Goal: Task Accomplishment & Management: Use online tool/utility

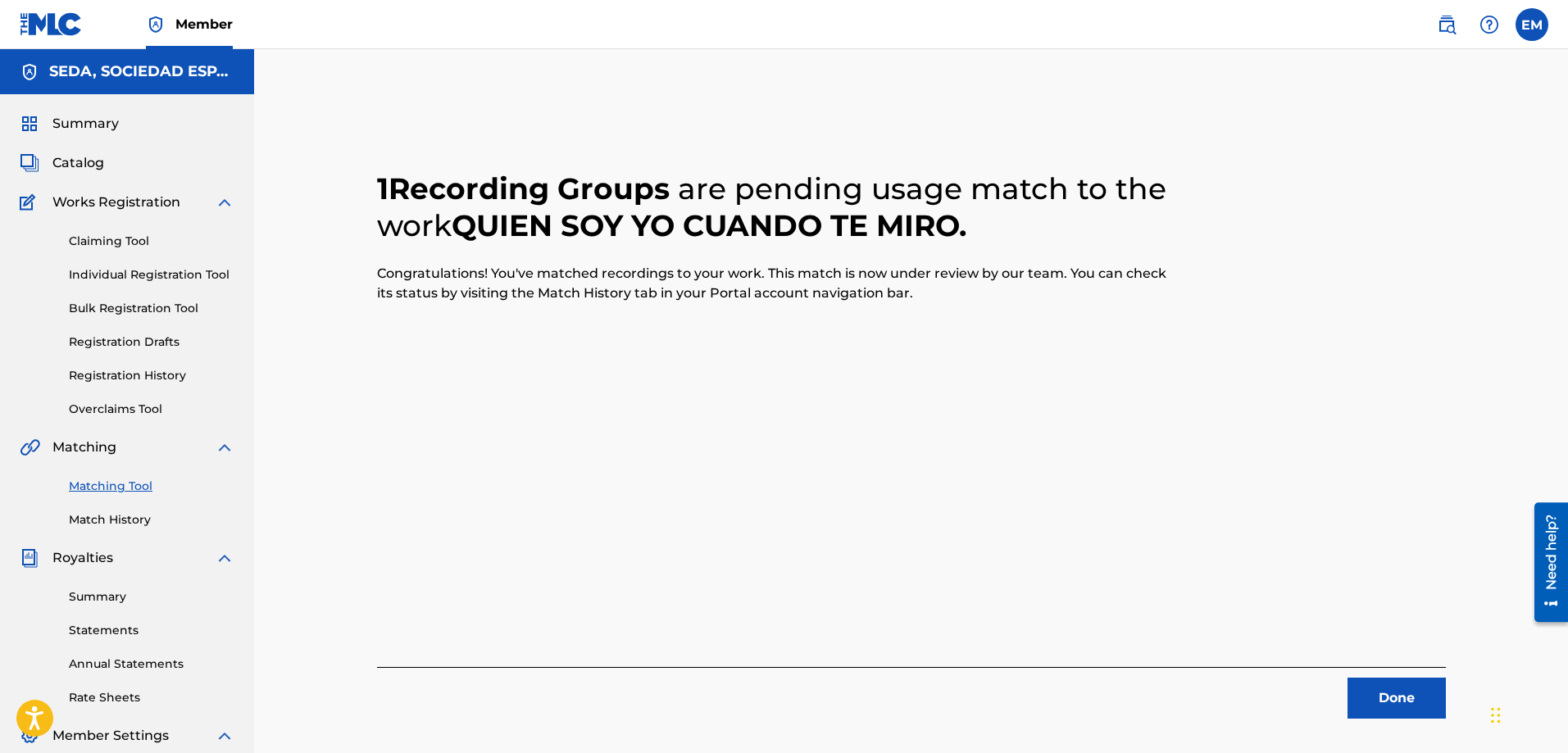
click at [1394, 696] on button "Done" at bounding box center [1397, 698] width 99 height 41
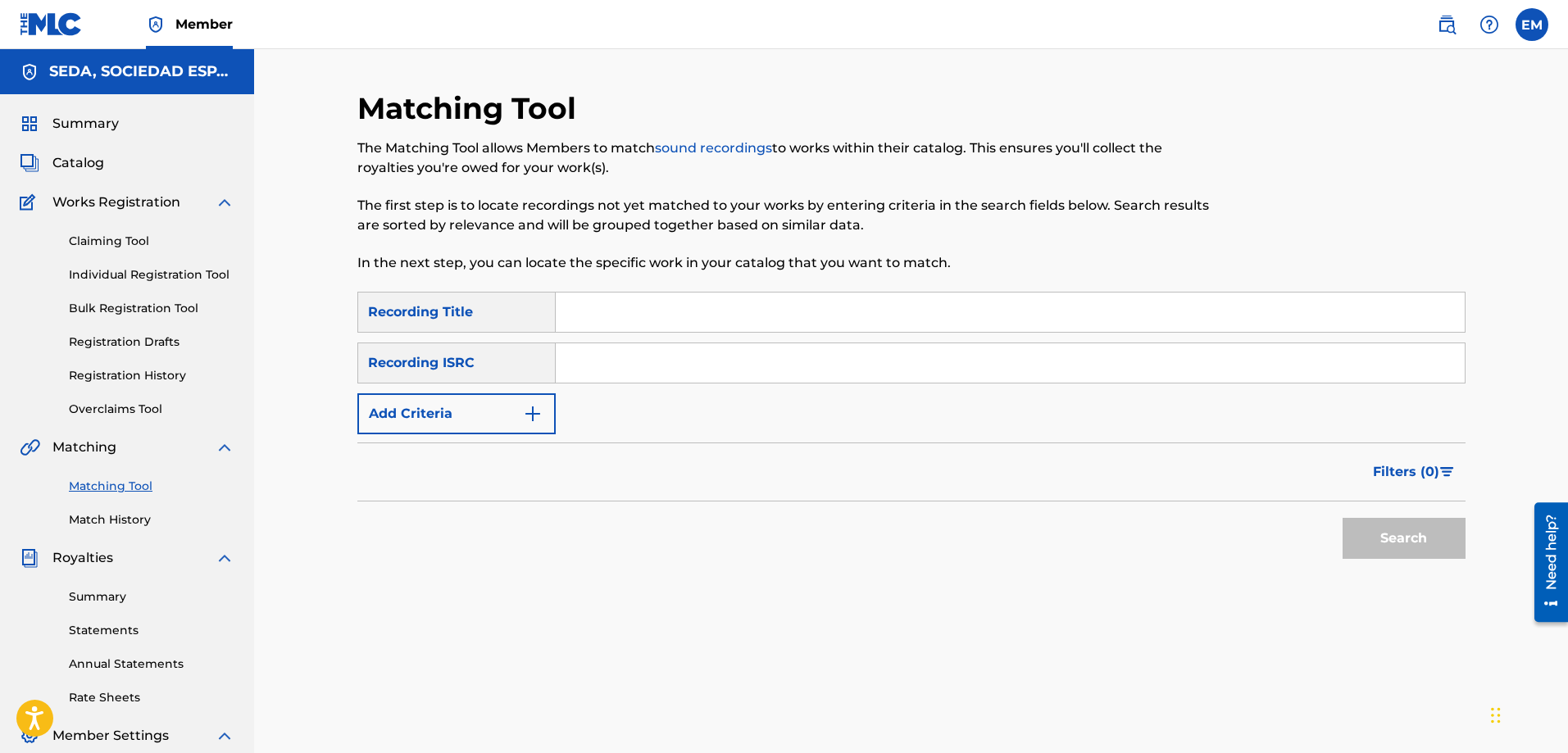
click at [655, 301] on input "Search Form" at bounding box center [1010, 313] width 910 height 39
type input "comienza la aventura"
click at [1343, 518] on button "Search" at bounding box center [1405, 538] width 123 height 41
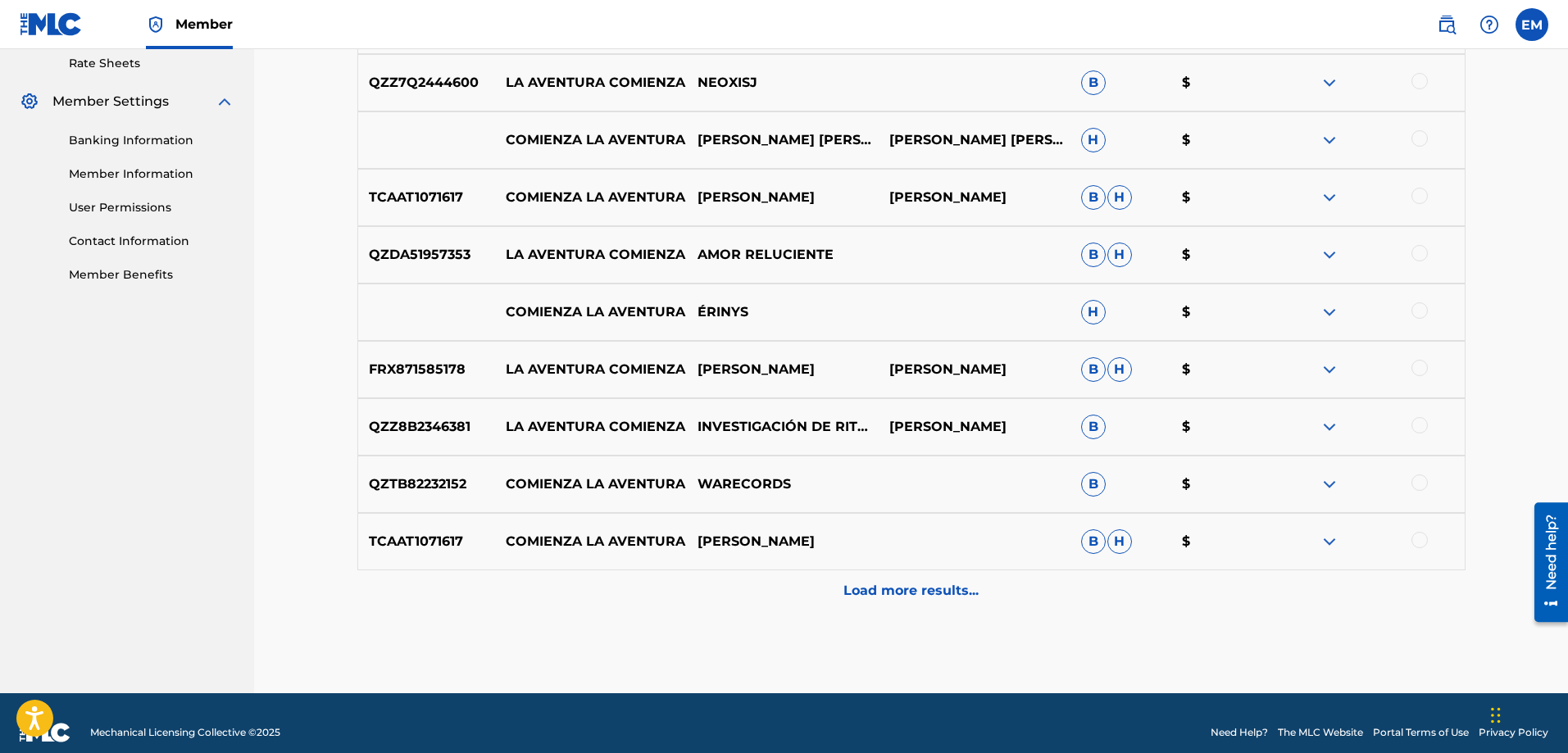
scroll to position [653, 0]
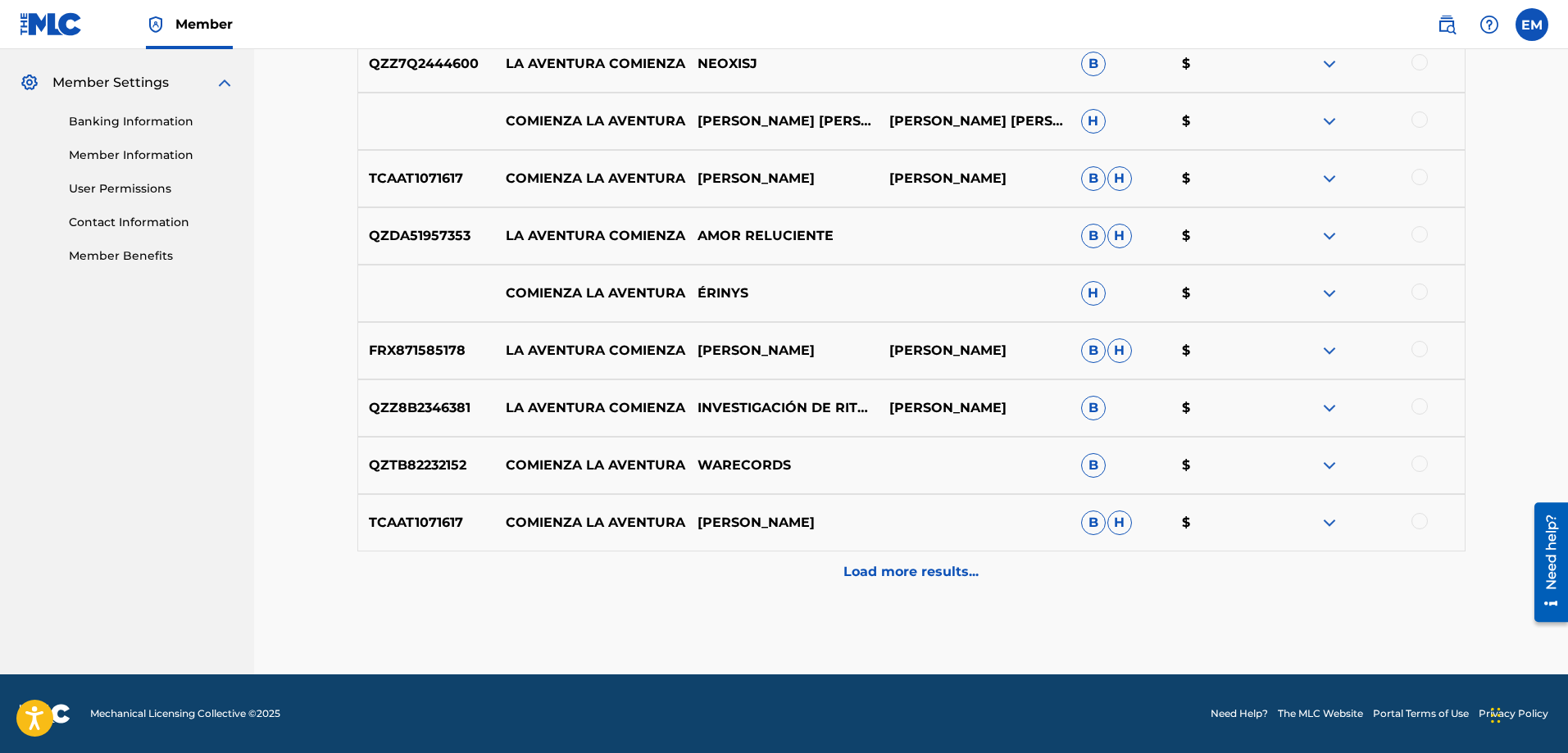
click at [893, 569] on p "Load more results..." at bounding box center [911, 572] width 135 height 20
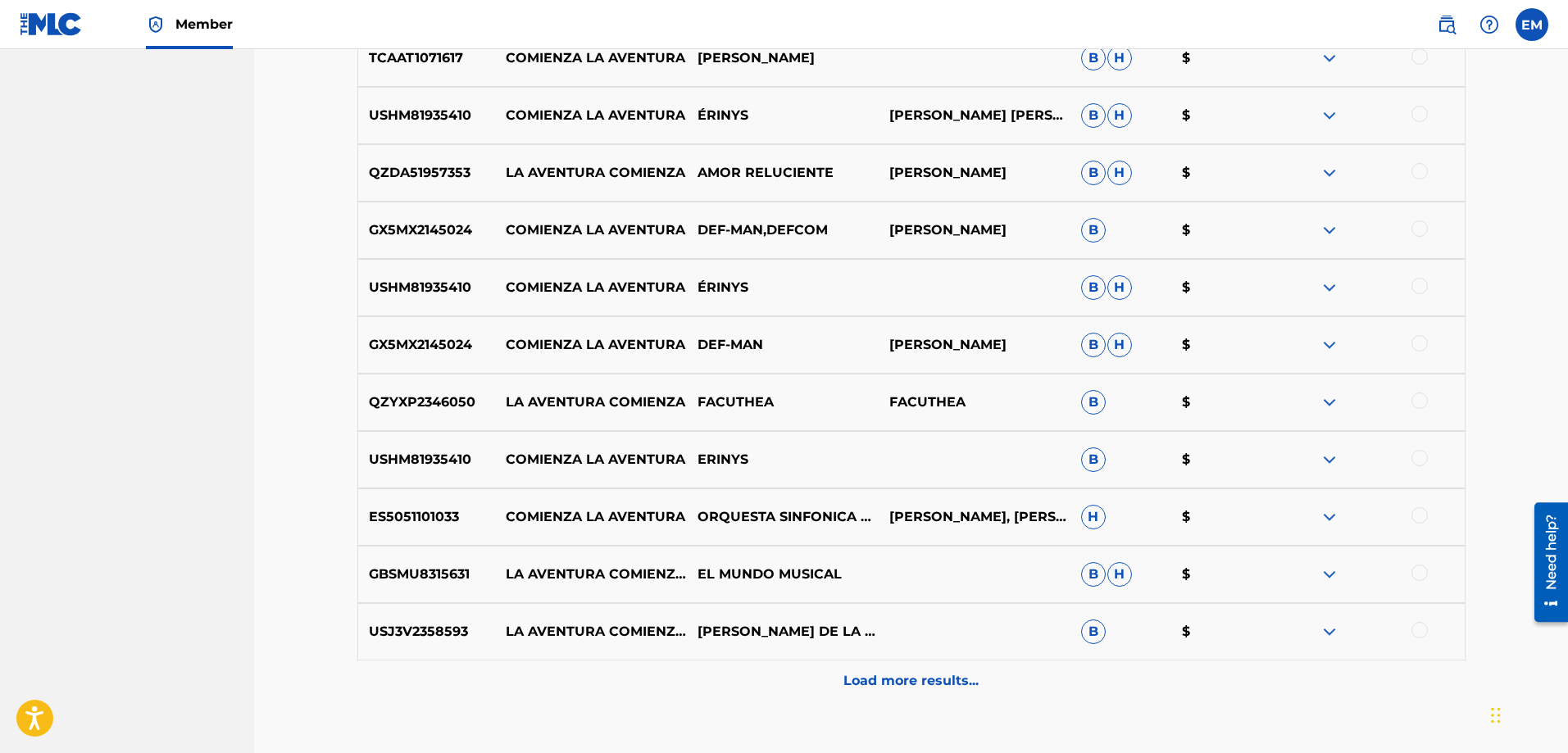
scroll to position [1145, 0]
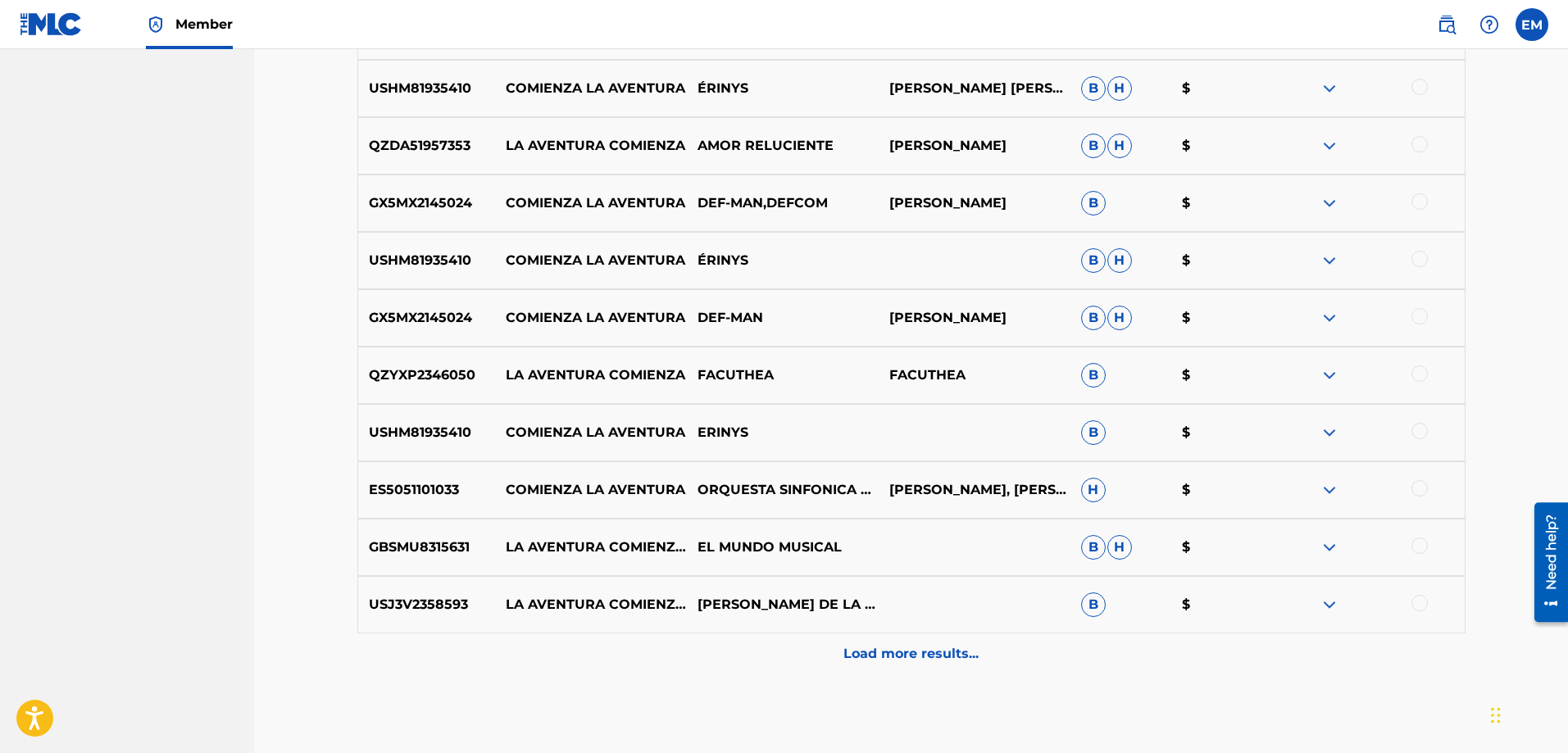
click at [920, 659] on p "Load more results..." at bounding box center [911, 654] width 135 height 20
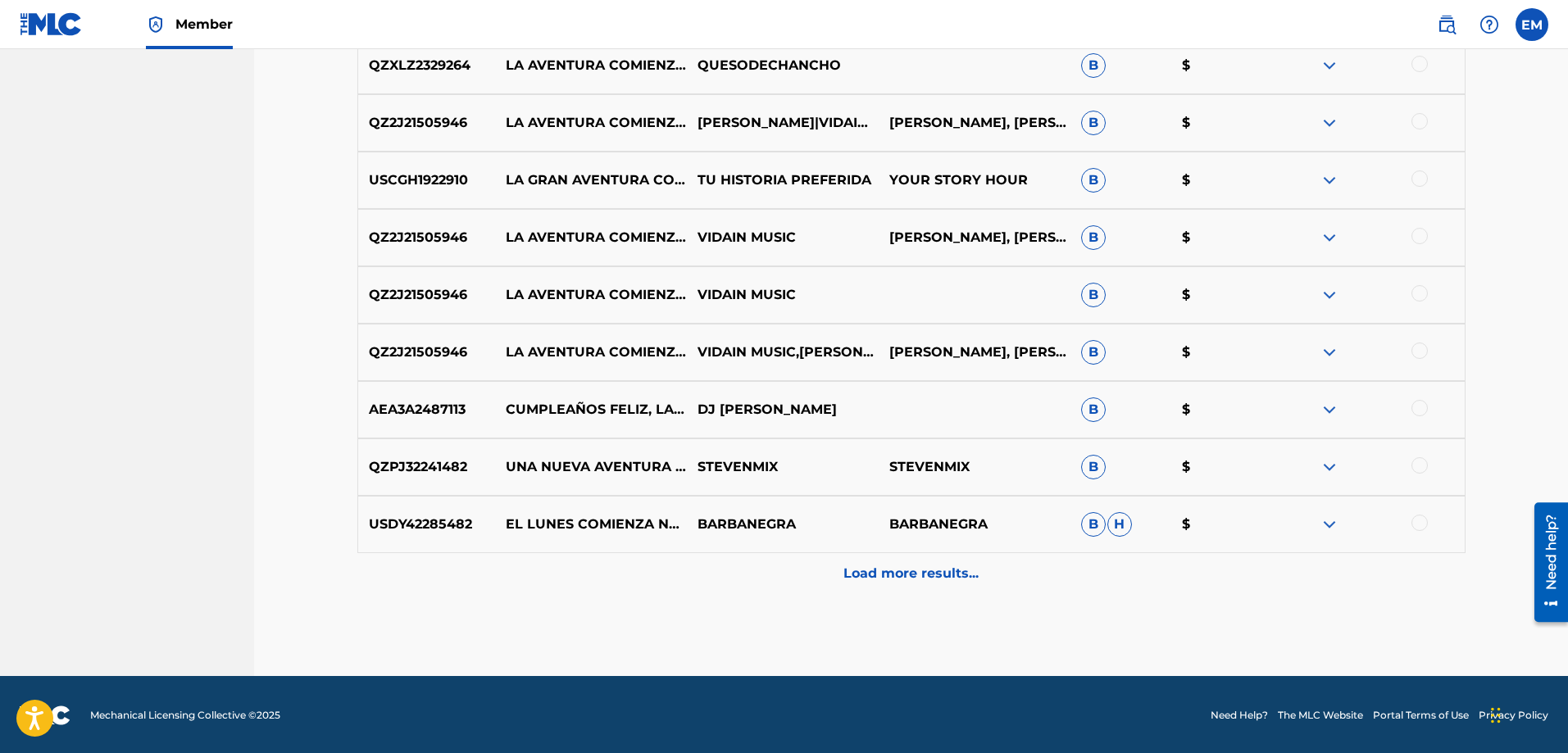
scroll to position [1801, 0]
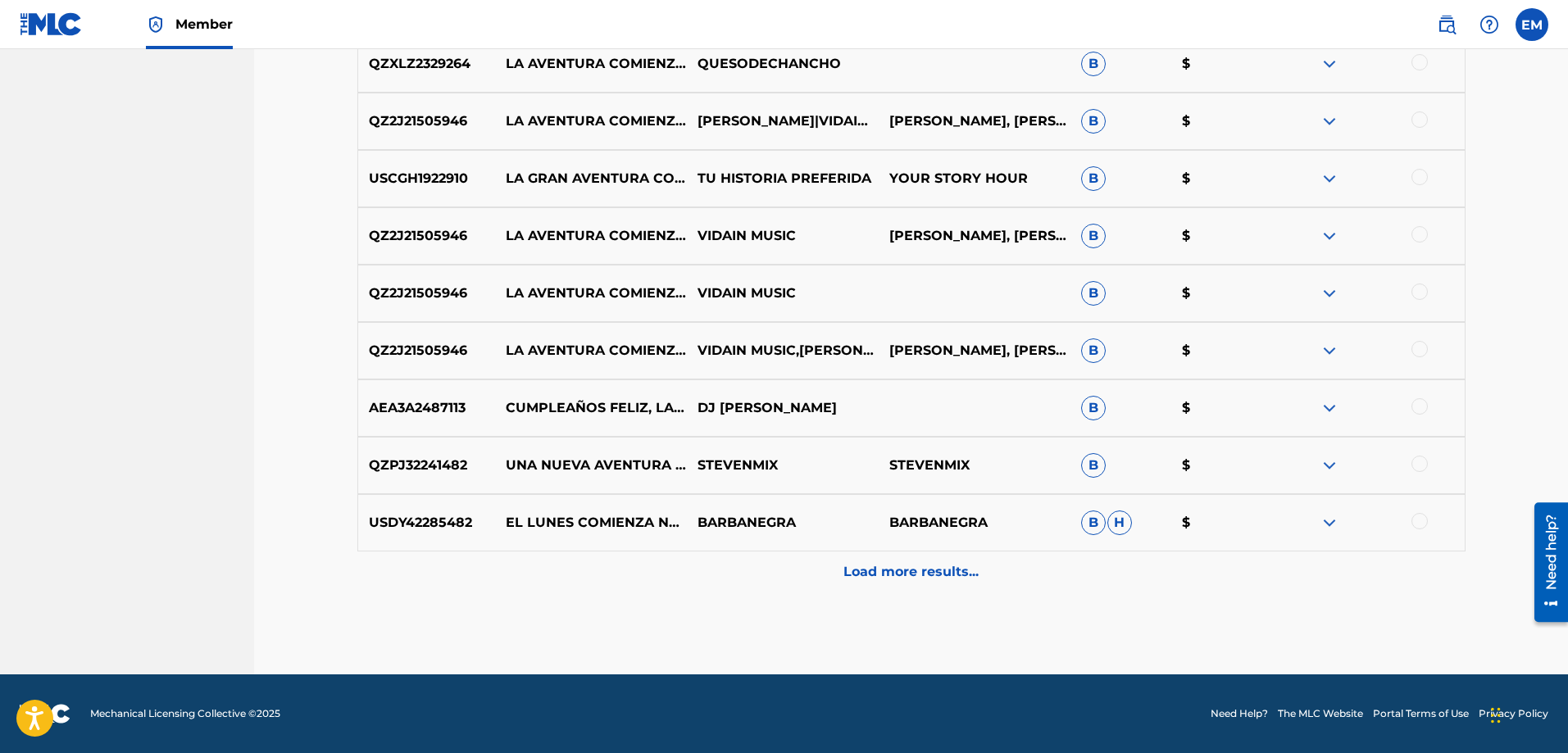
click at [912, 588] on div "Load more results..." at bounding box center [911, 572] width 1109 height 41
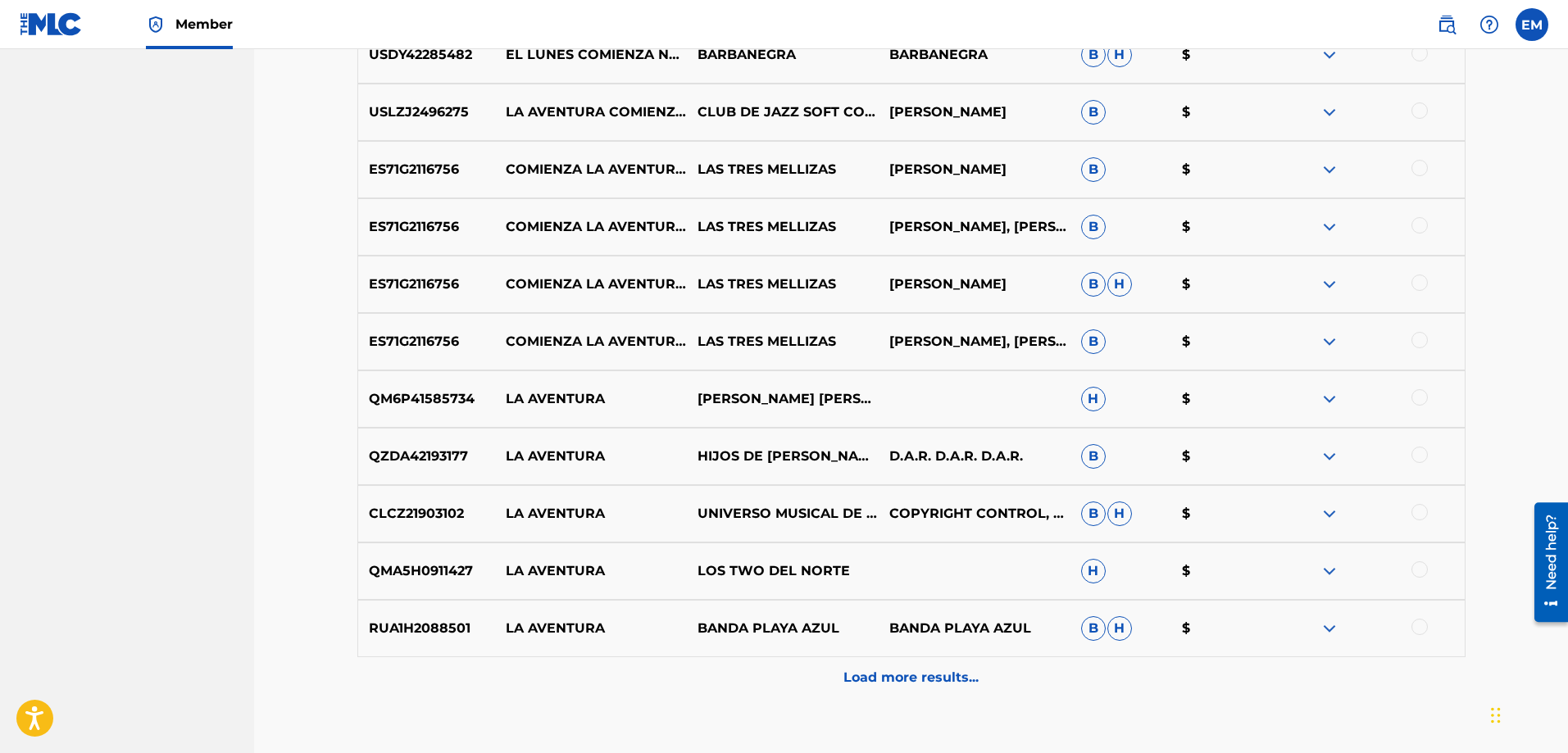
scroll to position [2374, 0]
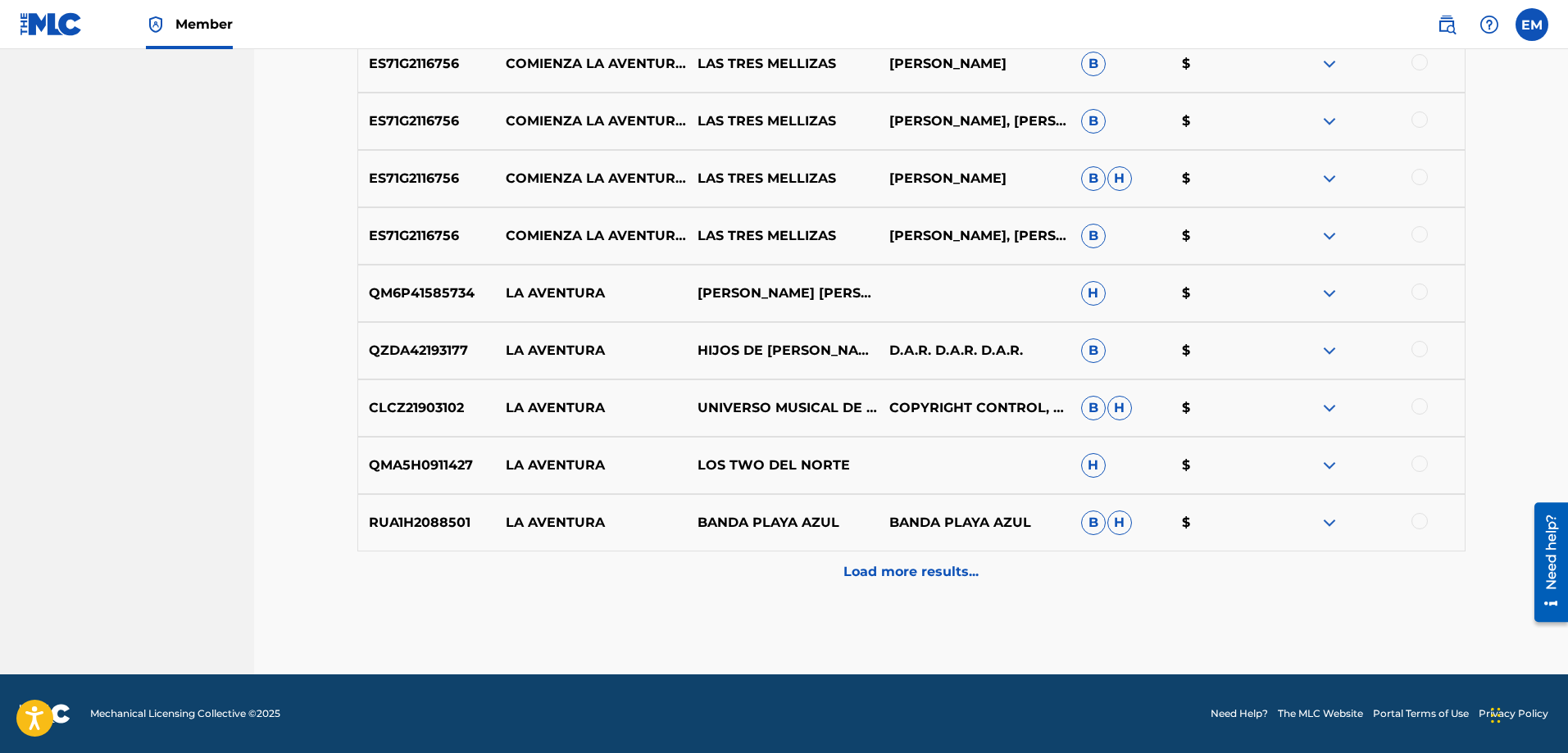
click at [960, 578] on p "Load more results..." at bounding box center [911, 572] width 135 height 20
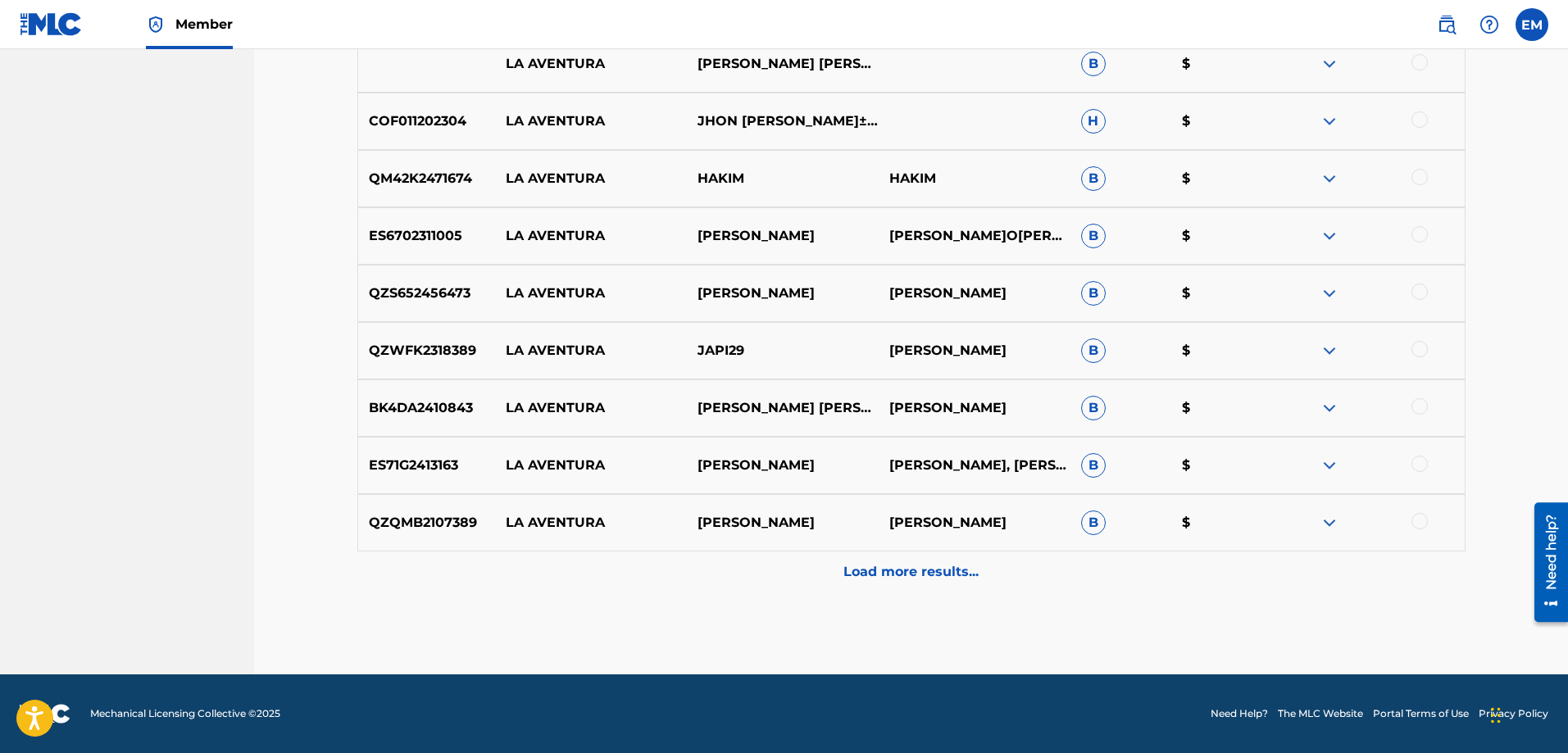
click at [890, 569] on p "Load more results..." at bounding box center [911, 572] width 135 height 20
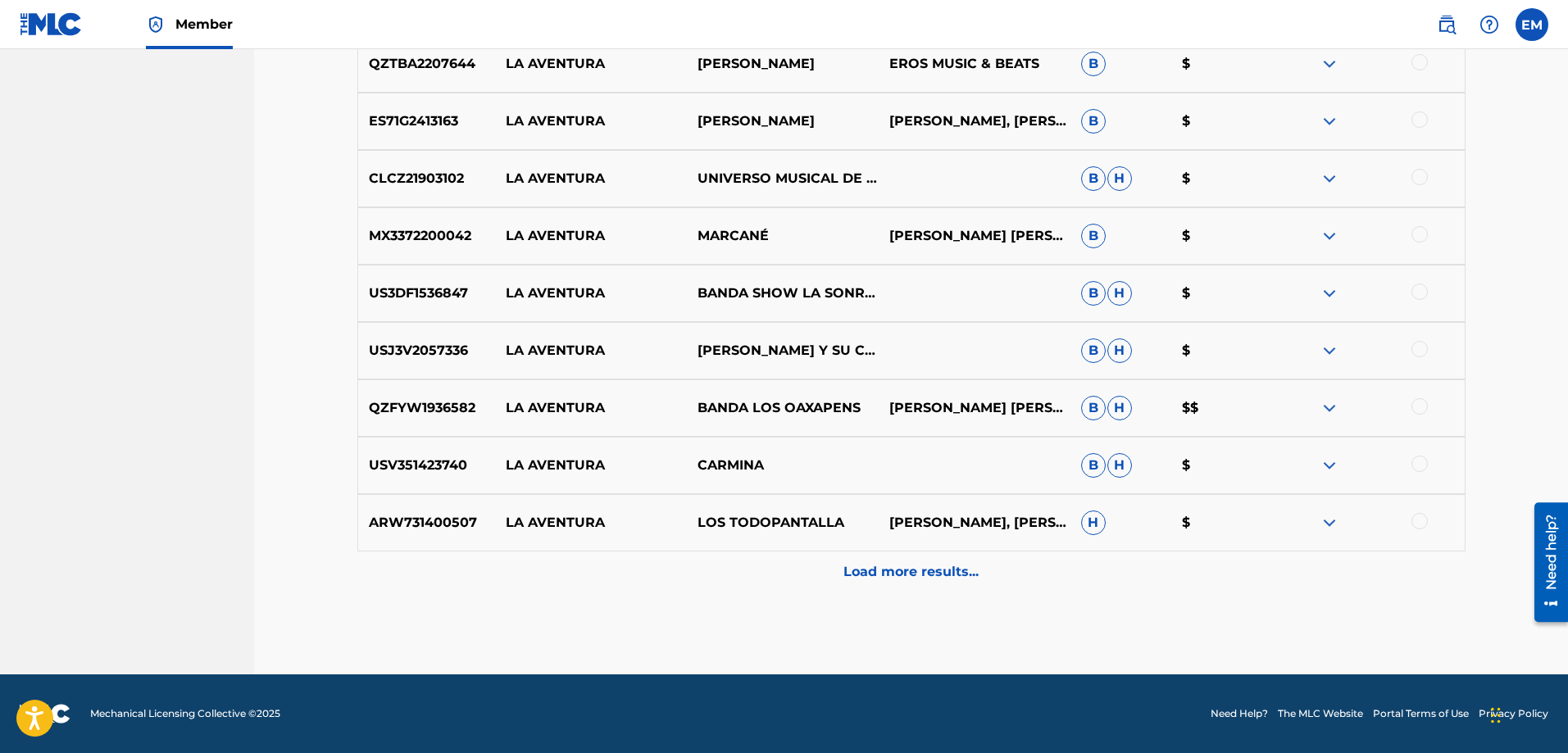
click at [928, 564] on p "Load more results..." at bounding box center [911, 572] width 135 height 20
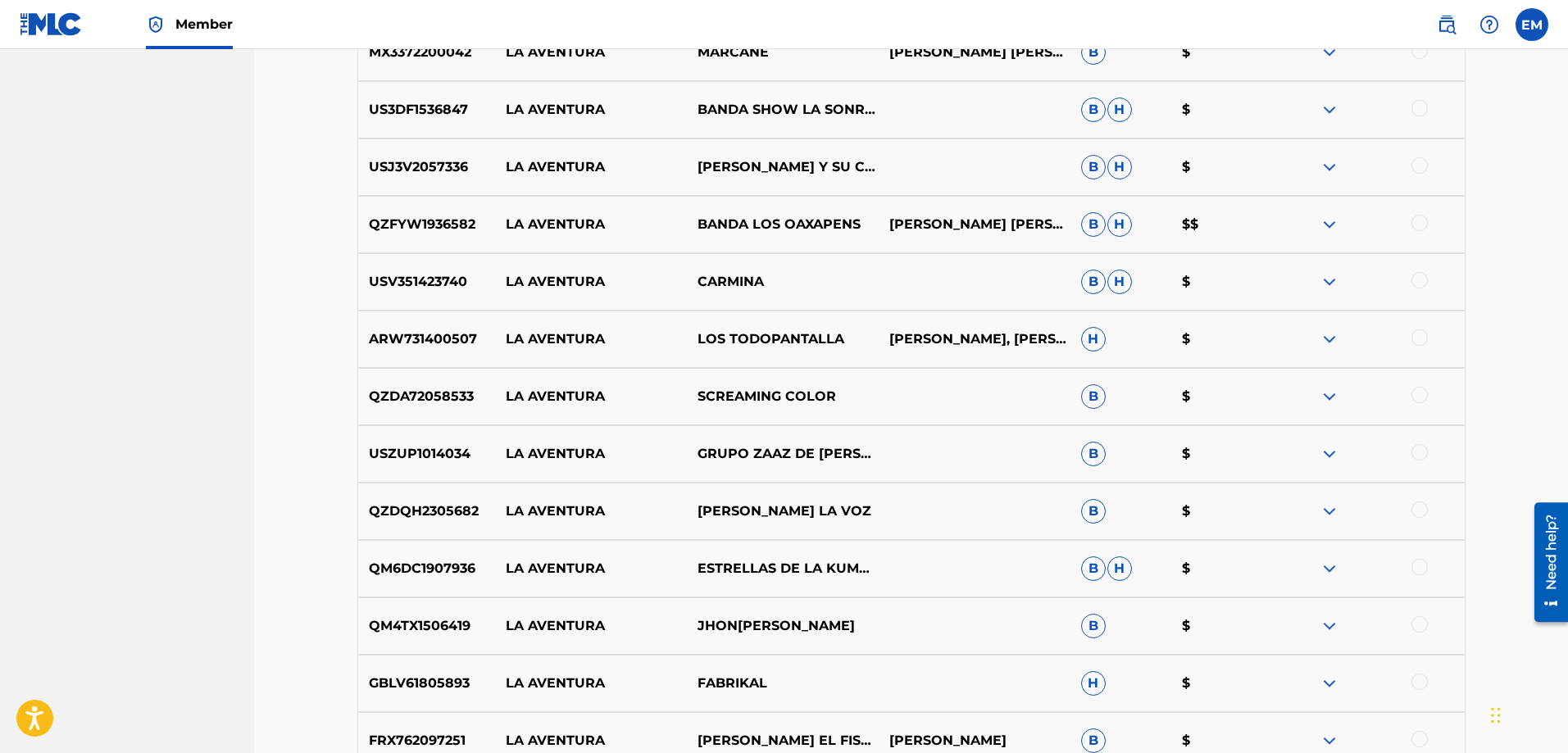
scroll to position [4095, 0]
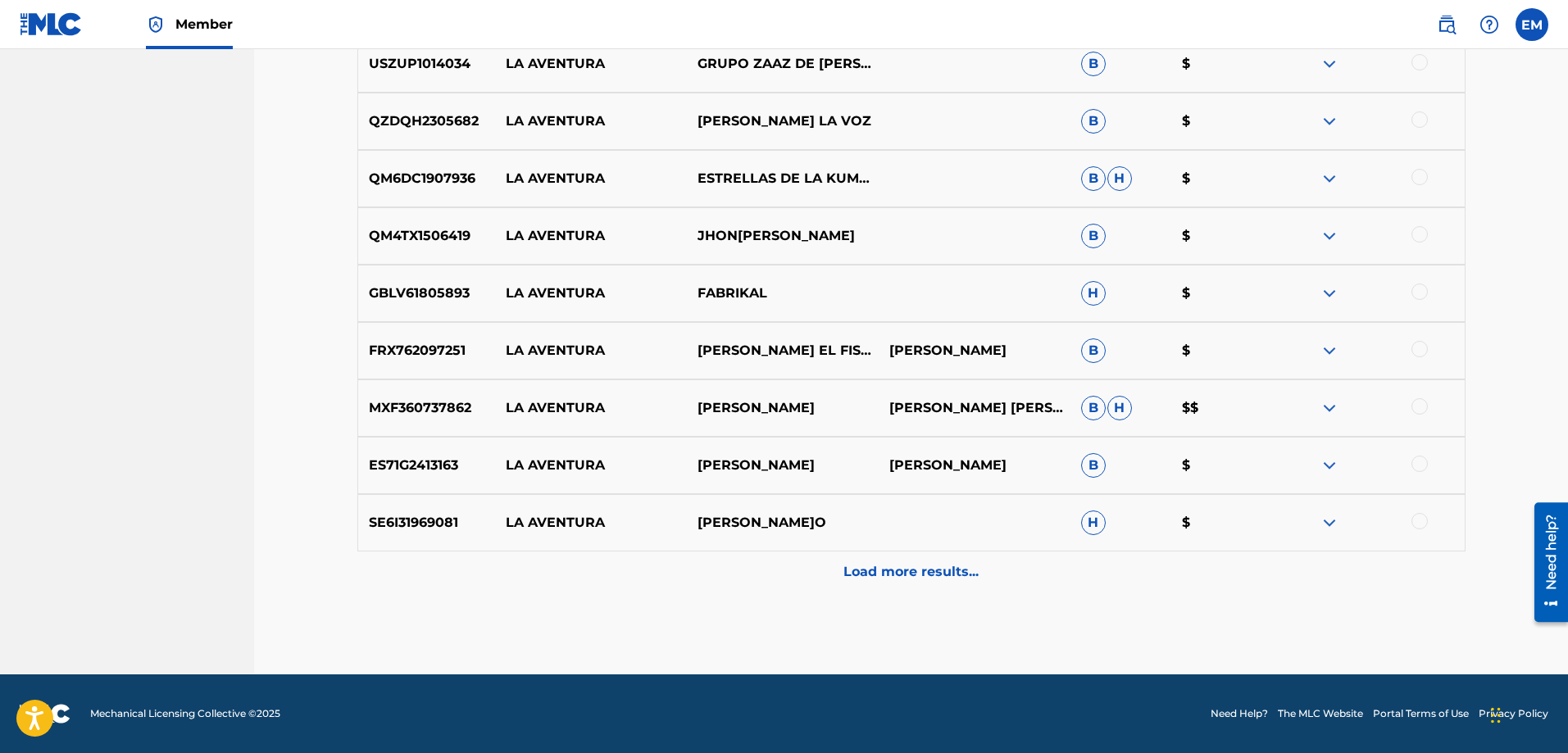
click at [903, 591] on div "Load more results..." at bounding box center [911, 572] width 1109 height 41
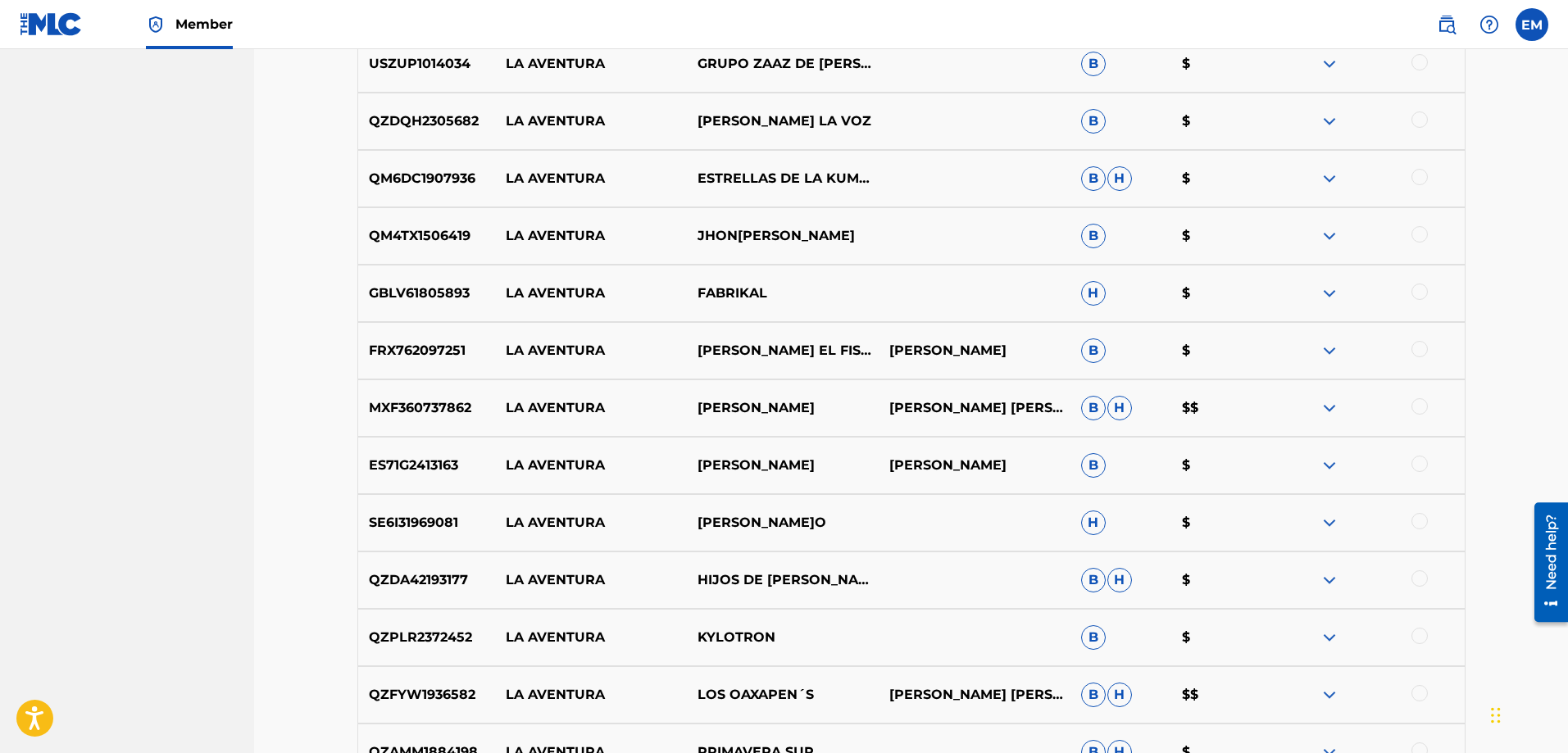
scroll to position [4669, 0]
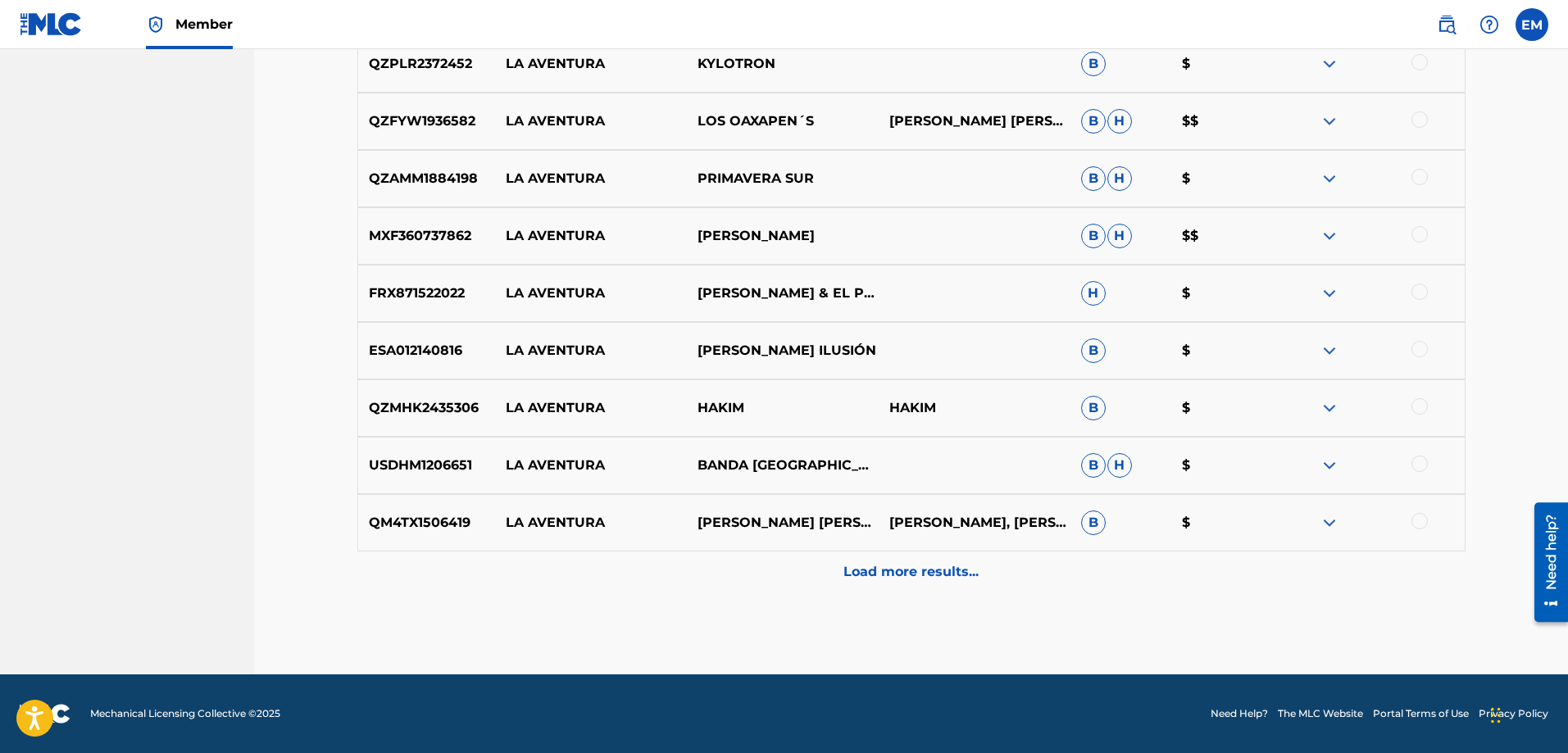
click at [851, 570] on p "Load more results..." at bounding box center [911, 572] width 135 height 20
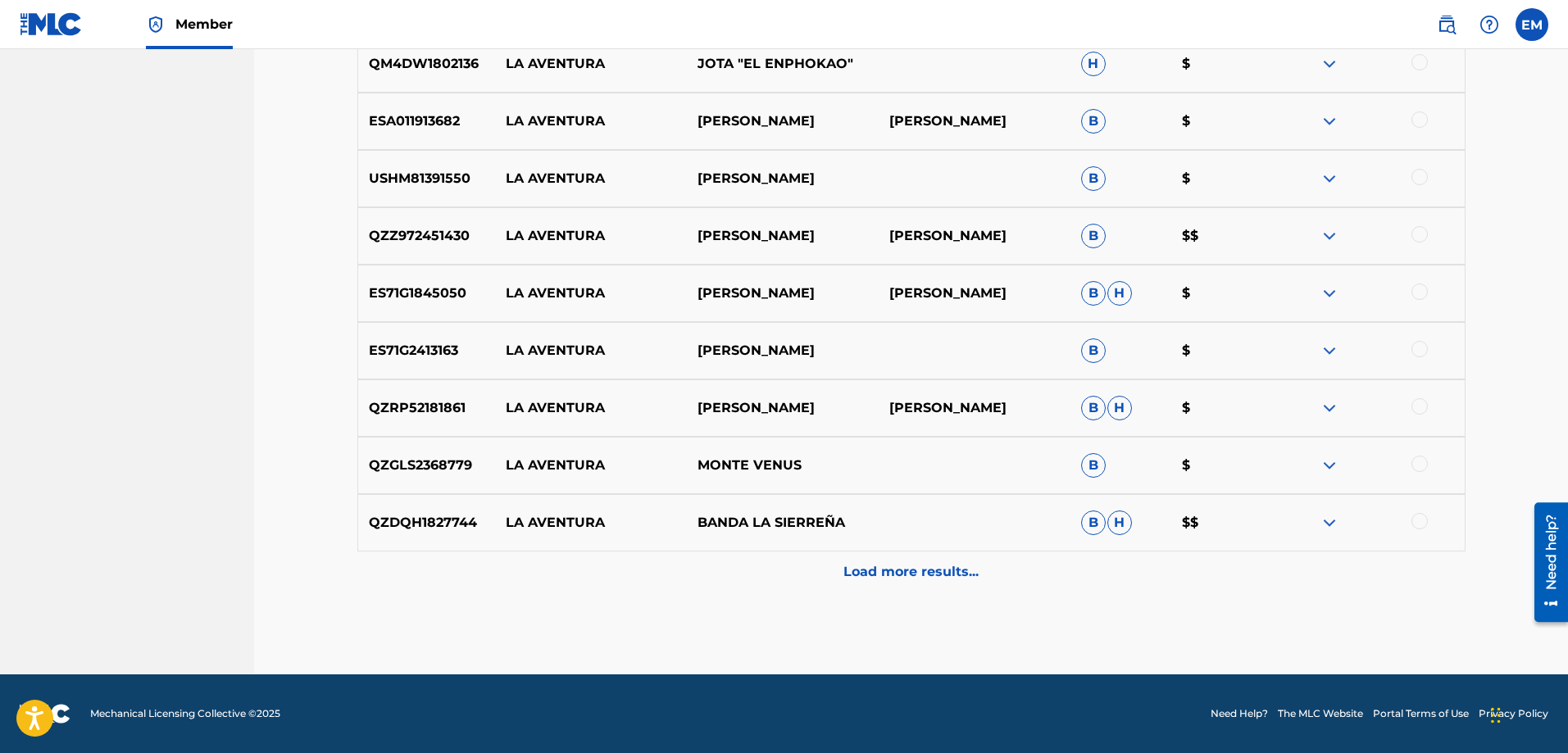
click at [867, 574] on p "Load more results..." at bounding box center [911, 572] width 135 height 20
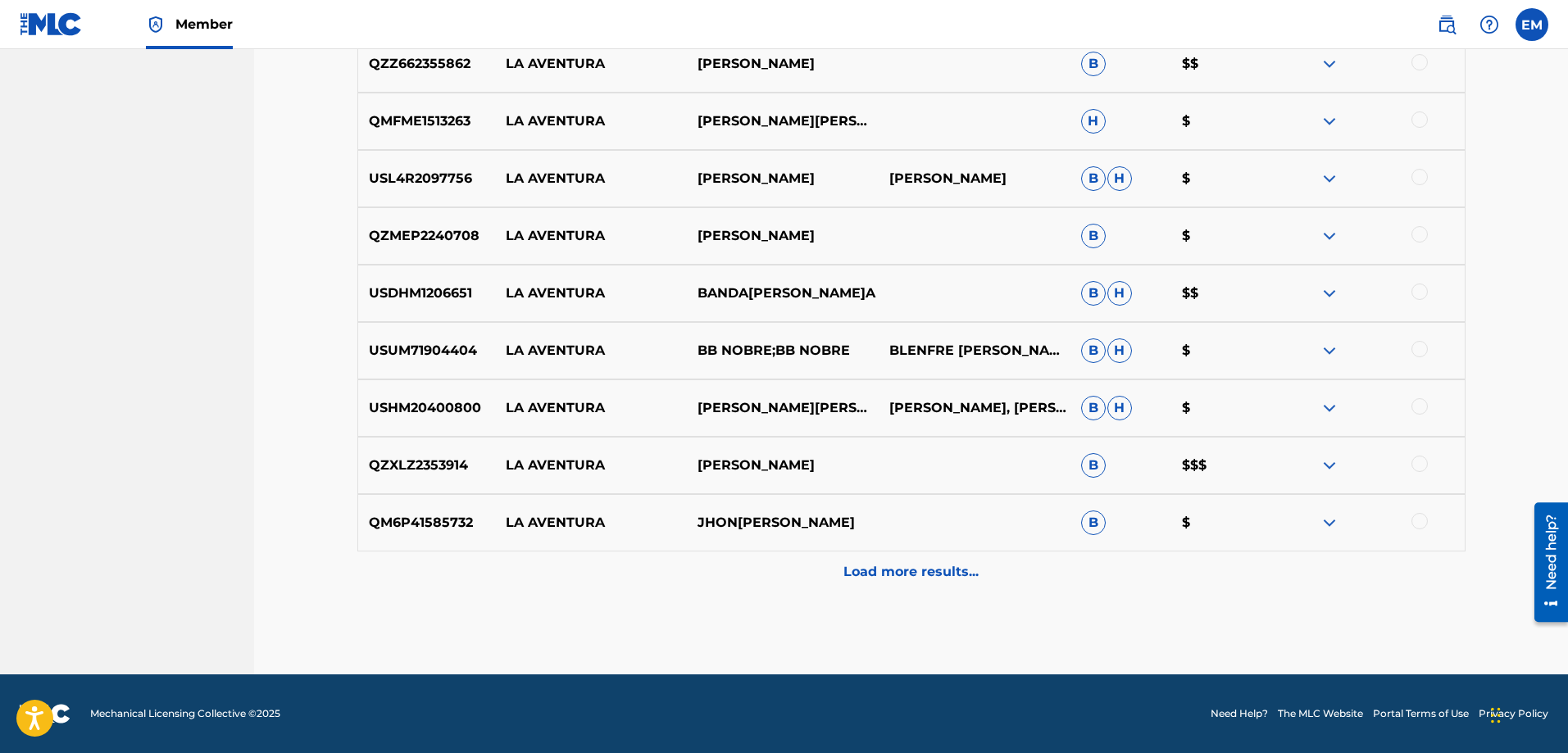
click at [877, 574] on p "Load more results..." at bounding box center [911, 572] width 135 height 20
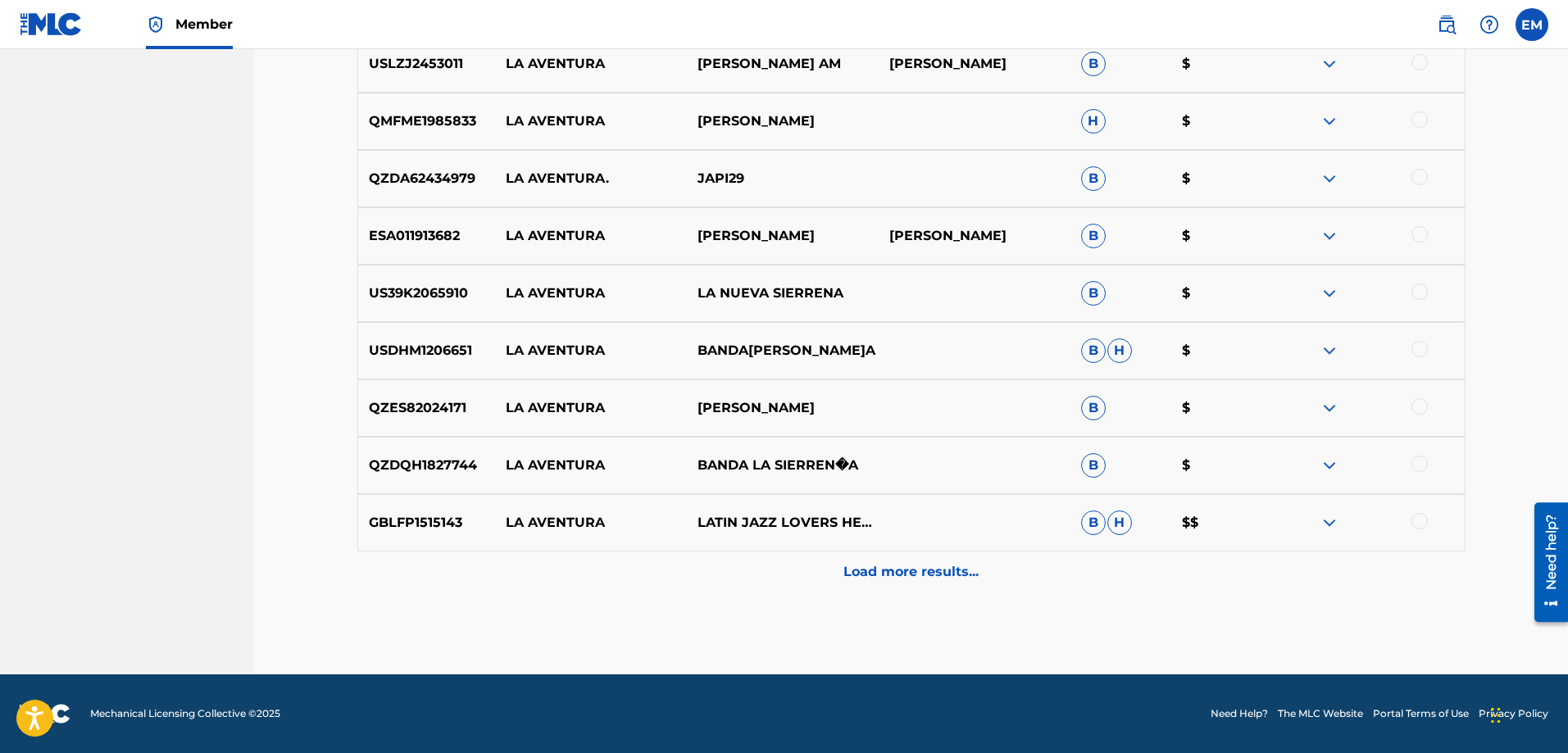
click at [895, 568] on p "Load more results..." at bounding box center [911, 572] width 135 height 20
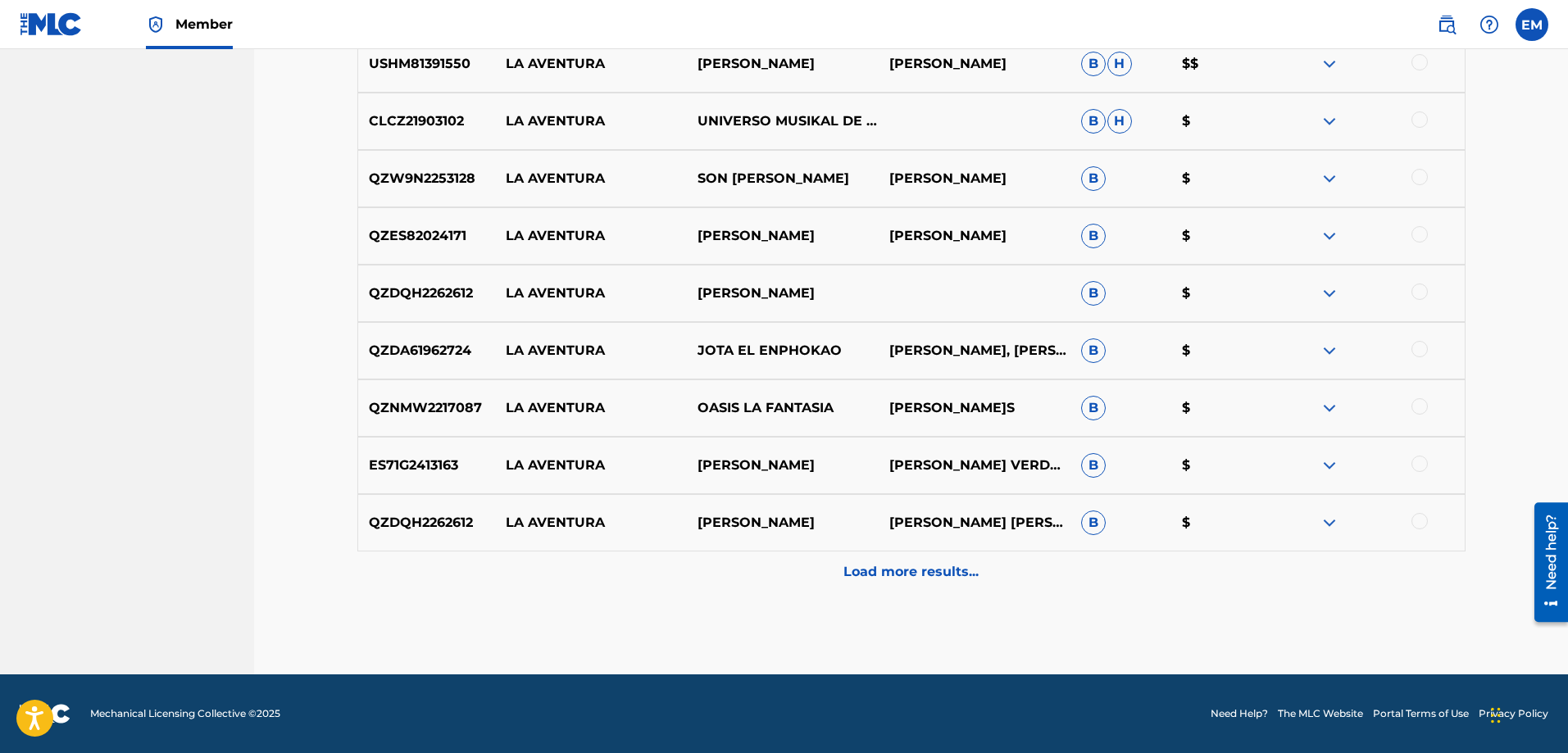
click at [927, 574] on p "Load more results..." at bounding box center [911, 572] width 135 height 20
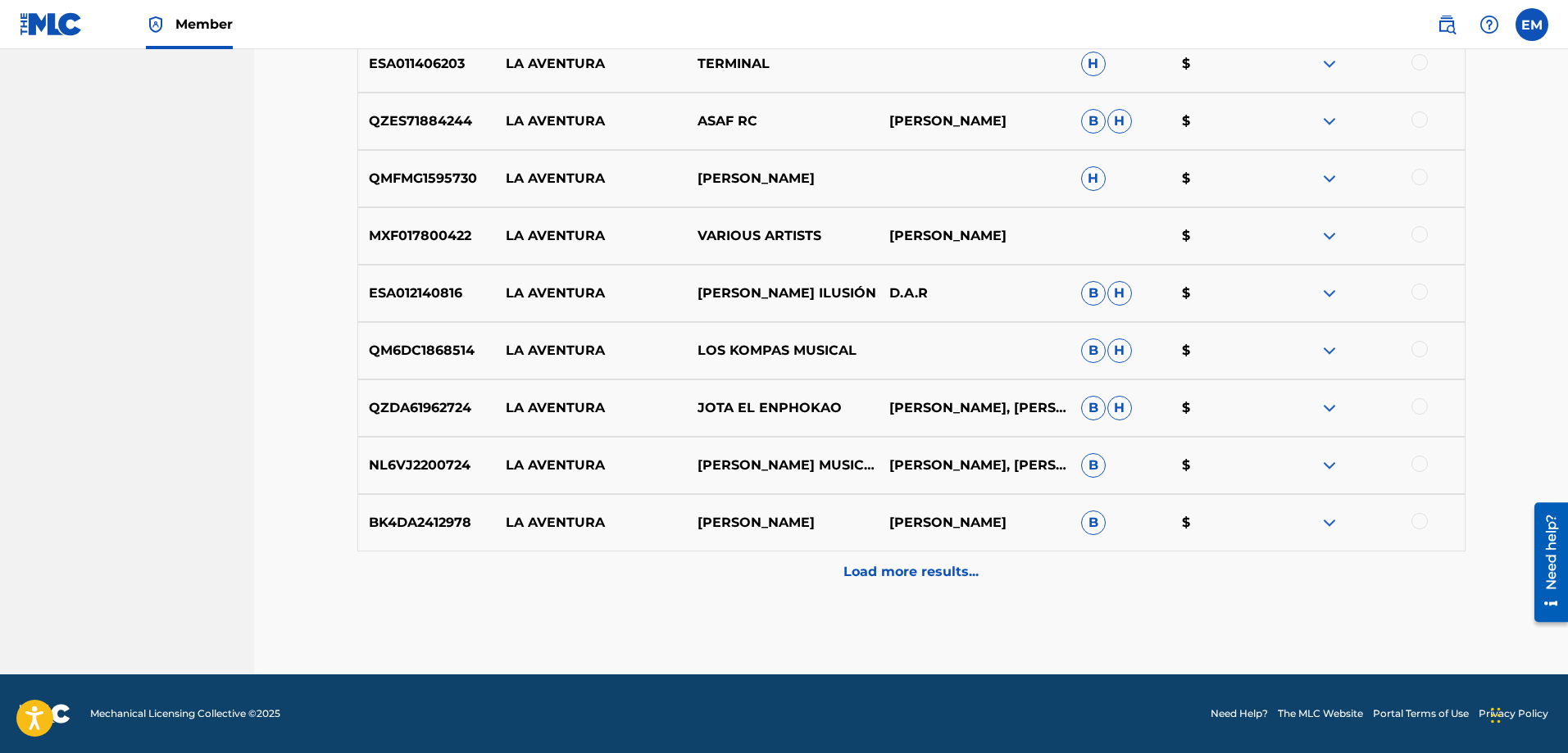
click at [925, 582] on div "Load more results..." at bounding box center [911, 572] width 1109 height 41
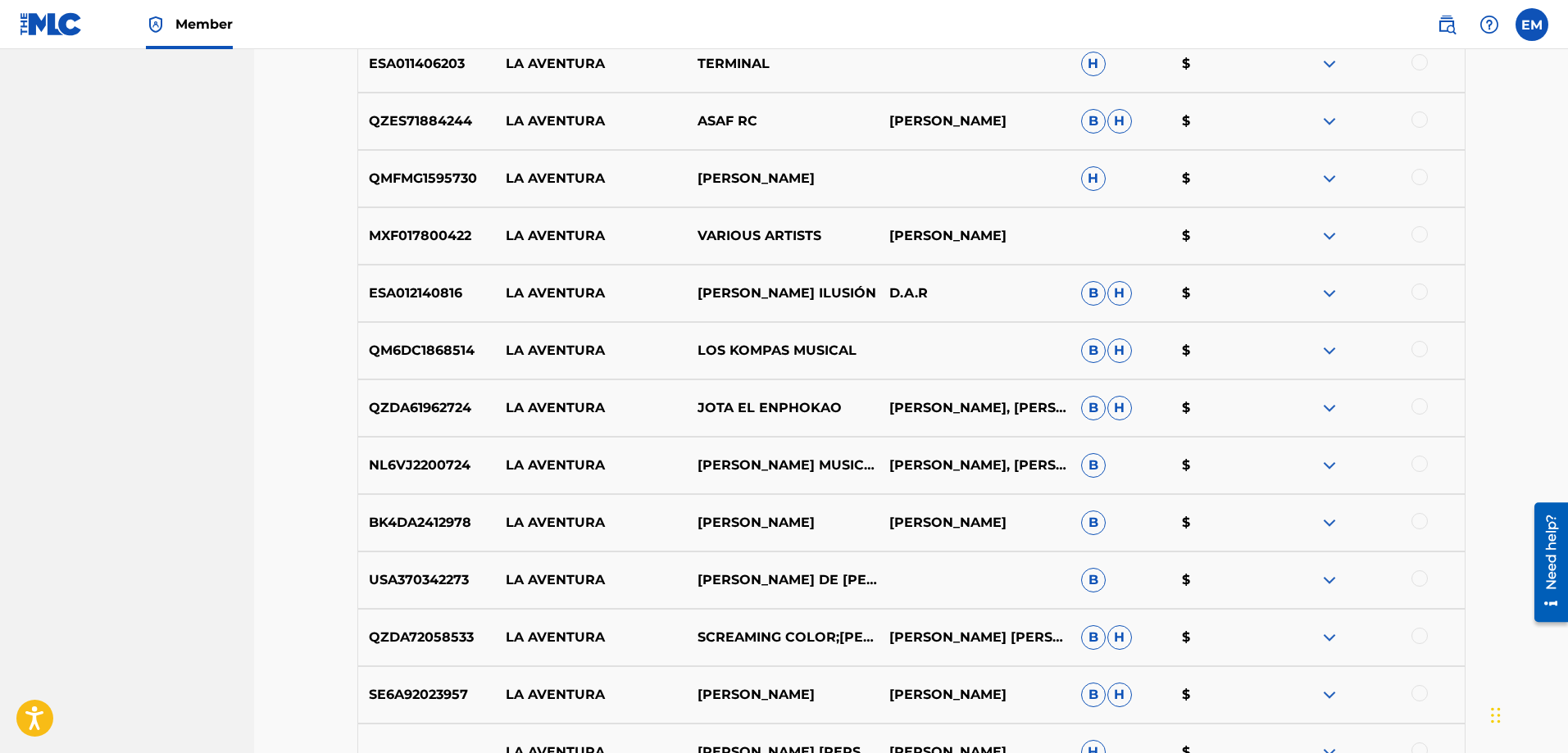
scroll to position [8111, 0]
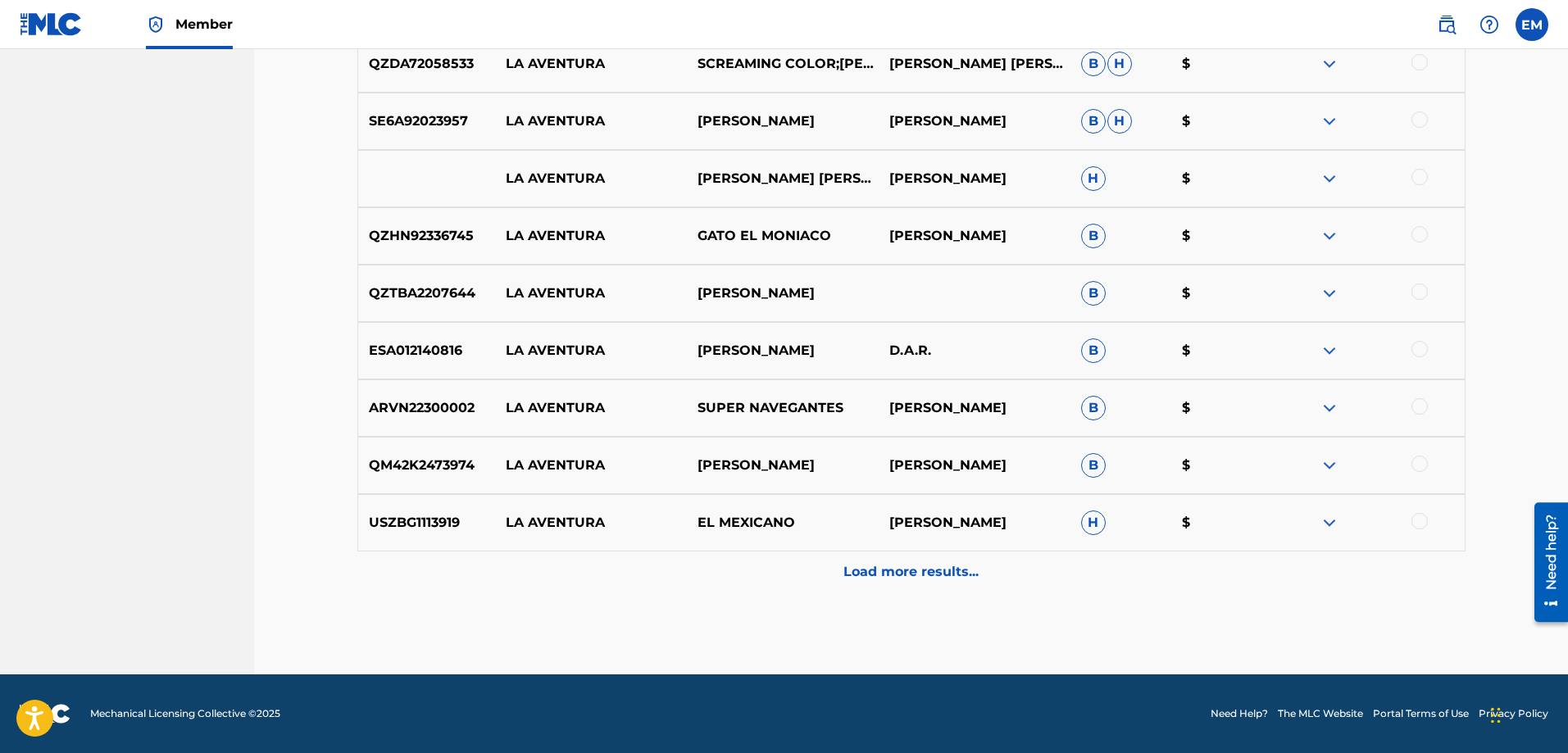
click at [918, 560] on div "Load more results..." at bounding box center [911, 572] width 1109 height 41
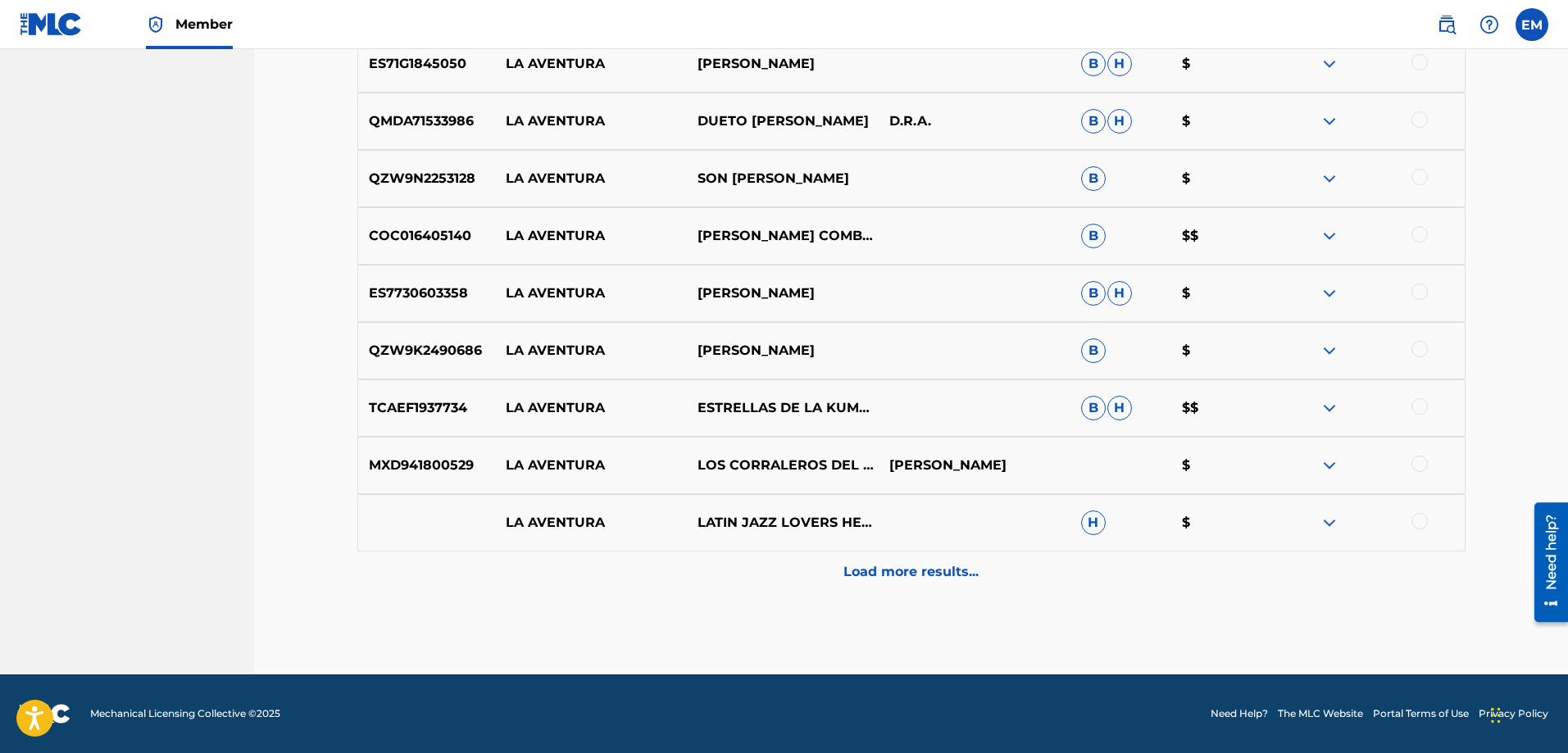
click at [920, 566] on p "Load more results..." at bounding box center [911, 572] width 135 height 20
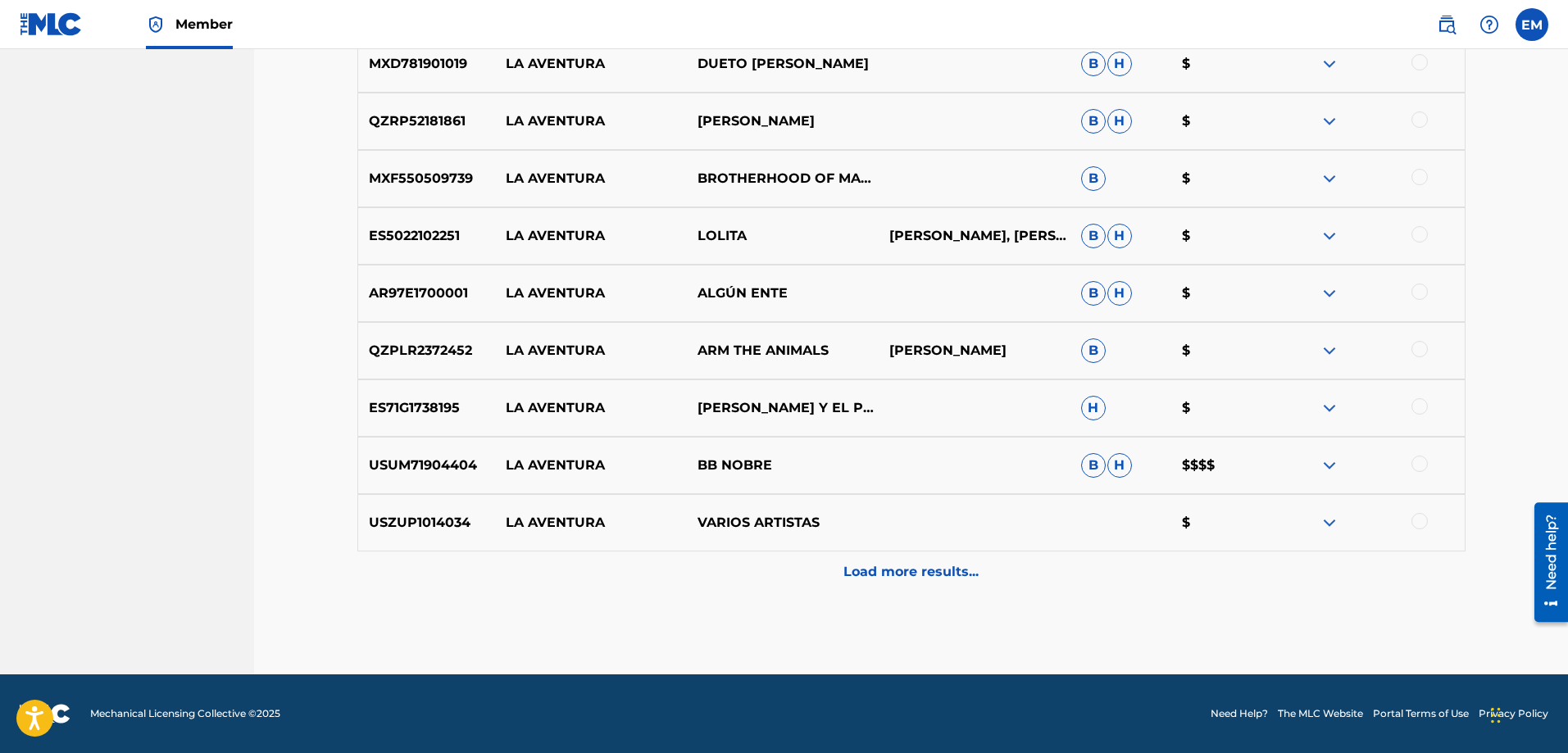
click at [925, 566] on p "Load more results..." at bounding box center [911, 572] width 135 height 20
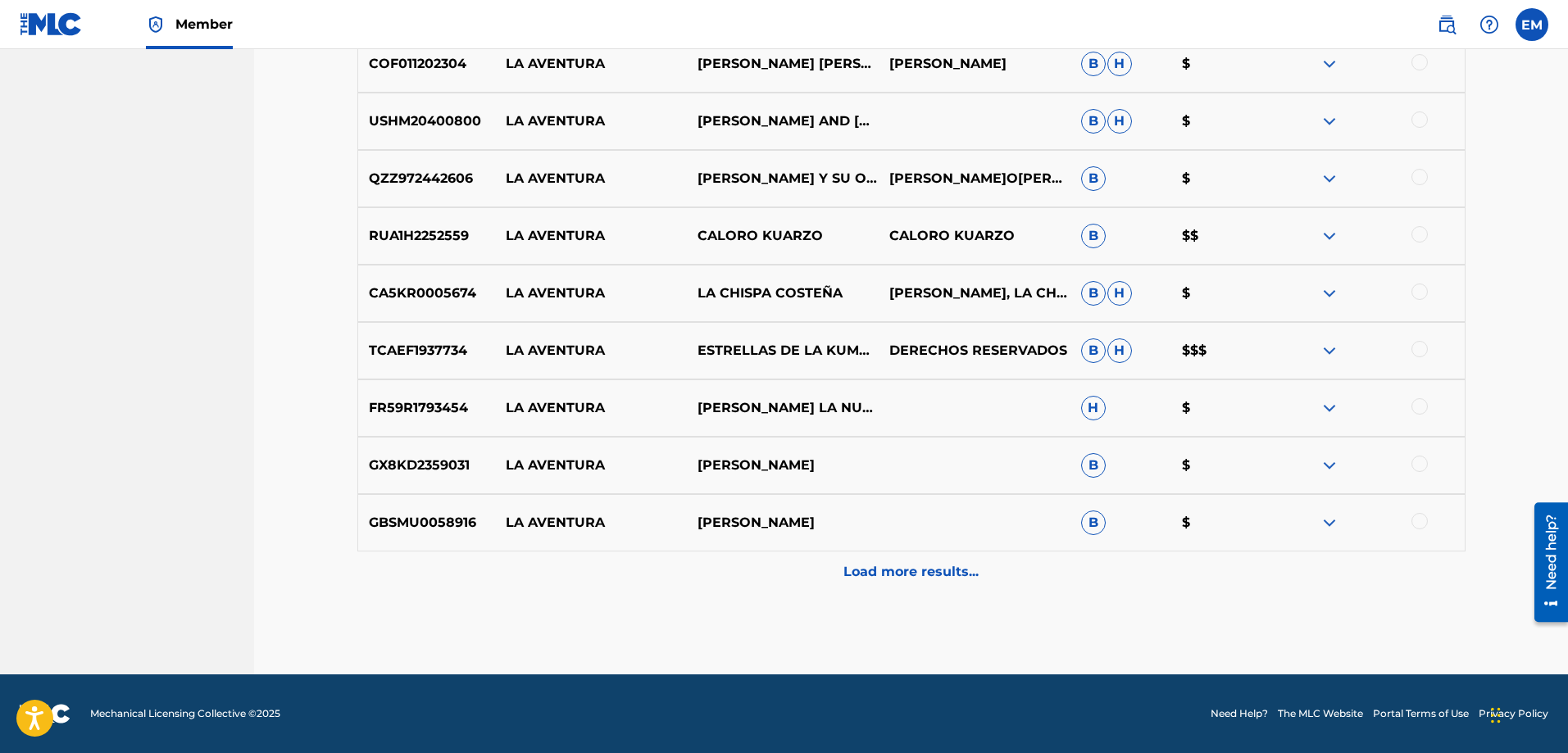
click at [925, 565] on p "Load more results..." at bounding box center [911, 572] width 135 height 20
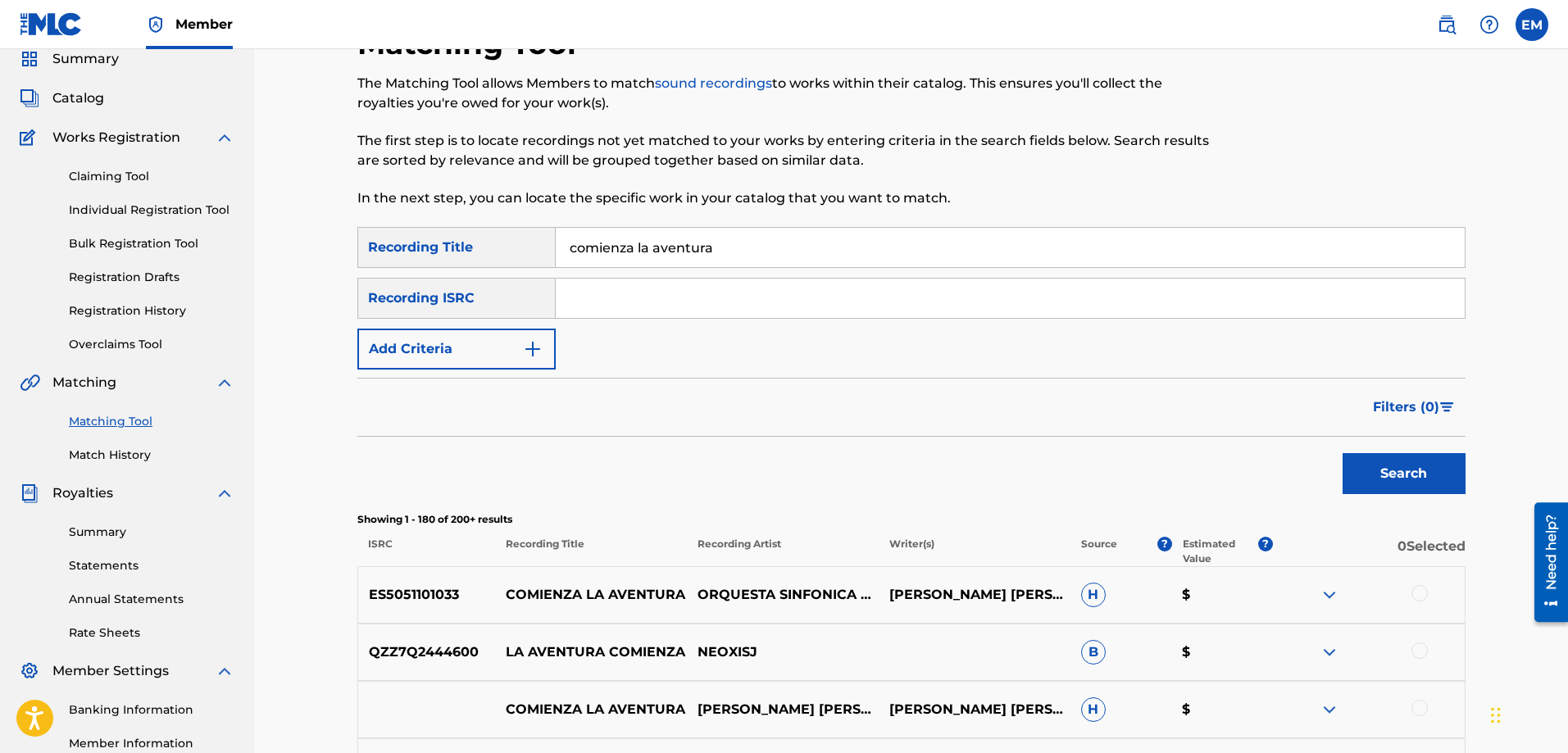
scroll to position [0, 0]
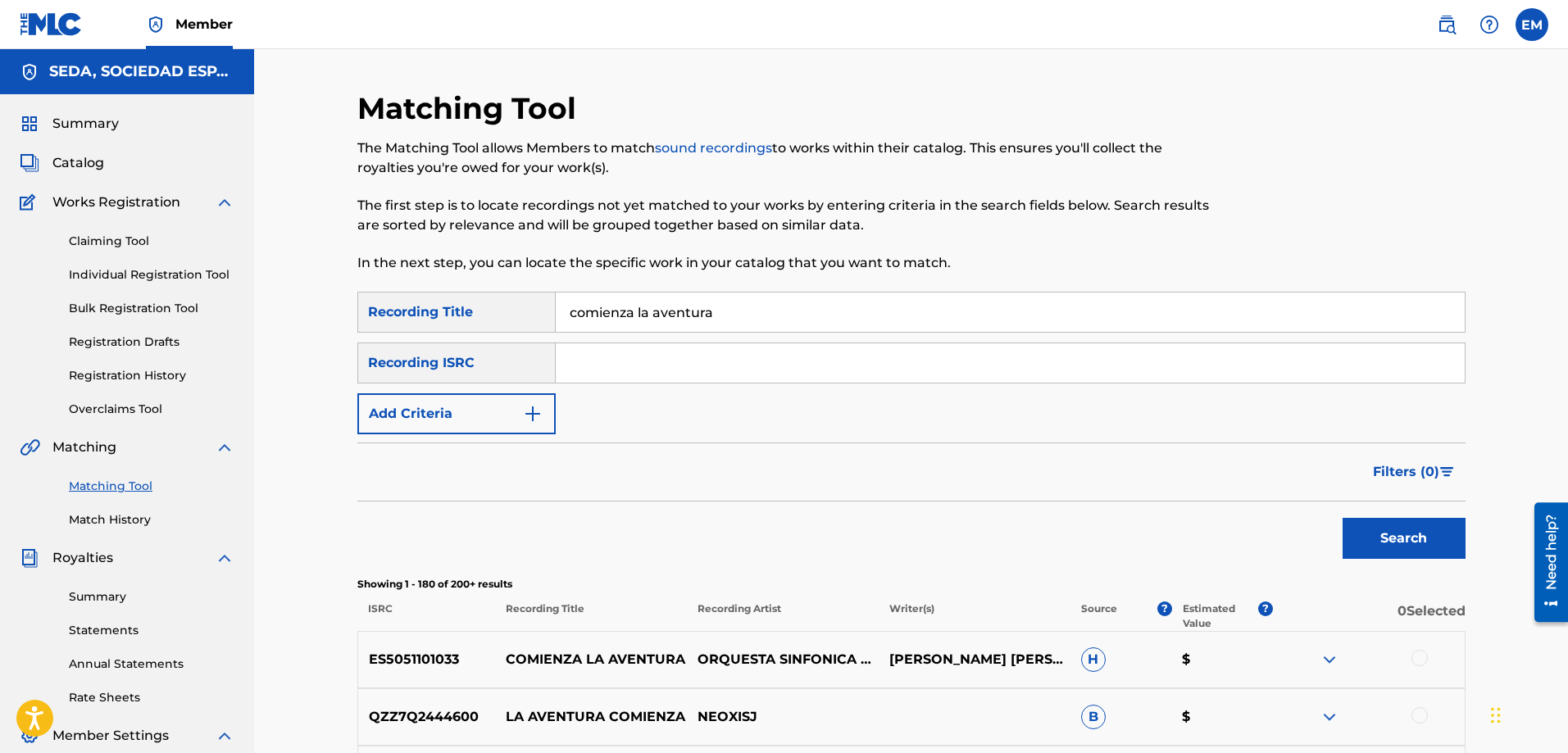
drag, startPoint x: 490, startPoint y: 426, endPoint x: 508, endPoint y: 423, distance: 18.2
click at [491, 425] on button "Add Criteria" at bounding box center [456, 414] width 198 height 41
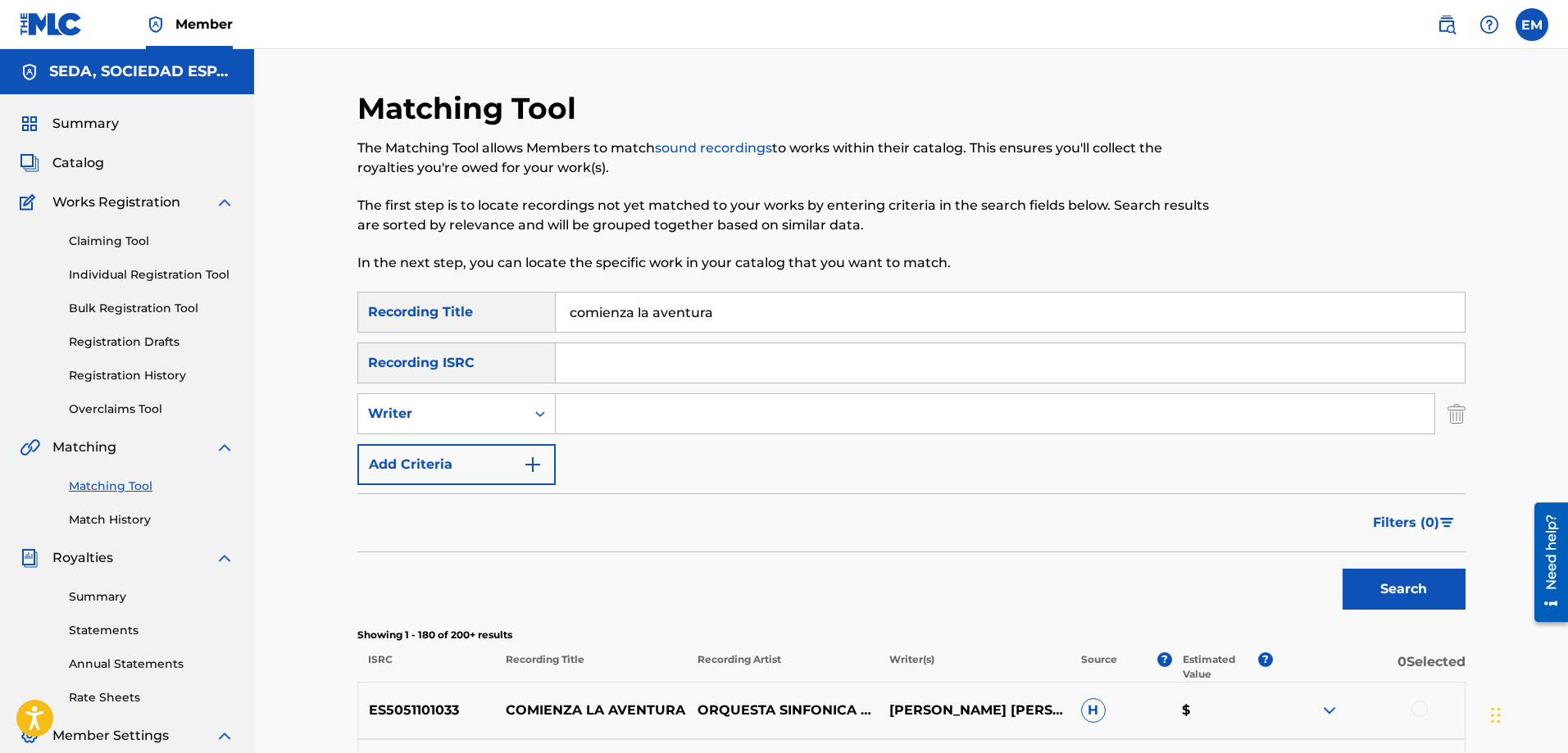
click at [609, 412] on input "Search Form" at bounding box center [996, 414] width 879 height 39
type input "[PERSON_NAME]"
click at [1343, 568] on button "Search" at bounding box center [1405, 589] width 123 height 41
click at [482, 471] on button "Add Criteria" at bounding box center [456, 465] width 198 height 41
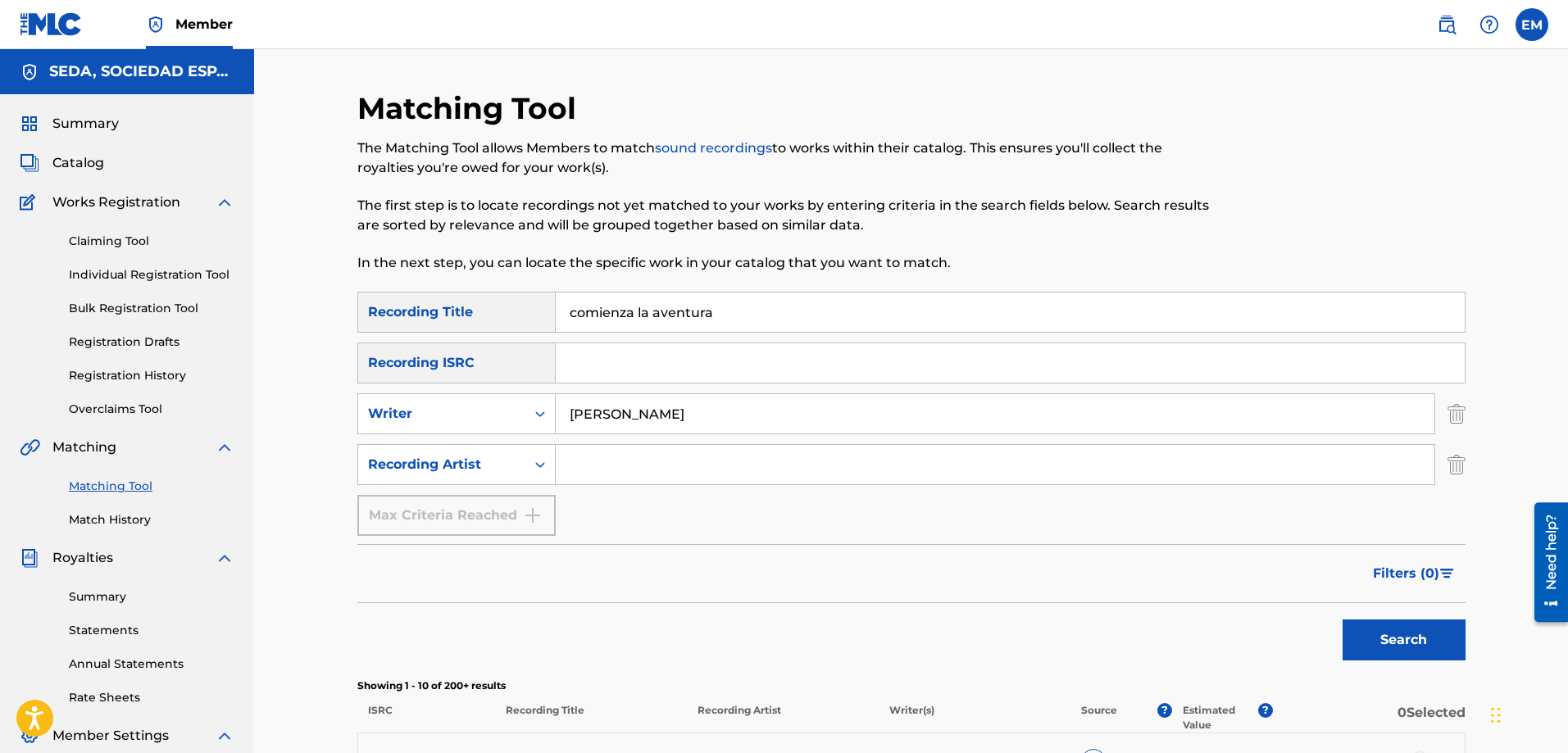
click at [597, 461] on input "Search Form" at bounding box center [996, 465] width 879 height 39
click at [661, 414] on input "[PERSON_NAME]" at bounding box center [996, 414] width 879 height 39
click at [665, 464] on input "Search Form" at bounding box center [996, 465] width 879 height 39
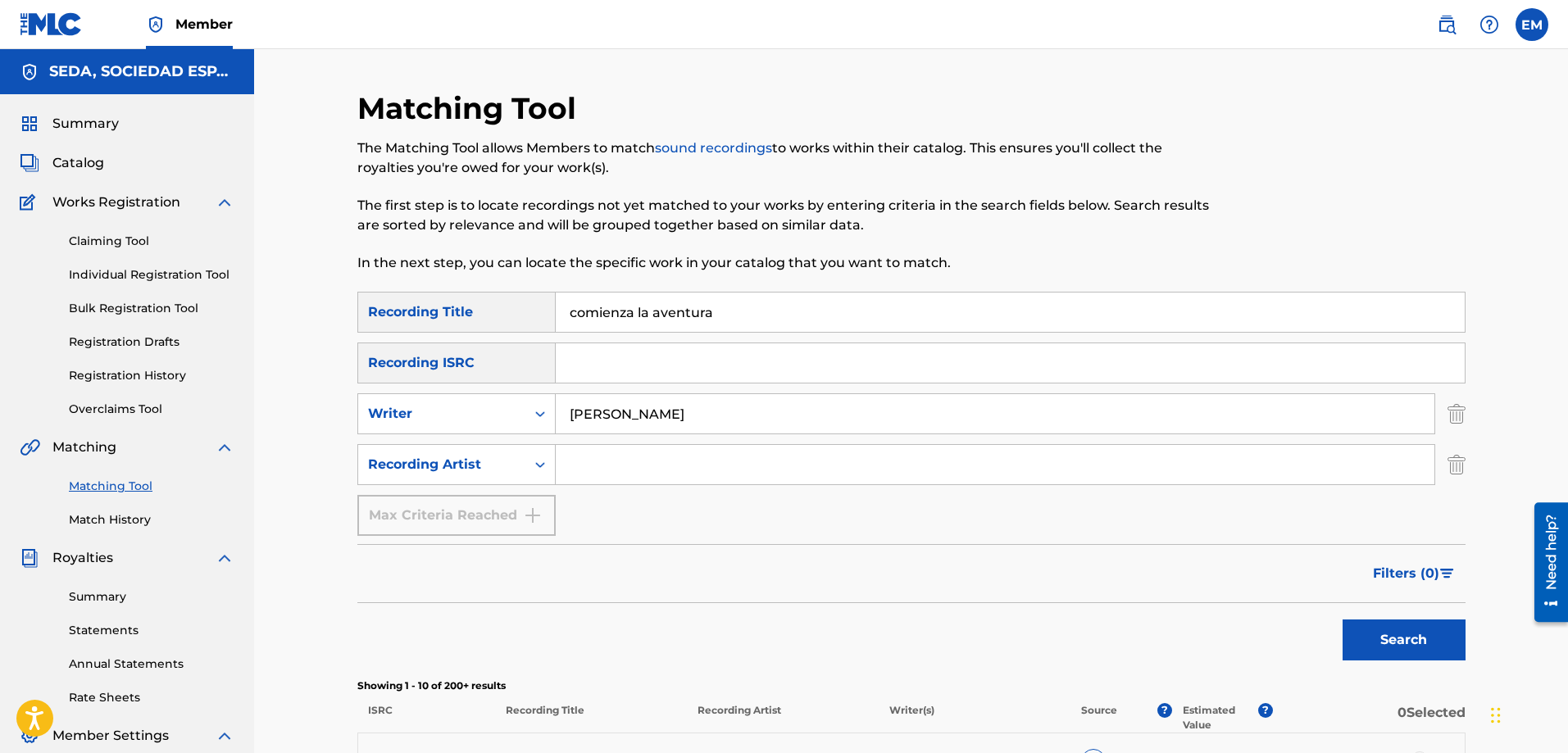
paste input "[PERSON_NAME]"
type input "[PERSON_NAME]"
click at [1343, 619] on button "Search" at bounding box center [1405, 640] width 123 height 41
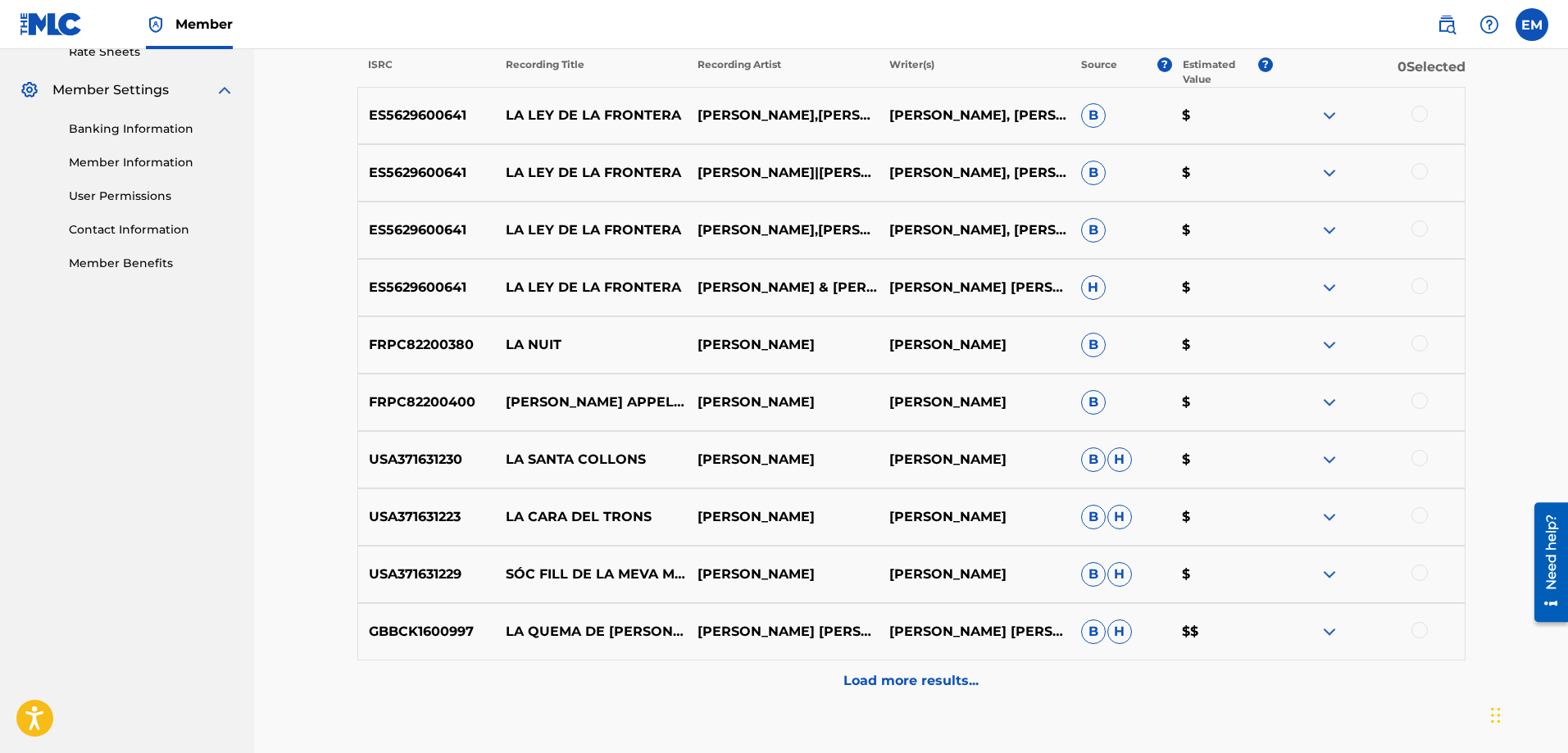
scroll to position [655, 0]
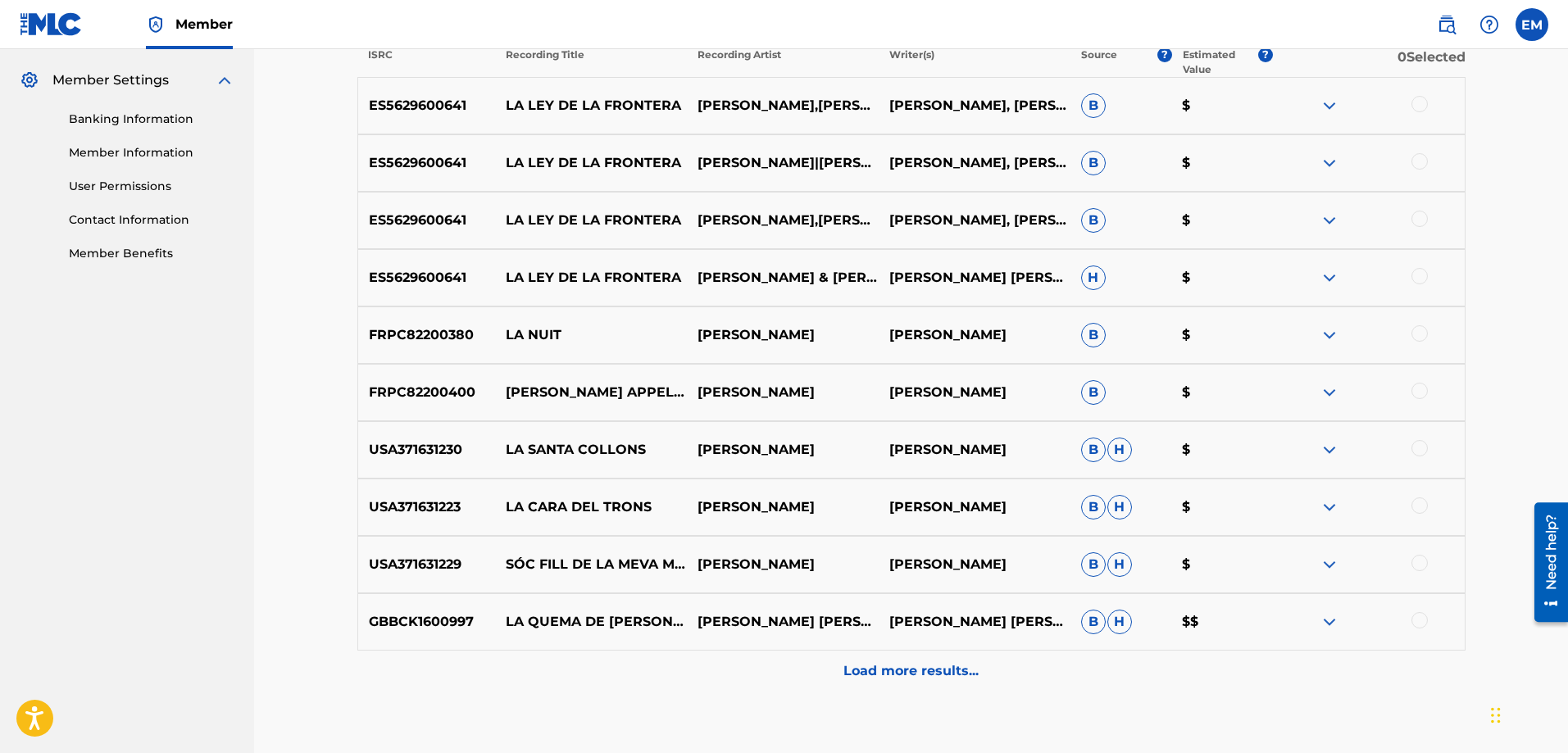
click at [1420, 276] on div at bounding box center [1420, 275] width 17 height 17
click at [1134, 617] on button "Match 1 Group" at bounding box center [1152, 619] width 181 height 41
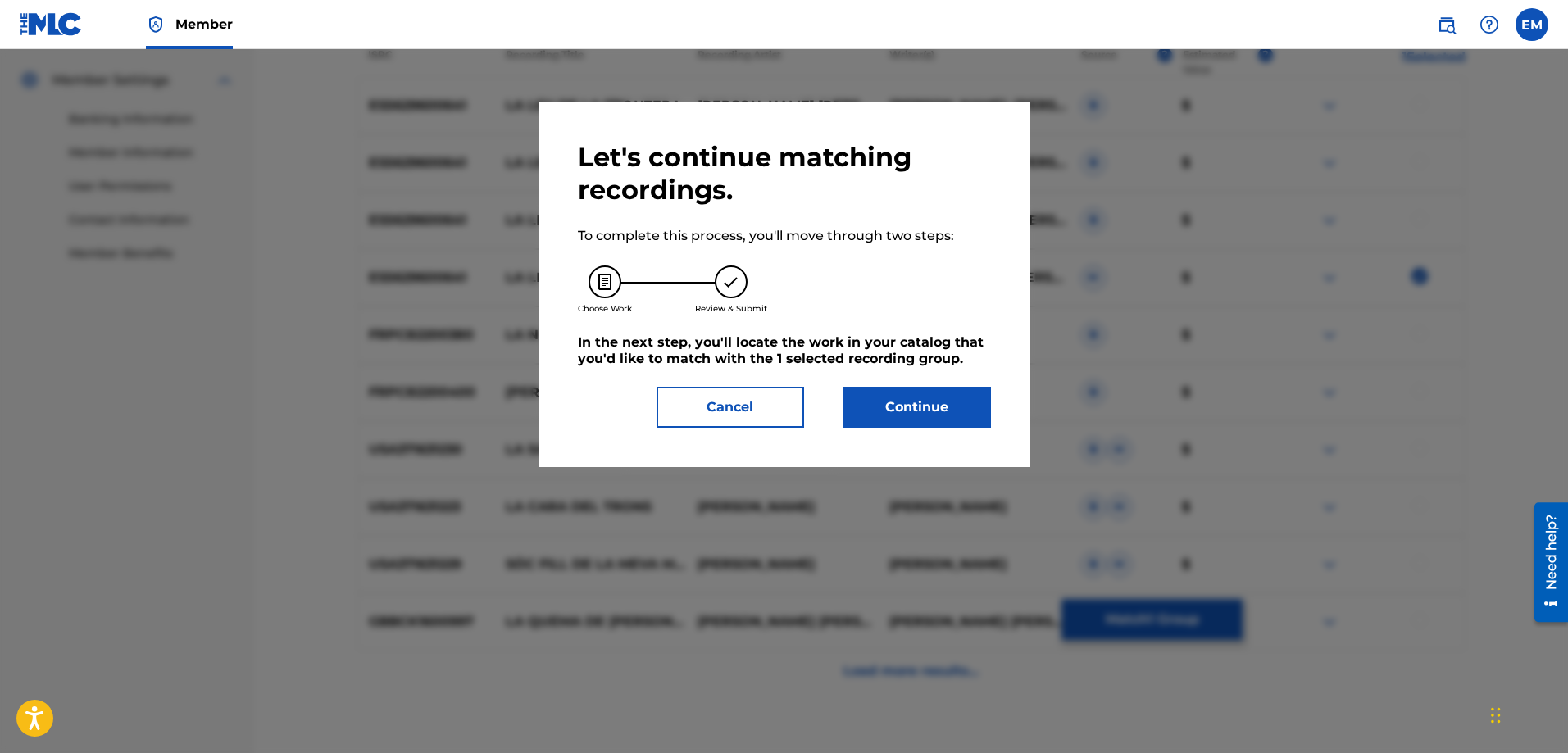
click at [867, 405] on button "Continue" at bounding box center [917, 407] width 148 height 41
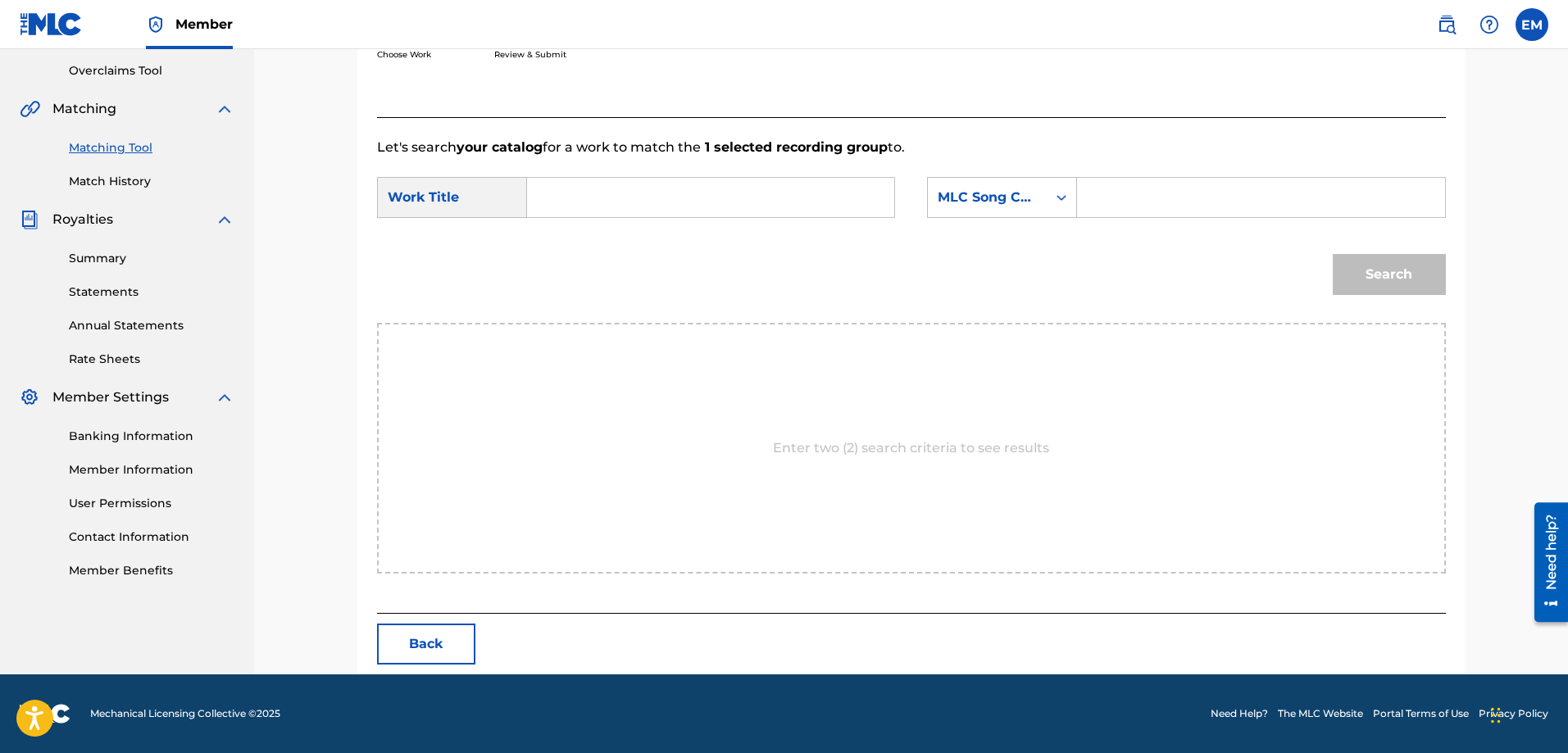
click at [636, 196] on input "Search Form" at bounding box center [710, 197] width 339 height 39
drag, startPoint x: 596, startPoint y: 248, endPoint x: 735, endPoint y: 212, distance: 143.6
click at [596, 244] on div "comienza la aventura" at bounding box center [587, 244] width 93 height 49
type input "comienza la aventura"
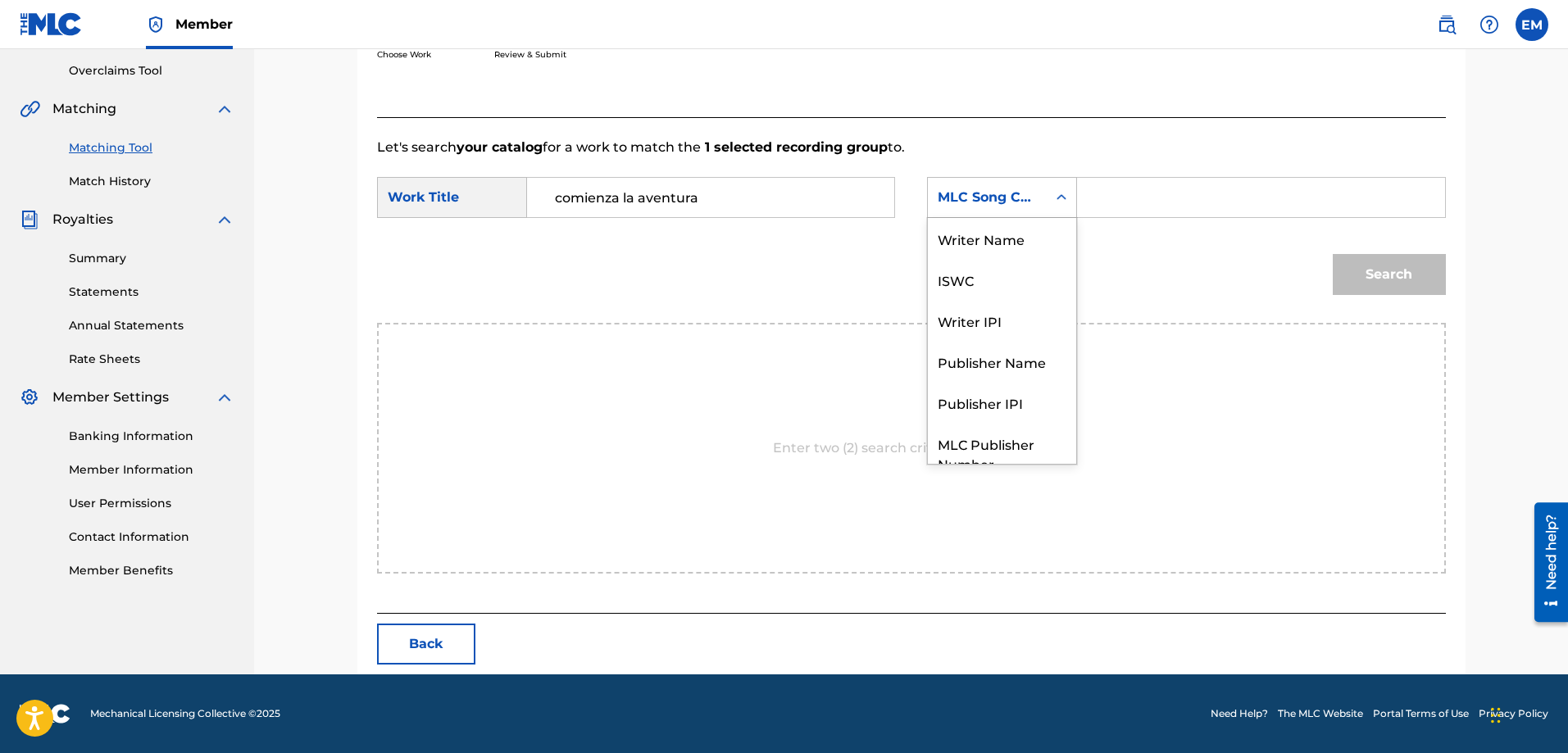
click at [1020, 203] on div "MLC Song Code" at bounding box center [988, 197] width 100 height 20
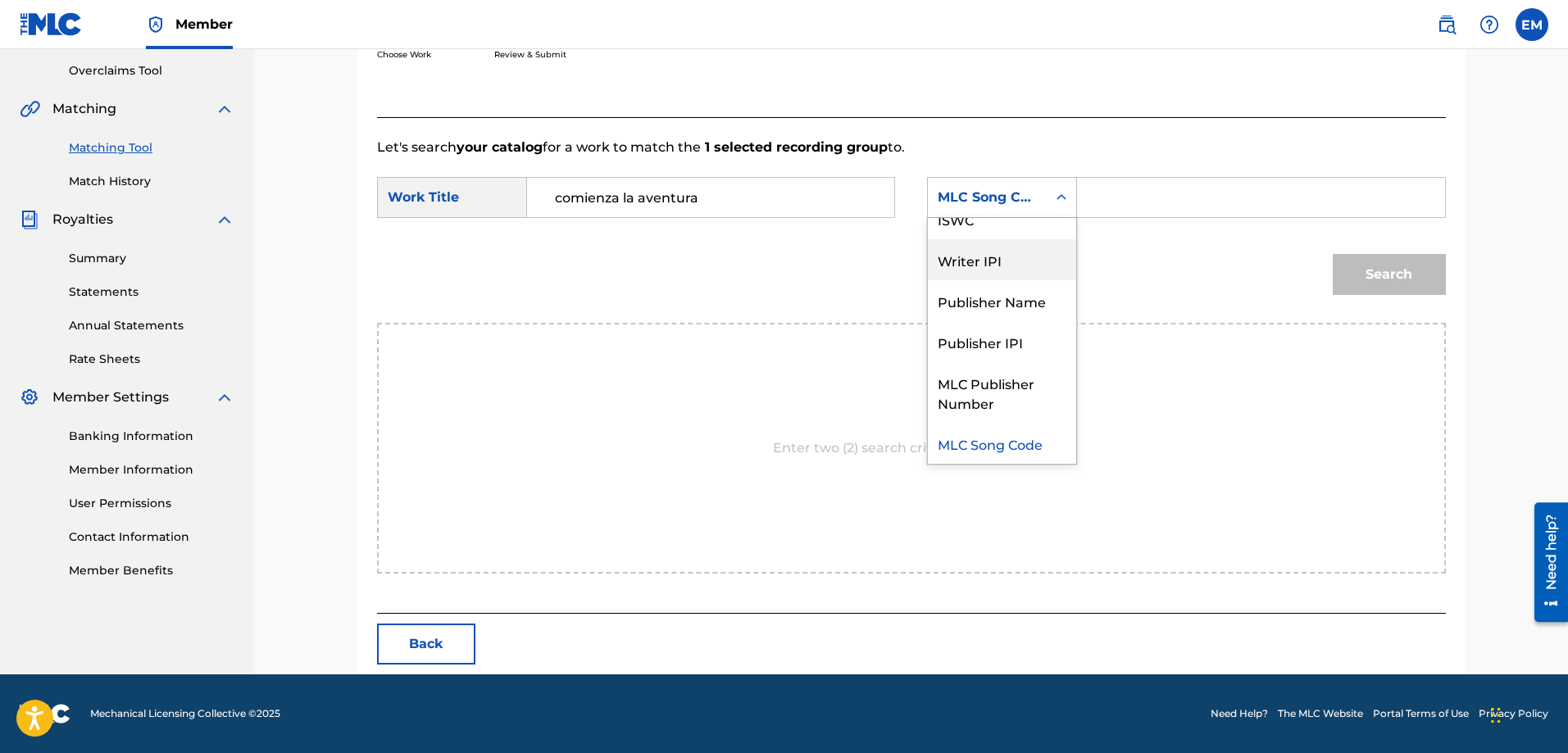
scroll to position [0, 0]
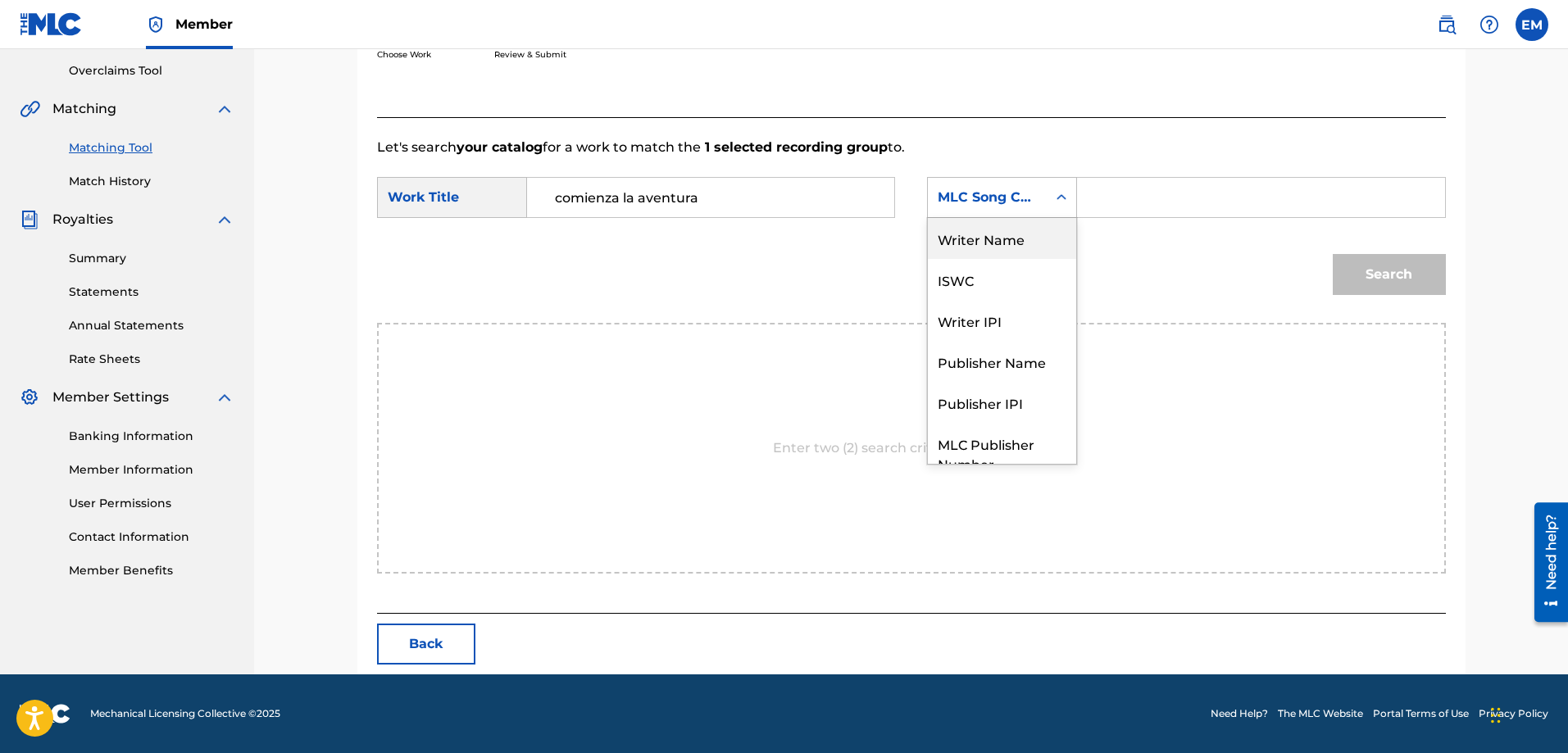
click at [996, 227] on div "Writer Name" at bounding box center [1002, 238] width 148 height 41
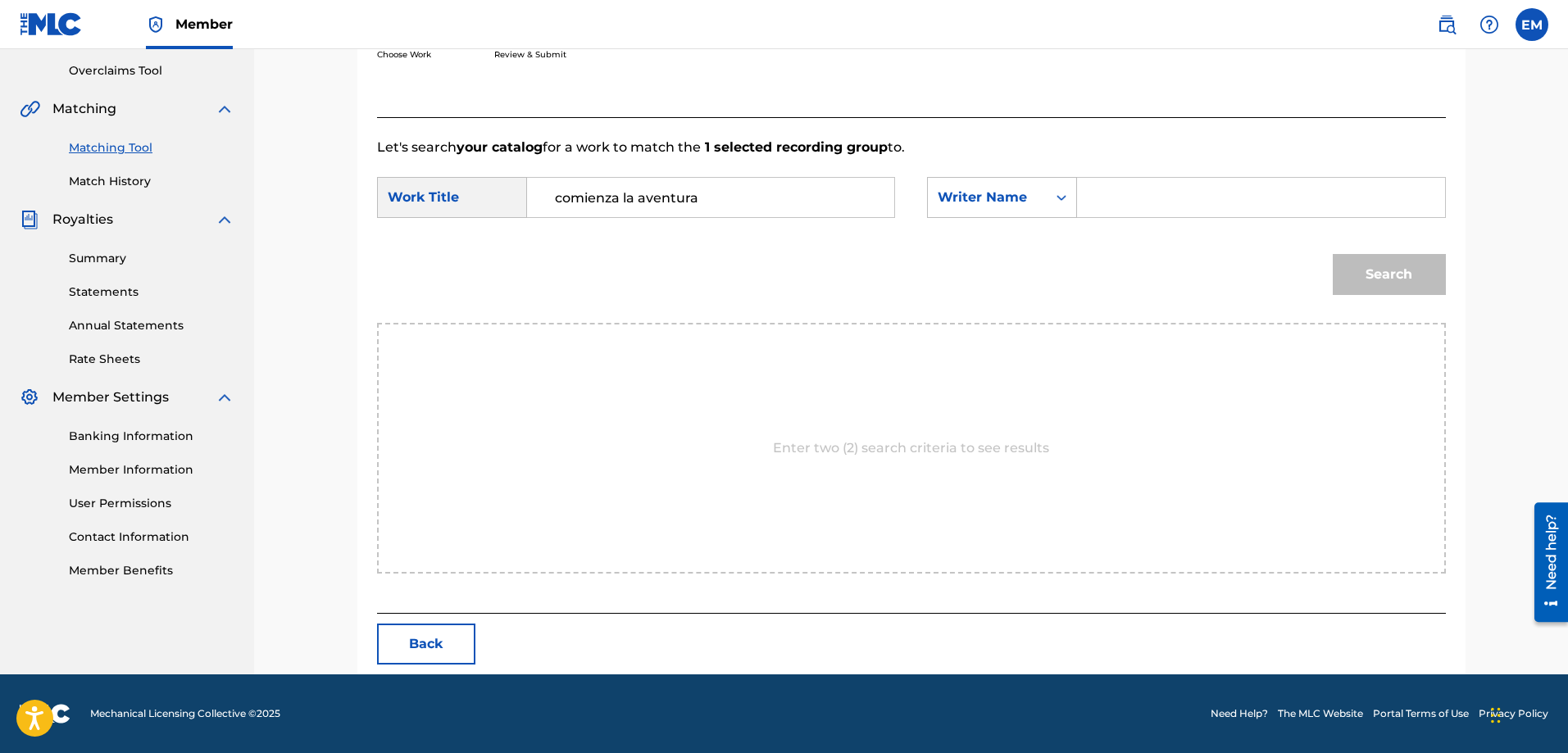
click at [1096, 207] on input "Search Form" at bounding box center [1260, 197] width 339 height 39
paste input "[PERSON_NAME]"
type input "[PERSON_NAME]"
click at [1333, 254] on button "Search" at bounding box center [1389, 274] width 113 height 41
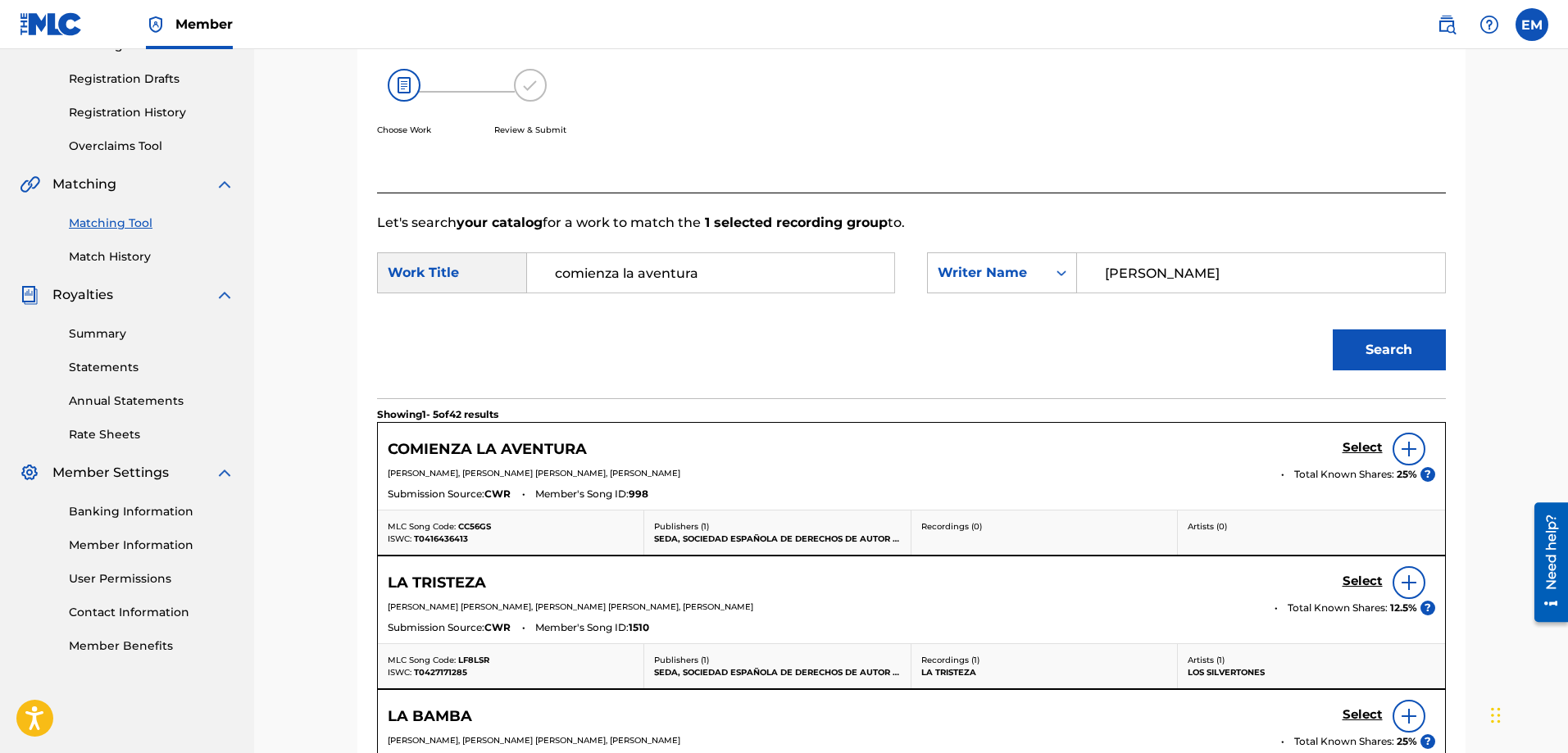
scroll to position [339, 0]
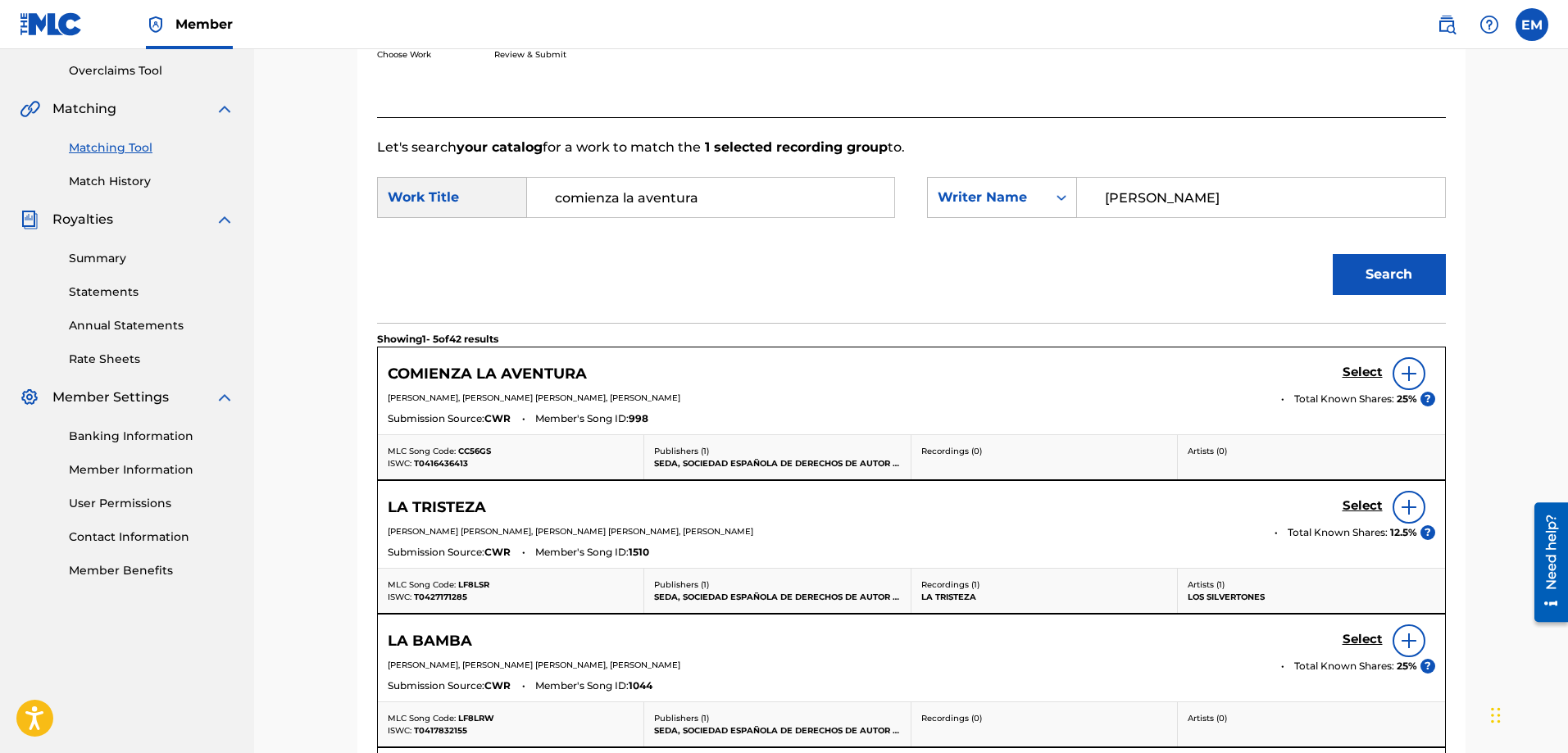
click at [1410, 380] on img at bounding box center [1409, 374] width 20 height 20
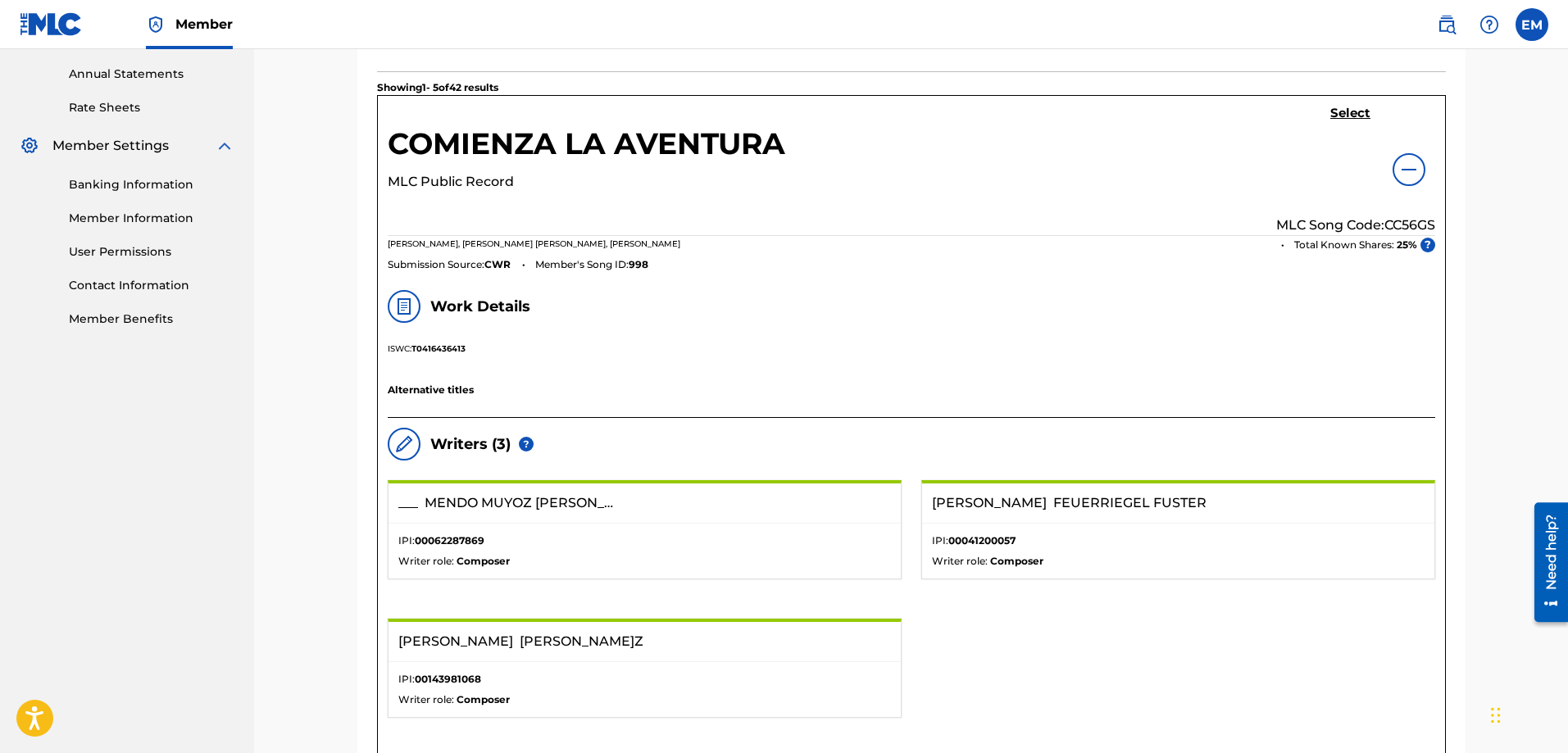
scroll to position [420, 0]
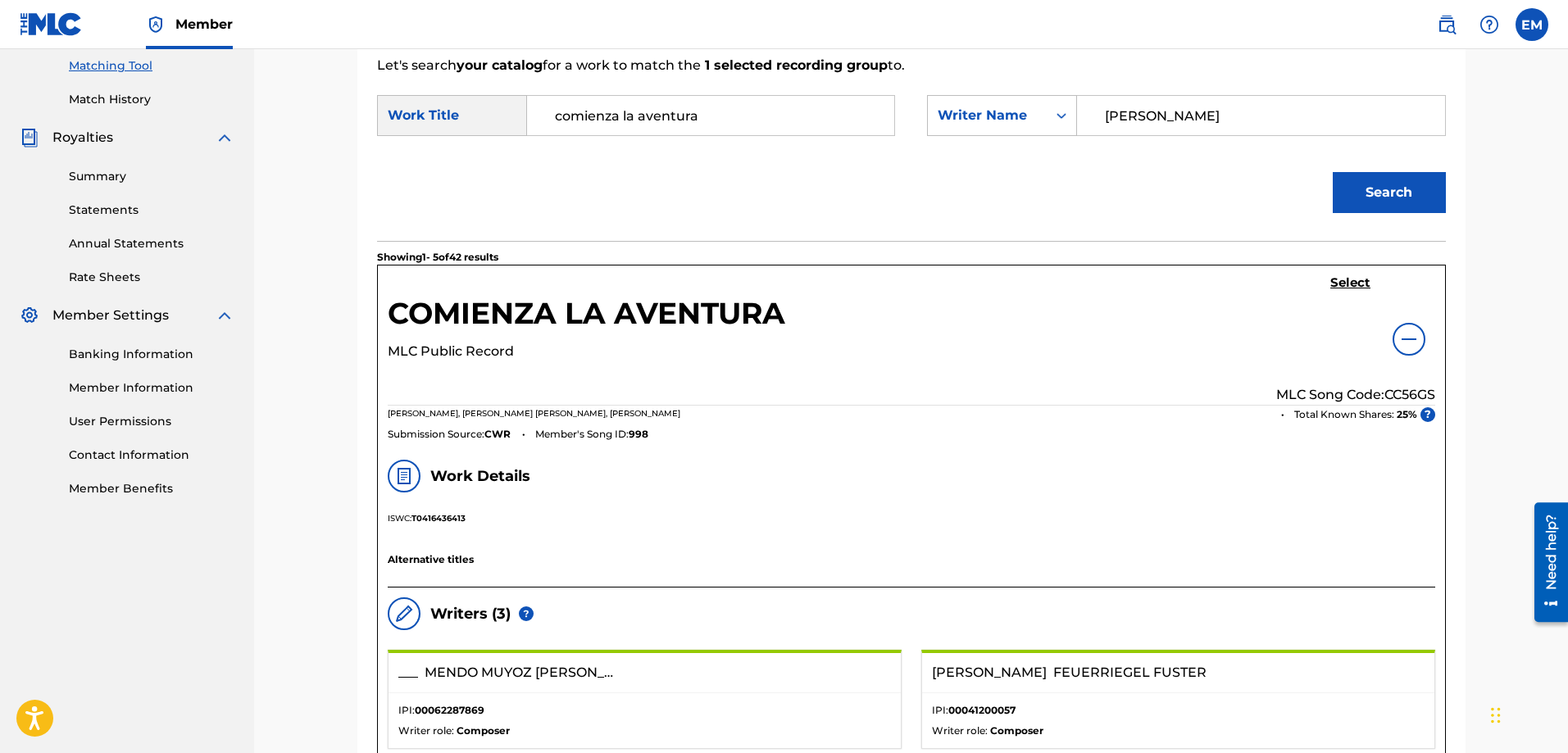
click at [1352, 278] on h5 "Select" at bounding box center [1350, 283] width 40 height 16
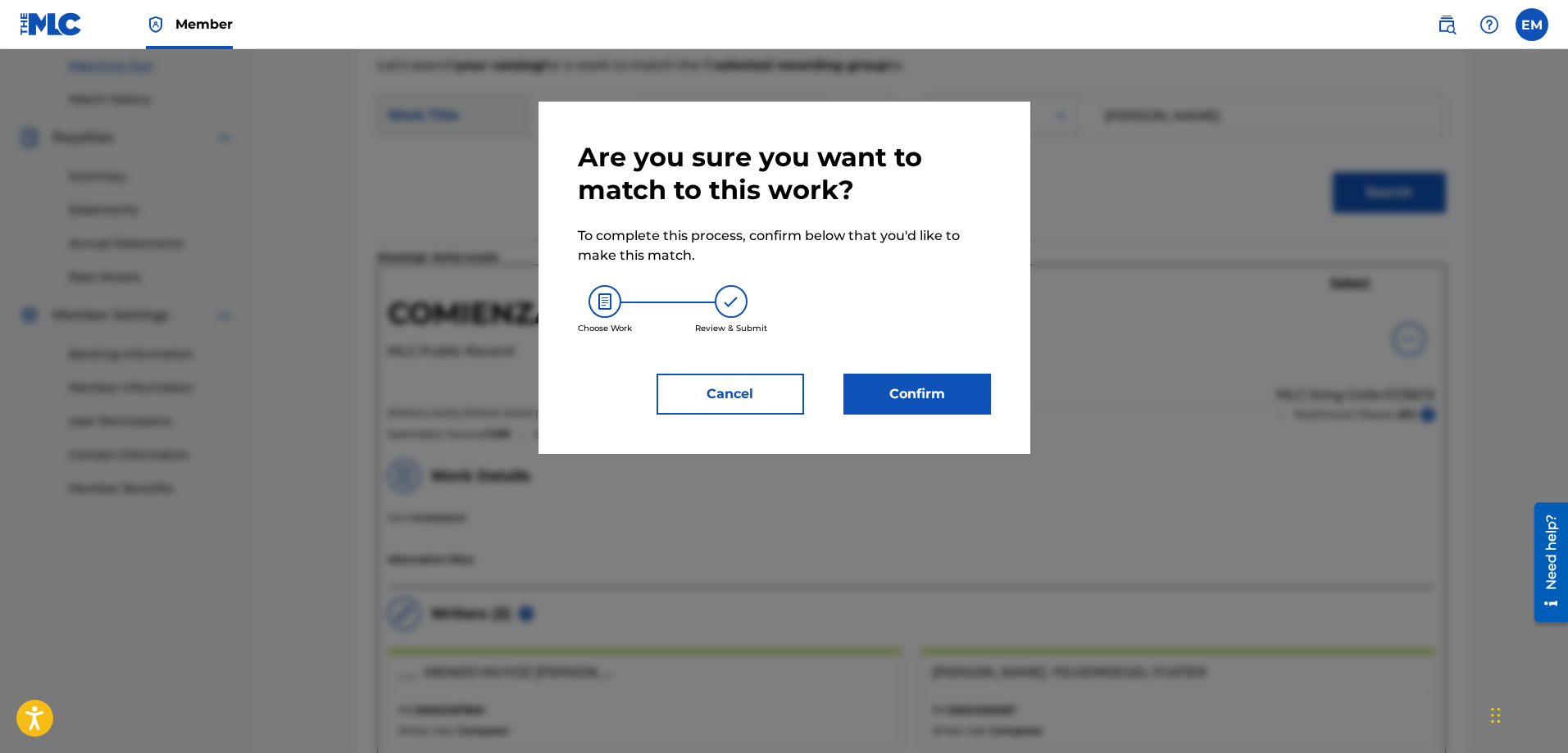
click at [919, 388] on button "Confirm" at bounding box center [917, 395] width 148 height 41
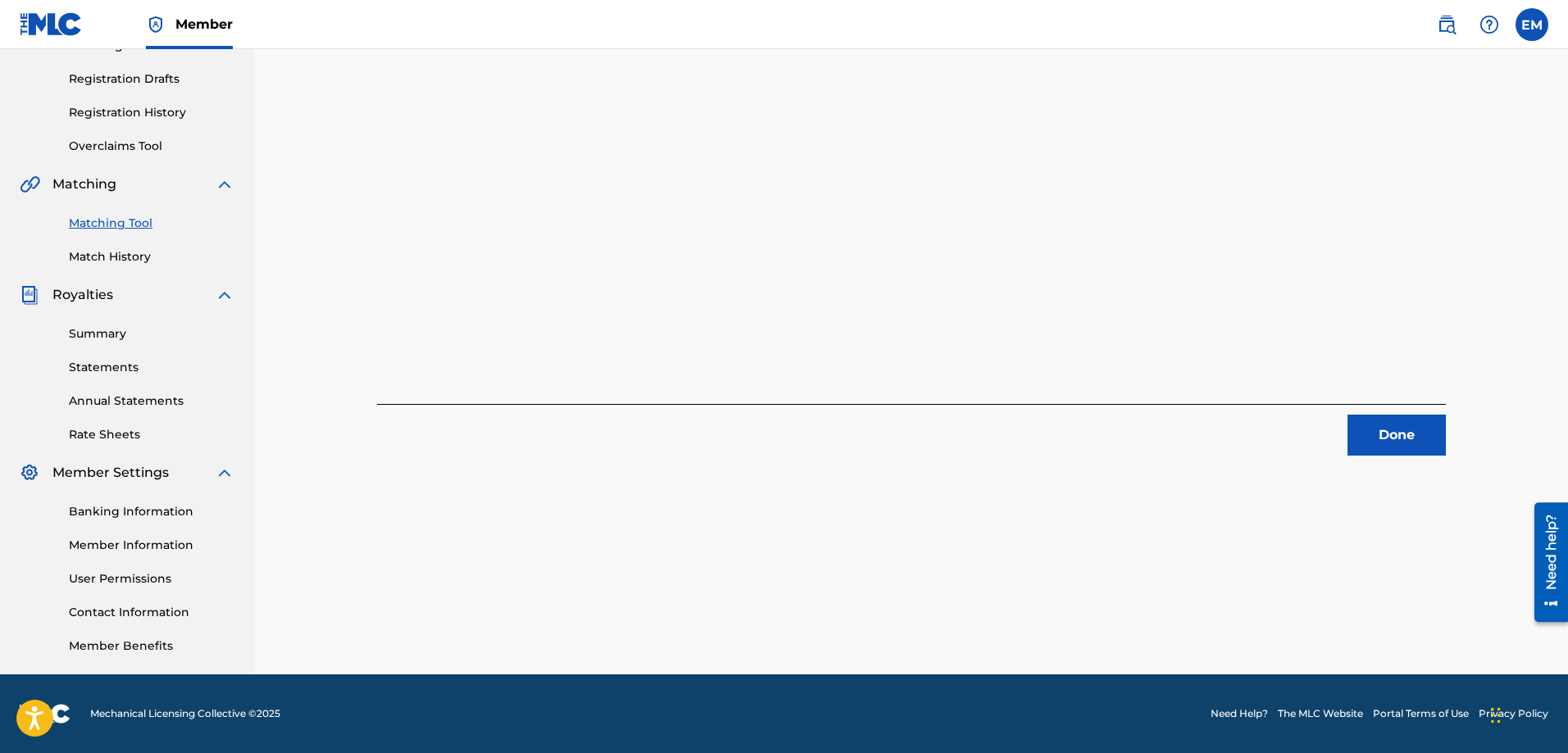
click at [1378, 440] on button "Done" at bounding box center [1397, 436] width 99 height 41
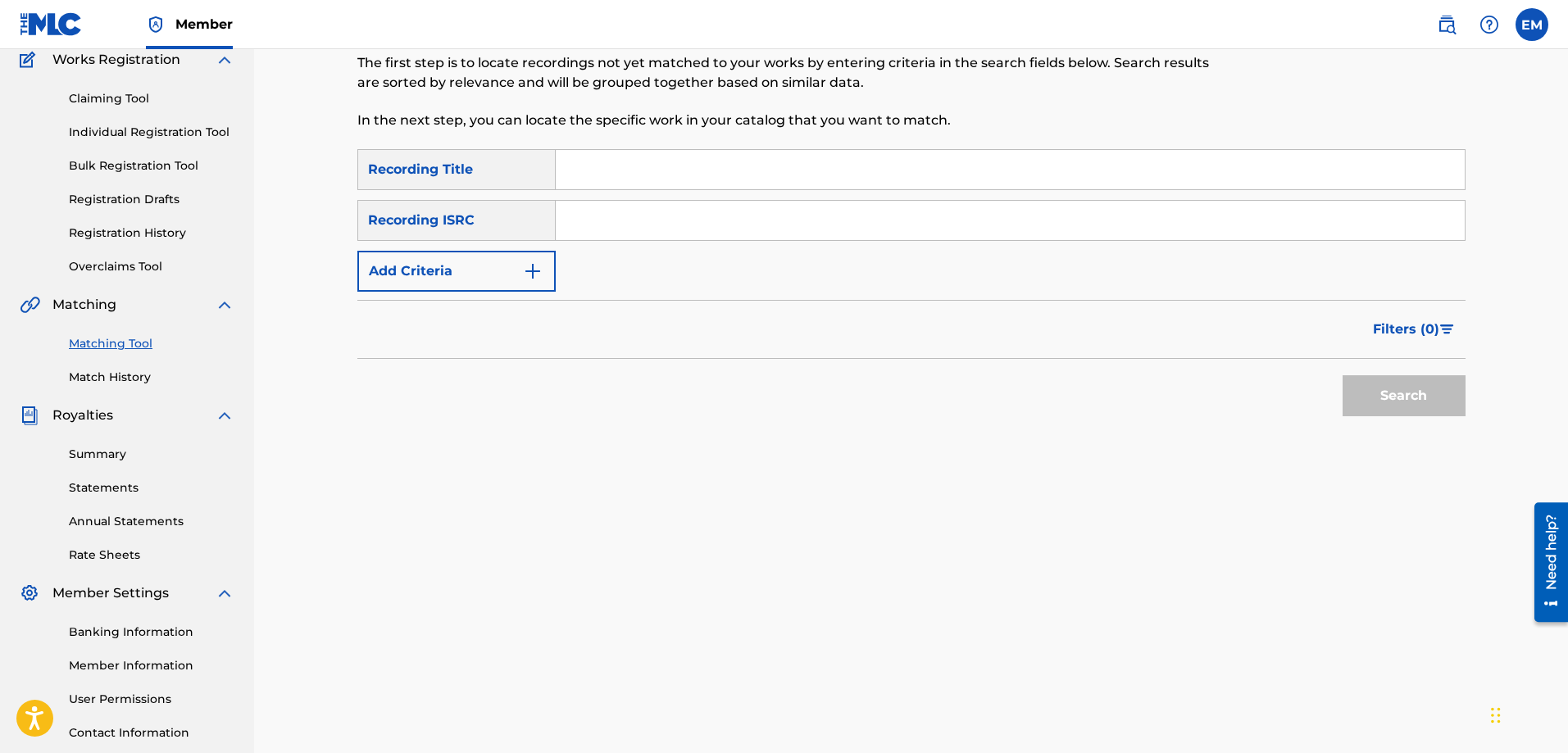
scroll to position [18, 0]
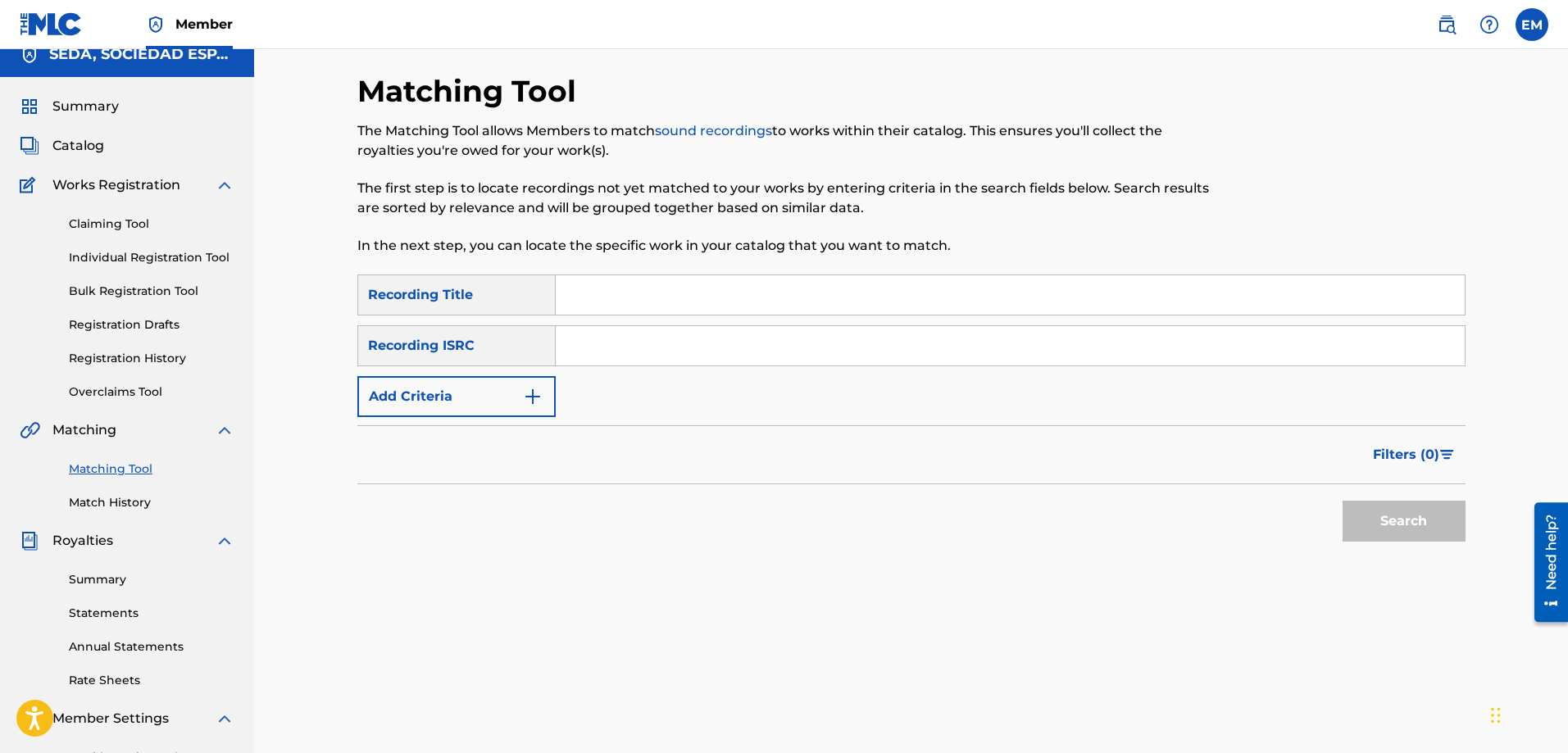
click at [643, 286] on input "Search Form" at bounding box center [1010, 295] width 910 height 39
type input "el final de la historia"
click at [1343, 501] on button "Search" at bounding box center [1405, 522] width 123 height 41
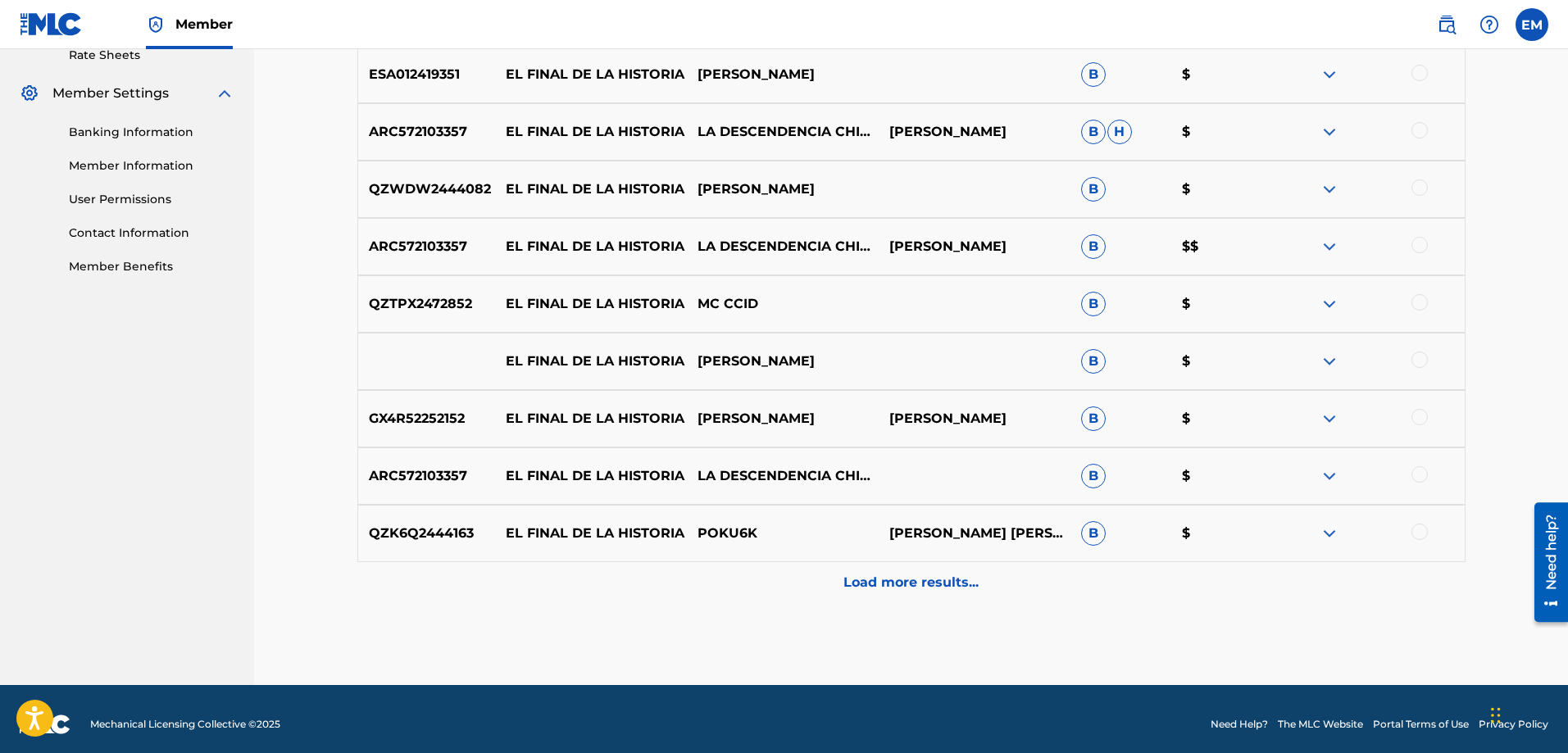
scroll to position [653, 0]
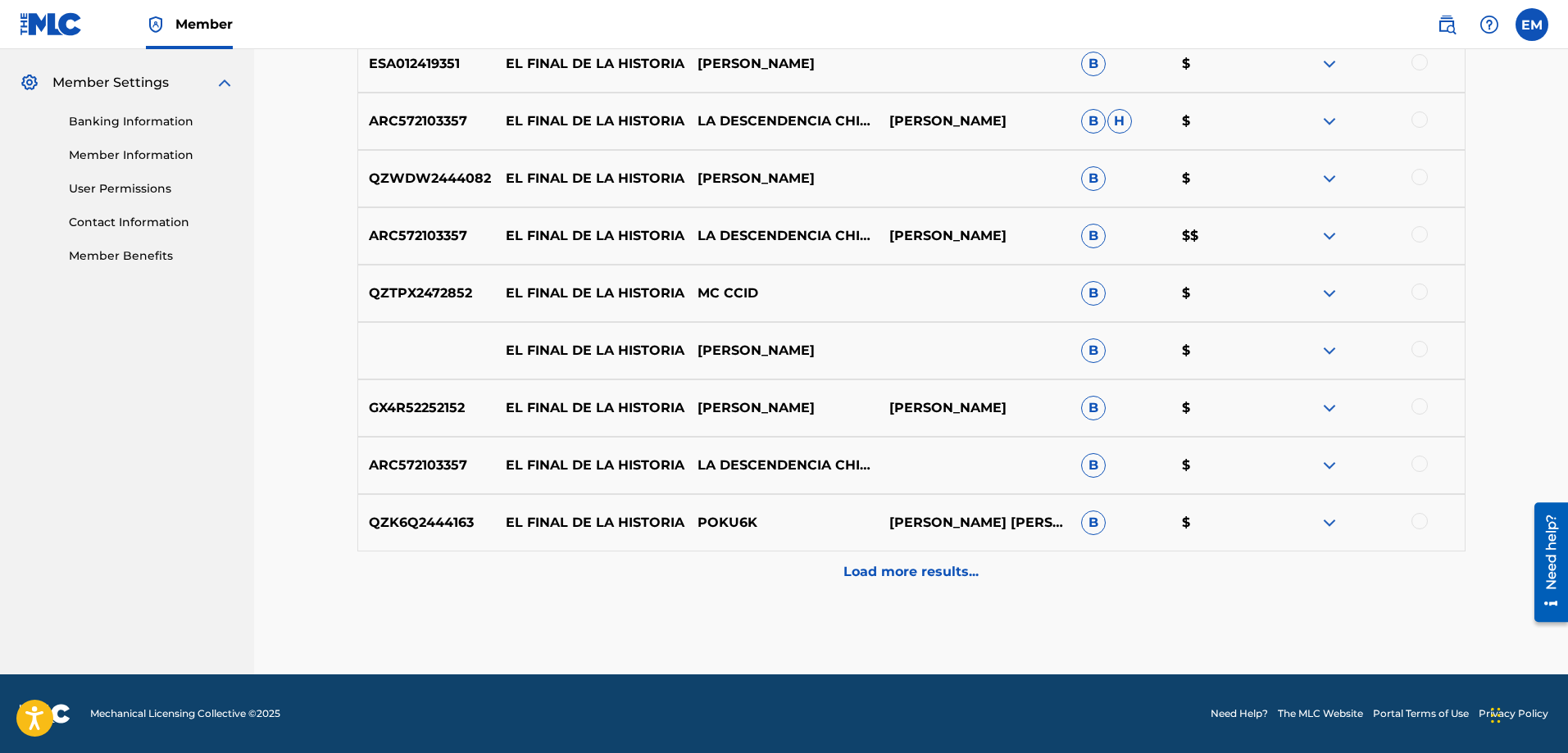
click at [911, 570] on p "Load more results..." at bounding box center [911, 572] width 135 height 20
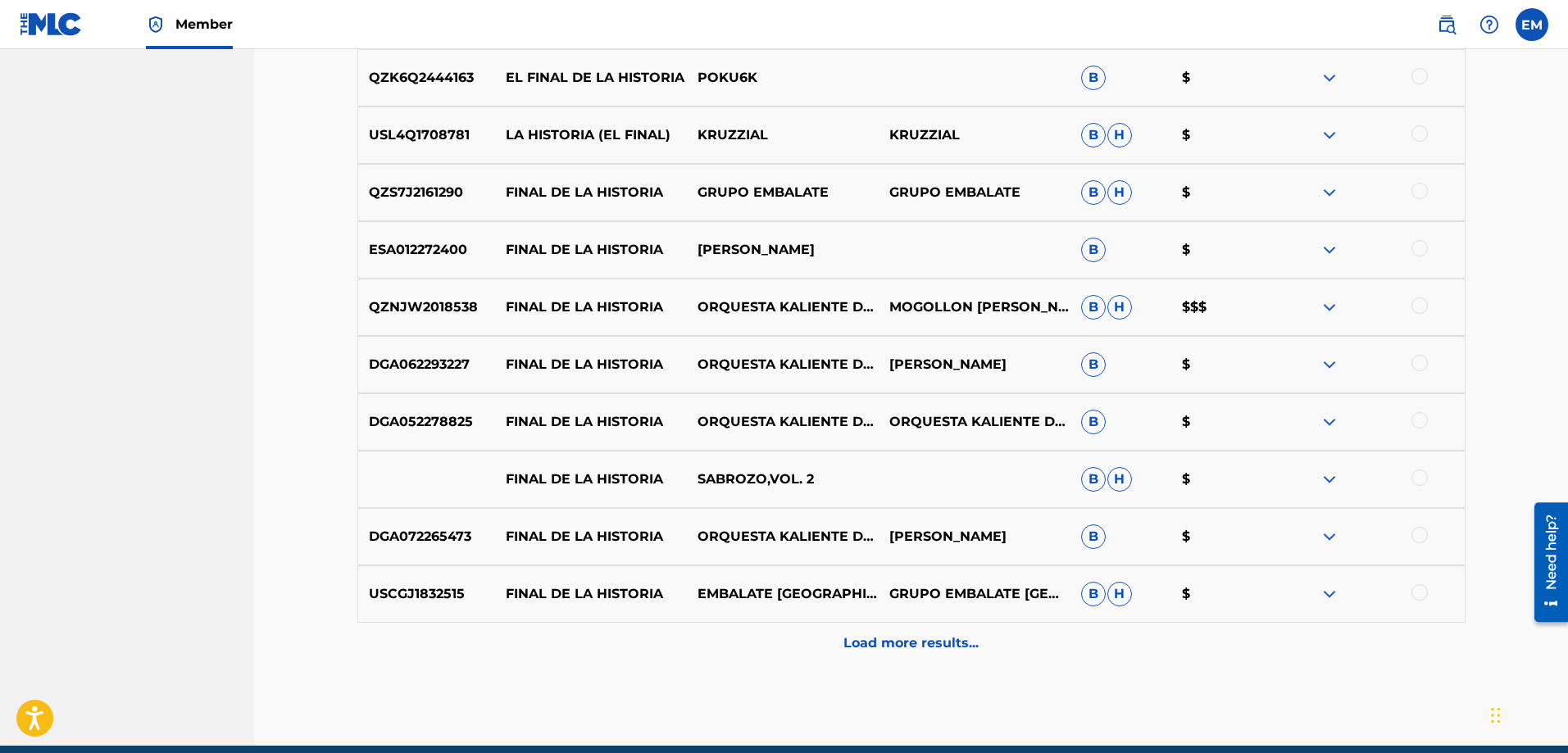
scroll to position [1227, 0]
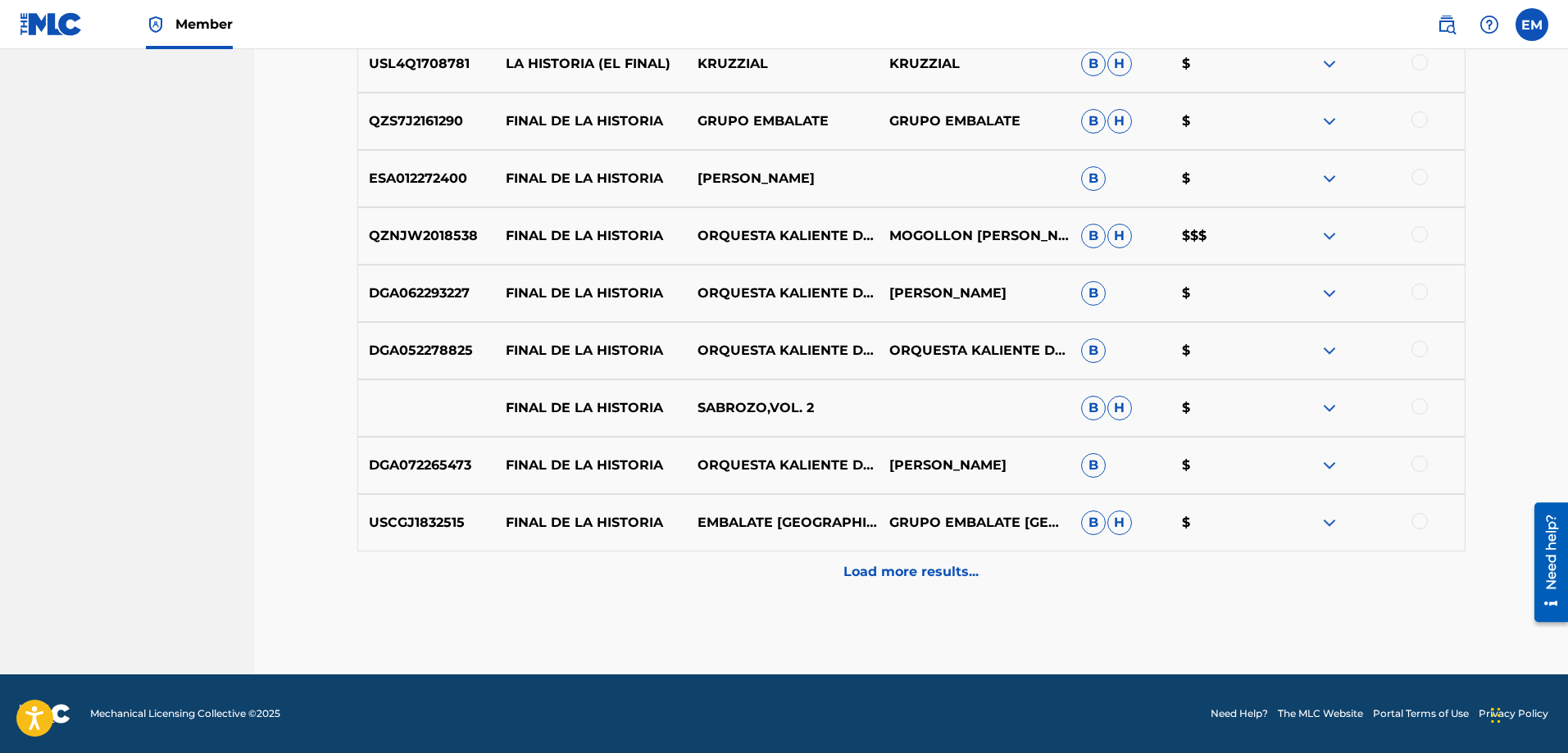
click at [863, 568] on p "Load more results..." at bounding box center [911, 572] width 135 height 20
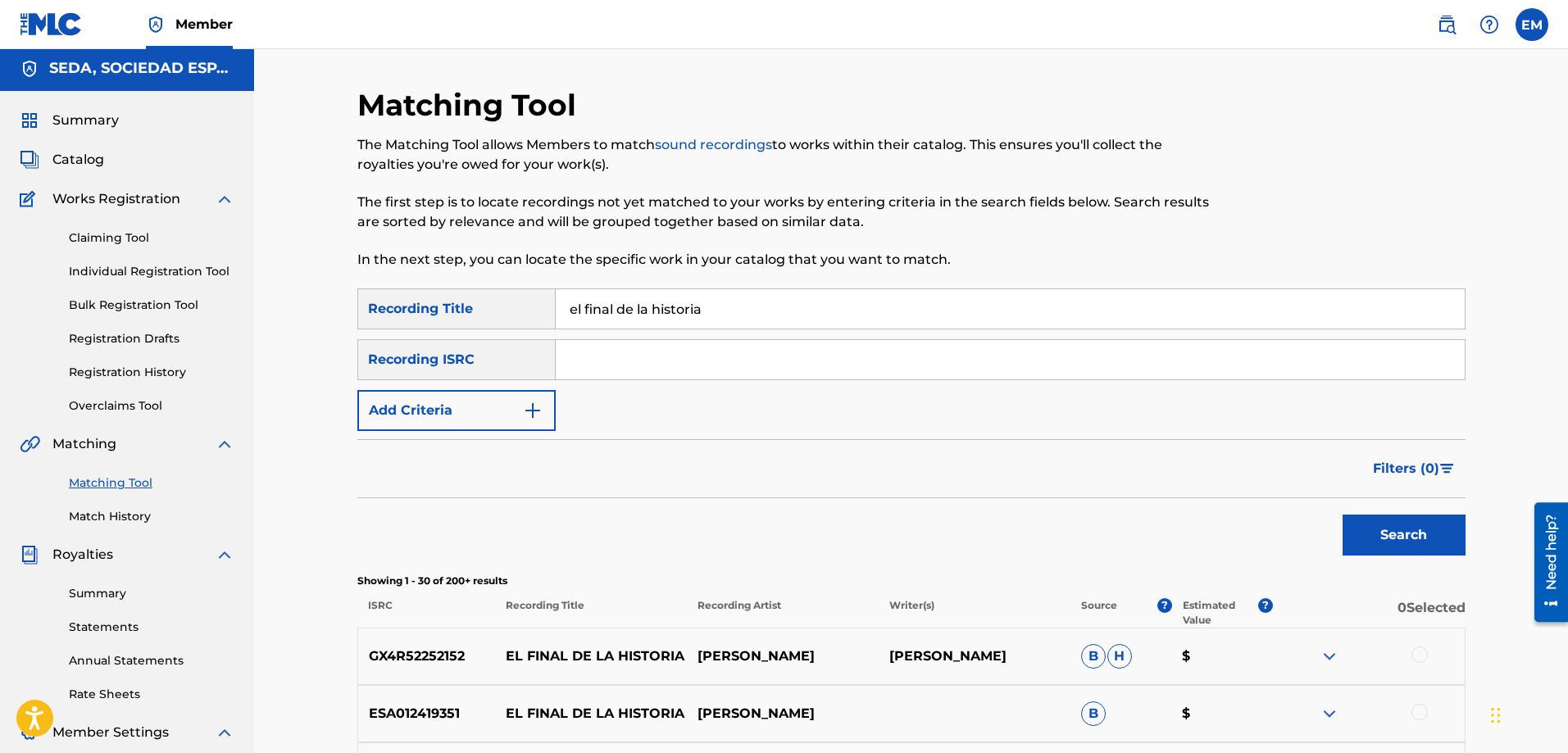
scroll to position [0, 0]
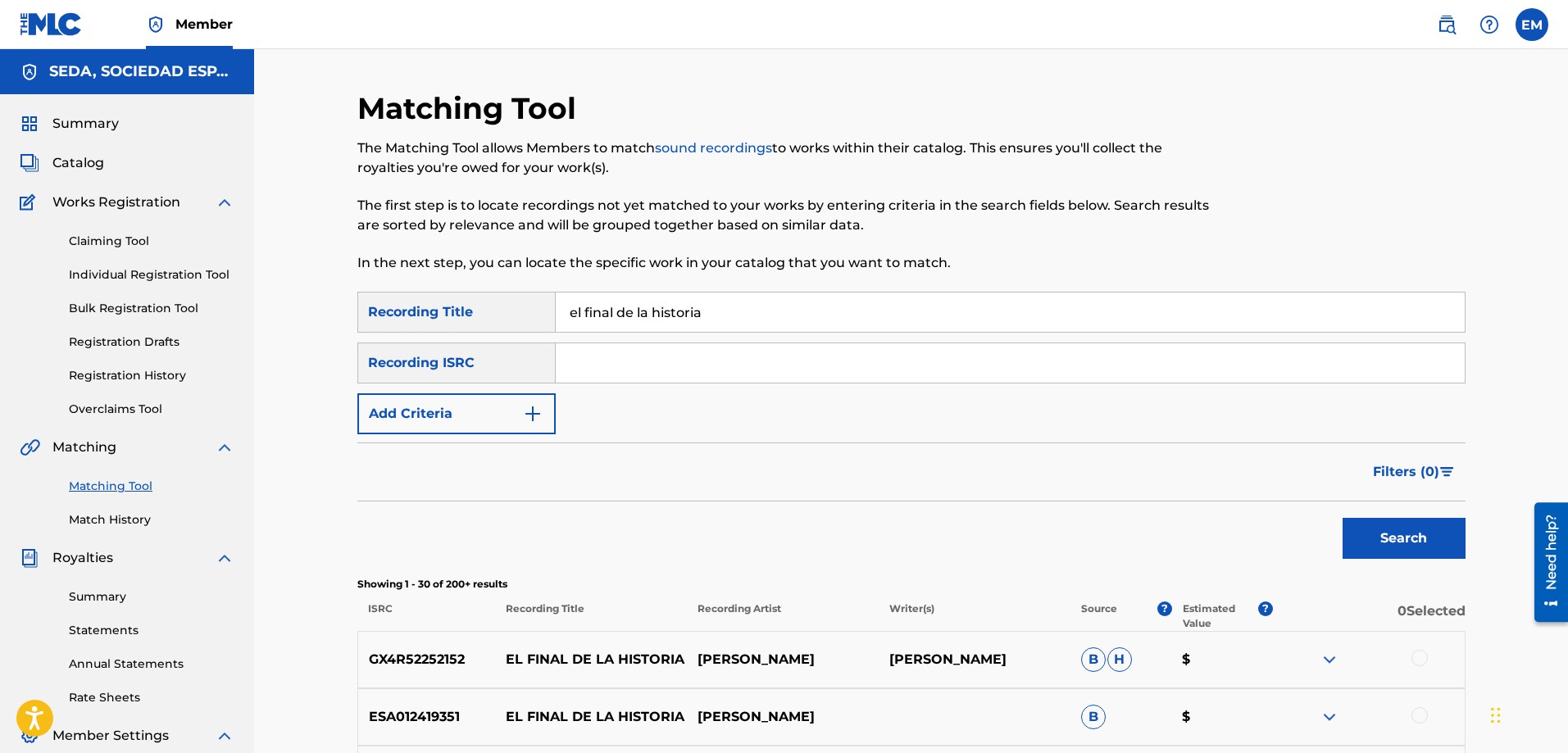
click at [487, 409] on button "Add Criteria" at bounding box center [456, 414] width 198 height 41
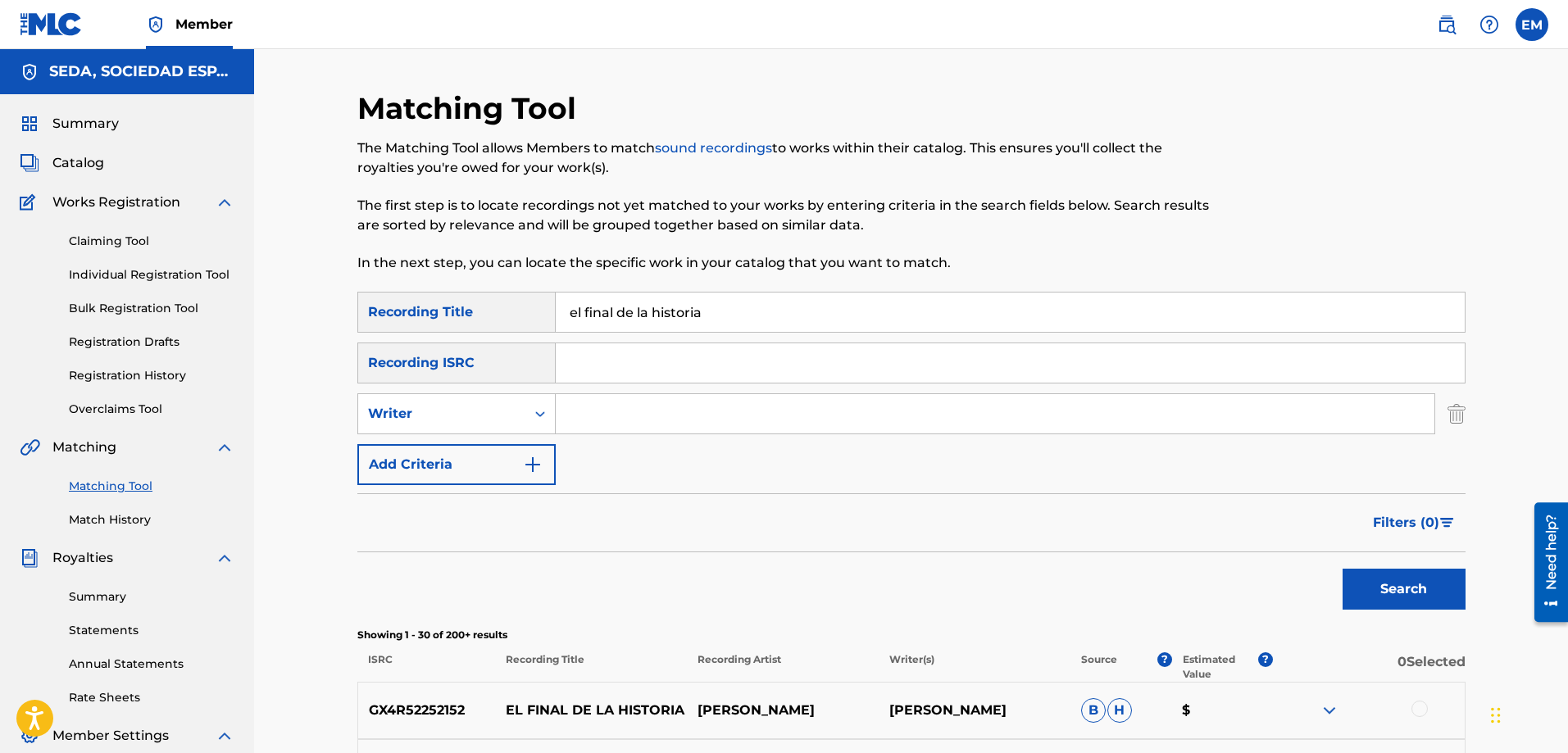
click at [593, 413] on input "Search Form" at bounding box center [996, 414] width 879 height 39
type input "[PERSON_NAME]"
click at [1343, 568] on button "Search" at bounding box center [1405, 589] width 123 height 41
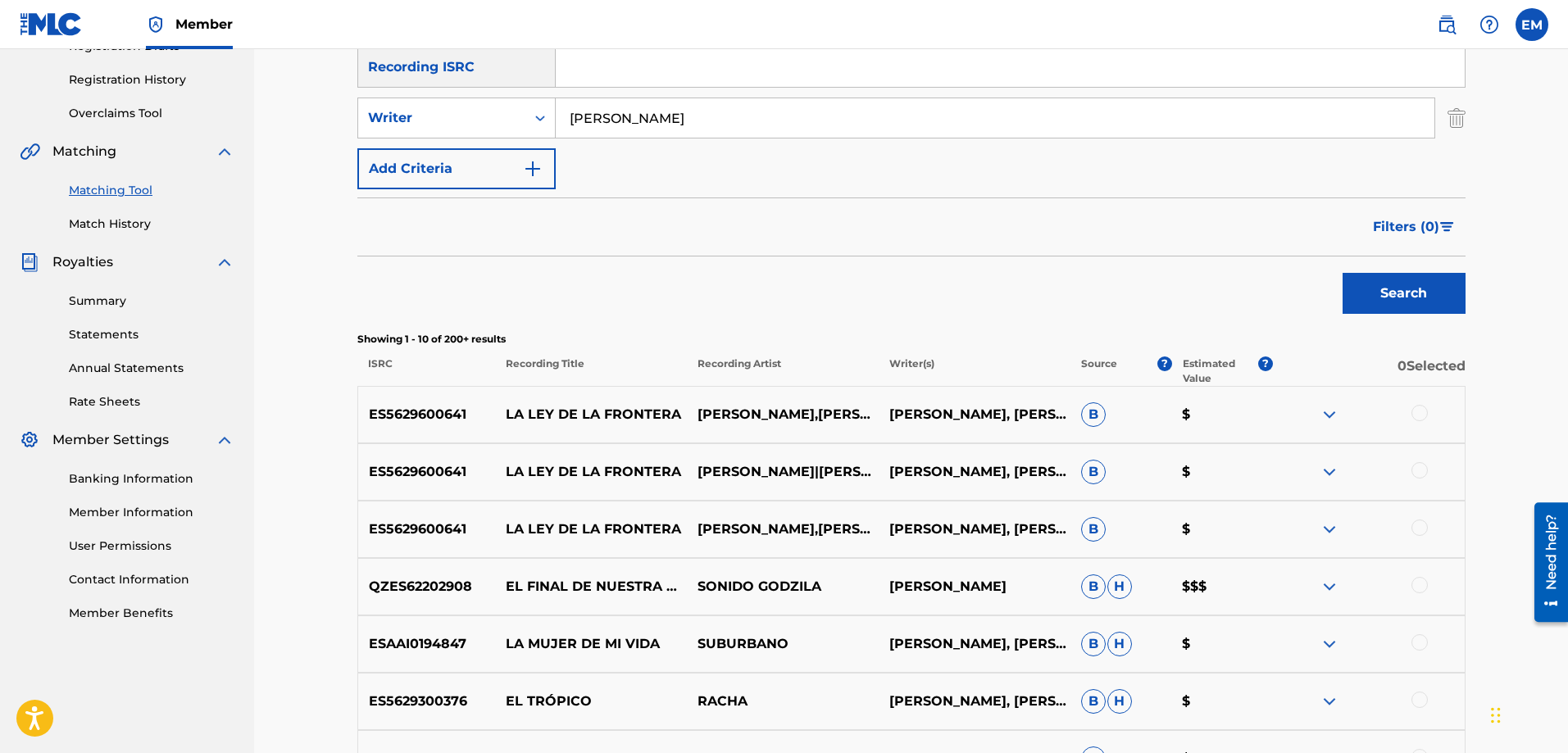
scroll to position [328, 0]
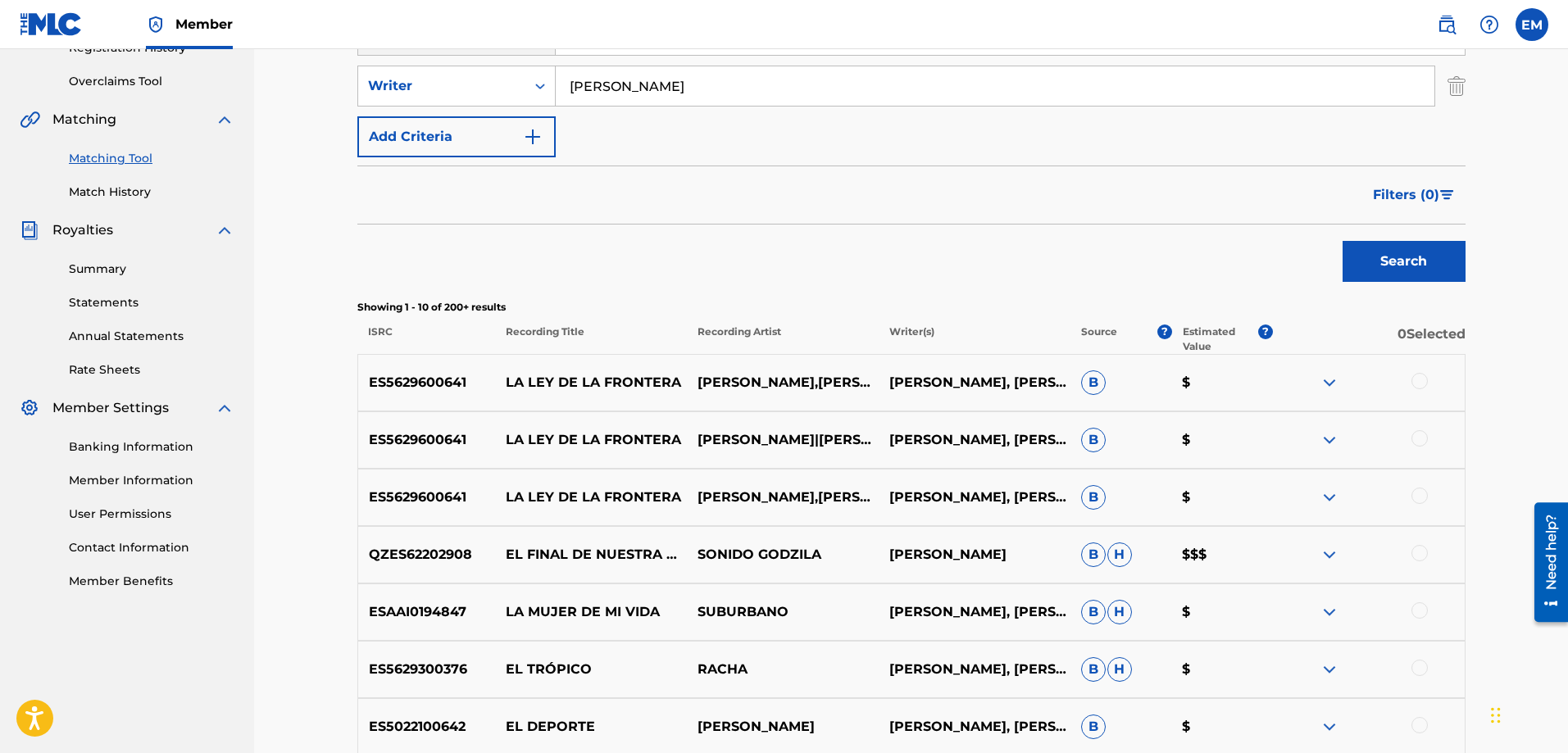
click at [495, 132] on button "Add Criteria" at bounding box center [456, 137] width 198 height 41
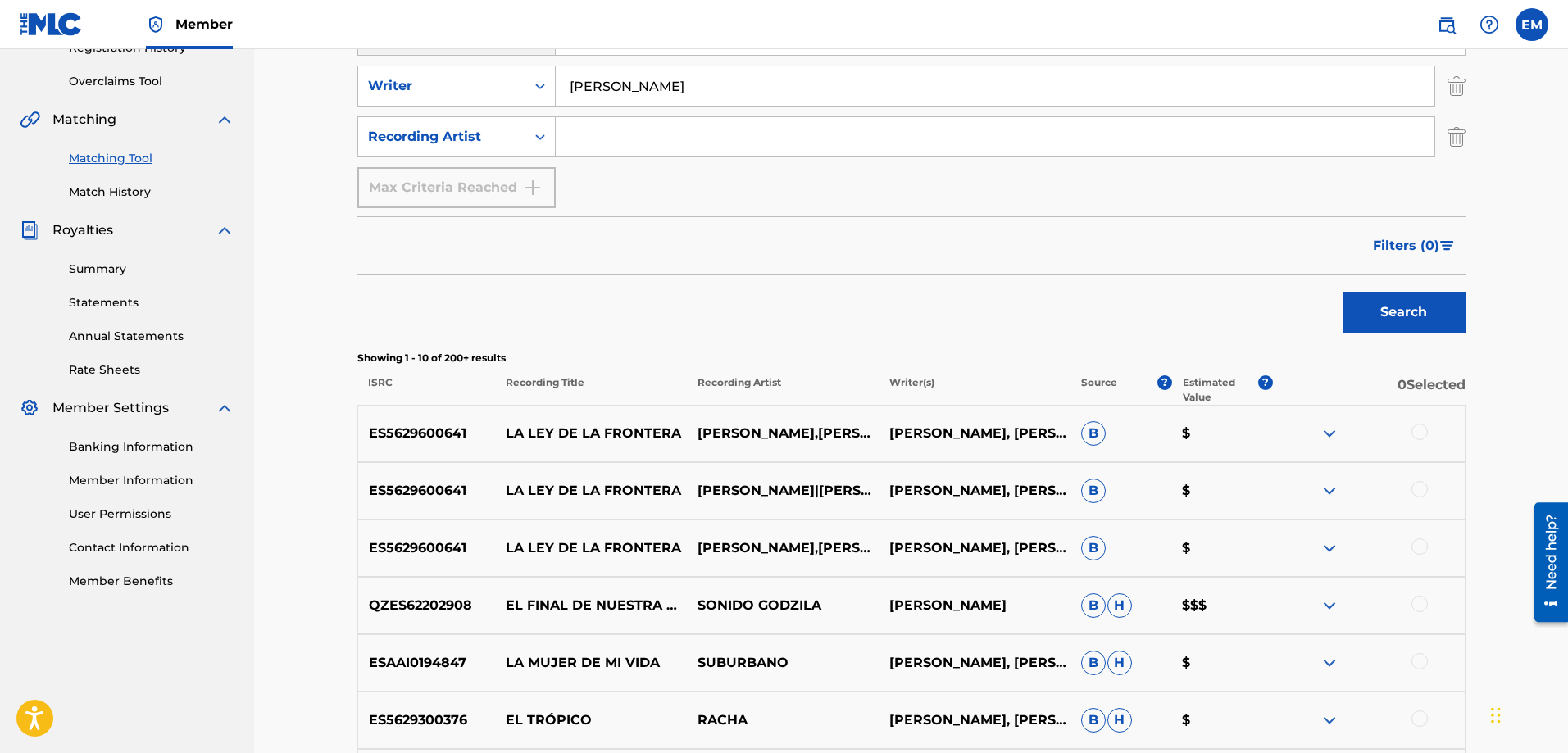
click at [600, 139] on input "Search Form" at bounding box center [996, 137] width 879 height 39
paste input "[PERSON_NAME]"
type input "[PERSON_NAME]"
click at [1343, 292] on button "Search" at bounding box center [1405, 313] width 123 height 41
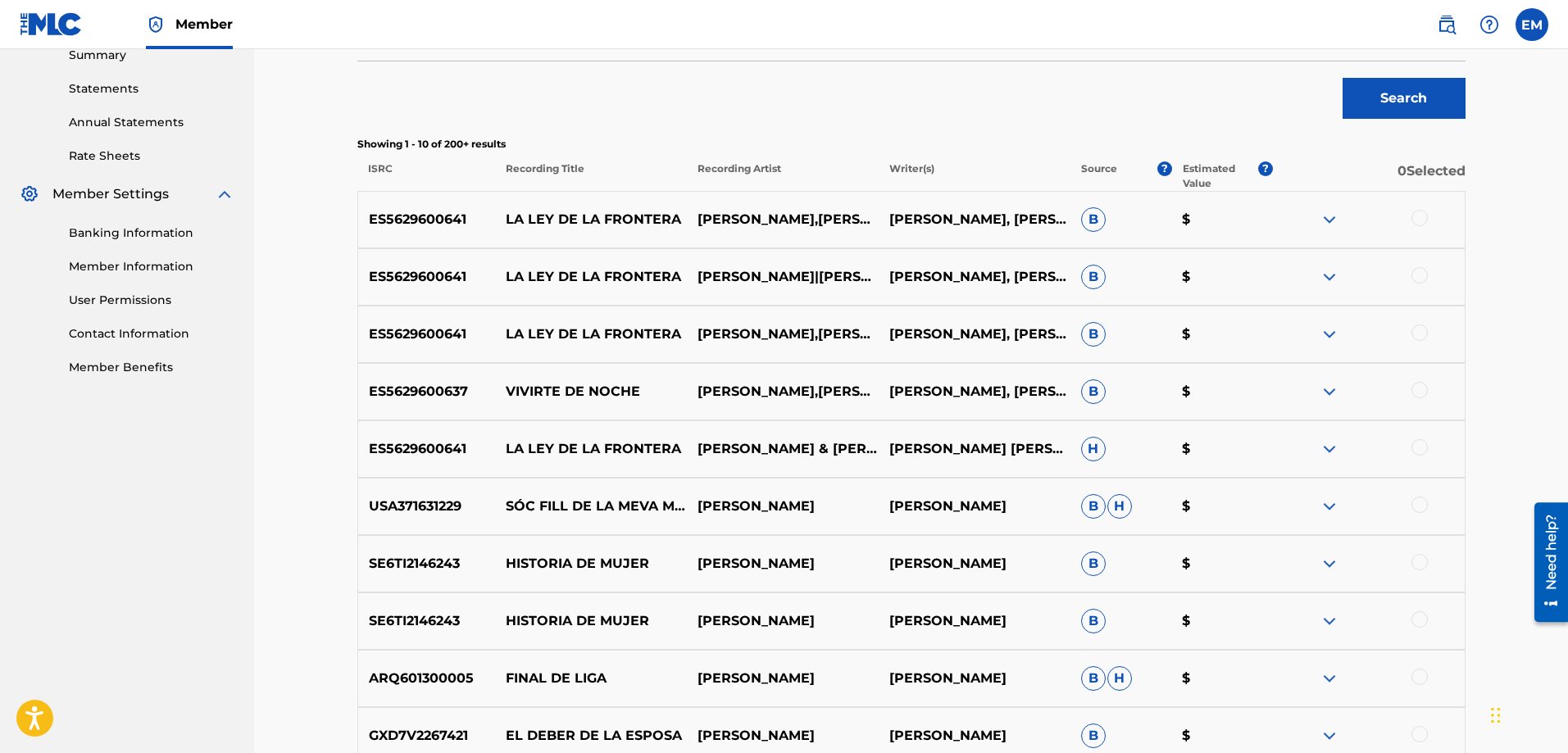
scroll to position [573, 0]
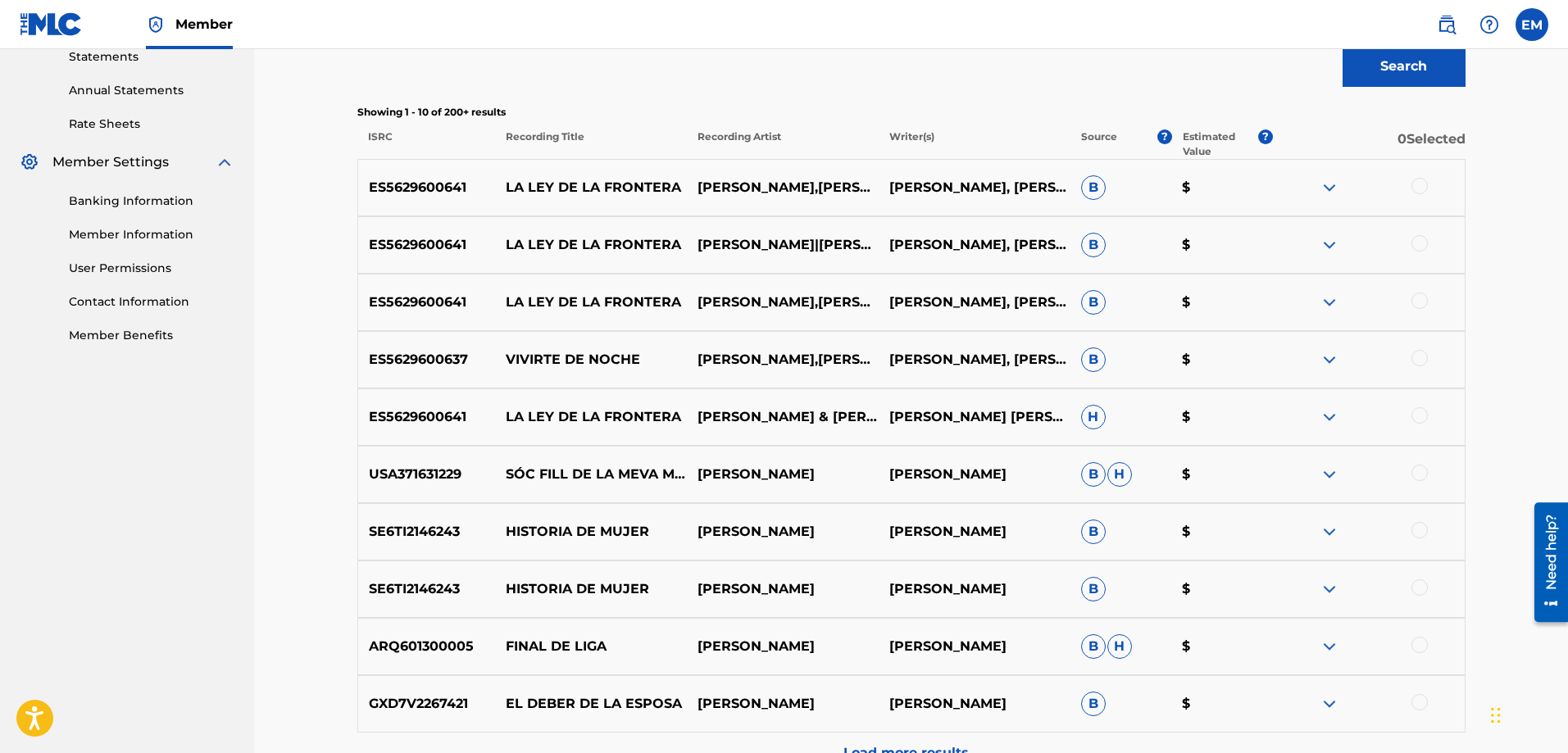
click at [1427, 358] on div at bounding box center [1369, 359] width 191 height 20
click at [1427, 410] on div at bounding box center [1369, 417] width 191 height 20
click at [1417, 416] on div at bounding box center [1420, 415] width 17 height 17
click at [1124, 619] on button "Match 1 Group" at bounding box center [1152, 619] width 181 height 41
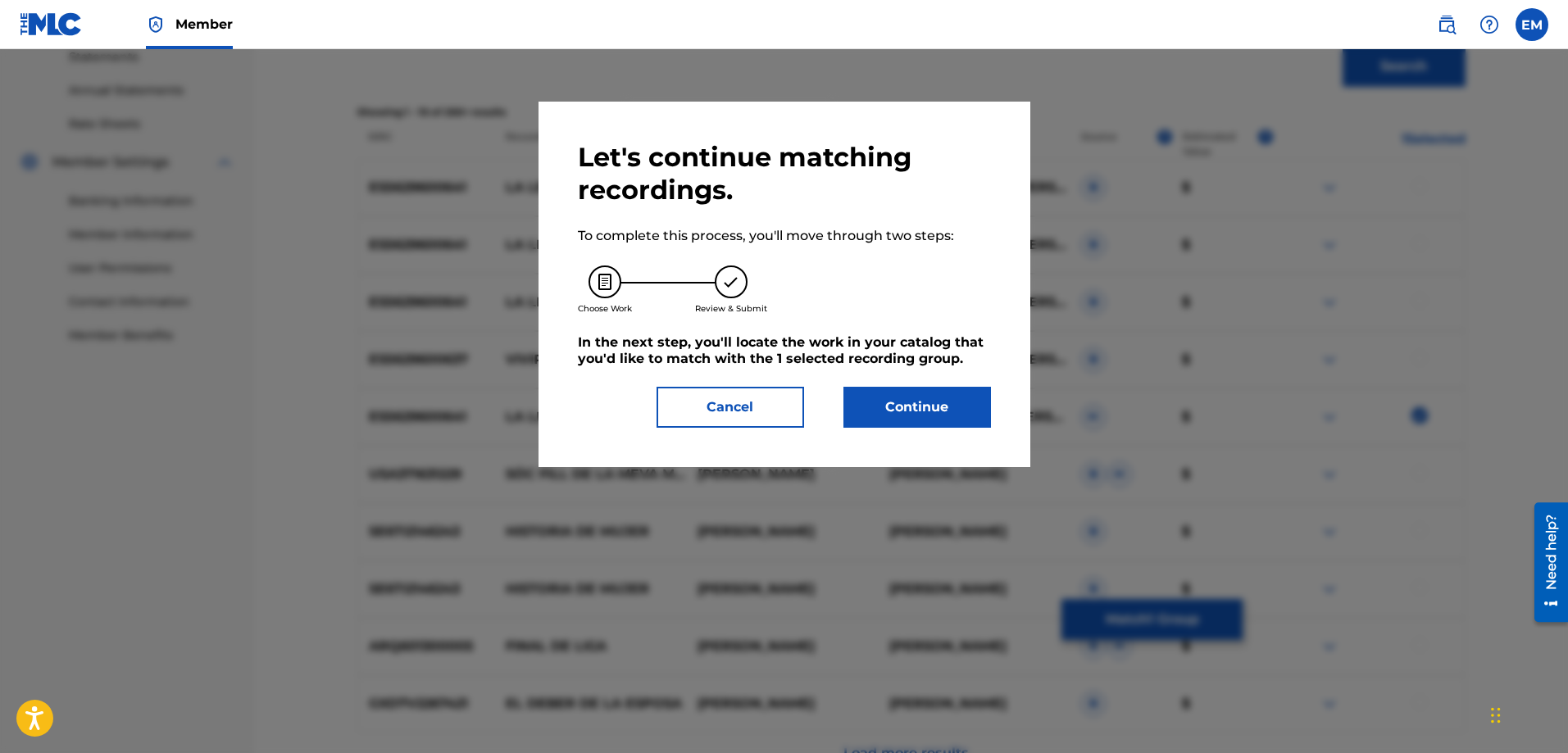
click at [884, 395] on button "Continue" at bounding box center [917, 407] width 148 height 41
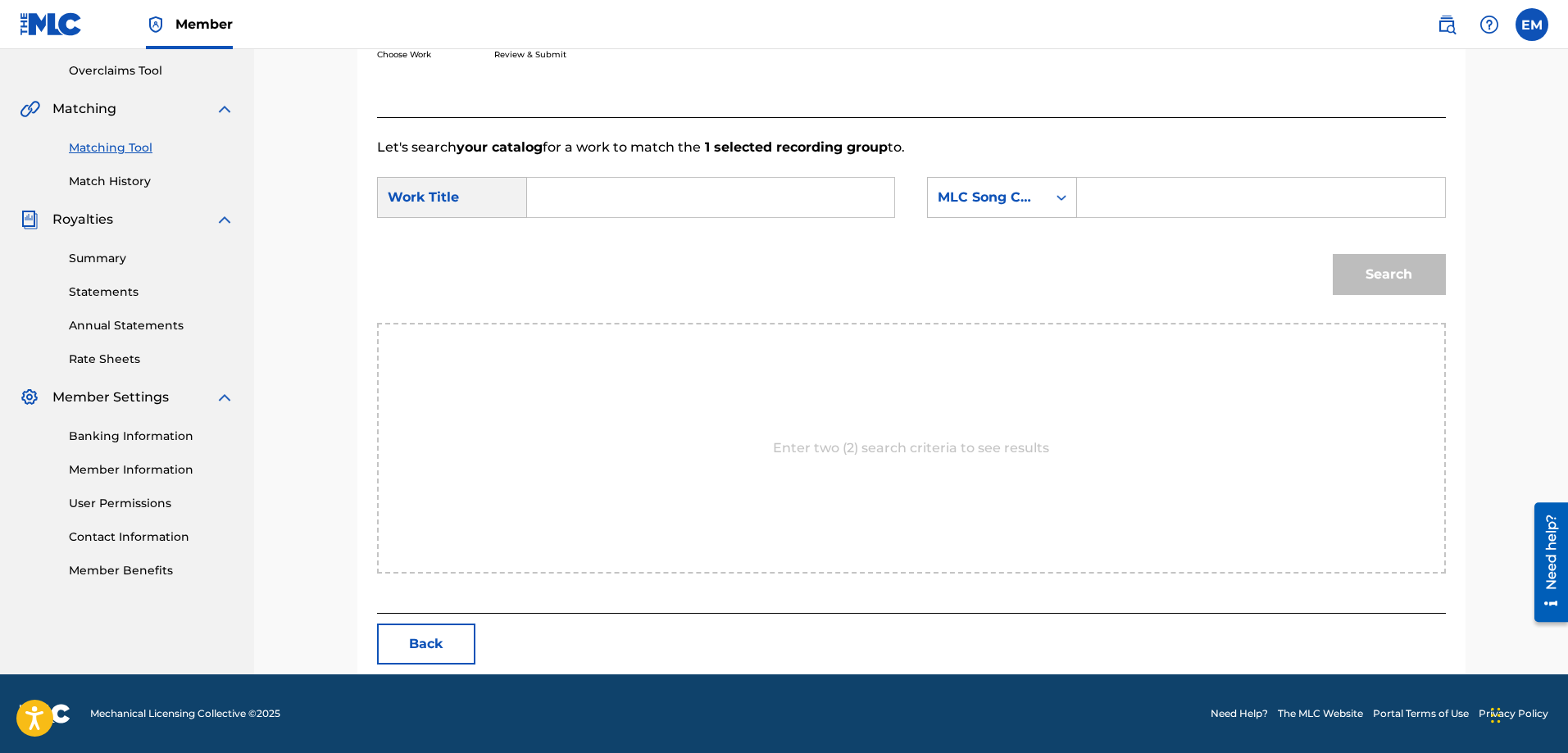
click at [647, 189] on input "Search Form" at bounding box center [710, 197] width 339 height 39
click at [561, 244] on div "el final de la historia" at bounding box center [587, 254] width 93 height 68
type input "el final de la historia"
click at [950, 204] on div "MLC Song Code" at bounding box center [988, 197] width 100 height 20
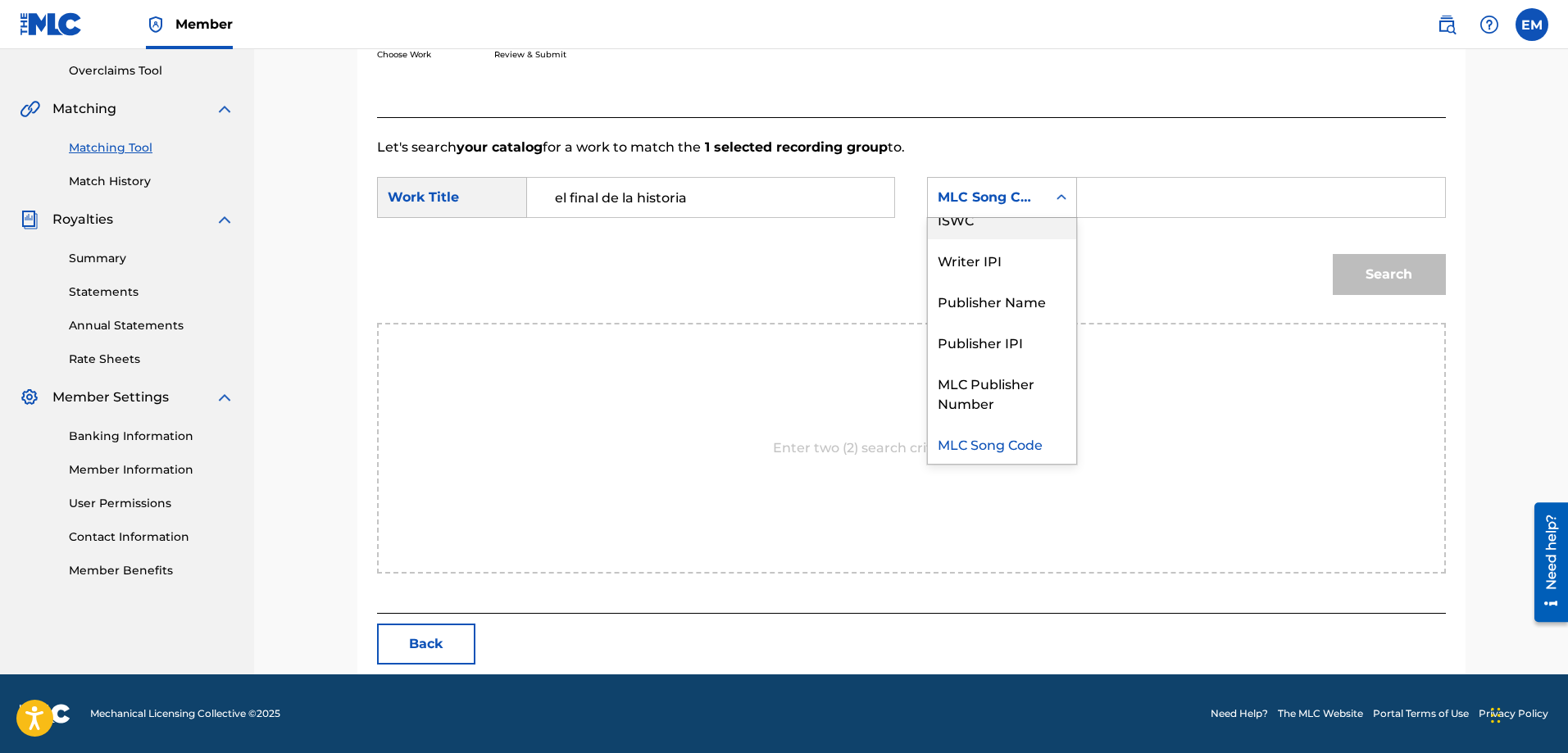
scroll to position [0, 0]
click at [979, 246] on div "Writer Name" at bounding box center [1002, 238] width 148 height 41
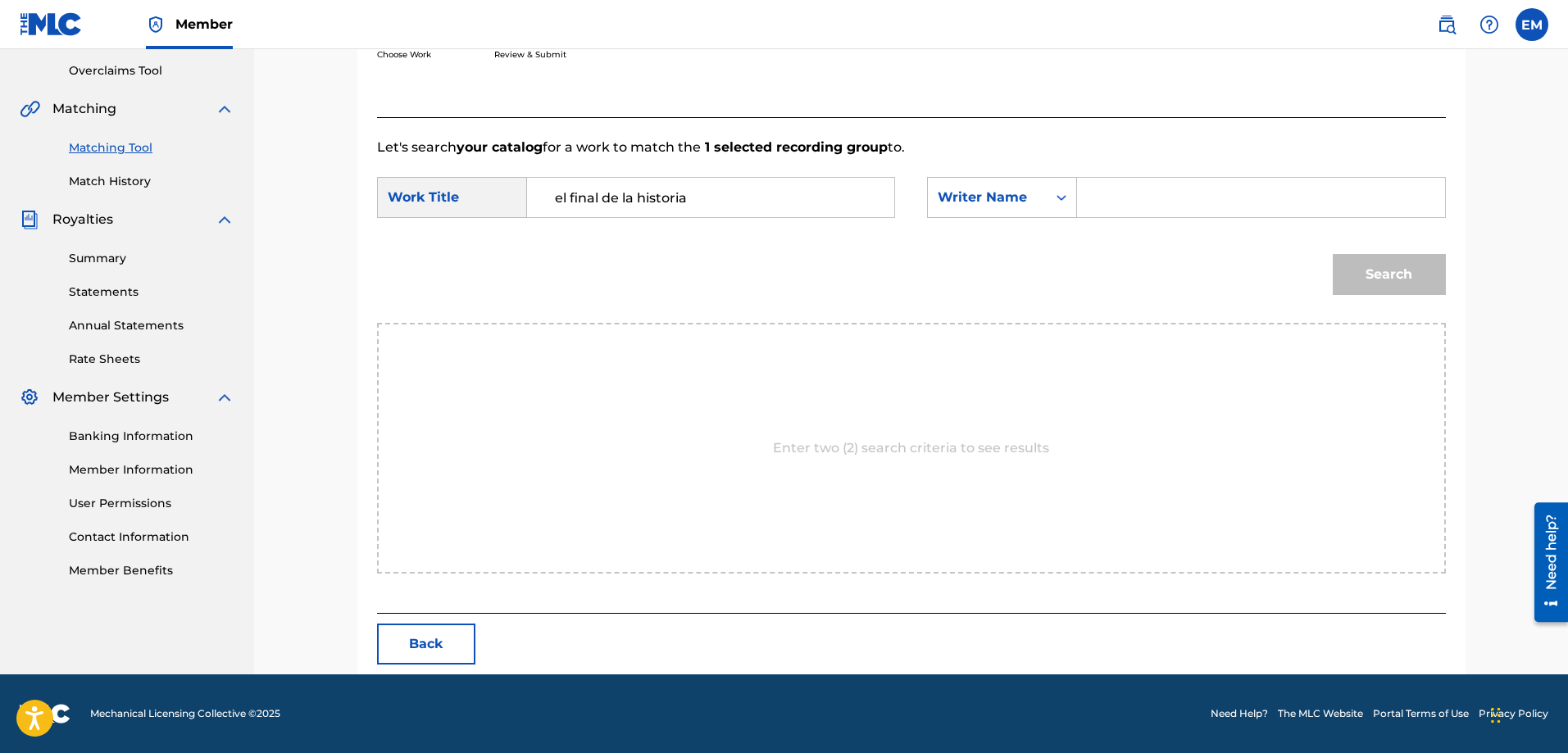
click at [1102, 201] on input "Search Form" at bounding box center [1260, 197] width 339 height 39
paste input "[PERSON_NAME]"
type input "[PERSON_NAME]"
click at [1333, 254] on button "Search" at bounding box center [1389, 274] width 113 height 41
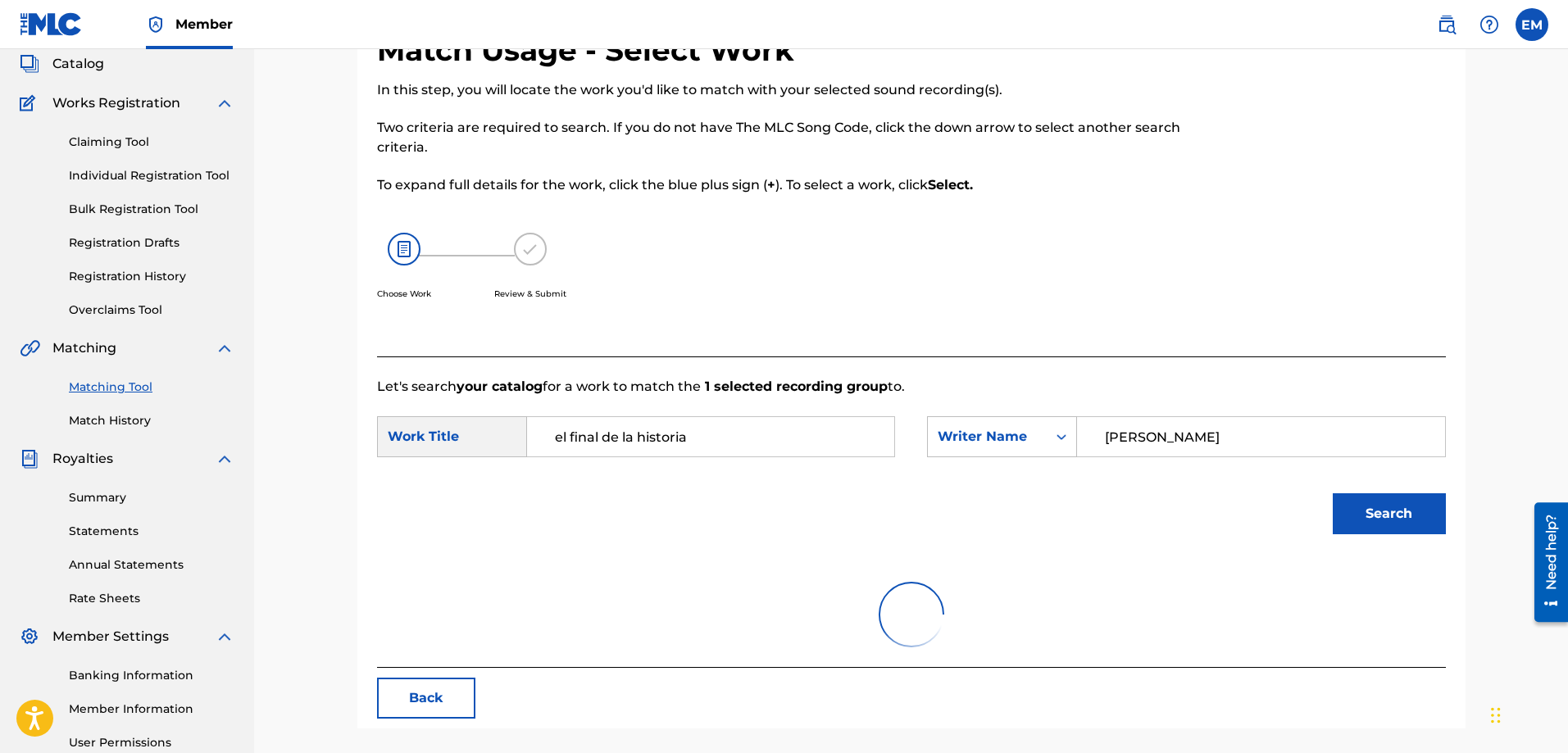
scroll to position [263, 0]
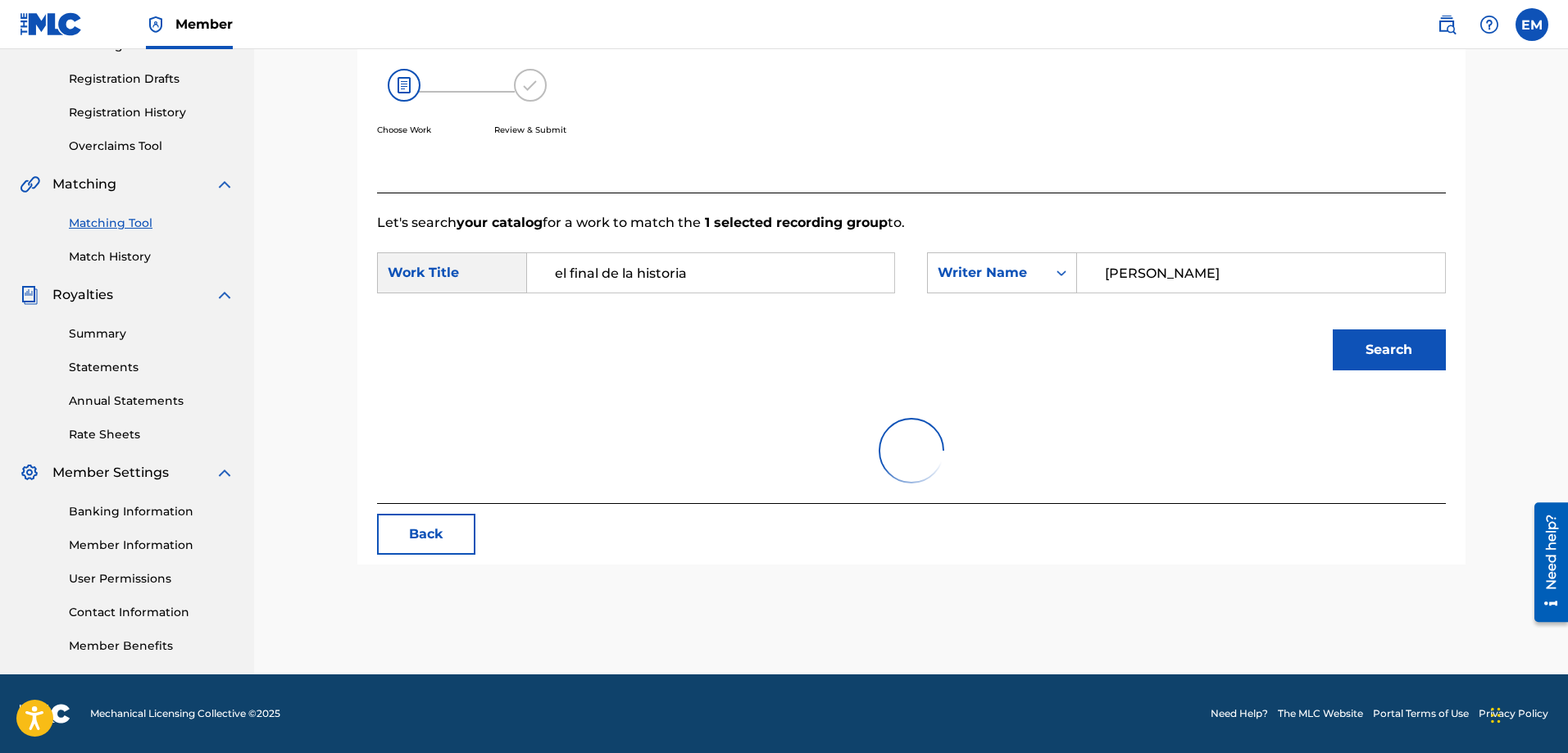
click at [1410, 368] on button "Search" at bounding box center [1389, 350] width 113 height 41
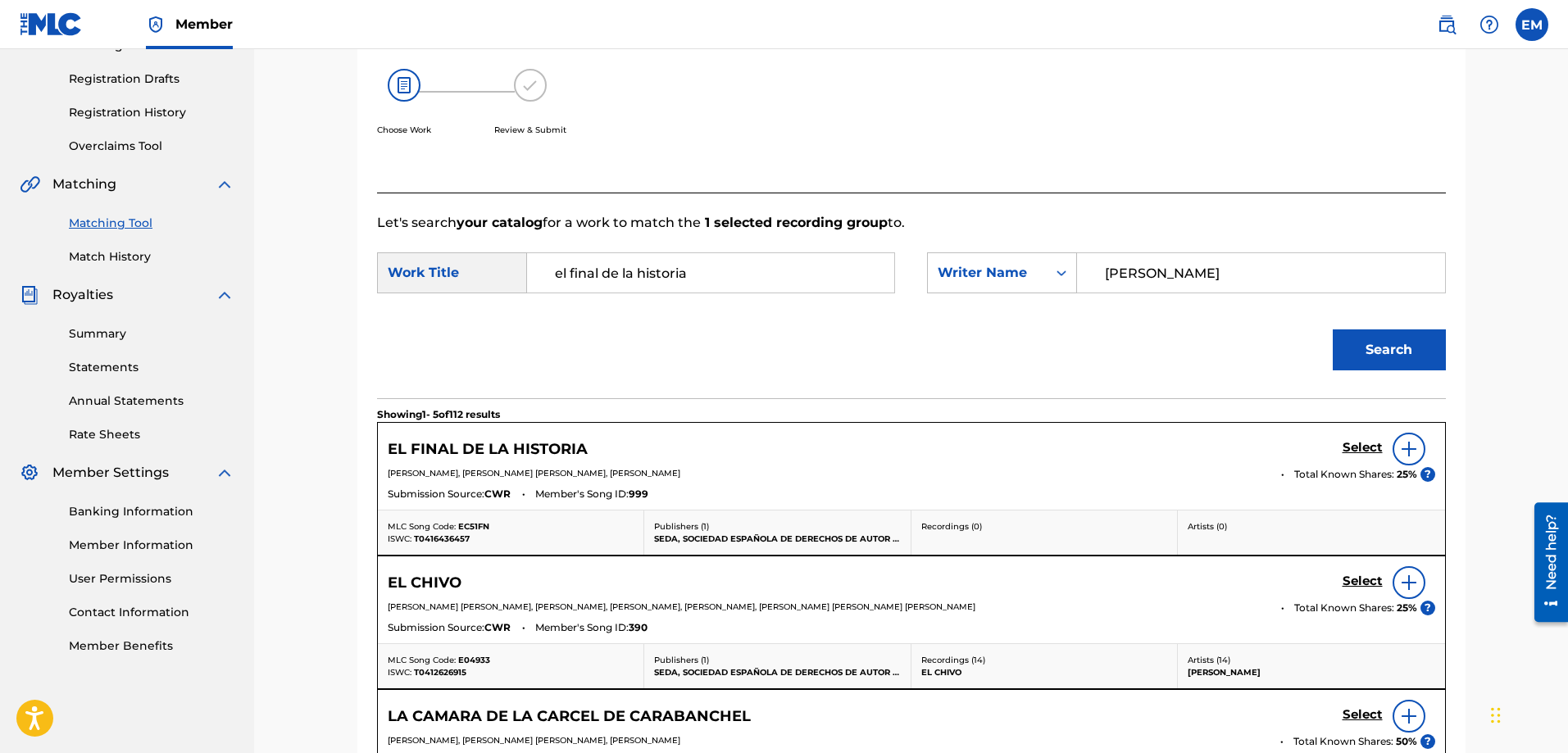
click at [1404, 452] on img at bounding box center [1409, 449] width 20 height 20
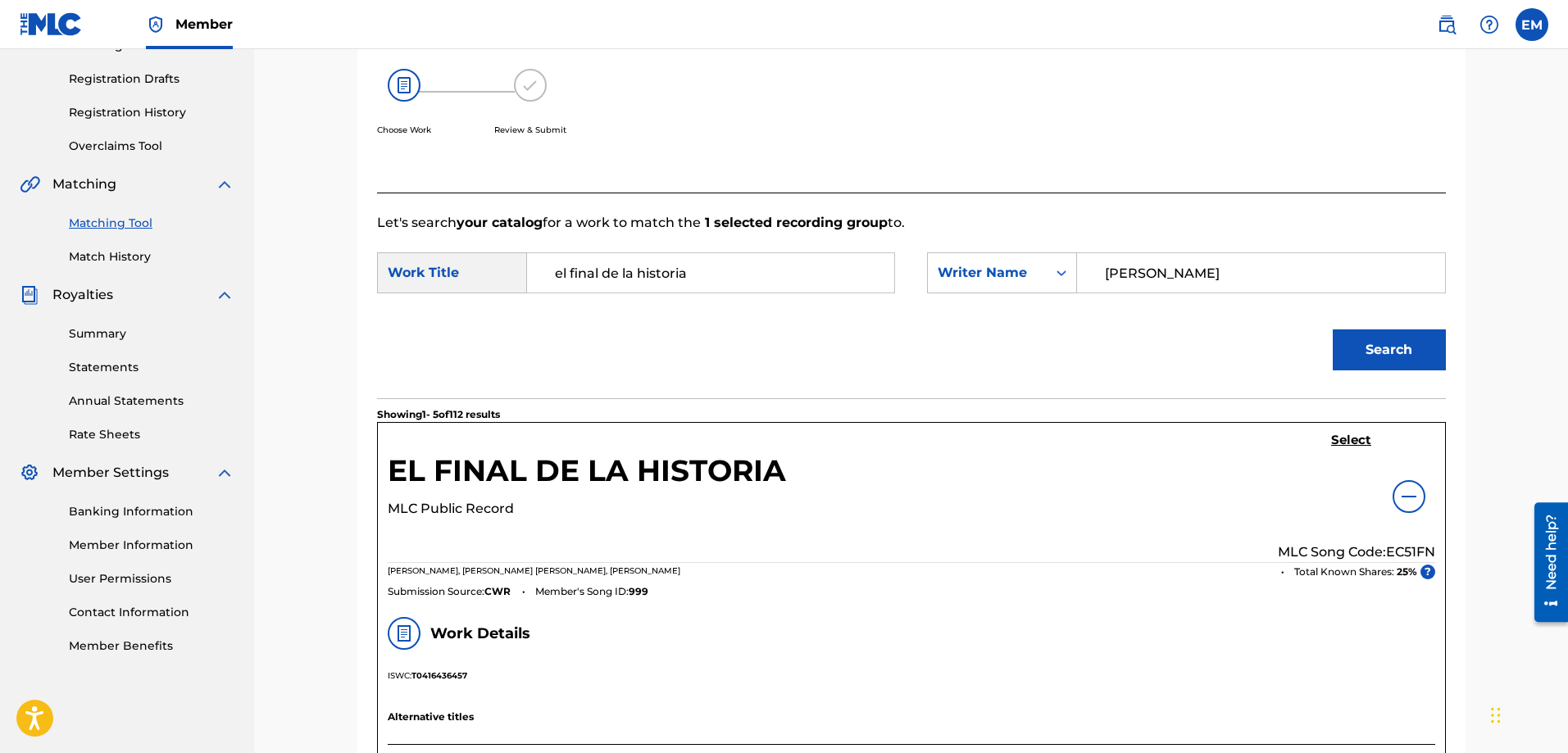
click at [1338, 437] on h5 "Select" at bounding box center [1351, 440] width 40 height 16
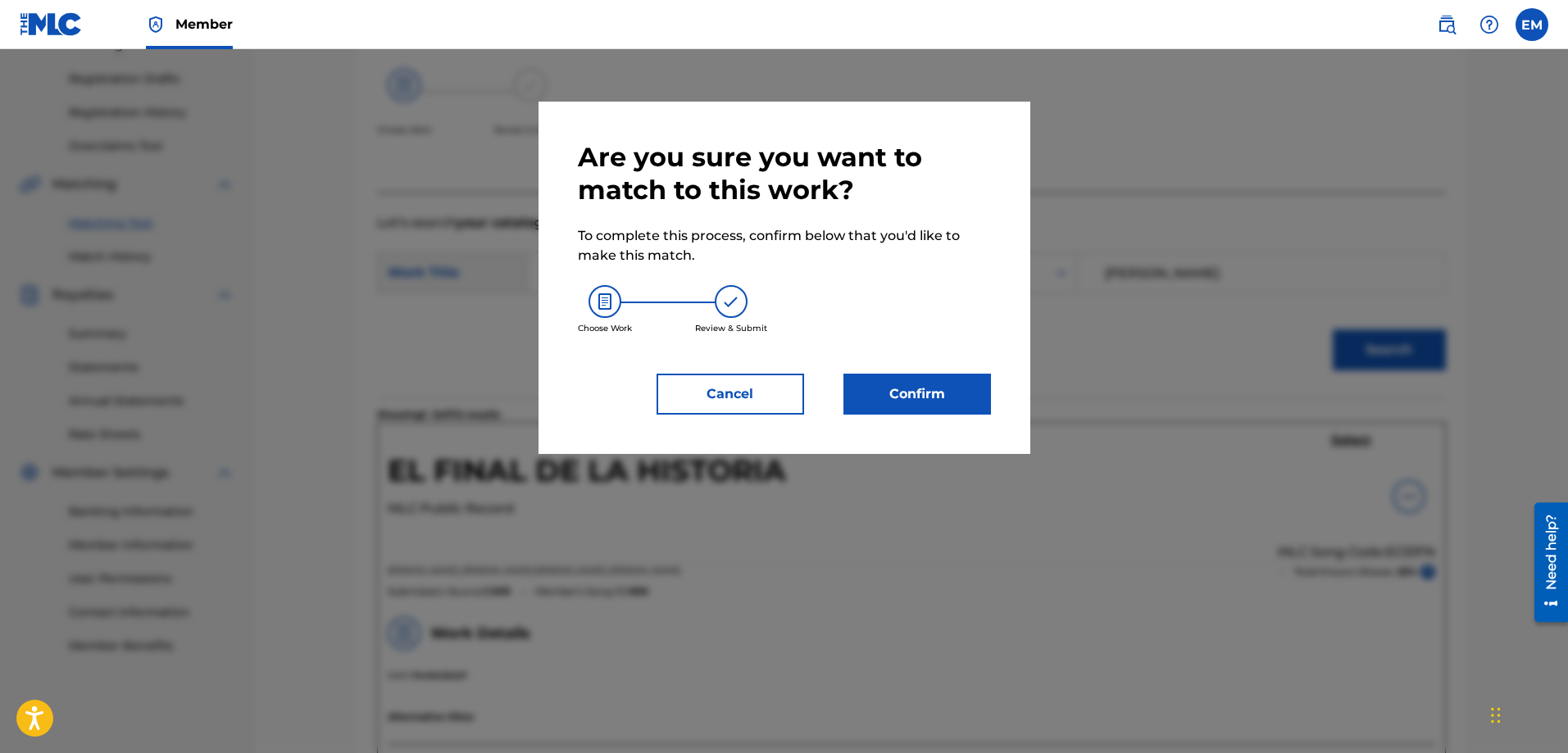
click at [870, 401] on button "Confirm" at bounding box center [917, 395] width 148 height 41
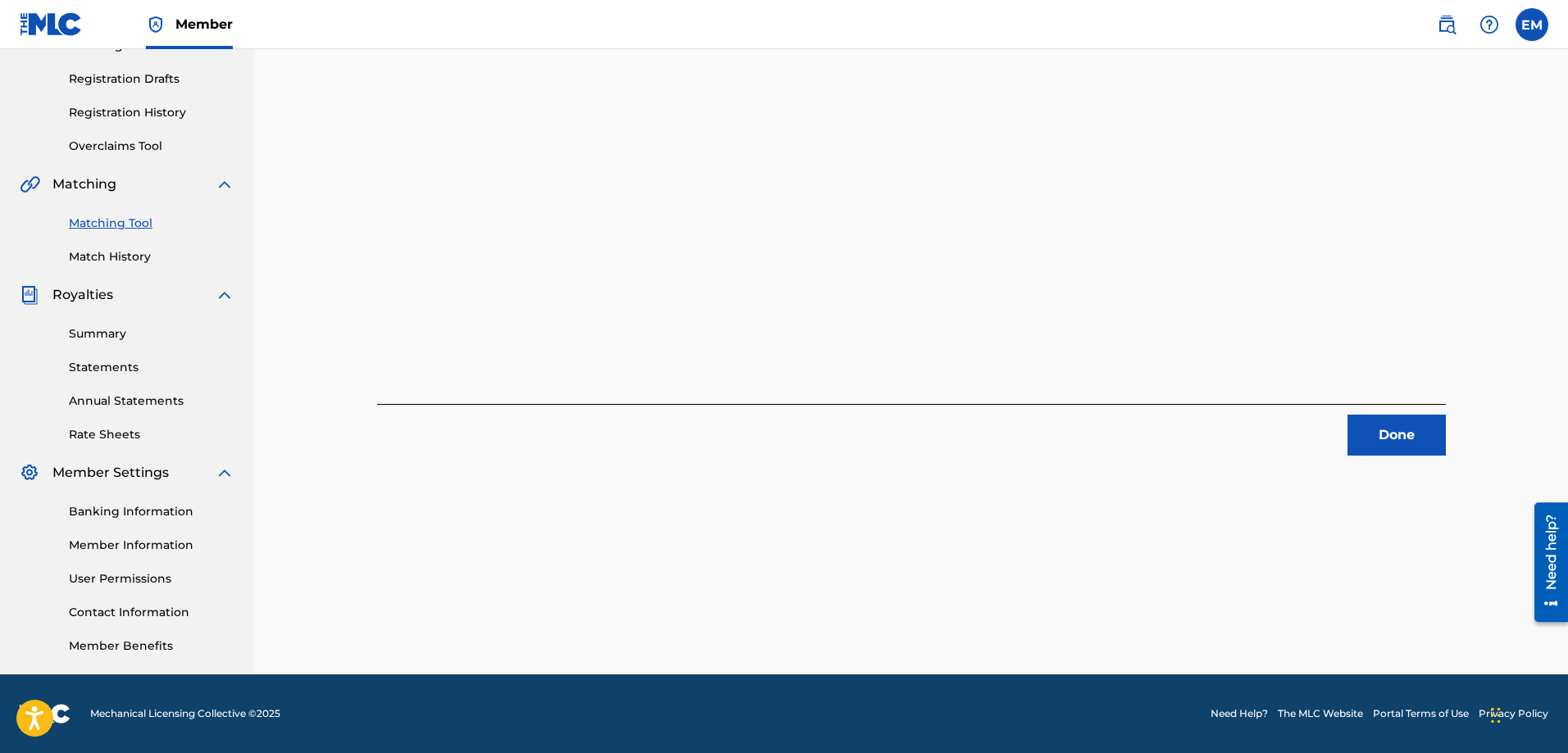
click at [1419, 427] on button "Done" at bounding box center [1397, 436] width 99 height 41
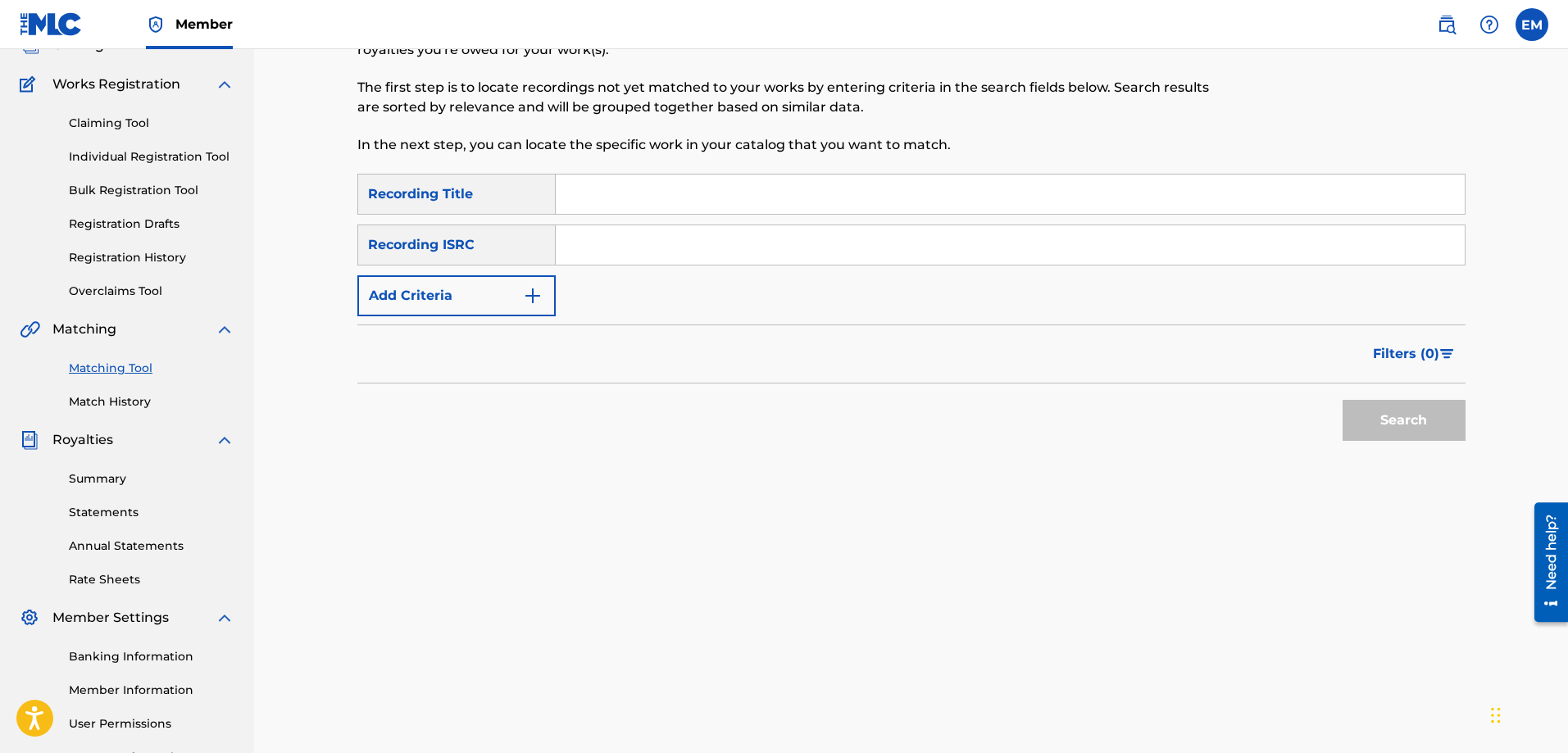
scroll to position [0, 0]
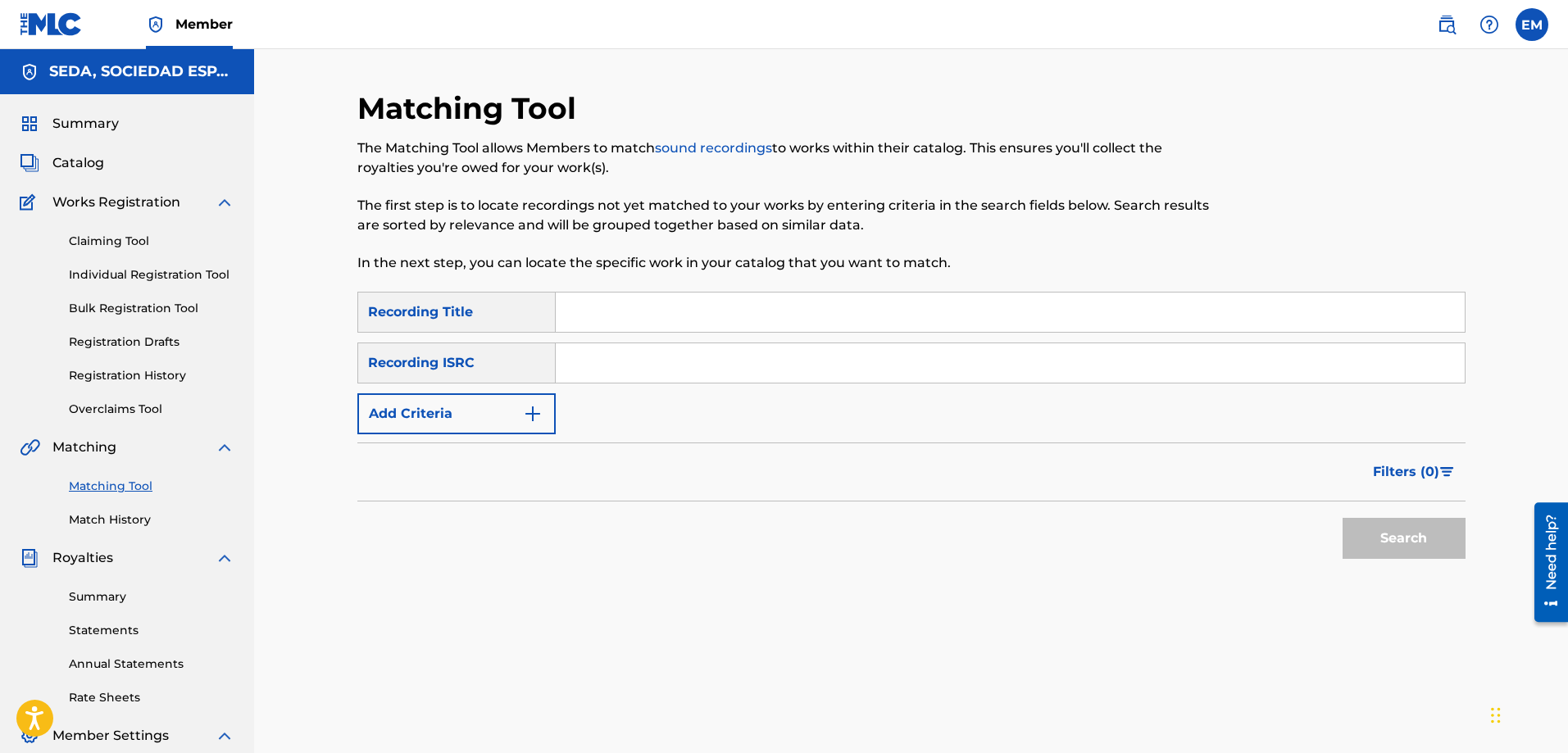
click at [662, 309] on input "Search Form" at bounding box center [1010, 313] width 910 height 39
type input "pata negra"
click at [1343, 518] on button "Search" at bounding box center [1405, 538] width 123 height 41
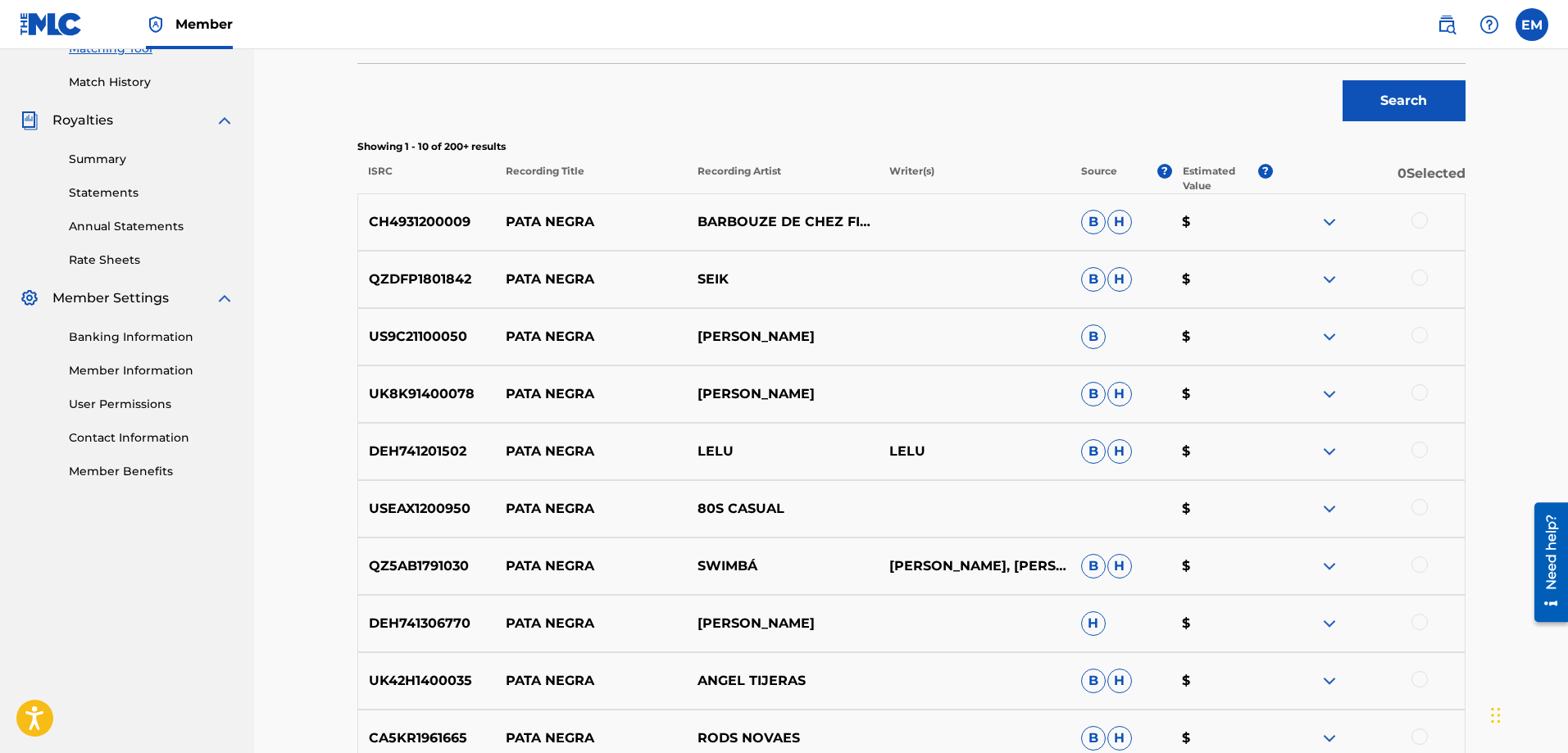
scroll to position [79, 0]
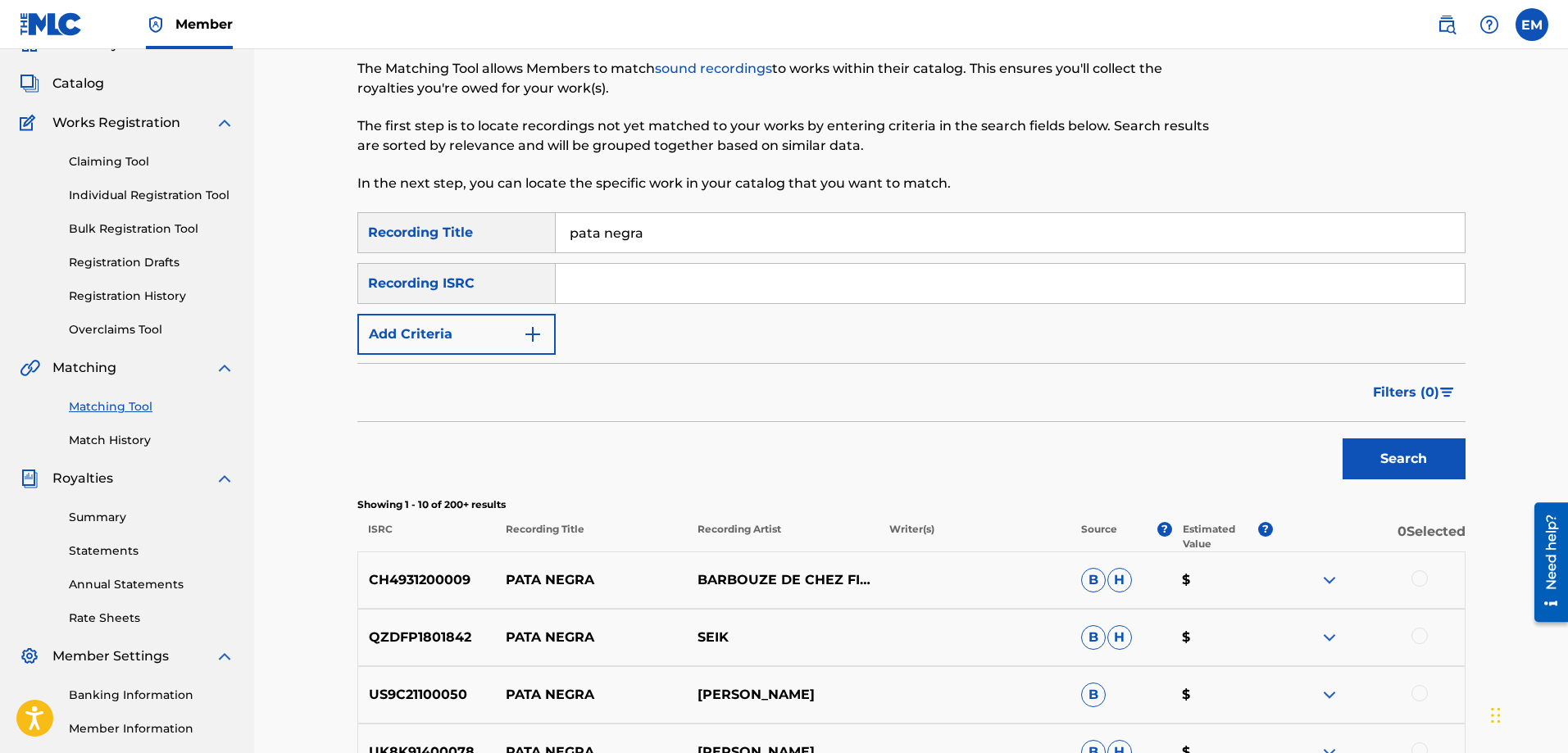
click at [461, 349] on button "Add Criteria" at bounding box center [456, 334] width 198 height 41
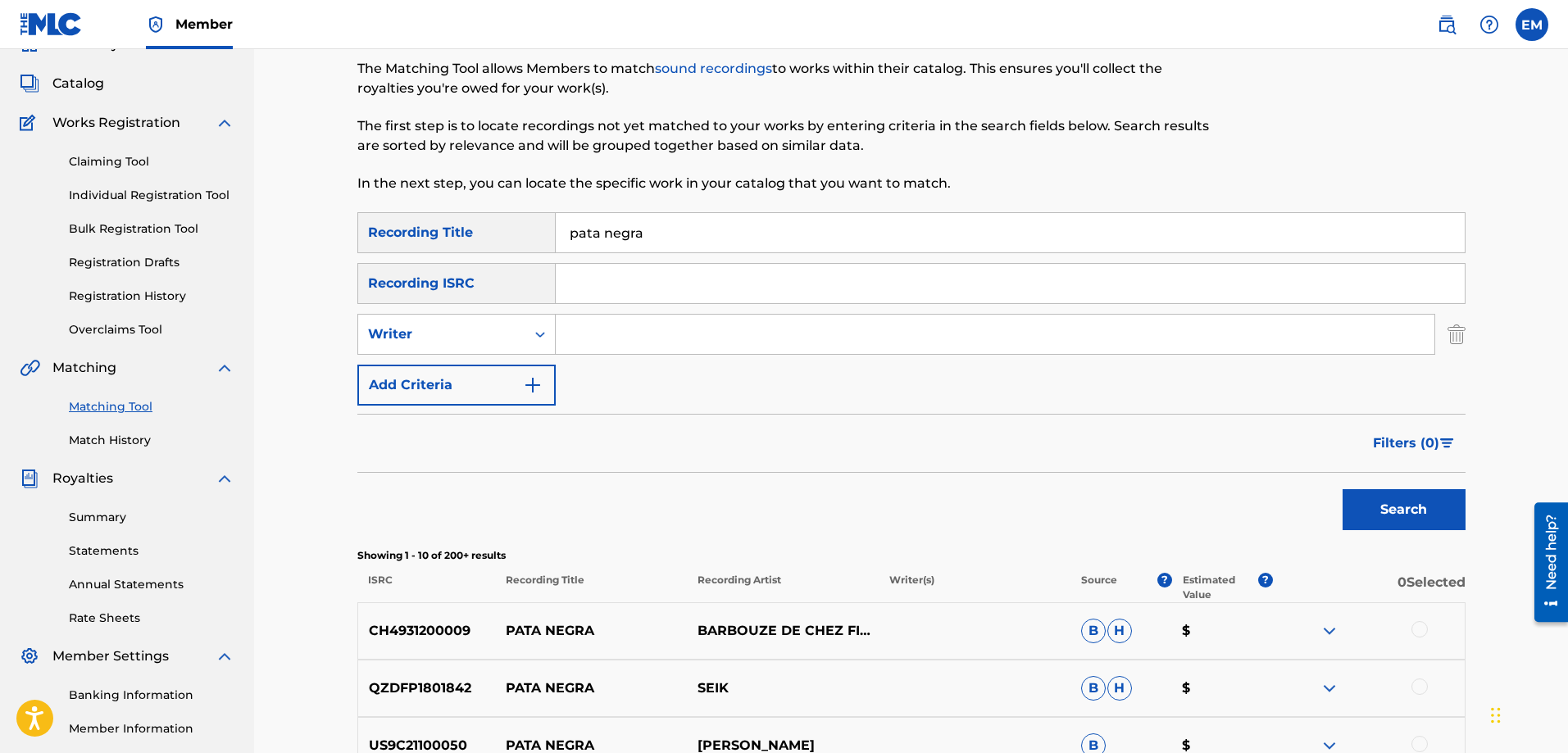
click at [569, 337] on input "Search Form" at bounding box center [996, 334] width 879 height 39
type input "[PERSON_NAME]"
click at [1343, 489] on button "Search" at bounding box center [1405, 510] width 123 height 41
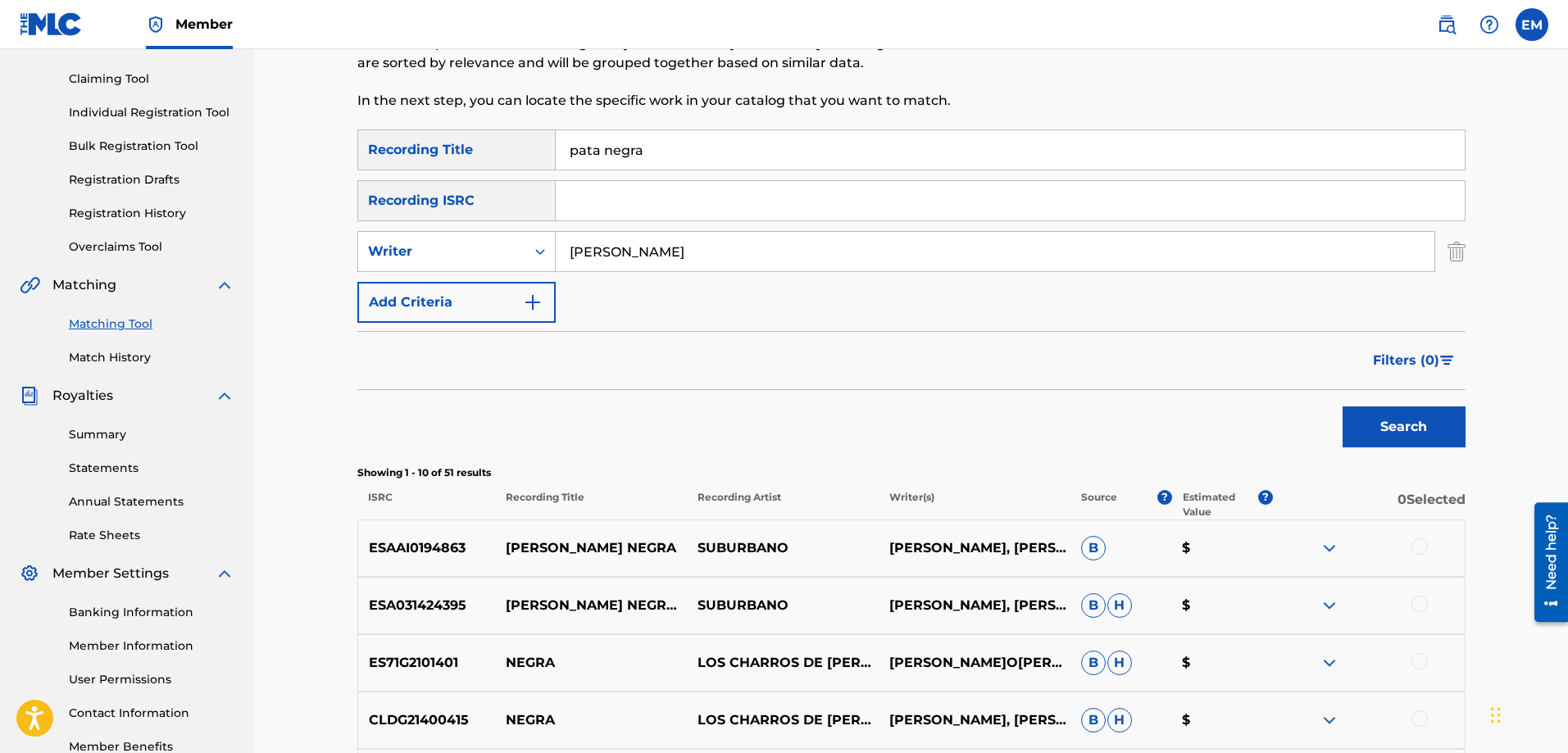
scroll to position [161, 0]
click at [490, 298] on button "Add Criteria" at bounding box center [456, 304] width 198 height 41
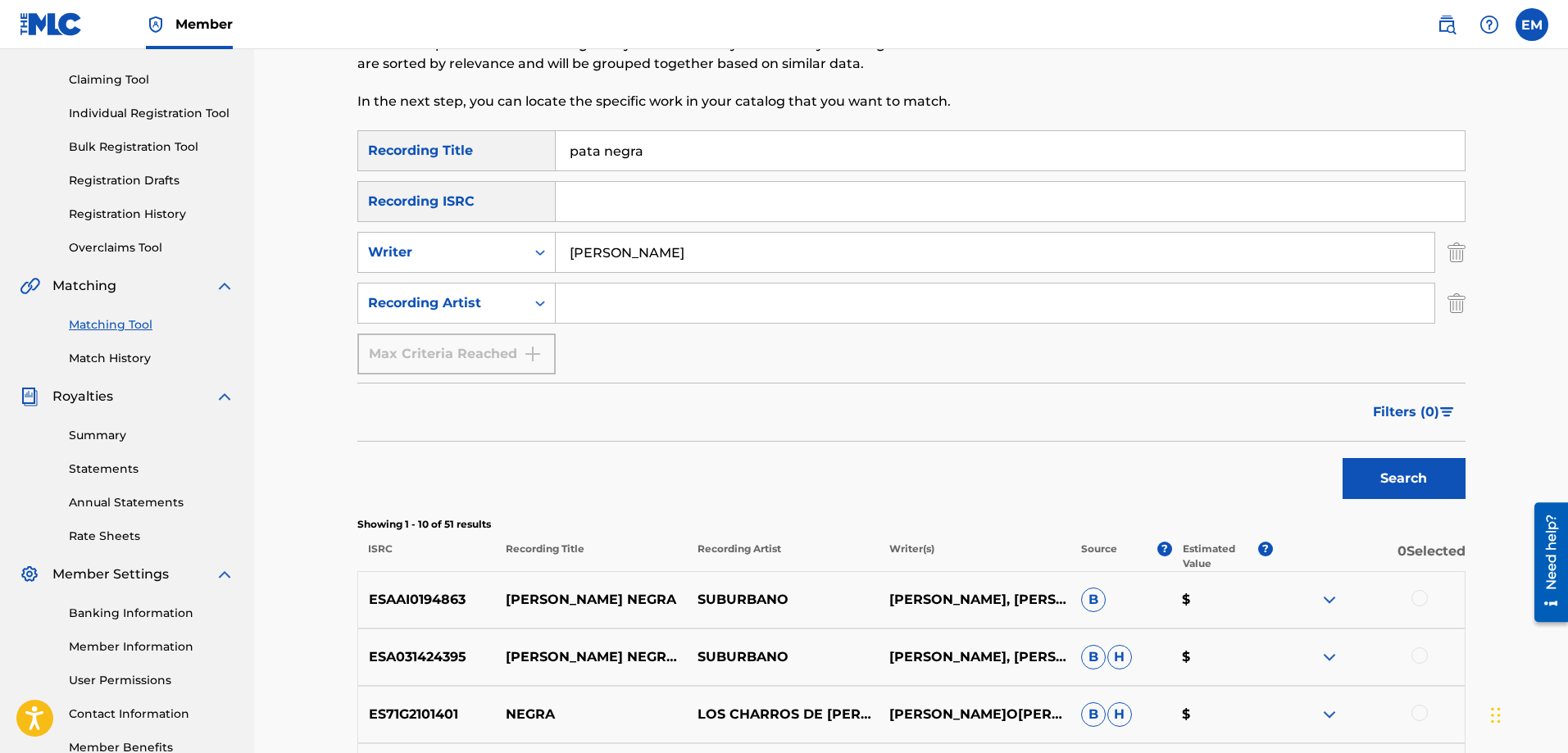
click at [618, 293] on input "Search Form" at bounding box center [996, 303] width 879 height 39
paste input "[PERSON_NAME]"
type input "[PERSON_NAME]"
click at [1343, 458] on button "Search" at bounding box center [1405, 479] width 123 height 41
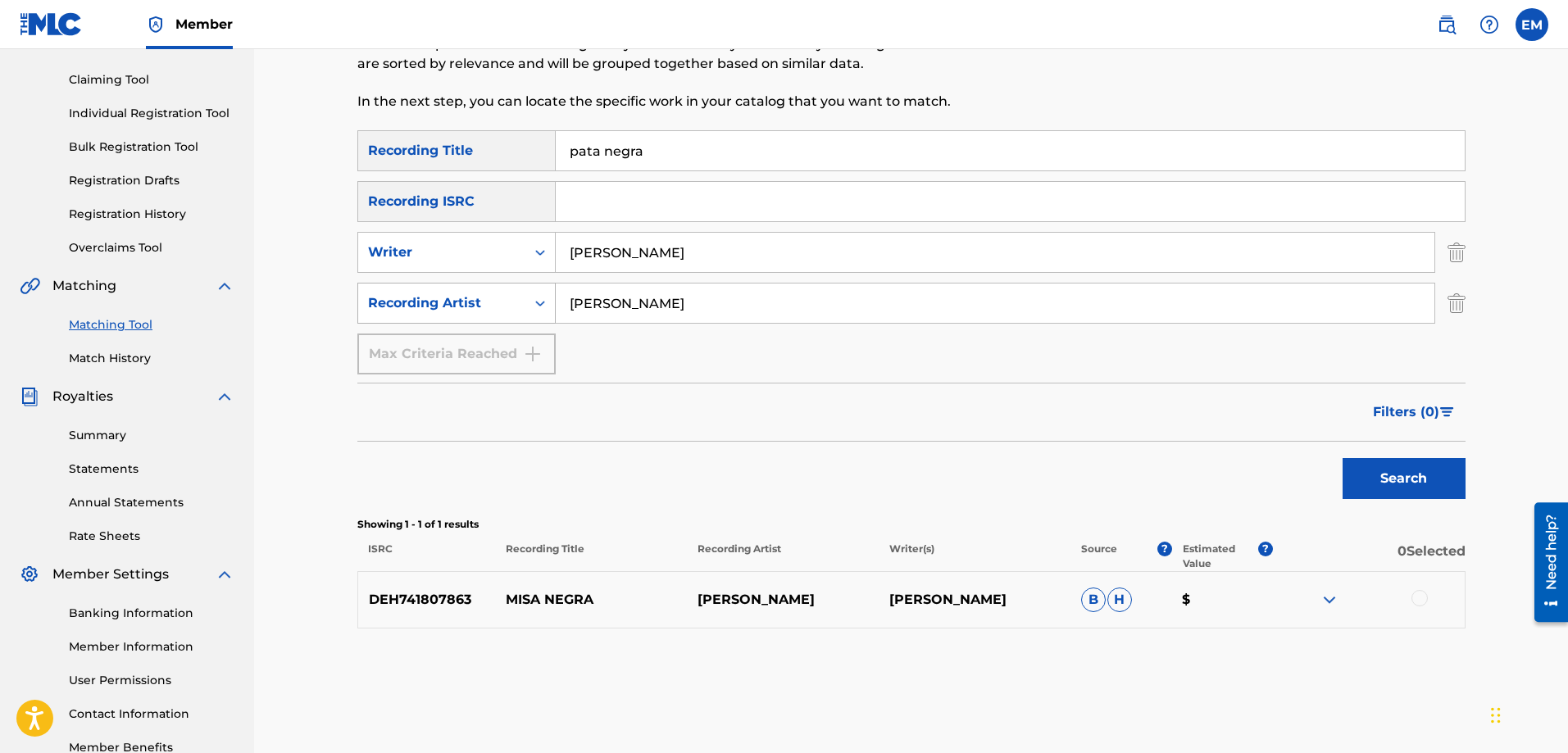
drag, startPoint x: 695, startPoint y: 302, endPoint x: 551, endPoint y: 300, distance: 144.0
click at [551, 300] on div "SearchWithCriteria0b0be2e6-1d43-49c1-8860-d98a9d3ff9da Recording Artist [PERSON…" at bounding box center [911, 304] width 1109 height 41
drag, startPoint x: 691, startPoint y: 247, endPoint x: 472, endPoint y: 254, distance: 219.1
click at [472, 254] on div "SearchWithCriteriacffa6d9d-3140-4c86-8c8a-fc80500e07bd Writer [PERSON_NAME]" at bounding box center [911, 252] width 1109 height 41
click at [1343, 458] on button "Search" at bounding box center [1405, 479] width 123 height 41
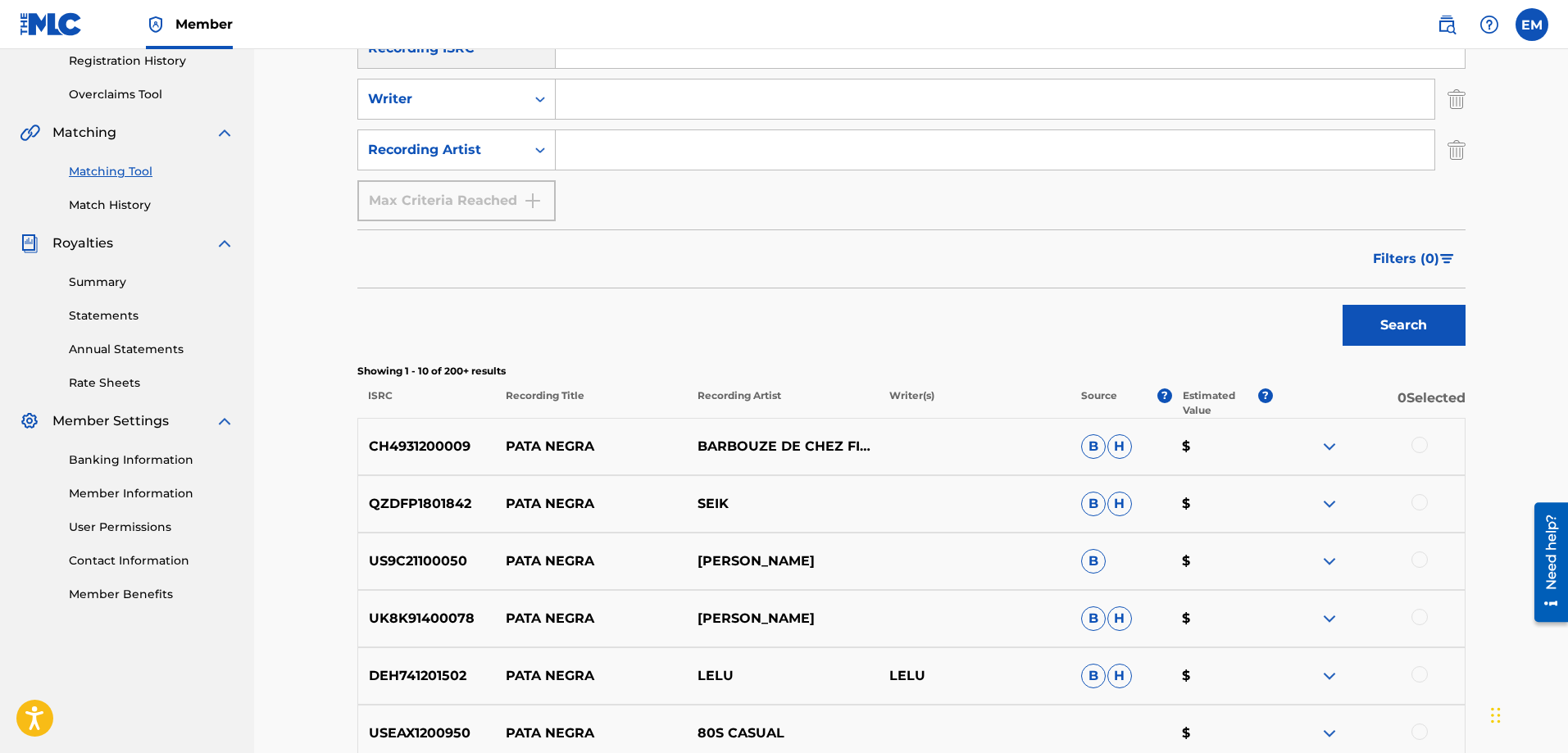
scroll to position [243, 0]
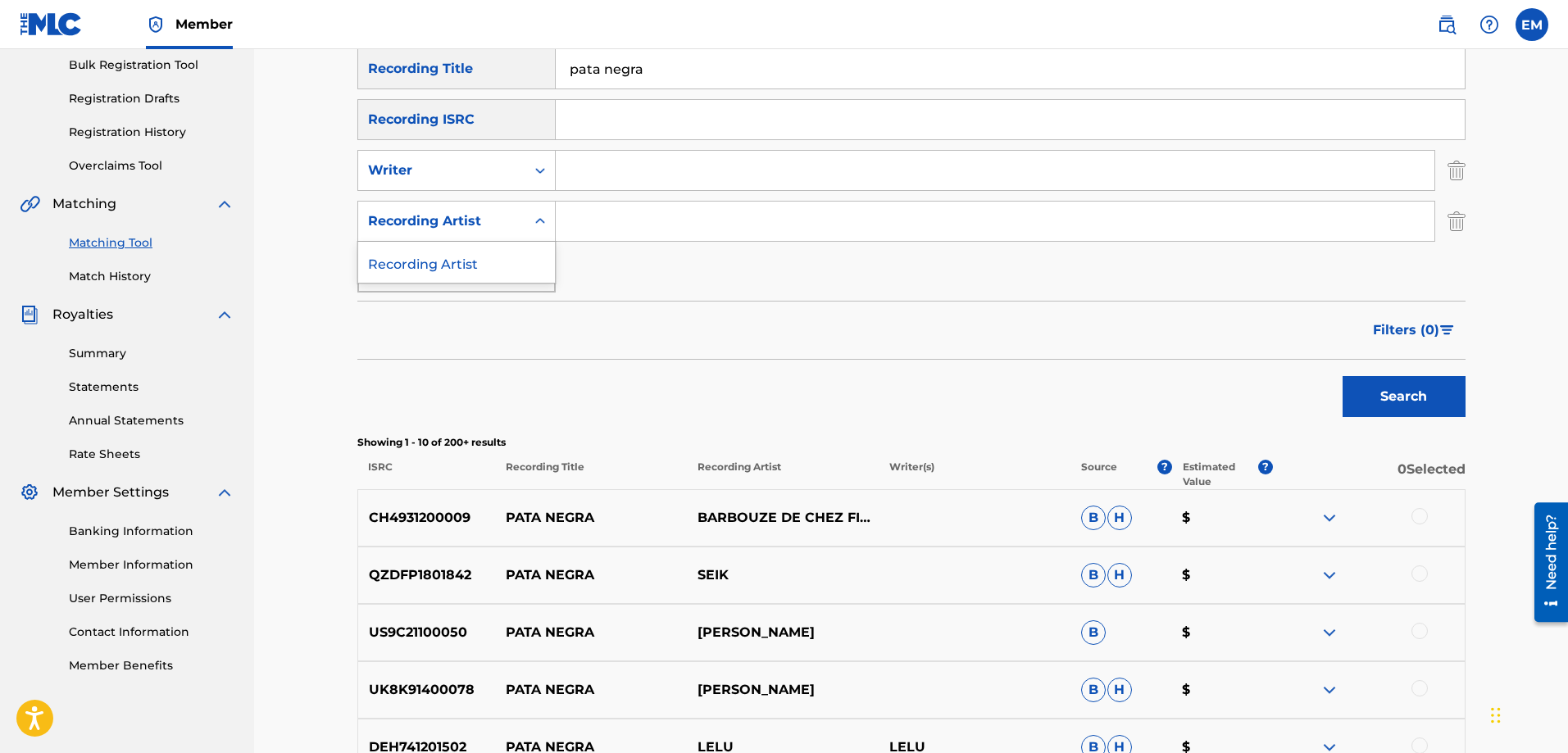
click at [494, 222] on div "Recording Artist" at bounding box center [442, 222] width 148 height 20
click at [599, 222] on input "Search Form" at bounding box center [996, 221] width 879 height 39
type input "suburbano"
click at [1343, 376] on button "Search" at bounding box center [1405, 397] width 123 height 41
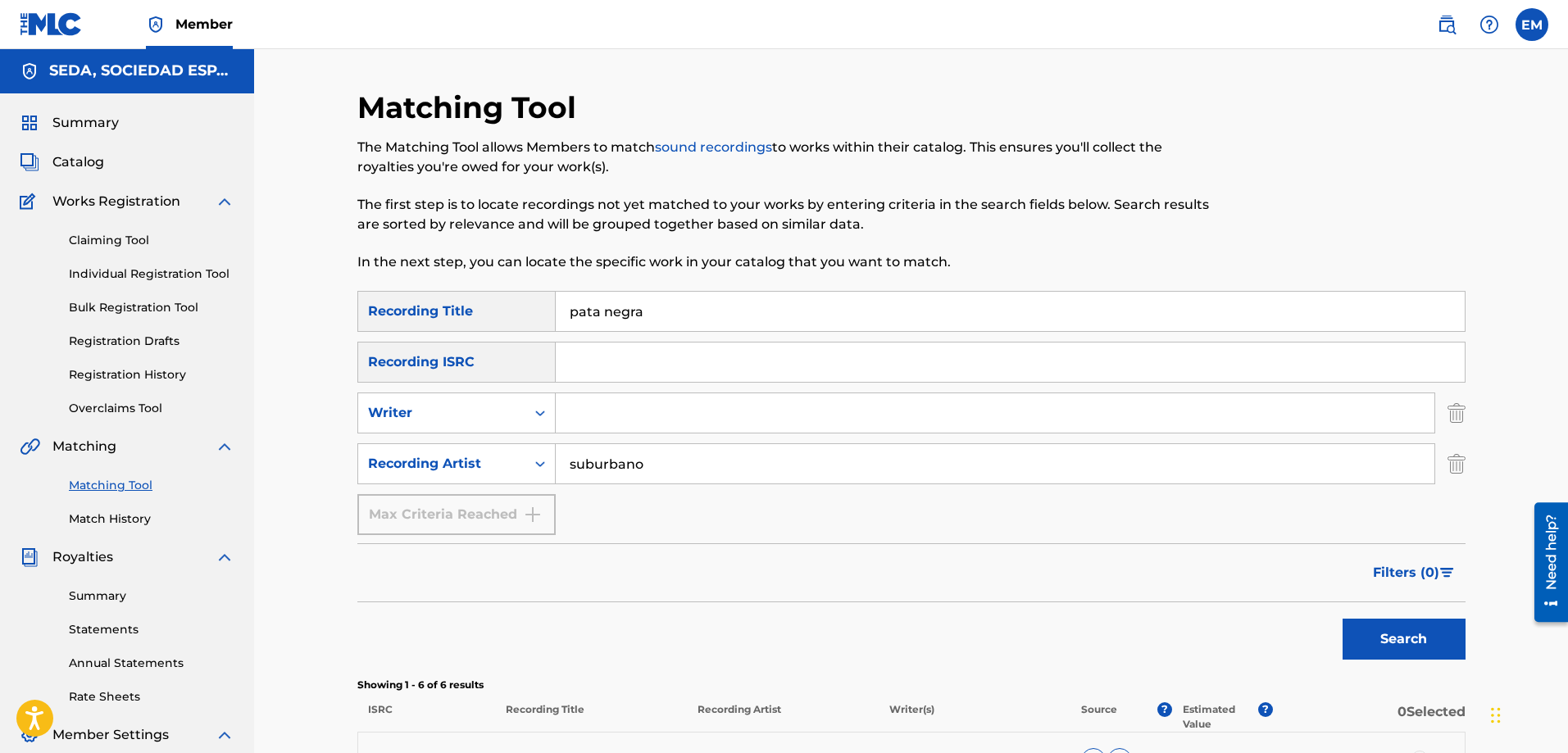
scroll to position [0, 0]
drag, startPoint x: 661, startPoint y: 451, endPoint x: 522, endPoint y: 463, distance: 139.5
click at [523, 463] on div "SearchWithCriteria0b0be2e6-1d43-49c1-8860-d98a9d3ff9da Recording Artist suburba…" at bounding box center [911, 465] width 1109 height 41
click at [1343, 619] on button "Search" at bounding box center [1405, 640] width 123 height 41
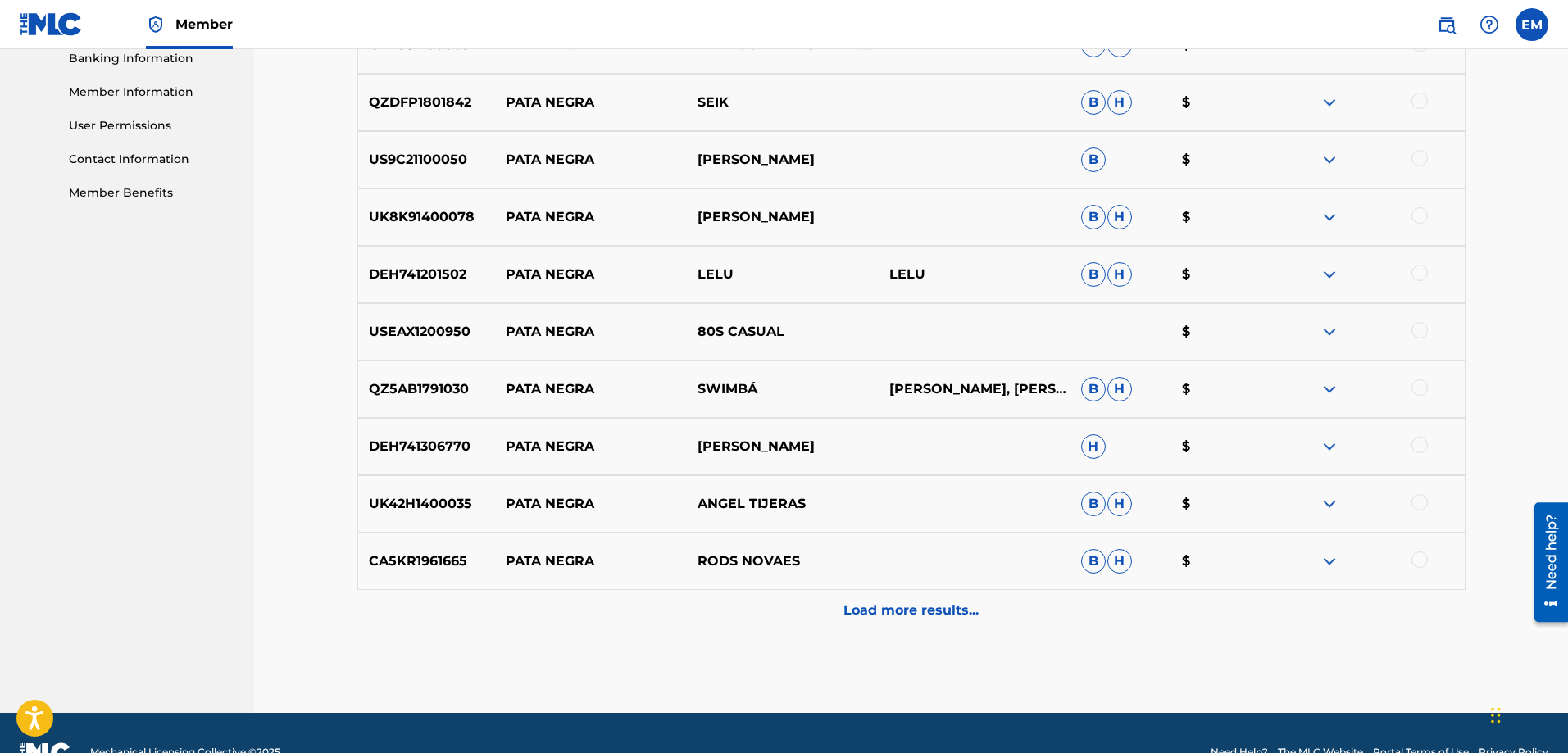
scroll to position [755, 0]
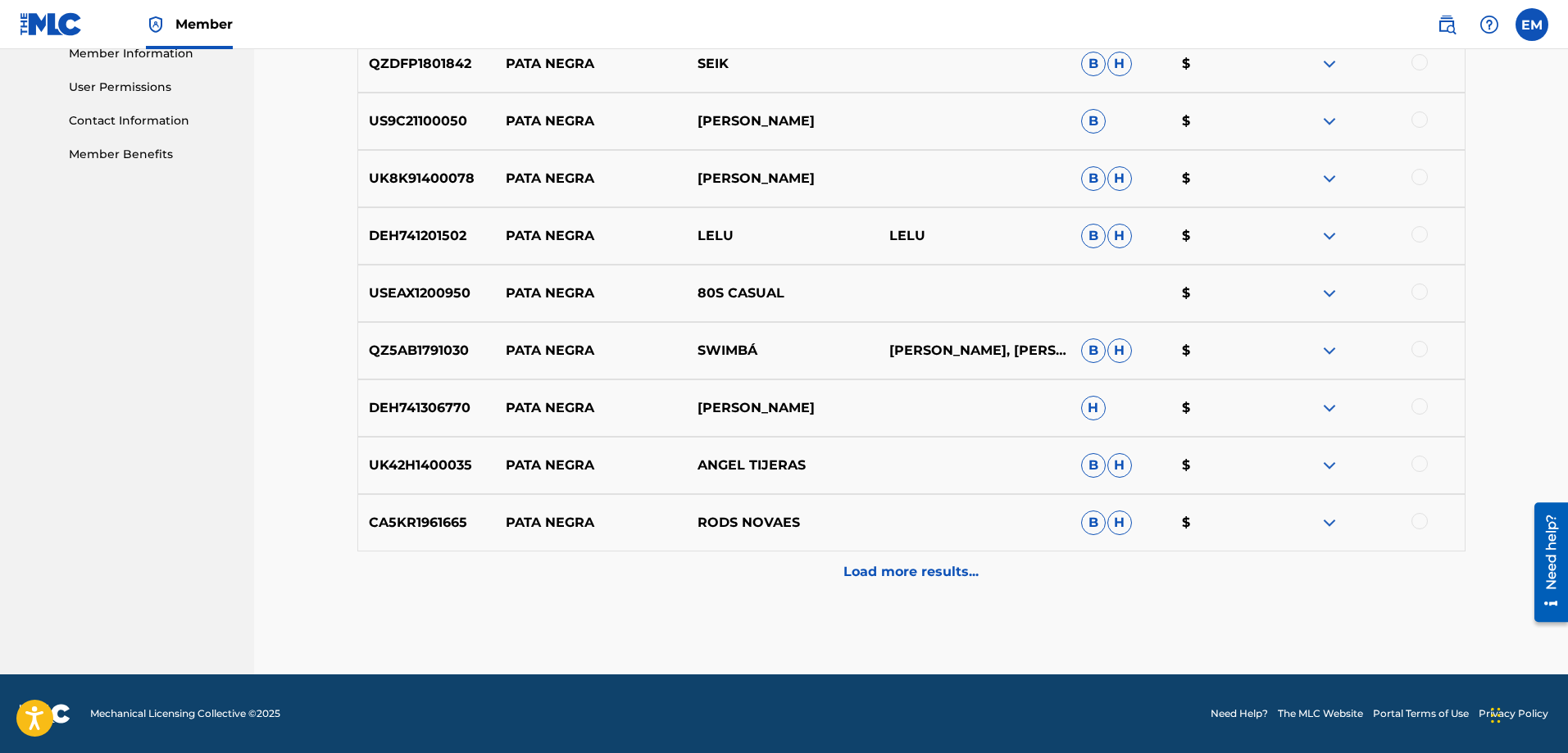
click at [869, 573] on p "Load more results..." at bounding box center [911, 572] width 135 height 20
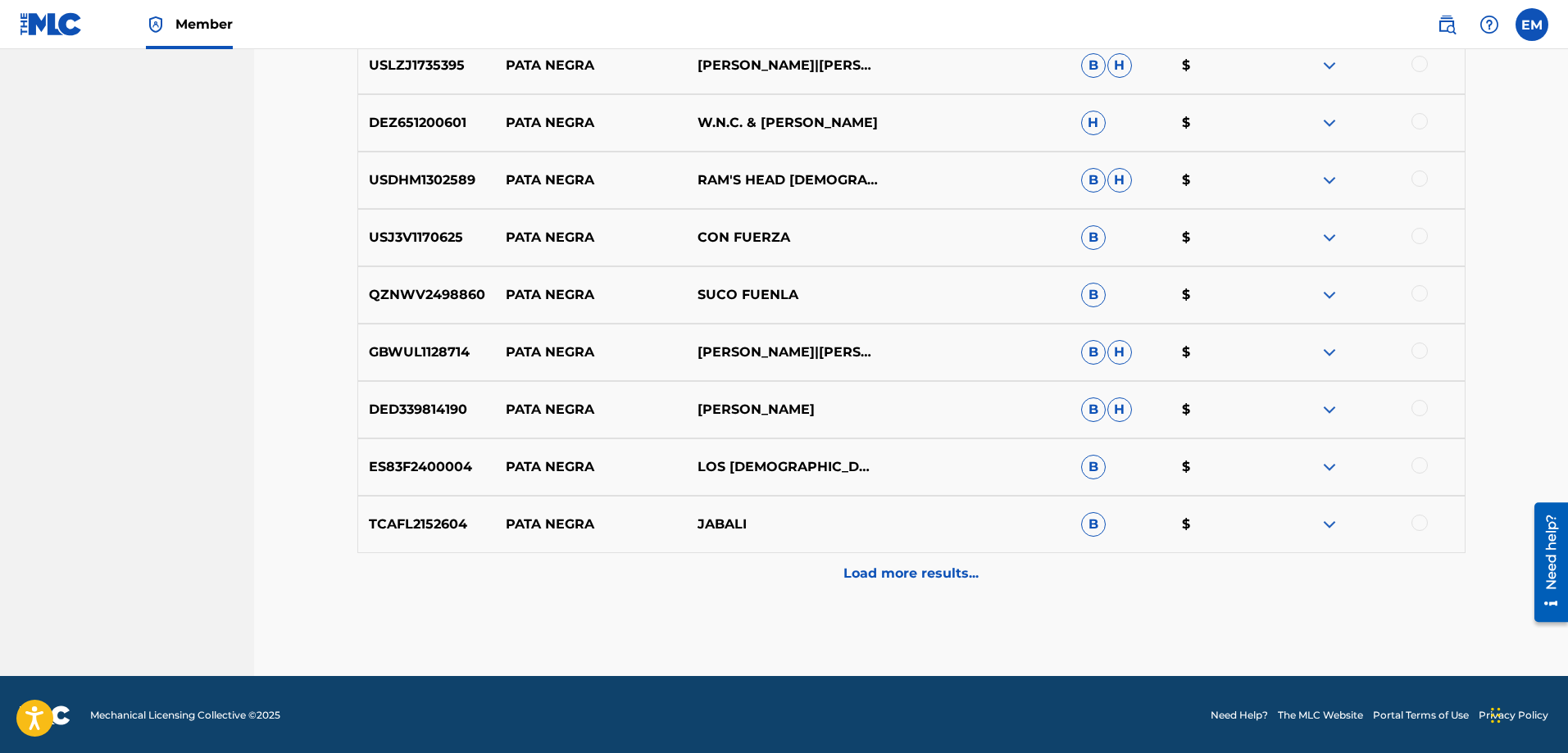
scroll to position [1328, 0]
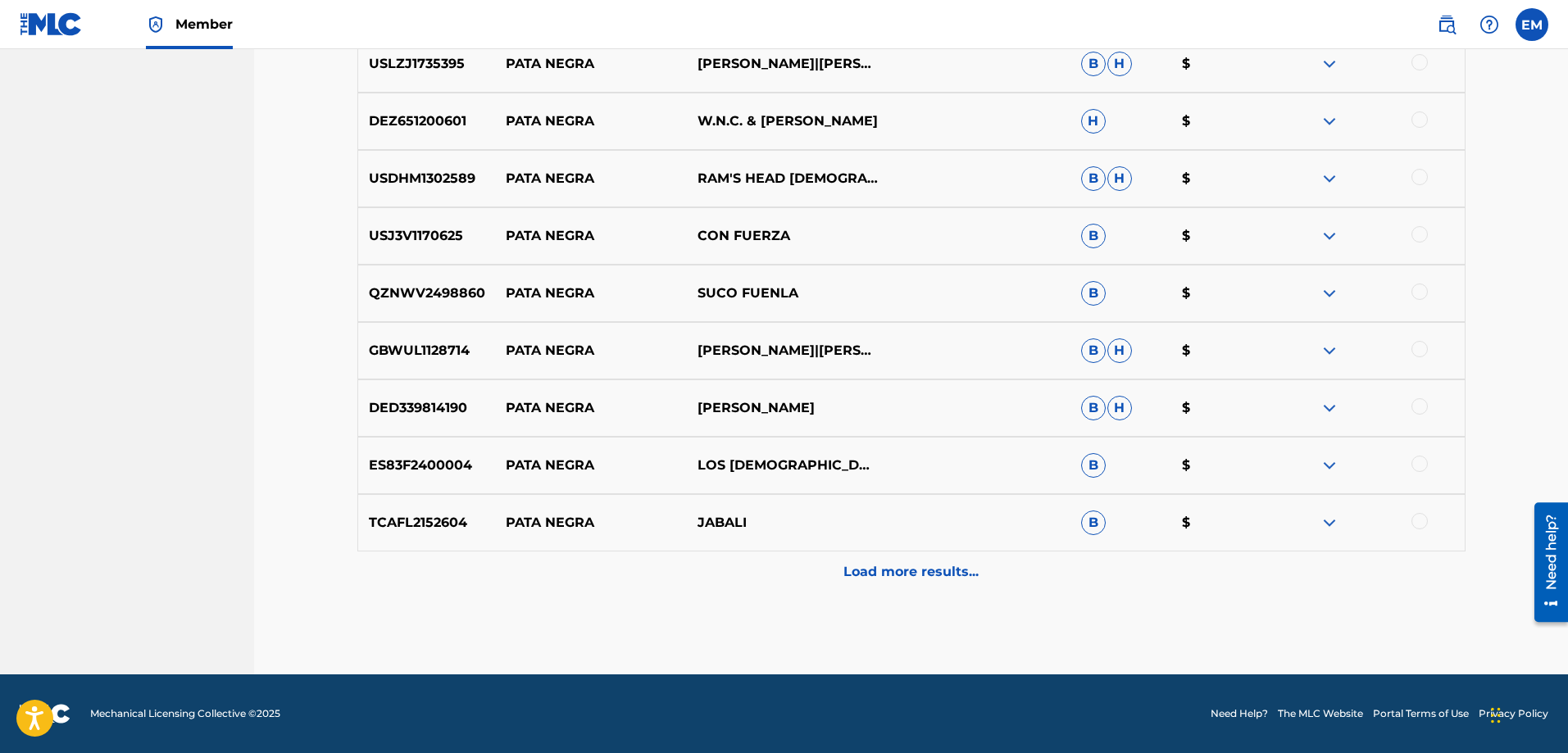
click at [905, 575] on p "Load more results..." at bounding box center [911, 572] width 135 height 20
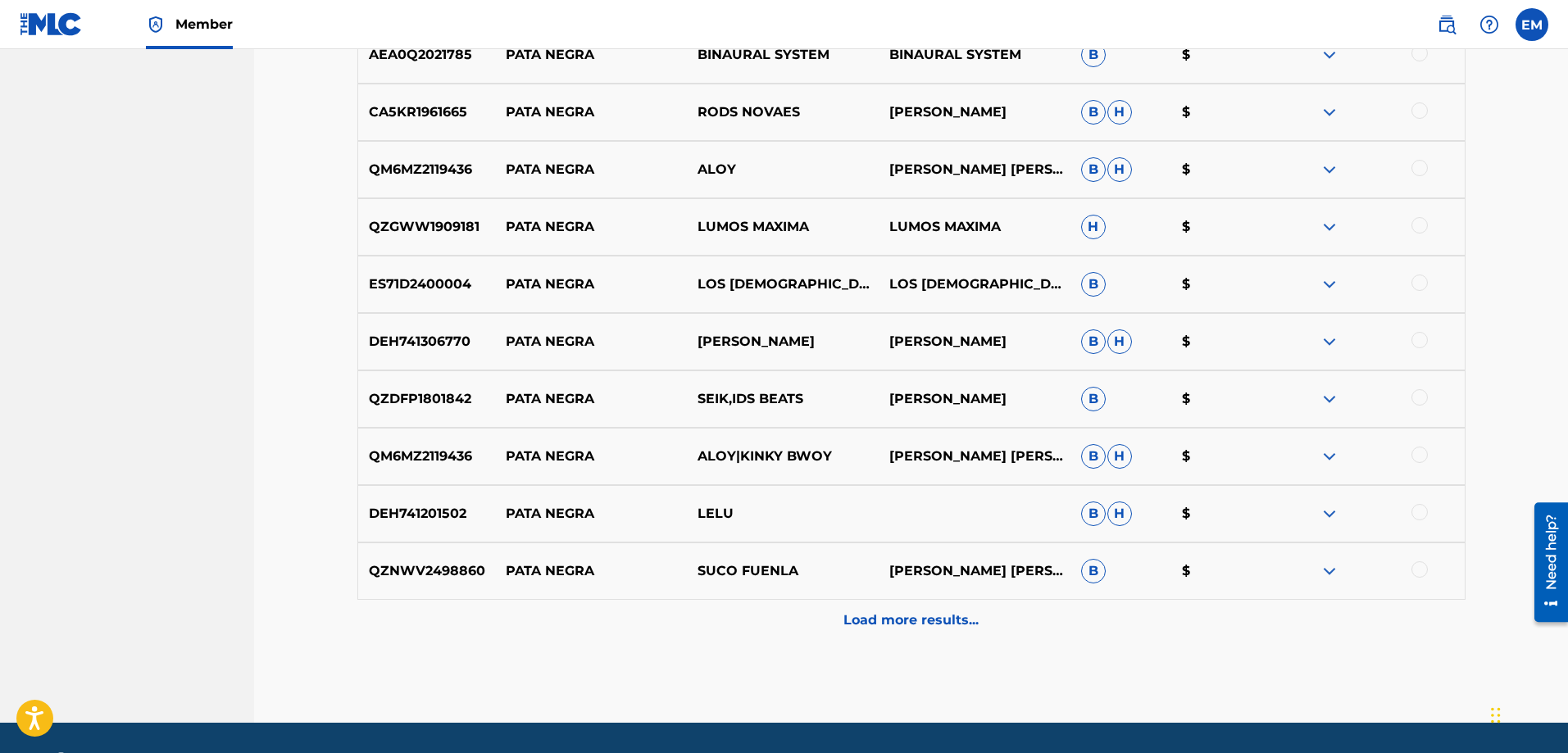
scroll to position [1903, 0]
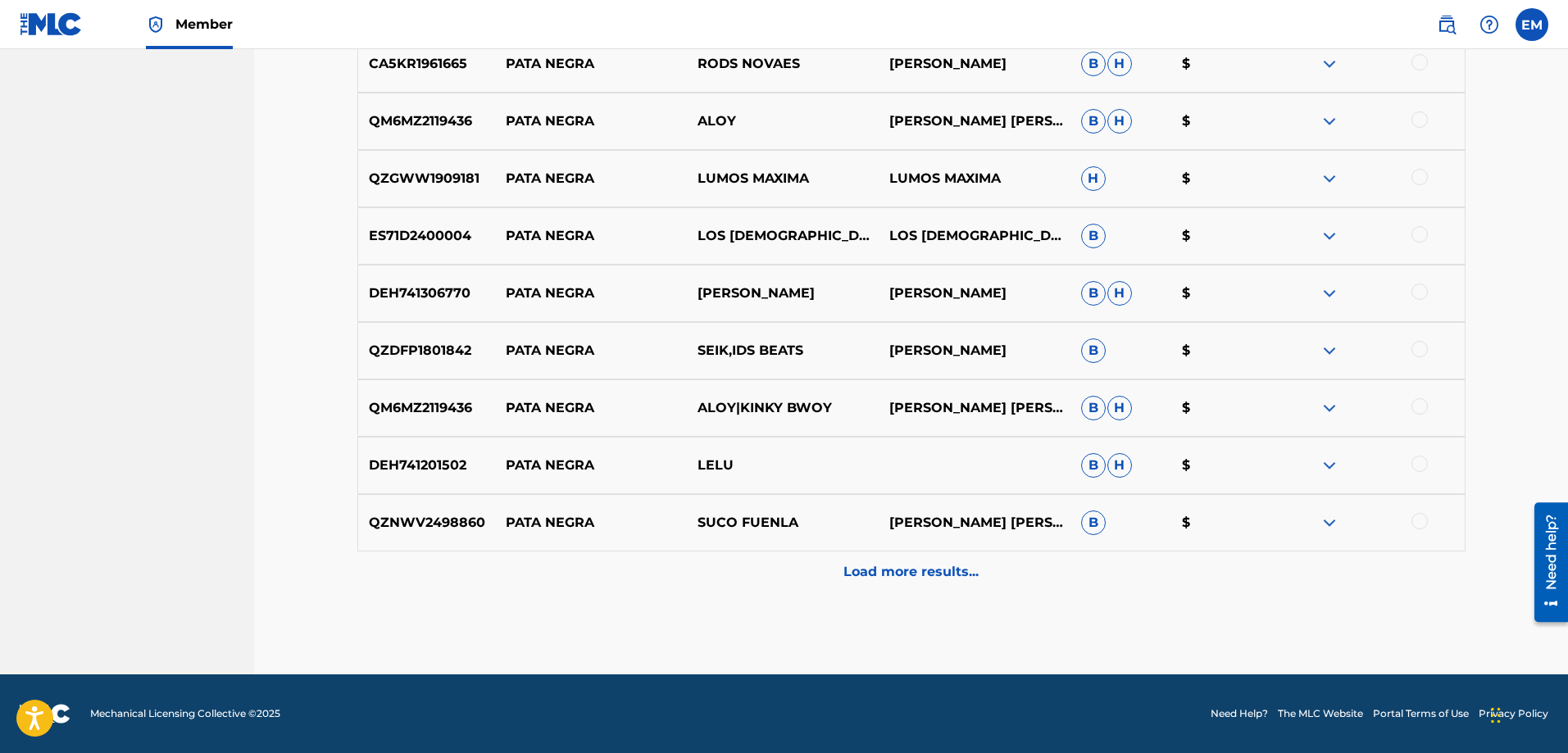
click at [905, 575] on p "Load more results..." at bounding box center [911, 572] width 135 height 20
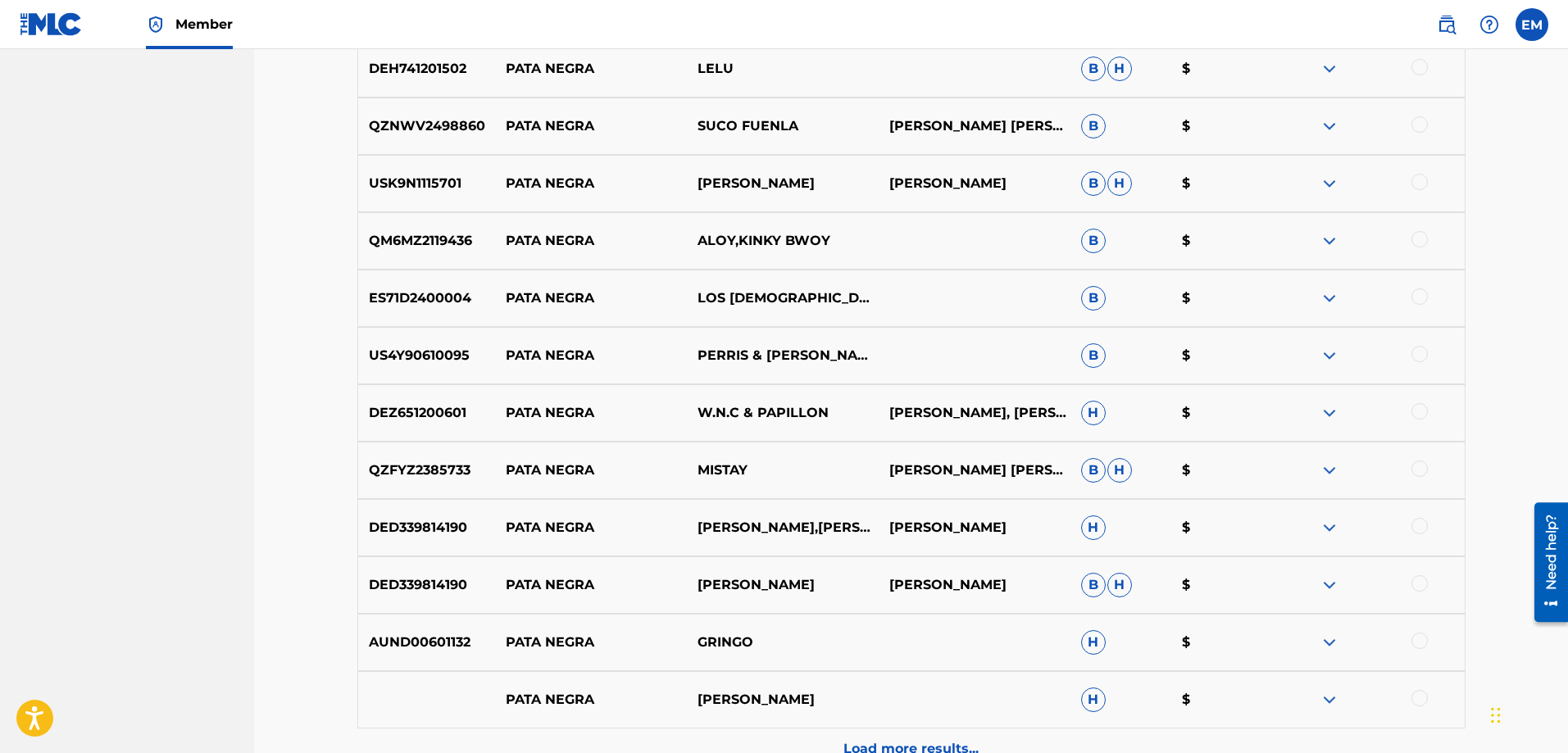
scroll to position [2476, 0]
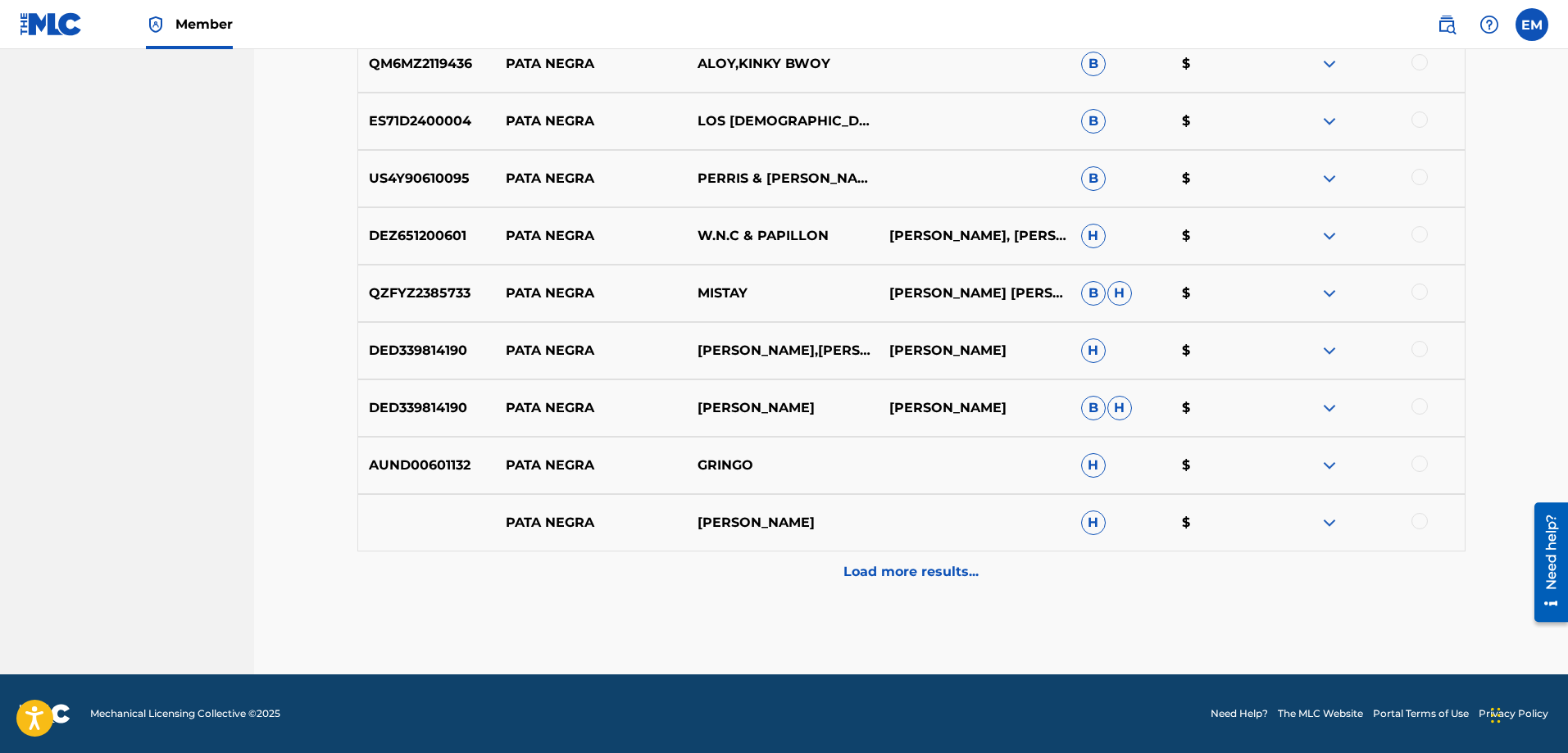
click at [905, 575] on p "Load more results..." at bounding box center [911, 572] width 135 height 20
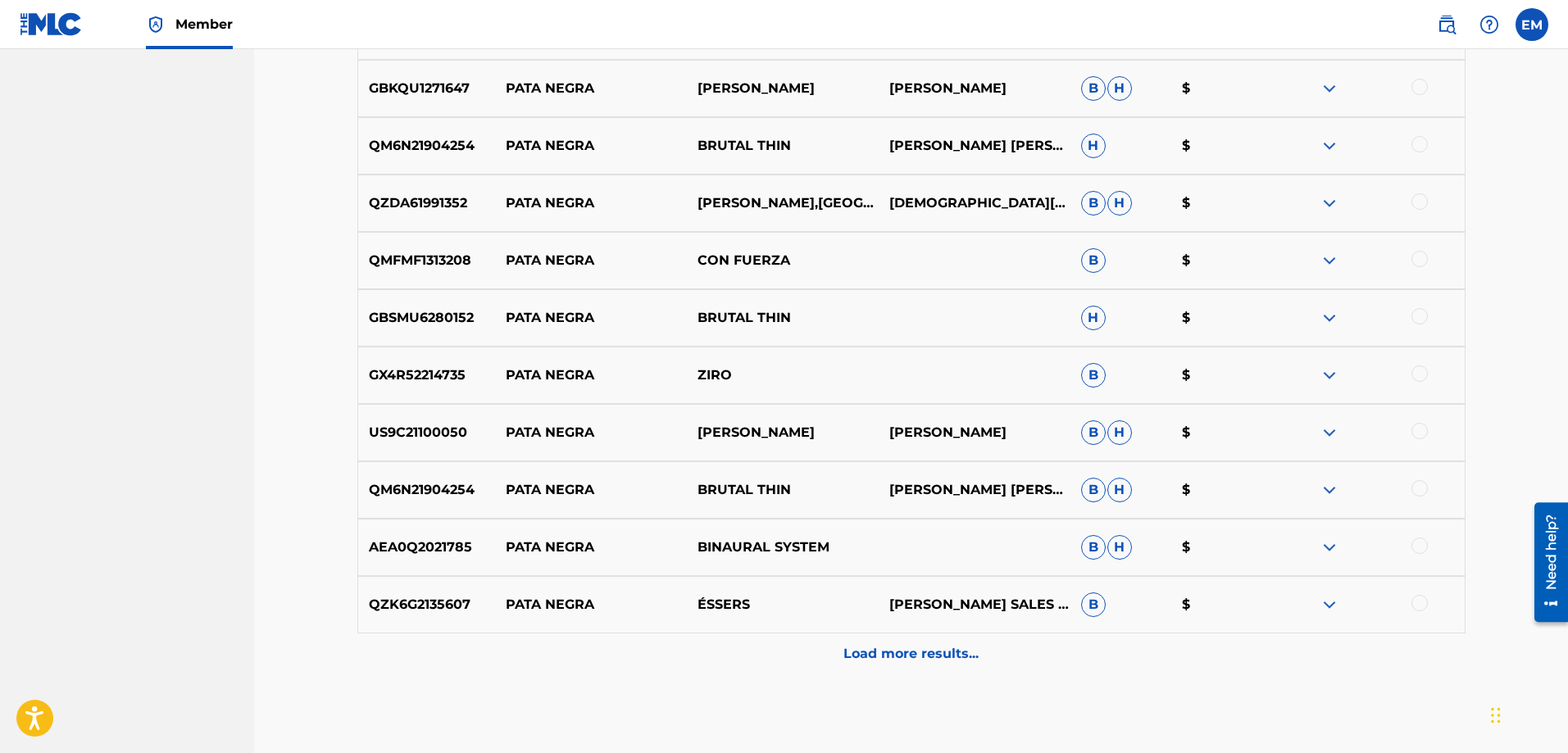
scroll to position [3050, 0]
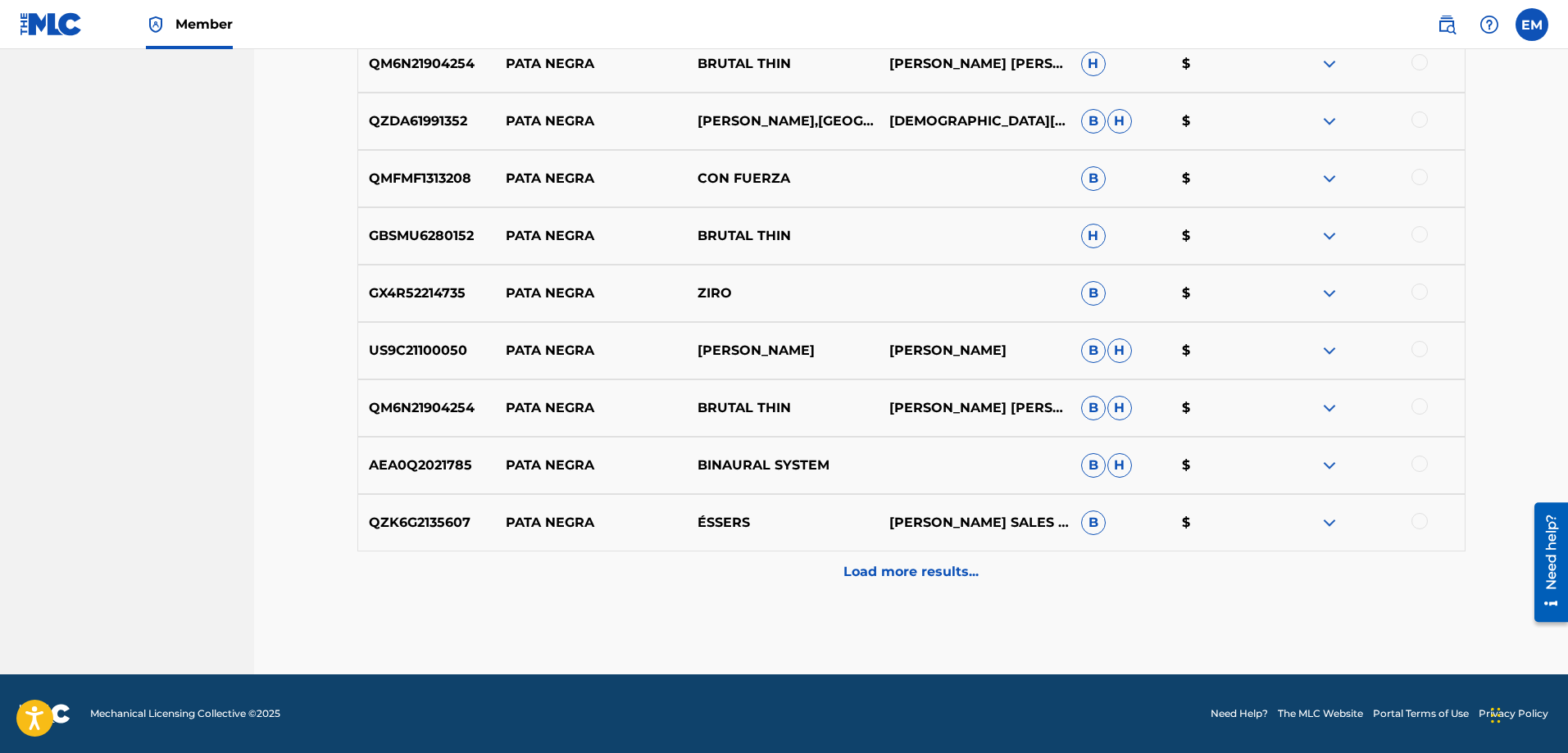
click at [906, 575] on p "Load more results..." at bounding box center [911, 572] width 135 height 20
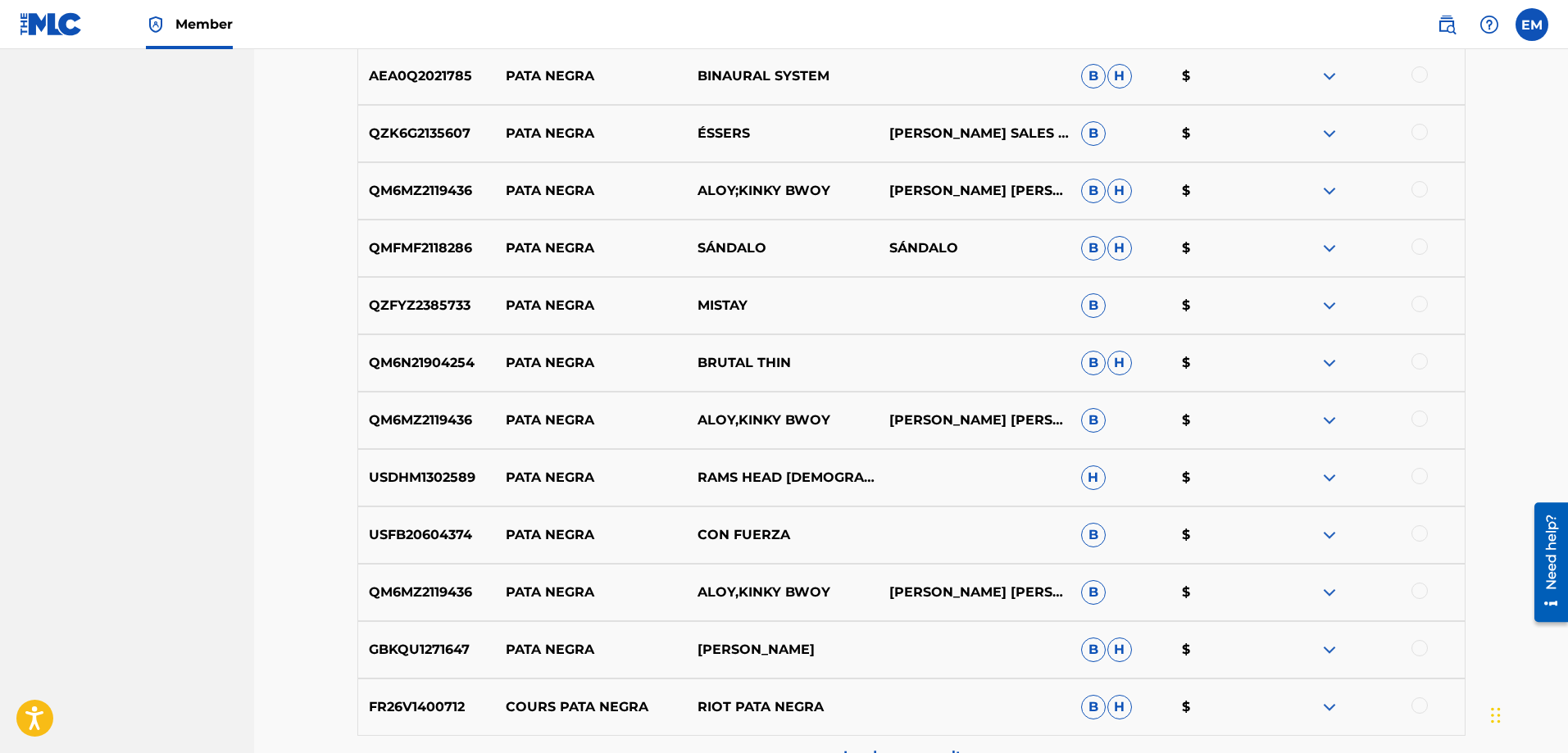
scroll to position [3623, 0]
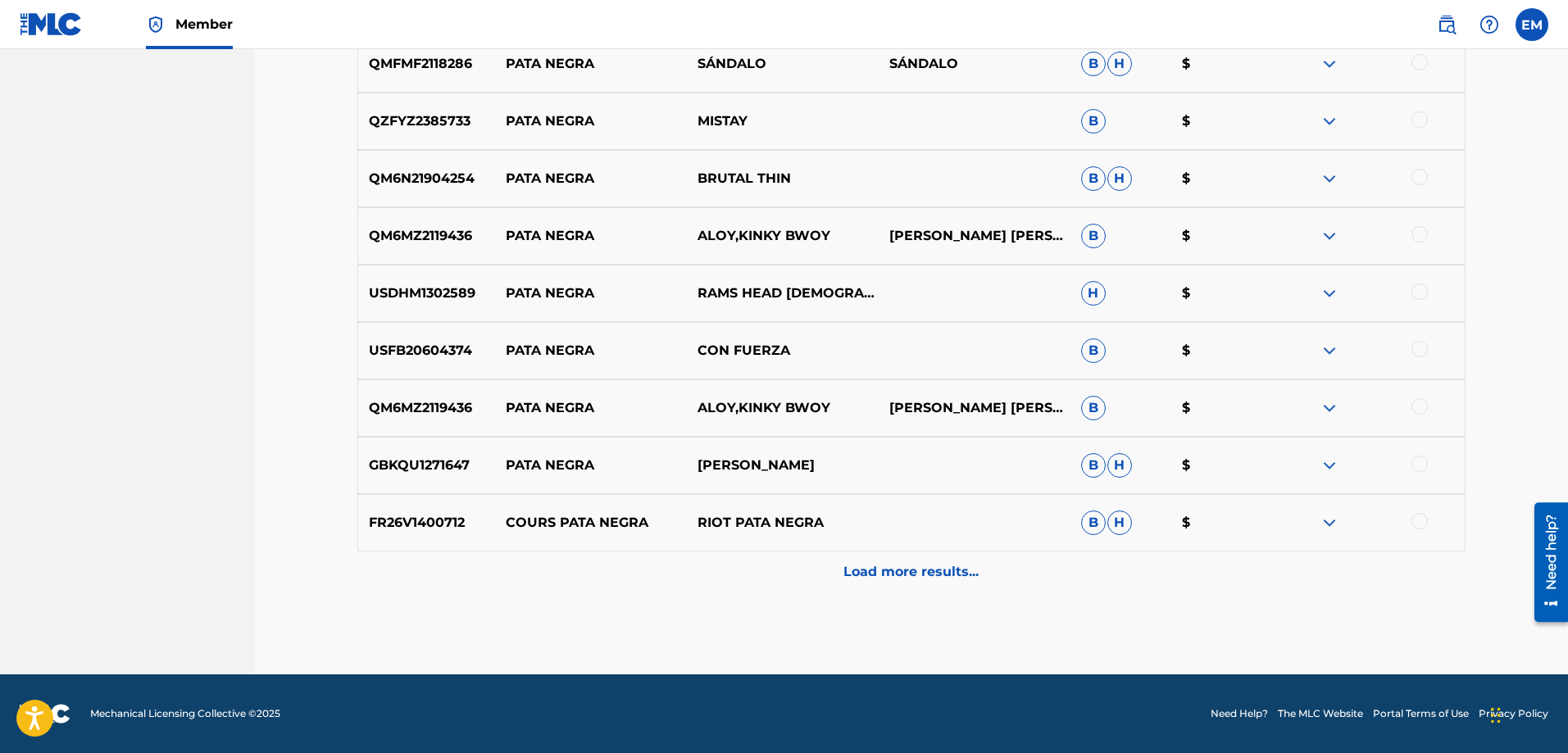
click at [906, 575] on p "Load more results..." at bounding box center [911, 572] width 135 height 20
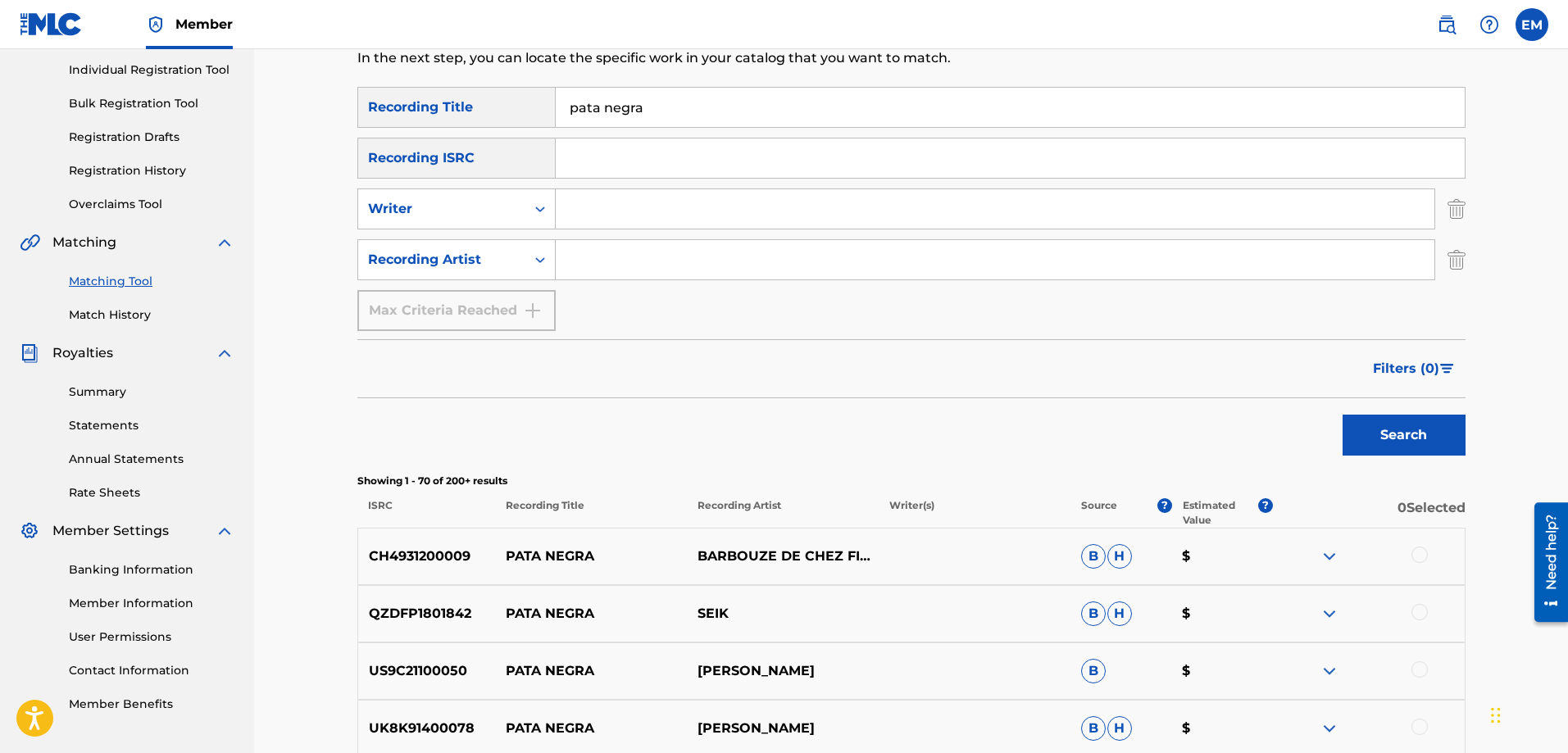
scroll to position [0, 0]
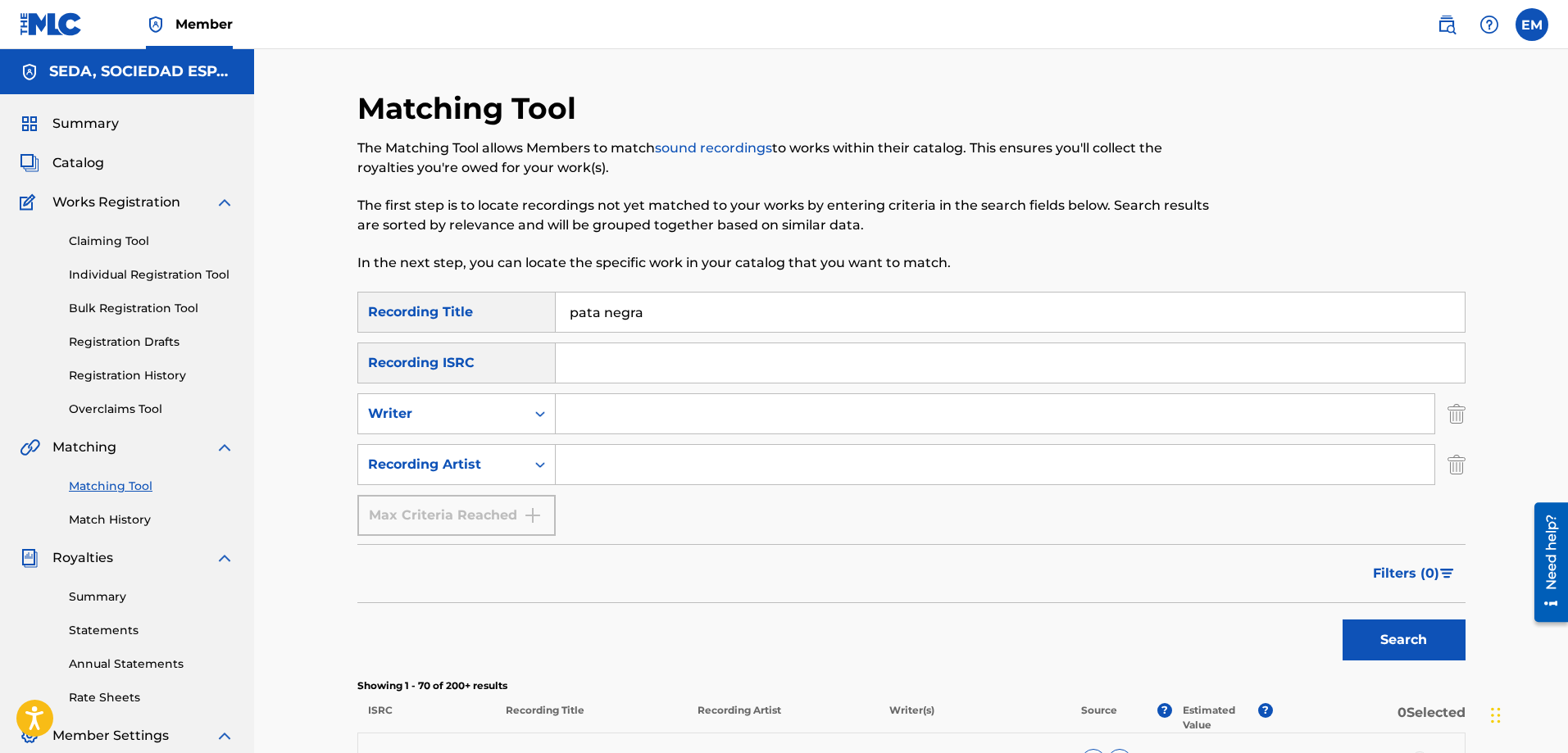
click at [601, 412] on input "Search Form" at bounding box center [996, 414] width 879 height 39
type input "[PERSON_NAME]"
click at [1343, 619] on button "Search" at bounding box center [1405, 640] width 123 height 41
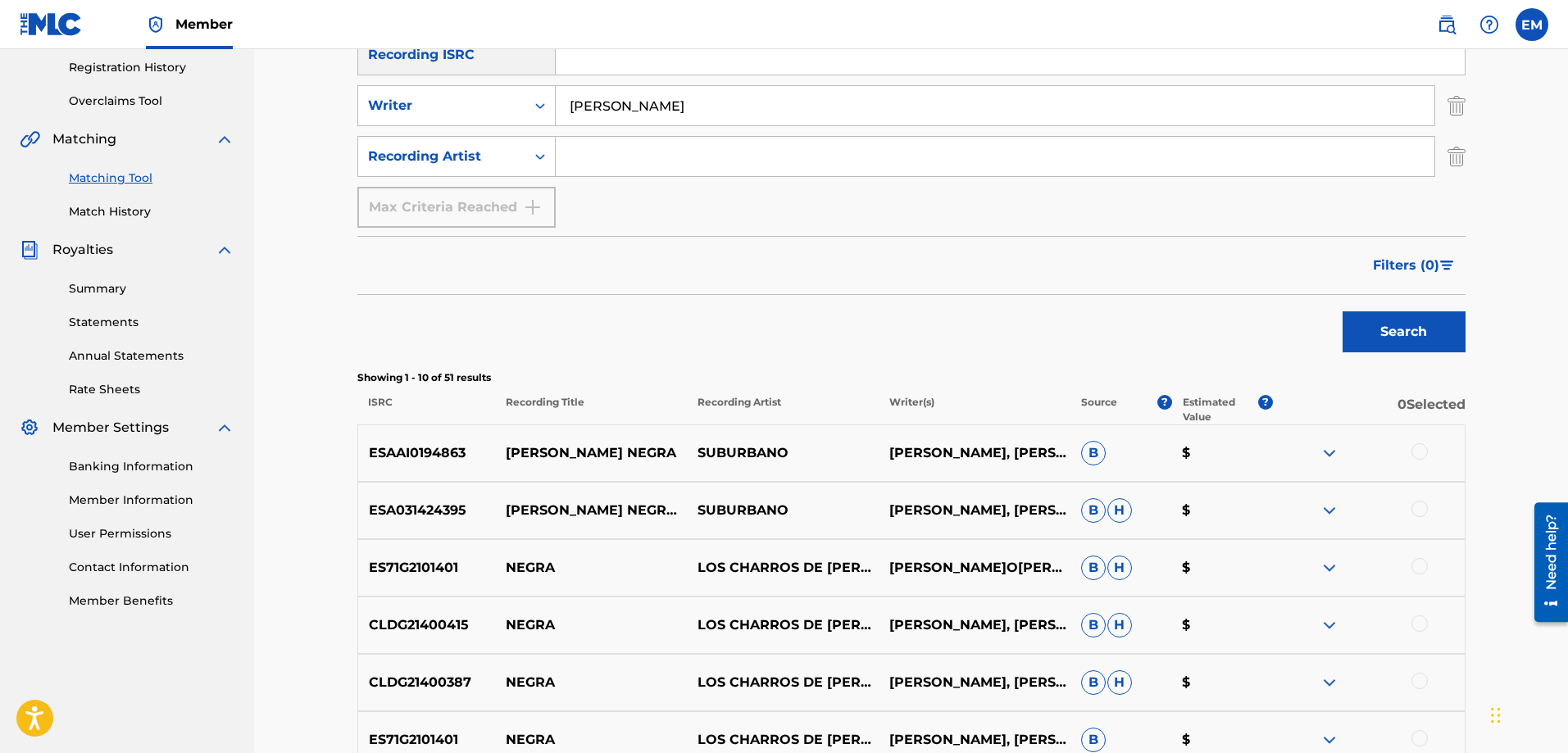
scroll to position [328, 0]
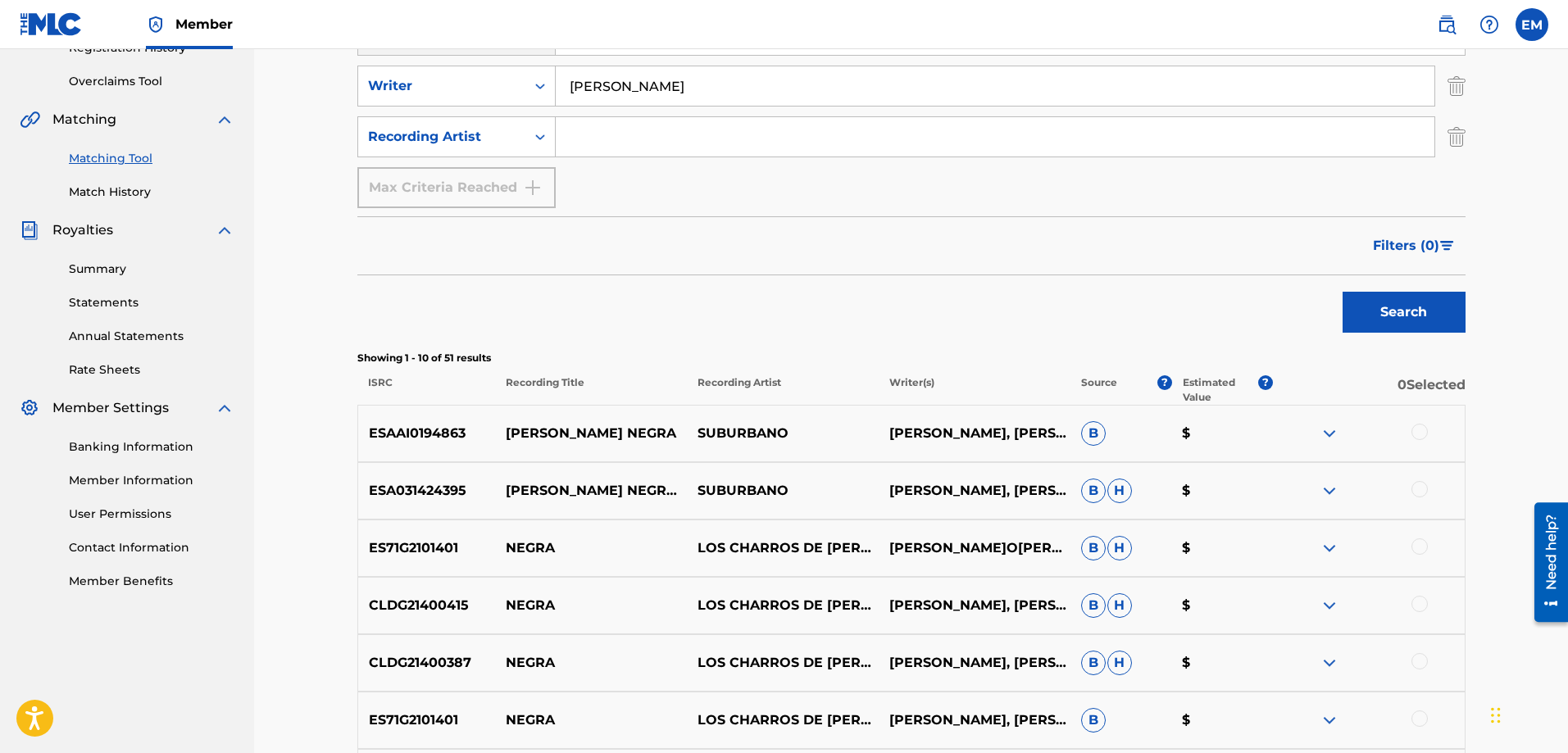
click at [1424, 431] on div at bounding box center [1420, 432] width 17 height 17
click at [1154, 607] on button "Match 1 Group" at bounding box center [1152, 619] width 181 height 41
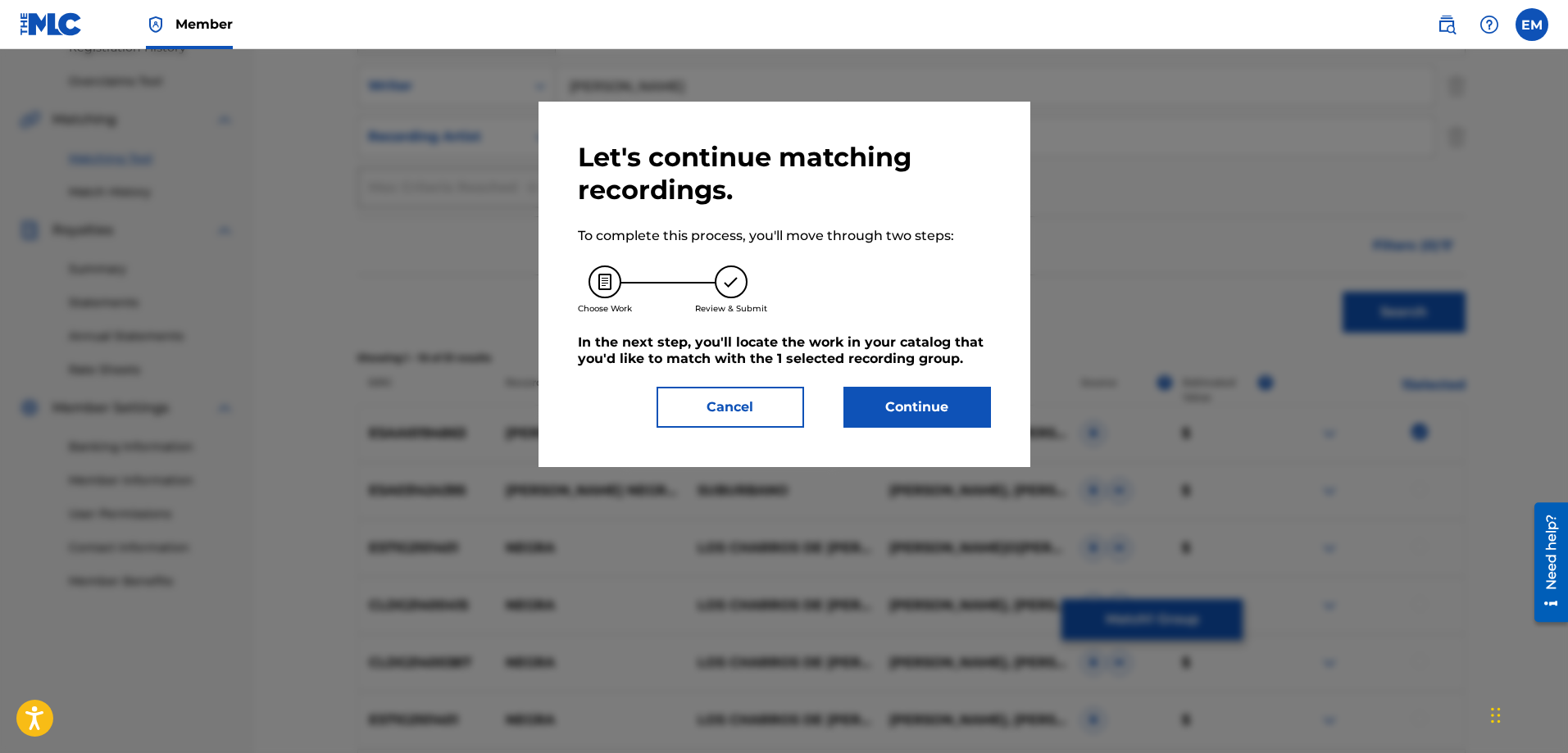
click at [949, 405] on button "Continue" at bounding box center [917, 407] width 148 height 41
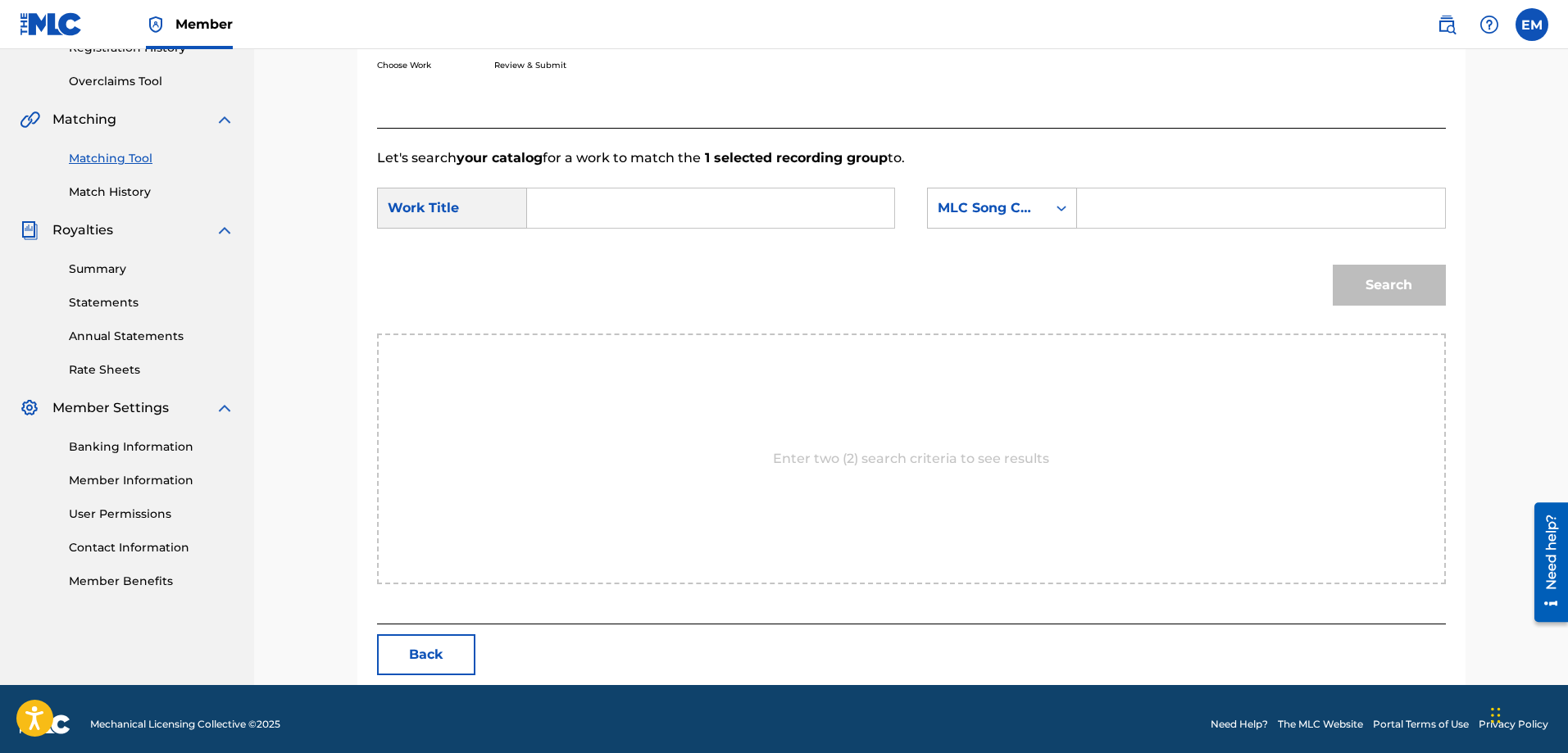
click at [675, 217] on input "Search Form" at bounding box center [710, 208] width 339 height 39
type input "pata negra"
click at [621, 245] on div "pata negra" at bounding box center [587, 255] width 93 height 49
click at [986, 226] on div "MLC Song Code" at bounding box center [1002, 208] width 150 height 41
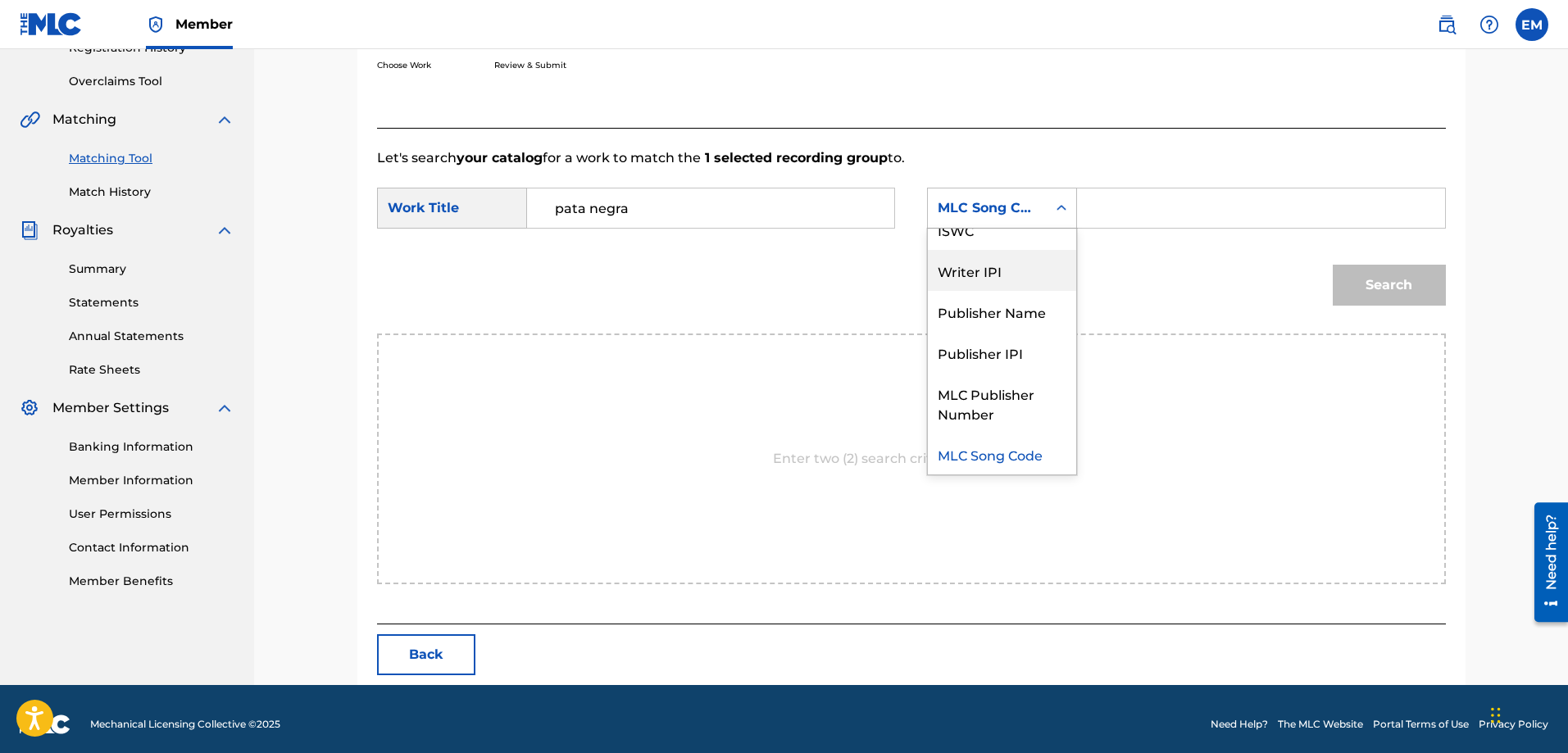
scroll to position [0, 0]
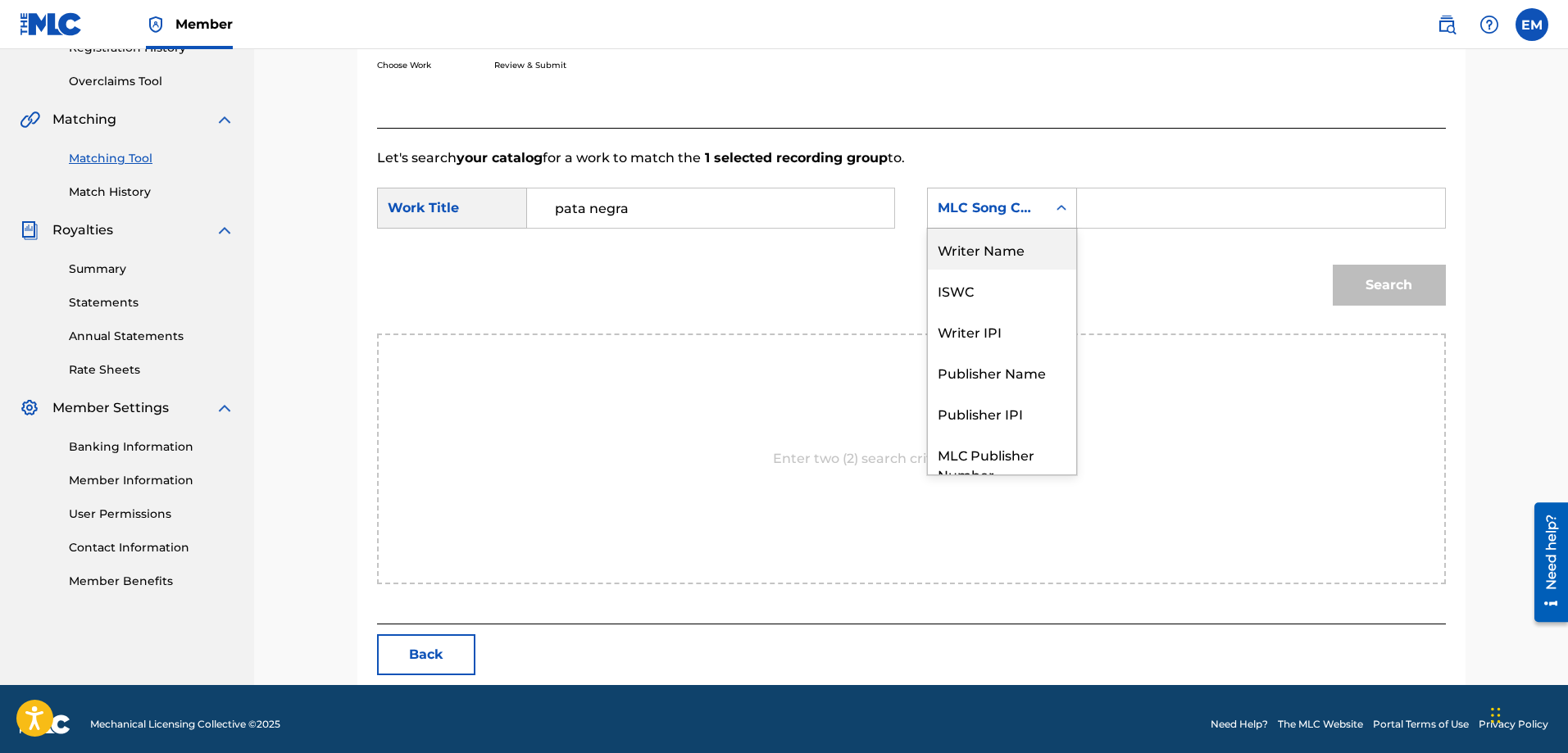
drag, startPoint x: 981, startPoint y: 245, endPoint x: 1021, endPoint y: 230, distance: 42.7
click at [987, 242] on div "Writer Name" at bounding box center [1002, 249] width 148 height 41
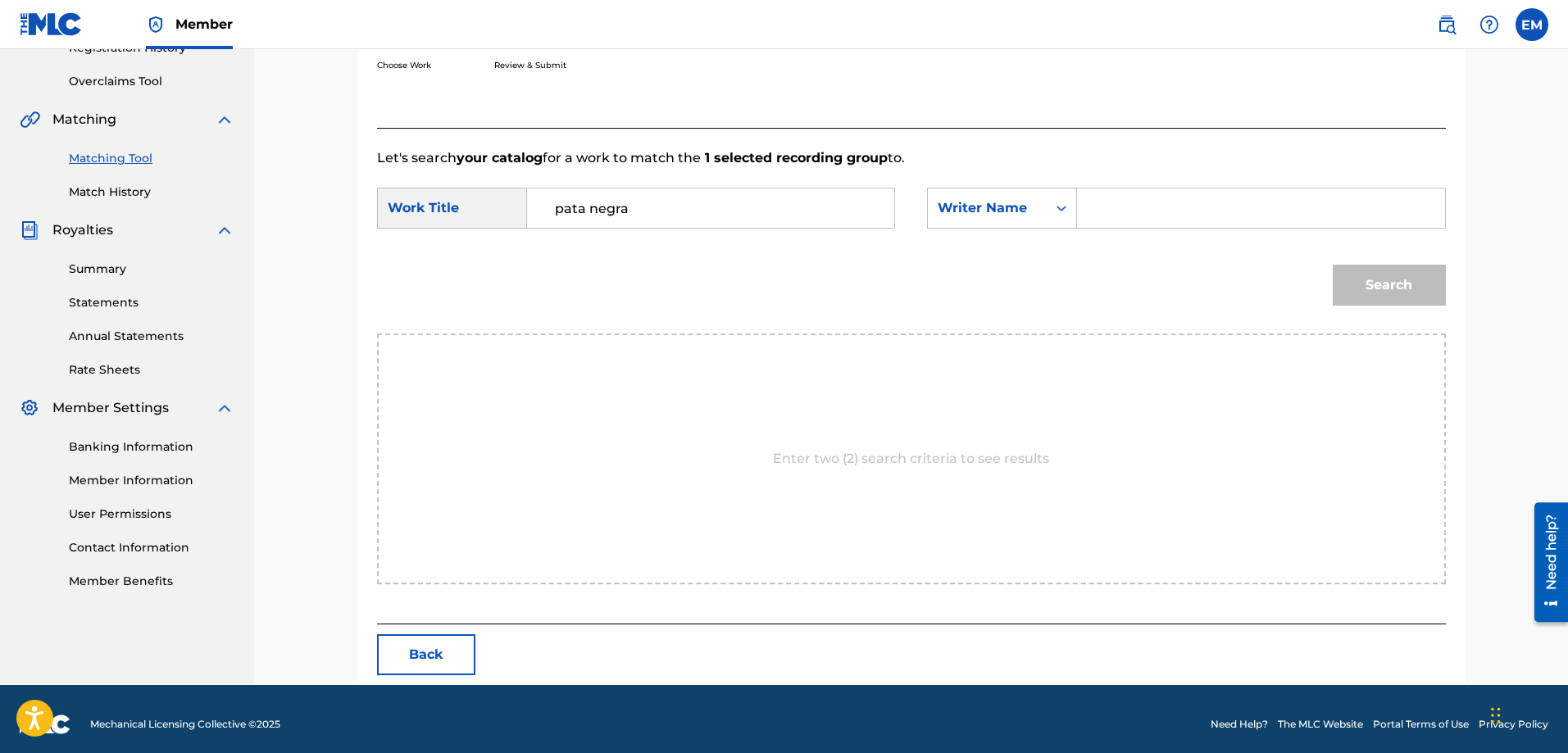
click at [1097, 200] on input "Search Form" at bounding box center [1260, 208] width 339 height 39
paste input "[PERSON_NAME]"
type input "[PERSON_NAME]"
click at [1333, 265] on button "Search" at bounding box center [1389, 285] width 113 height 41
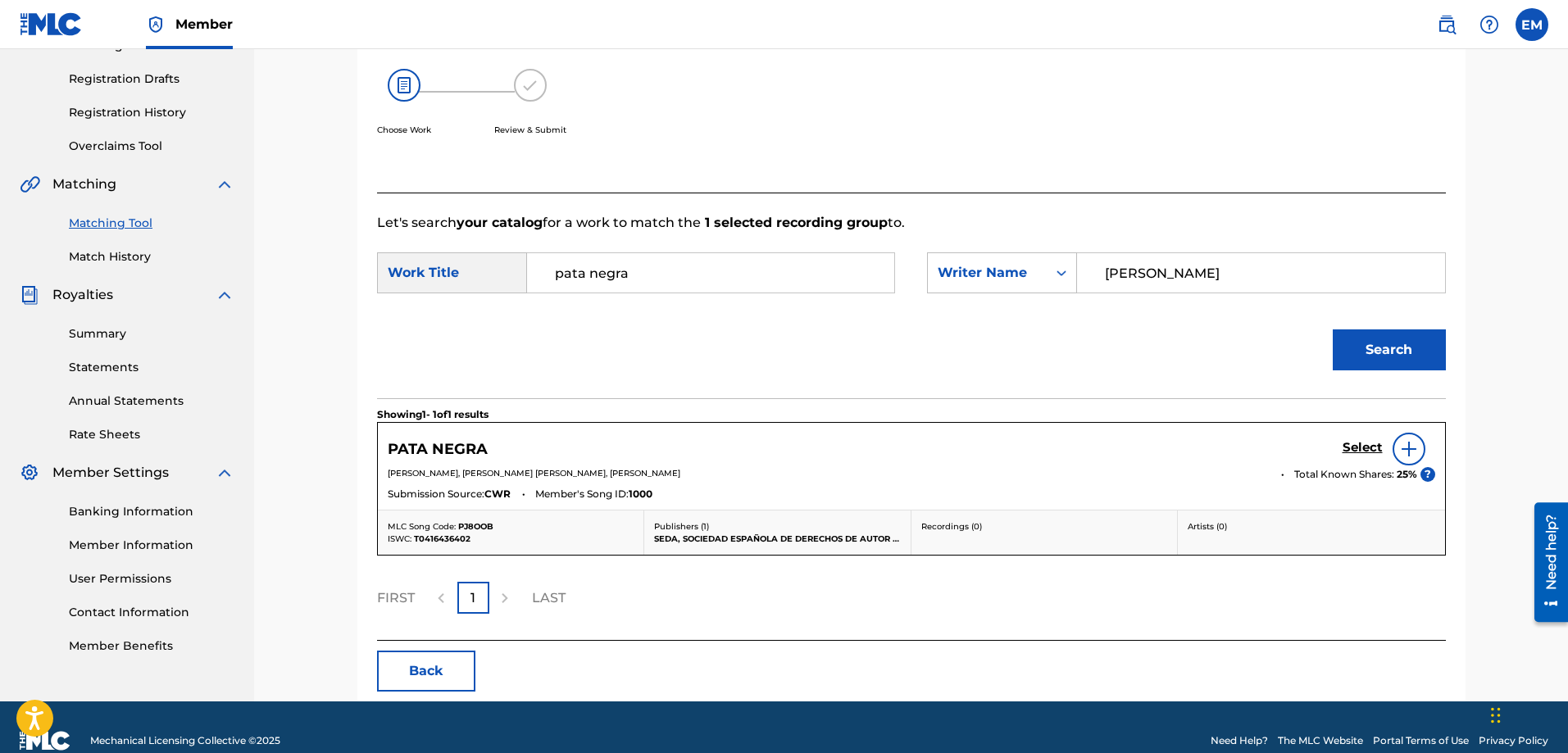
scroll to position [290, 0]
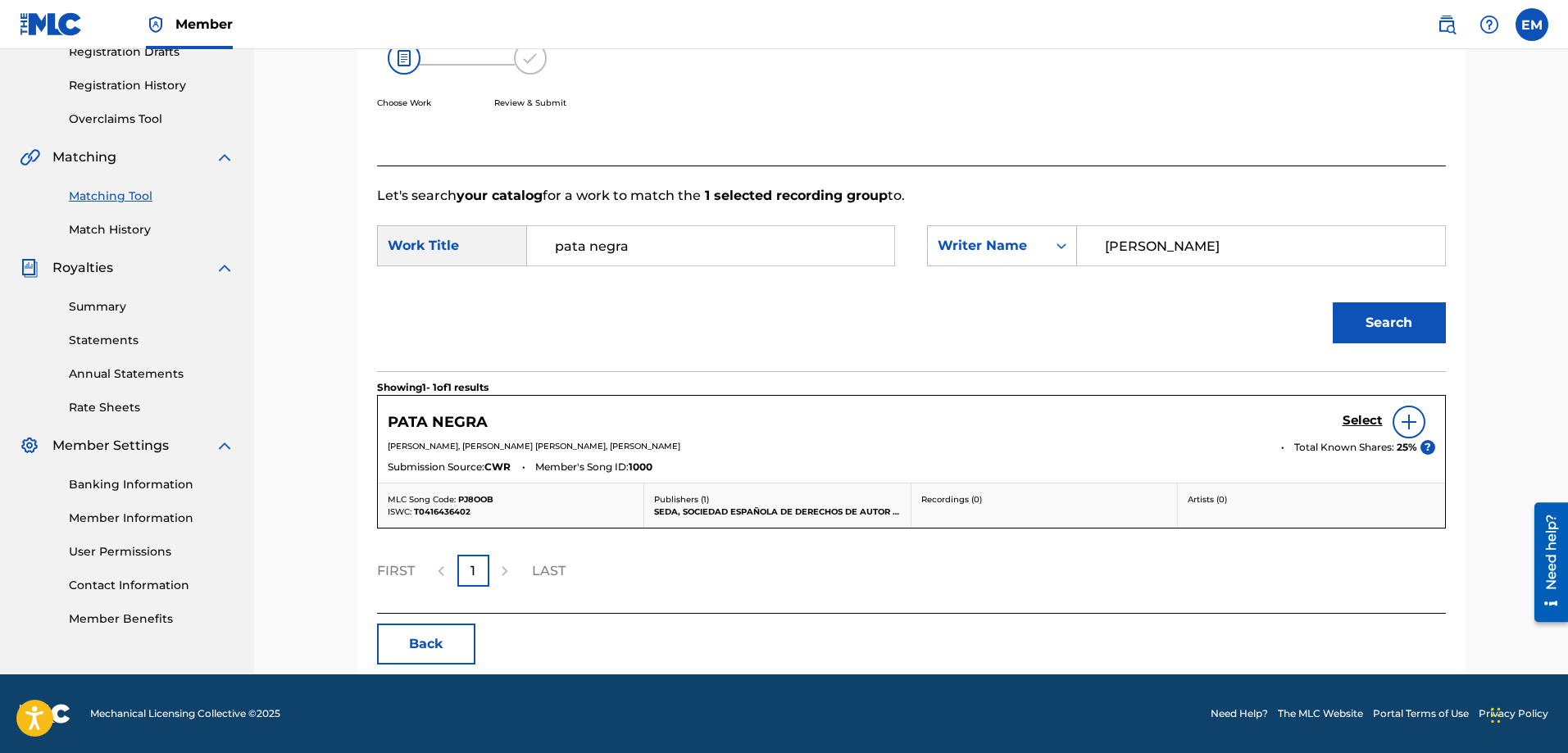
click at [1407, 420] on img at bounding box center [1409, 422] width 20 height 20
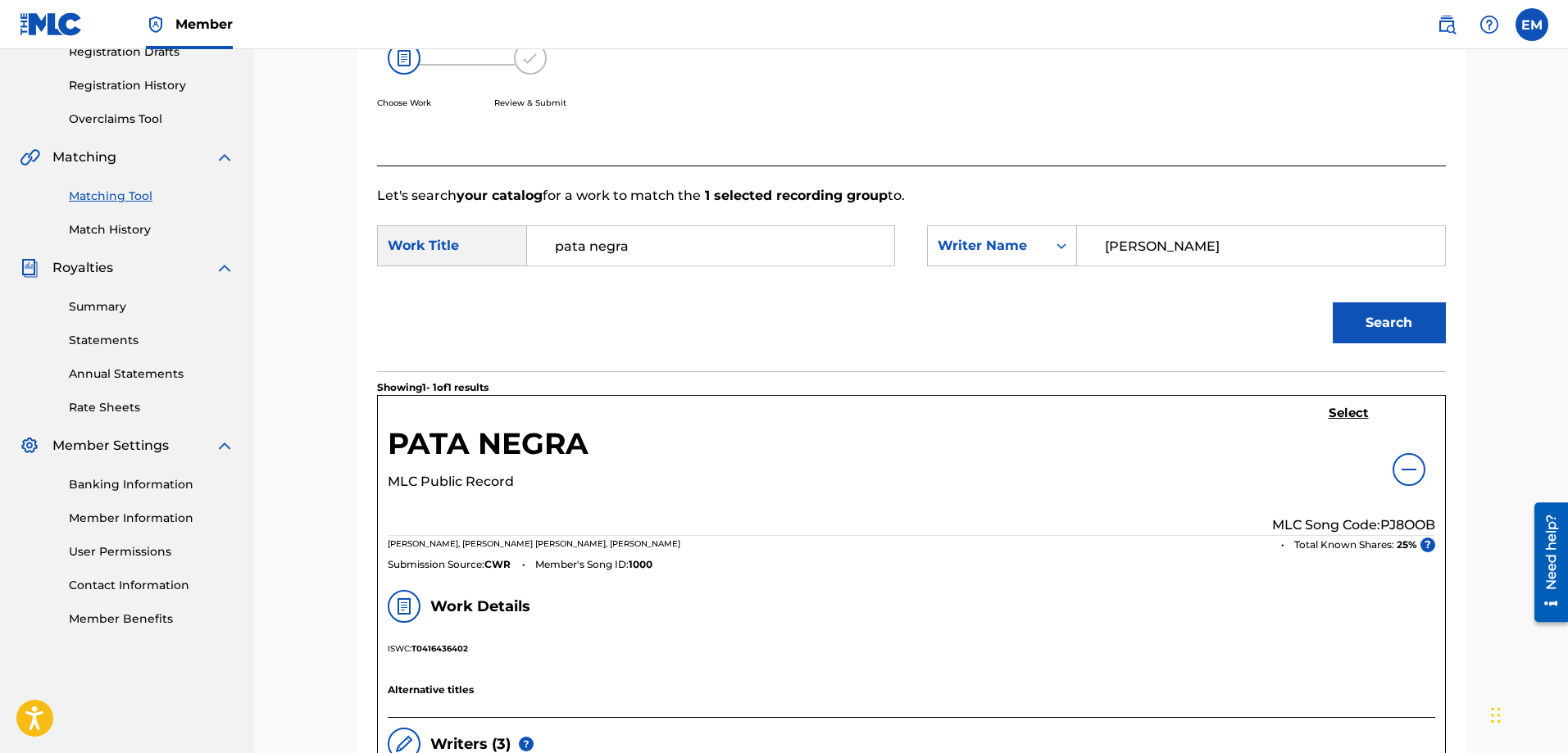
click at [1332, 409] on h5 "Select" at bounding box center [1348, 413] width 40 height 16
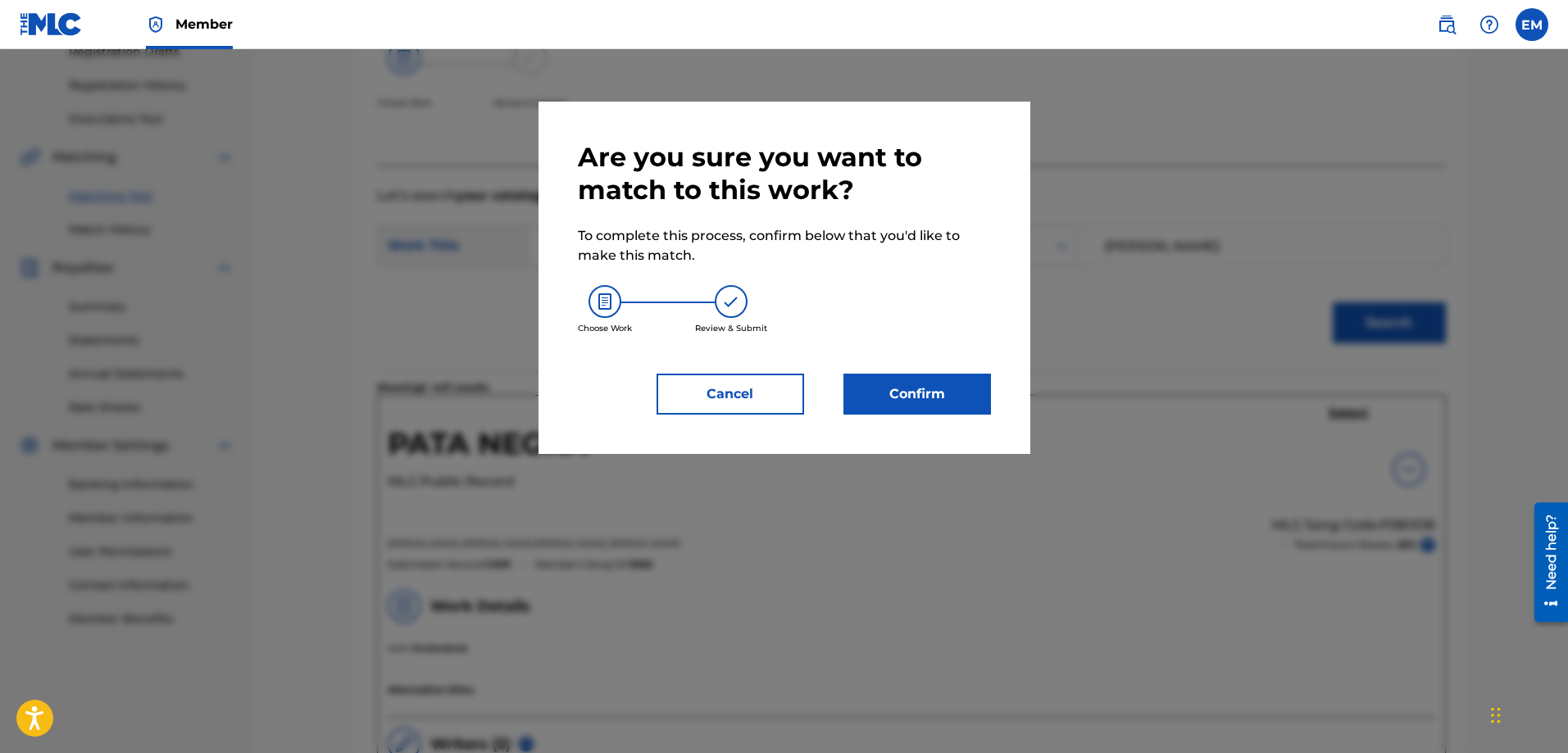
click at [876, 387] on button "Confirm" at bounding box center [917, 395] width 148 height 41
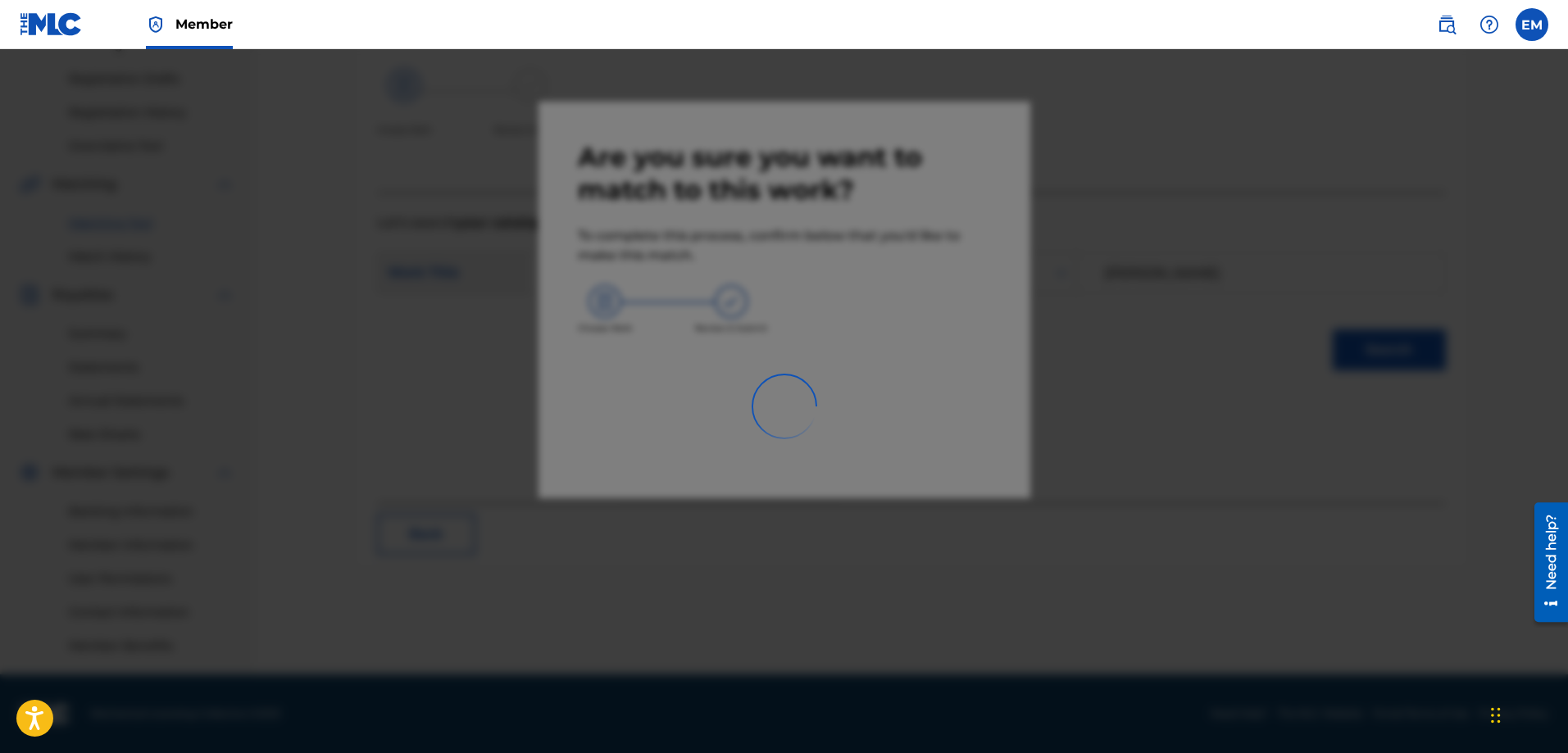
scroll to position [263, 0]
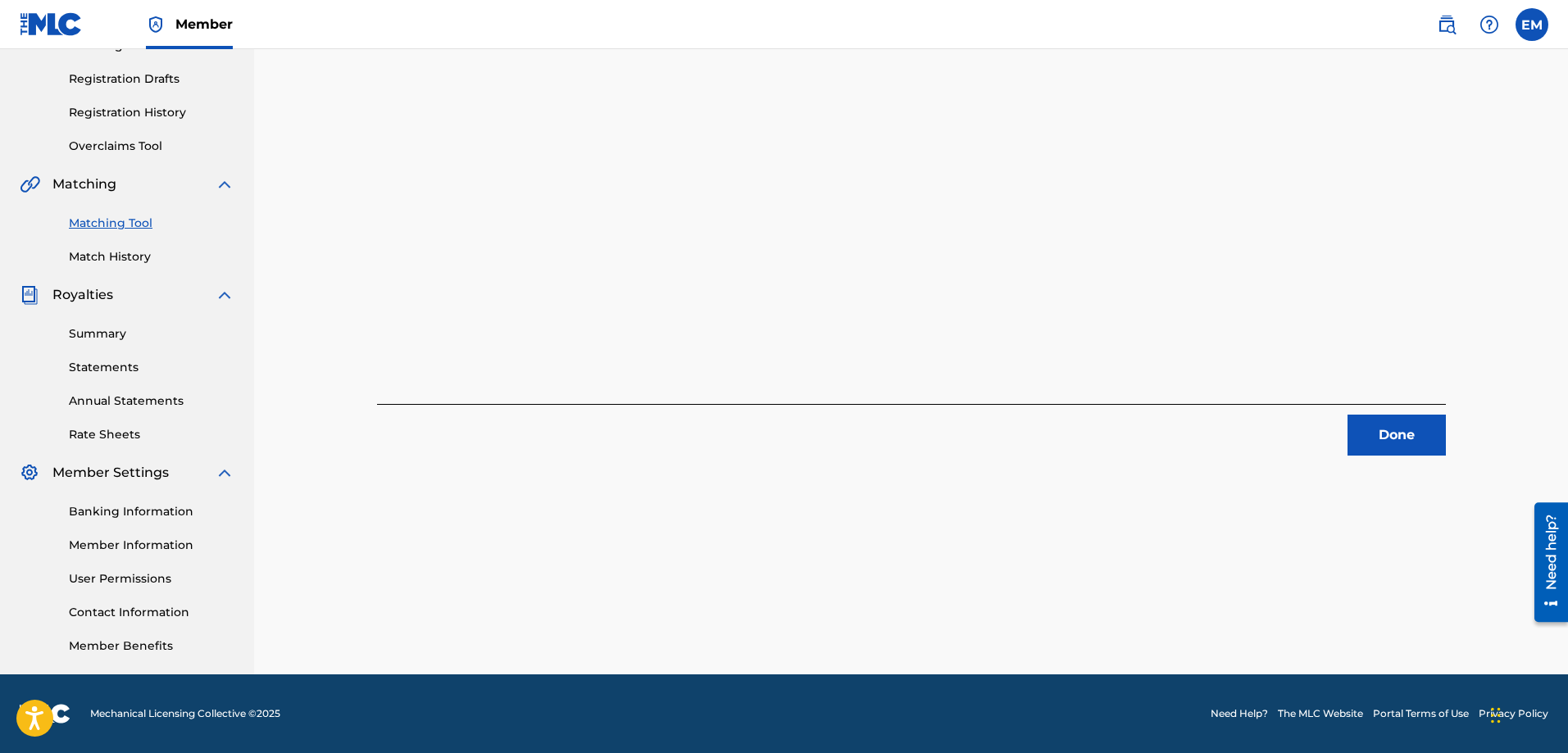
click at [1427, 439] on button "Done" at bounding box center [1397, 436] width 99 height 41
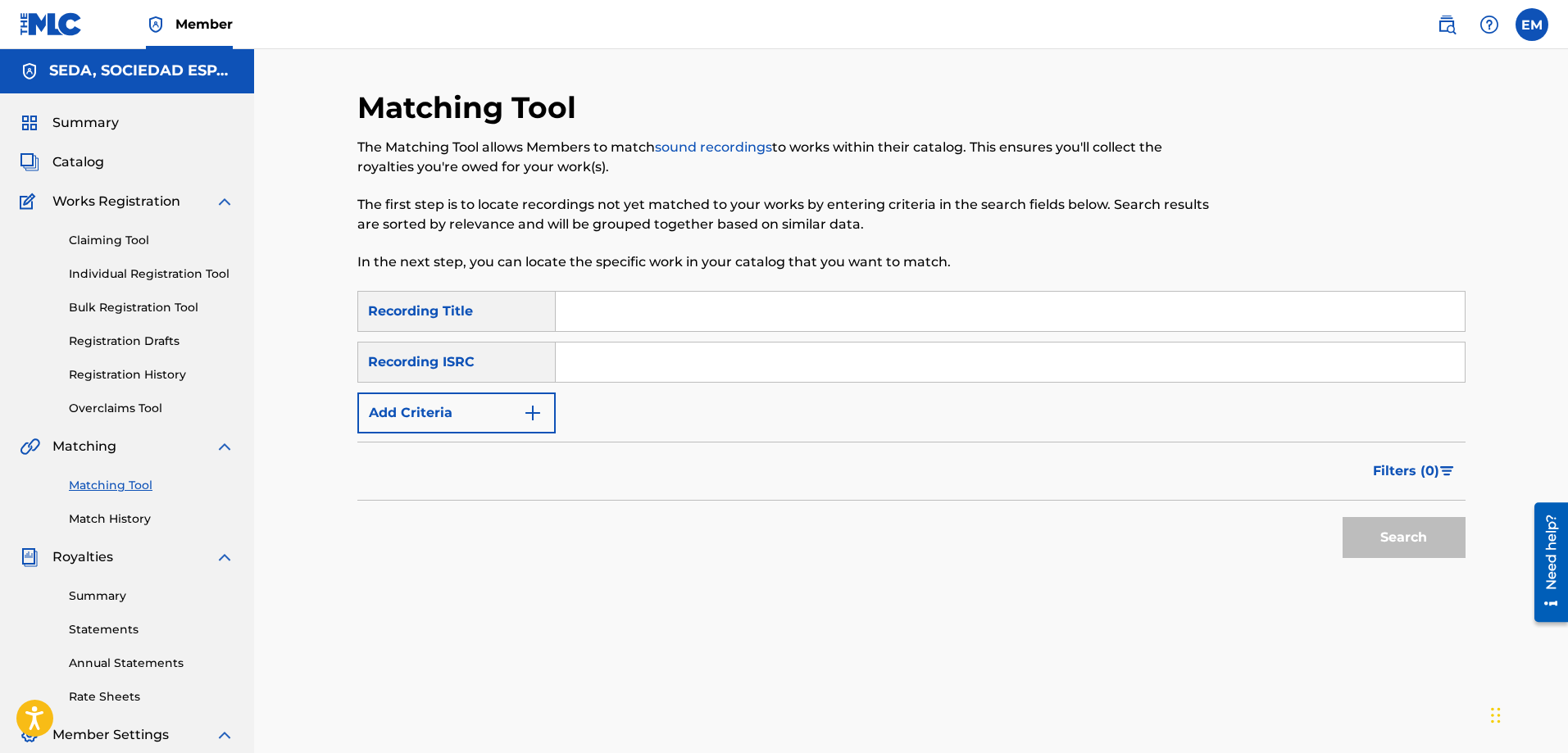
scroll to position [0, 0]
click at [641, 307] on input "Search Form" at bounding box center [1010, 313] width 910 height 39
type input "lluvia en los zapatos"
click at [1343, 518] on button "Search" at bounding box center [1405, 538] width 123 height 41
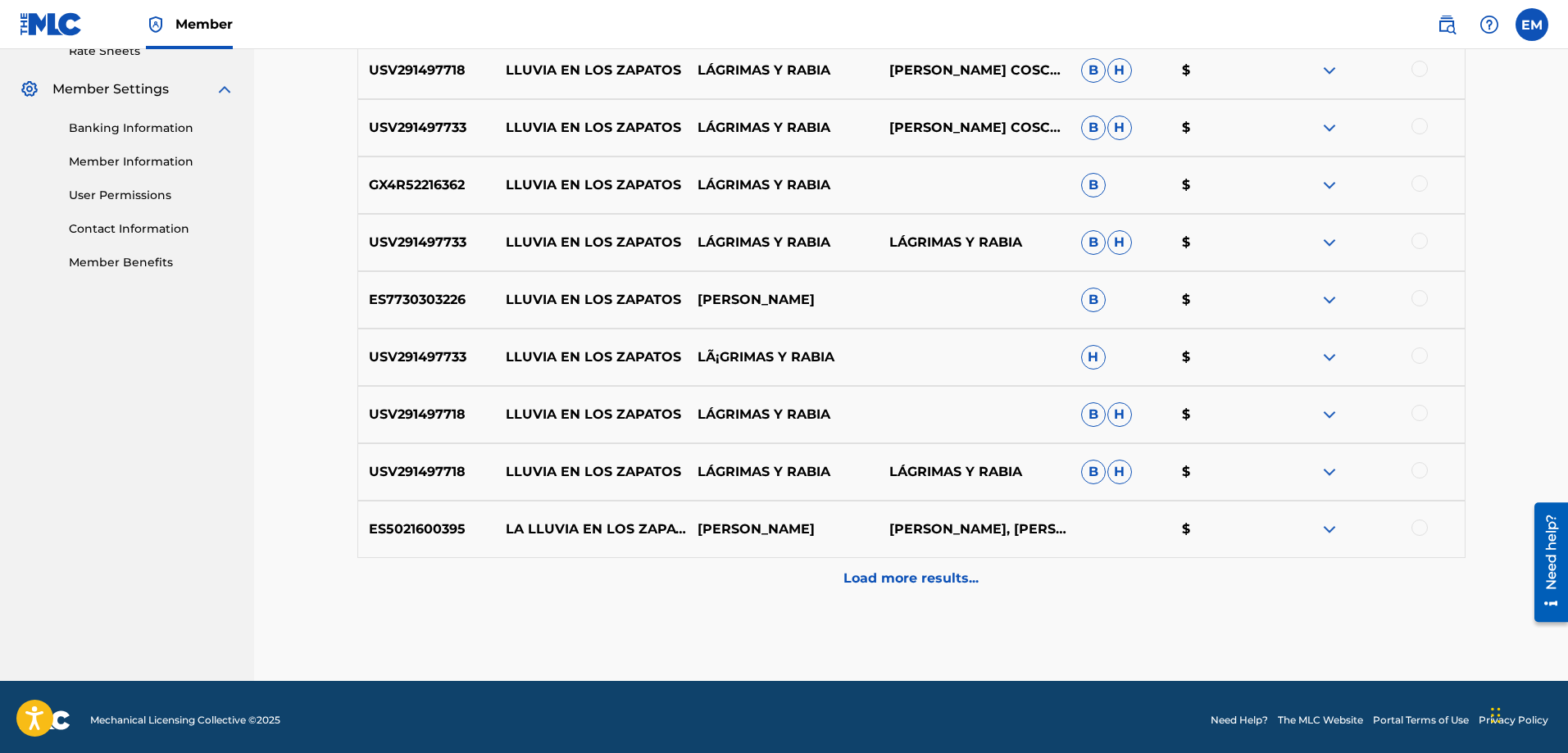
scroll to position [653, 0]
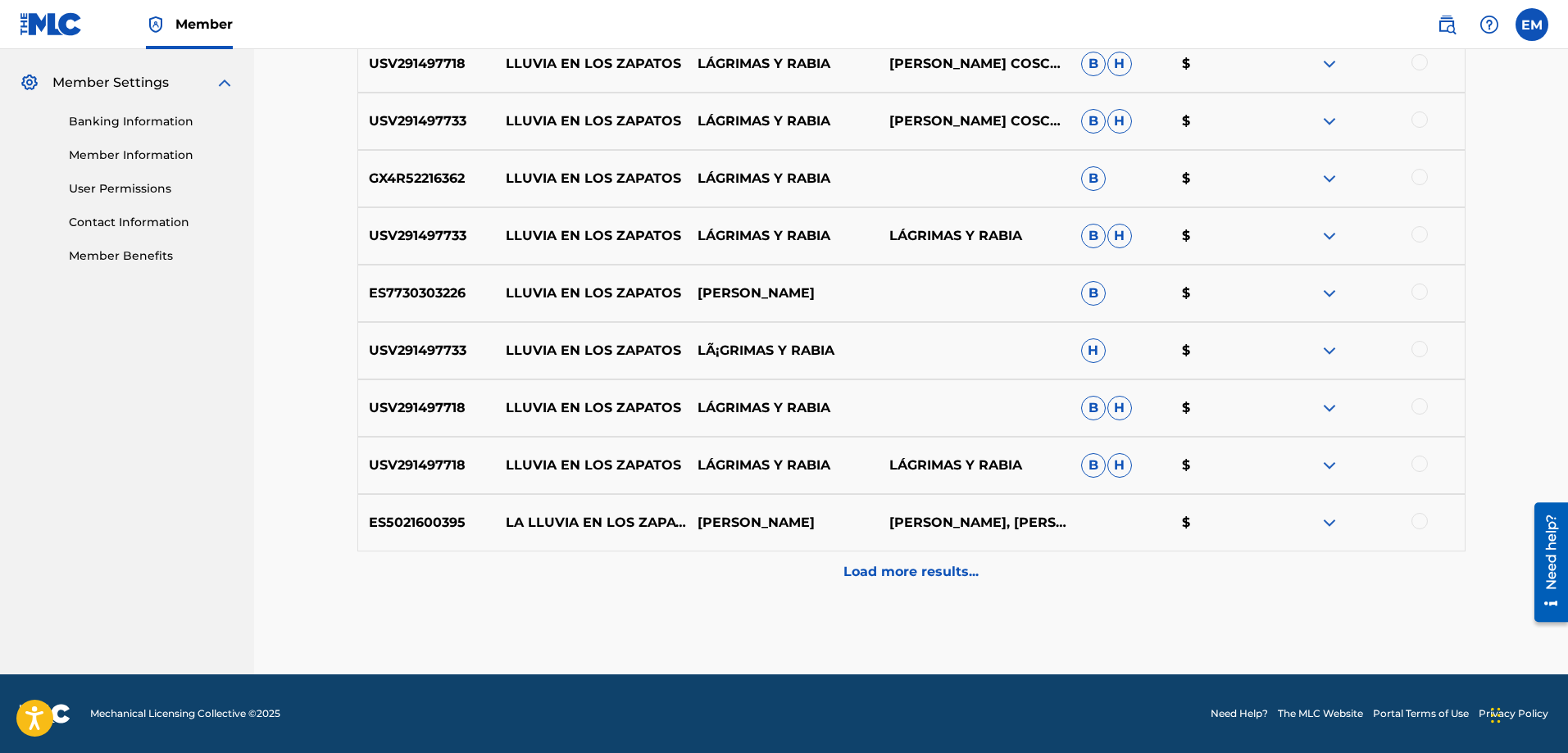
click at [861, 577] on p "Load more results..." at bounding box center [911, 572] width 135 height 20
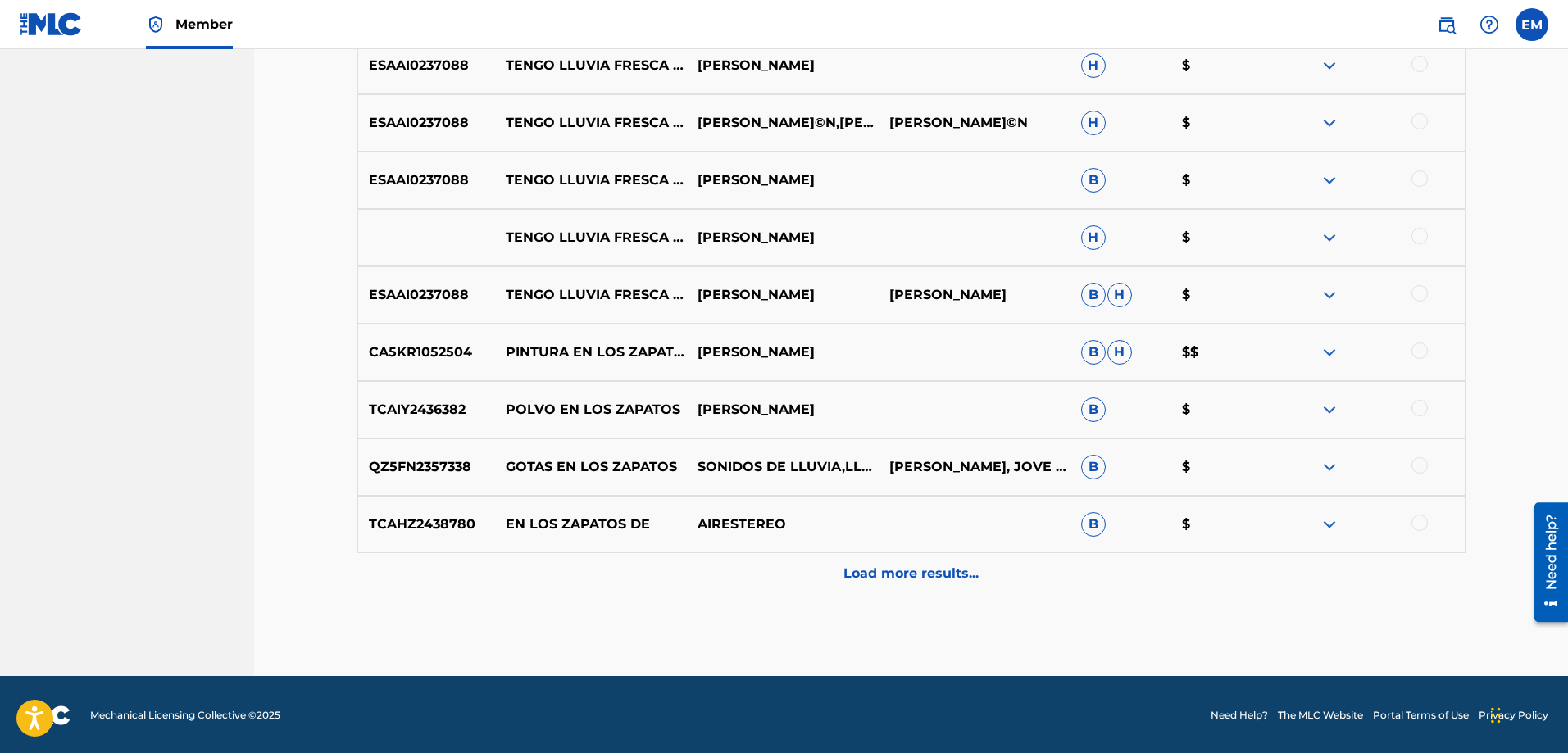
scroll to position [1227, 0]
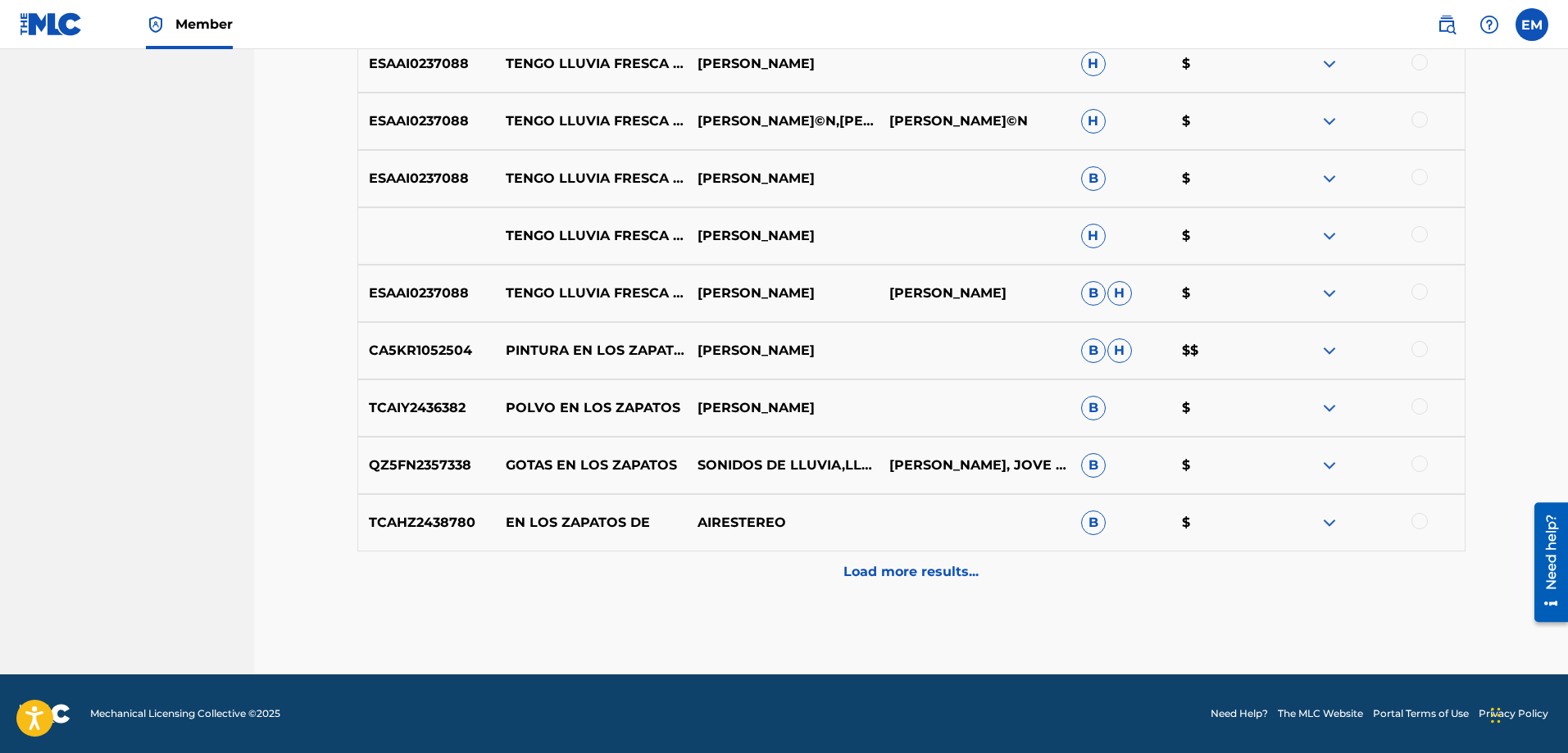
click at [859, 569] on p "Load more results..." at bounding box center [911, 572] width 135 height 20
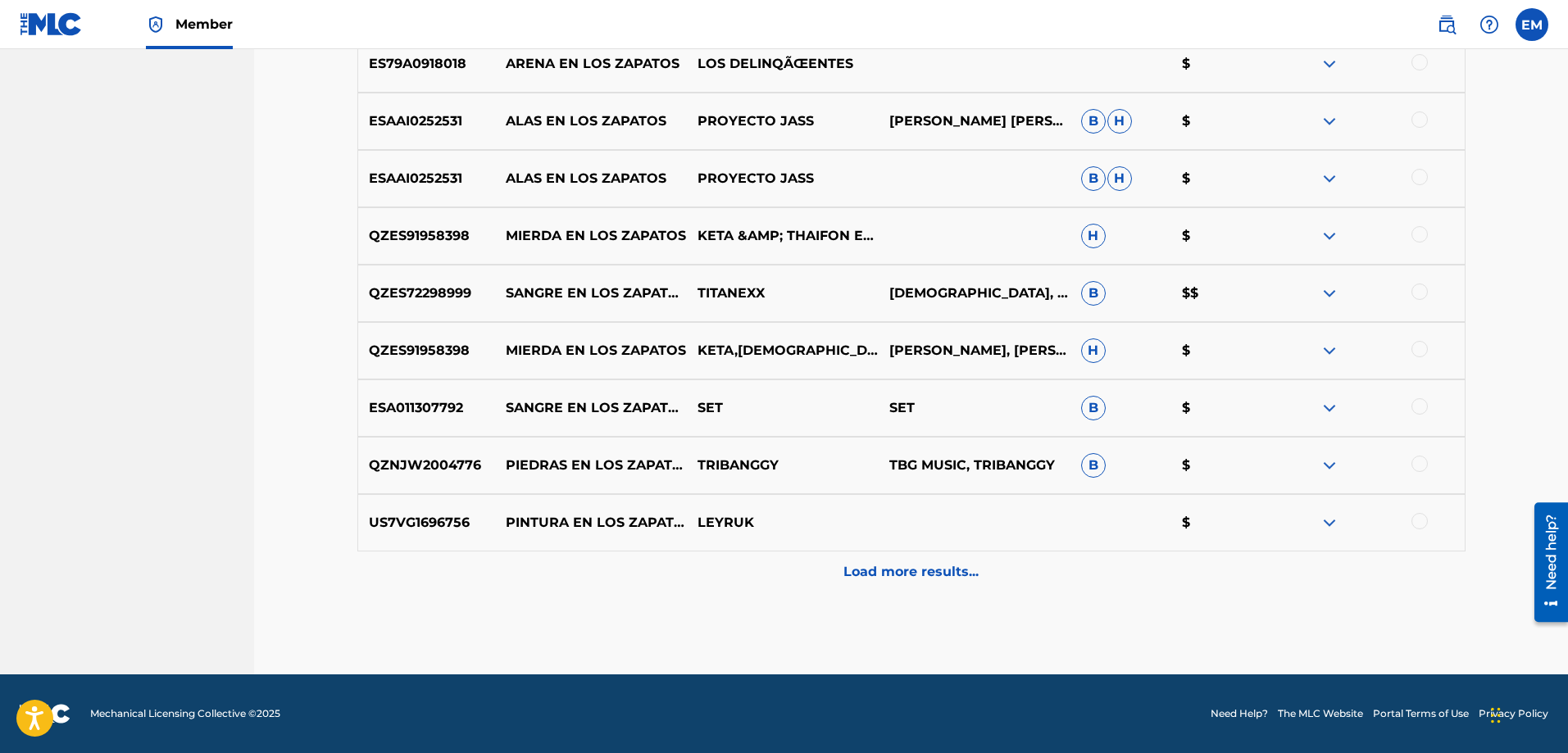
click at [915, 569] on p "Load more results..." at bounding box center [911, 572] width 135 height 20
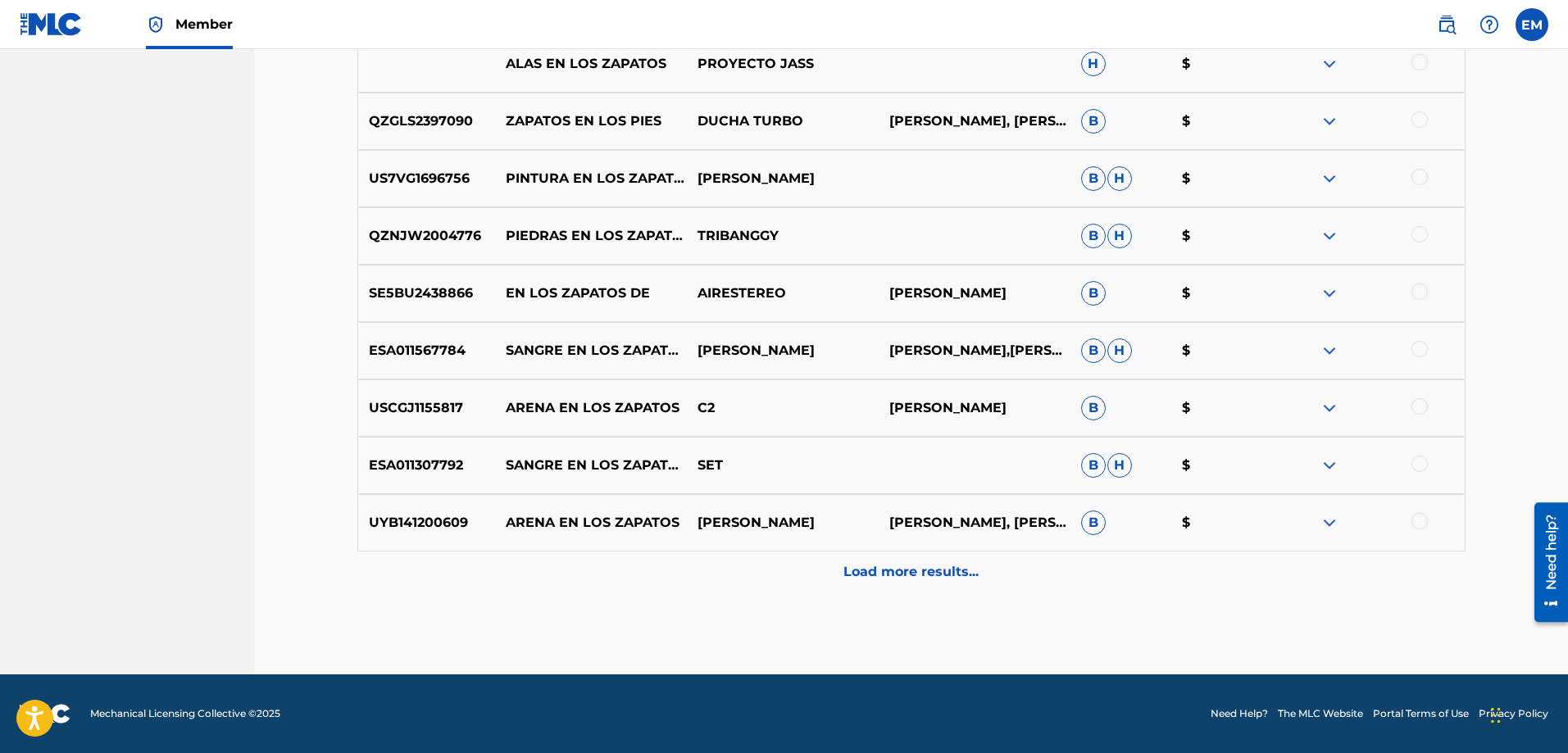
click at [910, 573] on p "Load more results..." at bounding box center [911, 572] width 135 height 20
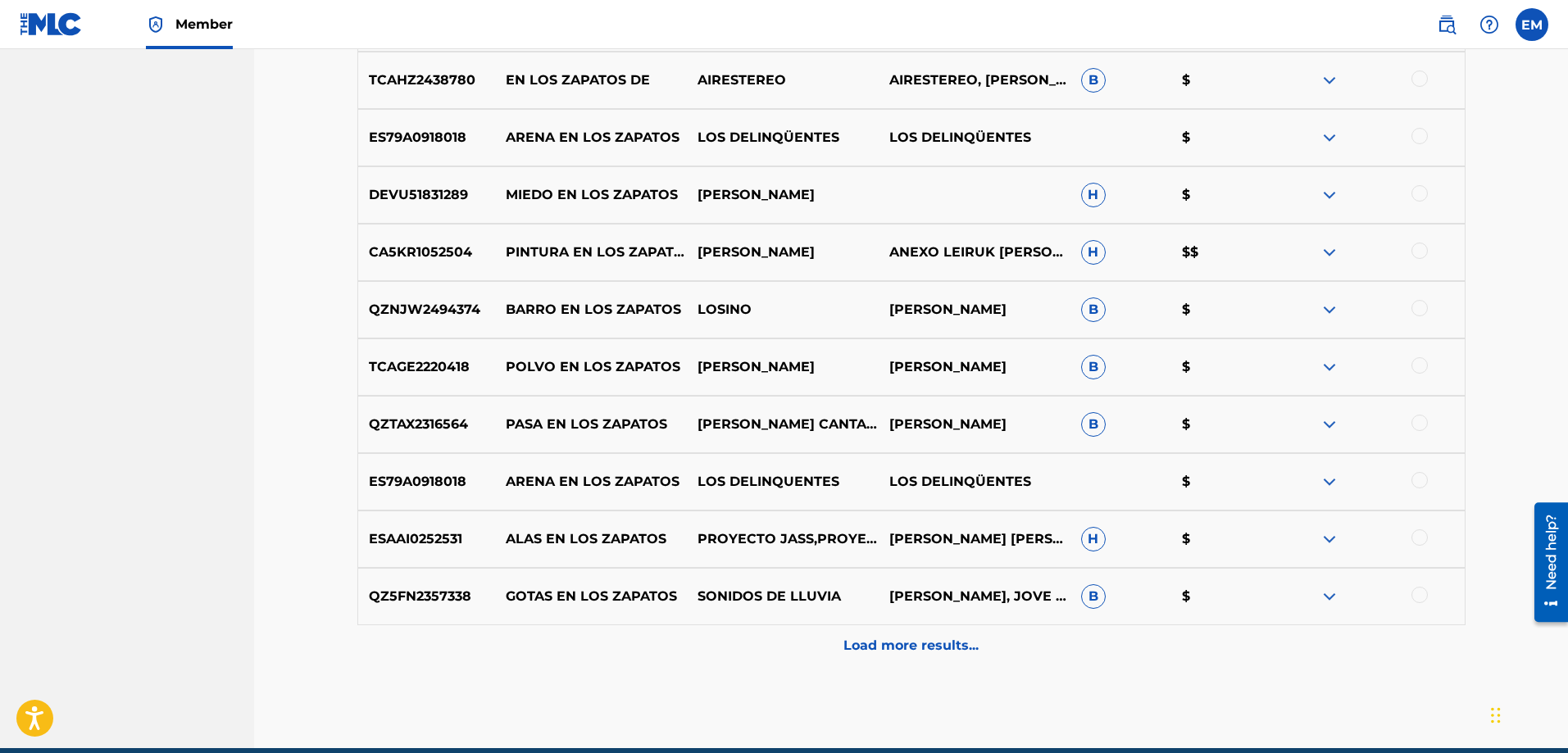
scroll to position [2949, 0]
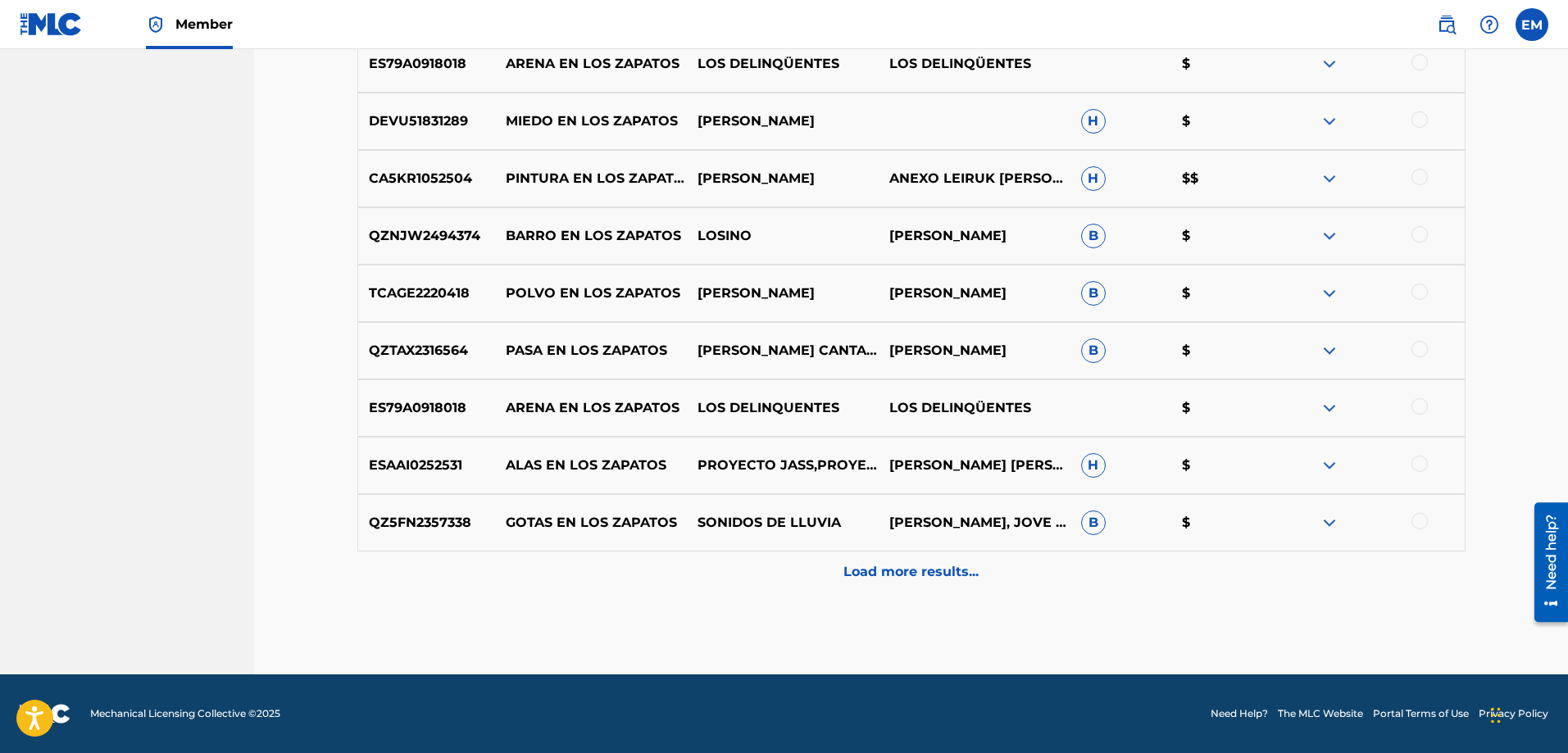
click at [898, 568] on p "Load more results..." at bounding box center [911, 572] width 135 height 20
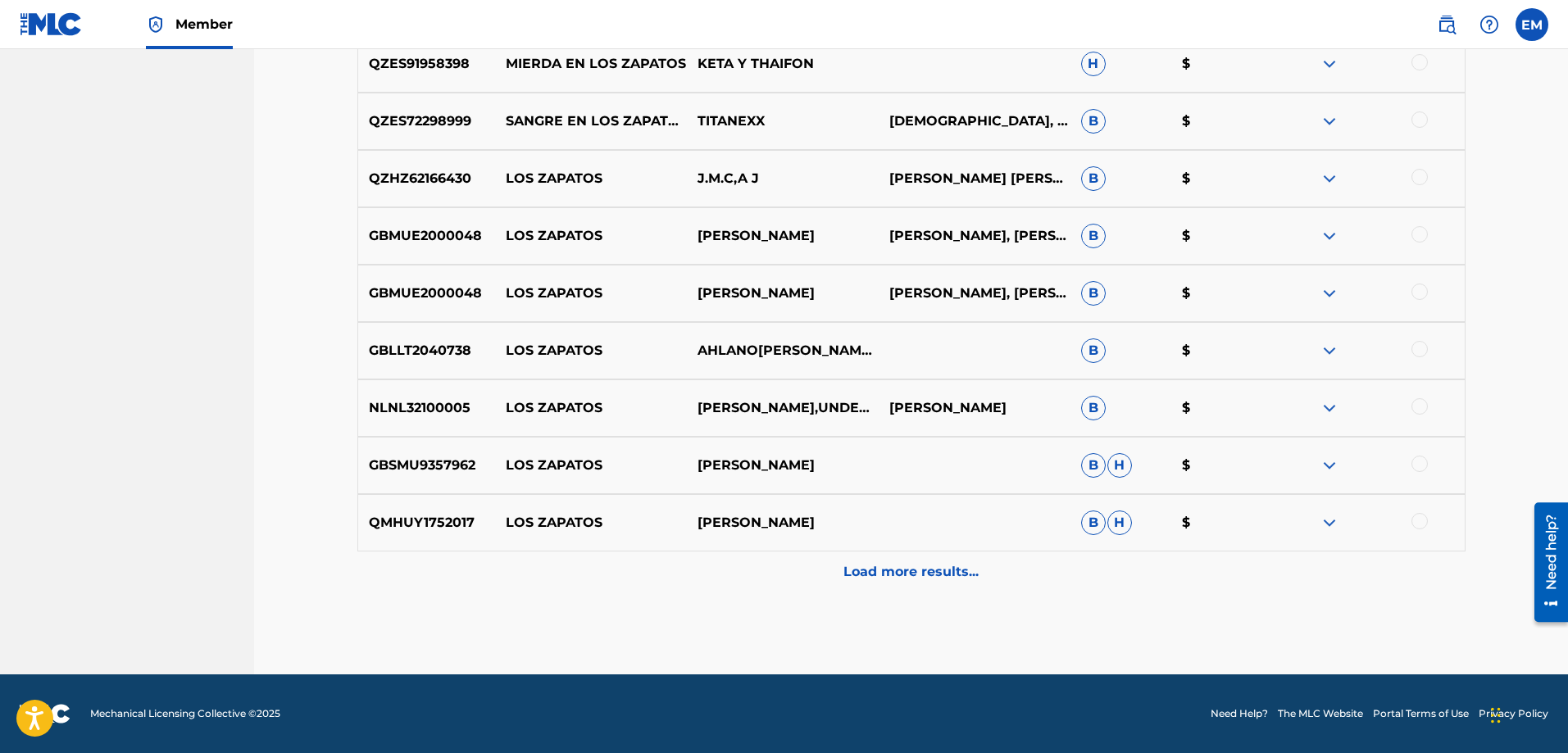
click at [898, 568] on p "Load more results..." at bounding box center [911, 572] width 135 height 20
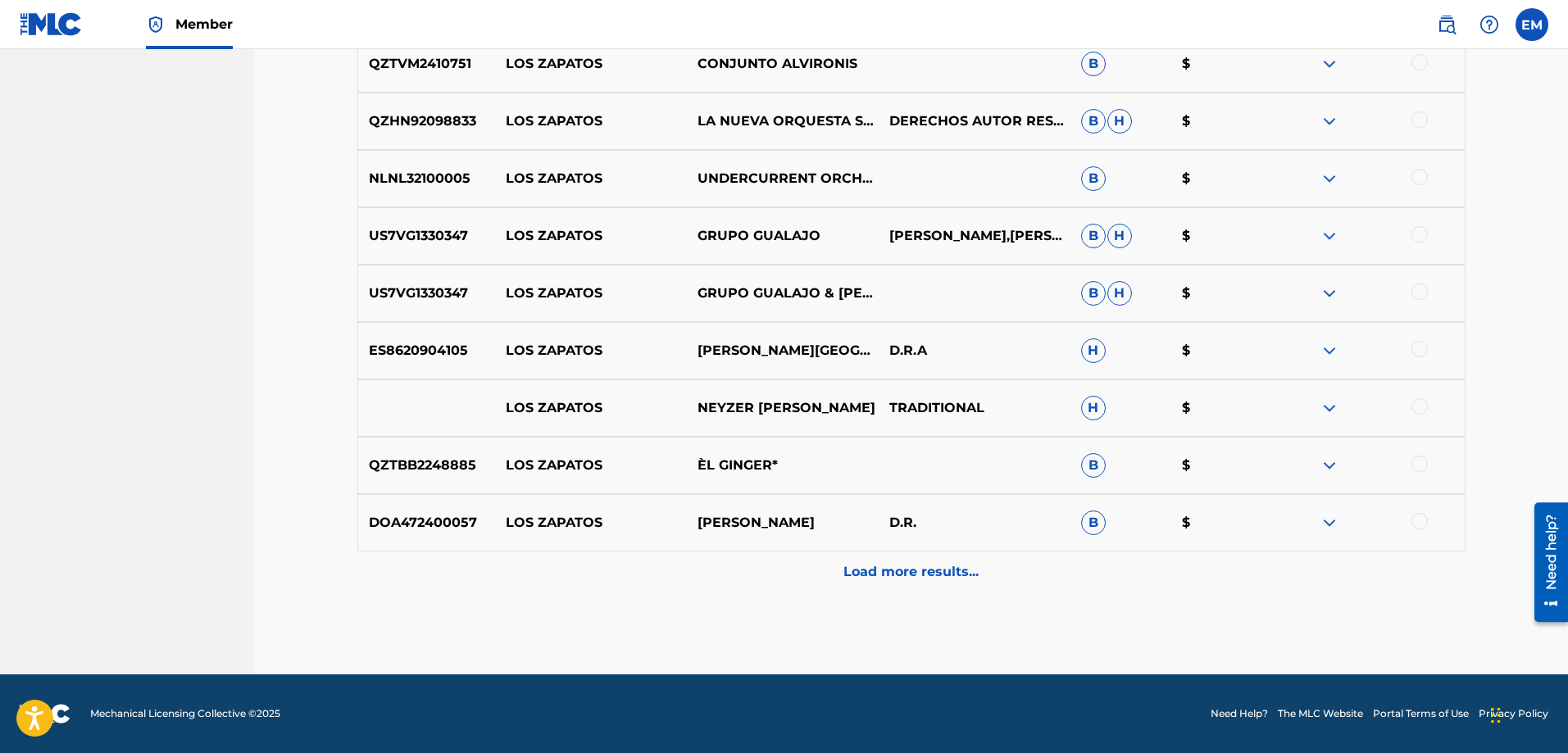
click at [898, 568] on p "Load more results..." at bounding box center [911, 572] width 135 height 20
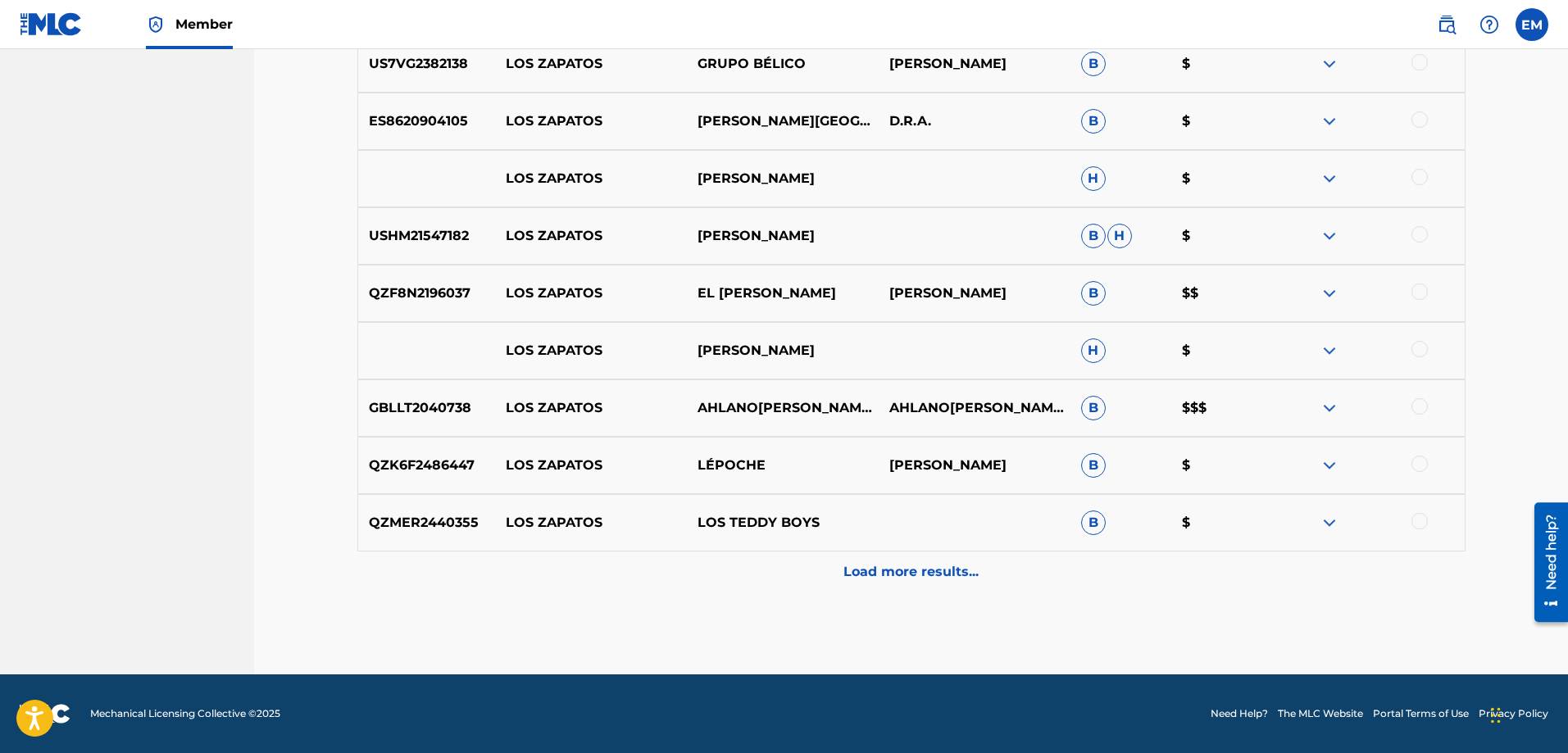
click at [898, 568] on p "Load more results..." at bounding box center [911, 572] width 135 height 20
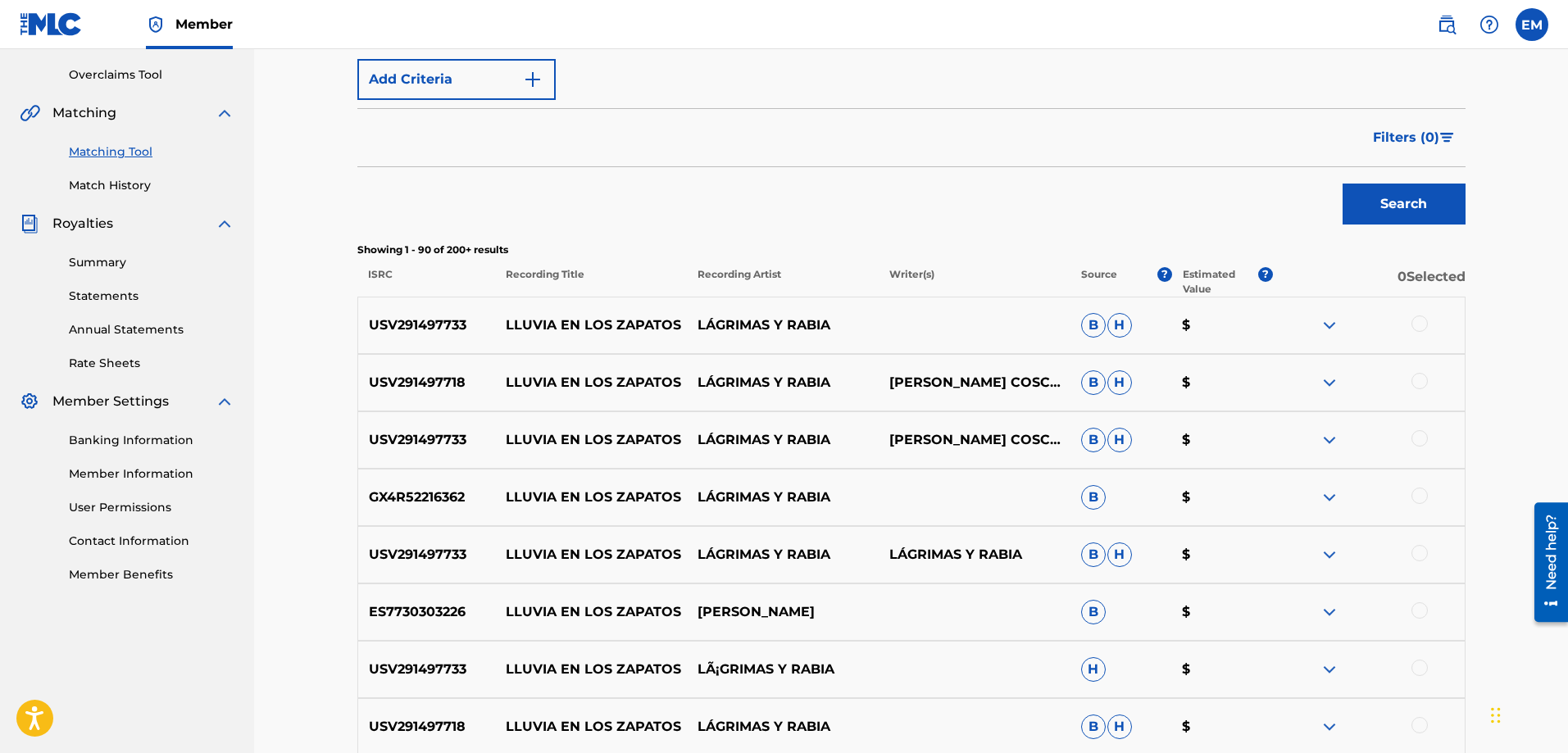
scroll to position [79, 0]
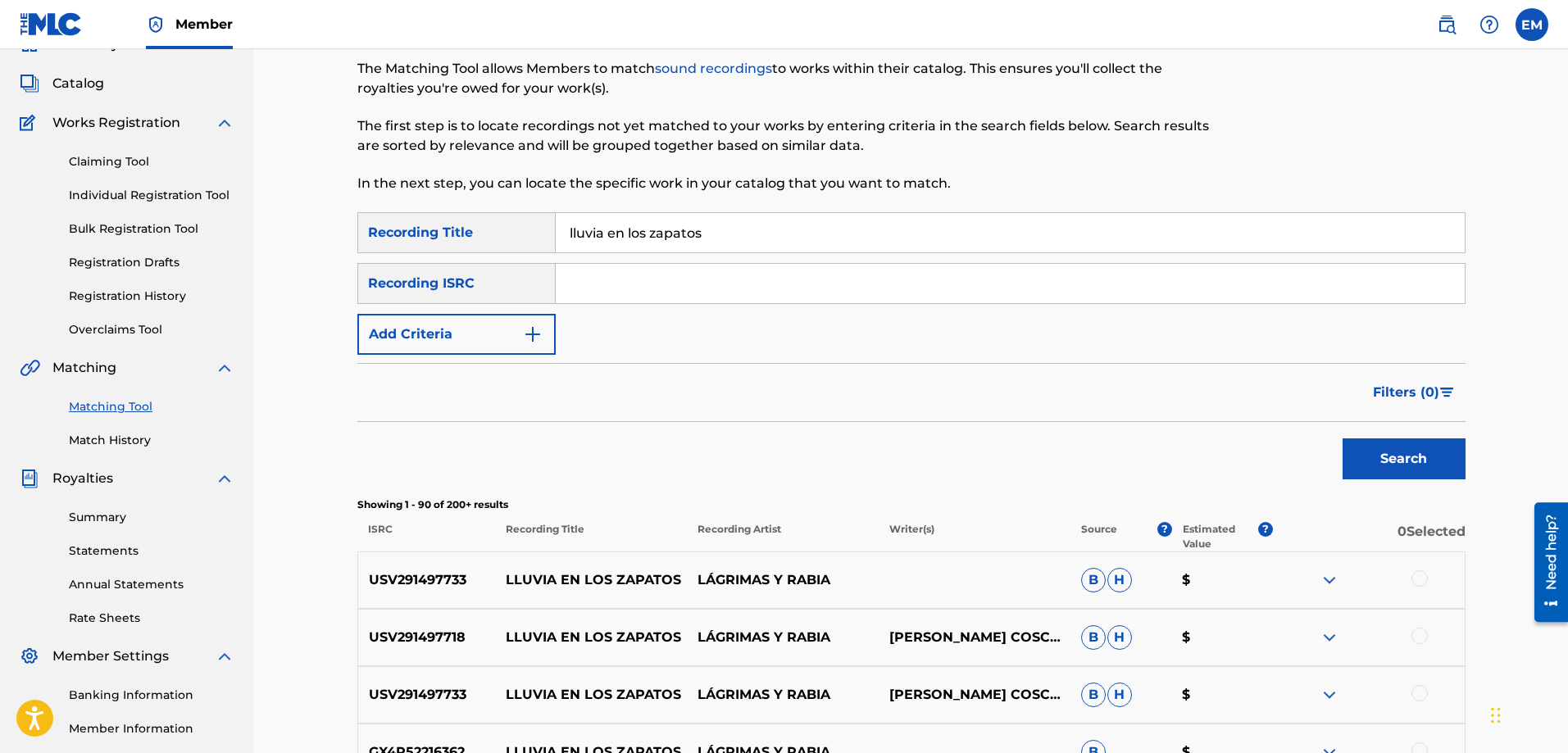
click at [517, 334] on button "Add Criteria" at bounding box center [456, 334] width 198 height 41
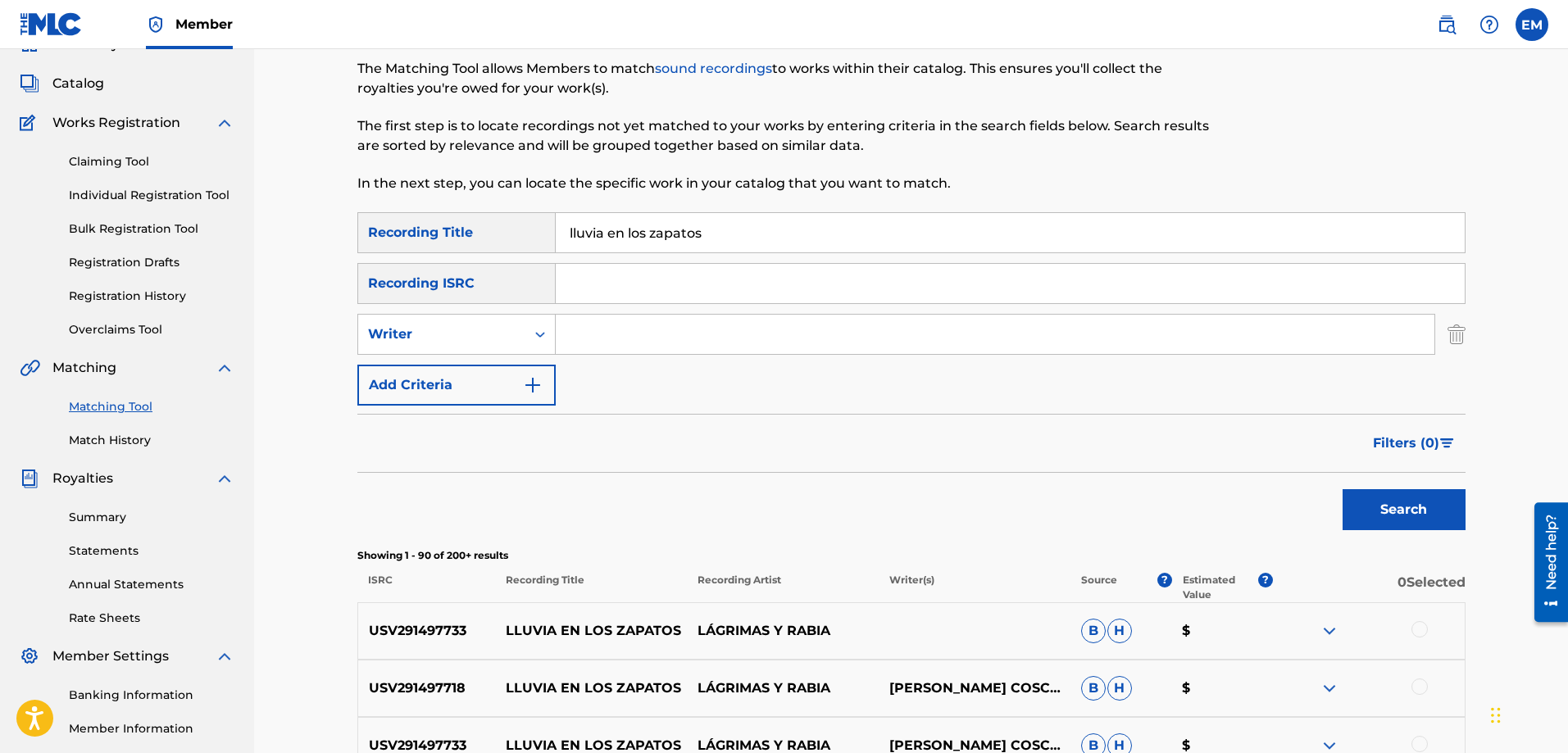
click at [569, 326] on input "Search Form" at bounding box center [996, 334] width 879 height 39
type input "[PERSON_NAME]"
click at [1343, 489] on button "Search" at bounding box center [1405, 510] width 123 height 41
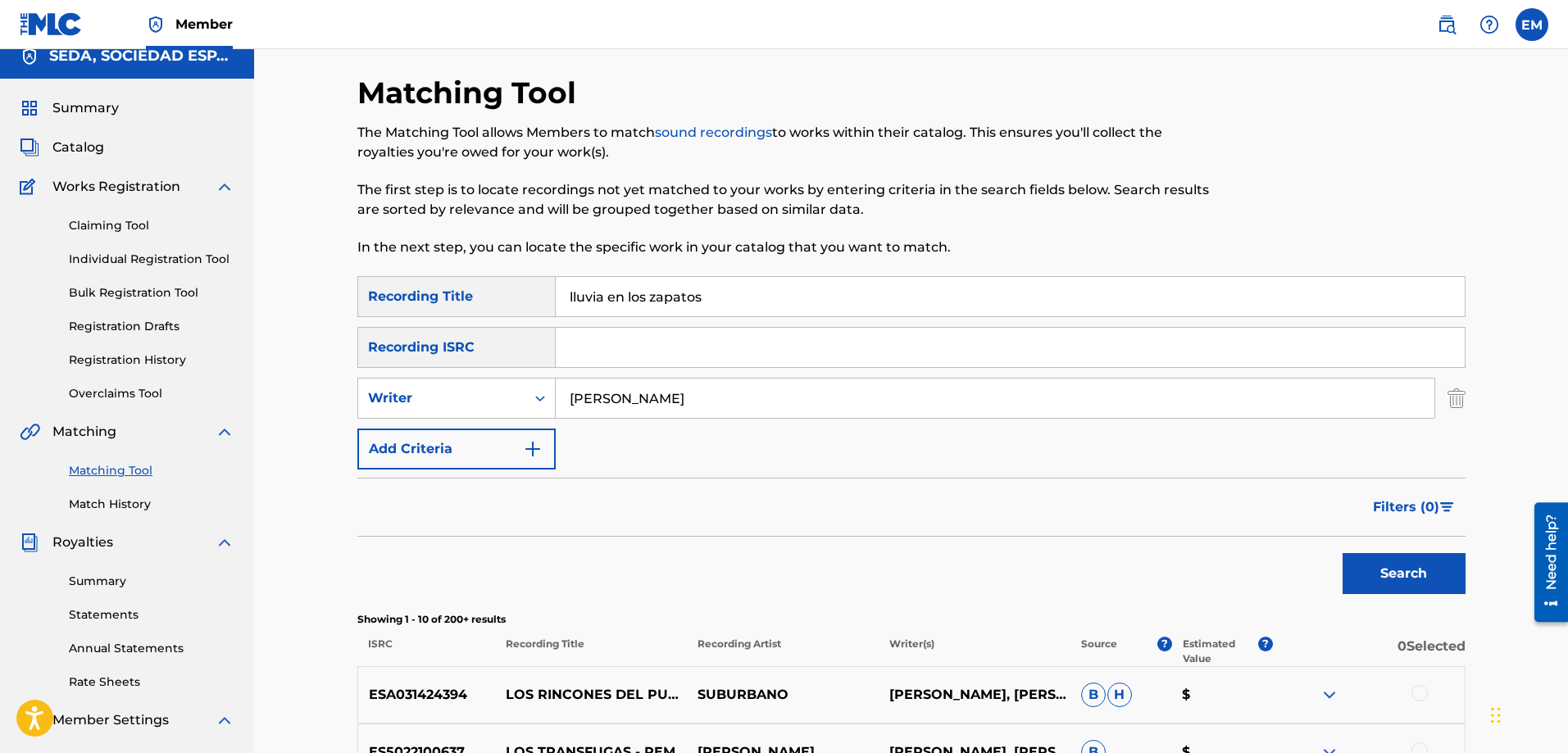
scroll to position [0, 0]
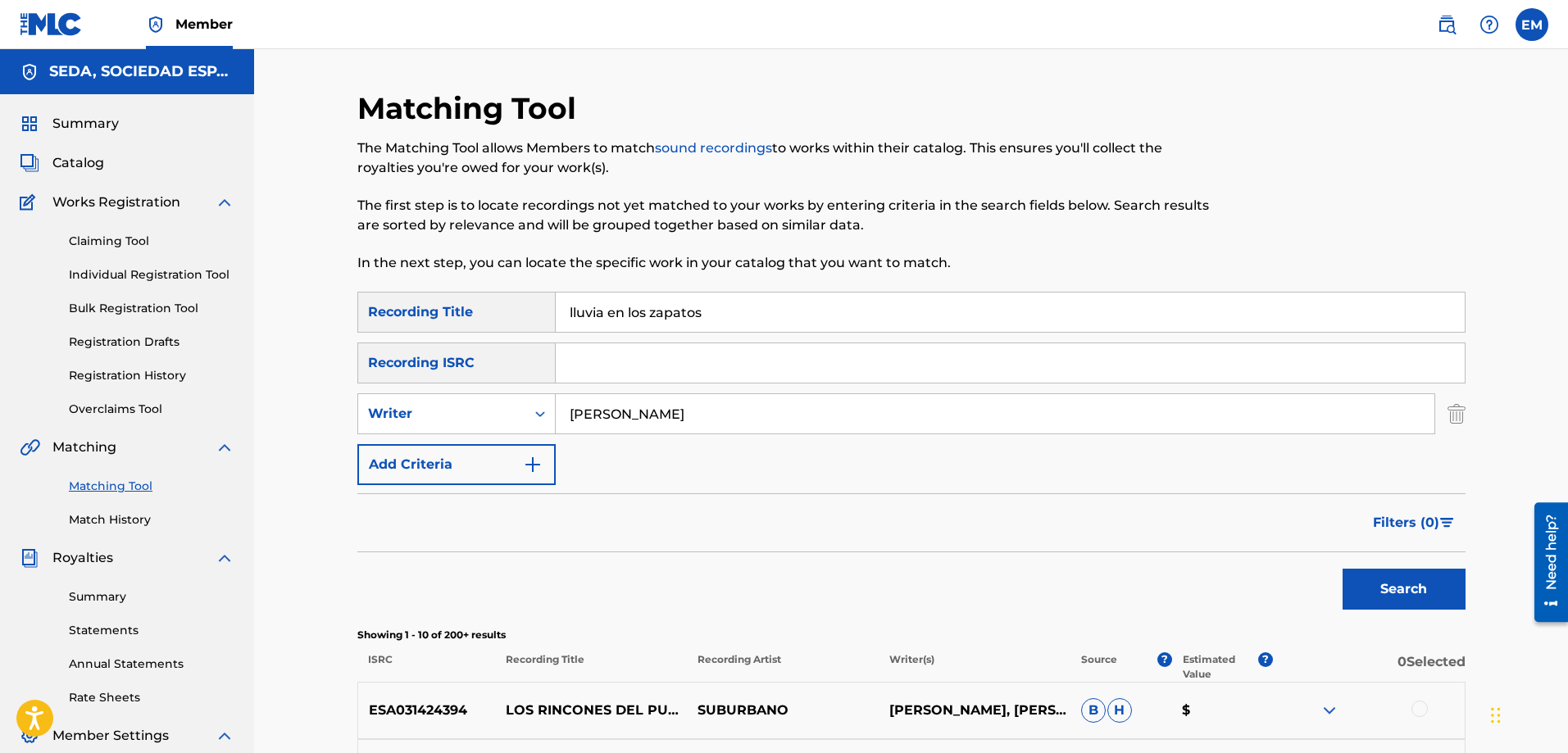
click at [507, 456] on button "Add Criteria" at bounding box center [456, 465] width 198 height 41
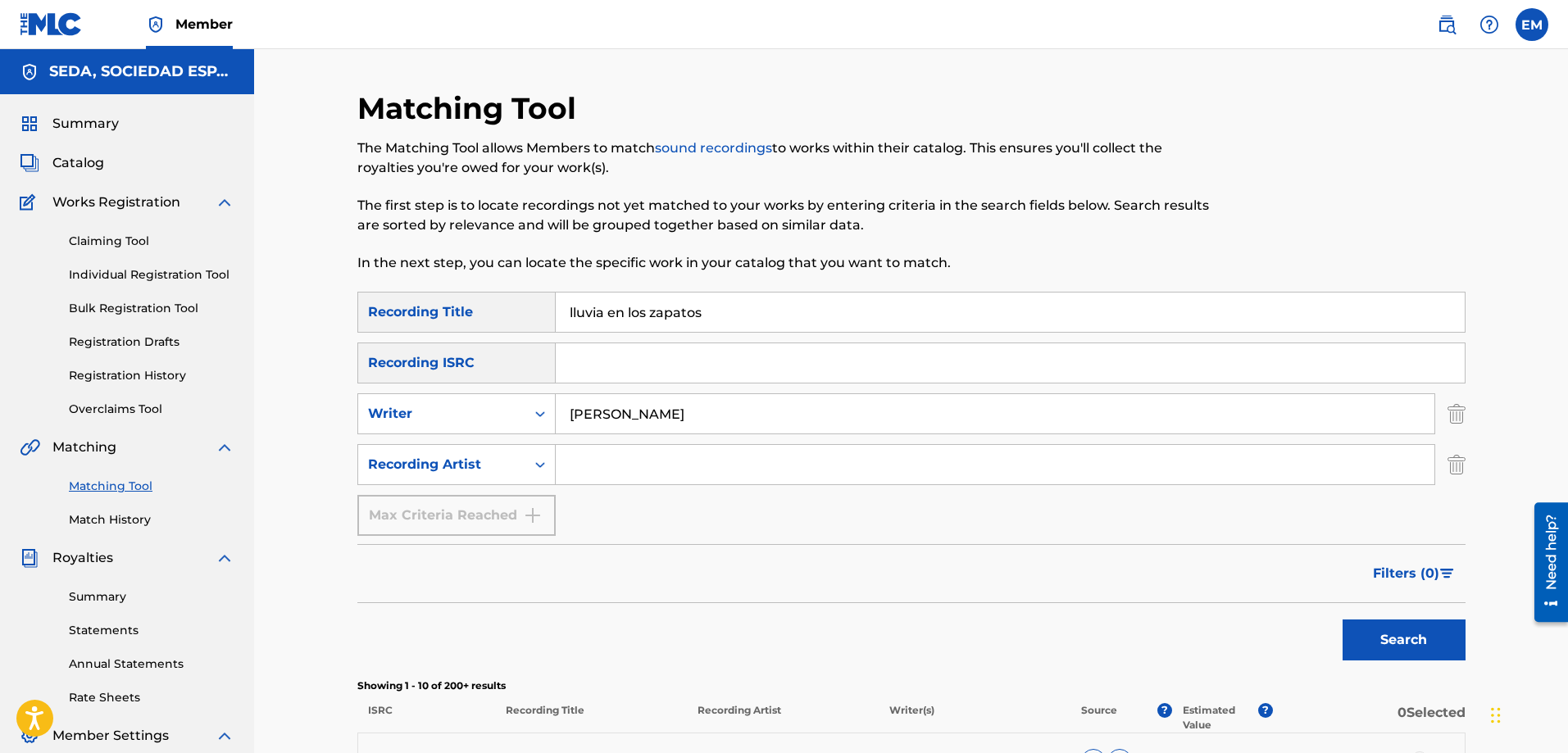
click at [641, 450] on input "Search Form" at bounding box center [996, 465] width 879 height 39
type input "suburbano"
click at [1343, 619] on button "Search" at bounding box center [1405, 640] width 123 height 41
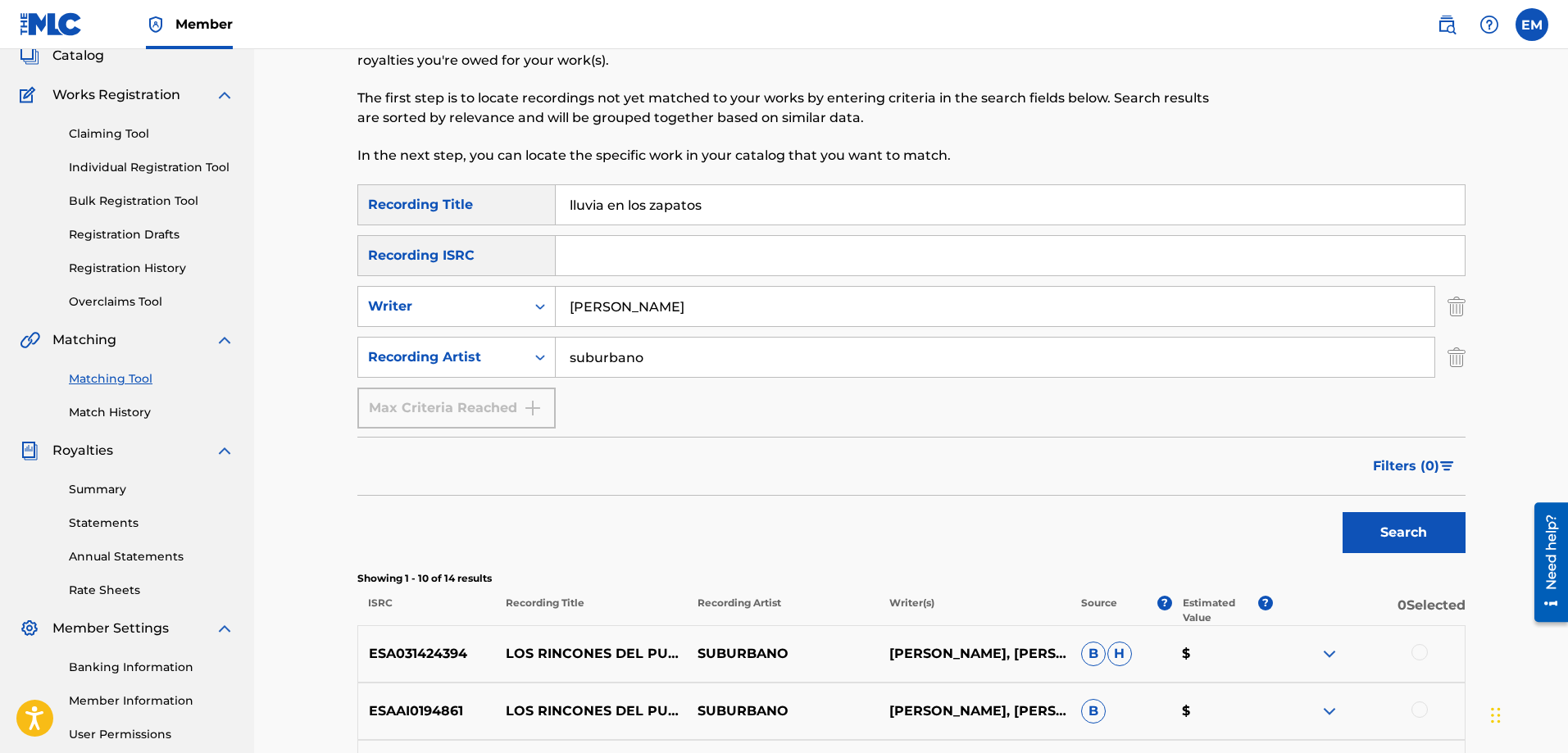
scroll to position [328, 0]
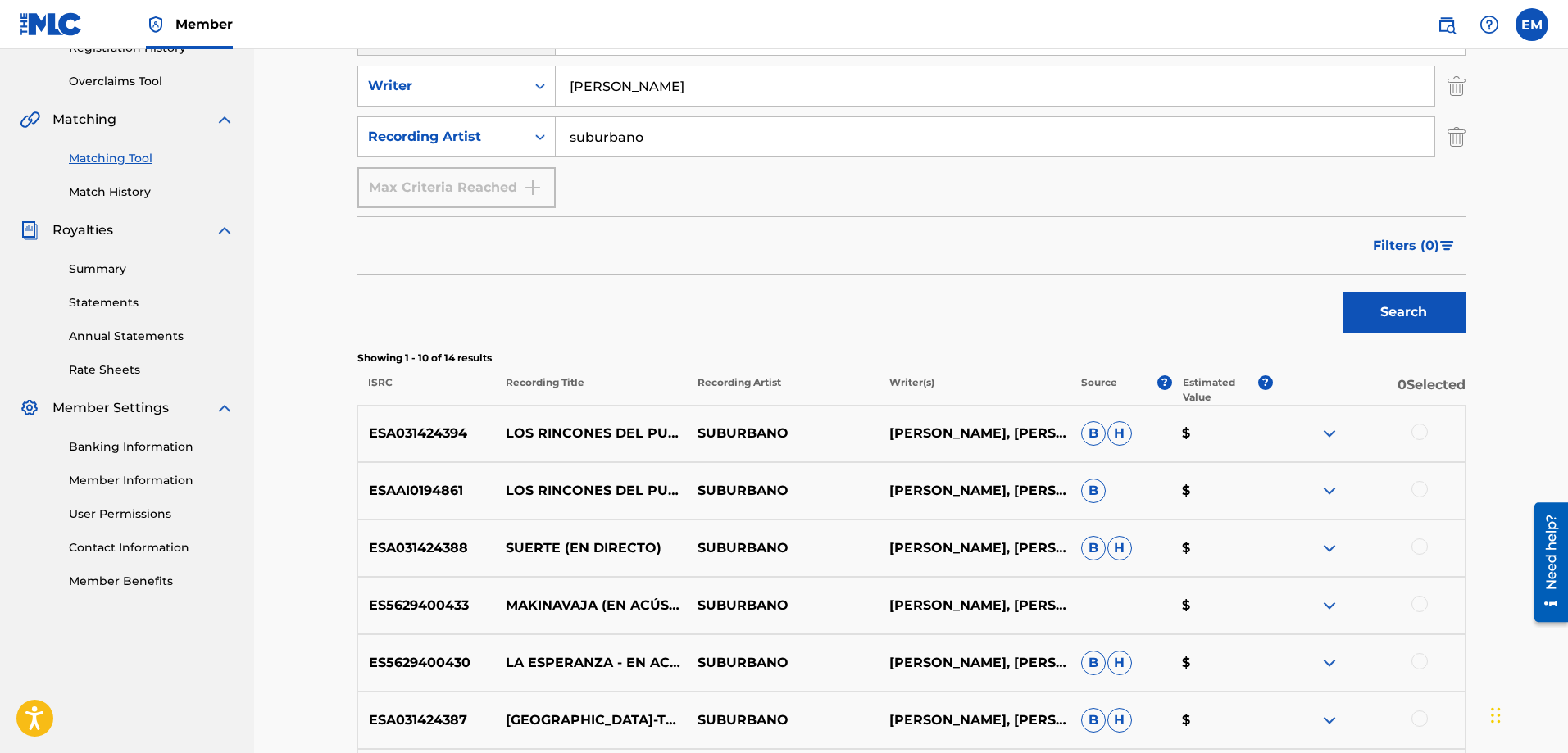
click at [1417, 486] on div at bounding box center [1420, 489] width 17 height 17
click at [1103, 623] on button "Match 1 Group" at bounding box center [1152, 619] width 181 height 41
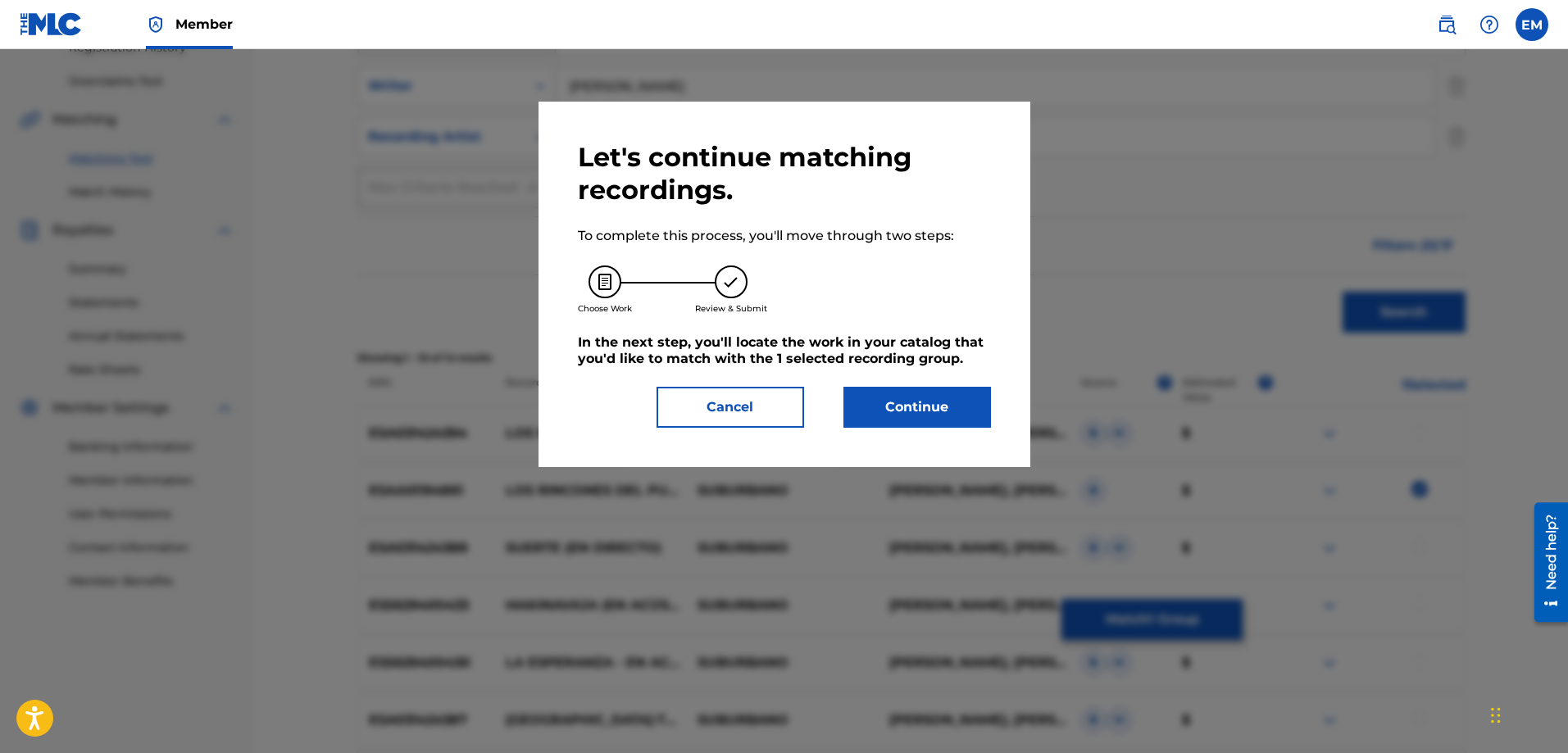
click at [874, 402] on button "Continue" at bounding box center [917, 407] width 148 height 41
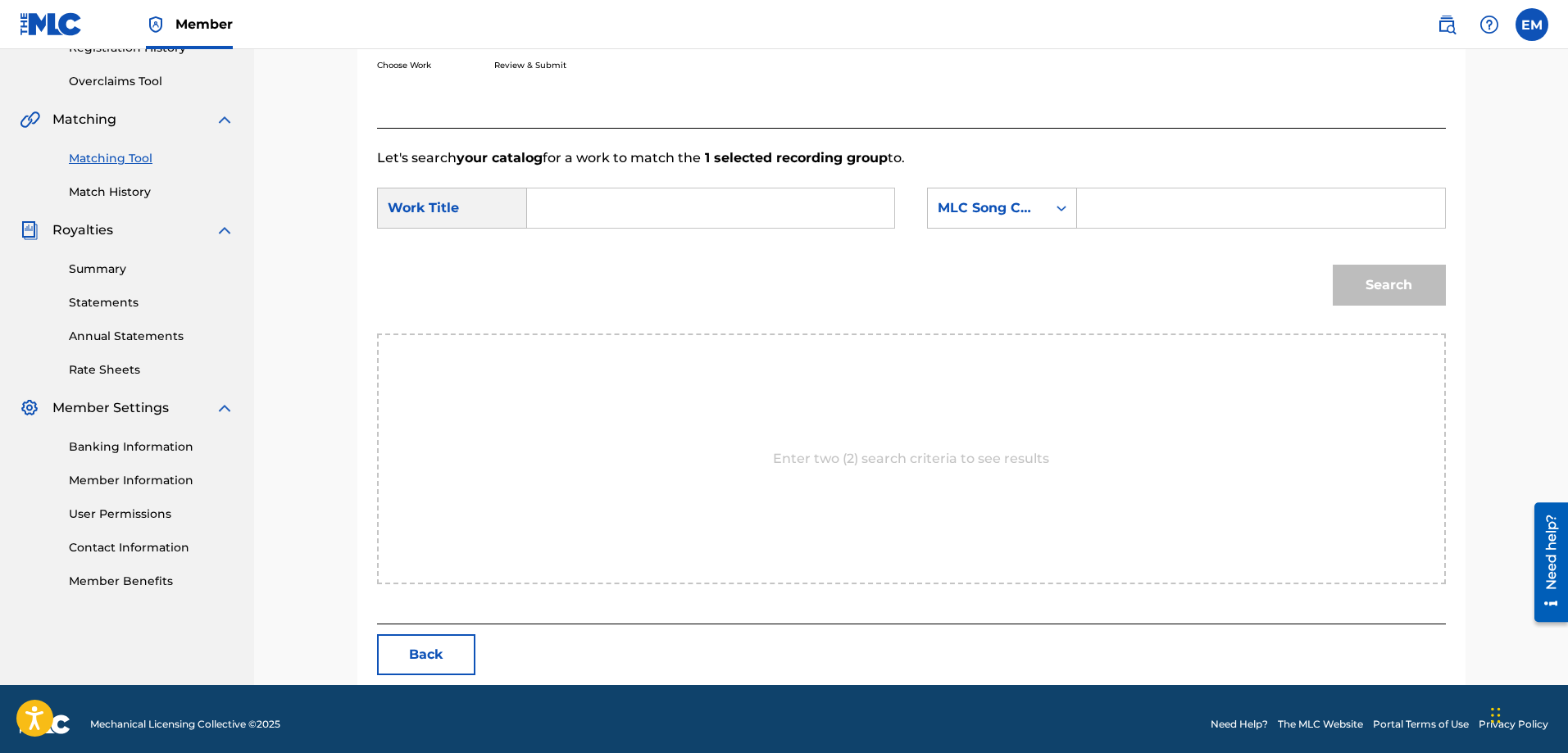
click at [662, 212] on input "Search Form" at bounding box center [710, 208] width 339 height 39
click at [606, 241] on strong "en" at bounding box center [605, 245] width 18 height 16
type input "lluvia en los zapatos"
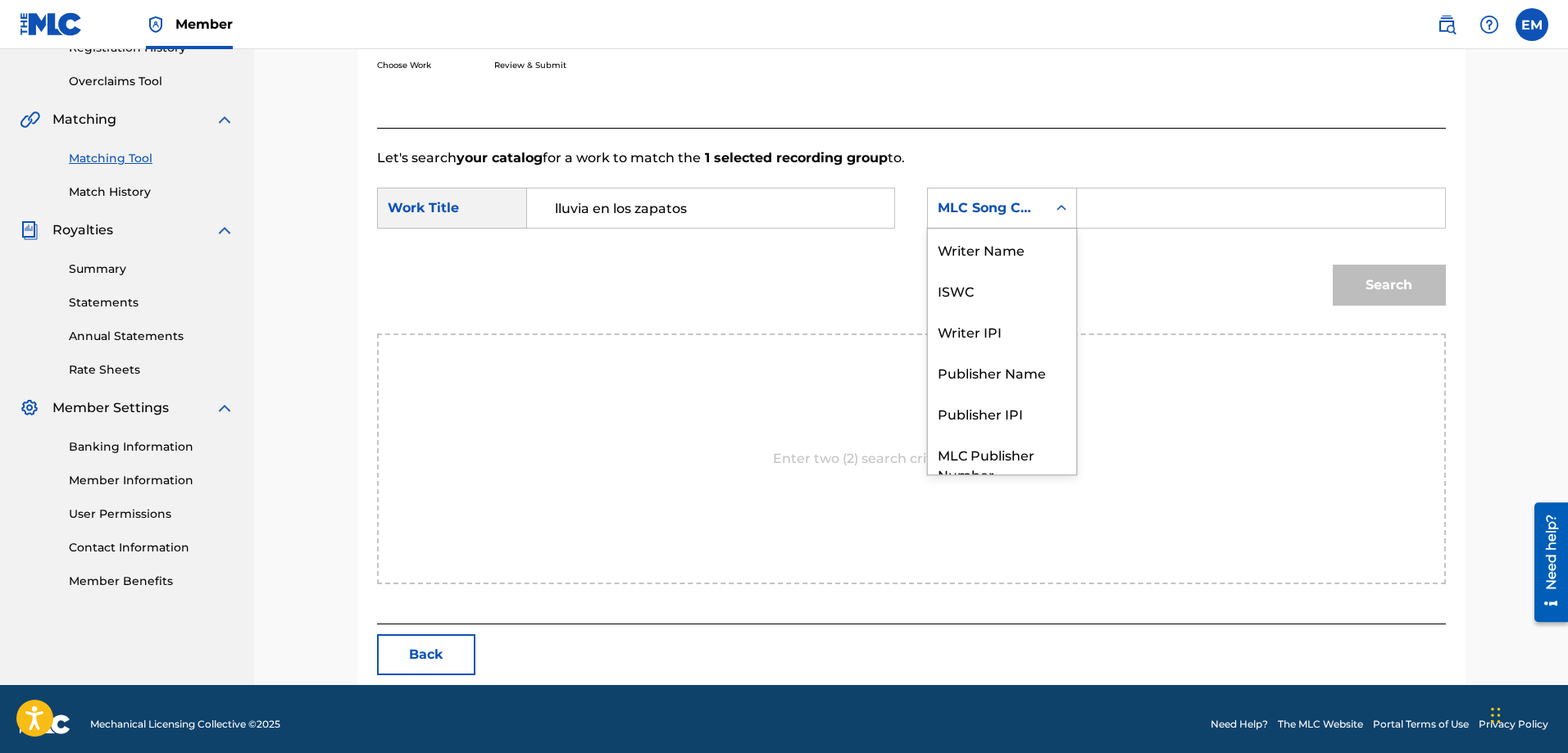
click at [937, 206] on div "MLC Song Code" at bounding box center [988, 208] width 119 height 31
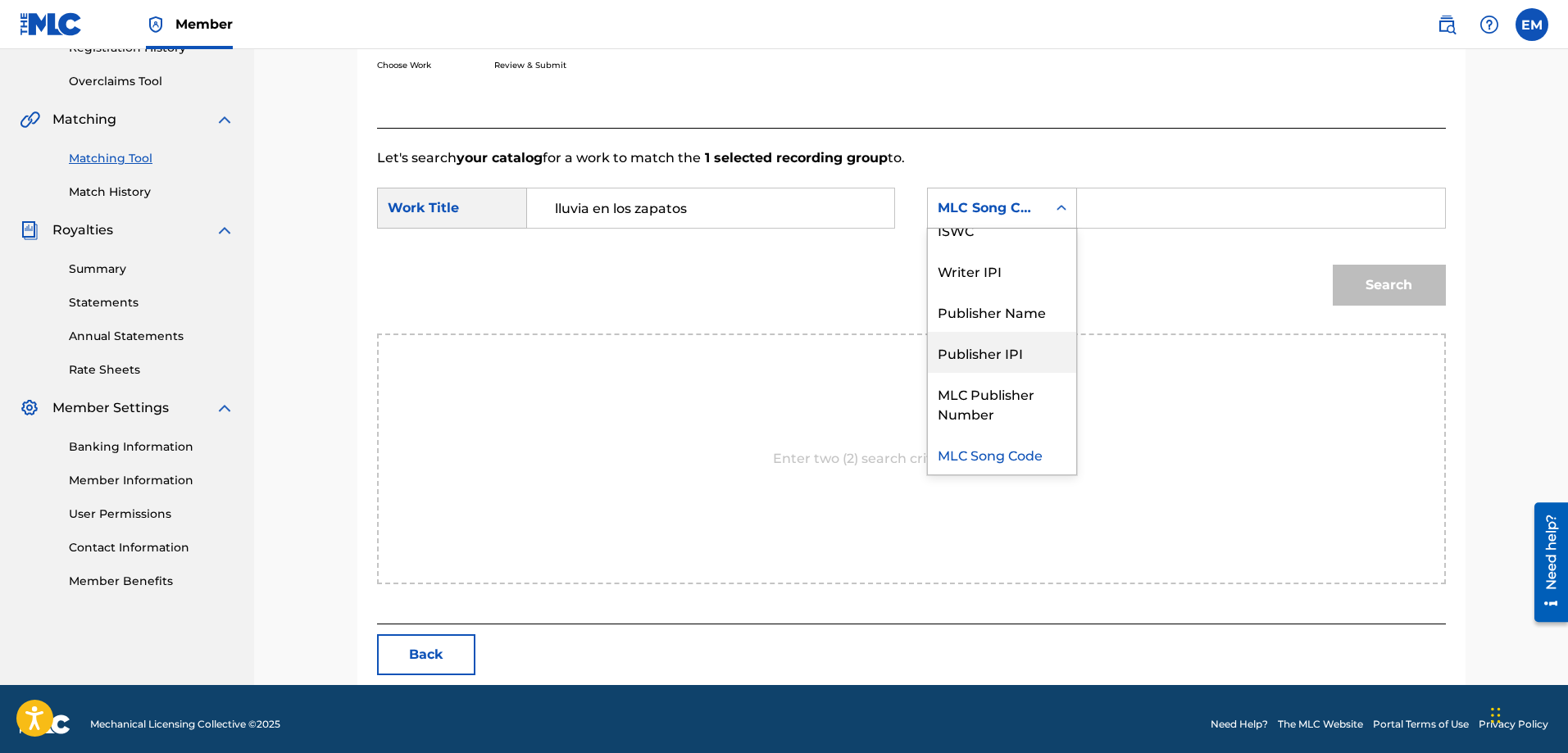
scroll to position [0, 0]
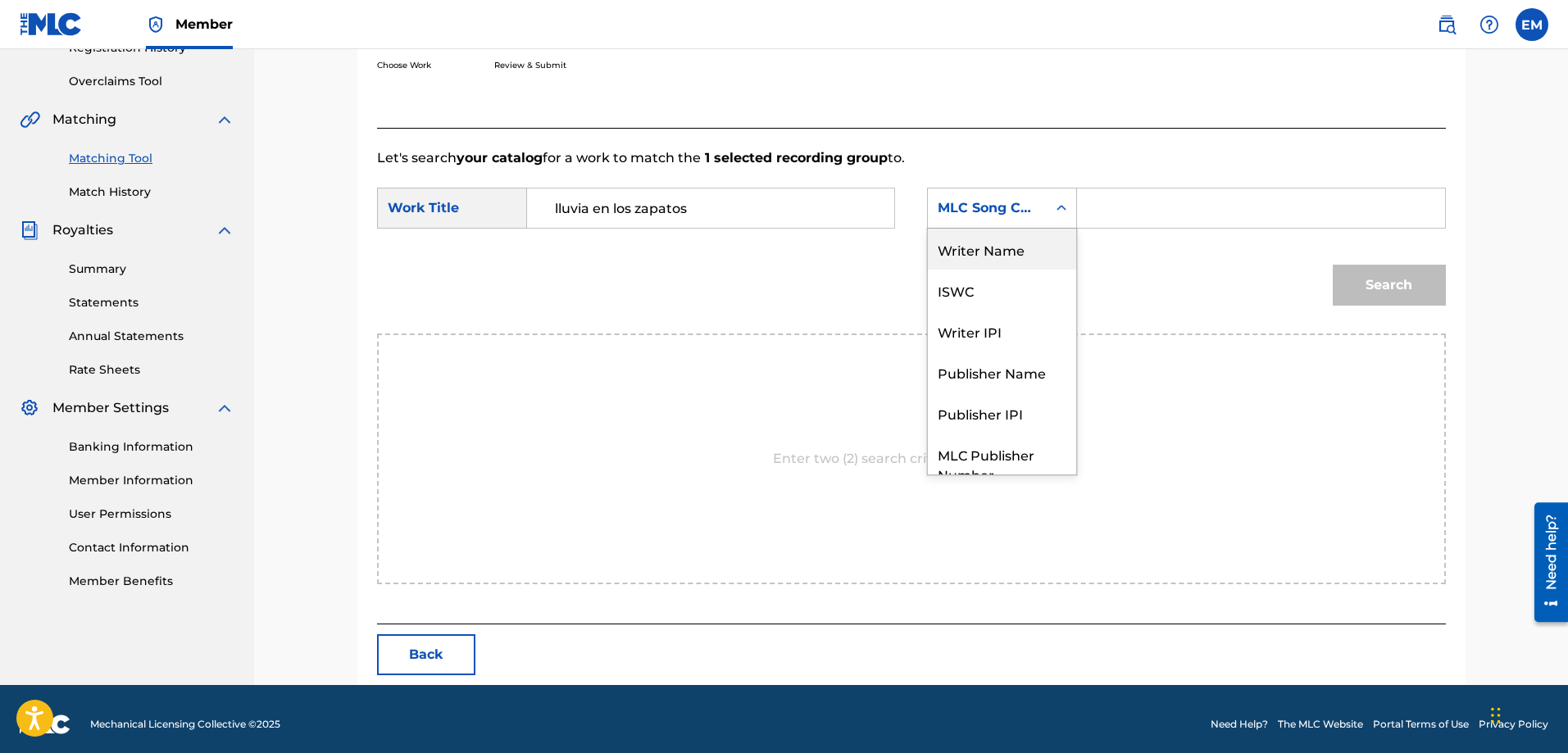
click at [1002, 248] on div "Writer Name" at bounding box center [1002, 249] width 148 height 41
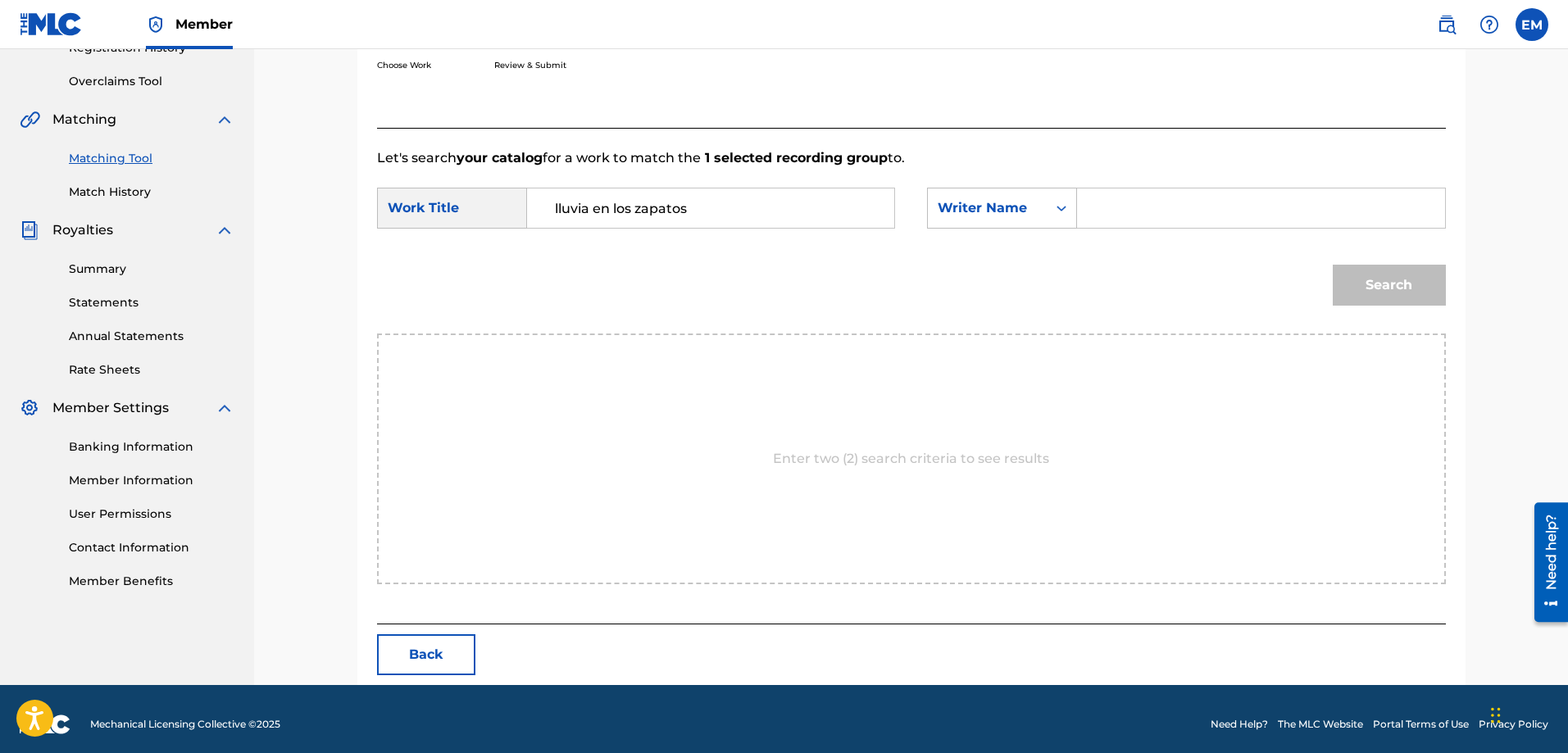
drag, startPoint x: 1178, startPoint y: 166, endPoint x: 1181, endPoint y: 190, distance: 24.2
click at [1180, 171] on div "Let's search your catalog for a work to match the 1 selected recording group to…" at bounding box center [911, 376] width 1069 height 497
click at [1177, 196] on input "Search Form" at bounding box center [1260, 208] width 339 height 39
paste input "[PERSON_NAME]"
type input "[PERSON_NAME]"
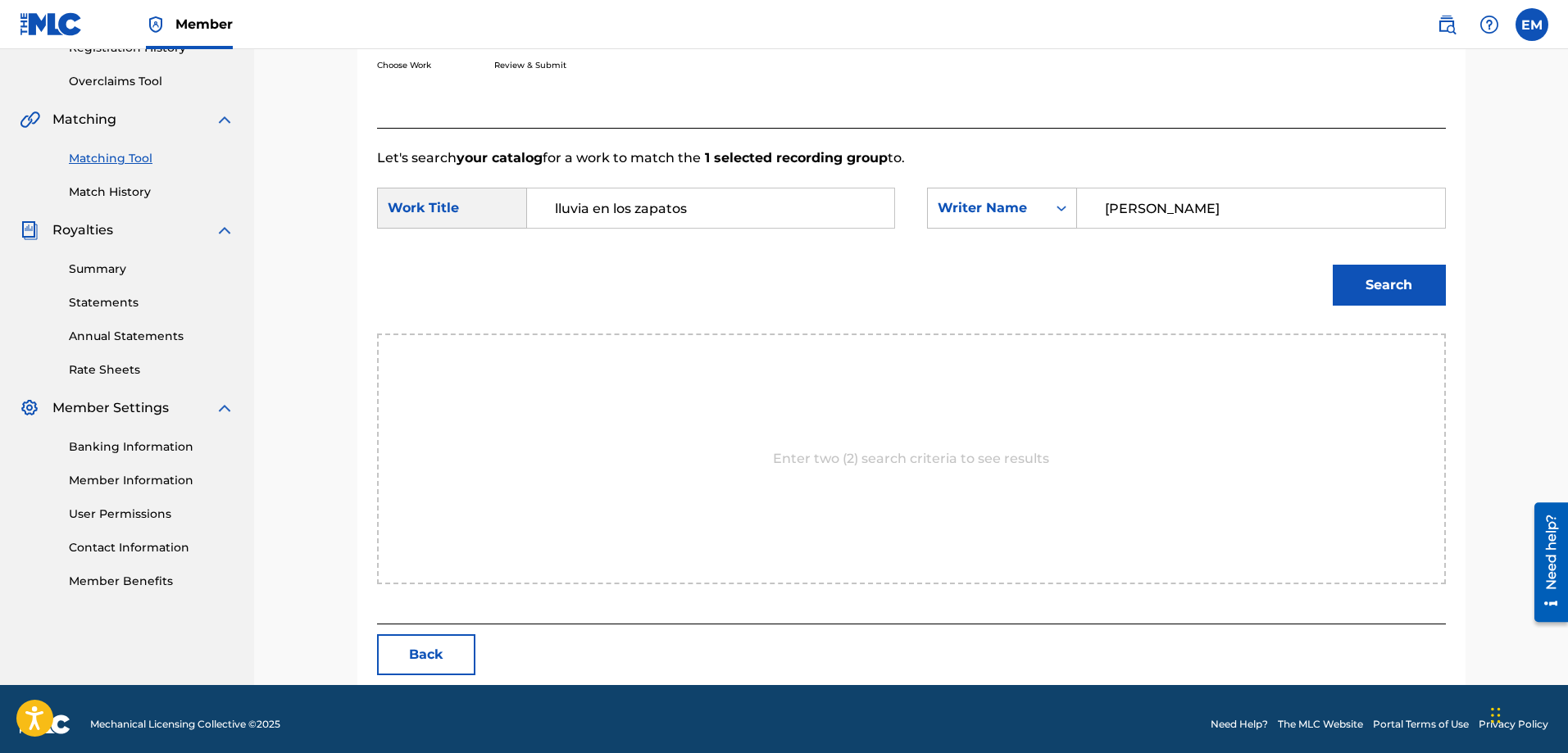
click at [1333, 265] on button "Search" at bounding box center [1389, 285] width 113 height 41
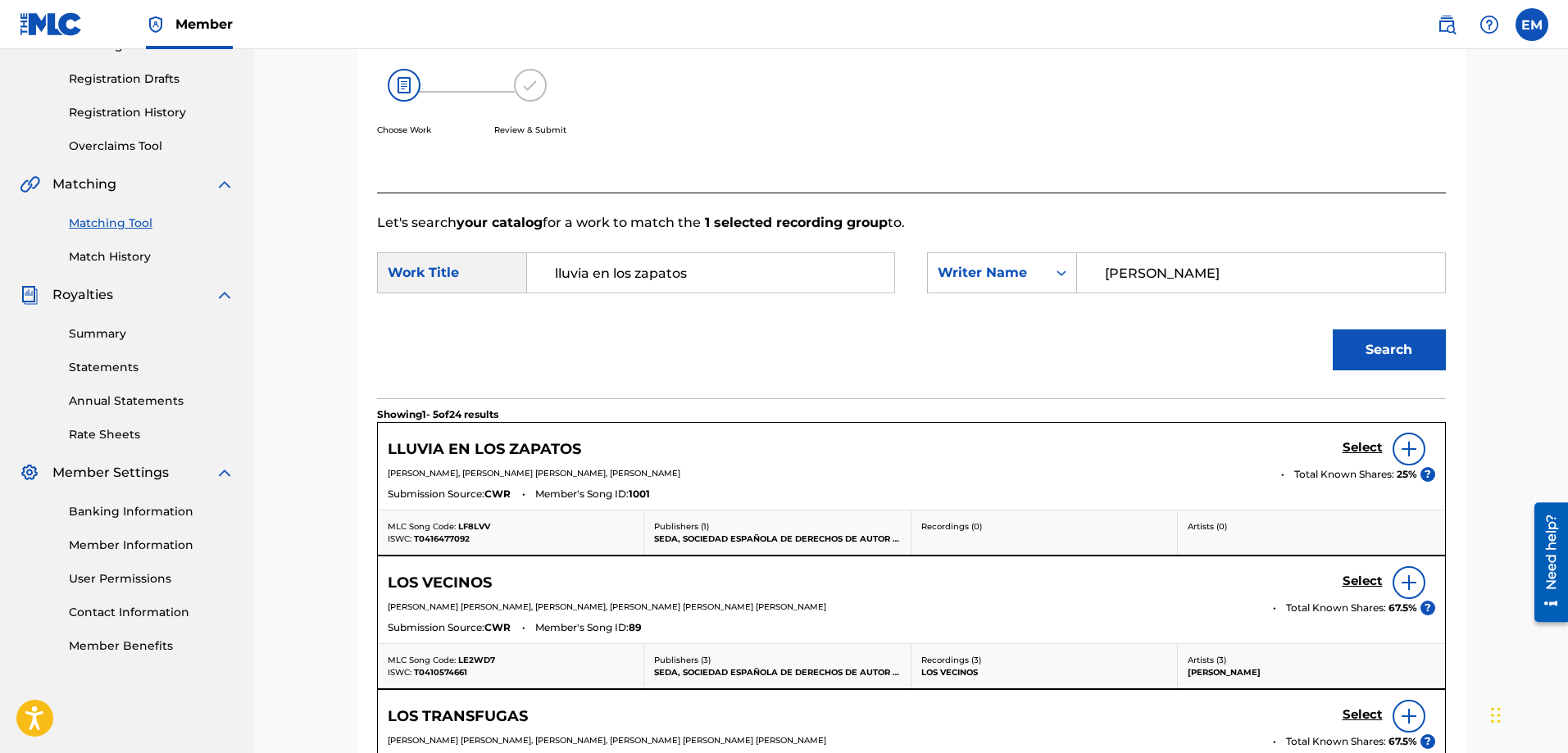
scroll to position [328, 0]
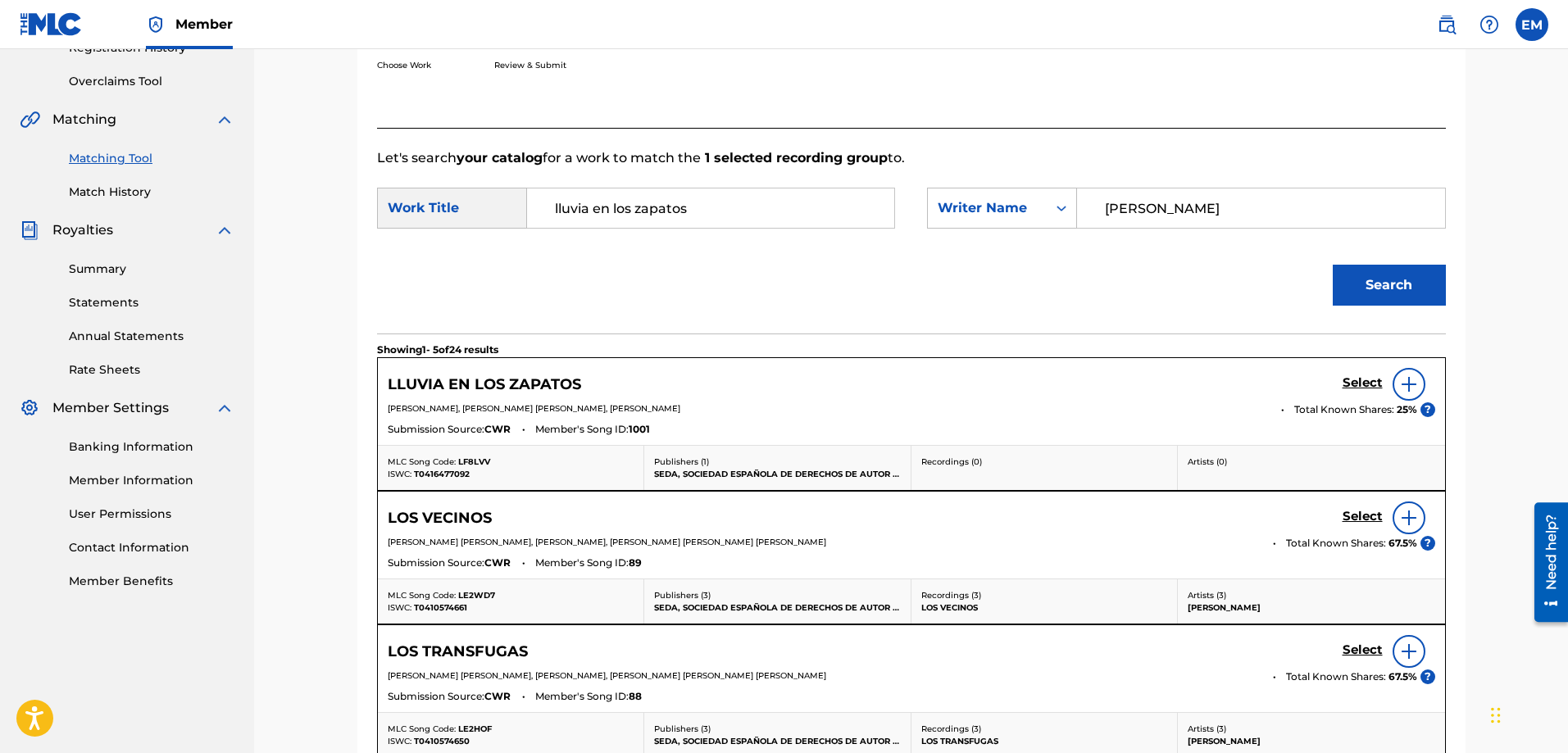
click at [1412, 390] on img at bounding box center [1409, 385] width 20 height 20
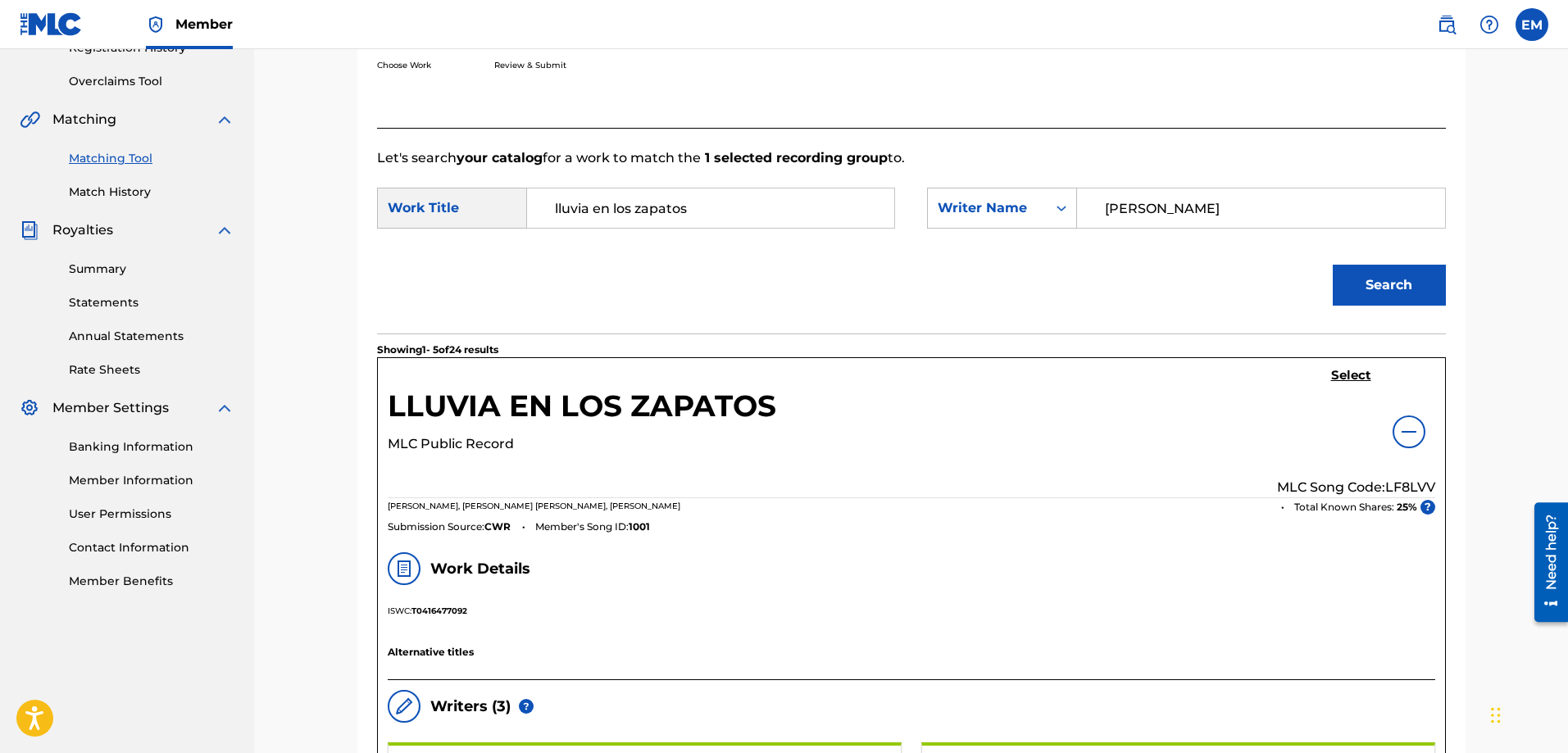
click at [1343, 374] on h5 "Select" at bounding box center [1351, 376] width 40 height 16
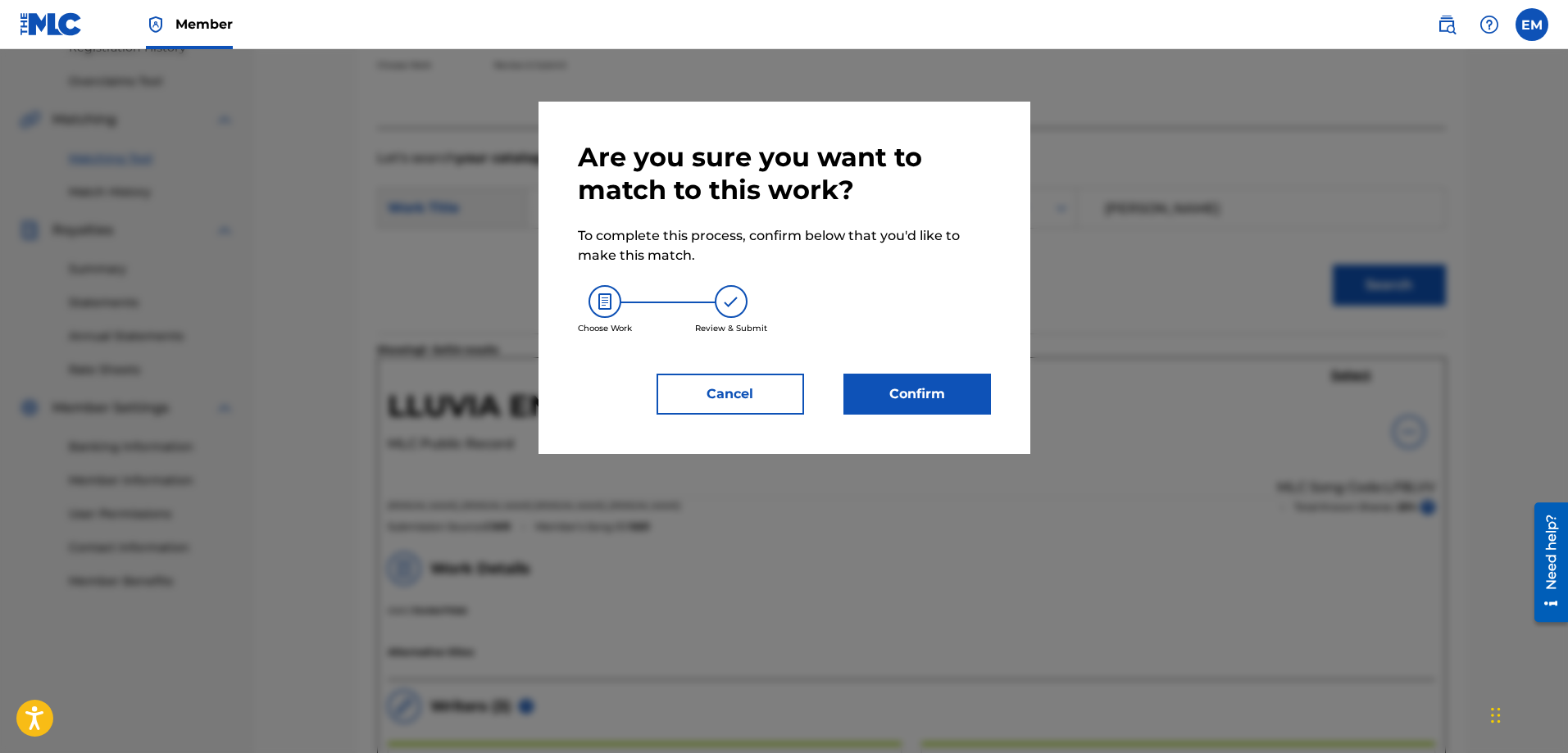
click at [905, 389] on button "Confirm" at bounding box center [917, 395] width 148 height 41
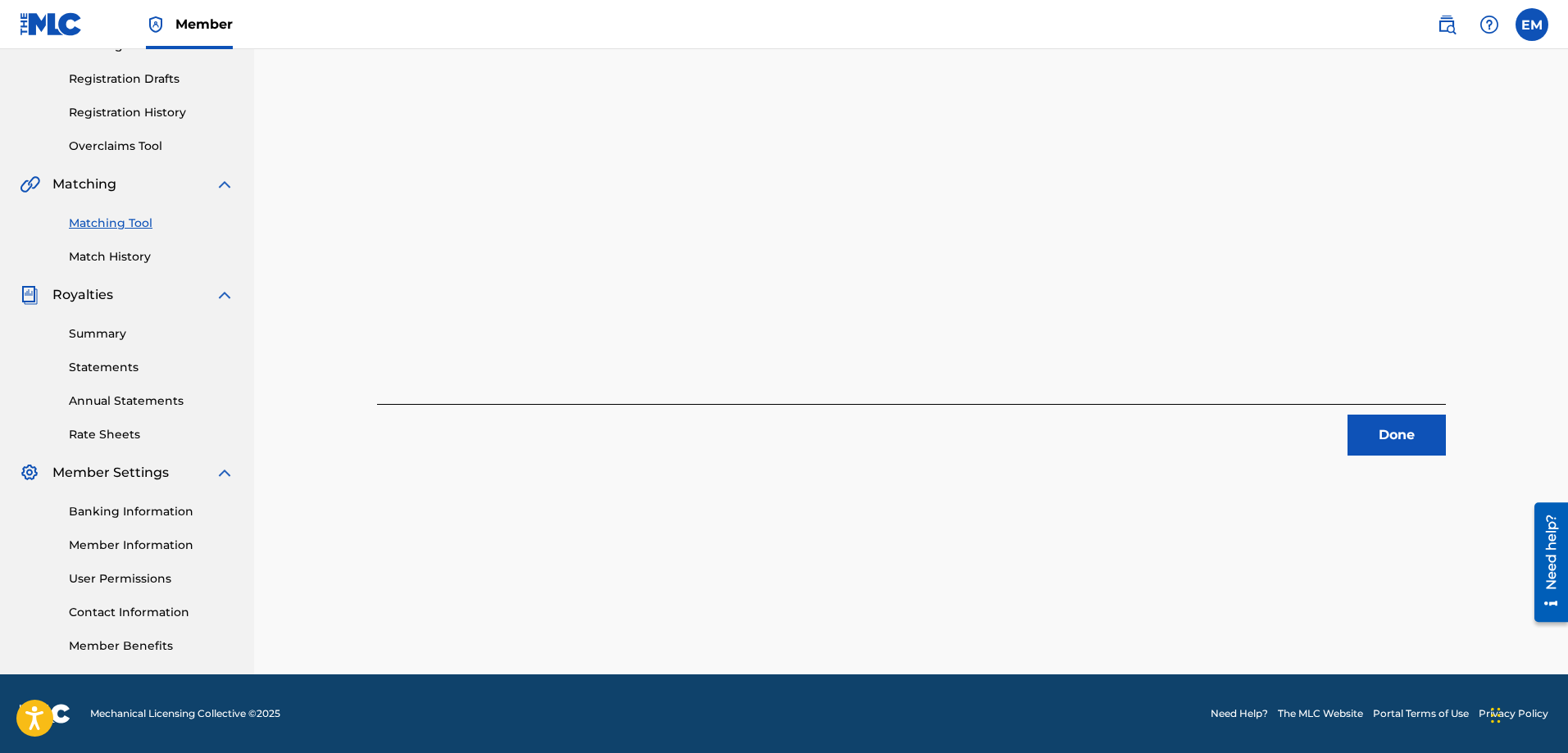
click at [1371, 428] on button "Done" at bounding box center [1397, 436] width 99 height 41
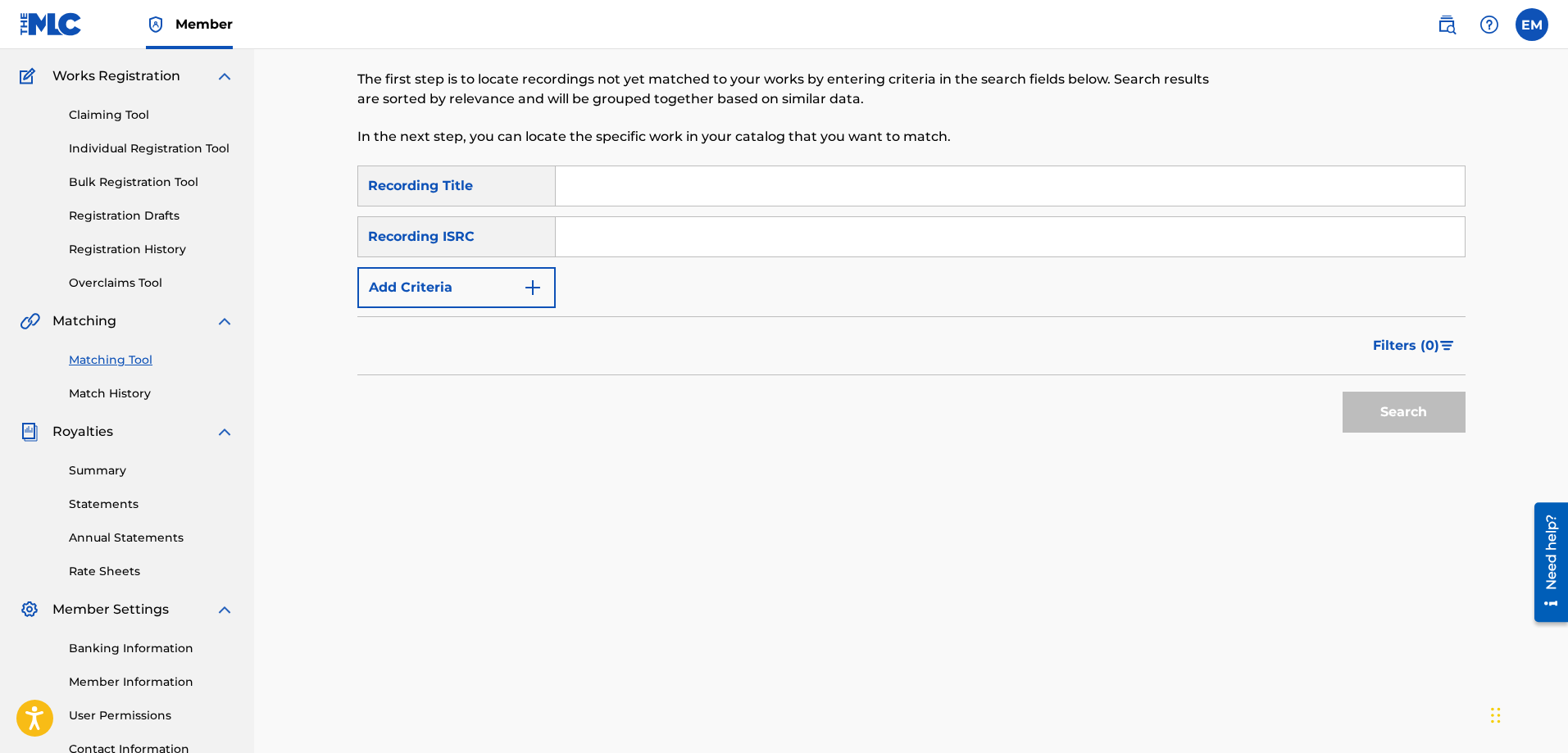
scroll to position [18, 0]
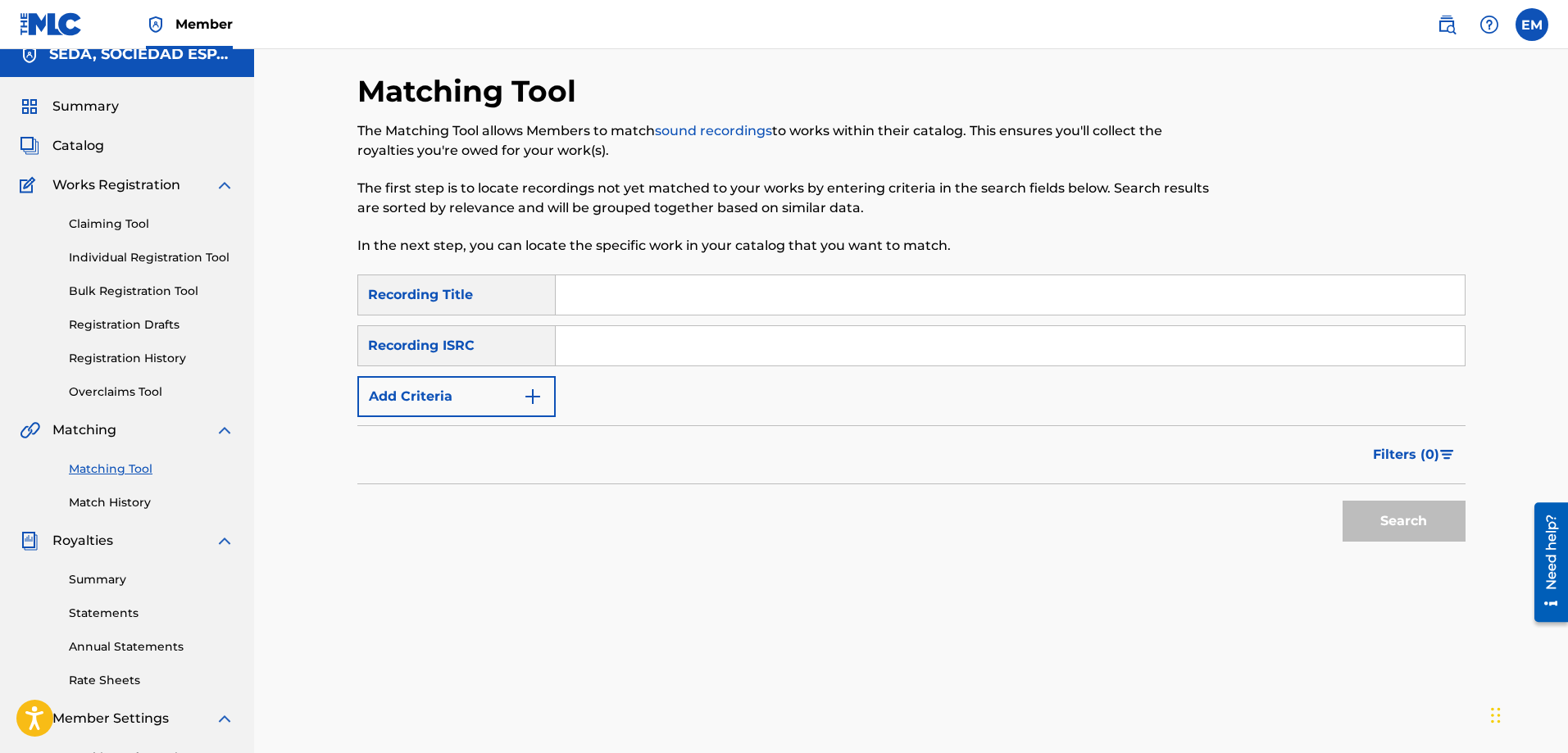
click at [593, 286] on input "Search Form" at bounding box center [1010, 295] width 910 height 39
type input "[PERSON_NAME] investigador"
click at [1343, 501] on button "Search" at bounding box center [1405, 522] width 123 height 41
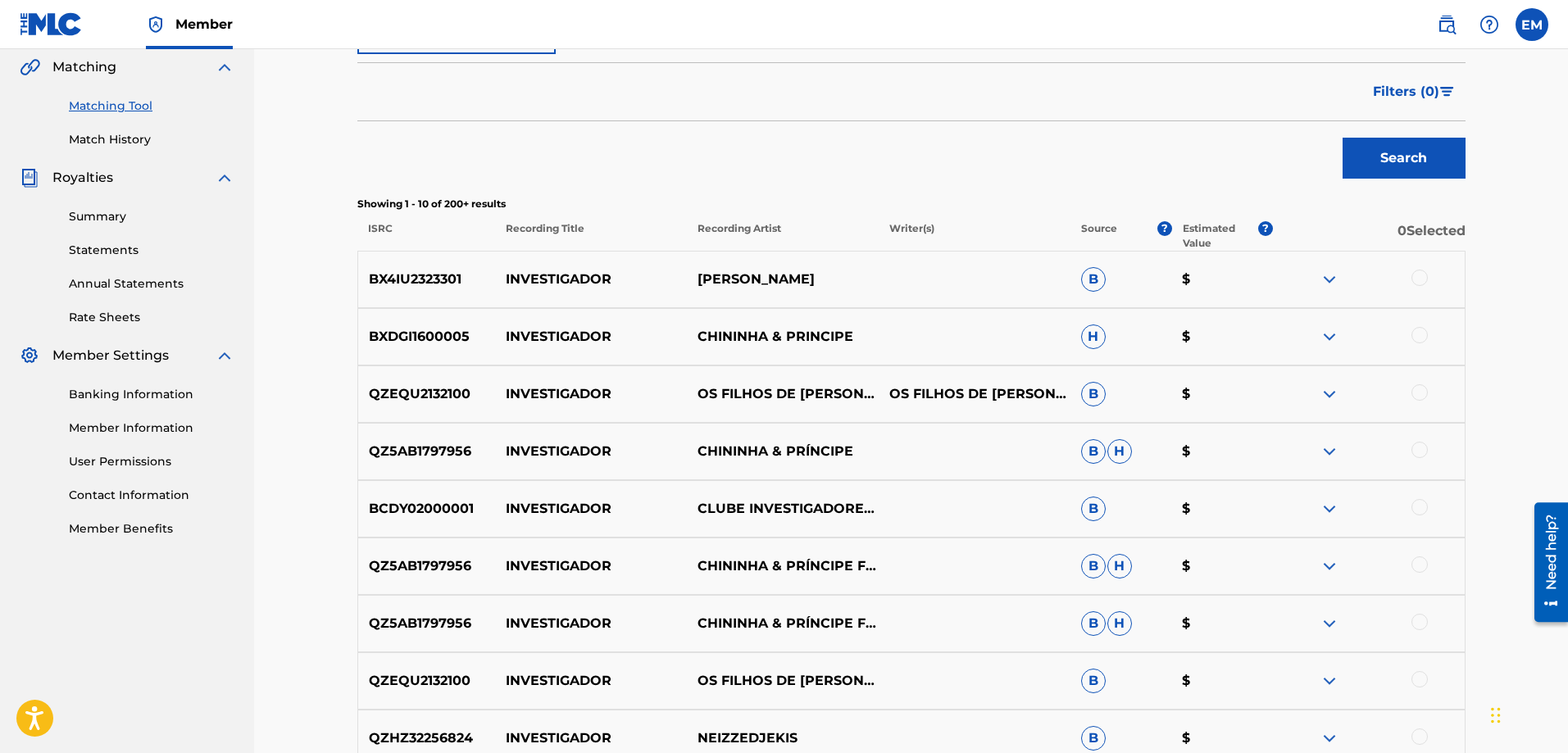
scroll to position [591, 0]
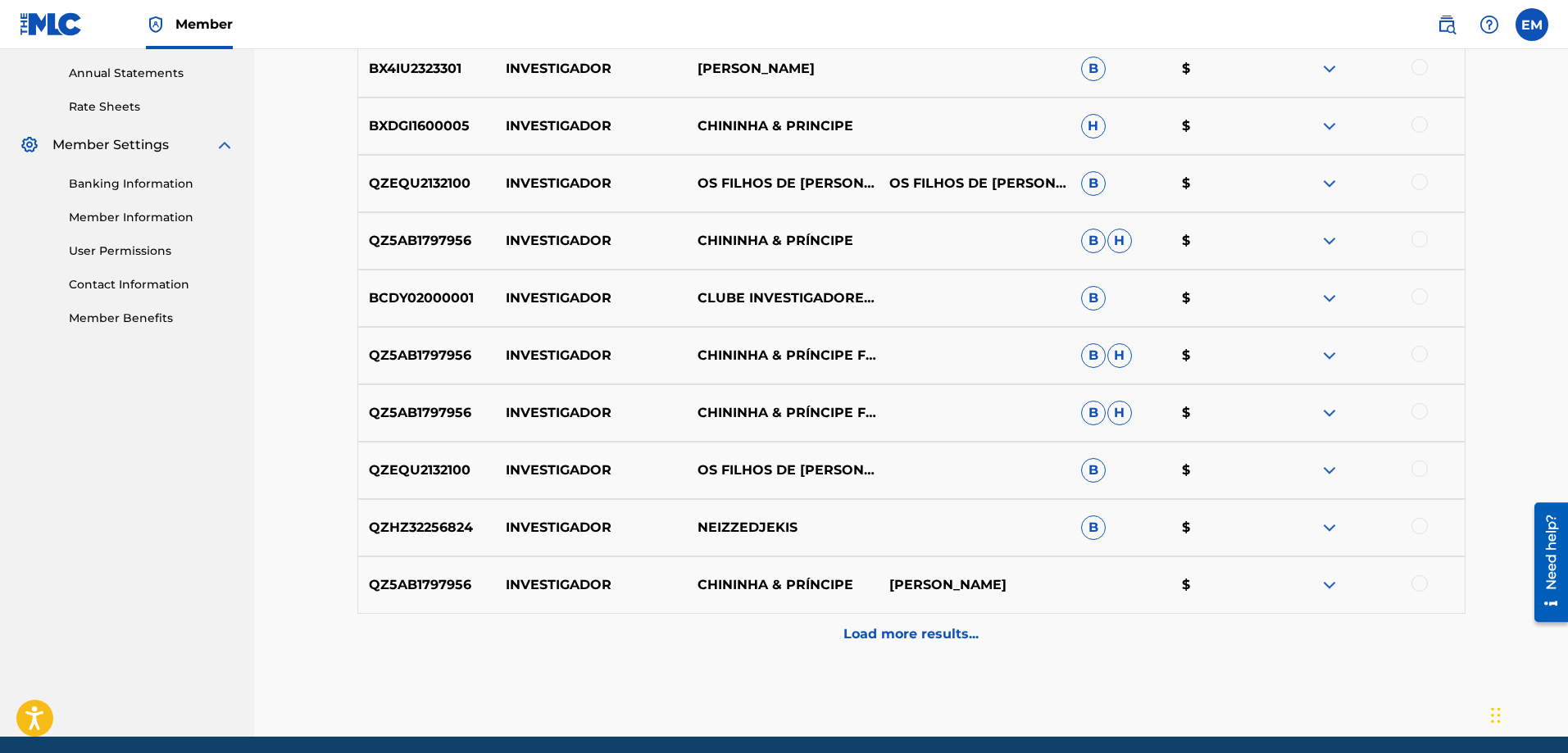
click at [910, 641] on p "Load more results..." at bounding box center [911, 634] width 135 height 20
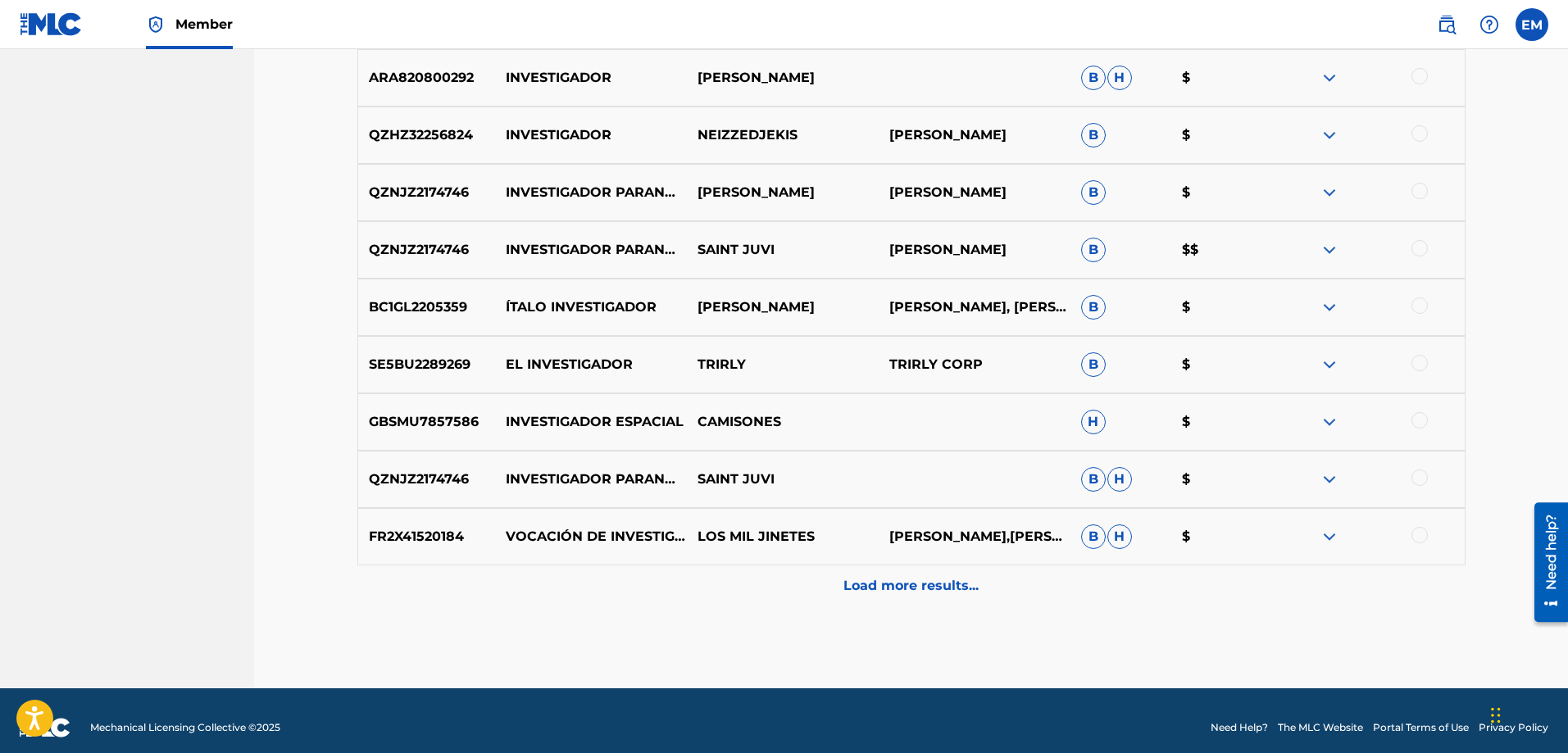
scroll to position [1227, 0]
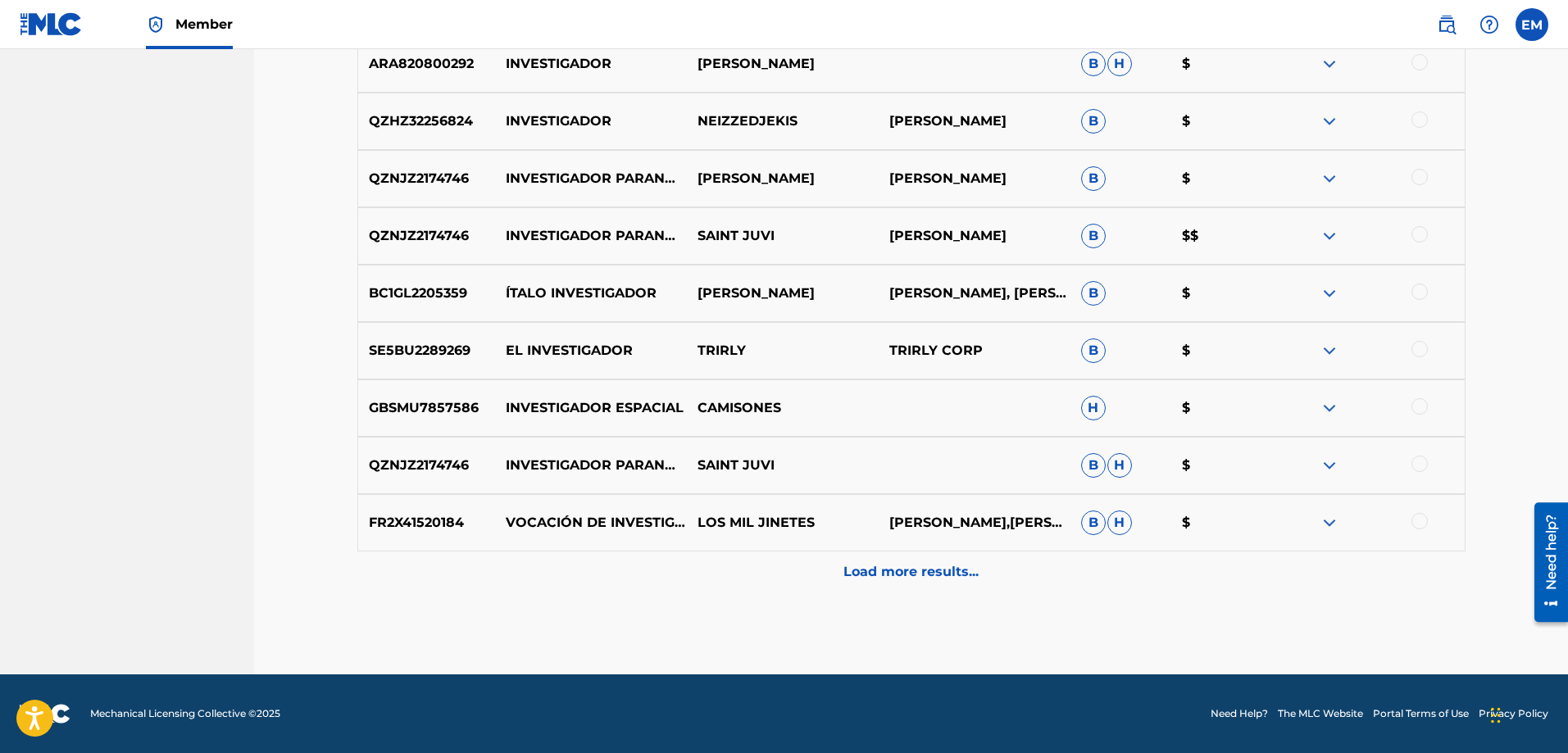
click at [851, 578] on p "Load more results..." at bounding box center [911, 572] width 135 height 20
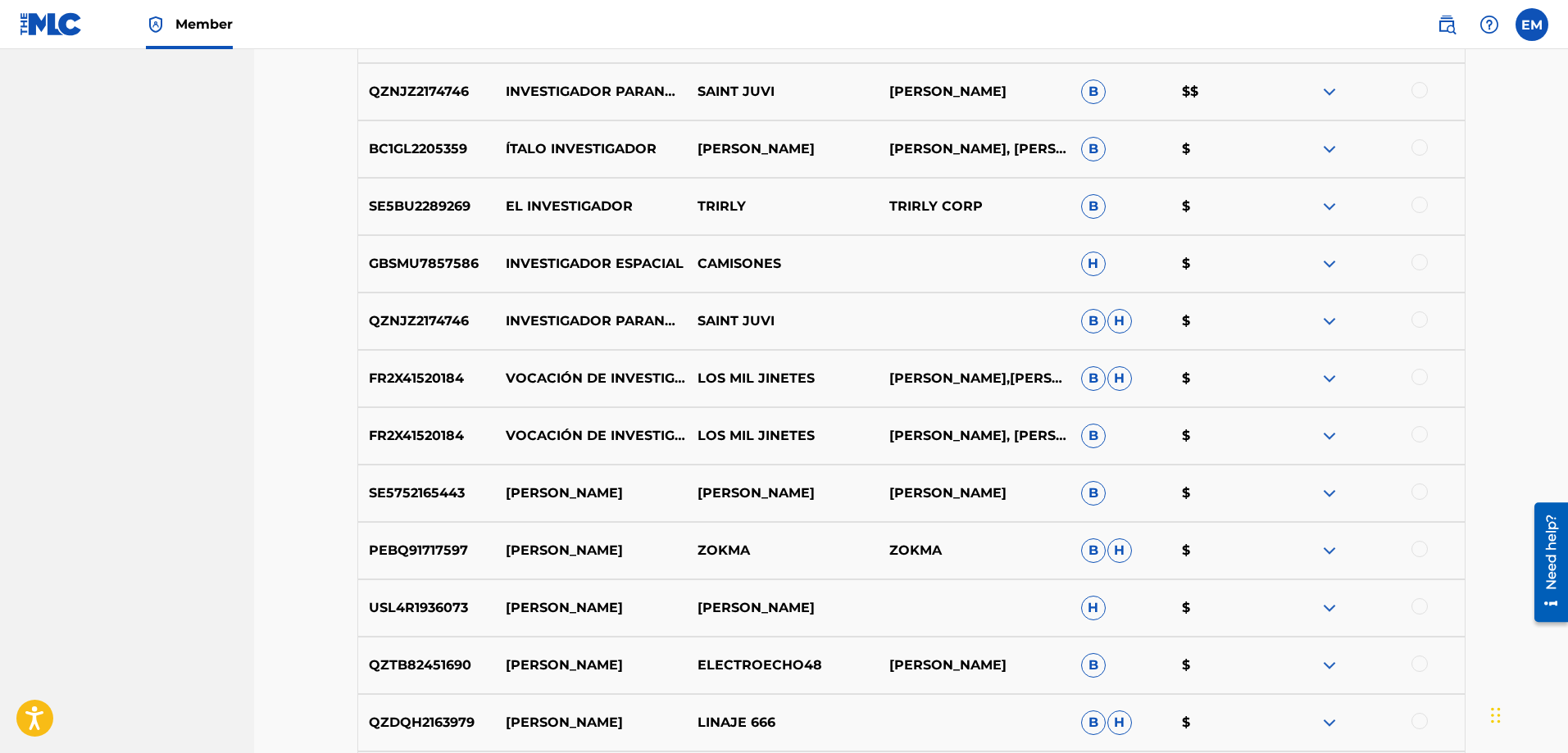
scroll to position [1801, 0]
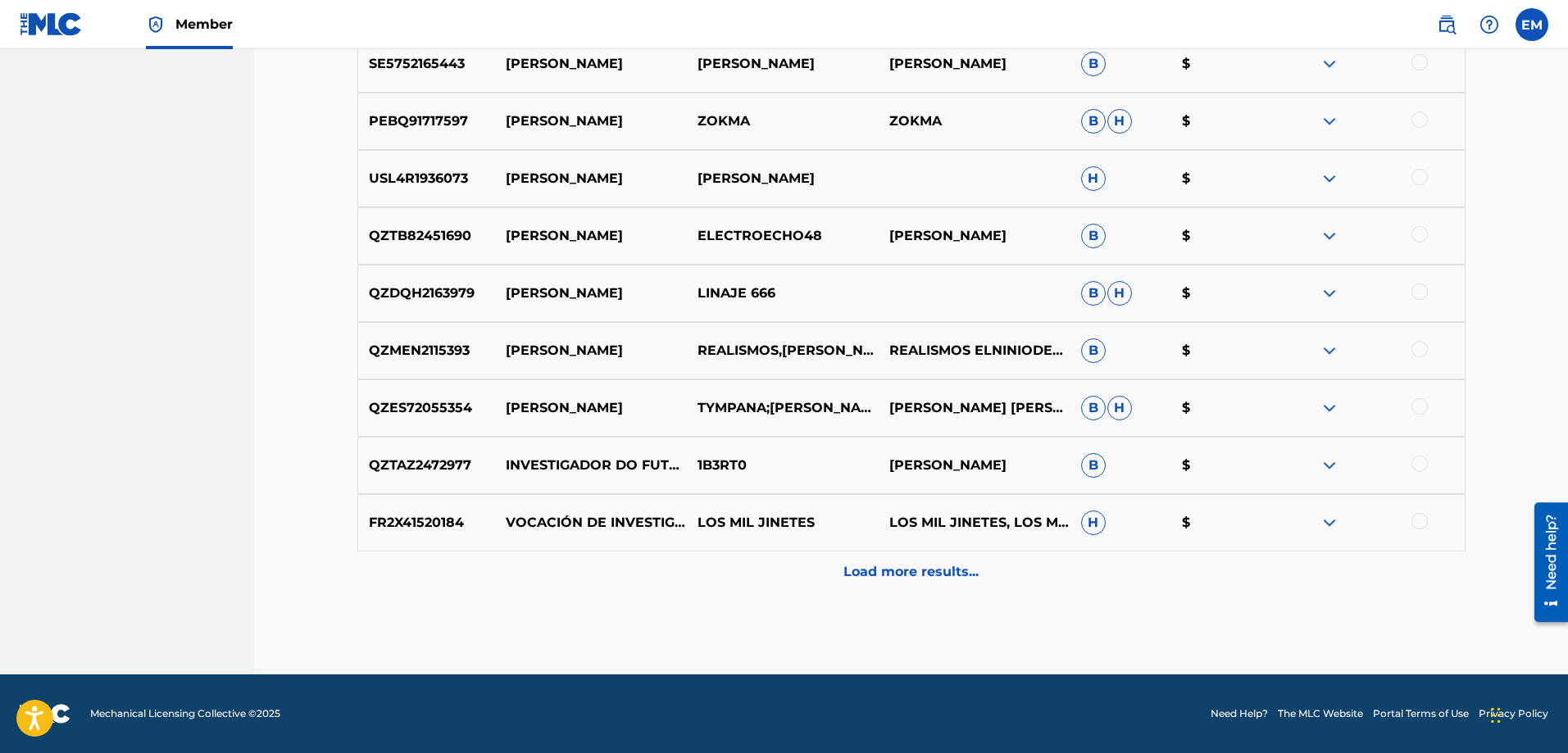
click at [869, 564] on p "Load more results..." at bounding box center [911, 572] width 135 height 20
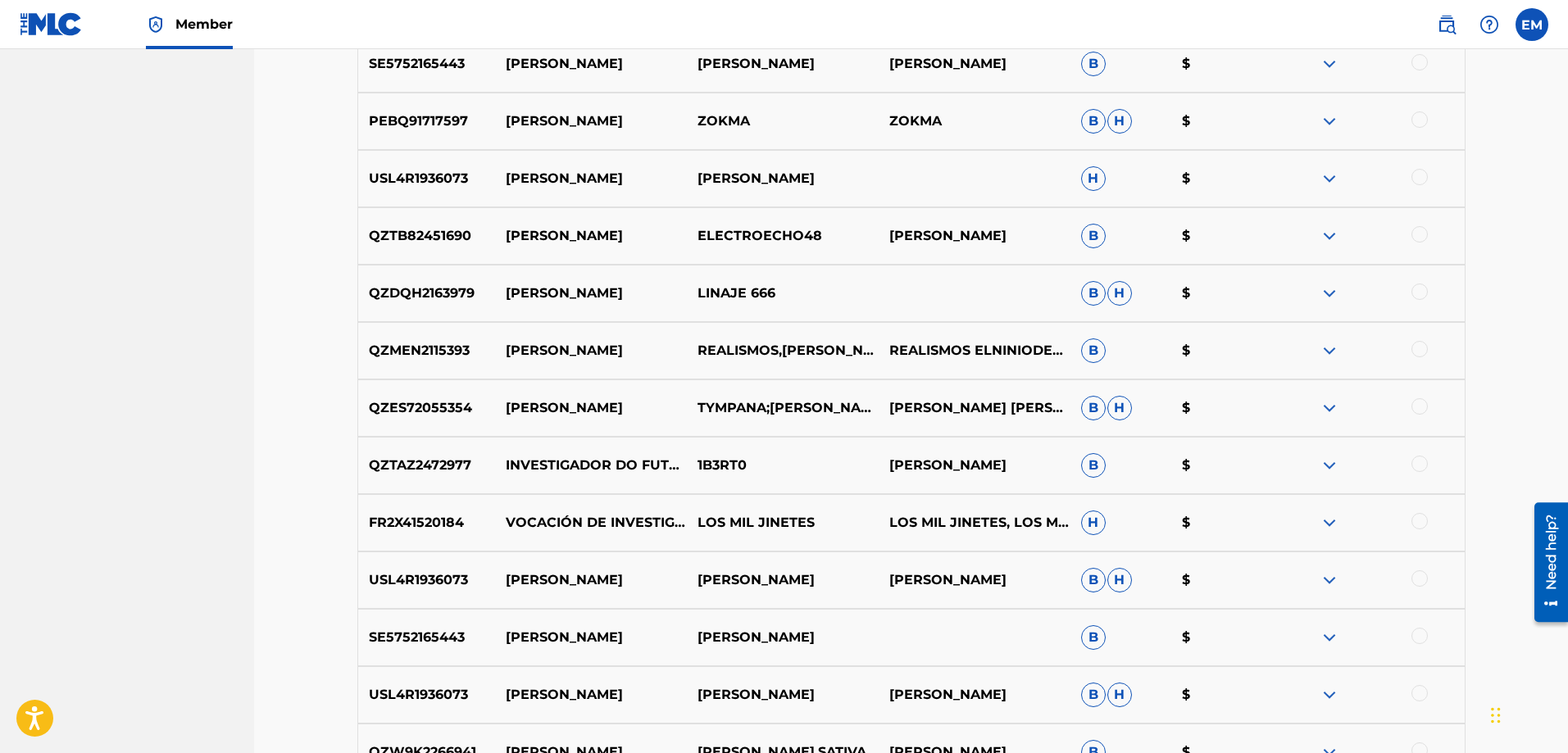
scroll to position [2374, 0]
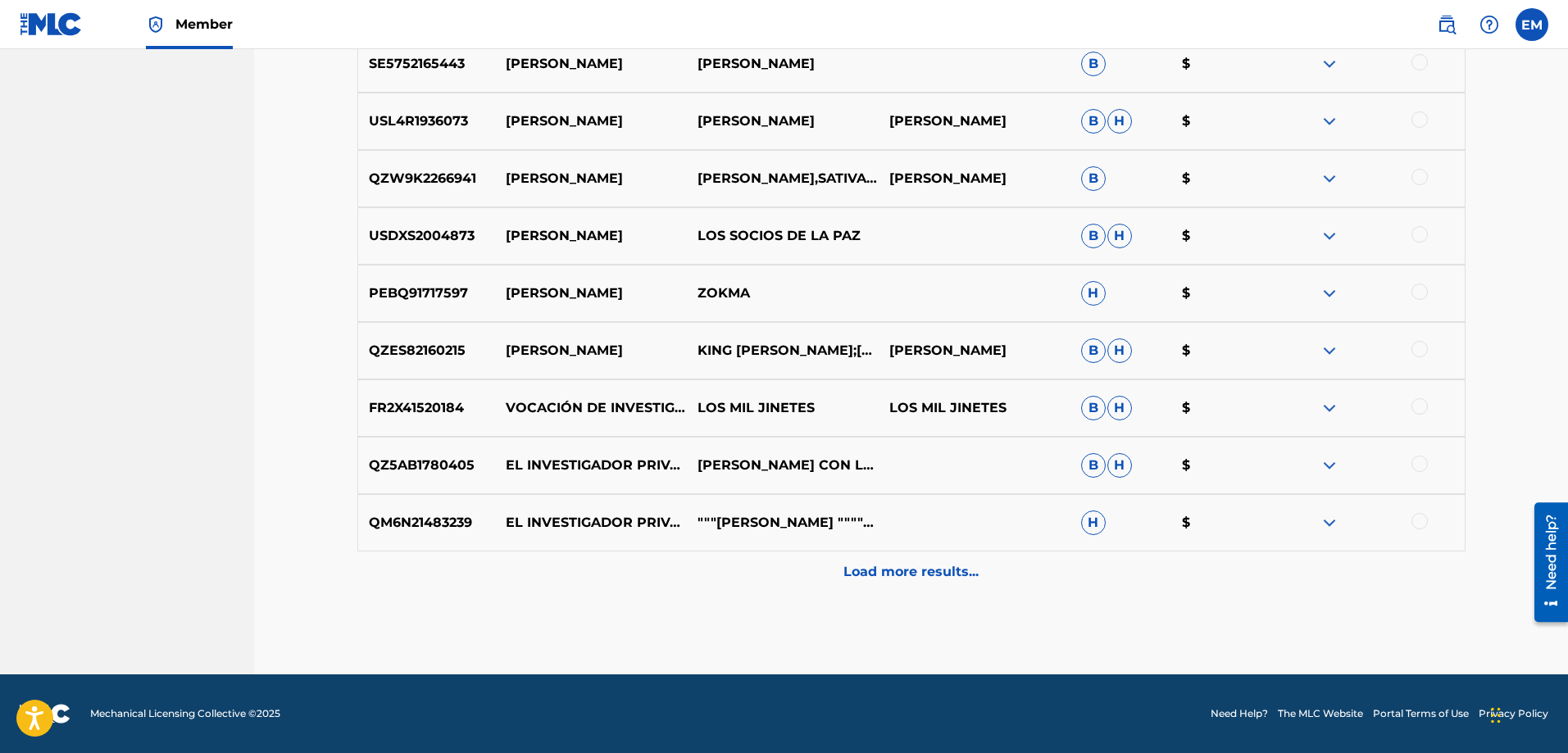
click at [887, 575] on p "Load more results..." at bounding box center [911, 572] width 135 height 20
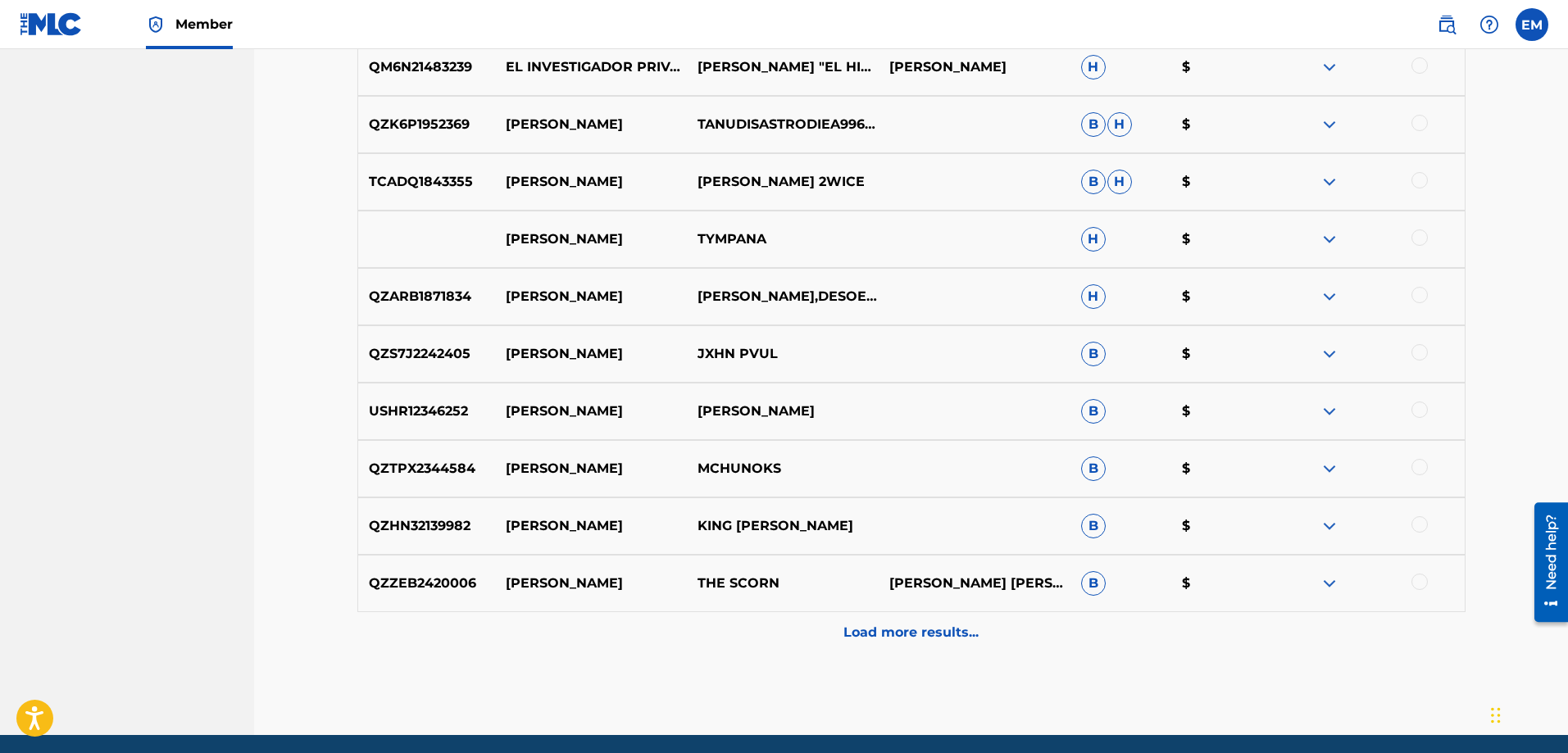
scroll to position [2949, 0]
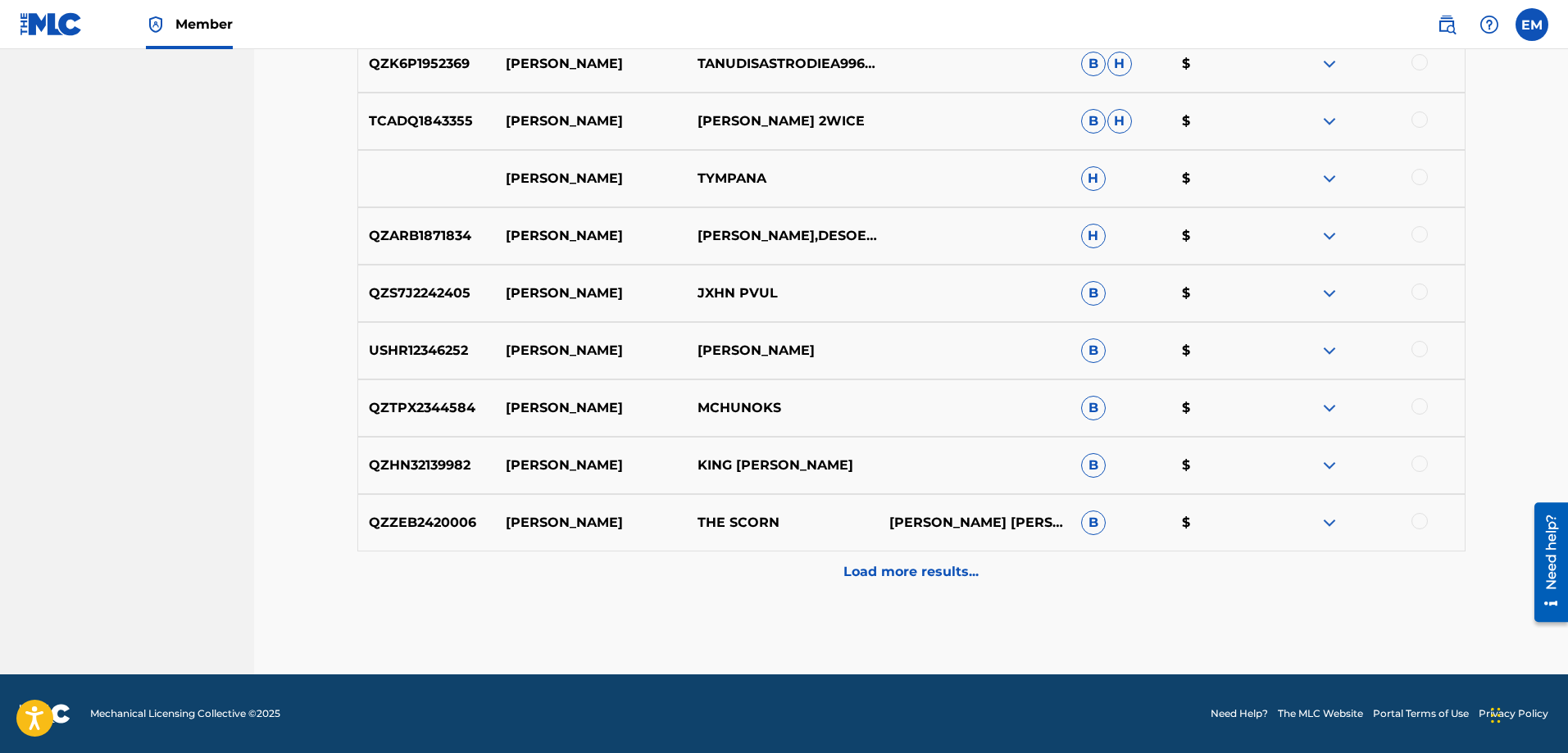
click at [911, 573] on p "Load more results..." at bounding box center [911, 572] width 135 height 20
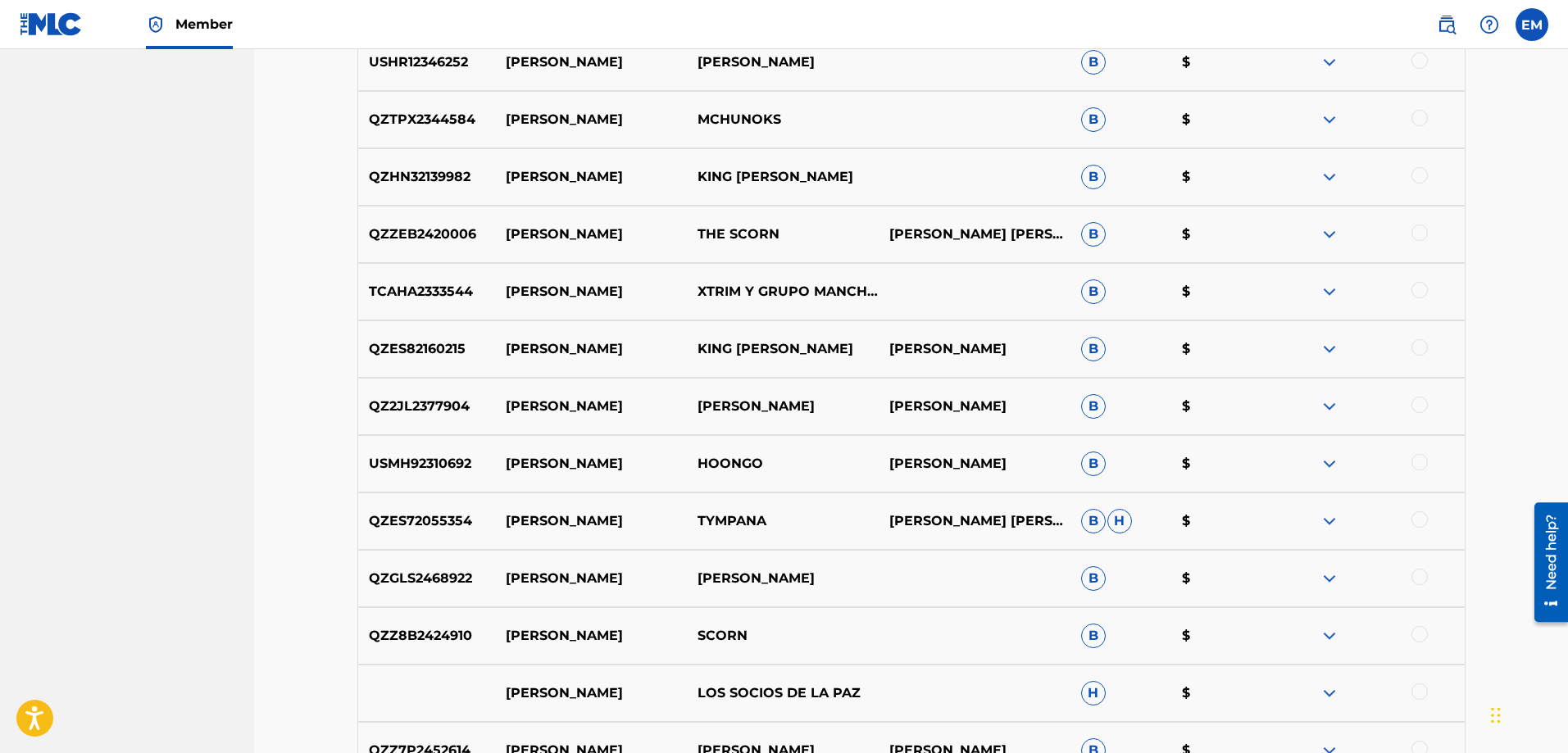
scroll to position [3522, 0]
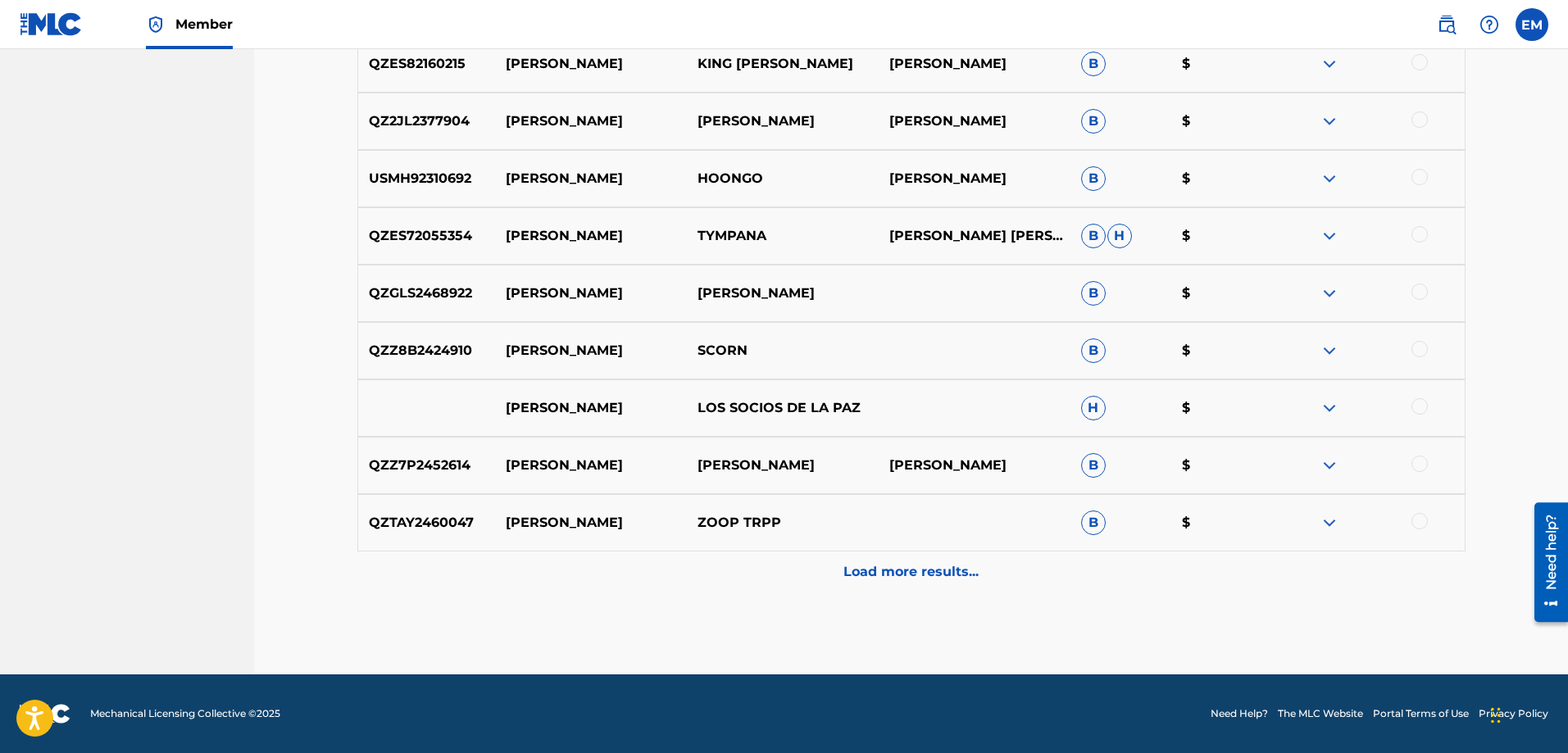
click at [887, 564] on p "Load more results..." at bounding box center [911, 572] width 135 height 20
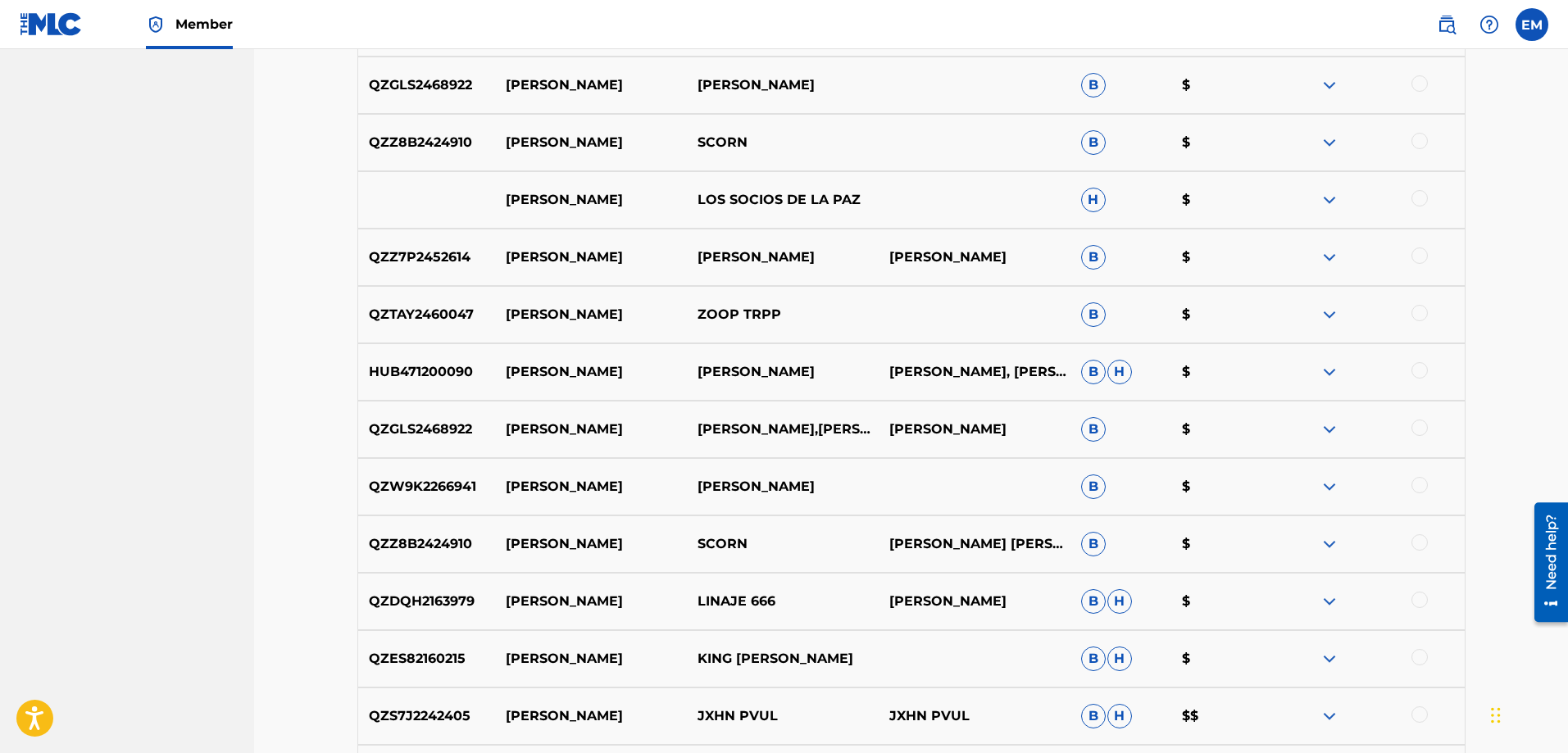
scroll to position [4013, 0]
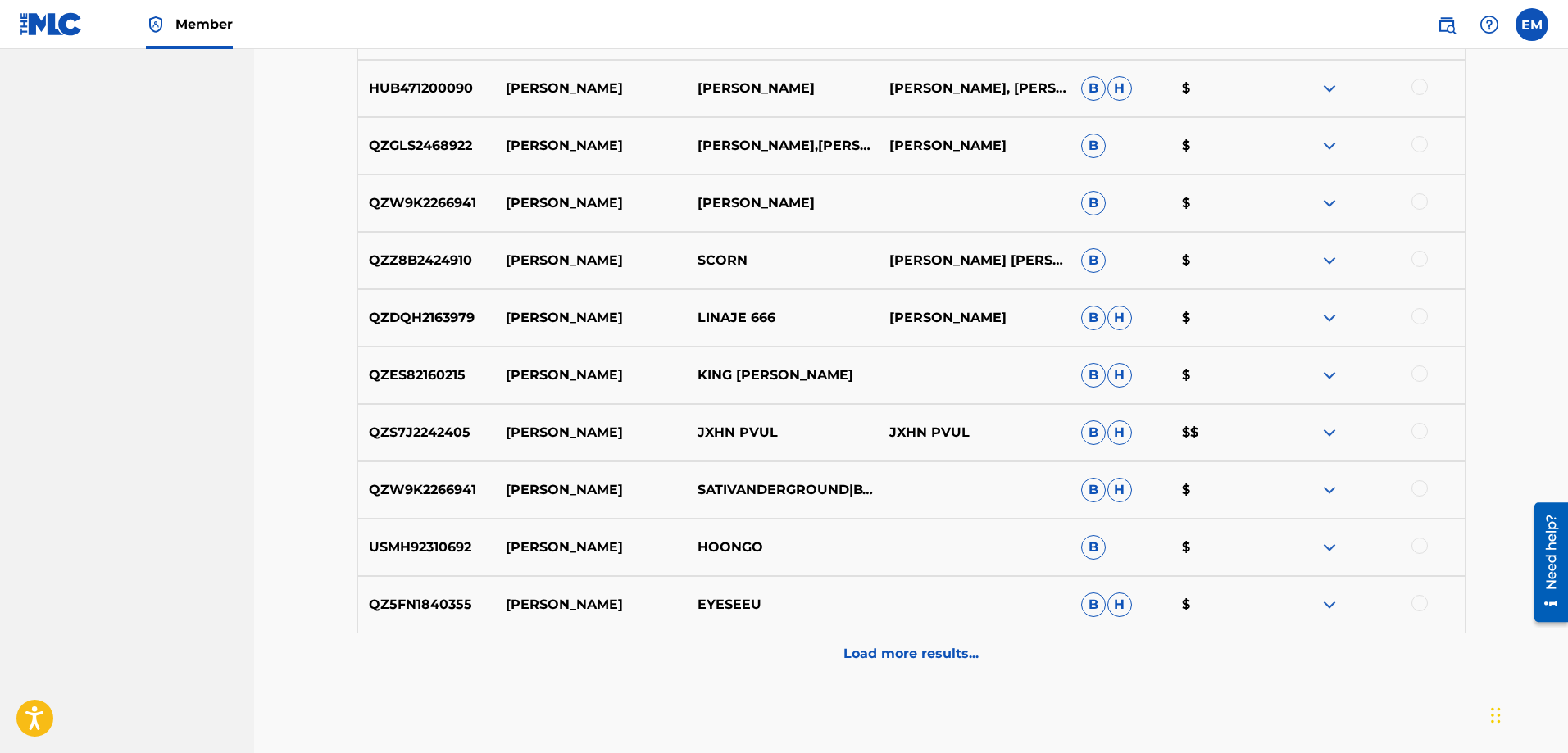
click at [908, 648] on p "Load more results..." at bounding box center [911, 654] width 135 height 20
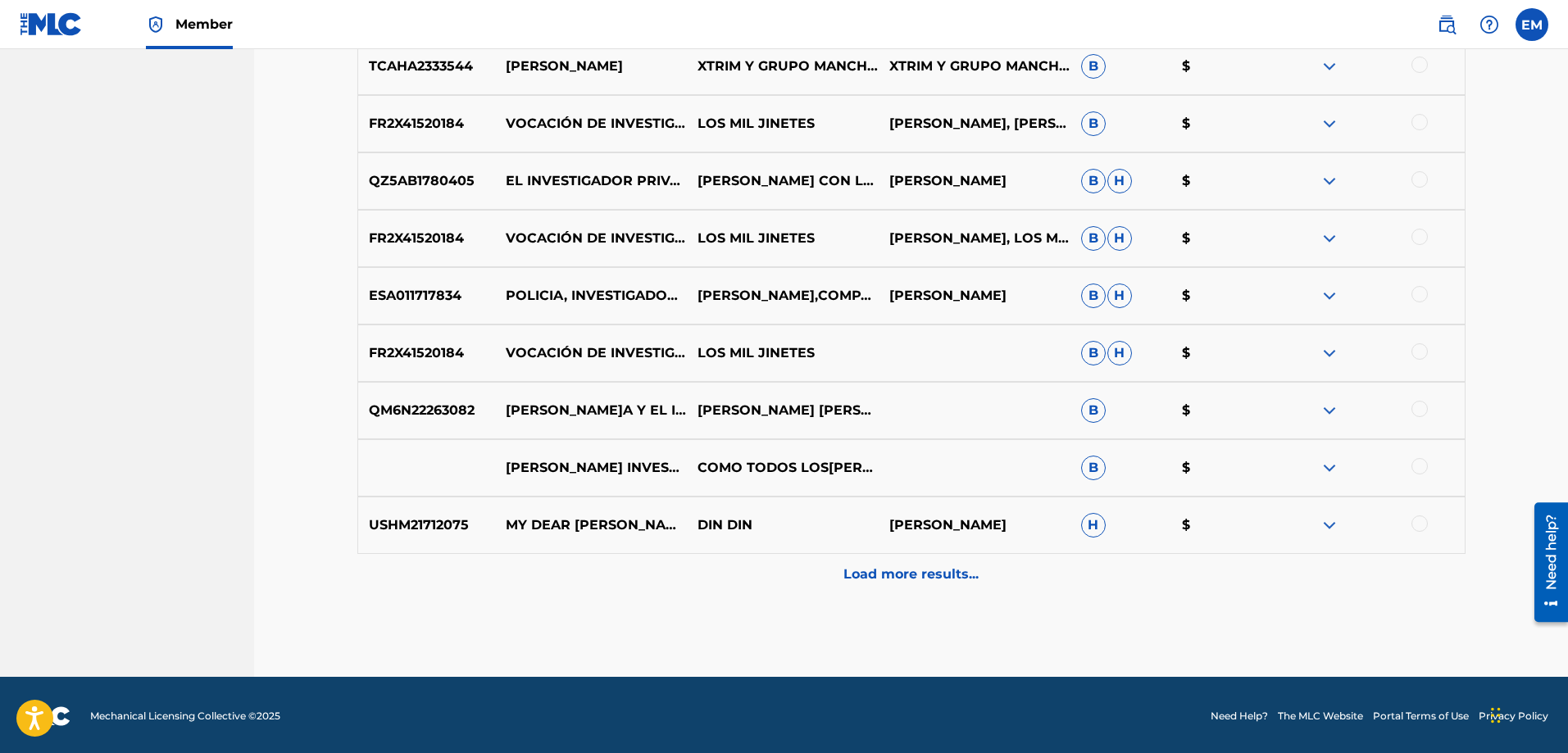
scroll to position [4669, 0]
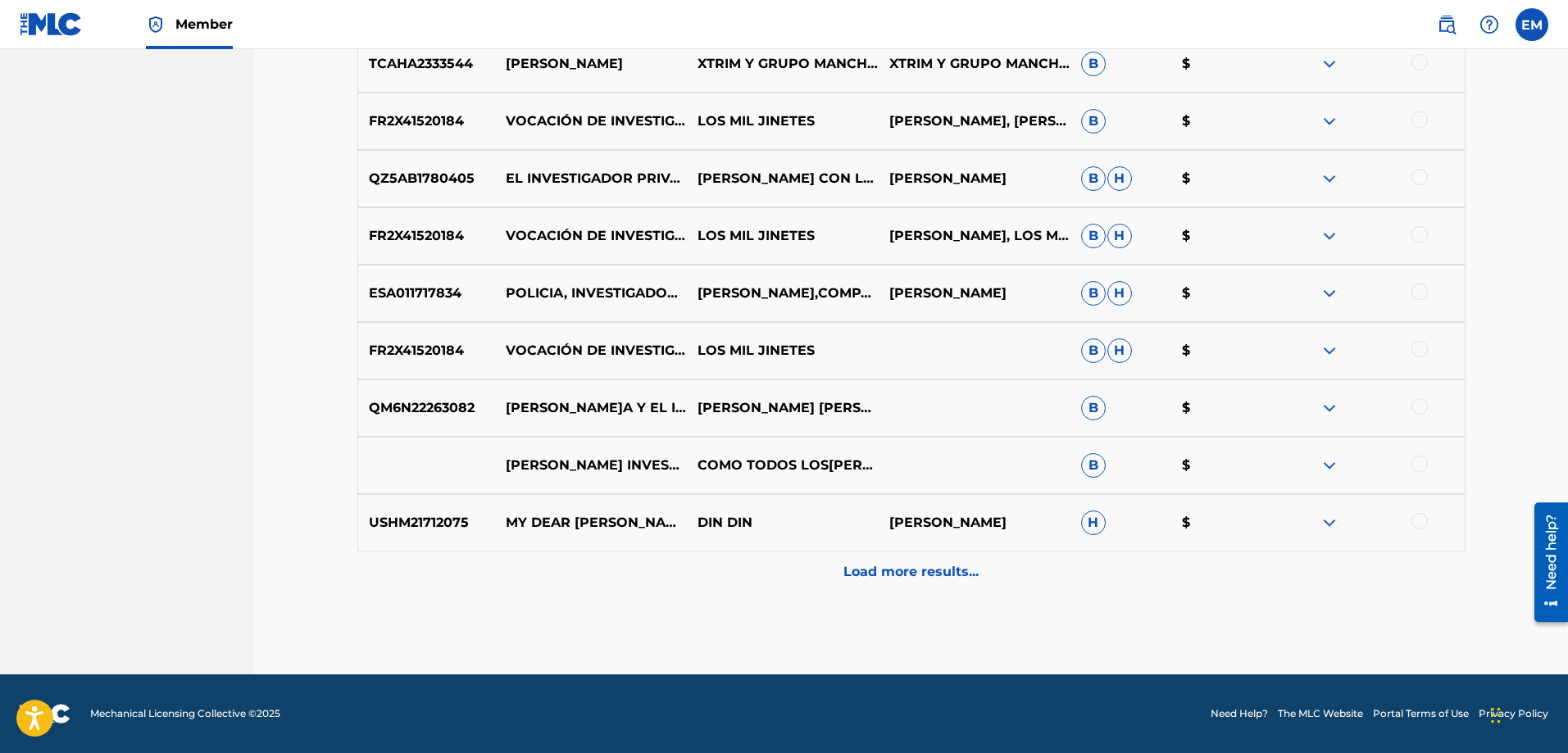
click at [890, 586] on div "Load more results..." at bounding box center [911, 572] width 1109 height 41
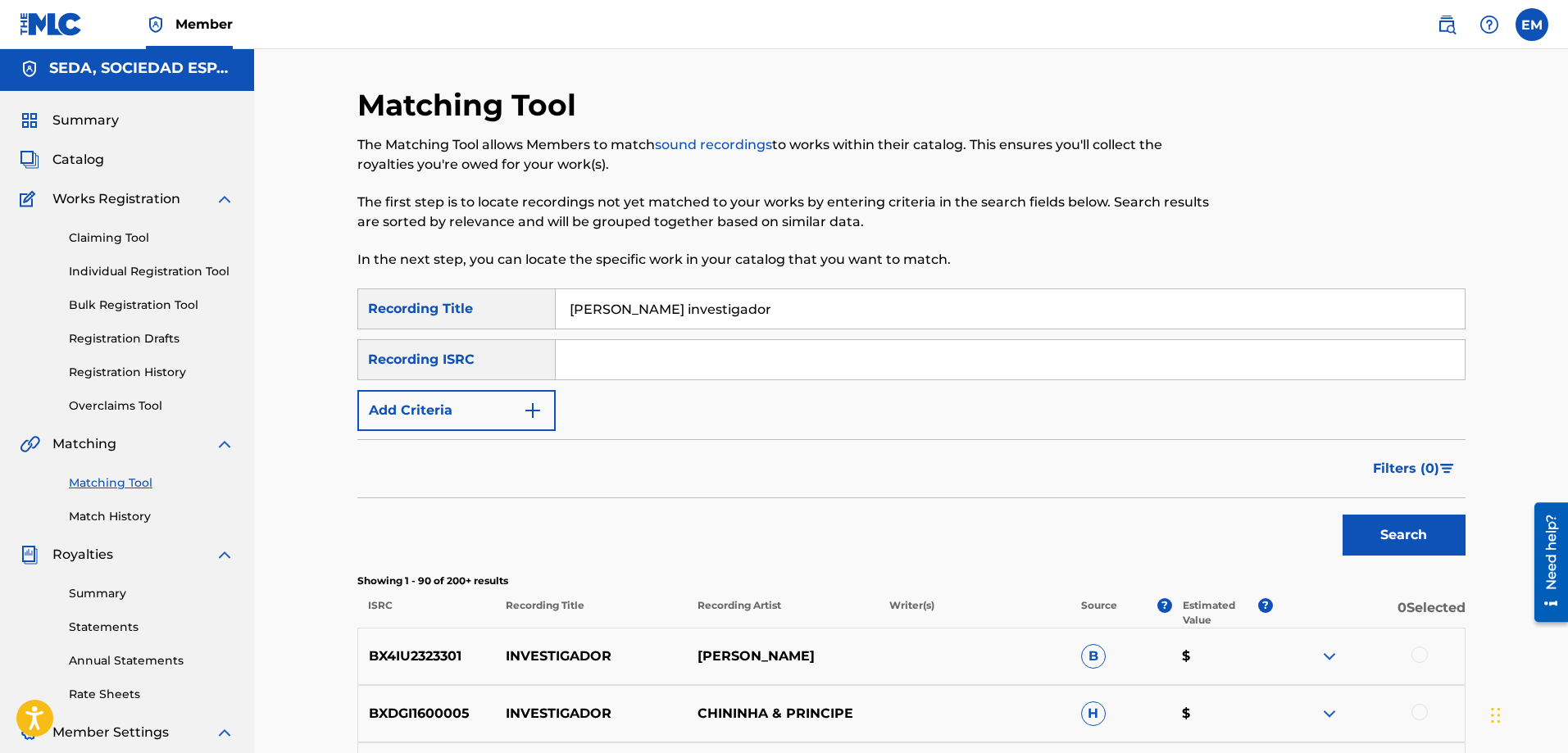
scroll to position [0, 0]
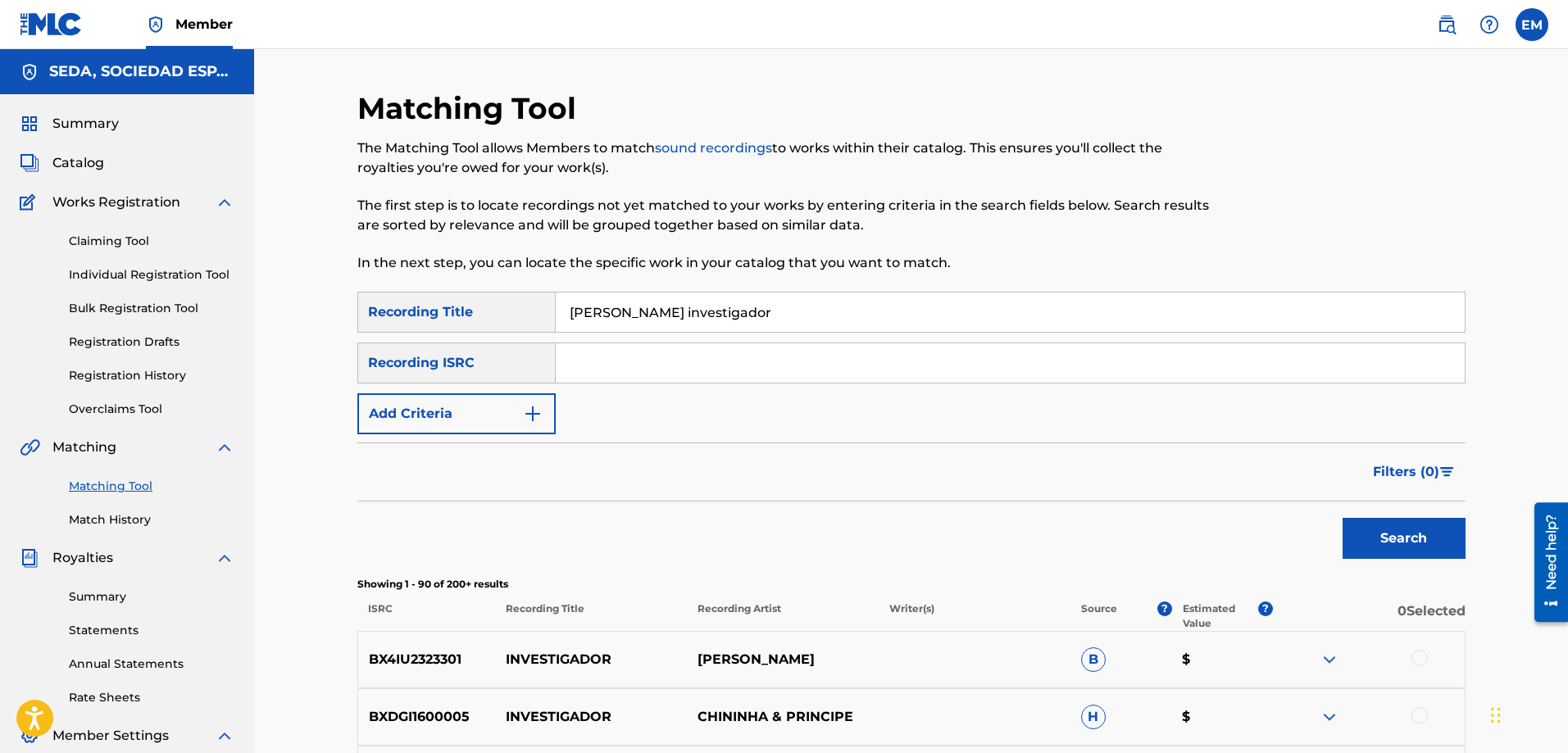
click at [519, 415] on button "Add Criteria" at bounding box center [456, 414] width 198 height 41
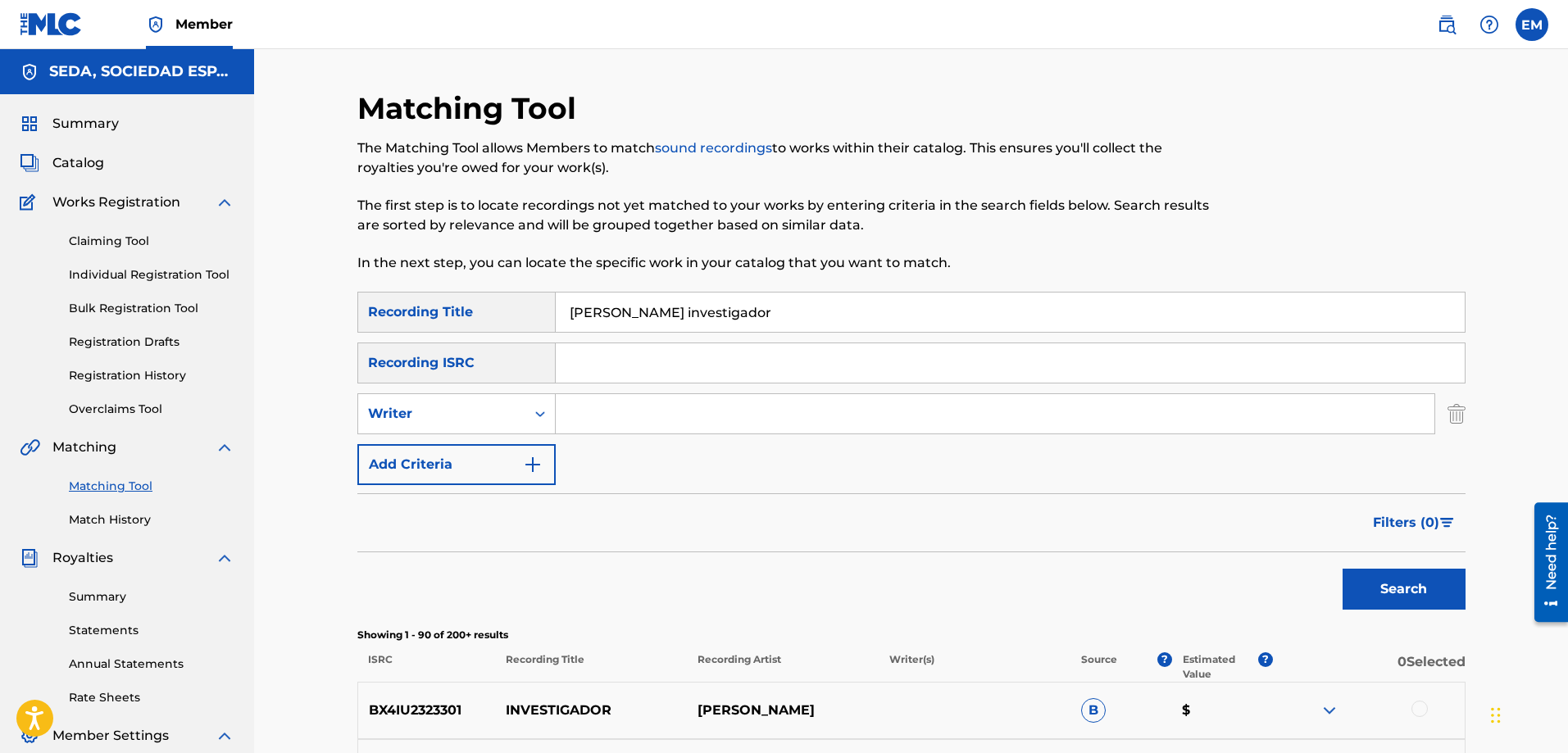
click at [619, 410] on input "Search Form" at bounding box center [996, 414] width 879 height 39
type input "[PERSON_NAME]"
click at [1343, 568] on button "Search" at bounding box center [1405, 589] width 123 height 41
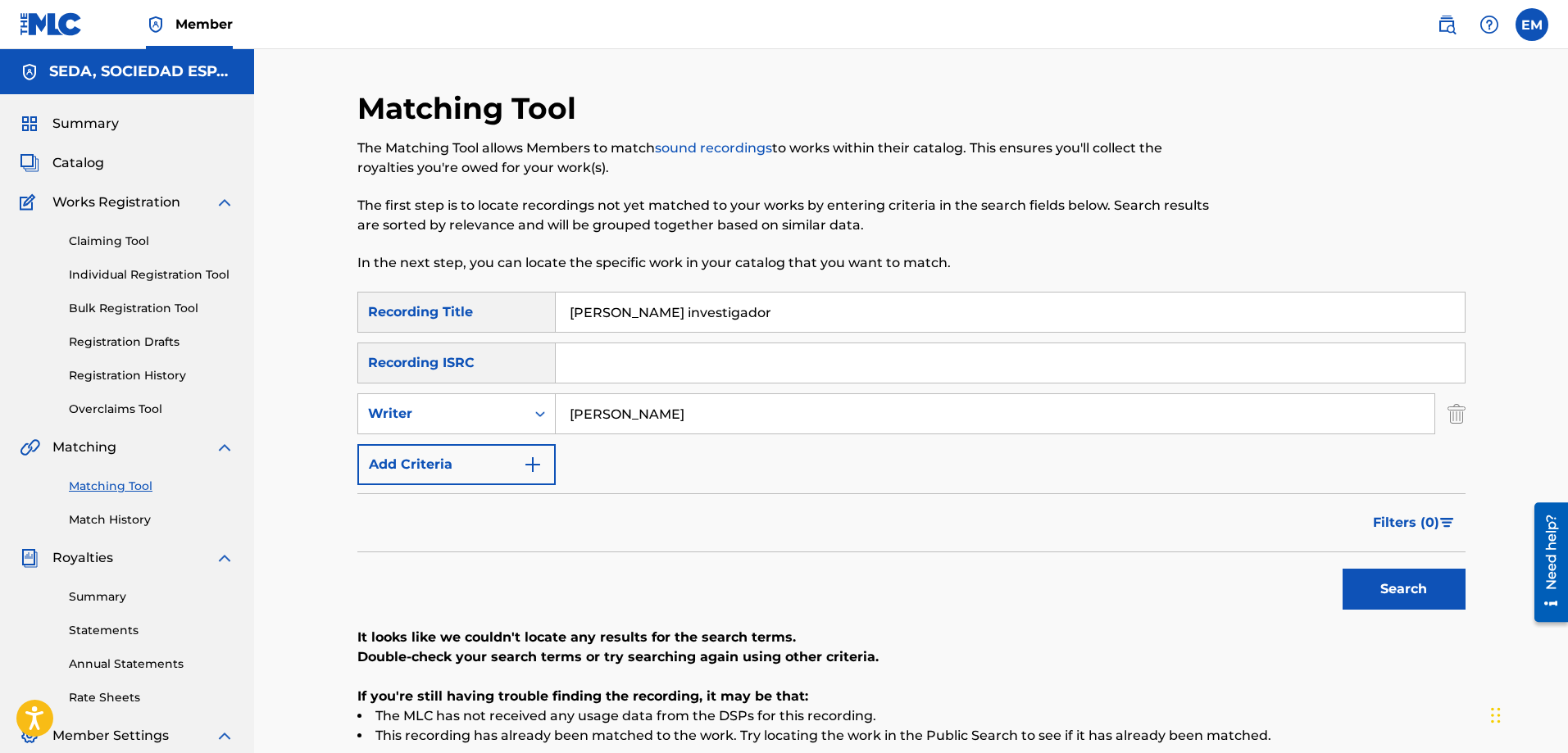
drag, startPoint x: 703, startPoint y: 314, endPoint x: 465, endPoint y: 294, distance: 238.8
click at [465, 294] on div "SearchWithCriteriab1ac4630-cecb-4e2e-83b4-cac262e97a47 Recording Title [PERSON_…" at bounding box center [911, 313] width 1109 height 41
click at [1343, 568] on button "Search" at bounding box center [1405, 589] width 123 height 41
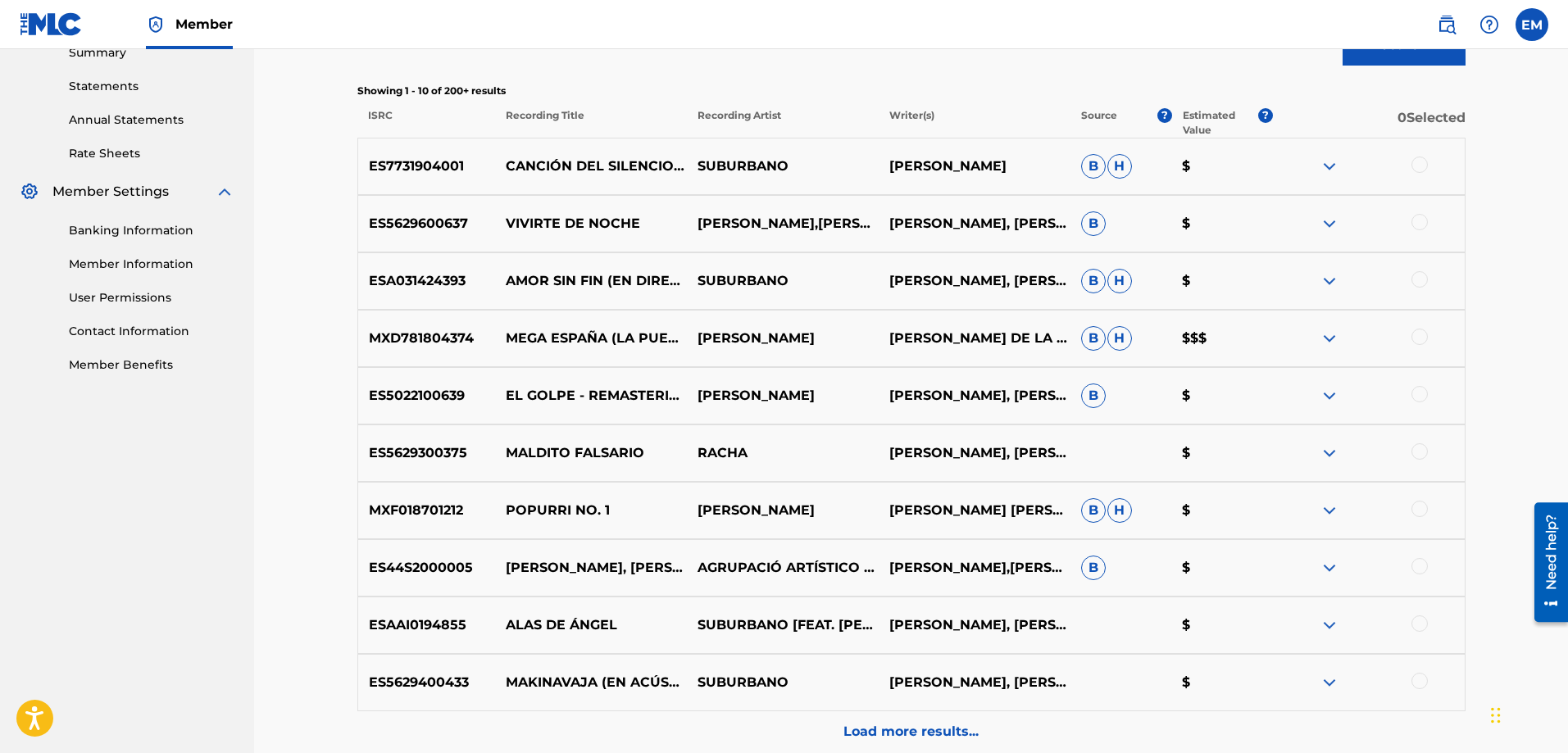
scroll to position [704, 0]
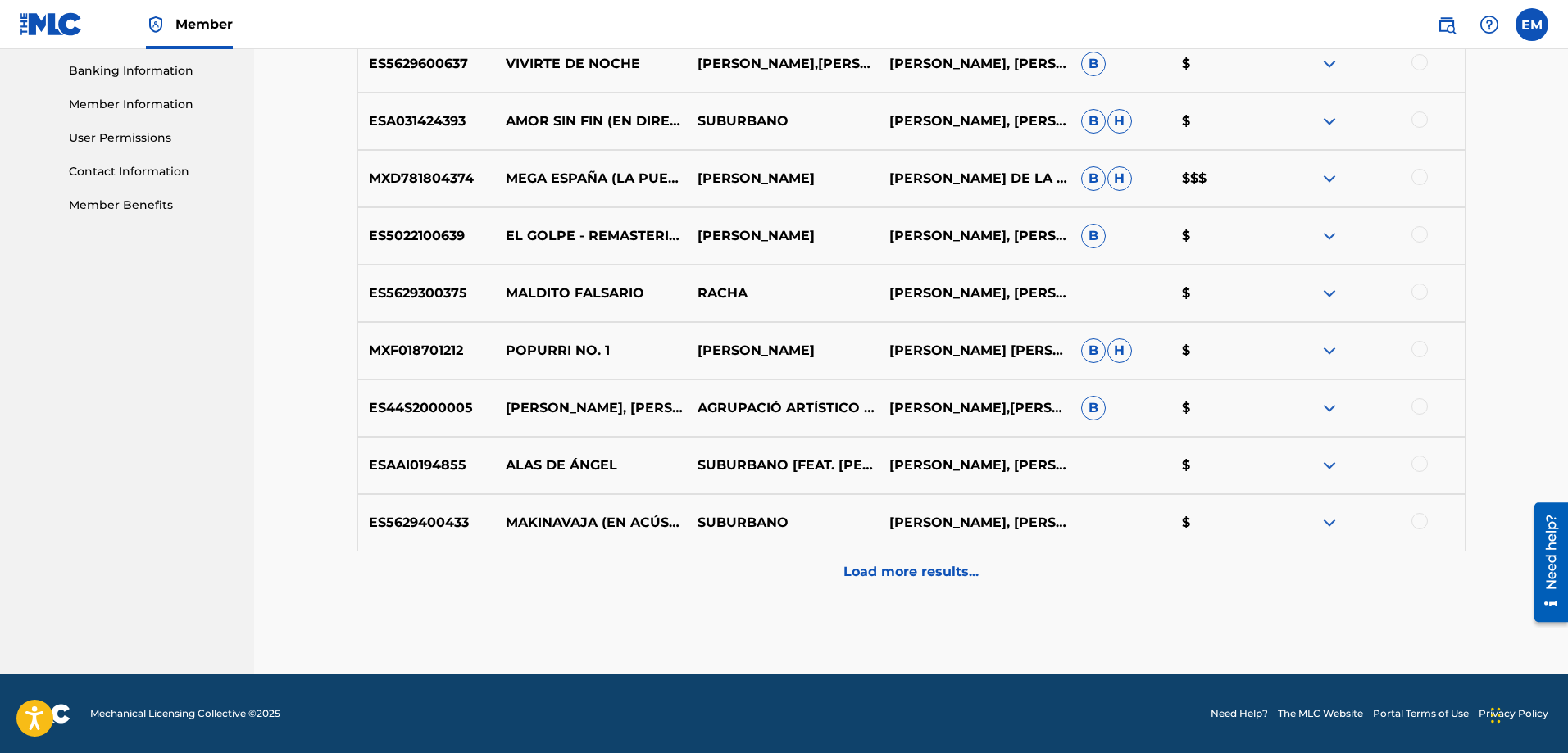
click at [876, 577] on p "Load more results..." at bounding box center [911, 572] width 135 height 20
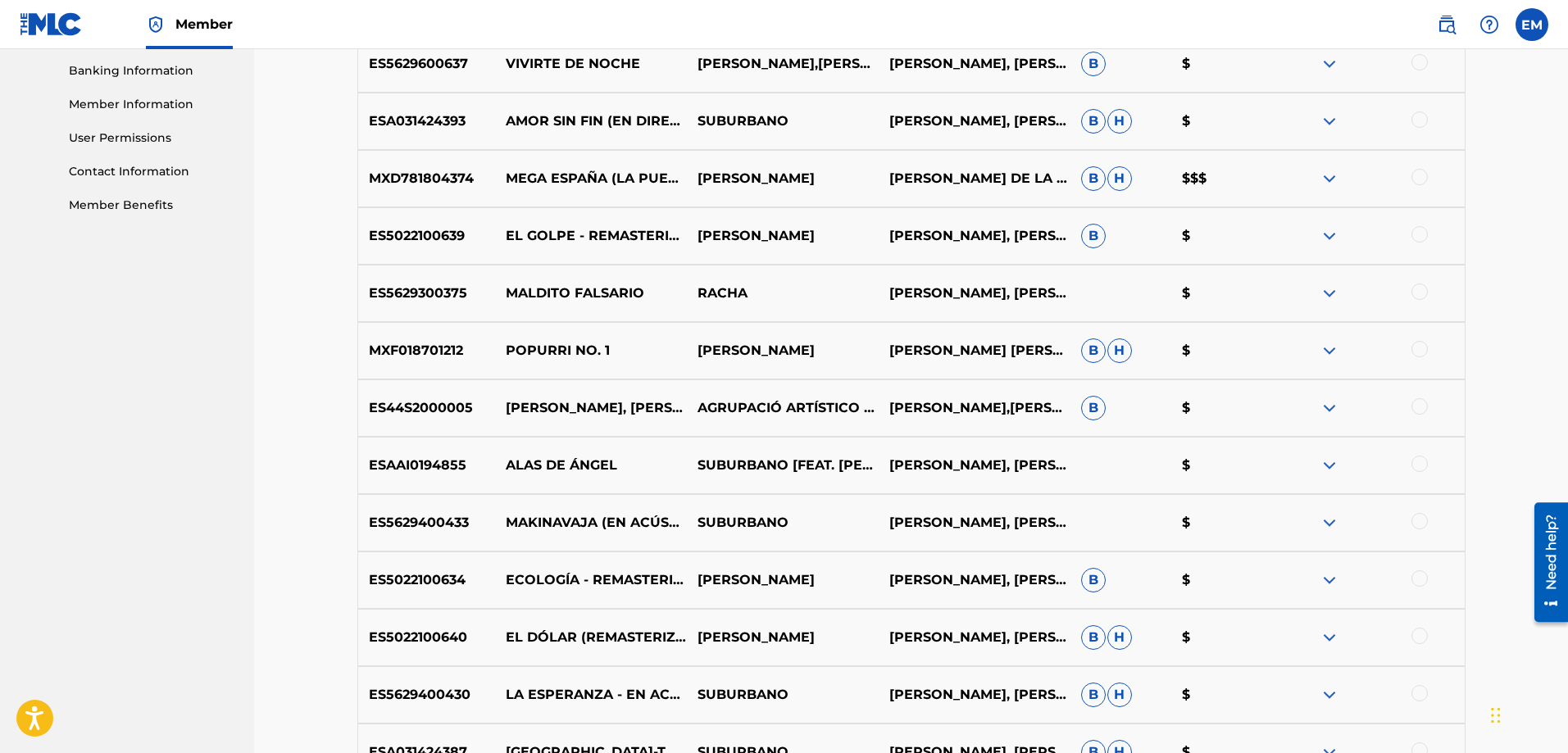
scroll to position [1277, 0]
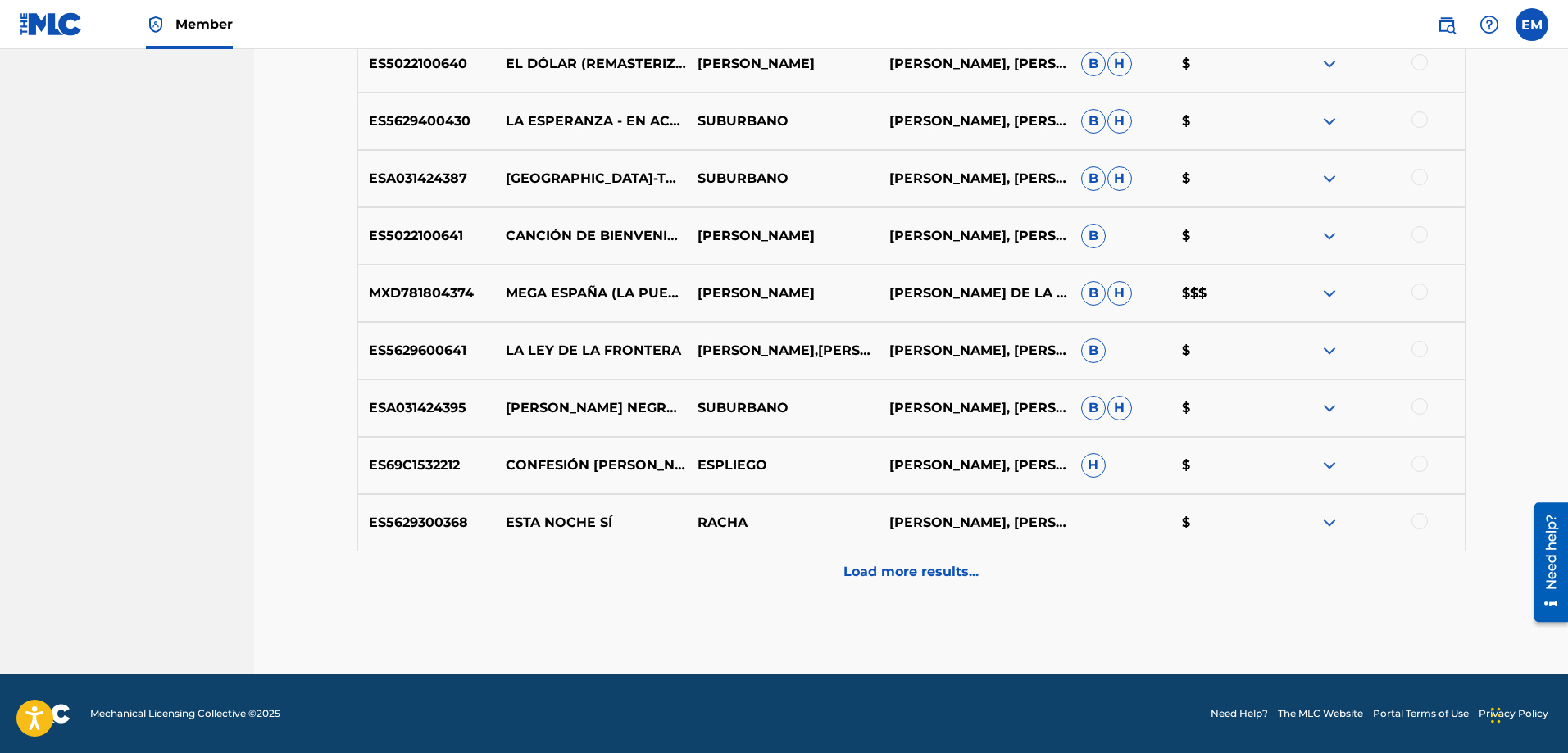
click at [1420, 523] on div at bounding box center [1420, 521] width 17 height 17
click at [1181, 629] on button "Match 1 Group" at bounding box center [1152, 619] width 181 height 41
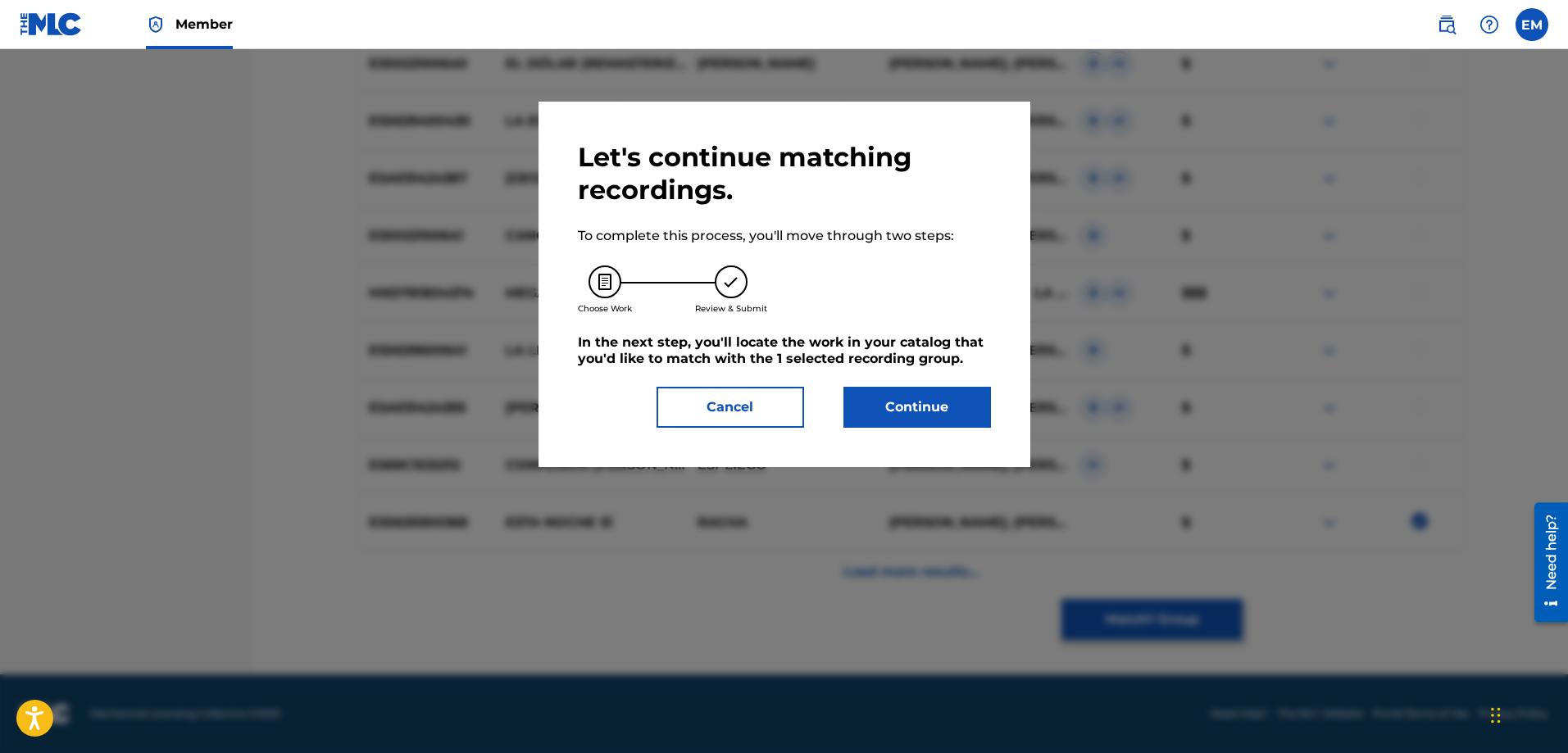
click at [934, 405] on button "Continue" at bounding box center [917, 407] width 148 height 41
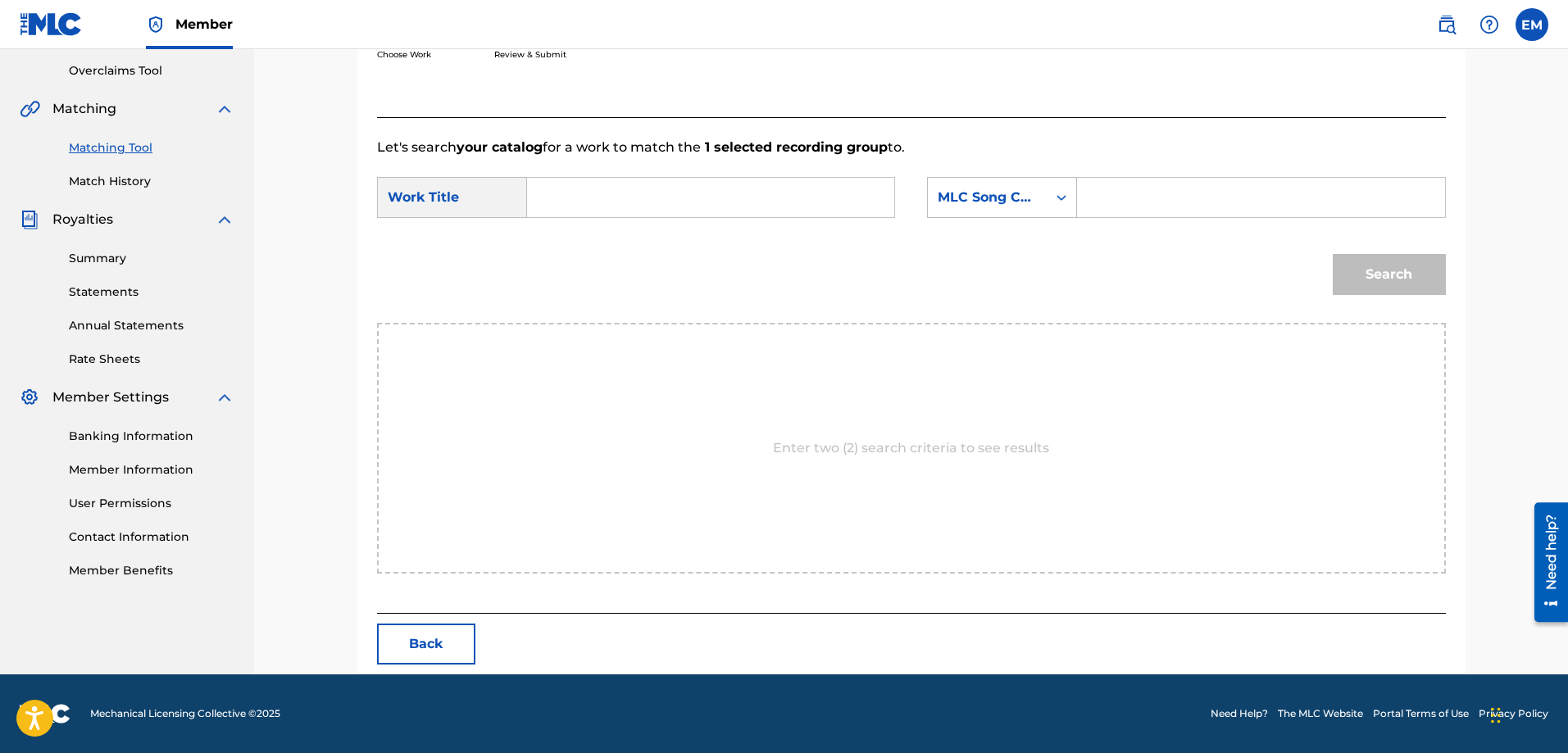
scroll to position [339, 0]
click at [593, 193] on input "Search Form" at bounding box center [710, 197] width 339 height 39
click at [580, 234] on strong "[PERSON_NAME]" at bounding box center [614, 234] width 117 height 16
type input "[PERSON_NAME] investigador"
click at [935, 215] on div "MLC Song Code" at bounding box center [1002, 197] width 150 height 41
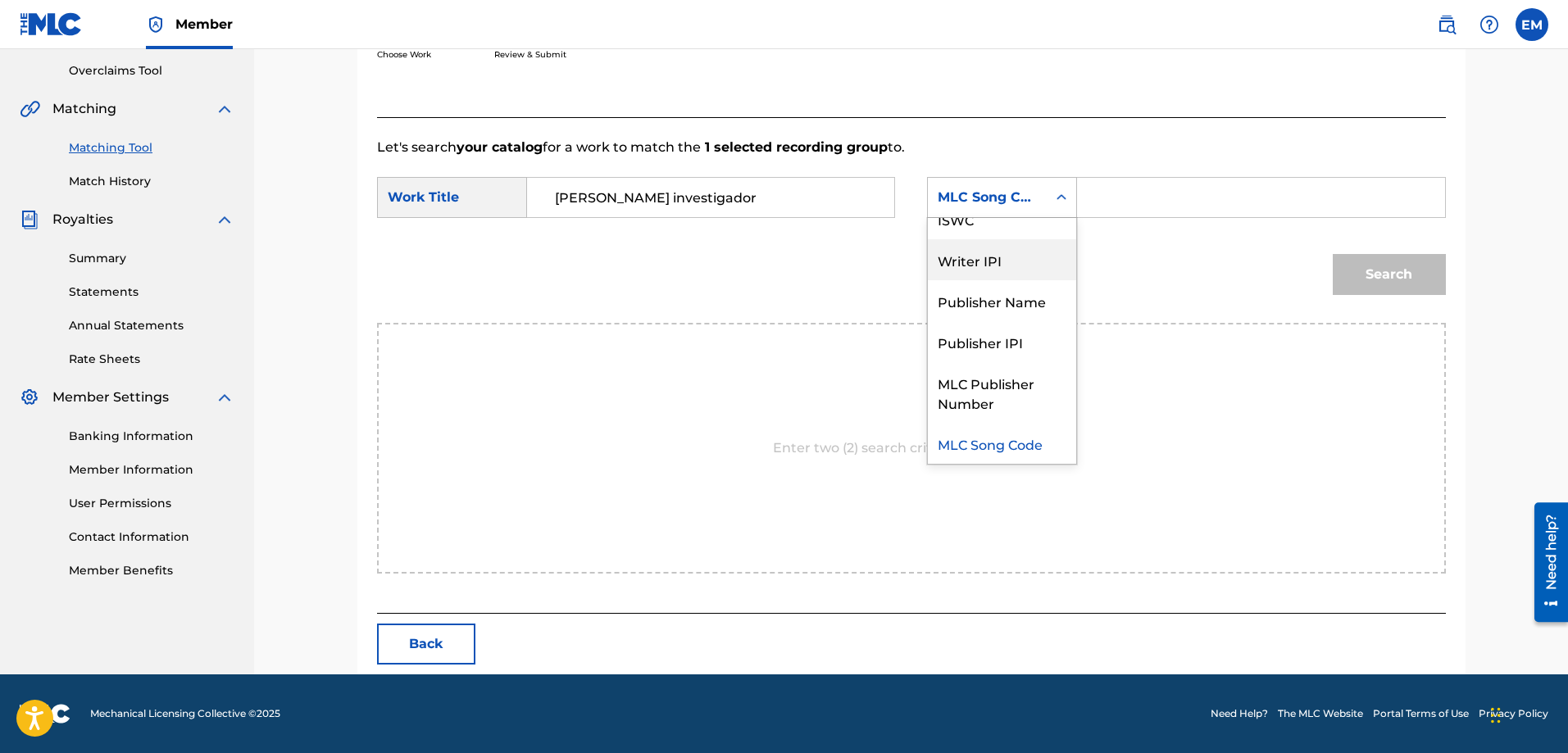
scroll to position [0, 0]
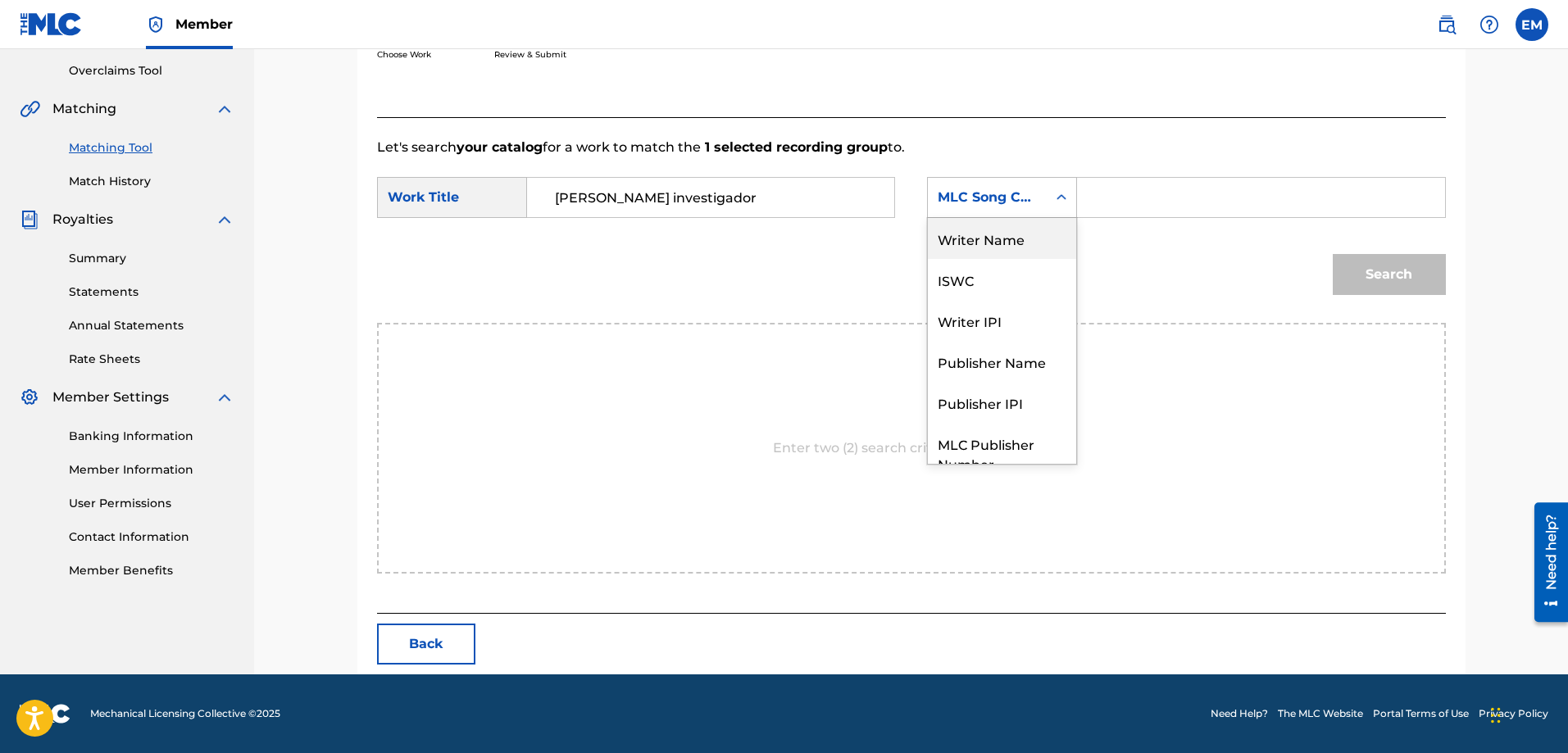
drag, startPoint x: 1022, startPoint y: 245, endPoint x: 1104, endPoint y: 218, distance: 86.3
click at [1022, 245] on div "Writer Name" at bounding box center [1002, 238] width 148 height 41
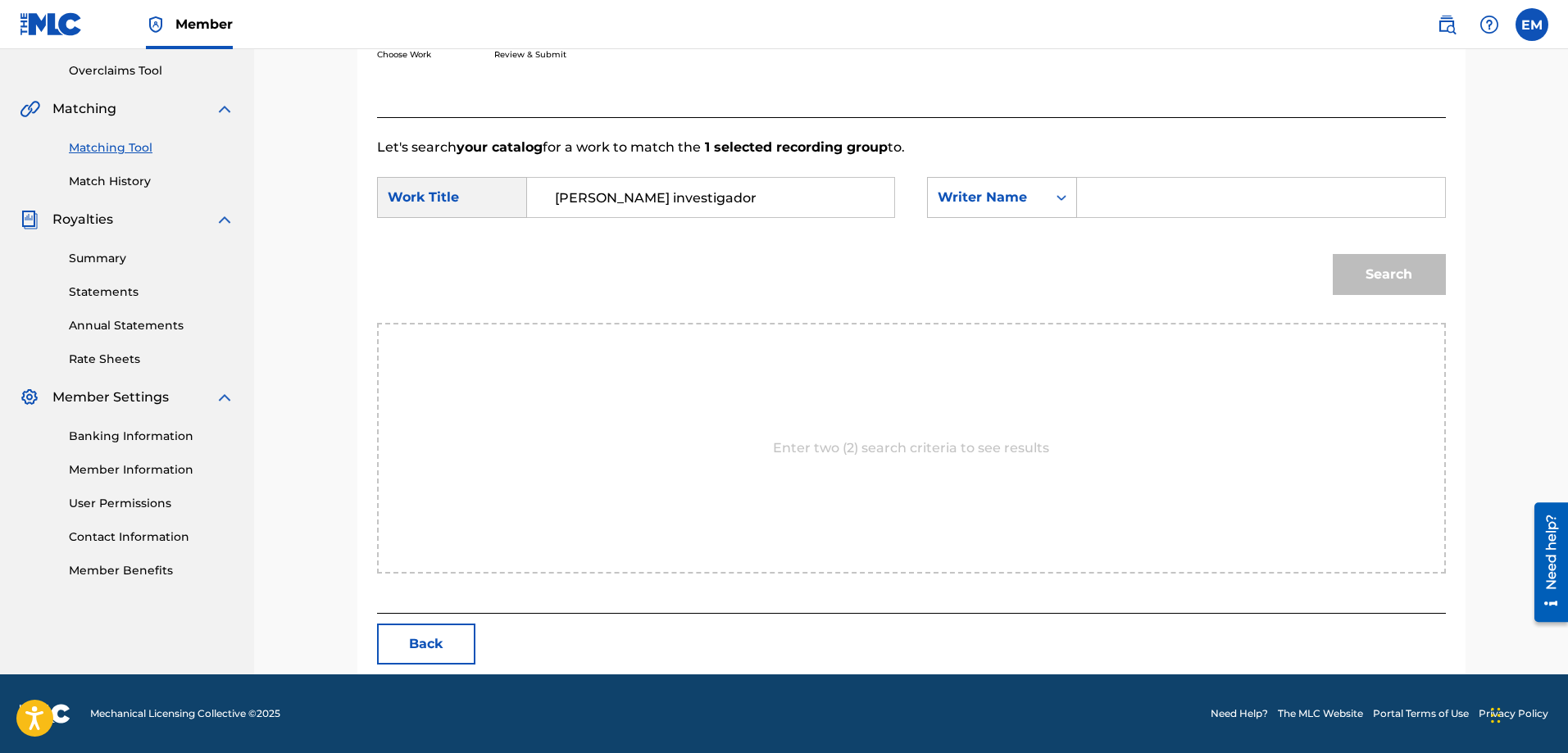
click at [1123, 205] on input "Search Form" at bounding box center [1260, 197] width 339 height 39
paste input "[PERSON_NAME]"
type input "[PERSON_NAME]"
click at [1333, 254] on button "Search" at bounding box center [1389, 274] width 113 height 41
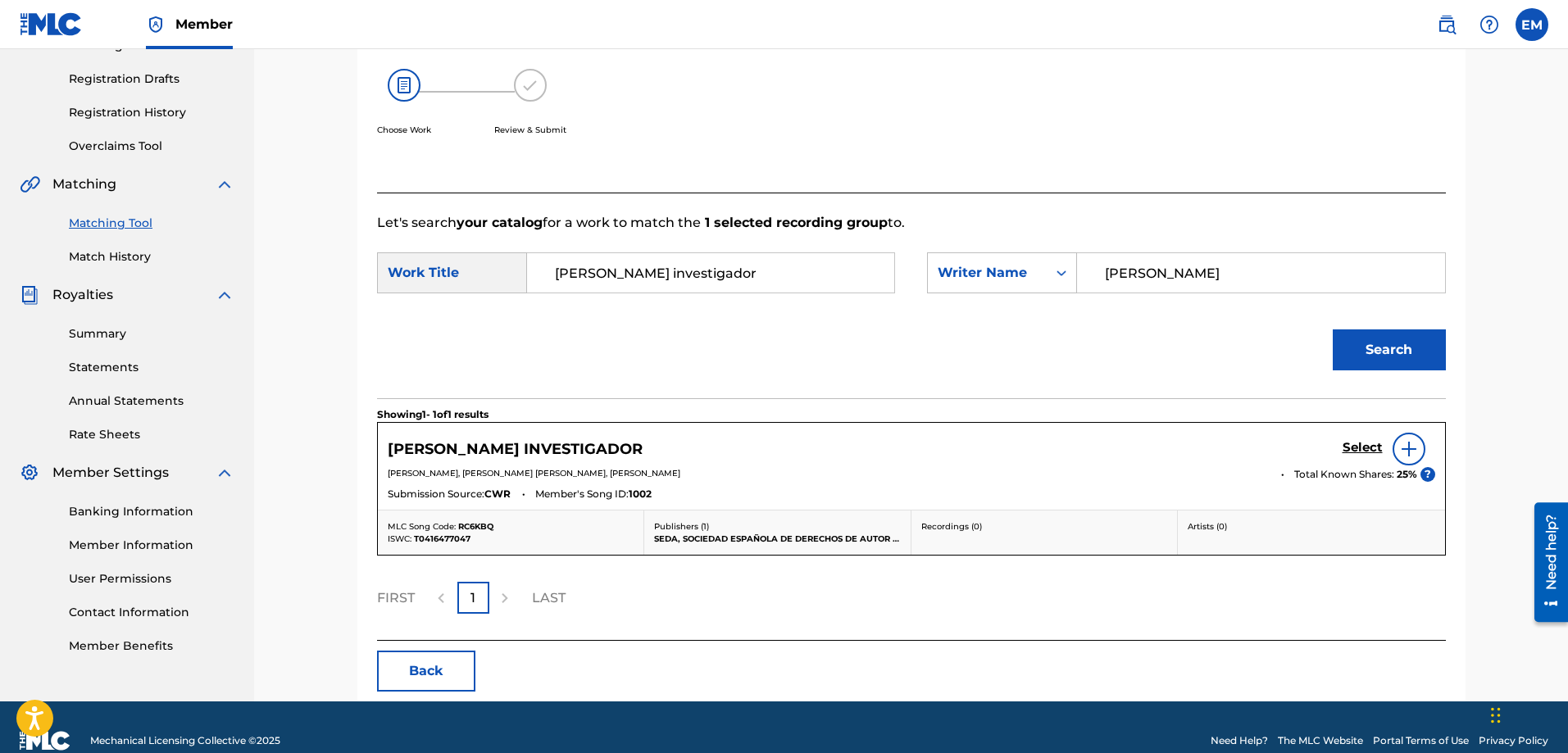
scroll to position [290, 0]
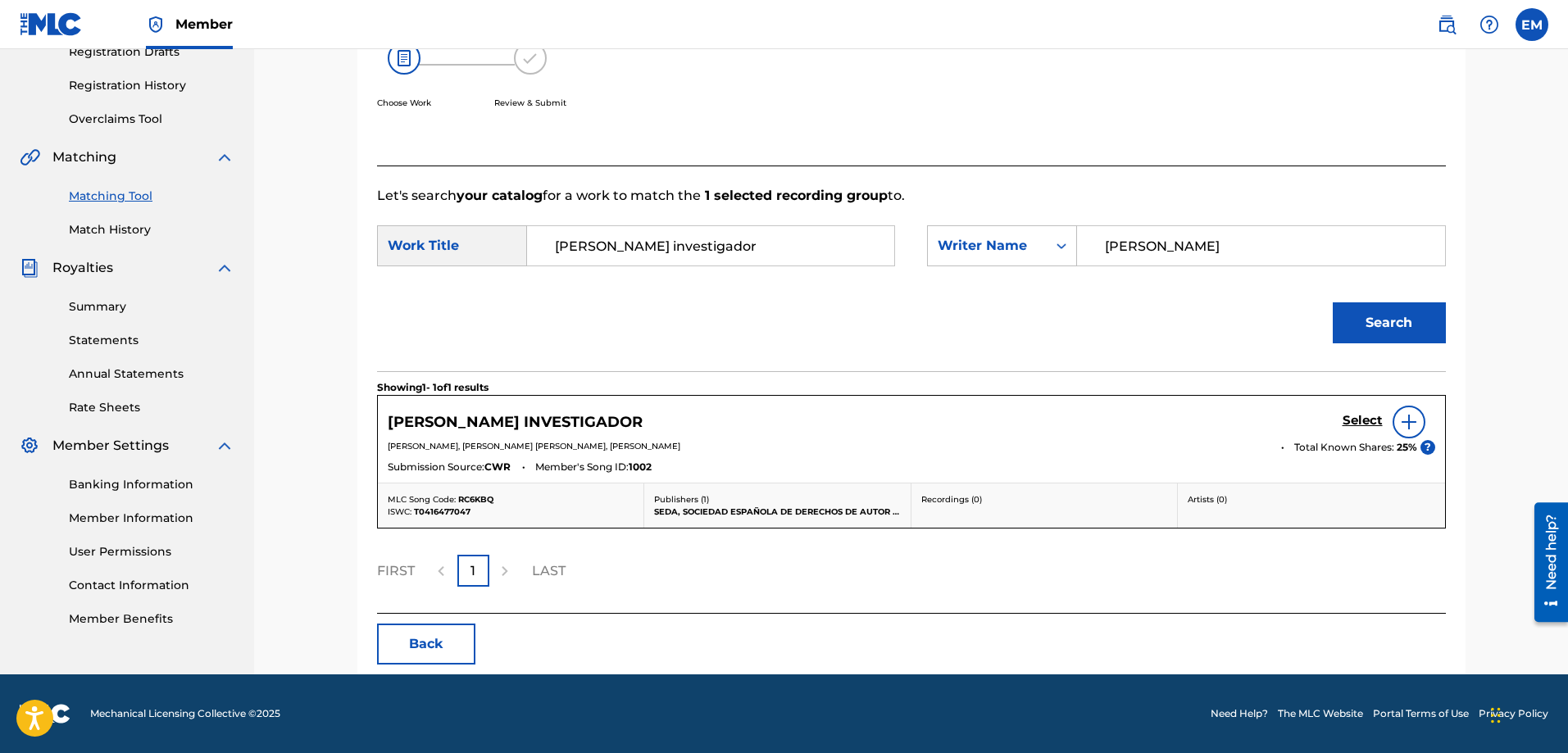
click at [1402, 423] on img at bounding box center [1409, 422] width 20 height 20
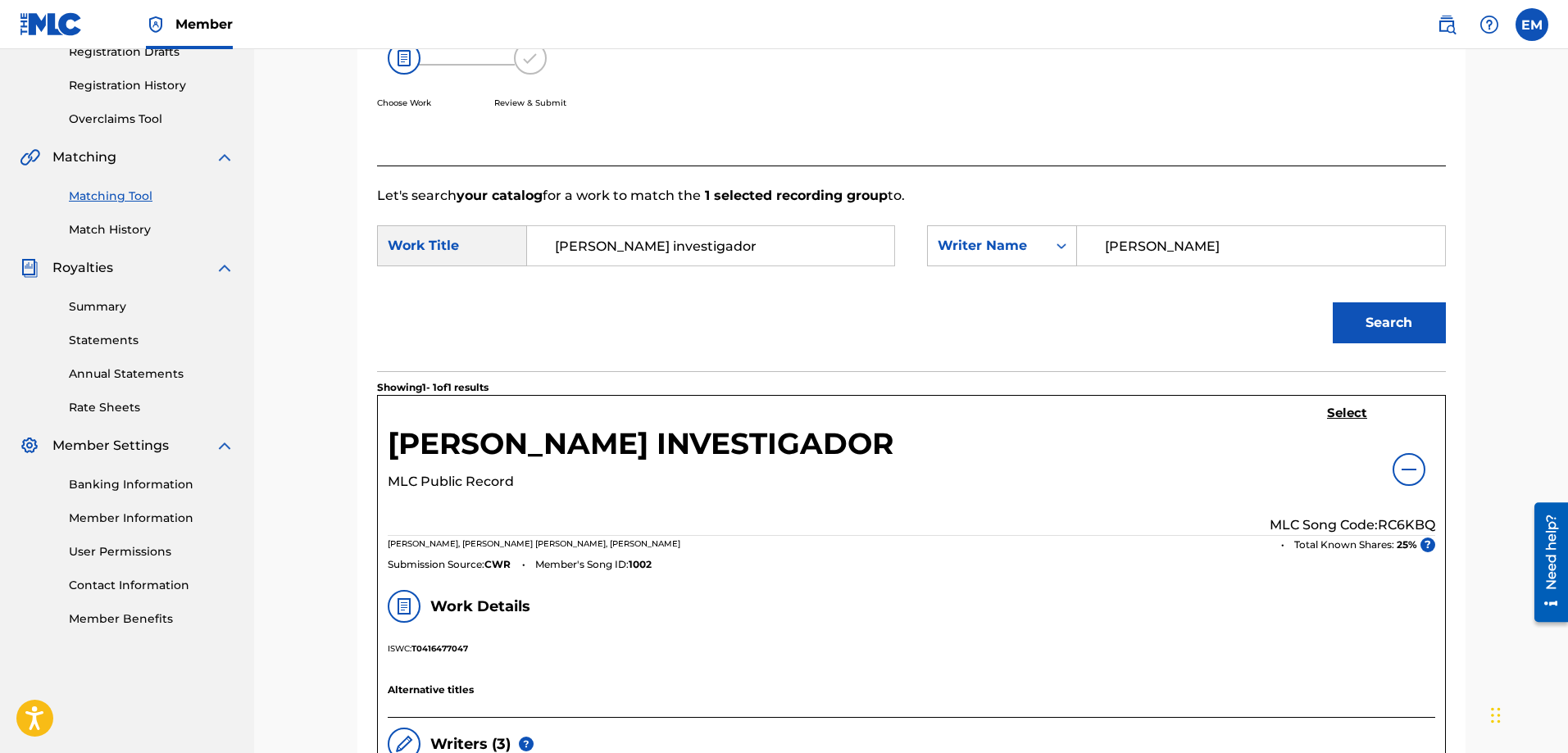
click at [1343, 410] on h5 "Select" at bounding box center [1347, 413] width 40 height 16
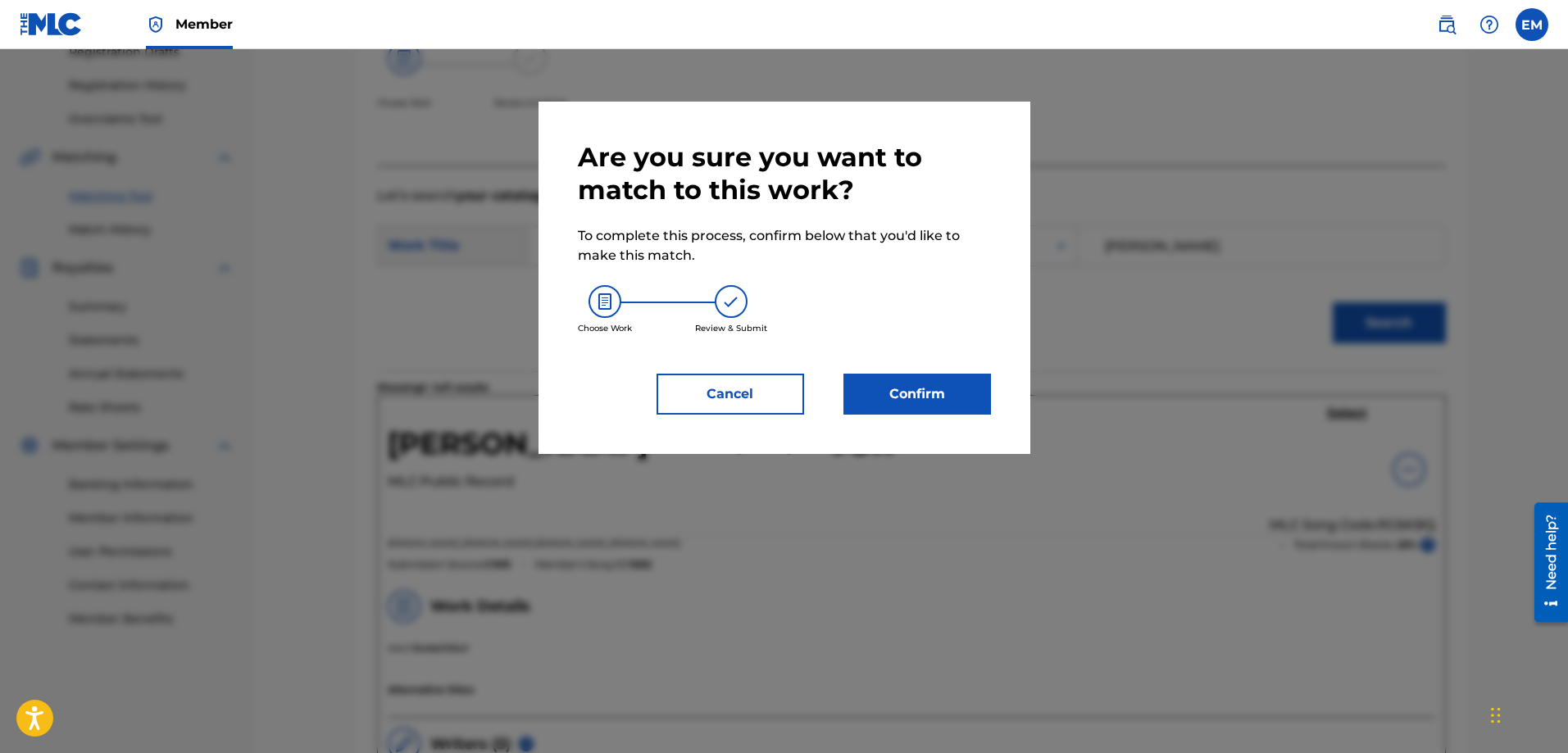
click at [889, 404] on button "Confirm" at bounding box center [917, 395] width 148 height 41
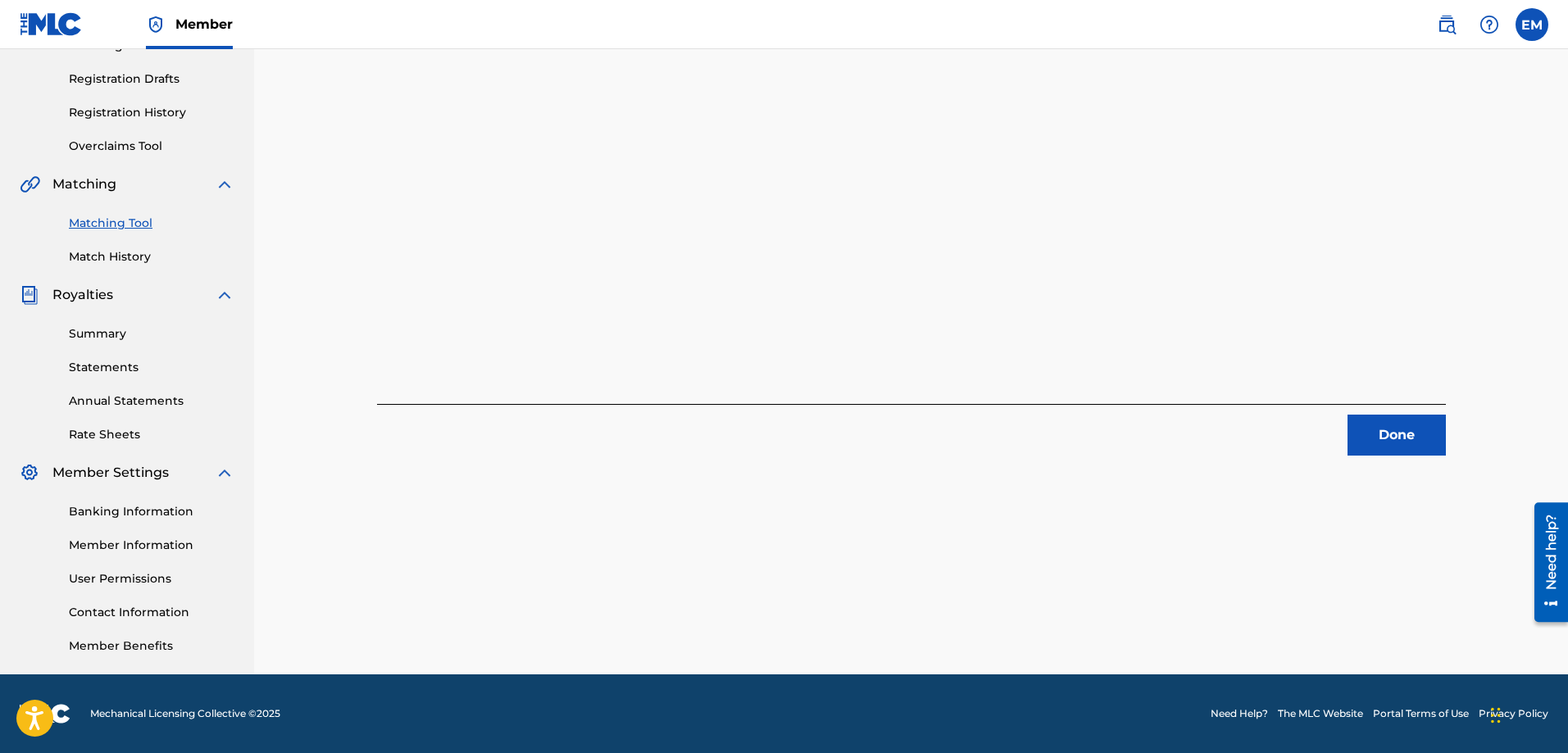
click at [1370, 446] on button "Done" at bounding box center [1397, 436] width 99 height 41
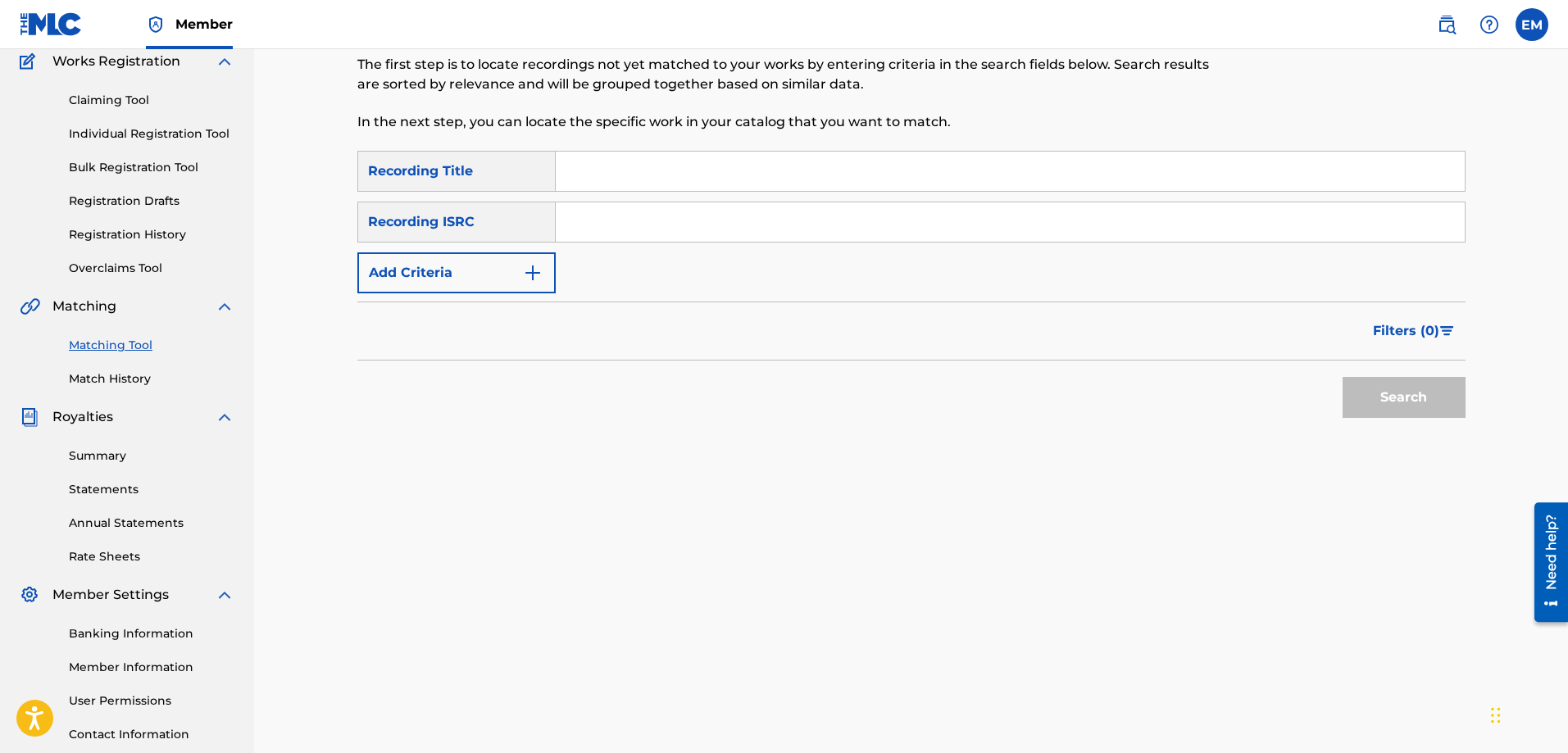
scroll to position [0, 0]
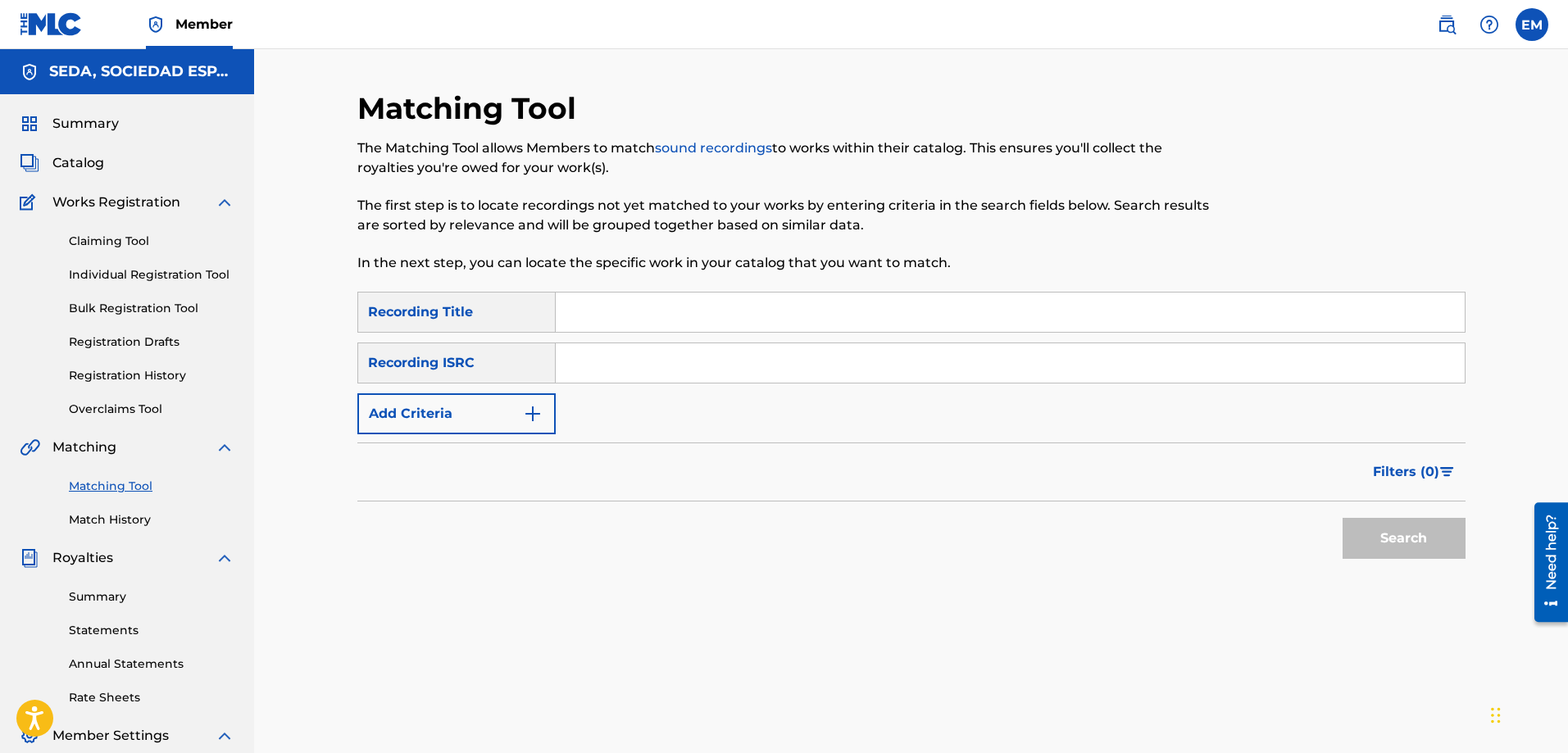
click at [686, 301] on input "Search Form" at bounding box center [1010, 313] width 910 height 39
type input "cancion de las manos"
click at [1343, 518] on button "Search" at bounding box center [1405, 538] width 123 height 41
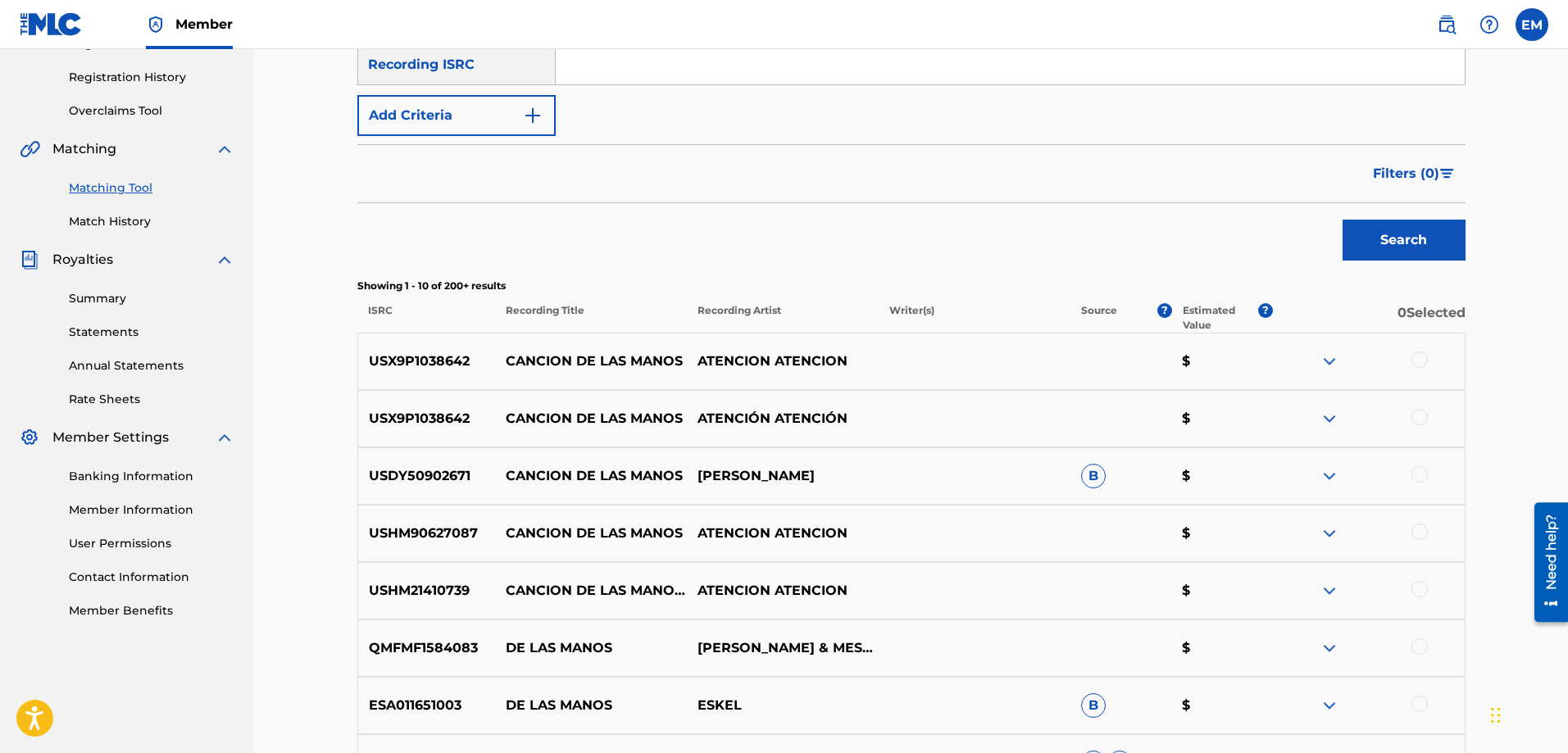
scroll to position [328, 0]
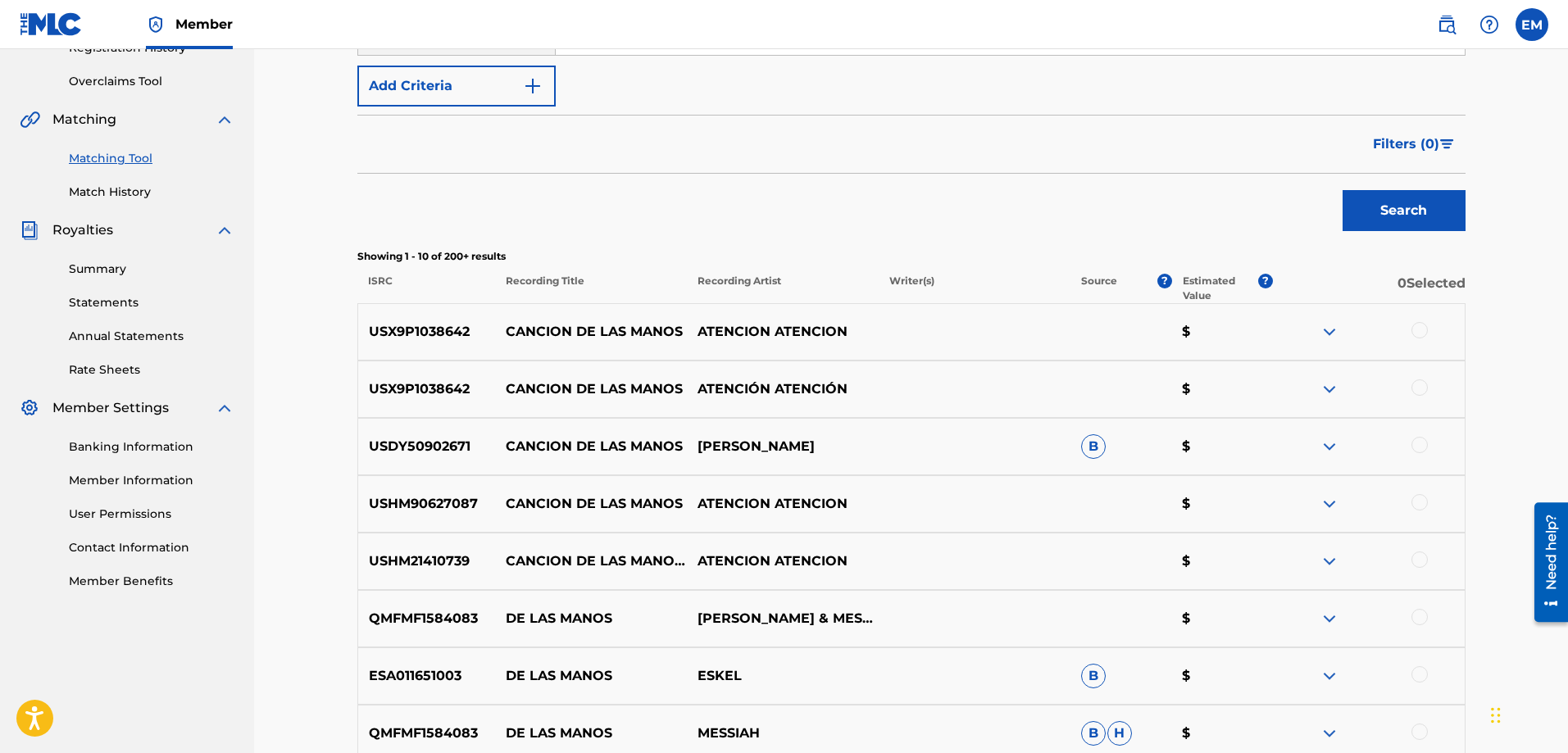
click at [1335, 559] on img at bounding box center [1330, 562] width 20 height 20
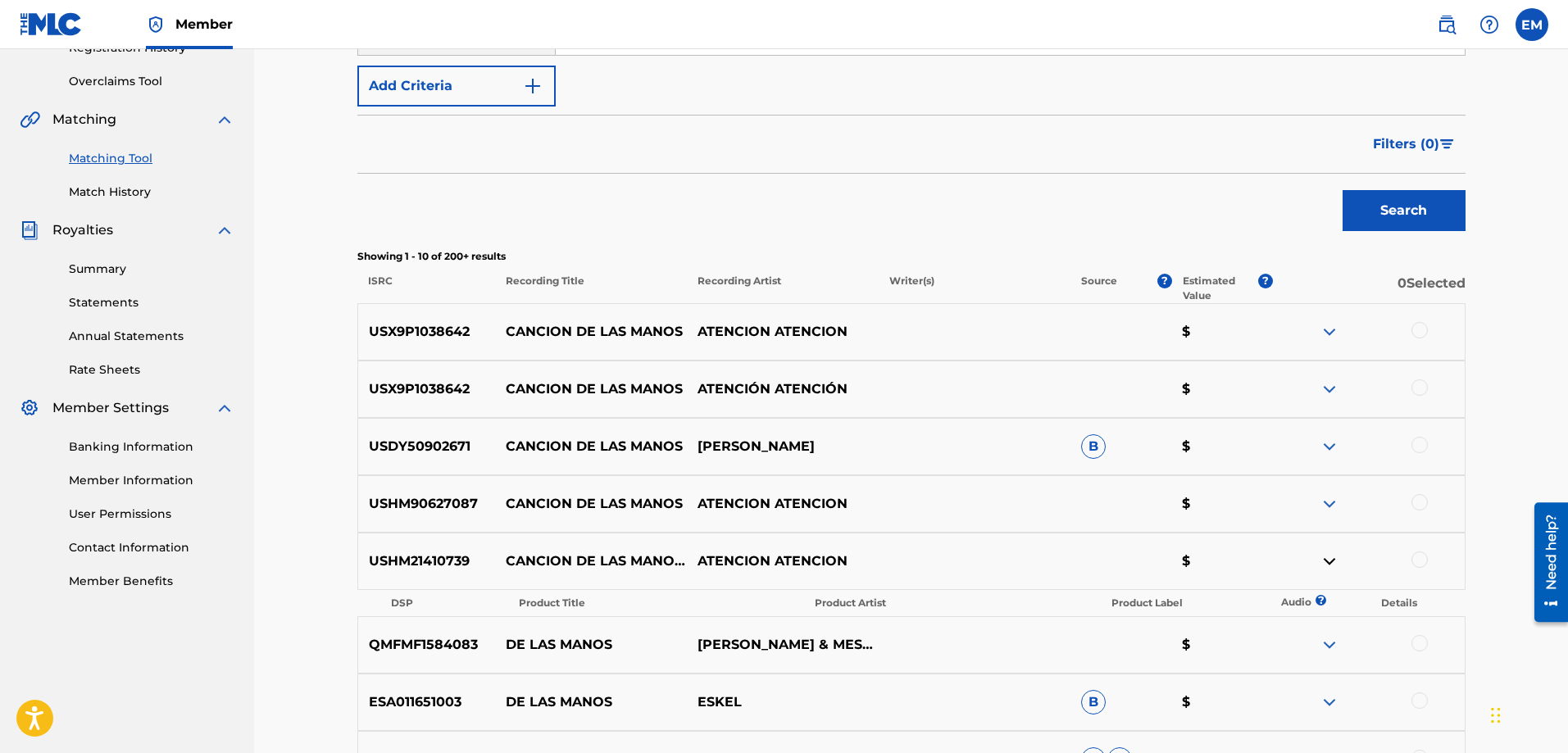
click at [1327, 496] on img at bounding box center [1330, 504] width 20 height 20
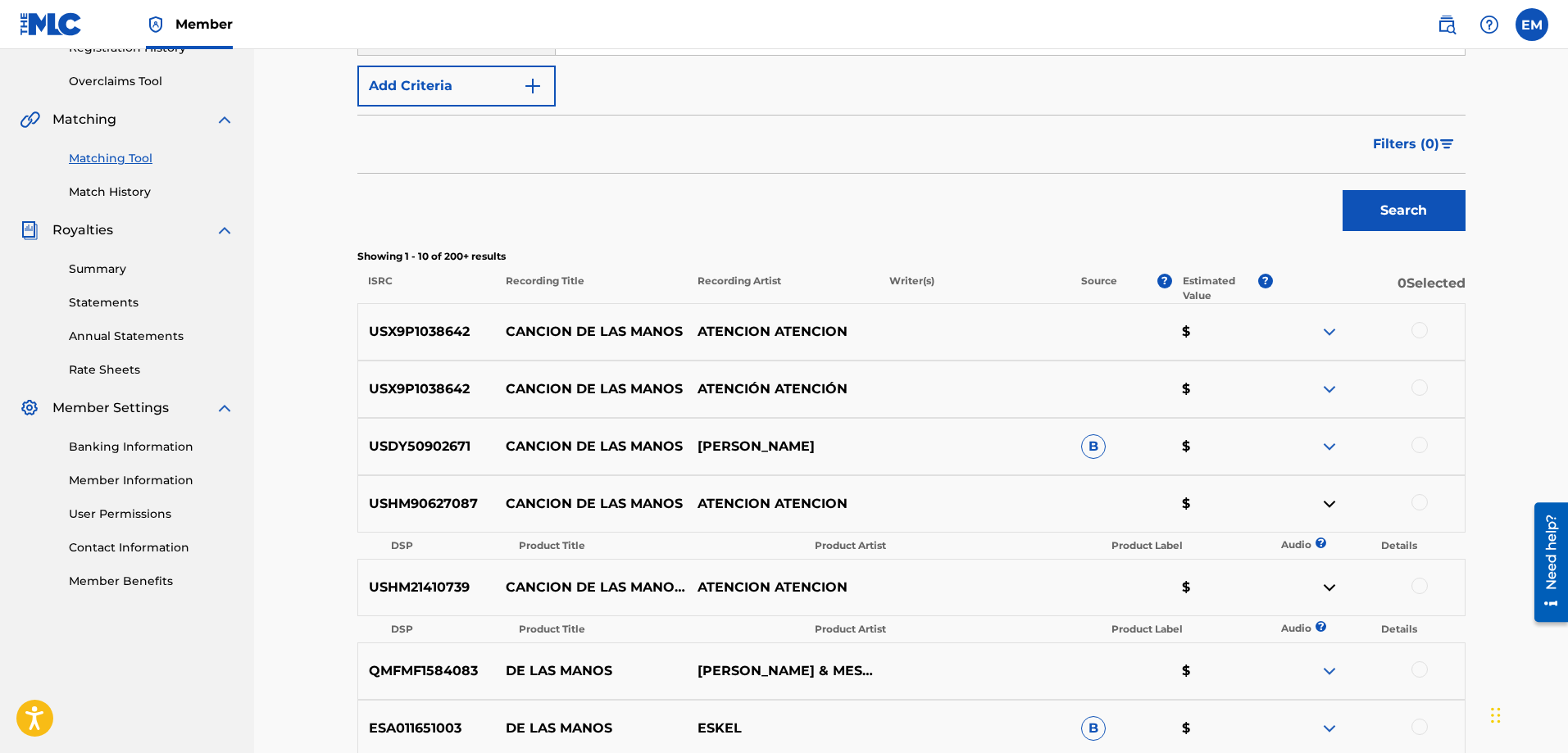
click at [1327, 390] on img at bounding box center [1330, 390] width 20 height 20
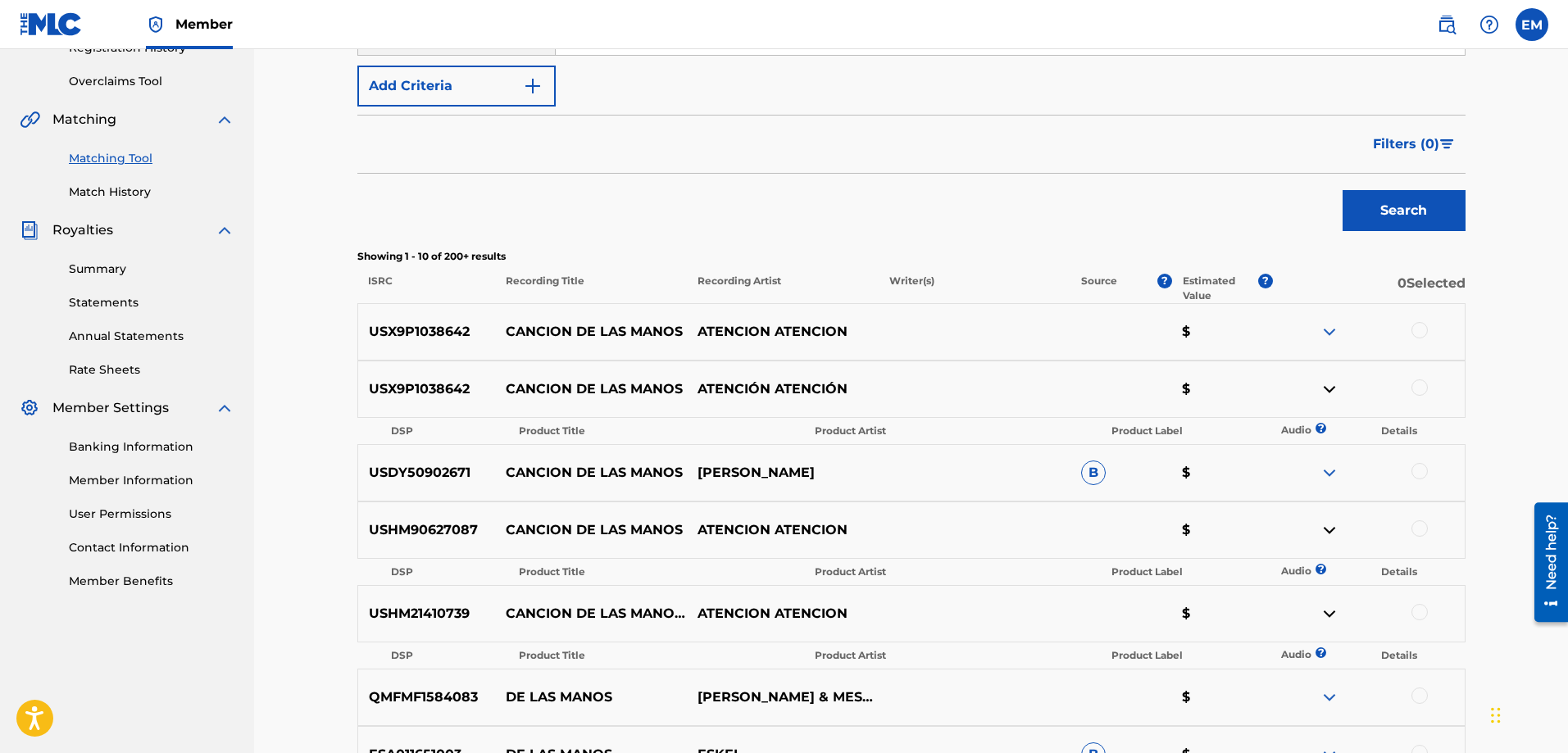
click at [1332, 330] on img at bounding box center [1330, 332] width 20 height 20
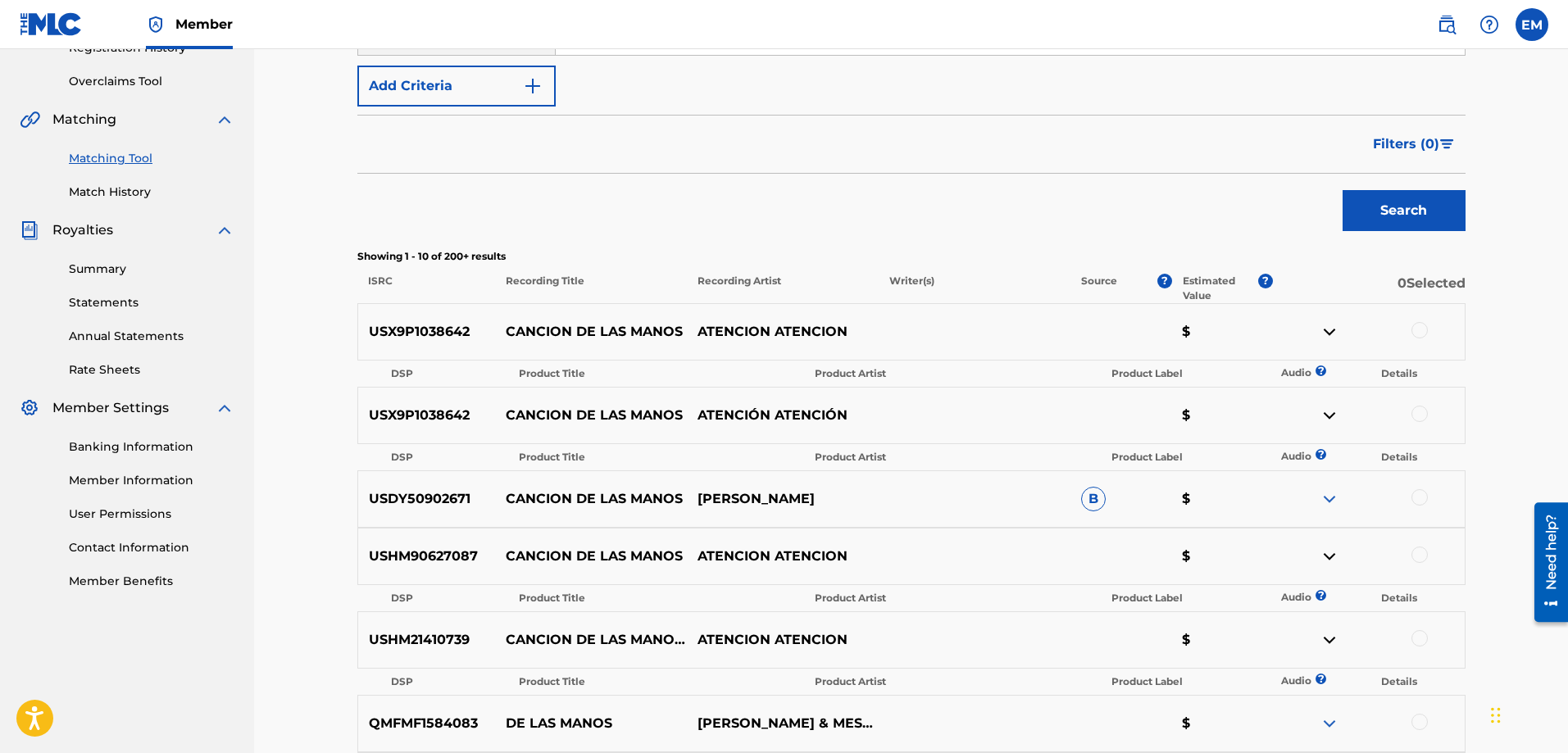
click at [1331, 329] on img at bounding box center [1330, 332] width 20 height 20
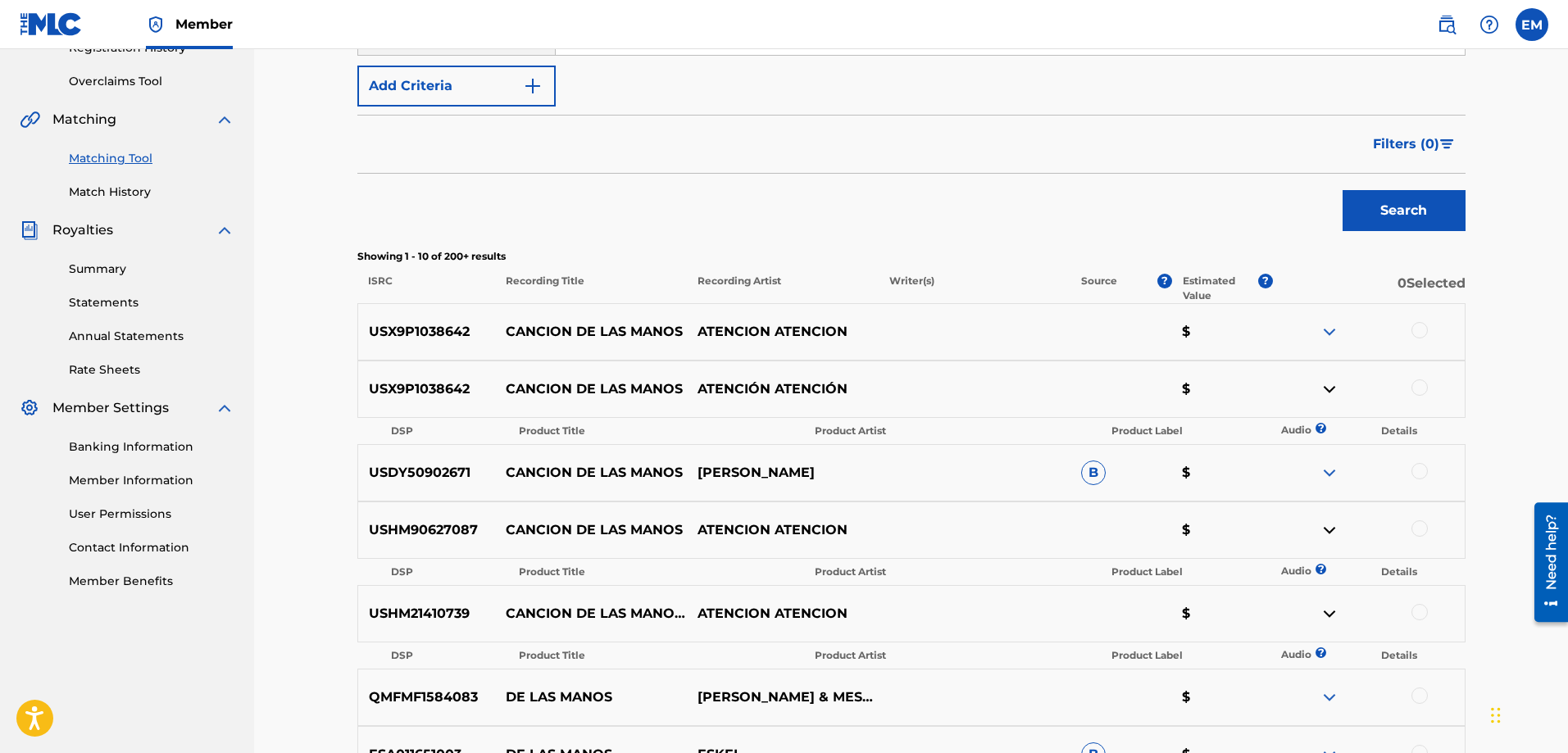
click at [1331, 392] on img at bounding box center [1330, 390] width 20 height 20
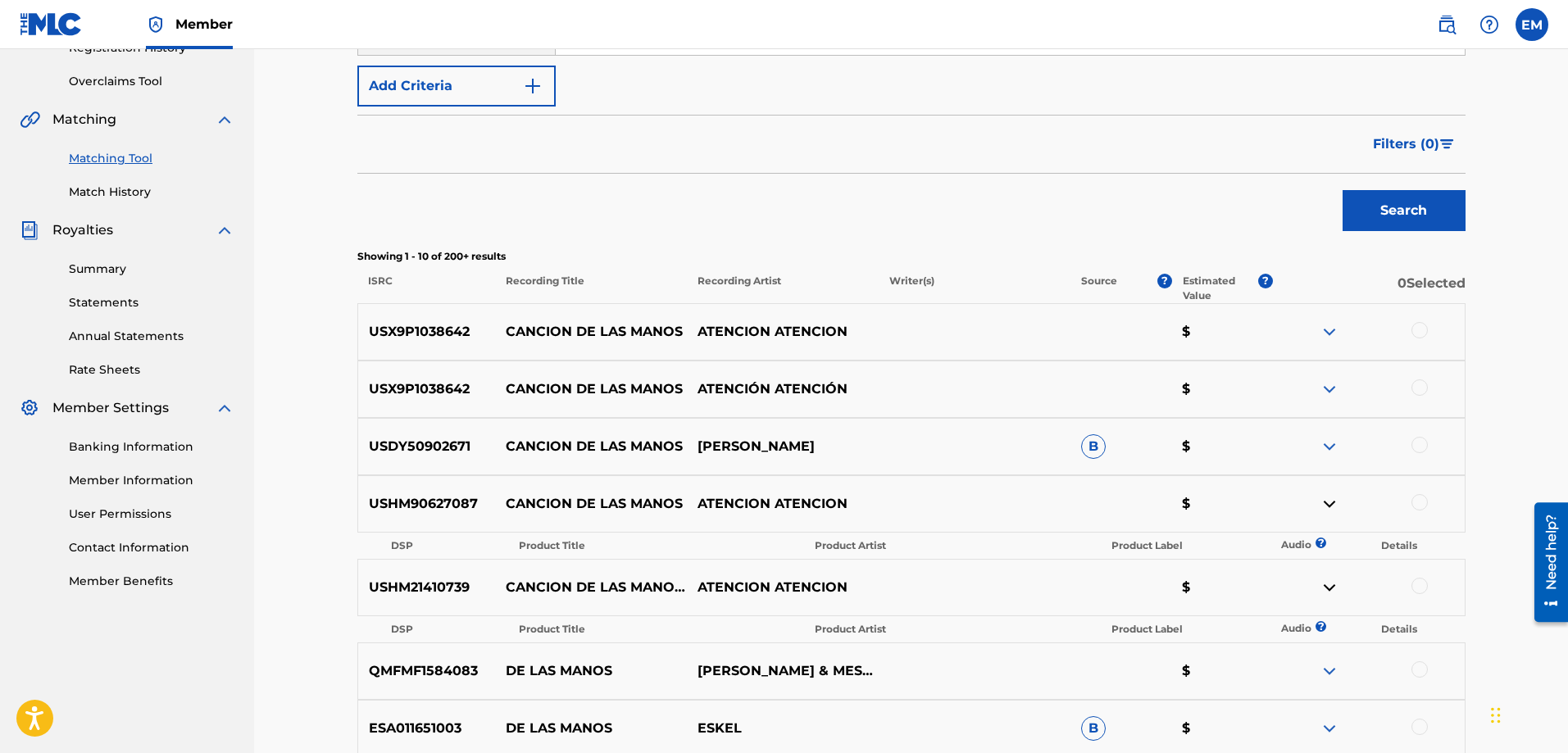
click at [1323, 504] on img at bounding box center [1330, 504] width 20 height 20
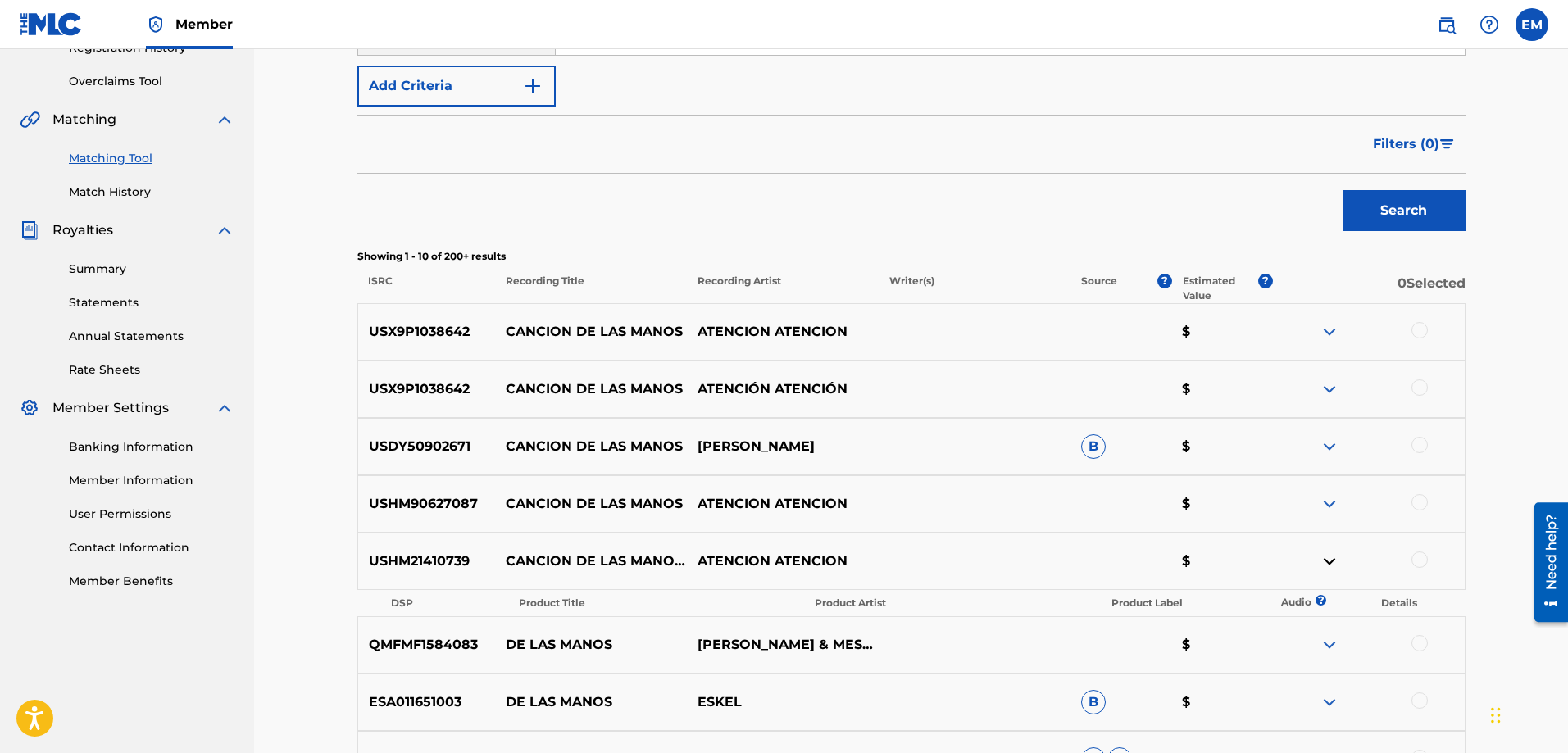
click at [1329, 561] on img at bounding box center [1330, 562] width 20 height 20
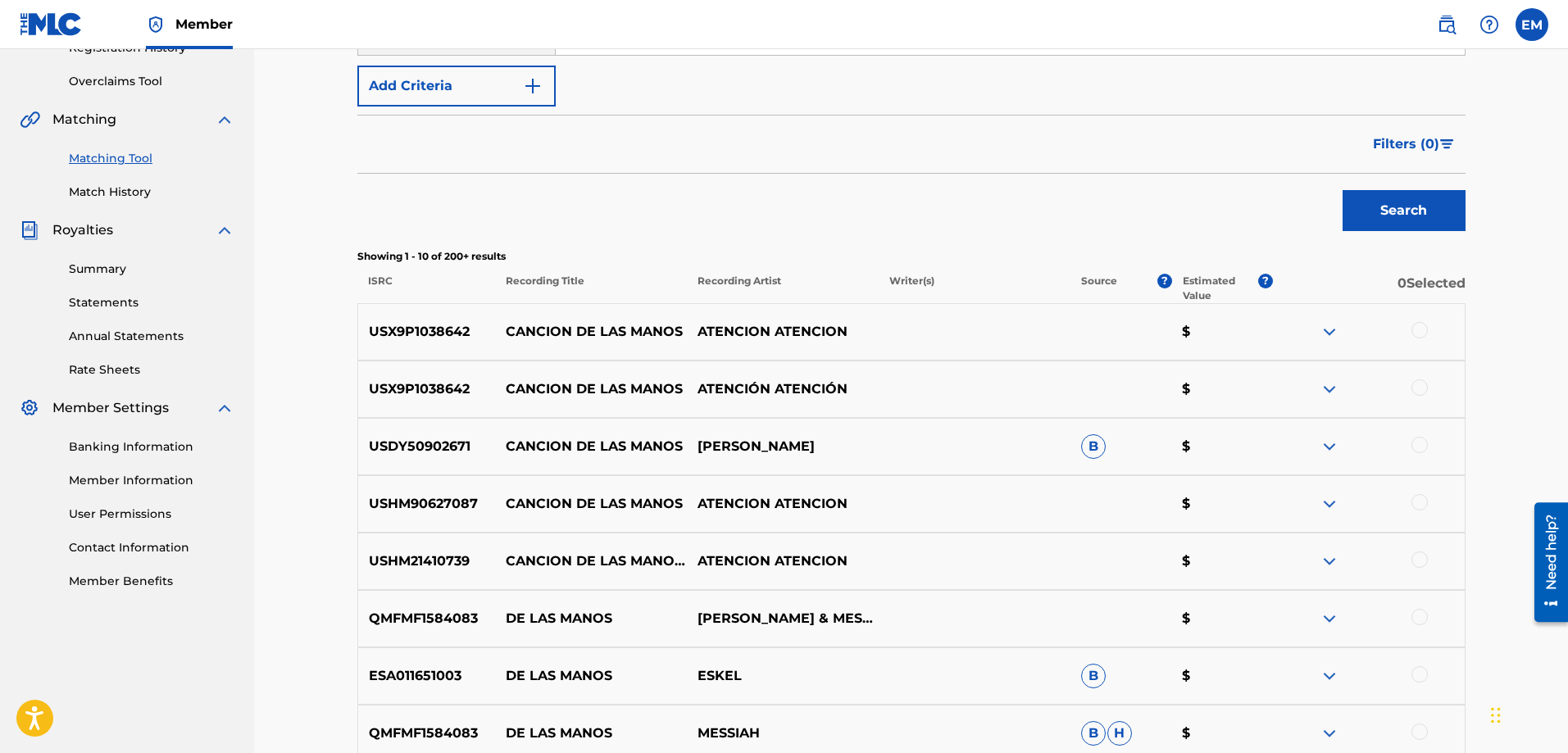
scroll to position [0, 0]
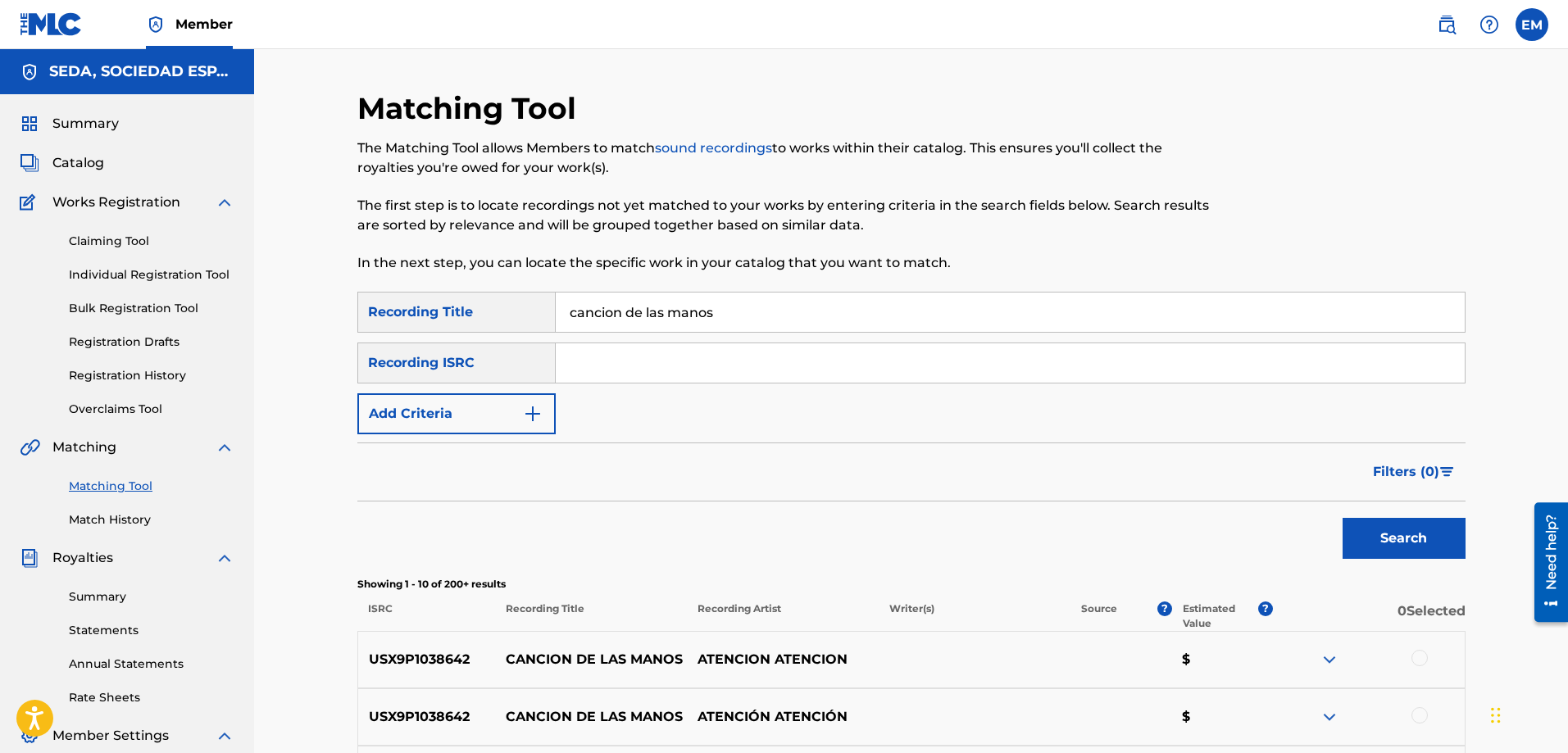
click at [504, 417] on button "Add Criteria" at bounding box center [456, 414] width 198 height 41
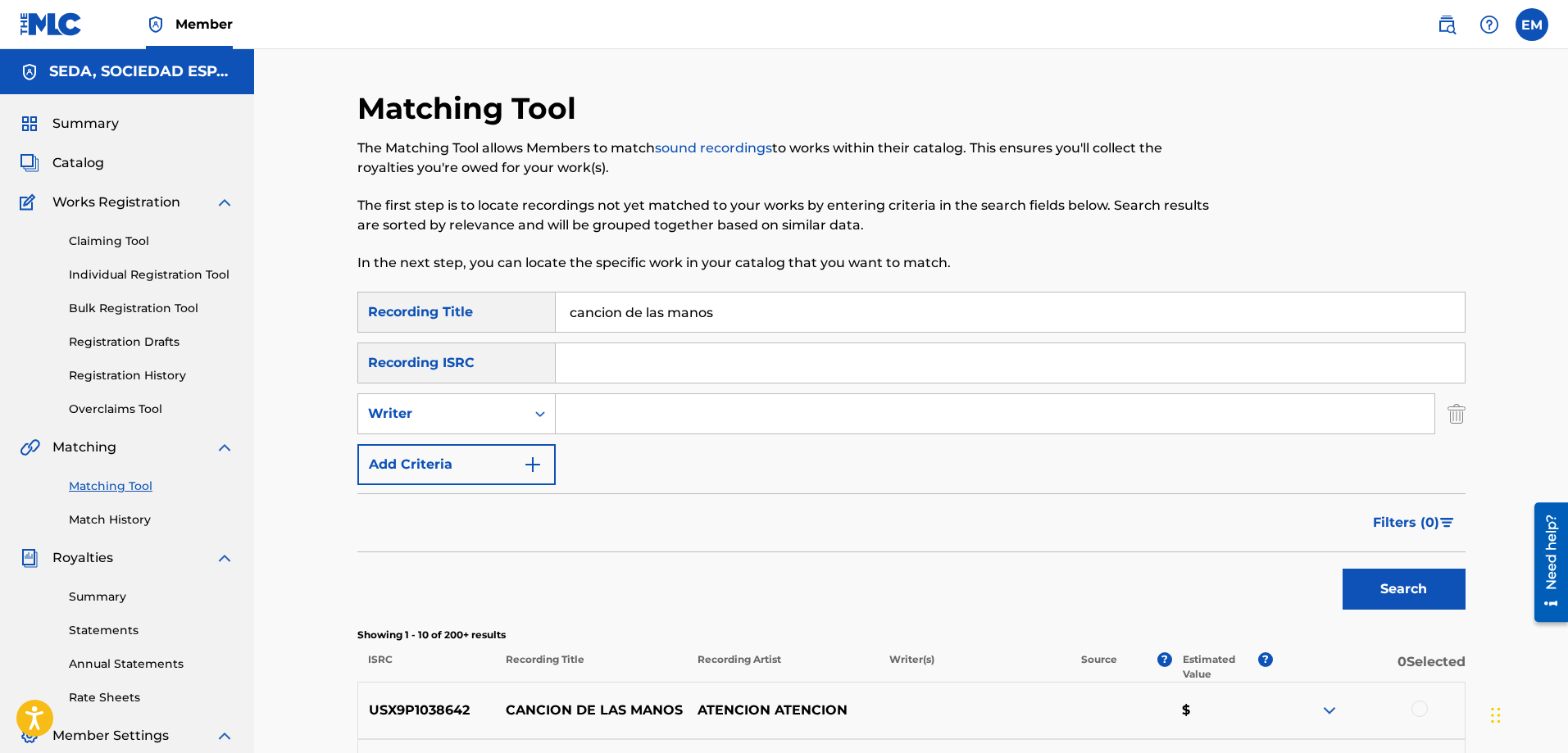
click at [594, 409] on input "Search Form" at bounding box center [996, 414] width 879 height 39
type input "[PERSON_NAME]"
click at [1343, 568] on button "Search" at bounding box center [1405, 589] width 123 height 41
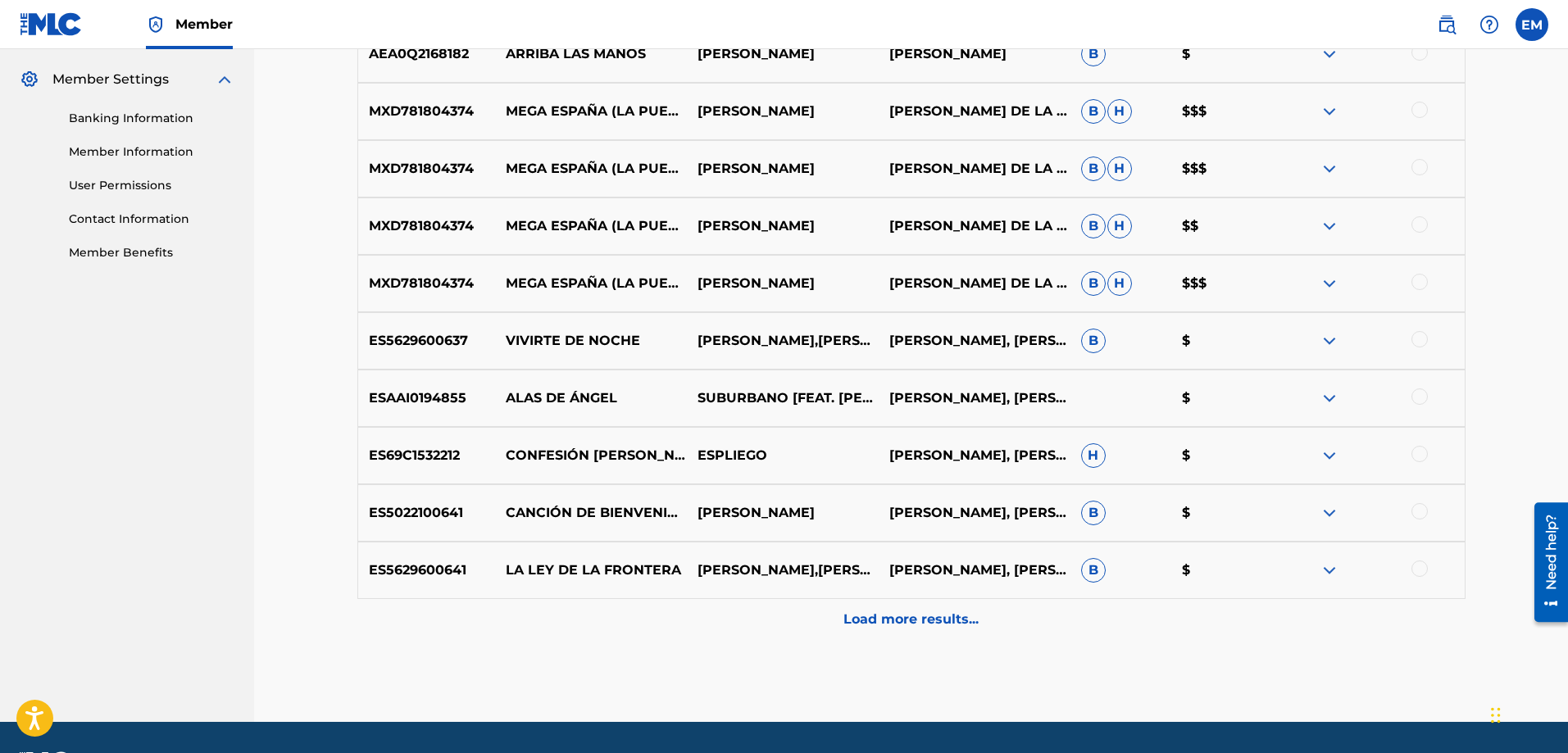
scroll to position [704, 0]
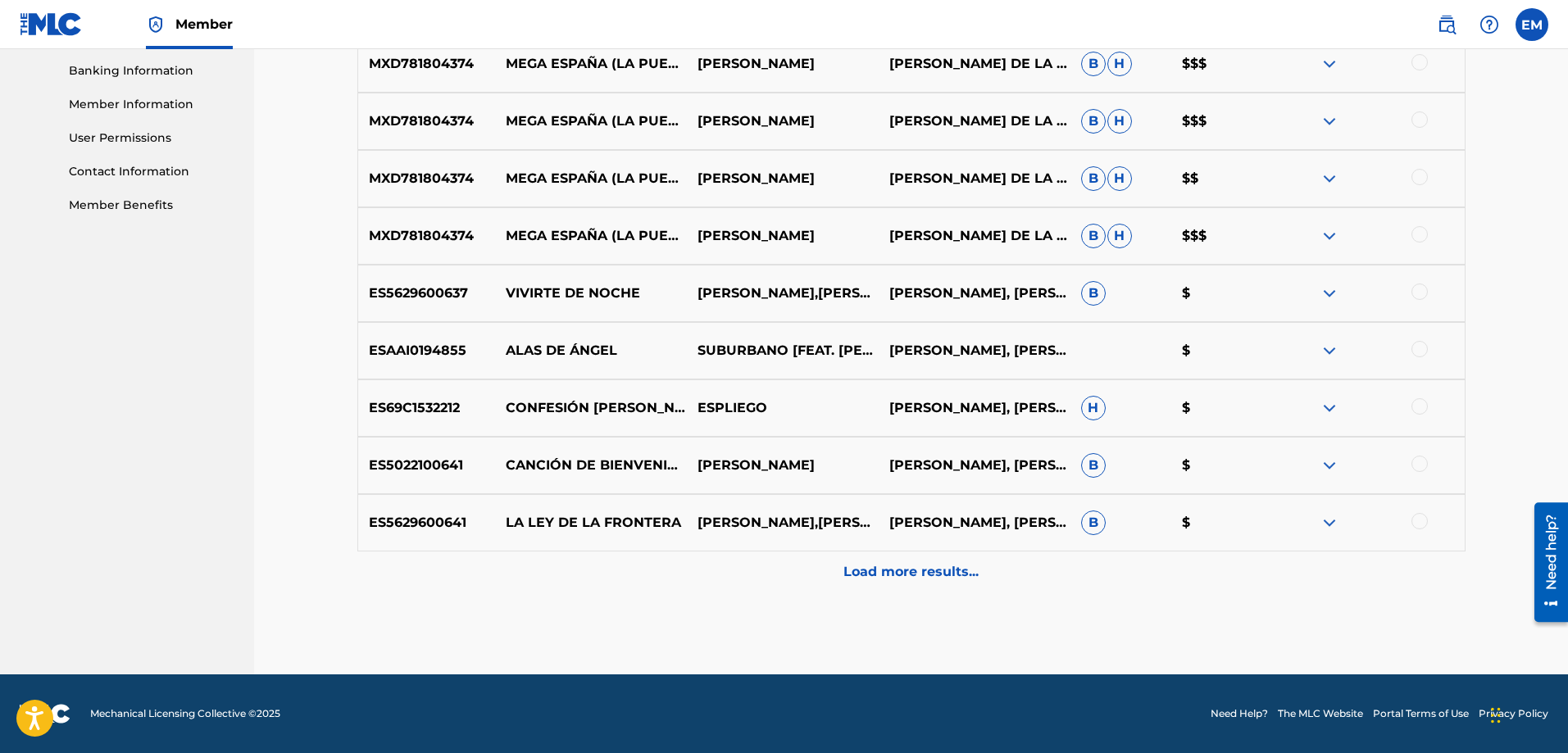
click at [1420, 465] on div at bounding box center [1420, 464] width 17 height 17
click at [1081, 615] on button "Match 1 Group" at bounding box center [1152, 619] width 181 height 41
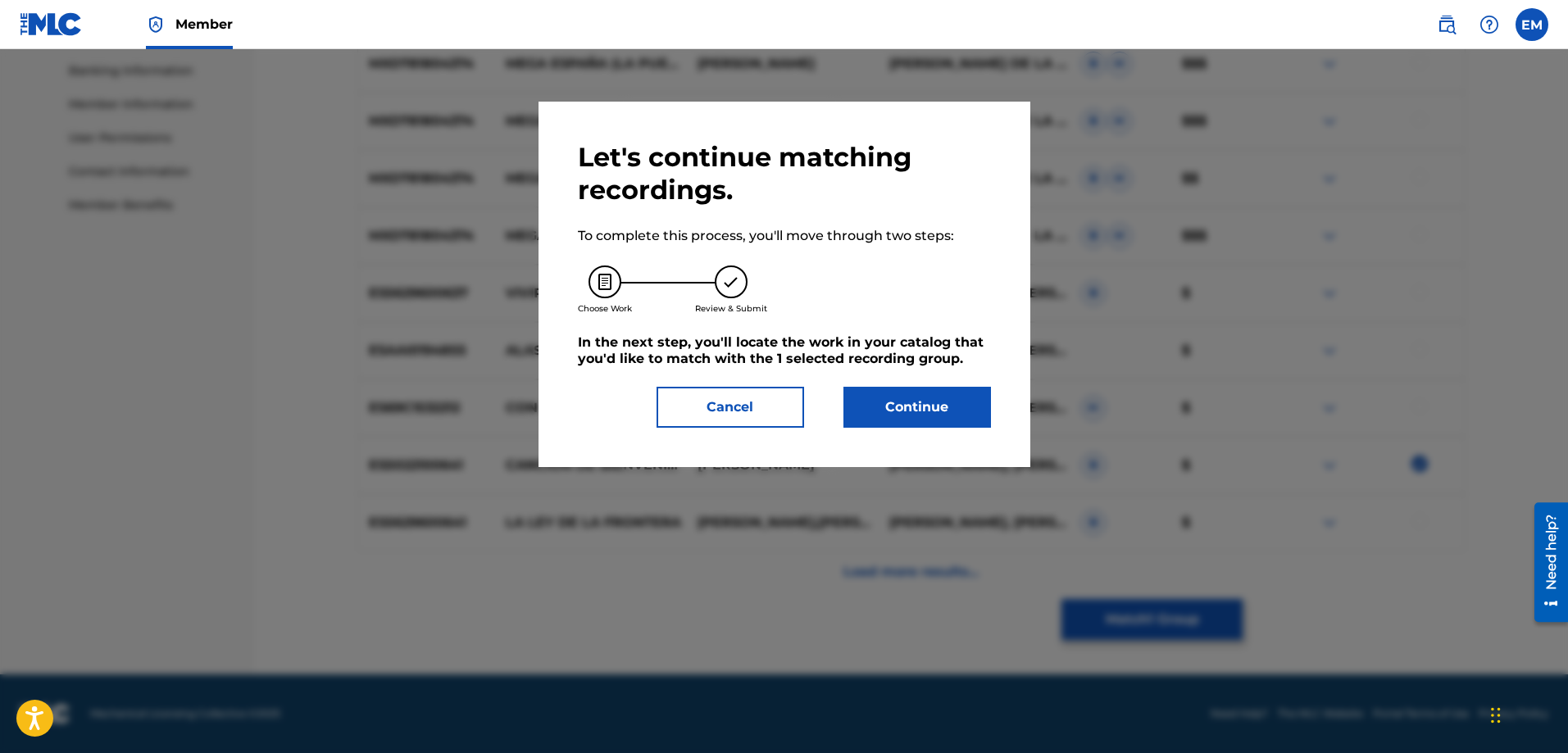
click at [920, 400] on button "Continue" at bounding box center [917, 407] width 148 height 41
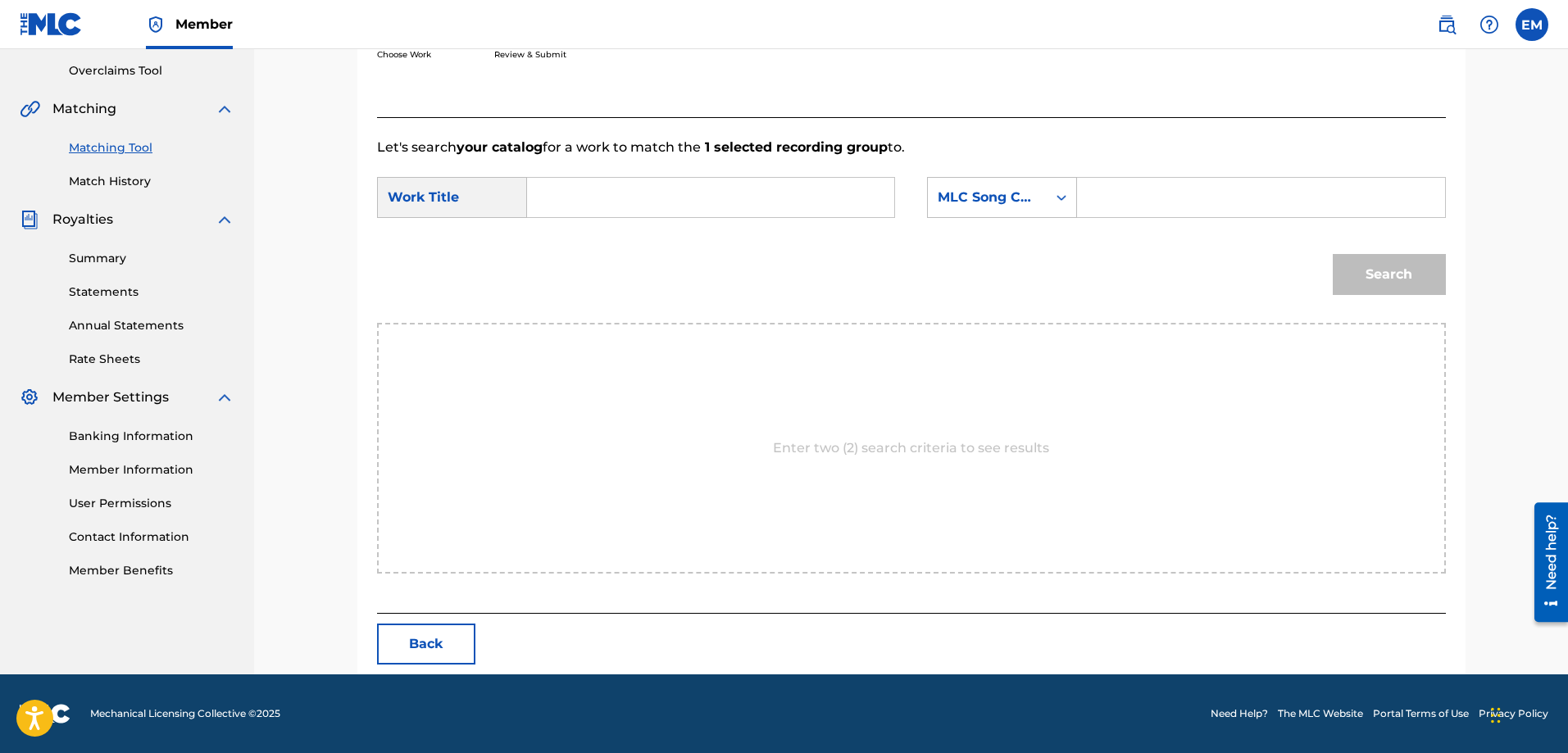
scroll to position [339, 0]
click at [763, 194] on input "Search Form" at bounding box center [710, 197] width 339 height 39
type input "cancion de las manos"
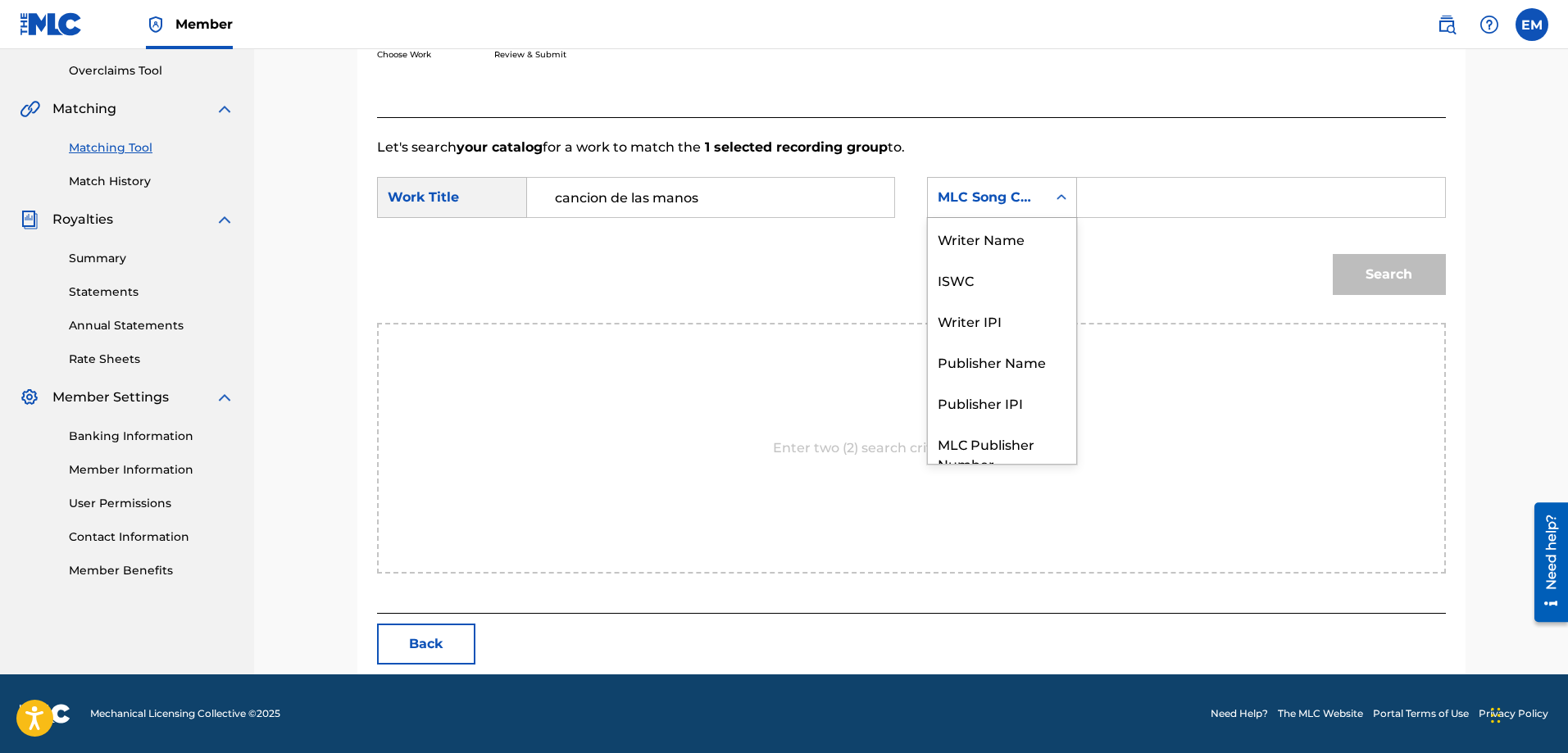
click at [949, 185] on div "MLC Song Code" at bounding box center [988, 197] width 119 height 31
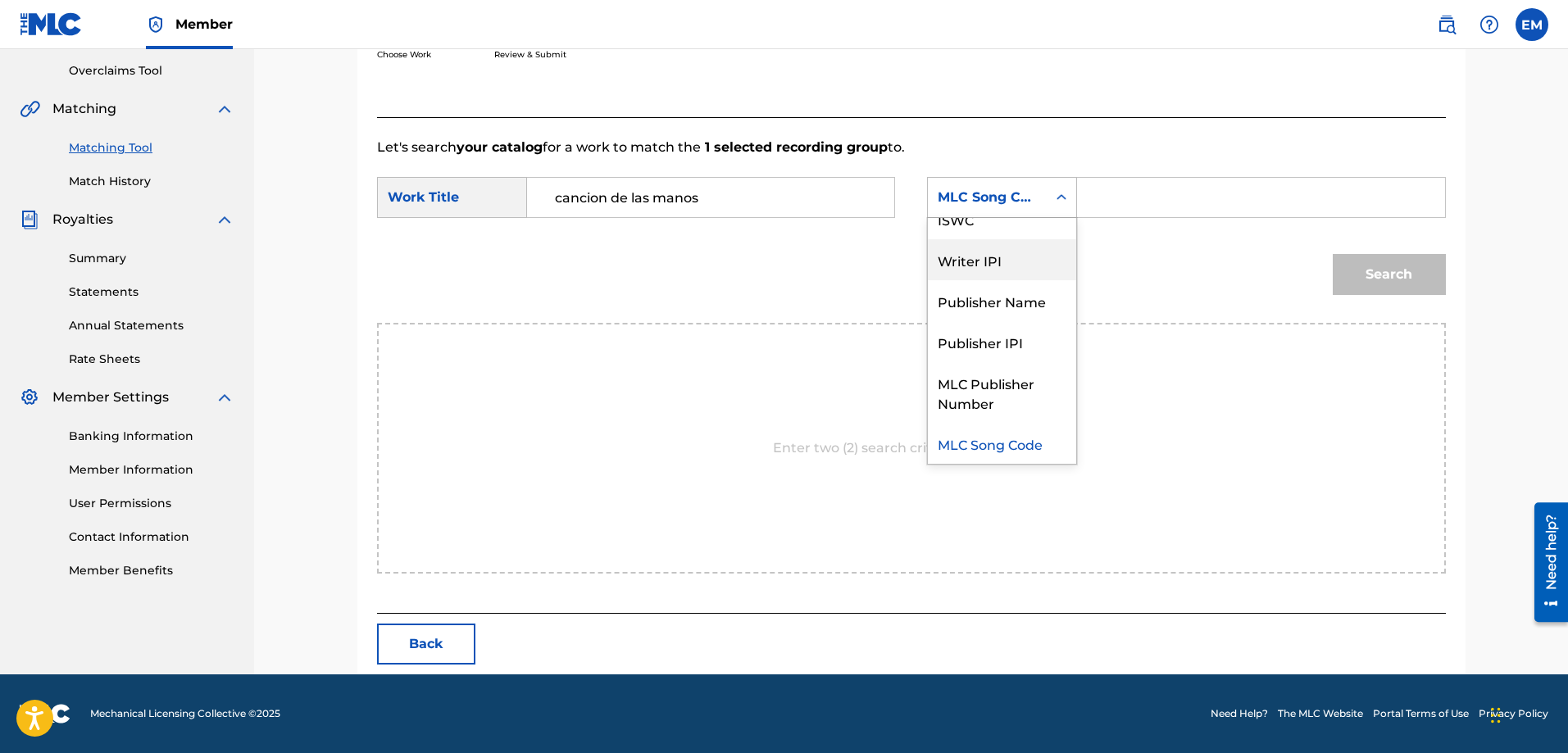
scroll to position [0, 0]
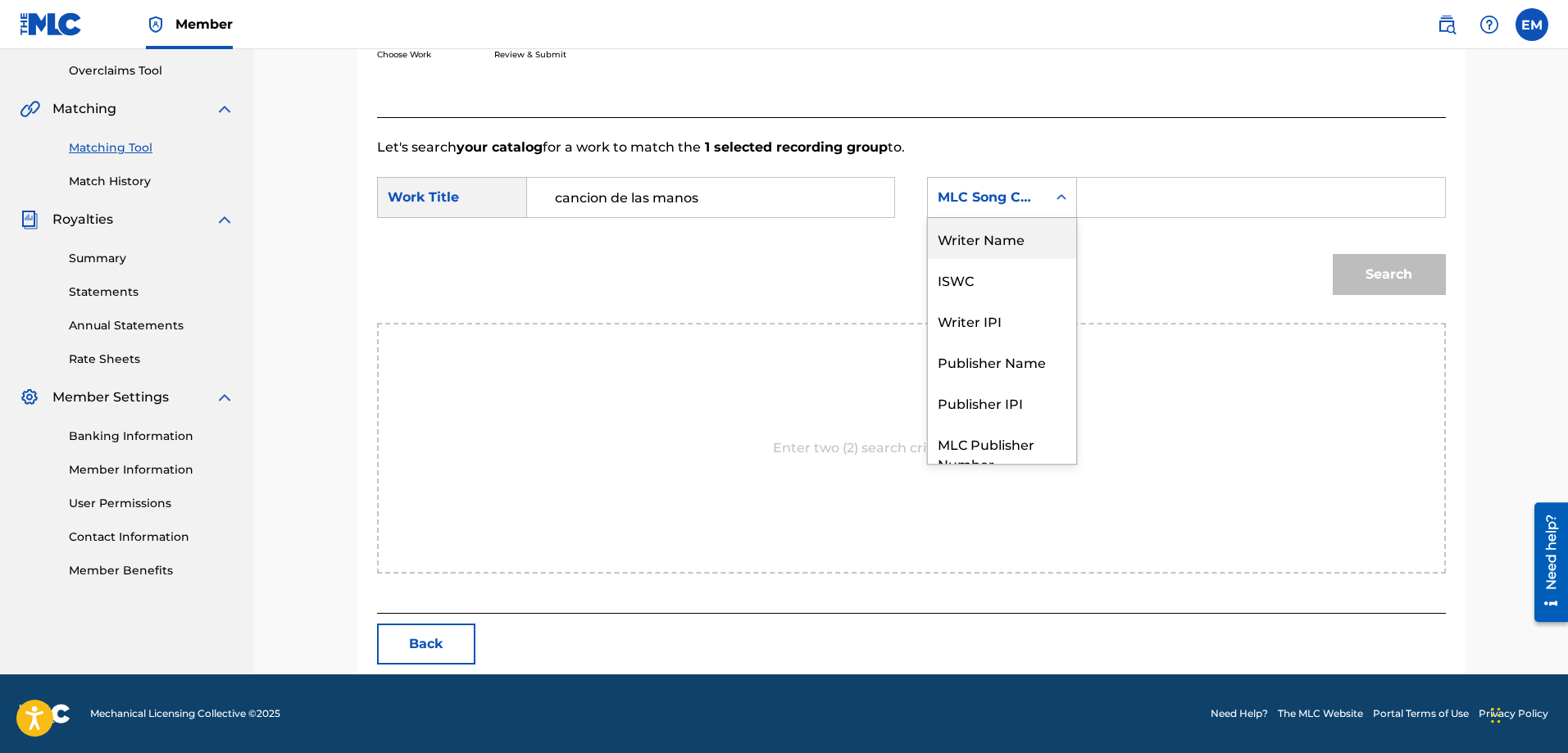
drag, startPoint x: 988, startPoint y: 234, endPoint x: 1000, endPoint y: 231, distance: 12.4
click at [988, 233] on div "Writer Name" at bounding box center [1002, 238] width 148 height 41
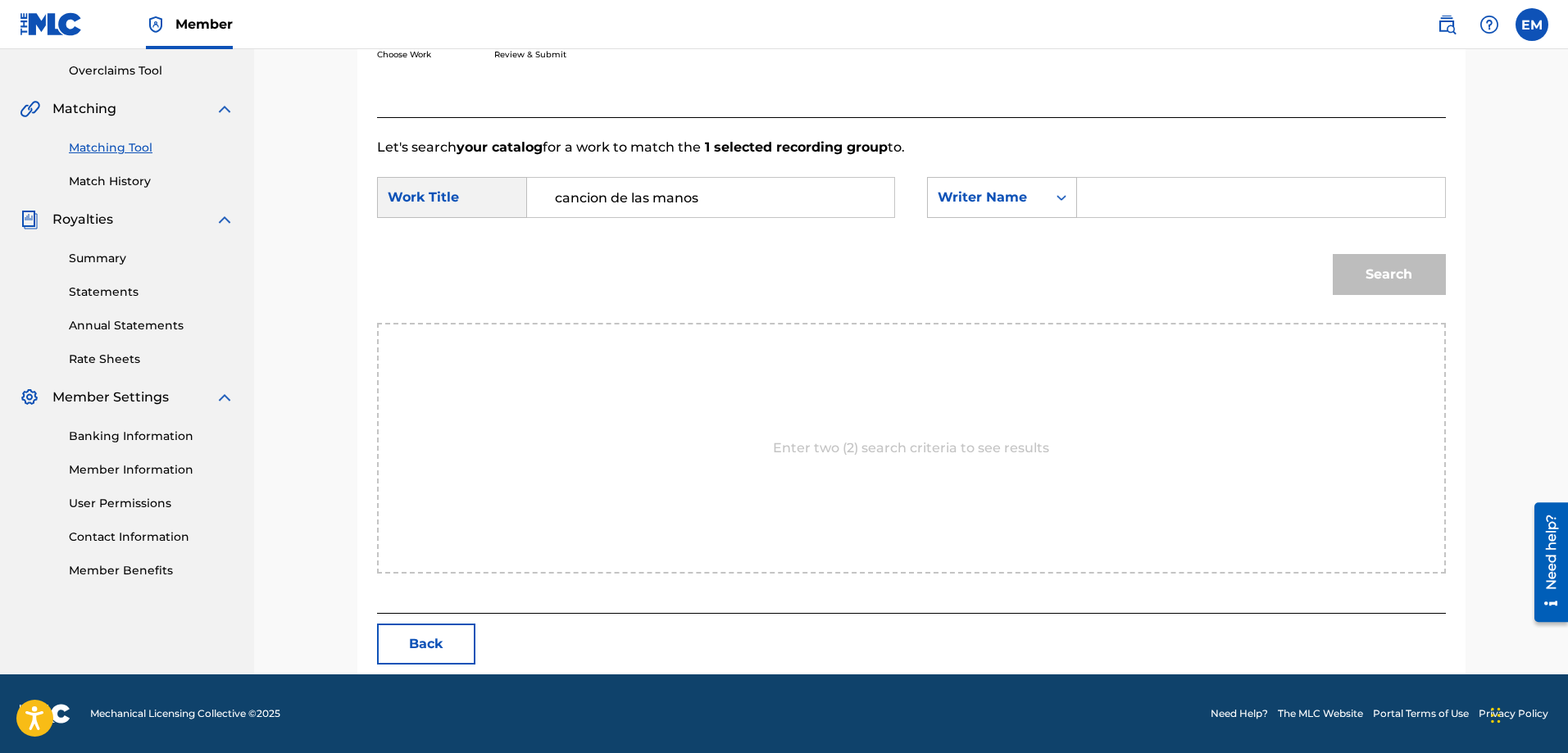
click at [1213, 184] on input "Search Form" at bounding box center [1260, 197] width 339 height 39
paste input "[PERSON_NAME]"
type input "[PERSON_NAME]"
click at [1333, 254] on button "Search" at bounding box center [1389, 274] width 113 height 41
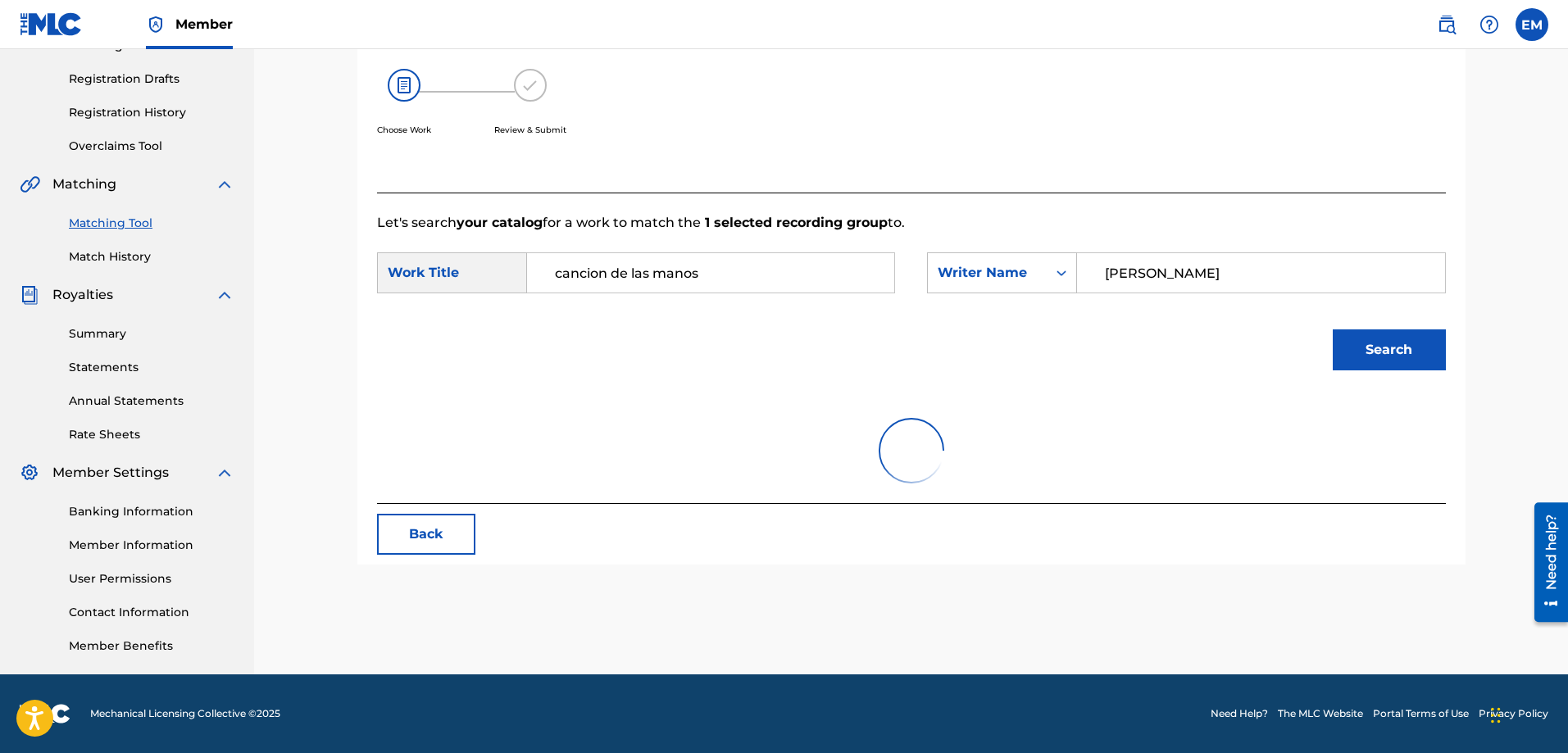
scroll to position [339, 0]
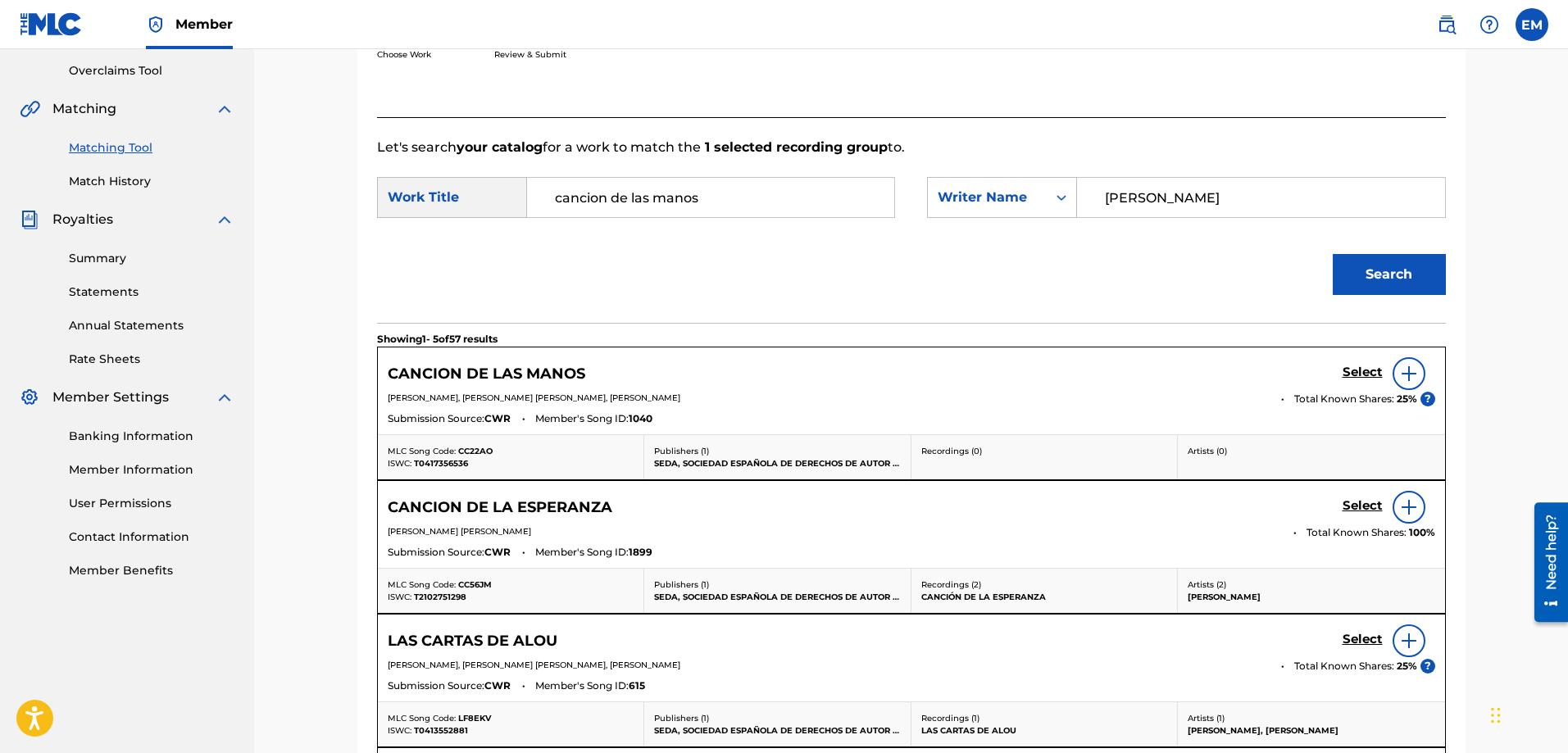
click at [1403, 364] on div at bounding box center [1410, 374] width 33 height 33
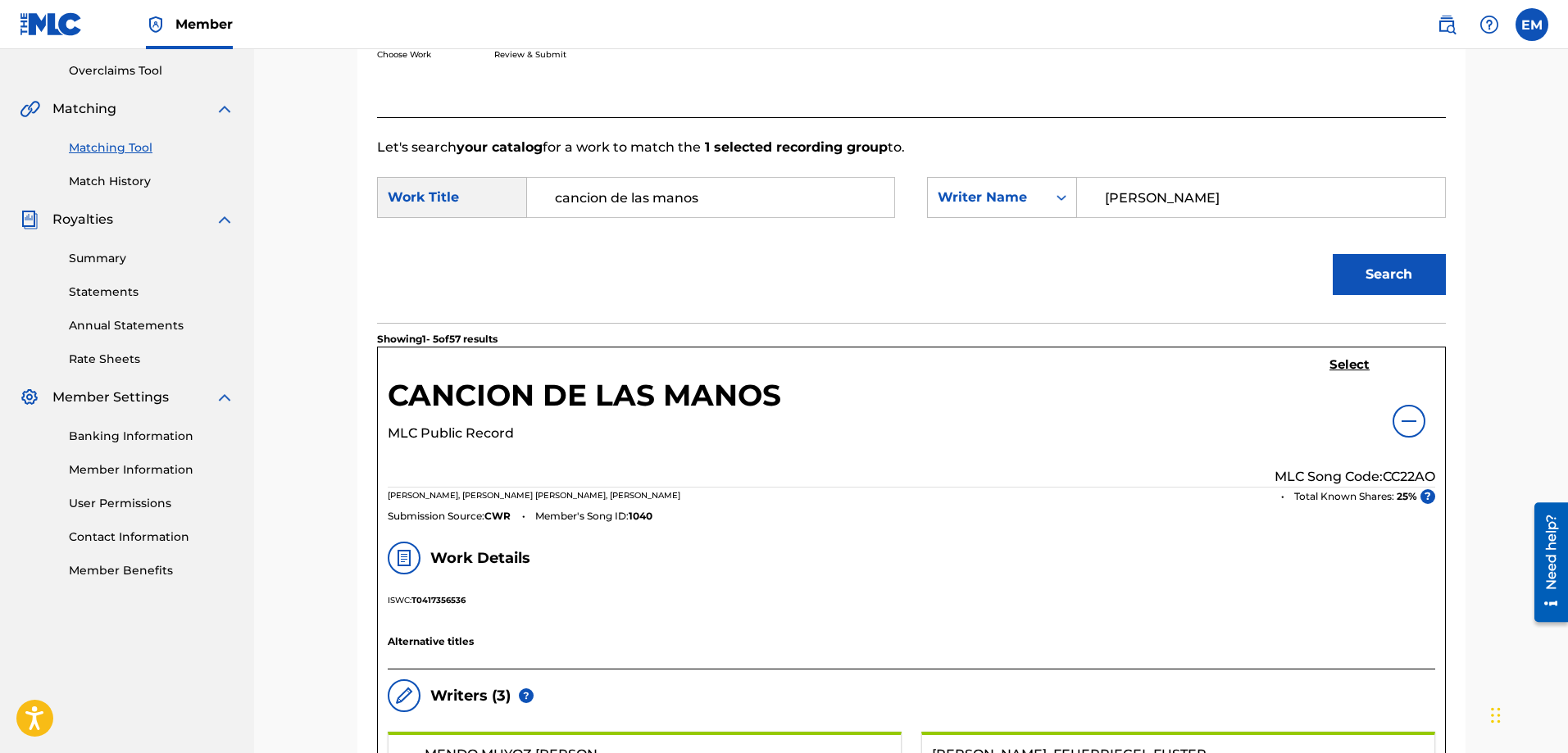
click at [1355, 364] on h5 "Select" at bounding box center [1349, 365] width 40 height 16
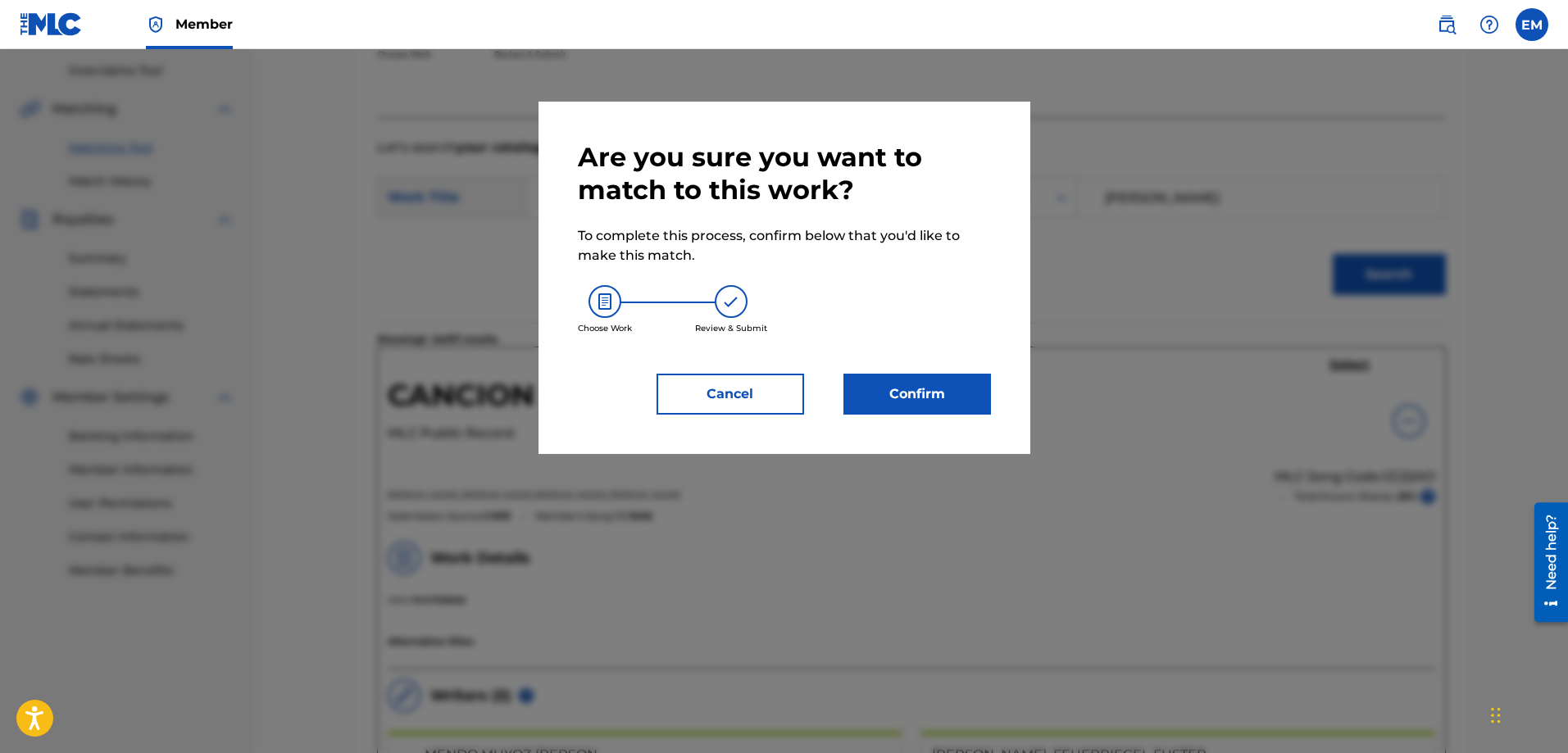
click at [950, 386] on button "Confirm" at bounding box center [917, 395] width 148 height 41
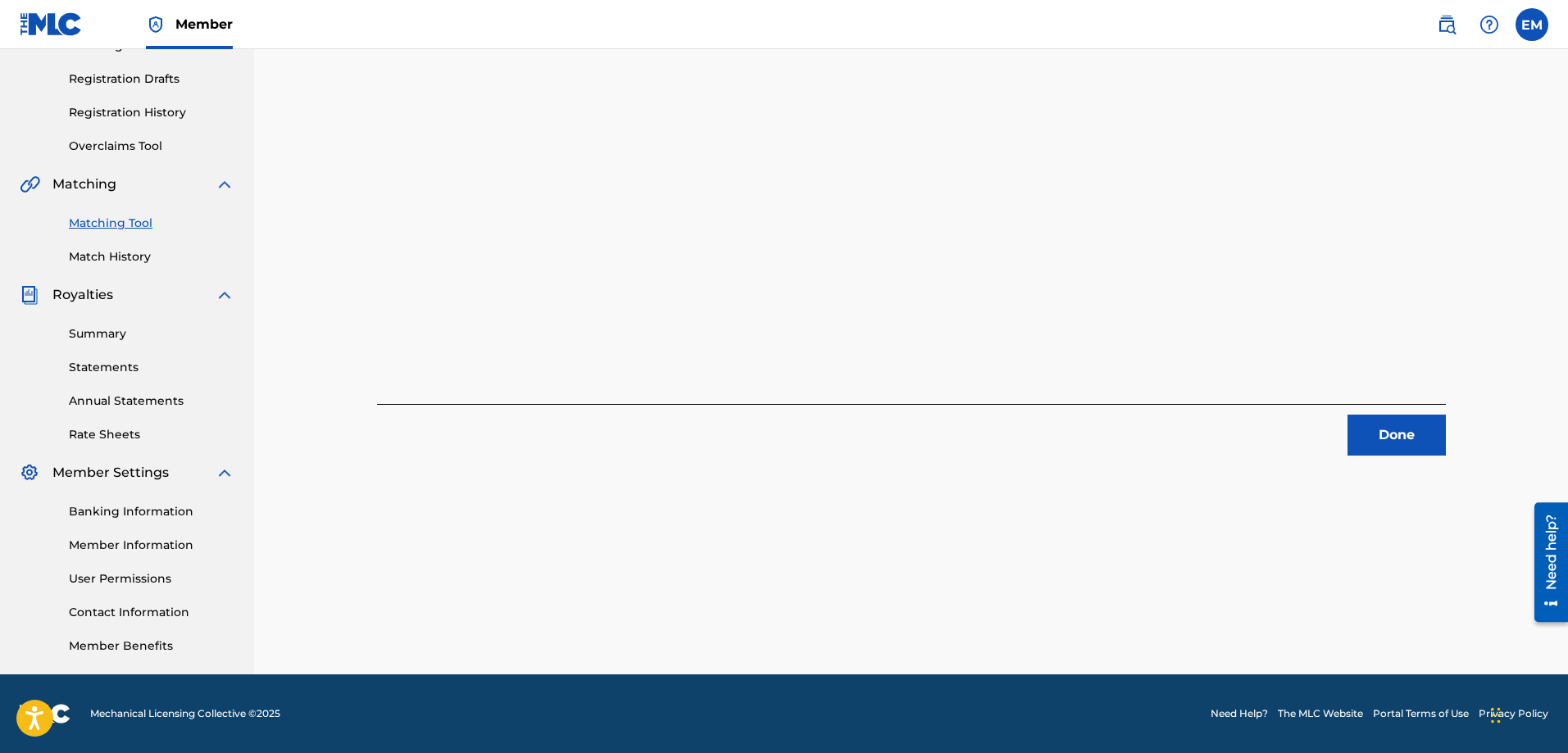
click at [1364, 435] on button "Done" at bounding box center [1397, 436] width 99 height 41
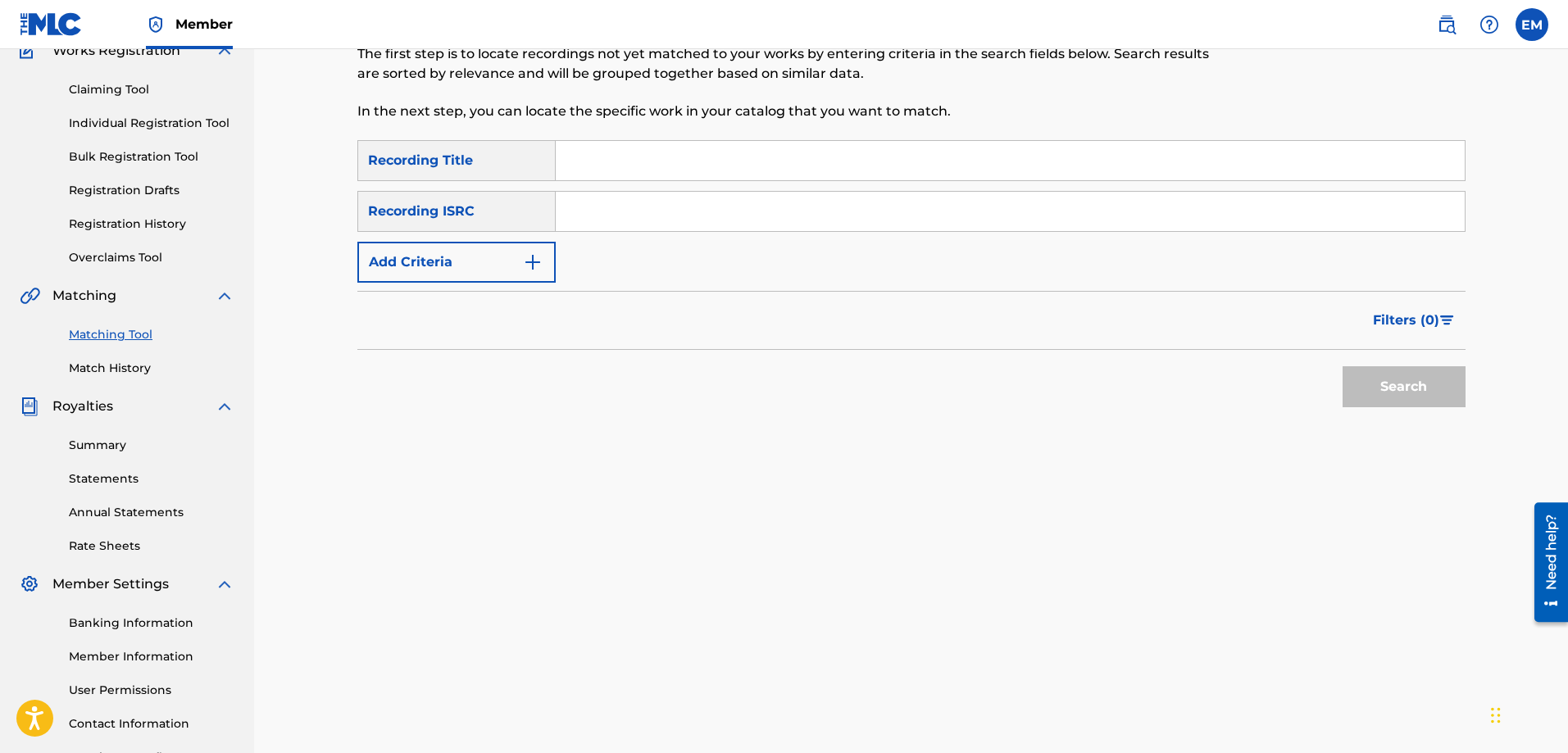
scroll to position [0, 0]
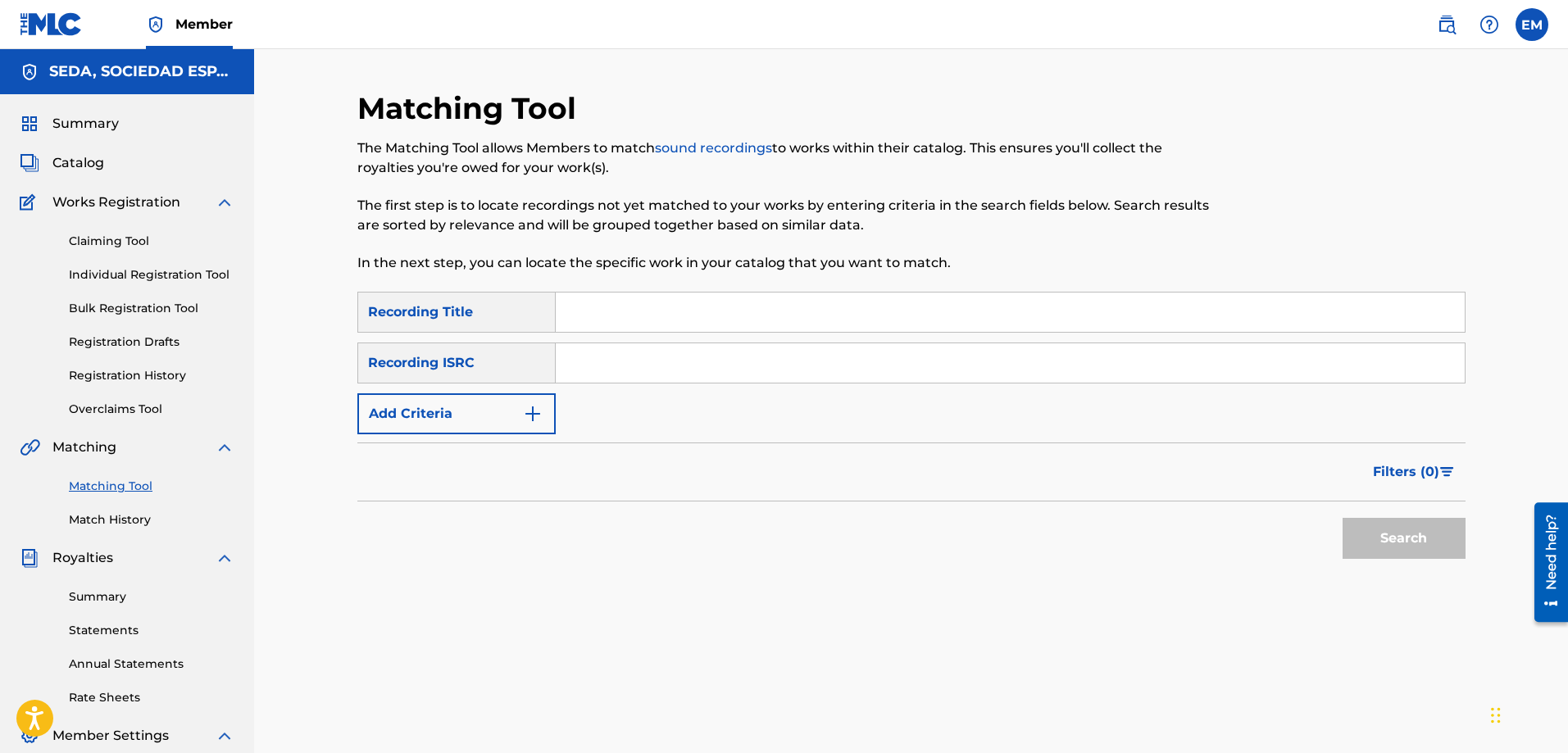
click at [696, 312] on input "Search Form" at bounding box center [1010, 313] width 910 height 39
type input "cancion de las manos"
click at [445, 415] on button "Add Criteria" at bounding box center [456, 414] width 198 height 41
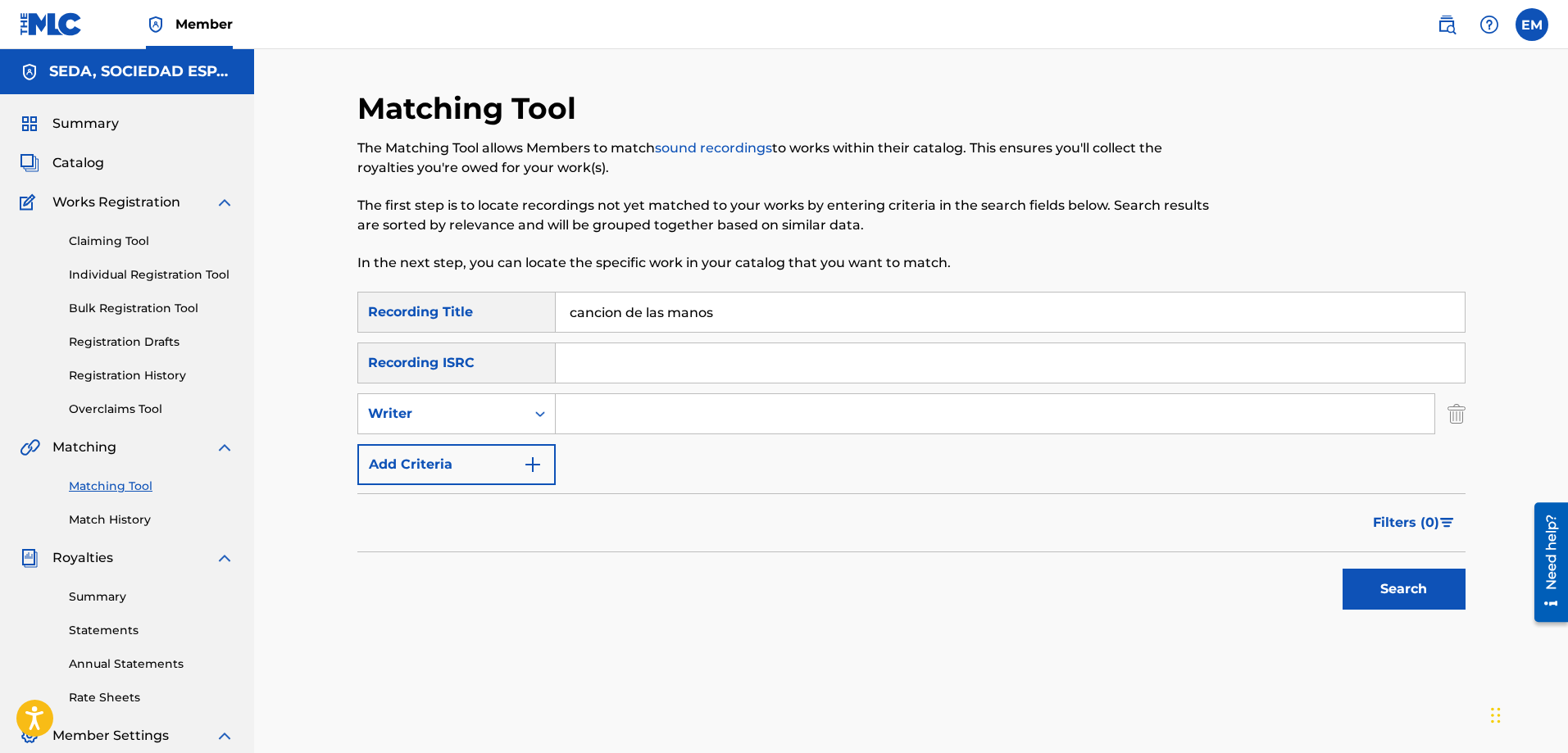
click at [487, 469] on button "Add Criteria" at bounding box center [456, 465] width 198 height 41
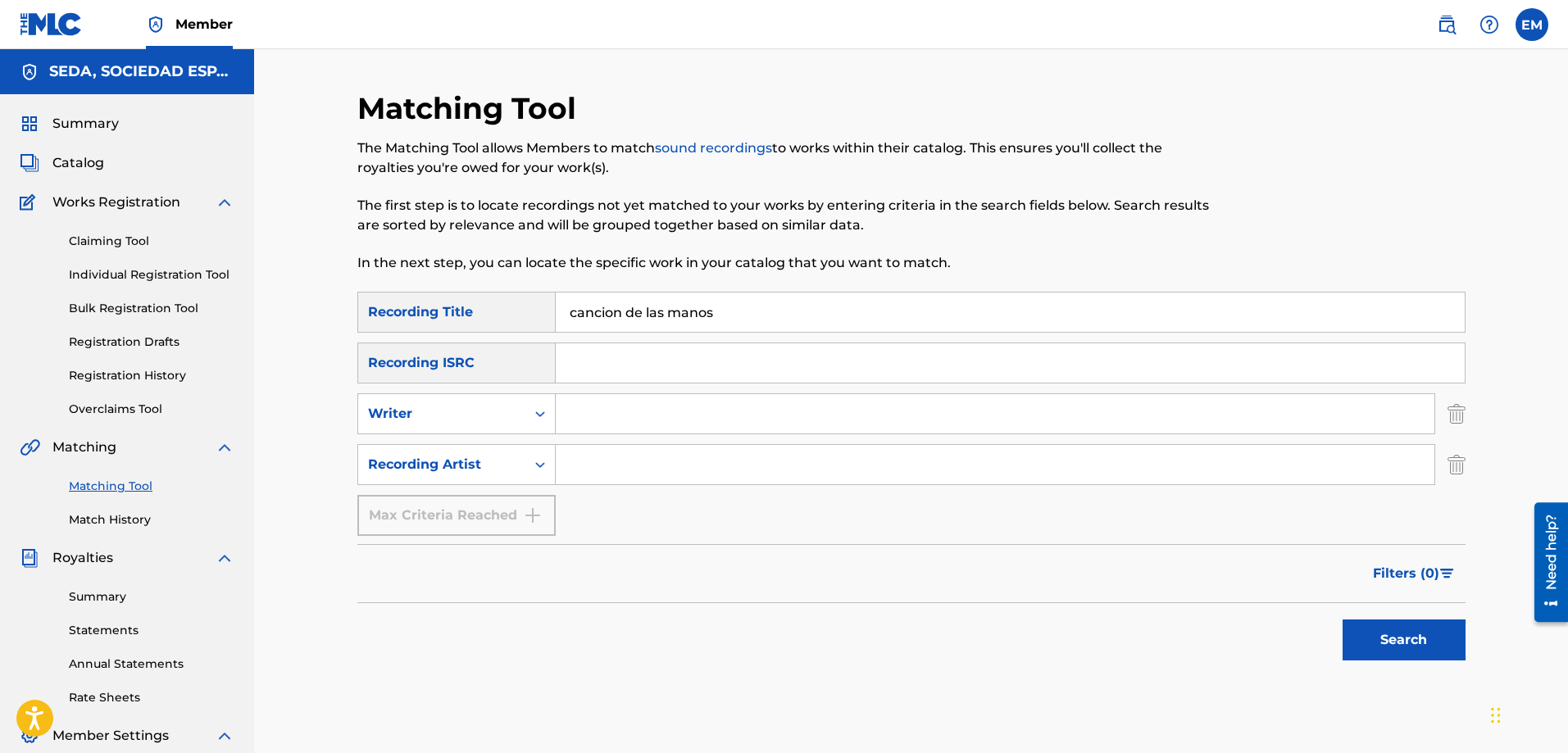
click at [605, 474] on input "Search Form" at bounding box center [996, 465] width 879 height 39
type input "suburbano"
click at [1343, 619] on button "Search" at bounding box center [1405, 640] width 123 height 41
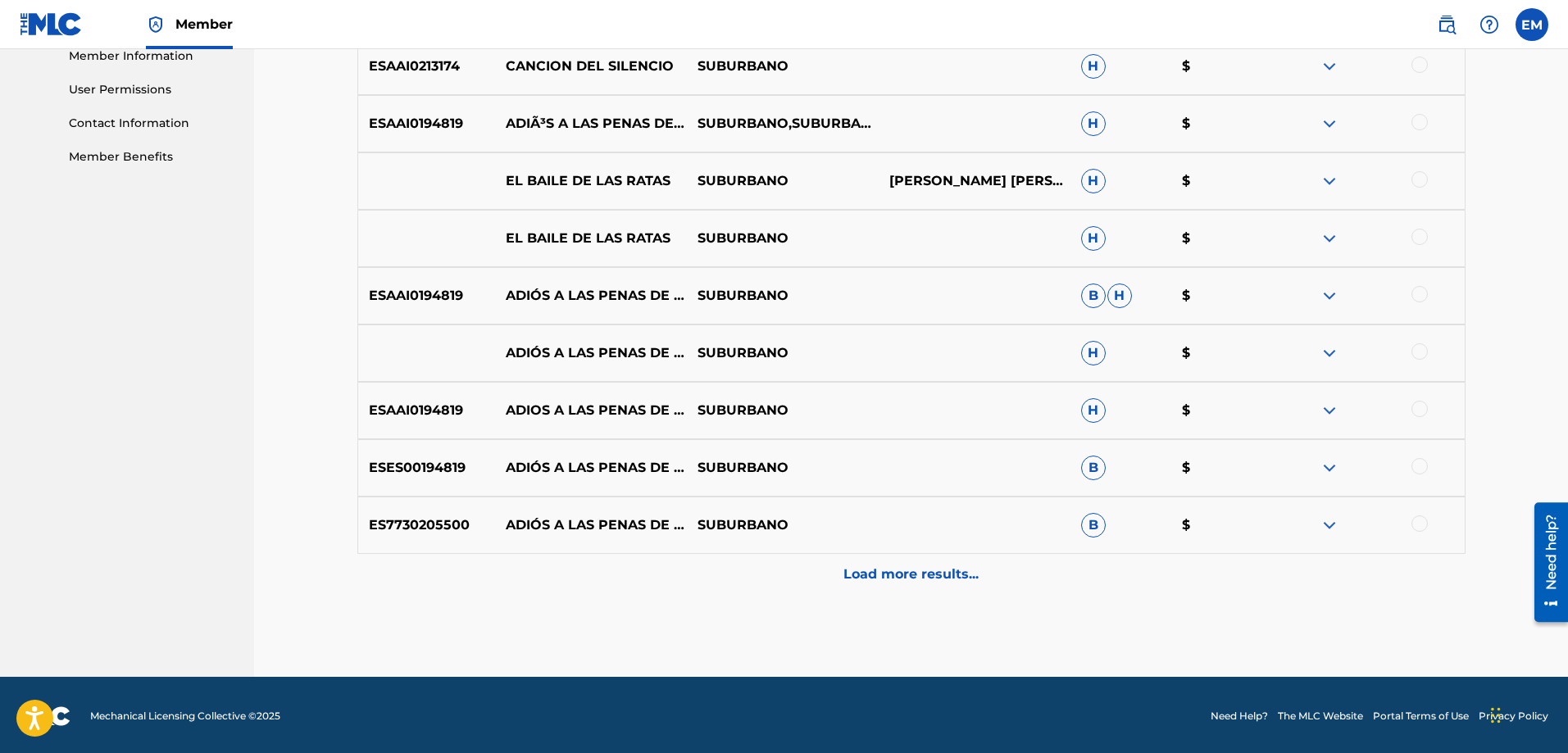
scroll to position [755, 0]
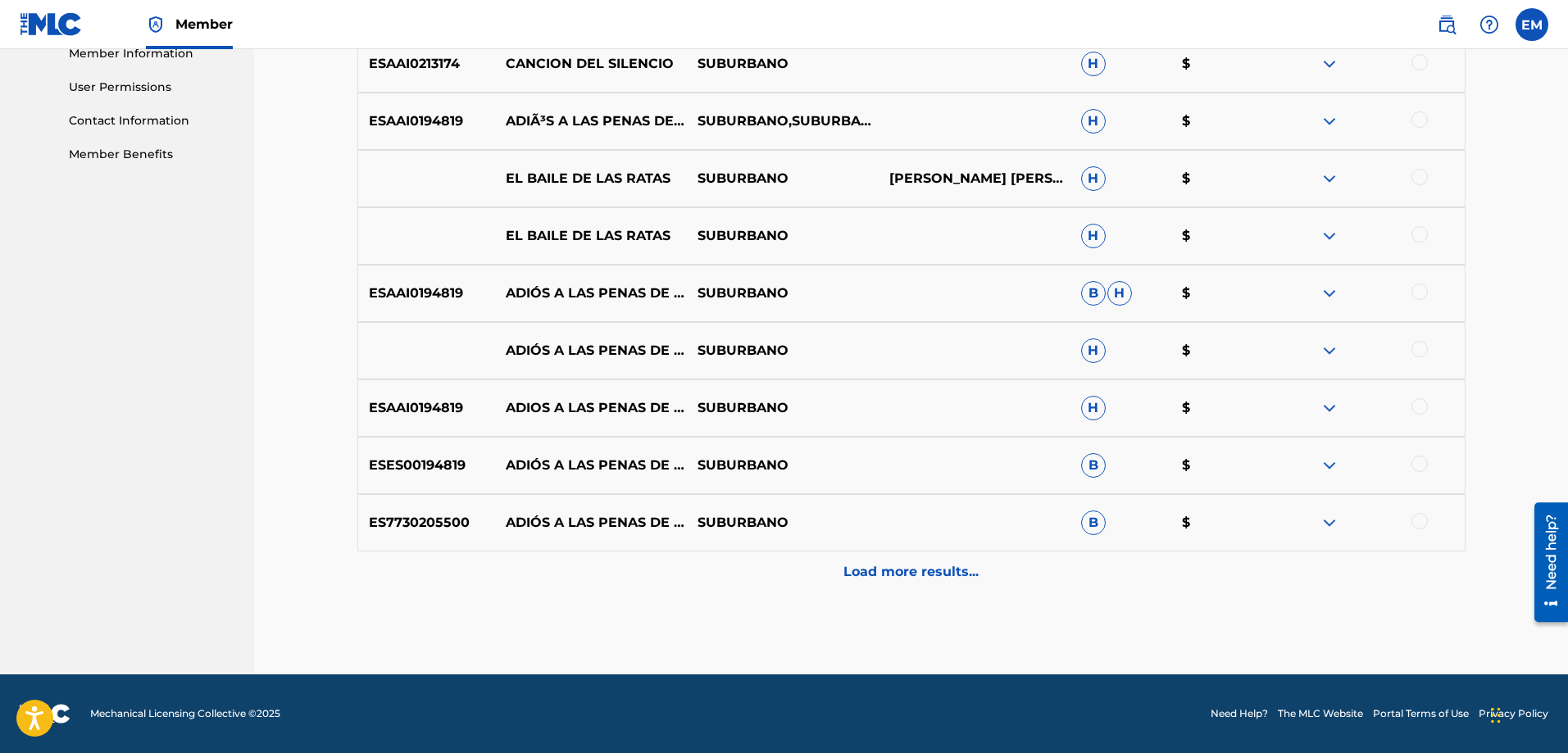
click at [869, 578] on p "Load more results..." at bounding box center [911, 572] width 135 height 20
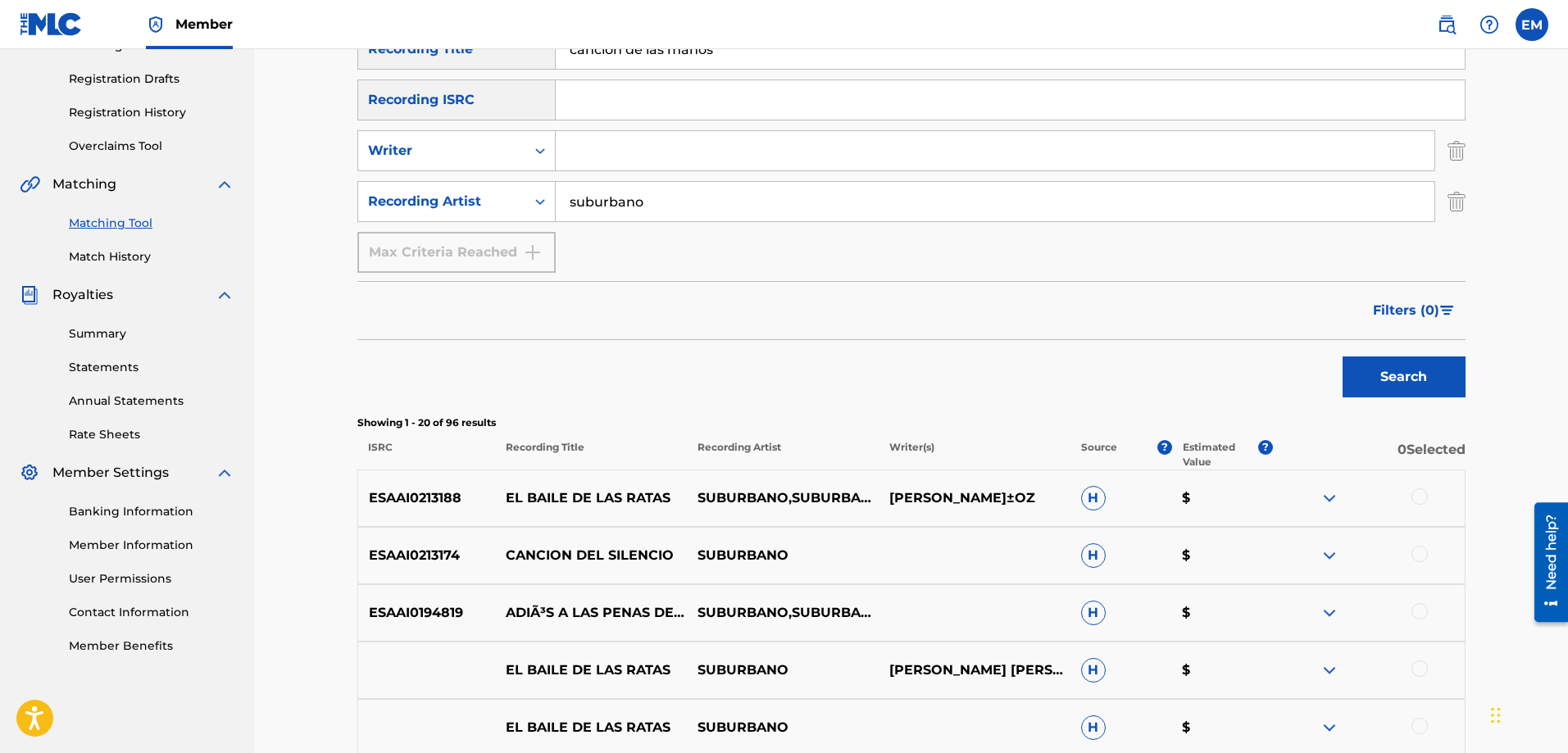
scroll to position [100, 0]
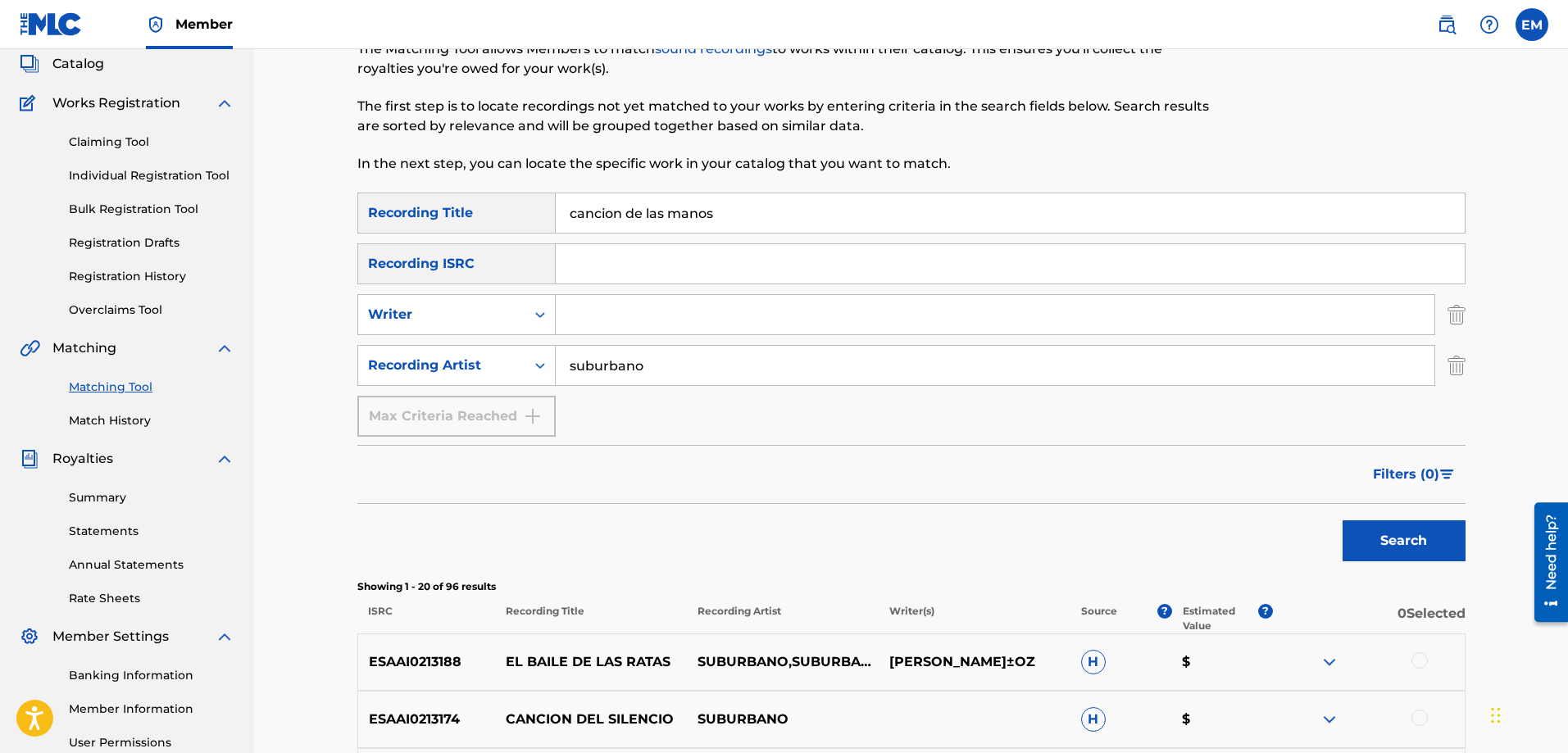
drag, startPoint x: 737, startPoint y: 204, endPoint x: 502, endPoint y: 213, distance: 235.2
click at [502, 213] on div "SearchWithCriteriab1ac4630-cecb-4e2e-83b4-cac262e97a47 Recording Title cancion …" at bounding box center [911, 213] width 1109 height 41
type input "nada vale lo que vale"
click at [1343, 521] on button "Search" at bounding box center [1405, 541] width 123 height 41
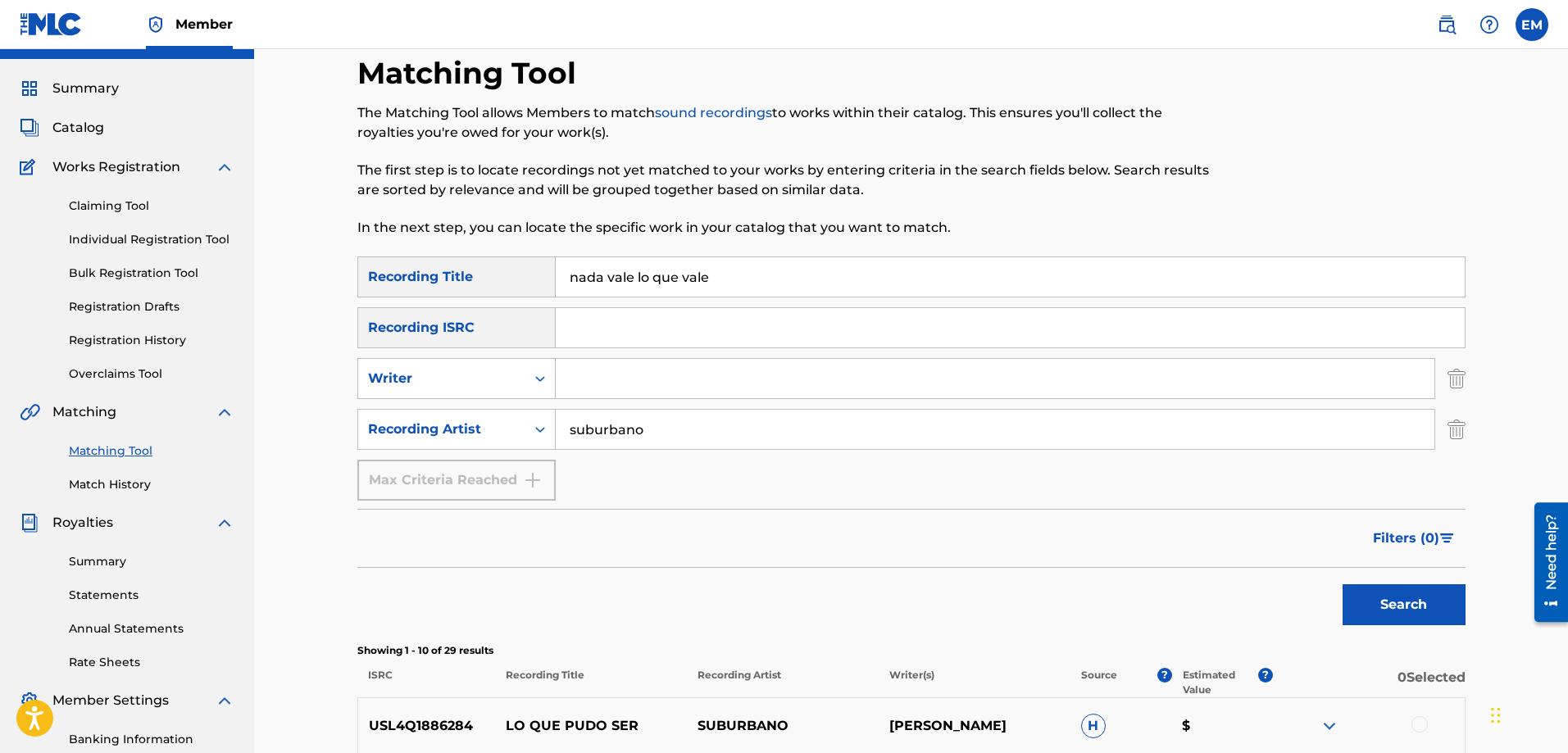
scroll to position [0, 0]
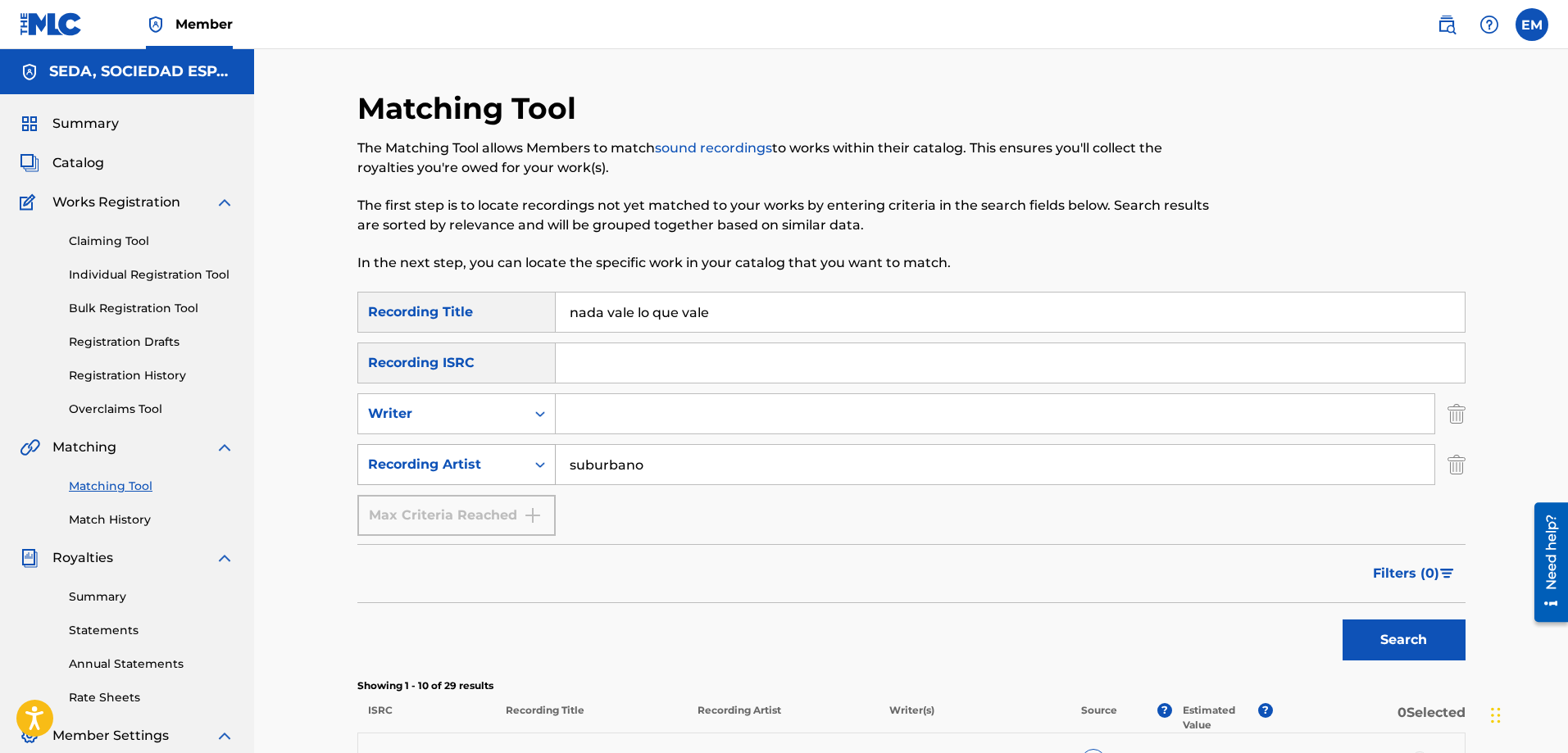
drag, startPoint x: 652, startPoint y: 459, endPoint x: 538, endPoint y: 461, distance: 114.0
click at [538, 461] on div "SearchWithCriteria0b0be2e6-1d43-49c1-8860-d98a9d3ff9da Recording Artist suburba…" at bounding box center [911, 465] width 1109 height 41
click at [1343, 619] on button "Search" at bounding box center [1405, 640] width 123 height 41
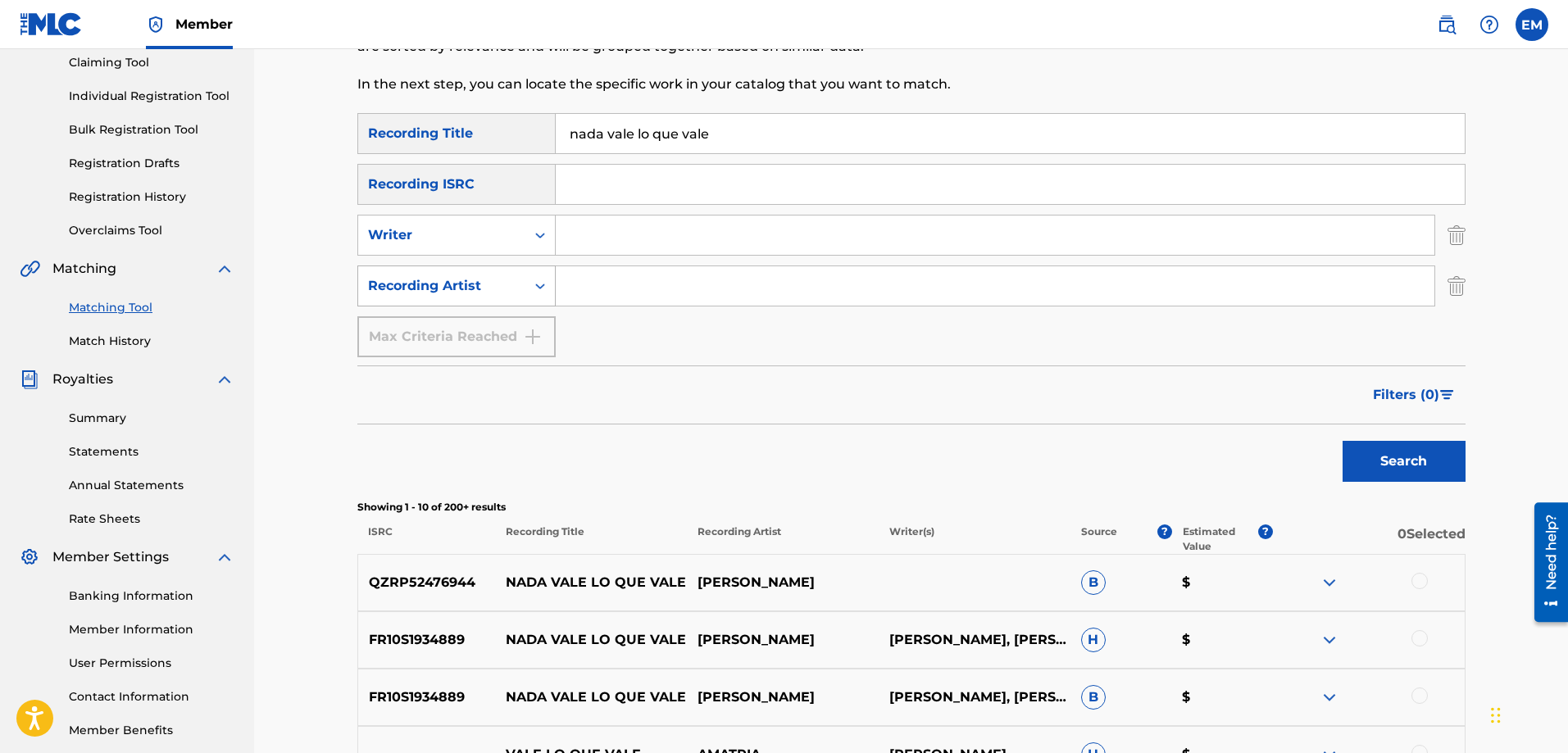
scroll to position [328, 0]
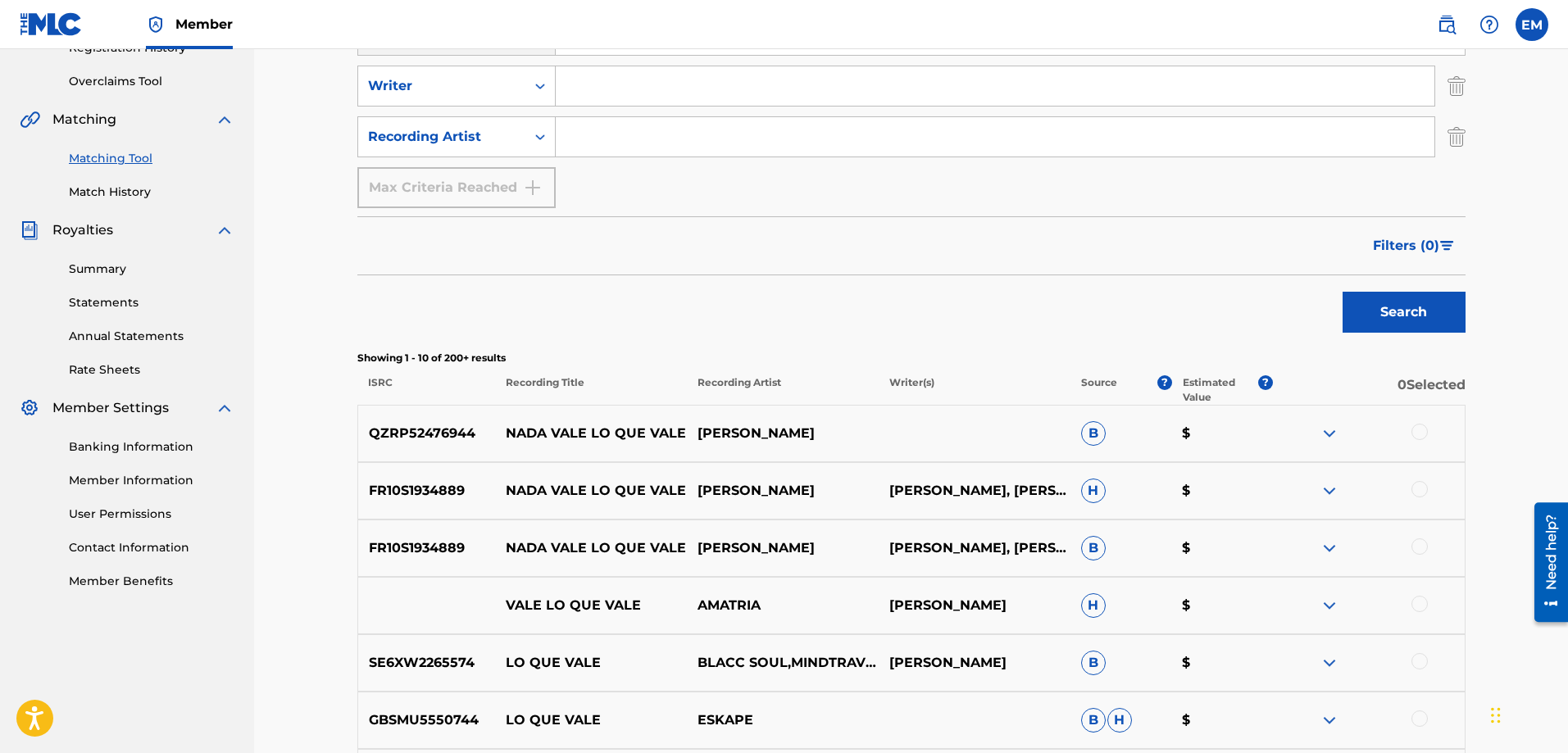
click at [1415, 432] on div at bounding box center [1420, 432] width 17 height 17
click at [1420, 493] on div at bounding box center [1420, 489] width 17 height 17
click at [1426, 553] on div at bounding box center [1369, 548] width 191 height 20
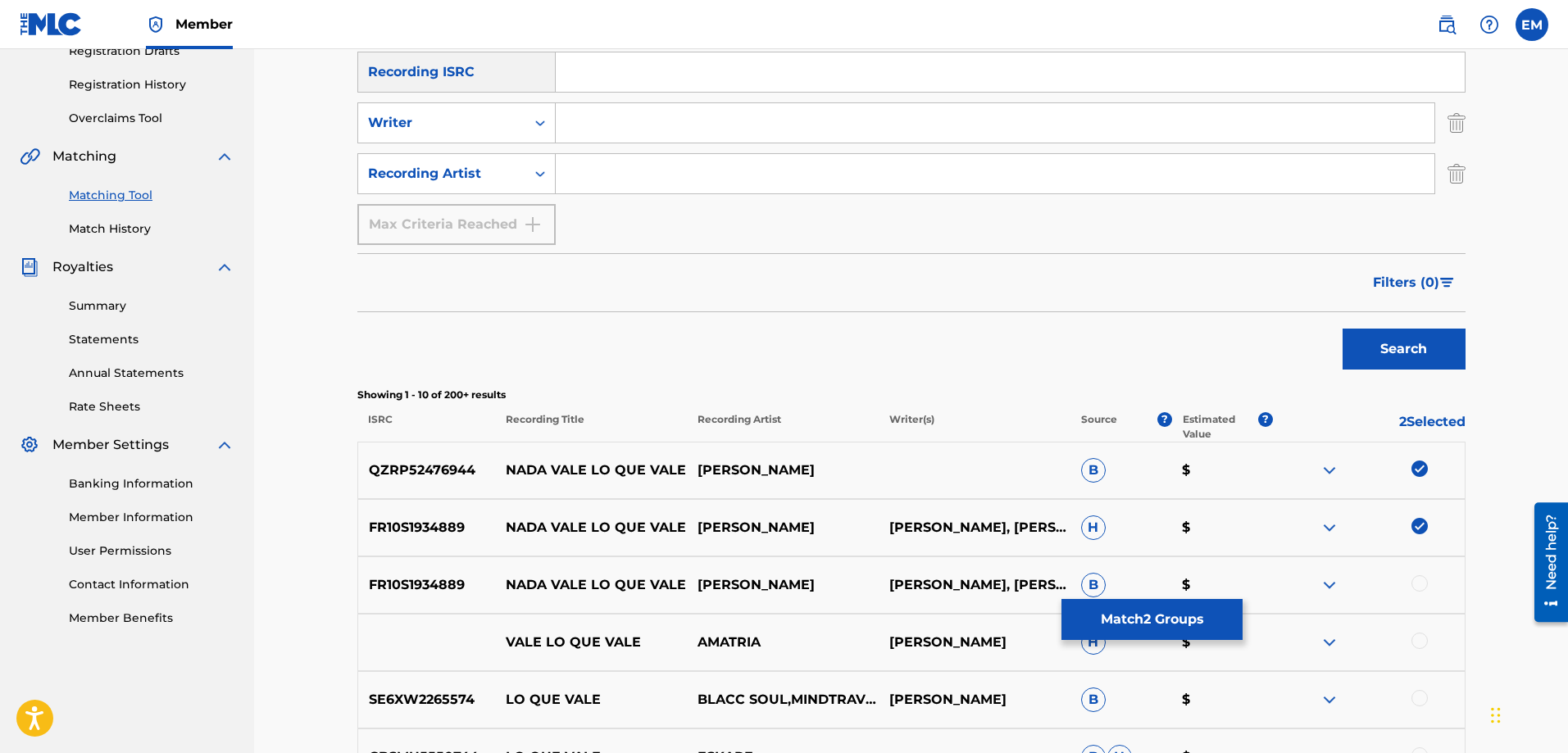
scroll to position [263, 0]
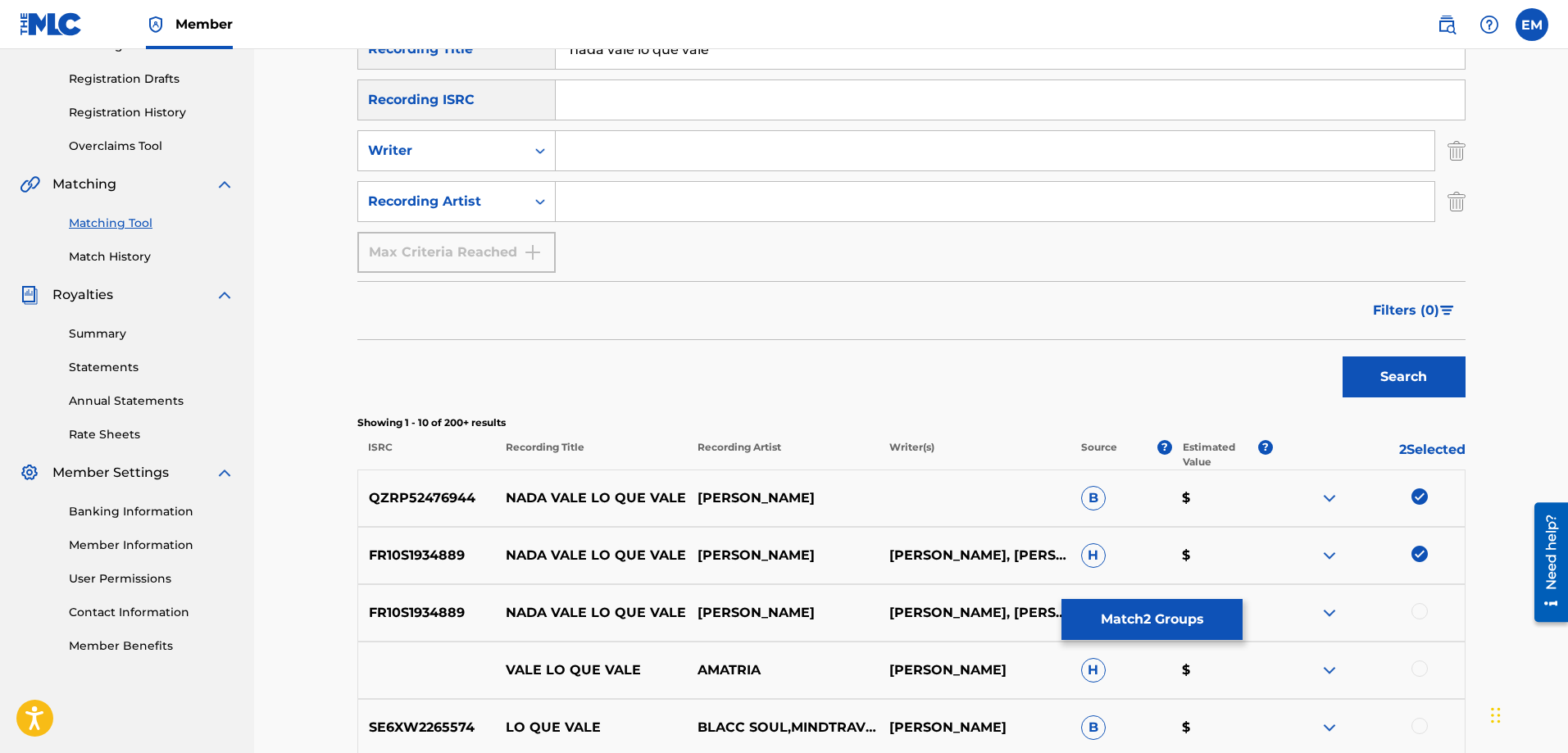
click at [585, 201] on input "Search Form" at bounding box center [996, 201] width 879 height 39
type input "[PERSON_NAME]"
click at [1343, 356] on button "Search" at bounding box center [1405, 377] width 123 height 41
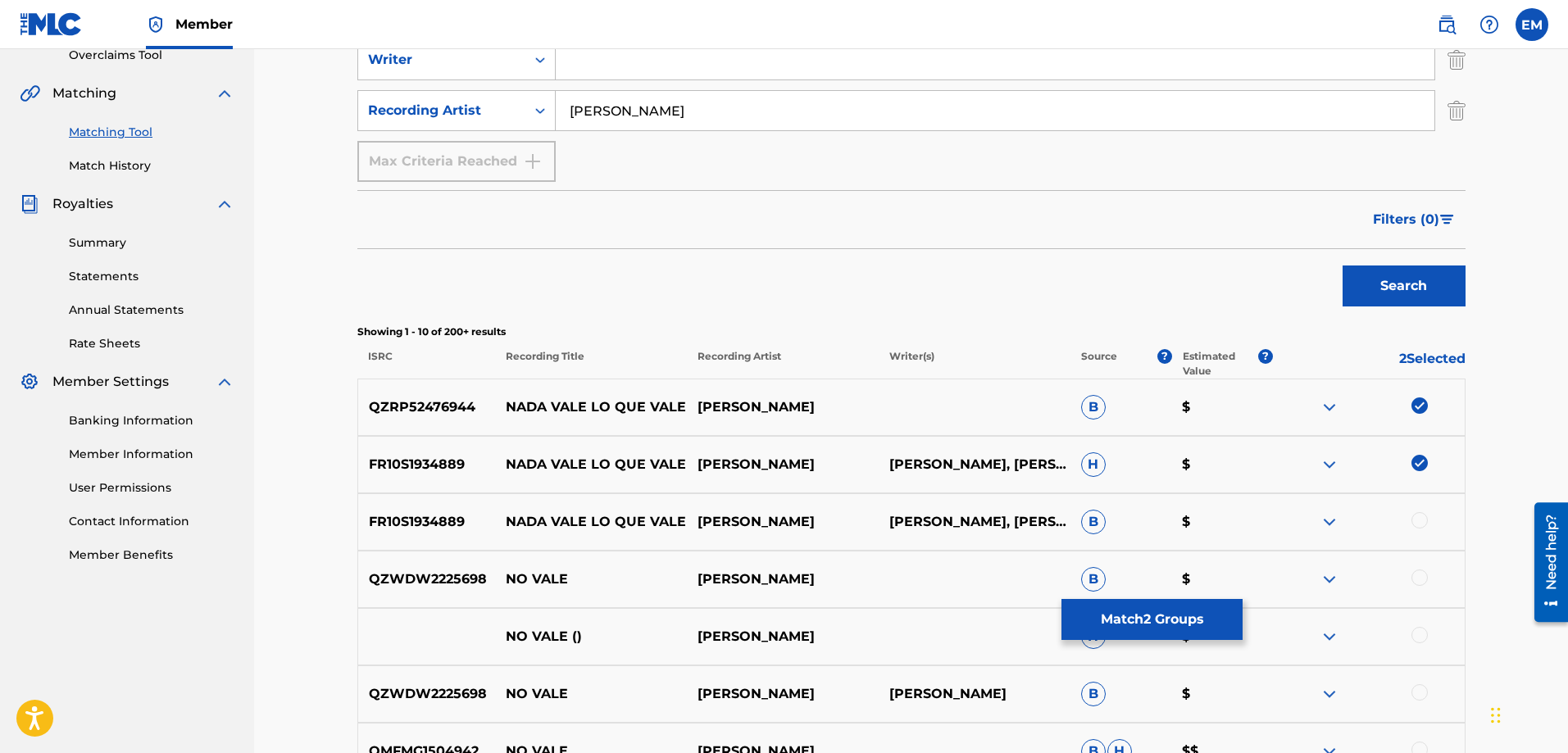
scroll to position [509, 0]
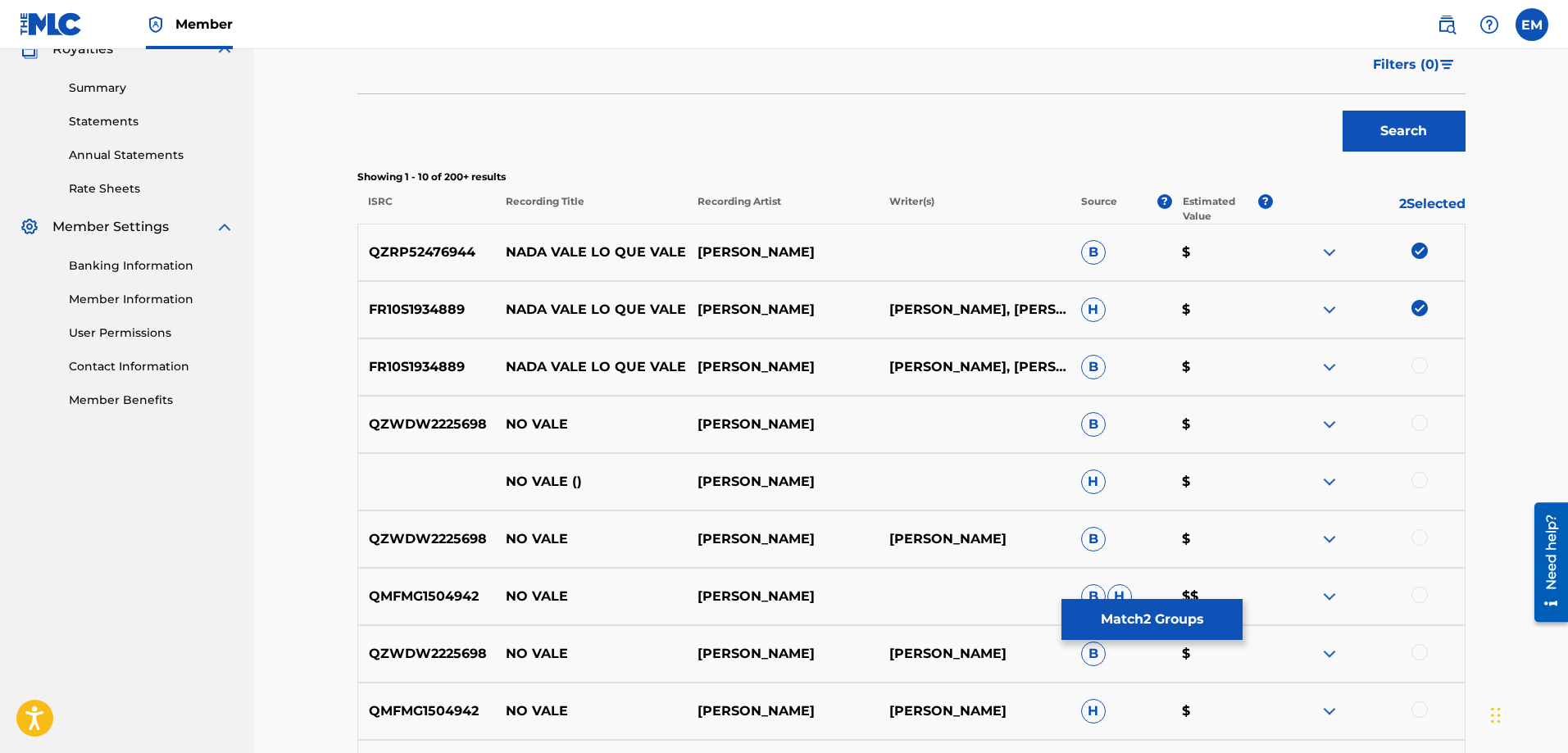
click at [1419, 368] on div at bounding box center [1420, 365] width 17 height 17
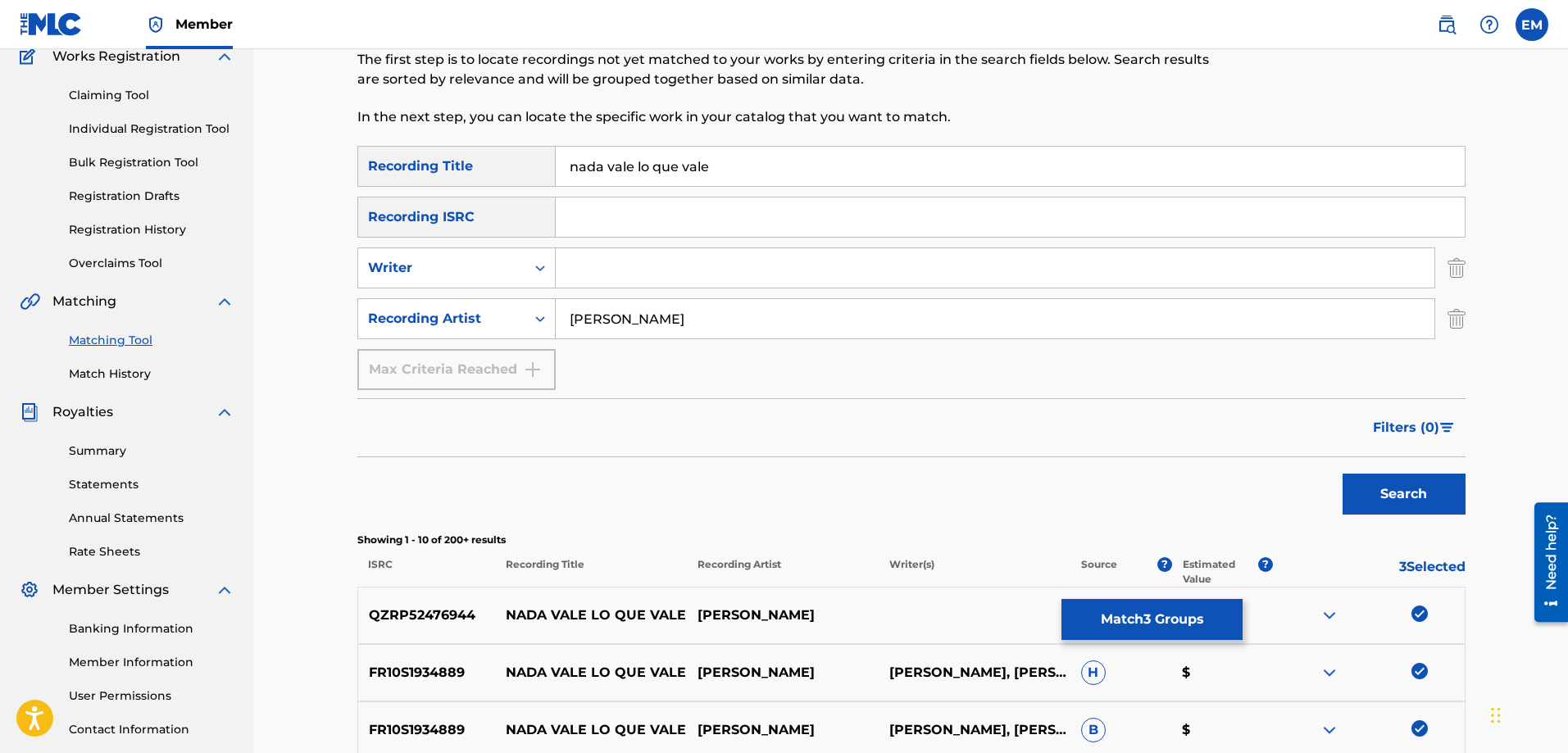
scroll to position [100, 0]
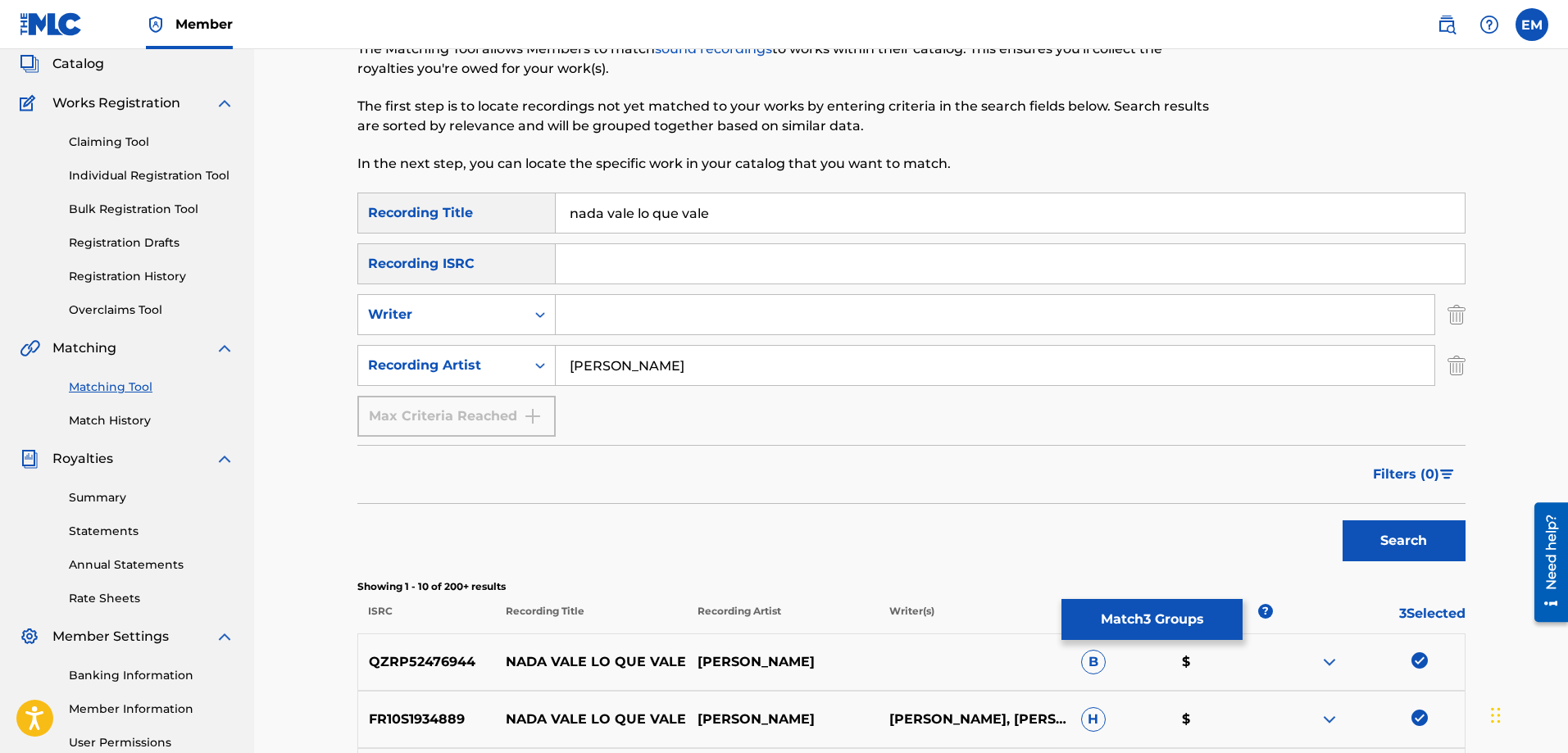
click at [660, 321] on input "Search Form" at bounding box center [996, 314] width 879 height 39
type input "[PERSON_NAME]"
click at [1343, 521] on button "Search" at bounding box center [1405, 541] width 123 height 41
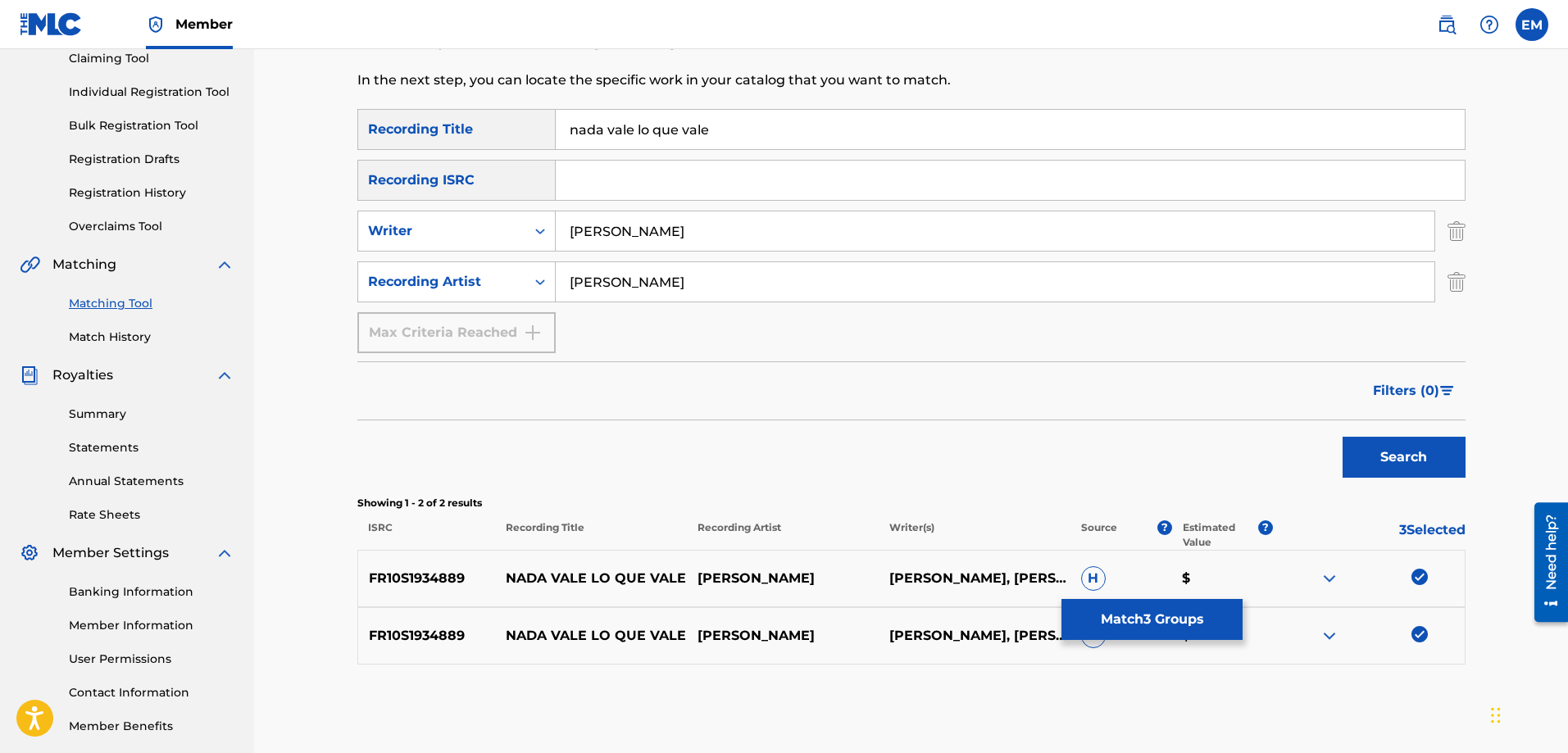
scroll to position [263, 0]
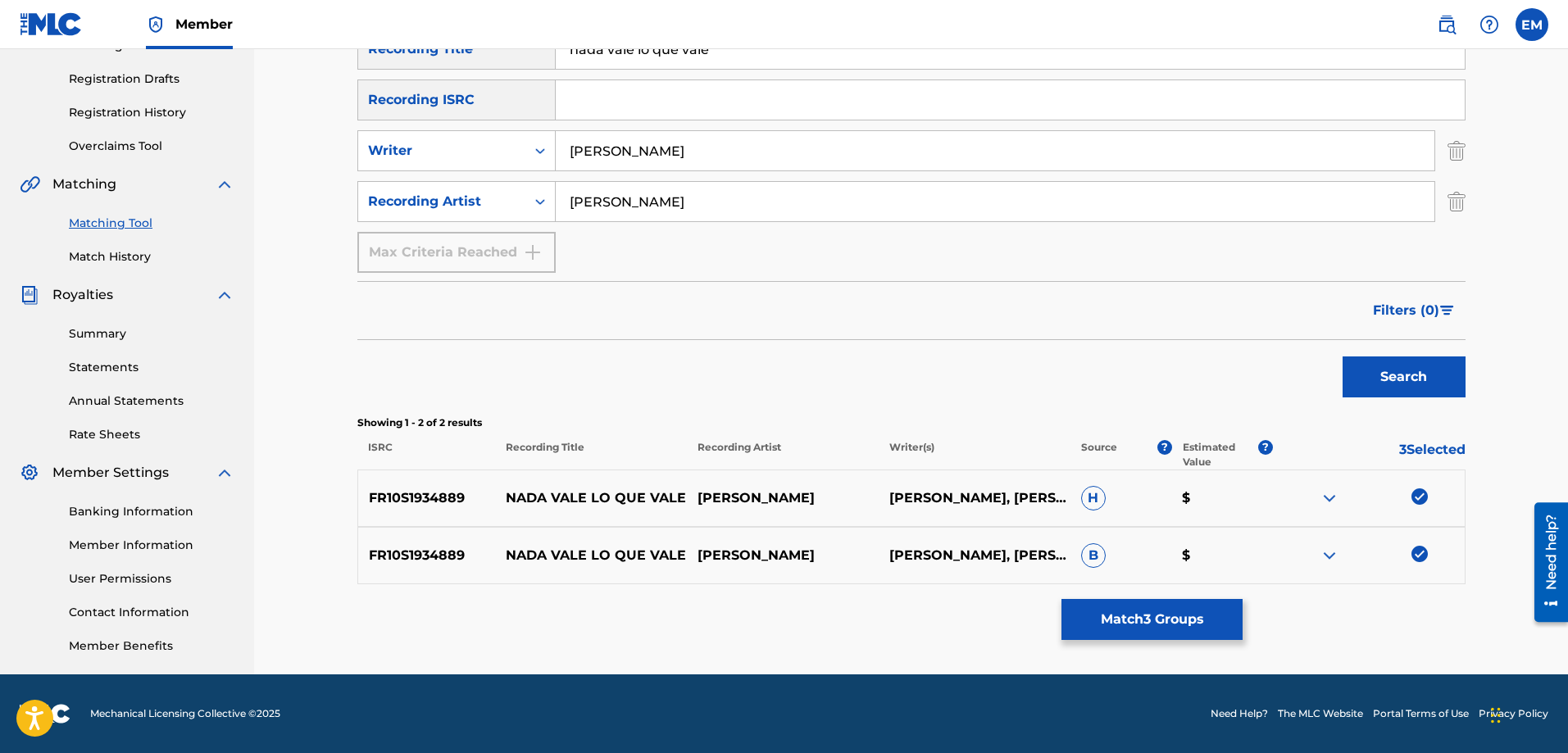
click at [1099, 612] on button "Match 3 Groups" at bounding box center [1152, 619] width 181 height 41
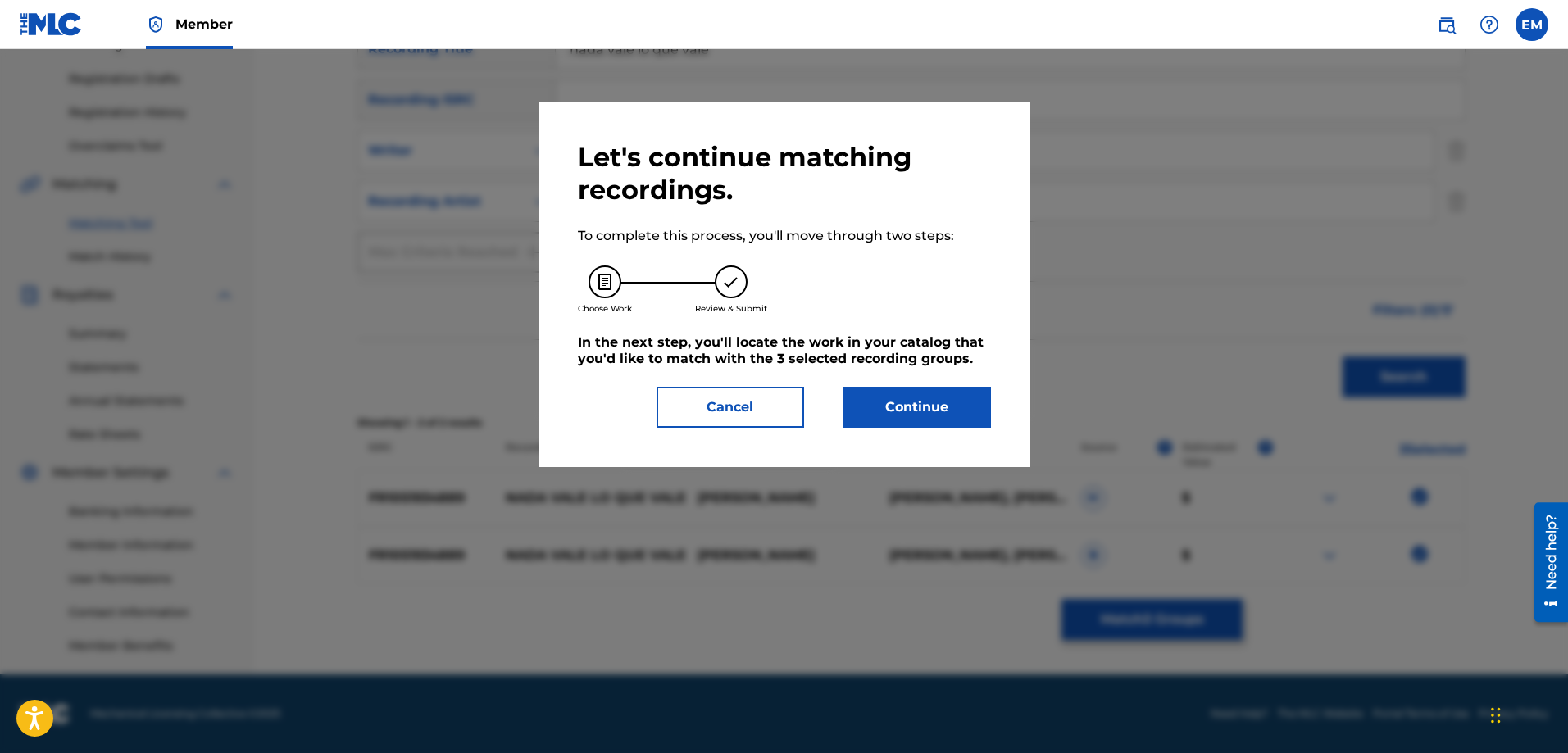
click at [916, 403] on button "Continue" at bounding box center [917, 407] width 148 height 41
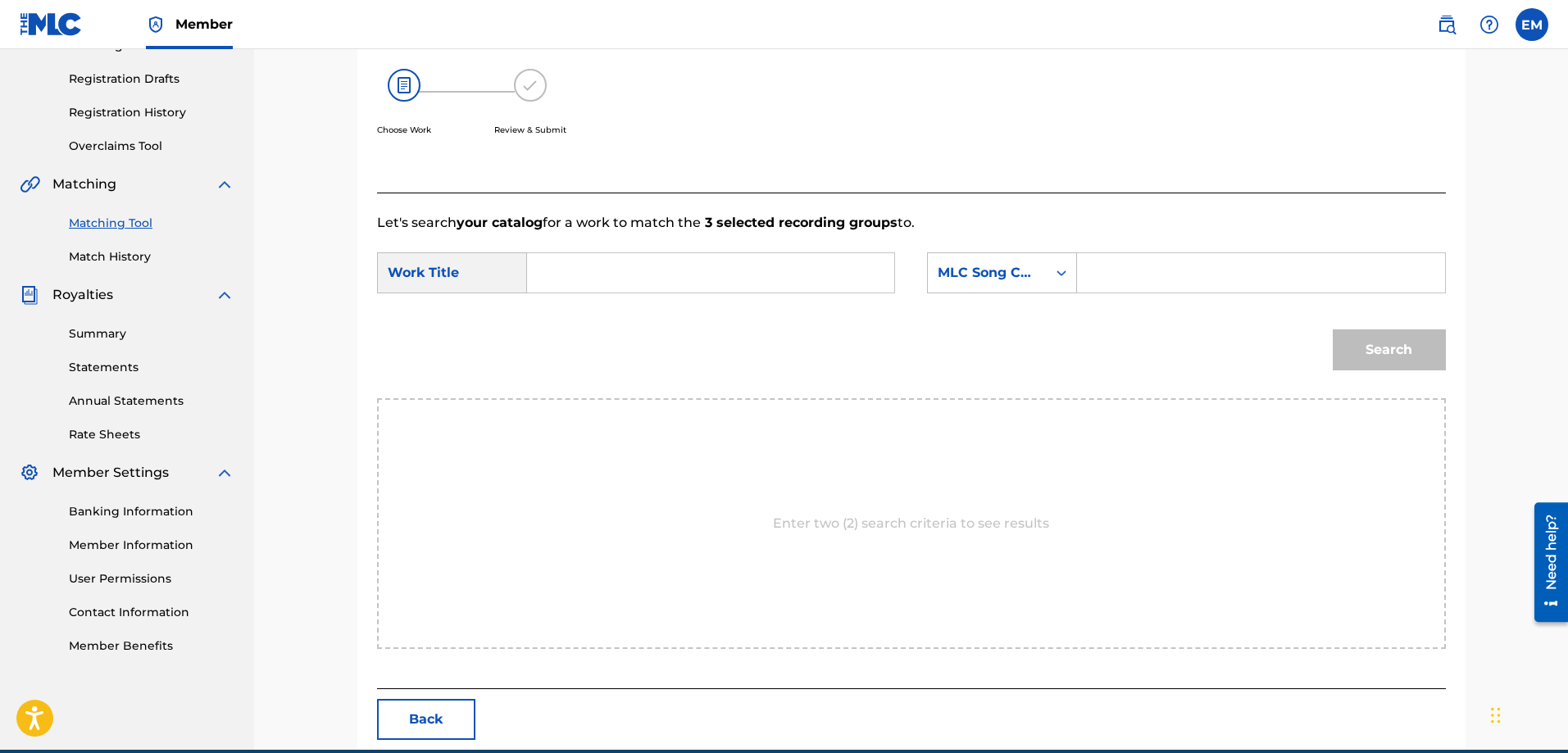
click at [748, 272] on input "Search Form" at bounding box center [710, 272] width 339 height 39
type input "b"
click at [595, 321] on span "o que vale" at bounding box center [583, 339] width 57 height 35
type input "nada vale lo que vale"
click at [977, 289] on div "MLC Song Code" at bounding box center [1002, 272] width 150 height 41
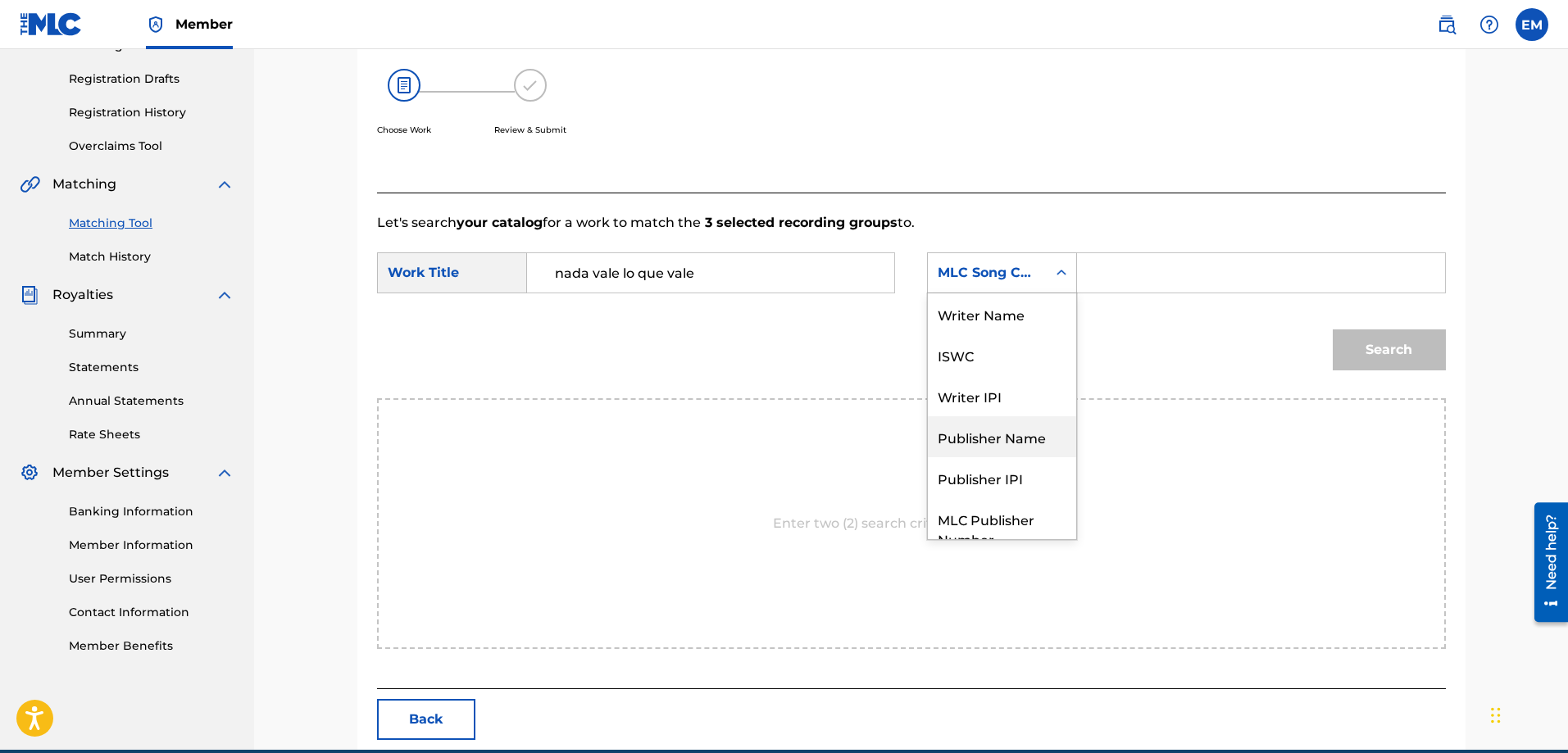
scroll to position [0, 0]
drag, startPoint x: 991, startPoint y: 317, endPoint x: 1011, endPoint y: 297, distance: 28.3
click at [991, 311] on div "Writer Name" at bounding box center [1002, 314] width 148 height 41
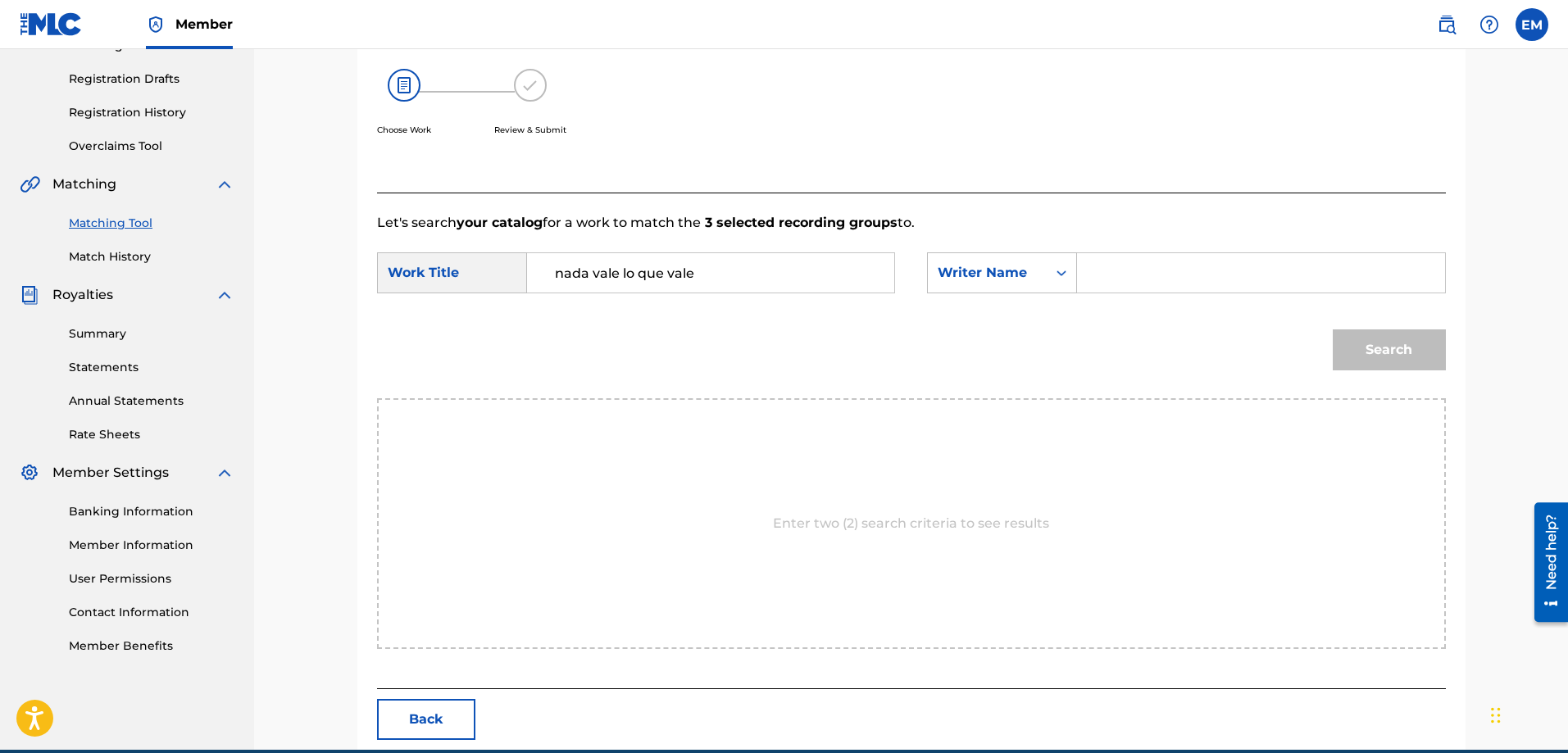
click at [1105, 277] on input "Search Form" at bounding box center [1260, 272] width 339 height 39
paste input "[PERSON_NAME]"
type input "[PERSON_NAME]"
click at [1333, 329] on button "Search" at bounding box center [1389, 350] width 113 height 41
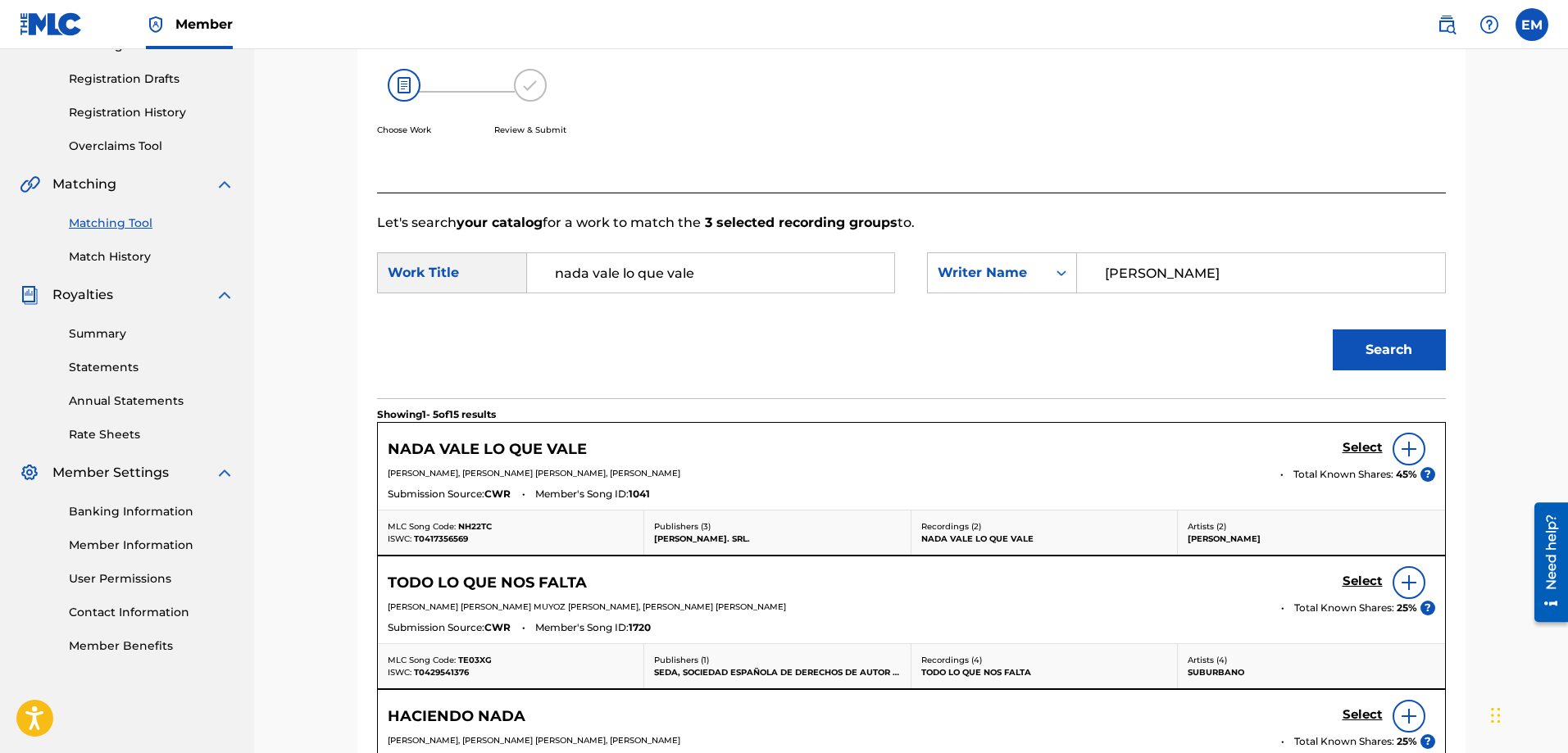
click at [1403, 450] on img at bounding box center [1409, 449] width 20 height 20
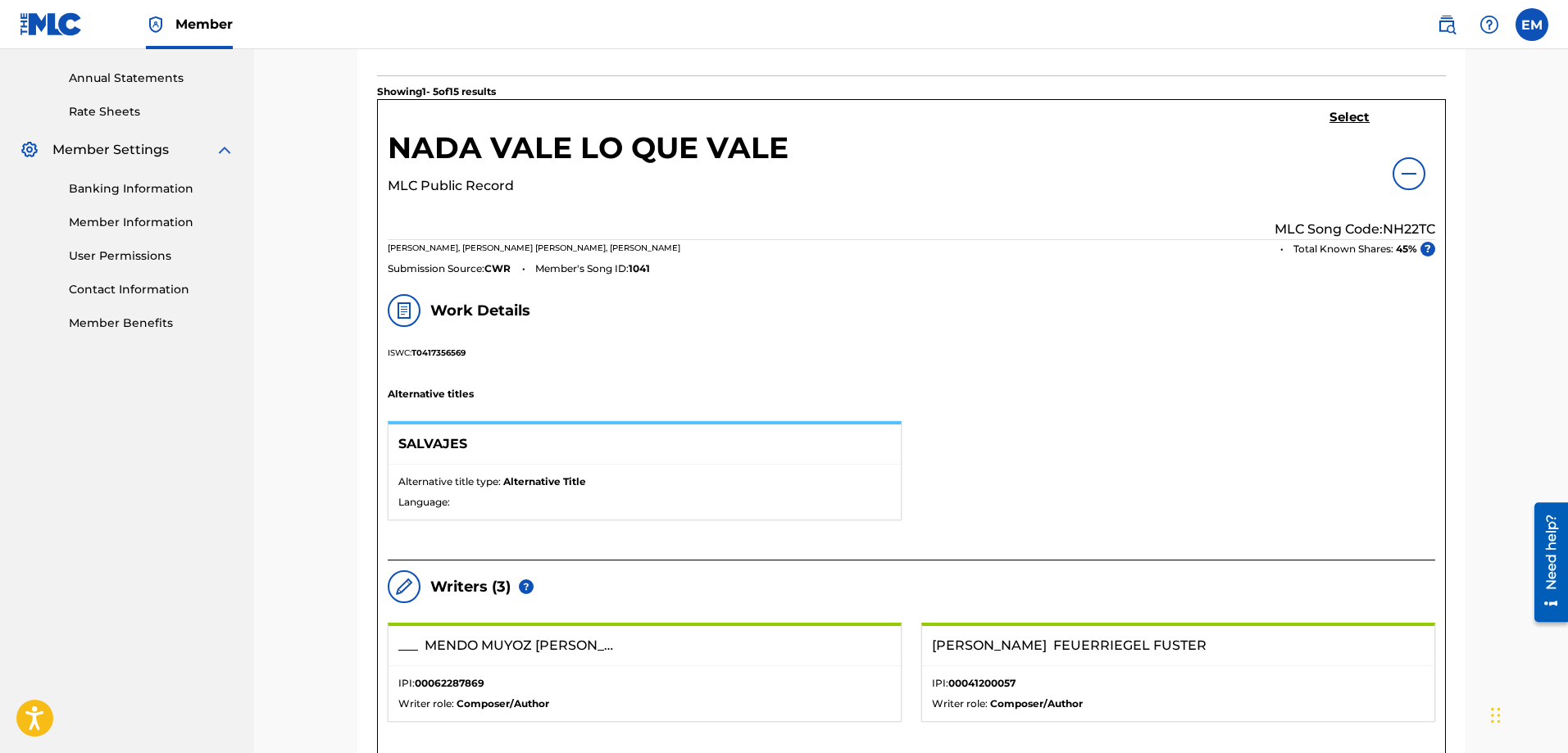
scroll to position [345, 0]
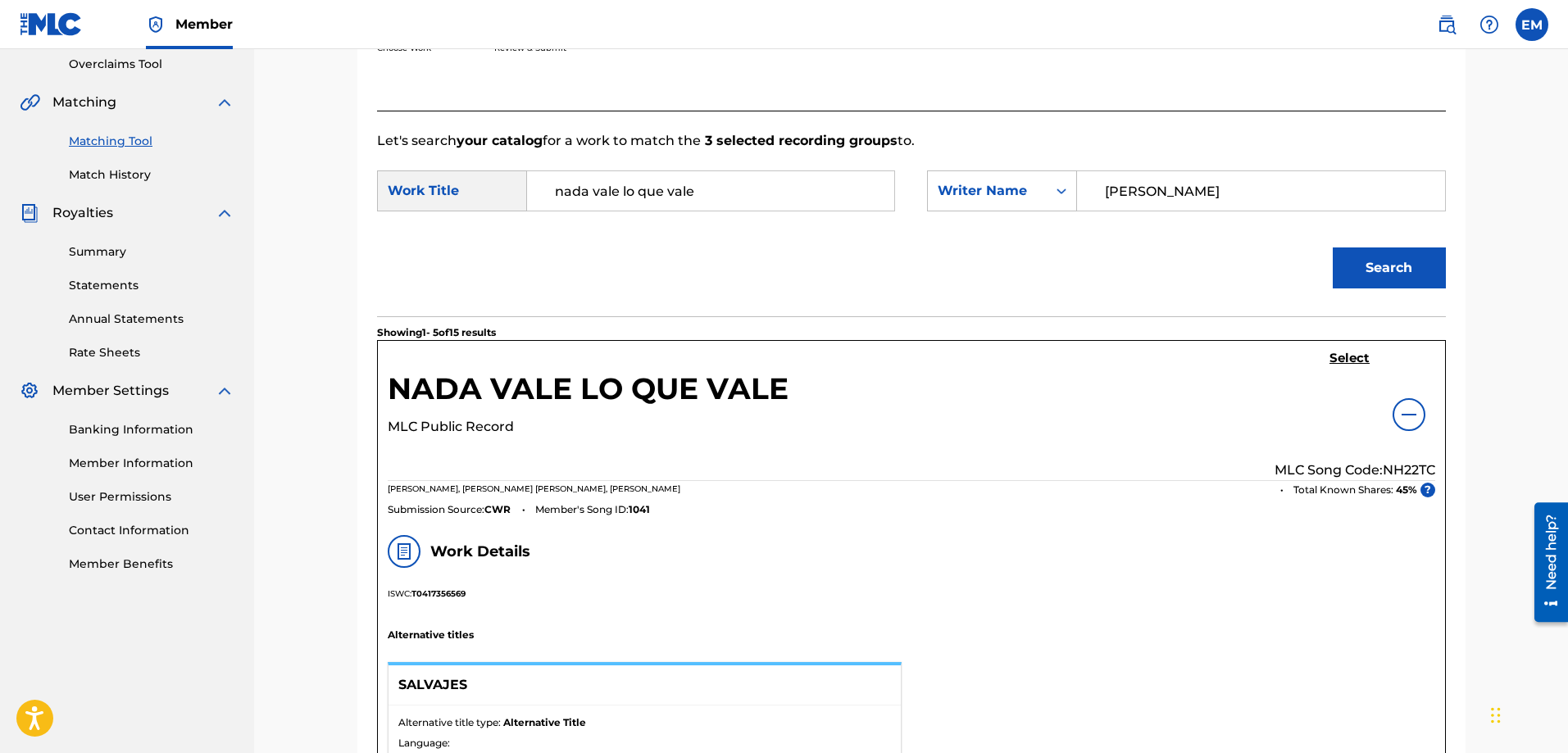
click at [1340, 352] on h5 "Select" at bounding box center [1349, 358] width 40 height 16
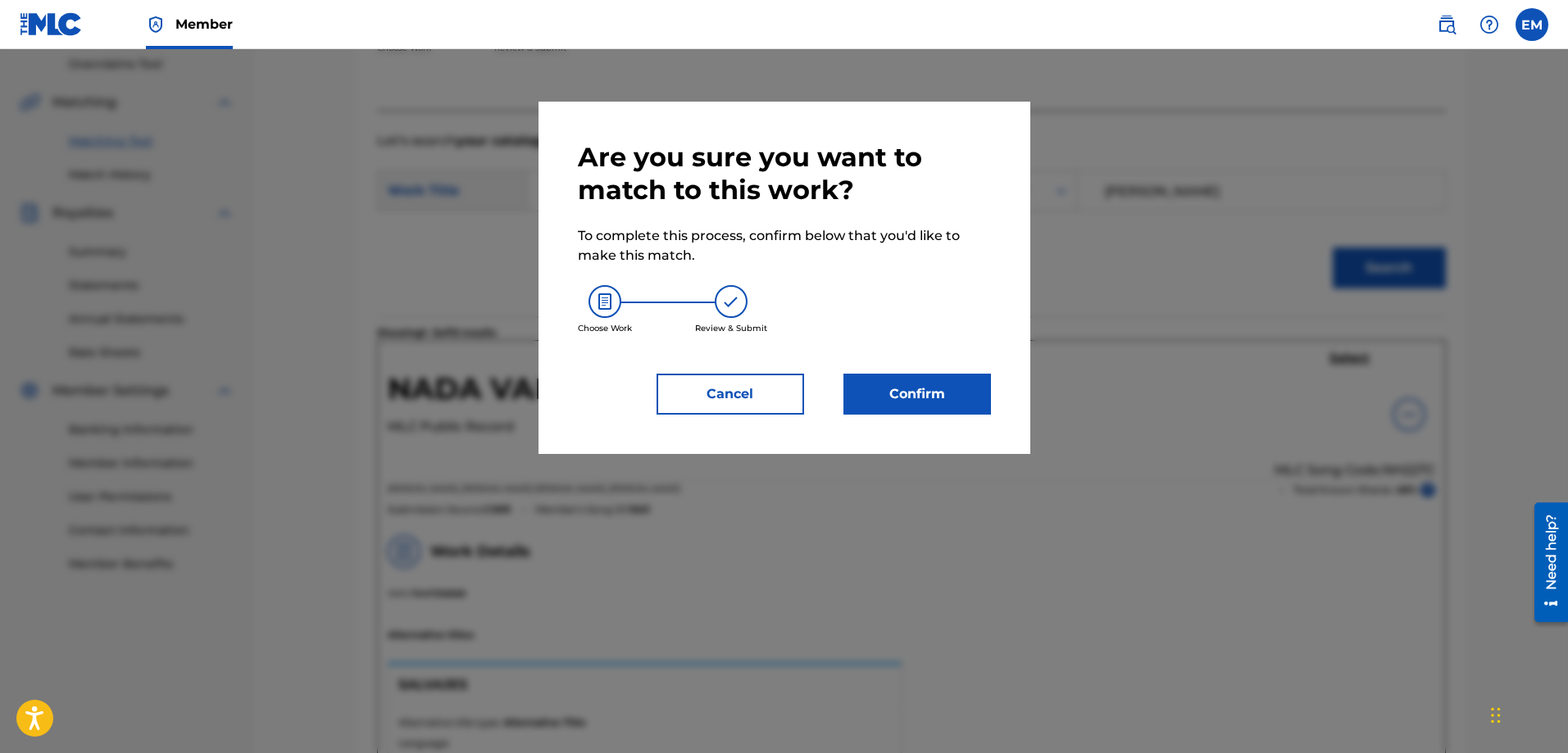
click at [945, 393] on button "Confirm" at bounding box center [917, 395] width 148 height 41
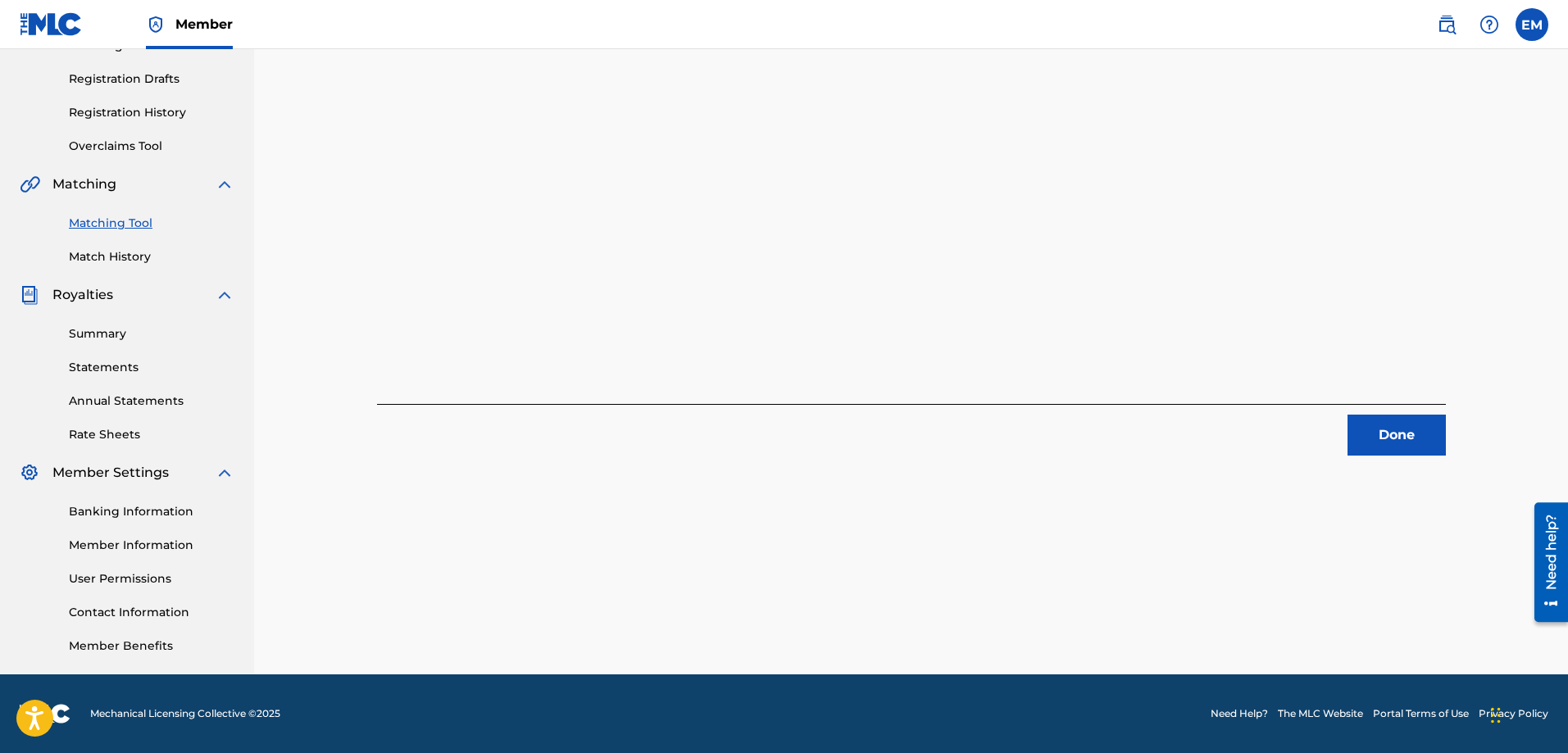
click at [1387, 438] on button "Done" at bounding box center [1397, 436] width 99 height 41
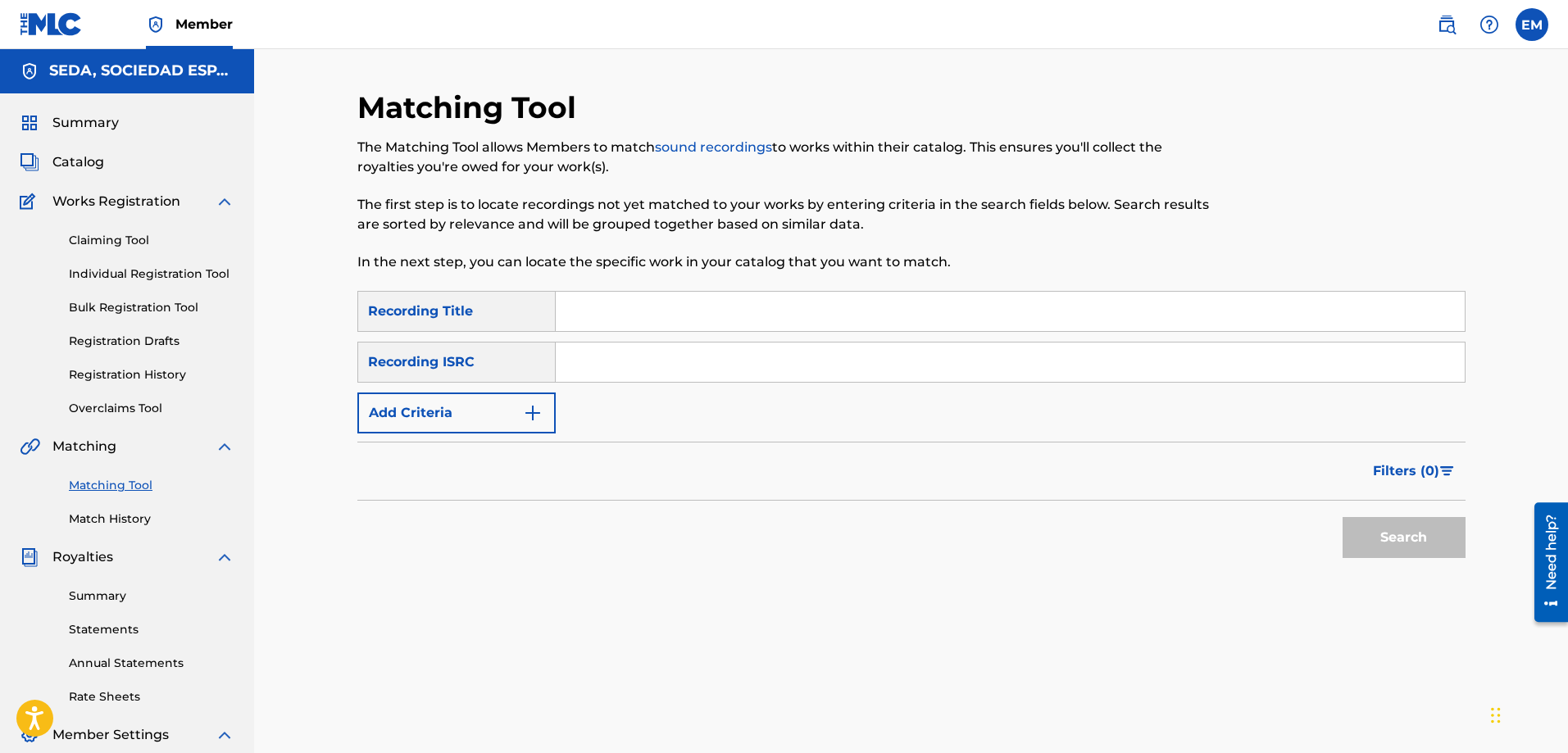
scroll to position [0, 0]
click at [611, 298] on input "Search Form" at bounding box center [1010, 313] width 910 height 39
type input "paso a paso"
click at [1343, 518] on button "Search" at bounding box center [1405, 538] width 123 height 41
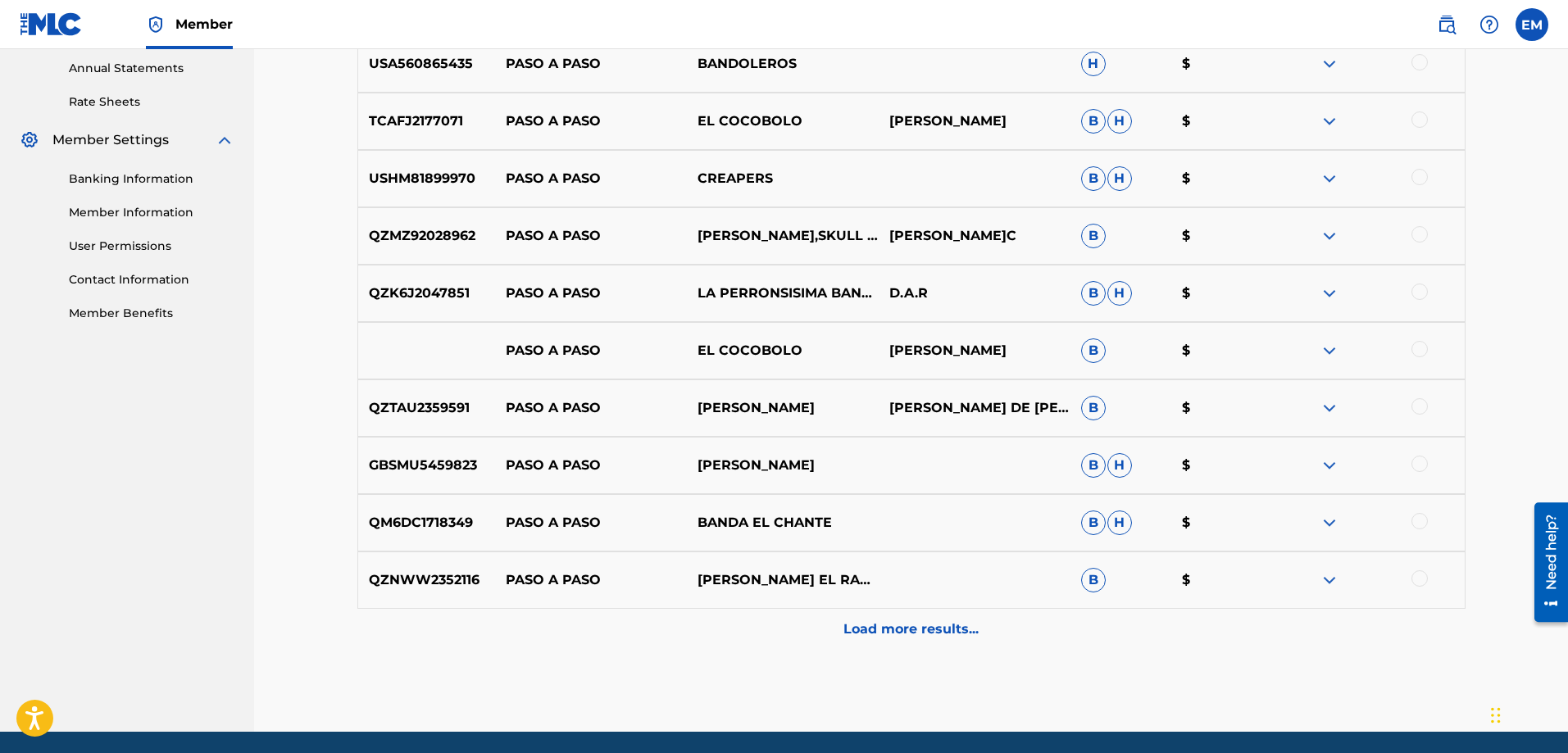
scroll to position [653, 0]
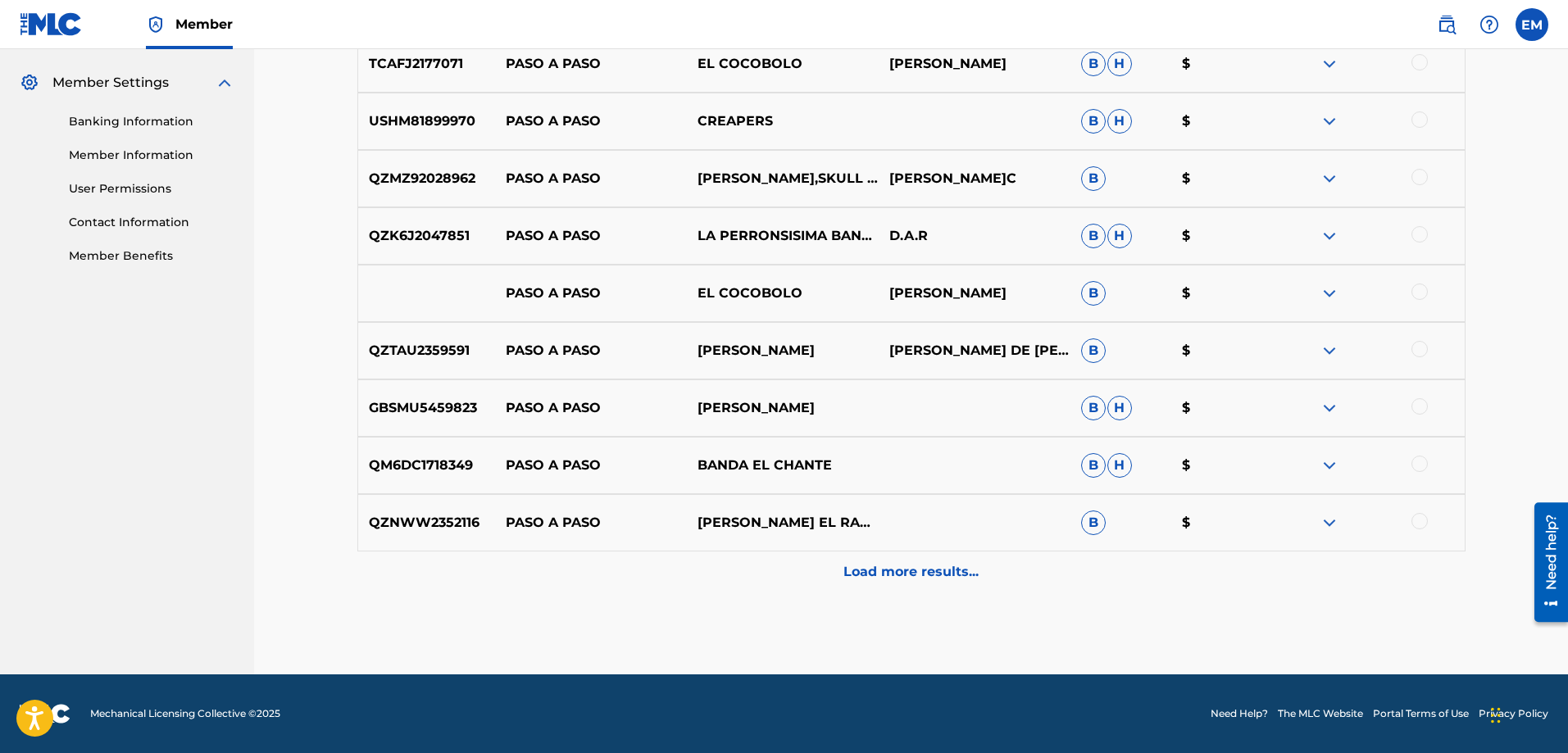
click at [910, 575] on p "Load more results..." at bounding box center [911, 572] width 135 height 20
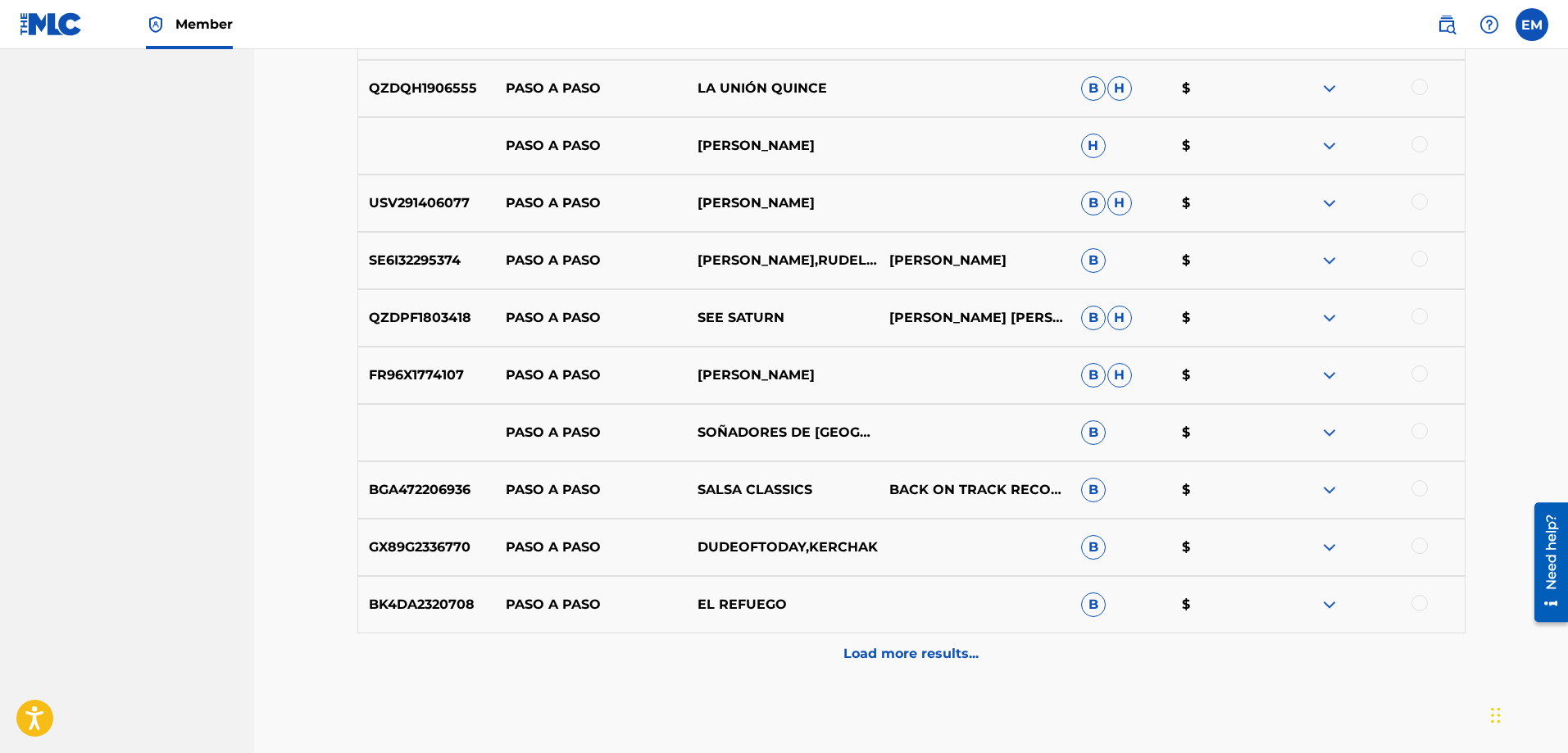
scroll to position [1227, 0]
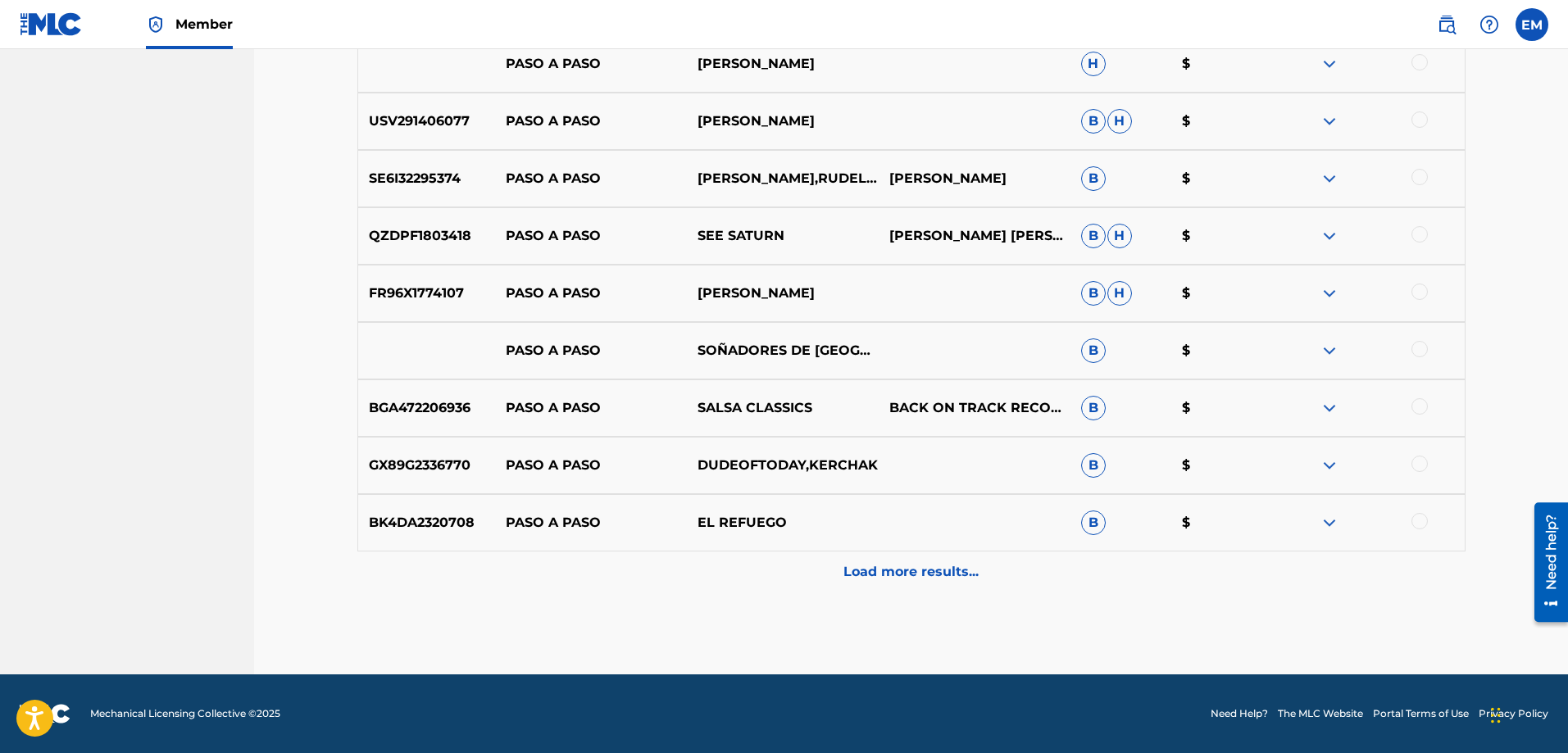
click at [896, 559] on div "Load more results..." at bounding box center [911, 572] width 1109 height 41
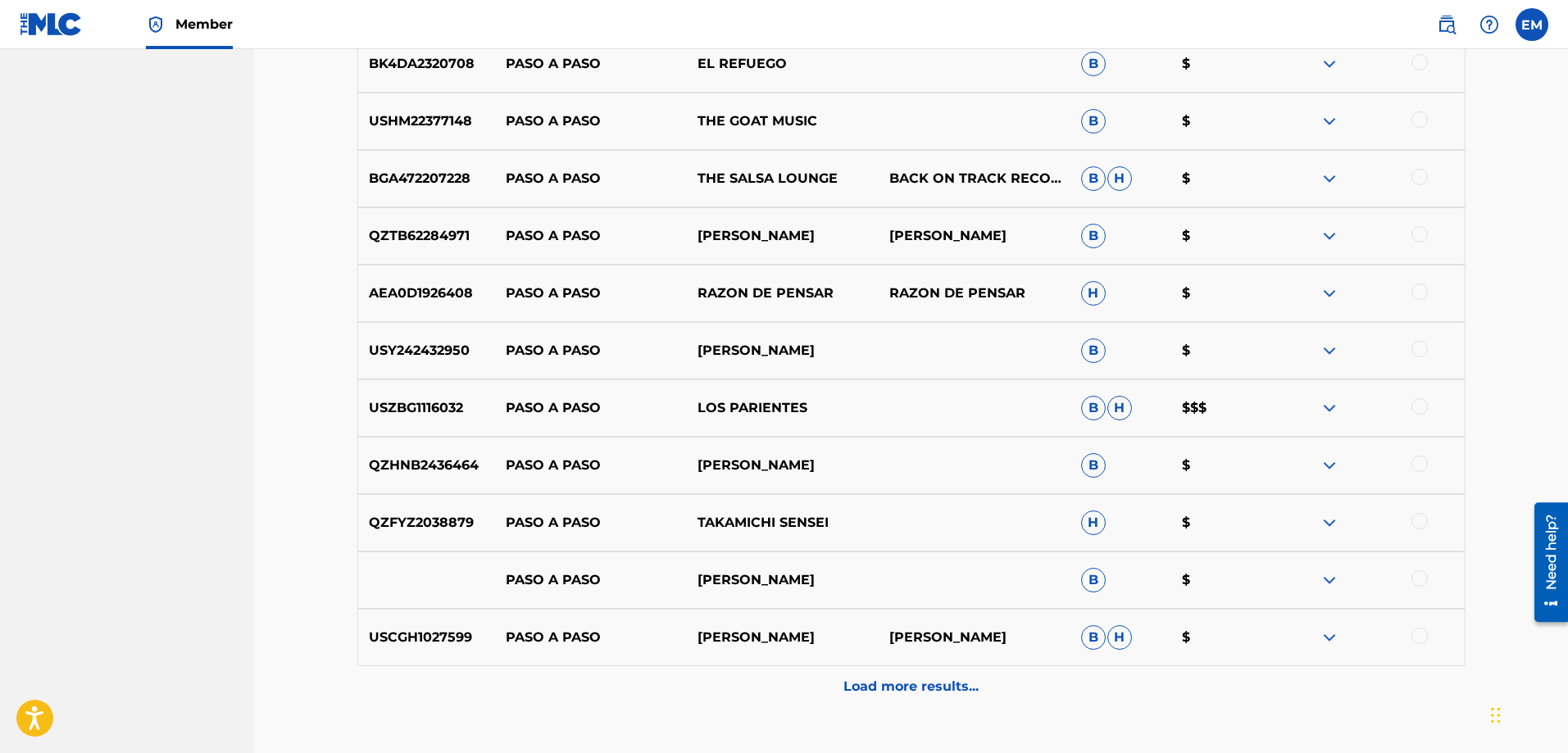
scroll to position [1801, 0]
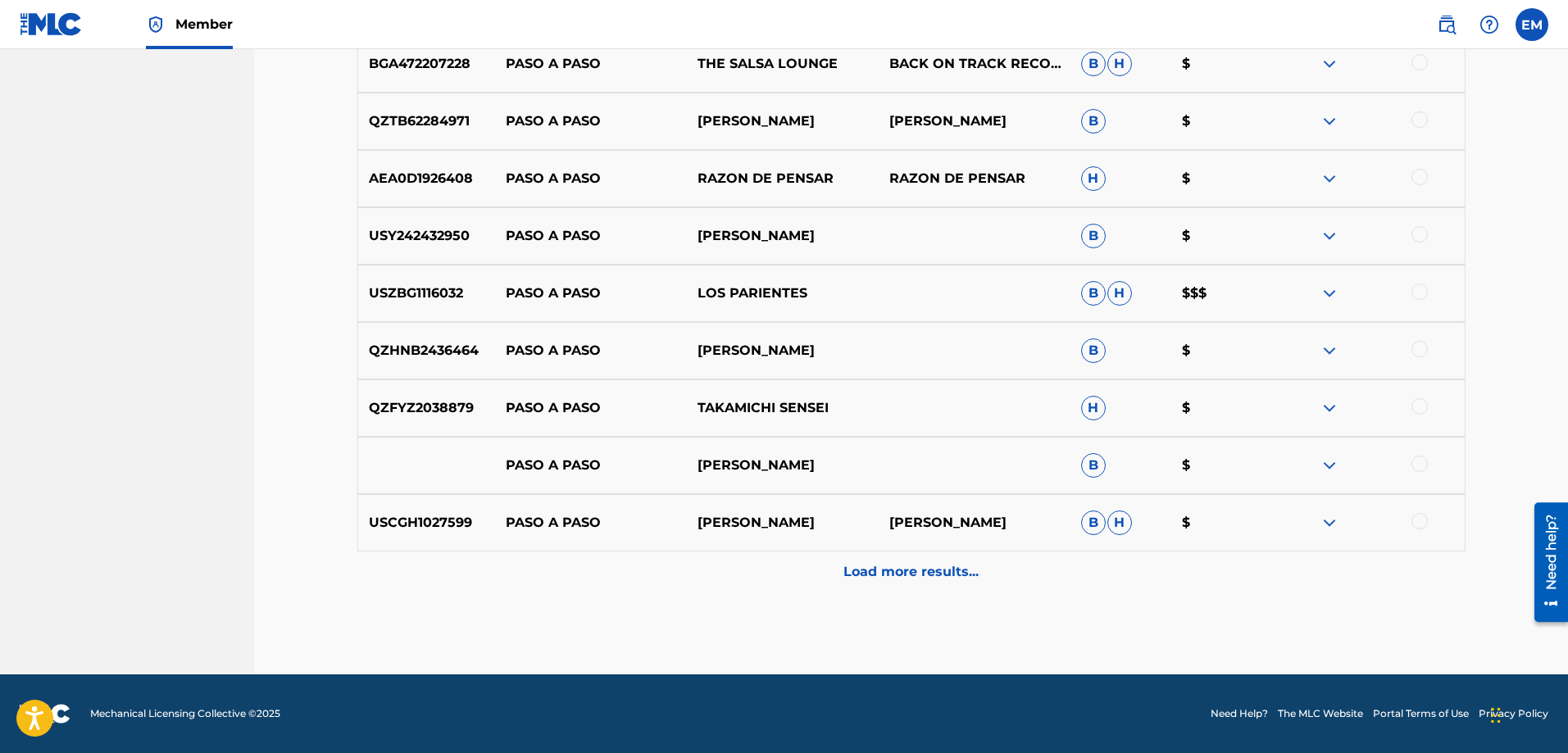
click at [886, 577] on p "Load more results..." at bounding box center [911, 572] width 135 height 20
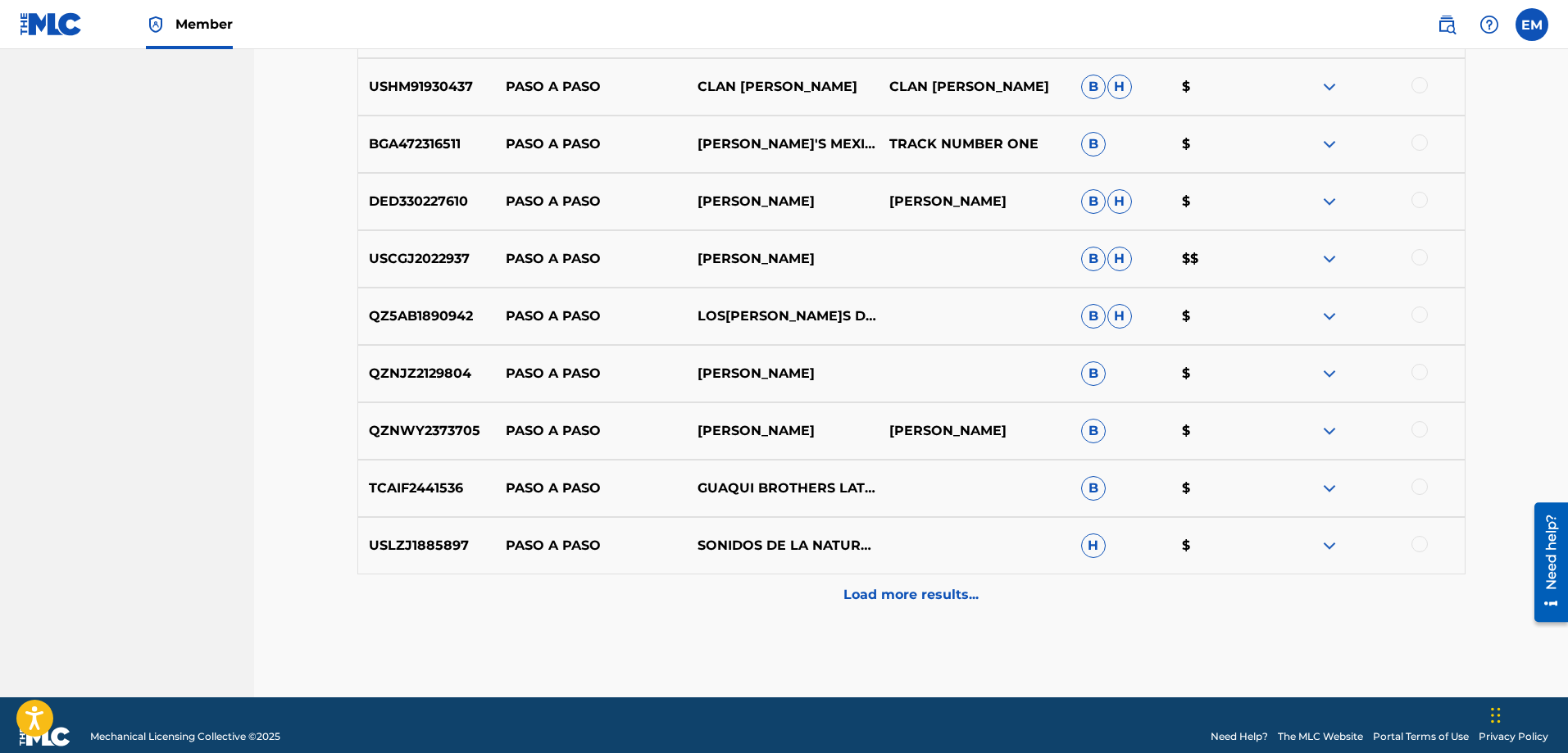
scroll to position [2374, 0]
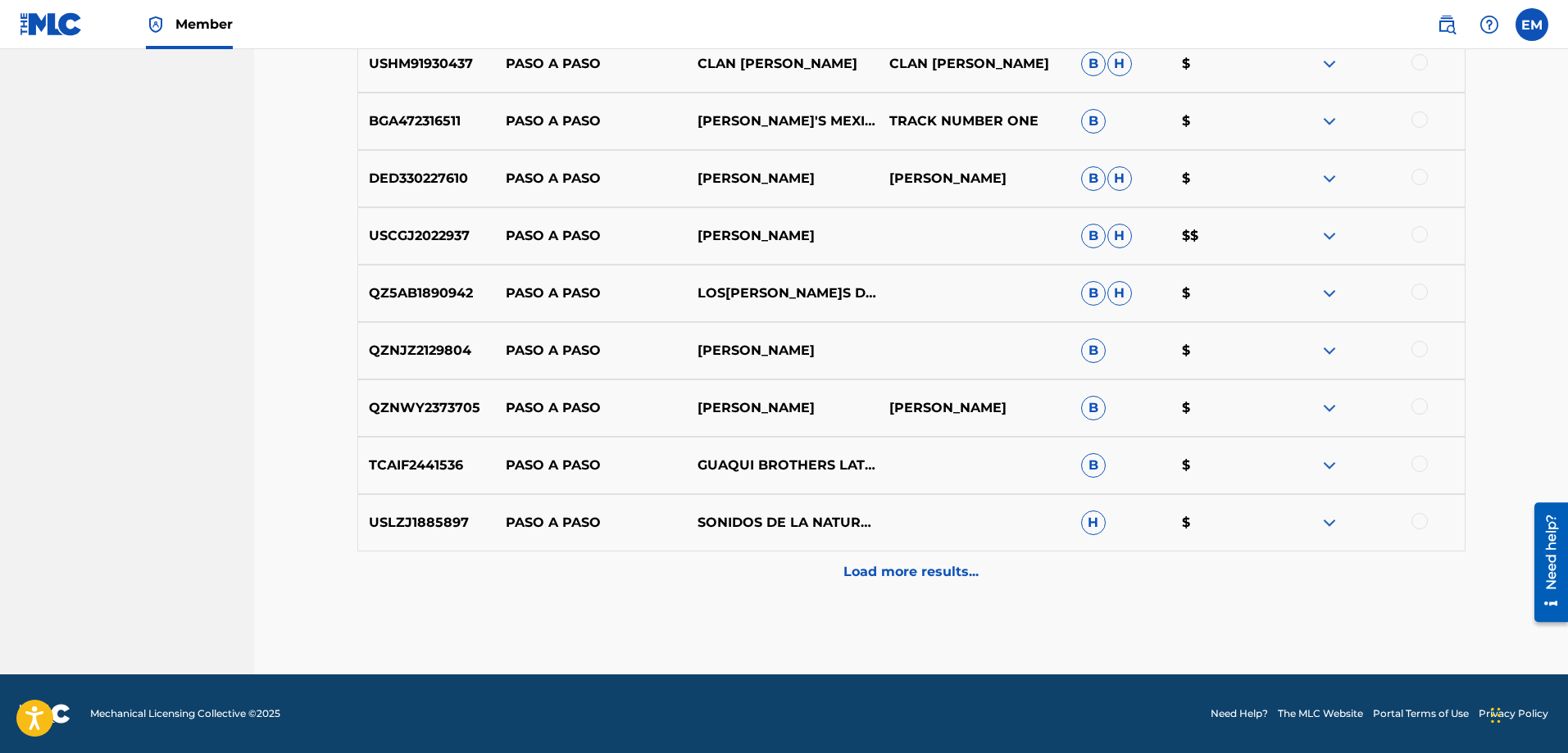
click at [891, 580] on p "Load more results..." at bounding box center [911, 572] width 135 height 20
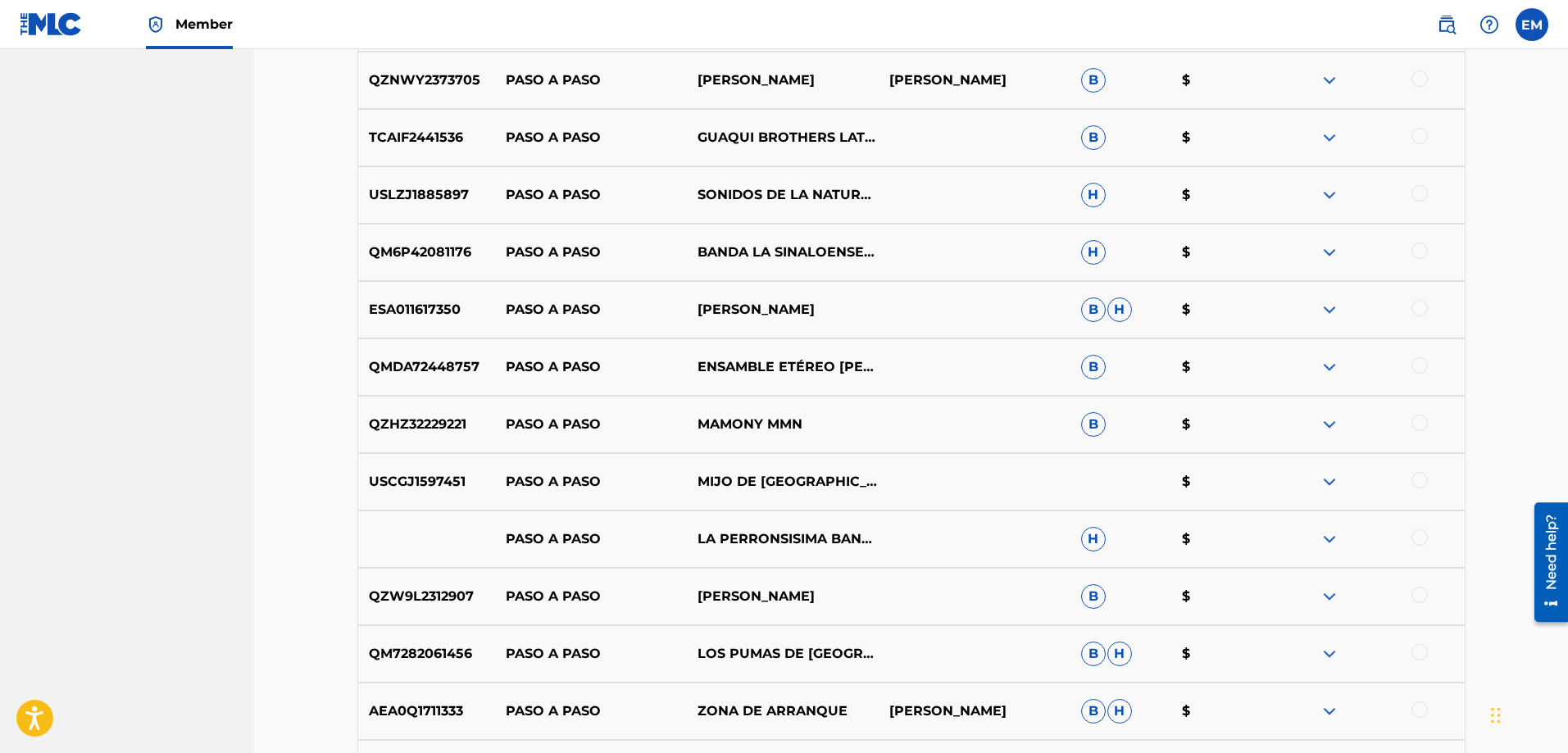
scroll to position [2949, 0]
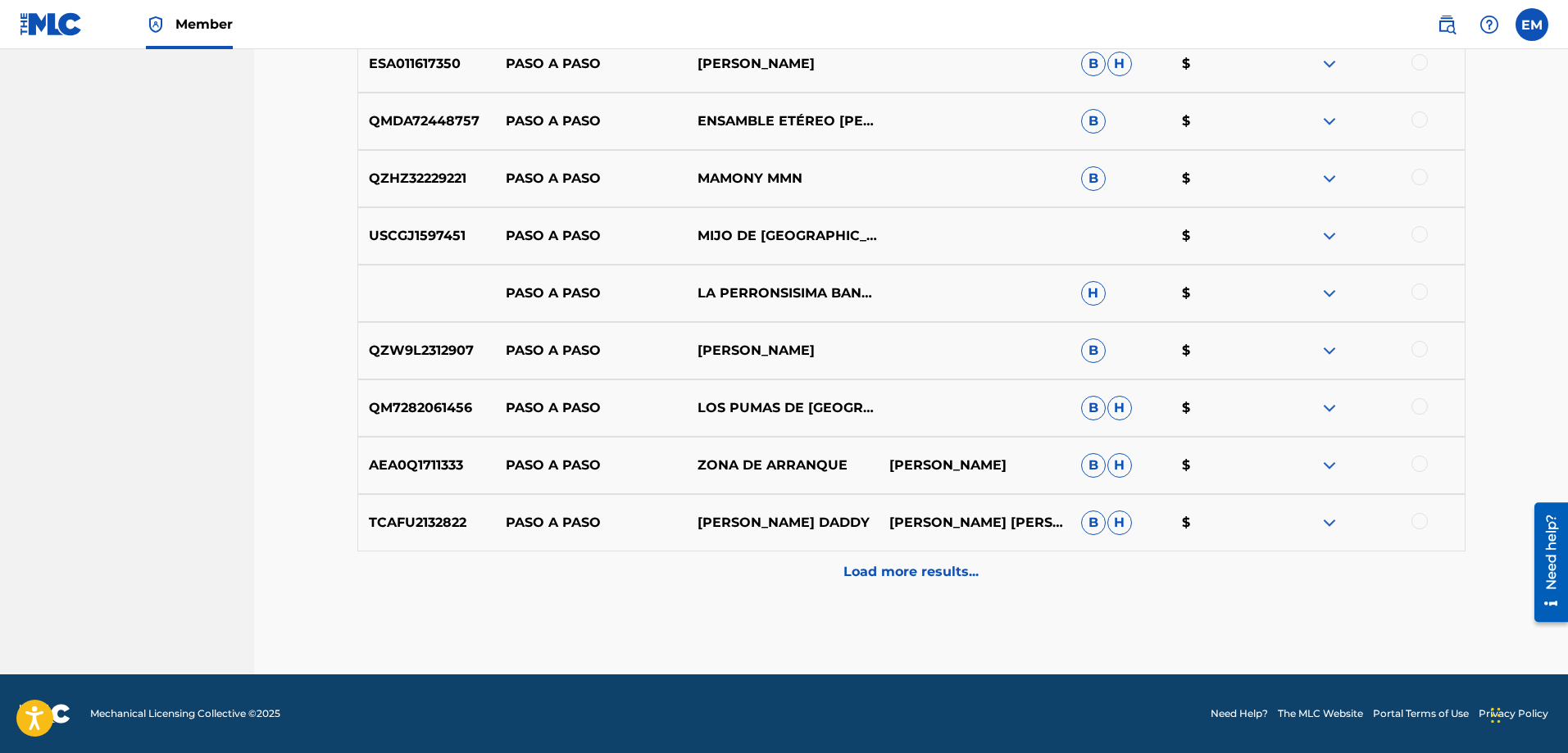
click at [866, 570] on p "Load more results..." at bounding box center [911, 572] width 135 height 20
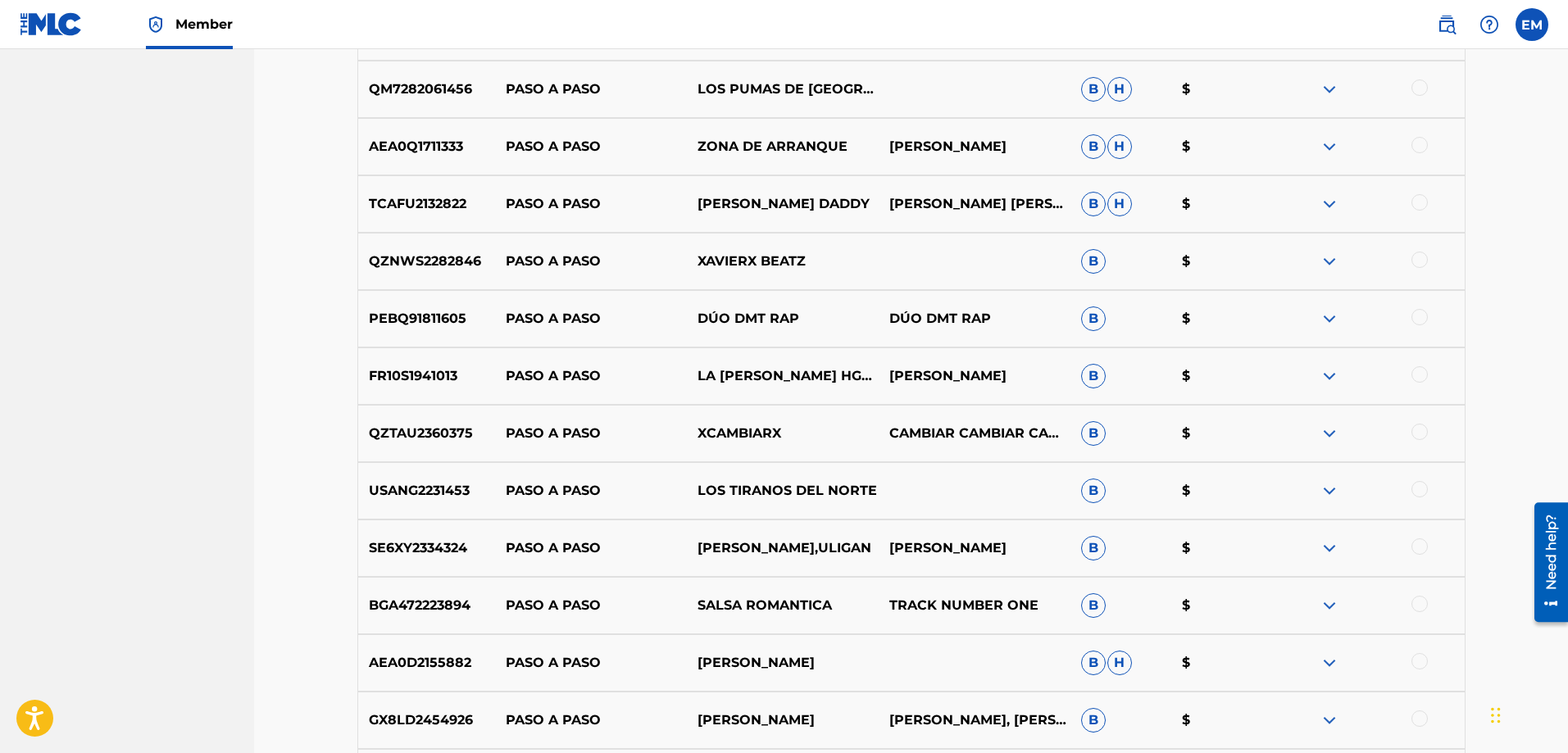
scroll to position [3276, 0]
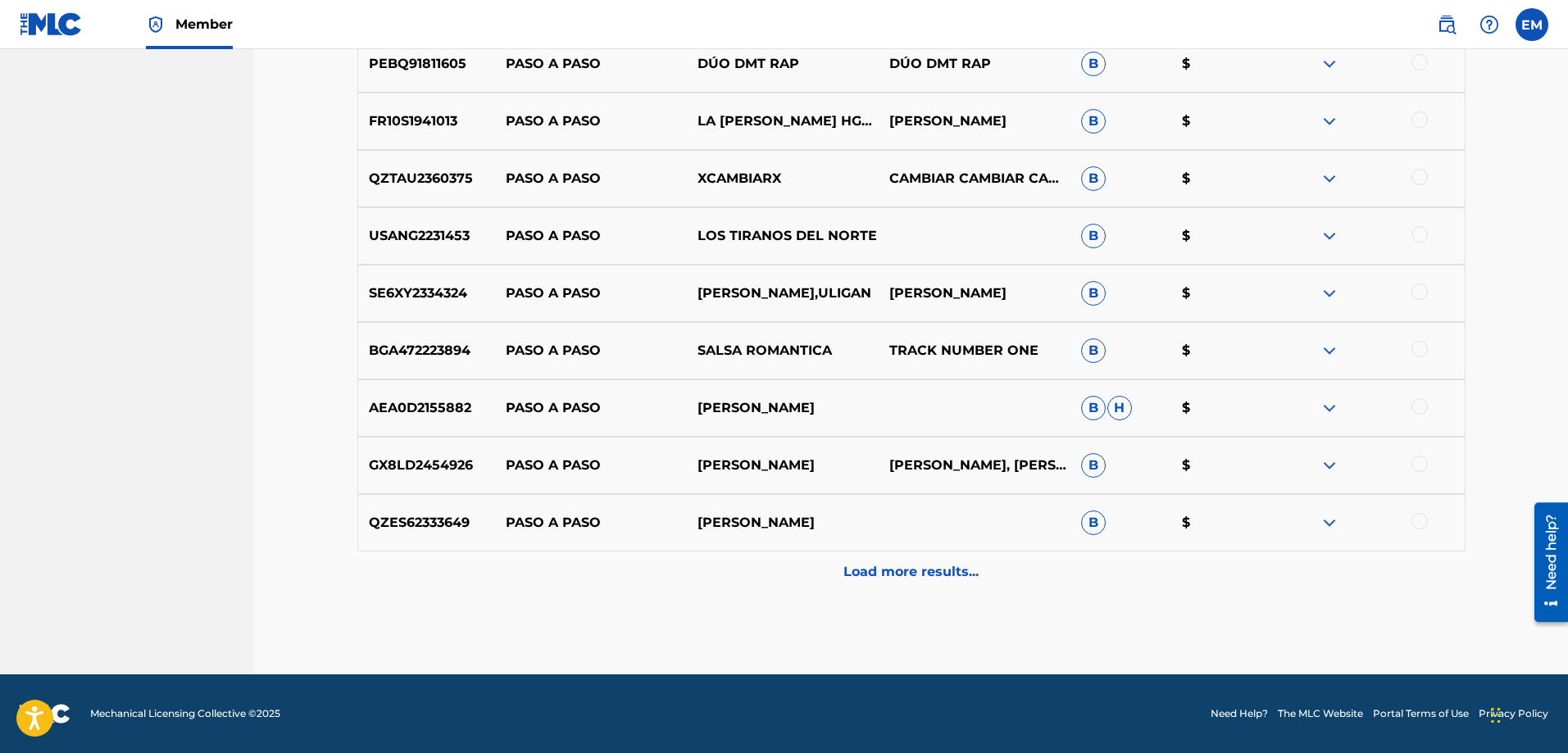
click at [866, 571] on p "Load more results..." at bounding box center [911, 572] width 135 height 20
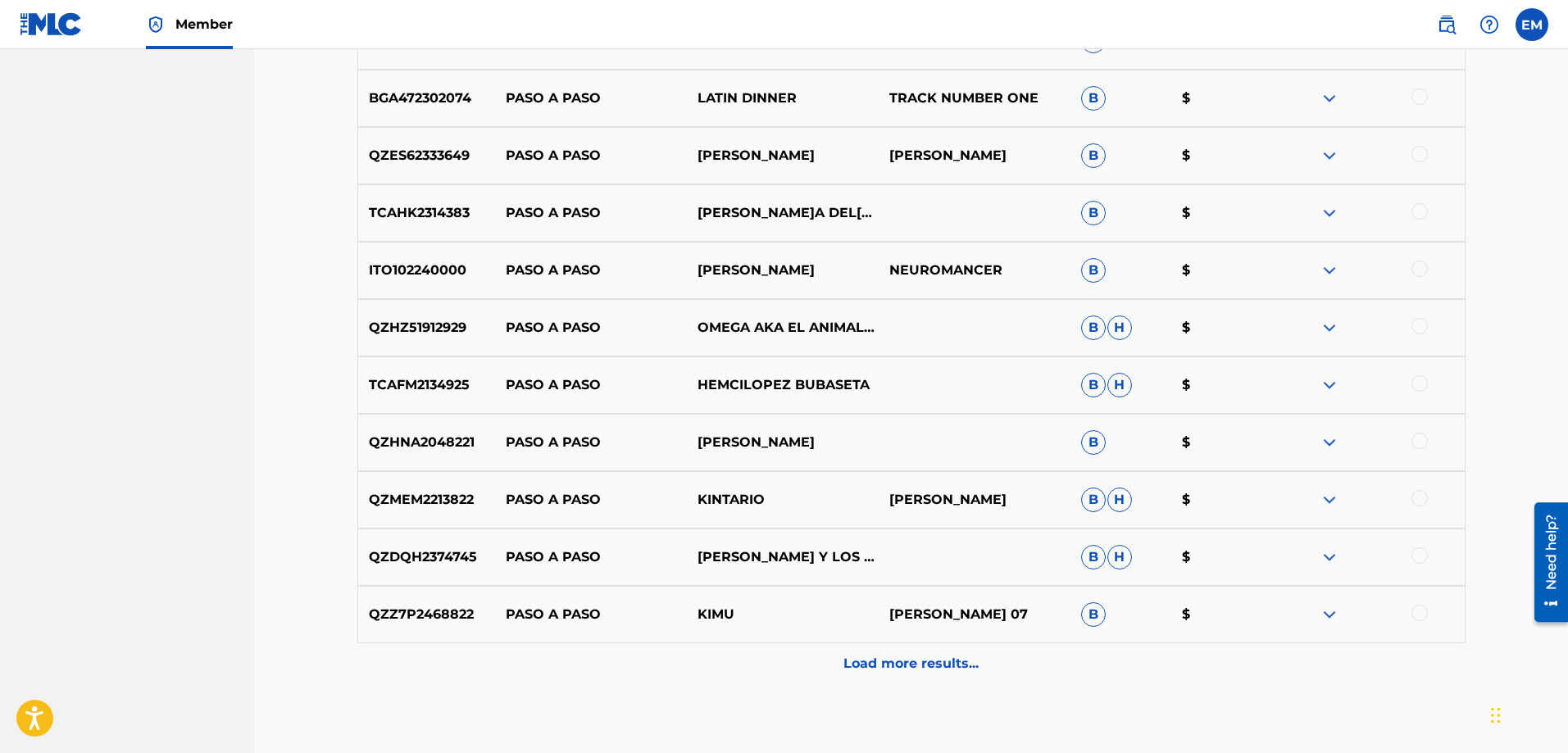
scroll to position [4095, 0]
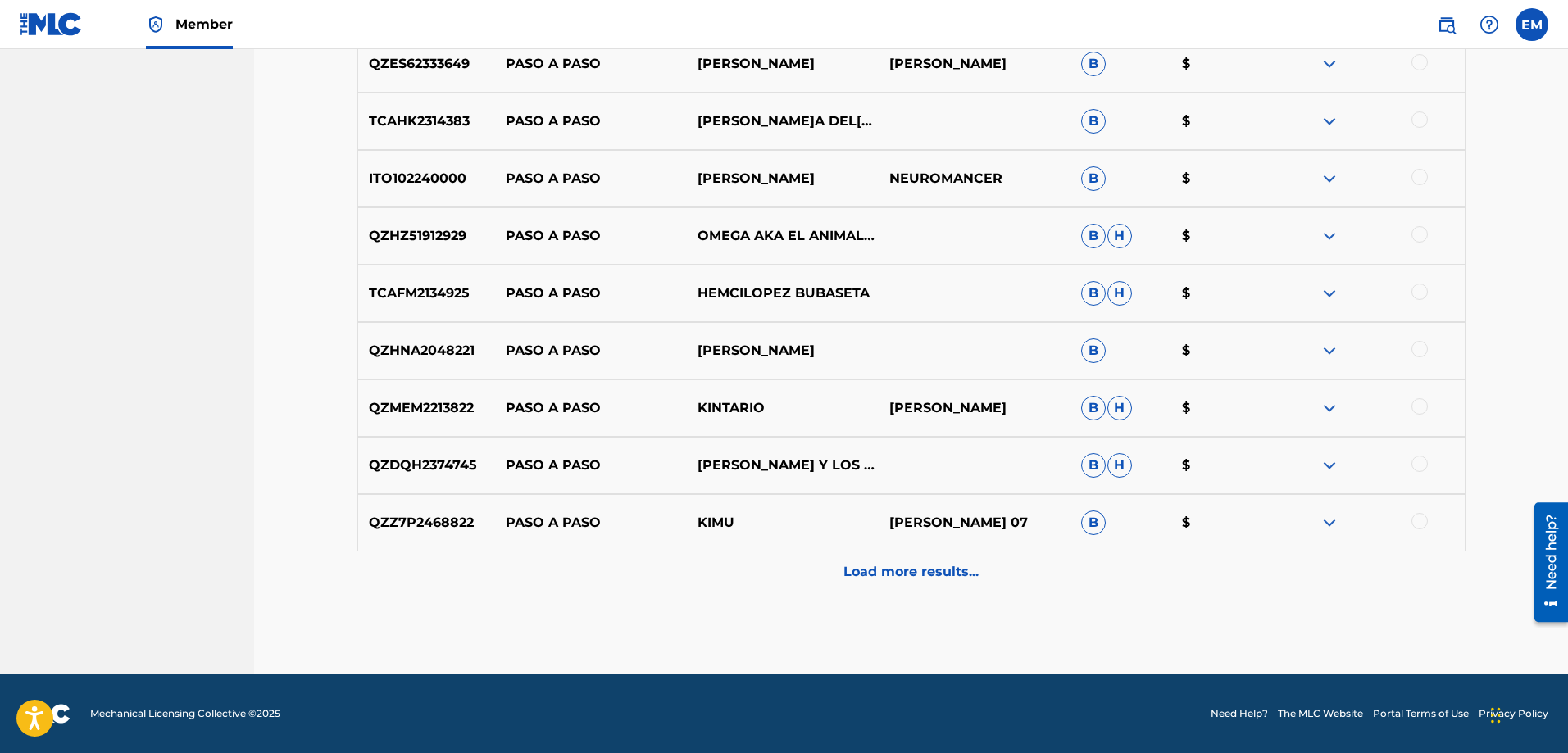
click at [867, 573] on p "Load more results..." at bounding box center [911, 572] width 135 height 20
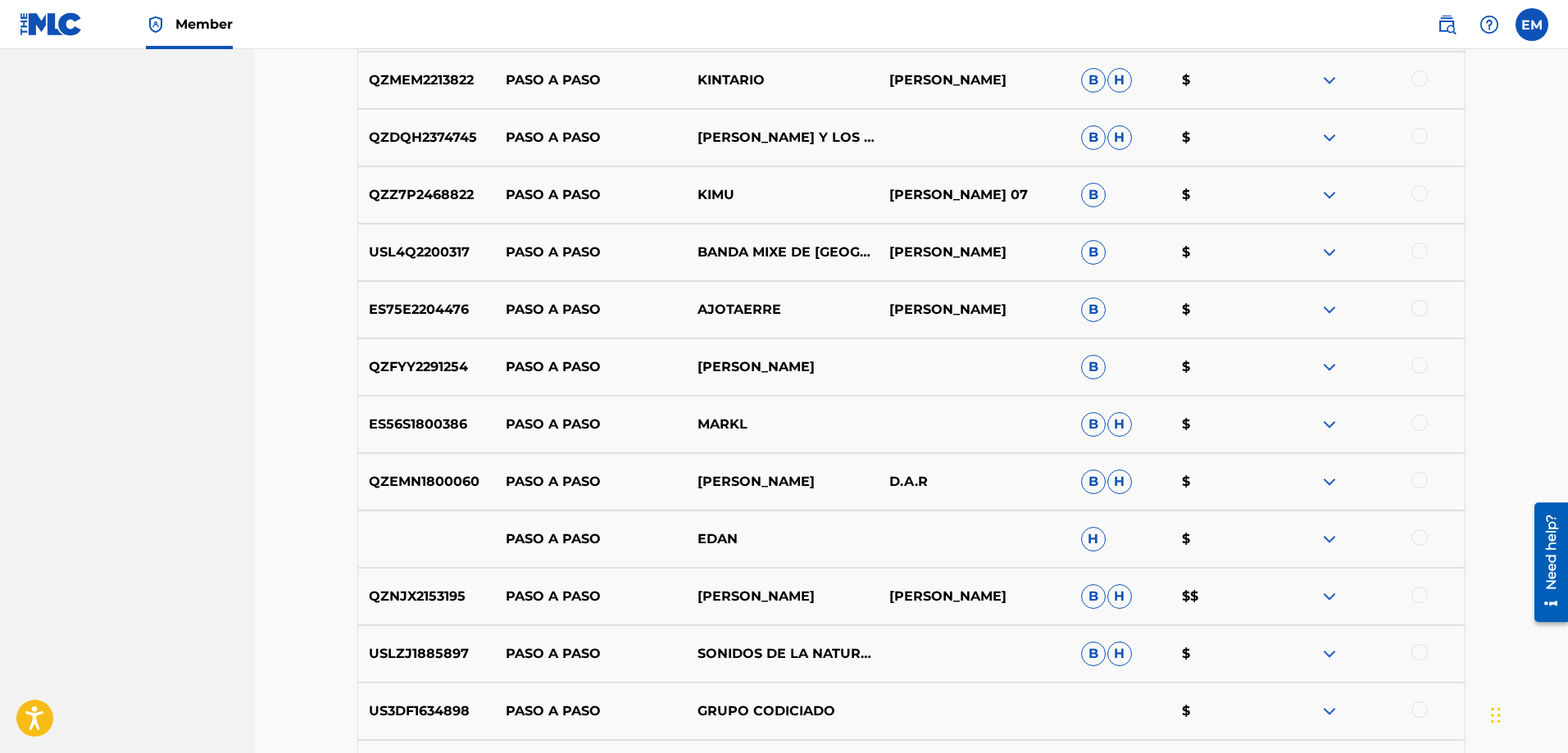
scroll to position [4669, 0]
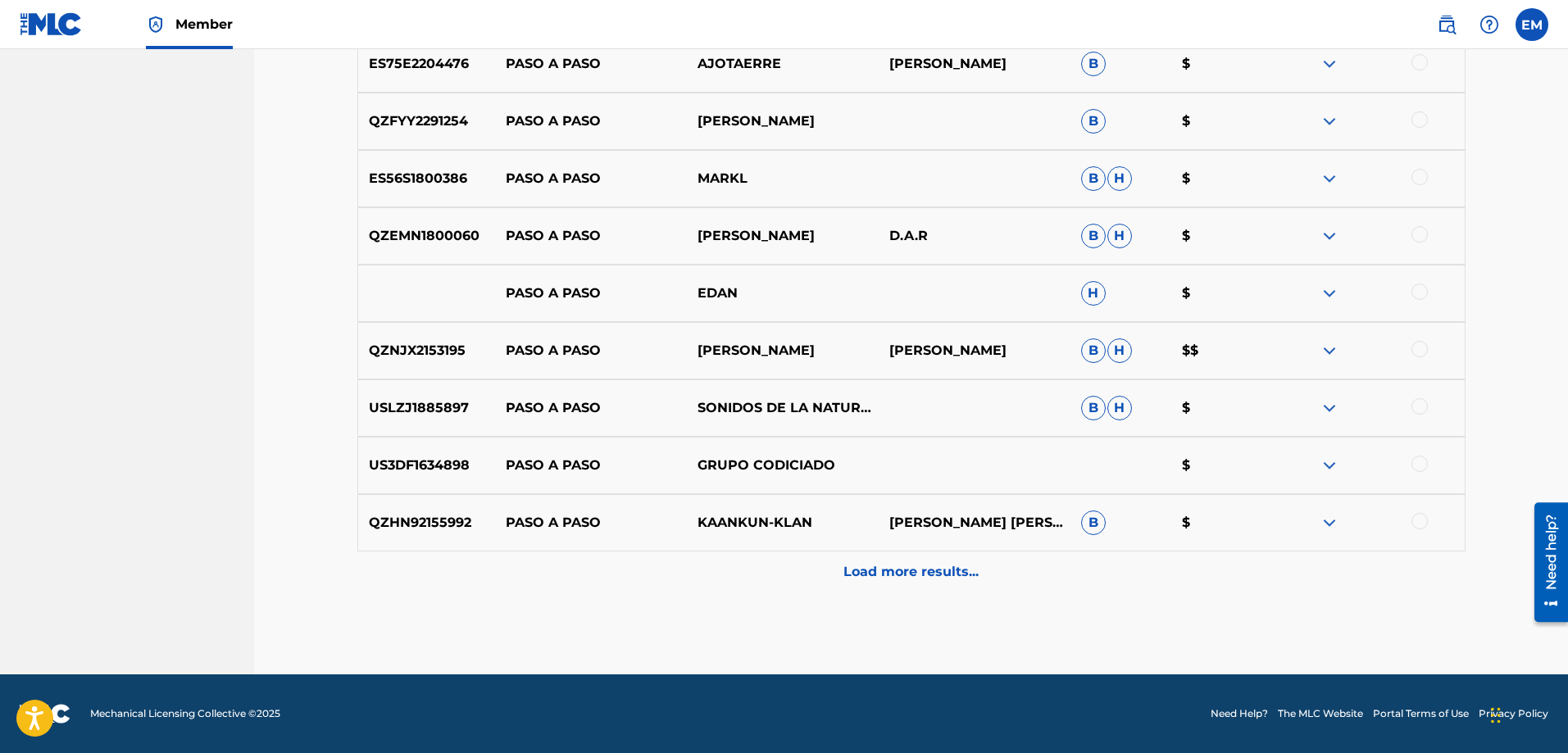
click at [867, 573] on p "Load more results..." at bounding box center [911, 572] width 135 height 20
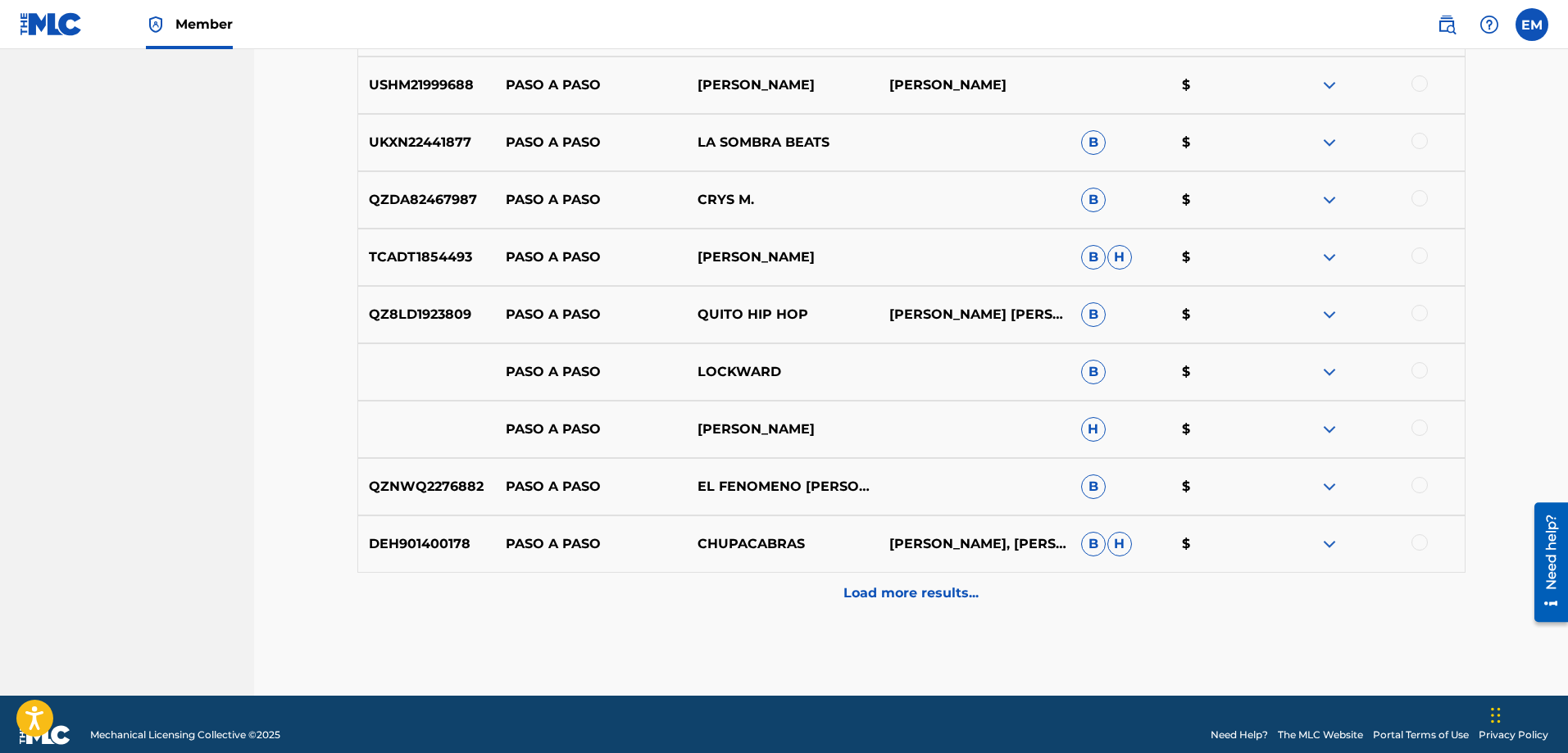
scroll to position [5243, 0]
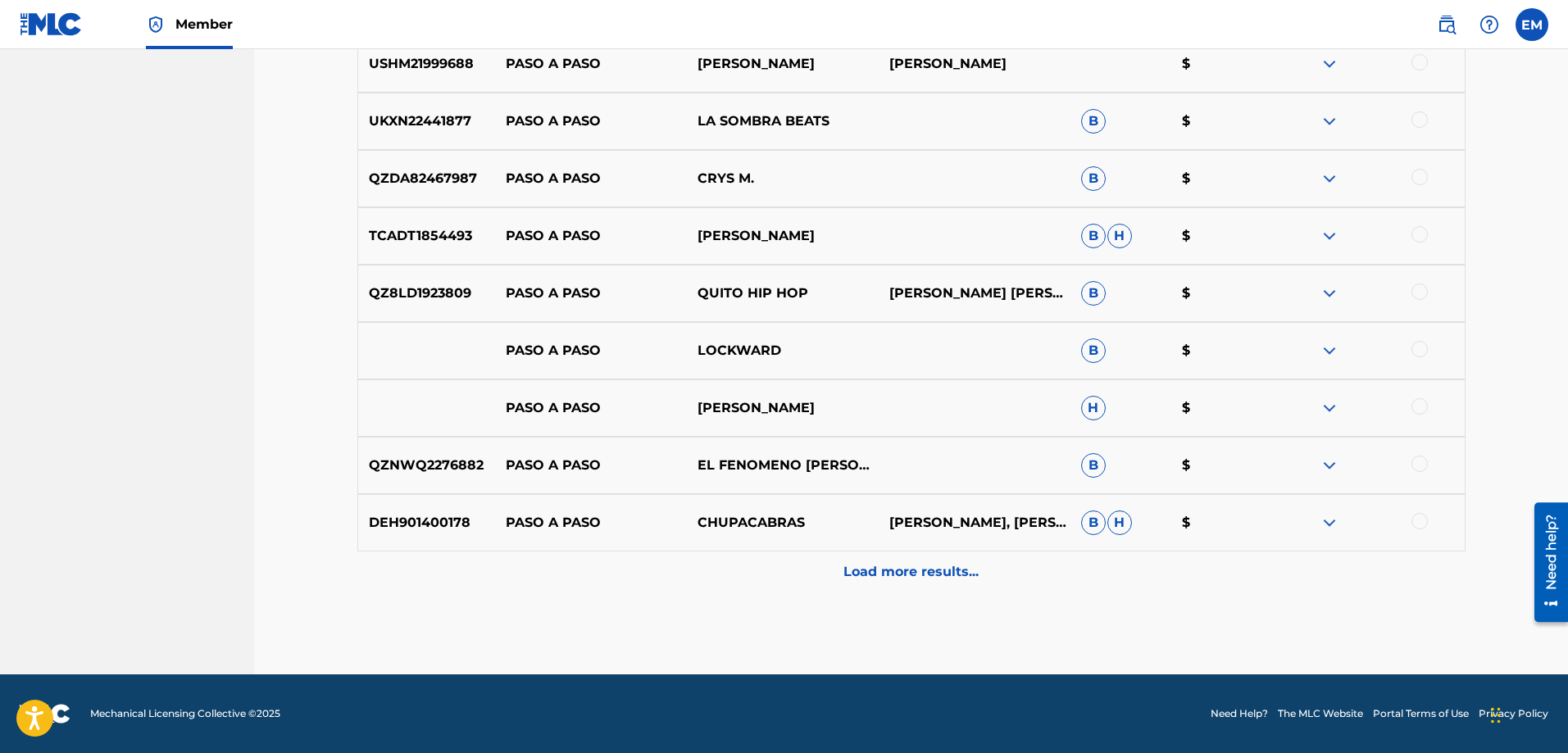
click at [877, 571] on p "Load more results..." at bounding box center [911, 572] width 135 height 20
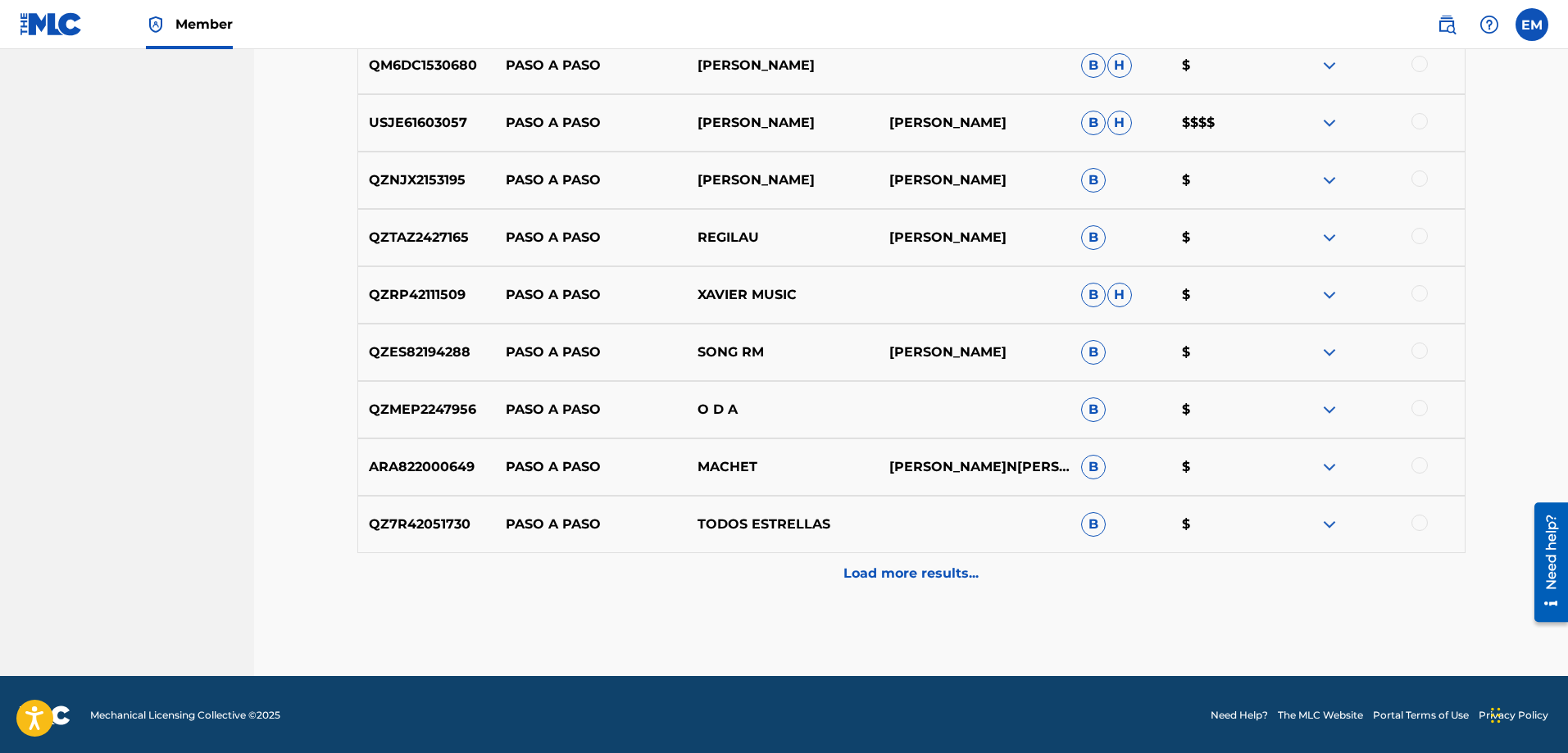
scroll to position [5817, 0]
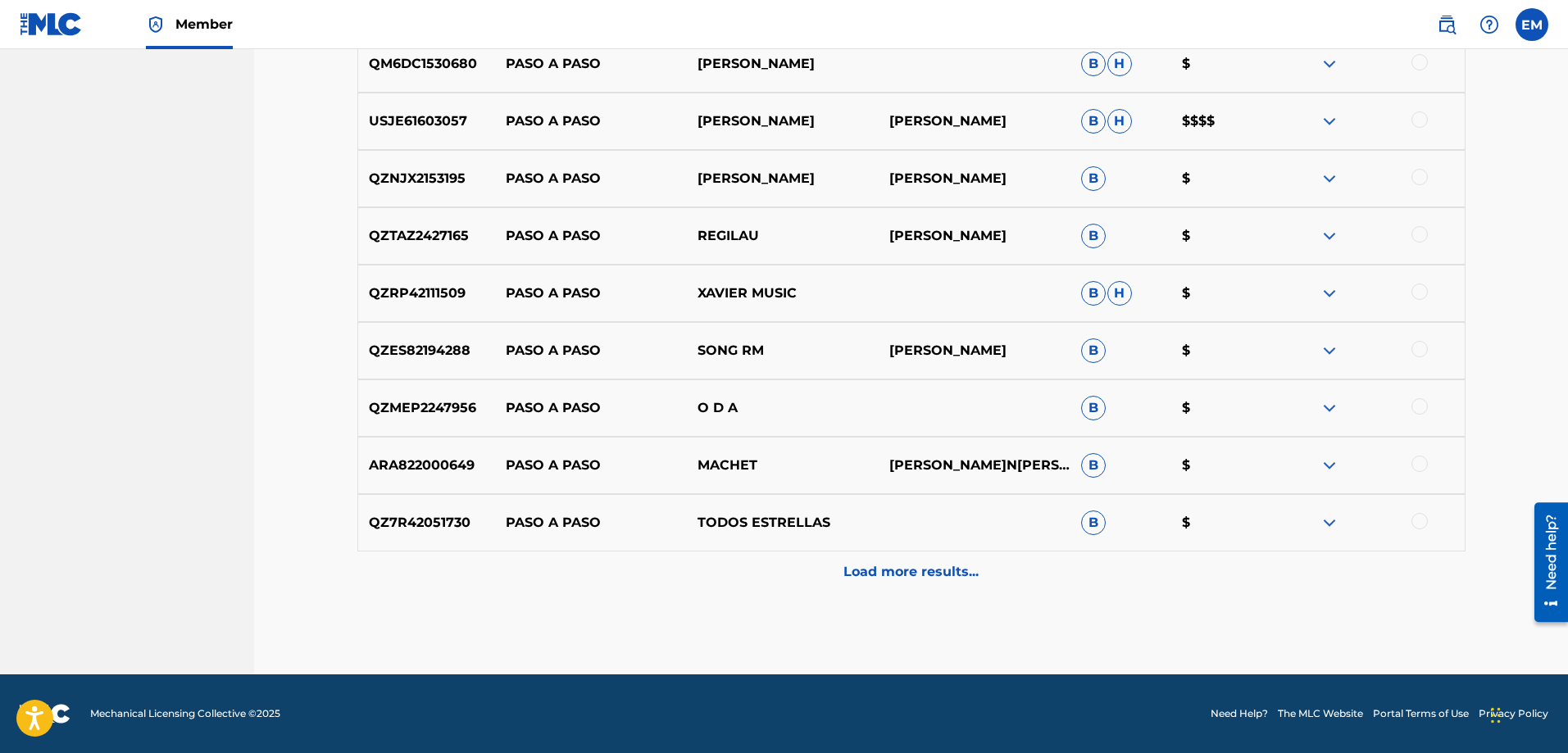
click at [877, 572] on p "Load more results..." at bounding box center [911, 572] width 135 height 20
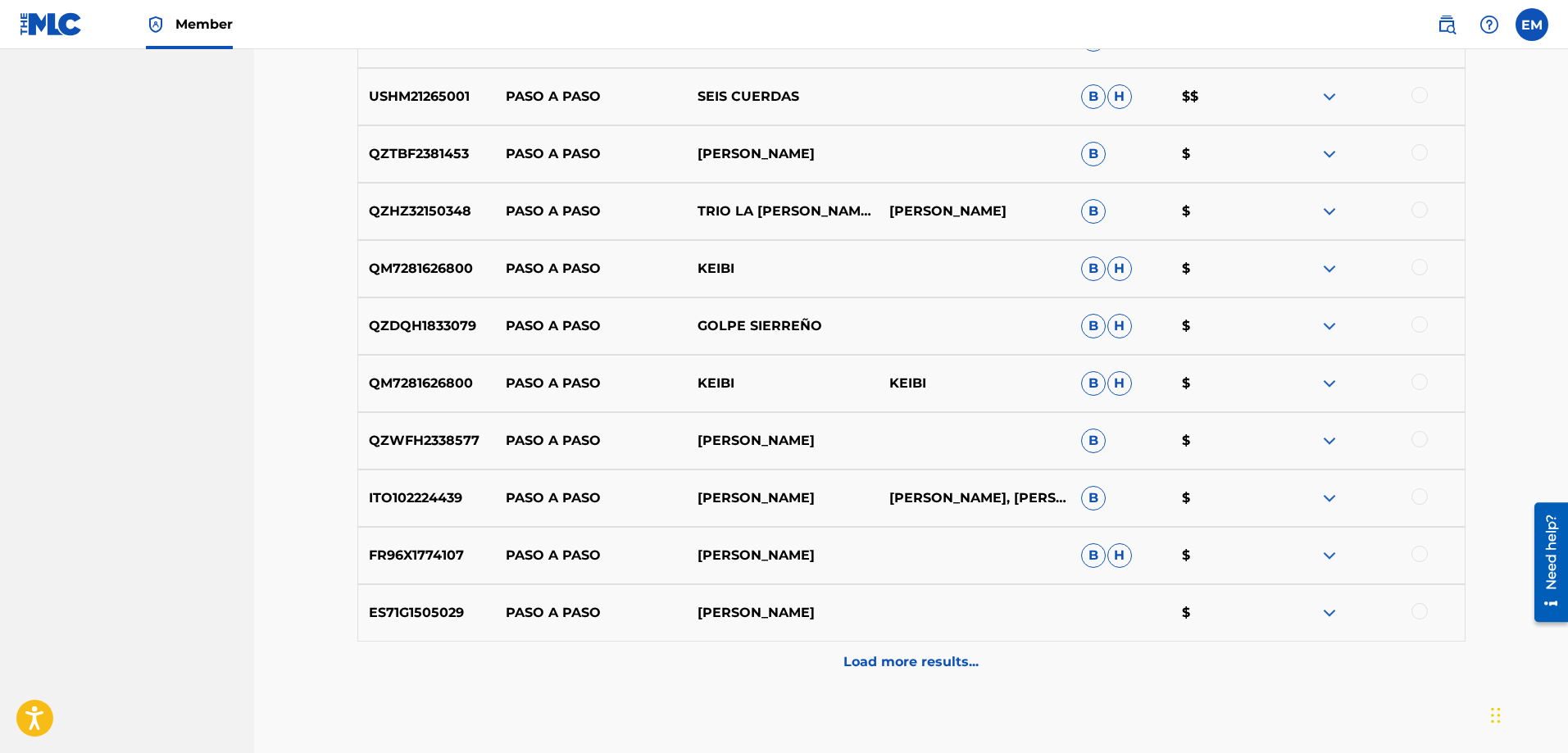
scroll to position [6390, 0]
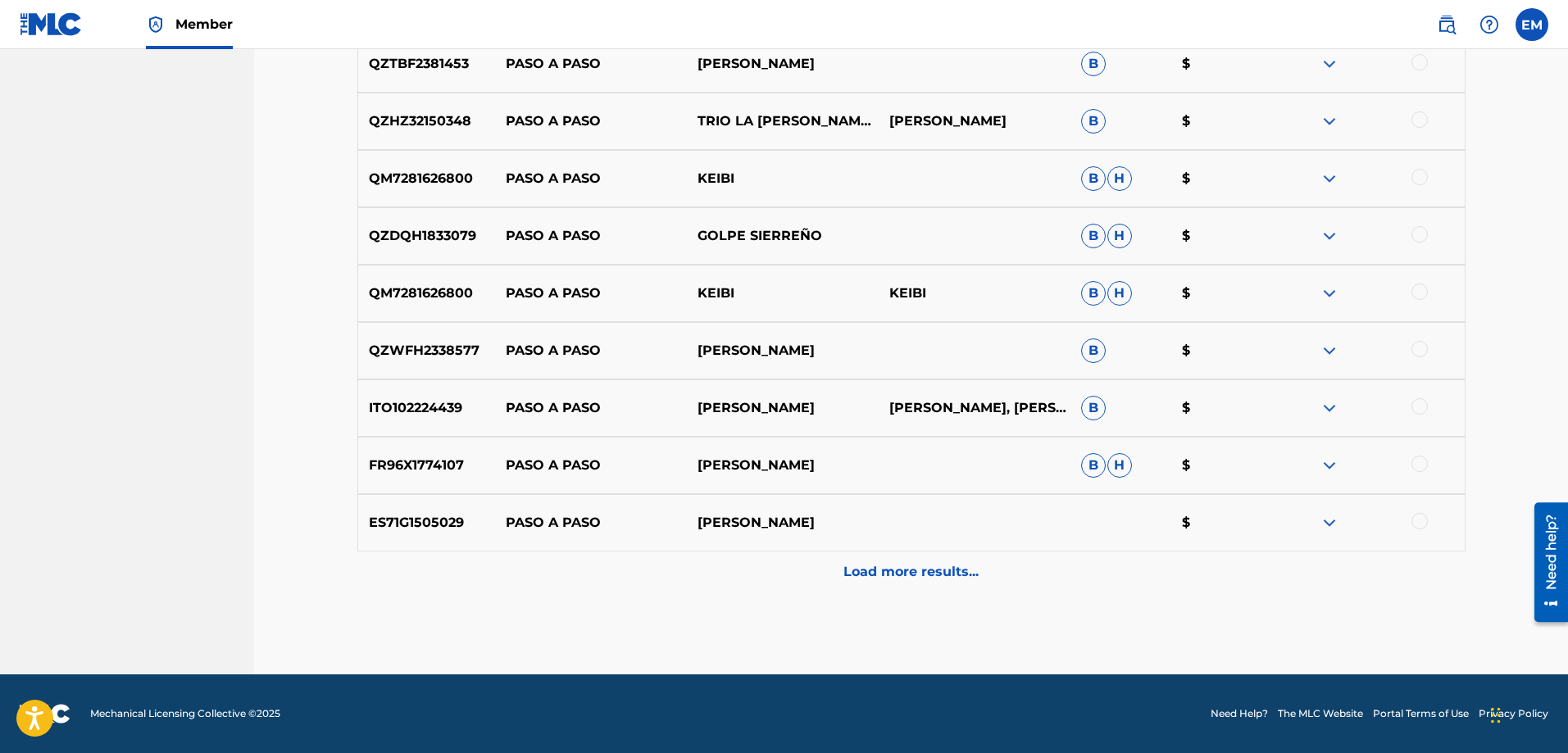
click at [856, 568] on p "Load more results..." at bounding box center [911, 572] width 135 height 20
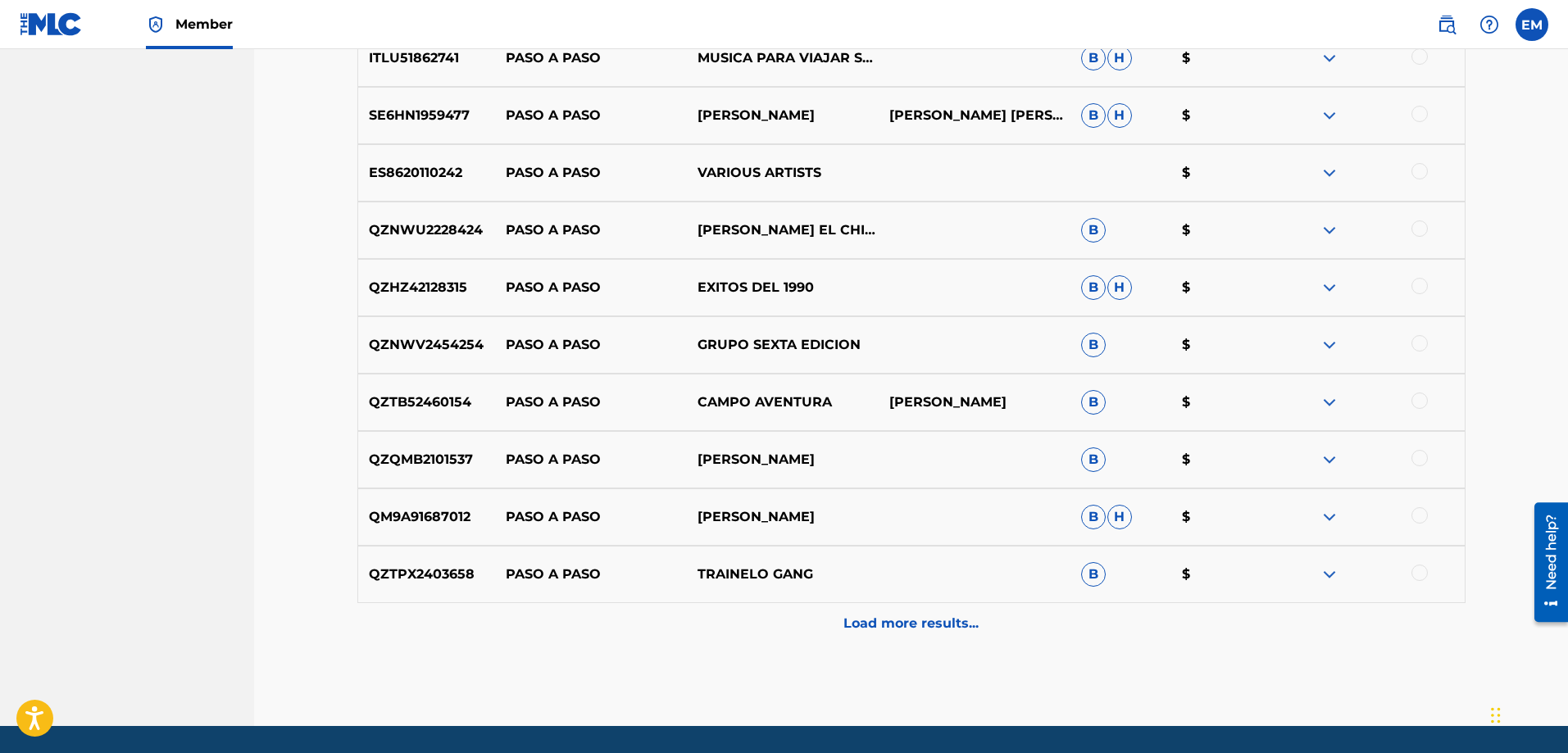
scroll to position [6964, 0]
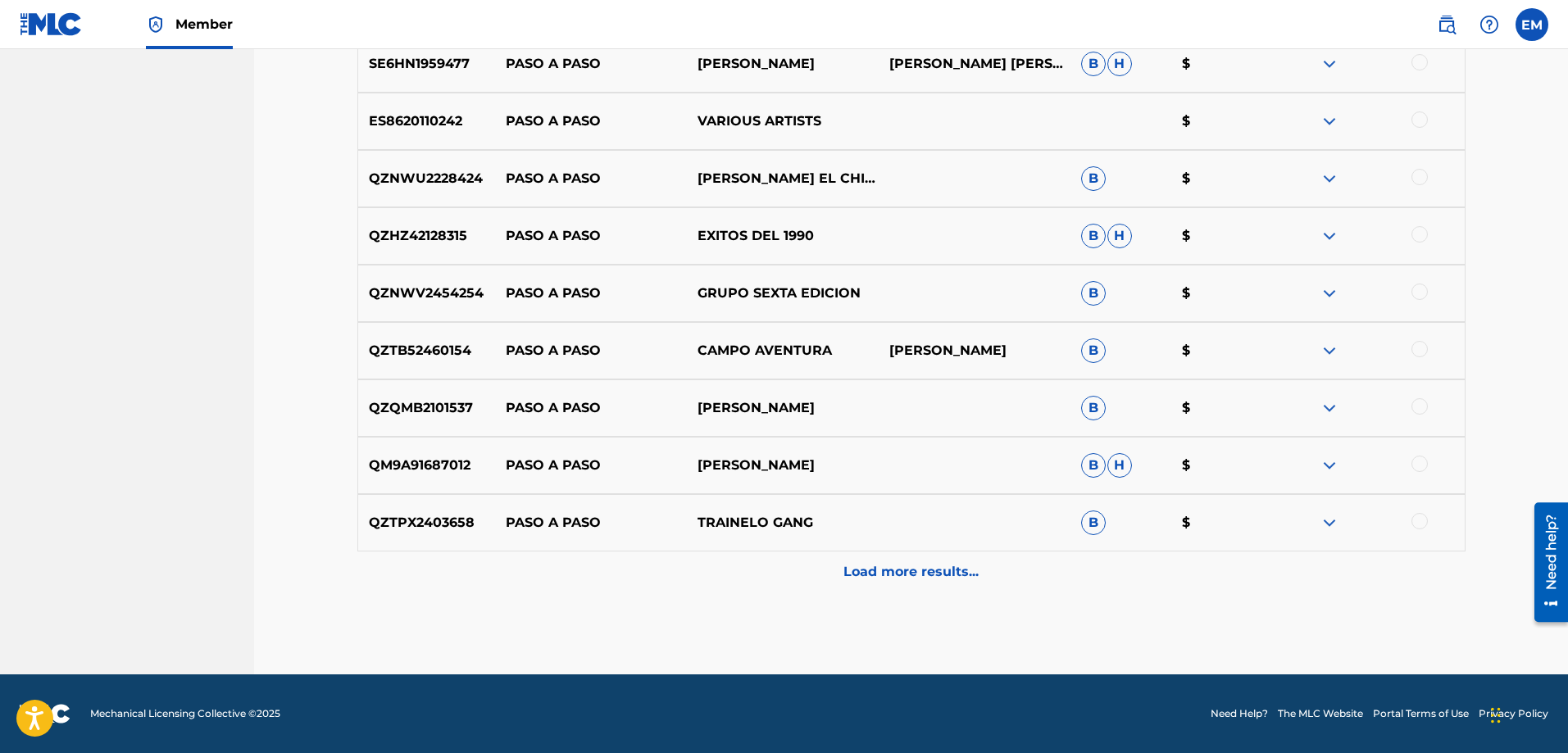
click at [847, 554] on div "Load more results..." at bounding box center [911, 572] width 1109 height 41
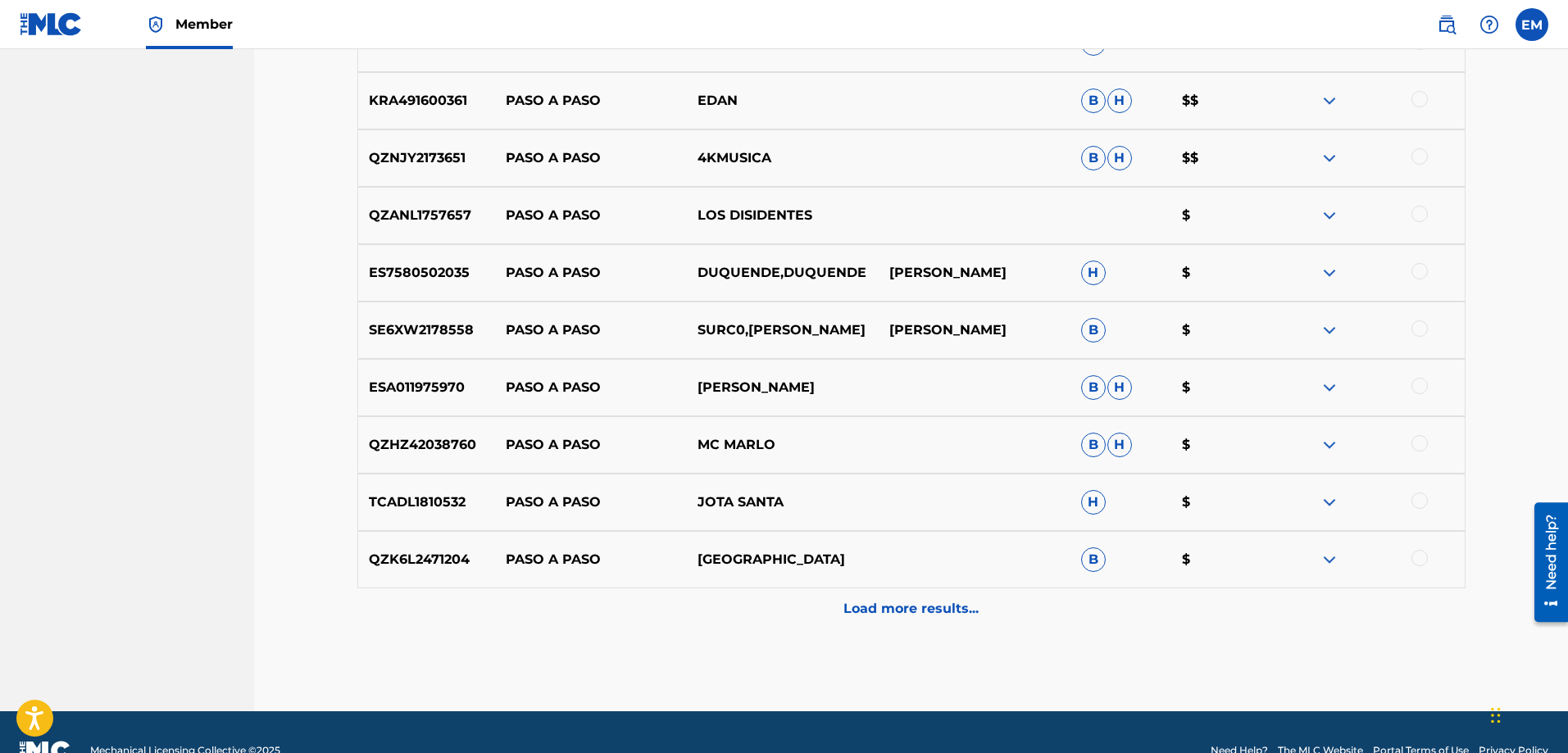
scroll to position [7538, 0]
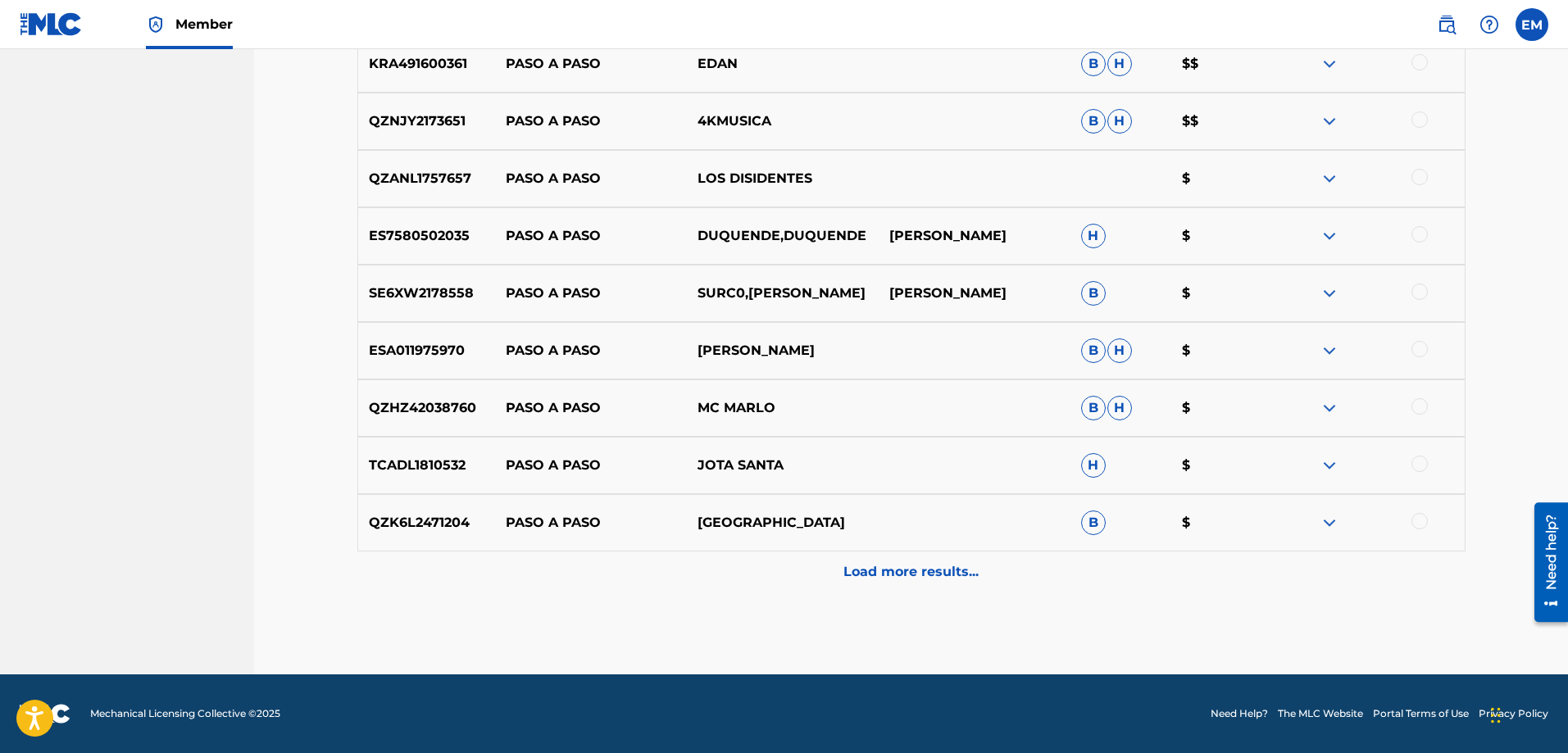
click at [864, 570] on p "Load more results..." at bounding box center [911, 572] width 135 height 20
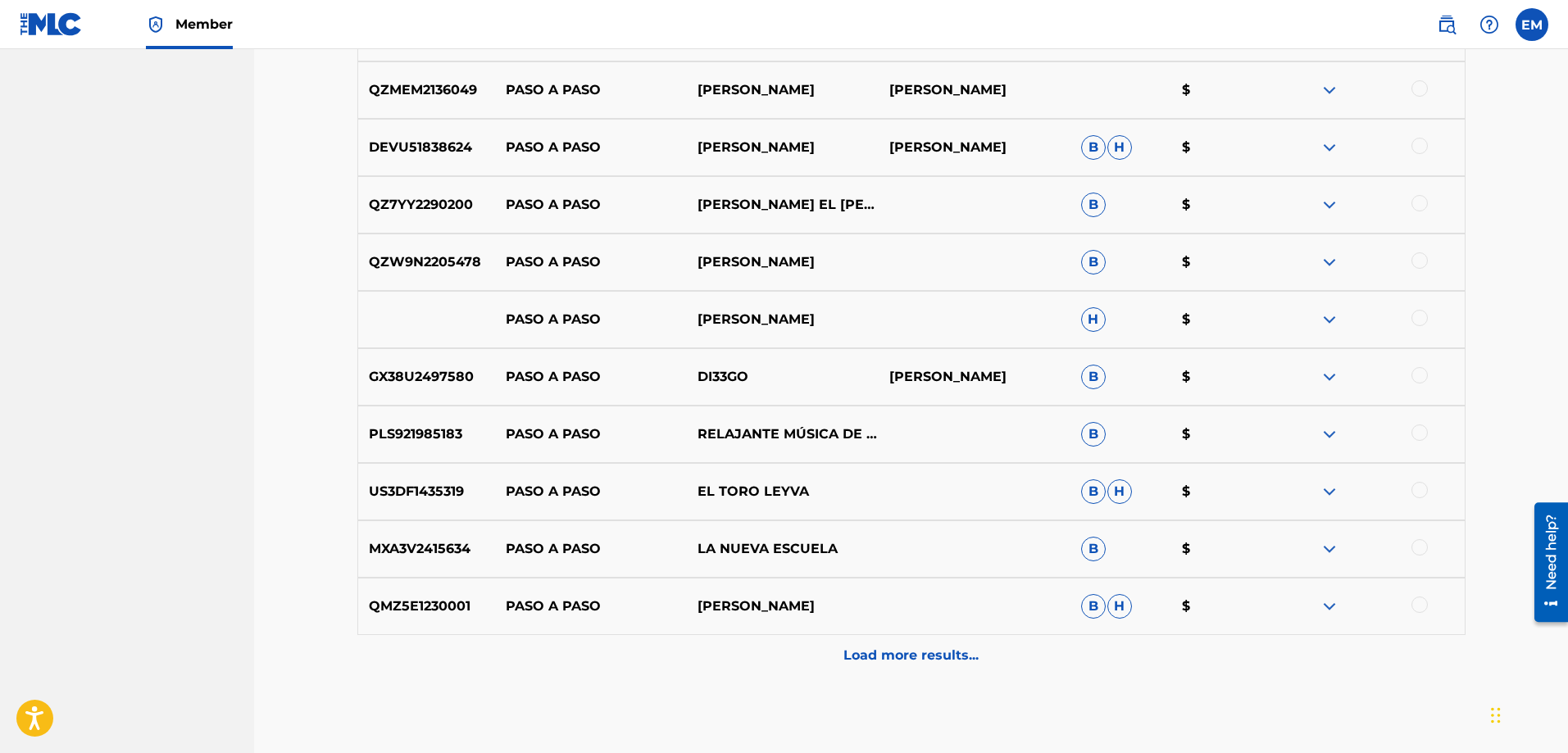
scroll to position [8029, 0]
click at [897, 655] on p "Load more results..." at bounding box center [911, 654] width 135 height 20
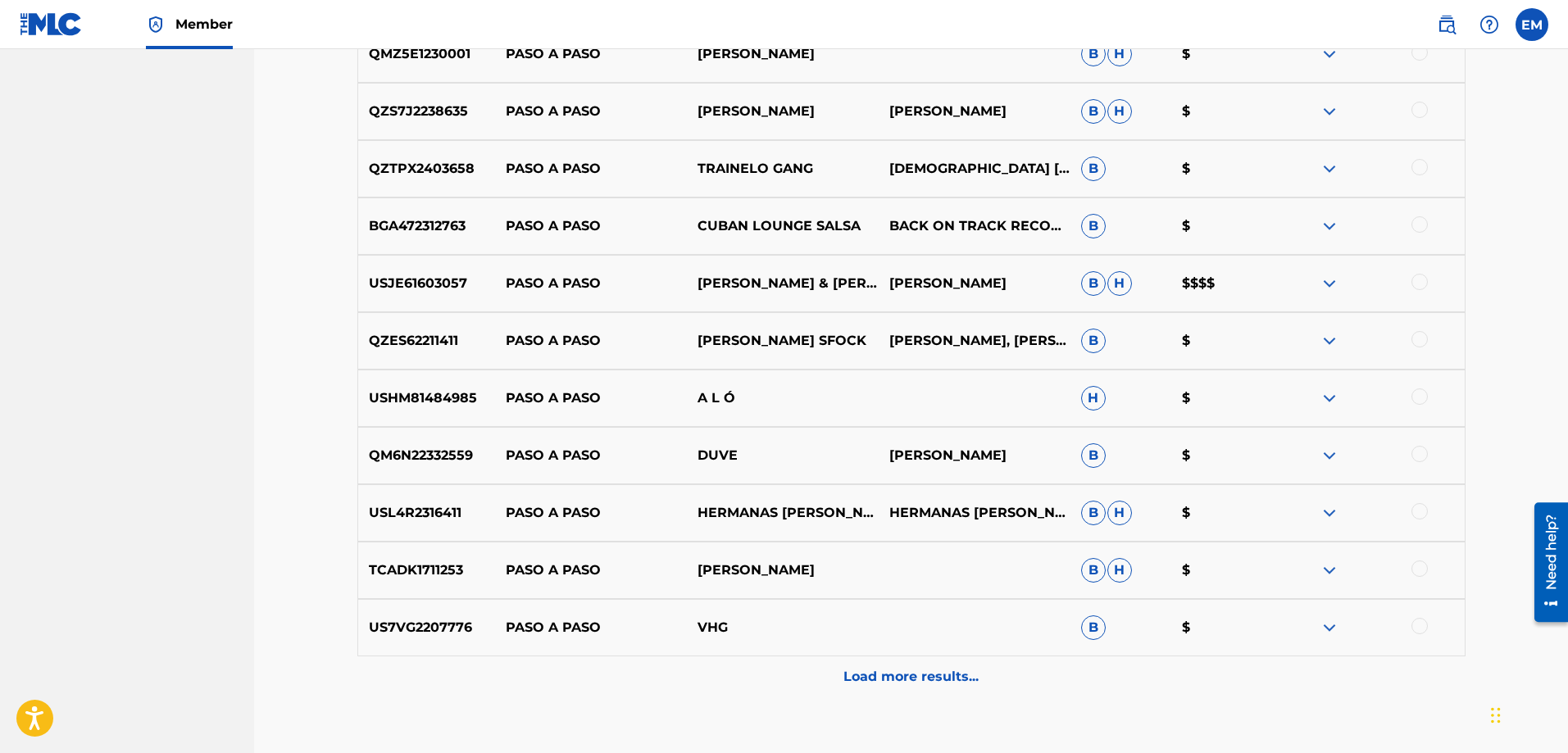
scroll to position [8685, 0]
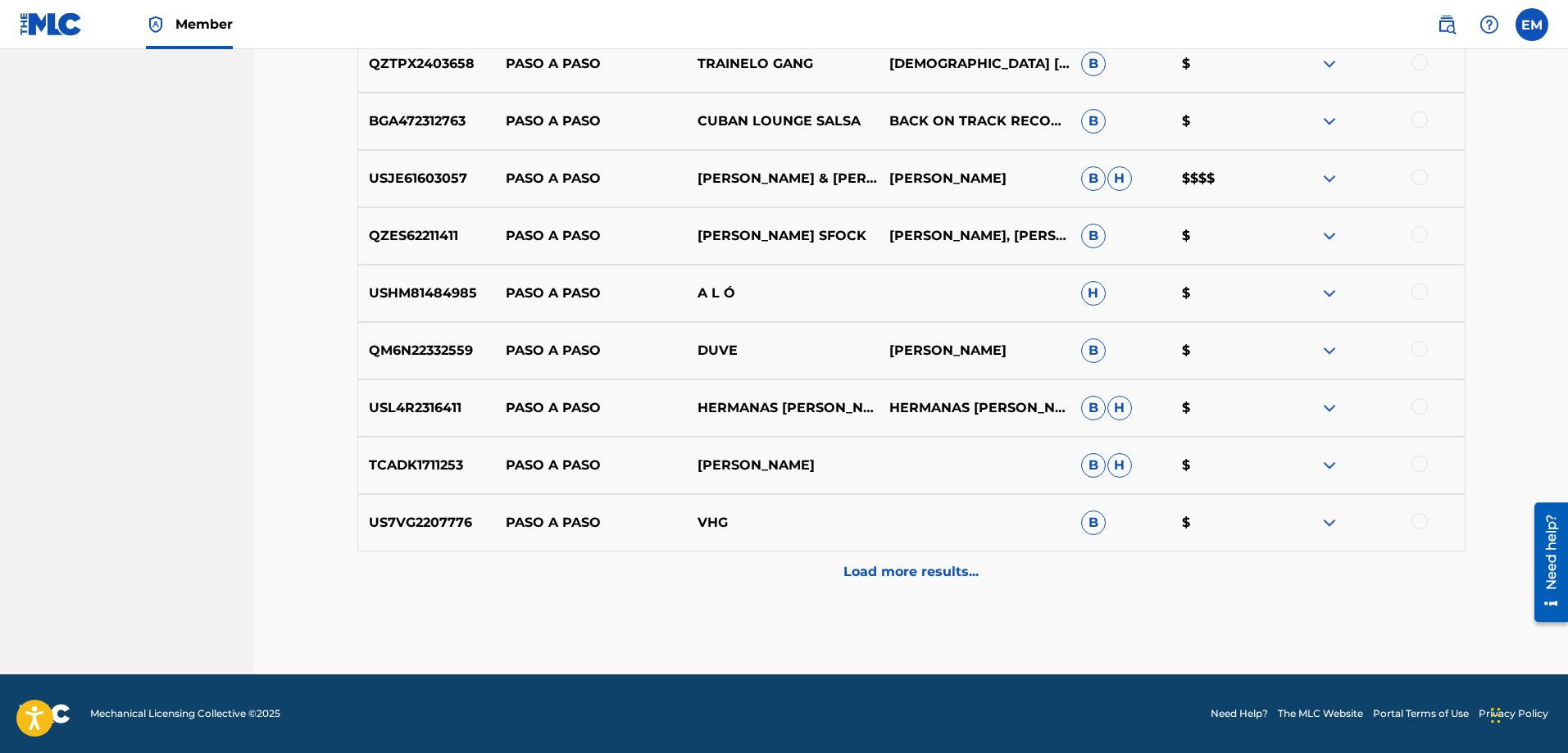
click at [869, 563] on p "Load more results..." at bounding box center [911, 572] width 135 height 20
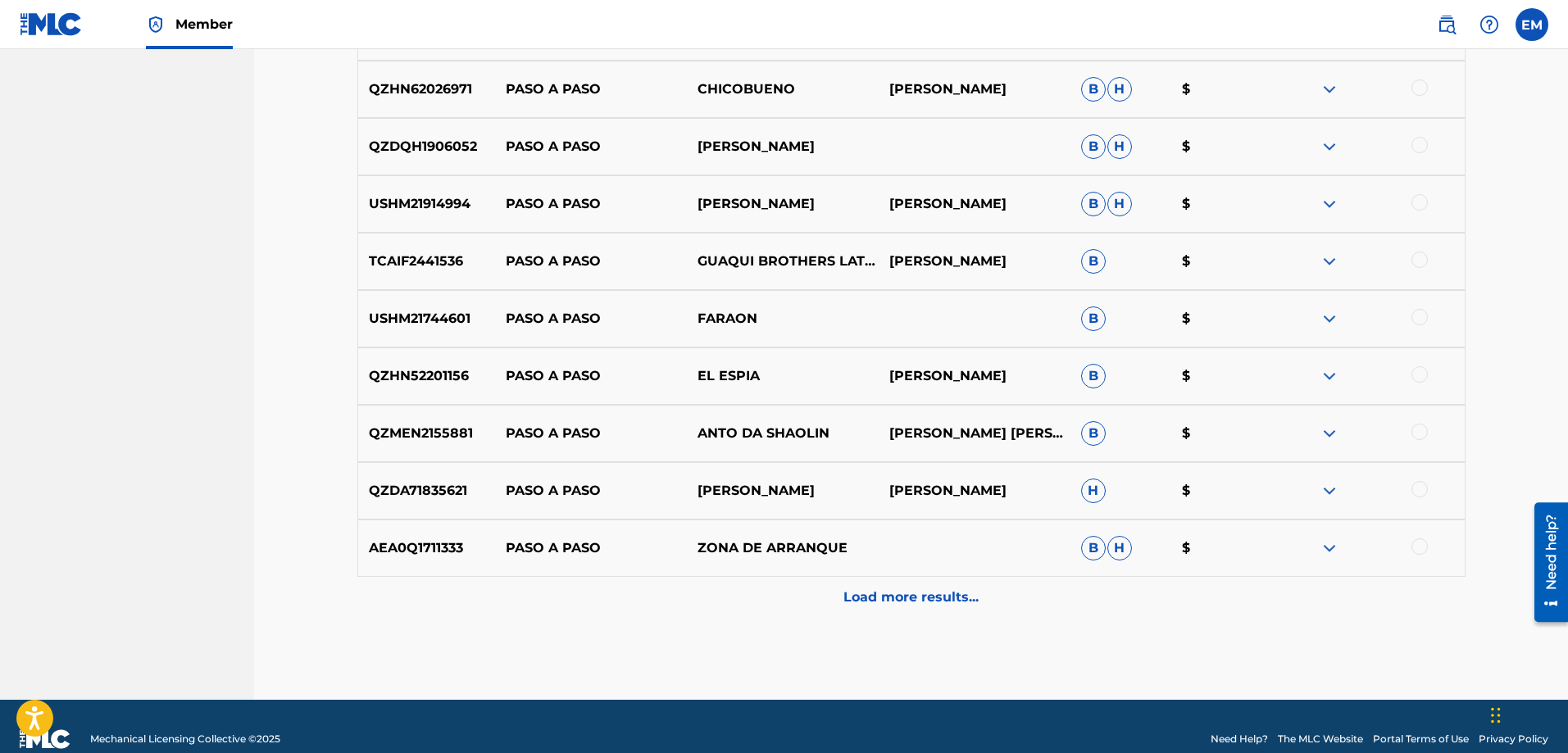
scroll to position [9259, 0]
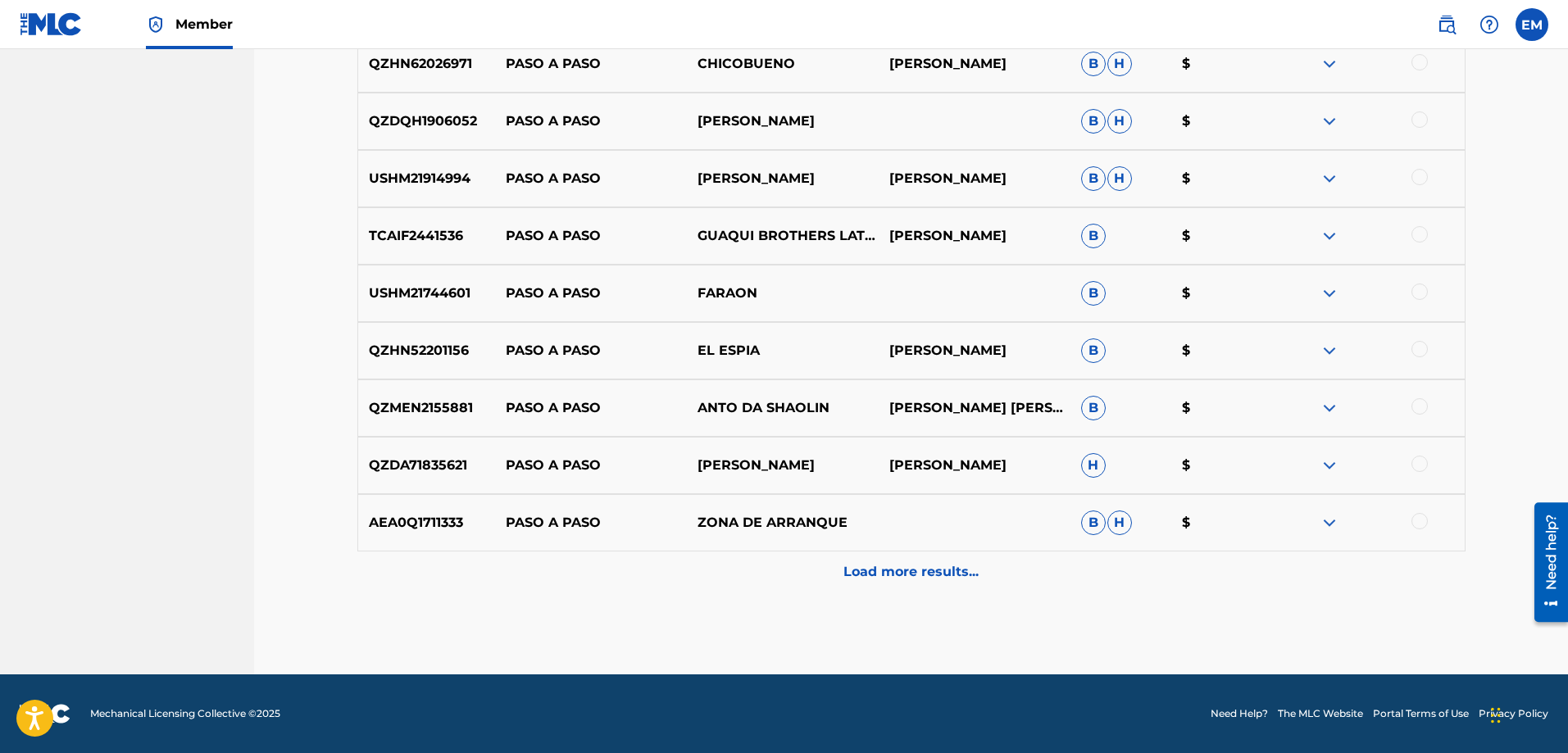
click at [895, 573] on p "Load more results..." at bounding box center [911, 572] width 135 height 20
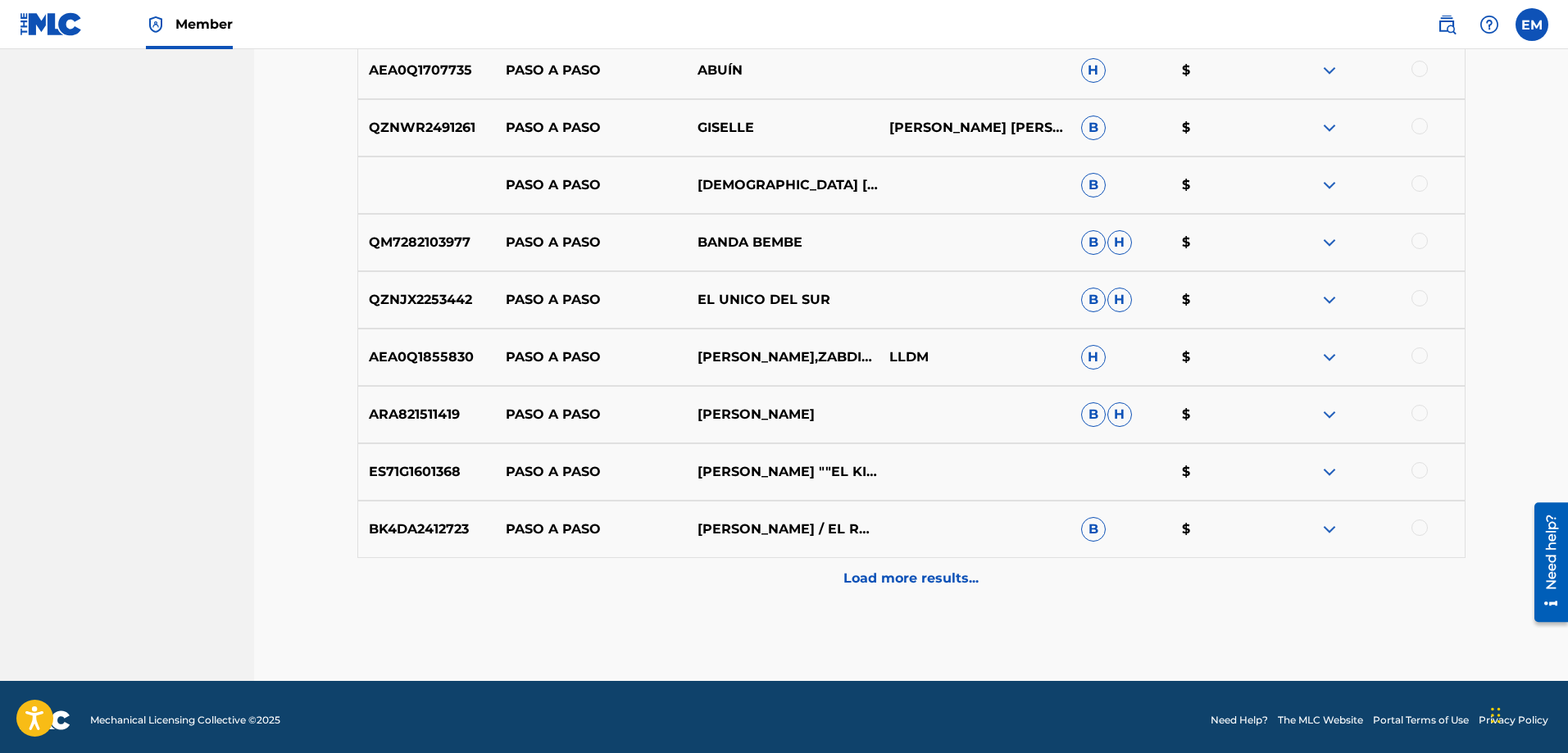
scroll to position [9833, 0]
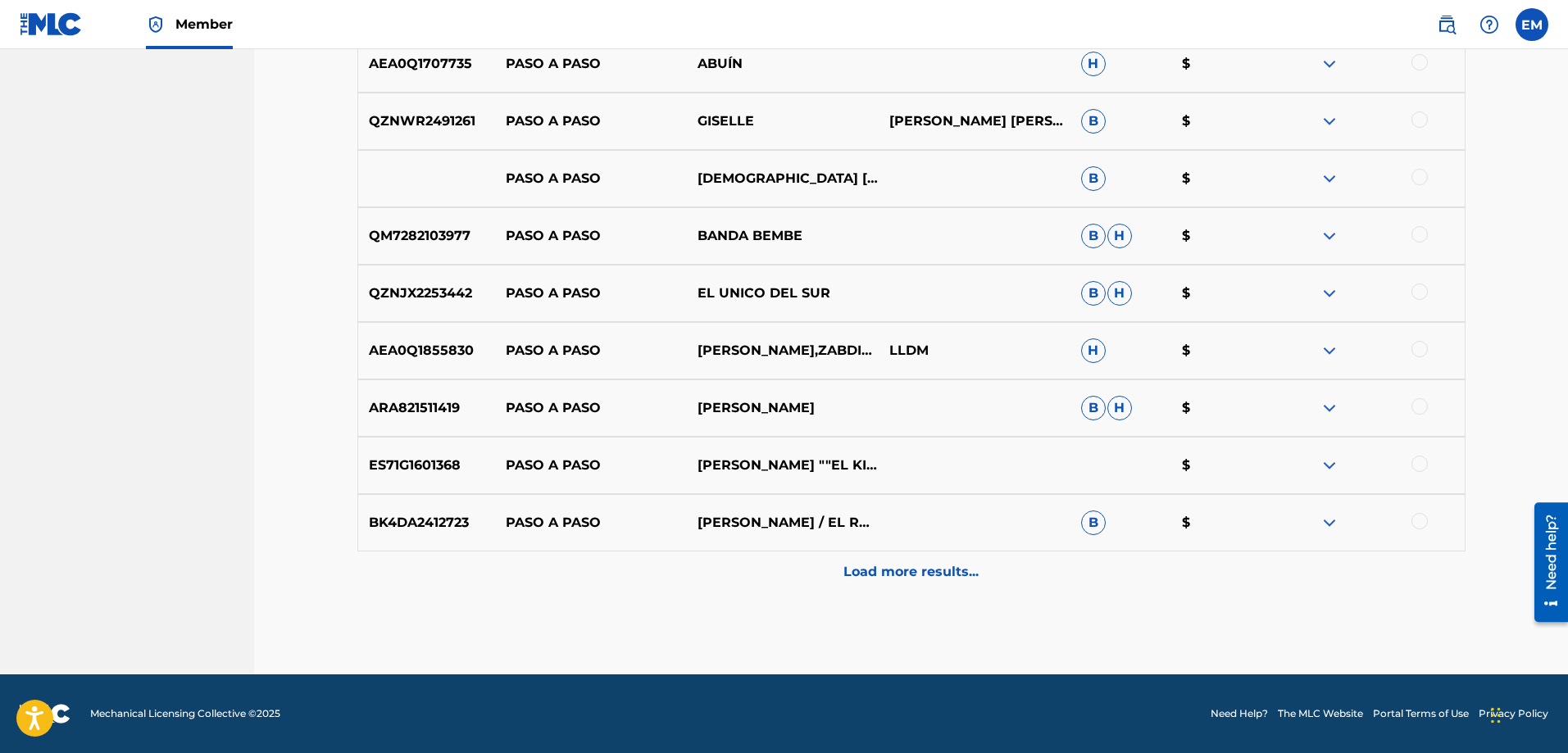
click at [872, 558] on div "Load more results..." at bounding box center [911, 572] width 1109 height 41
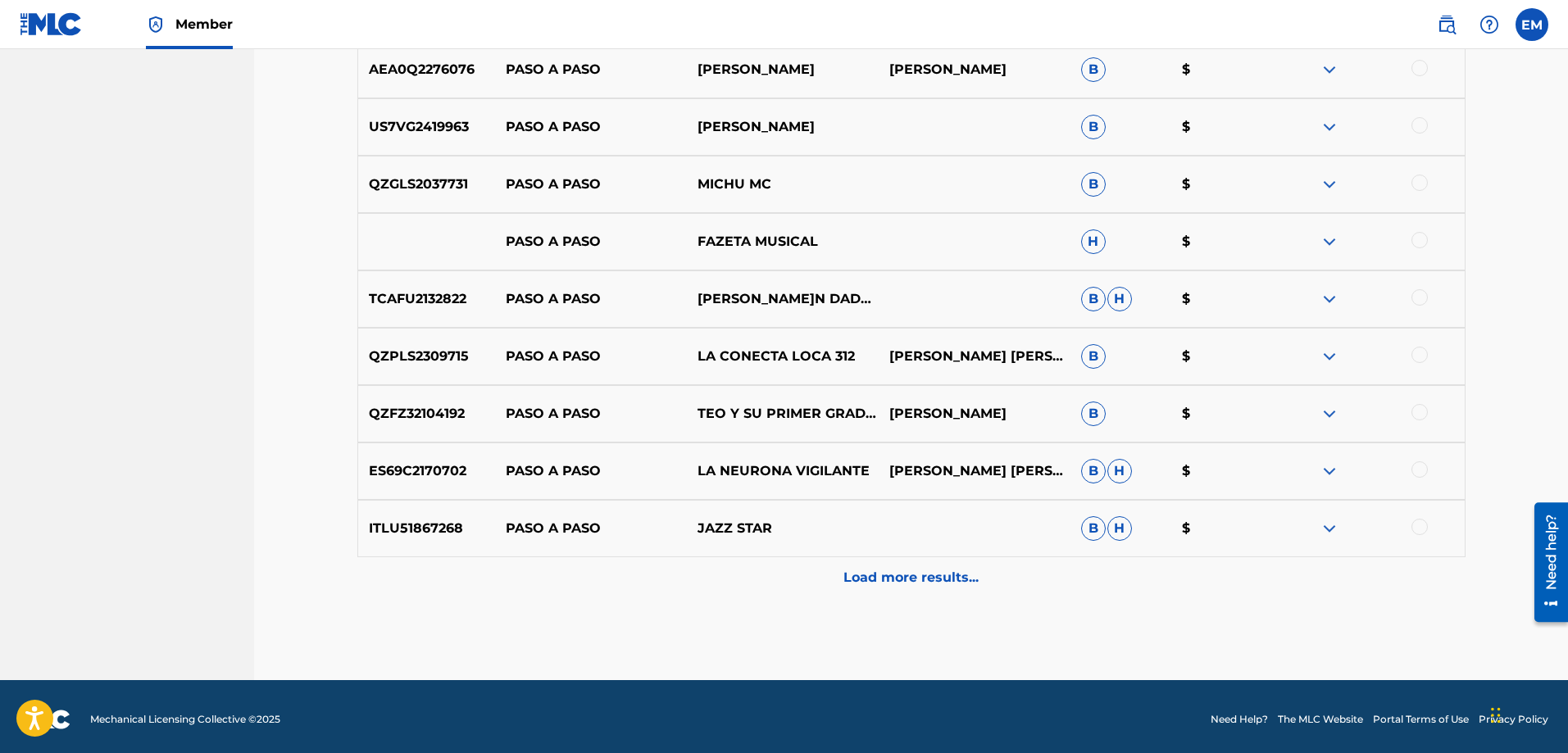
scroll to position [10406, 0]
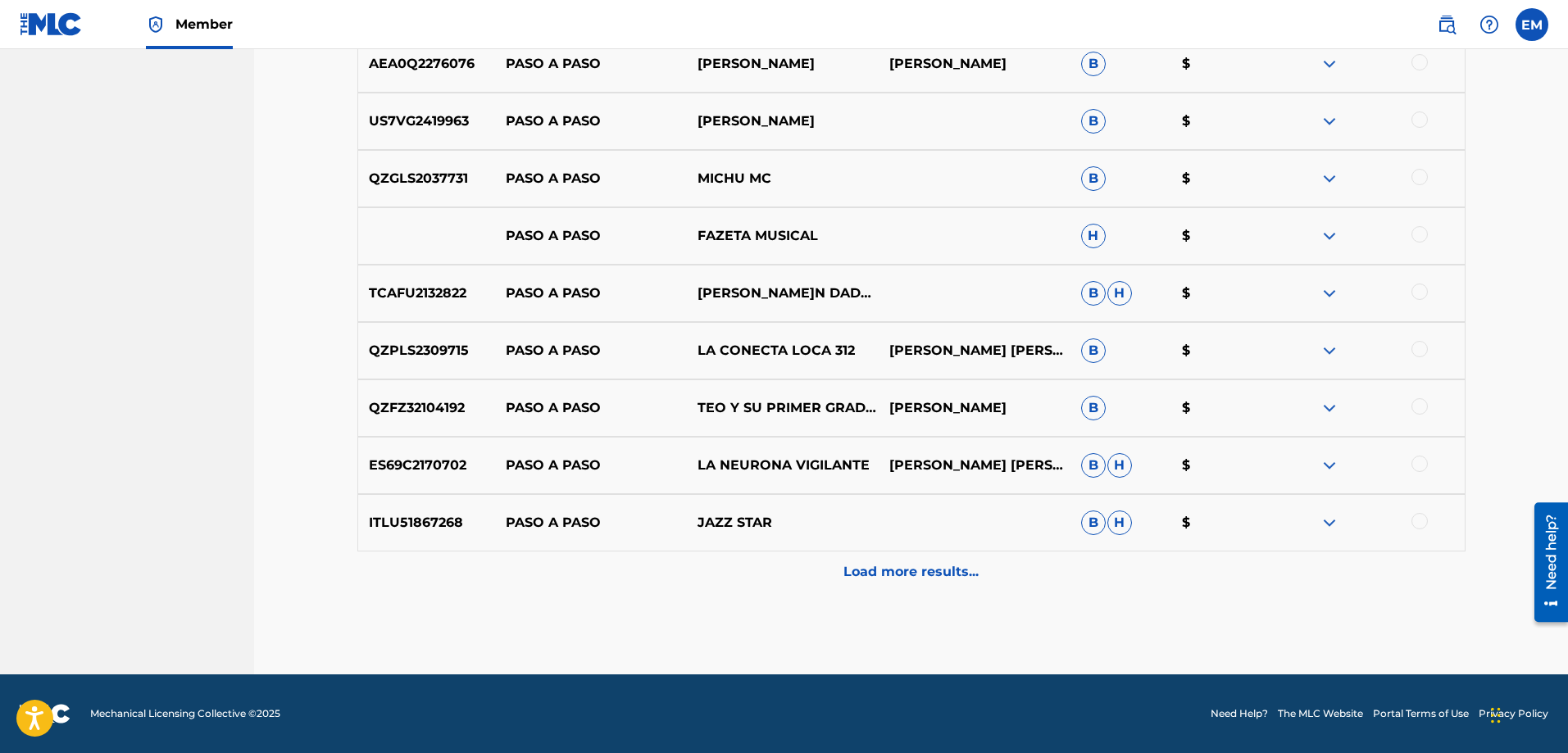
click at [881, 578] on p "Load more results..." at bounding box center [911, 572] width 135 height 20
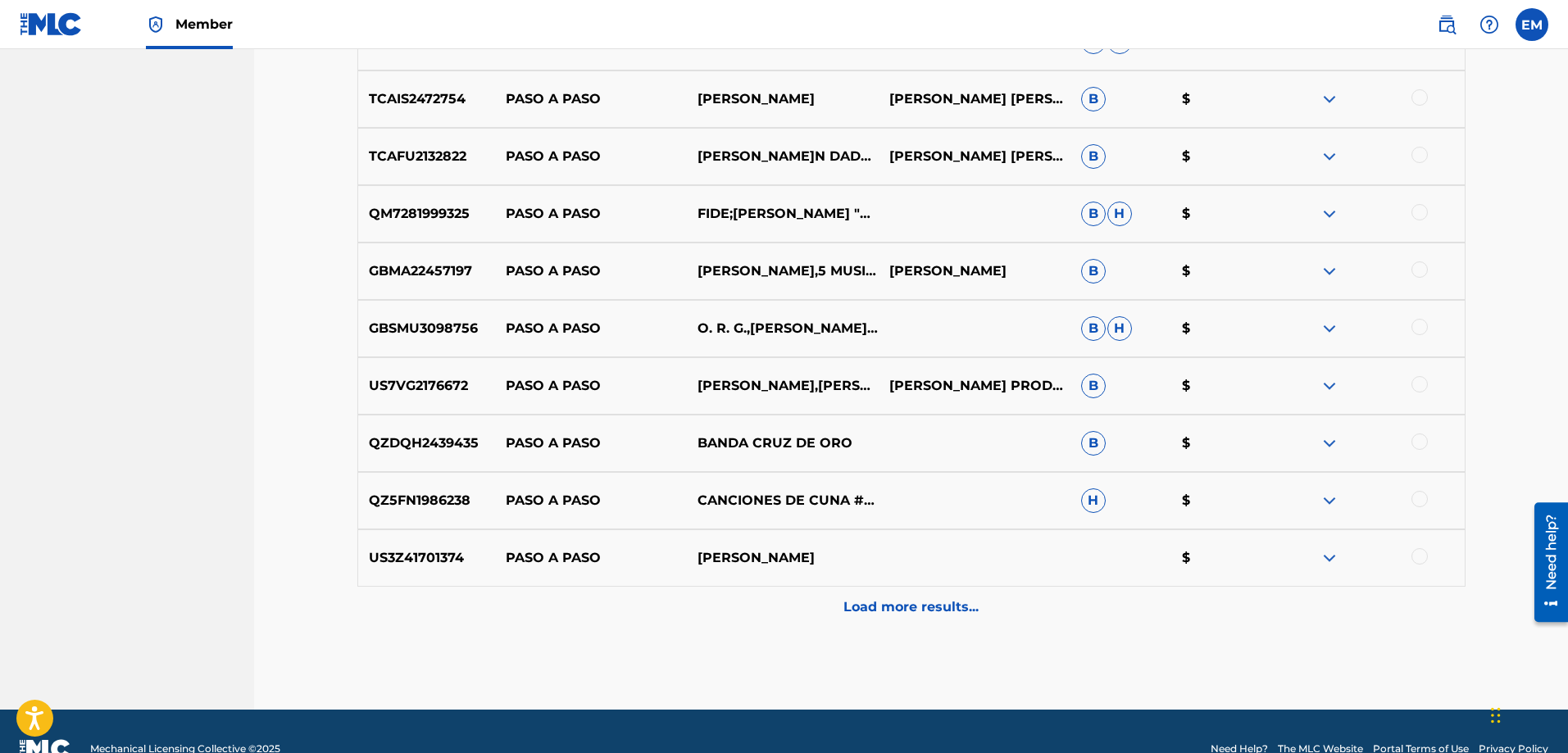
scroll to position [10980, 0]
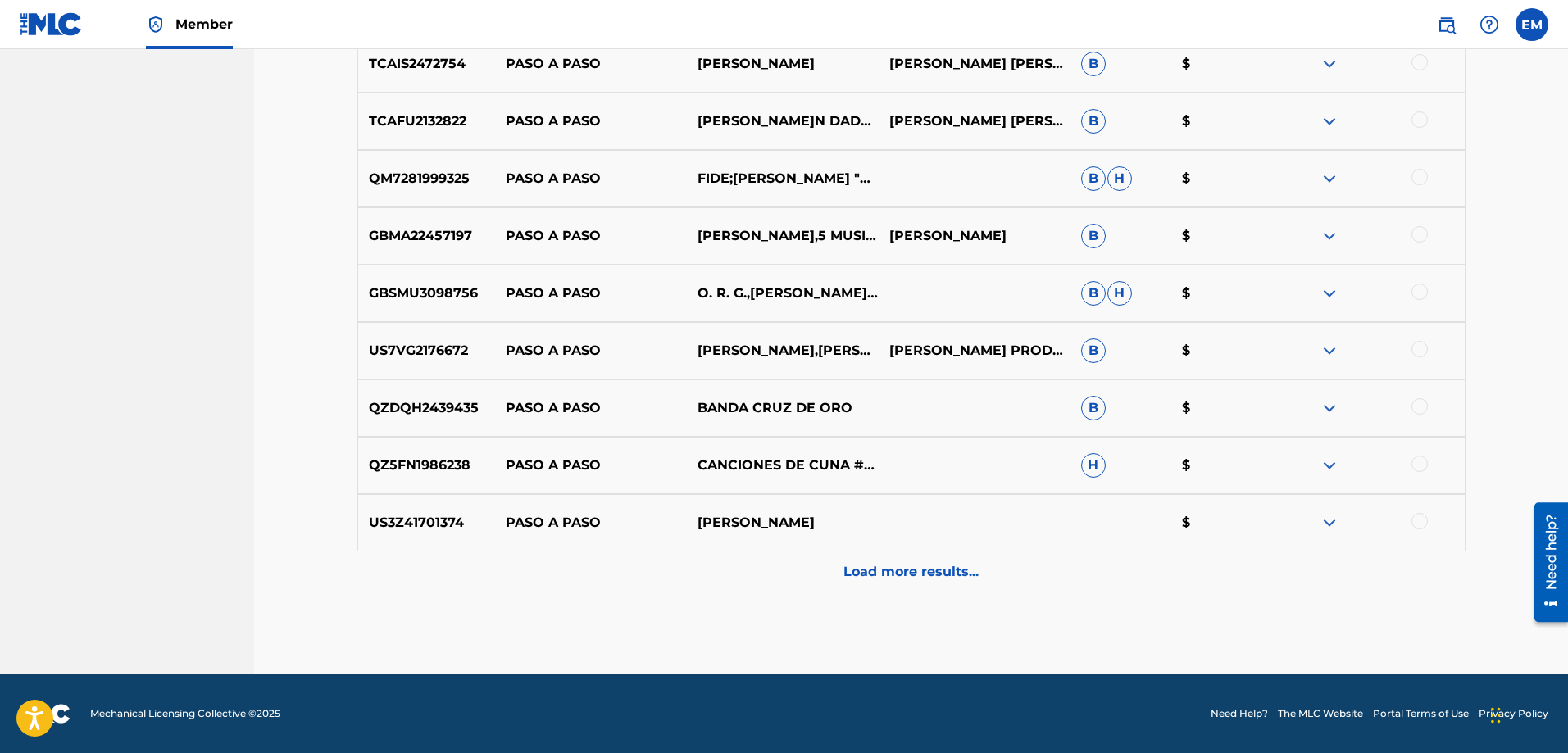
click at [881, 572] on p "Load more results..." at bounding box center [911, 572] width 135 height 20
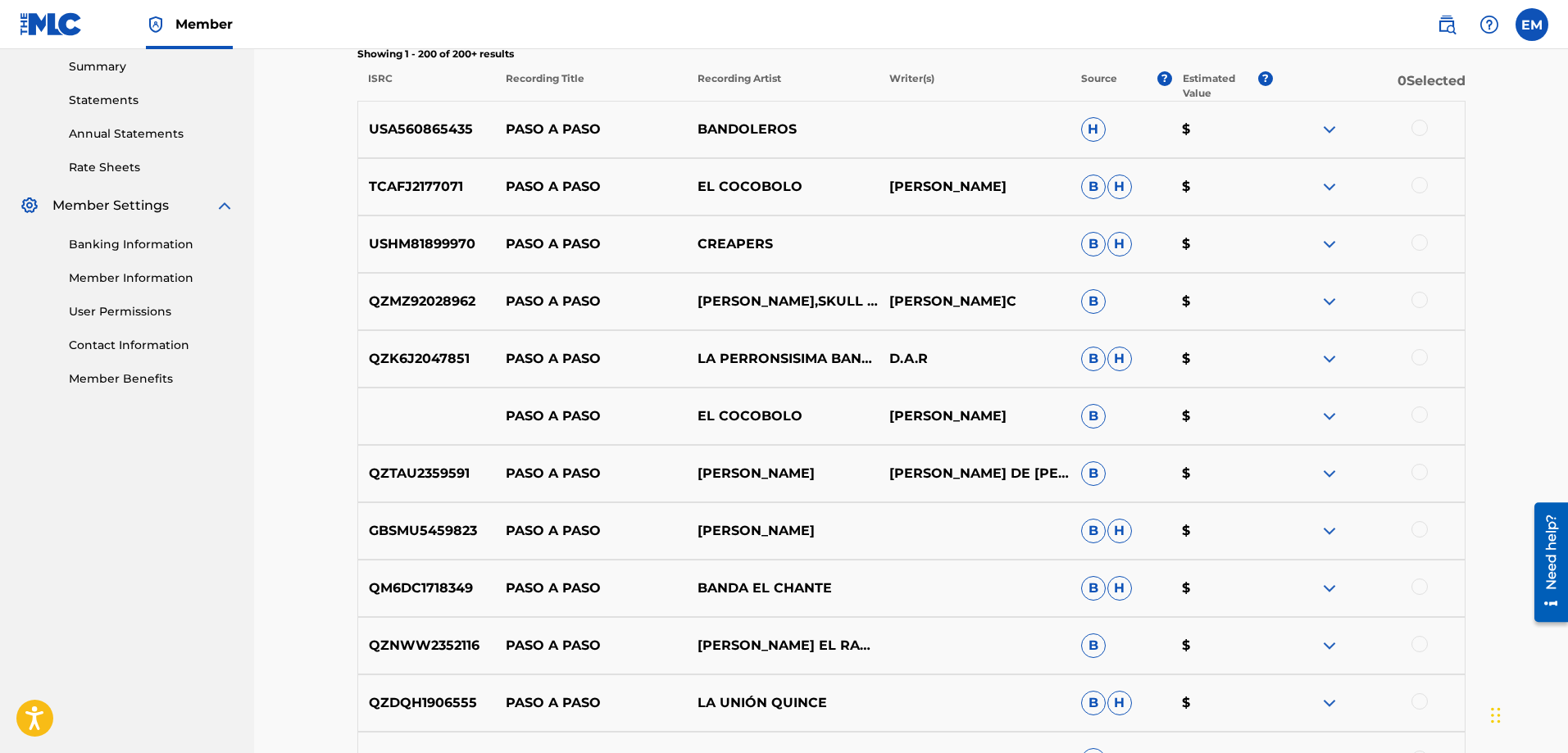
scroll to position [0, 0]
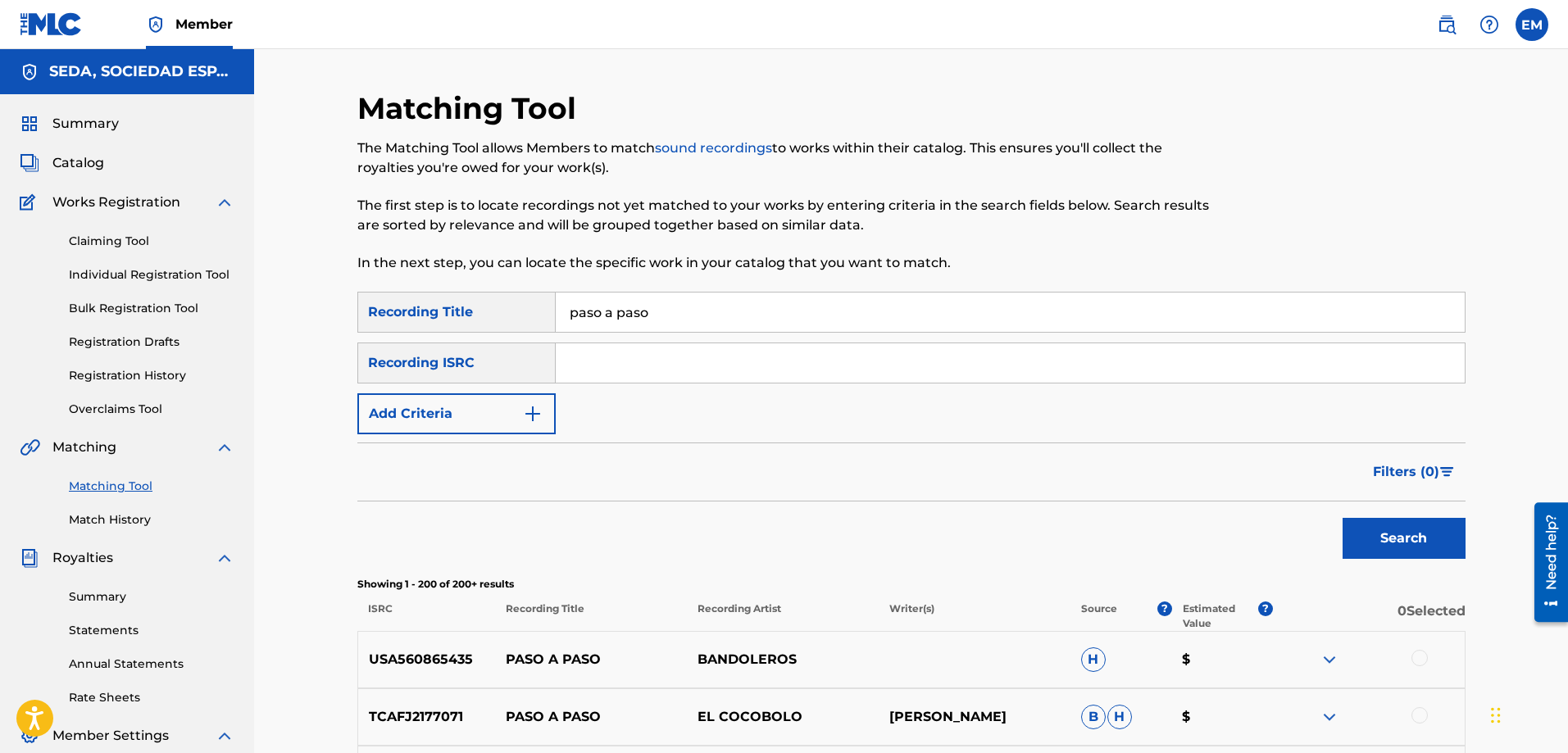
click at [475, 404] on button "Add Criteria" at bounding box center [456, 414] width 198 height 41
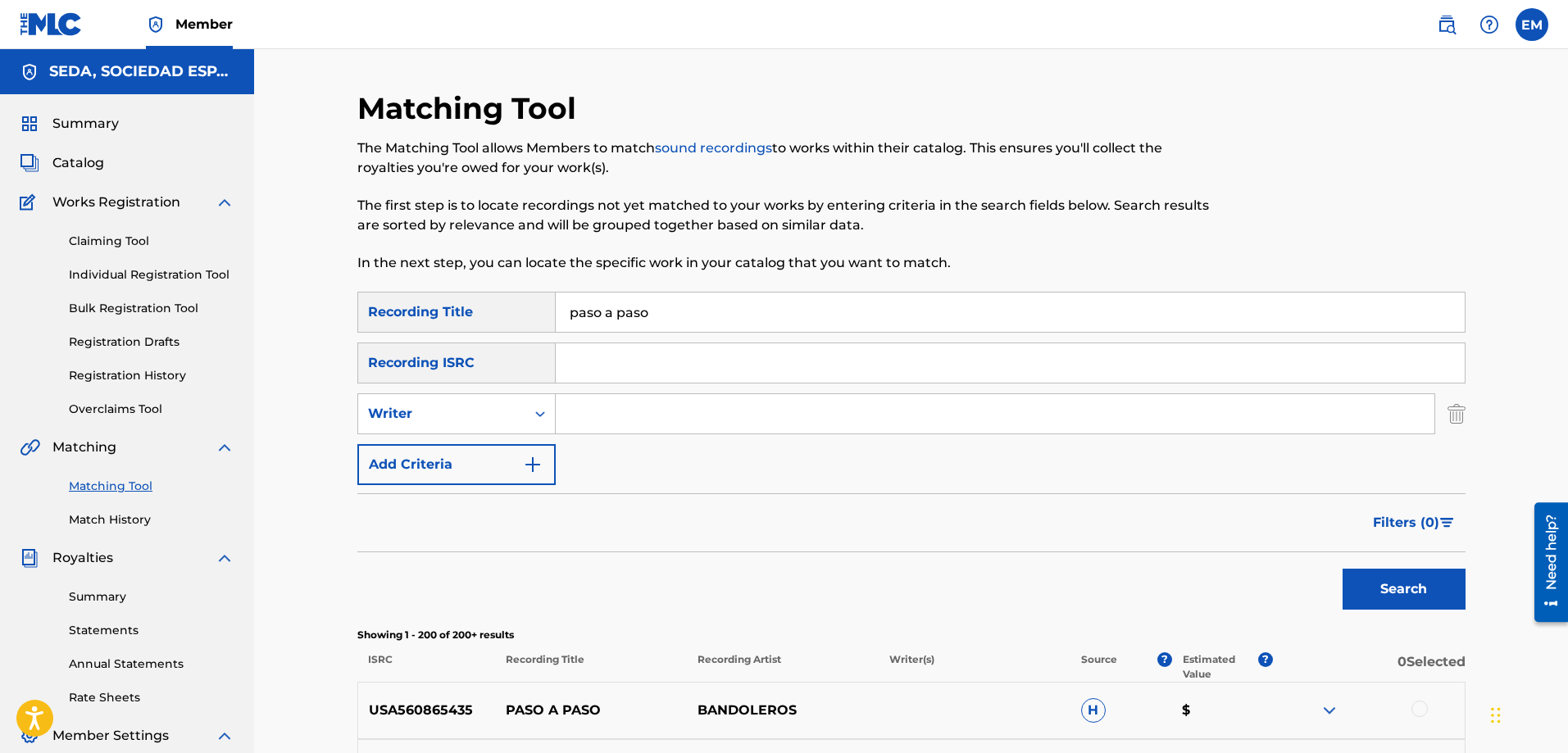
click at [607, 410] on input "Search Form" at bounding box center [996, 414] width 879 height 39
type input "[PERSON_NAME]"
click at [1343, 568] on button "Search" at bounding box center [1405, 589] width 123 height 41
click at [432, 455] on button "Add Criteria" at bounding box center [456, 465] width 198 height 41
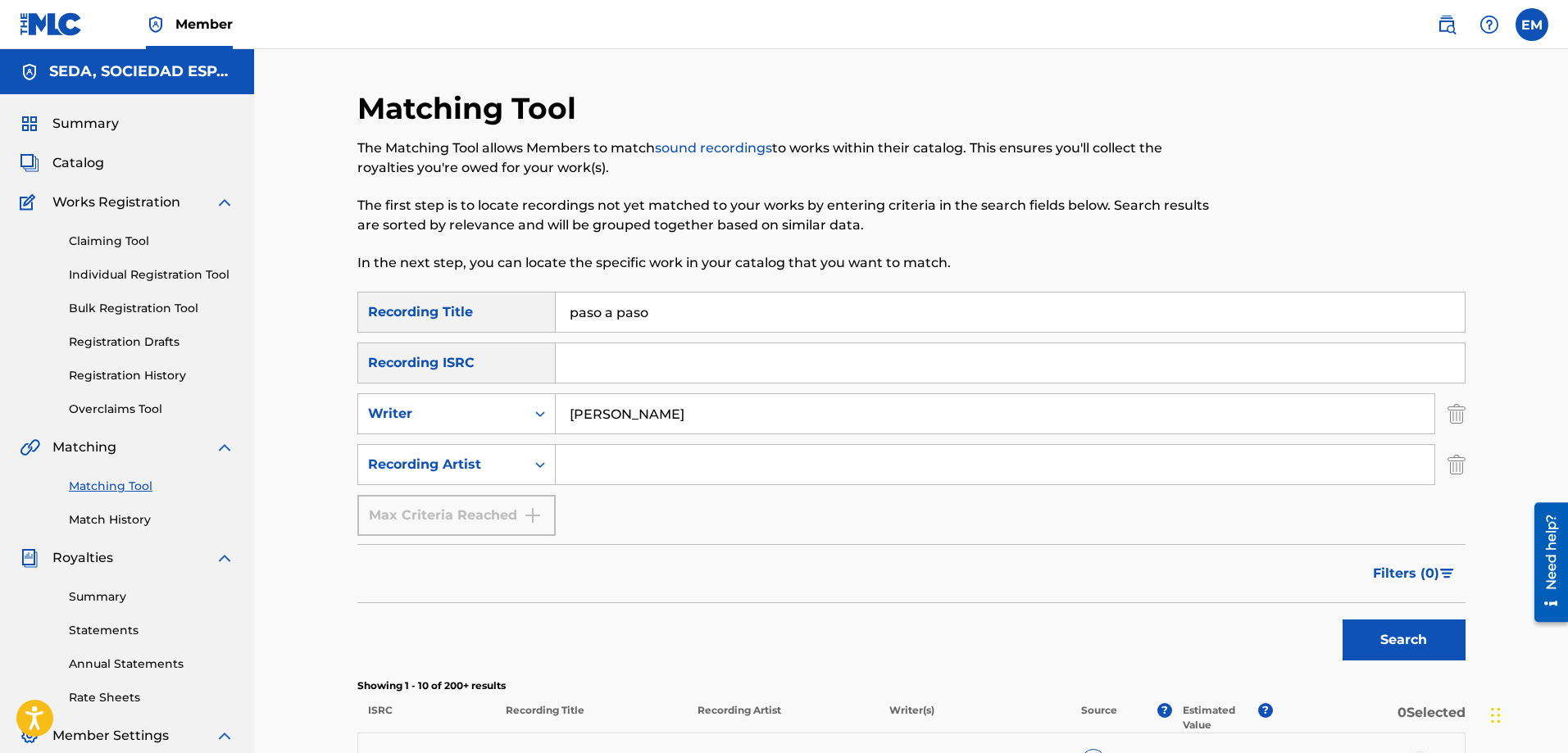
drag, startPoint x: 432, startPoint y: 455, endPoint x: 640, endPoint y: 454, distance: 208.0
click at [640, 454] on input "Search Form" at bounding box center [996, 465] width 879 height 39
type input "suburbano"
click at [1343, 619] on button "Search" at bounding box center [1405, 640] width 123 height 41
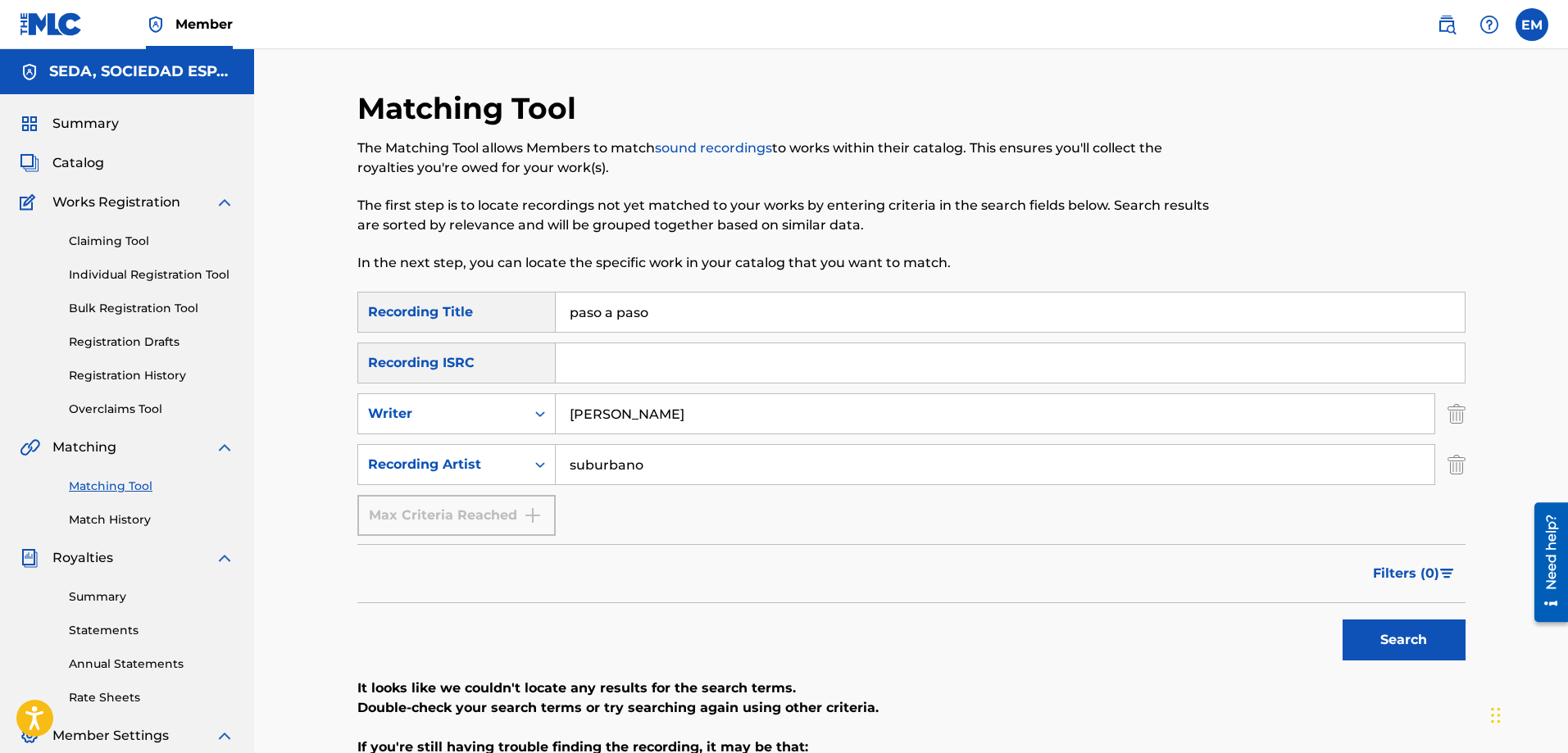
drag, startPoint x: 647, startPoint y: 468, endPoint x: 513, endPoint y: 485, distance: 135.1
click at [513, 485] on div "SearchWithCriteriab1ac4630-cecb-4e2e-83b4-cac262e97a47 Recording Title paso a p…" at bounding box center [911, 414] width 1109 height 244
drag, startPoint x: 656, startPoint y: 314, endPoint x: 490, endPoint y: 314, distance: 166.0
click at [490, 314] on div "SearchWithCriteriab1ac4630-cecb-4e2e-83b4-cac262e97a47 Recording Title paso a p…" at bounding box center [911, 313] width 1109 height 41
click at [1343, 619] on button "Search" at bounding box center [1405, 640] width 123 height 41
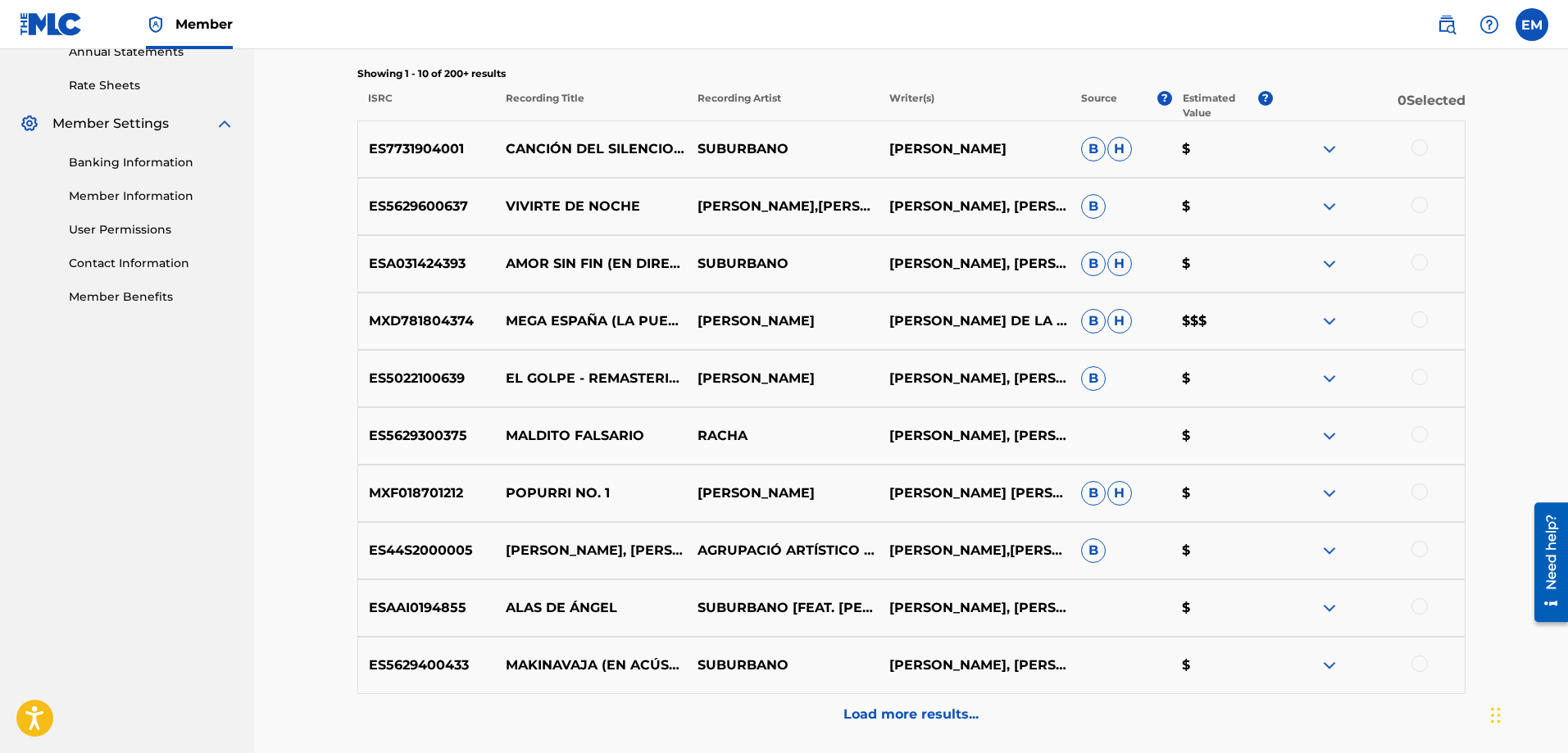
scroll to position [755, 0]
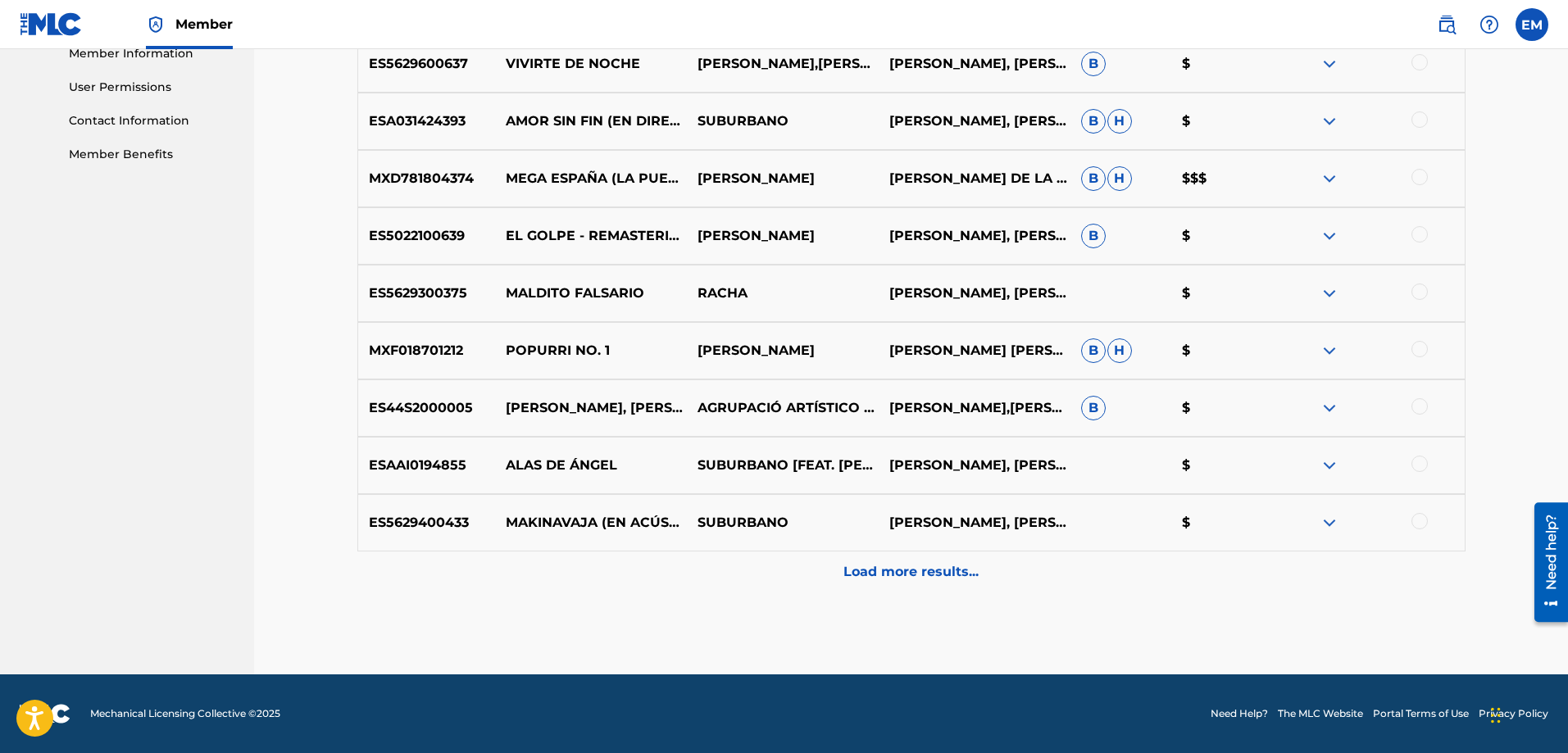
click at [899, 583] on div "Load more results..." at bounding box center [911, 572] width 1109 height 41
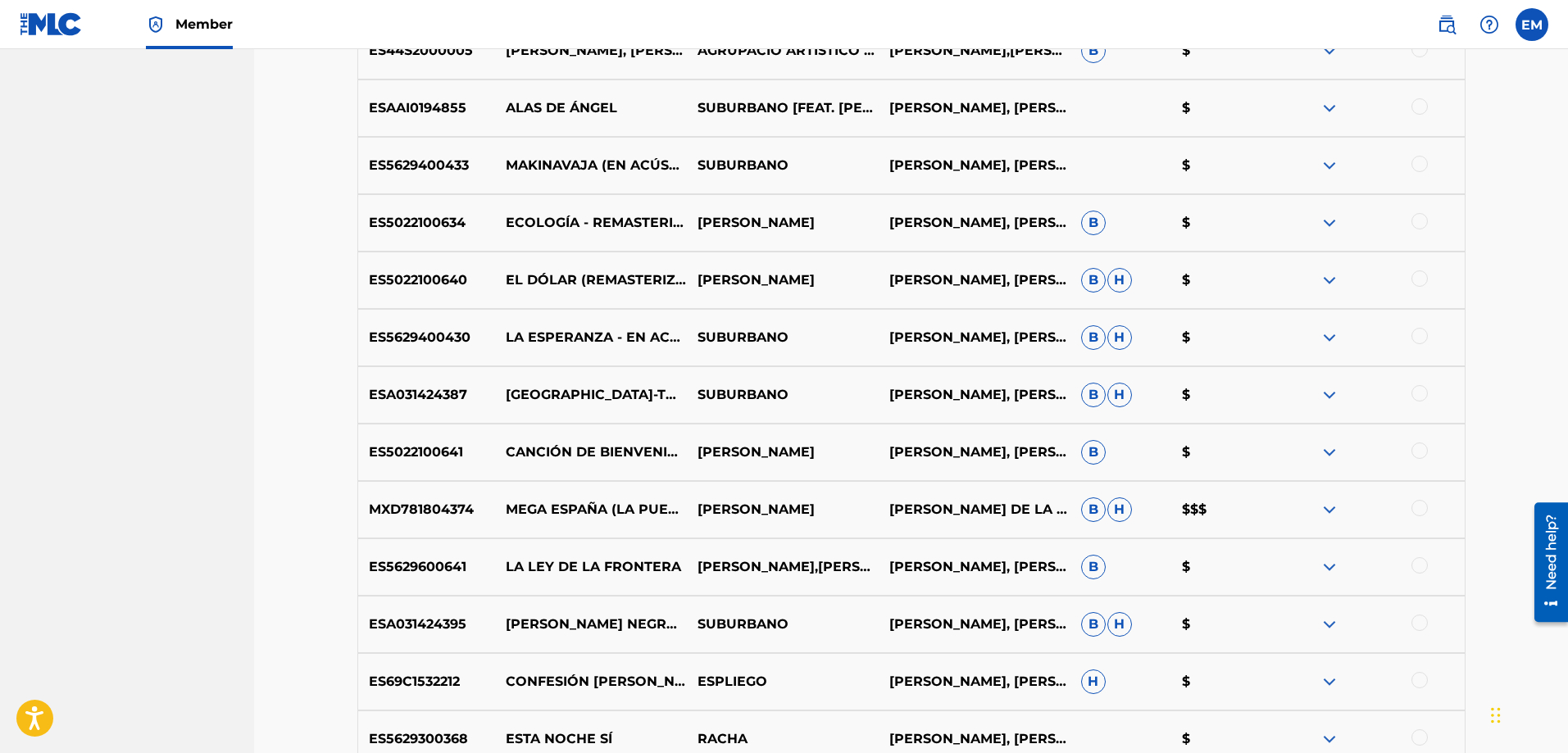
scroll to position [1164, 0]
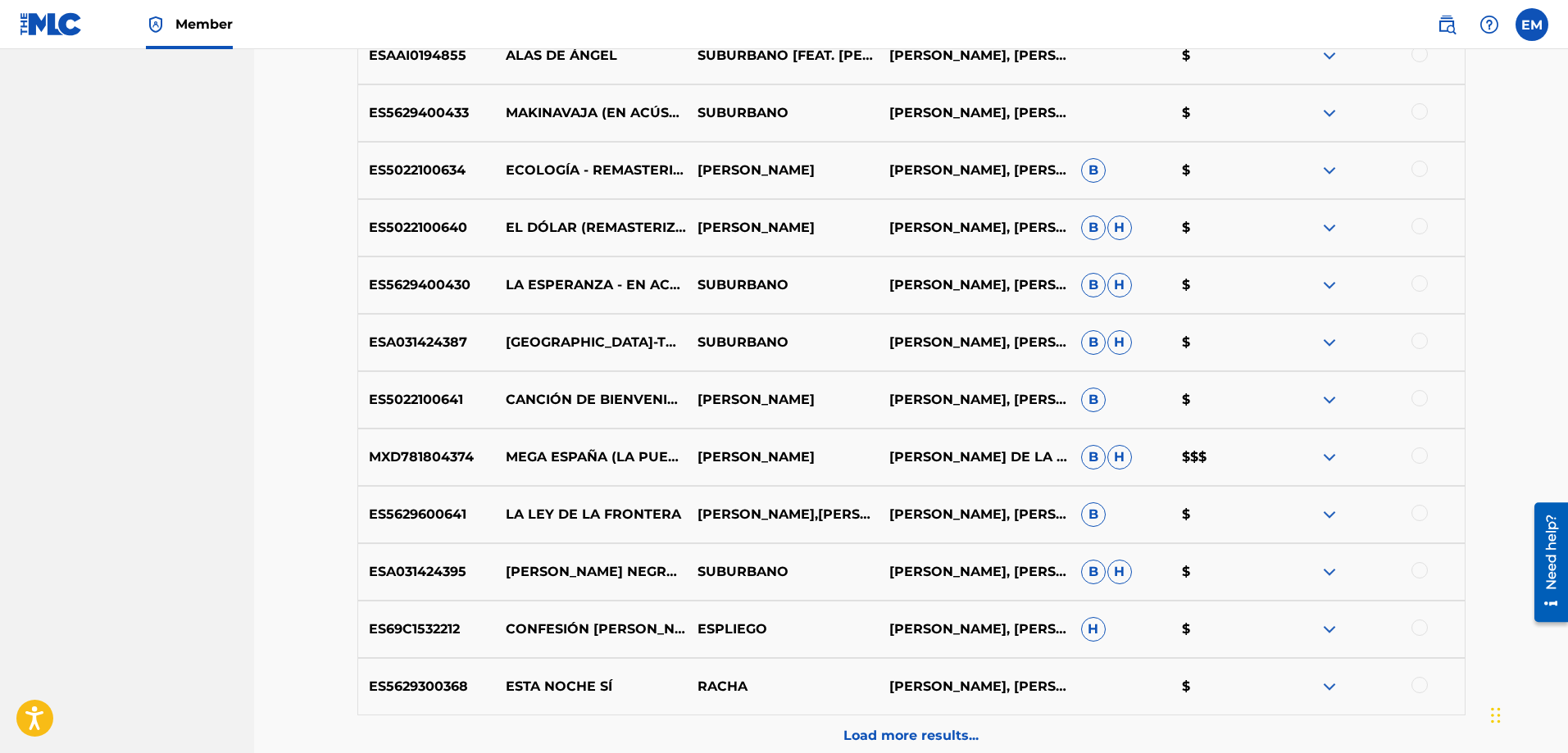
click at [1416, 568] on div at bounding box center [1420, 570] width 17 height 17
click at [1185, 608] on button "Match 1 Group" at bounding box center [1152, 619] width 181 height 41
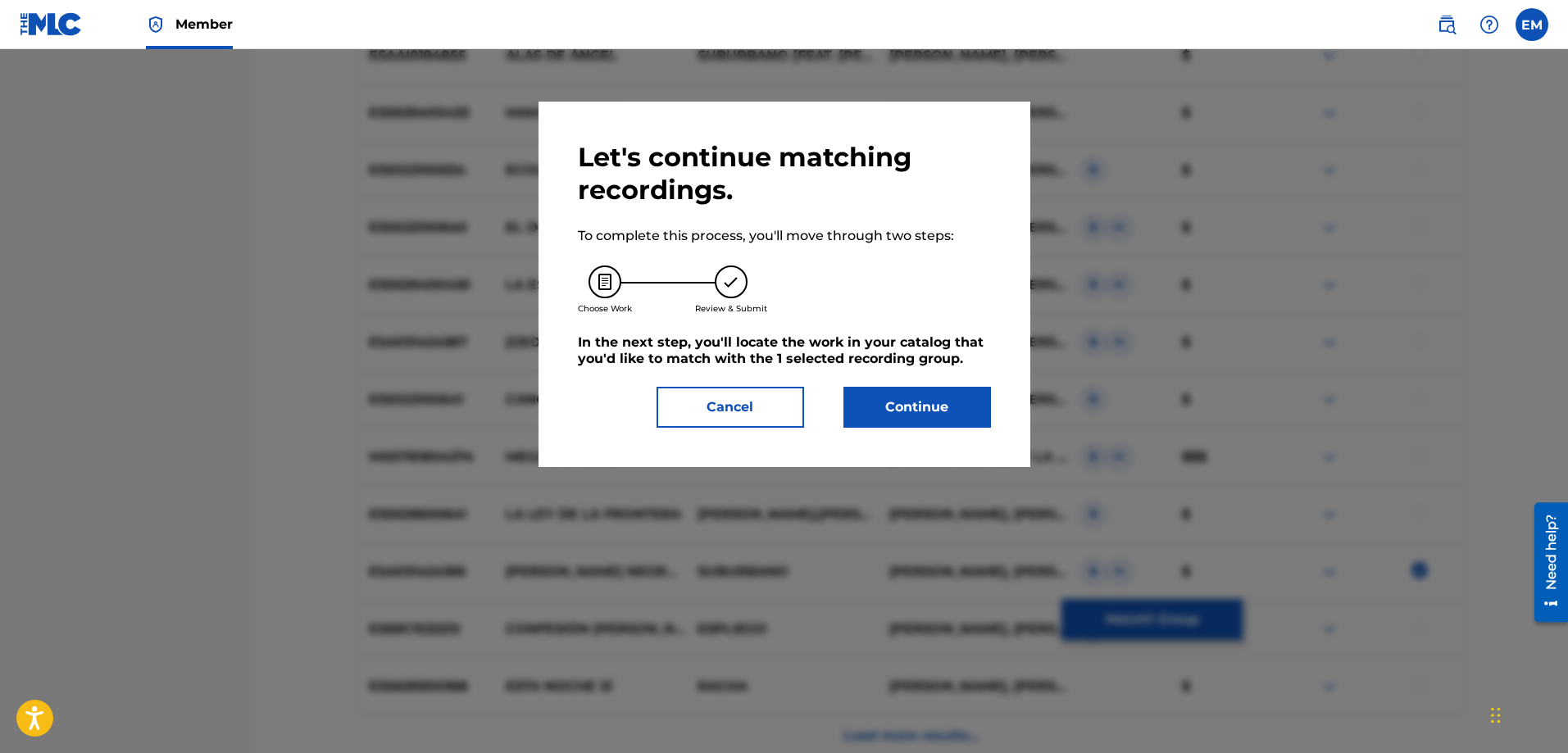
click at [935, 407] on button "Continue" at bounding box center [917, 407] width 148 height 41
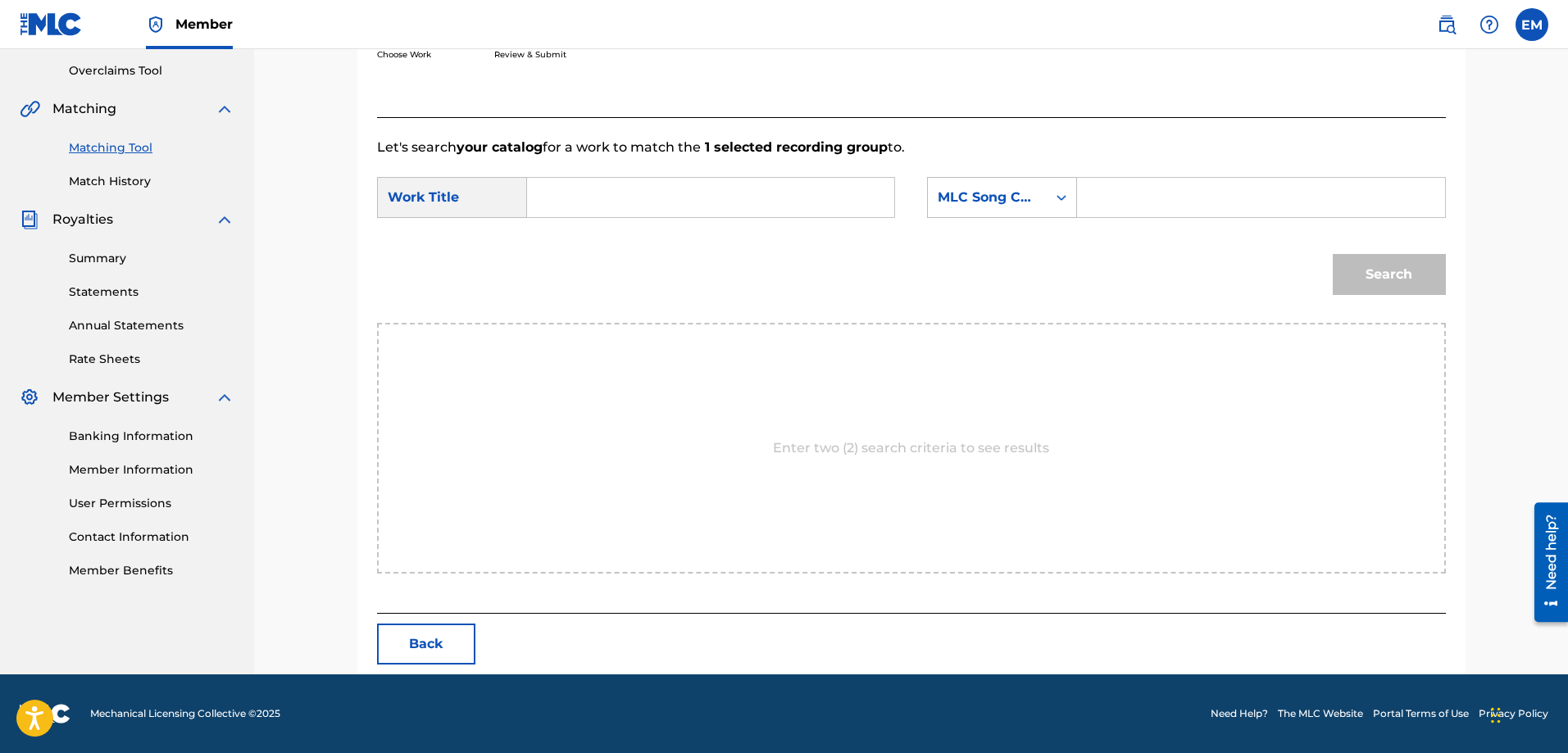
scroll to position [339, 0]
click at [716, 200] on input "Search Form" at bounding box center [710, 197] width 339 height 39
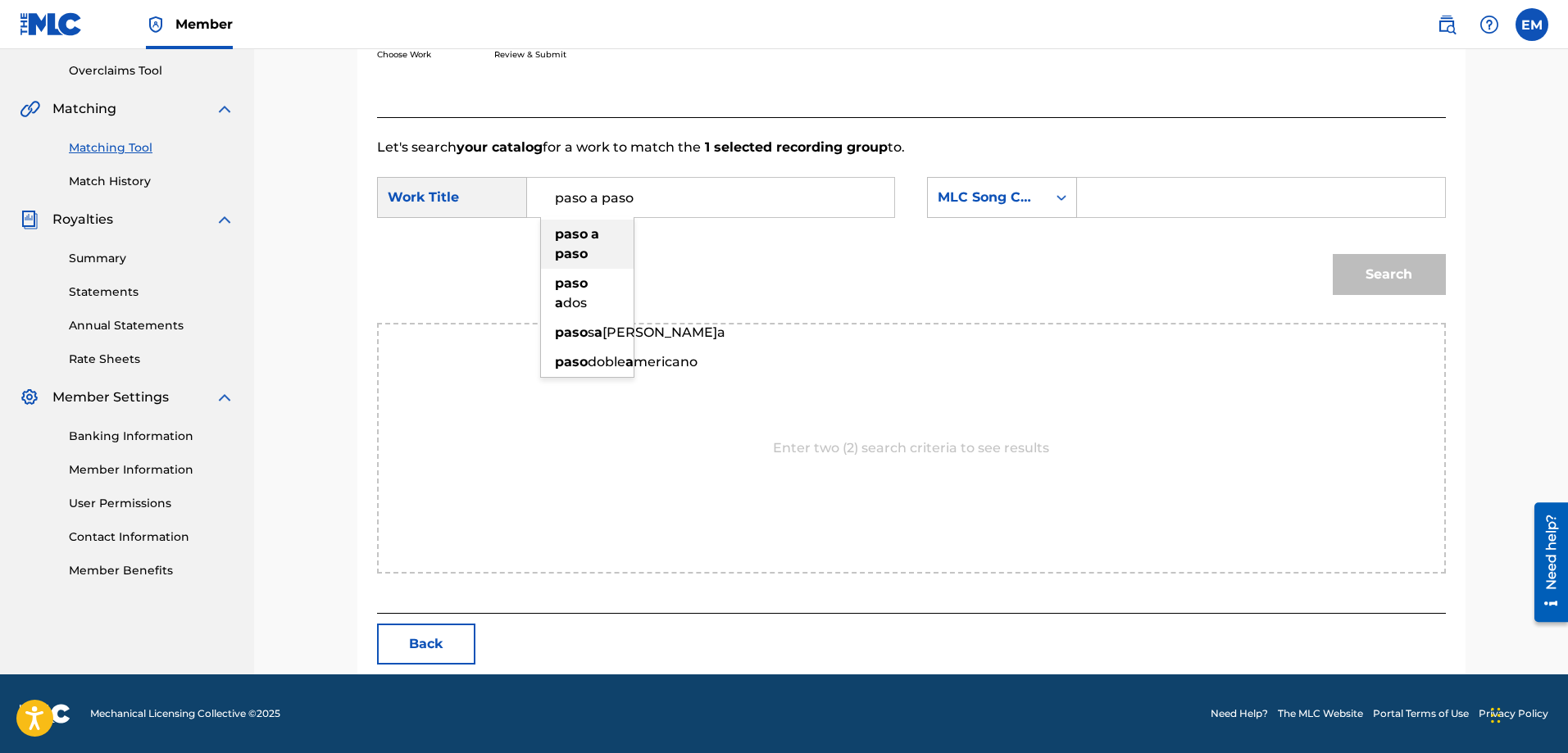
type input "paso a paso"
click at [591, 241] on strong "a" at bounding box center [595, 234] width 8 height 16
click at [951, 206] on div "MLC Song Code" at bounding box center [988, 197] width 100 height 20
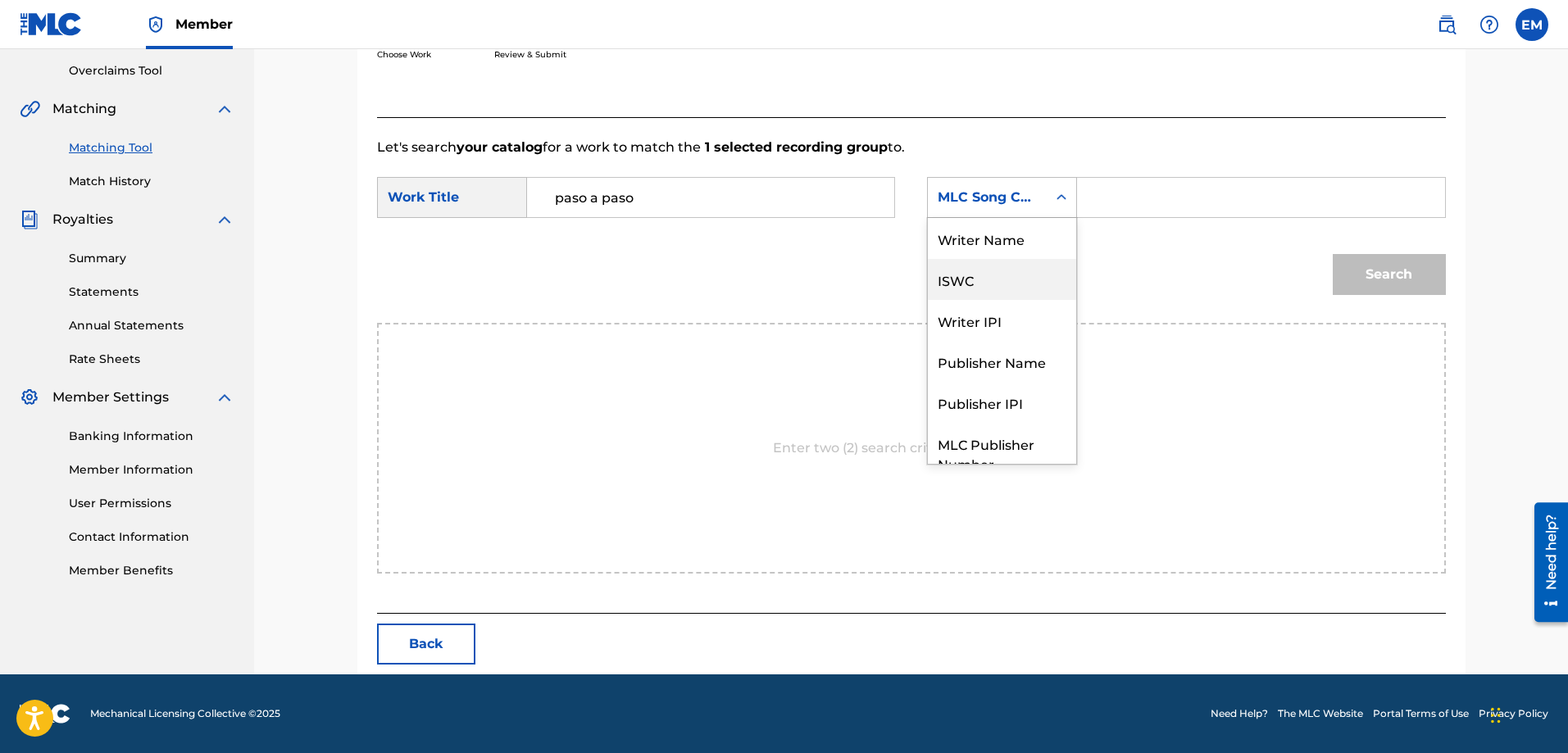
scroll to position [0, 0]
drag, startPoint x: 978, startPoint y: 243, endPoint x: 1049, endPoint y: 220, distance: 74.6
click at [988, 238] on div "Writer Name" at bounding box center [1002, 238] width 148 height 41
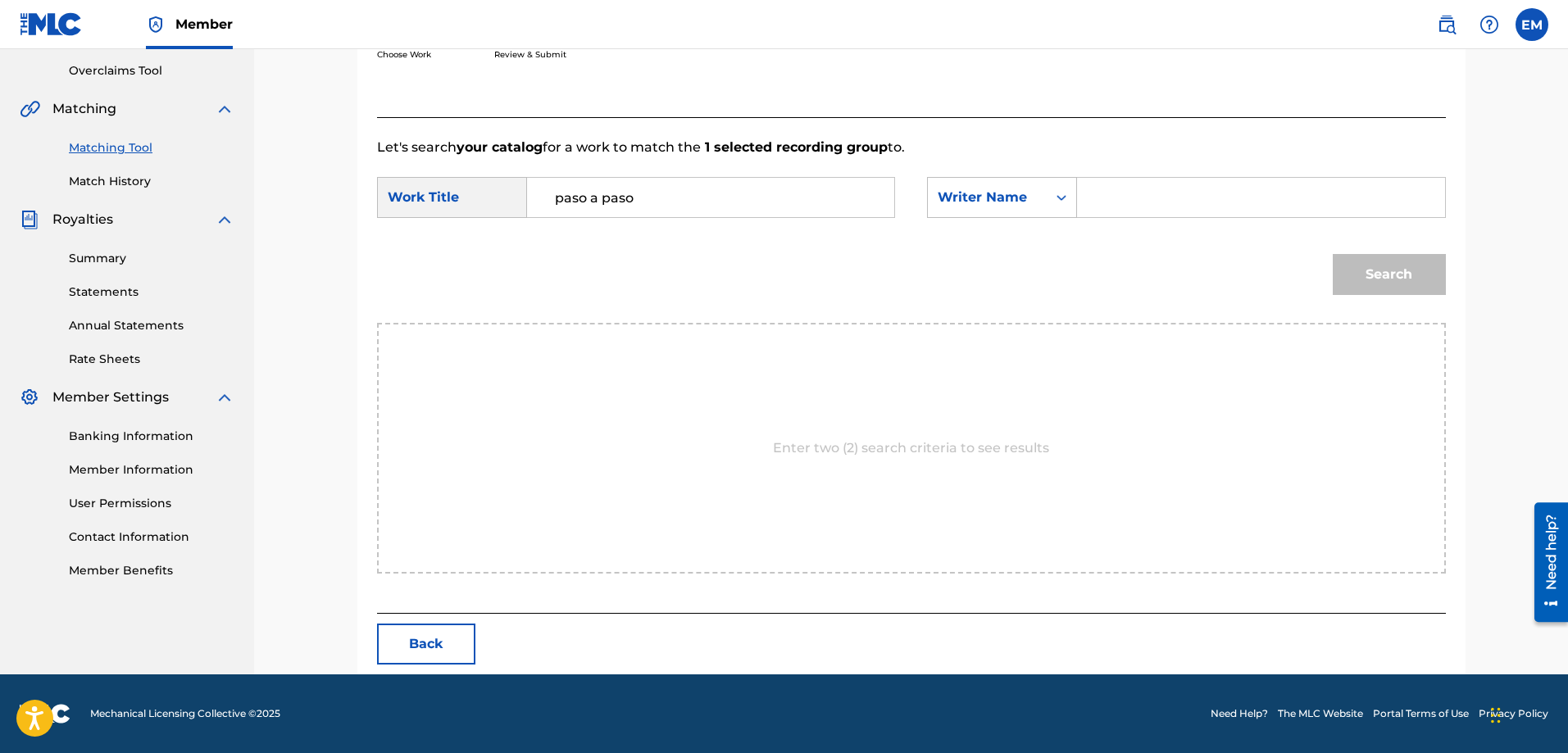
click at [1091, 188] on input "Search Form" at bounding box center [1260, 197] width 339 height 39
paste input "[PERSON_NAME]"
type input "[PERSON_NAME]"
click at [1333, 254] on button "Search" at bounding box center [1389, 274] width 113 height 41
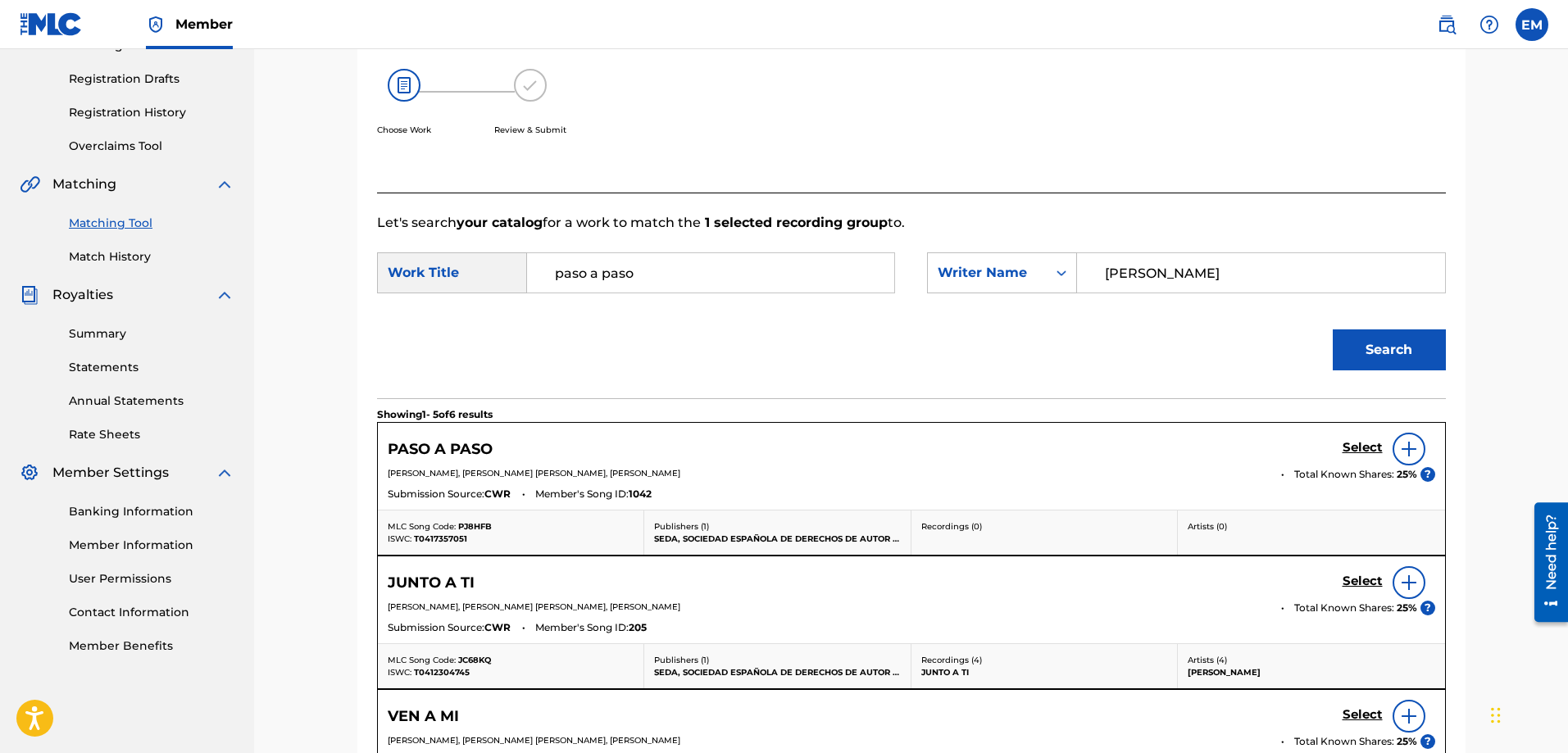
scroll to position [339, 0]
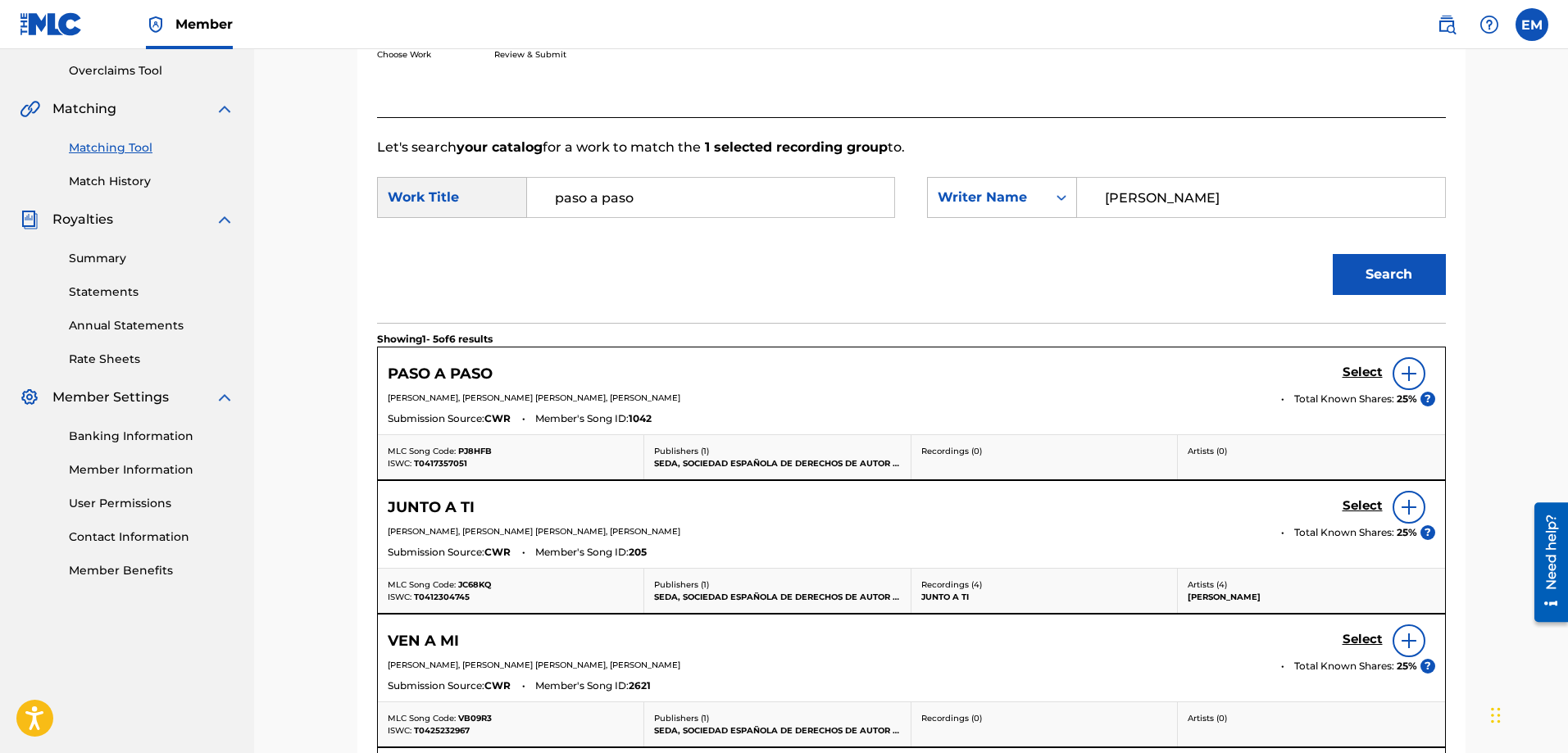
click at [1401, 374] on img at bounding box center [1409, 374] width 20 height 20
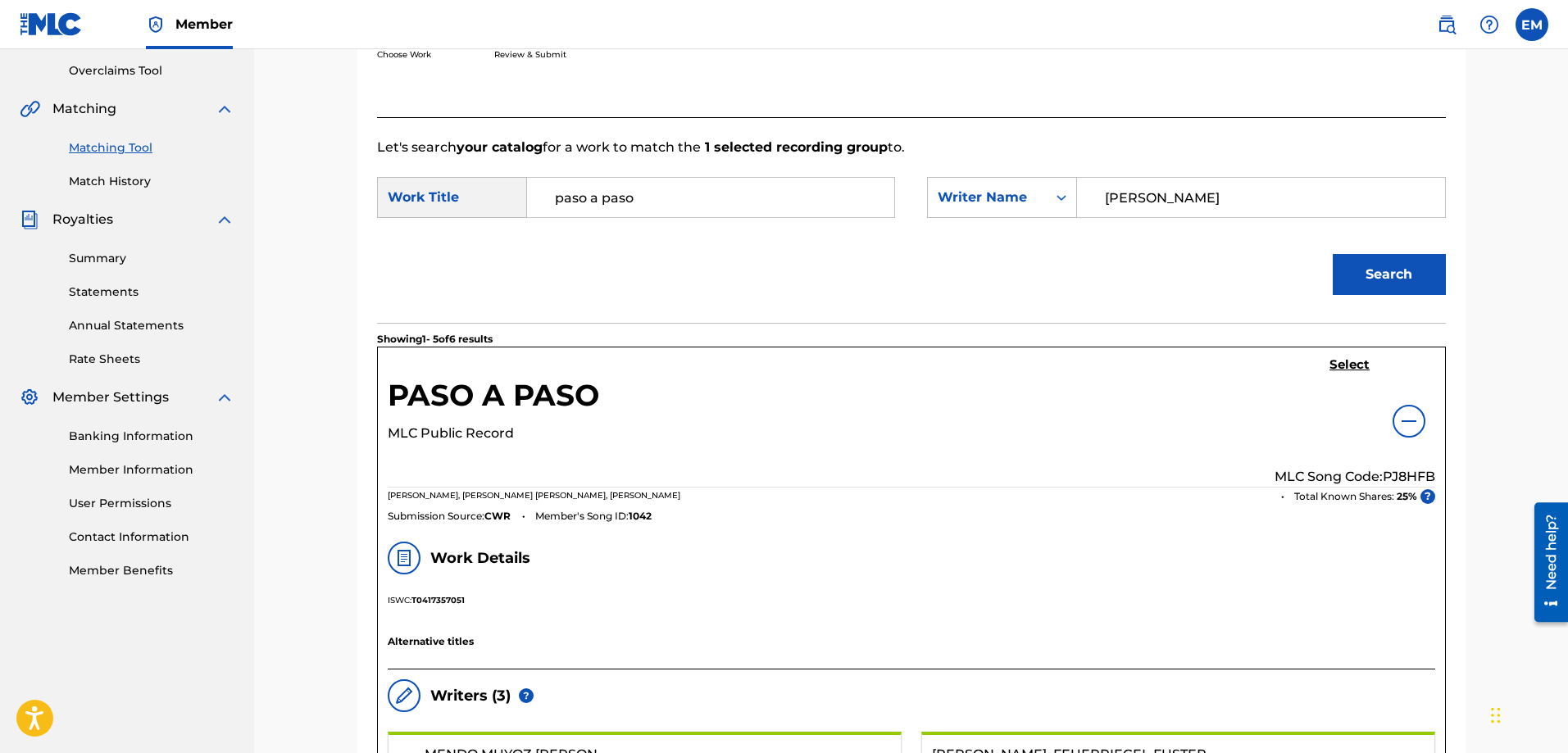
click at [1349, 363] on h5 "Select" at bounding box center [1349, 365] width 40 height 16
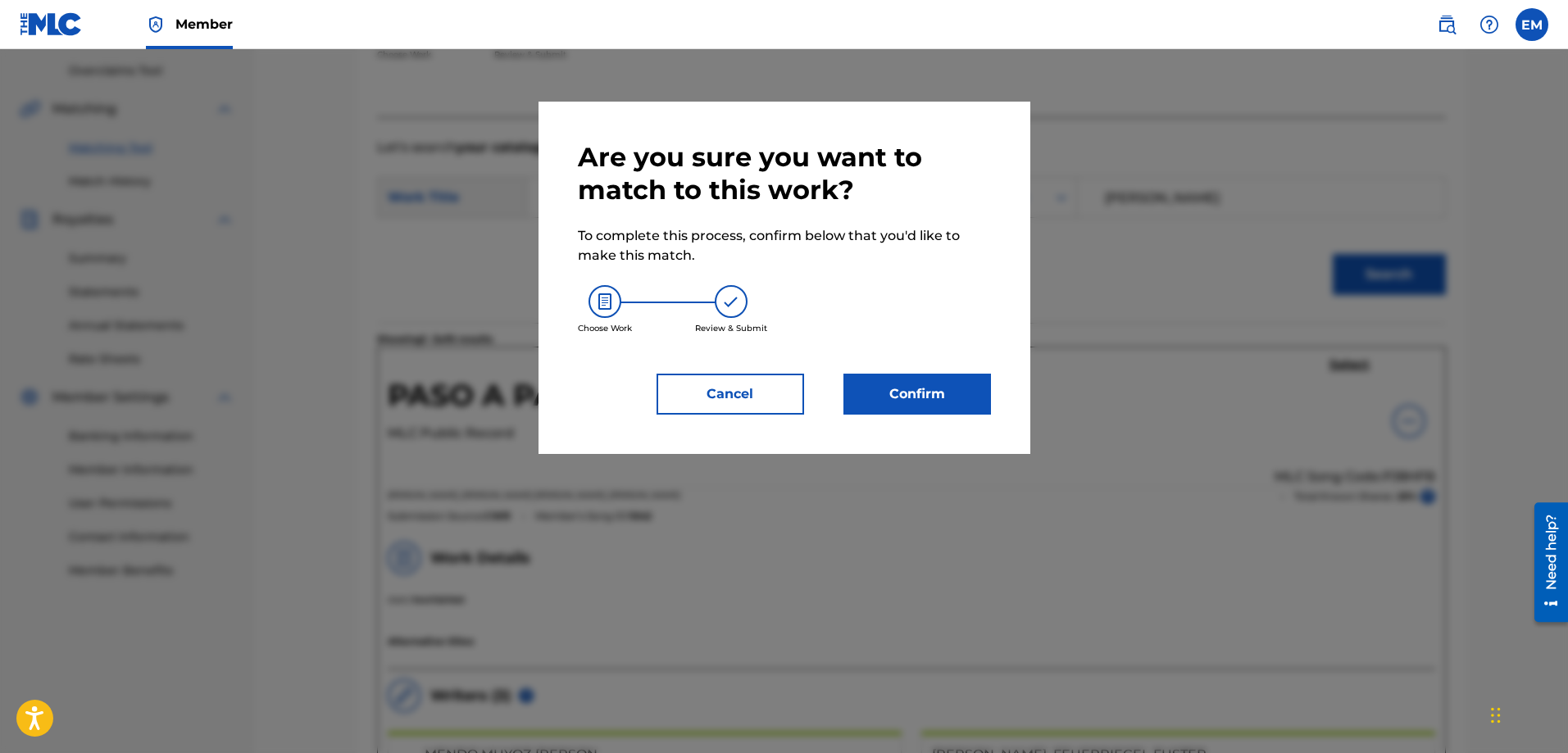
click at [886, 397] on button "Confirm" at bounding box center [917, 395] width 148 height 41
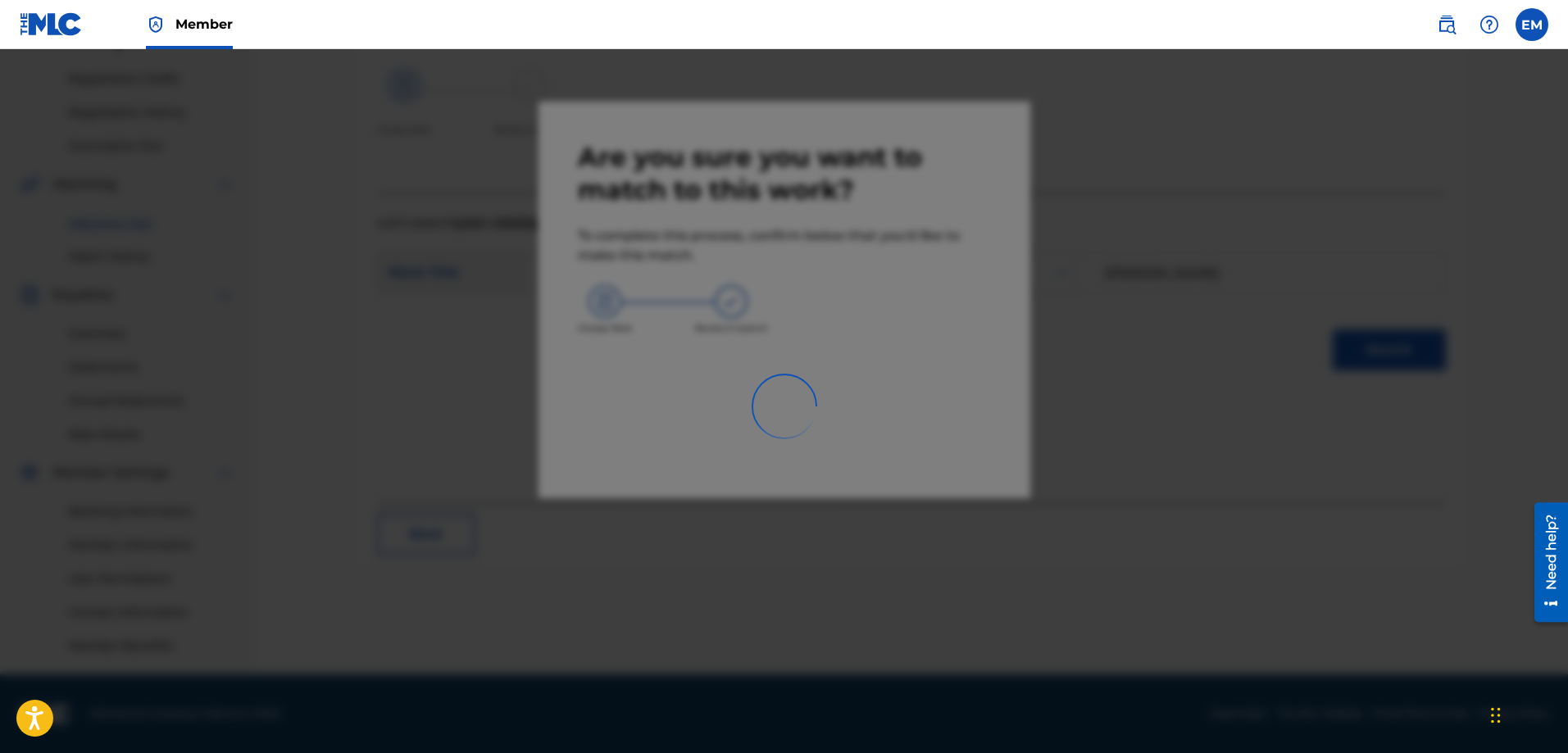
scroll to position [263, 0]
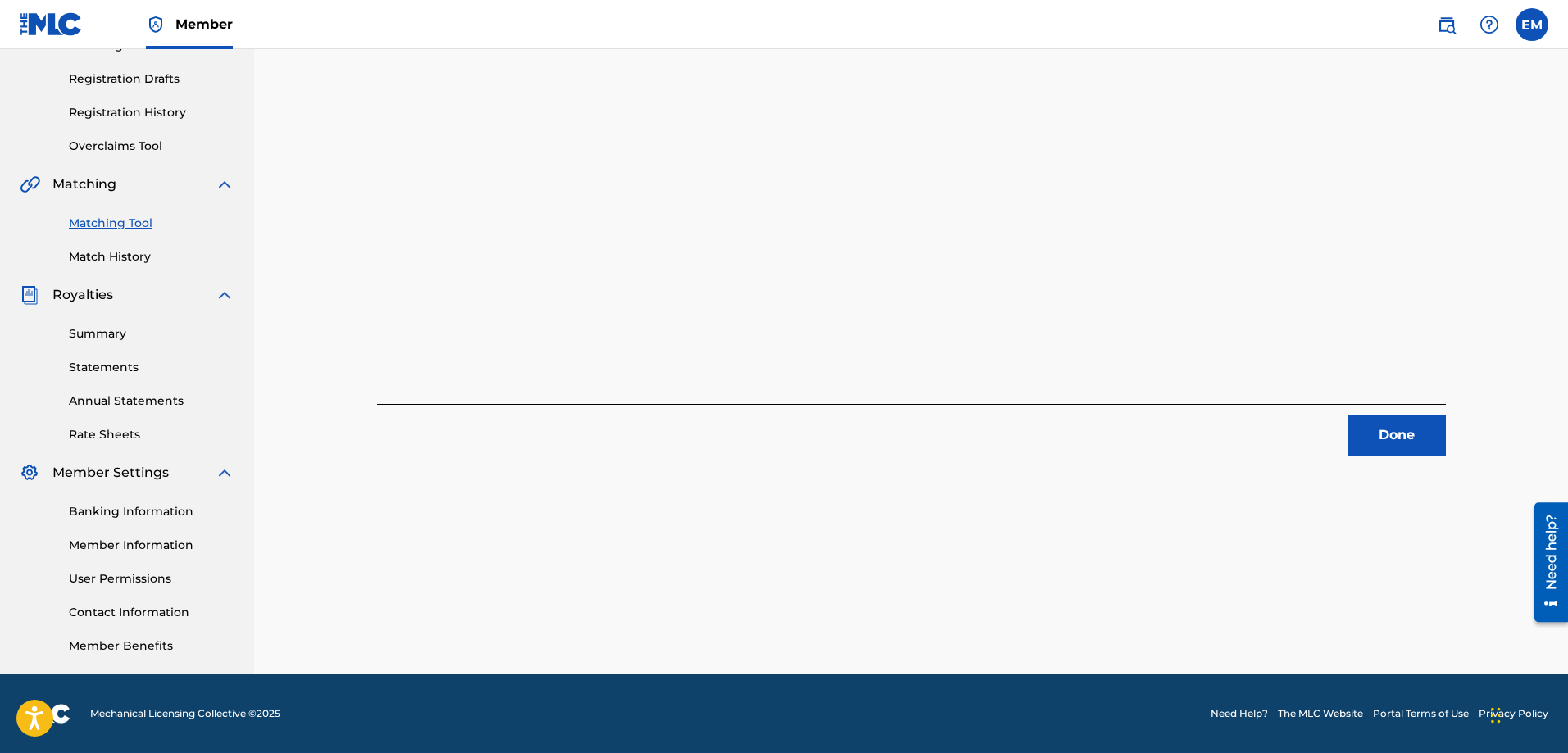
click at [1364, 437] on button "Done" at bounding box center [1397, 436] width 99 height 41
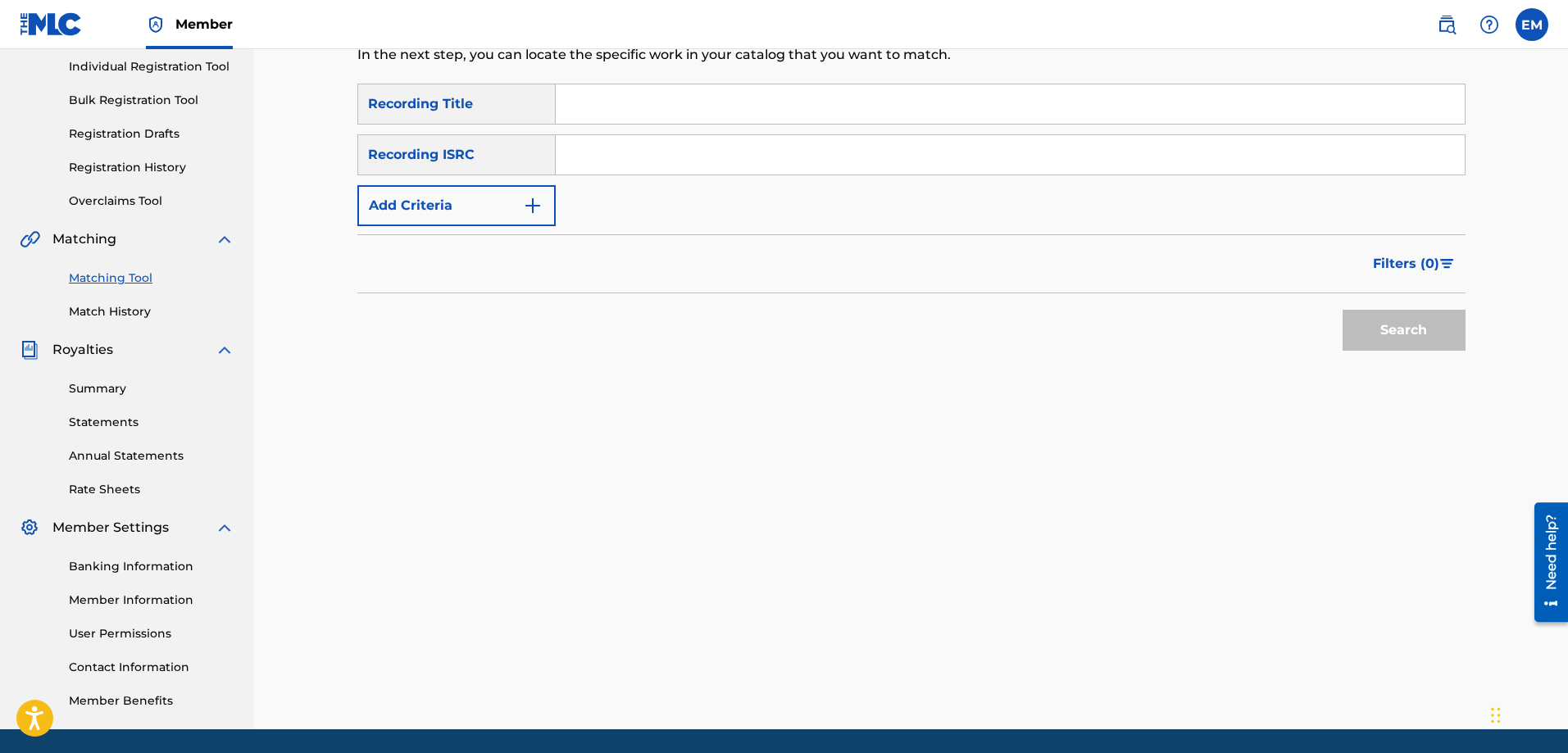
scroll to position [0, 0]
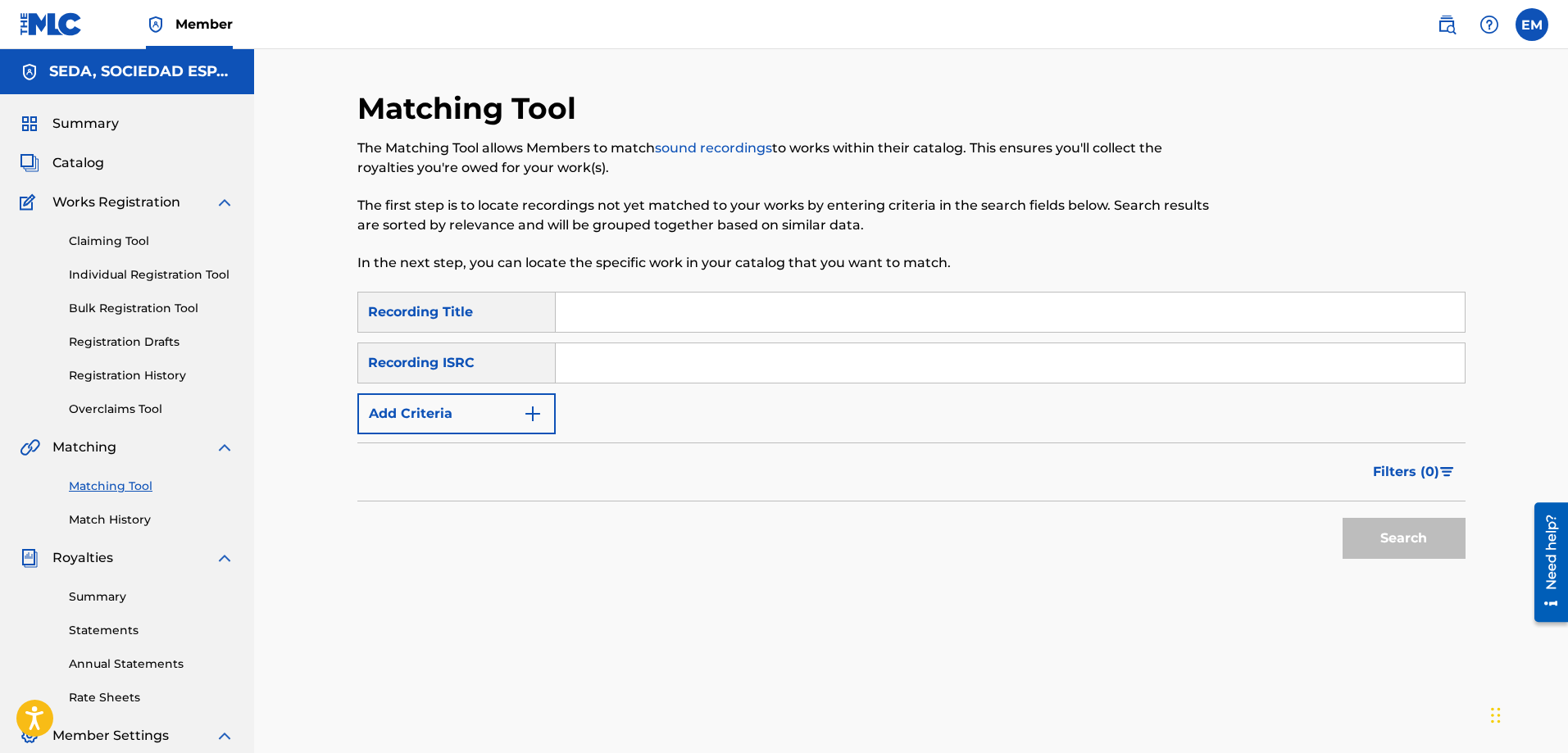
click at [703, 295] on input "Search Form" at bounding box center [1010, 313] width 910 height 39
type input "[PERSON_NAME] sobre el mar"
click at [1343, 518] on button "Search" at bounding box center [1405, 538] width 123 height 41
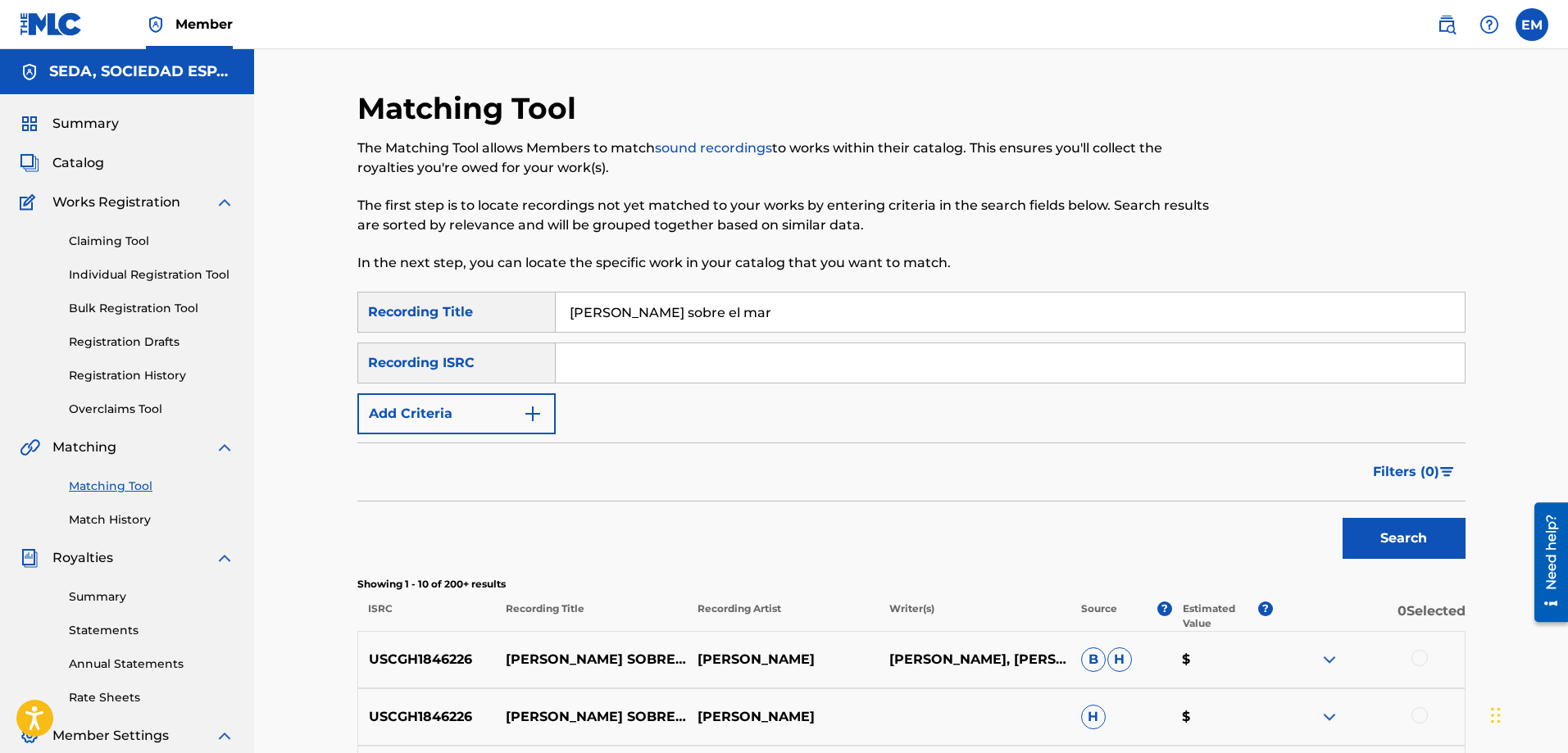
click at [473, 406] on button "Add Criteria" at bounding box center [456, 414] width 198 height 41
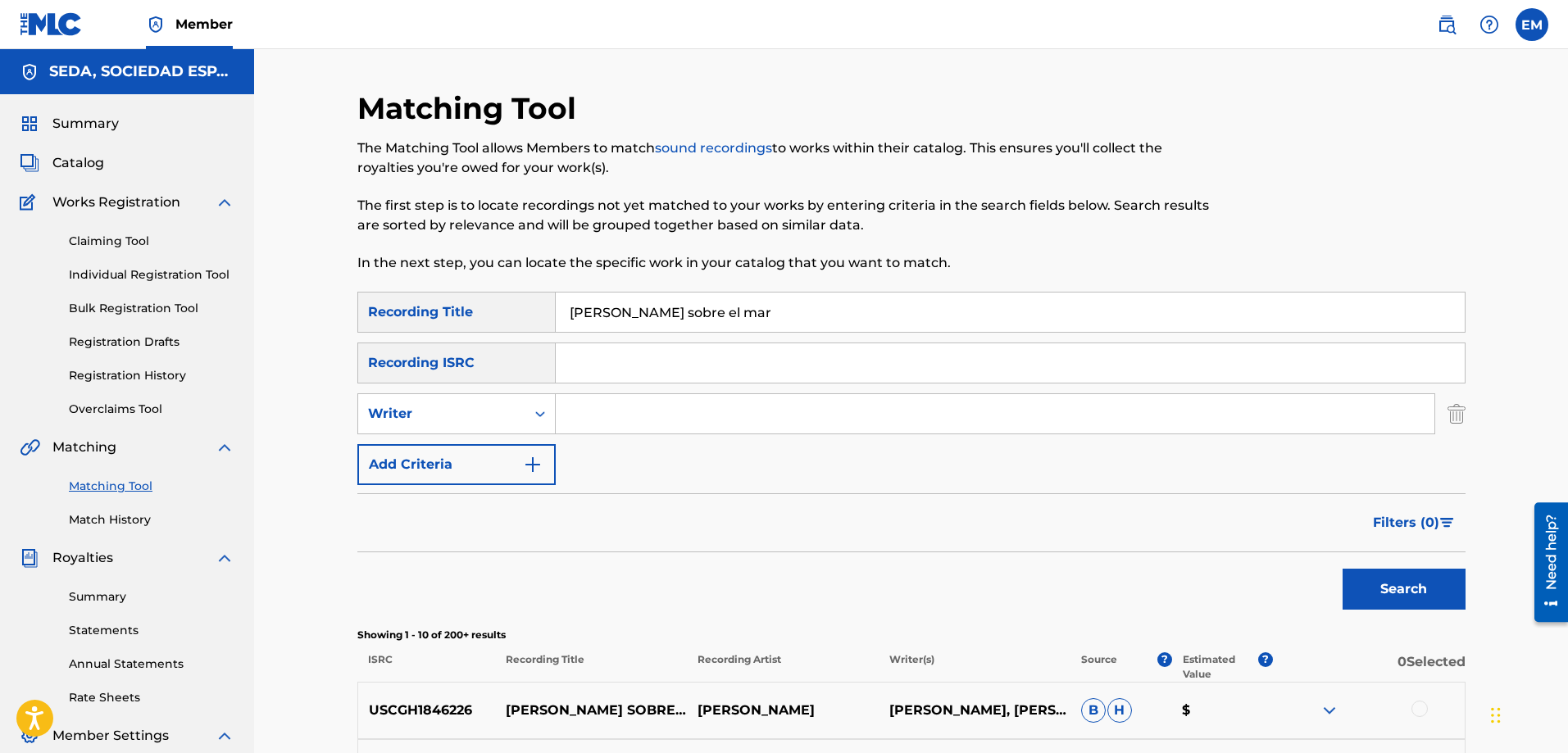
click at [598, 415] on input "Search Form" at bounding box center [996, 414] width 879 height 39
type input "[PERSON_NAME]"
click at [1343, 568] on button "Search" at bounding box center [1405, 589] width 123 height 41
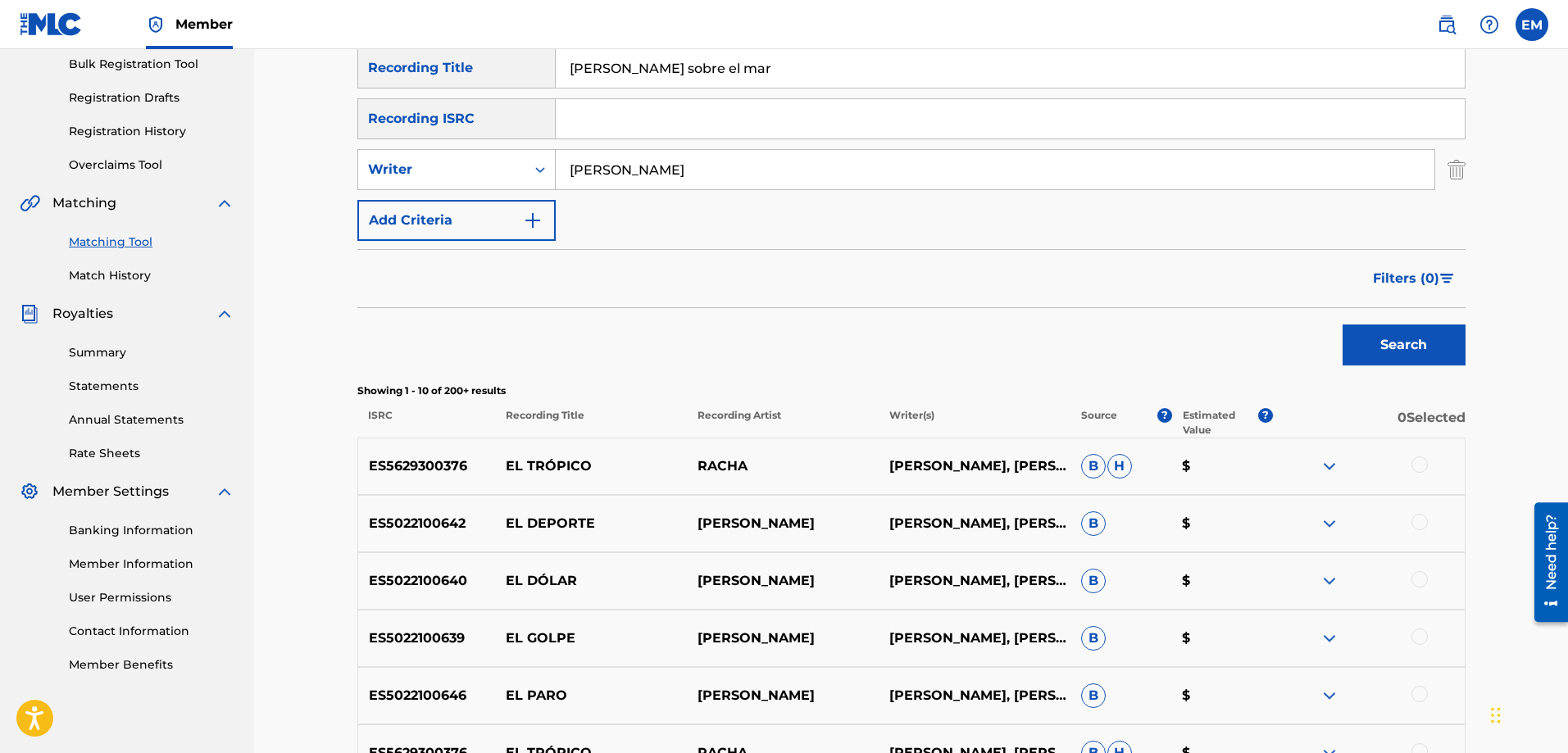
scroll to position [246, 0]
click at [487, 206] on button "Add Criteria" at bounding box center [456, 219] width 198 height 41
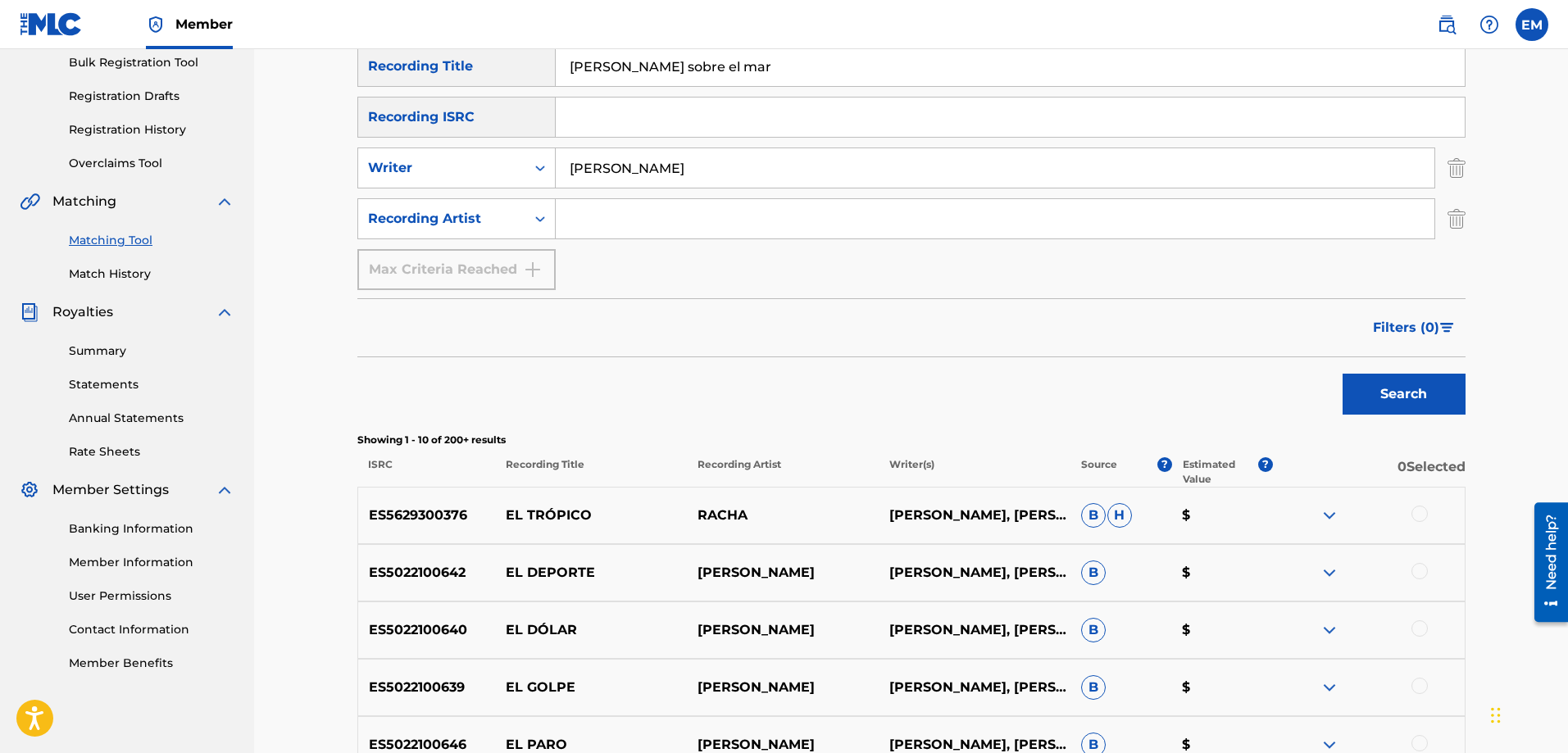
click at [584, 214] on input "Search Form" at bounding box center [996, 219] width 879 height 39
type input "suburbano"
click at [1343, 374] on button "Search" at bounding box center [1405, 395] width 123 height 41
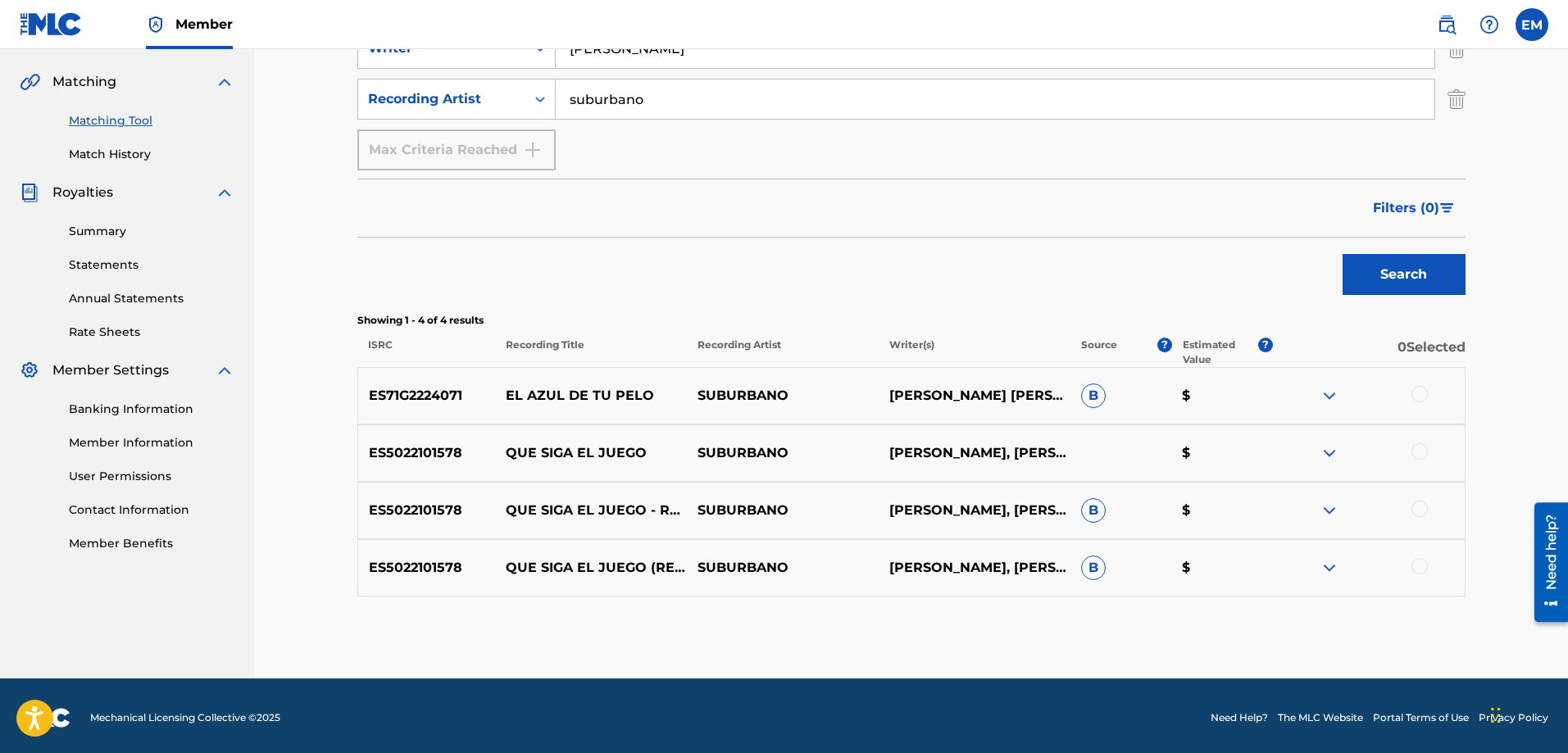
scroll to position [369, 0]
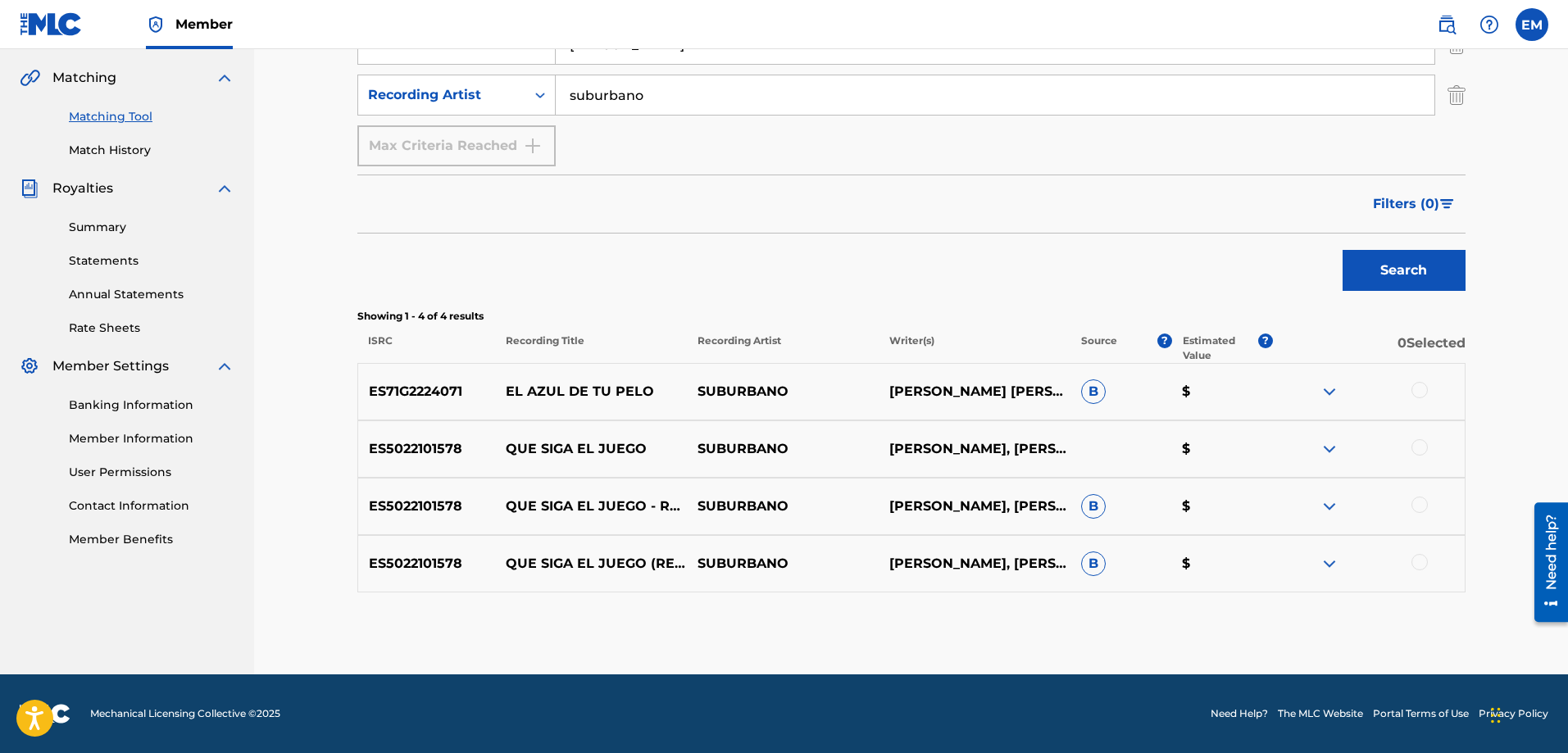
click at [1415, 558] on div at bounding box center [1420, 562] width 17 height 17
click at [1094, 607] on button "Match 1 Group" at bounding box center [1152, 619] width 181 height 41
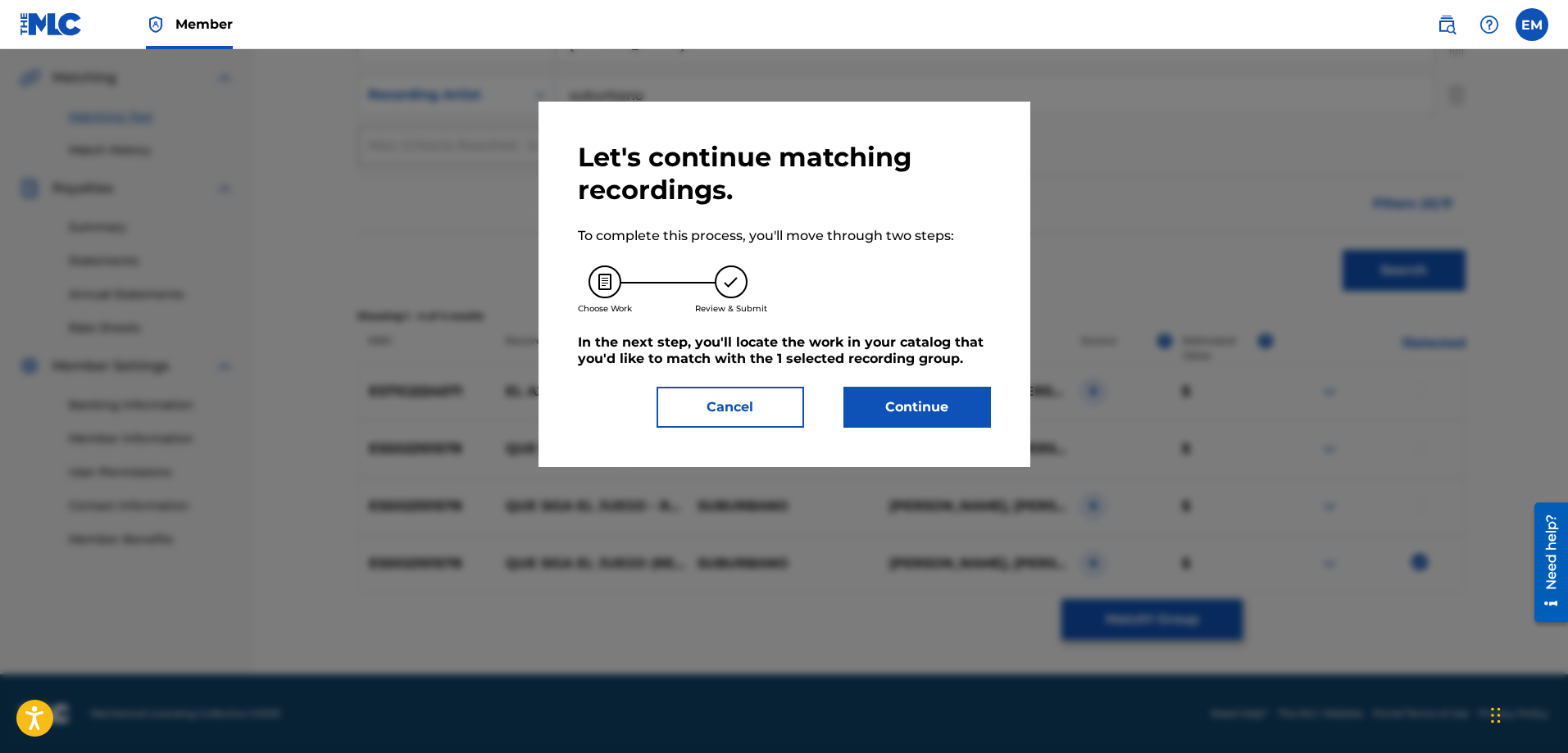
click at [922, 402] on button "Continue" at bounding box center [917, 407] width 148 height 41
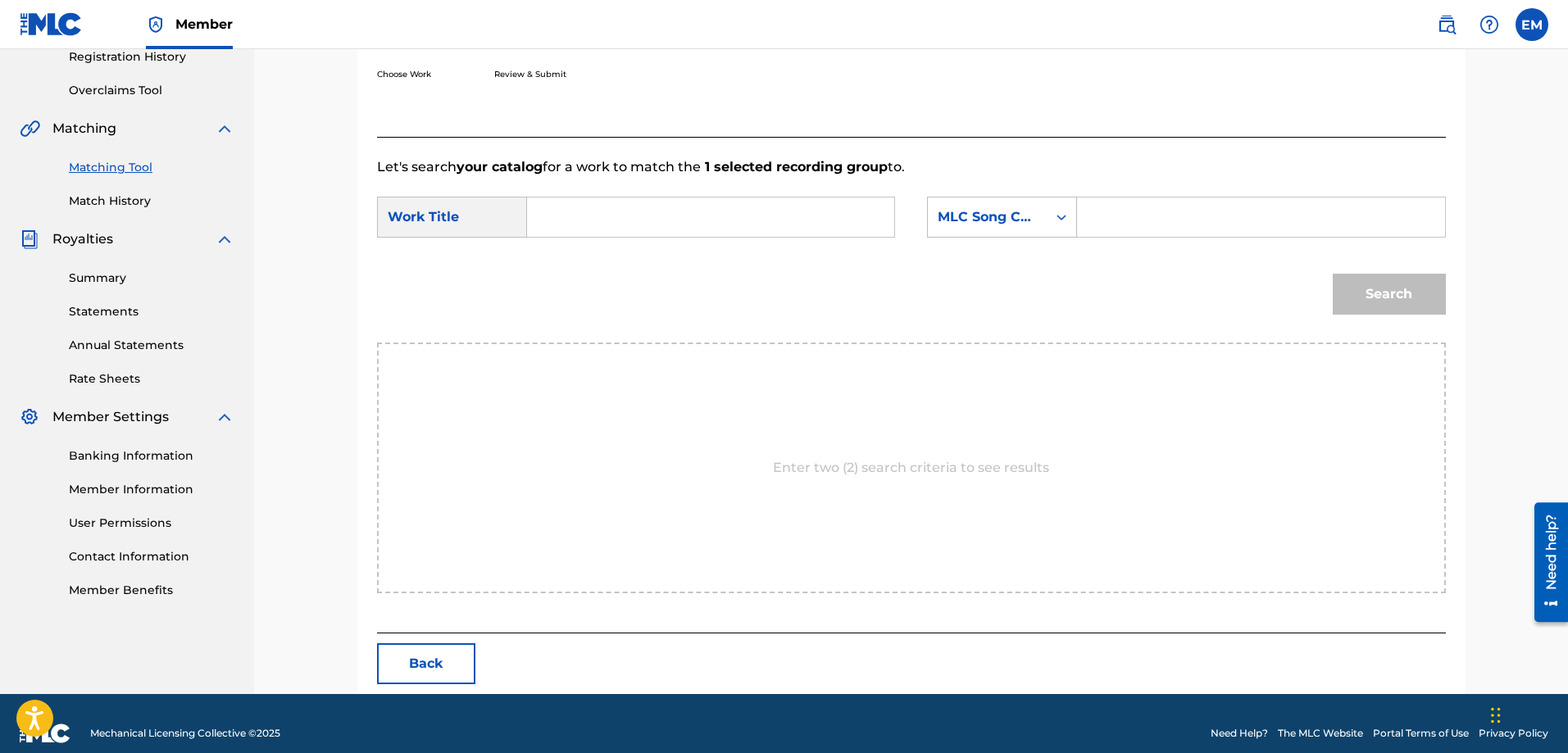
scroll to position [339, 0]
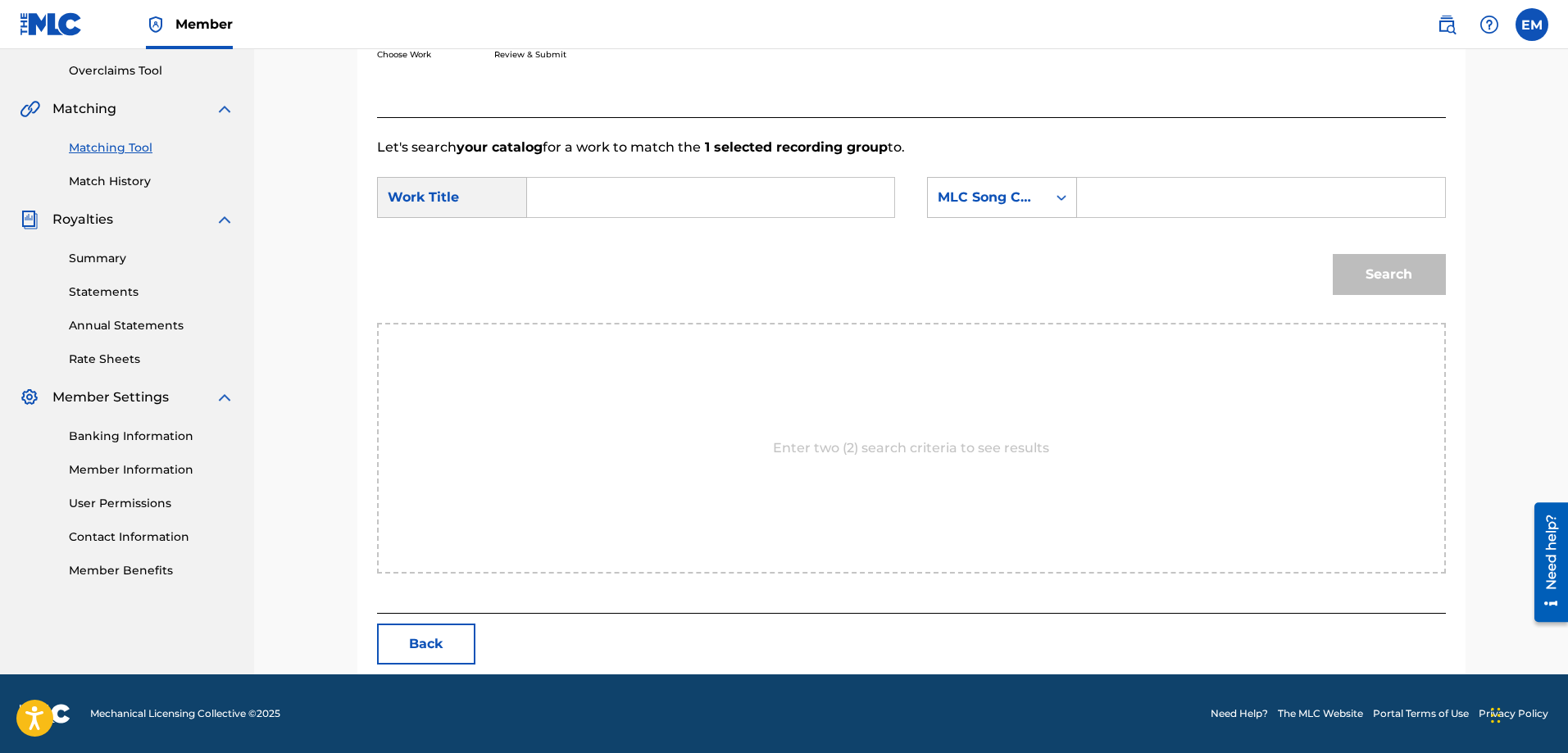
click at [692, 201] on input "Search Form" at bounding box center [710, 197] width 339 height 39
click at [570, 258] on span "el mar" at bounding box center [579, 264] width 50 height 35
type input "[PERSON_NAME] sobre el mar"
click at [992, 203] on div "MLC Song Code" at bounding box center [988, 197] width 100 height 20
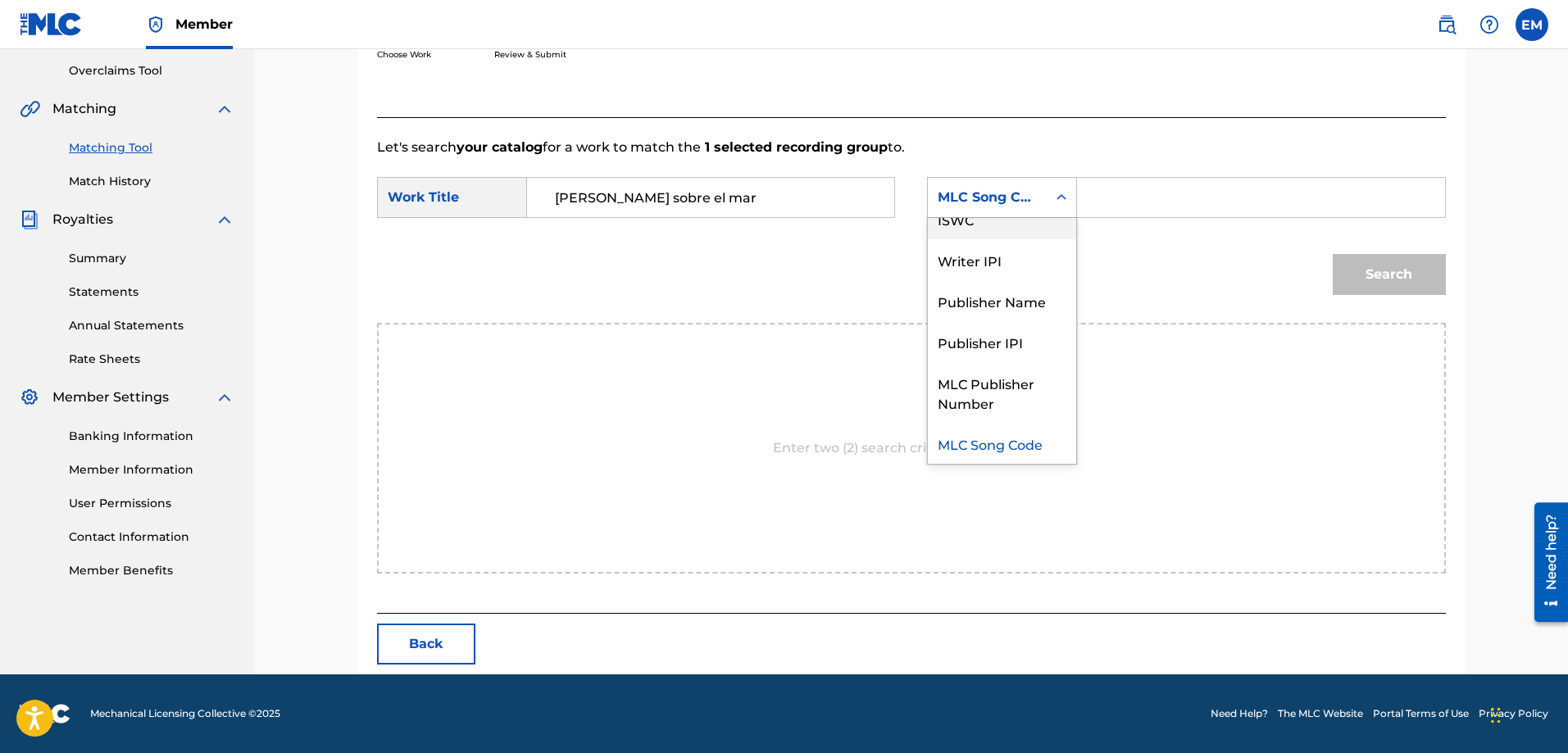
scroll to position [0, 0]
click at [981, 238] on div "Writer Name" at bounding box center [1002, 238] width 148 height 41
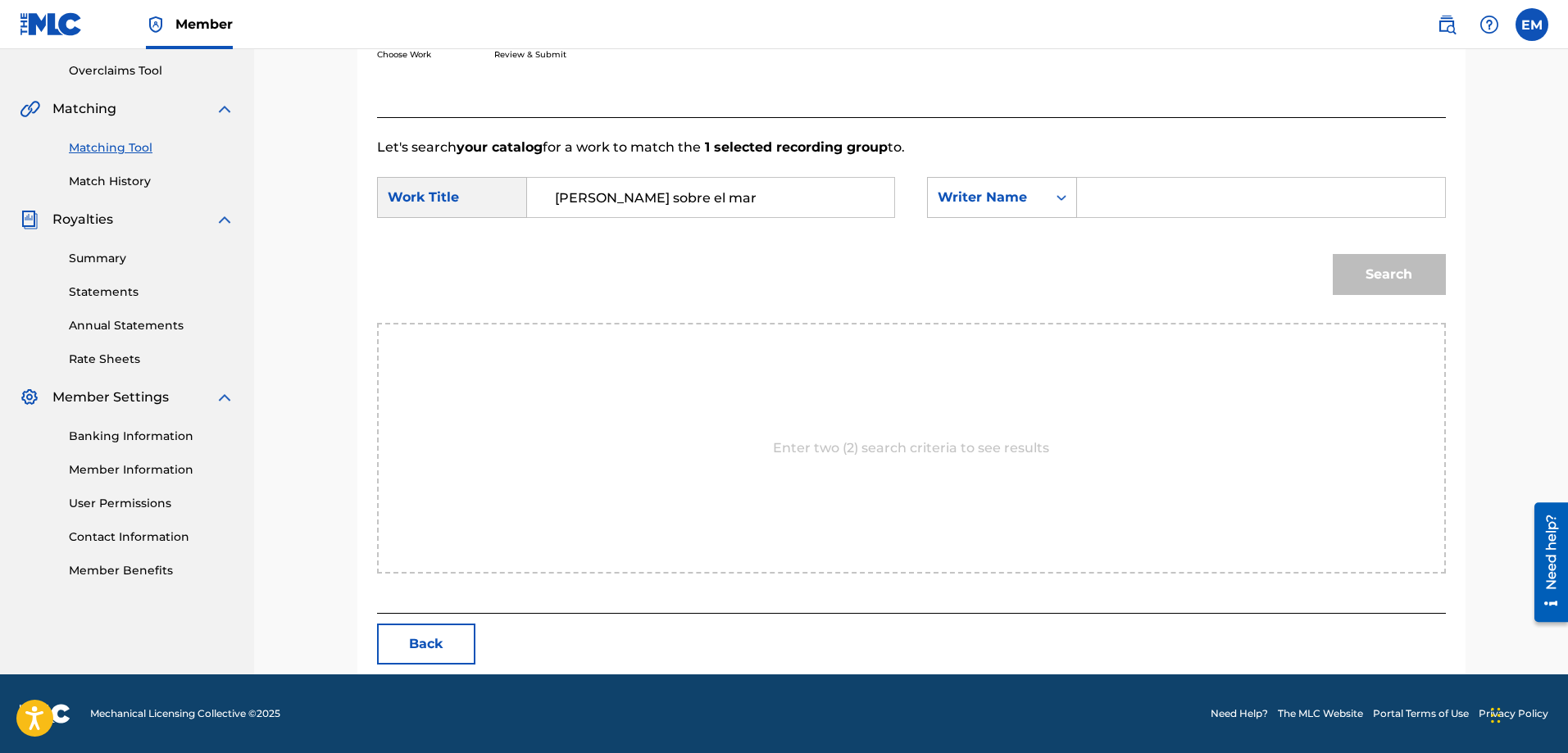
click at [1116, 203] on input "Search Form" at bounding box center [1260, 197] width 339 height 39
paste input "[PERSON_NAME]"
type input "[PERSON_NAME]"
click at [1333, 254] on button "Search" at bounding box center [1389, 274] width 113 height 41
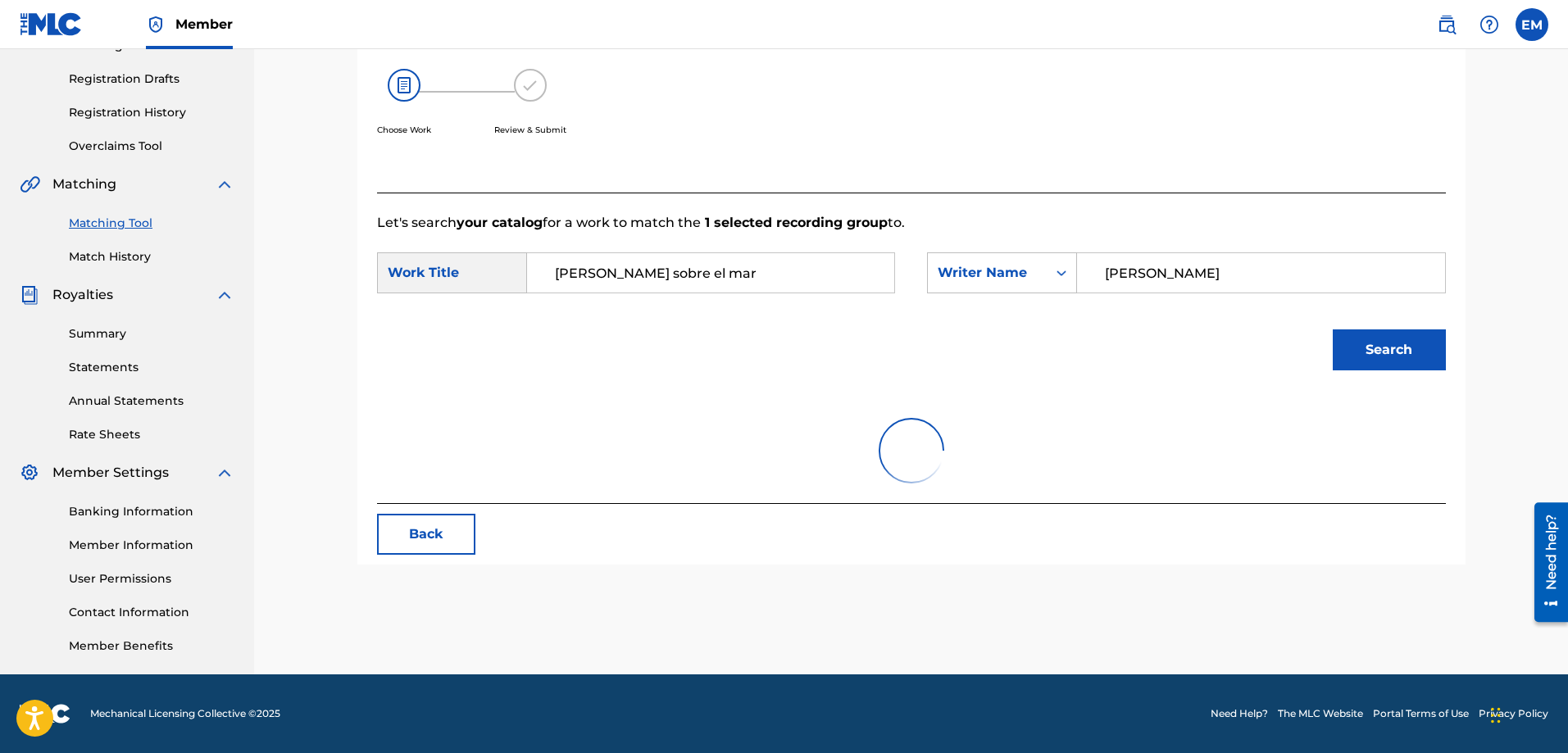
scroll to position [339, 0]
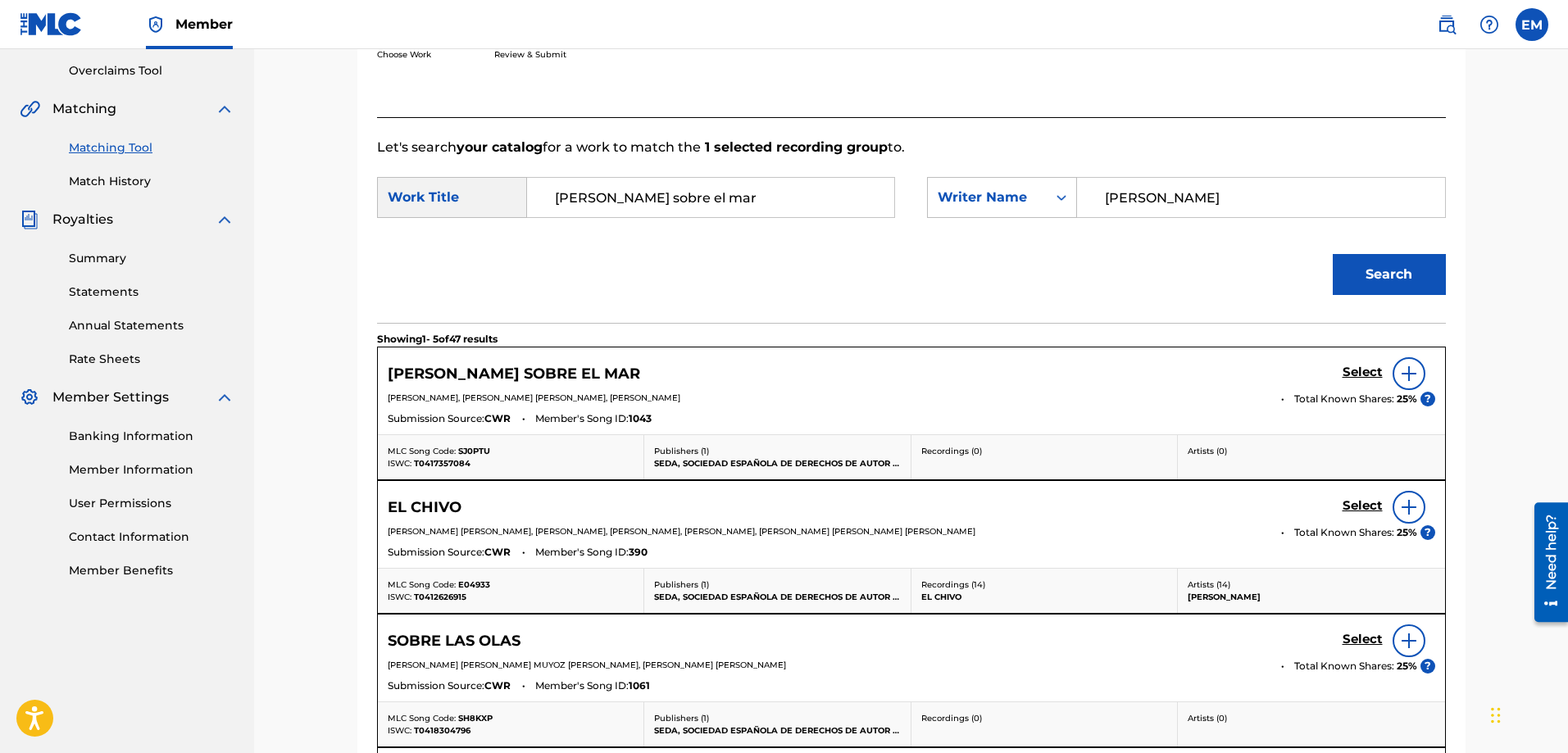
click at [1400, 380] on div at bounding box center [1410, 374] width 33 height 33
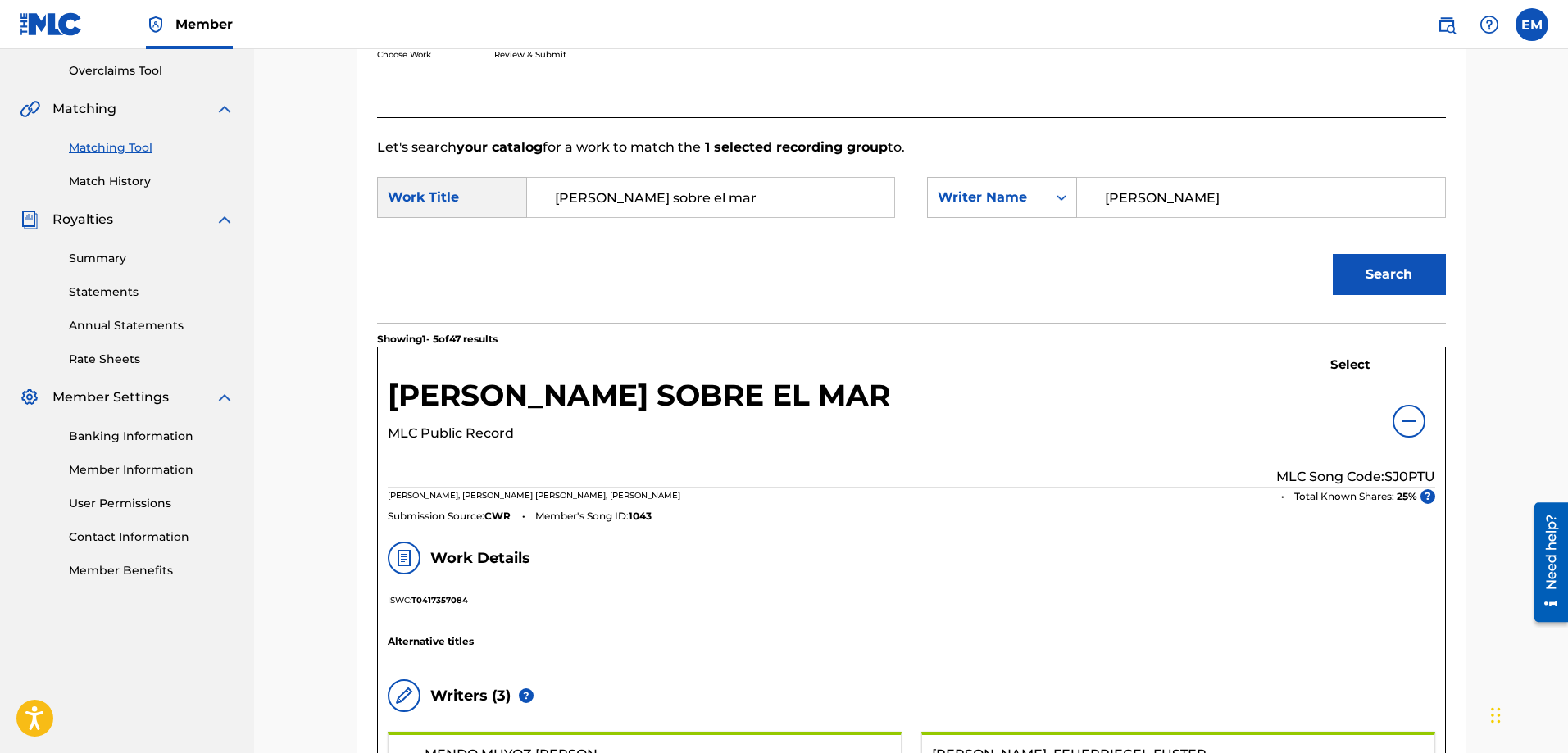
click at [1359, 361] on h5 "Select" at bounding box center [1350, 365] width 40 height 16
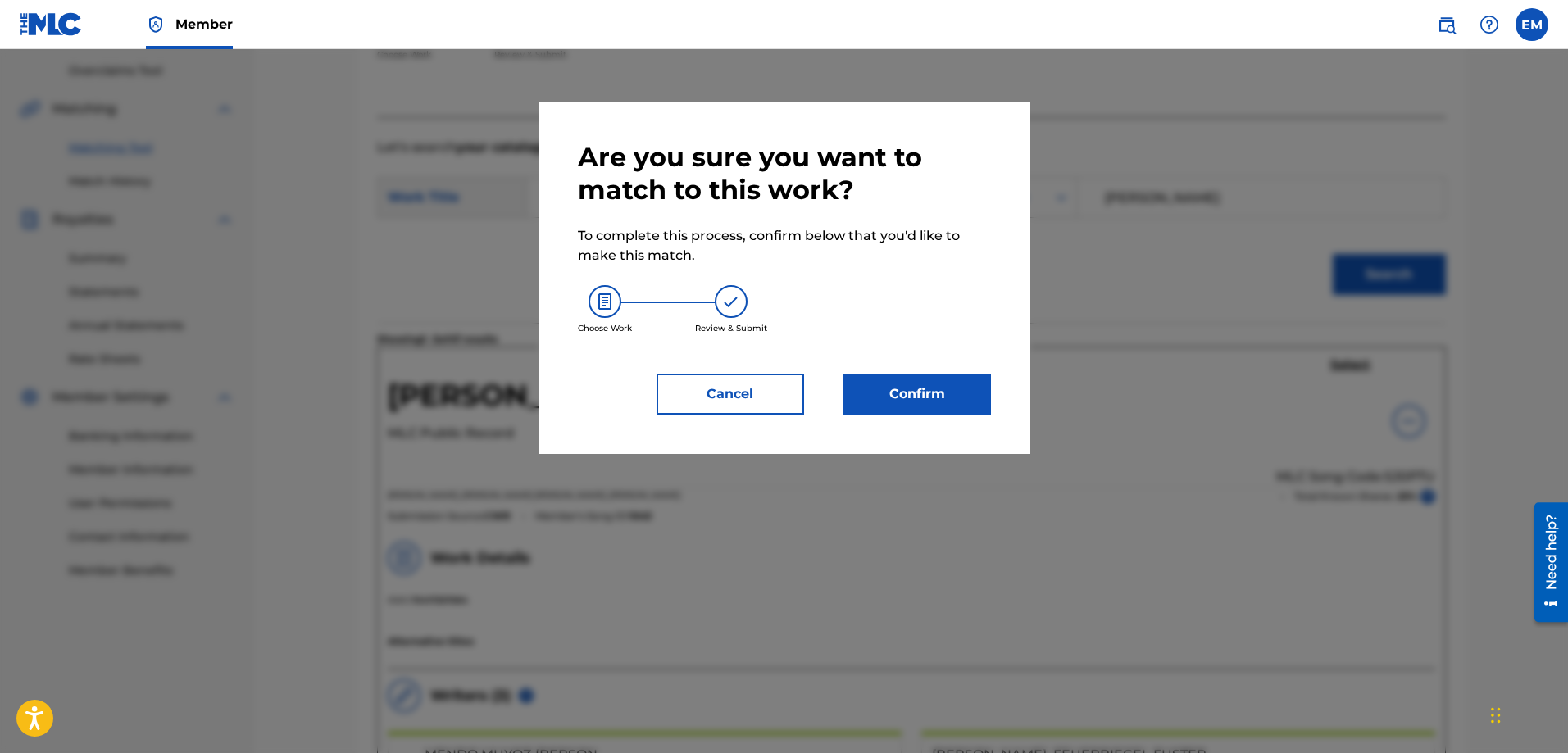
click at [960, 390] on button "Confirm" at bounding box center [917, 395] width 148 height 41
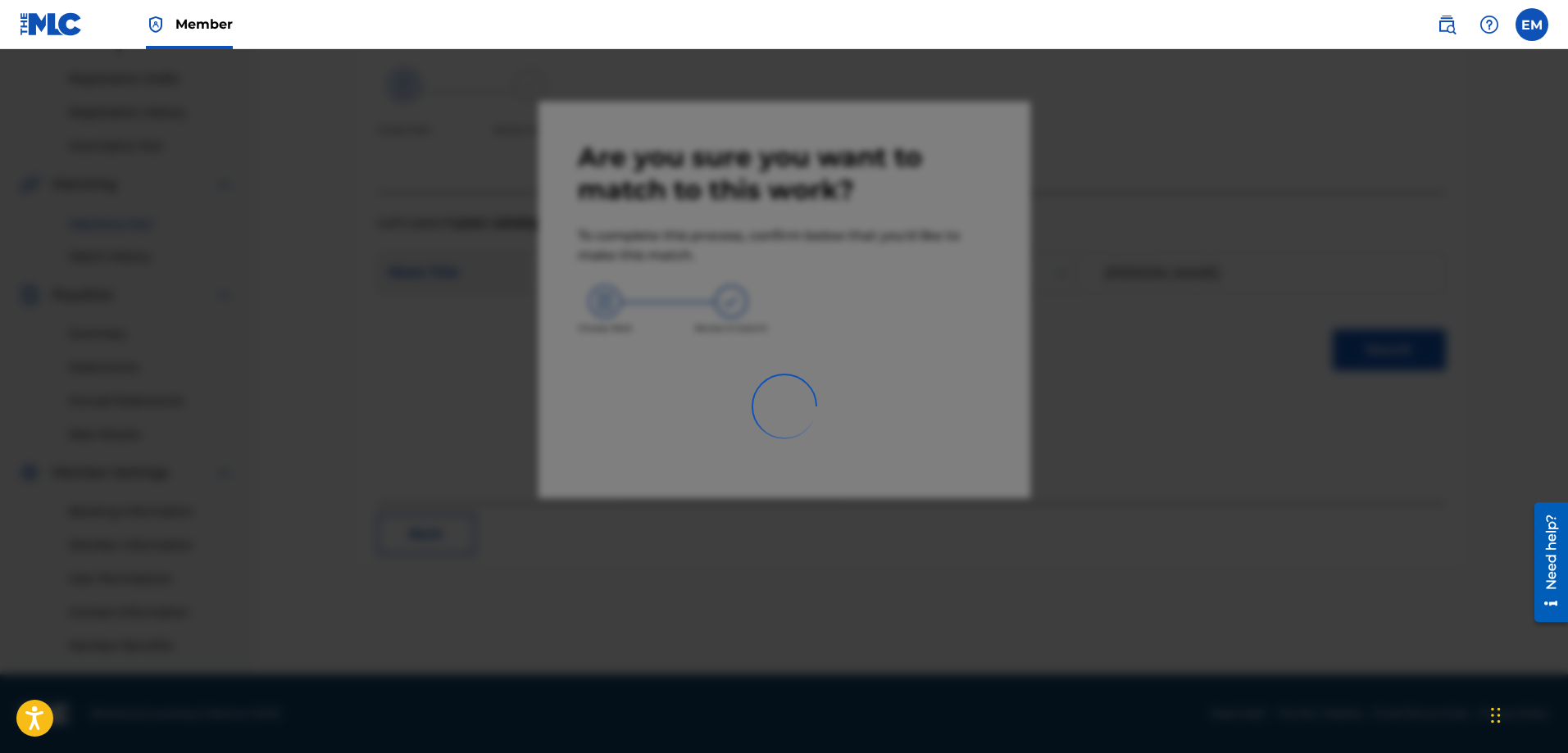
scroll to position [263, 0]
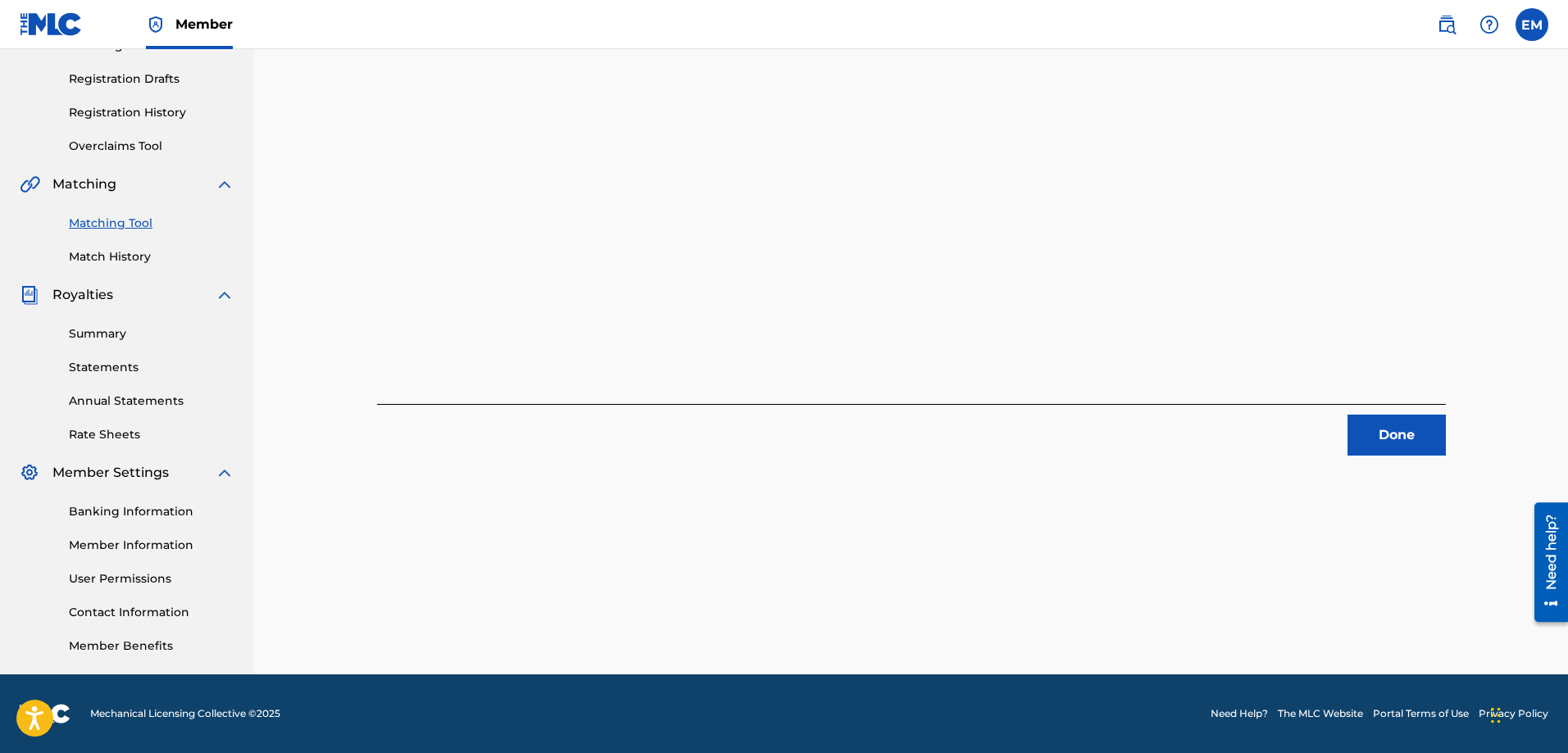
click at [1389, 441] on button "Done" at bounding box center [1397, 436] width 99 height 41
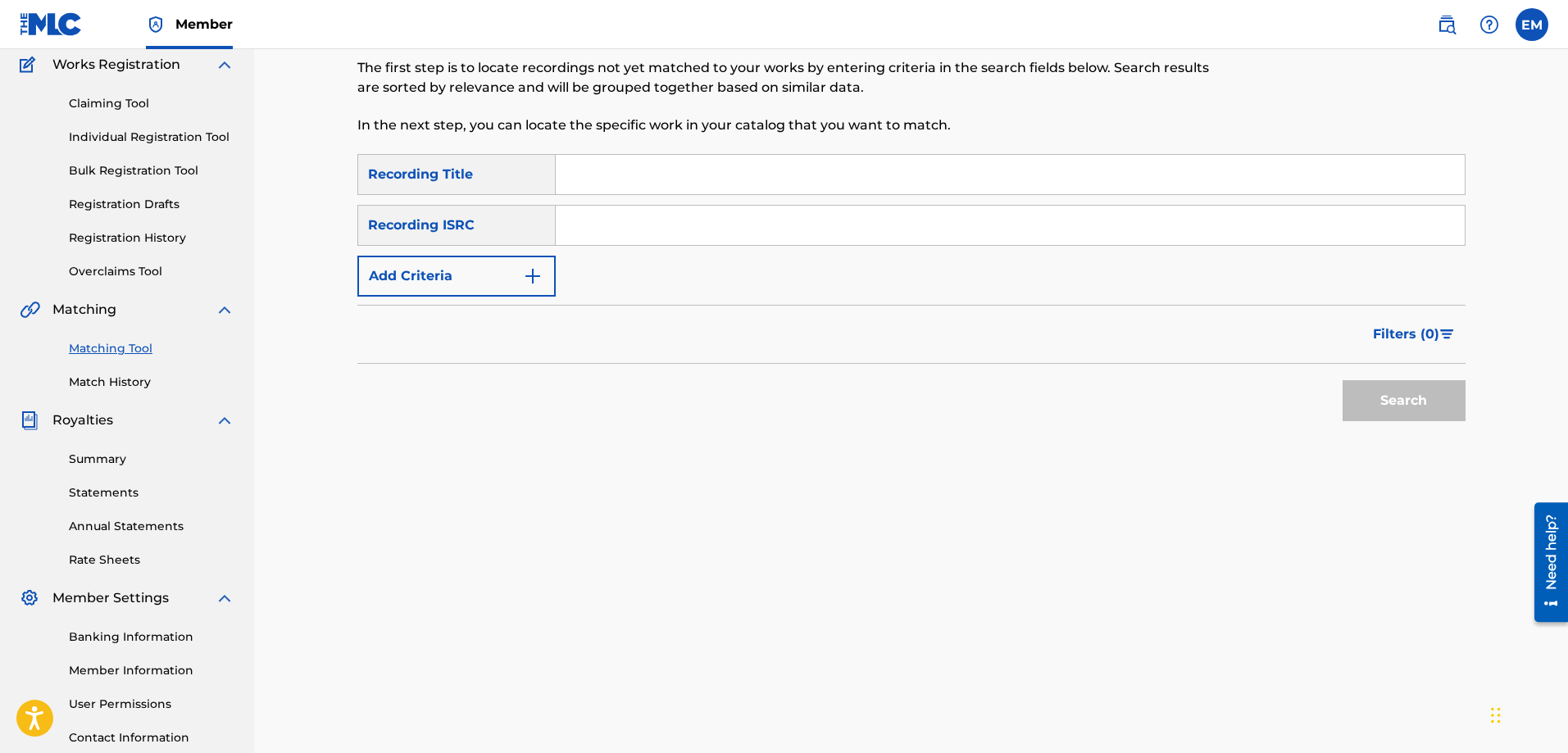
scroll to position [18, 0]
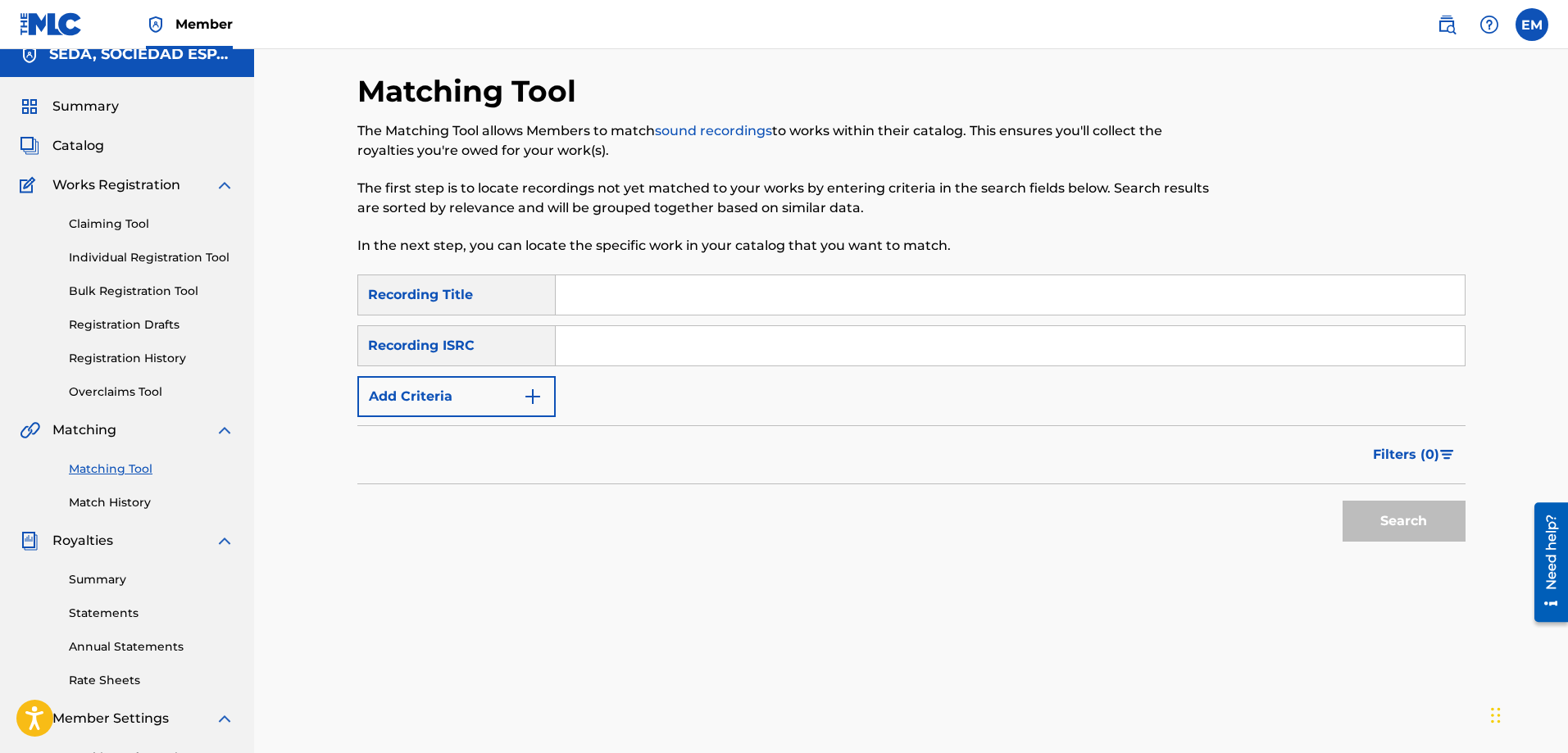
click at [621, 281] on input "Search Form" at bounding box center [1010, 295] width 910 height 39
type input "la bamba"
click at [1343, 501] on button "Search" at bounding box center [1405, 522] width 123 height 41
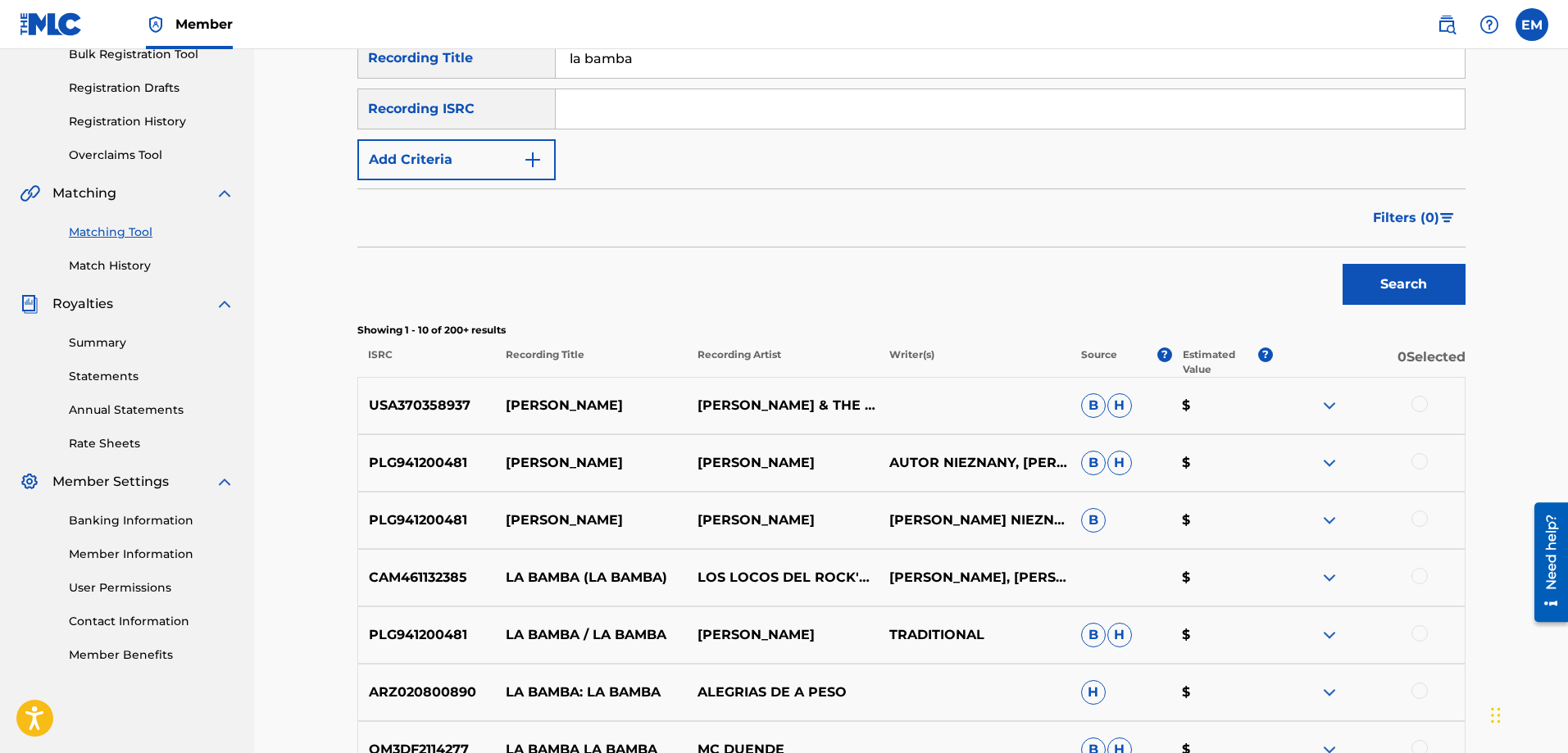
scroll to position [263, 0]
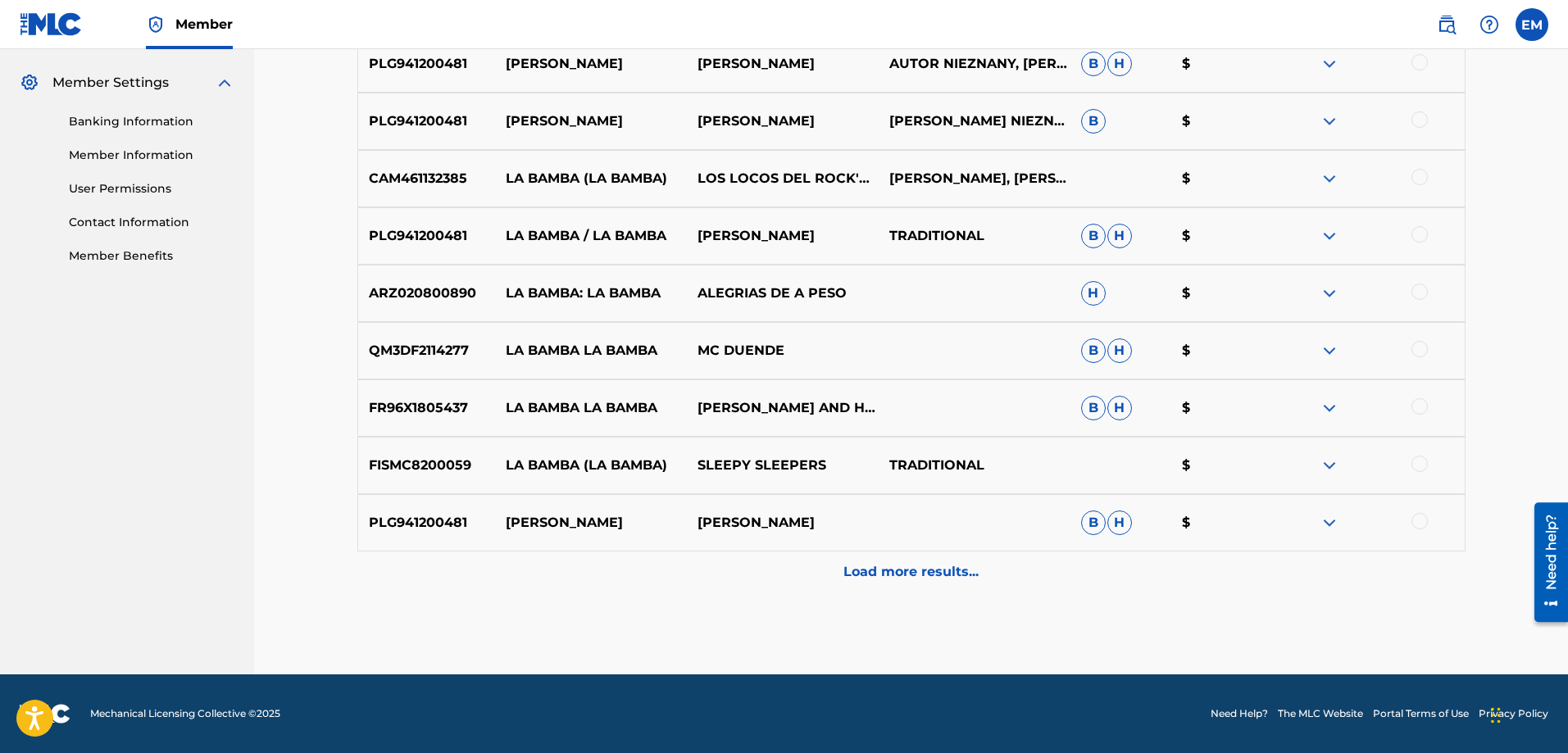
click at [913, 568] on p "Load more results..." at bounding box center [911, 572] width 135 height 20
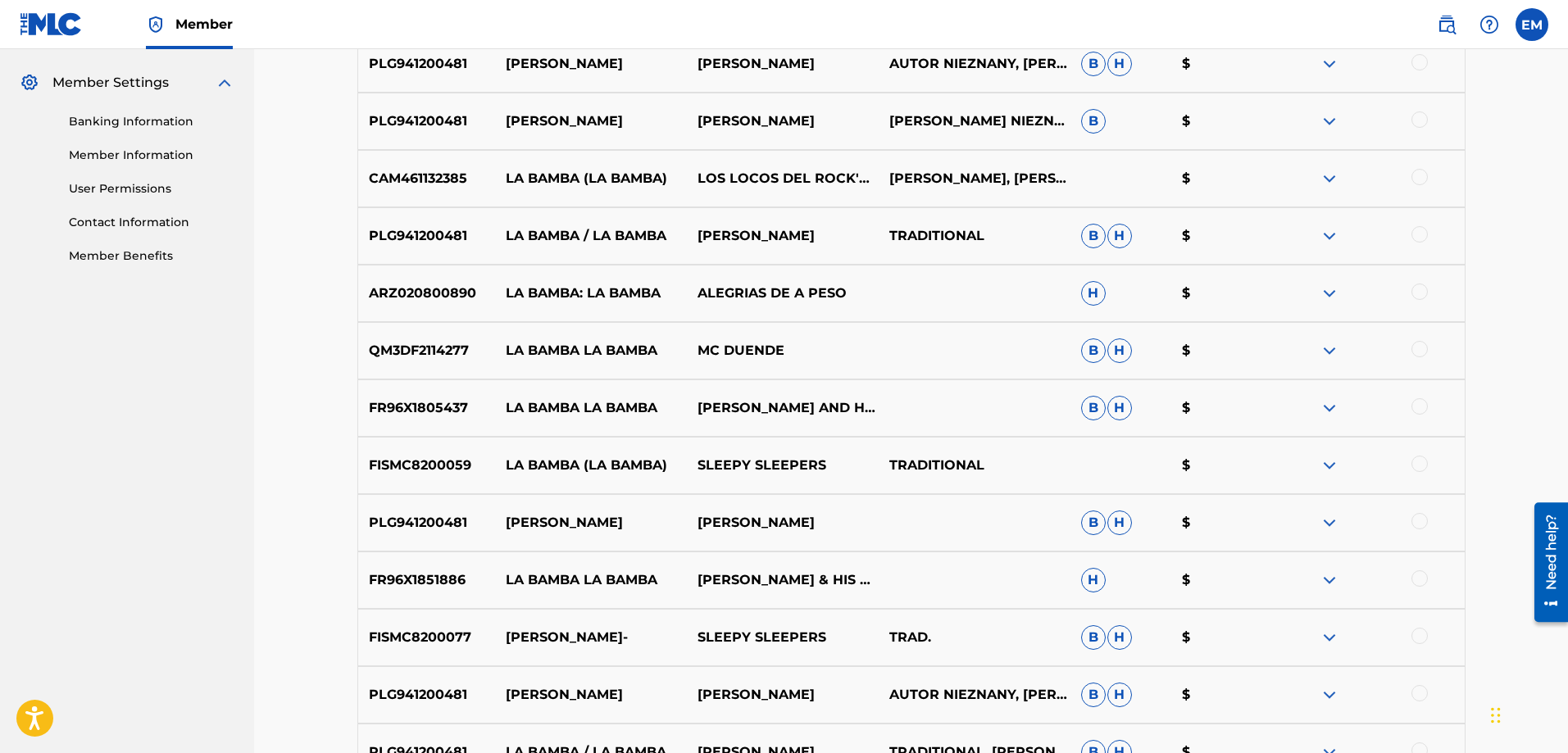
scroll to position [1227, 0]
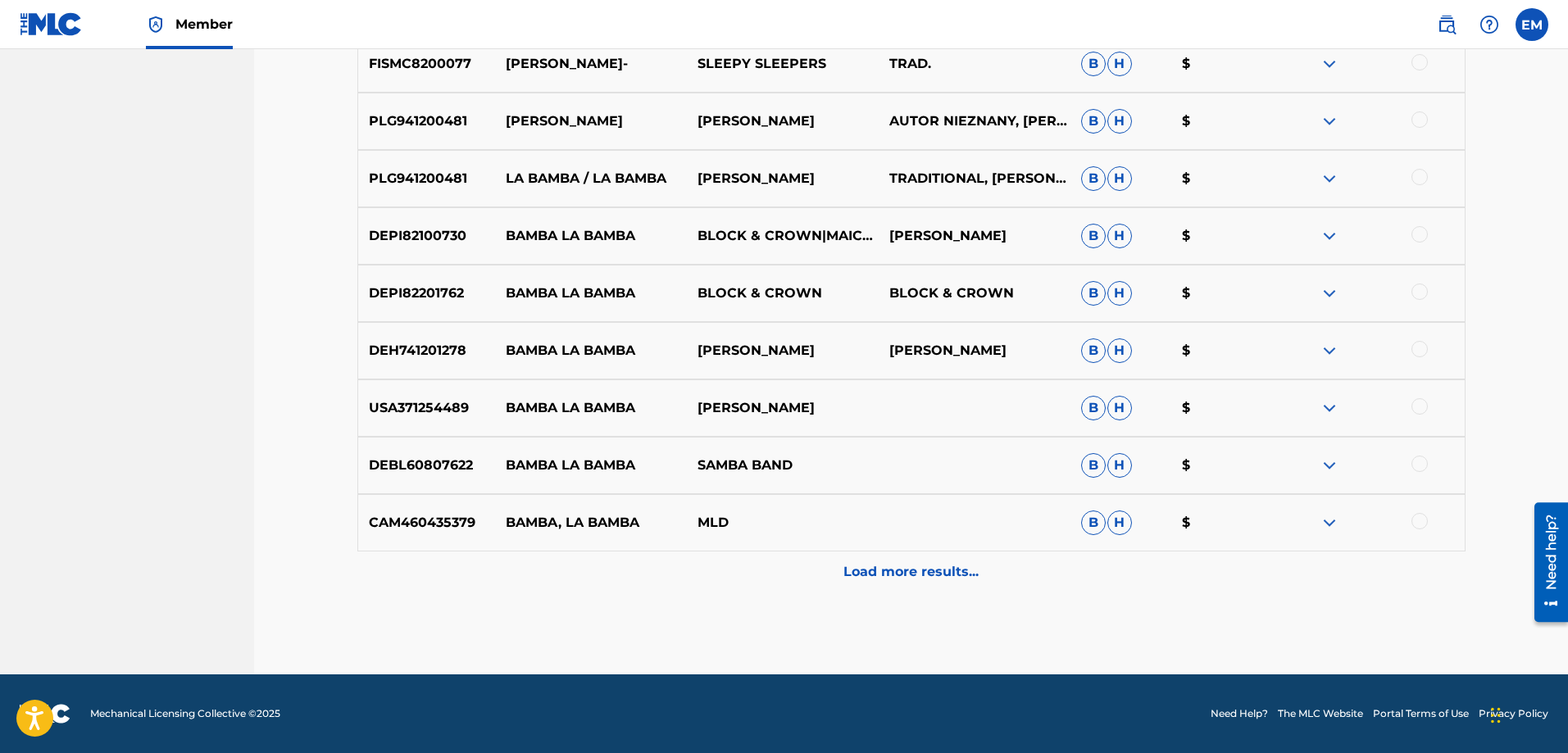
click at [879, 575] on p "Load more results..." at bounding box center [911, 572] width 135 height 20
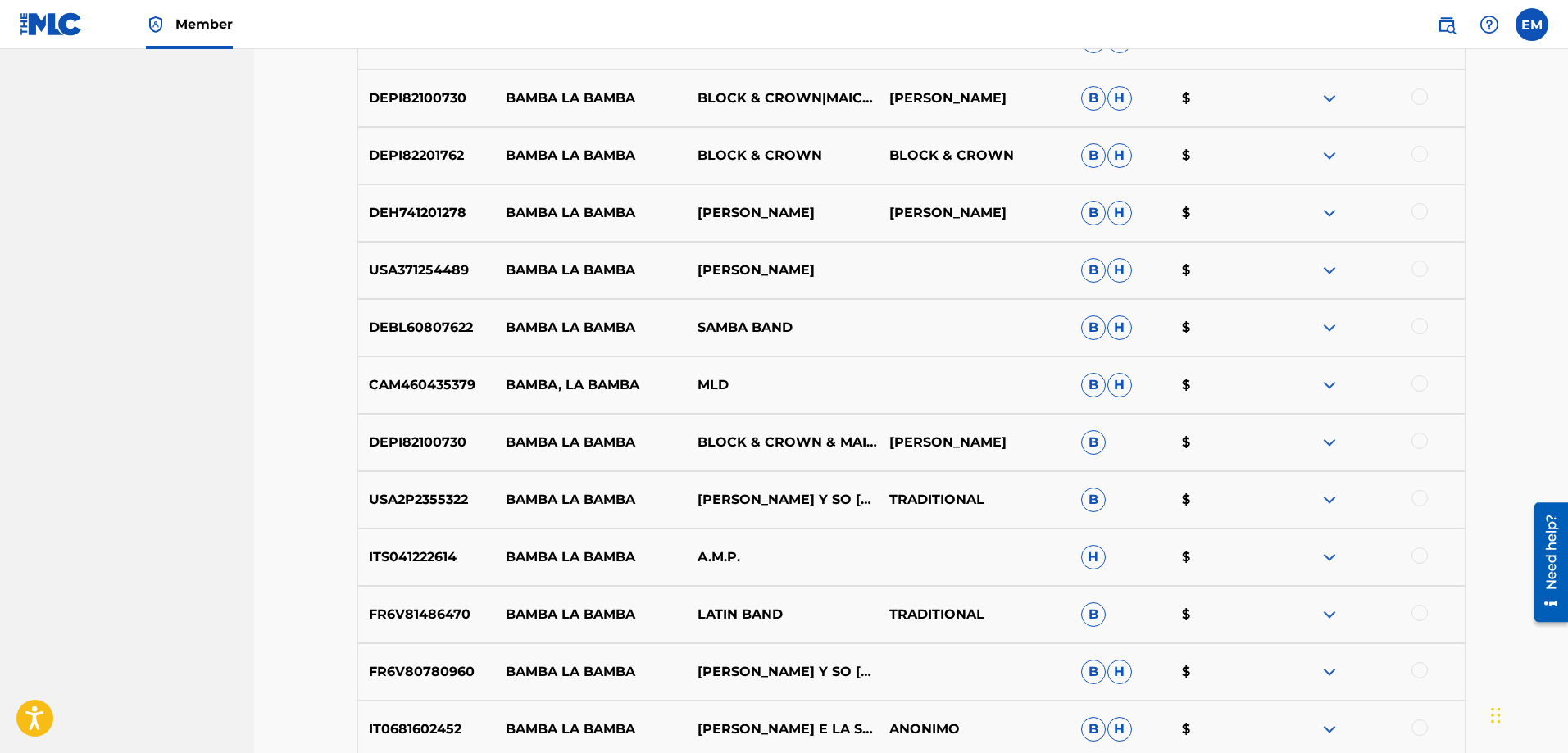
scroll to position [1801, 0]
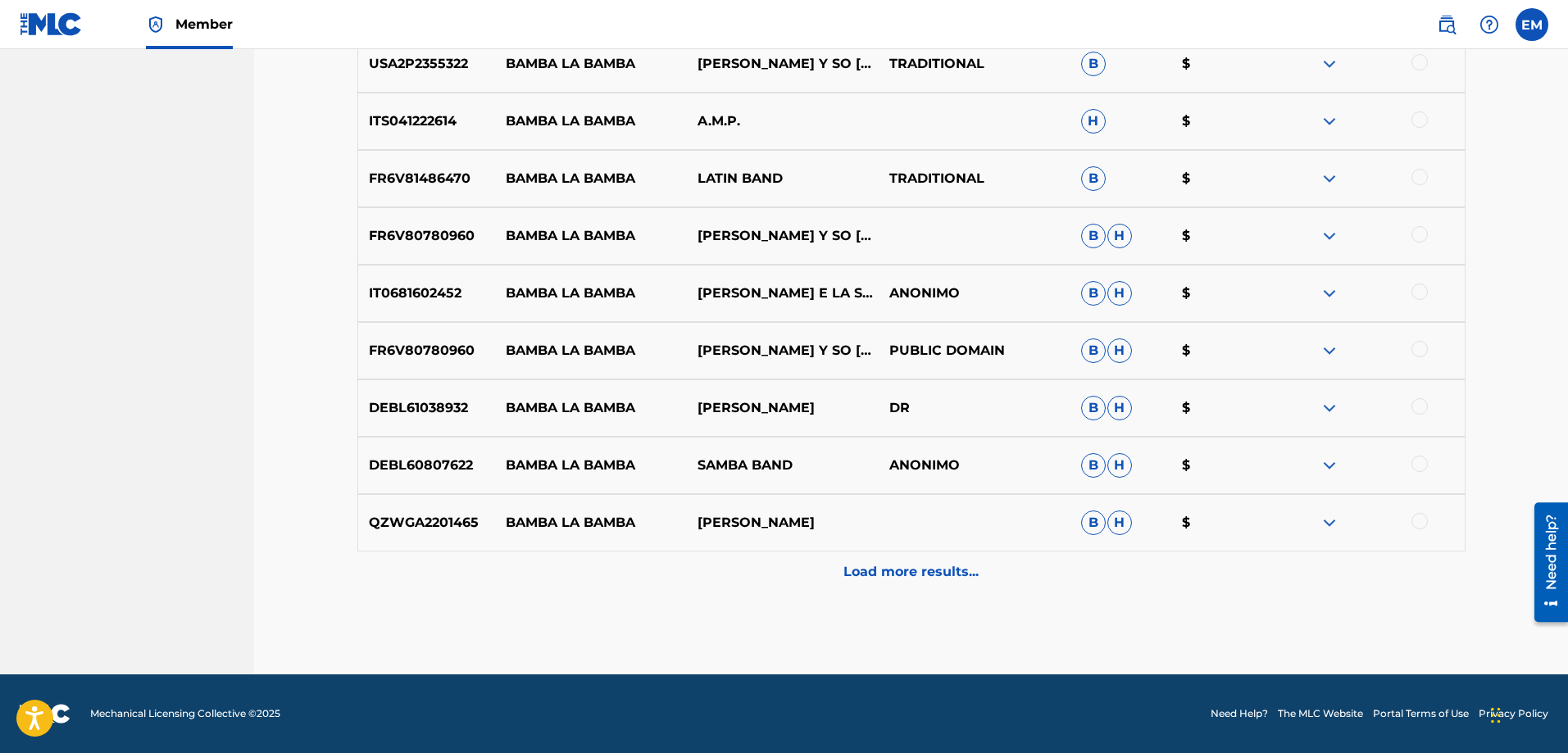
click at [880, 576] on p "Load more results..." at bounding box center [911, 572] width 135 height 20
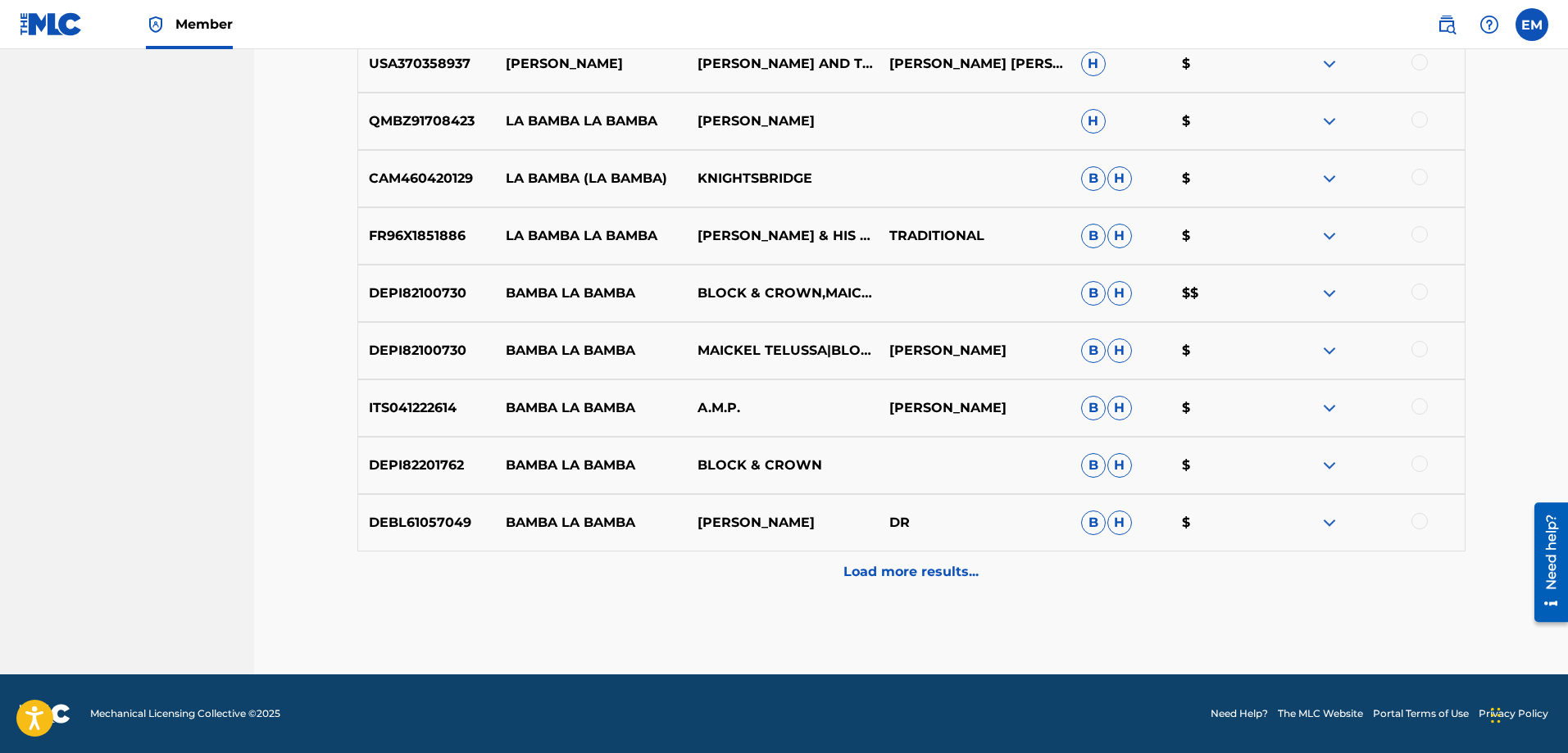
click at [880, 576] on p "Load more results..." at bounding box center [911, 572] width 135 height 20
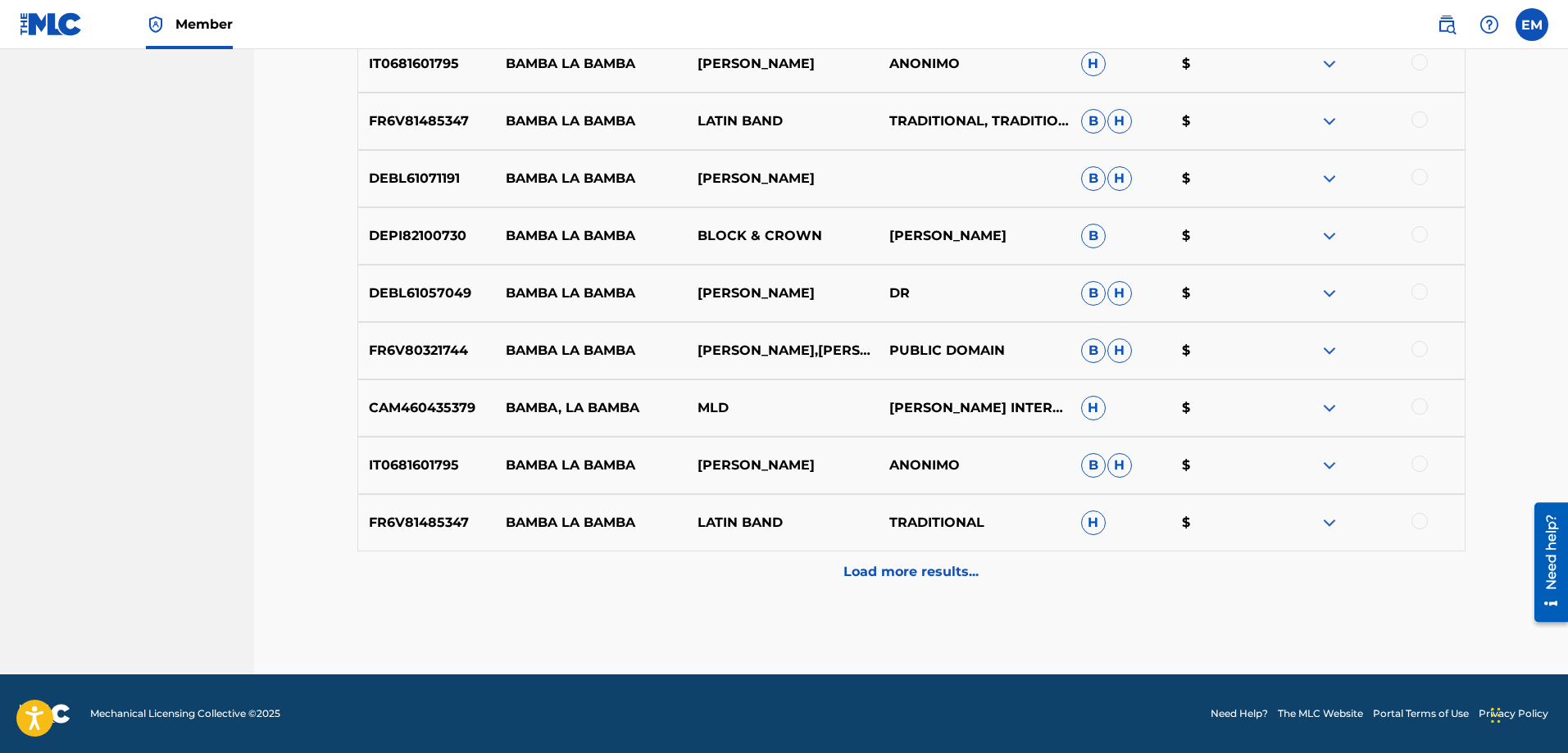
click at [880, 576] on p "Load more results..." at bounding box center [911, 572] width 135 height 20
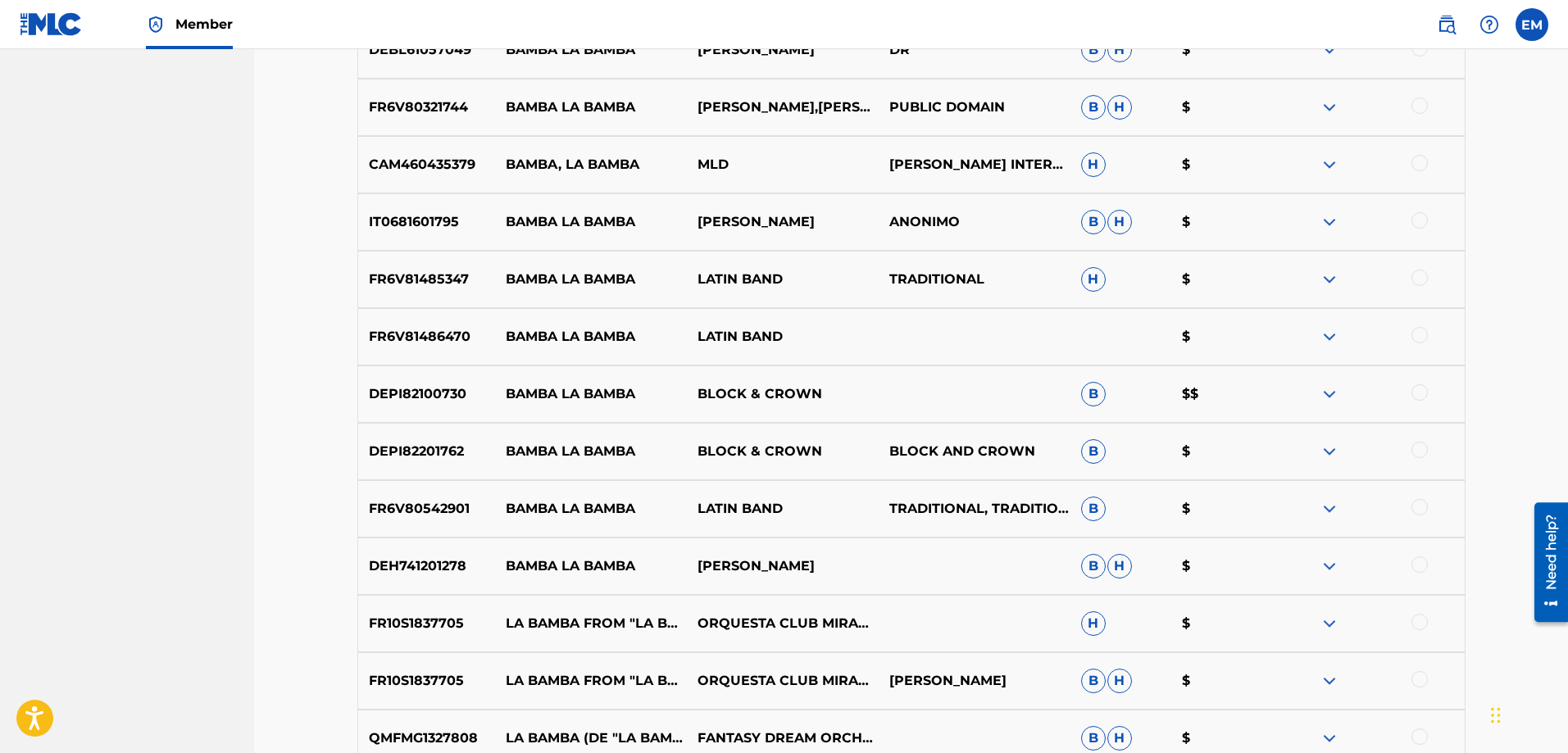
scroll to position [3522, 0]
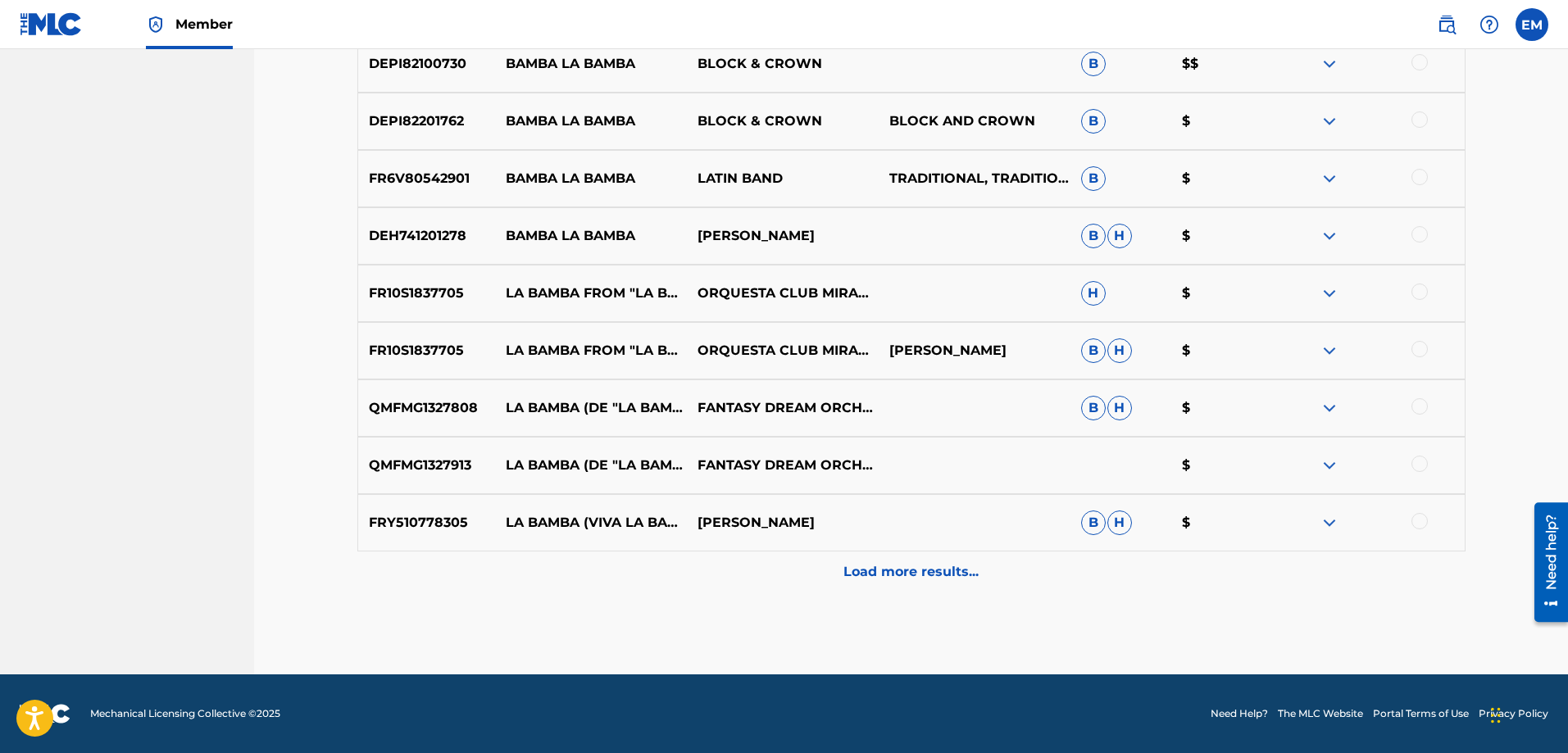
click at [881, 568] on p "Load more results..." at bounding box center [911, 572] width 135 height 20
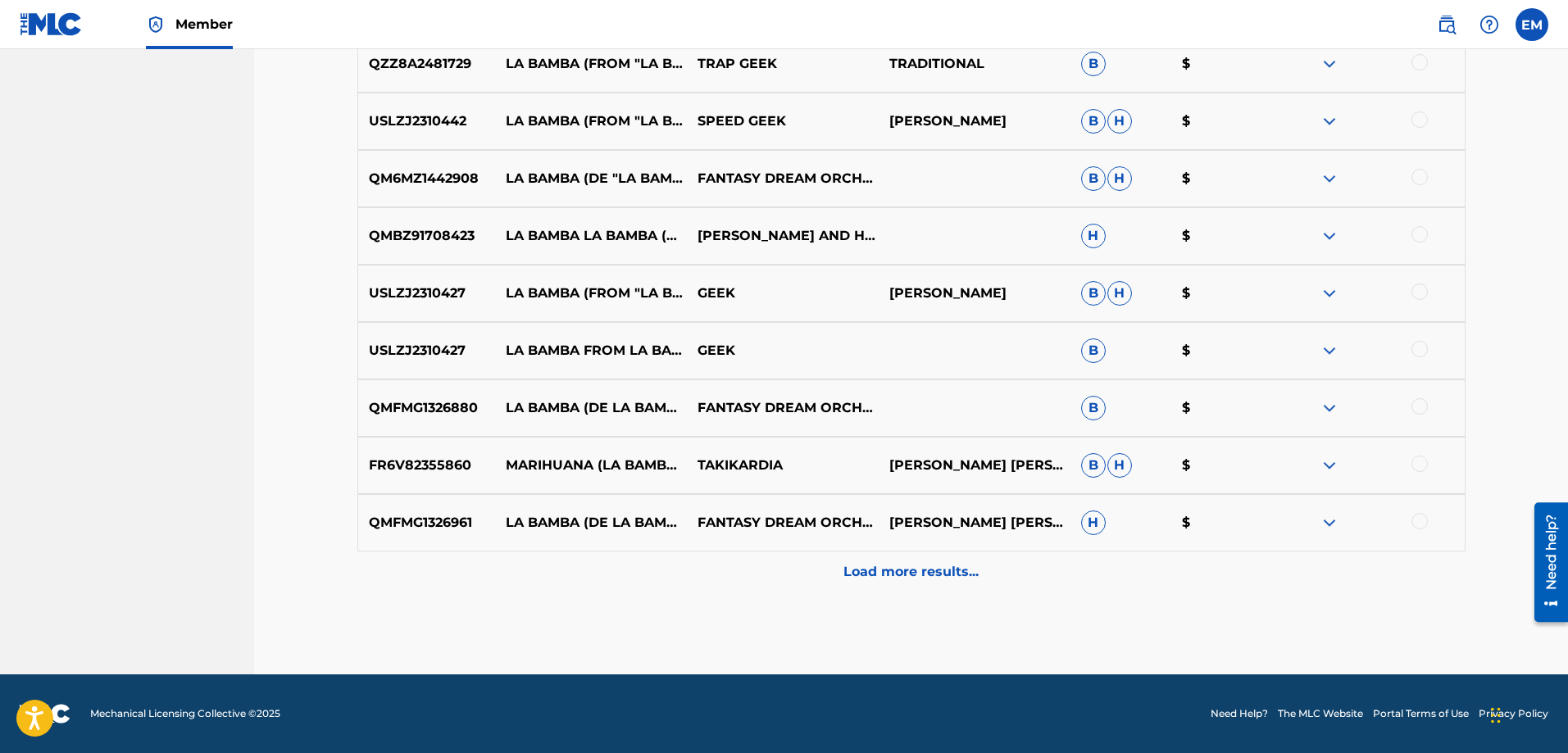
click at [881, 568] on p "Load more results..." at bounding box center [911, 572] width 135 height 20
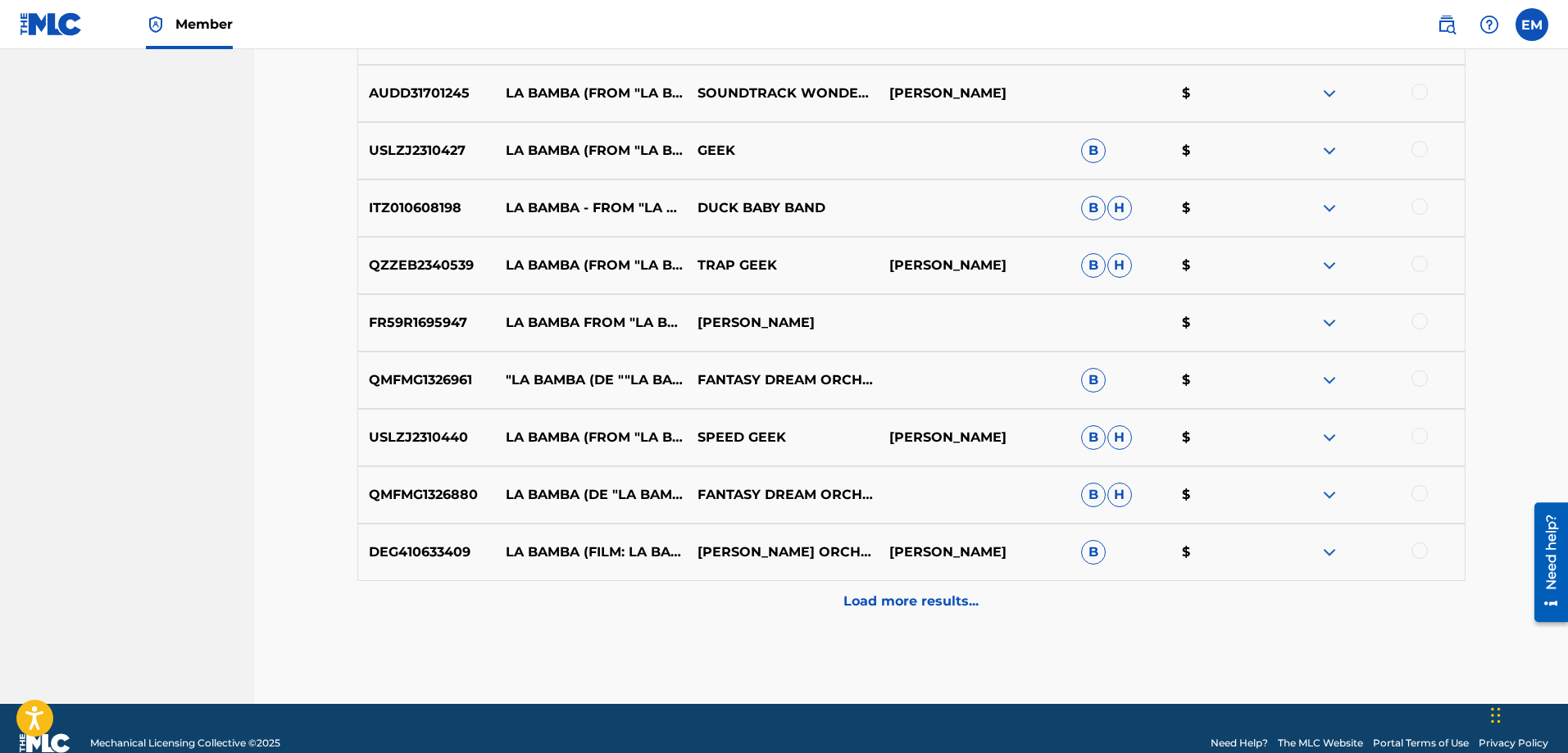
scroll to position [4669, 0]
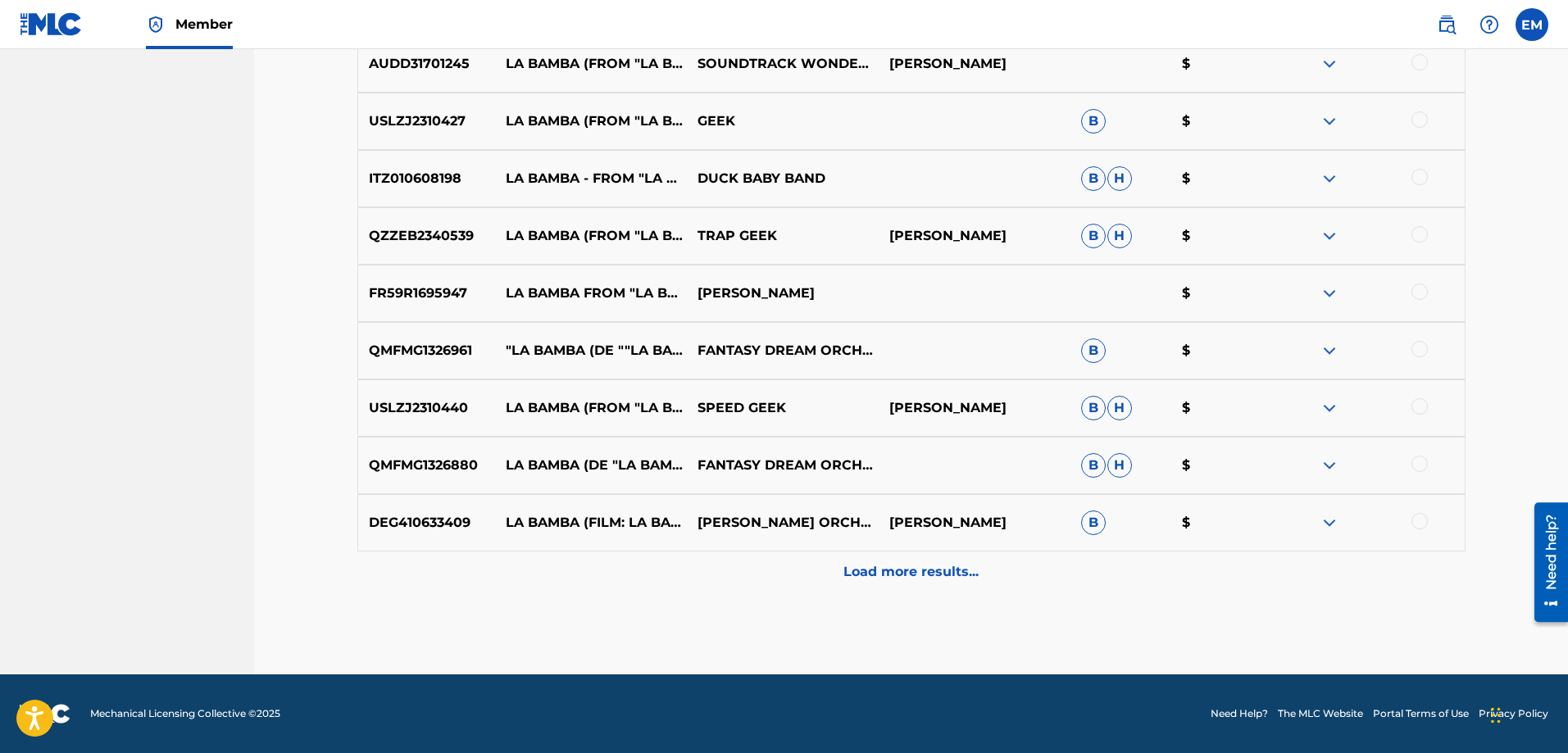
click at [856, 558] on div "Load more results..." at bounding box center [911, 572] width 1109 height 41
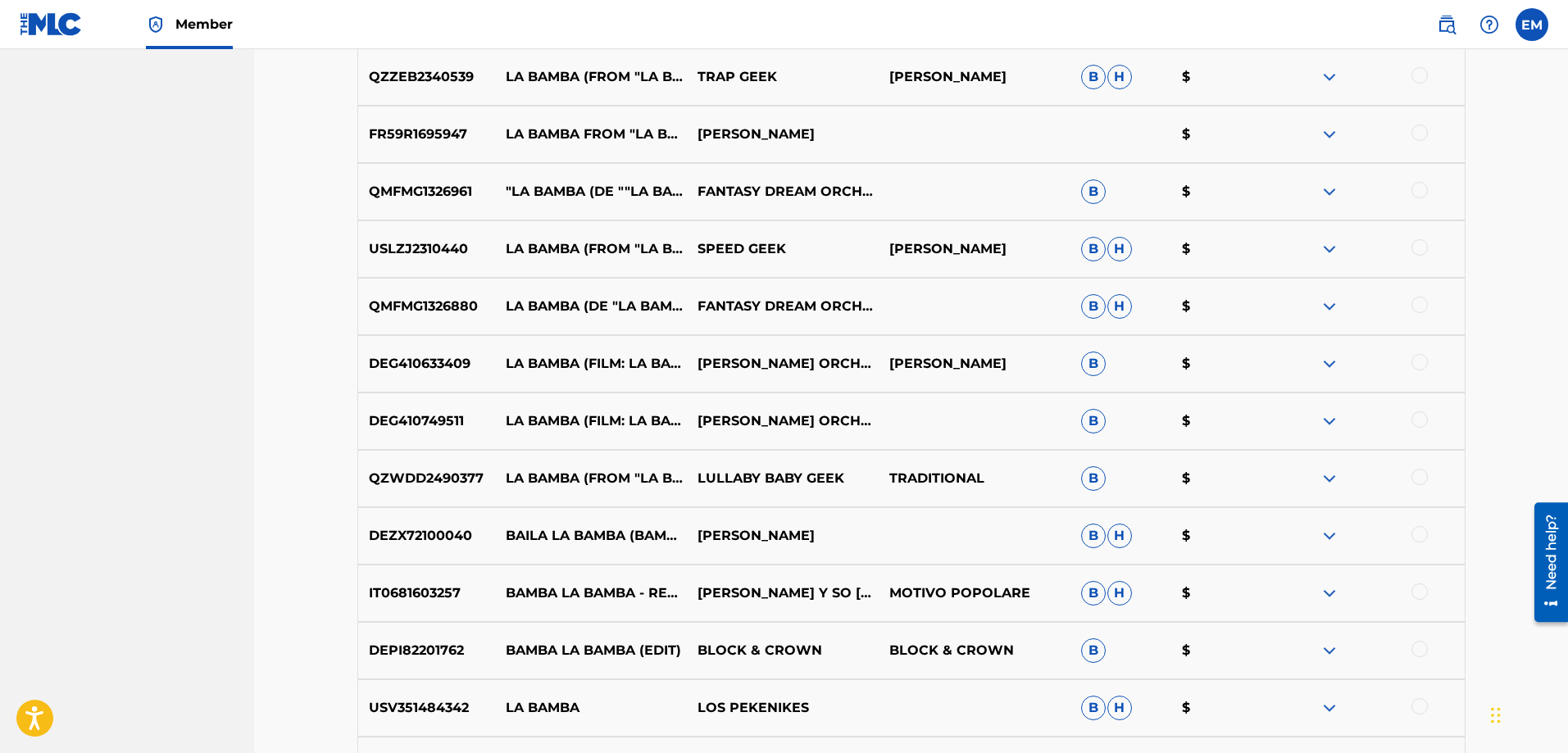
scroll to position [5243, 0]
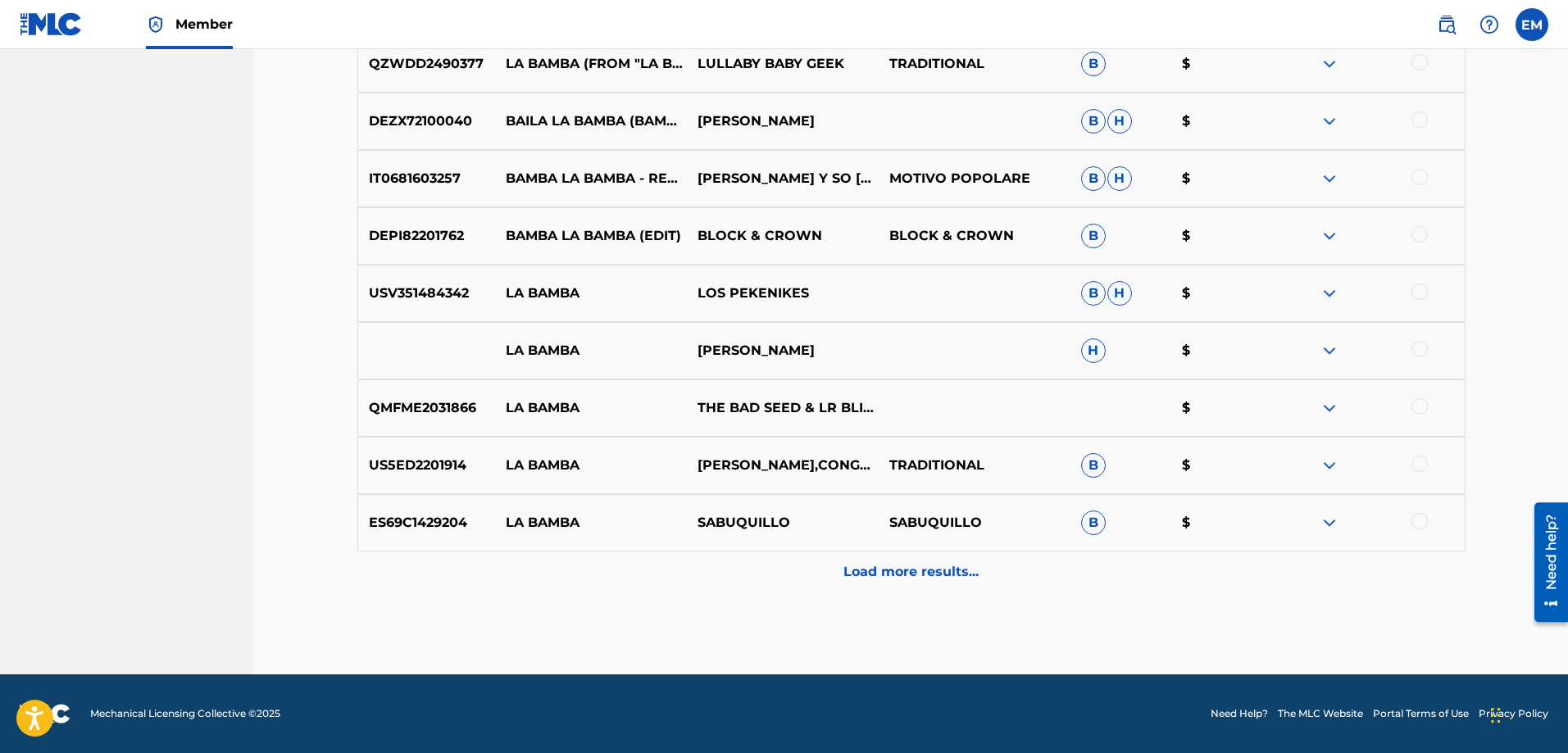
click at [911, 582] on div "Load more results..." at bounding box center [911, 572] width 1109 height 41
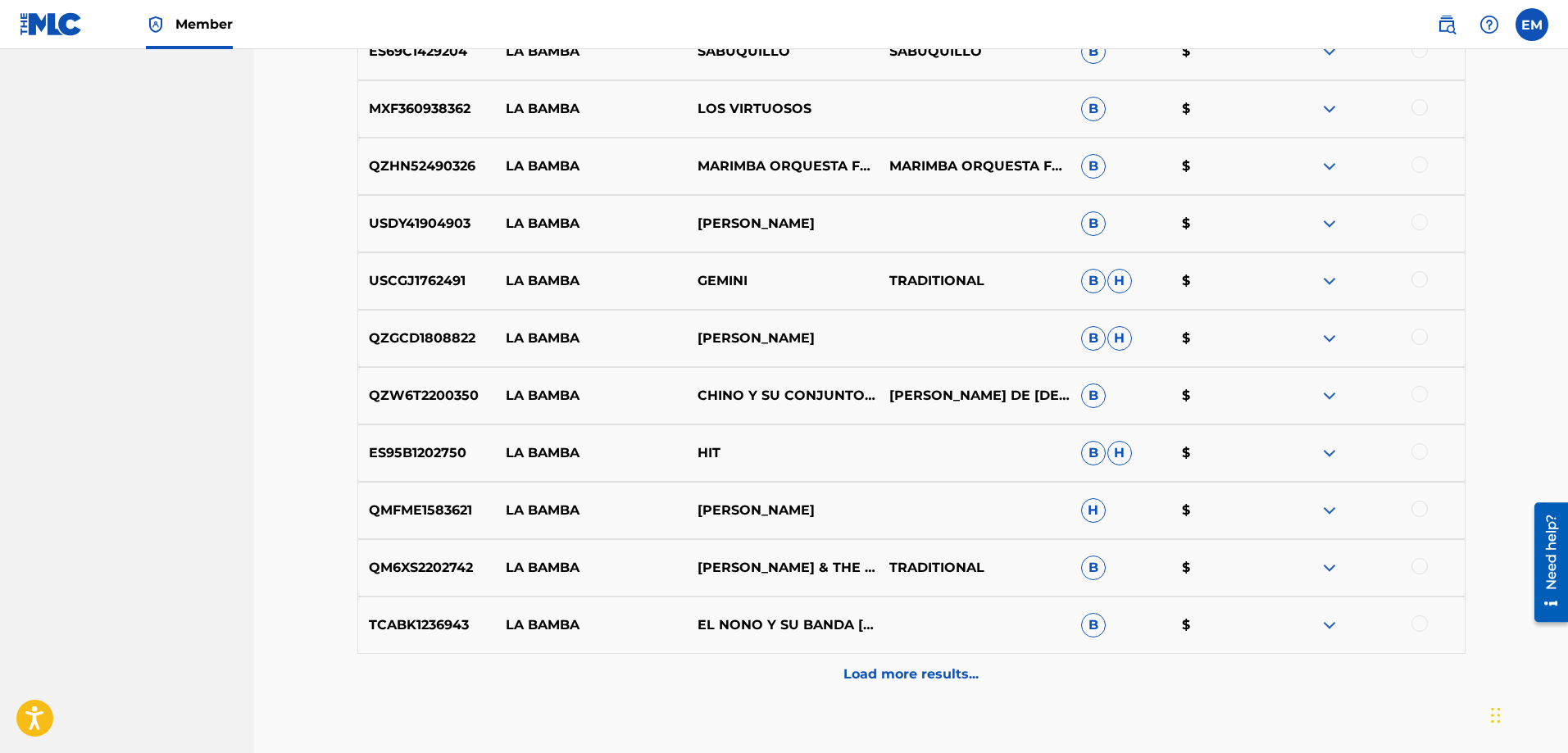
scroll to position [5735, 0]
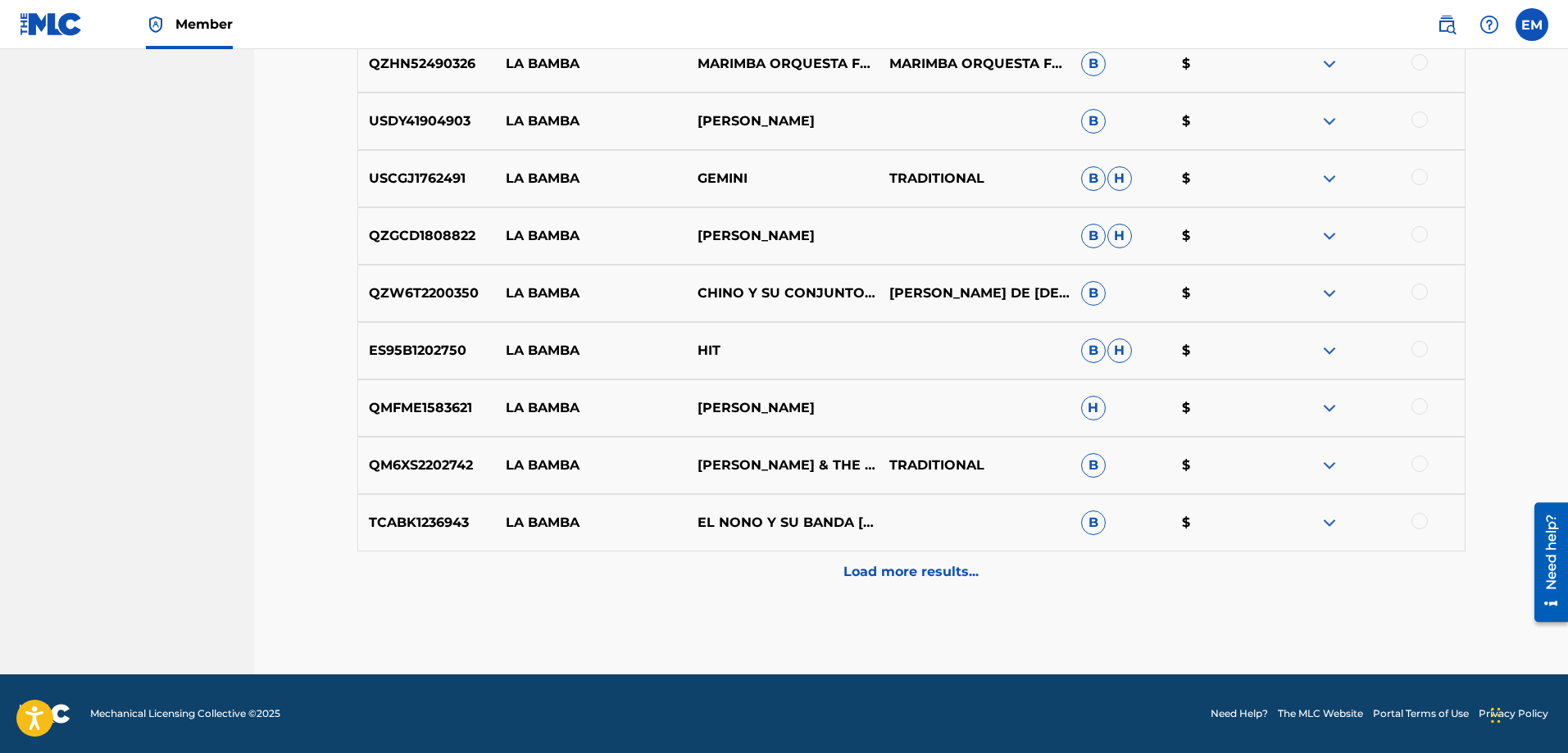
click at [944, 589] on div "Load more results..." at bounding box center [911, 572] width 1109 height 41
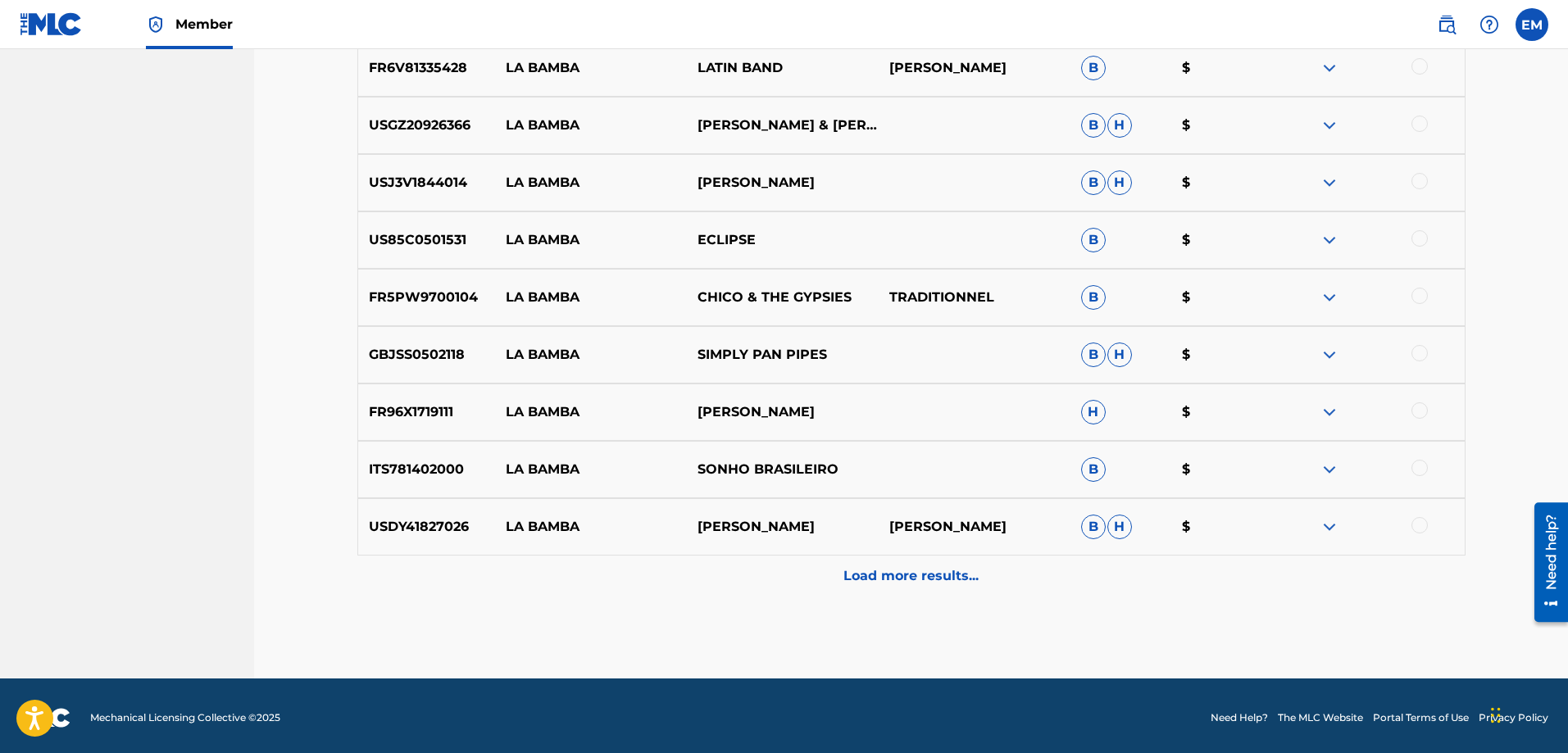
scroll to position [6390, 0]
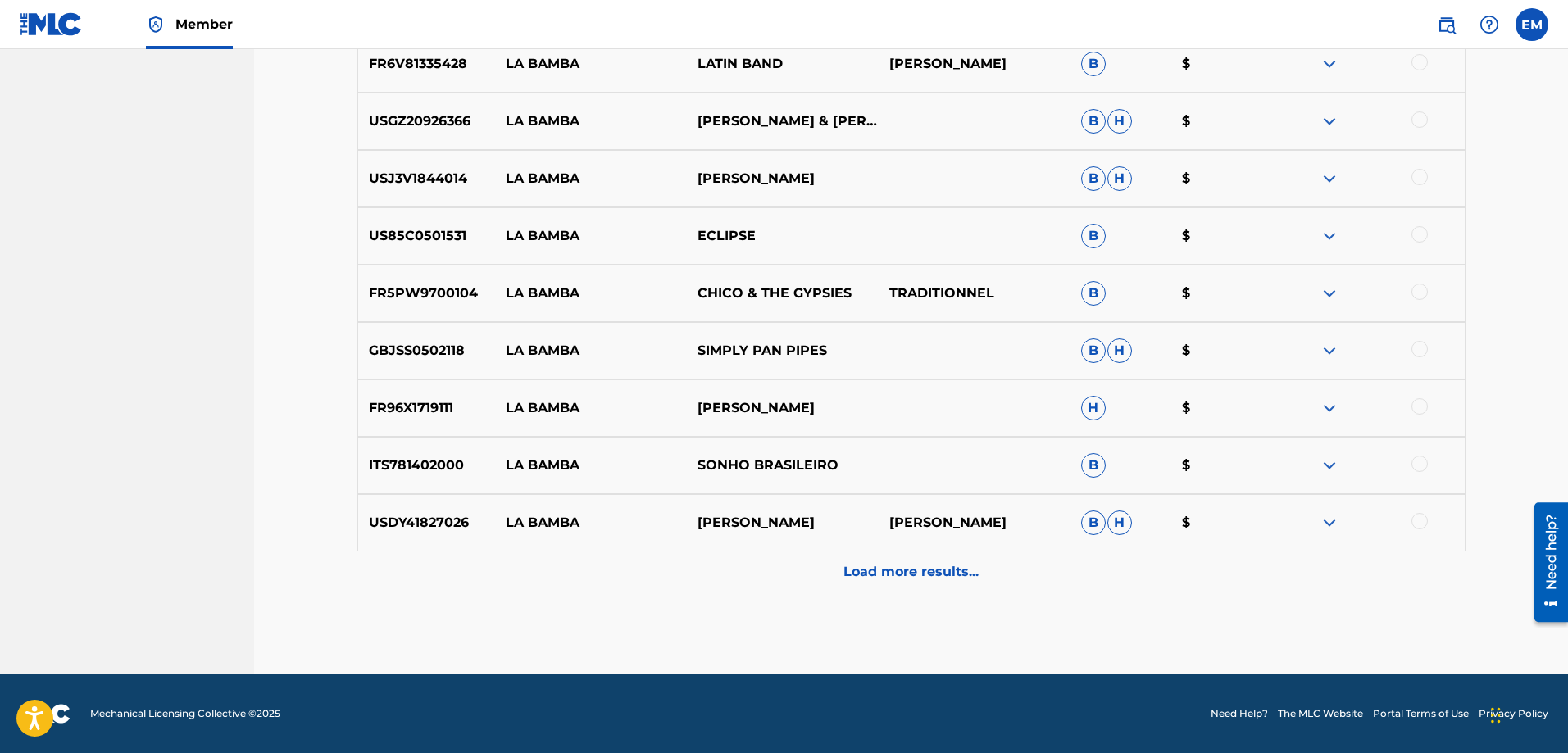
click at [944, 589] on div "Load more results..." at bounding box center [911, 572] width 1109 height 41
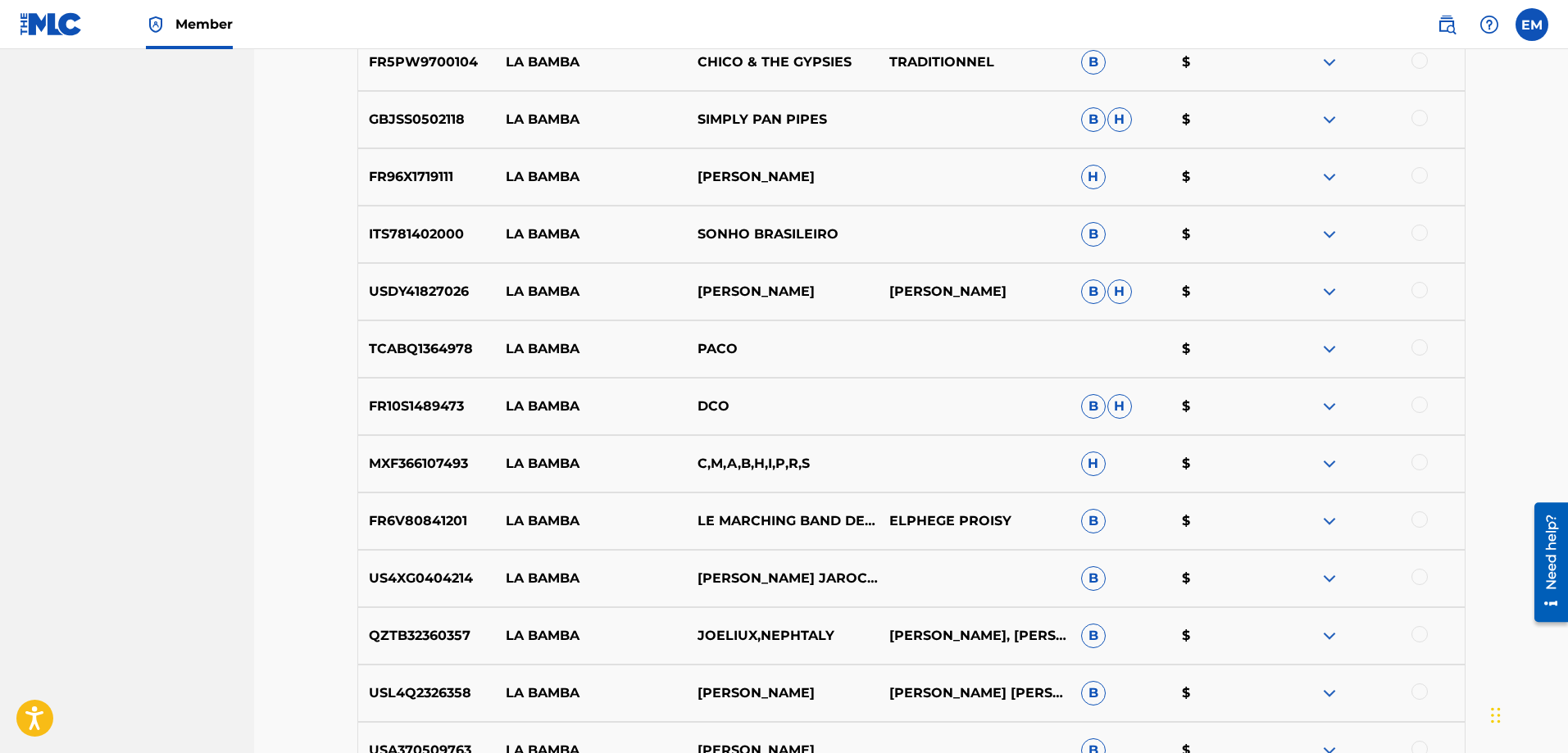
scroll to position [6636, 0]
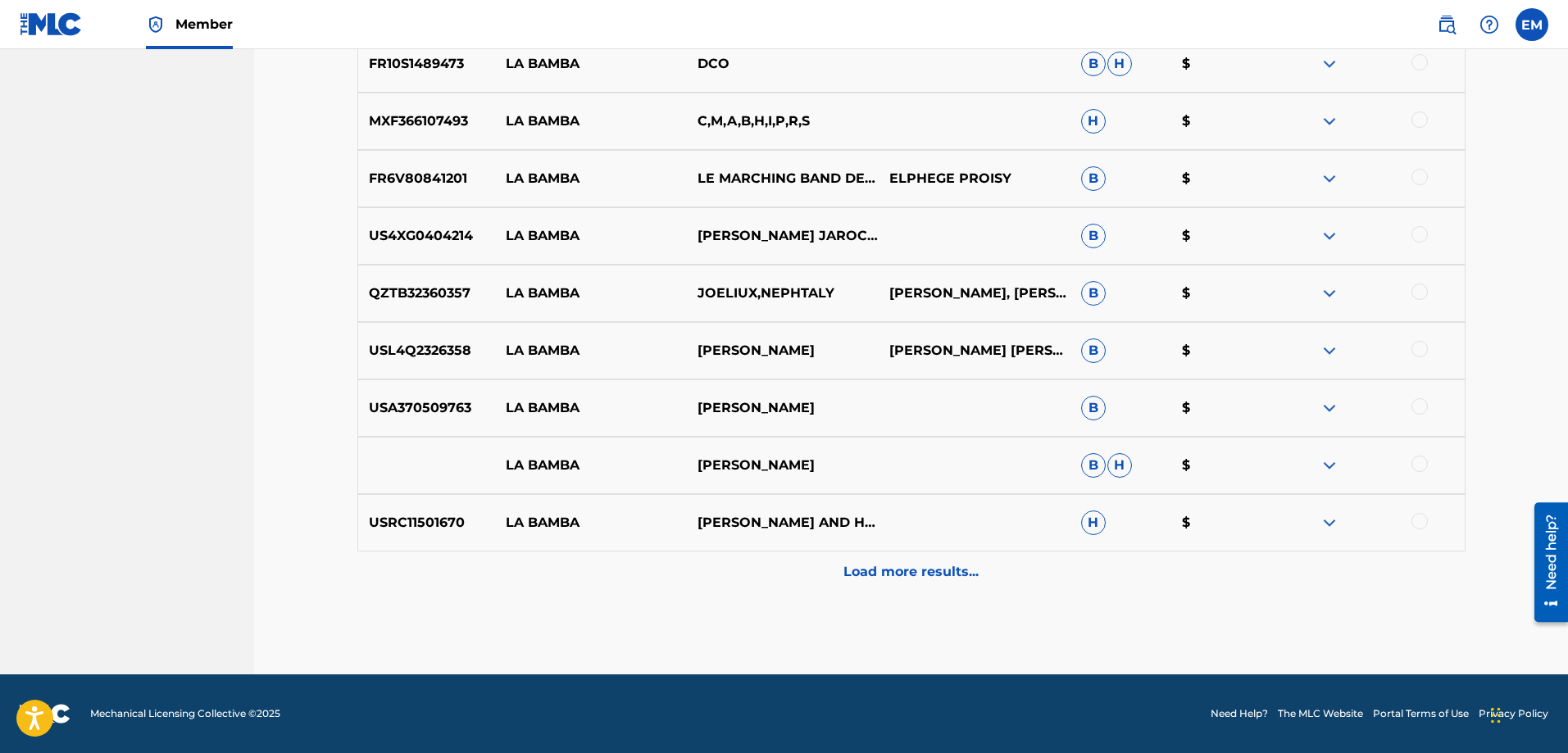
click at [944, 589] on div "Load more results..." at bounding box center [911, 572] width 1109 height 41
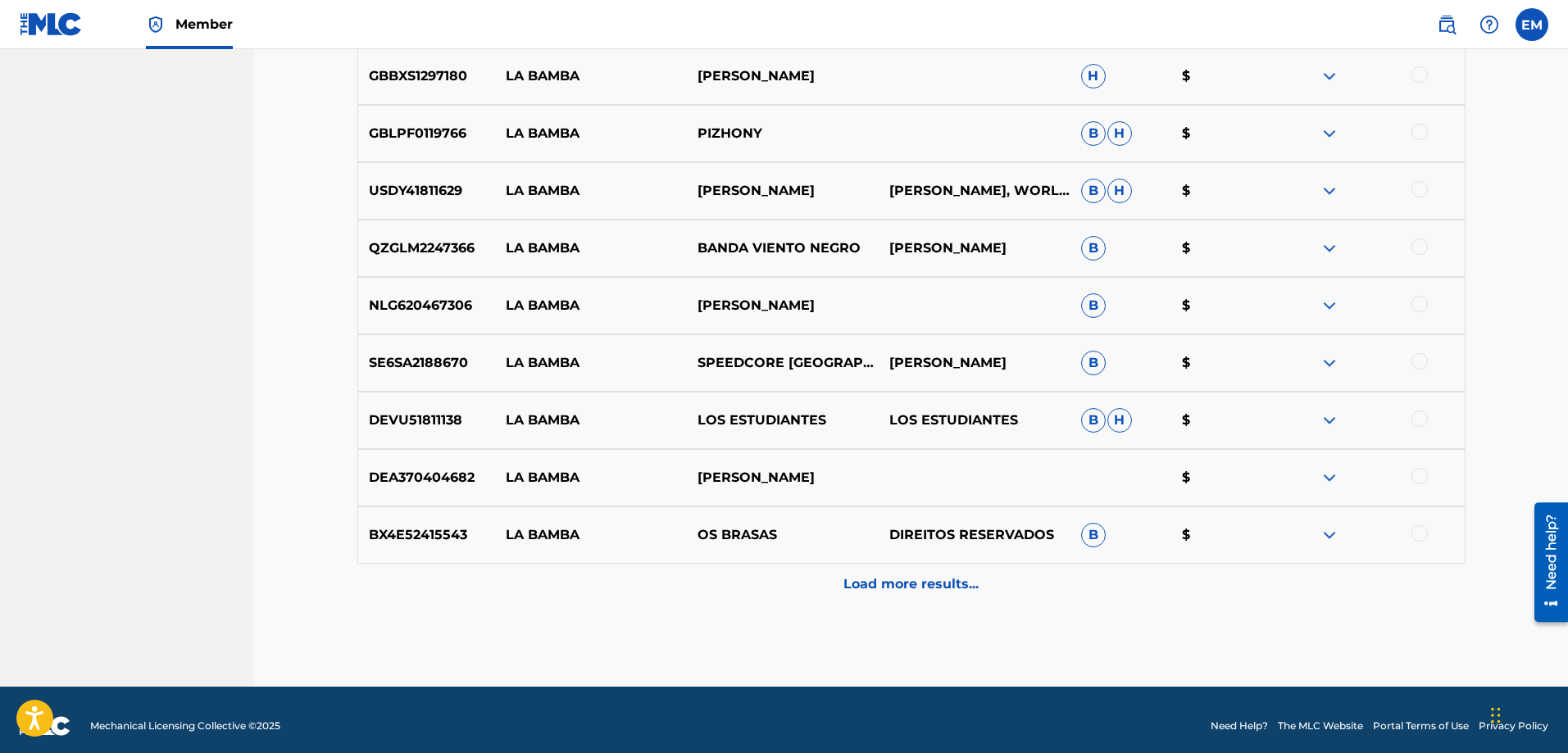
scroll to position [7538, 0]
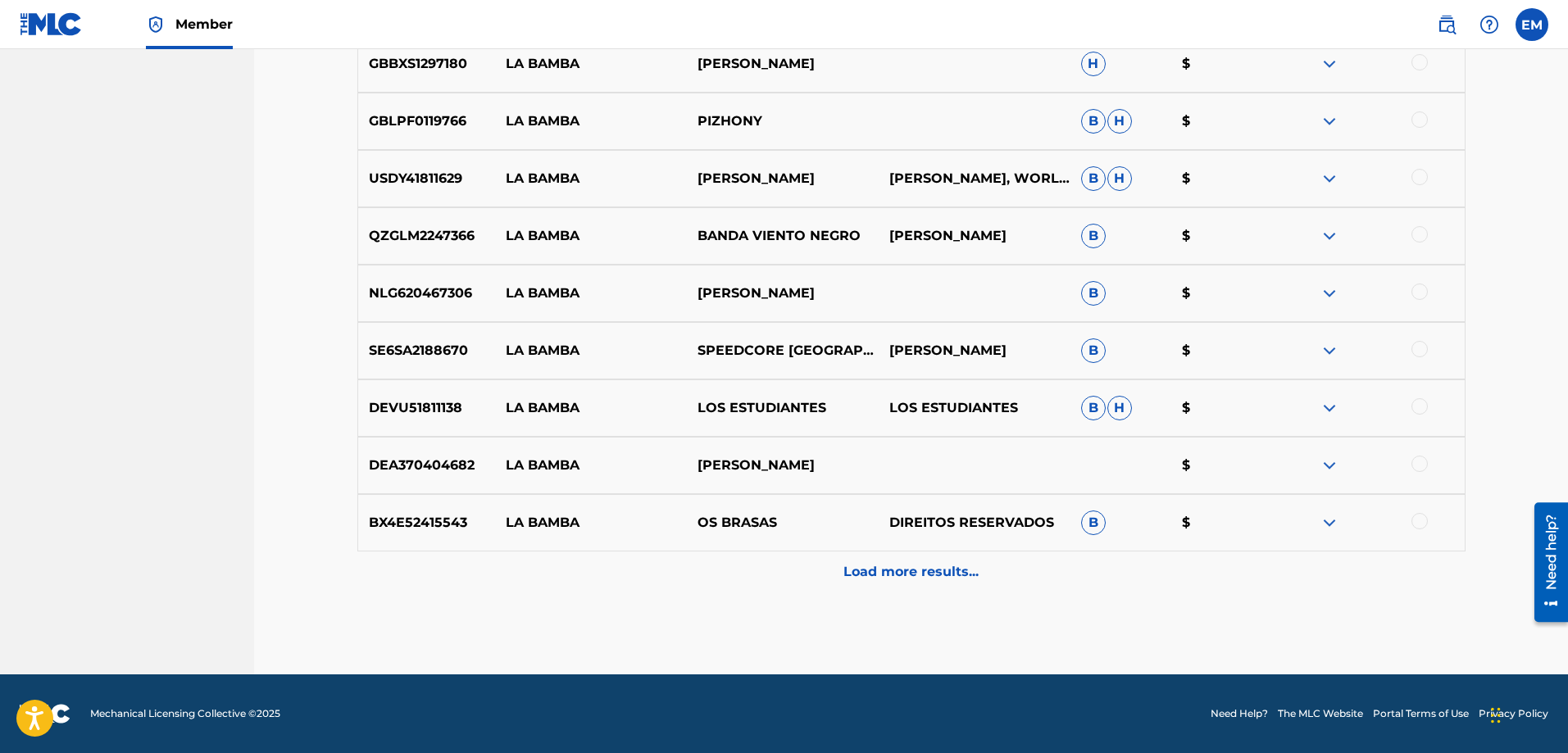
click at [946, 581] on p "Load more results..." at bounding box center [911, 572] width 135 height 20
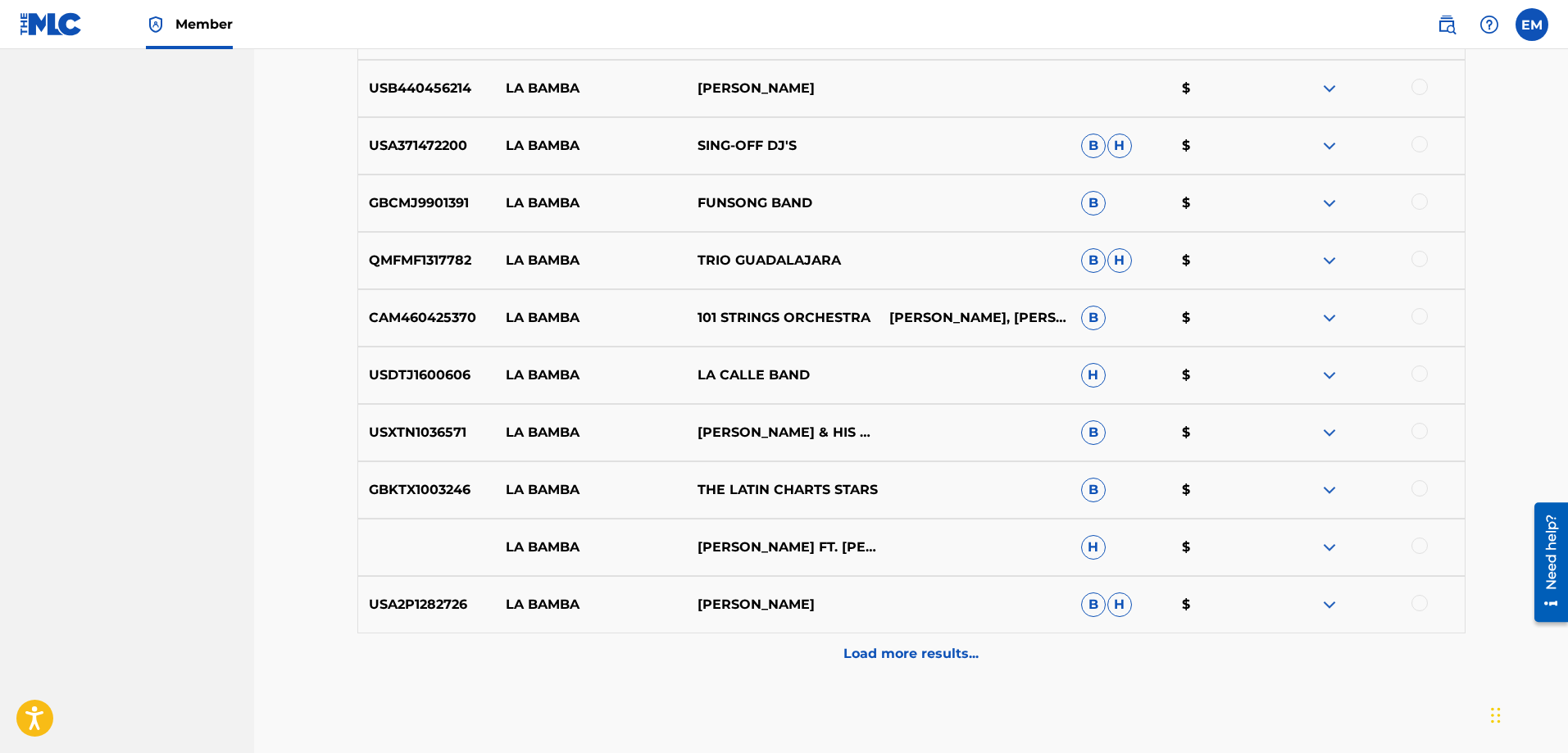
scroll to position [8111, 0]
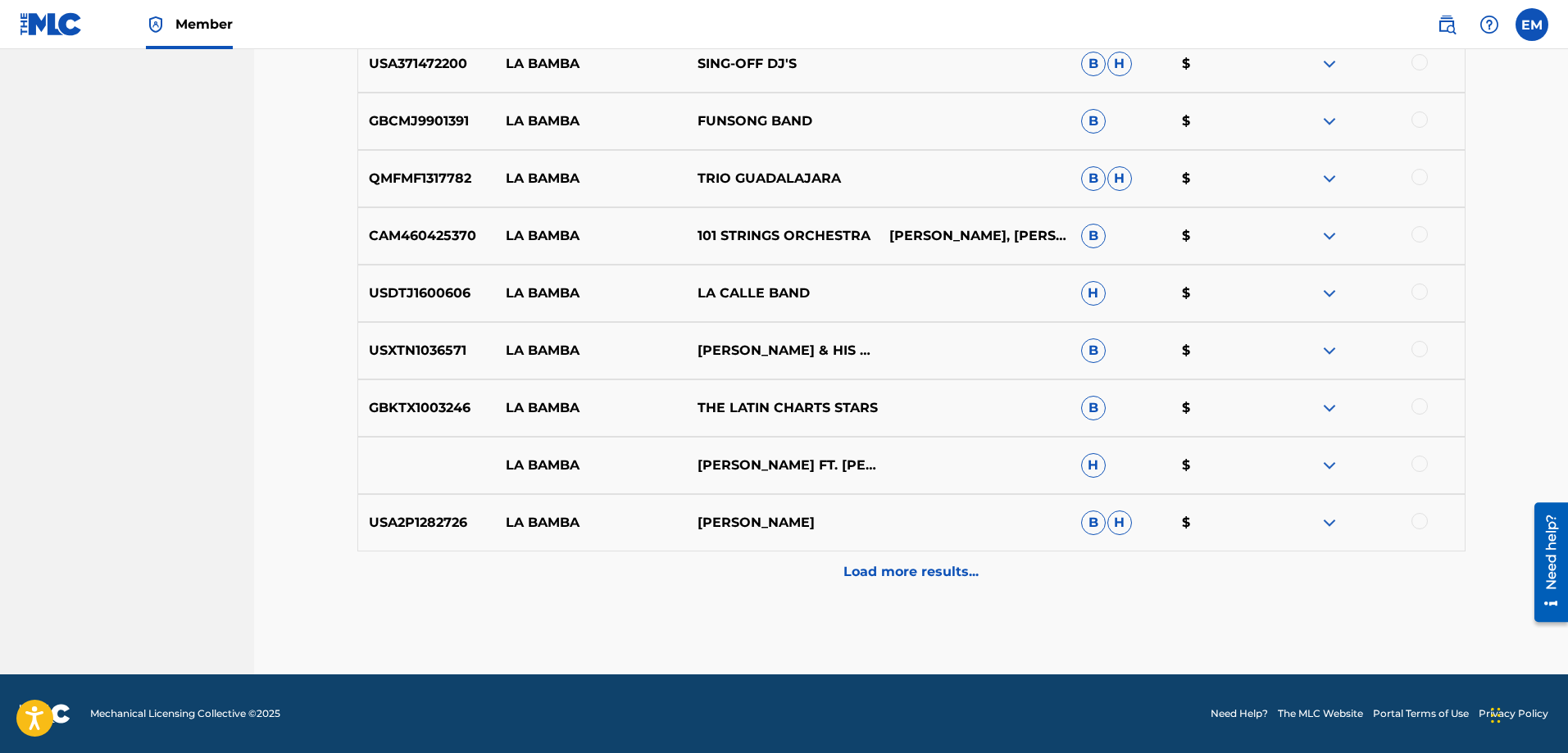
click at [943, 562] on div "Load more results..." at bounding box center [911, 572] width 1109 height 41
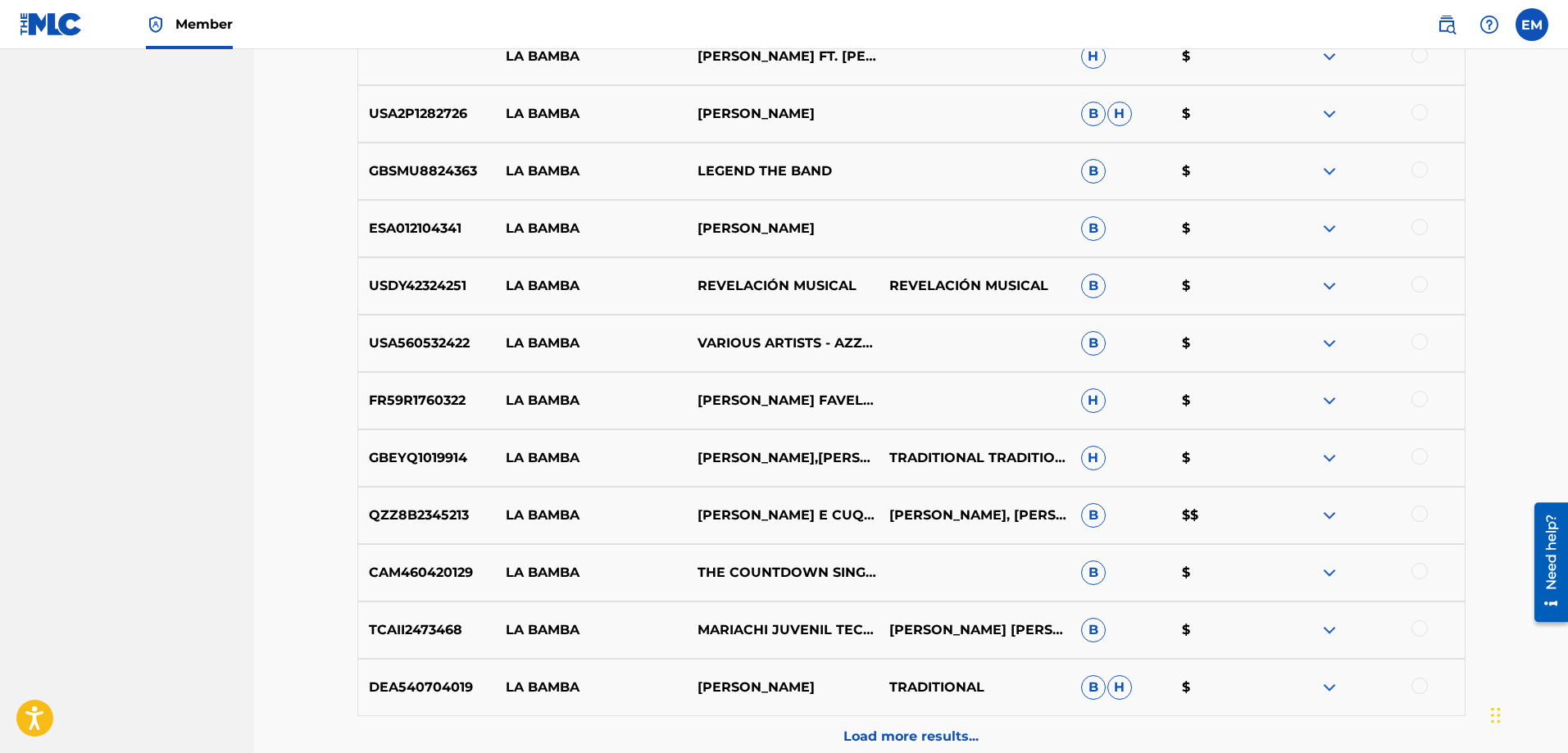
scroll to position [8685, 0]
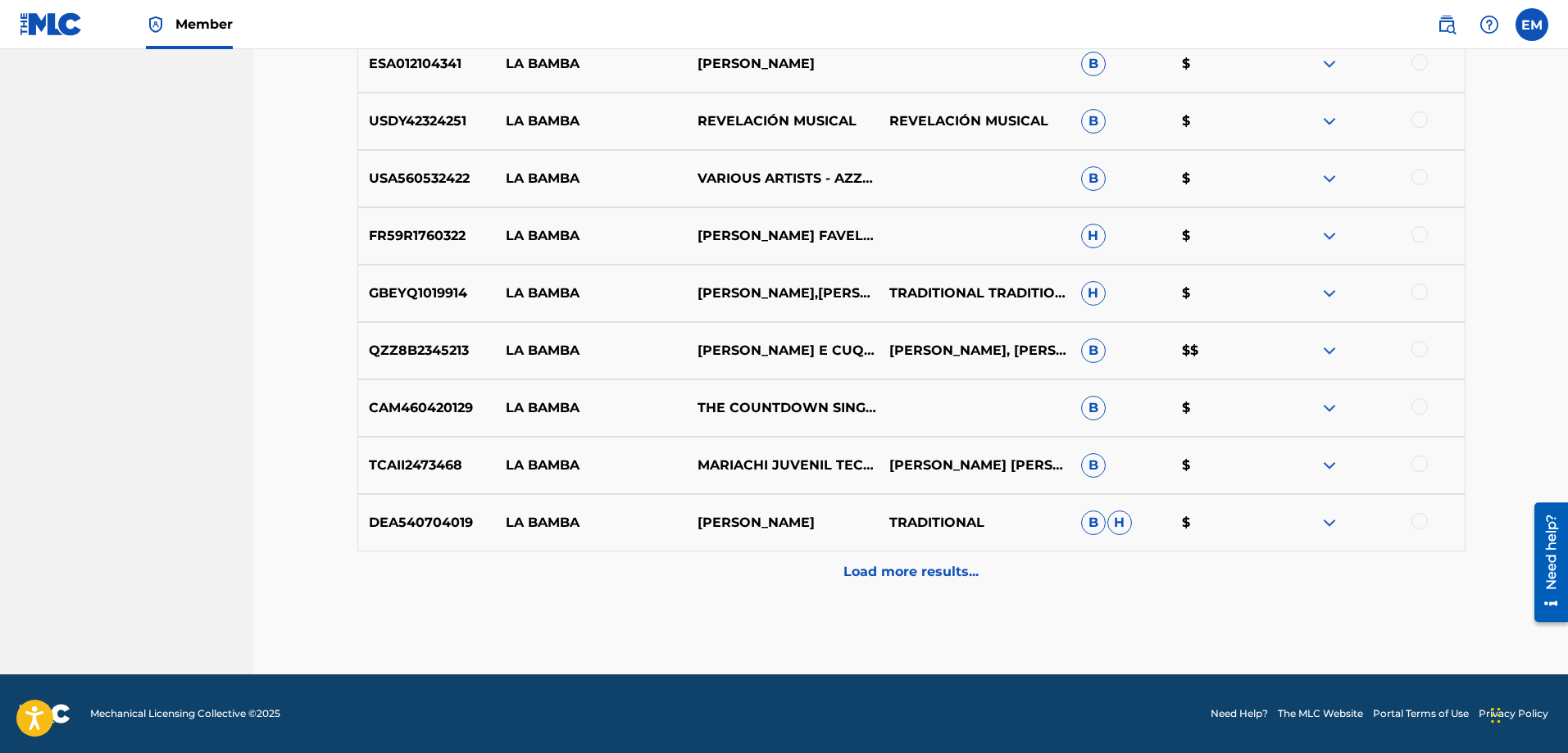
click at [938, 583] on div "Load more results..." at bounding box center [911, 572] width 1109 height 41
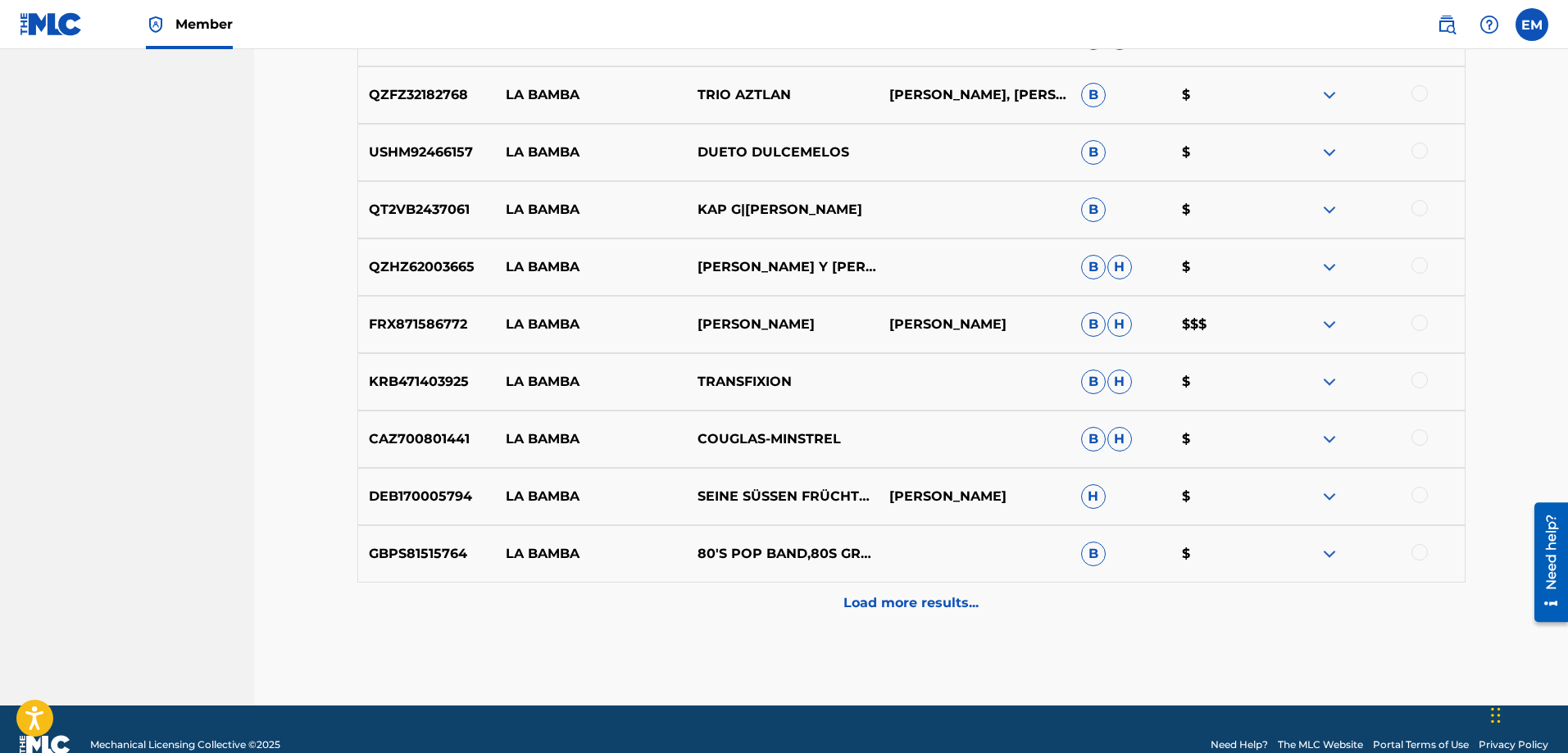
scroll to position [9259, 0]
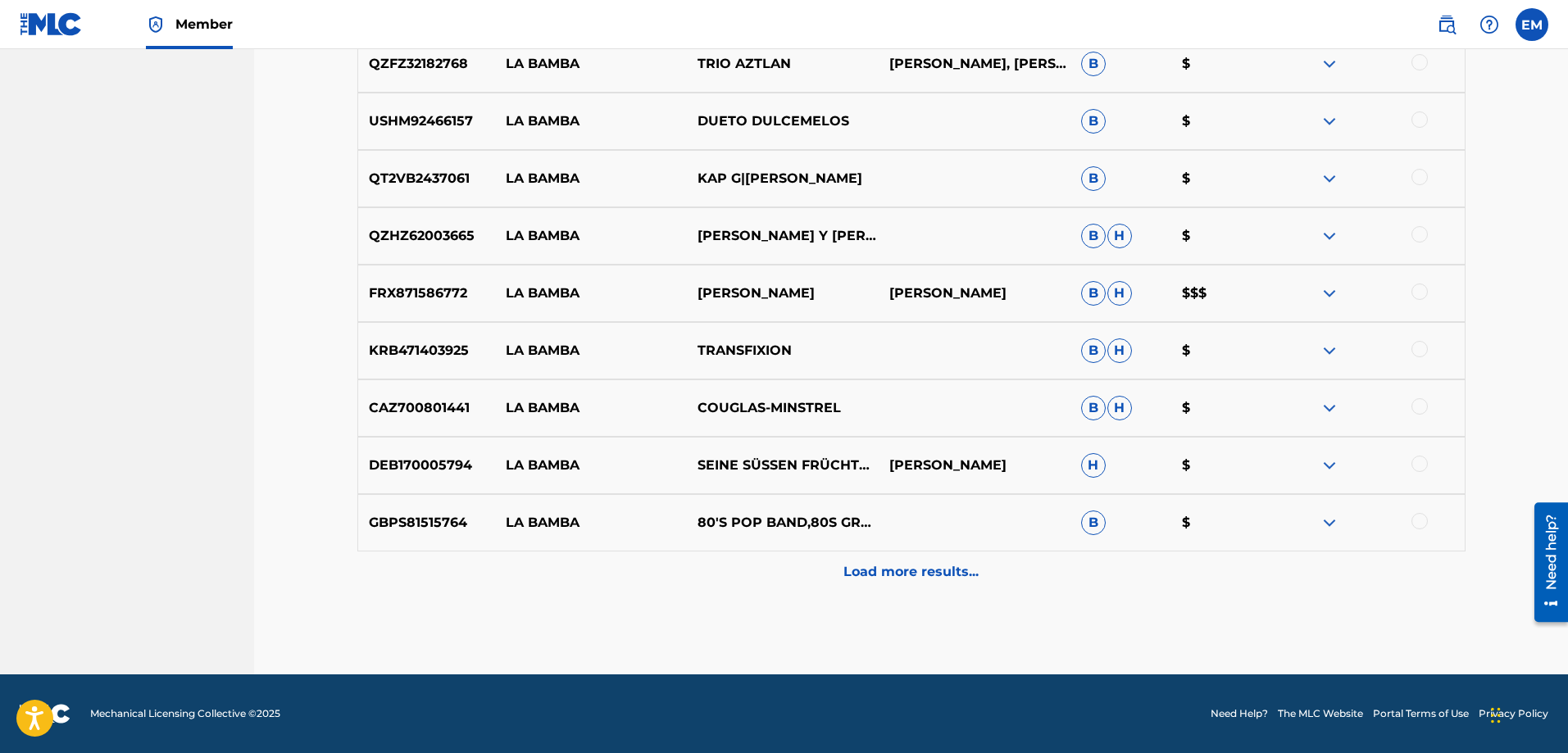
click at [938, 583] on div "Load more results..." at bounding box center [911, 572] width 1109 height 41
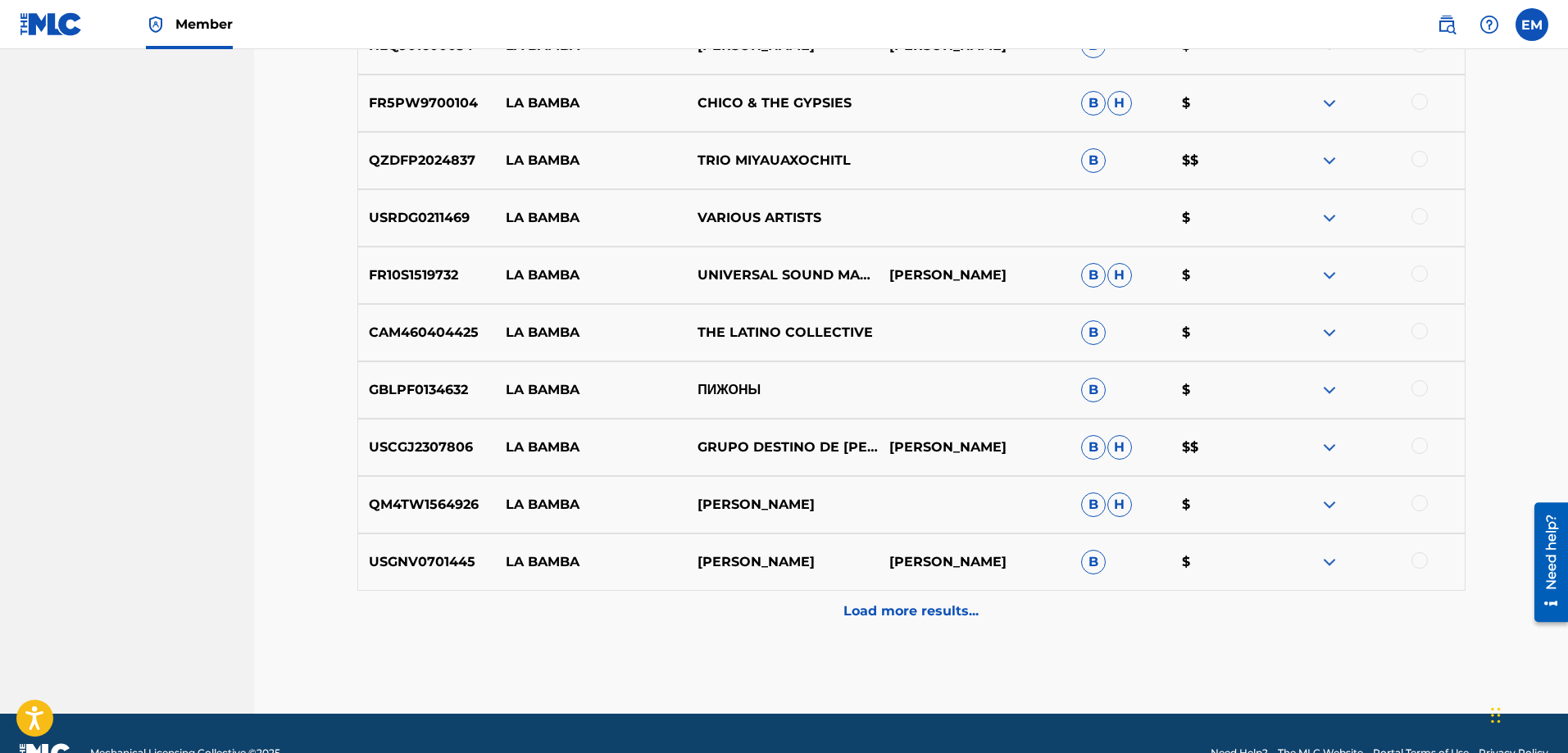
scroll to position [9833, 0]
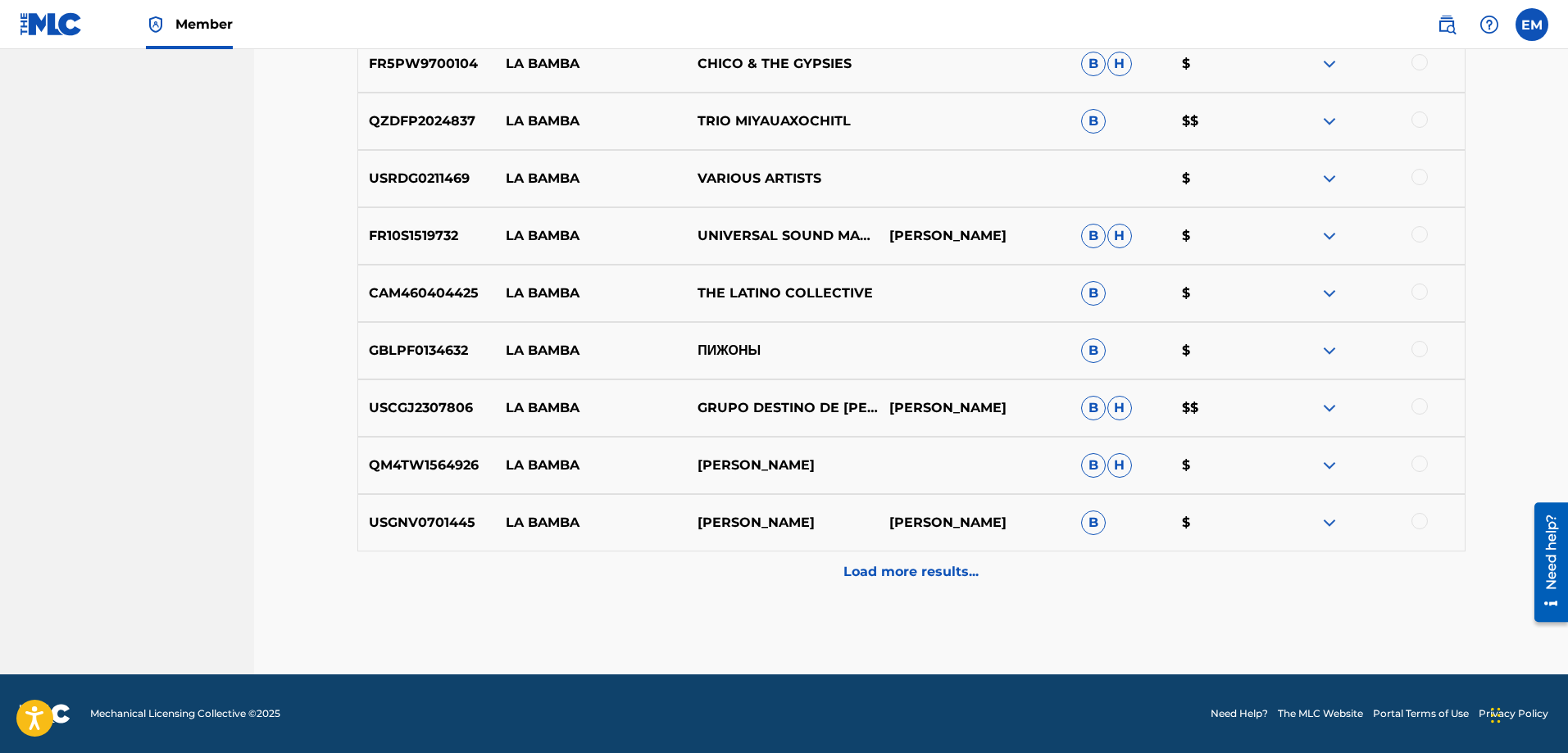
click at [938, 583] on div "Load more results..." at bounding box center [911, 572] width 1109 height 41
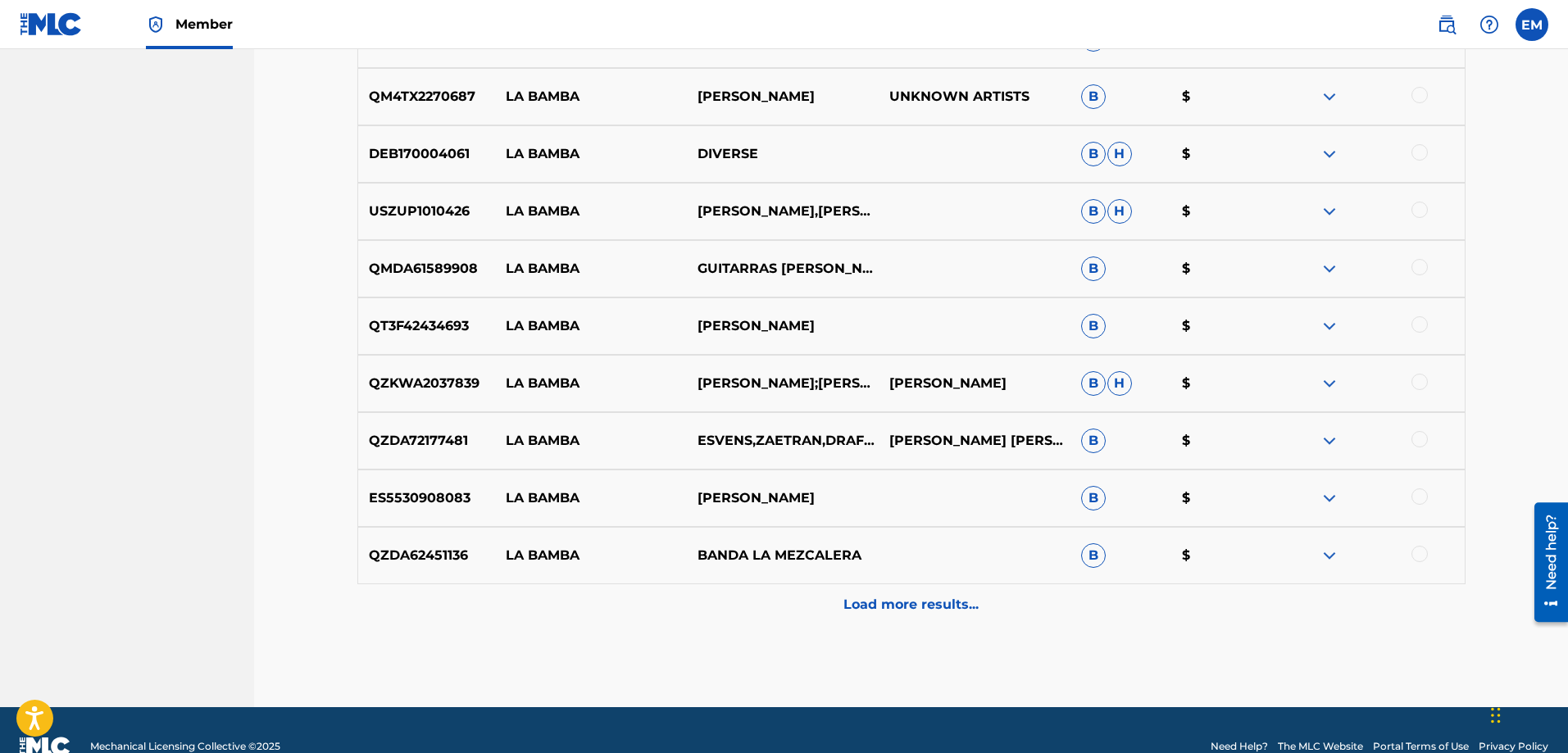
scroll to position [10406, 0]
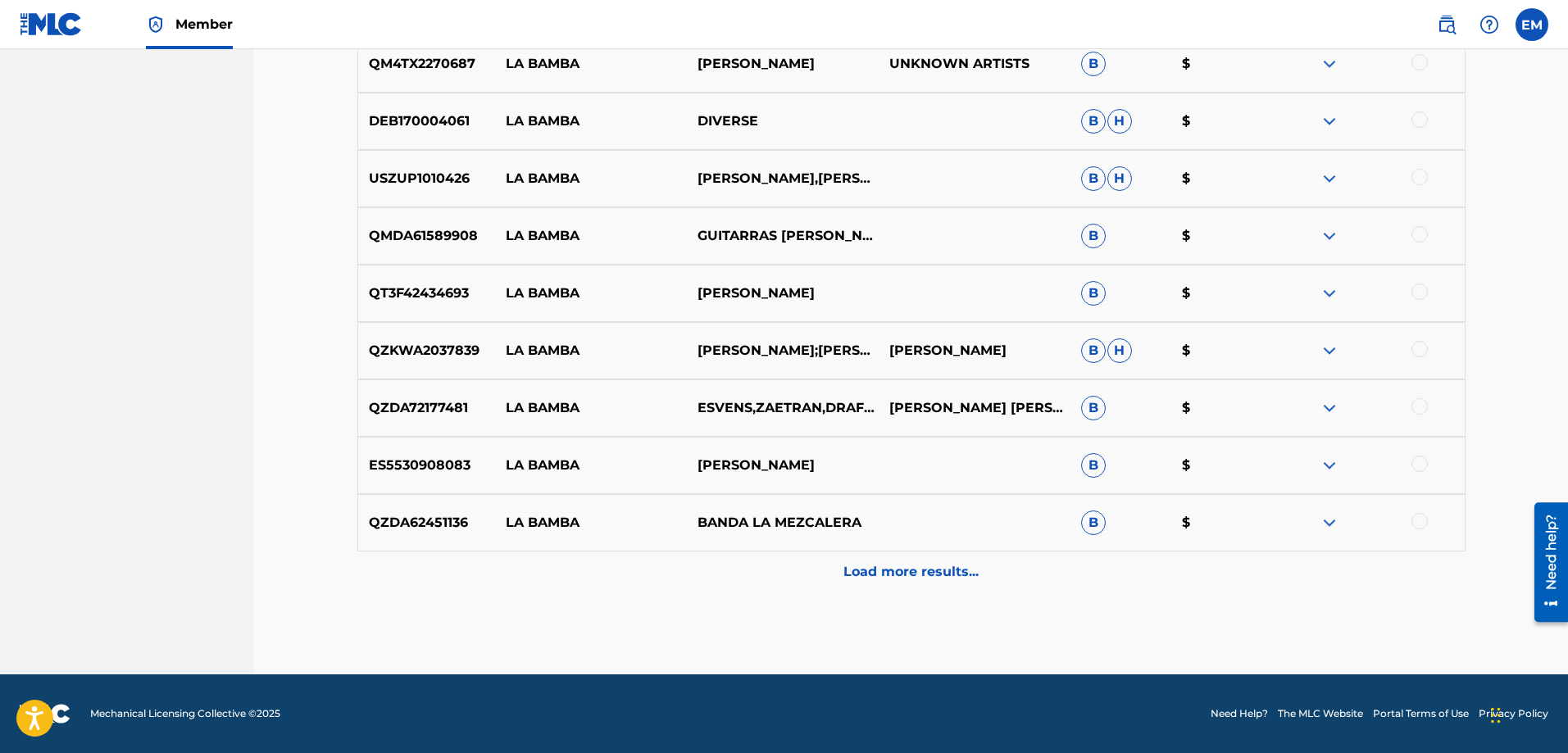
click at [938, 583] on div "Load more results..." at bounding box center [911, 572] width 1109 height 41
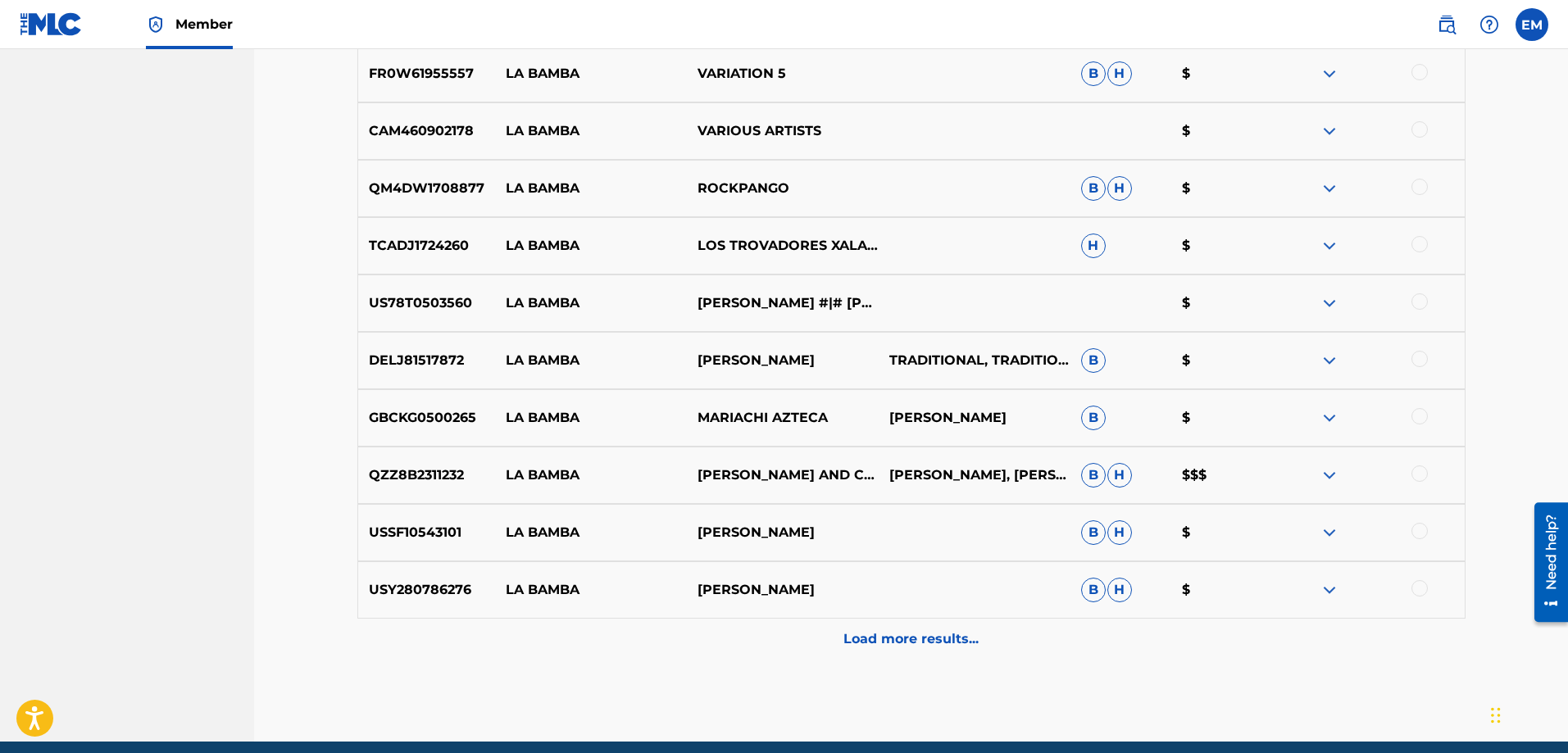
scroll to position [10980, 0]
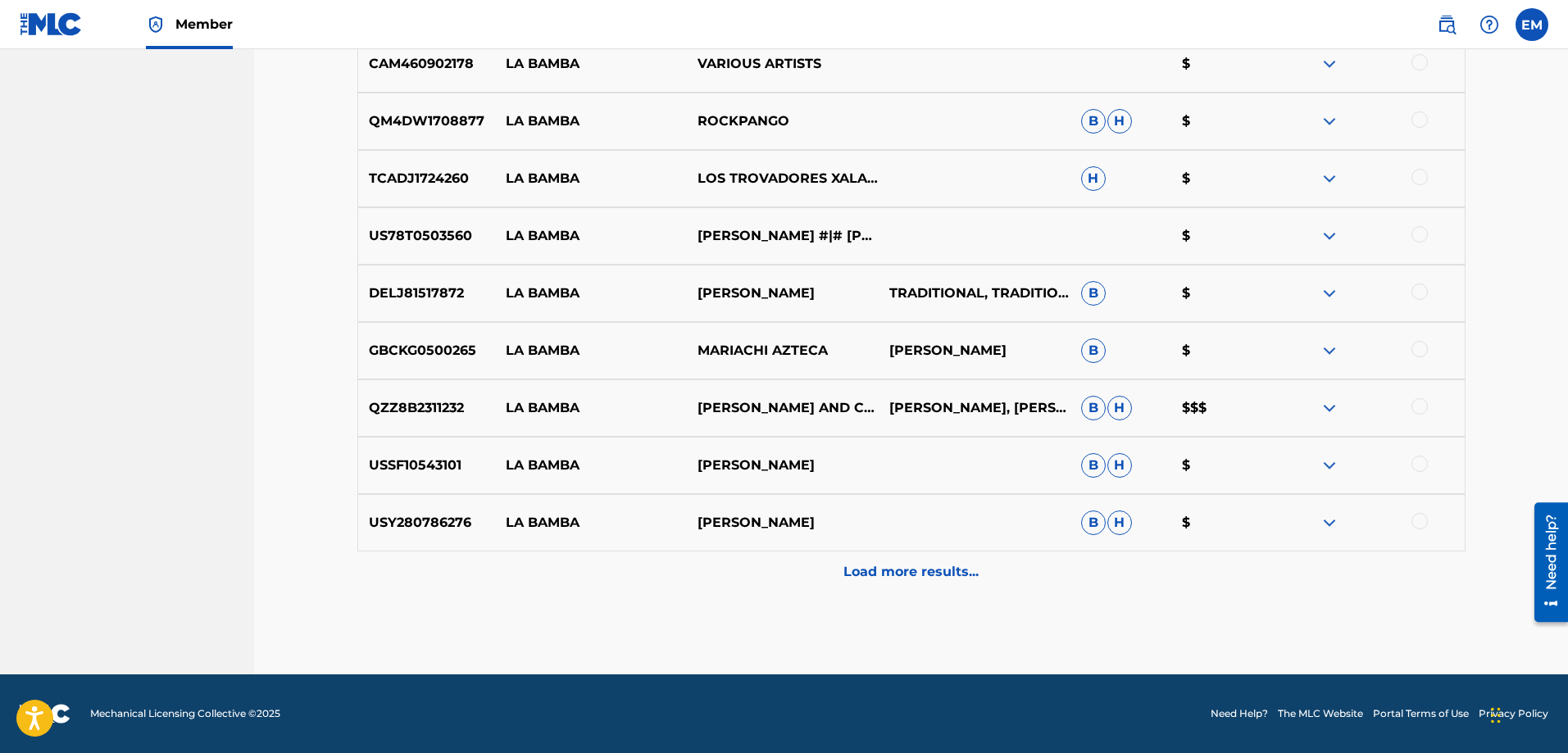
click at [938, 583] on div "Load more results..." at bounding box center [911, 572] width 1109 height 41
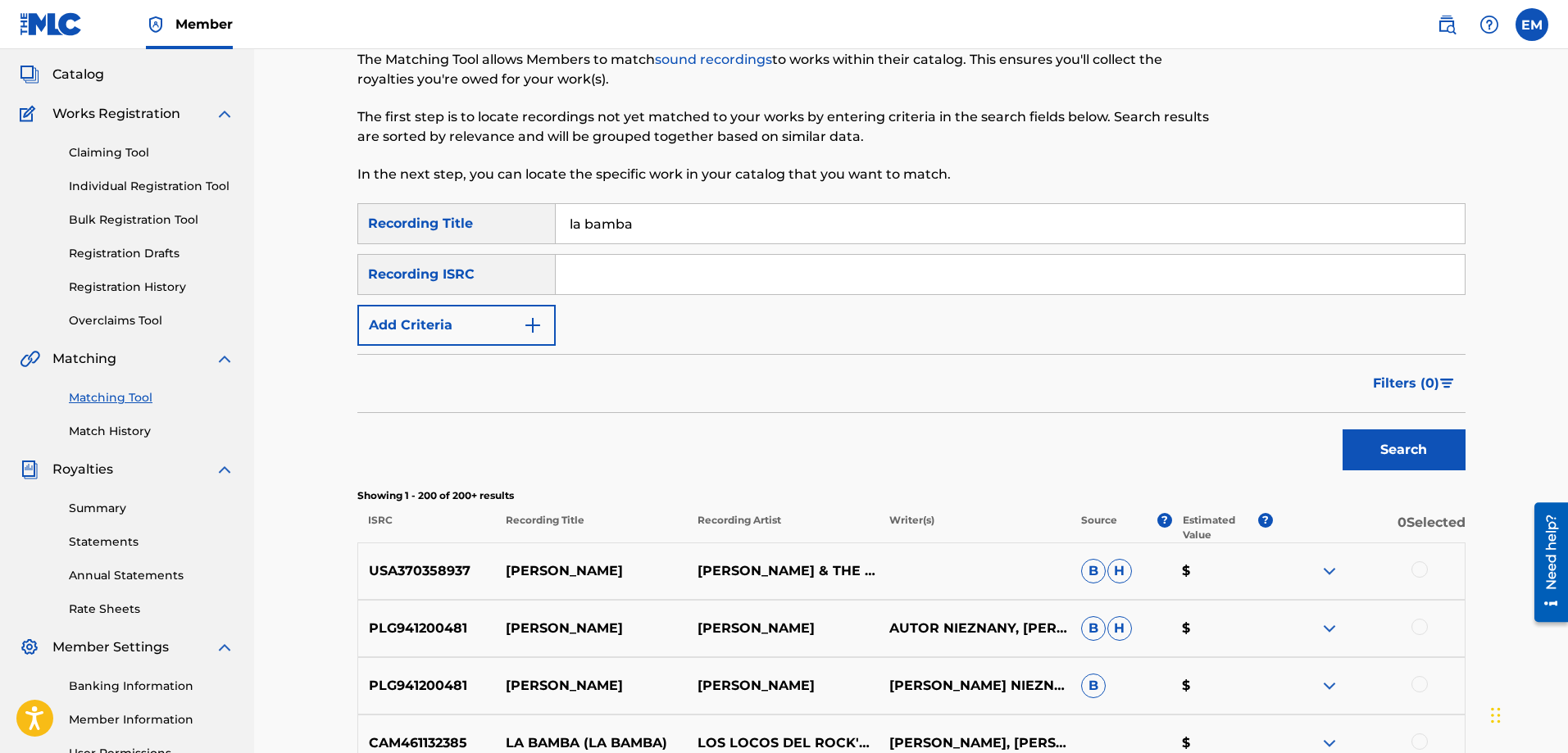
scroll to position [0, 0]
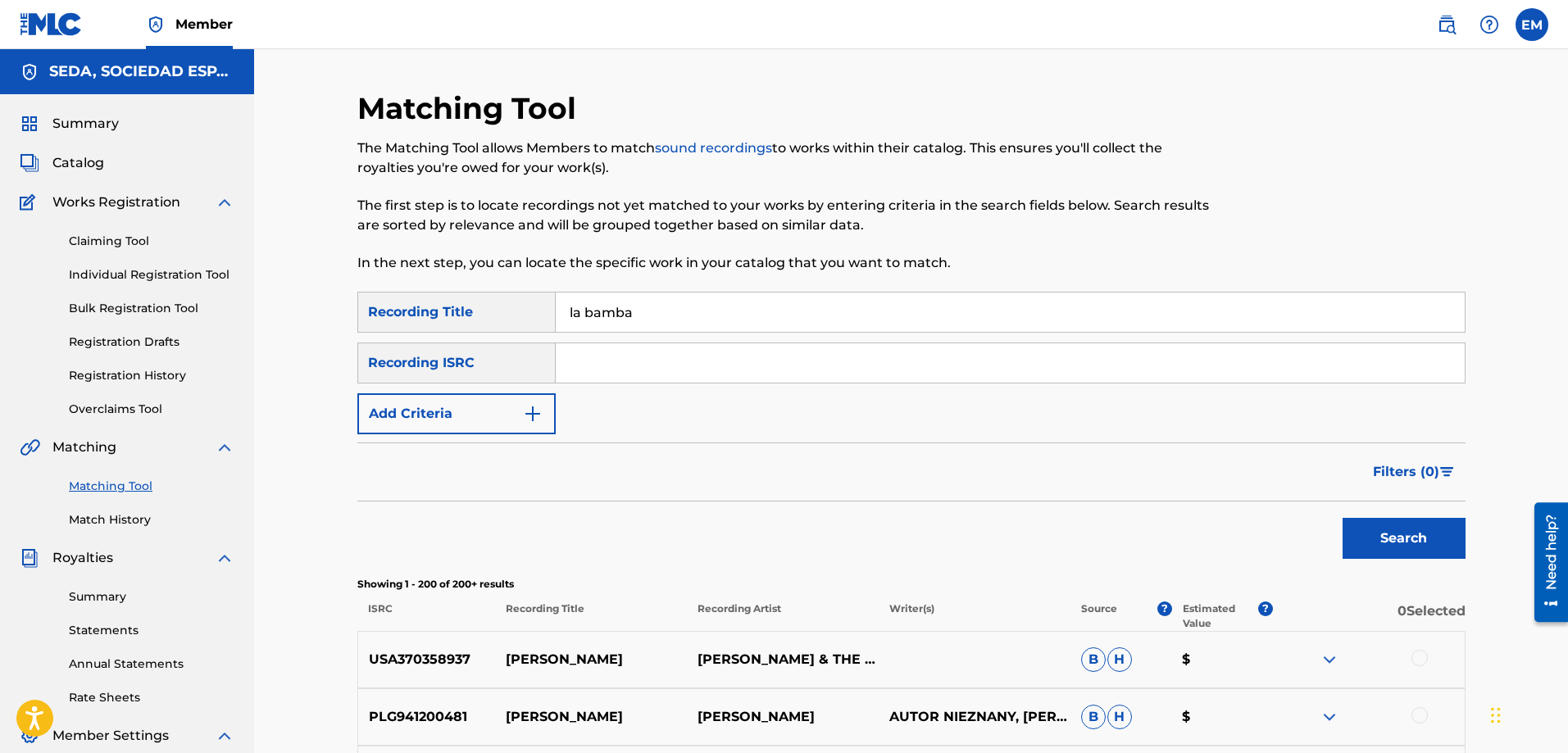
click at [477, 397] on button "Add Criteria" at bounding box center [456, 414] width 198 height 41
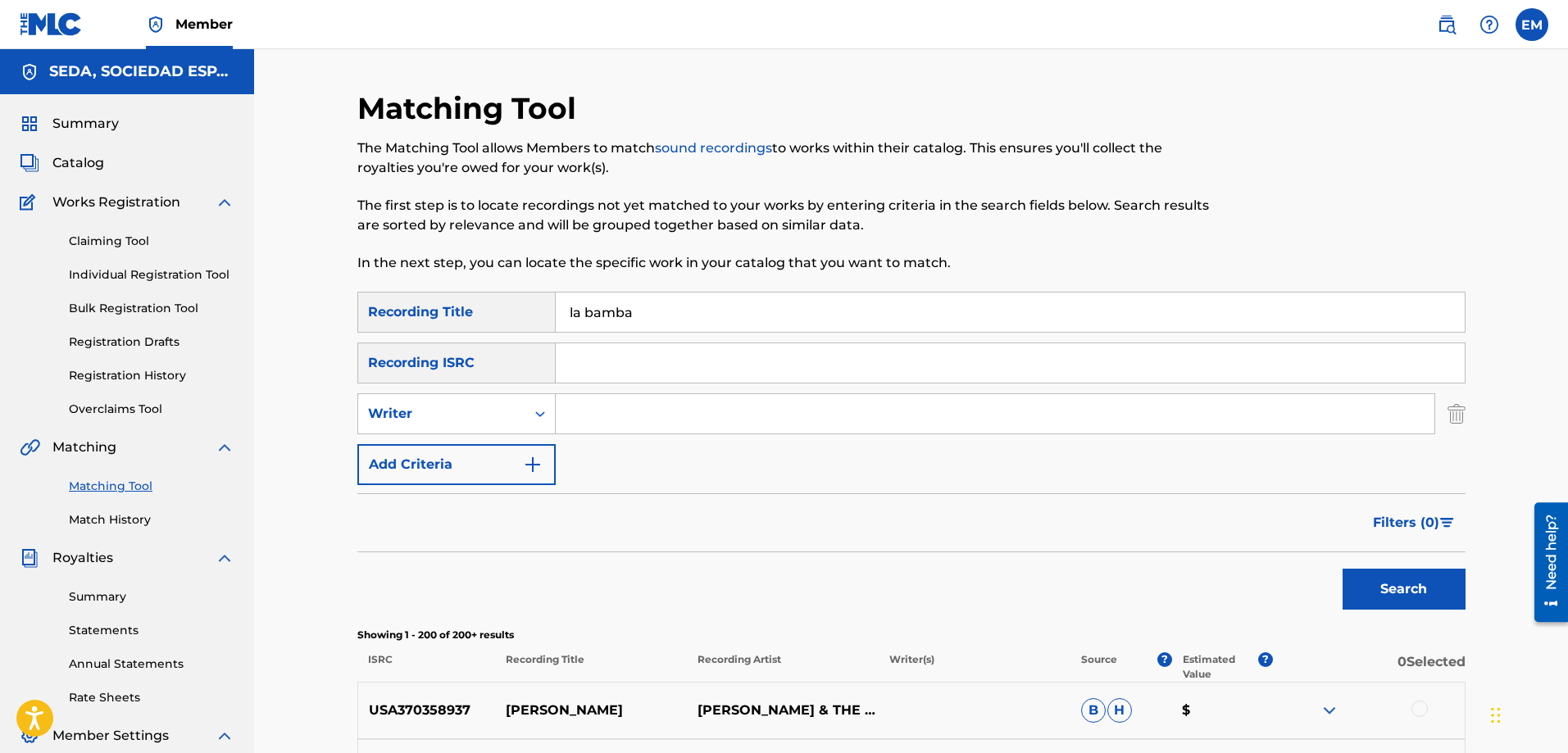
click at [593, 410] on input "Search Form" at bounding box center [996, 414] width 879 height 39
type input "[PERSON_NAME]"
click at [1343, 568] on button "Search" at bounding box center [1405, 589] width 123 height 41
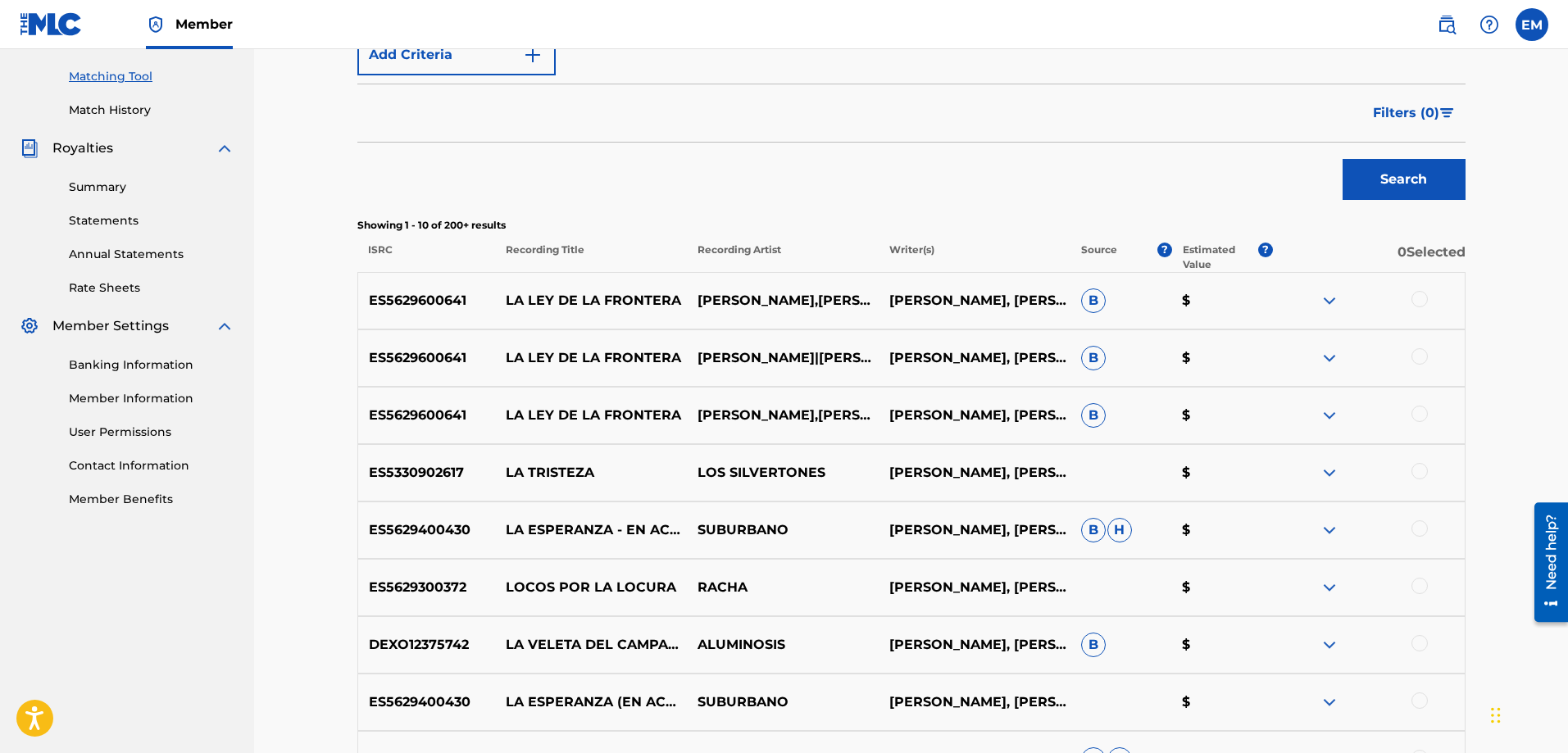
scroll to position [704, 0]
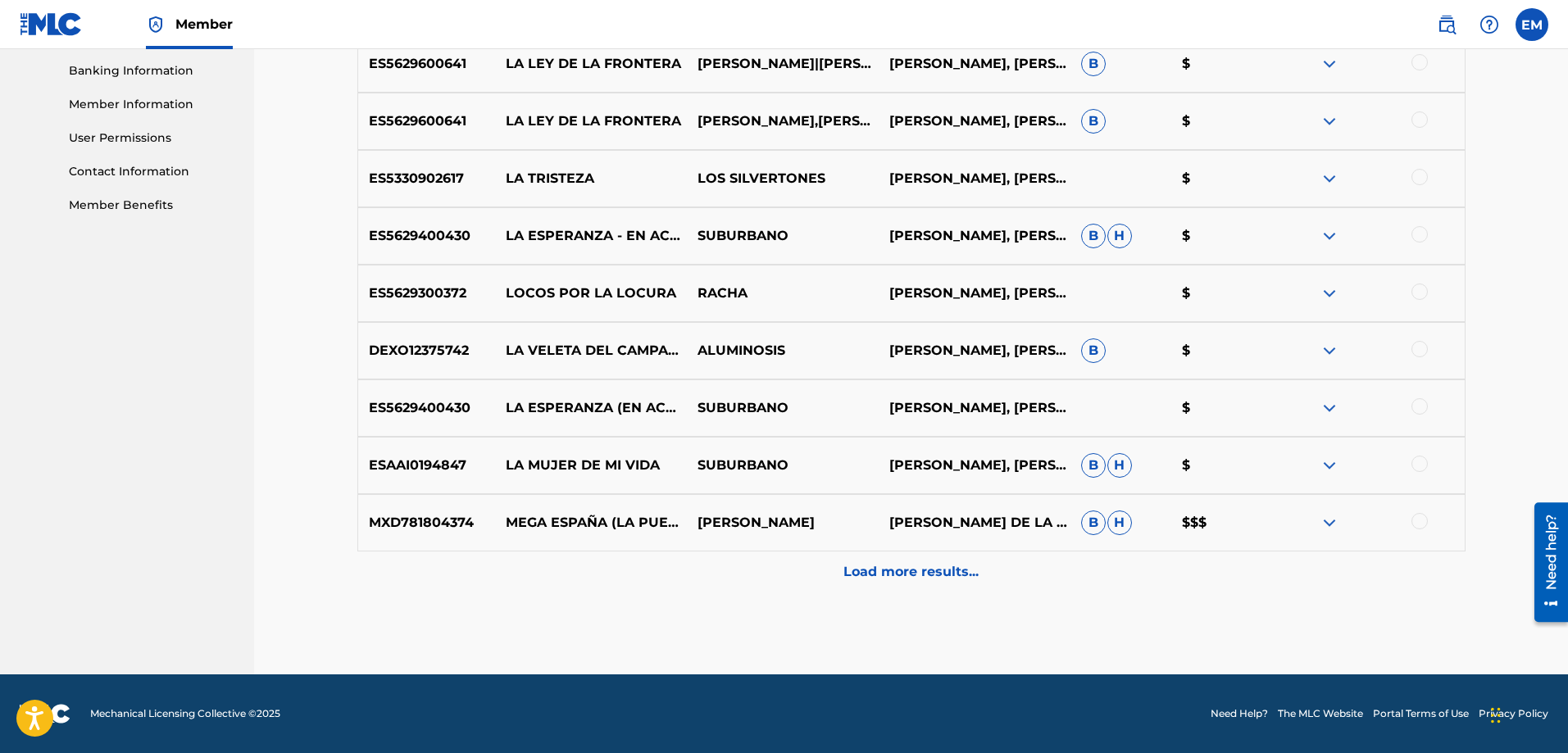
click at [1419, 176] on div at bounding box center [1420, 177] width 17 height 17
click at [1091, 617] on button "Match 1 Group" at bounding box center [1152, 619] width 181 height 41
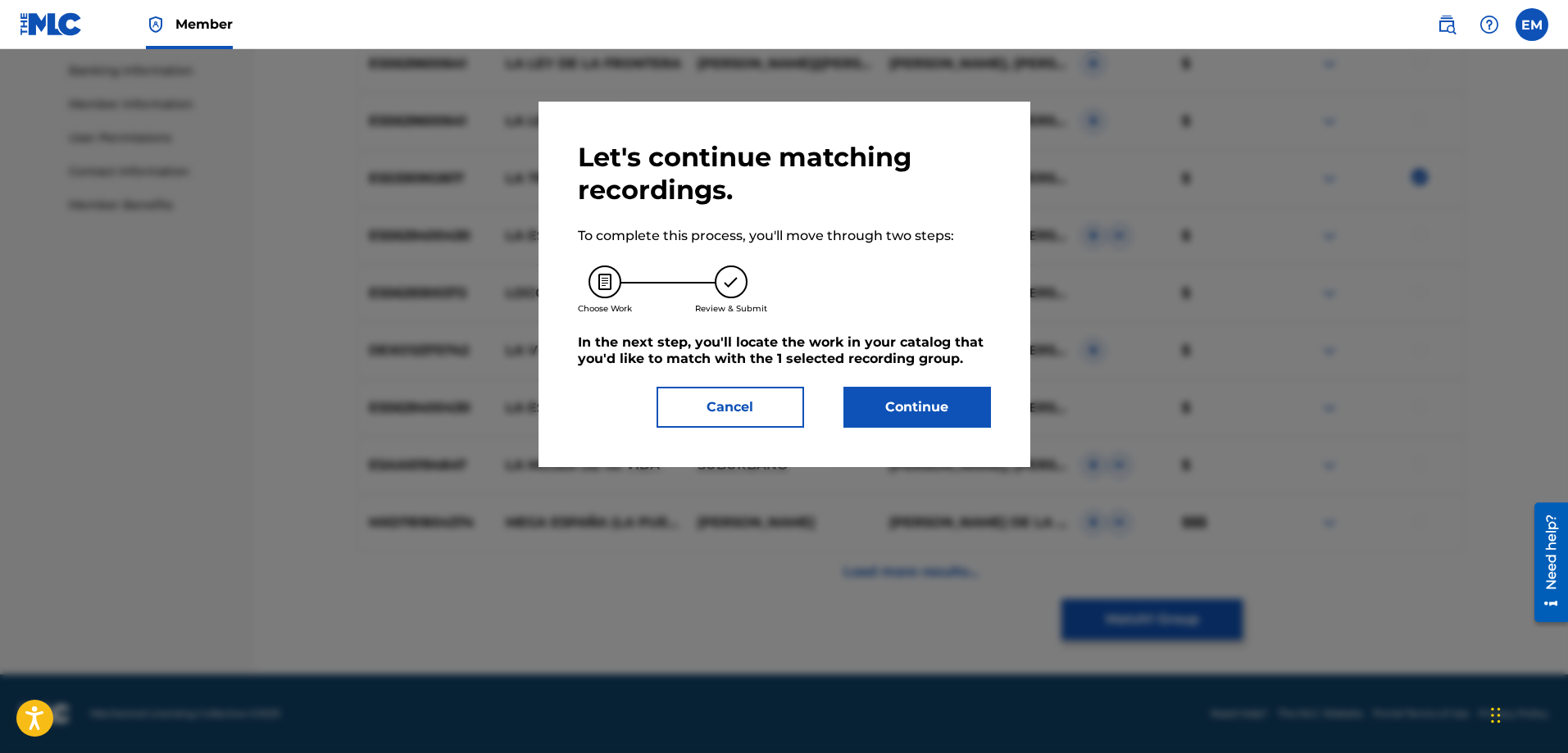
click at [943, 405] on button "Continue" at bounding box center [917, 407] width 148 height 41
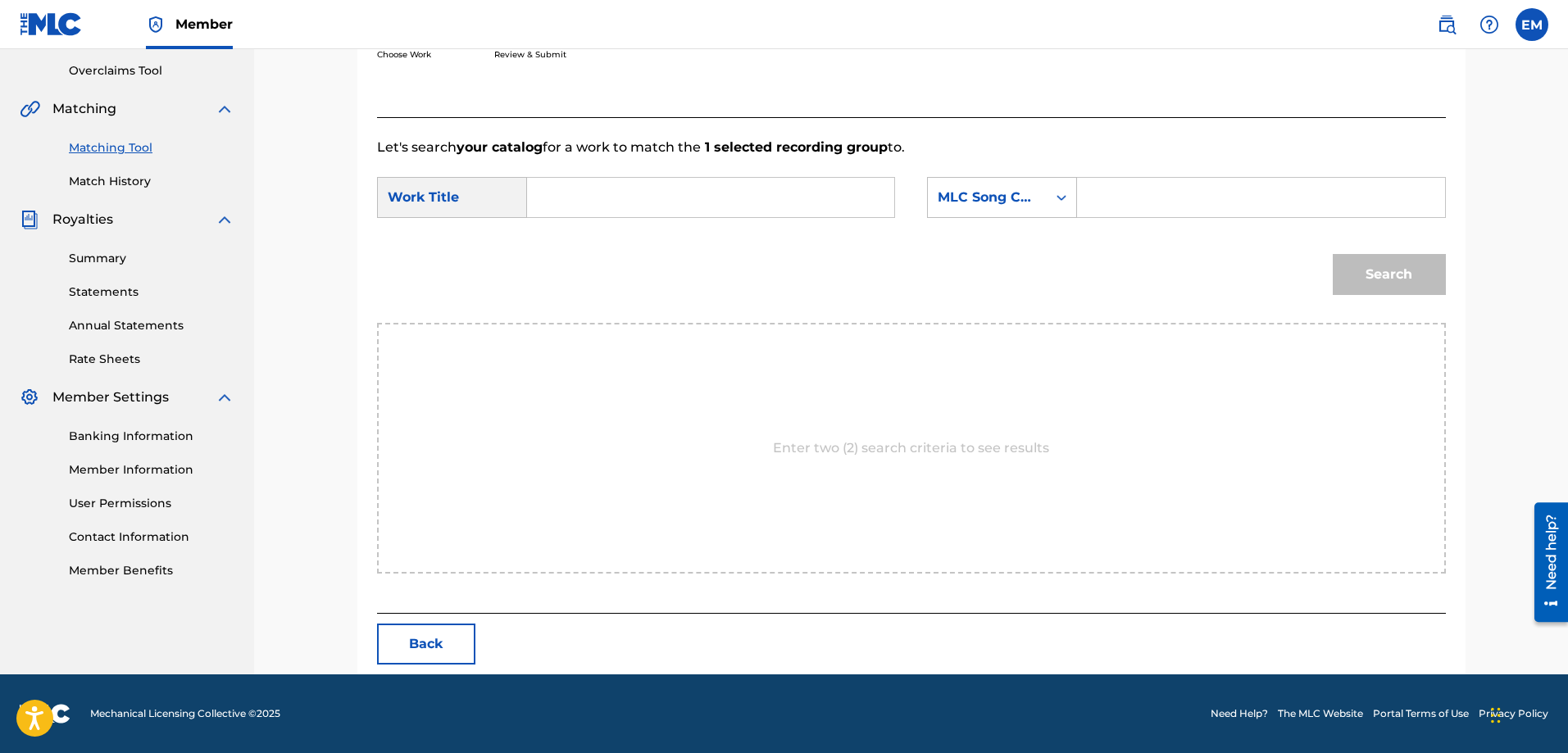
click at [681, 190] on input "Search Form" at bounding box center [710, 197] width 339 height 39
click at [573, 237] on strong "bam" at bounding box center [586, 234] width 31 height 16
type input "la bamba"
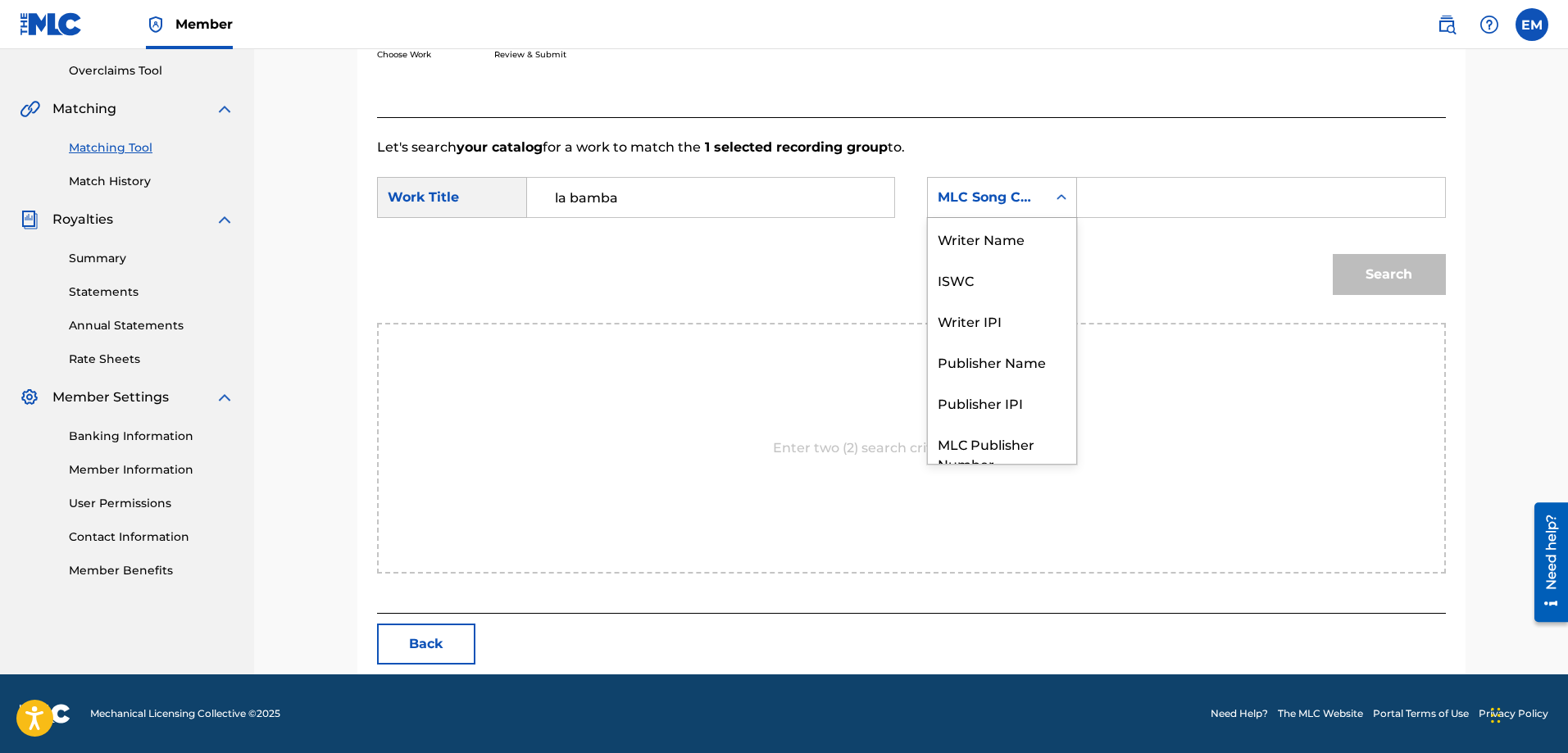
click at [951, 213] on div "MLC Song Code" at bounding box center [1002, 197] width 150 height 41
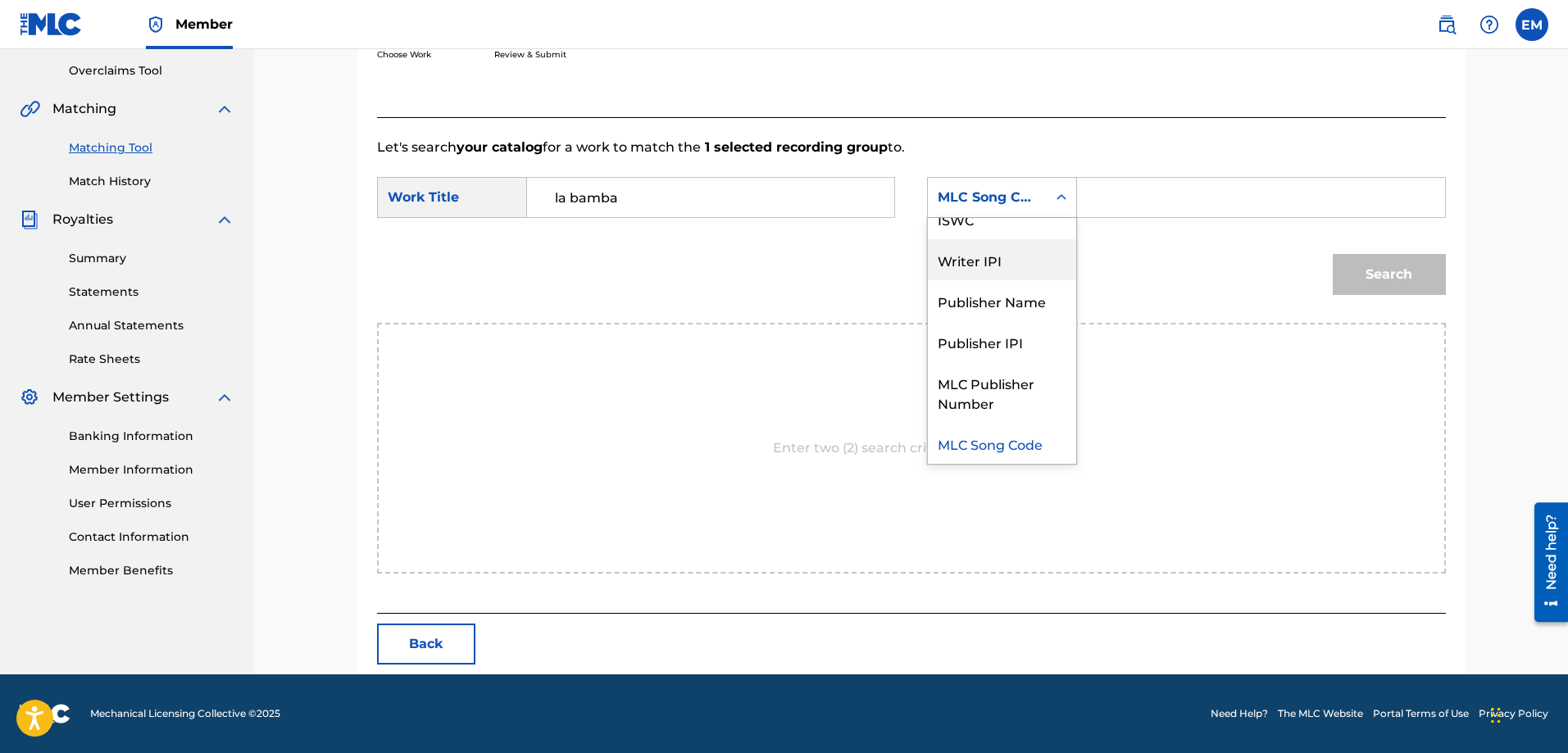
scroll to position [0, 0]
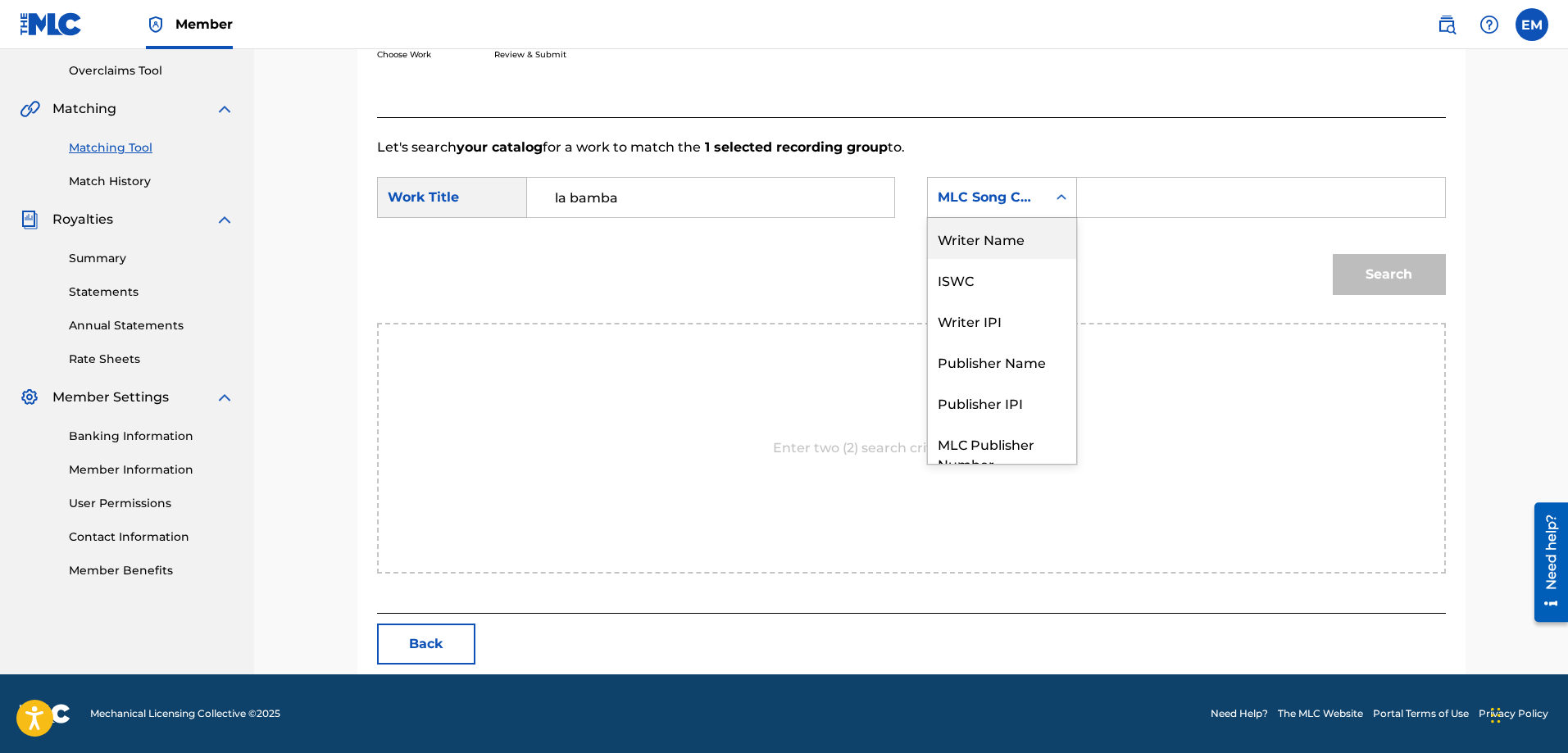
click at [983, 244] on div "Writer Name" at bounding box center [1002, 238] width 148 height 41
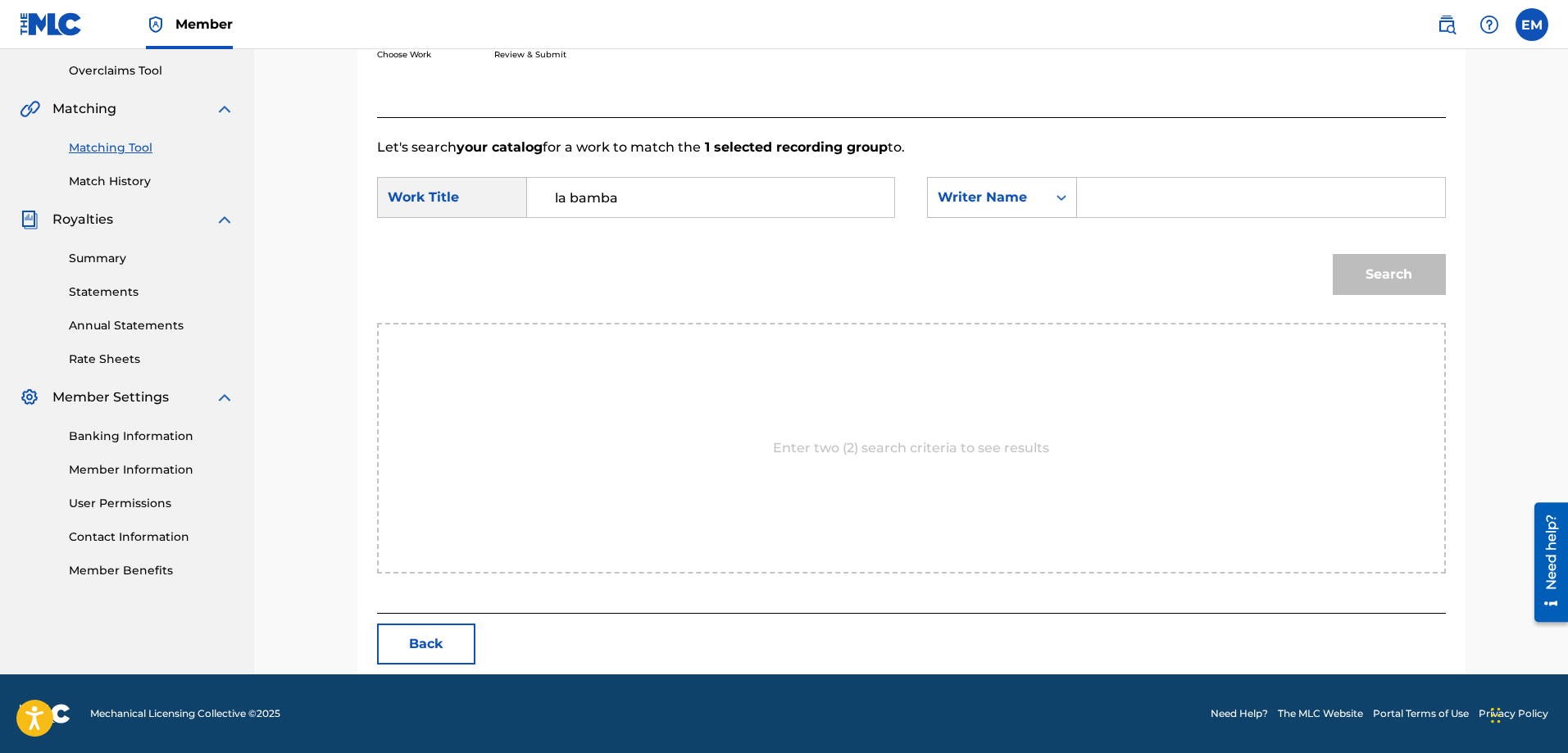
click at [1119, 202] on input "Search Form" at bounding box center [1260, 197] width 339 height 39
paste input "[PERSON_NAME]"
type input "[PERSON_NAME]"
click at [1333, 254] on button "Search" at bounding box center [1389, 274] width 113 height 41
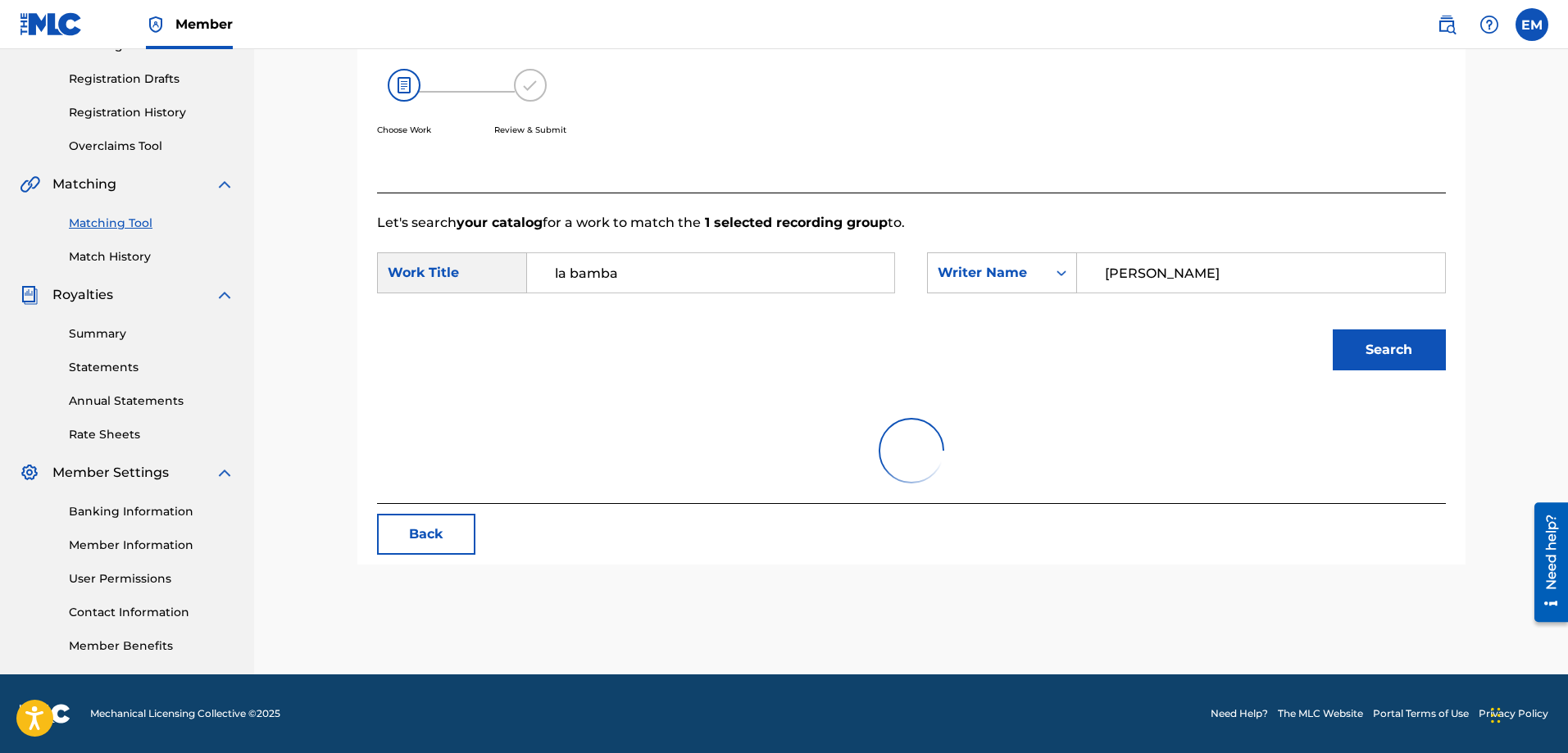
scroll to position [339, 0]
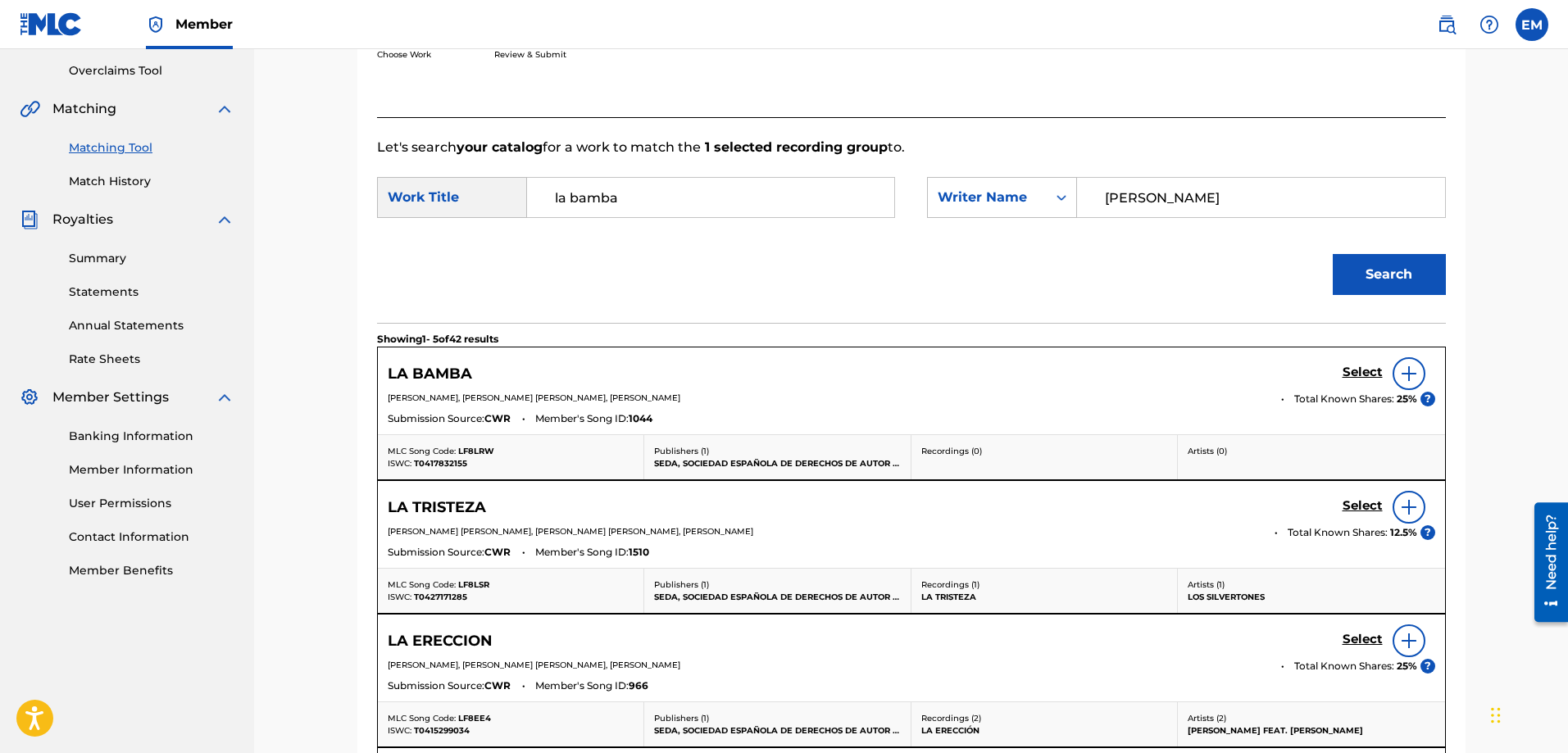
click at [1402, 375] on img at bounding box center [1409, 374] width 20 height 20
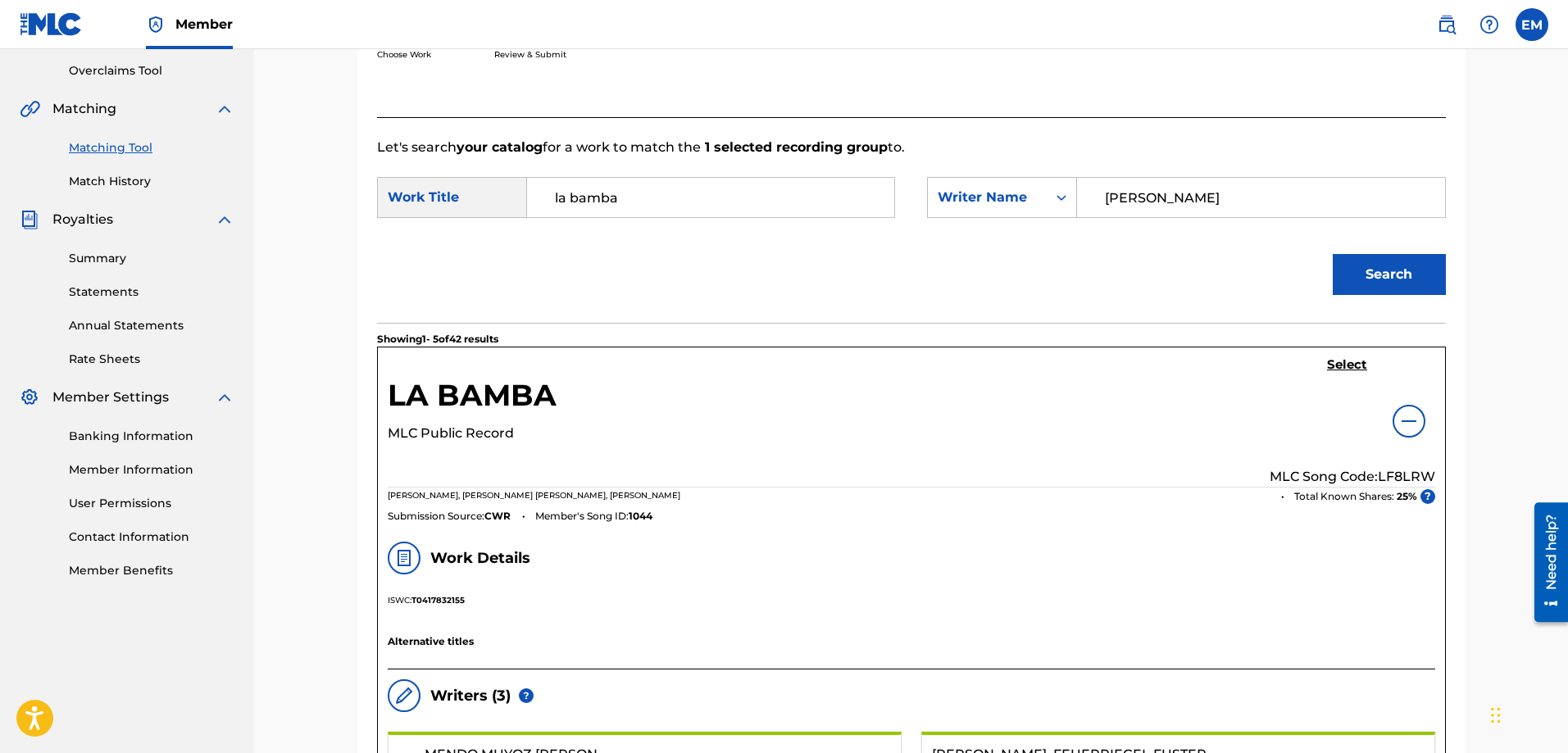
click at [1346, 361] on h5 "Select" at bounding box center [1347, 365] width 40 height 16
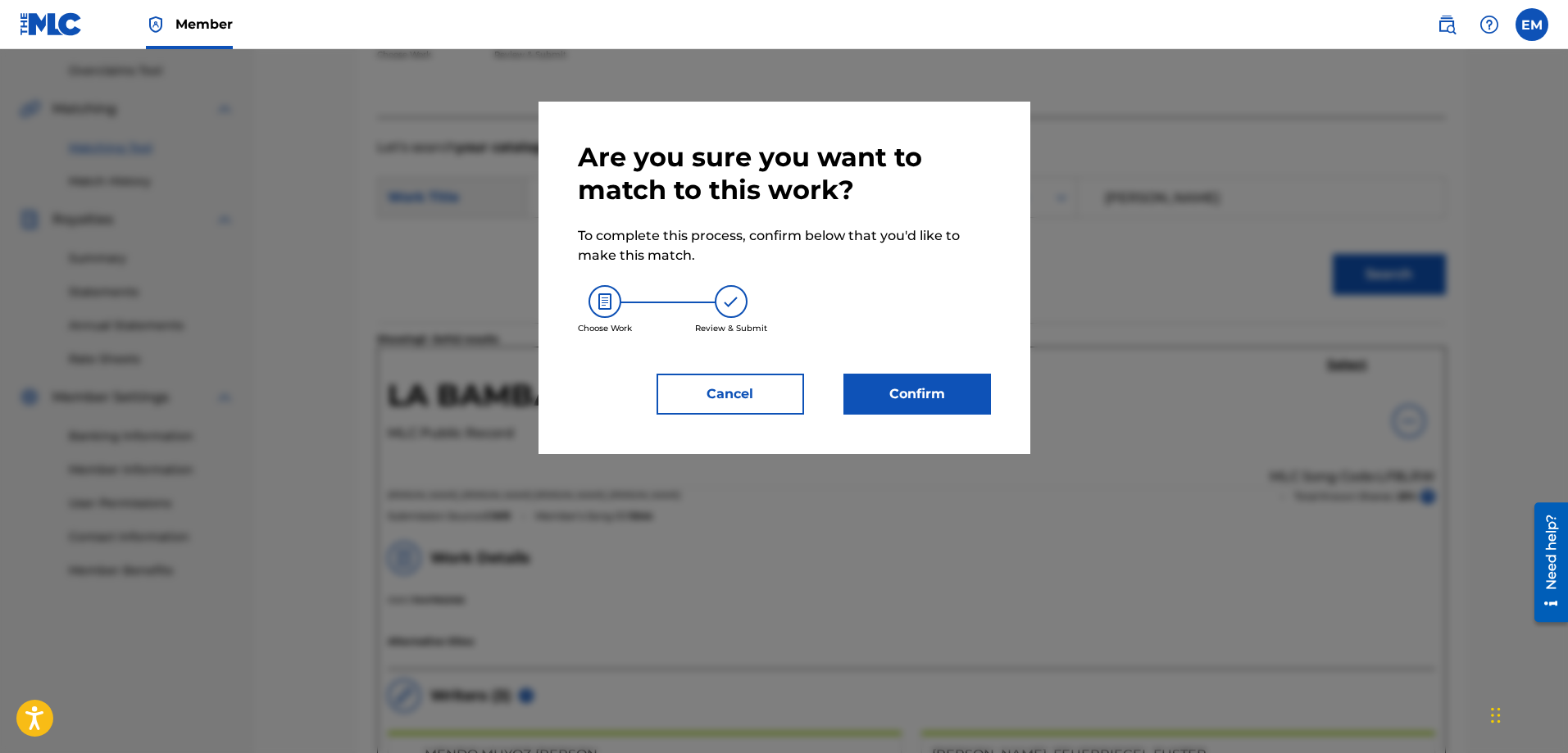
click at [915, 390] on button "Confirm" at bounding box center [917, 395] width 148 height 41
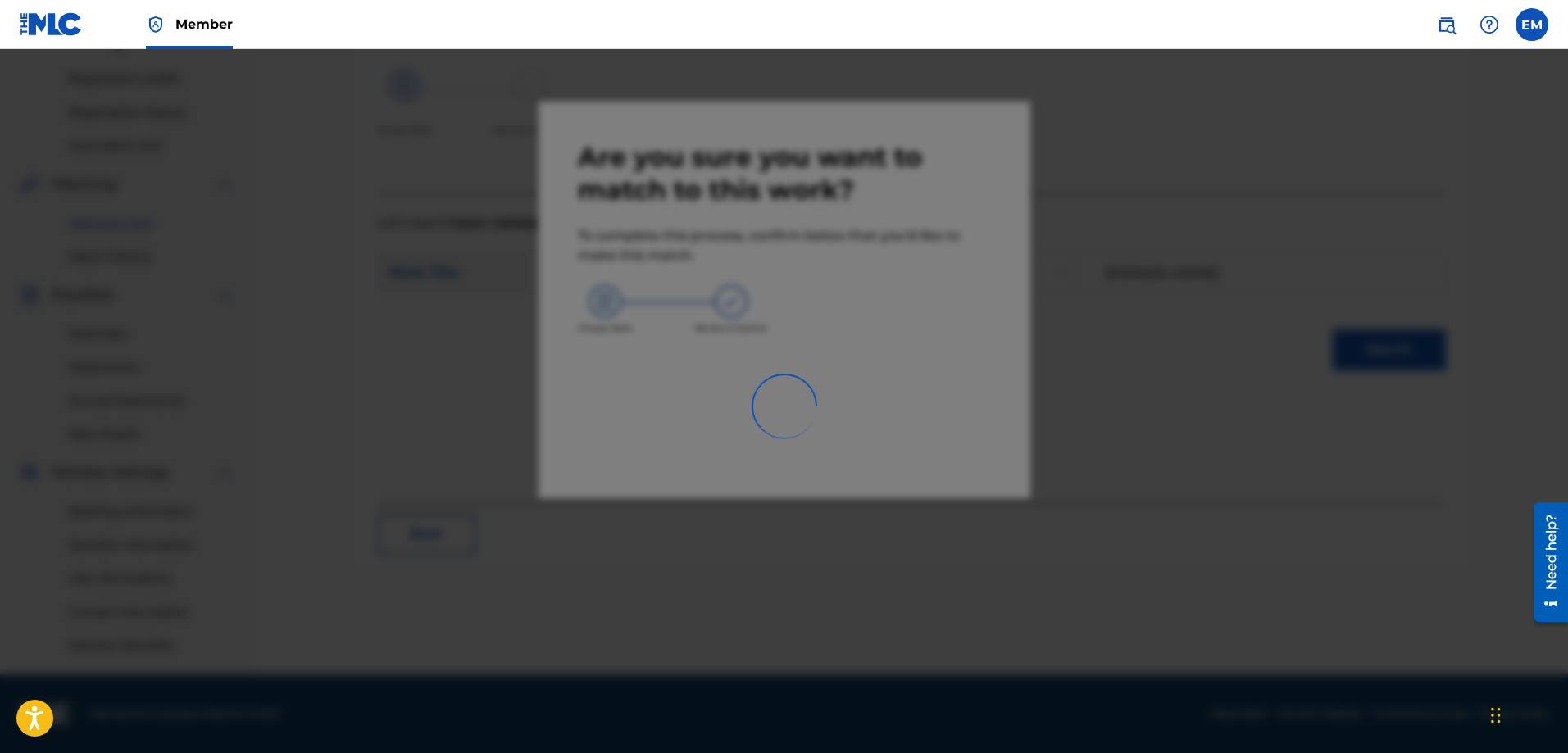
scroll to position [263, 0]
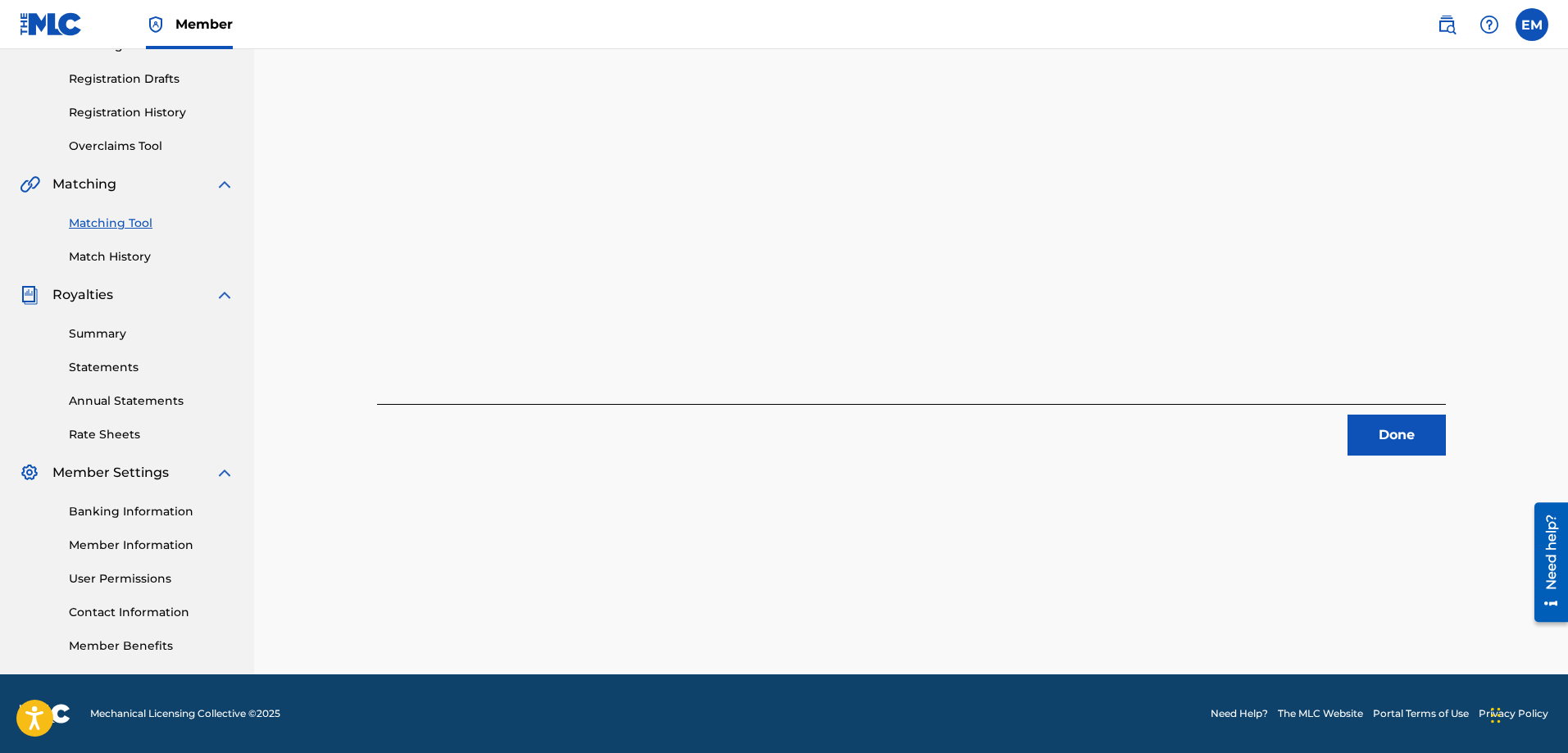
click at [1366, 429] on button "Done" at bounding box center [1397, 436] width 99 height 41
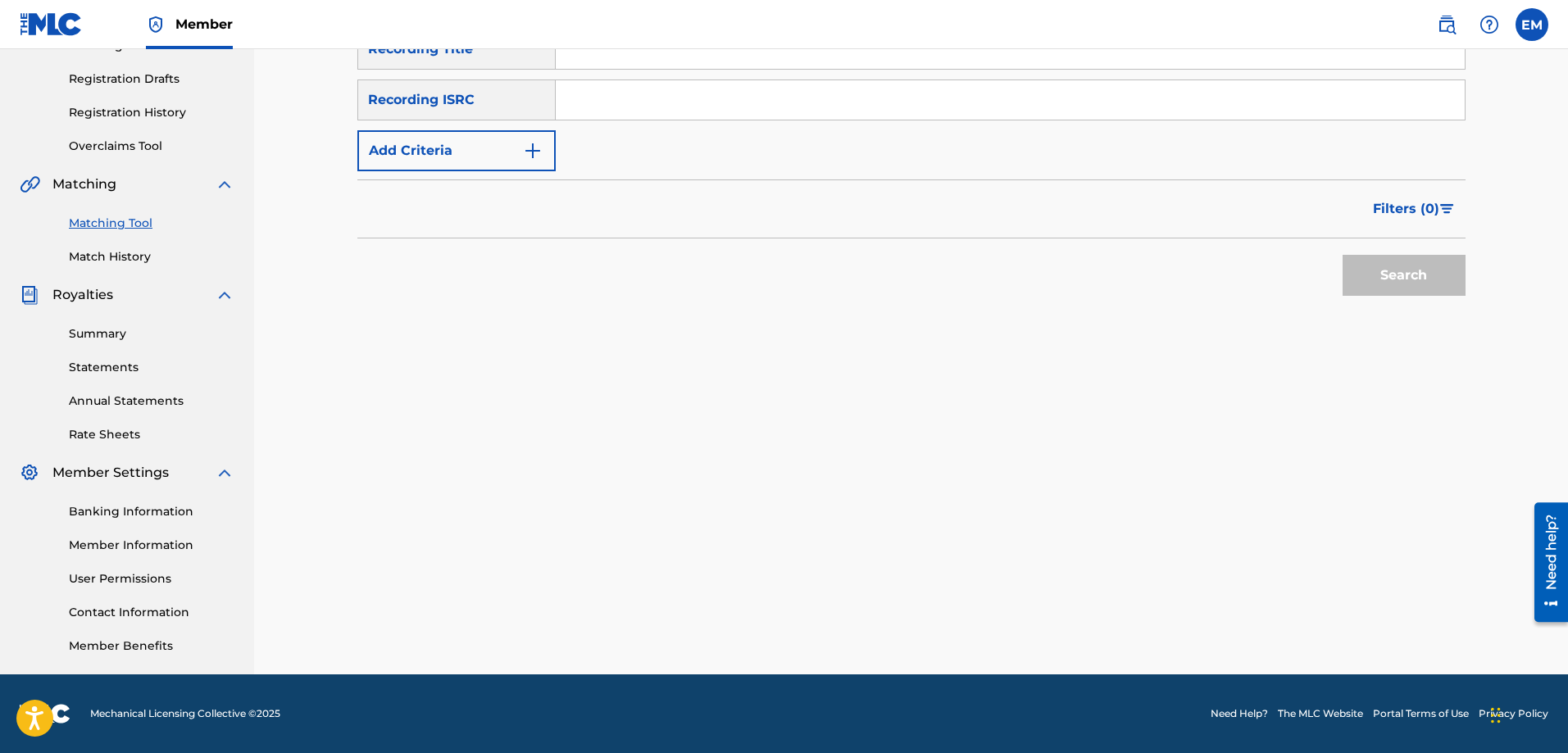
scroll to position [0, 0]
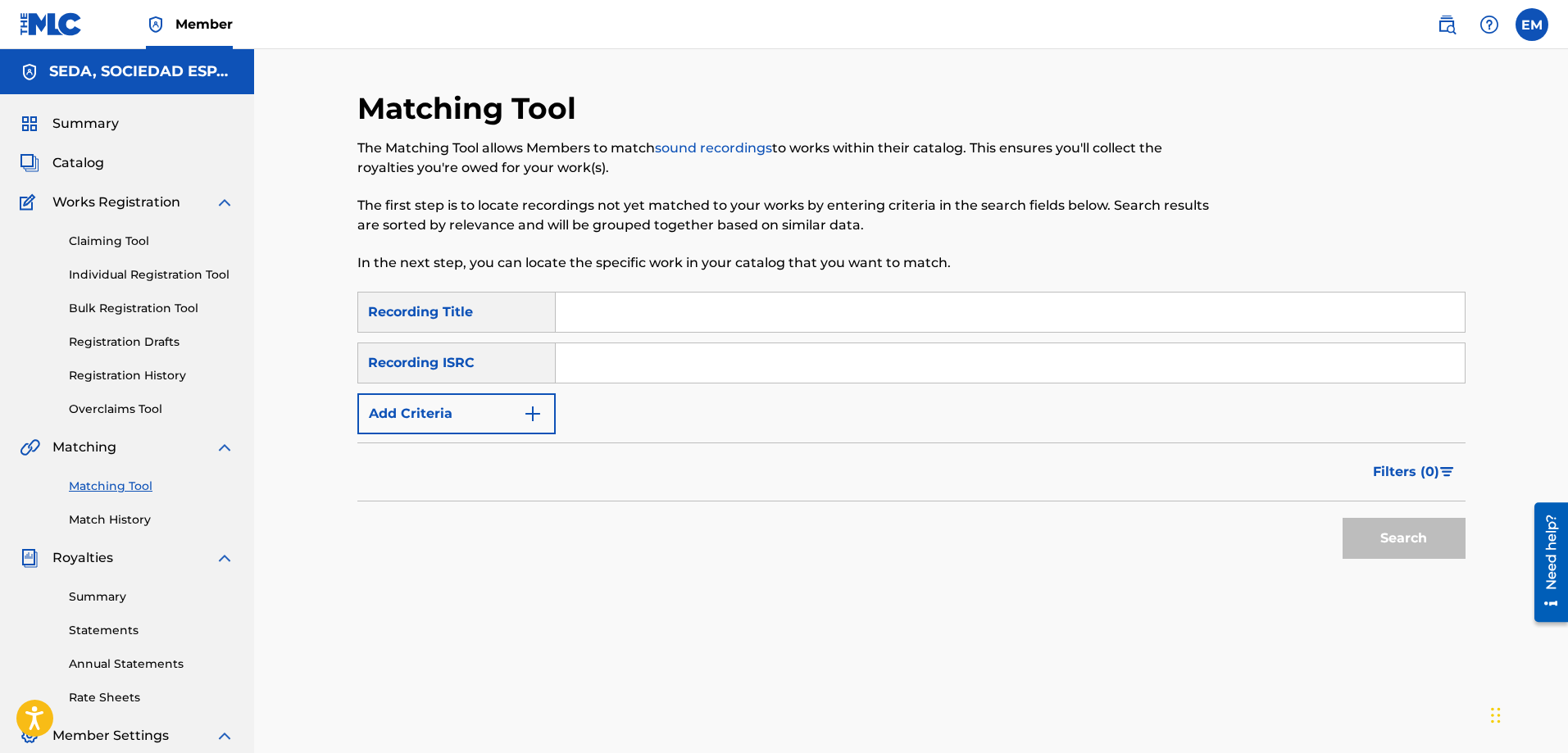
click at [611, 309] on input "Search Form" at bounding box center [1010, 313] width 910 height 39
type input "la tentacion"
click at [1343, 518] on button "Search" at bounding box center [1405, 538] width 123 height 41
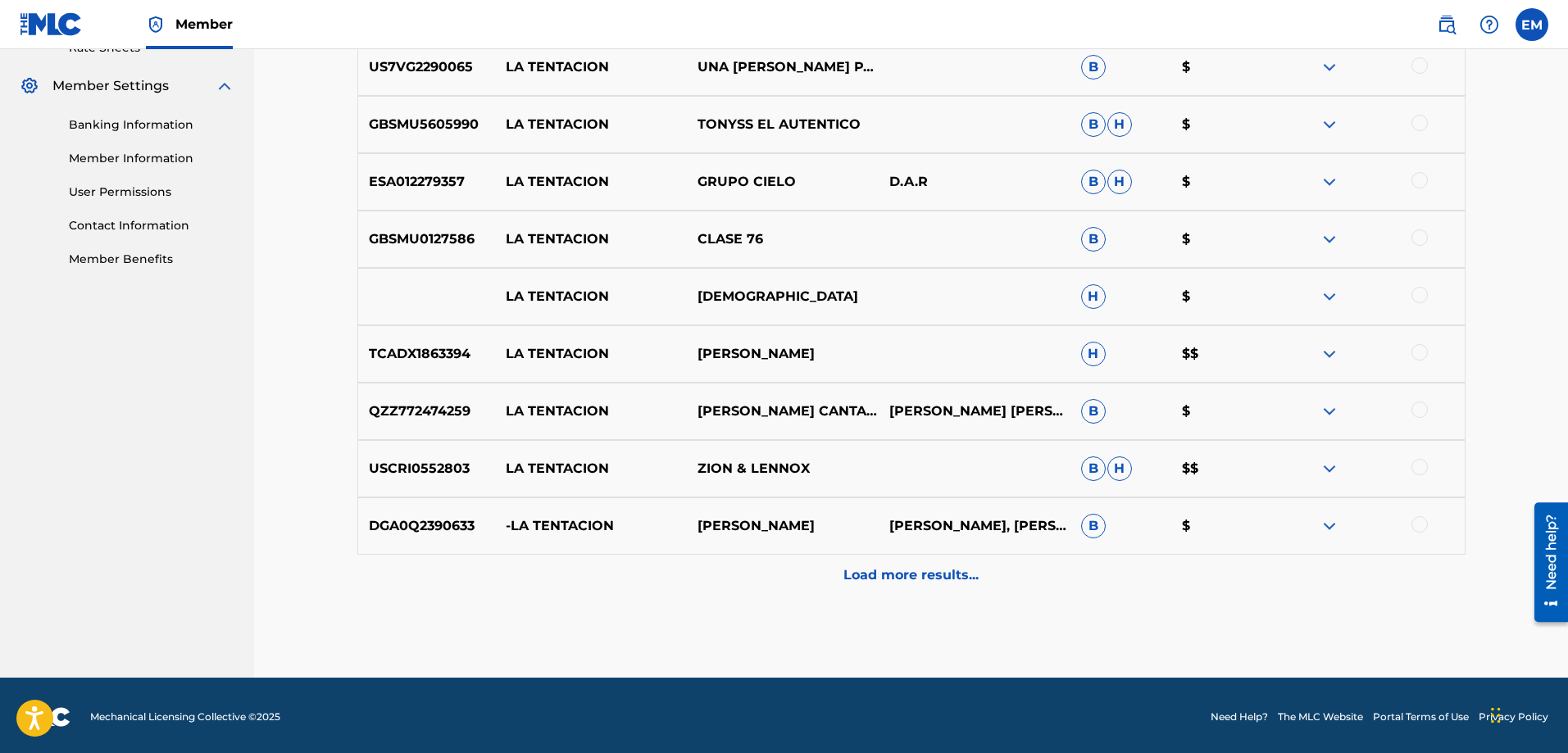
scroll to position [653, 0]
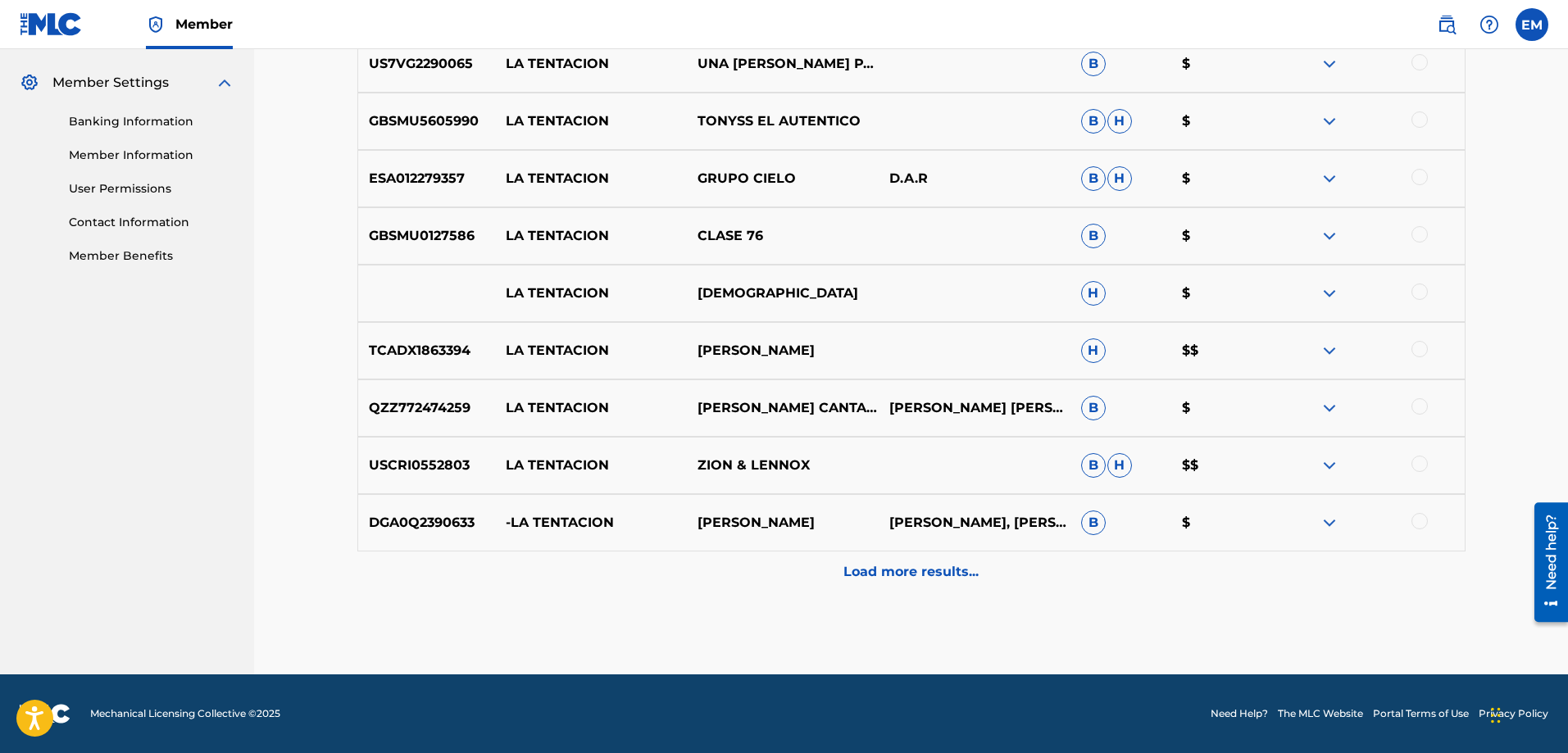
click at [892, 573] on p "Load more results..." at bounding box center [911, 572] width 135 height 20
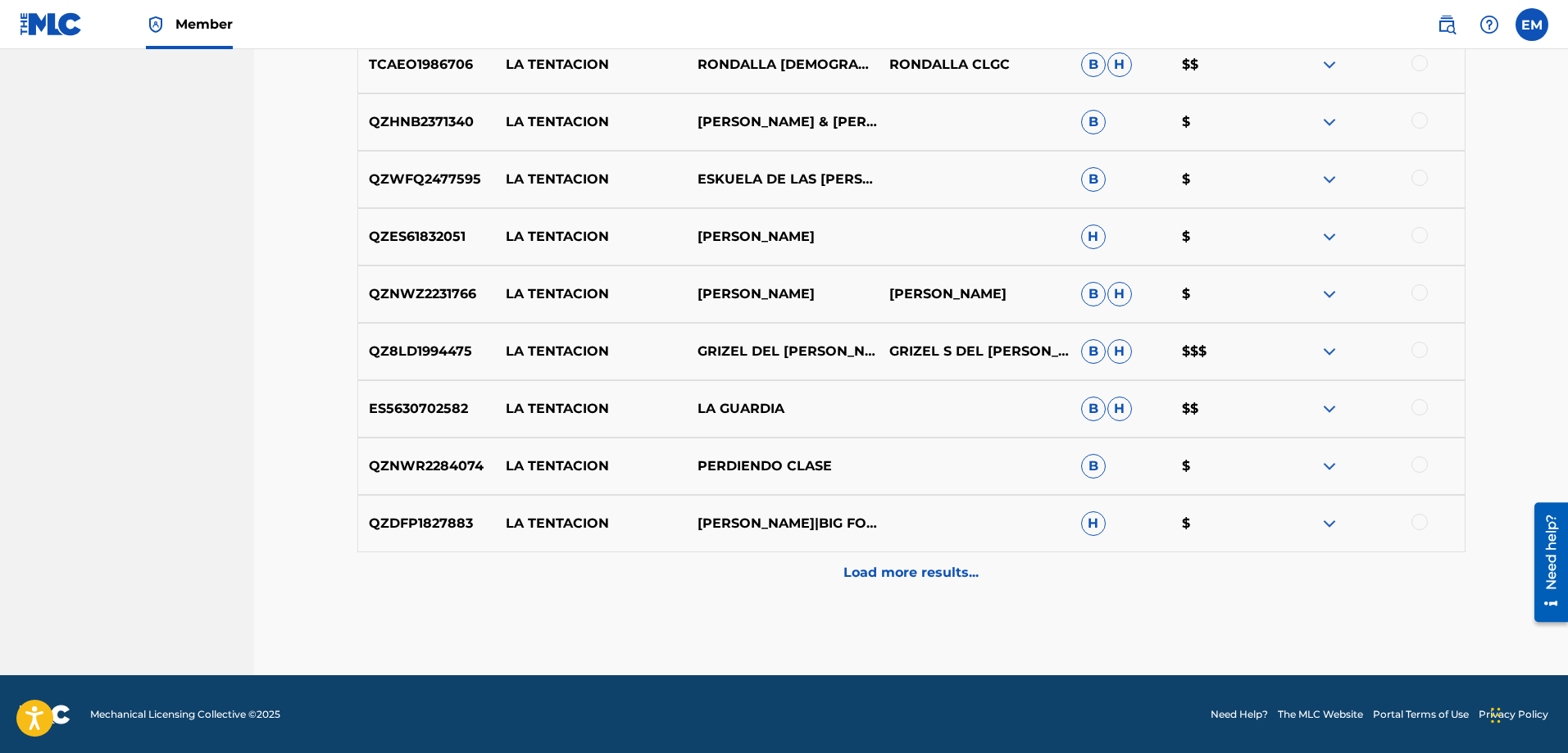
scroll to position [1227, 0]
click at [915, 562] on div "Load more results..." at bounding box center [911, 572] width 1109 height 41
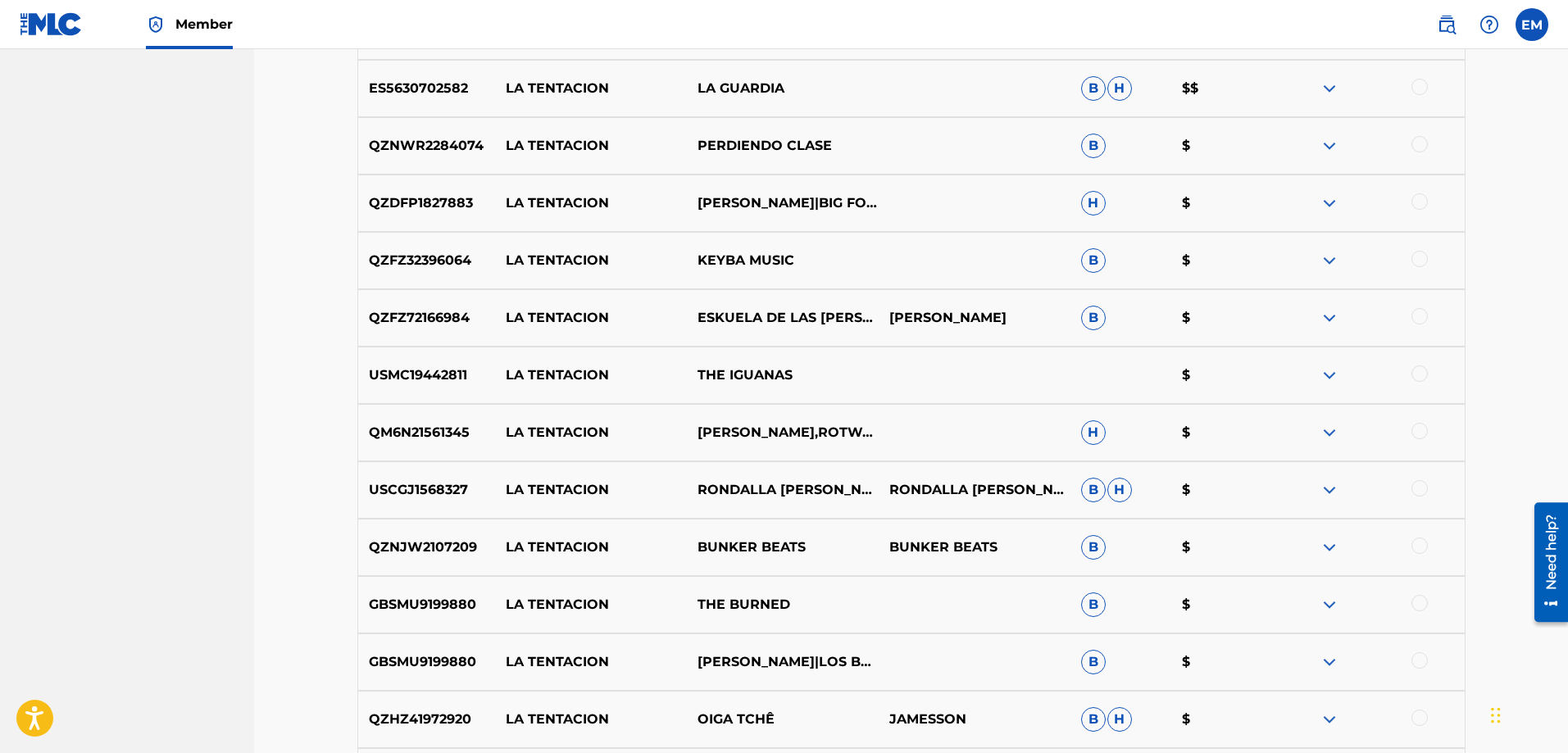
scroll to position [1555, 0]
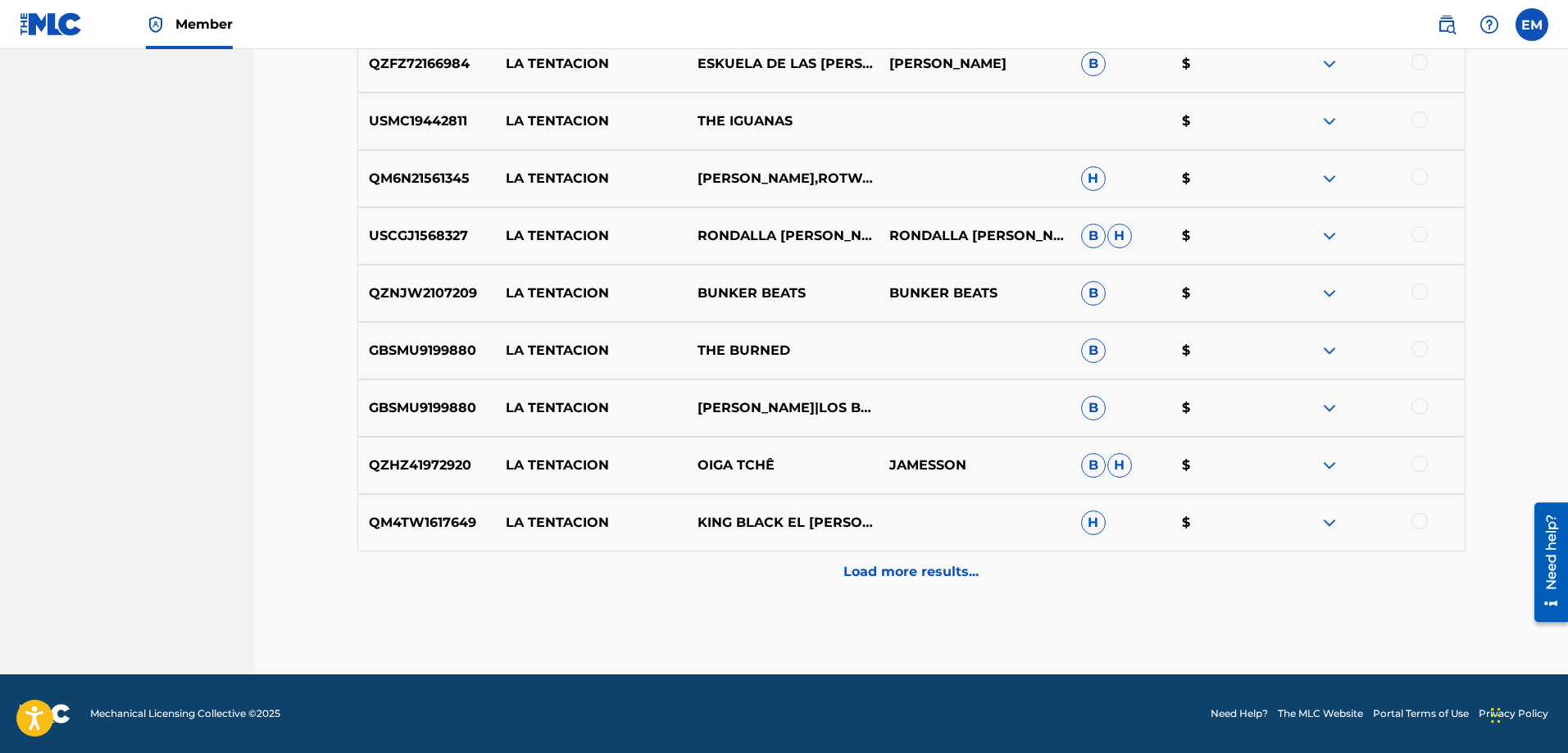
click at [915, 562] on div "Load more results..." at bounding box center [911, 572] width 1109 height 41
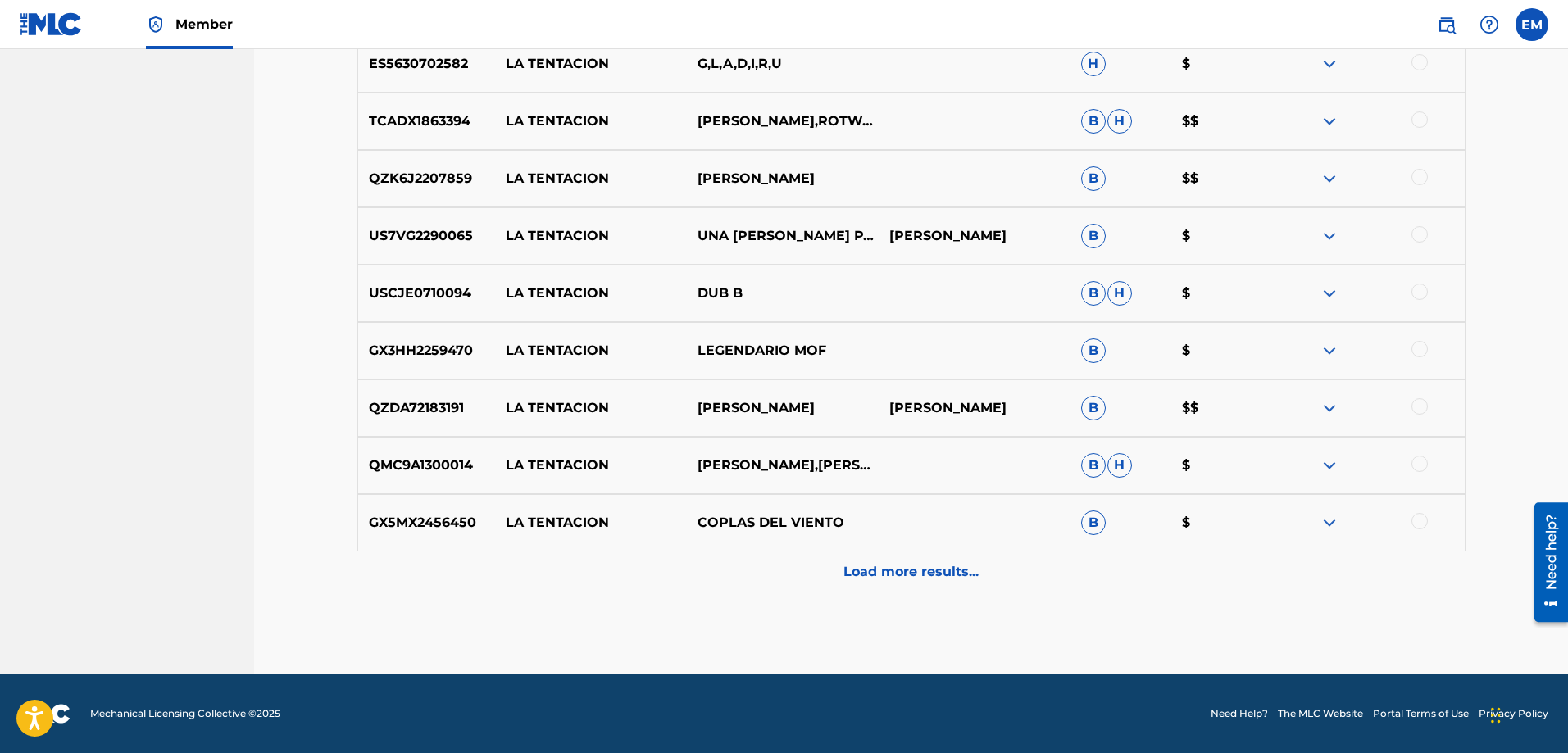
click at [904, 570] on p "Load more results..." at bounding box center [911, 572] width 135 height 20
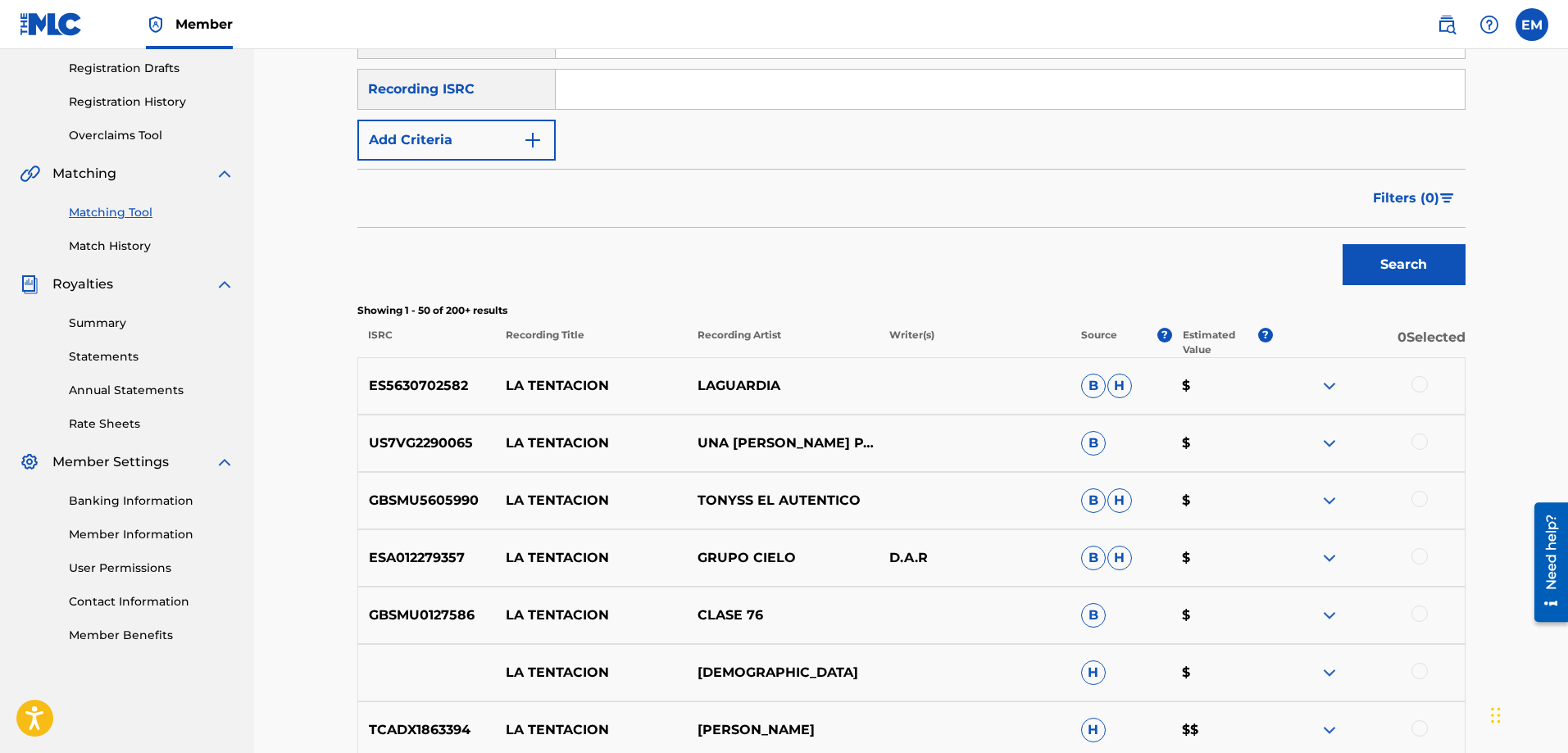
scroll to position [0, 0]
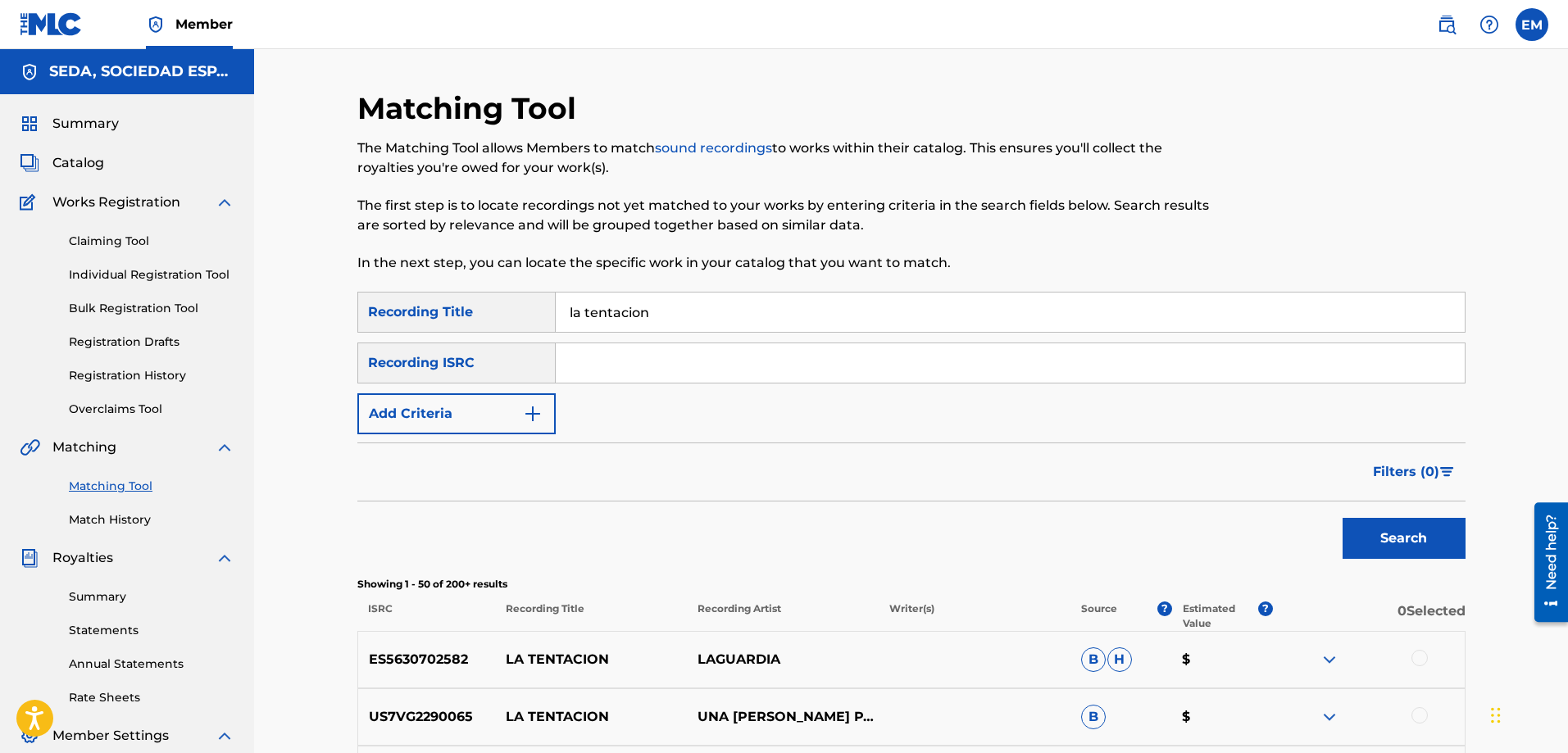
click at [416, 405] on button "Add Criteria" at bounding box center [456, 414] width 198 height 41
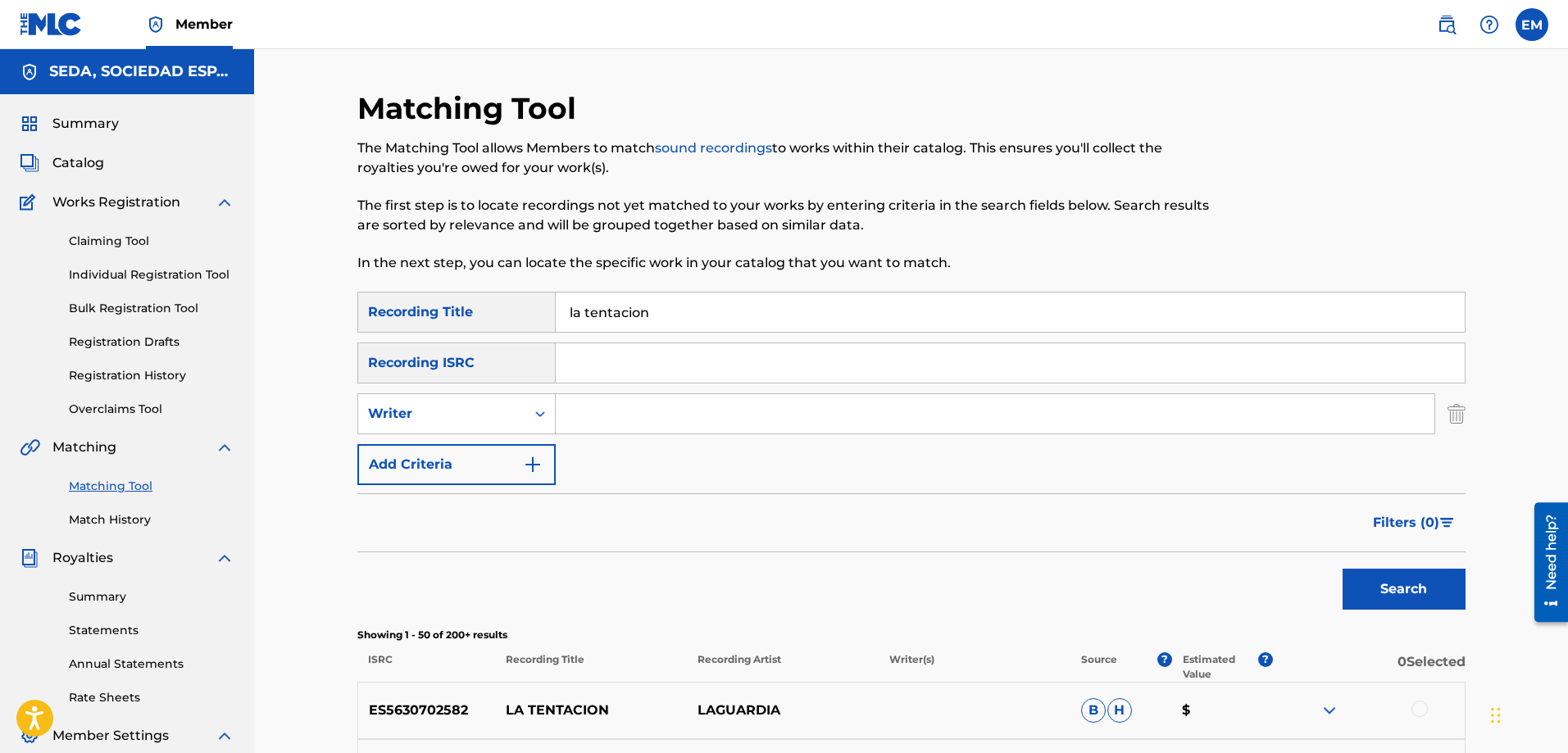
click at [590, 409] on input "Search Form" at bounding box center [996, 414] width 879 height 39
type input "[PERSON_NAME]"
click at [1343, 568] on button "Search" at bounding box center [1405, 589] width 123 height 41
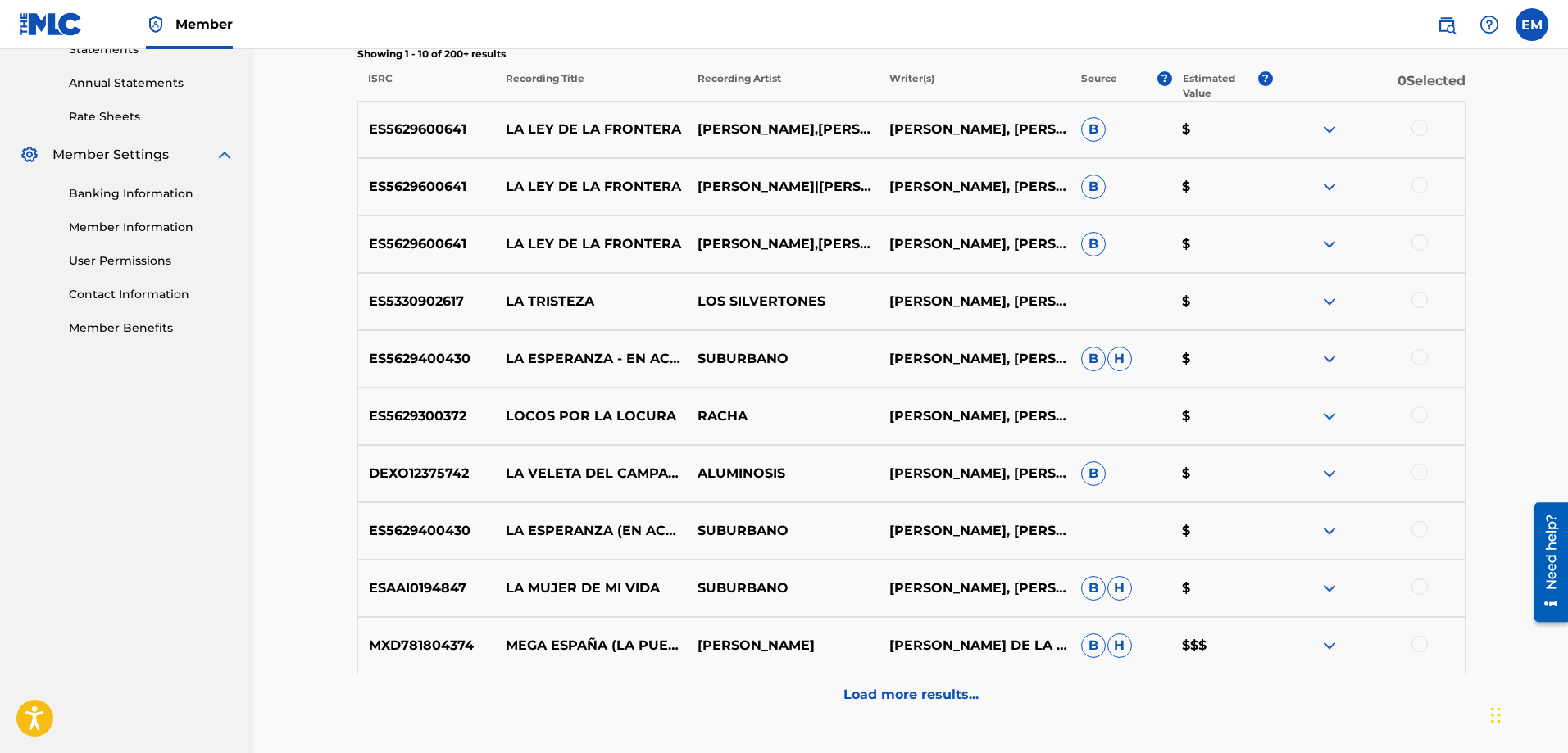
scroll to position [704, 0]
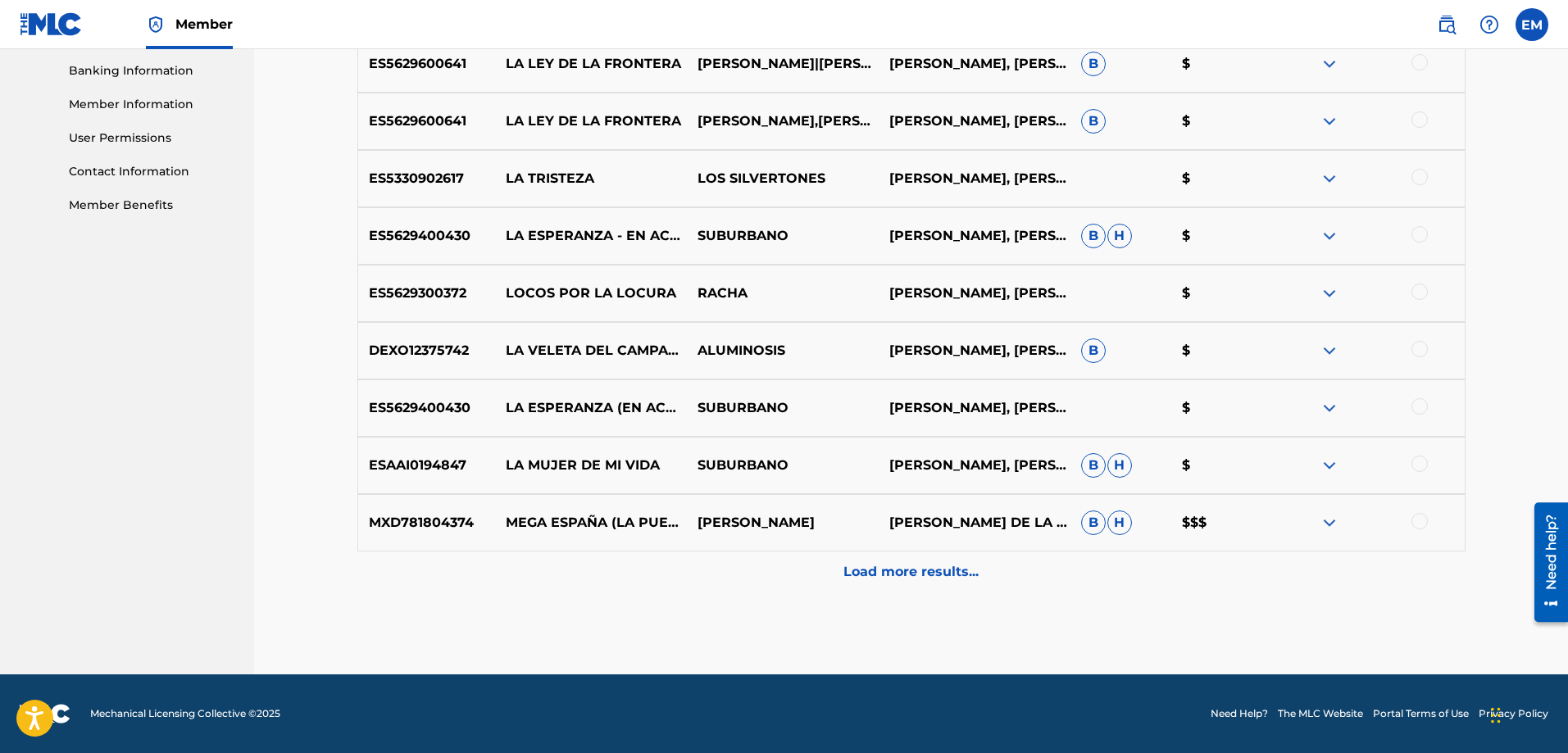
click at [879, 585] on div "Load more results..." at bounding box center [911, 572] width 1109 height 41
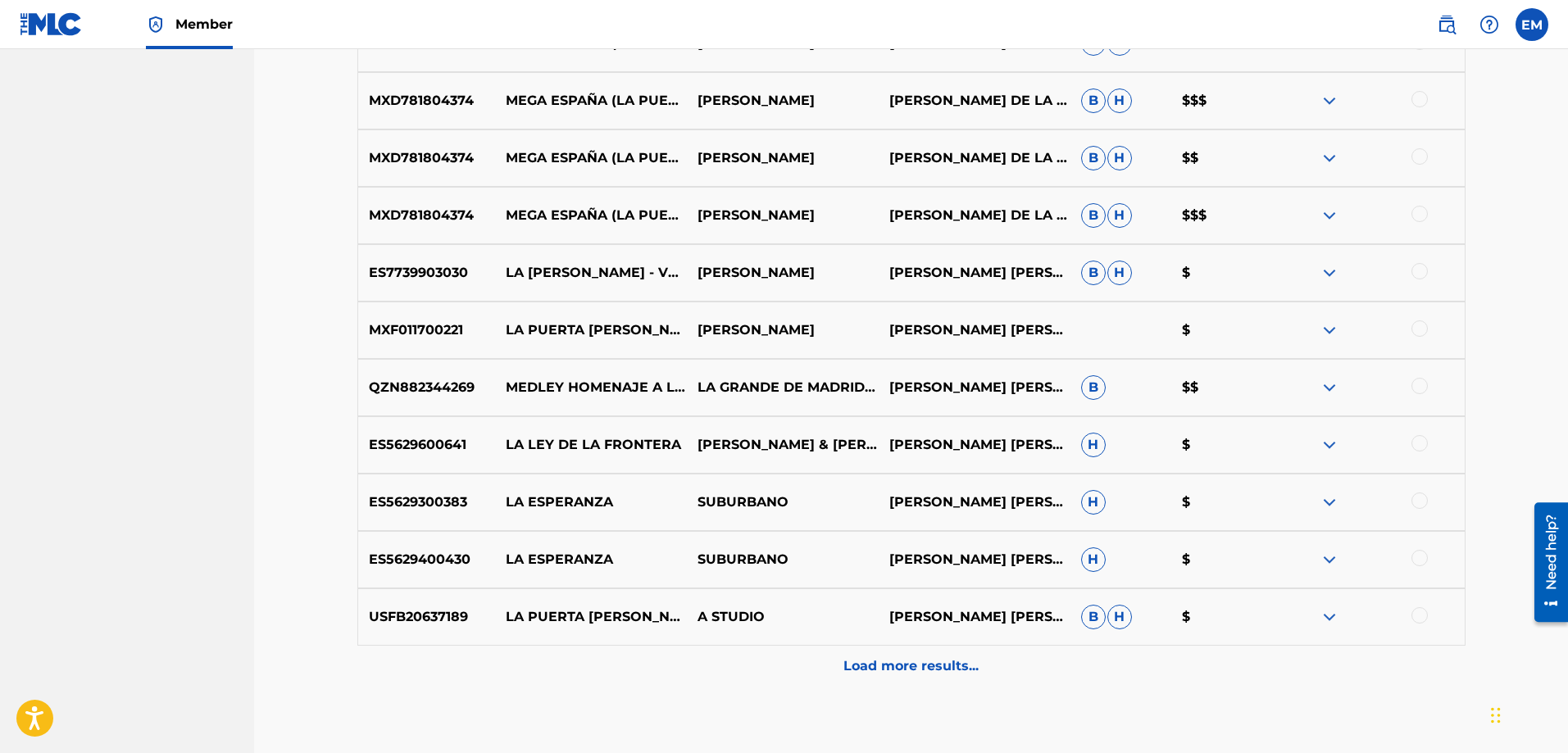
scroll to position [1277, 0]
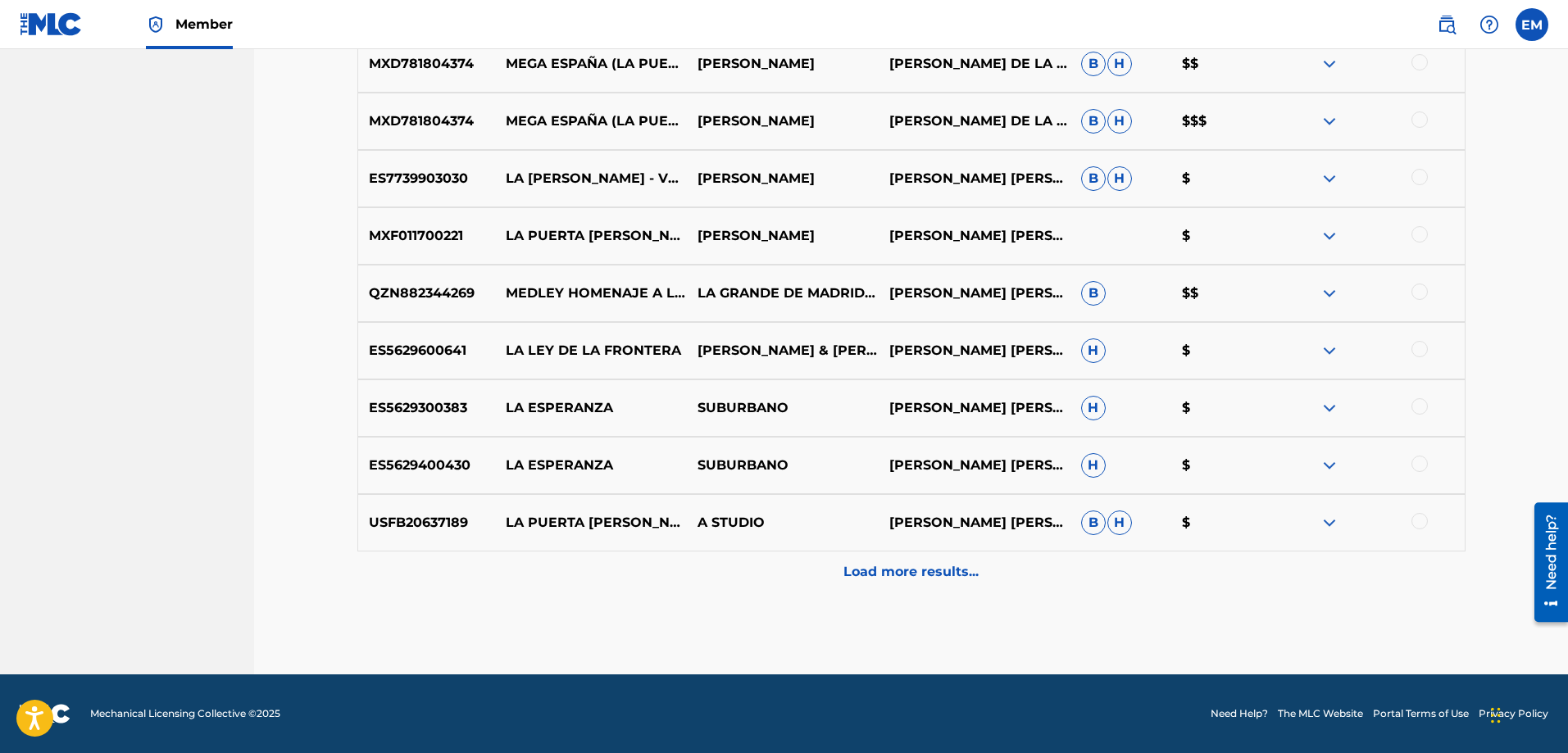
click at [893, 570] on p "Load more results..." at bounding box center [911, 572] width 135 height 20
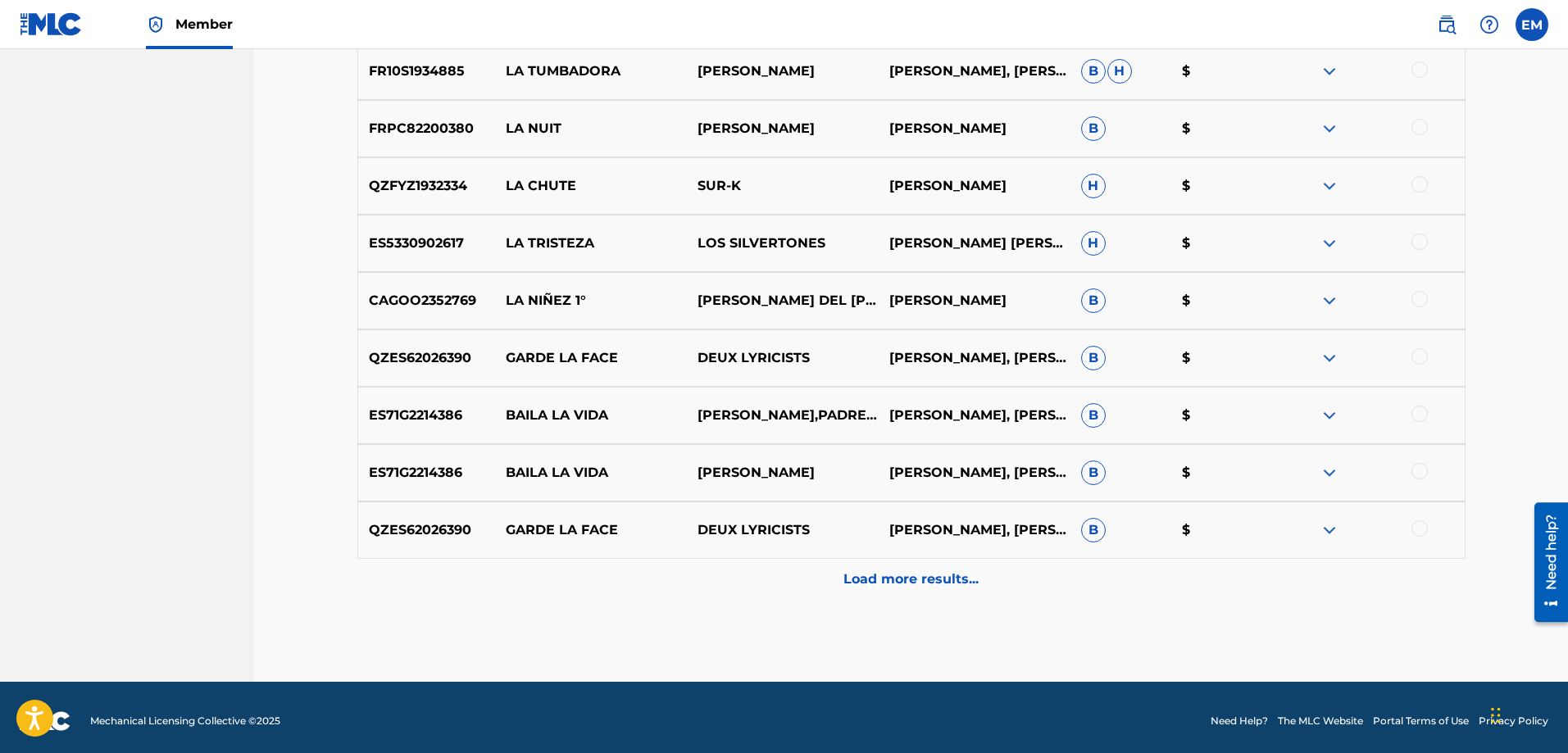
scroll to position [1852, 0]
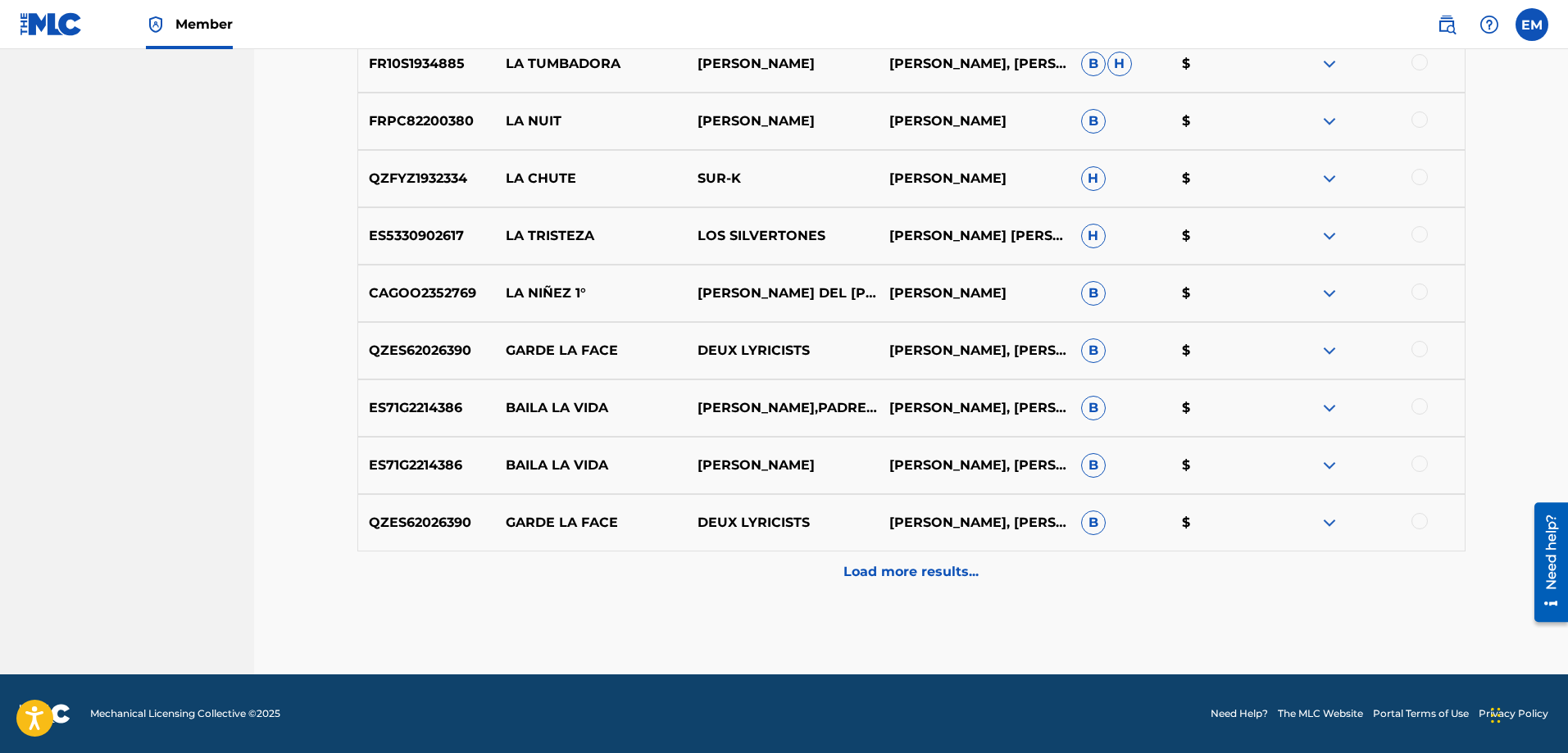
click at [895, 559] on div "Load more results..." at bounding box center [911, 572] width 1109 height 41
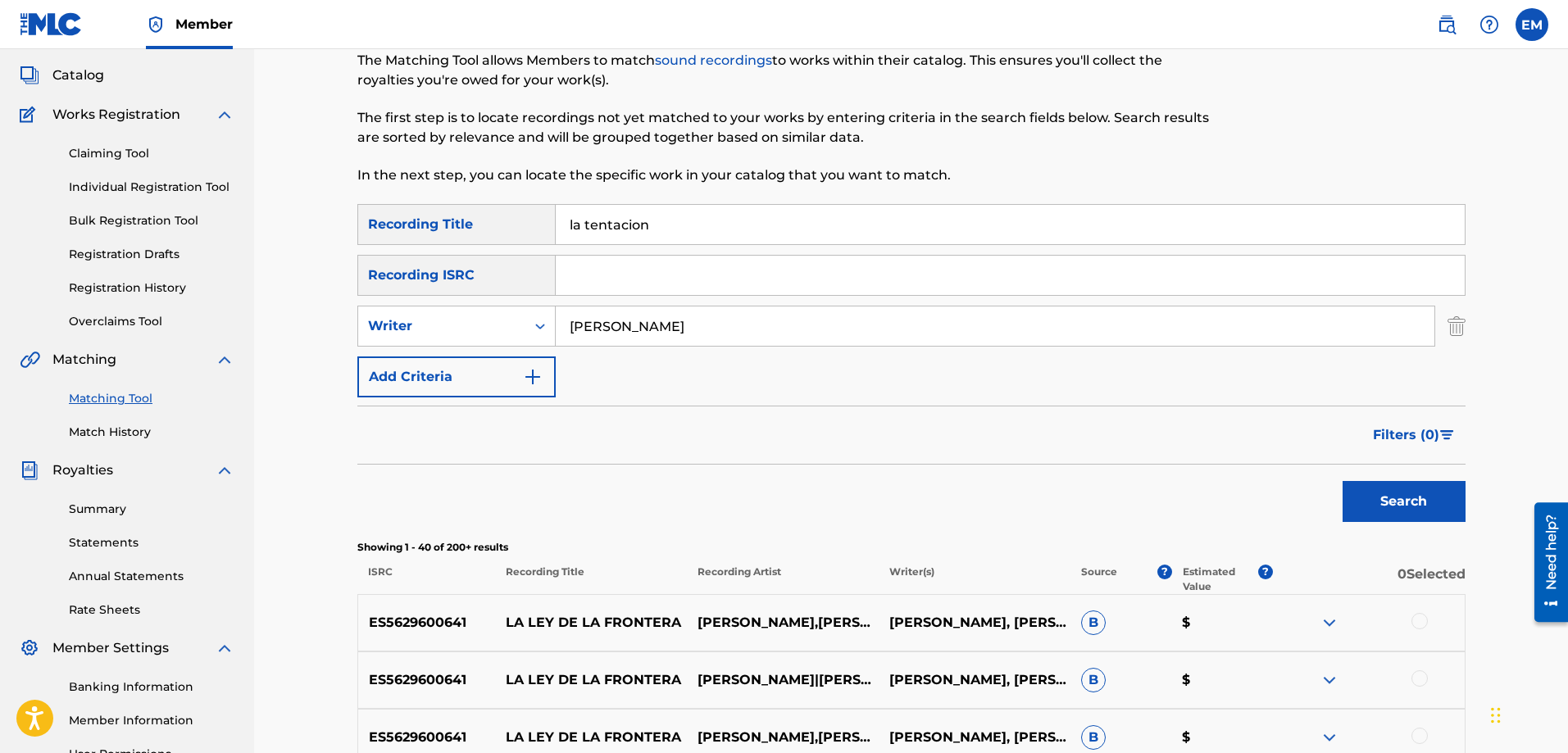
scroll to position [0, 0]
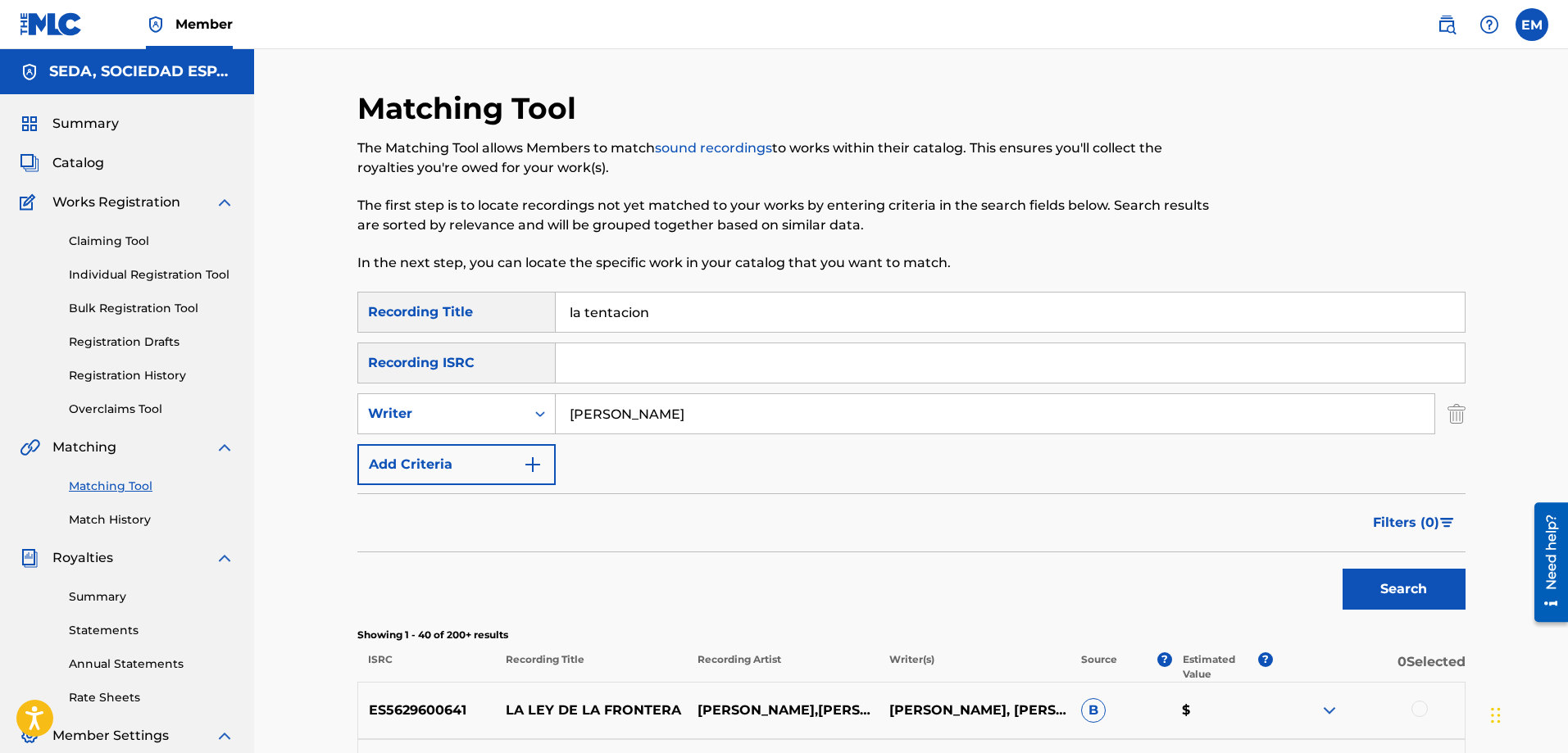
click at [474, 462] on button "Add Criteria" at bounding box center [456, 465] width 198 height 41
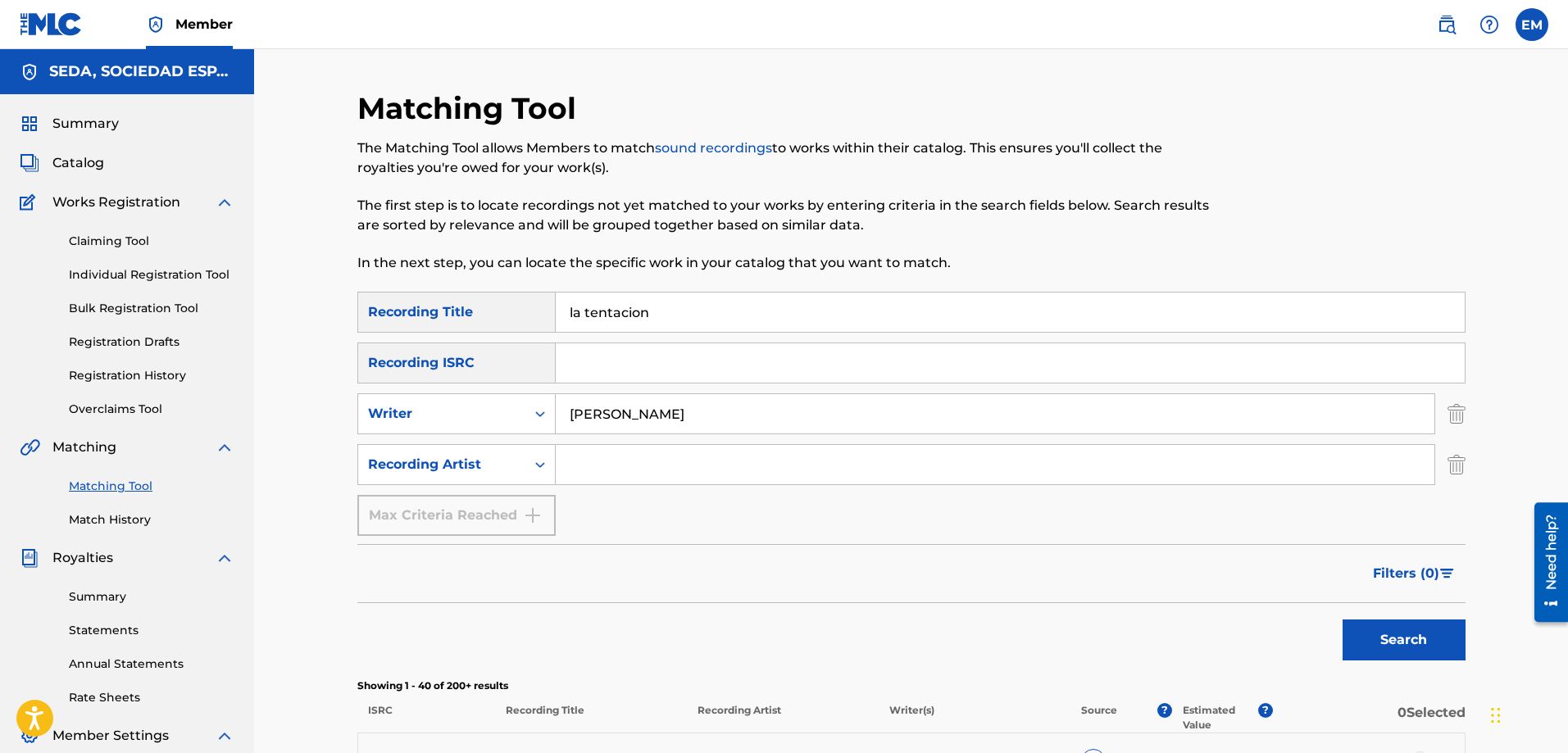
click at [607, 464] on input "Search Form" at bounding box center [996, 465] width 879 height 39
type input "suburbano"
click at [1343, 619] on button "Search" at bounding box center [1405, 640] width 123 height 41
drag, startPoint x: 552, startPoint y: 458, endPoint x: 466, endPoint y: 470, distance: 86.8
click at [492, 458] on div "SearchWithCriteria0b0be2e6-1d43-49c1-8860-d98a9d3ff9da Recording Artist suburba…" at bounding box center [911, 465] width 1109 height 41
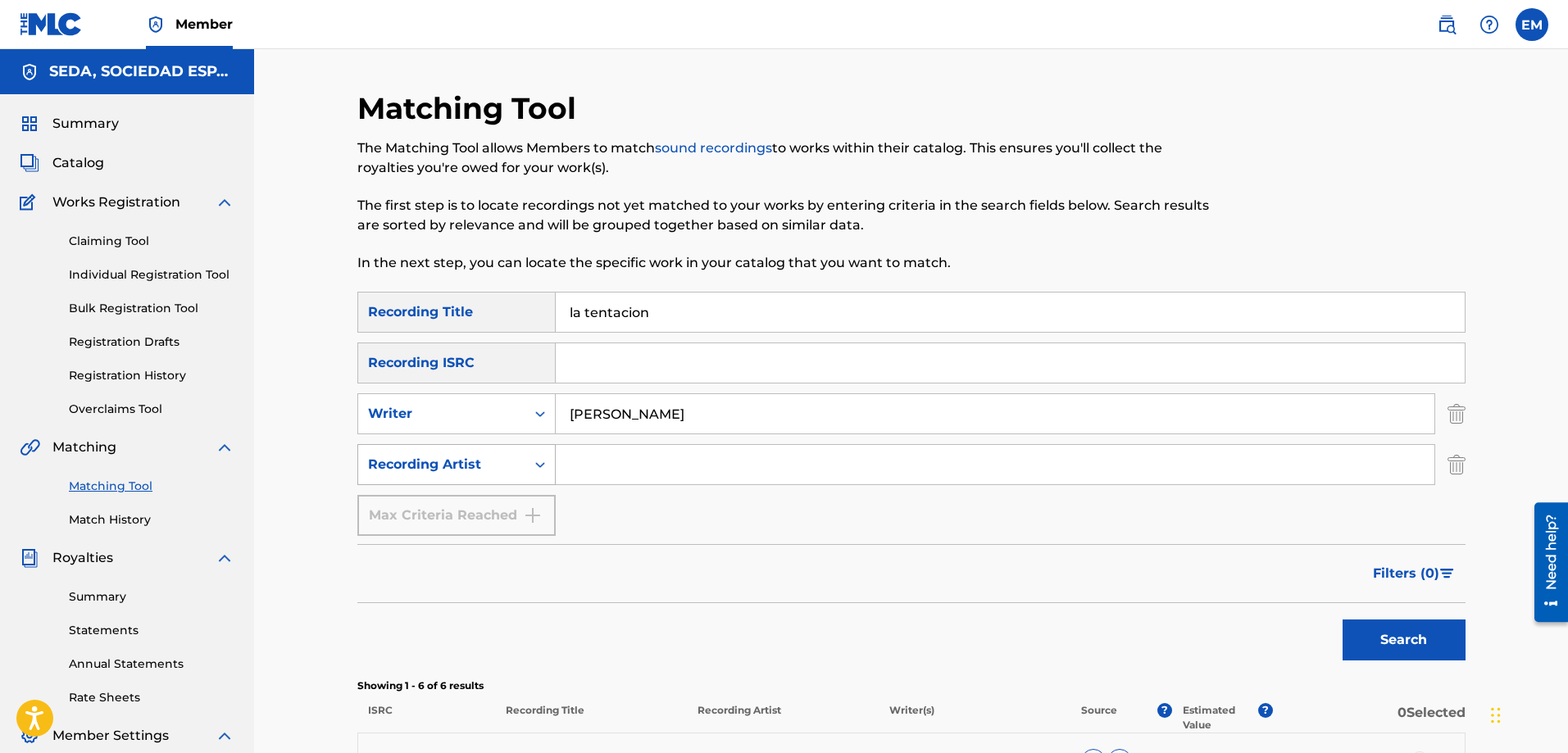
click at [1343, 619] on button "Search" at bounding box center [1405, 640] width 123 height 41
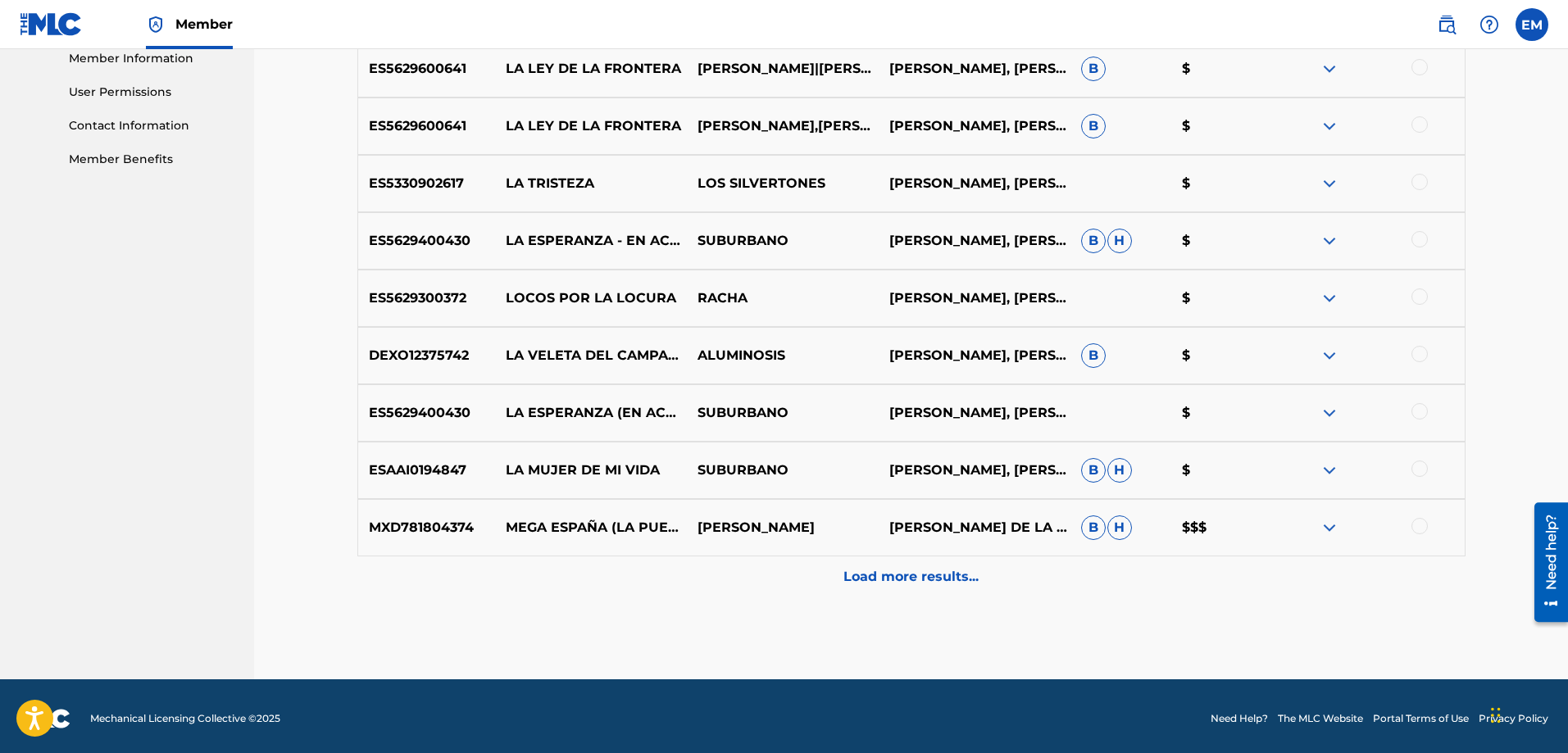
scroll to position [755, 0]
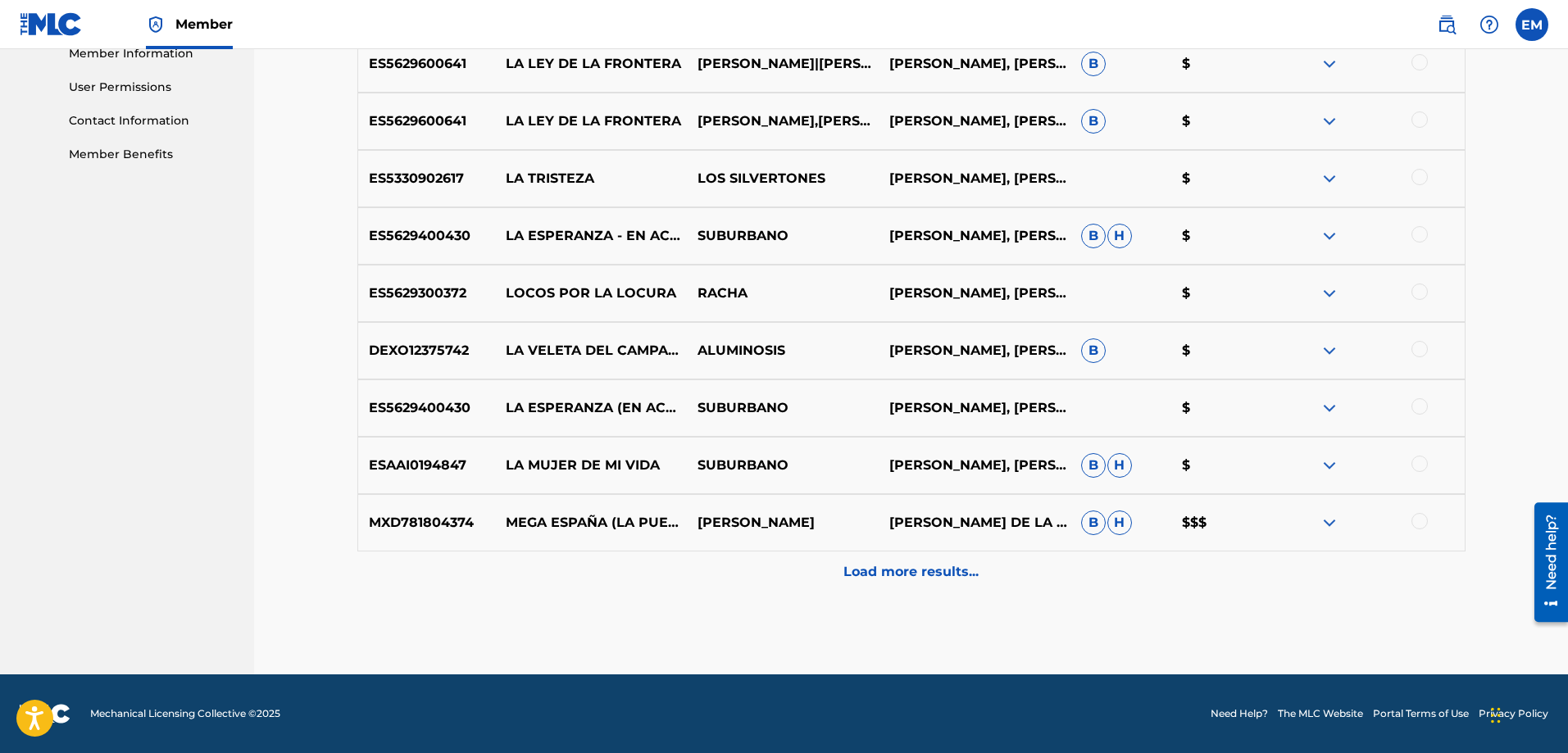
click at [910, 575] on p "Load more results..." at bounding box center [911, 572] width 135 height 20
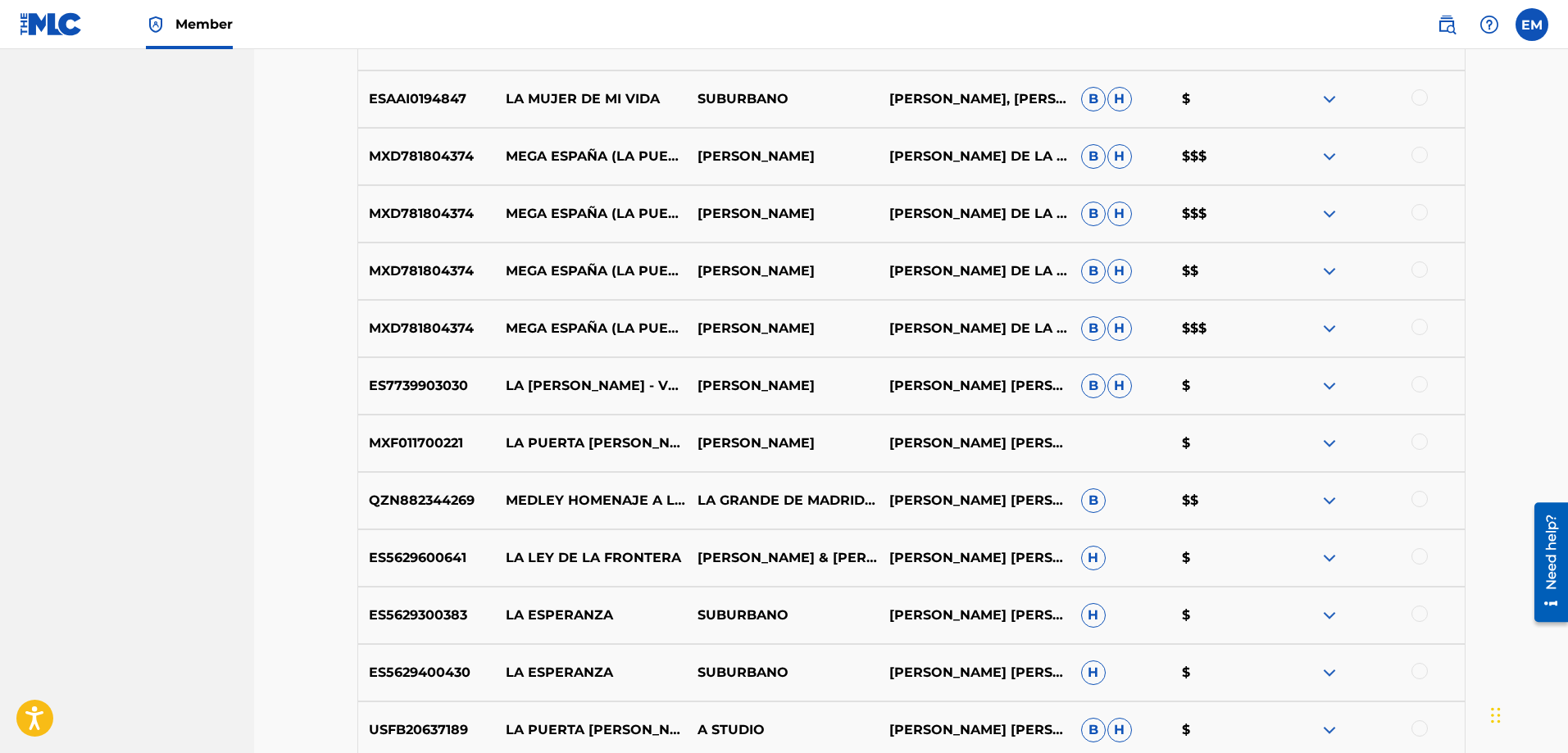
scroll to position [1246, 0]
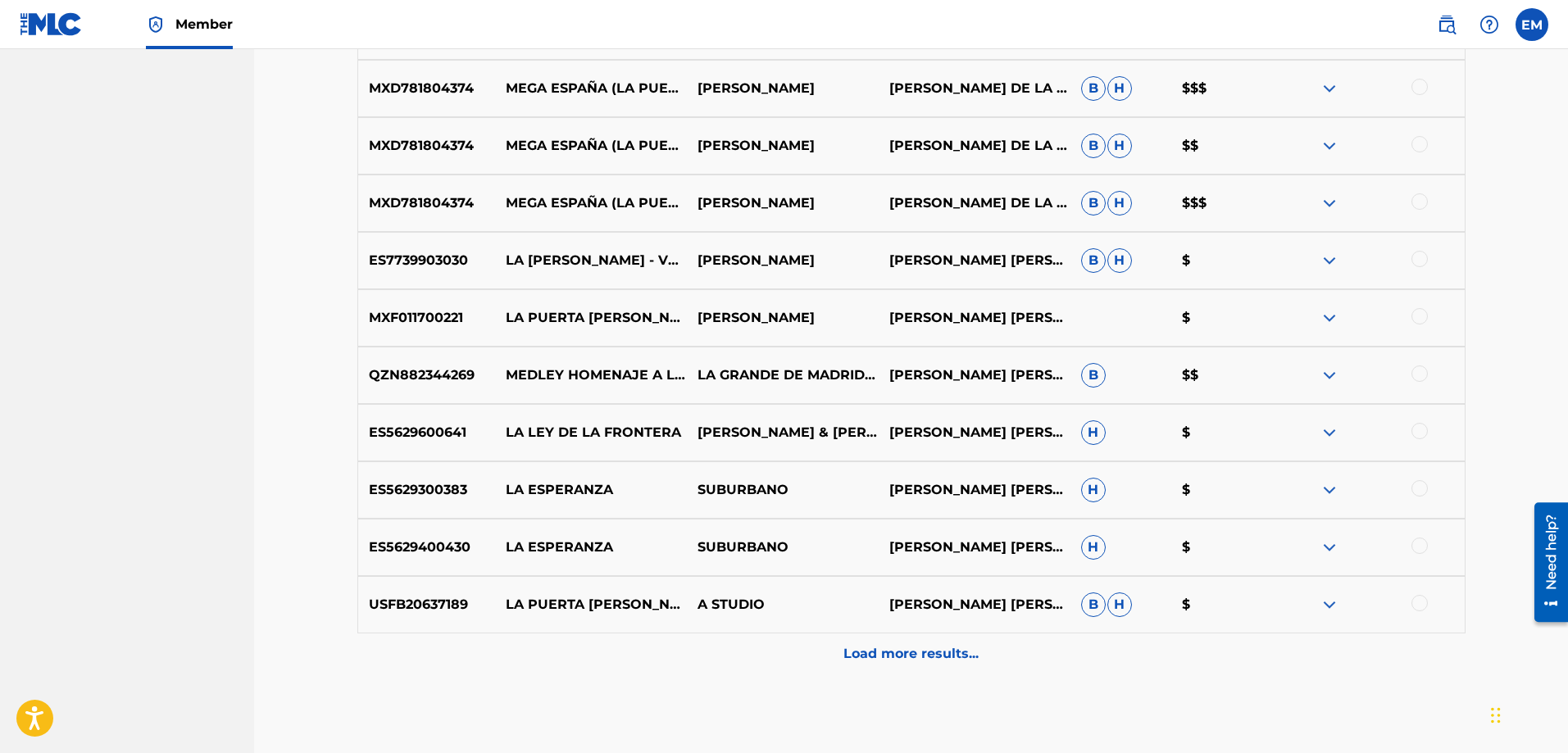
click at [1420, 492] on div at bounding box center [1420, 488] width 17 height 17
click at [1079, 601] on button "Match 1 Group" at bounding box center [1152, 619] width 181 height 41
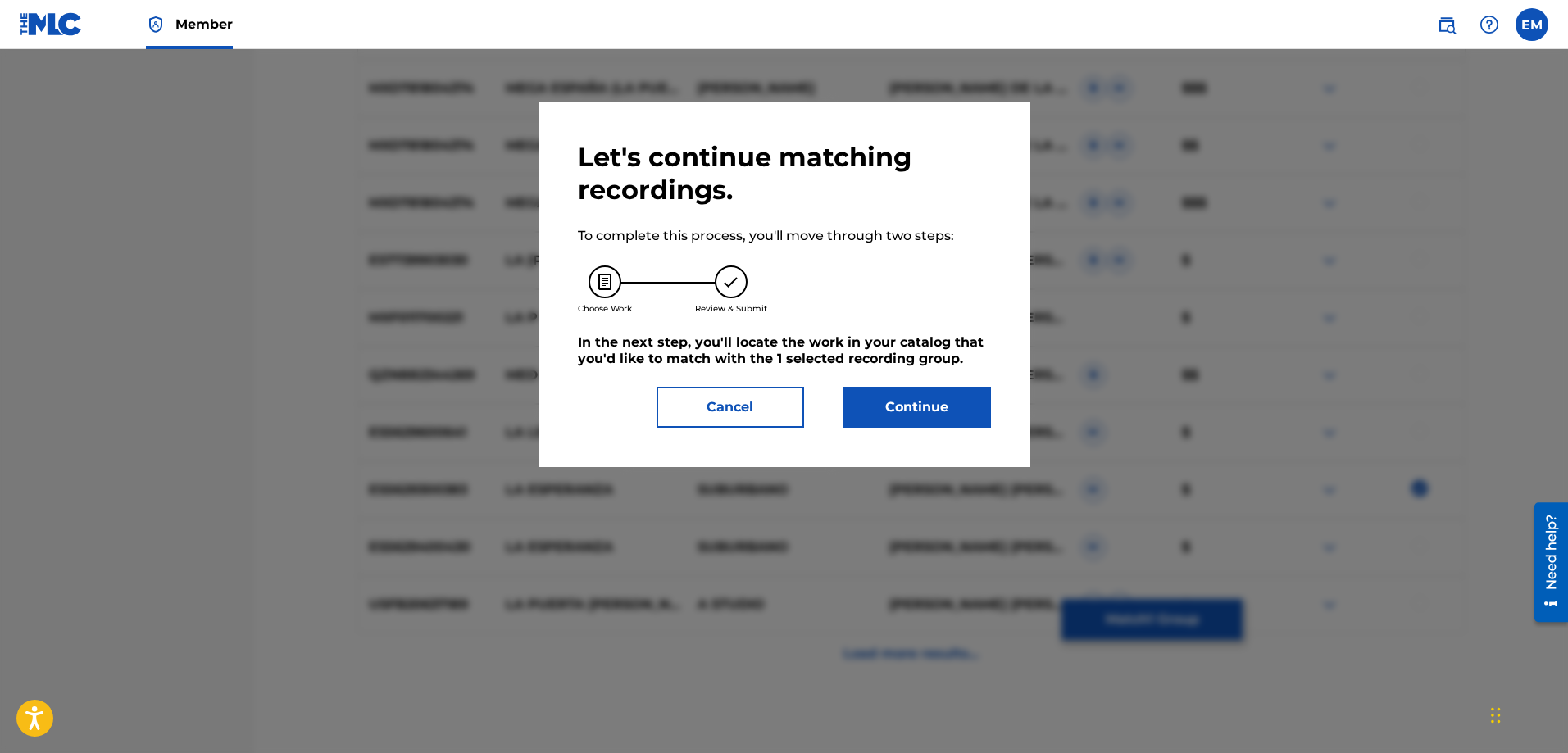
click at [958, 401] on button "Continue" at bounding box center [917, 407] width 148 height 41
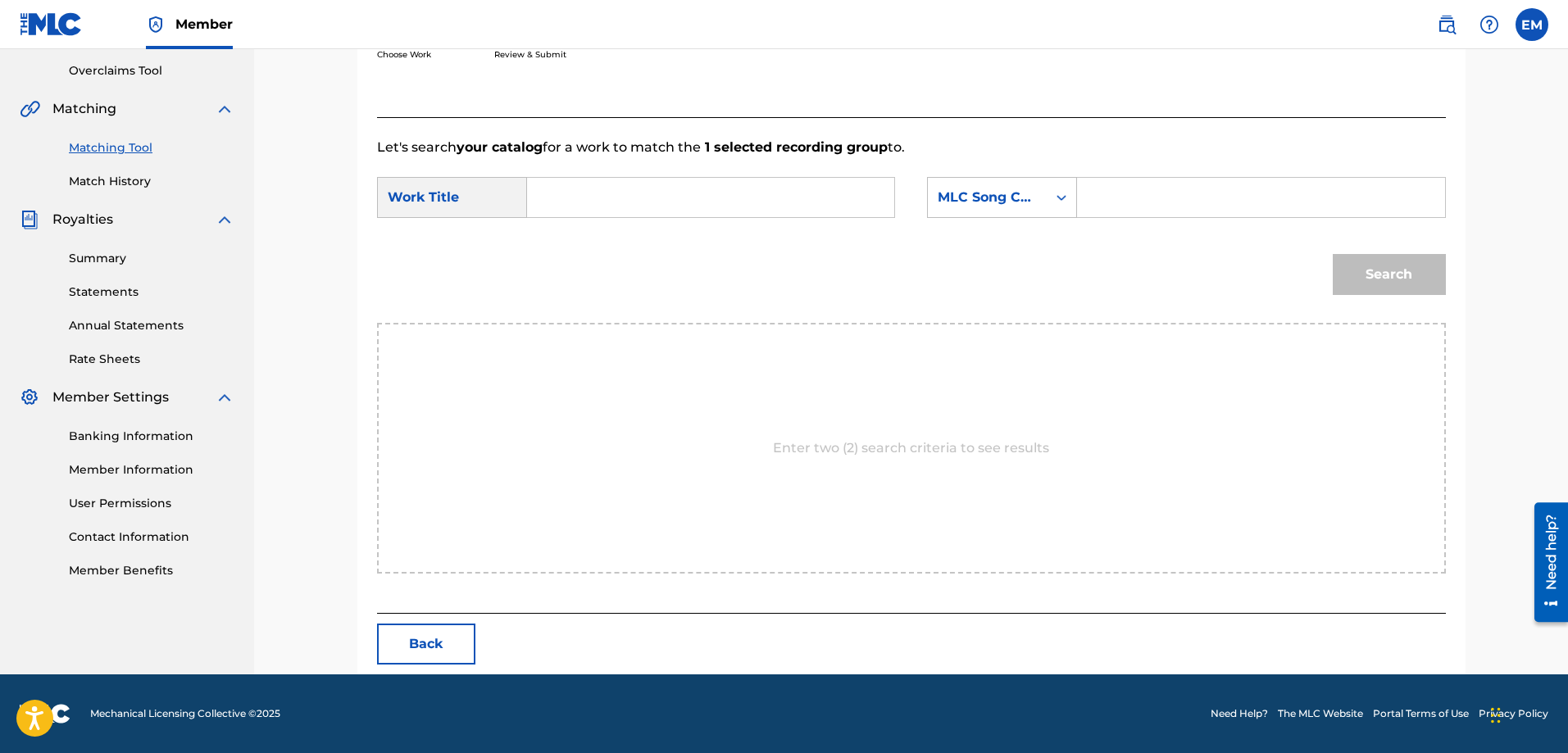
scroll to position [339, 0]
click at [740, 188] on input "Search Form" at bounding box center [710, 197] width 339 height 39
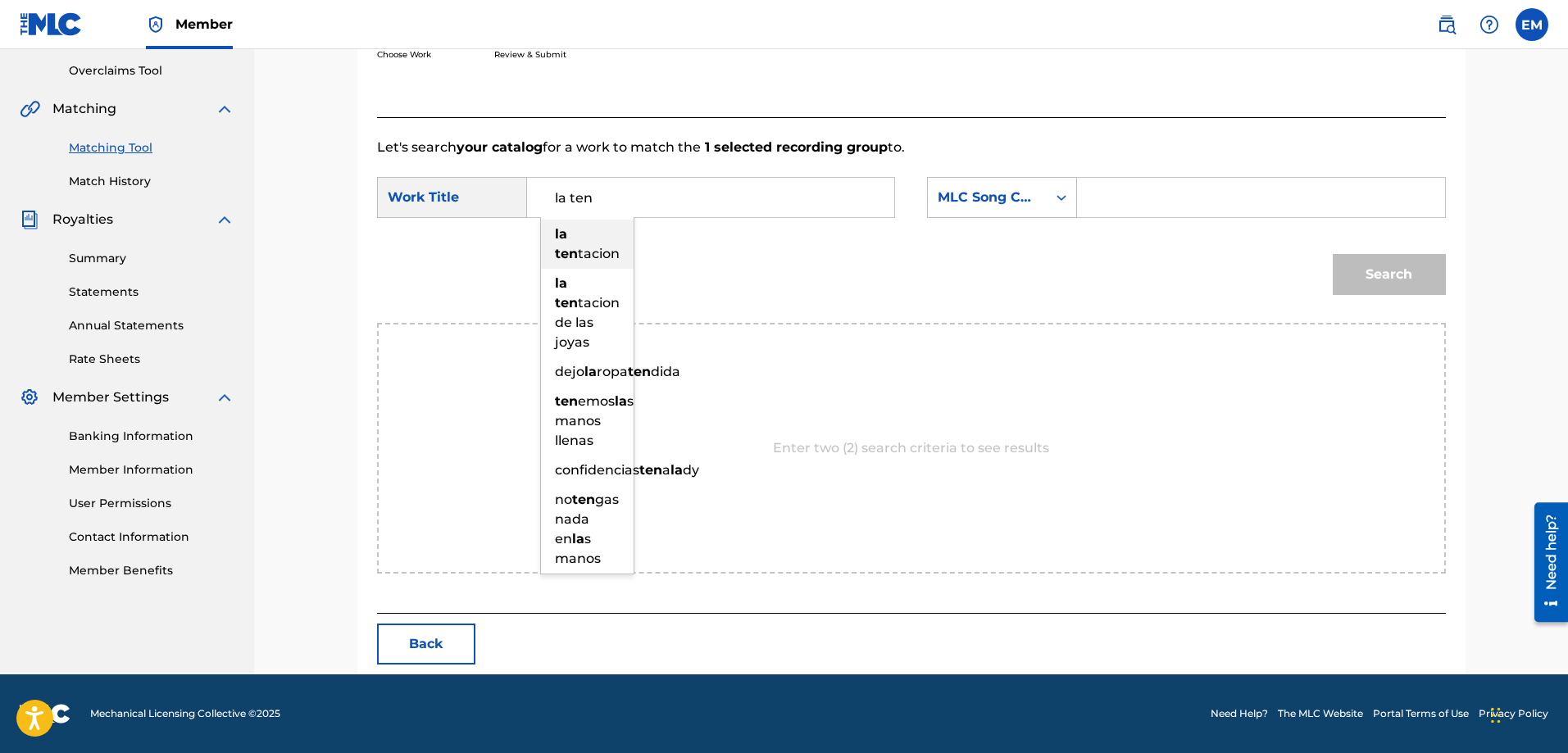
click at [571, 252] on strong "ten" at bounding box center [566, 254] width 22 height 16
type input "la tentacion"
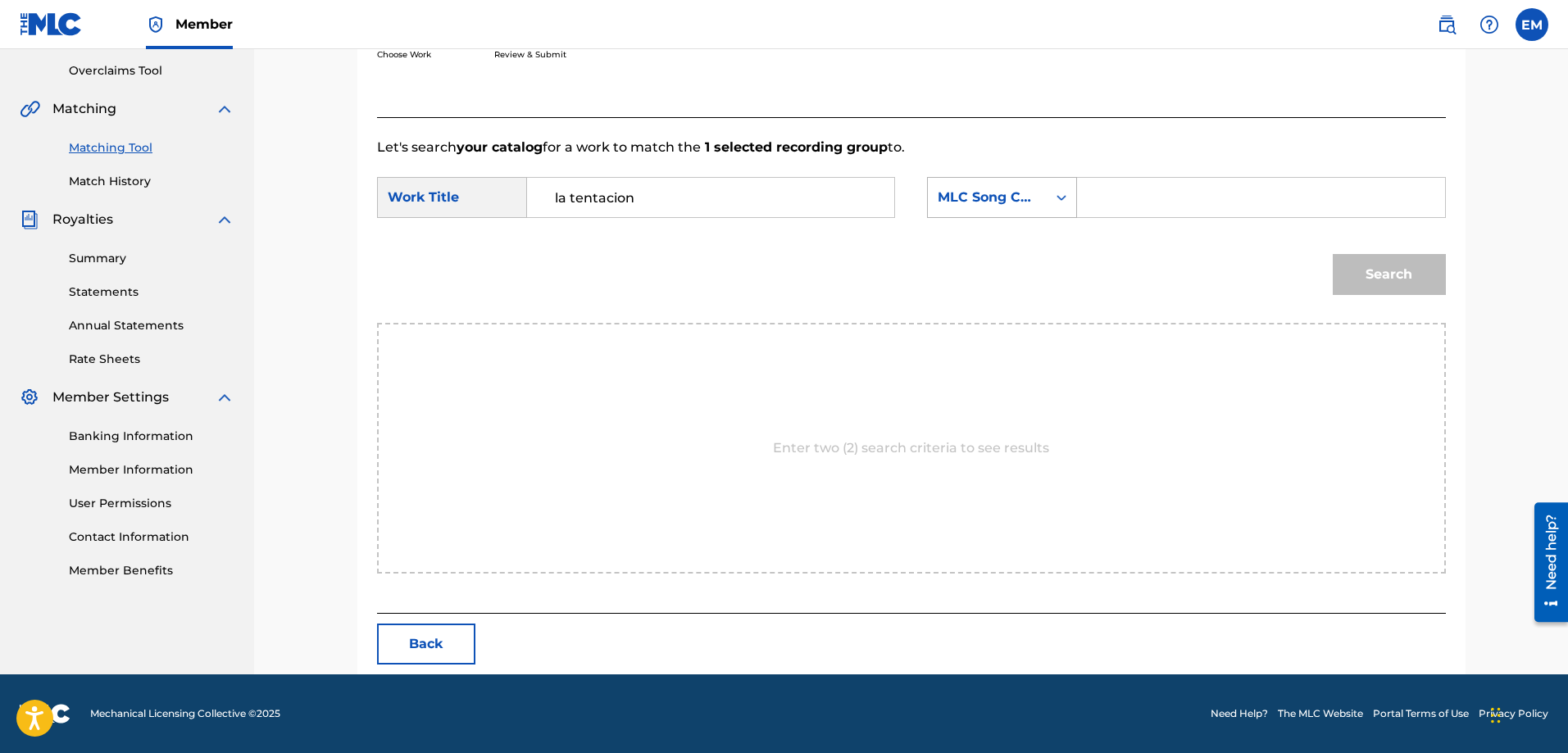
click at [956, 206] on div "MLC Song Code" at bounding box center [988, 197] width 100 height 20
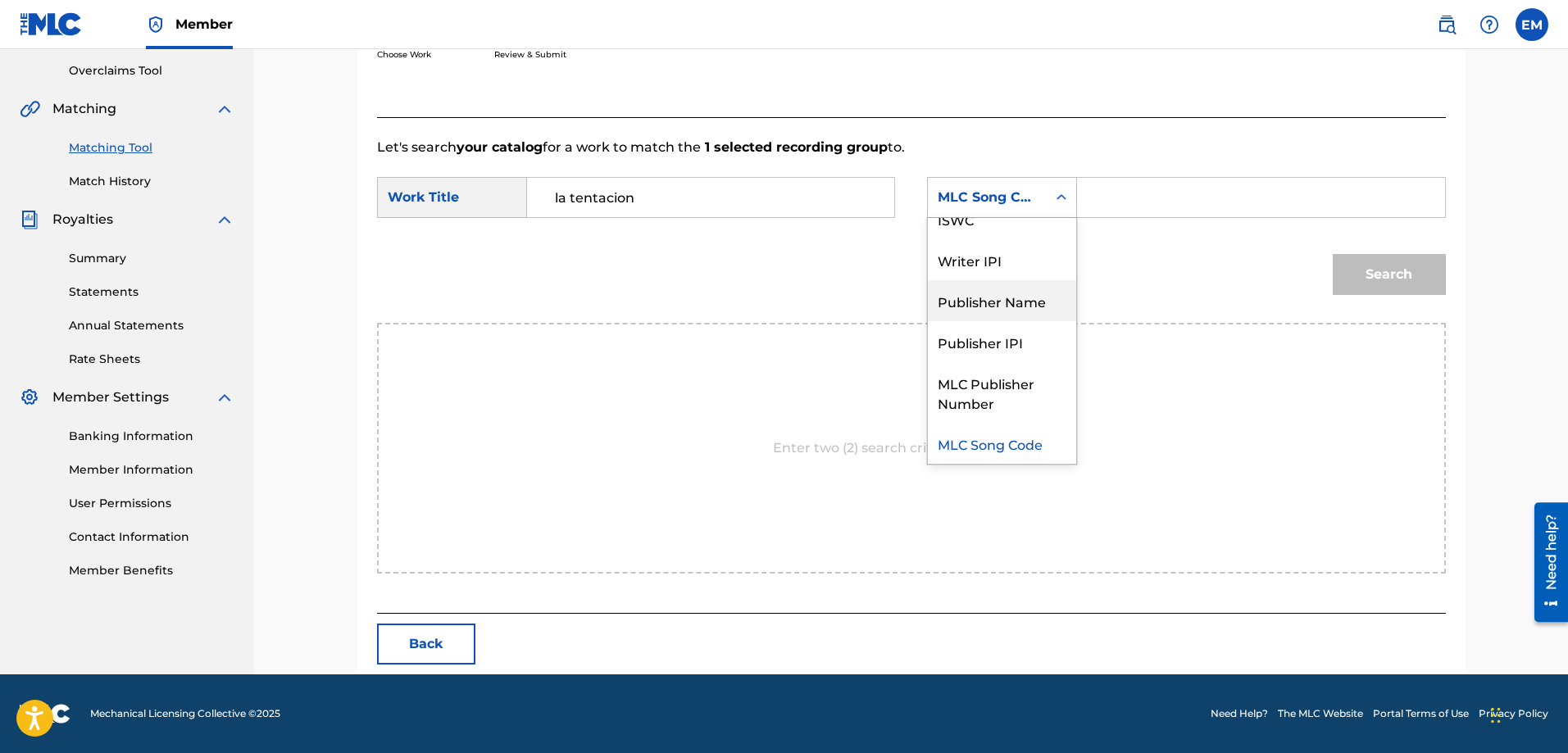
scroll to position [0, 0]
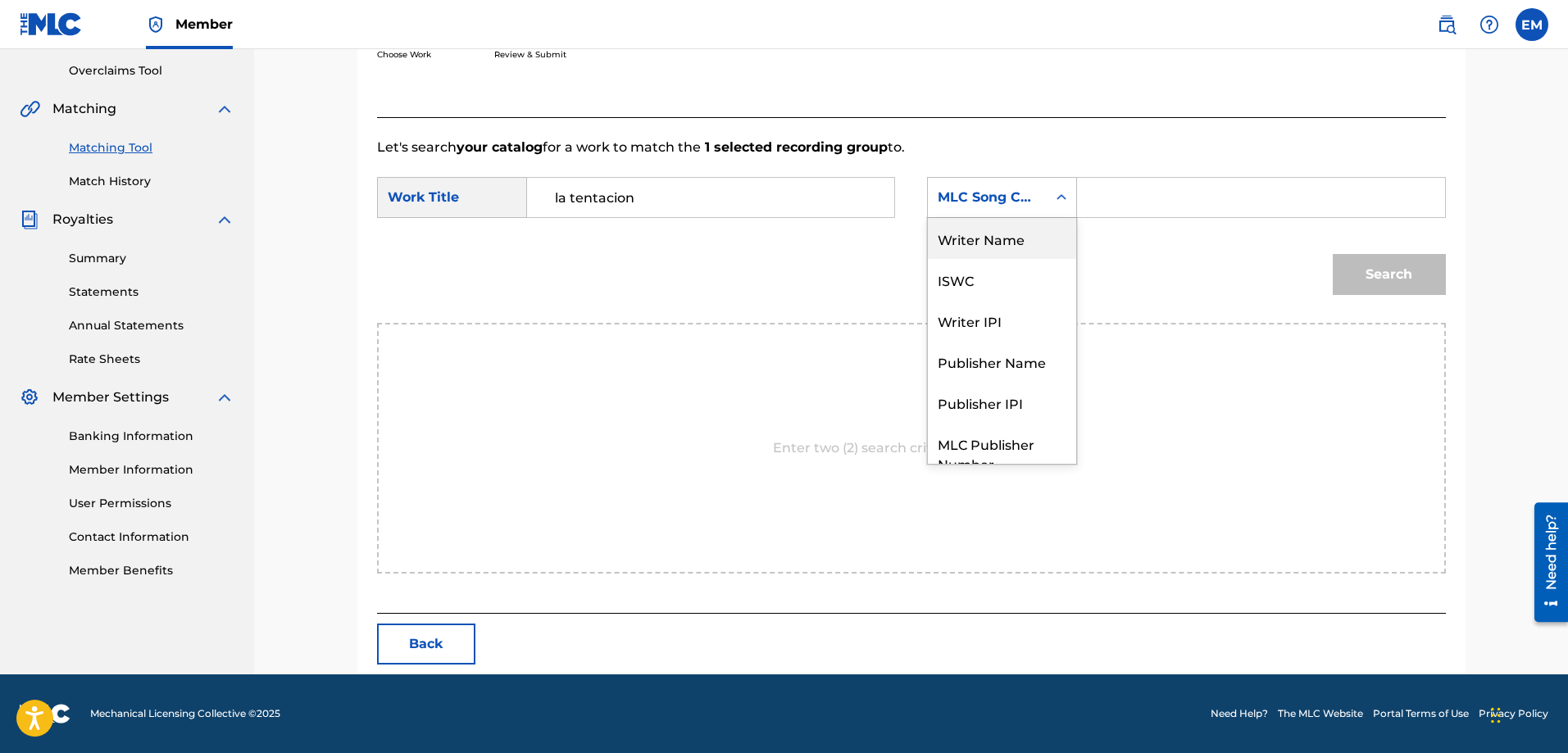
click at [973, 234] on div "Writer Name" at bounding box center [1002, 238] width 148 height 41
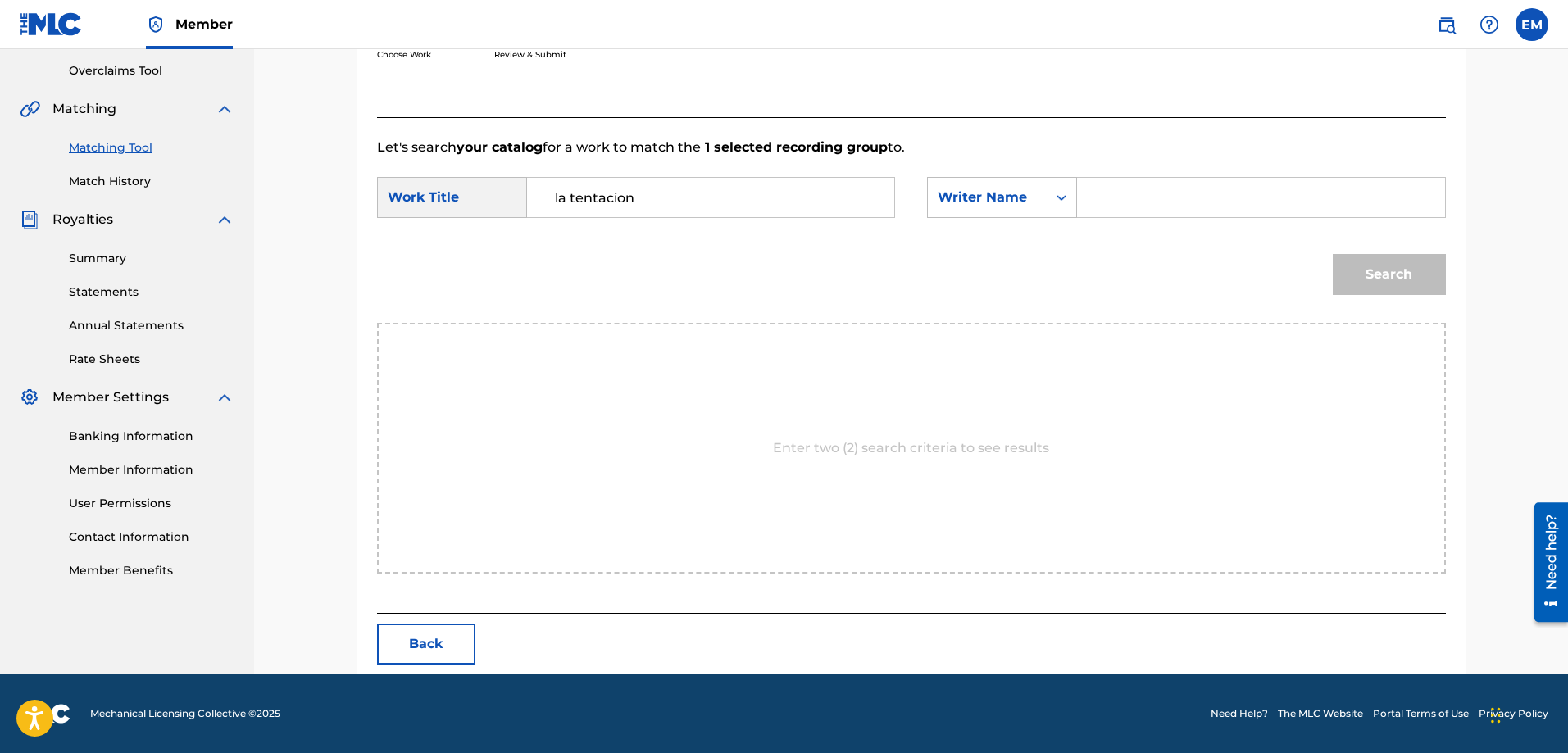
click at [1108, 195] on input "Search Form" at bounding box center [1260, 197] width 339 height 39
paste input "[PERSON_NAME]"
type input "[PERSON_NAME]"
click at [1333, 254] on button "Search" at bounding box center [1389, 274] width 113 height 41
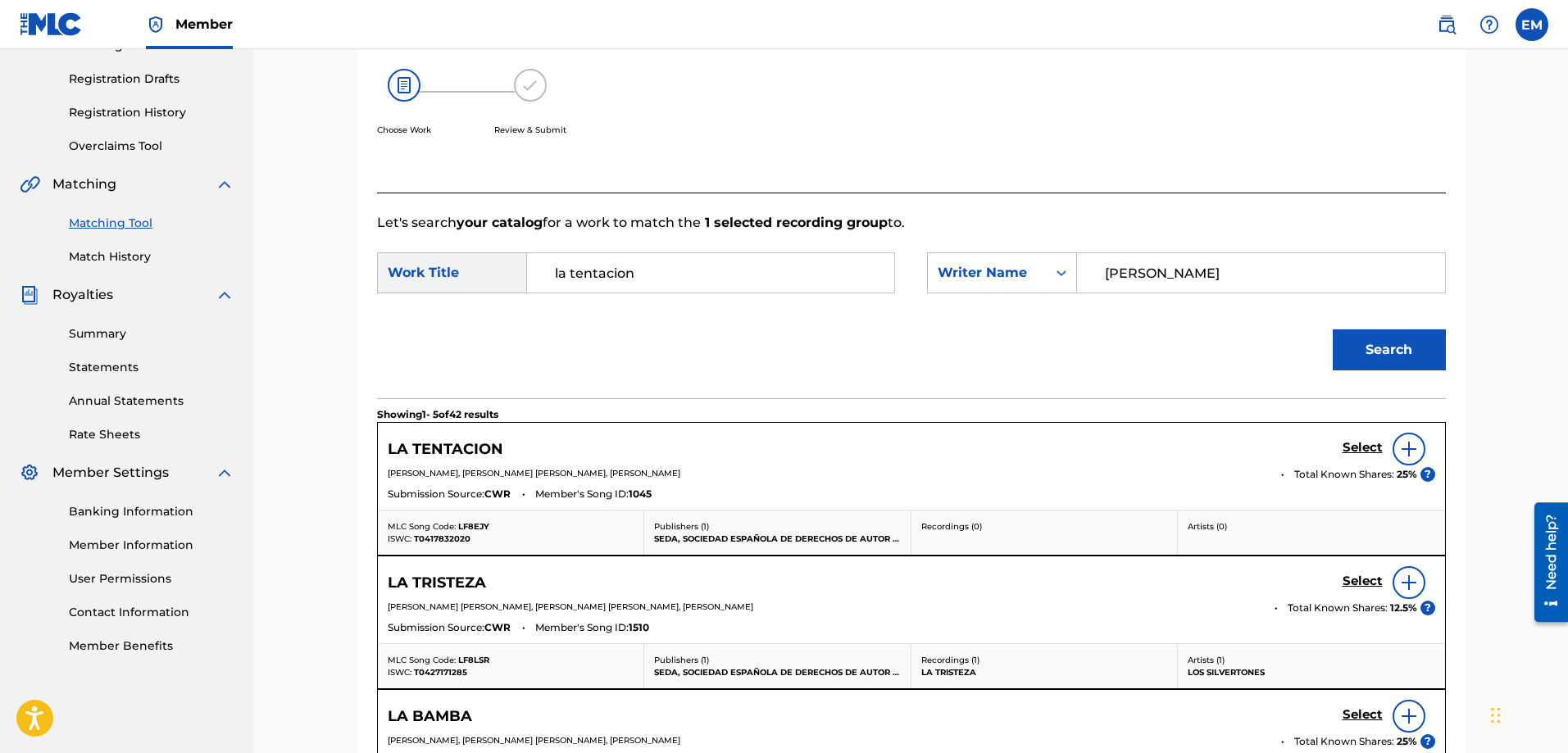
scroll to position [339, 0]
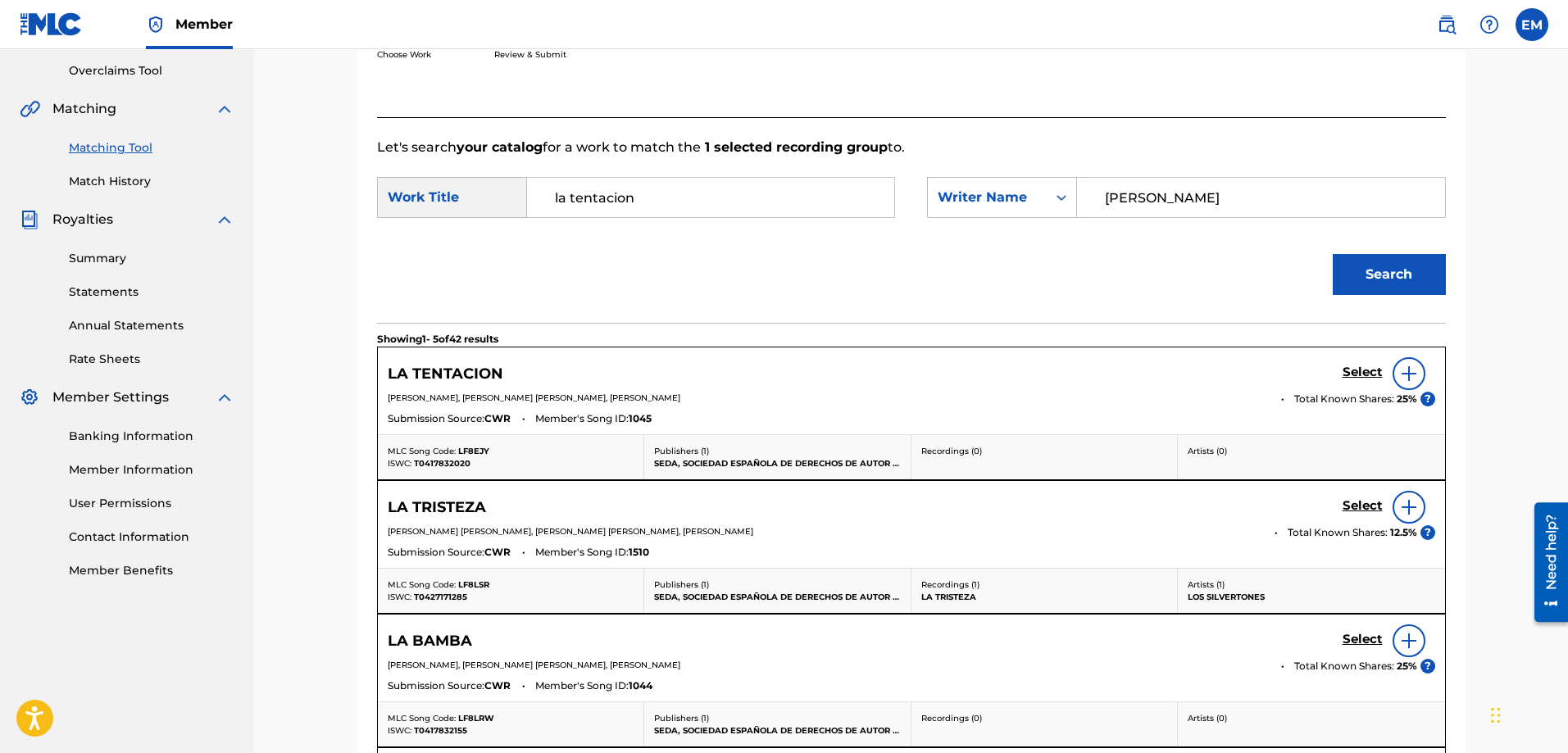
click at [1400, 368] on img at bounding box center [1409, 374] width 20 height 20
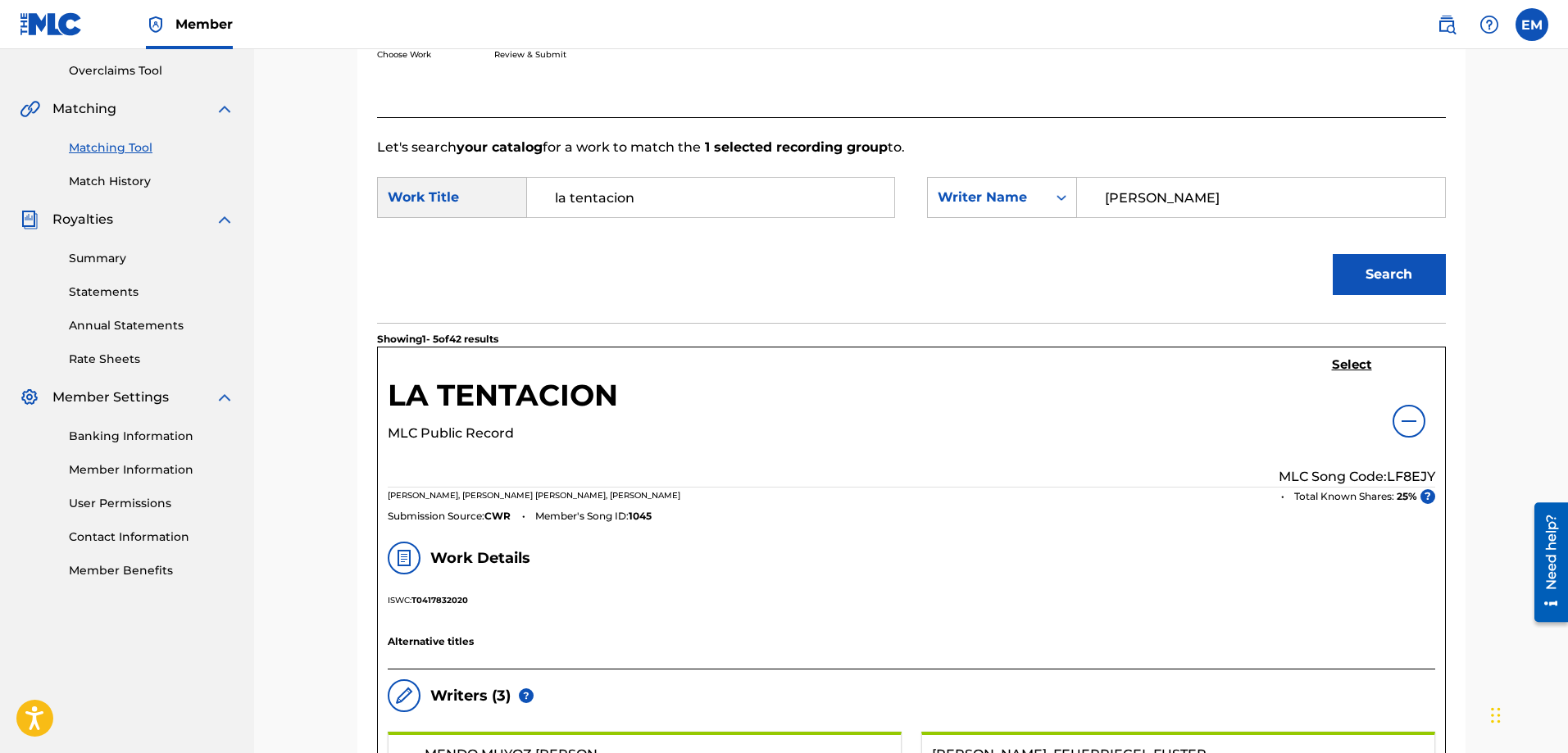
click at [1353, 366] on h5 "Select" at bounding box center [1352, 365] width 40 height 16
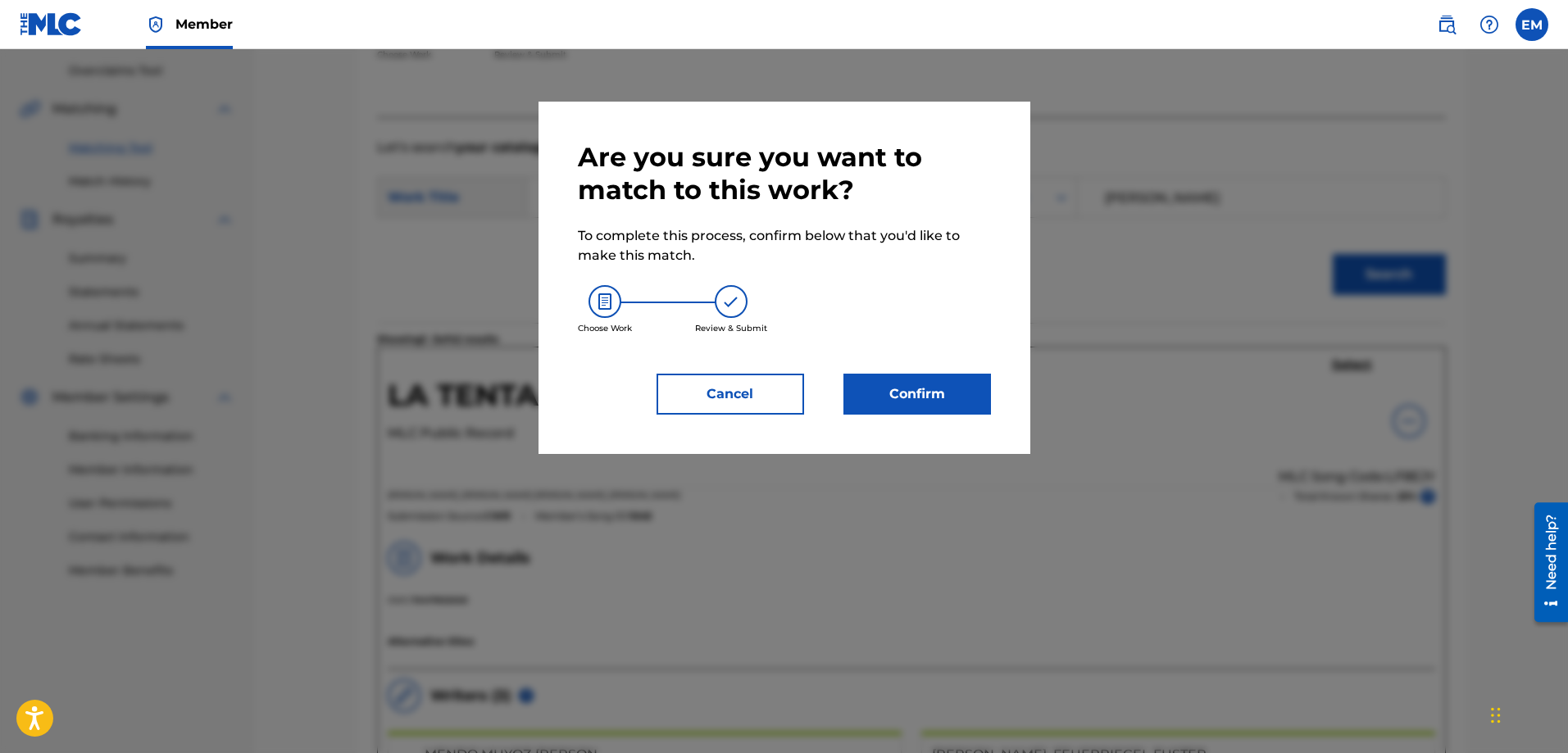
click at [951, 395] on button "Confirm" at bounding box center [917, 395] width 148 height 41
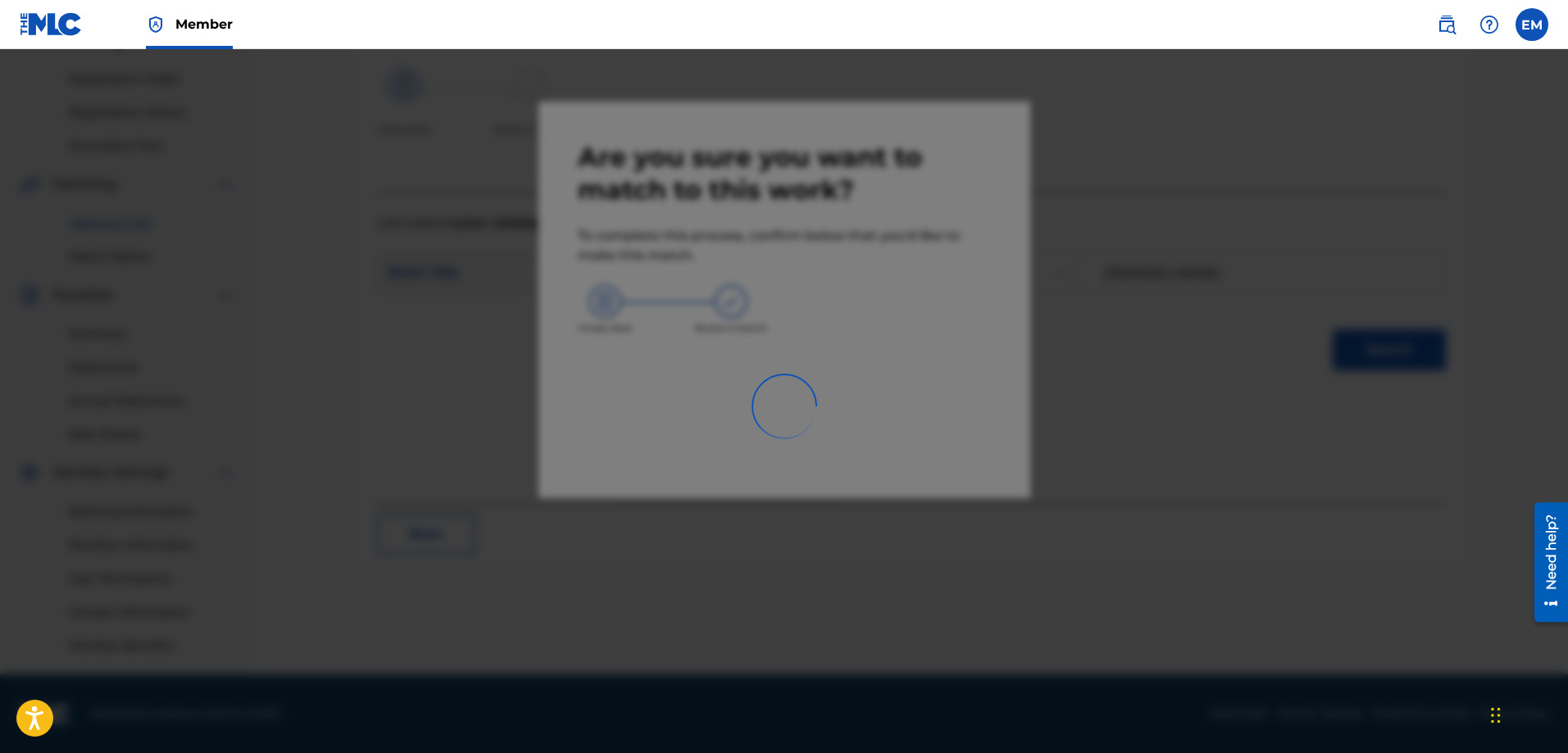
scroll to position [263, 0]
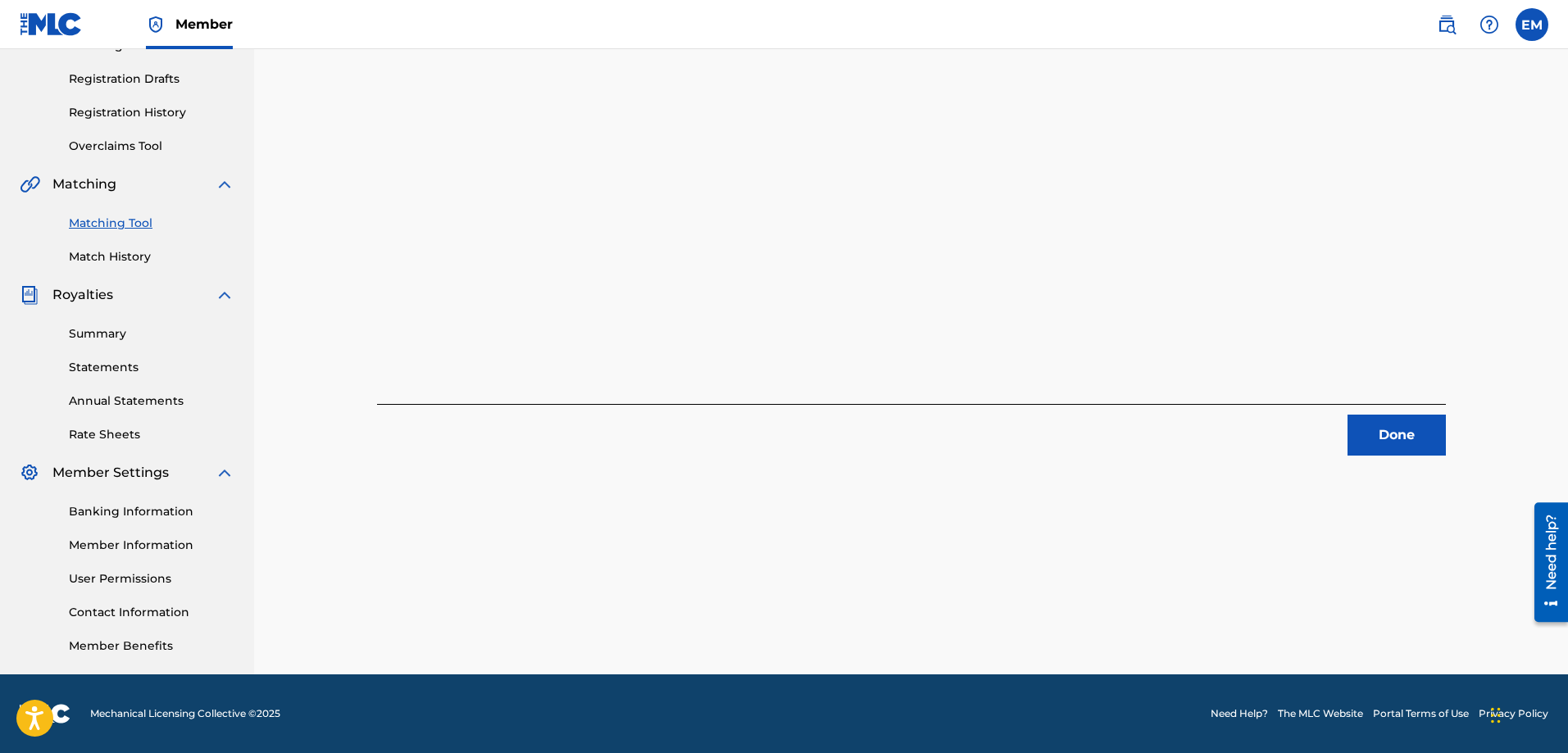
click at [1369, 436] on button "Done" at bounding box center [1397, 436] width 99 height 41
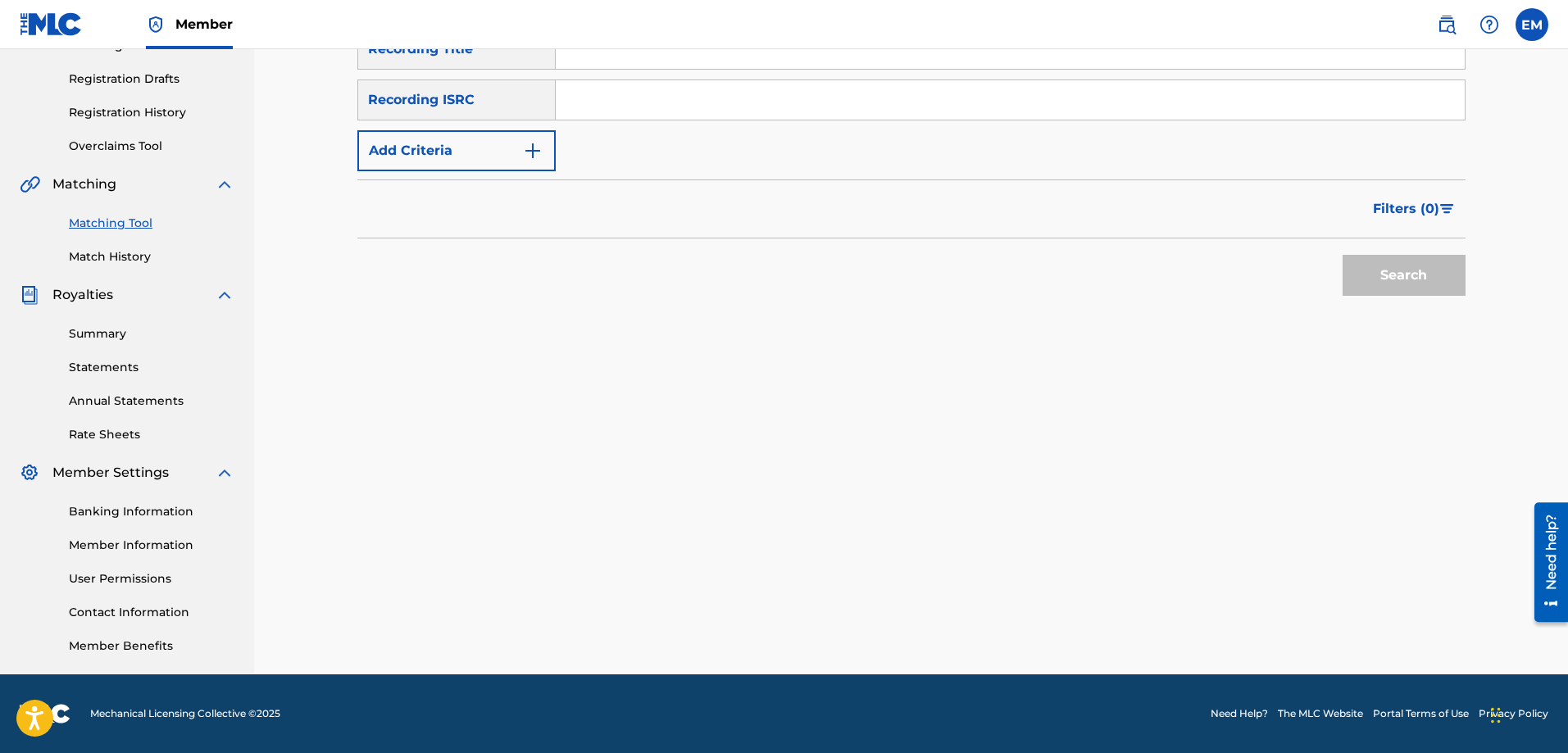
scroll to position [0, 0]
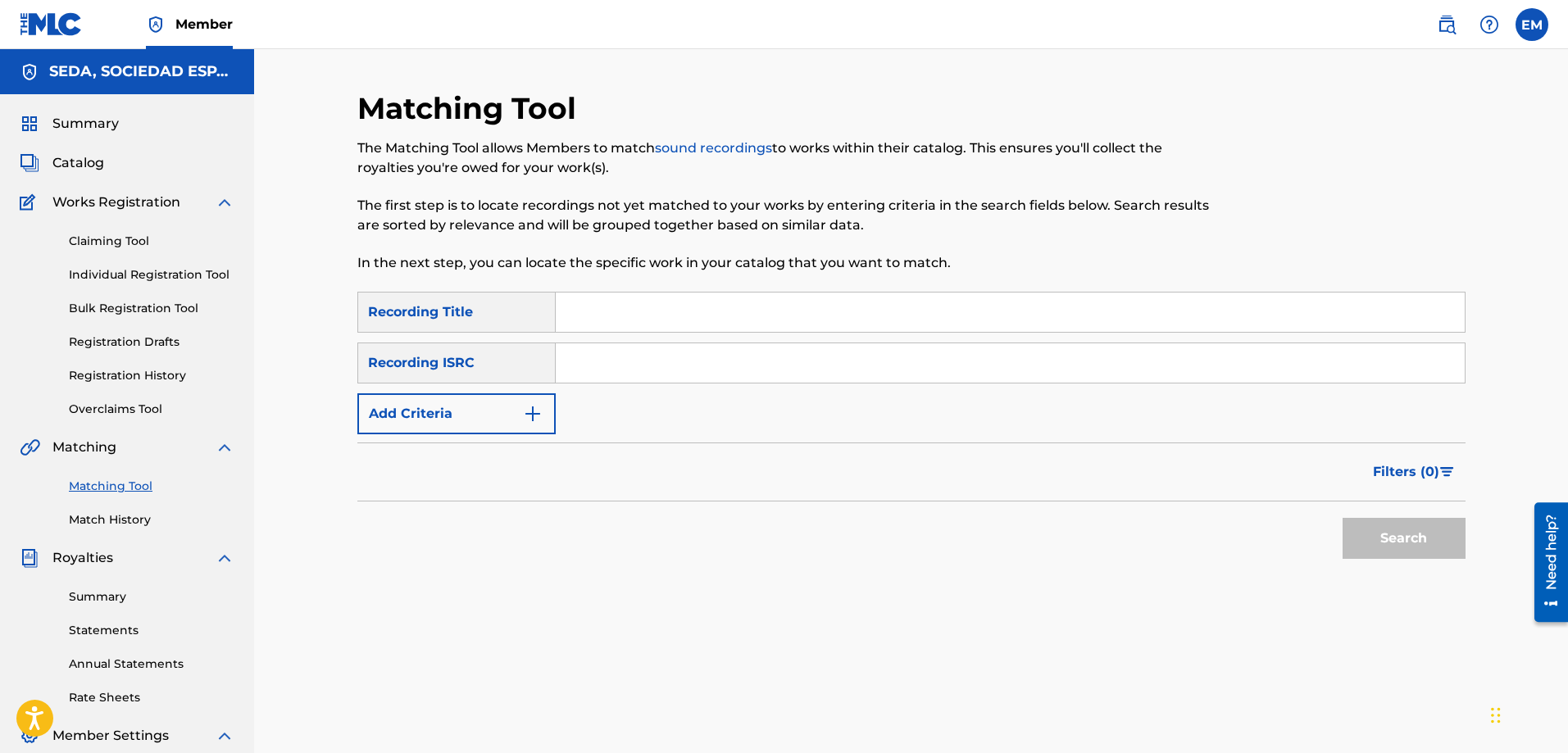
click at [572, 293] on input "Search Form" at bounding box center [1010, 313] width 910 height 39
type input "aerobic"
click at [1343, 518] on button "Search" at bounding box center [1405, 538] width 123 height 41
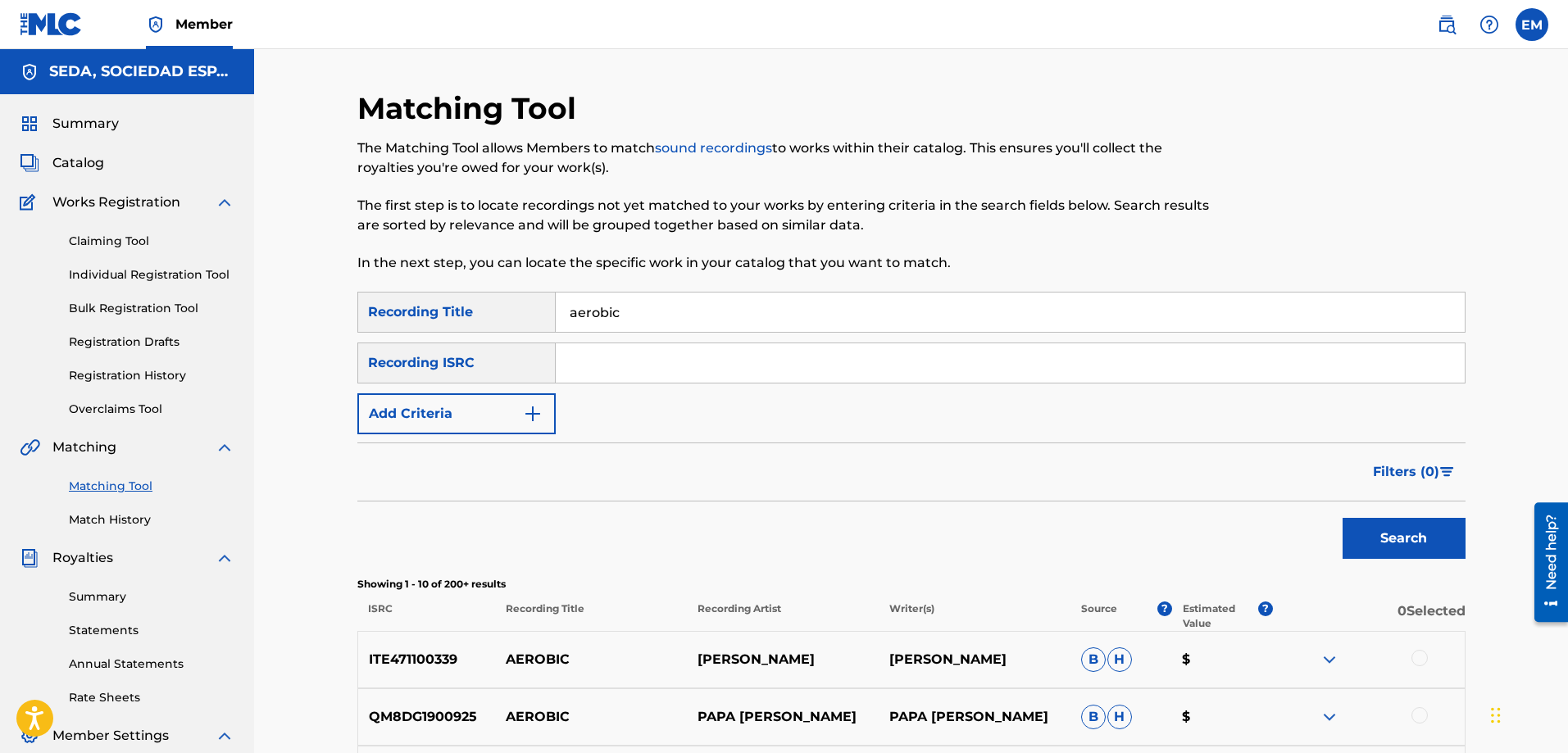
click at [516, 424] on button "Add Criteria" at bounding box center [456, 414] width 198 height 41
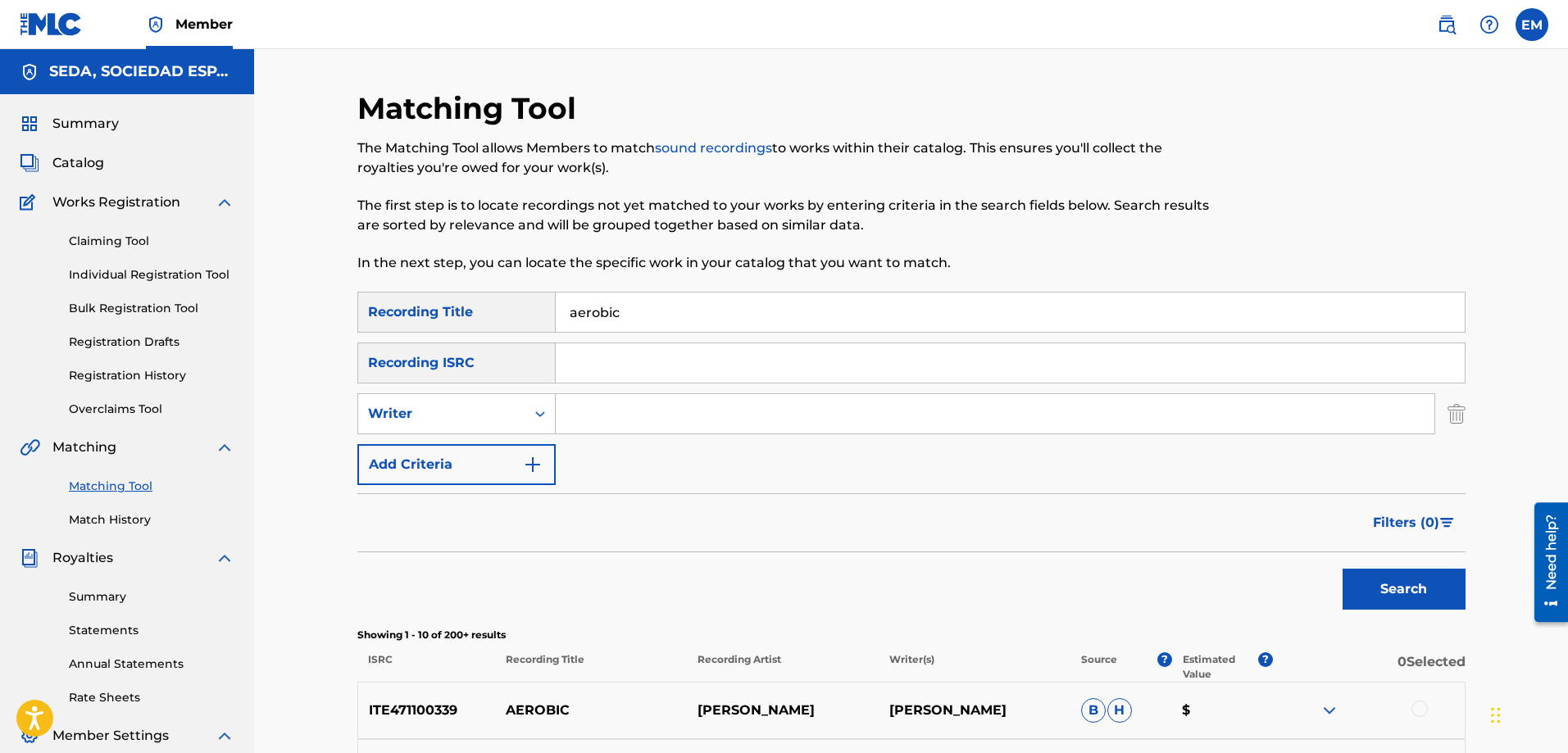
click at [604, 416] on input "Search Form" at bounding box center [996, 414] width 879 height 39
type input "[PERSON_NAME]"
click at [1343, 568] on button "Search" at bounding box center [1405, 589] width 123 height 41
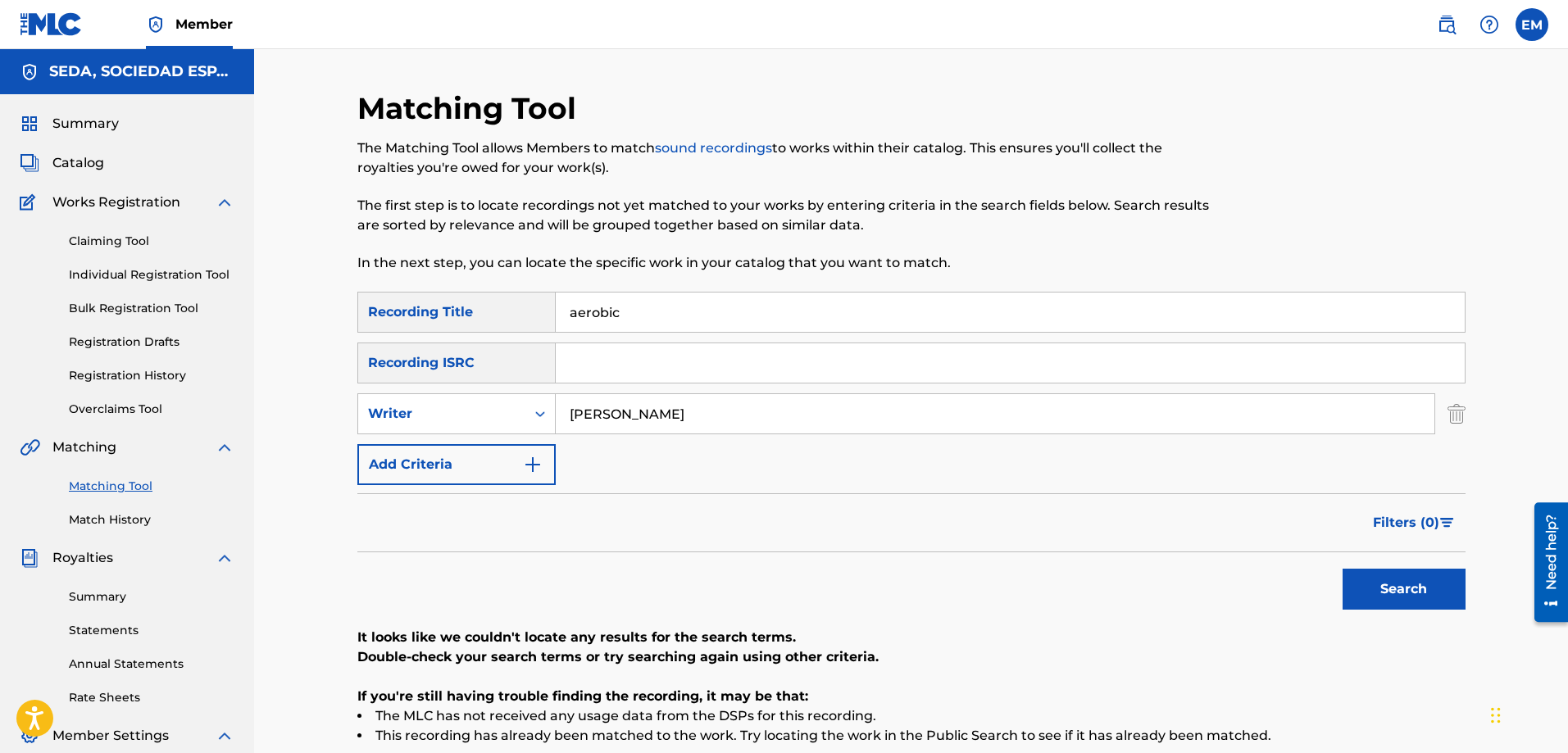
drag, startPoint x: 746, startPoint y: 417, endPoint x: 543, endPoint y: 390, distance: 204.8
click at [543, 390] on div "SearchWithCriteriab1ac4630-cecb-4e2e-83b4-cac262e97a47 Recording Title aerobic …" at bounding box center [911, 389] width 1109 height 193
click at [476, 456] on button "Add Criteria" at bounding box center [456, 465] width 198 height 41
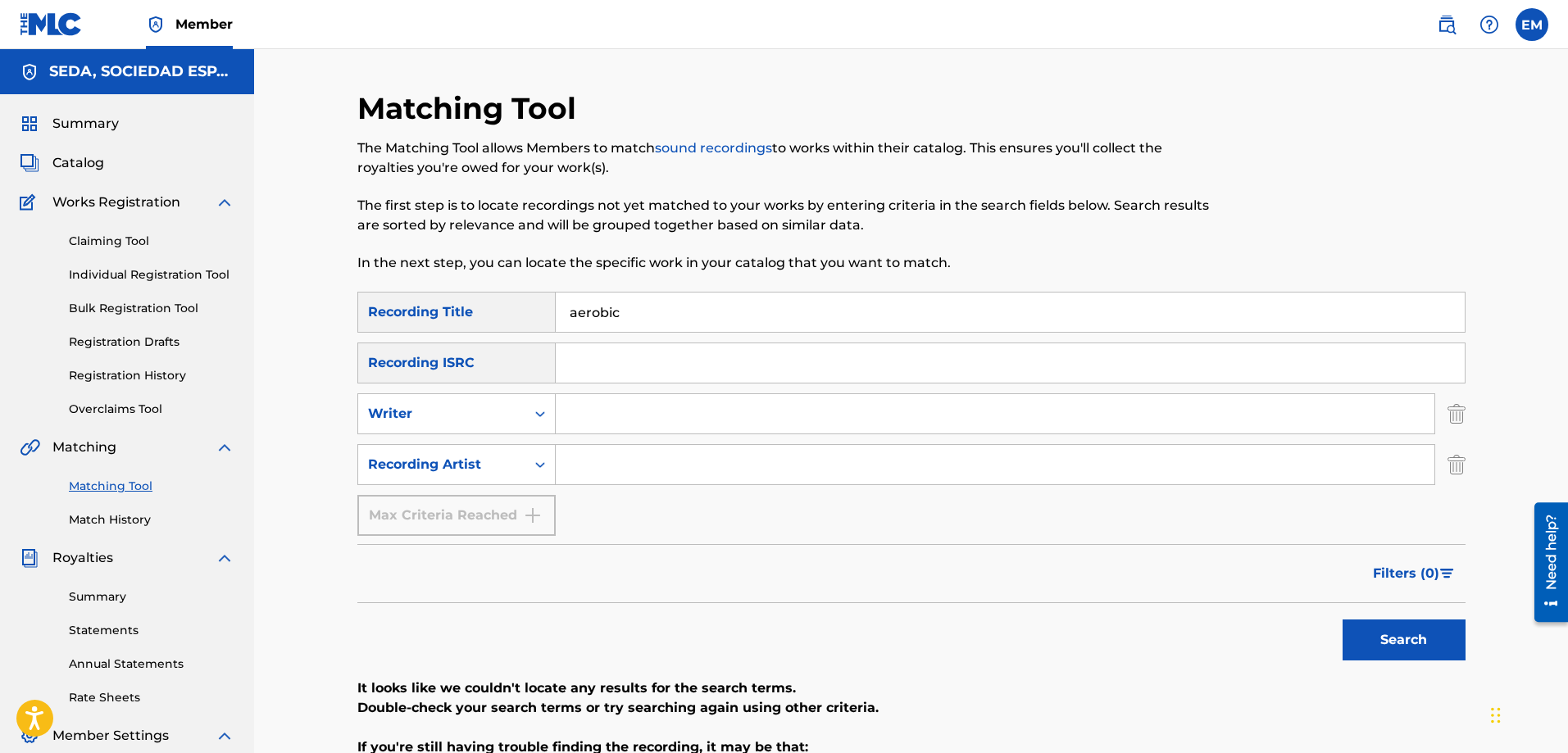
click at [582, 468] on input "Search Form" at bounding box center [996, 465] width 879 height 39
type input "suburbano"
click at [1343, 619] on button "Search" at bounding box center [1405, 640] width 123 height 41
drag, startPoint x: 675, startPoint y: 464, endPoint x: 554, endPoint y: 468, distance: 121.1
click at [560, 466] on input "suburbano" at bounding box center [996, 465] width 879 height 39
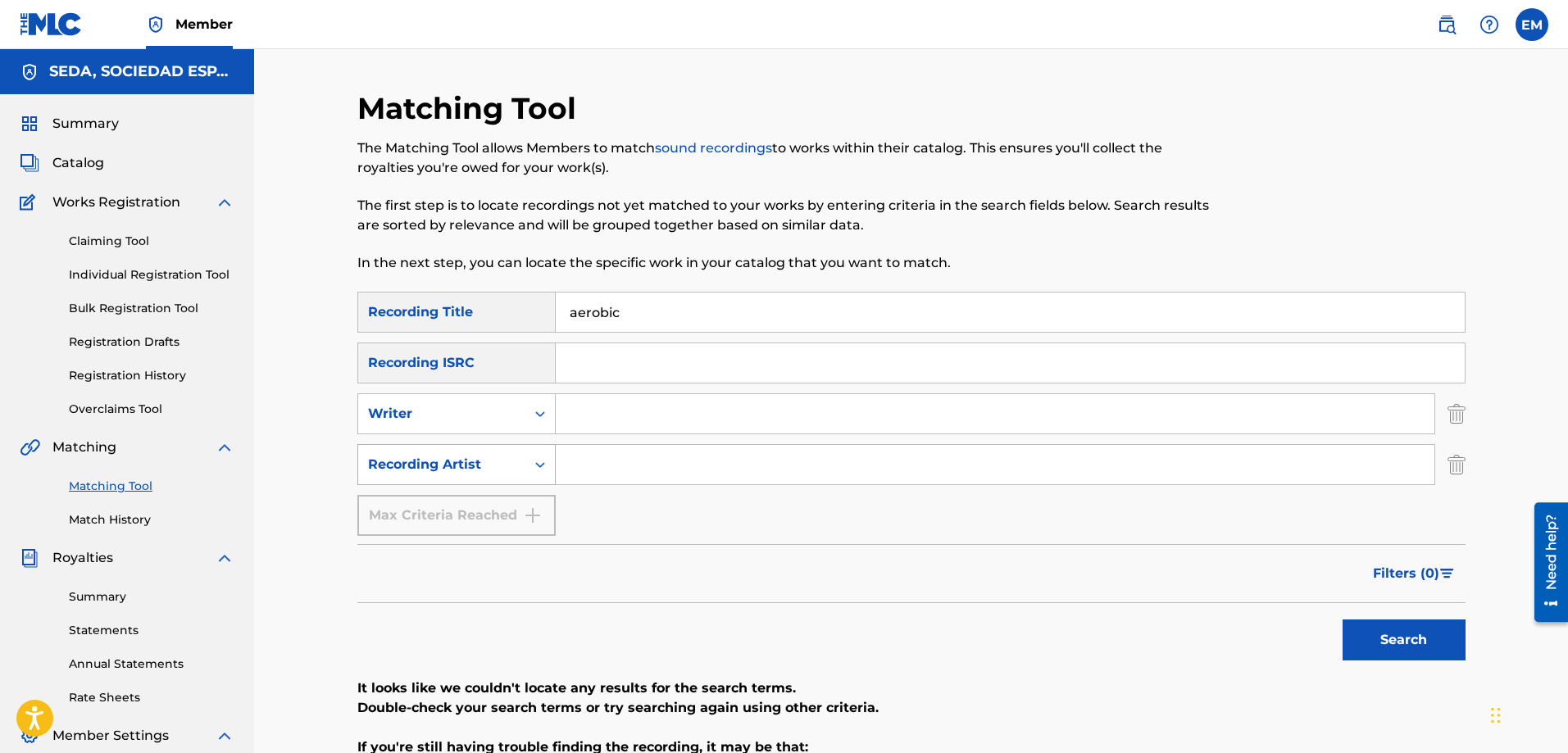
click at [1343, 619] on button "Search" at bounding box center [1405, 640] width 123 height 41
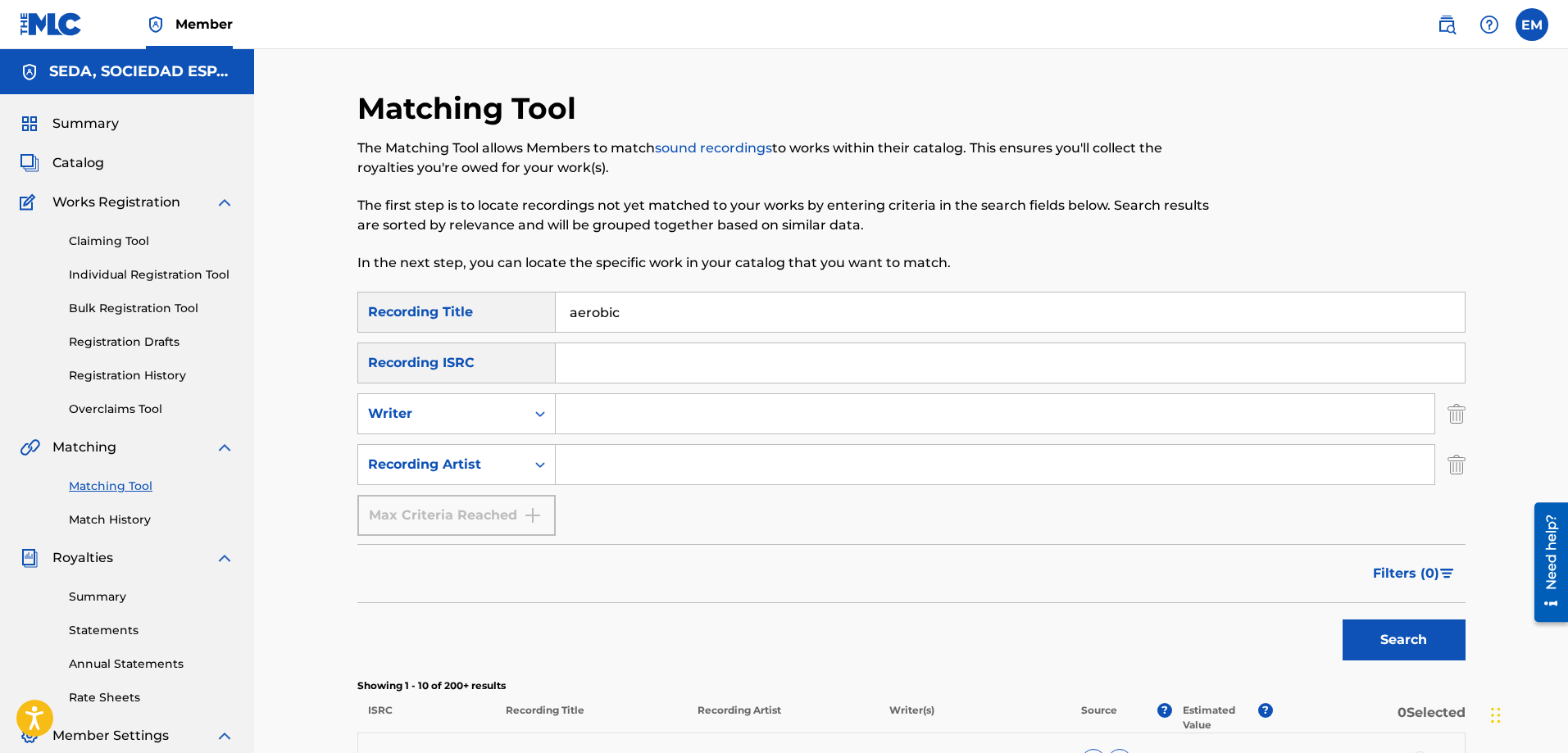
click at [603, 420] on input "Search Form" at bounding box center [996, 414] width 879 height 39
type input "[PERSON_NAME]"
click at [1343, 619] on button "Search" at bounding box center [1405, 640] width 123 height 41
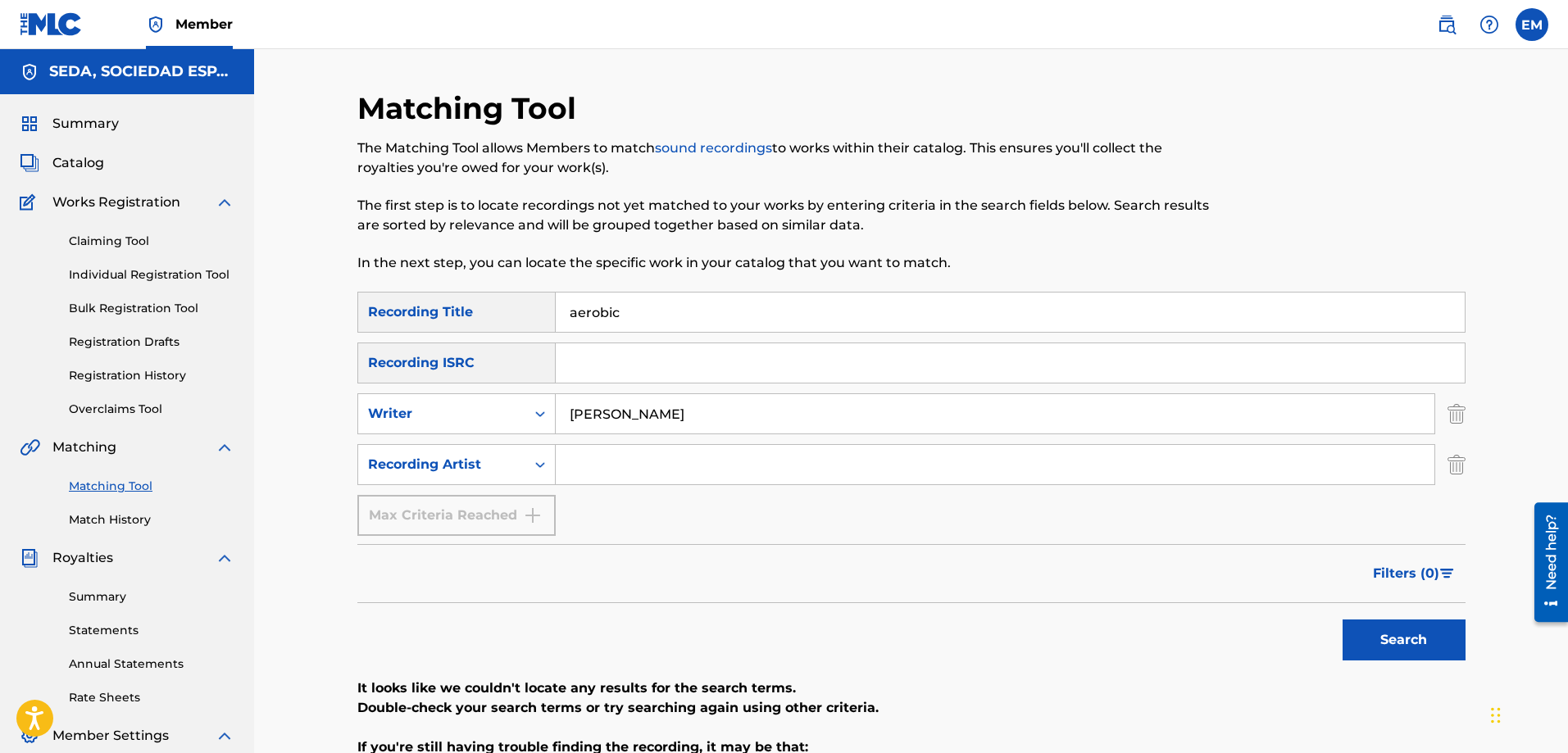
drag, startPoint x: 680, startPoint y: 413, endPoint x: 564, endPoint y: 417, distance: 116.1
click at [564, 417] on input "[PERSON_NAME]" at bounding box center [996, 414] width 879 height 39
drag, startPoint x: 647, startPoint y: 317, endPoint x: 480, endPoint y: 317, distance: 167.0
click at [480, 317] on div "SearchWithCriteriab1ac4630-cecb-4e2e-83b4-cac262e97a47 Recording Title aerobic" at bounding box center [911, 313] width 1109 height 41
click at [568, 397] on input "Search Form" at bounding box center [996, 414] width 879 height 39
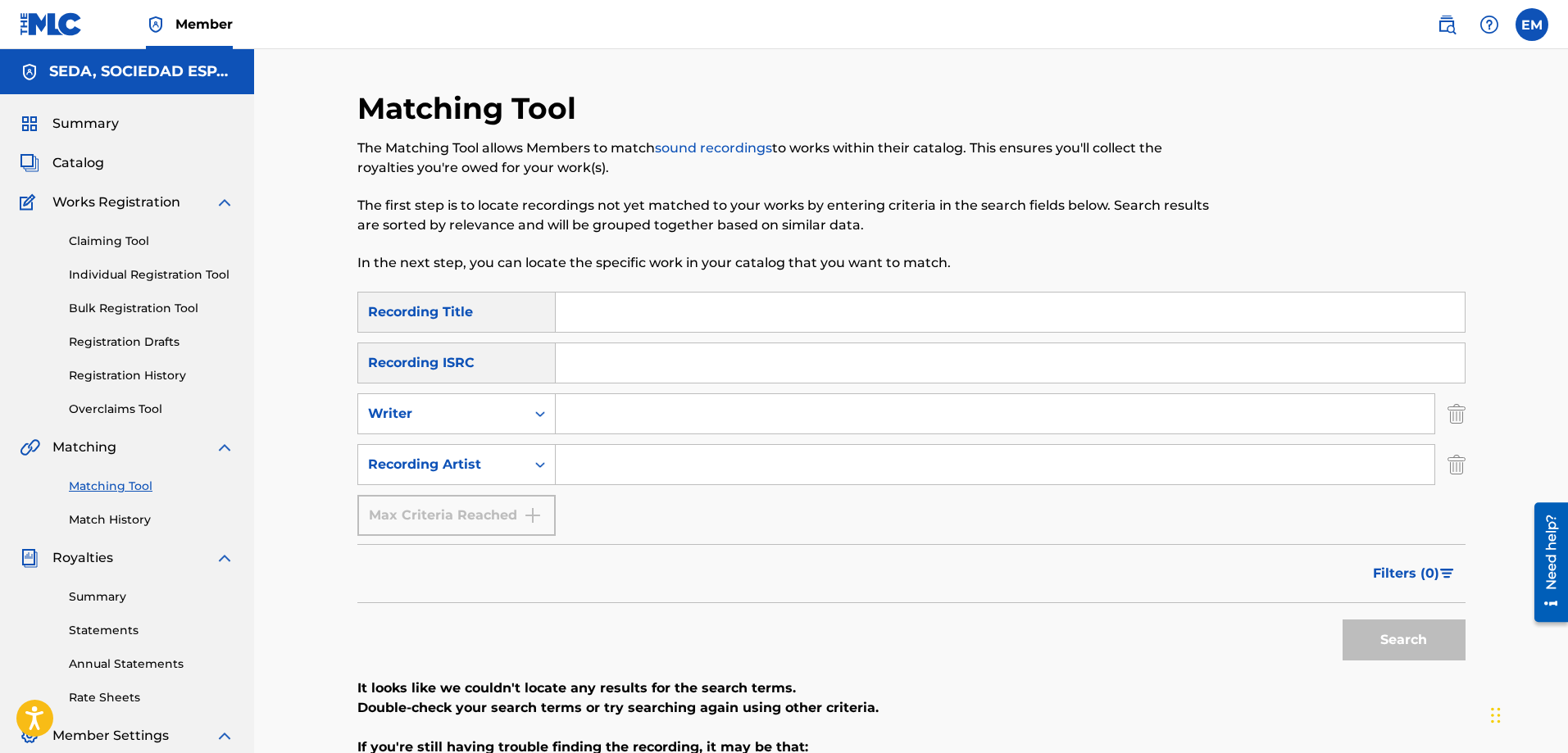
type input "[PERSON_NAME]"
click at [1343, 619] on button "Search" at bounding box center [1405, 640] width 123 height 41
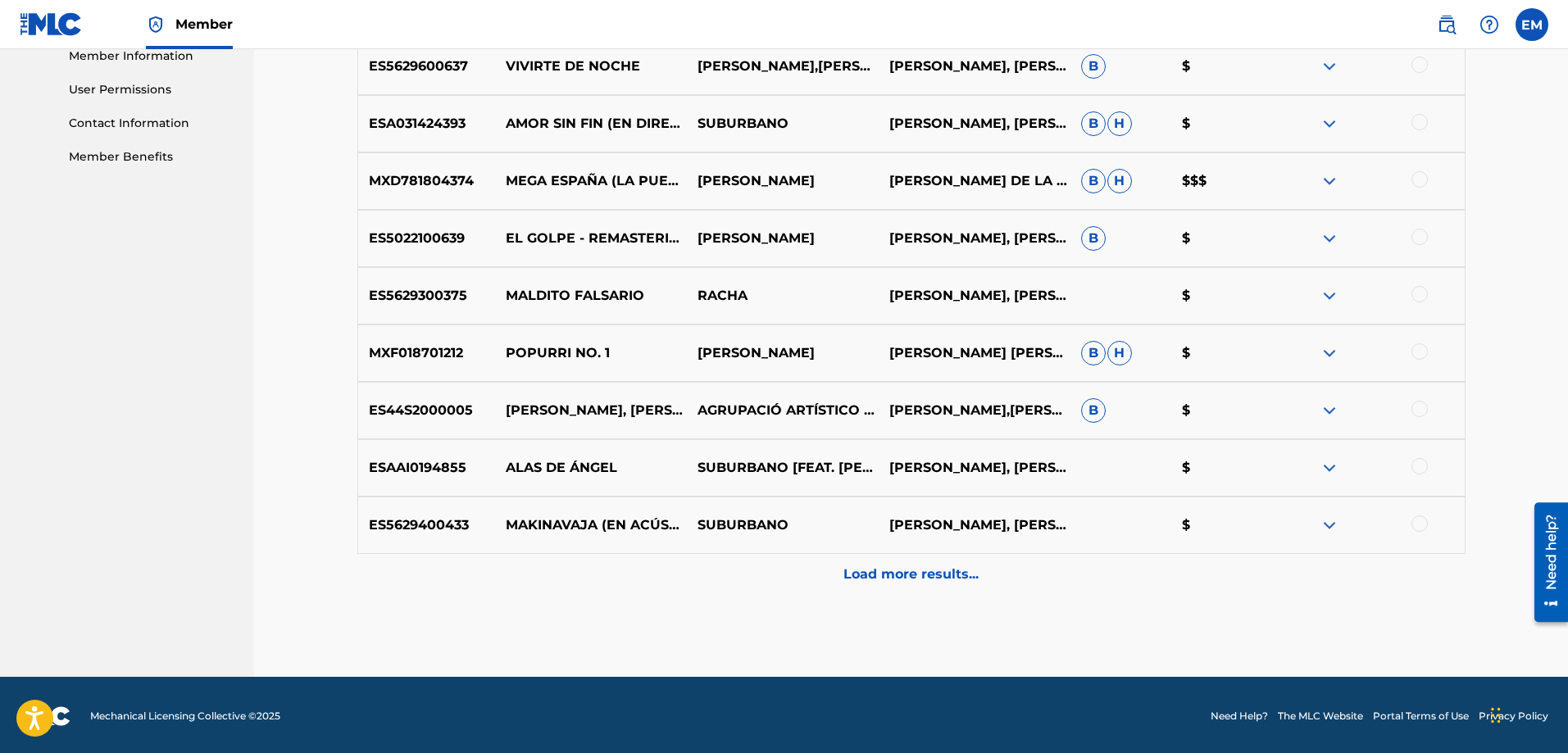
scroll to position [755, 0]
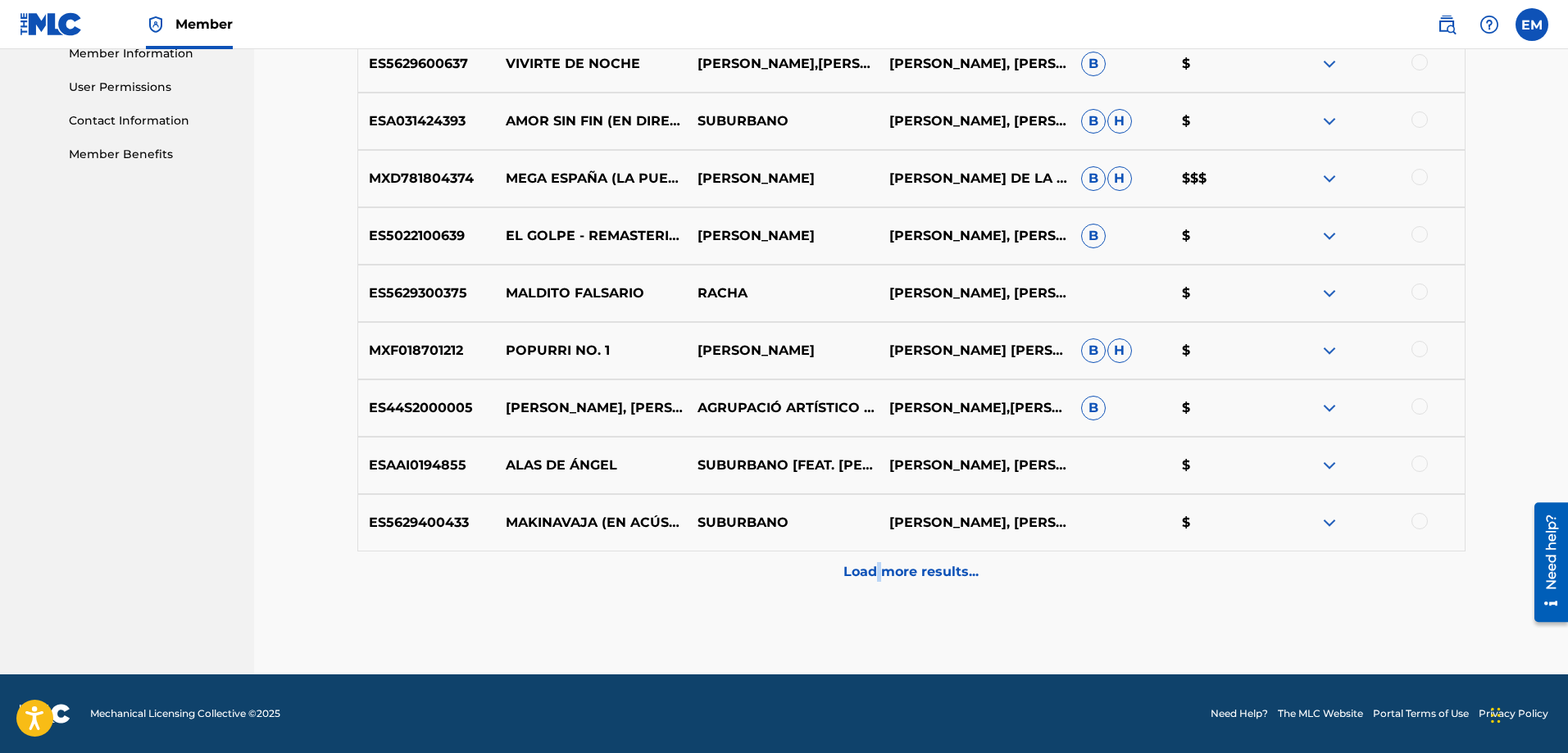
click at [880, 569] on p "Load more results..." at bounding box center [911, 572] width 135 height 20
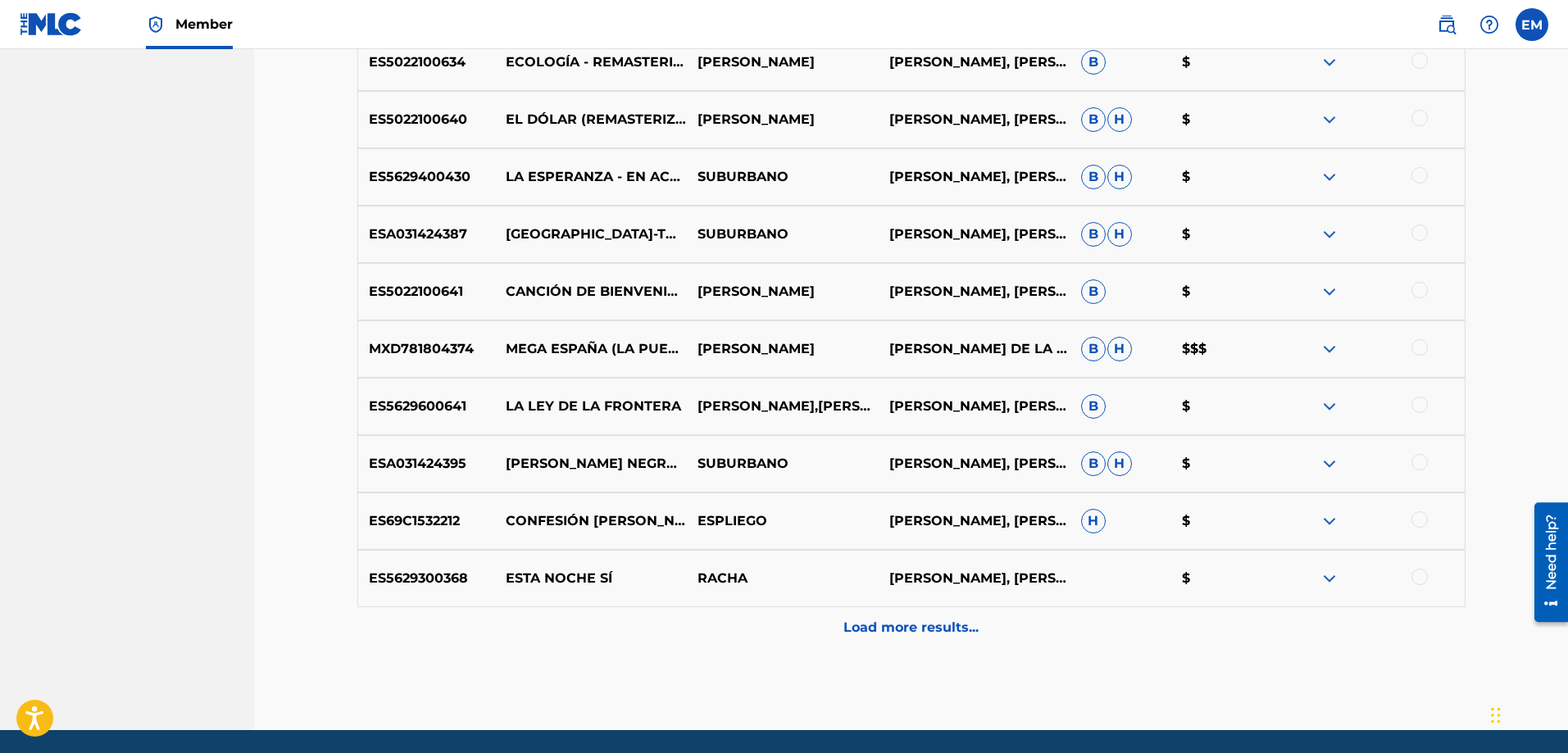
scroll to position [1328, 0]
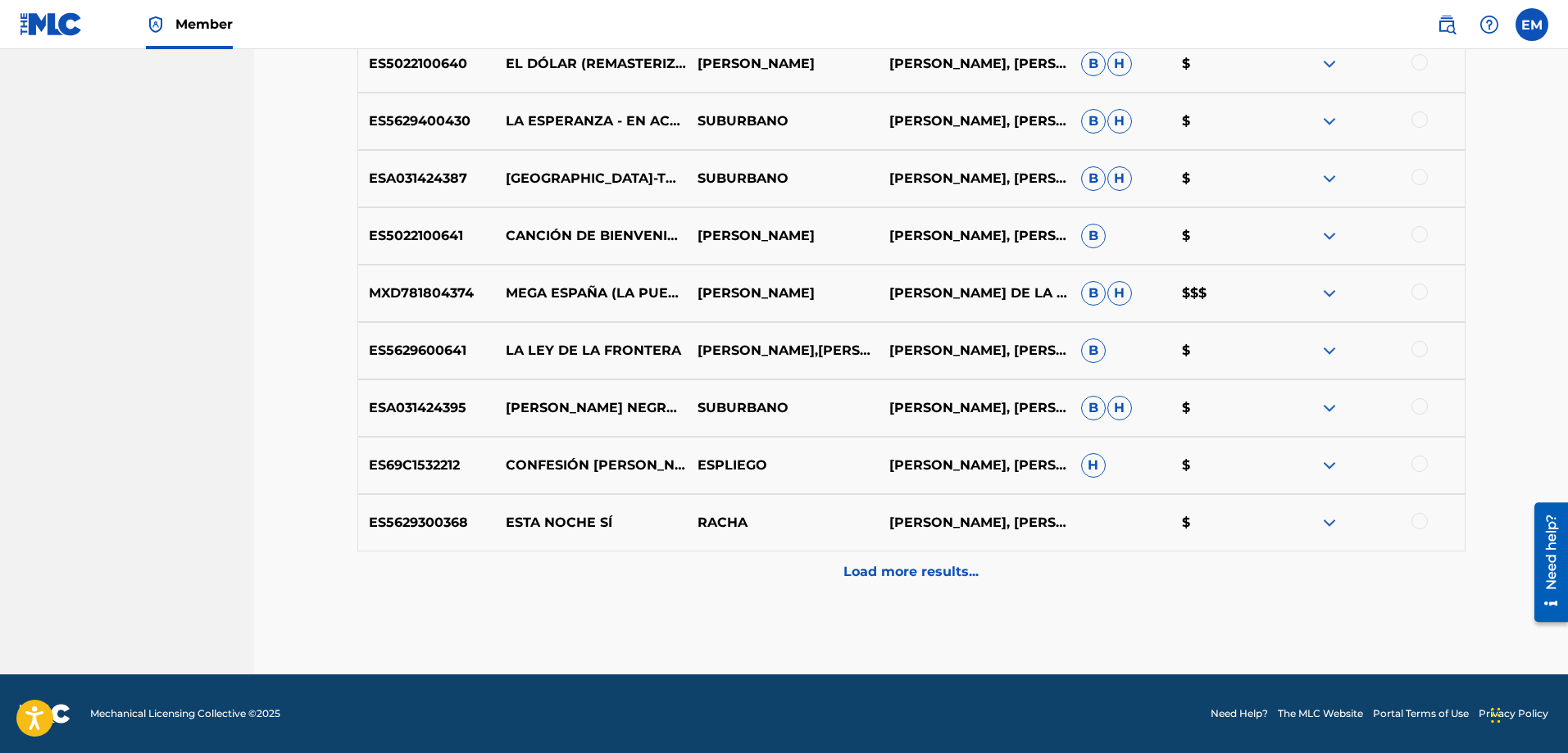
click at [907, 571] on p "Load more results..." at bounding box center [911, 572] width 135 height 20
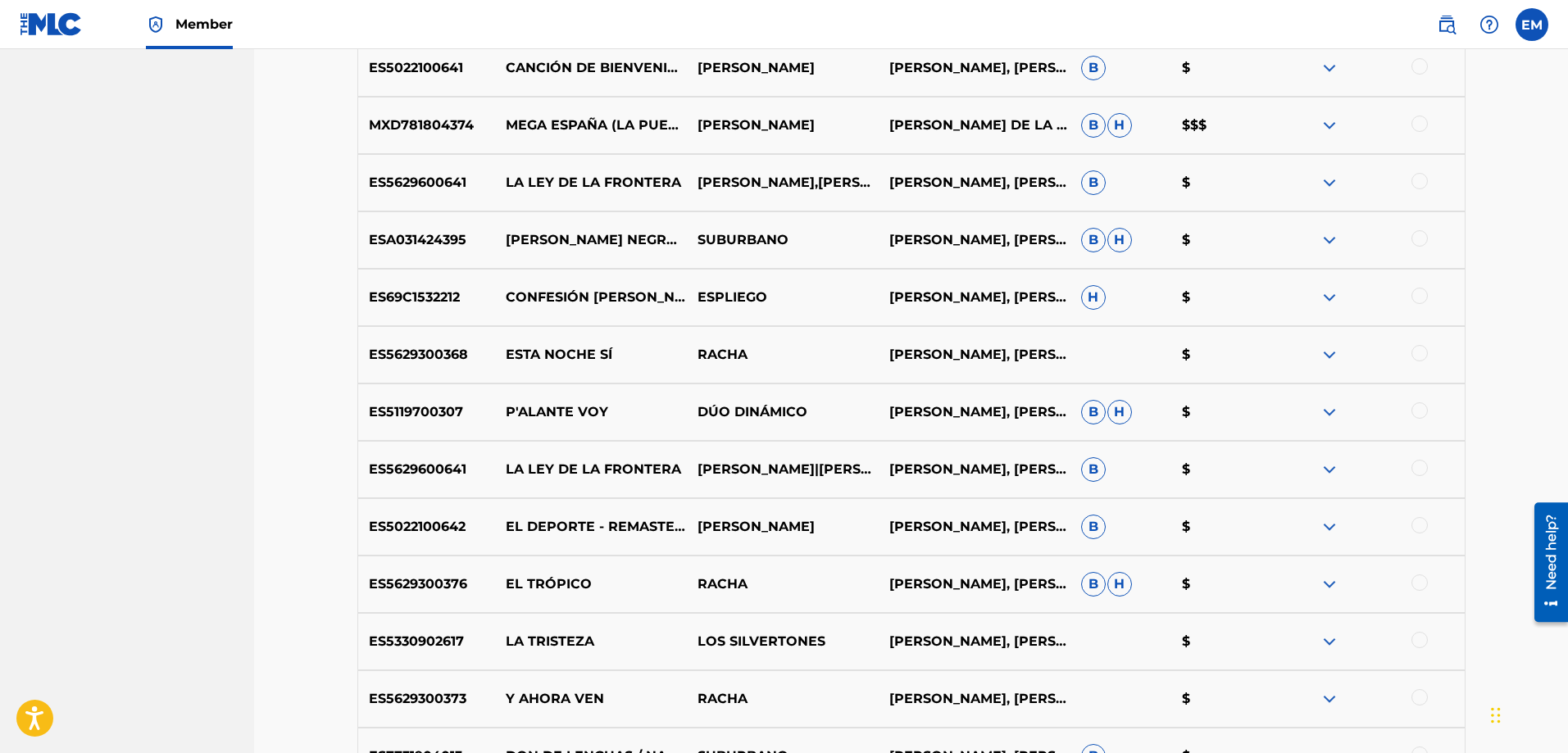
scroll to position [1903, 0]
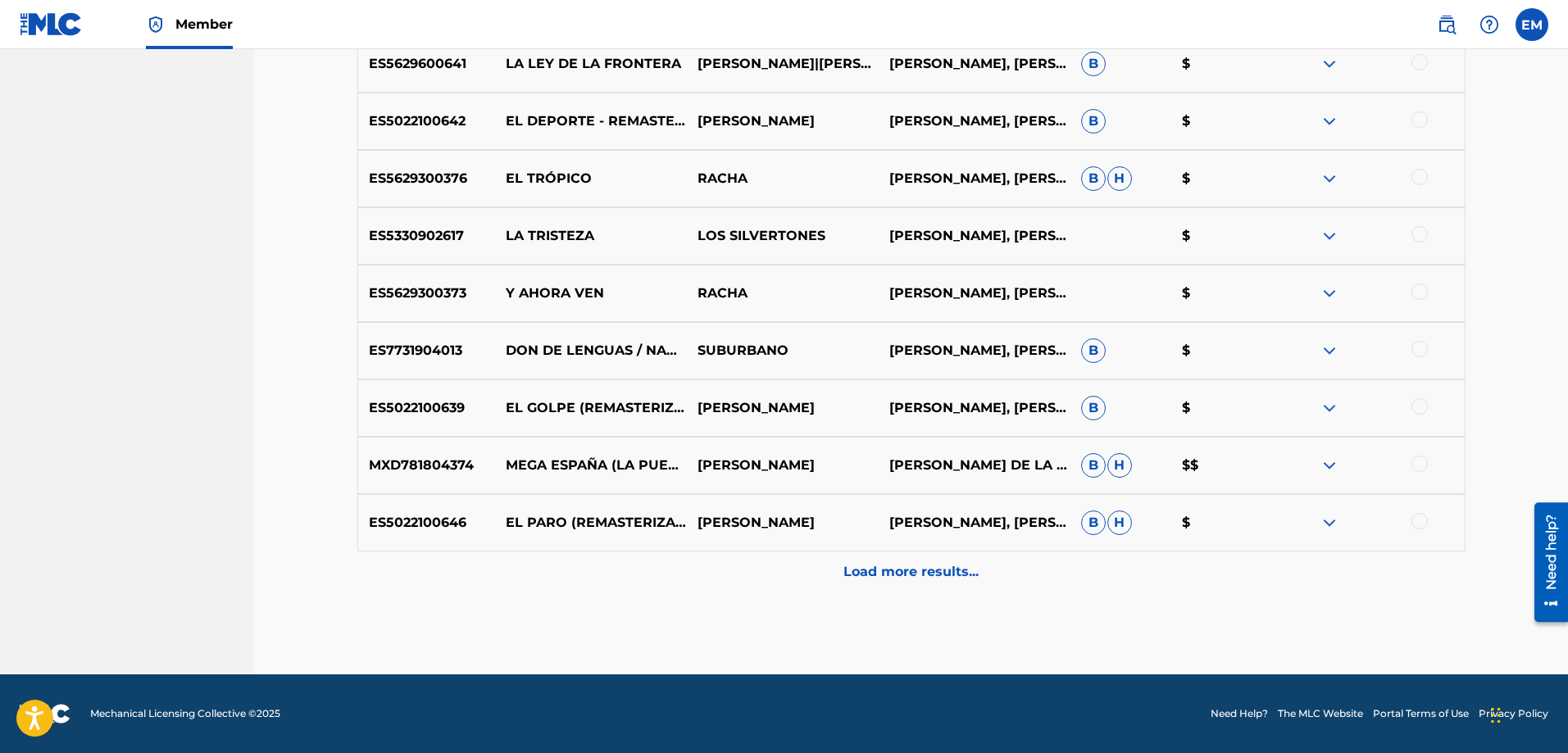
click at [874, 578] on p "Load more results..." at bounding box center [911, 572] width 135 height 20
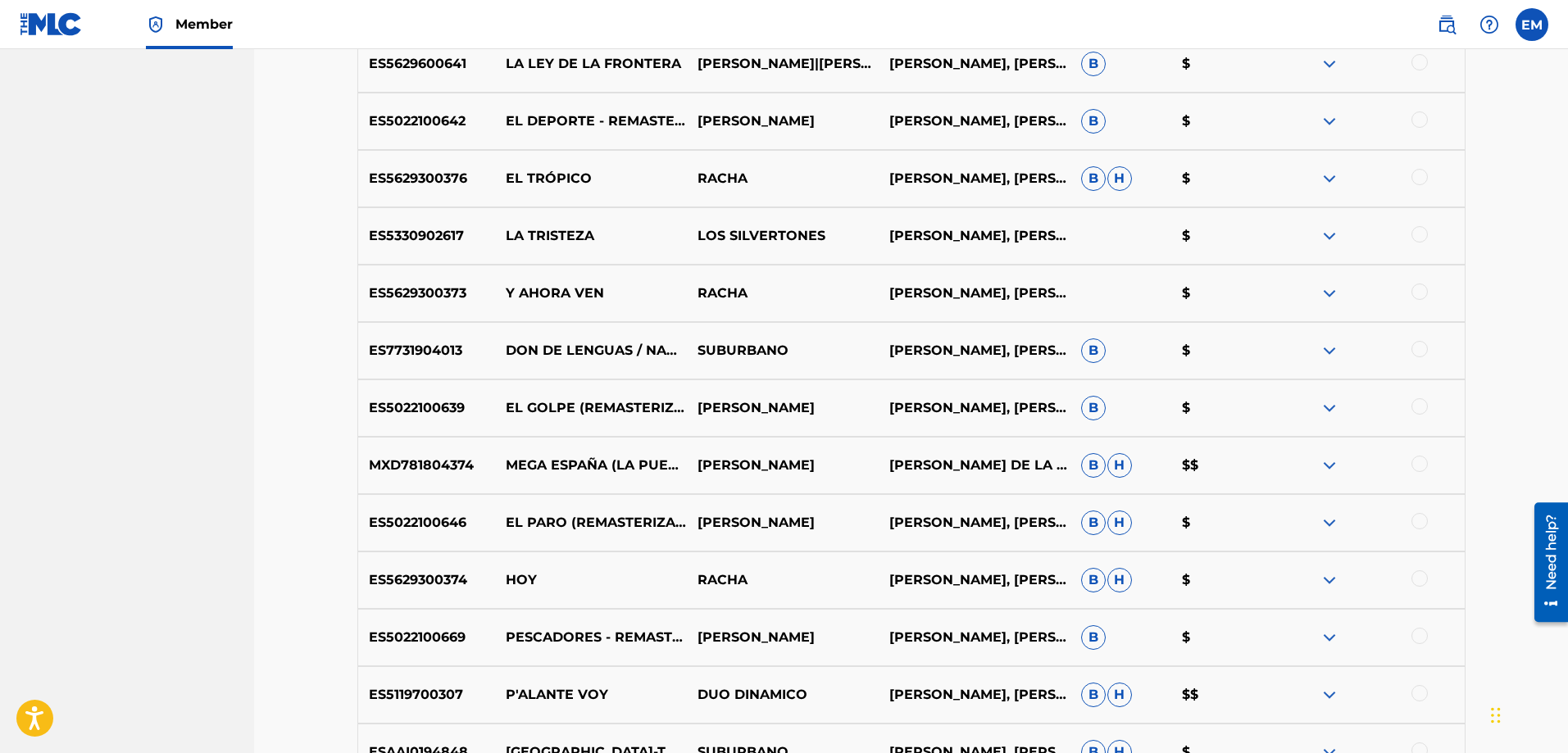
click at [1424, 583] on div at bounding box center [1420, 578] width 17 height 17
click at [1129, 629] on button "Match 1 Group" at bounding box center [1152, 619] width 181 height 41
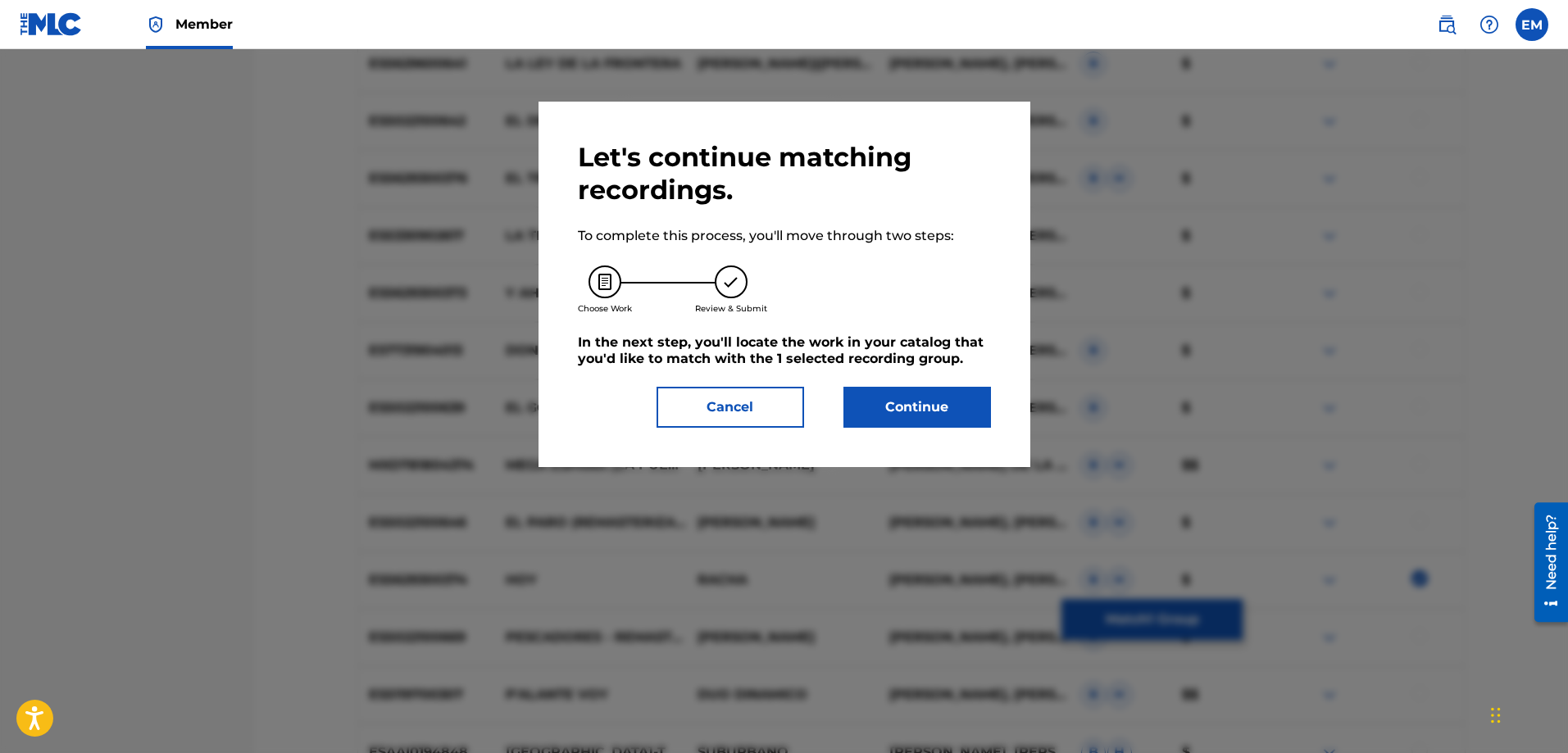
click at [892, 401] on button "Continue" at bounding box center [917, 407] width 148 height 41
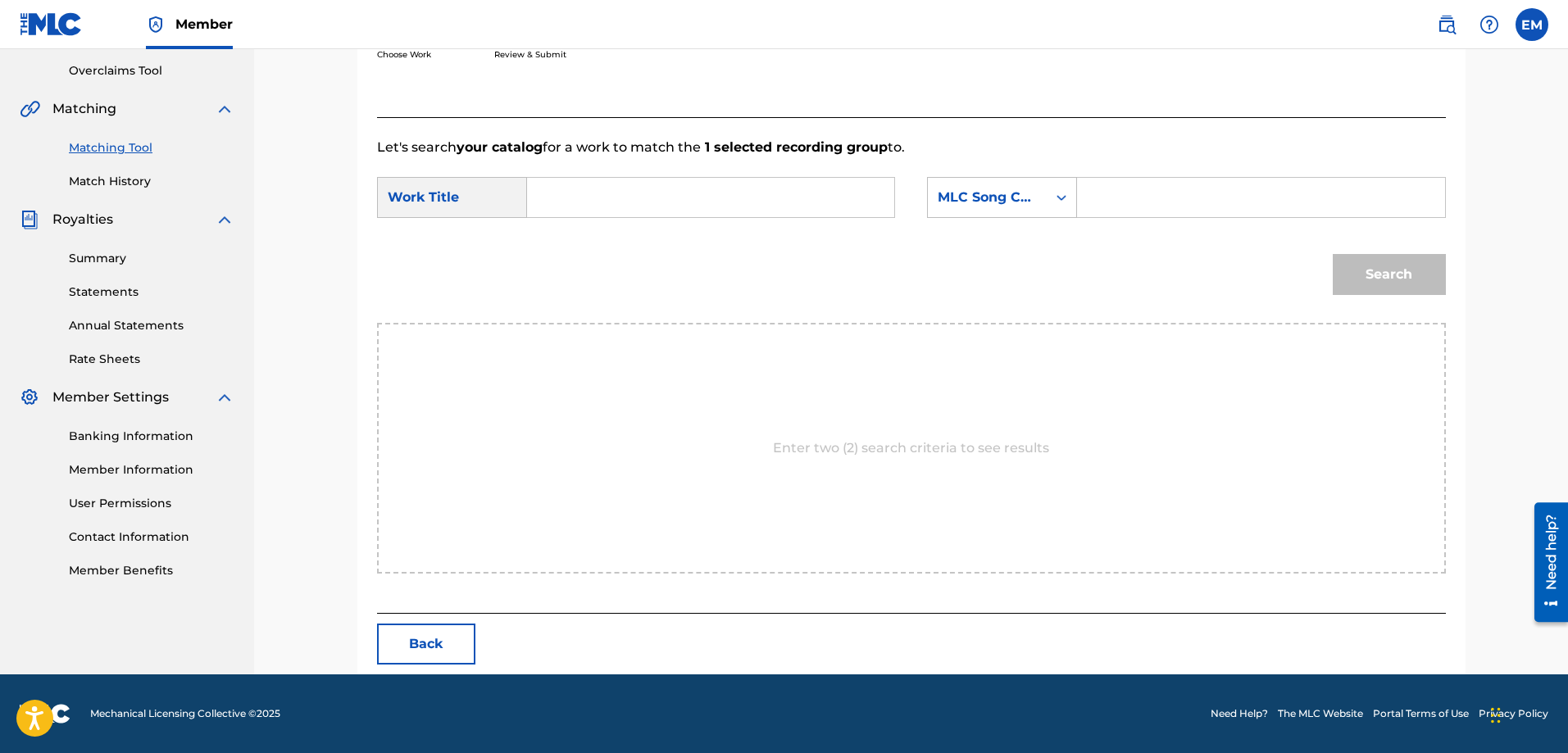
scroll to position [339, 0]
click at [596, 206] on input "Search Form" at bounding box center [710, 197] width 339 height 39
type input "aerobic"
click at [565, 237] on strong "aerobic" at bounding box center [580, 234] width 51 height 16
click at [930, 198] on div "MLC Song Code" at bounding box center [988, 197] width 119 height 31
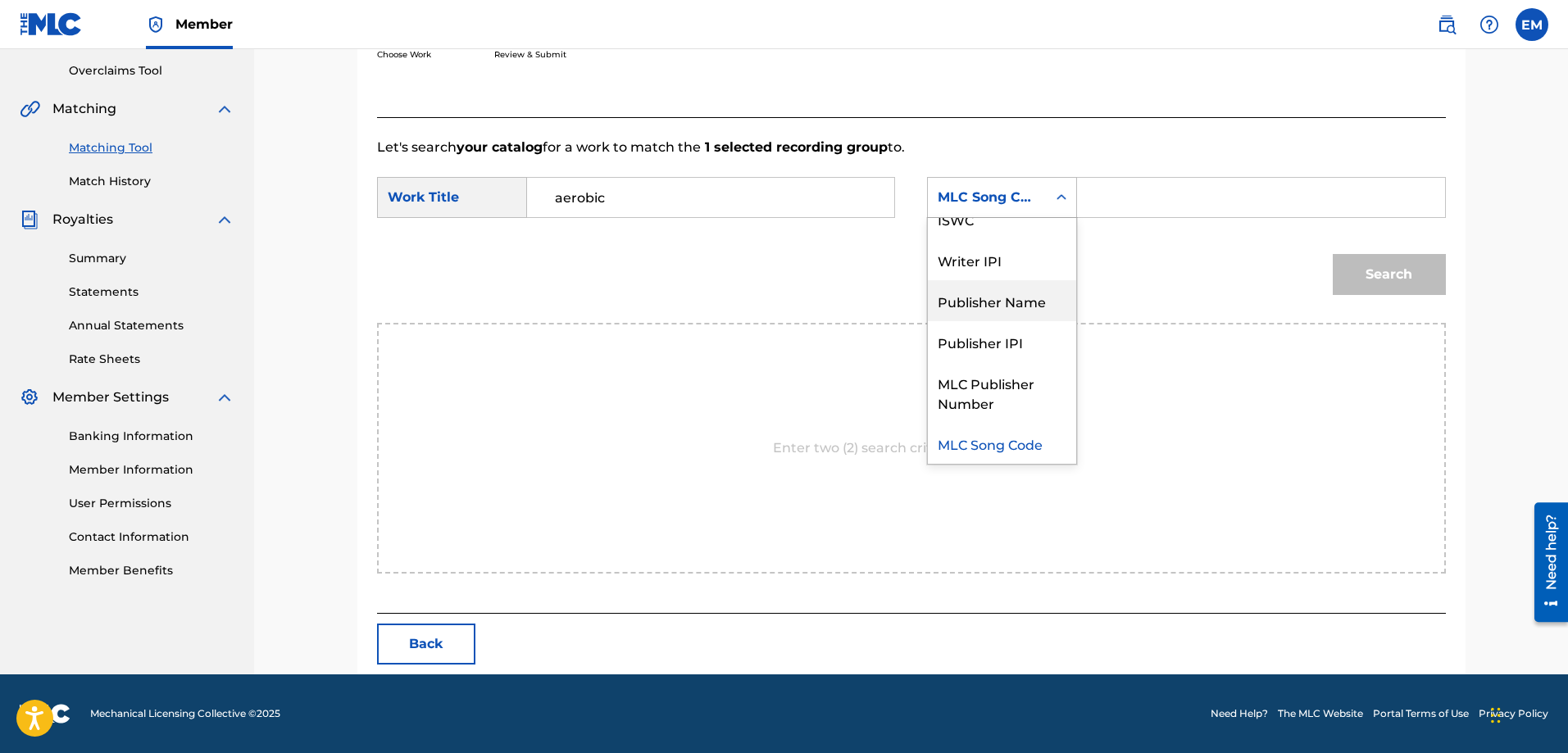
scroll to position [0, 0]
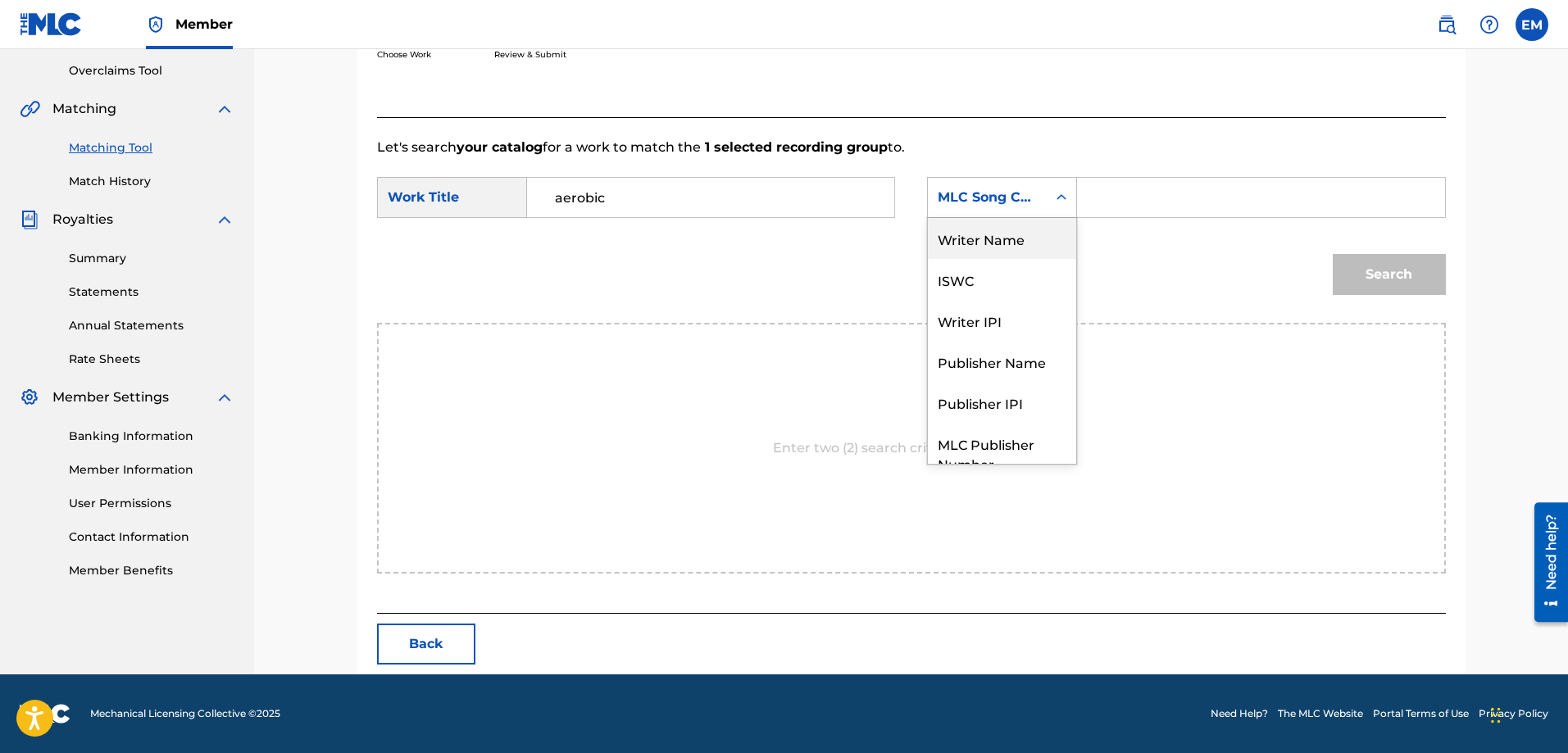
drag, startPoint x: 957, startPoint y: 233, endPoint x: 990, endPoint y: 222, distance: 34.8
click at [957, 231] on div "Writer Name" at bounding box center [1002, 238] width 148 height 41
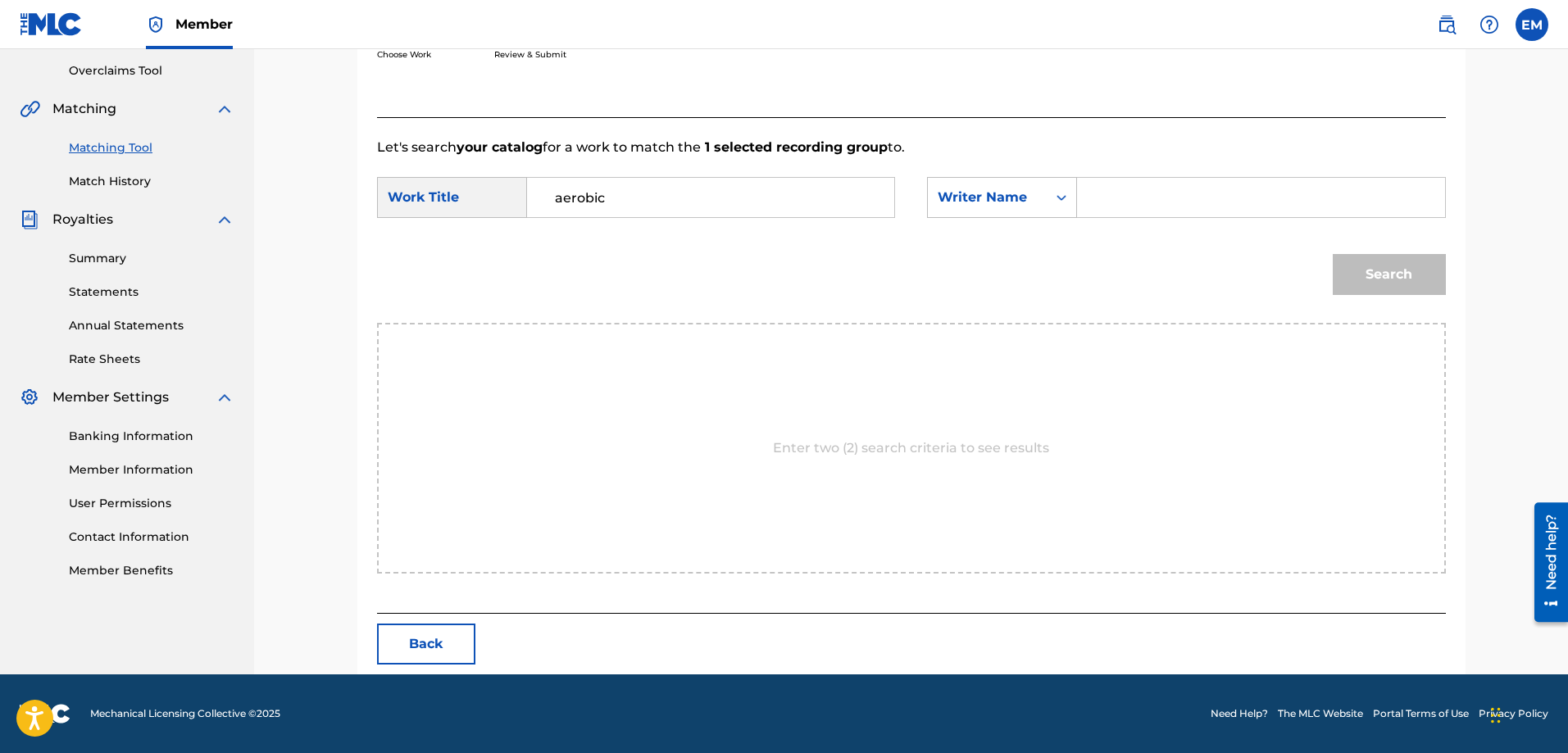
click at [1086, 205] on div "Search Form" at bounding box center [1261, 197] width 368 height 41
click at [1098, 201] on input "Search Form" at bounding box center [1260, 197] width 339 height 39
paste input "[PERSON_NAME]"
type input "[PERSON_NAME]"
click at [1333, 254] on button "Search" at bounding box center [1389, 274] width 113 height 41
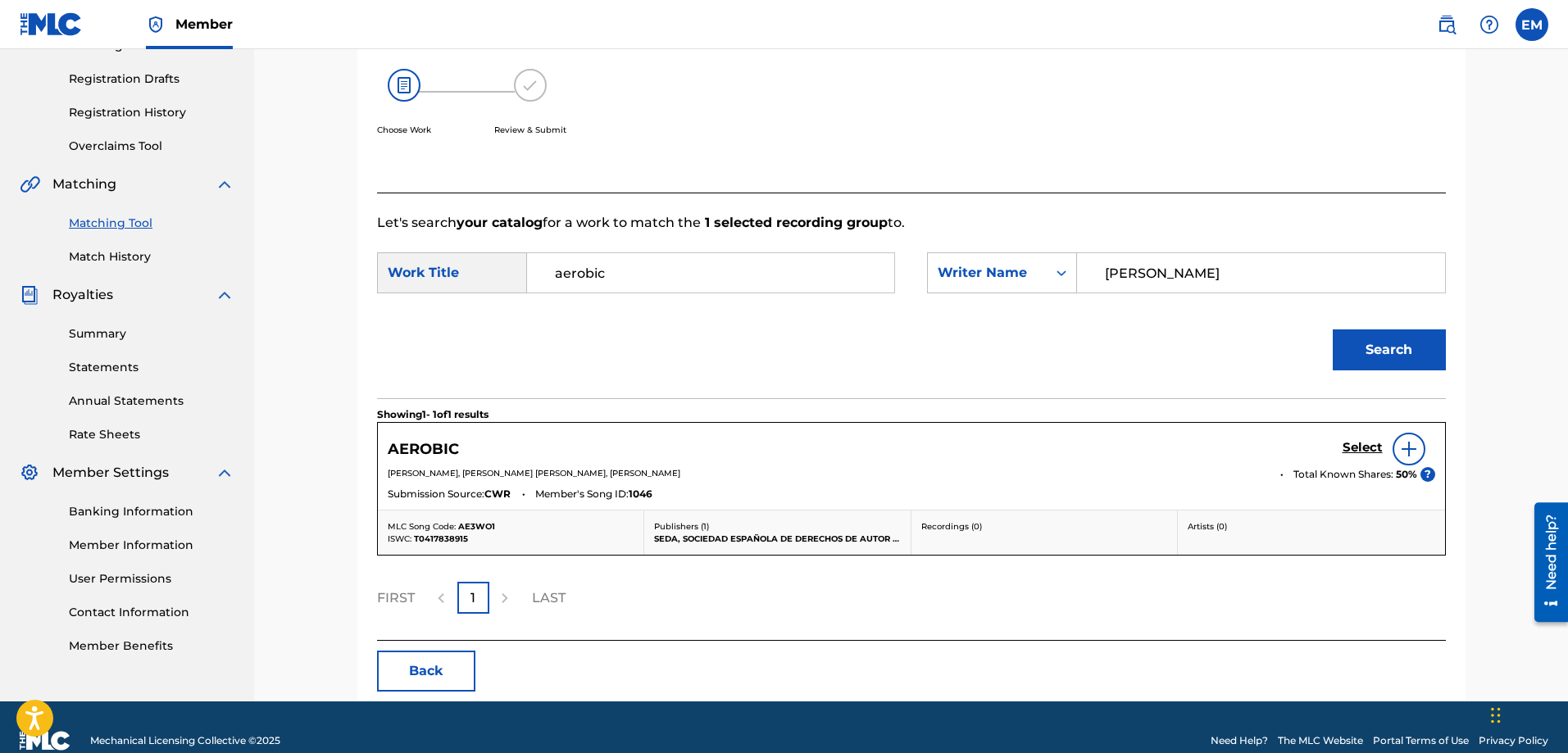
scroll to position [290, 0]
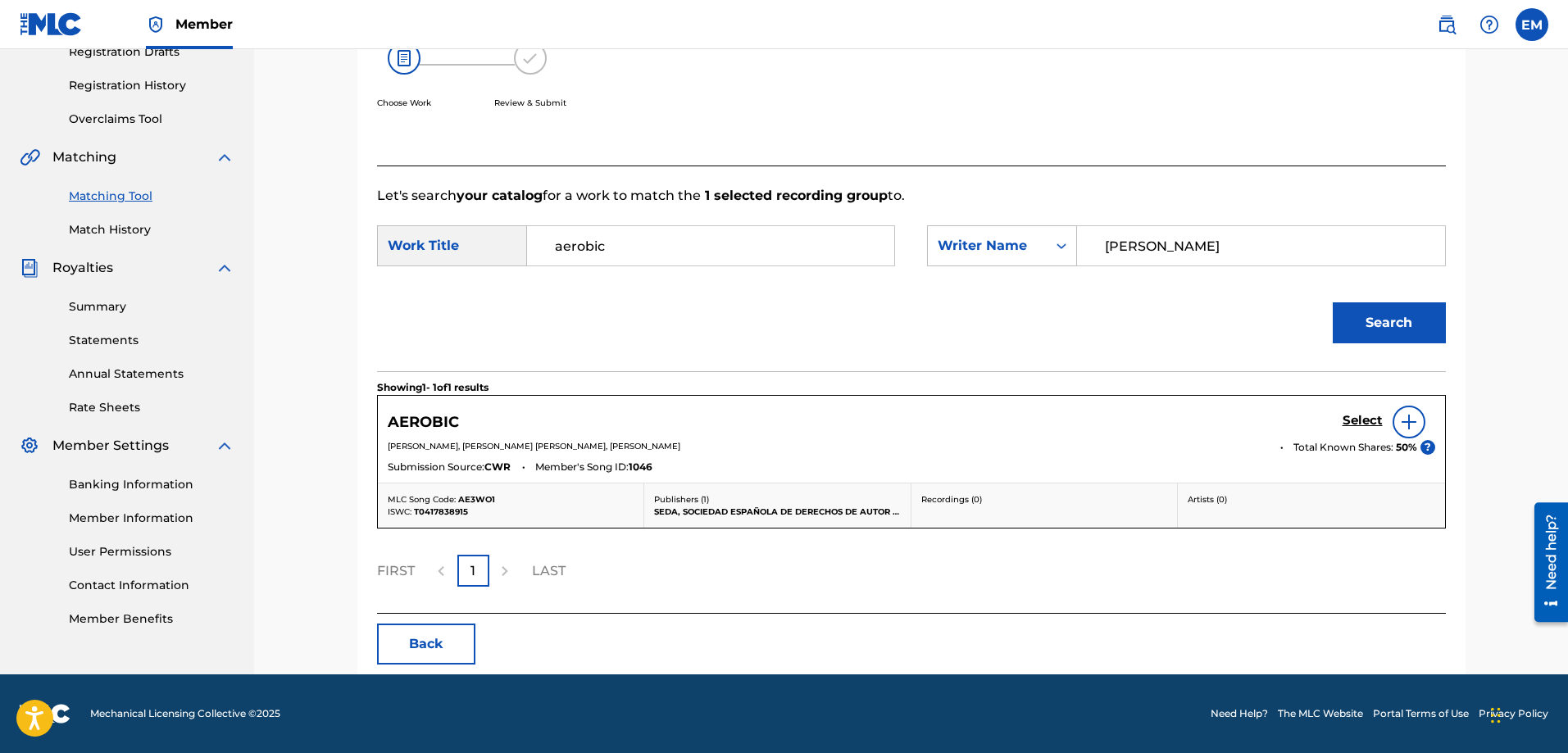
click at [1406, 428] on img at bounding box center [1409, 422] width 20 height 20
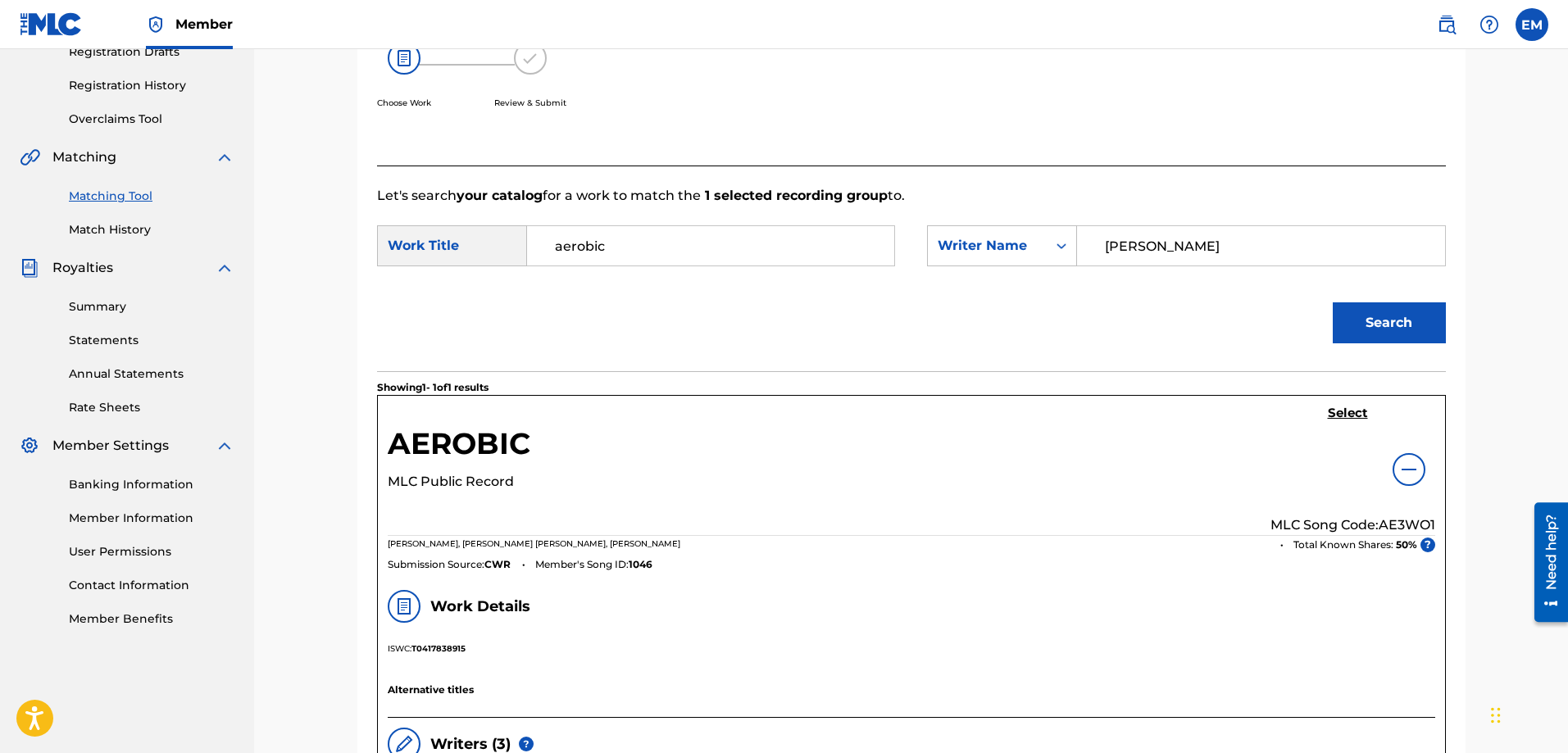
click at [1347, 410] on h5 "Select" at bounding box center [1347, 413] width 40 height 16
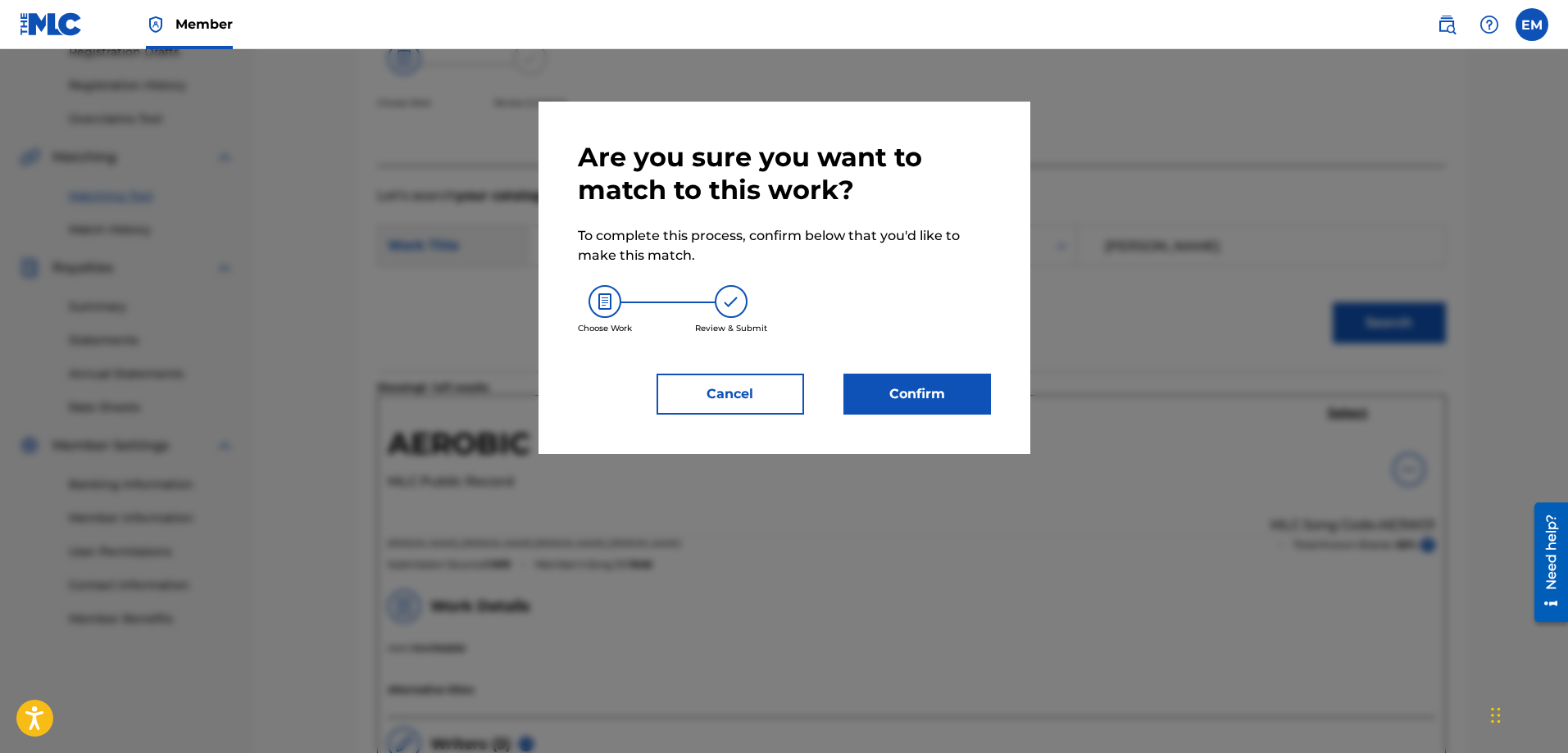
click at [950, 388] on button "Confirm" at bounding box center [917, 395] width 148 height 41
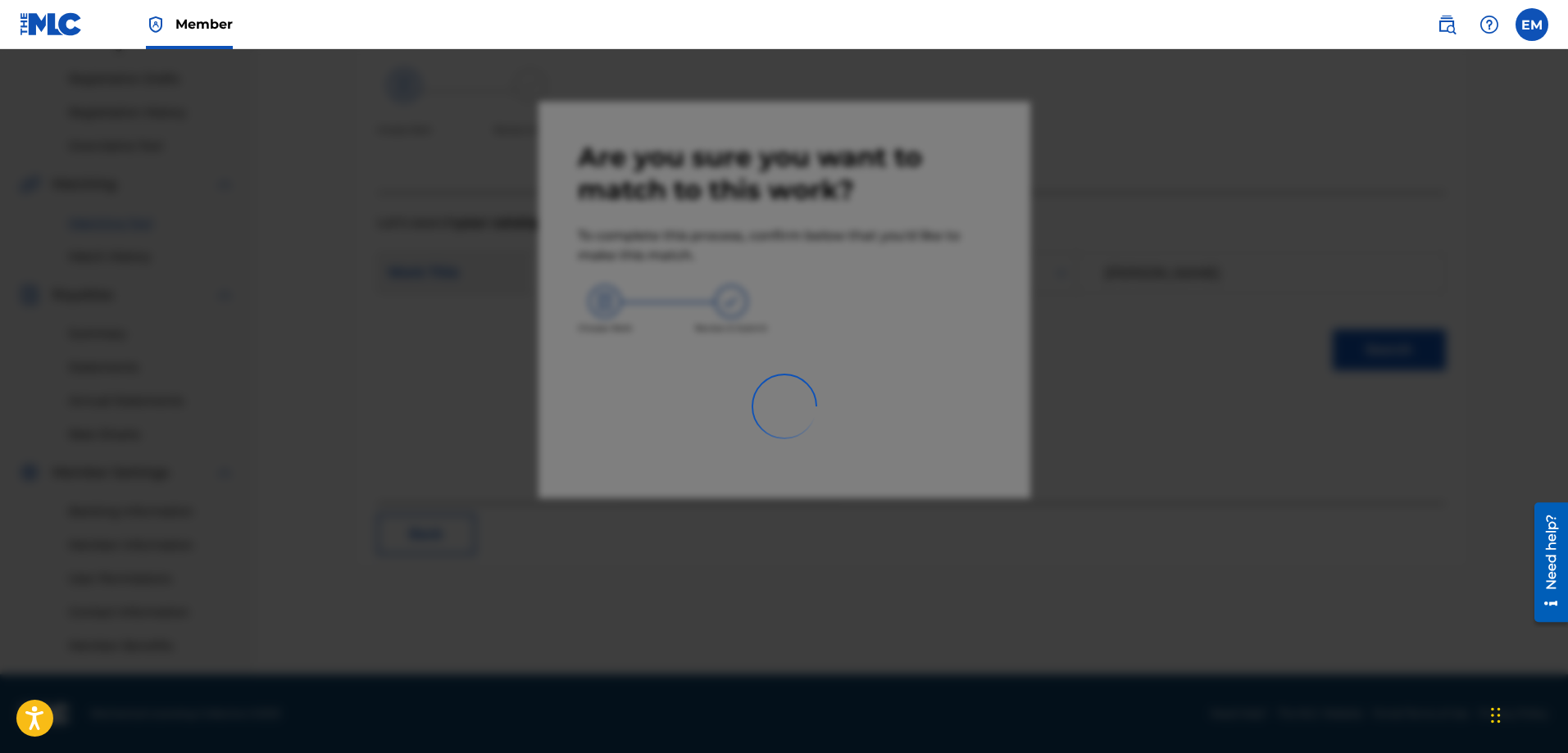
scroll to position [263, 0]
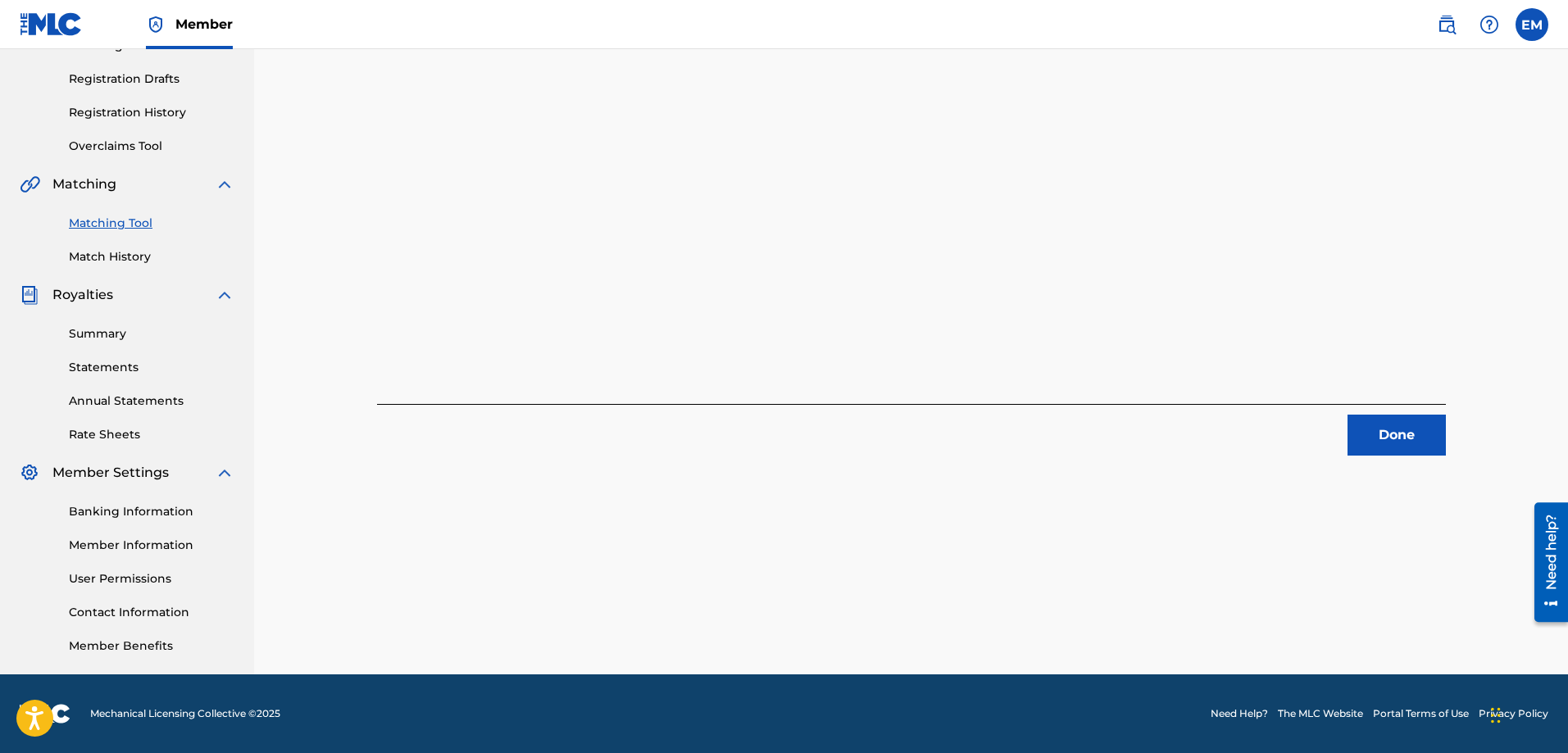
click at [1405, 439] on button "Done" at bounding box center [1397, 436] width 99 height 41
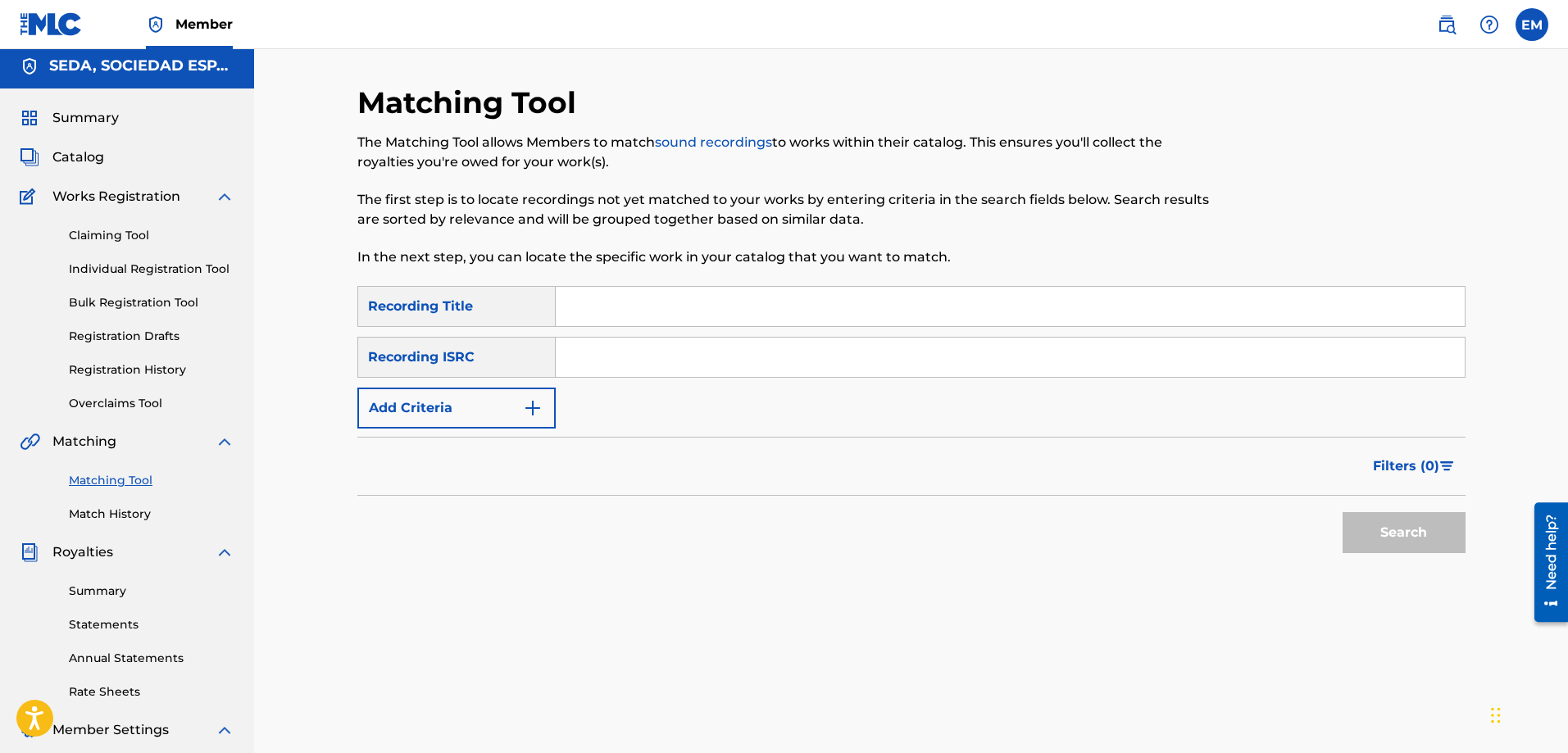
scroll to position [0, 0]
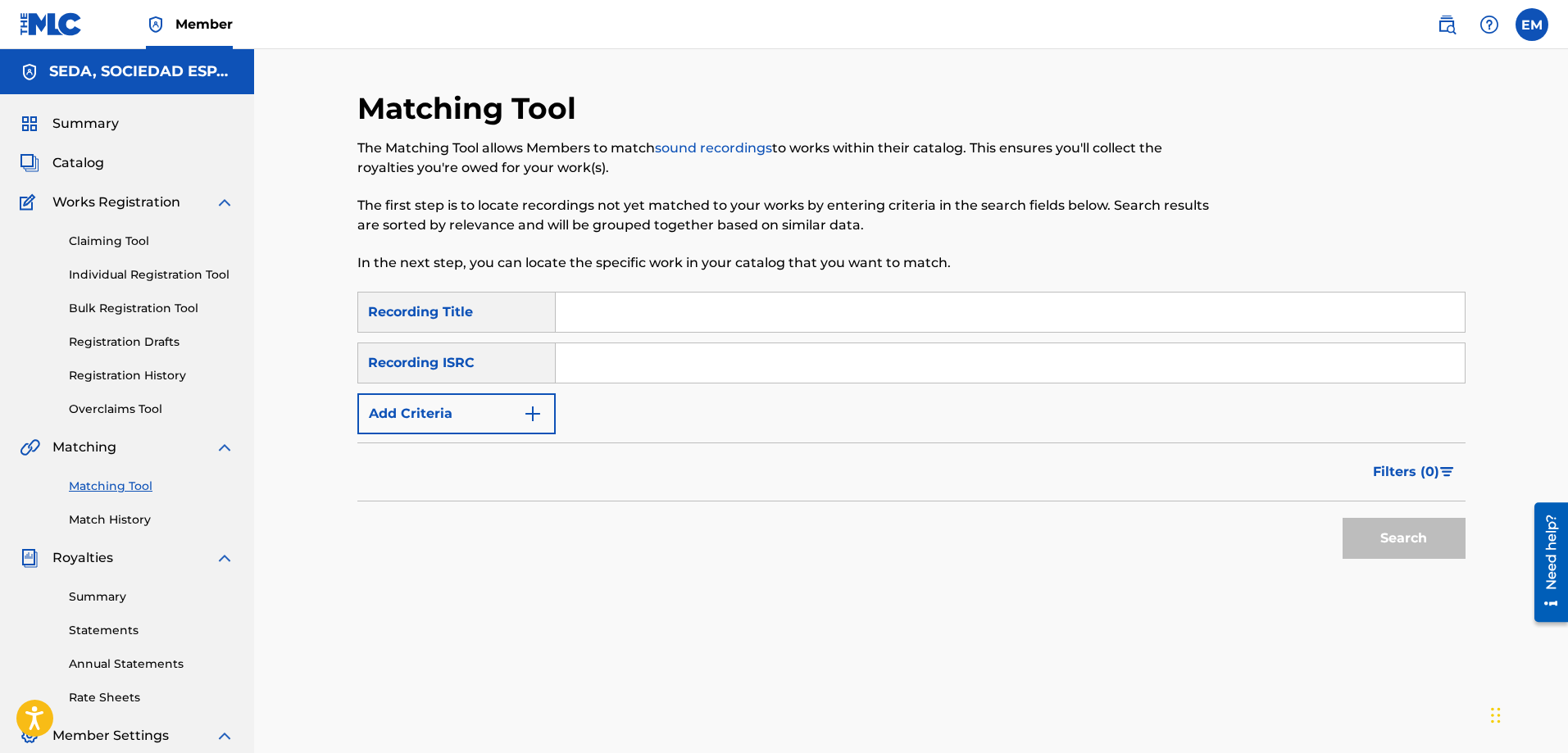
click at [656, 293] on input "Search Form" at bounding box center [1010, 313] width 910 height 39
type input "el guateque"
click at [1343, 518] on button "Search" at bounding box center [1405, 538] width 123 height 41
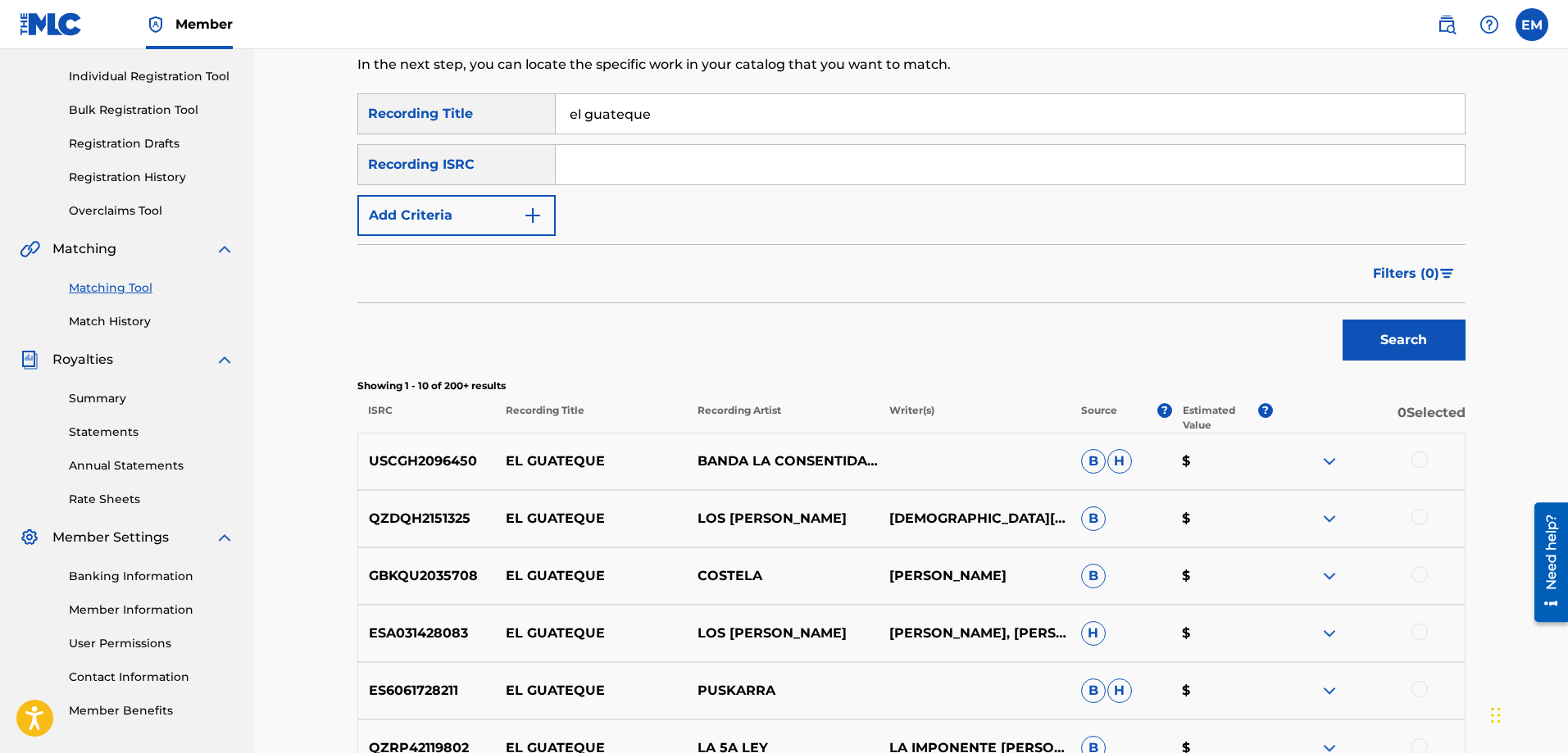
scroll to position [246, 0]
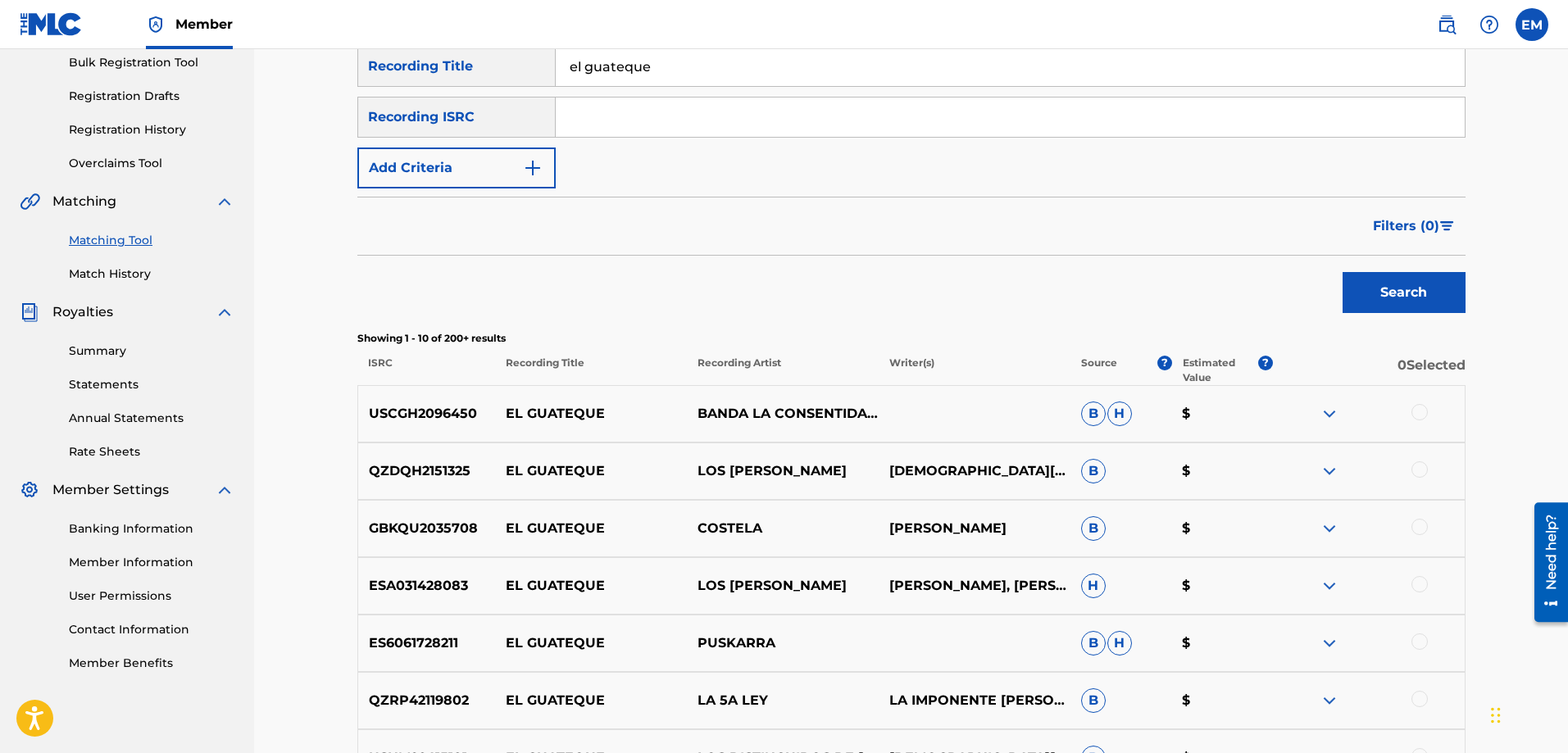
click at [479, 168] on button "Add Criteria" at bounding box center [456, 168] width 198 height 41
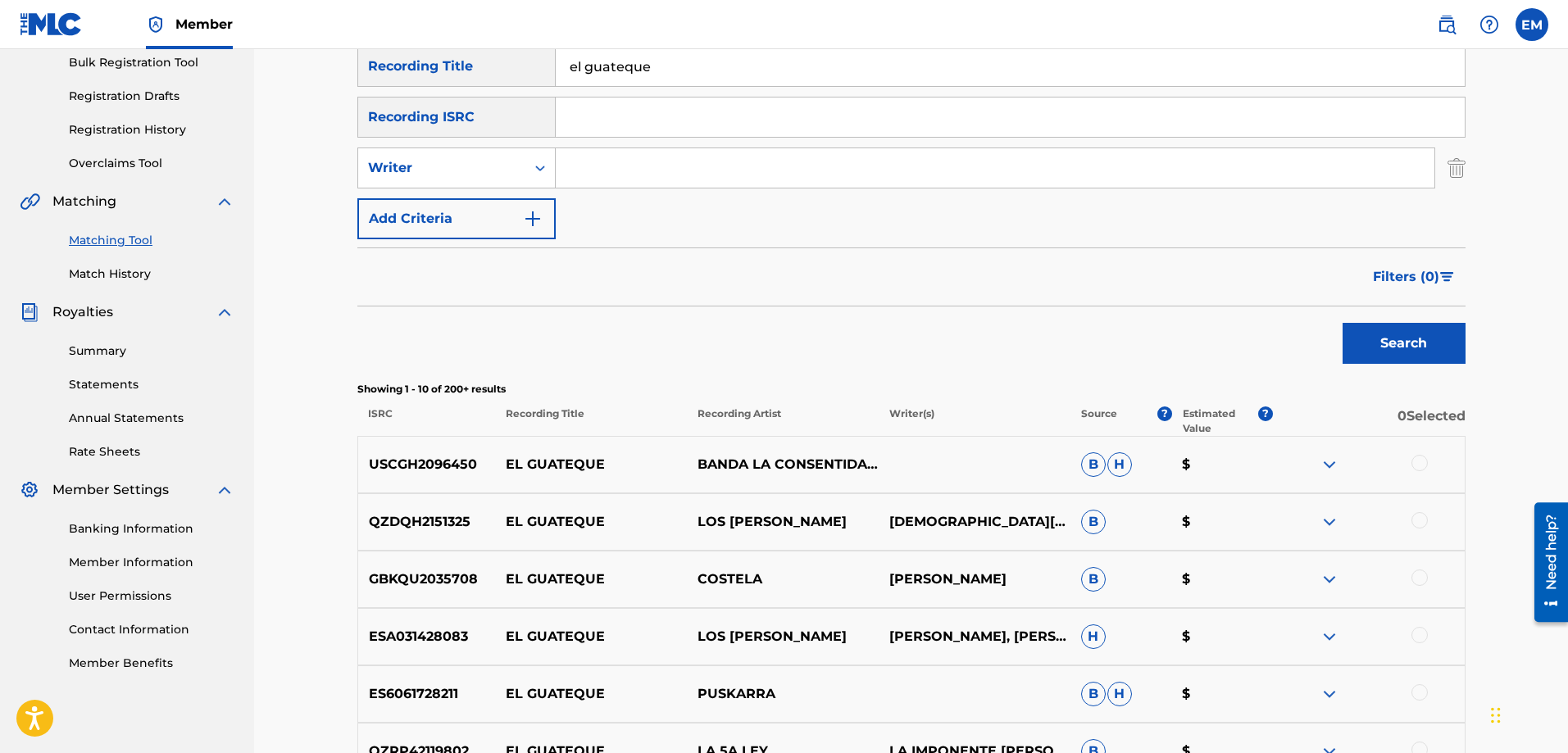
drag, startPoint x: 484, startPoint y: 168, endPoint x: 584, endPoint y: 172, distance: 100.1
click at [583, 169] on input "Search Form" at bounding box center [996, 168] width 879 height 39
click at [1343, 323] on button "Search" at bounding box center [1405, 344] width 123 height 41
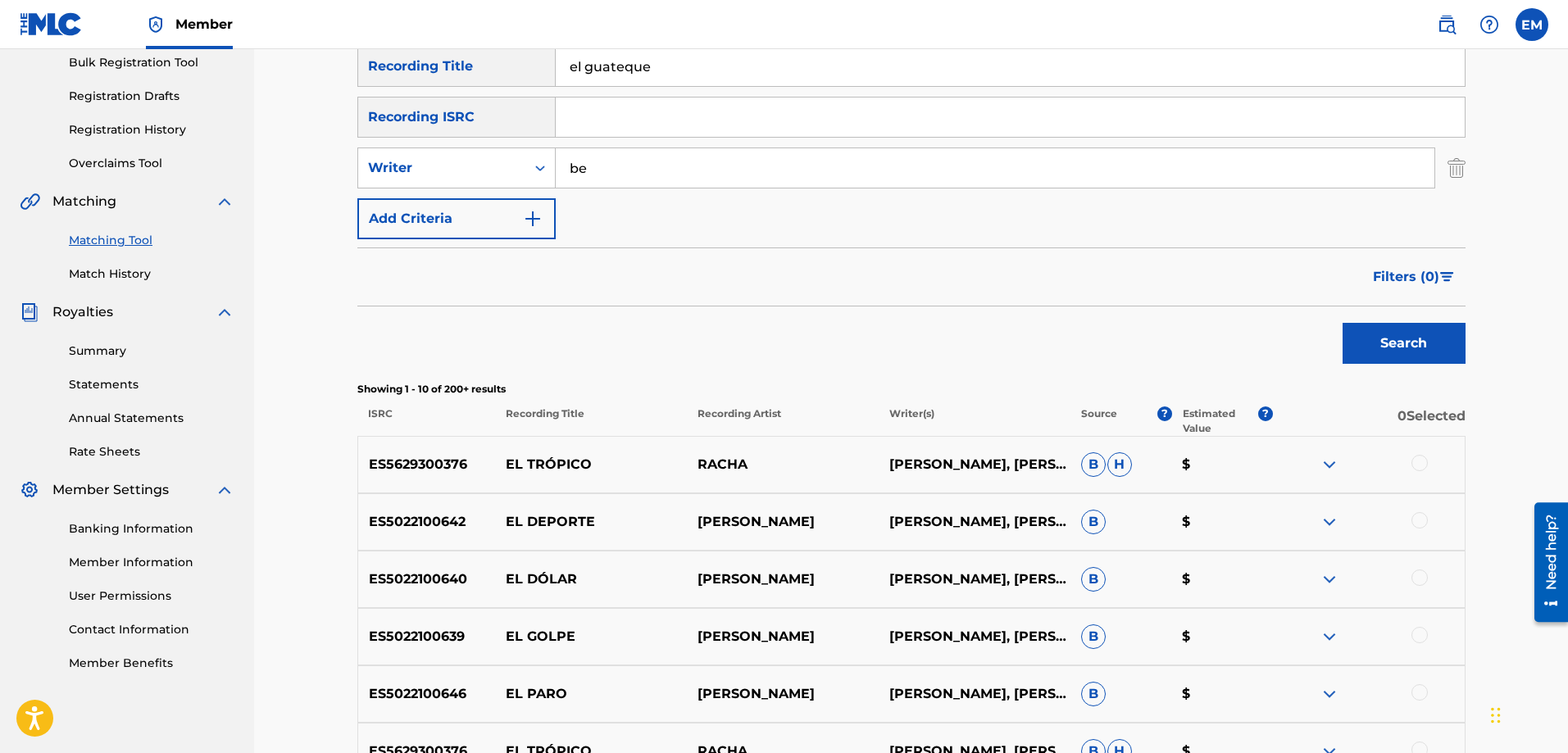
type input "b"
type input "[PERSON_NAME]"
click at [1343, 323] on button "Search" at bounding box center [1405, 344] width 123 height 41
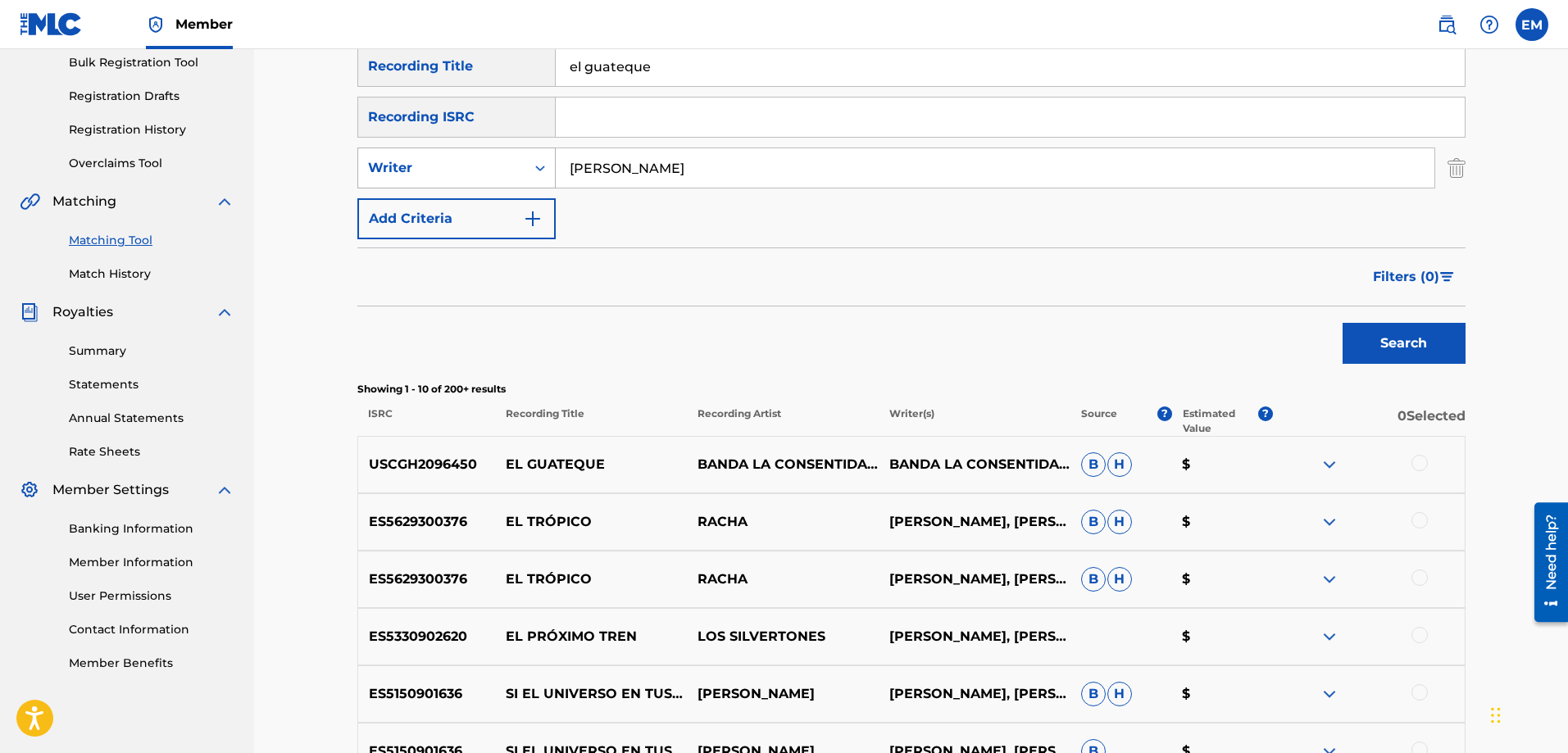
drag, startPoint x: 652, startPoint y: 166, endPoint x: 491, endPoint y: 162, distance: 161.0
click at [491, 162] on div "SearchWithCriteriacffa6d9d-3140-4c86-8c8a-fc80500e07bd Writer[PERSON_NAME]" at bounding box center [911, 168] width 1109 height 41
click at [1343, 323] on button "Search" at bounding box center [1405, 344] width 123 height 41
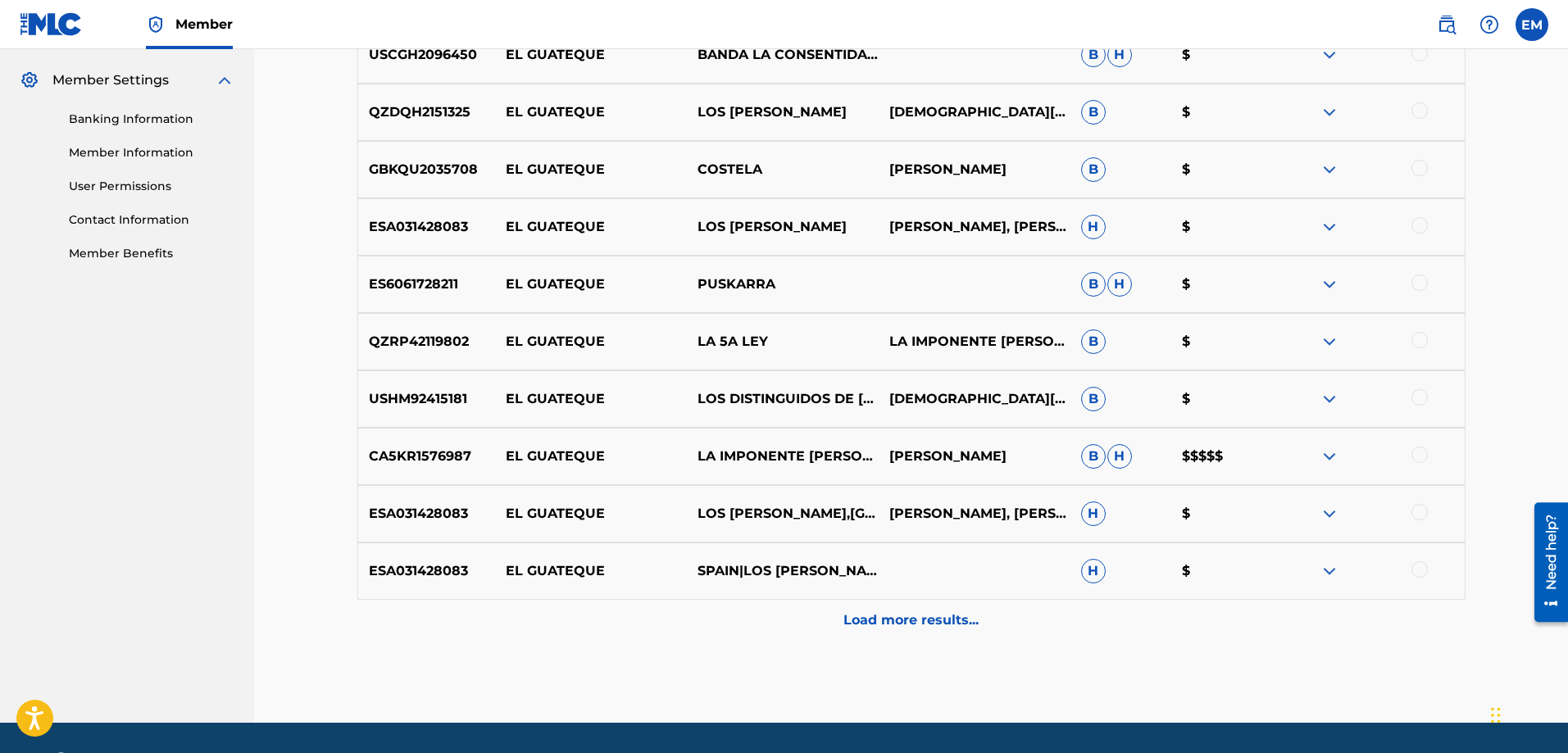
scroll to position [704, 0]
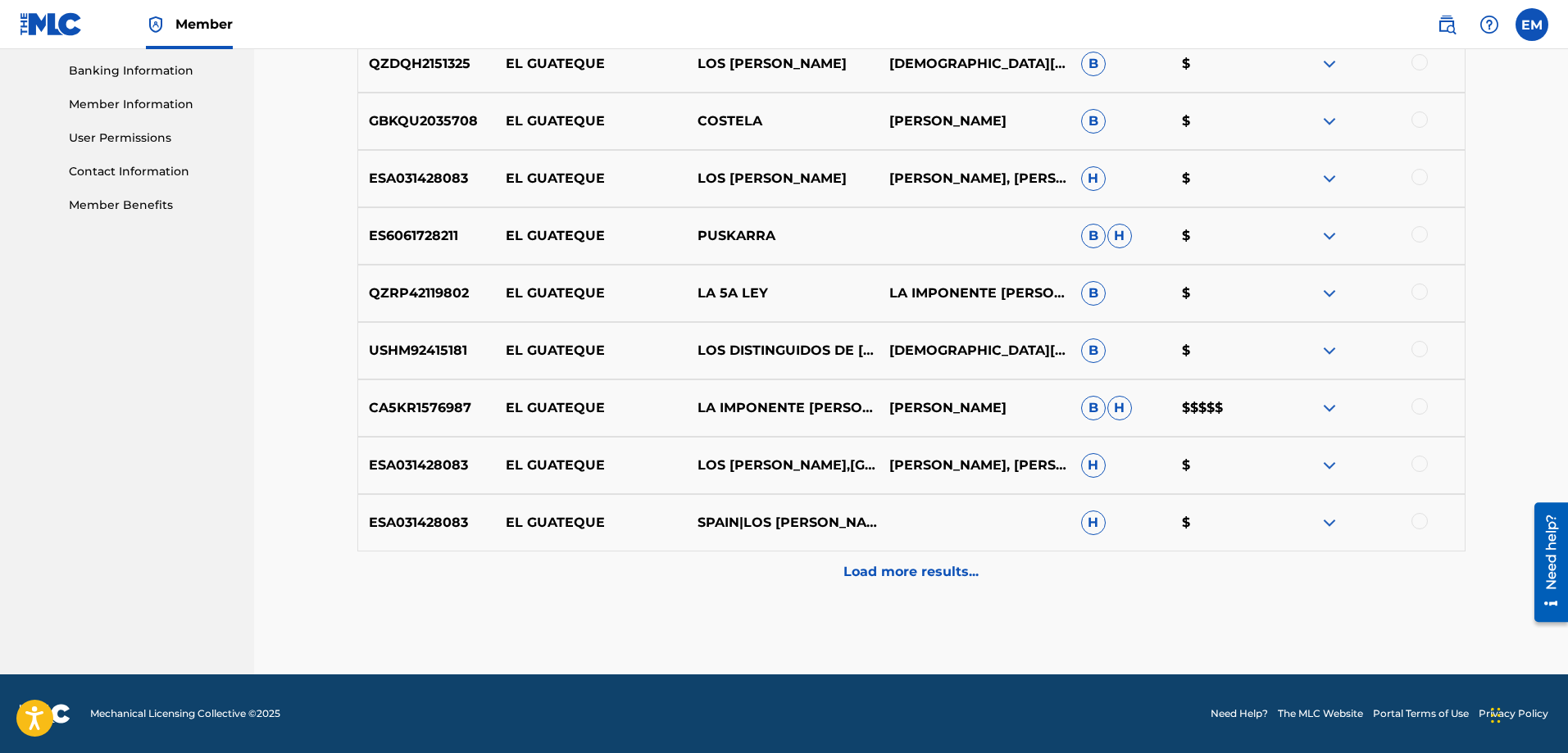
click at [910, 576] on p "Load more results..." at bounding box center [911, 572] width 135 height 20
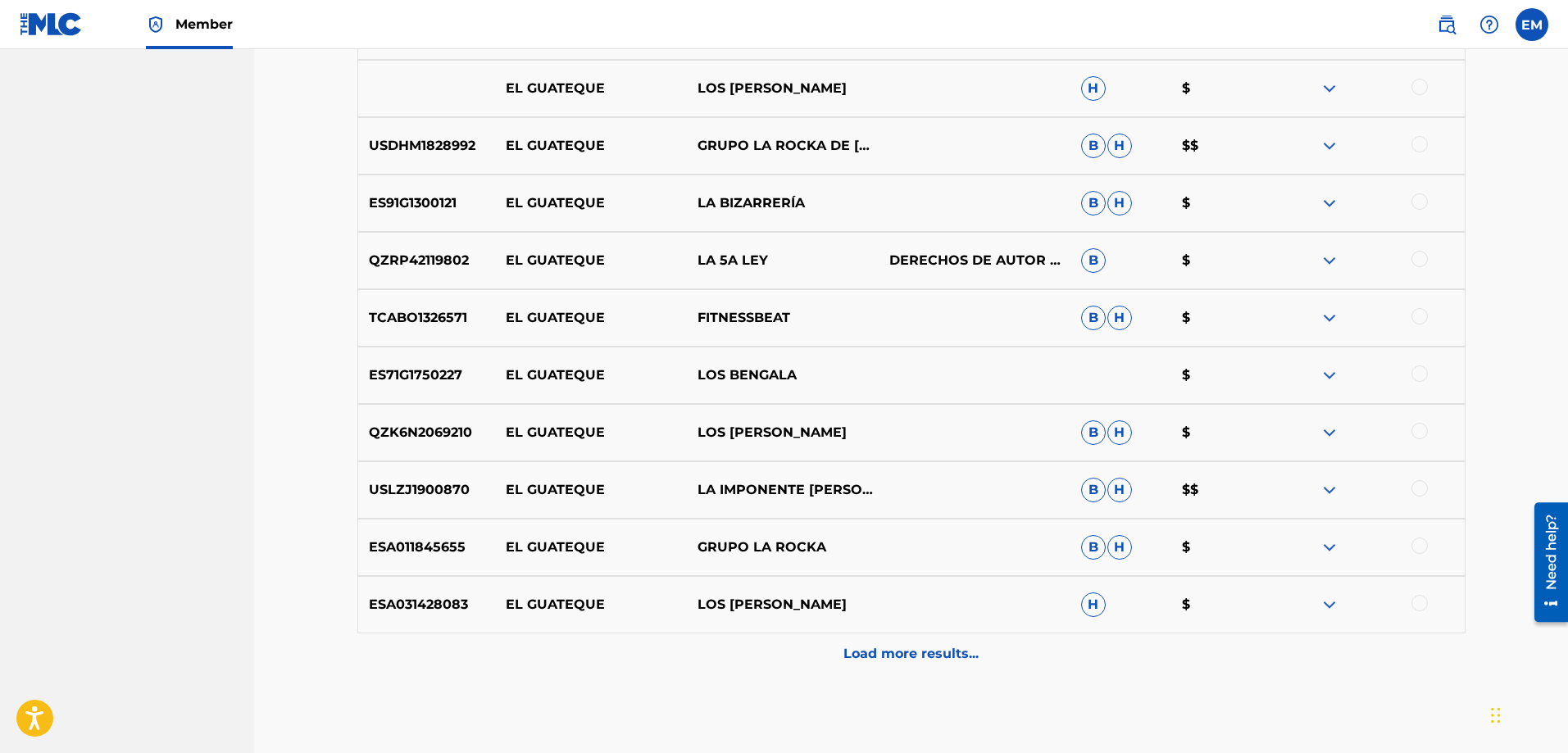
scroll to position [1277, 0]
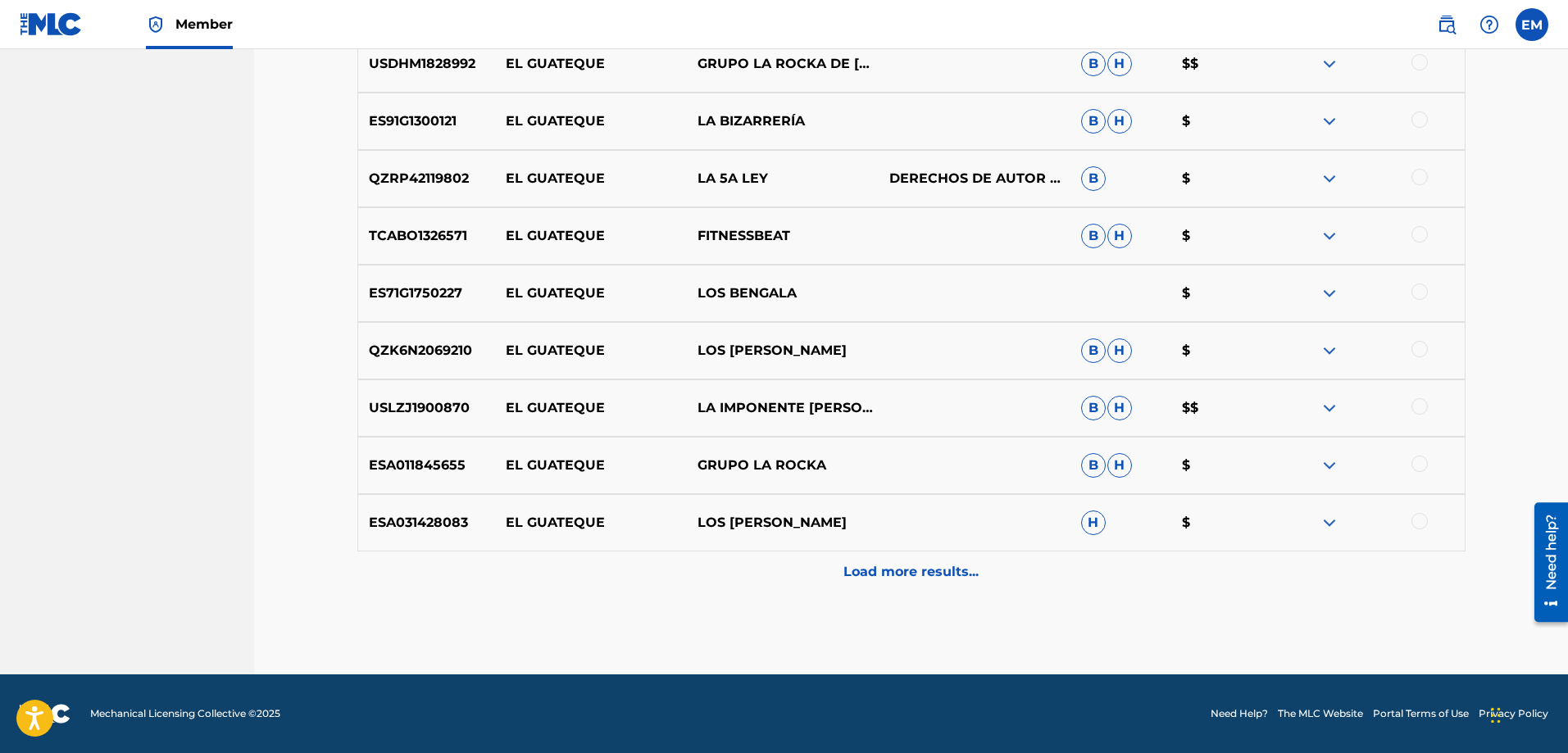
click at [939, 564] on p "Load more results..." at bounding box center [911, 572] width 135 height 20
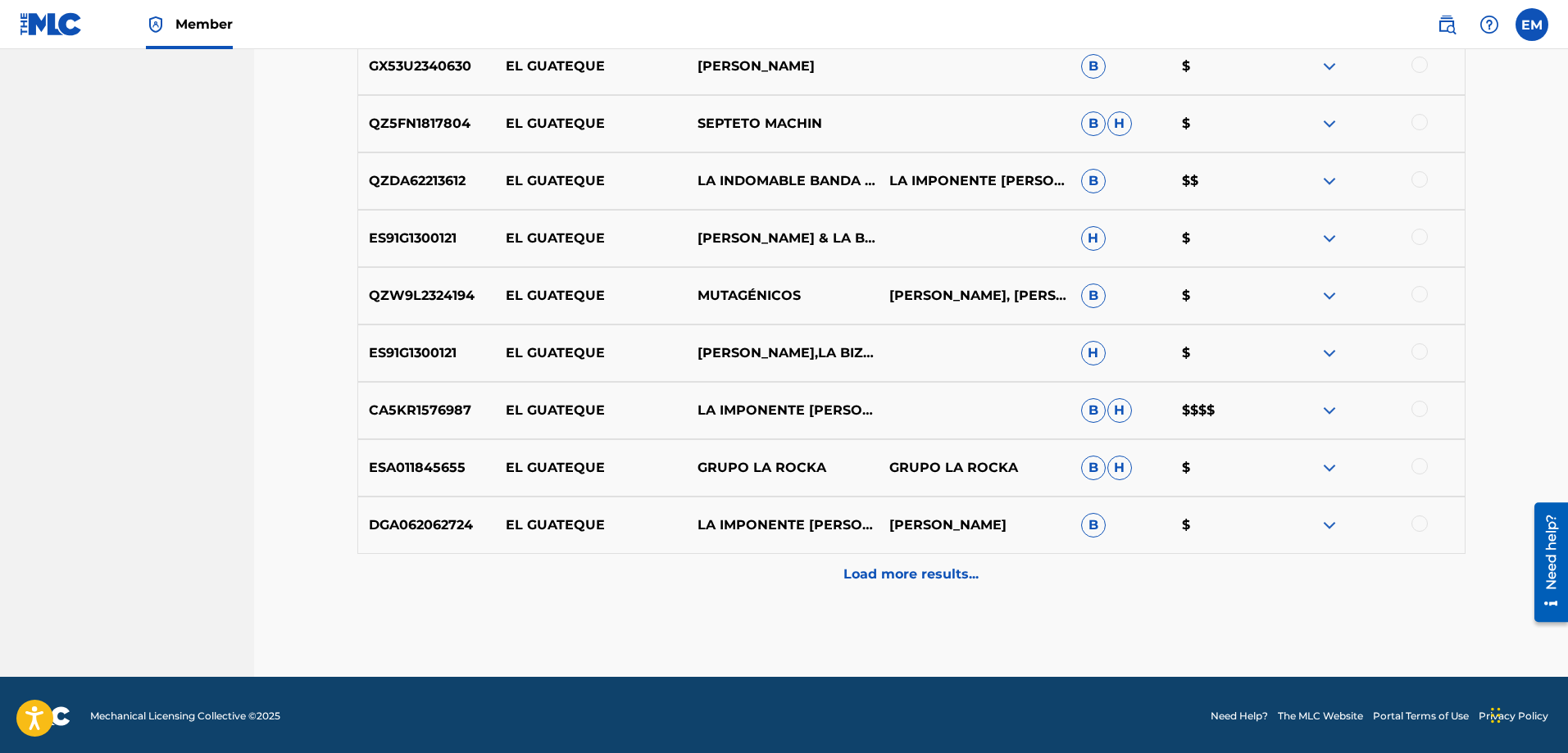
scroll to position [1852, 0]
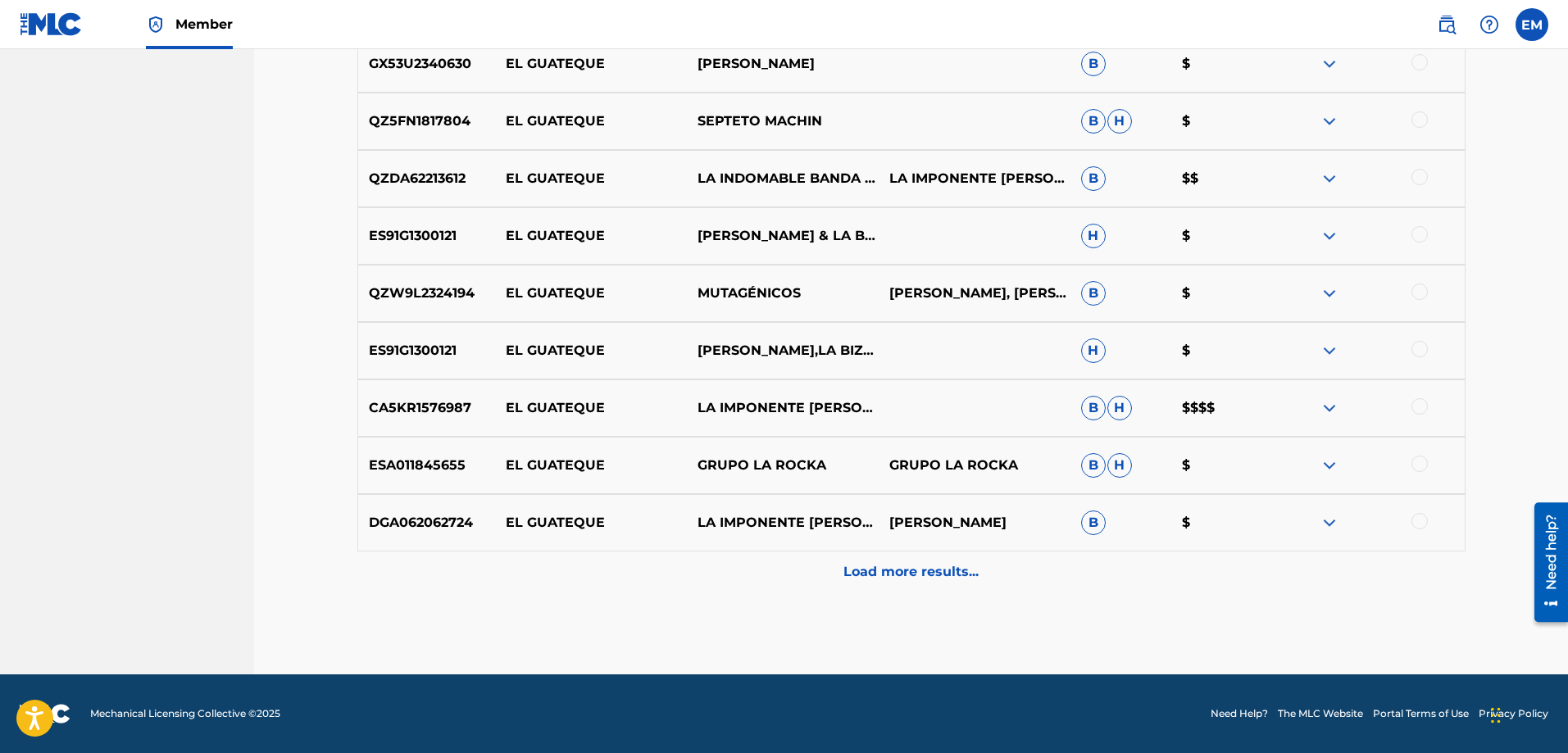
click at [895, 578] on p "Load more results..." at bounding box center [911, 572] width 135 height 20
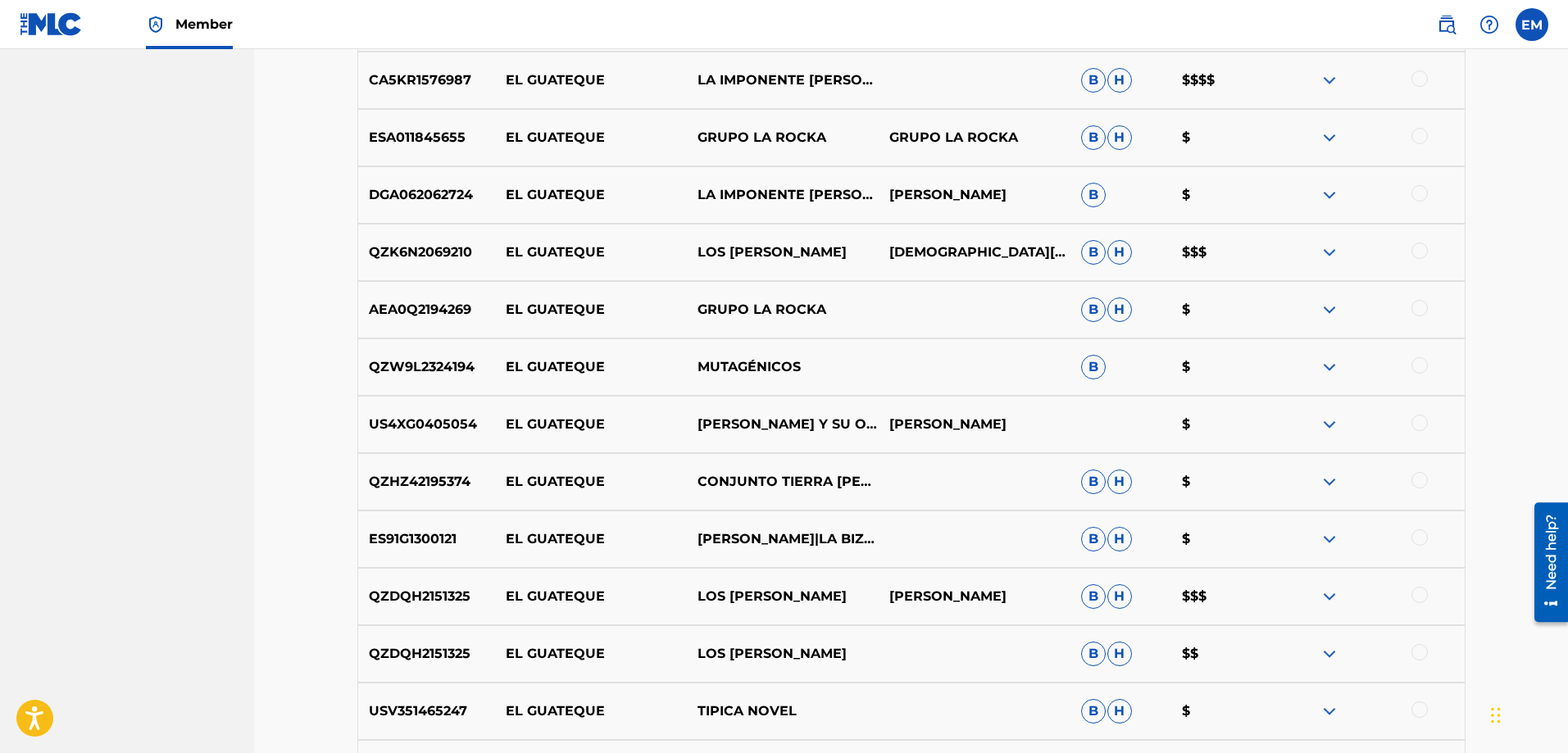
scroll to position [2425, 0]
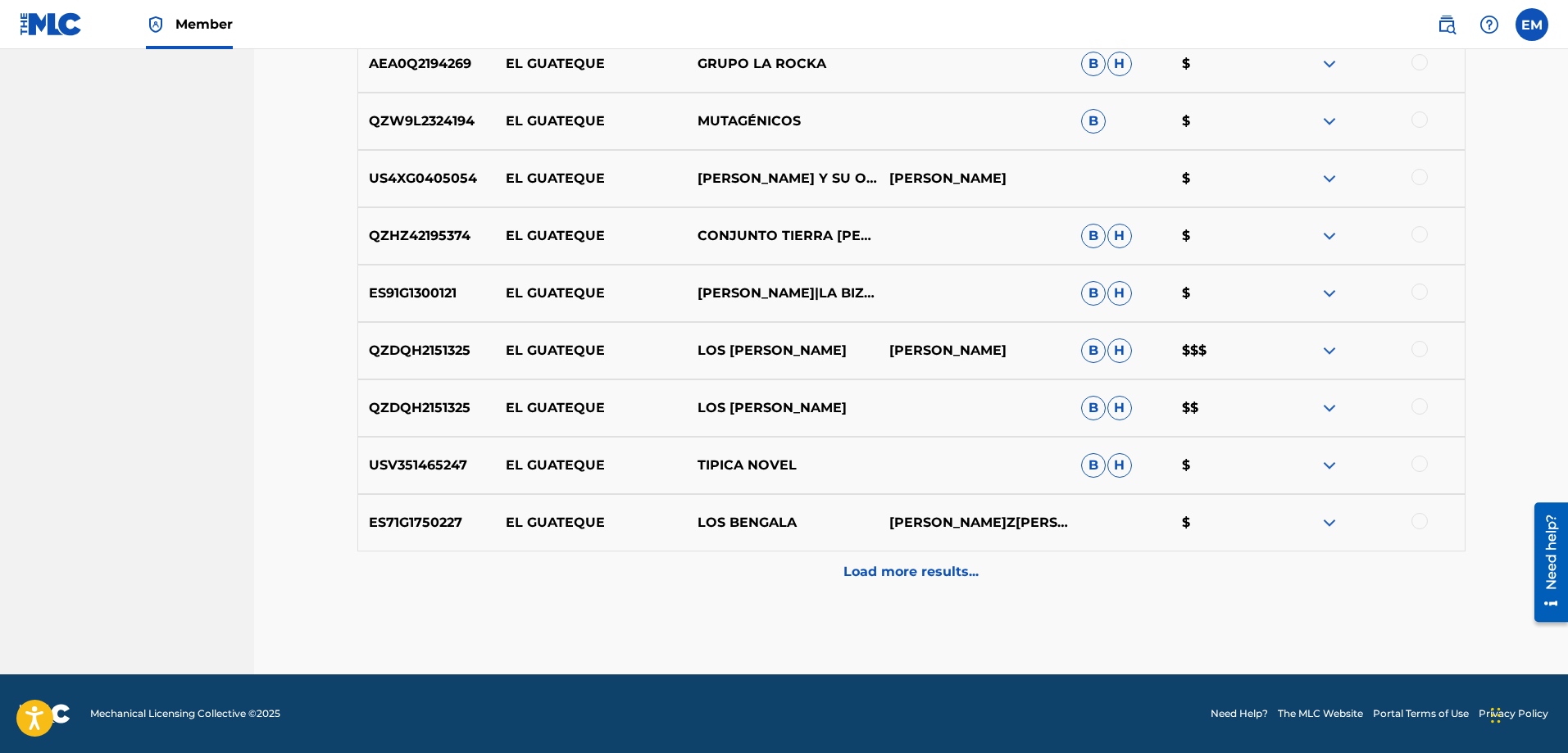
click at [853, 563] on p "Load more results..." at bounding box center [911, 572] width 135 height 20
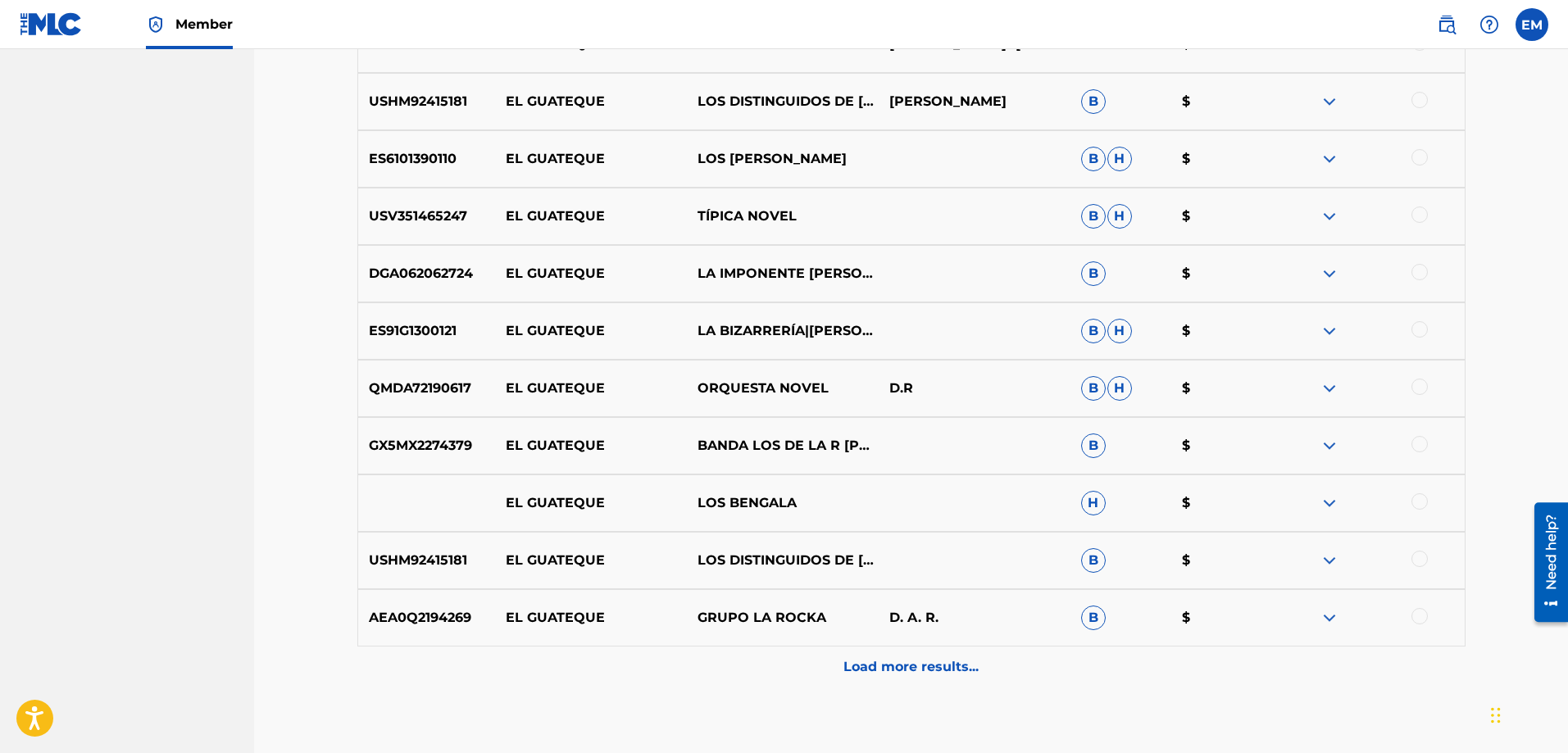
scroll to position [2999, 0]
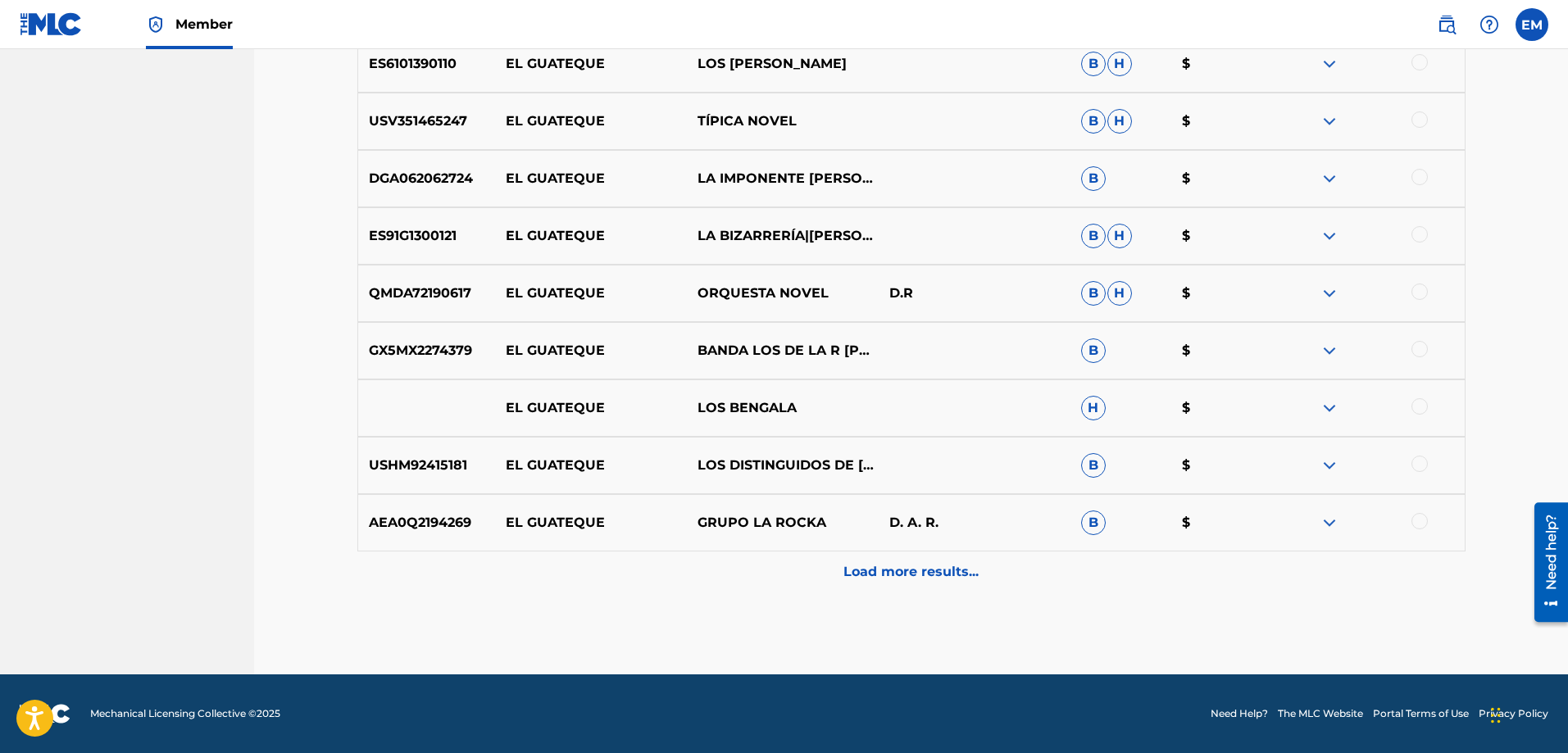
click at [882, 568] on p "Load more results..." at bounding box center [911, 572] width 135 height 20
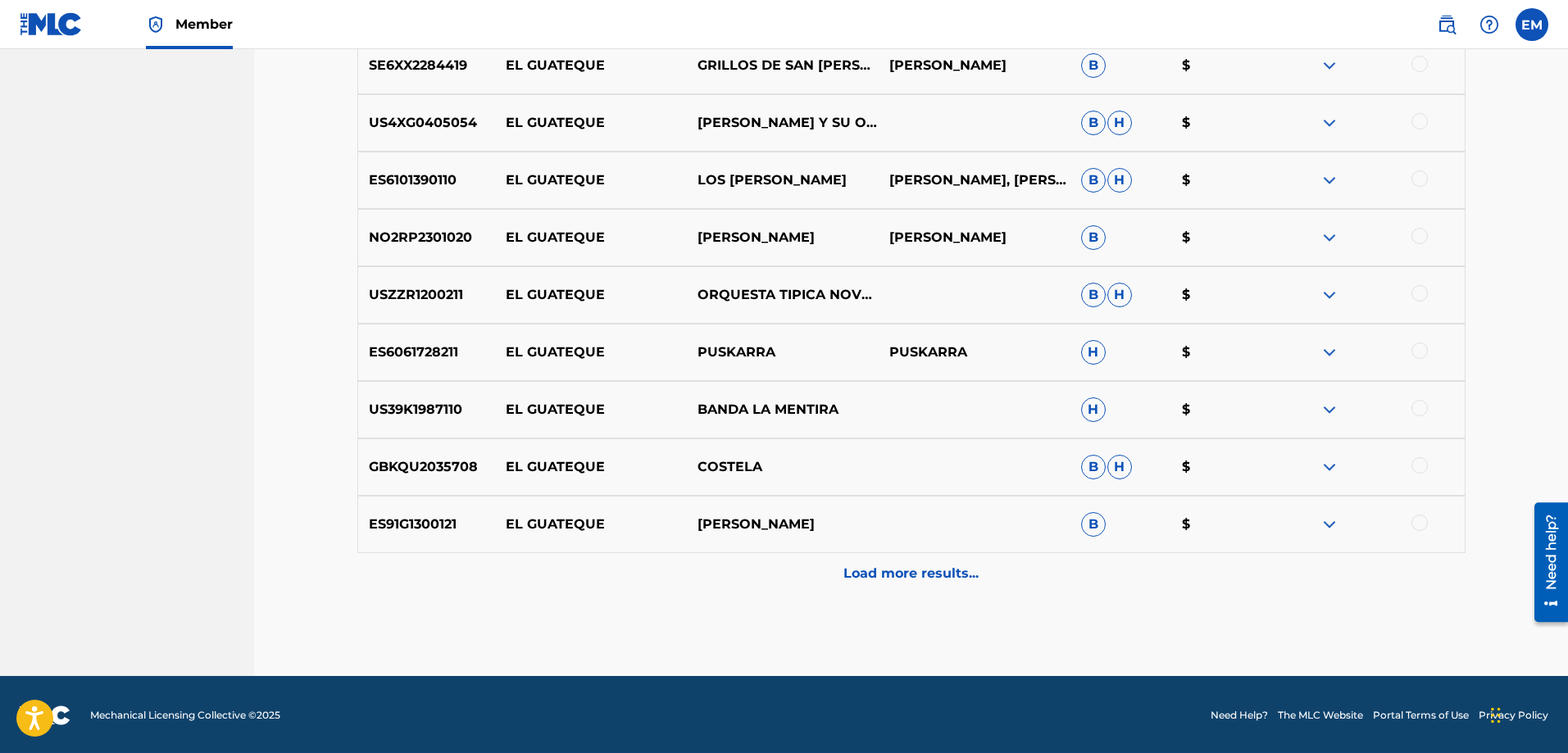
scroll to position [3573, 0]
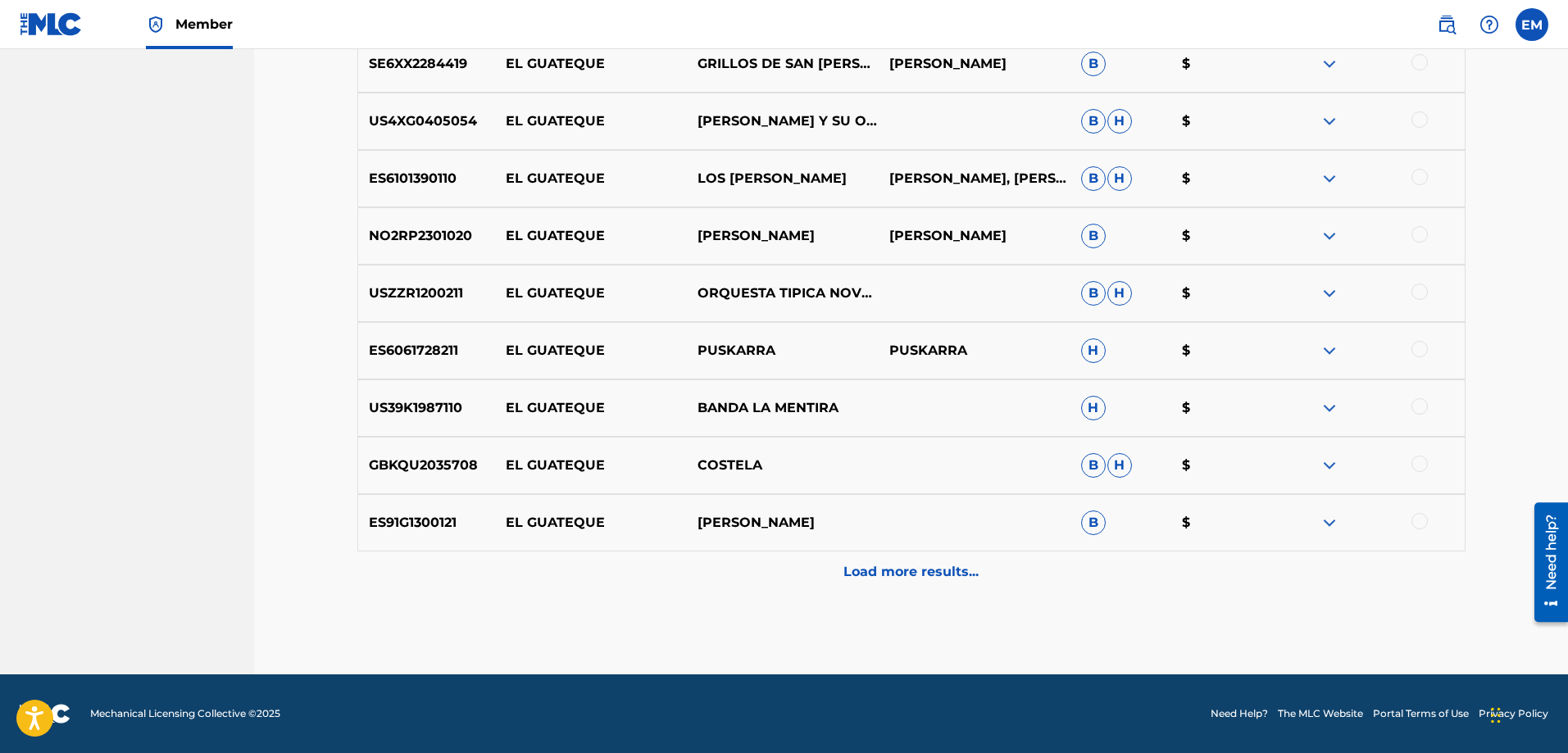
click at [894, 565] on p "Load more results..." at bounding box center [911, 572] width 135 height 20
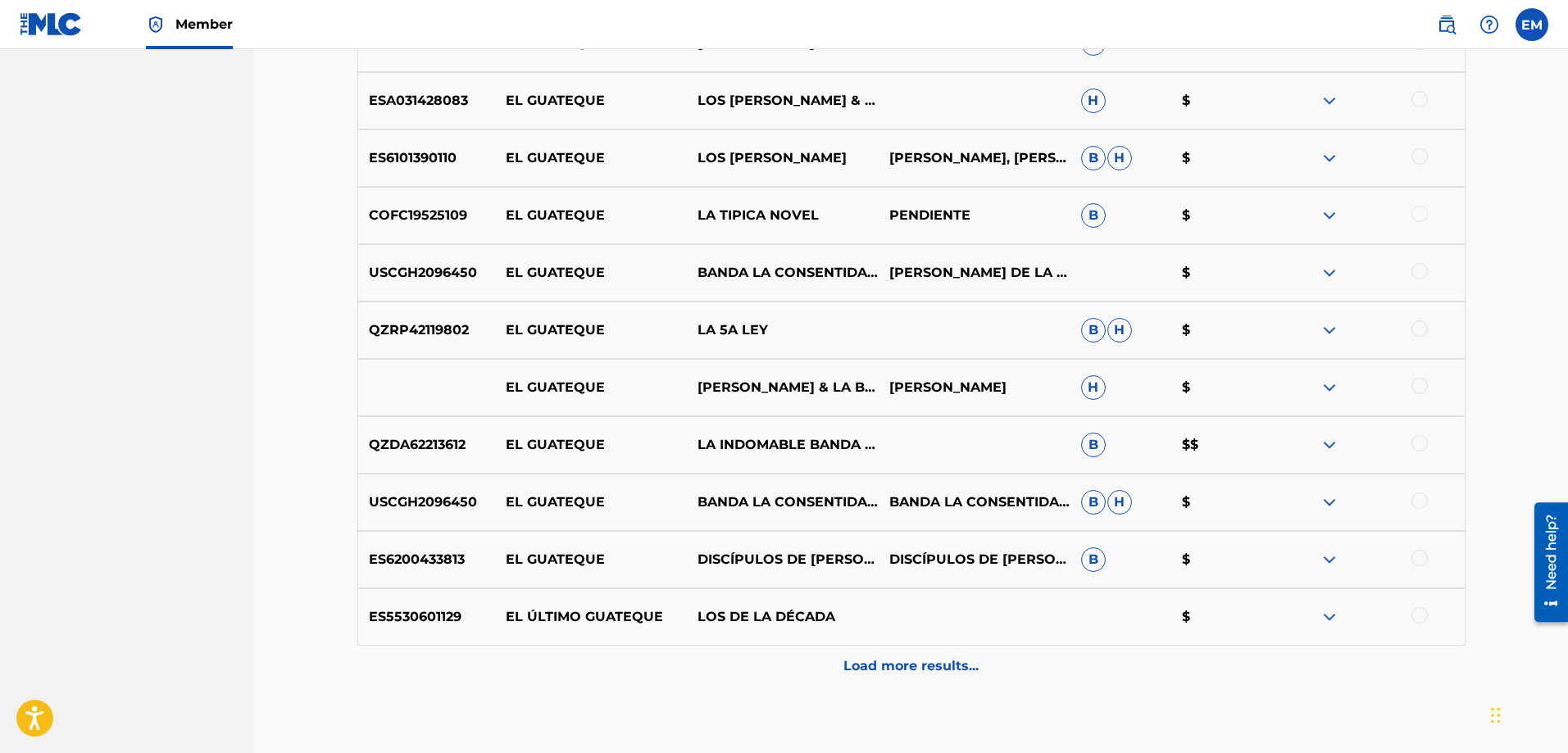
scroll to position [4146, 0]
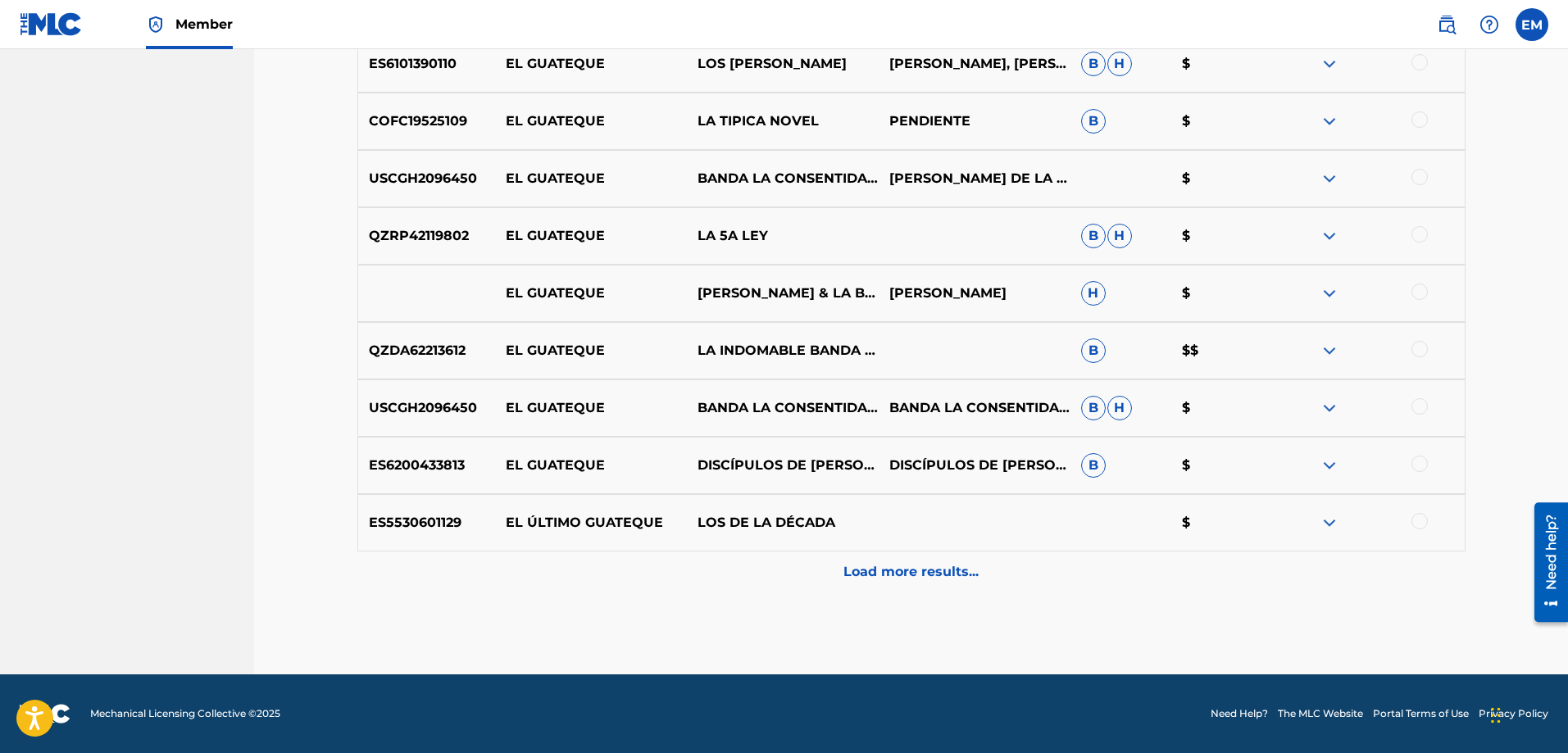
click at [889, 561] on div "Load more results..." at bounding box center [911, 572] width 1109 height 41
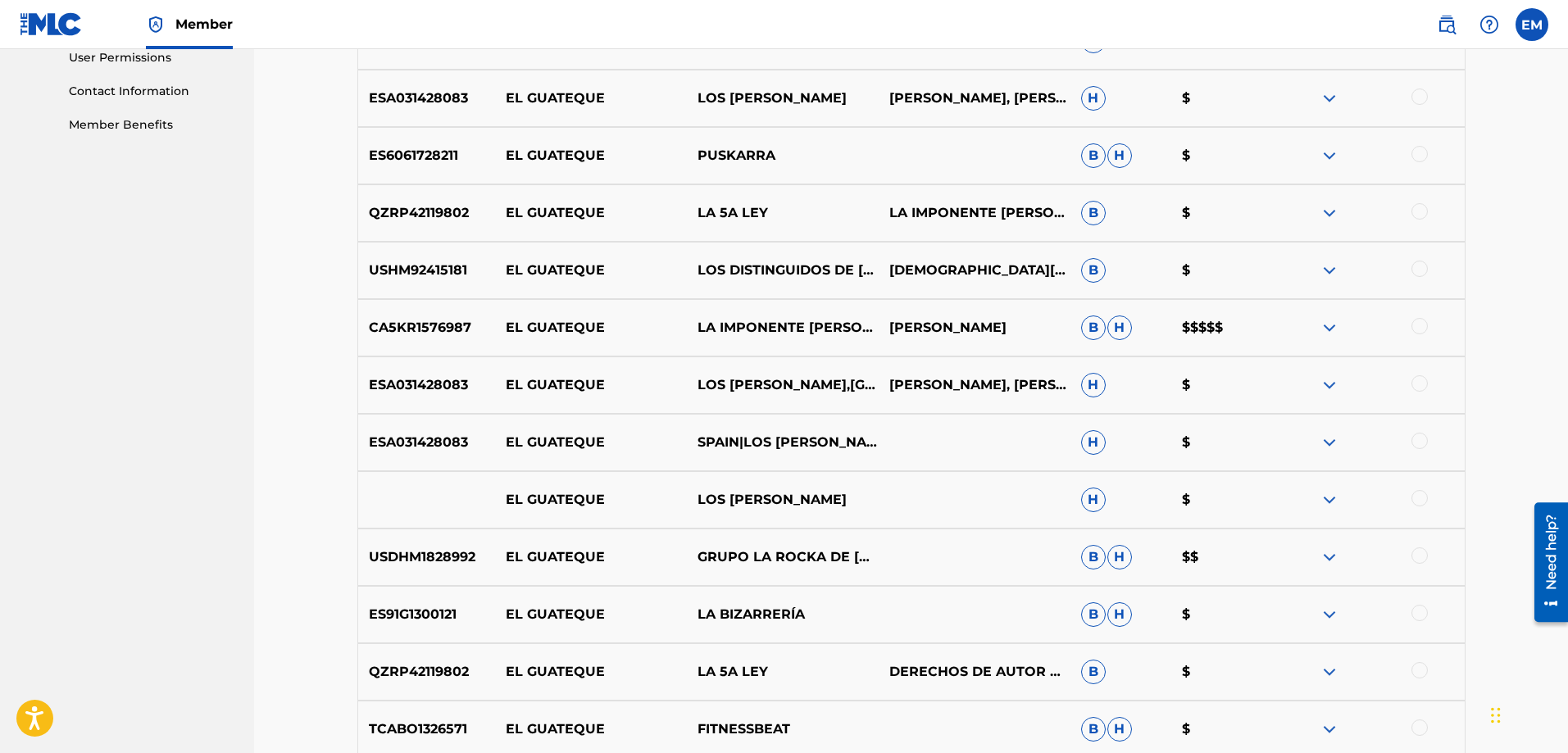
scroll to position [0, 0]
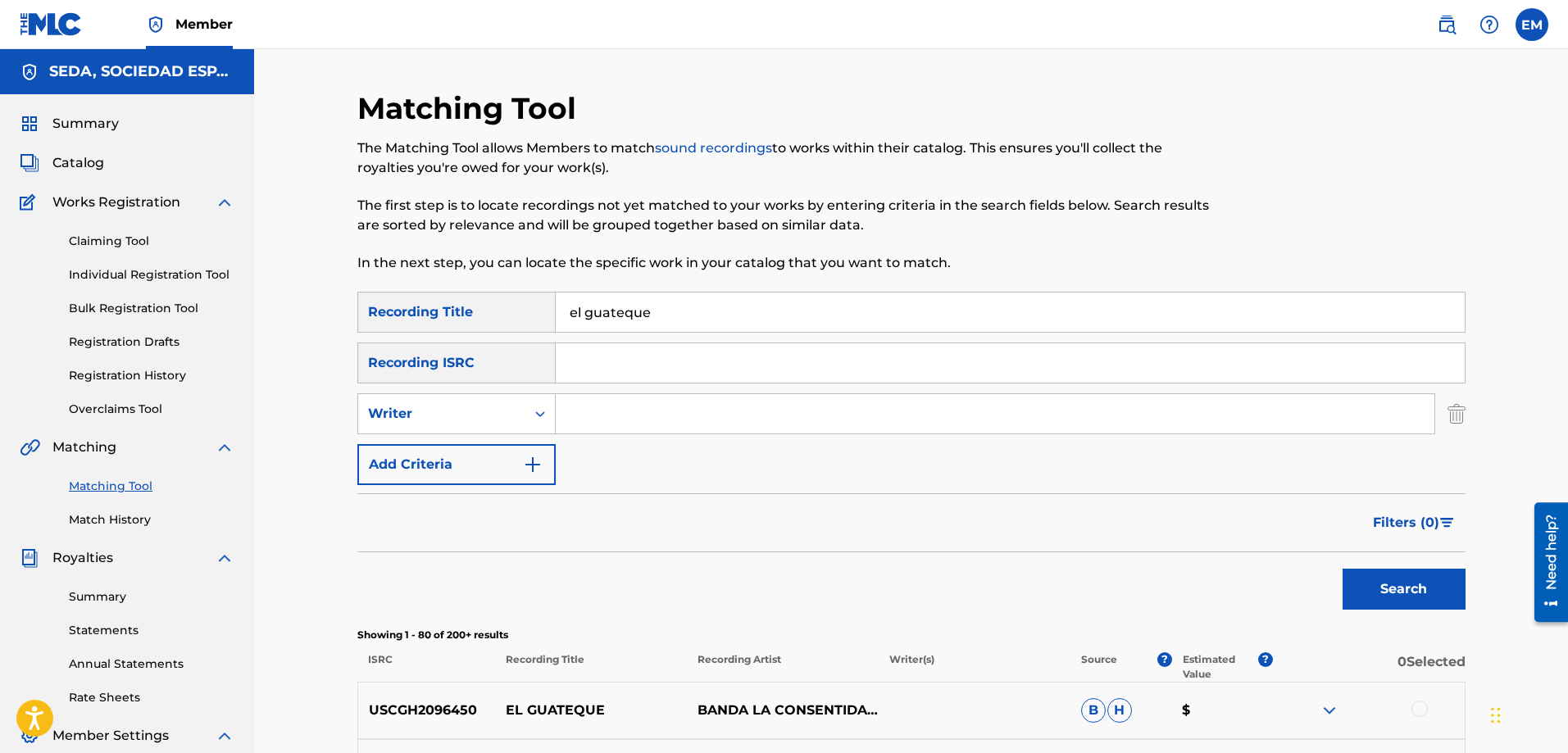
click at [445, 458] on button "Add Criteria" at bounding box center [456, 465] width 198 height 41
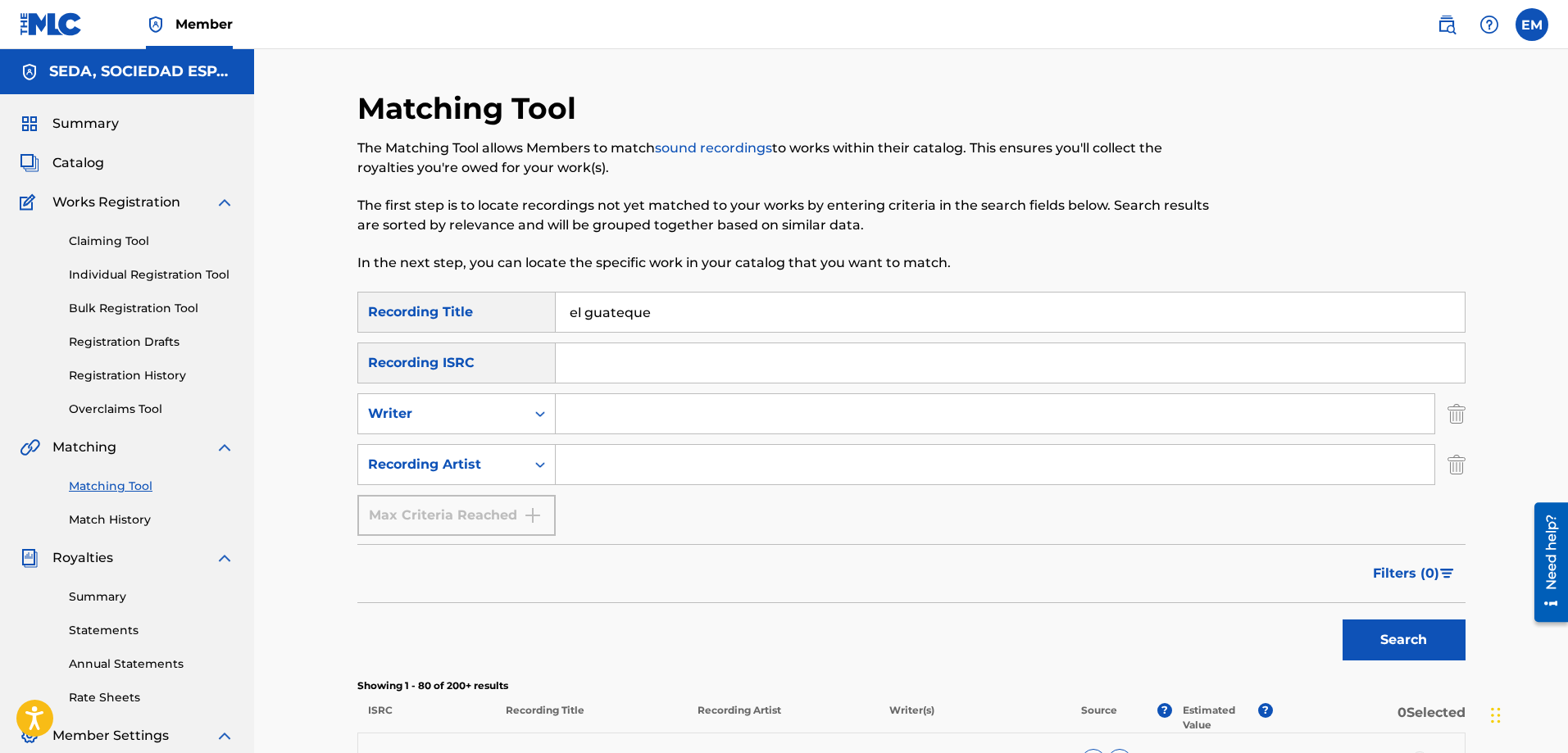
click at [627, 472] on input "Search Form" at bounding box center [996, 465] width 879 height 39
type input "suburbano"
click at [1343, 619] on button "Search" at bounding box center [1405, 640] width 123 height 41
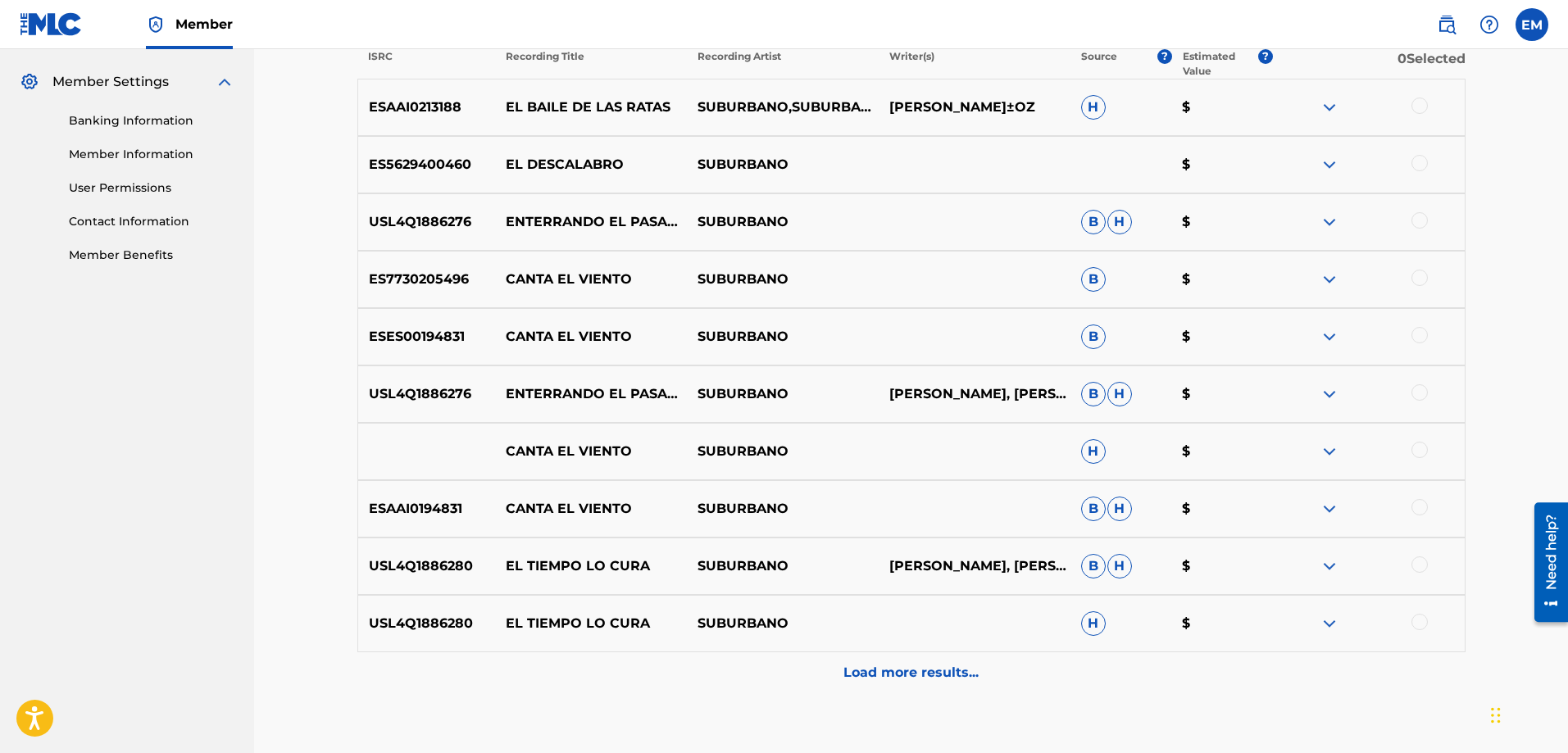
scroll to position [655, 0]
click at [873, 661] on p "Load more results..." at bounding box center [911, 671] width 135 height 20
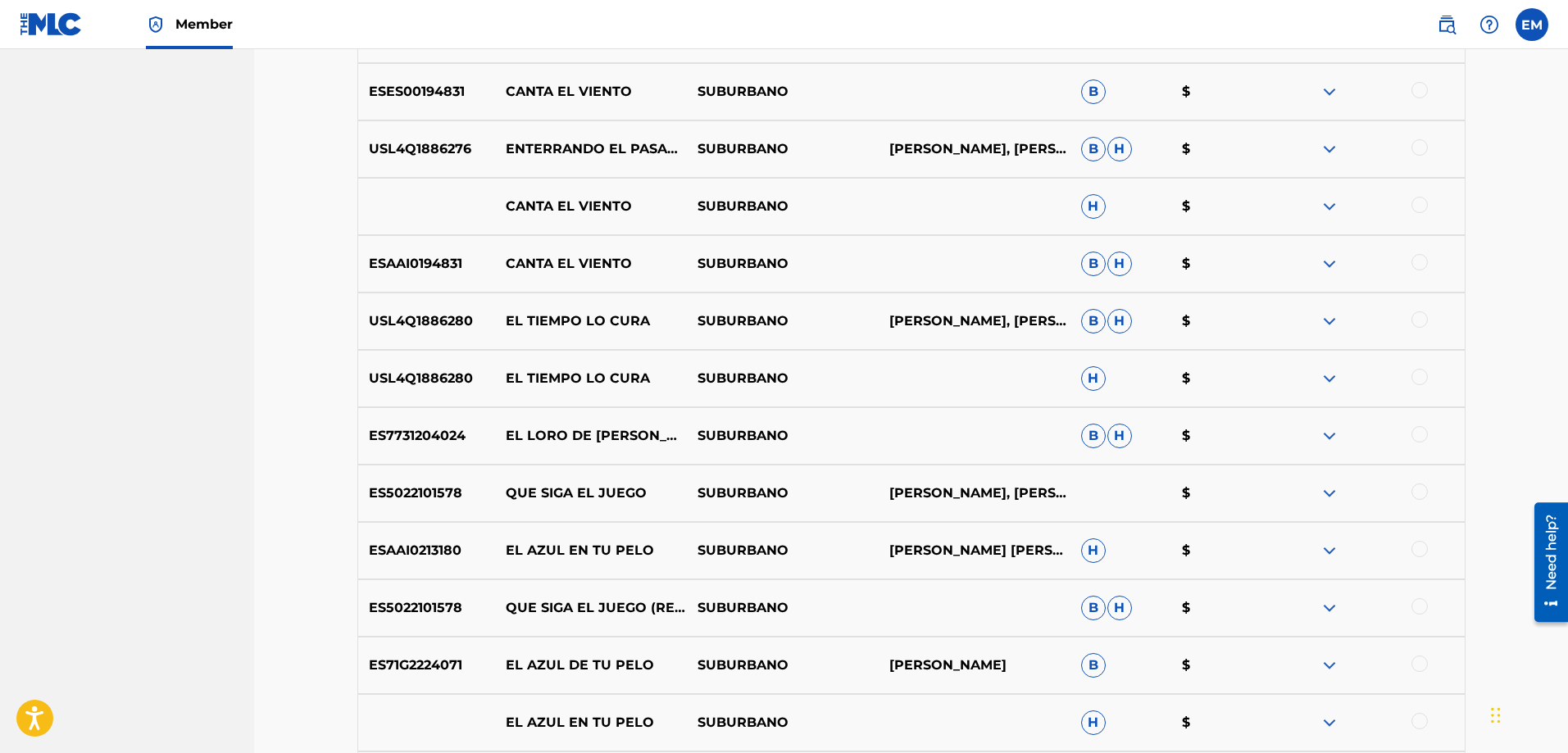
scroll to position [901, 0]
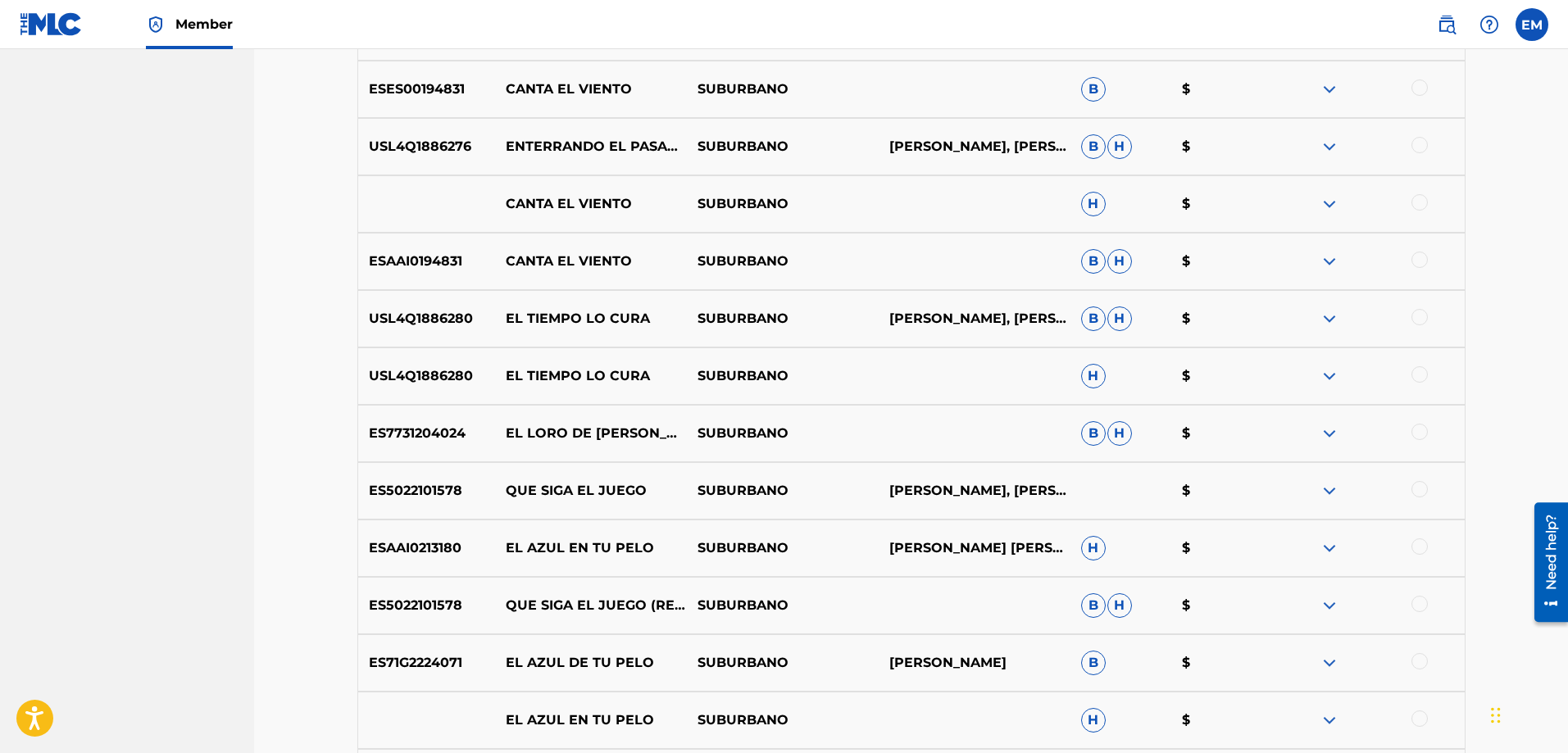
click at [1417, 490] on div at bounding box center [1420, 489] width 17 height 17
click at [1150, 607] on button "Match 1 Group" at bounding box center [1152, 619] width 181 height 41
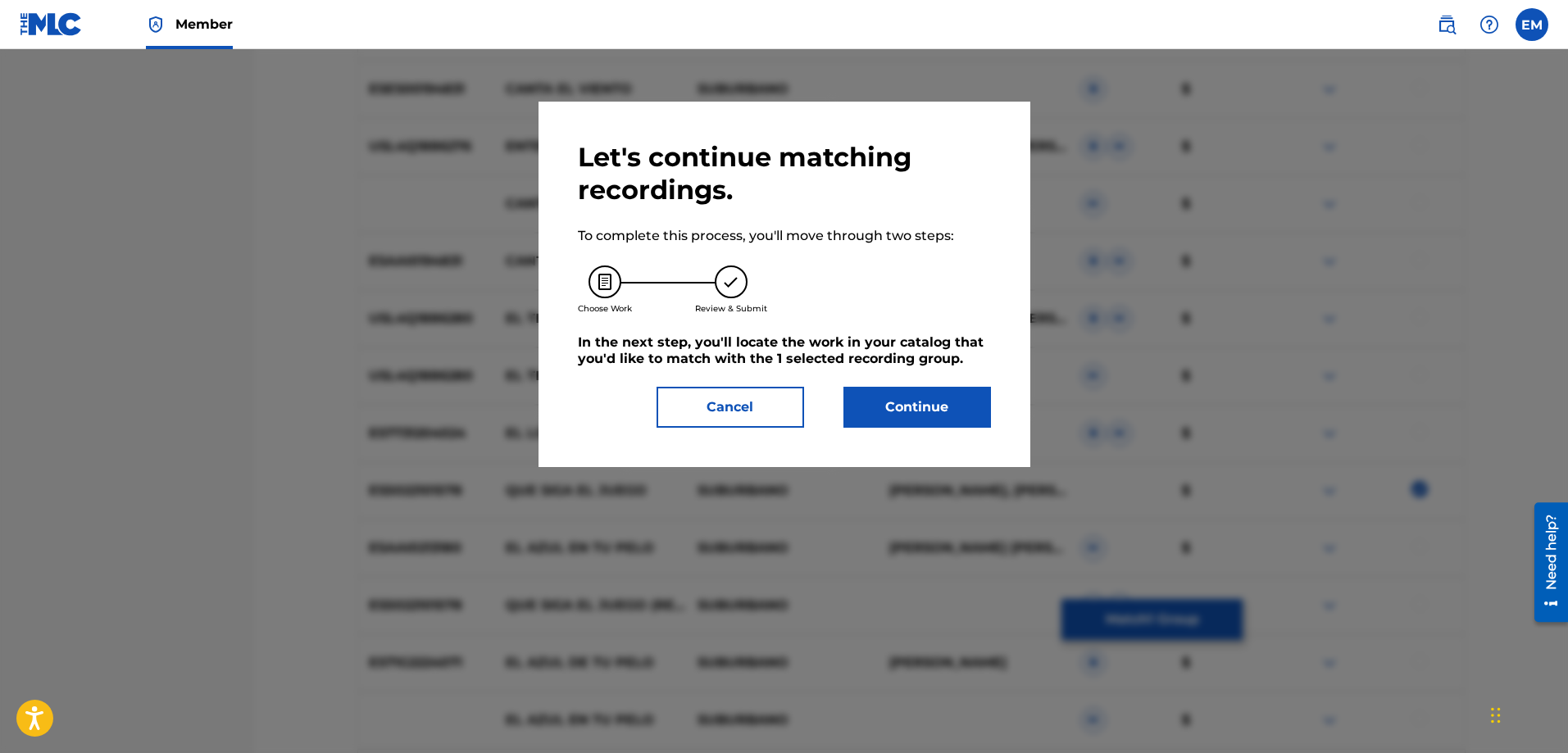
click at [869, 391] on button "Continue" at bounding box center [917, 407] width 148 height 41
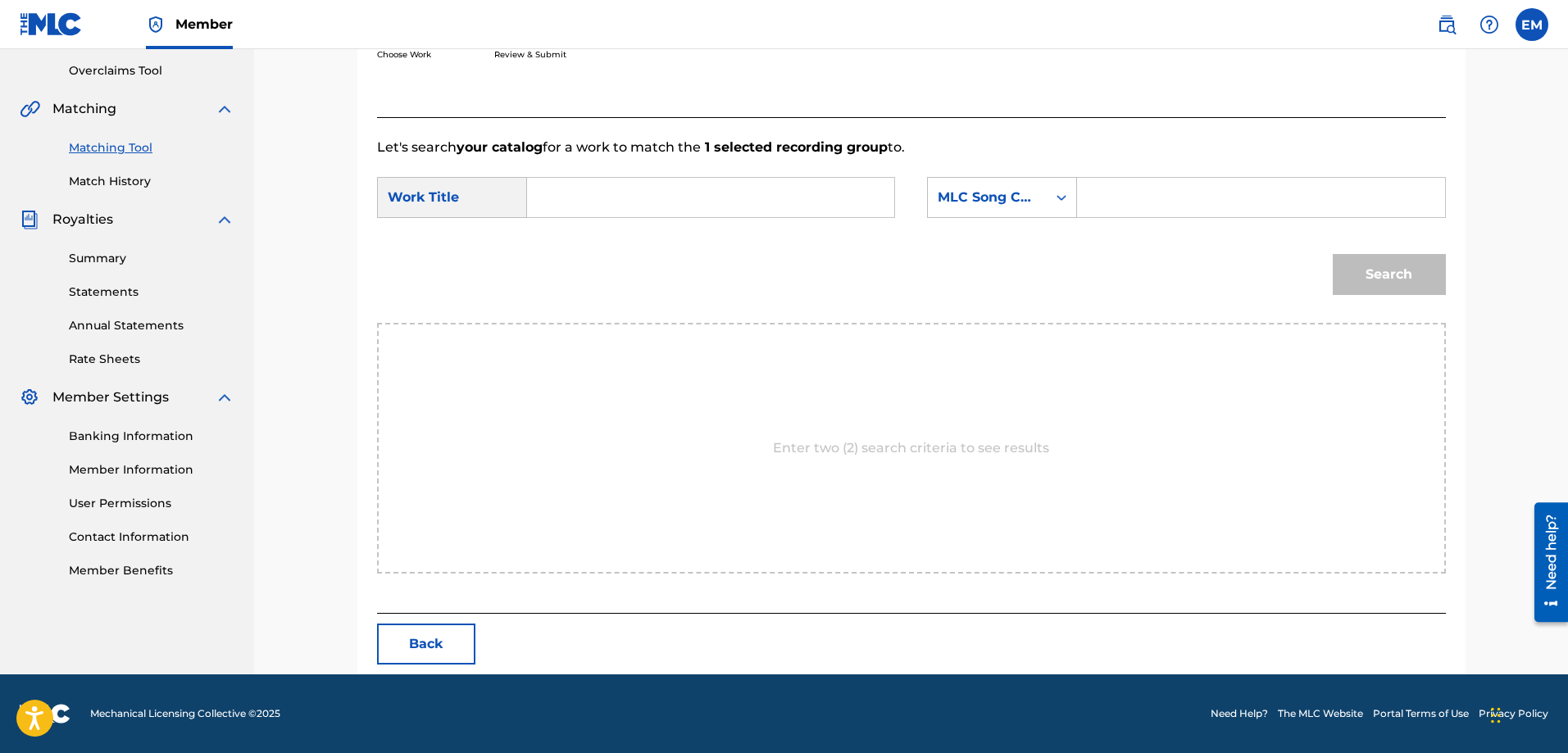
click at [667, 188] on input "Search Form" at bounding box center [710, 197] width 339 height 39
click at [599, 233] on div "el guate que" at bounding box center [587, 244] width 93 height 49
type input "el guateque"
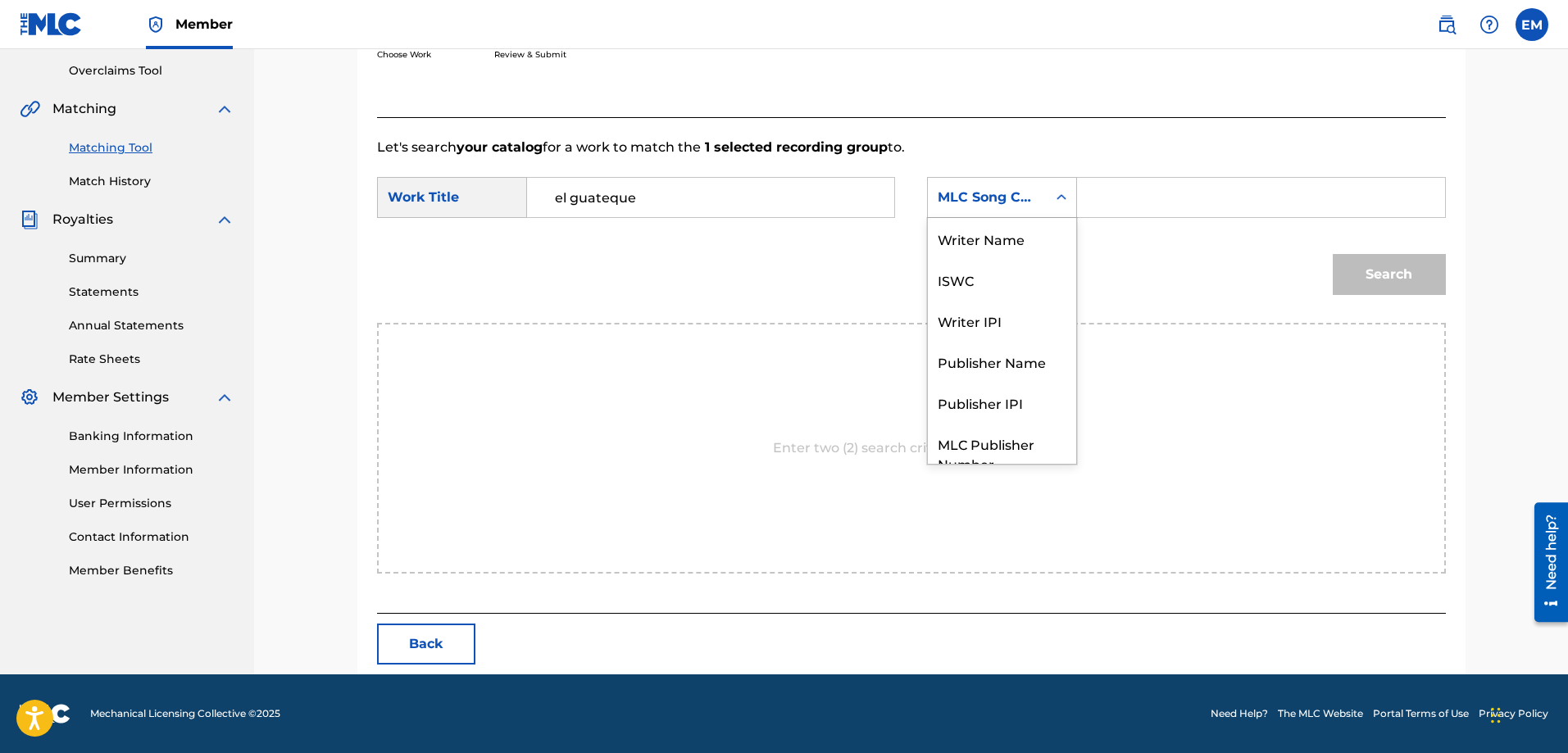
click at [947, 205] on div "MLC Song Code" at bounding box center [988, 197] width 100 height 20
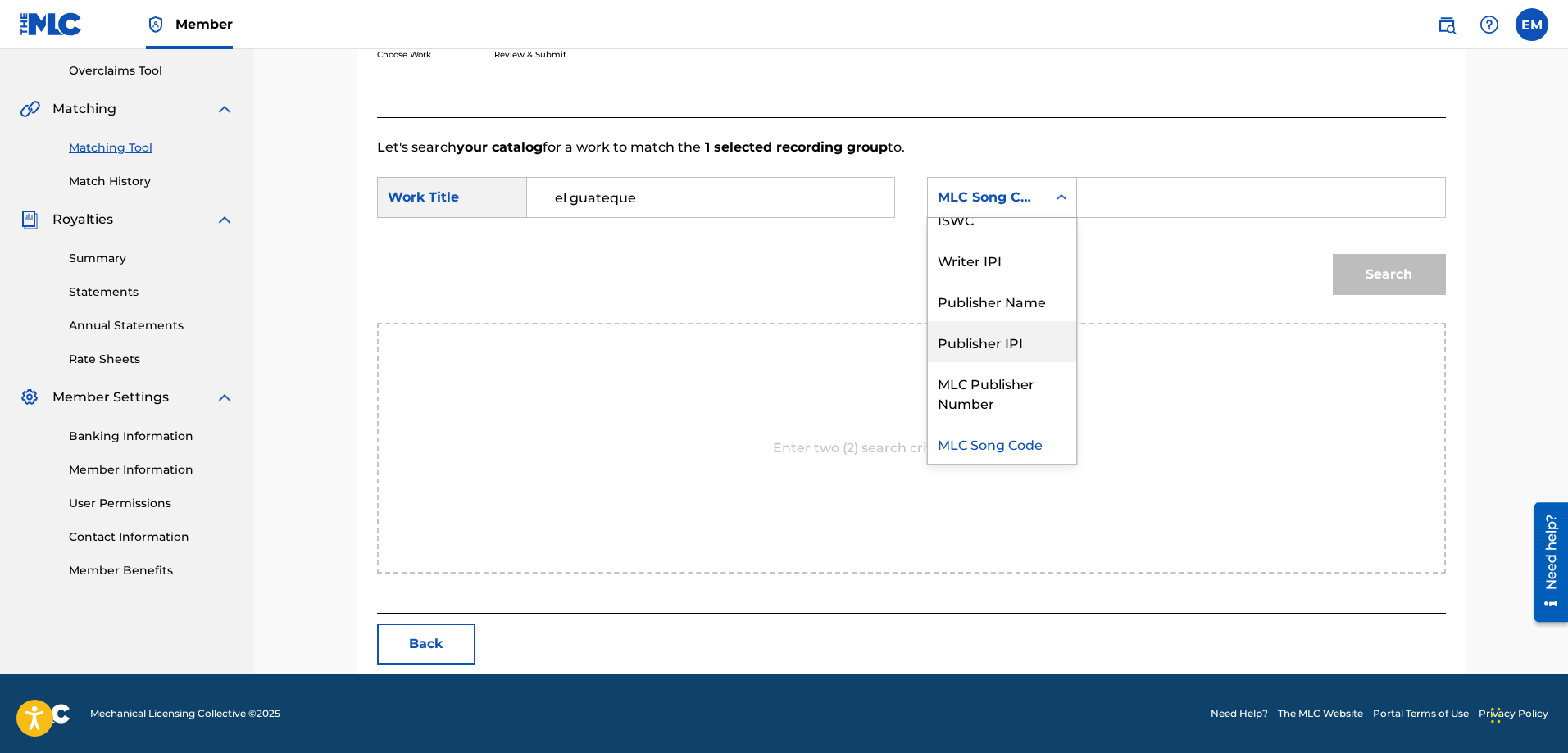
scroll to position [0, 0]
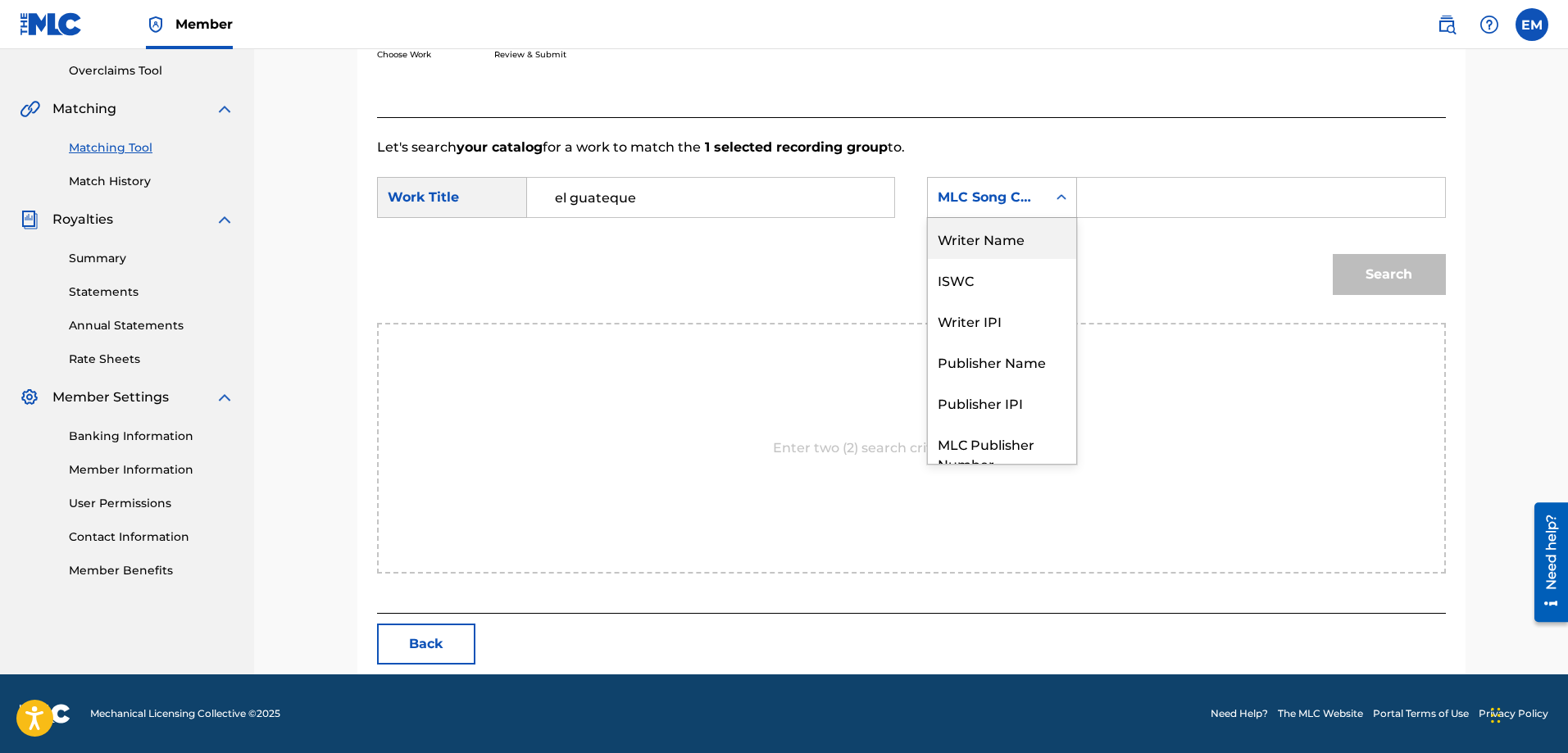
click at [975, 243] on div "Writer Name" at bounding box center [1002, 238] width 148 height 41
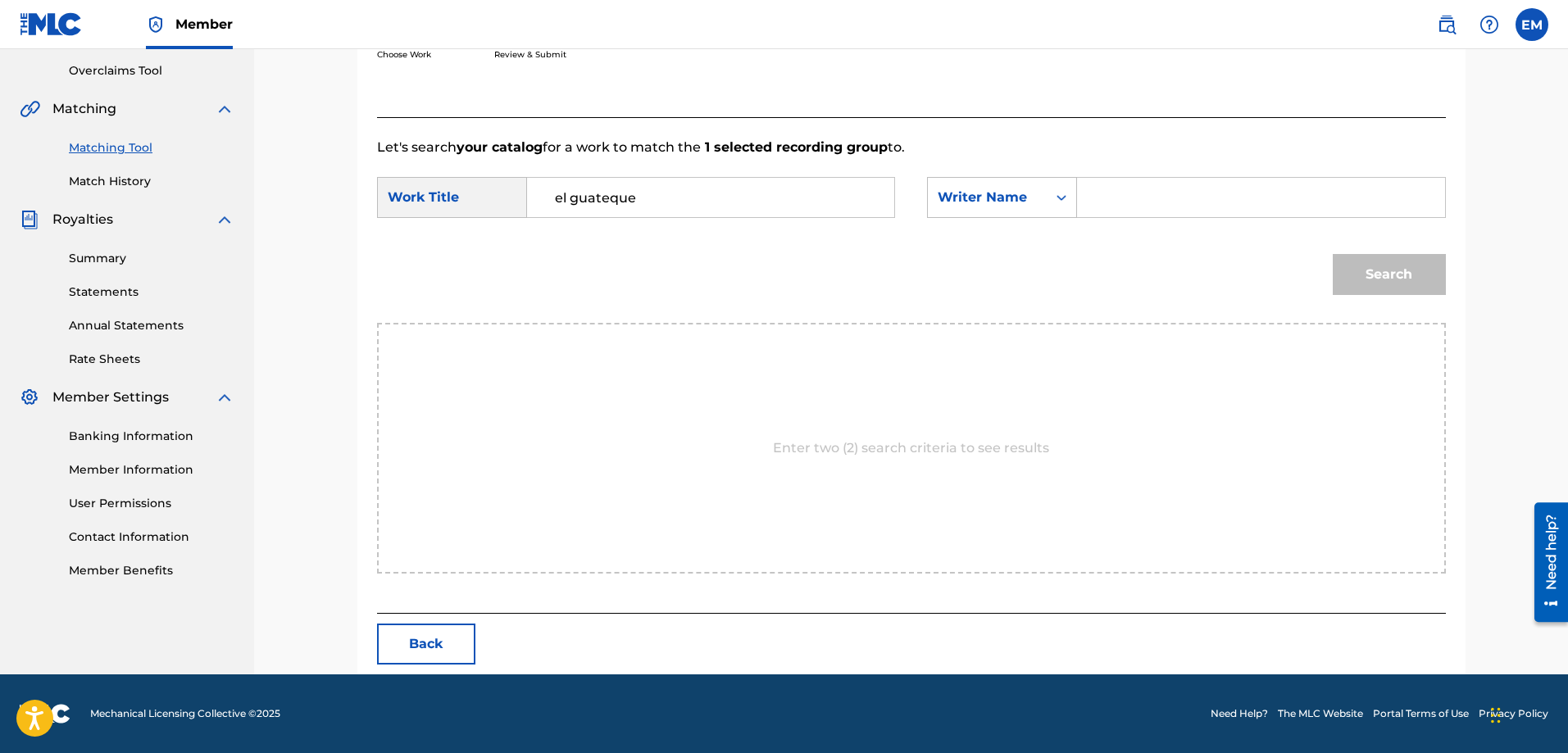
click at [1108, 201] on input "Search Form" at bounding box center [1260, 197] width 339 height 39
paste input "[PERSON_NAME]"
type input "[PERSON_NAME]"
click at [1333, 254] on button "Search" at bounding box center [1389, 274] width 113 height 41
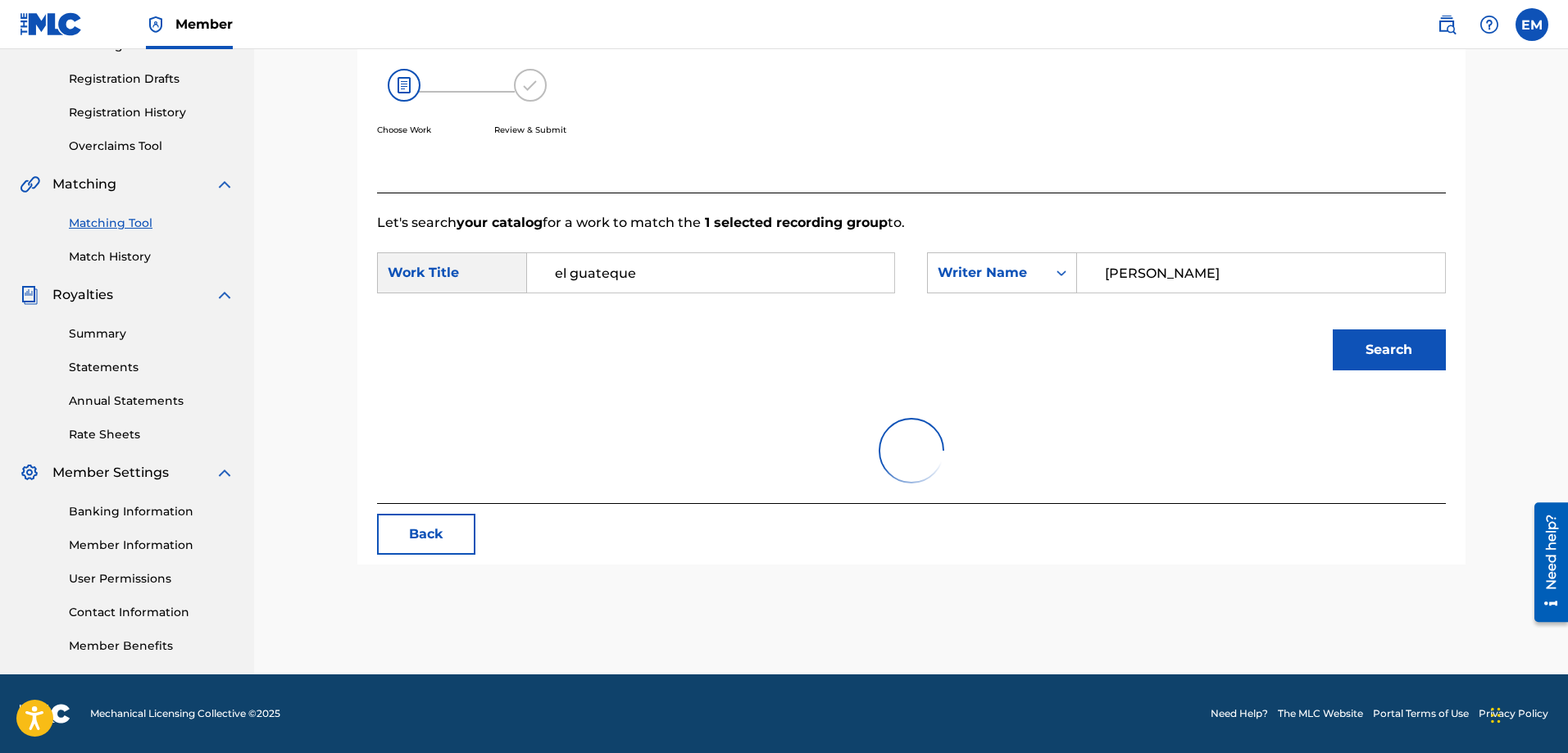
scroll to position [339, 0]
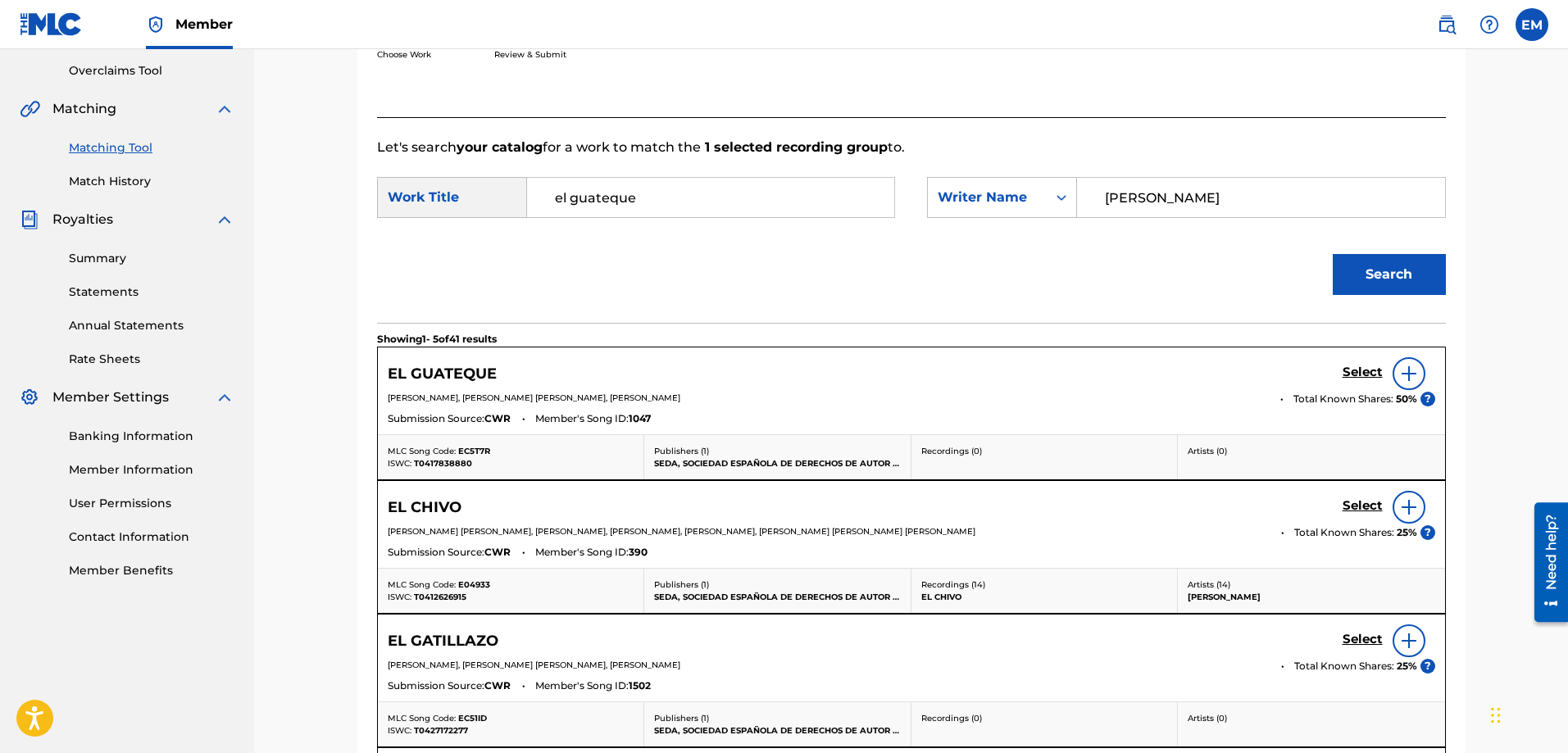
click at [1405, 364] on img at bounding box center [1409, 374] width 20 height 20
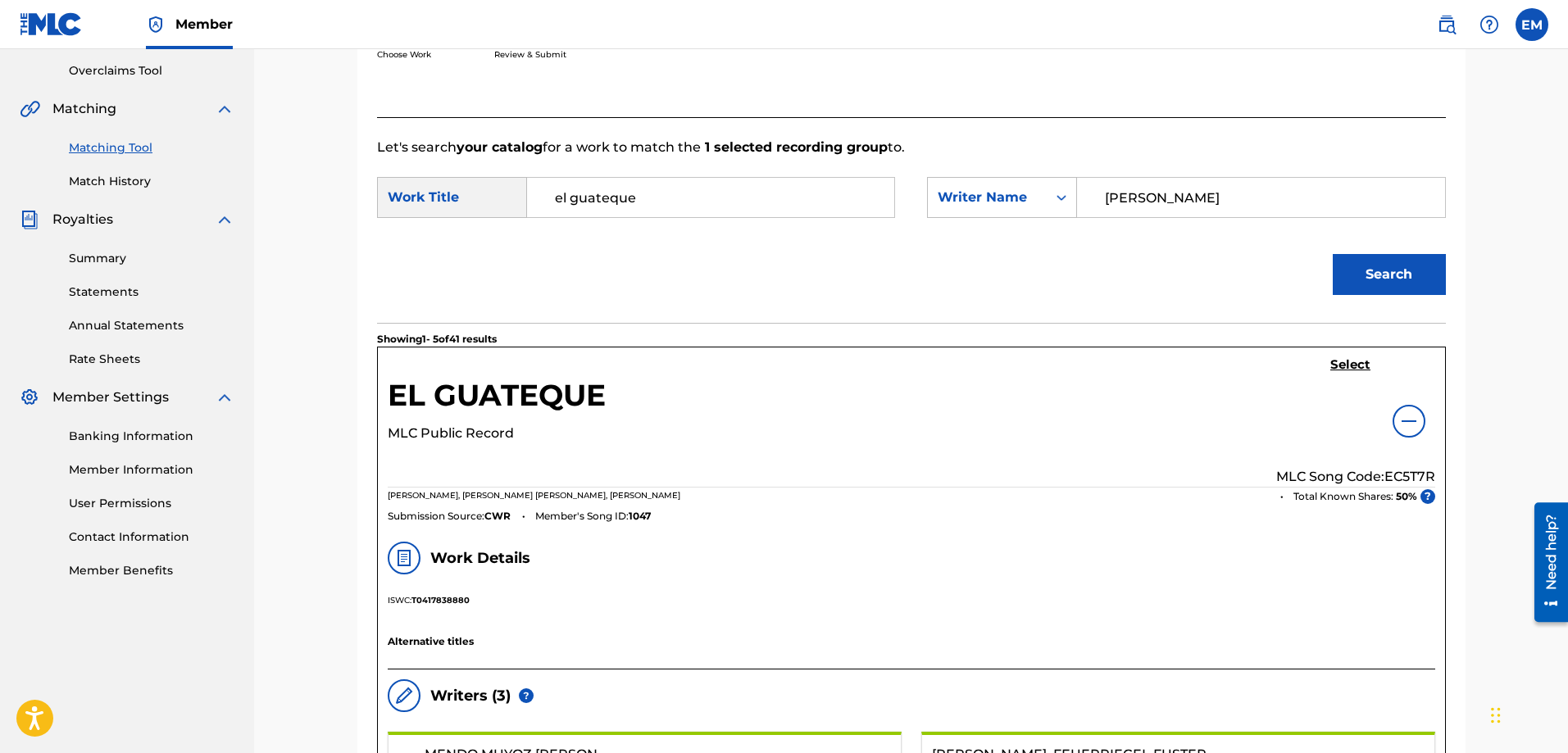
click at [1351, 369] on h5 "Select" at bounding box center [1350, 365] width 40 height 16
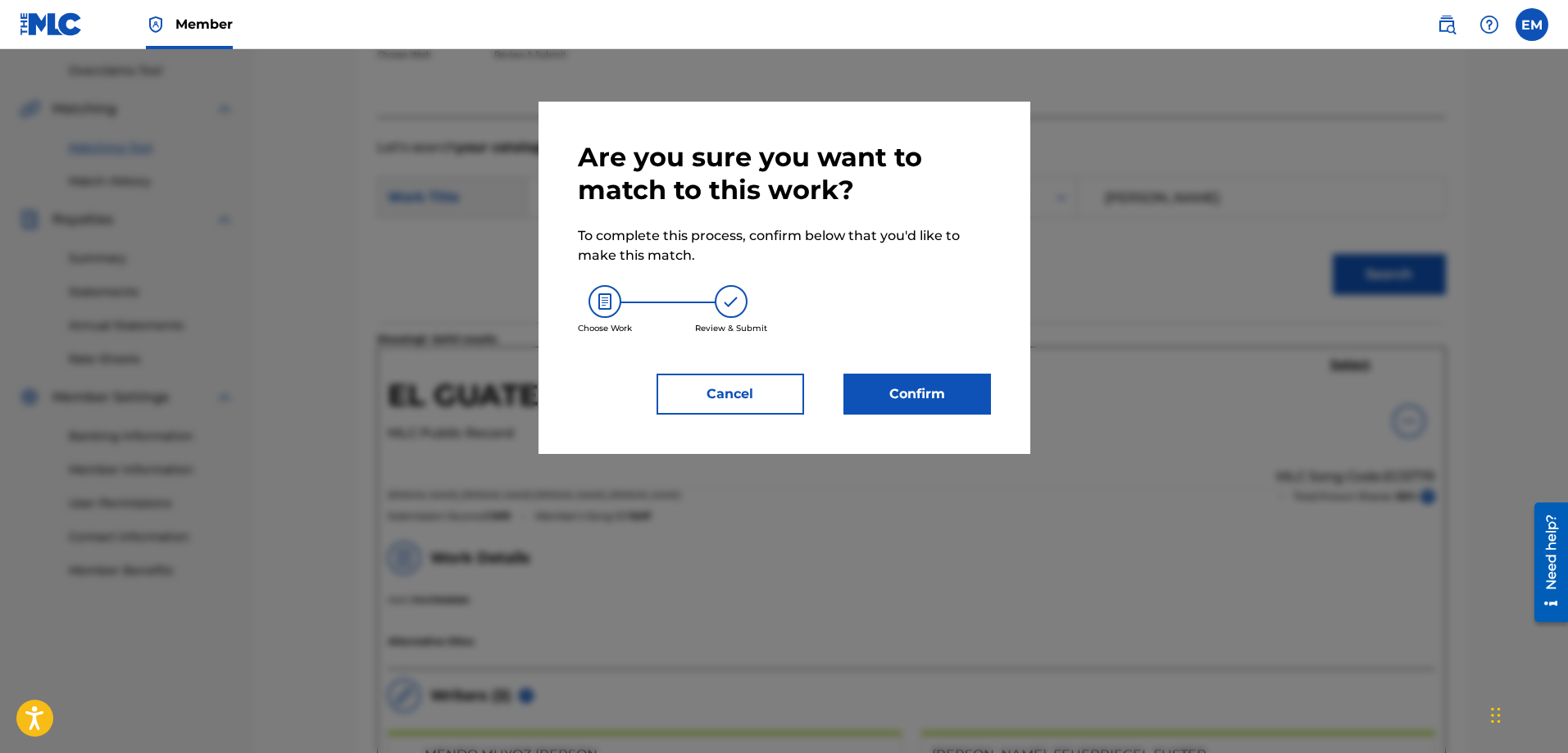
click at [943, 380] on button "Confirm" at bounding box center [917, 395] width 148 height 41
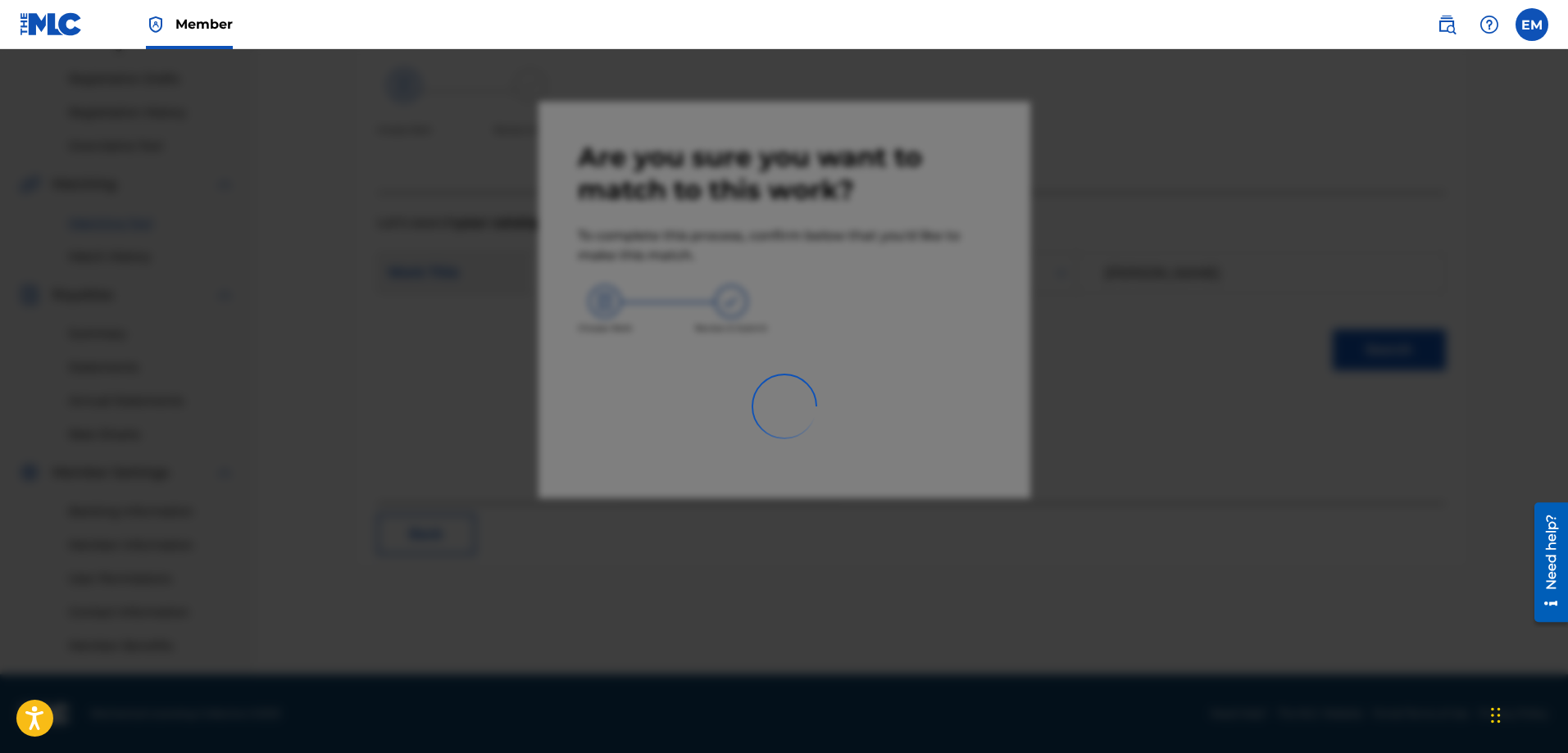
scroll to position [263, 0]
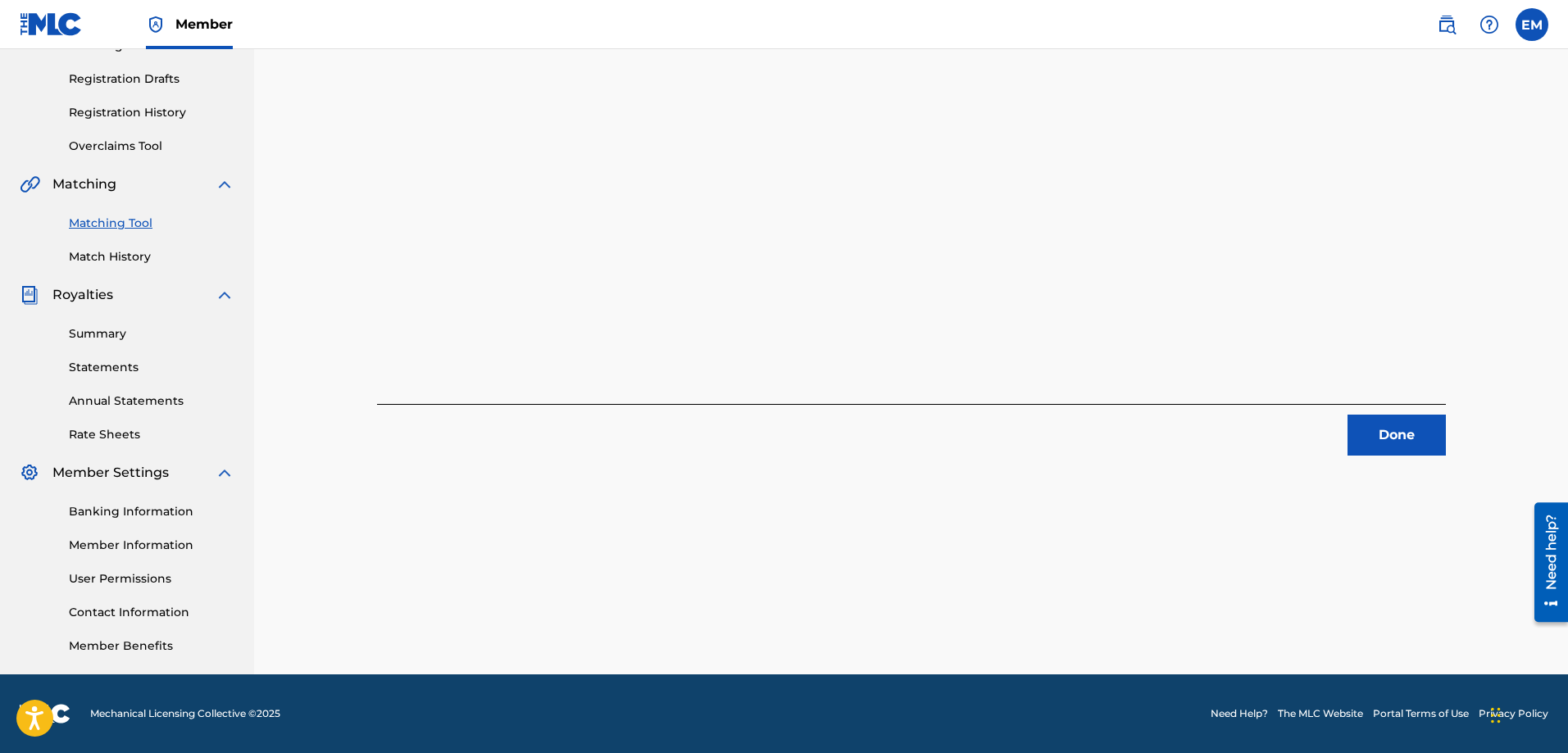
click at [1396, 429] on button "Done" at bounding box center [1397, 436] width 99 height 41
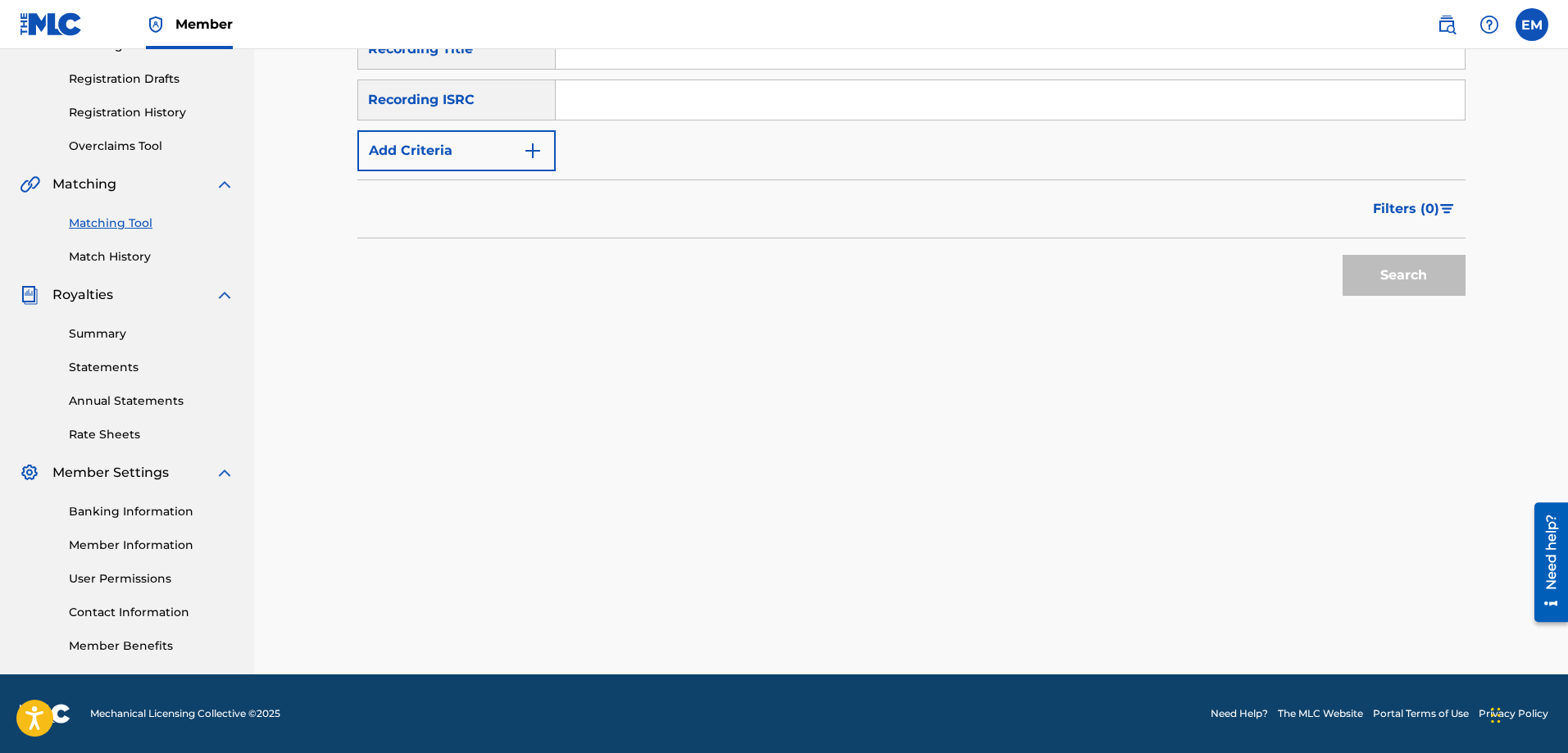
scroll to position [0, 0]
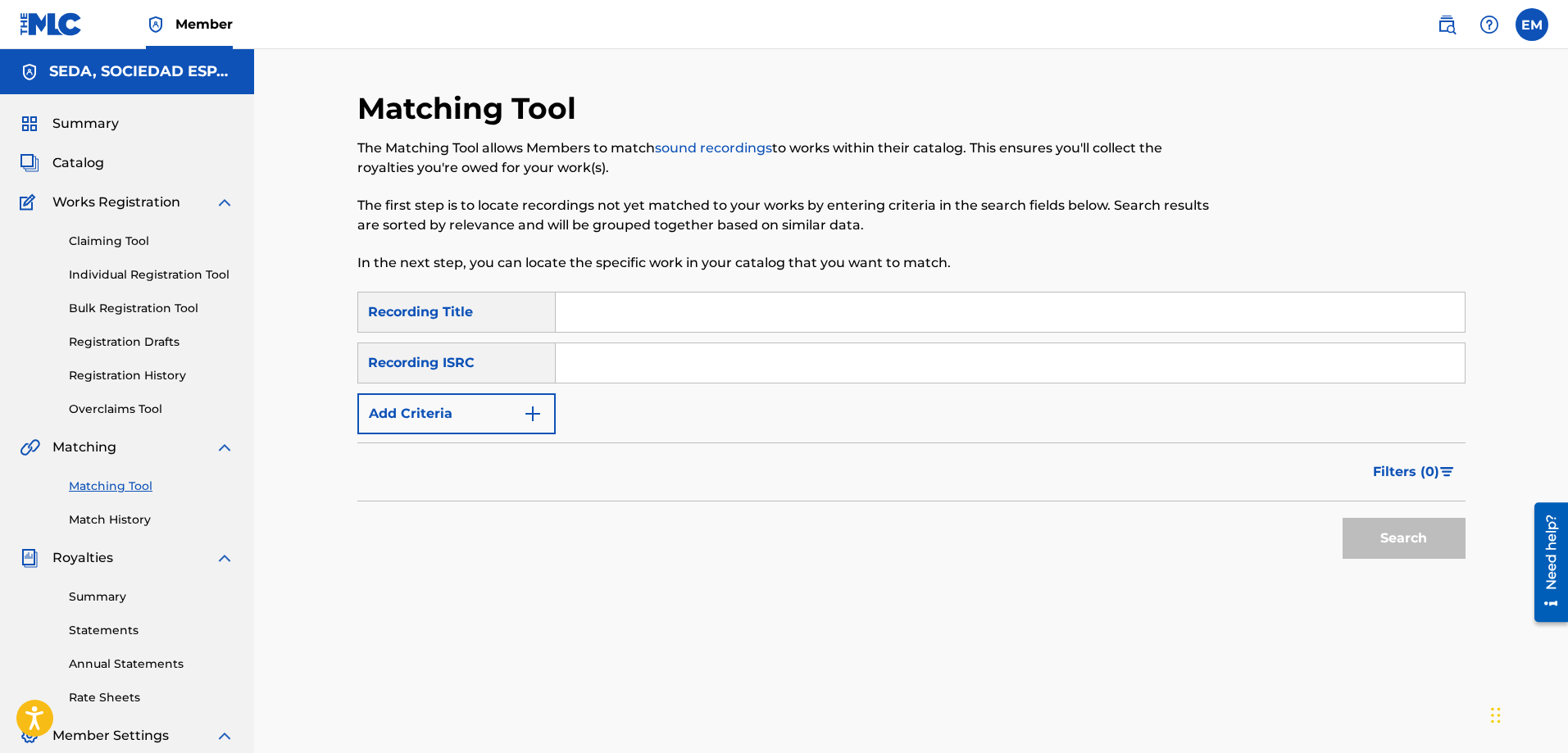
click at [616, 296] on input "Search Form" at bounding box center [1010, 313] width 910 height 39
click at [1343, 518] on button "Search" at bounding box center [1405, 538] width 123 height 41
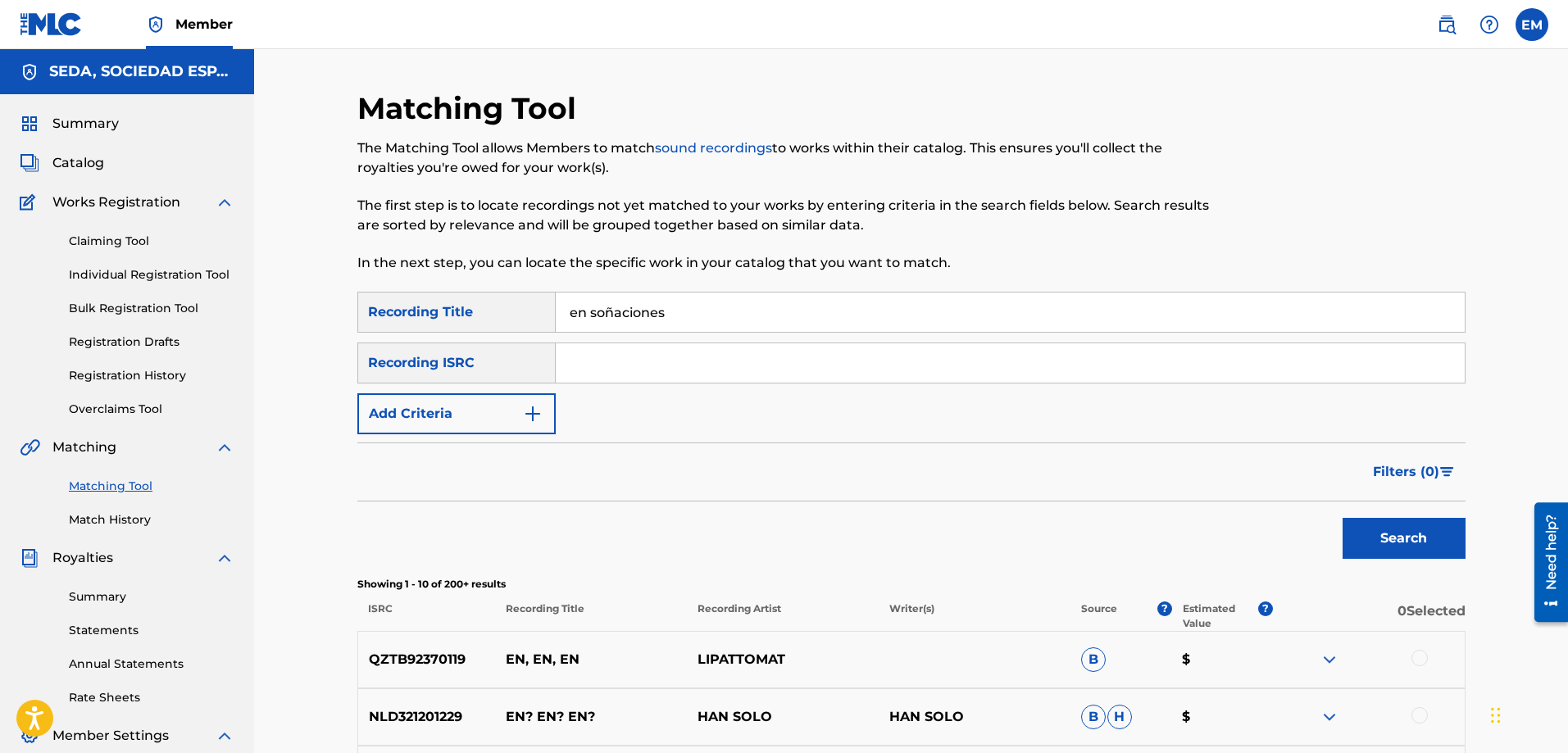
click at [596, 311] on input "en soñaciones" at bounding box center [1010, 313] width 910 height 39
type input "ensoñaciones"
click at [1343, 518] on button "Search" at bounding box center [1405, 538] width 123 height 41
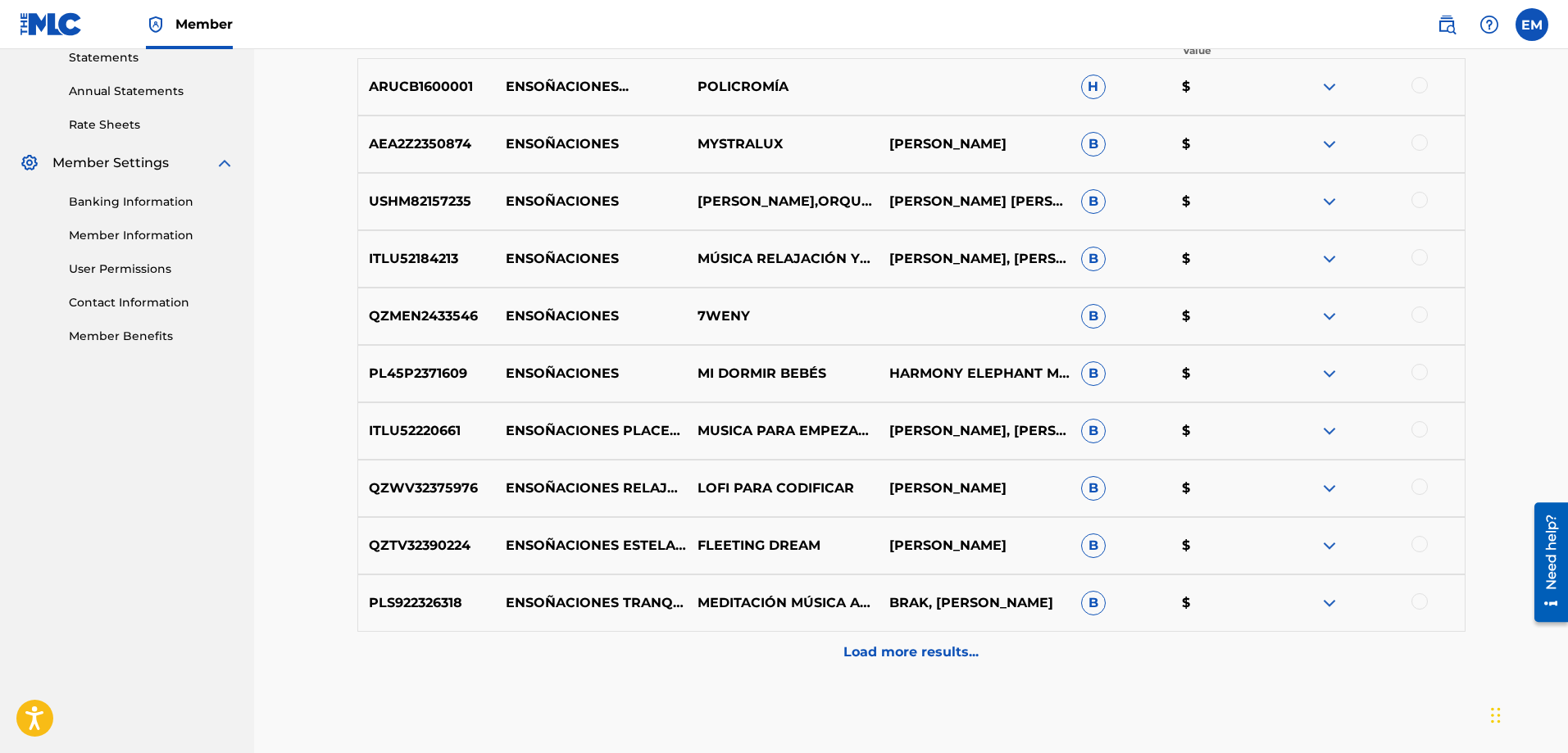
scroll to position [573, 0]
click at [873, 660] on p "Load more results..." at bounding box center [911, 651] width 135 height 20
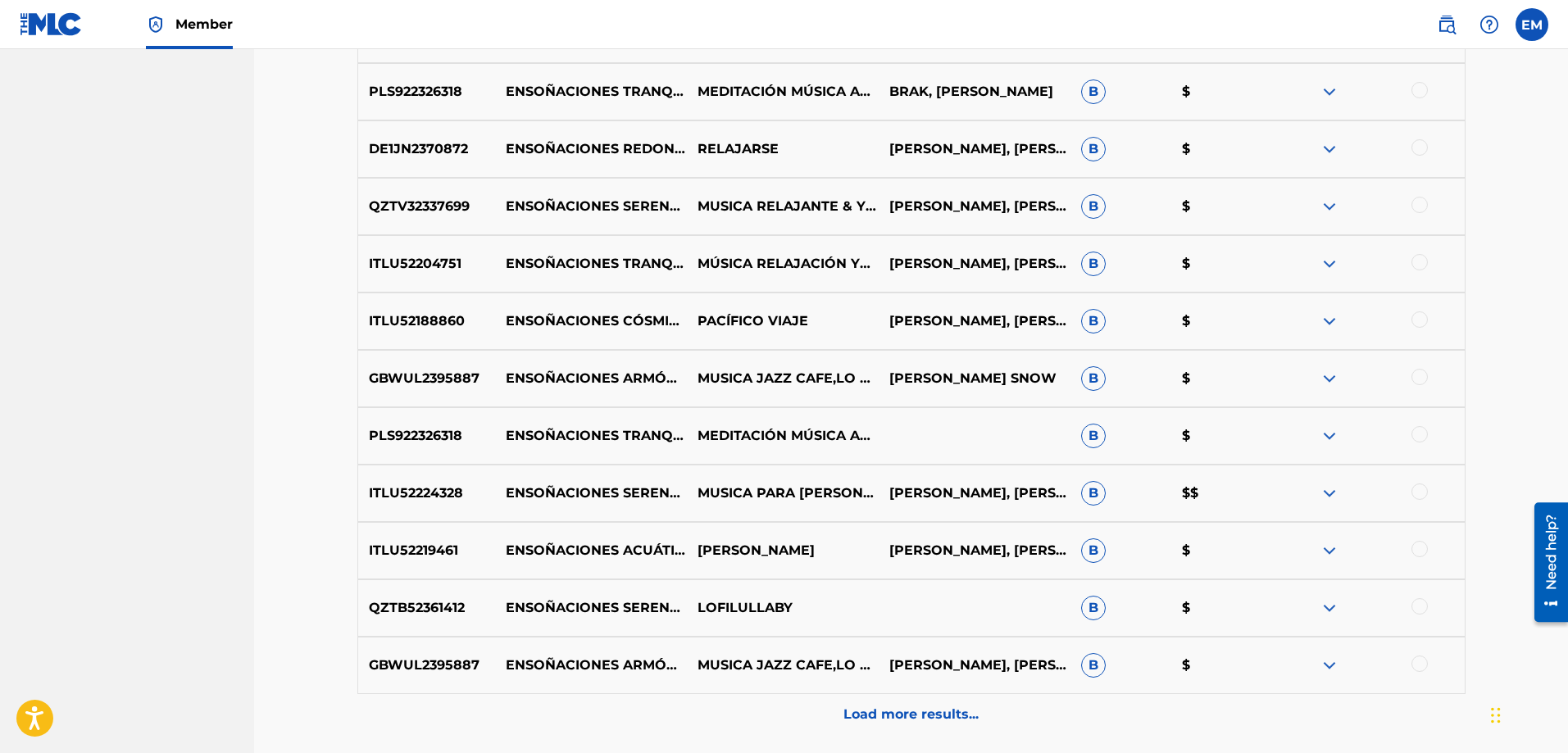
scroll to position [1227, 0]
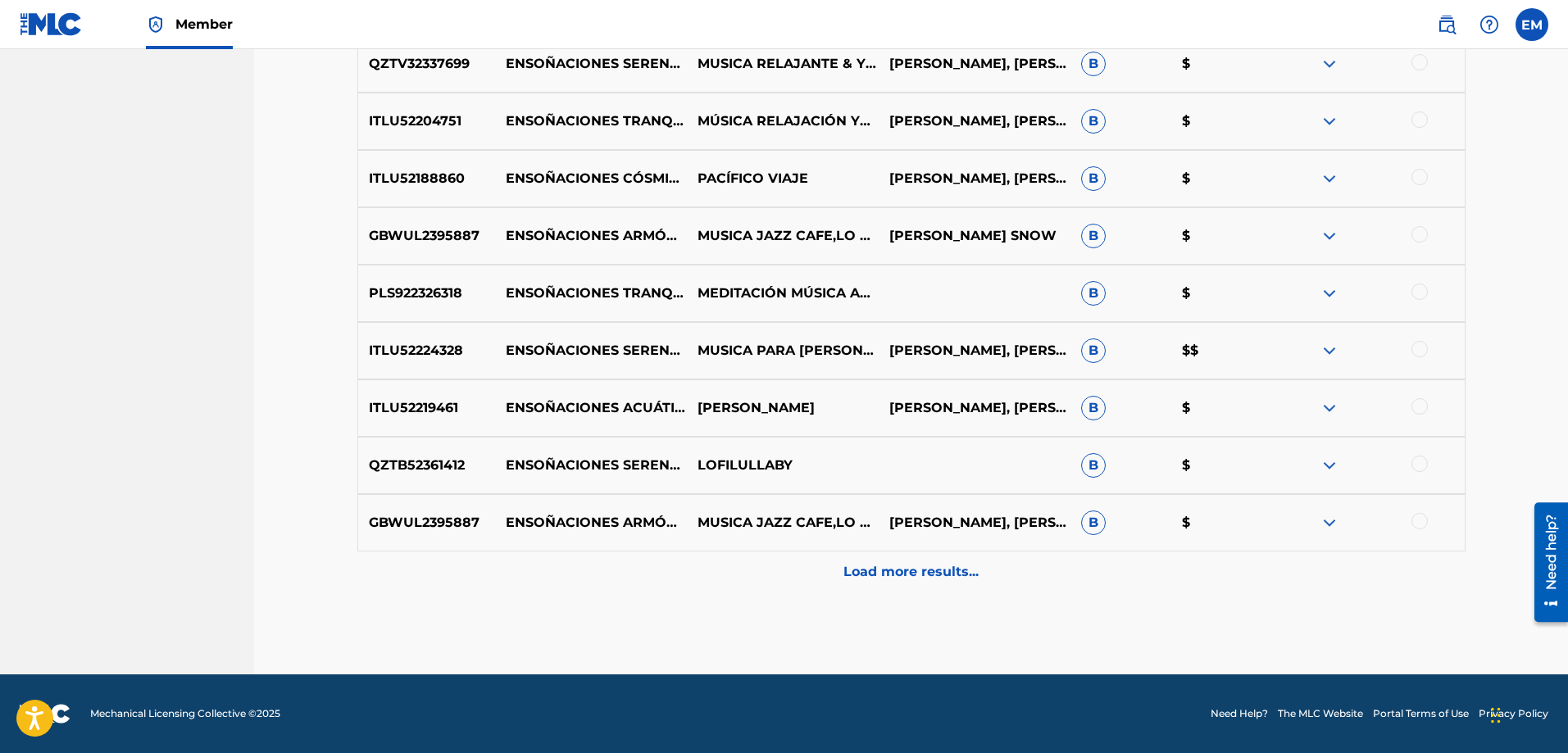
click at [917, 580] on p "Load more results..." at bounding box center [911, 572] width 135 height 20
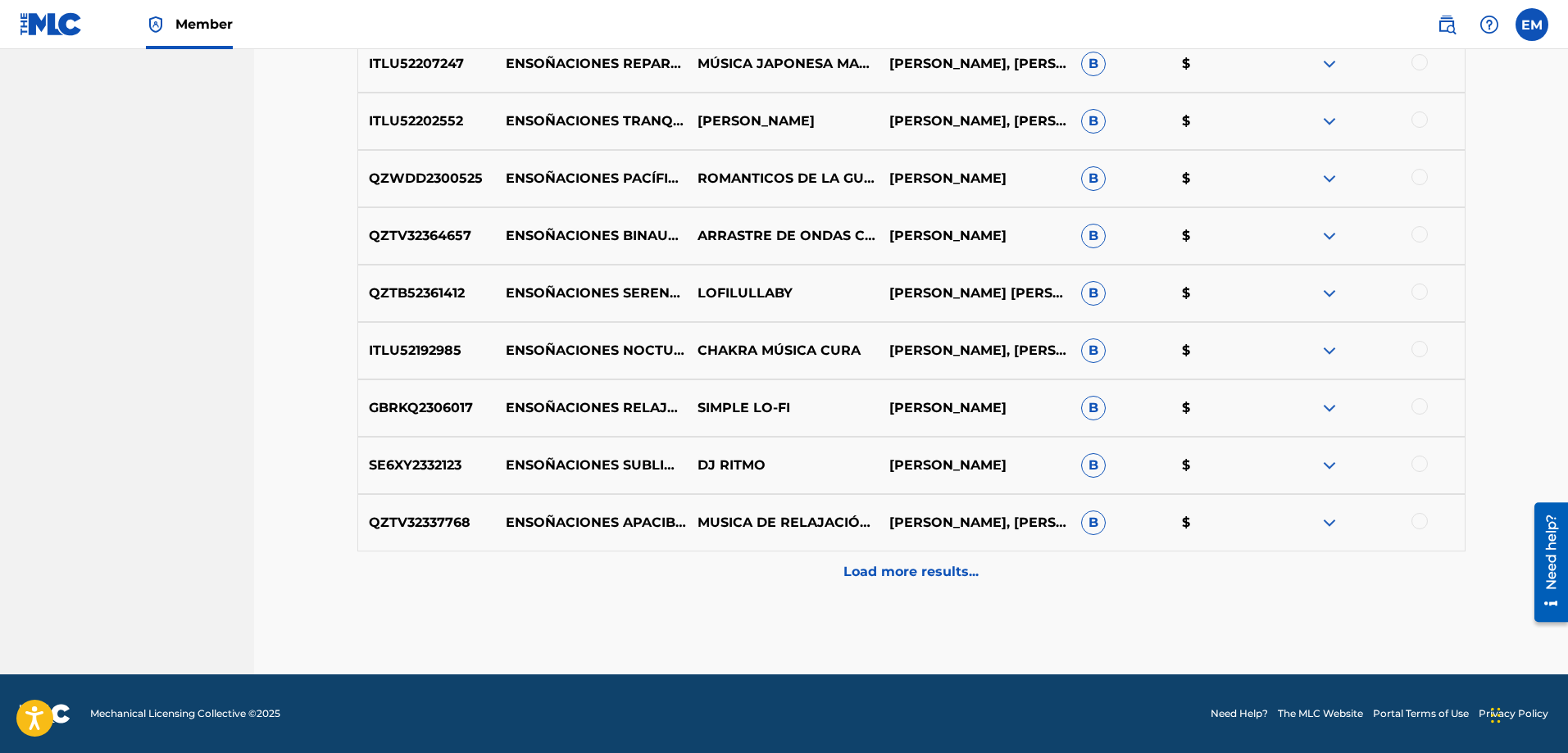
click at [916, 580] on p "Load more results..." at bounding box center [911, 572] width 135 height 20
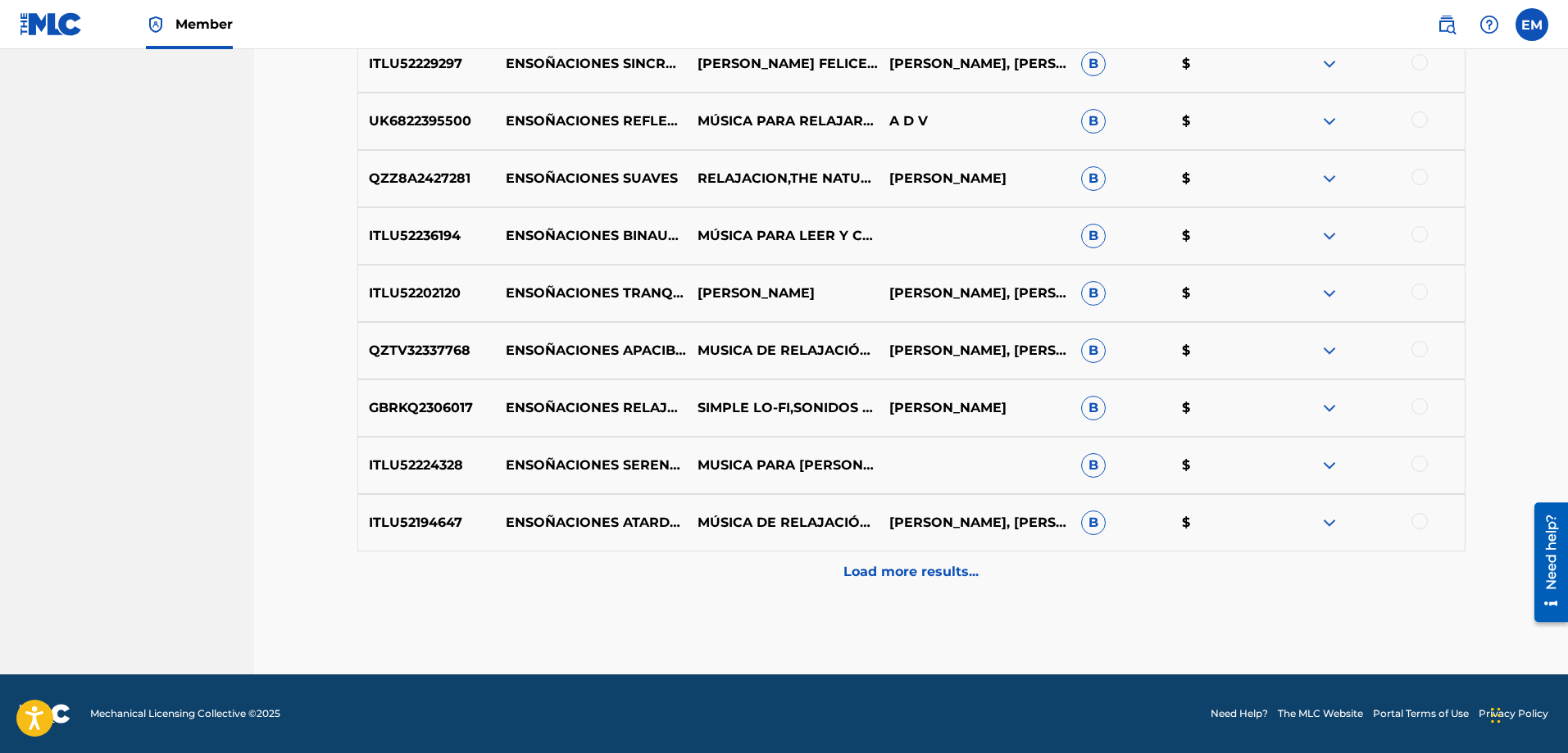
click at [916, 580] on p "Load more results..." at bounding box center [911, 572] width 135 height 20
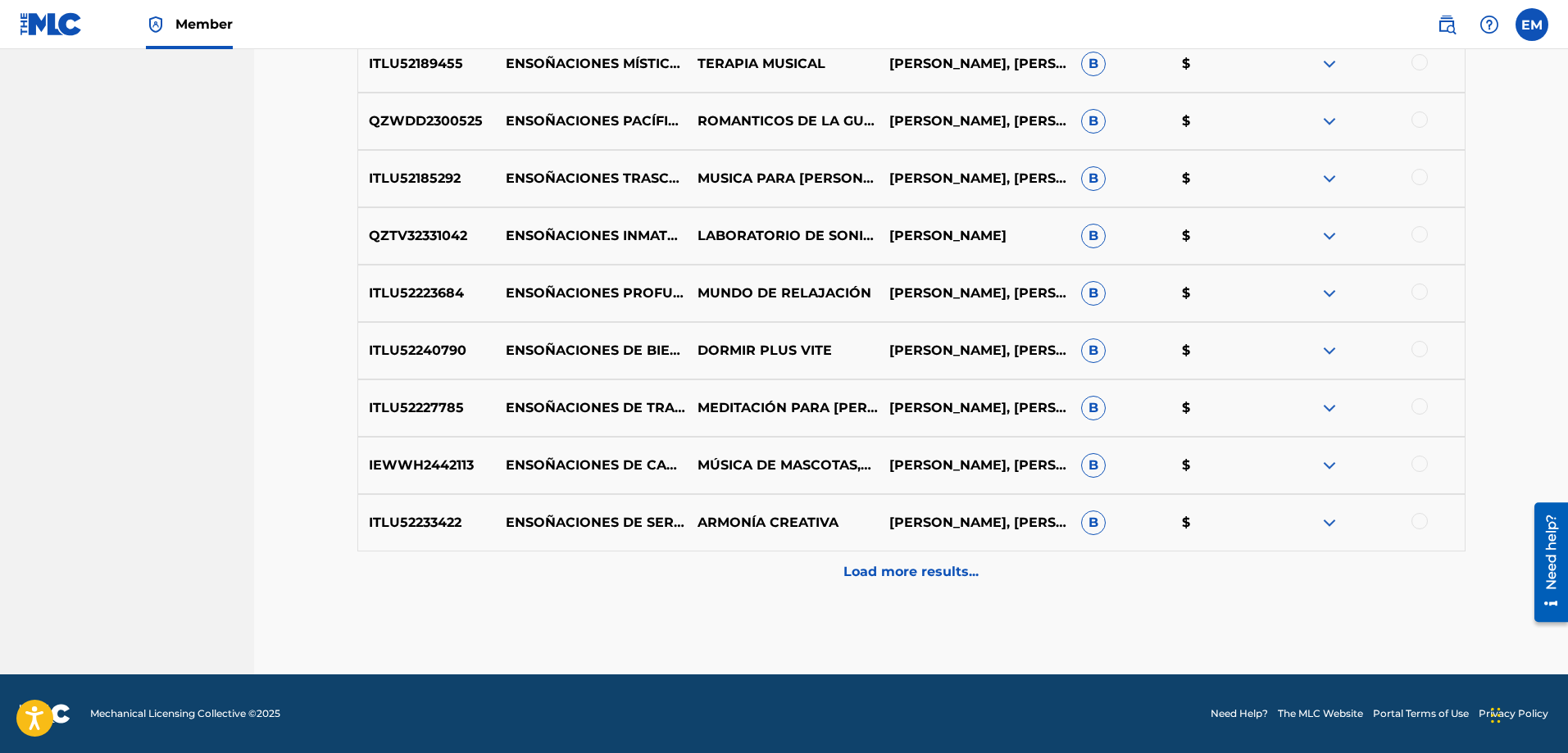
click at [916, 580] on p "Load more results..." at bounding box center [911, 572] width 135 height 20
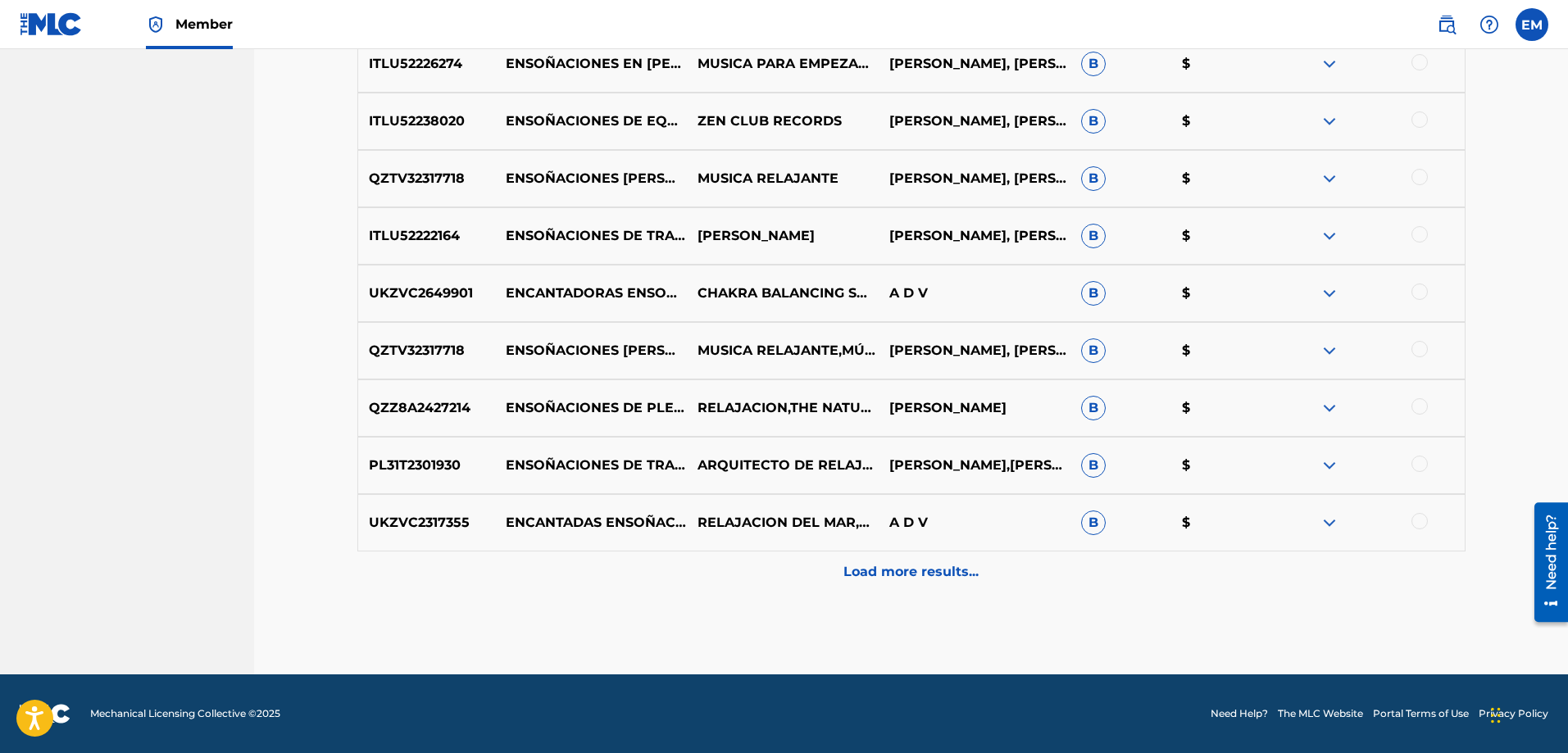
click at [915, 580] on p "Load more results..." at bounding box center [911, 572] width 135 height 20
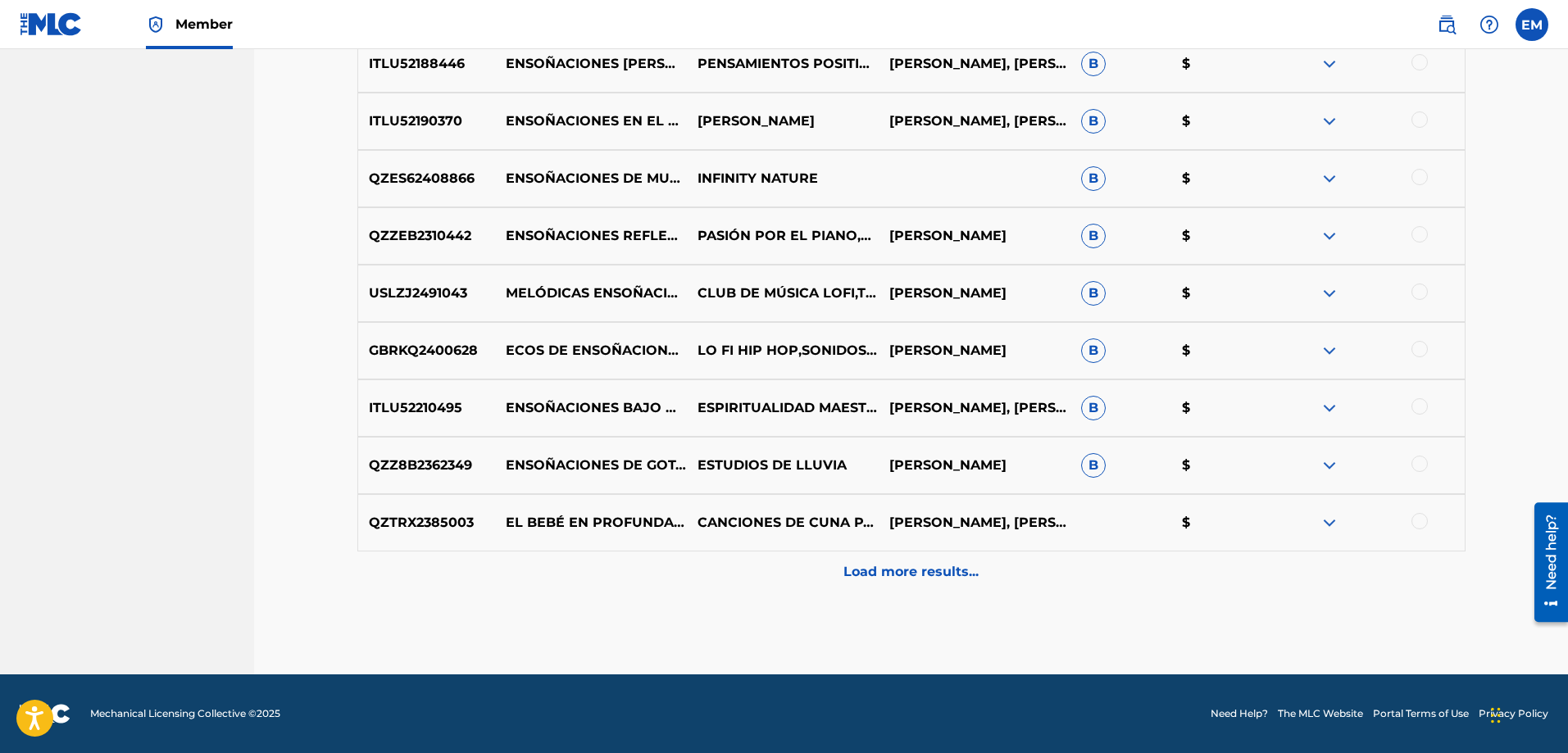
click at [915, 580] on p "Load more results..." at bounding box center [911, 572] width 135 height 20
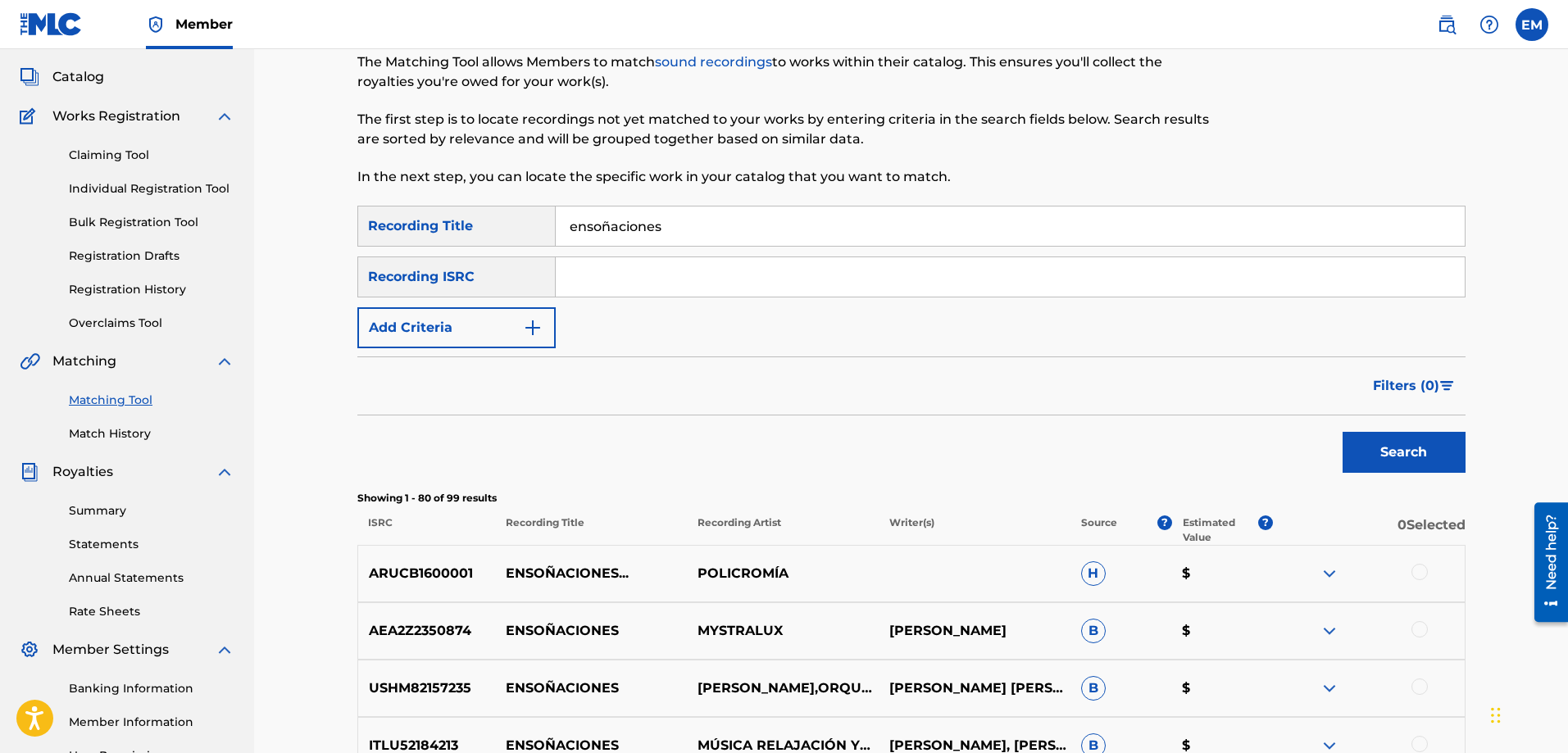
scroll to position [0, 0]
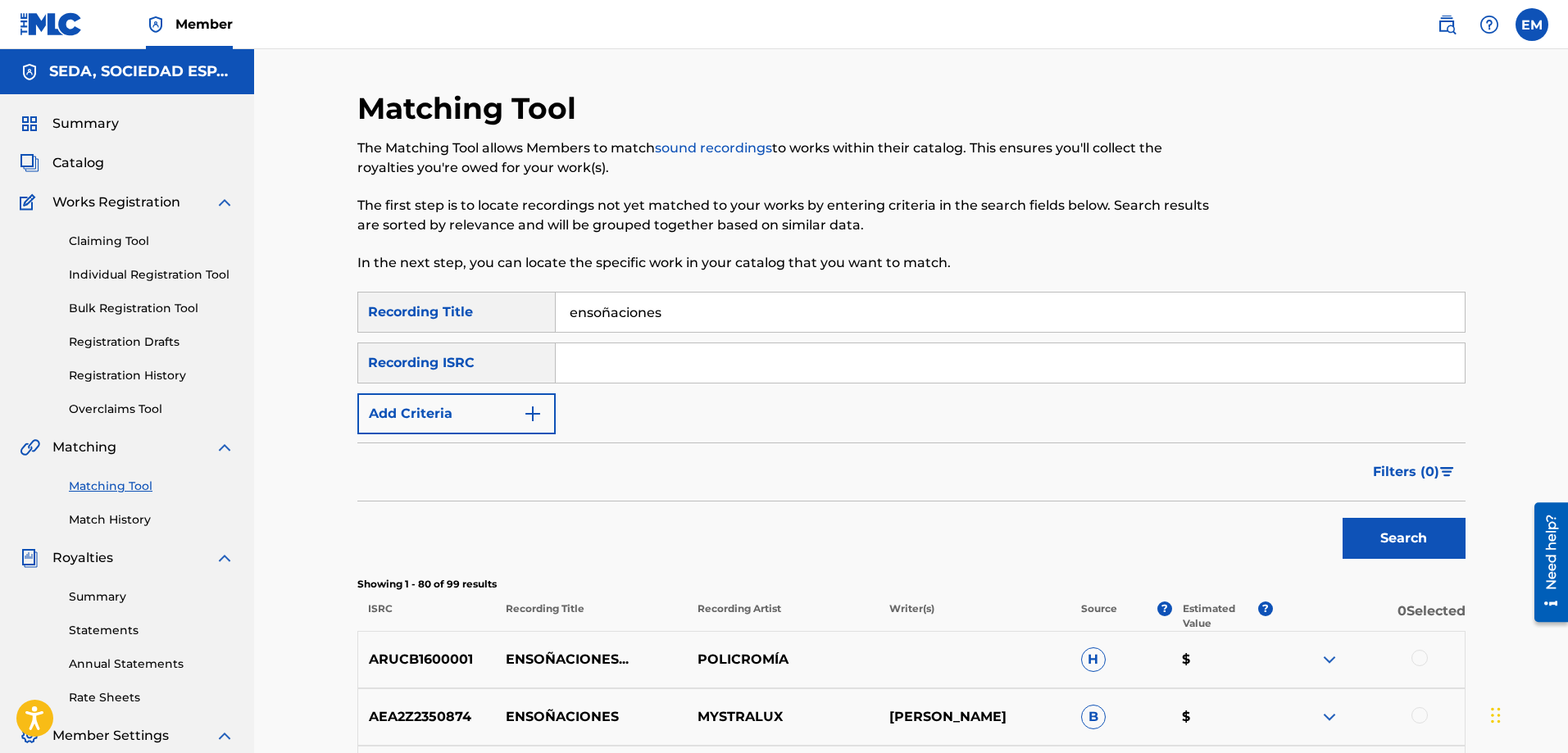
click at [504, 415] on button "Add Criteria" at bounding box center [456, 414] width 198 height 41
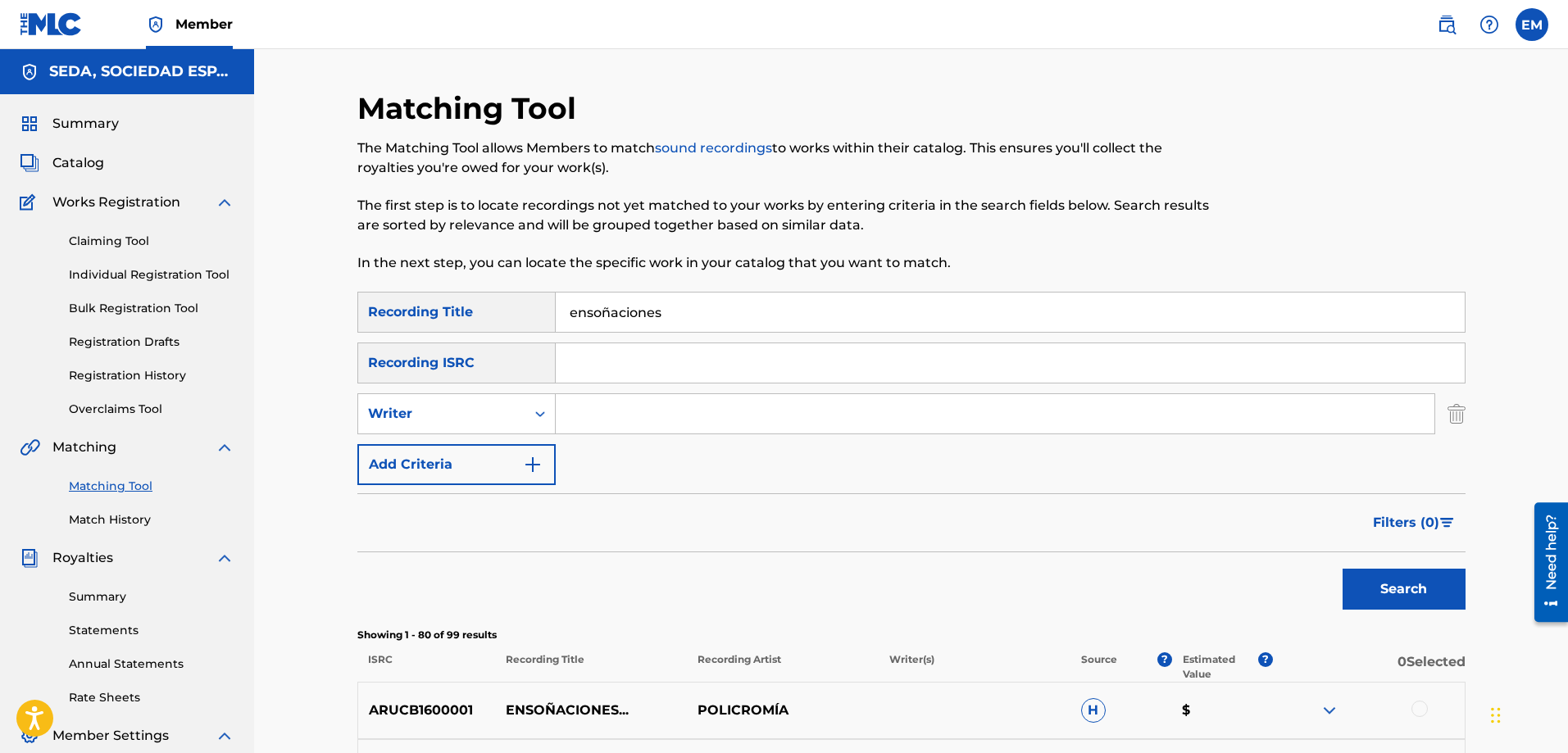
click at [644, 417] on input "Search Form" at bounding box center [996, 414] width 879 height 39
type input "[PERSON_NAME]"
click at [1343, 568] on button "Search" at bounding box center [1405, 589] width 123 height 41
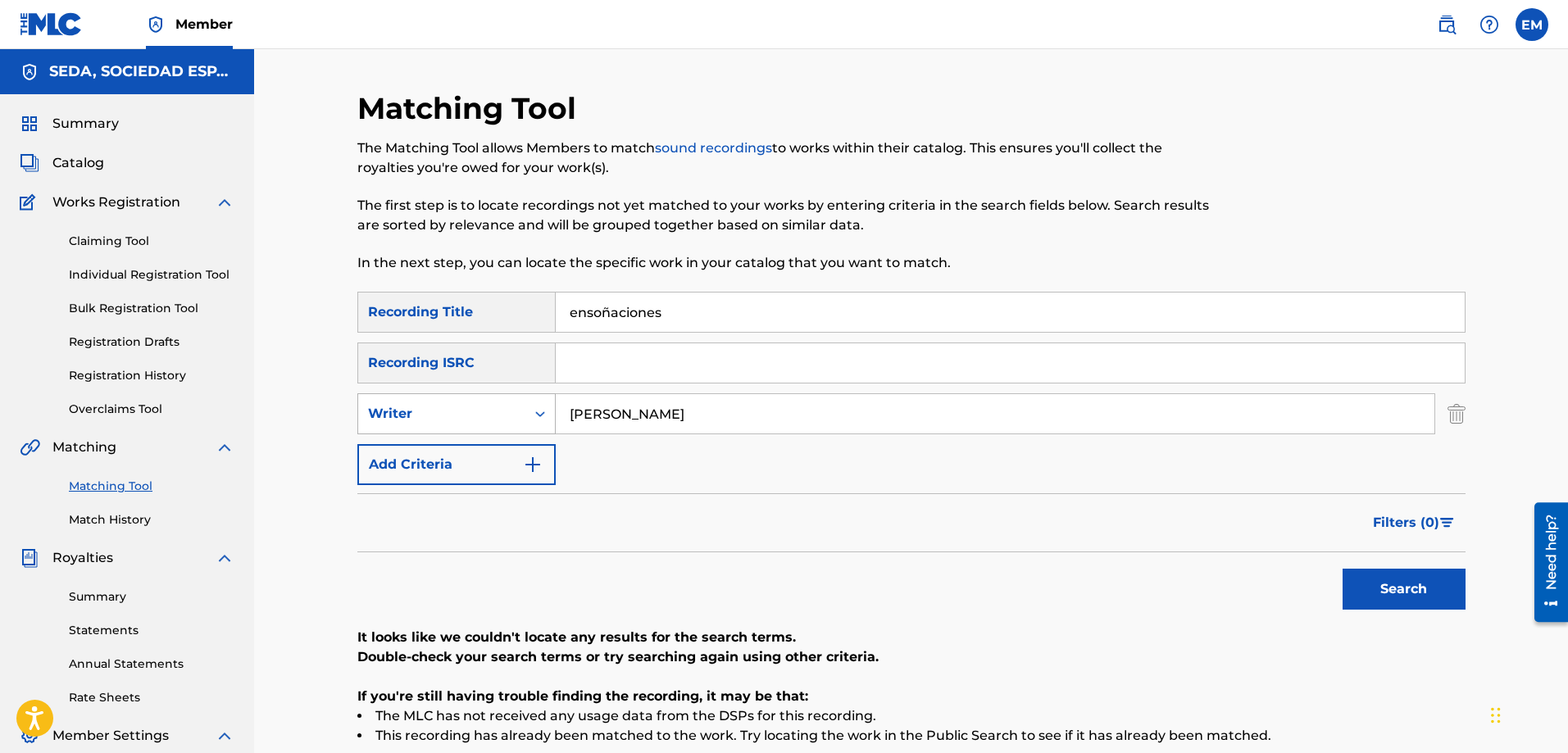
drag, startPoint x: 717, startPoint y: 419, endPoint x: 535, endPoint y: 405, distance: 182.5
click at [536, 405] on div "SearchWithCriteriacffa6d9d-3140-4c86-8c8a-fc80500e07bd Writer [PERSON_NAME]" at bounding box center [911, 414] width 1109 height 41
click at [511, 459] on button "Add Criteria" at bounding box center [456, 465] width 198 height 41
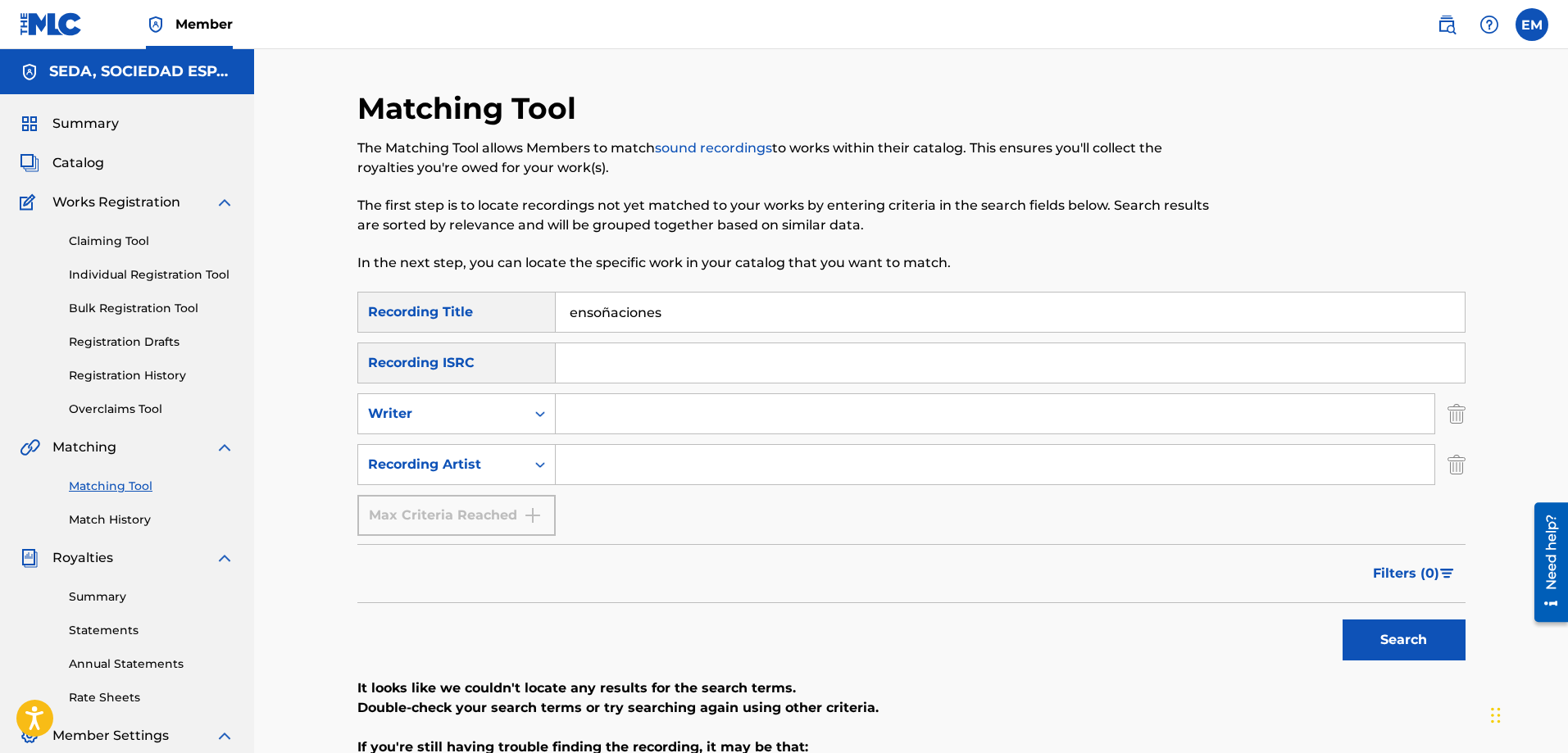
click at [610, 447] on input "Search Form" at bounding box center [996, 465] width 879 height 39
click at [1343, 619] on button "Search" at bounding box center [1405, 640] width 123 height 41
drag, startPoint x: 668, startPoint y: 467, endPoint x: 582, endPoint y: 467, distance: 86.0
click at [582, 467] on input "suburbano" at bounding box center [996, 465] width 879 height 39
type input "s"
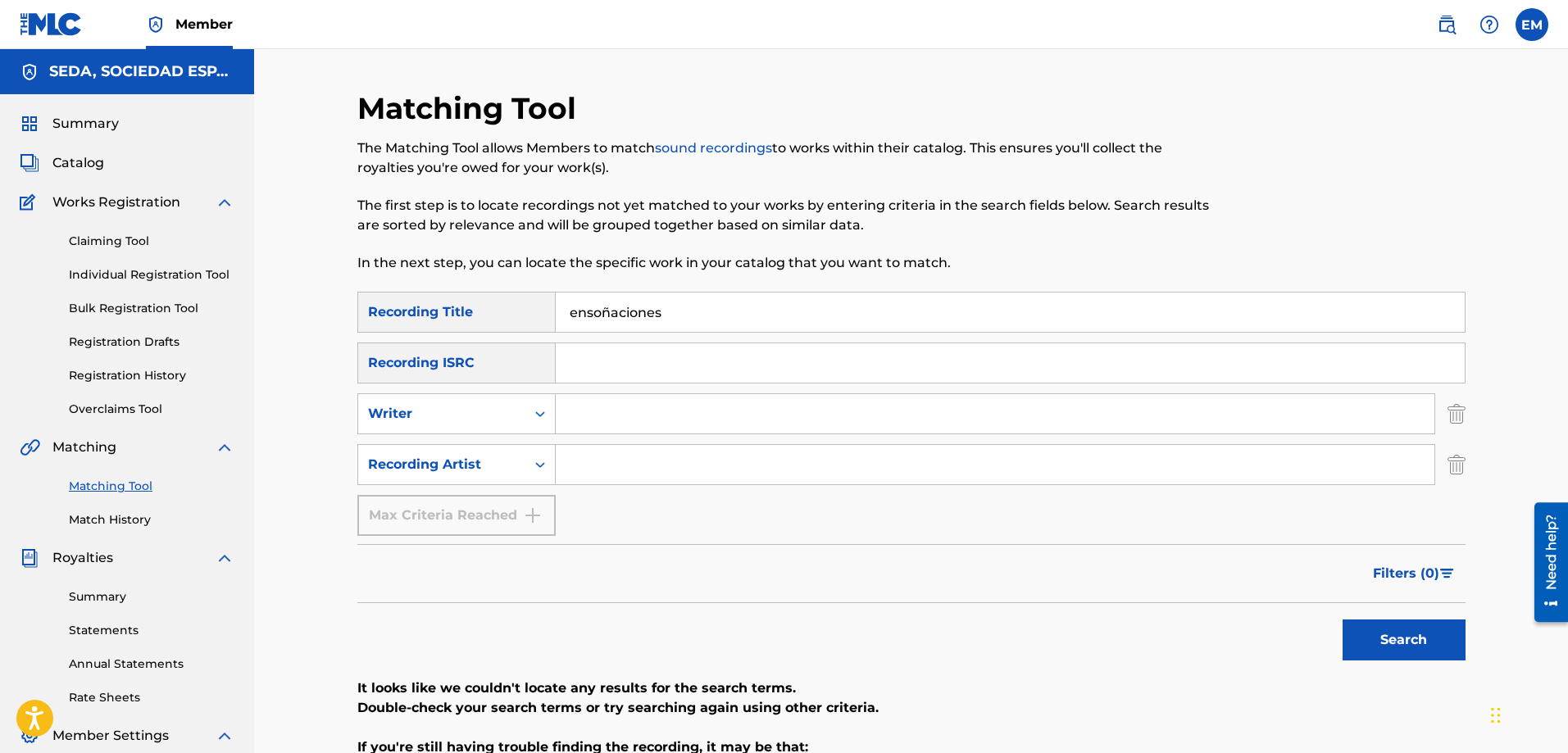
paste input "[PERSON_NAME]"
type input "[PERSON_NAME]"
click at [1343, 619] on button "Search" at bounding box center [1405, 640] width 123 height 41
click at [616, 414] on input "Search Form" at bounding box center [996, 414] width 879 height 39
type input "[PERSON_NAME]"
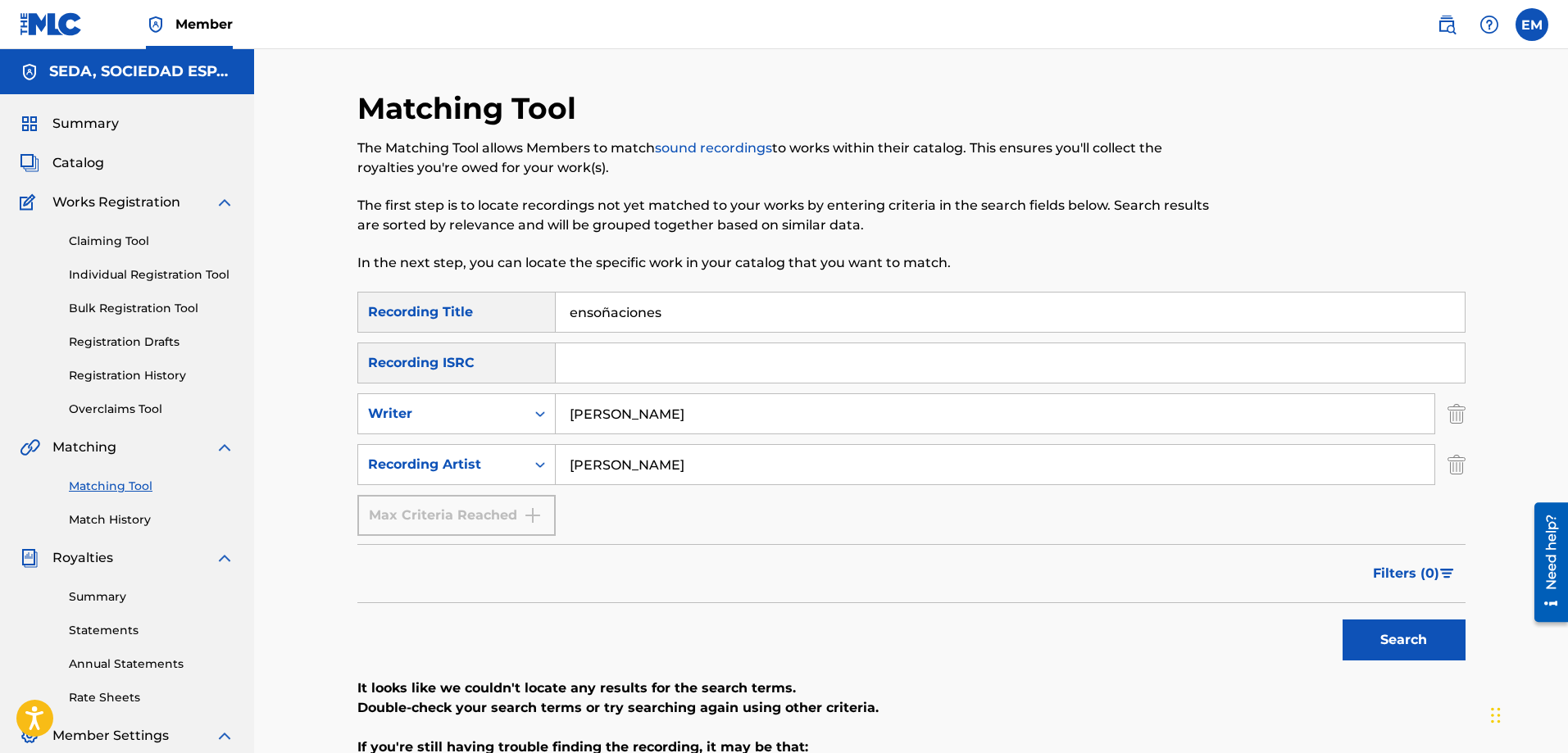
drag, startPoint x: 670, startPoint y: 321, endPoint x: 545, endPoint y: 293, distance: 128.1
click at [545, 293] on div "SearchWithCriteriab1ac4630-cecb-4e2e-83b4-cac262e97a47 Recording Title ensoñaci…" at bounding box center [911, 313] width 1109 height 41
click at [1343, 619] on button "Search" at bounding box center [1405, 640] width 123 height 41
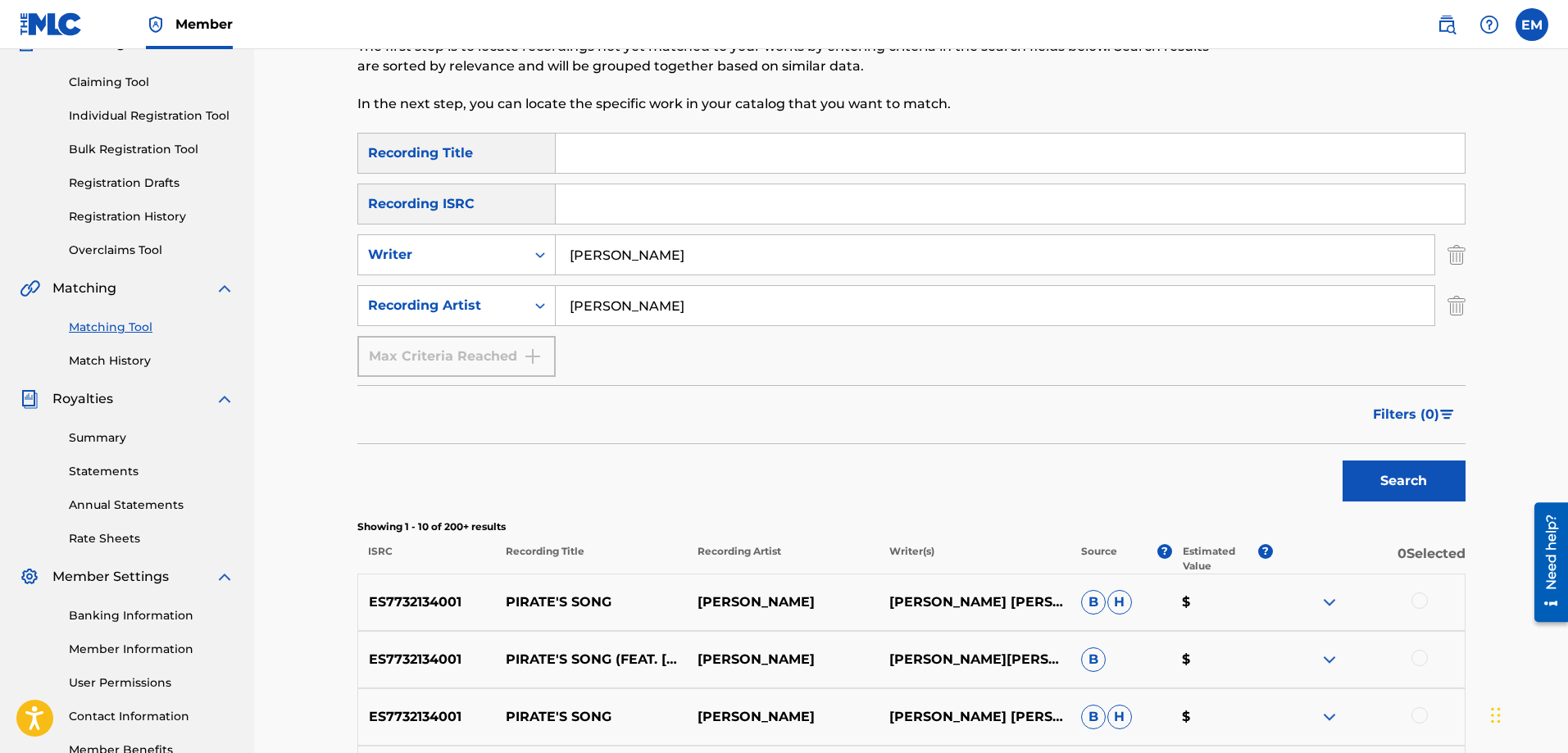
scroll to position [492, 0]
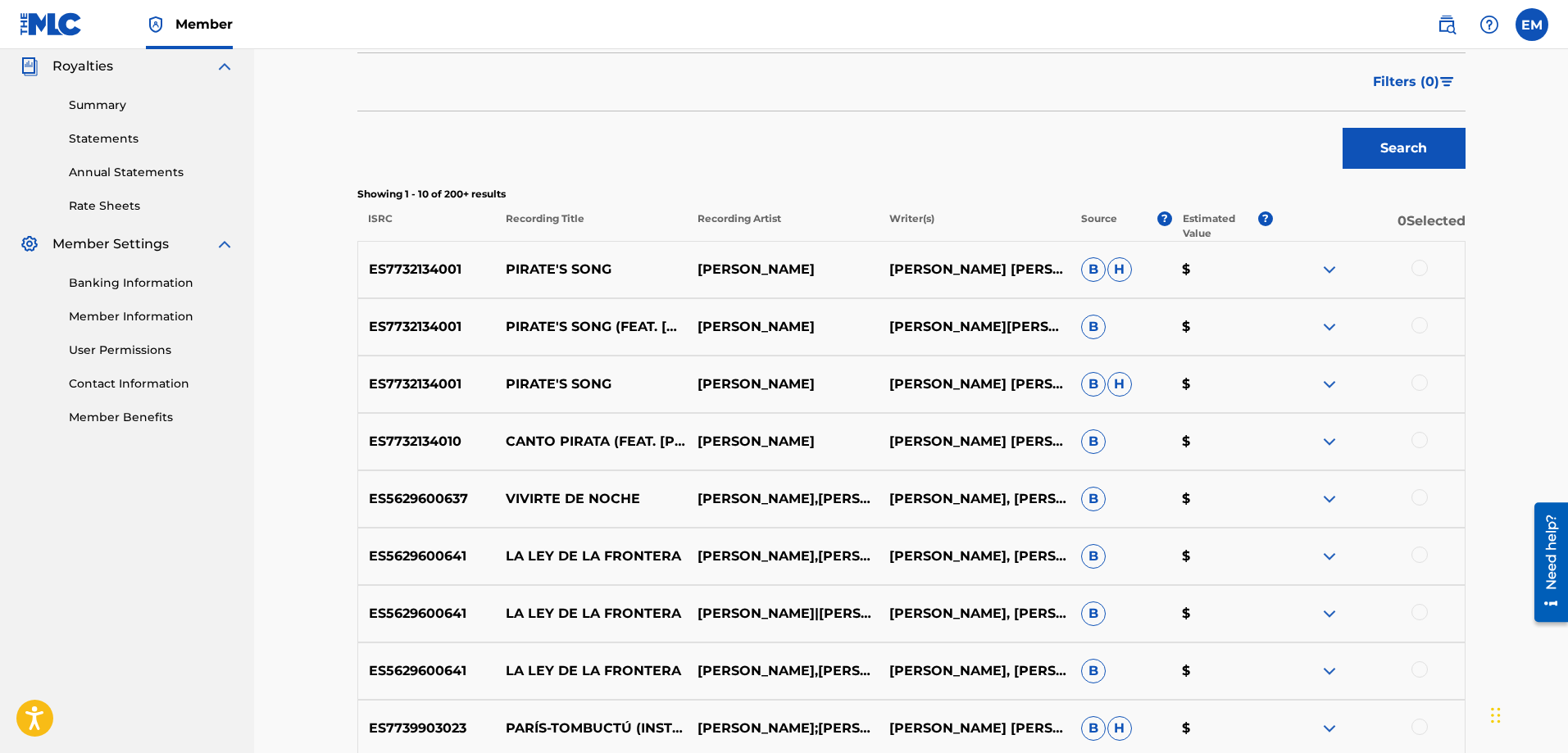
click at [1418, 560] on div at bounding box center [1420, 555] width 17 height 17
click at [1139, 623] on button "Match 1 Group" at bounding box center [1152, 619] width 181 height 41
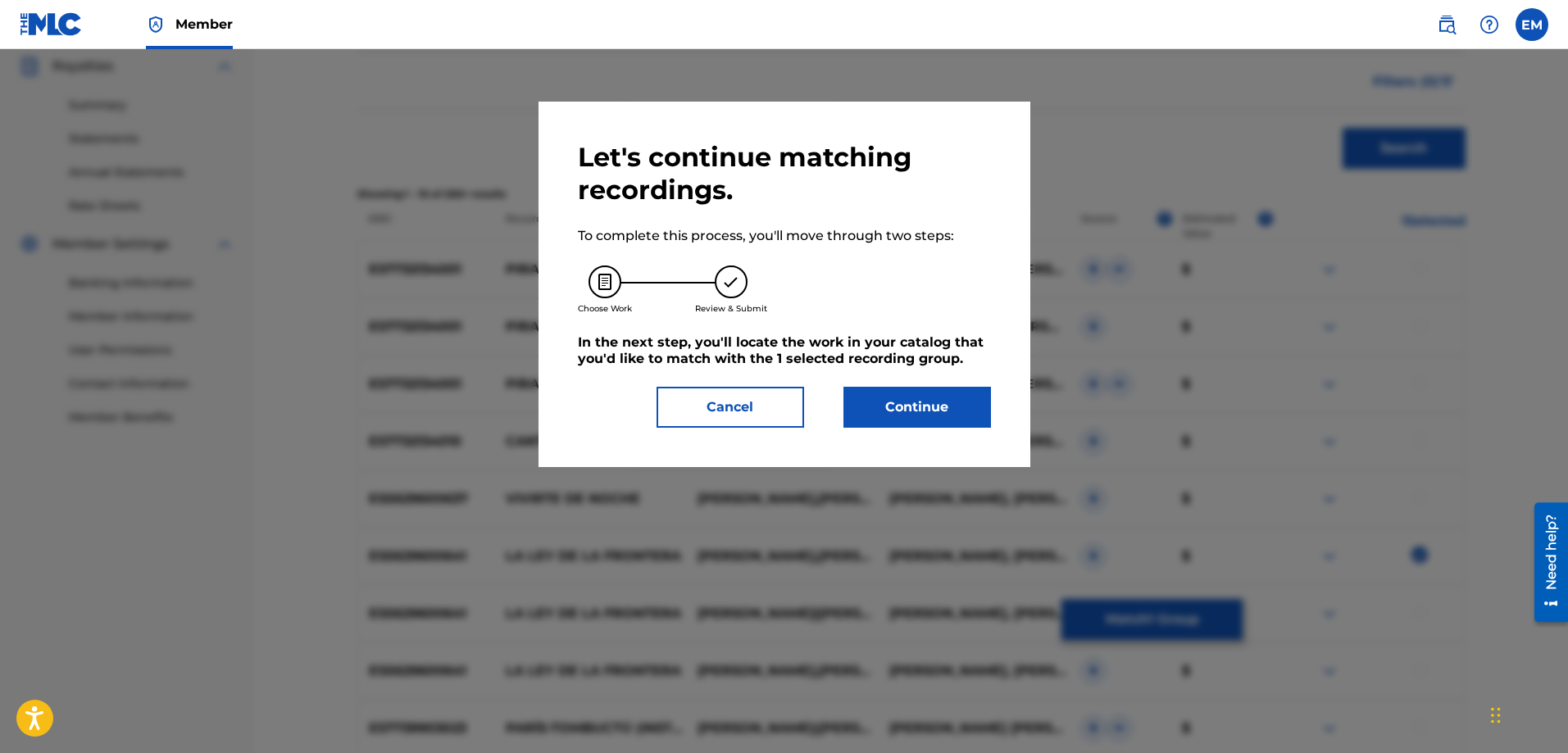
click at [899, 407] on button "Continue" at bounding box center [917, 407] width 148 height 41
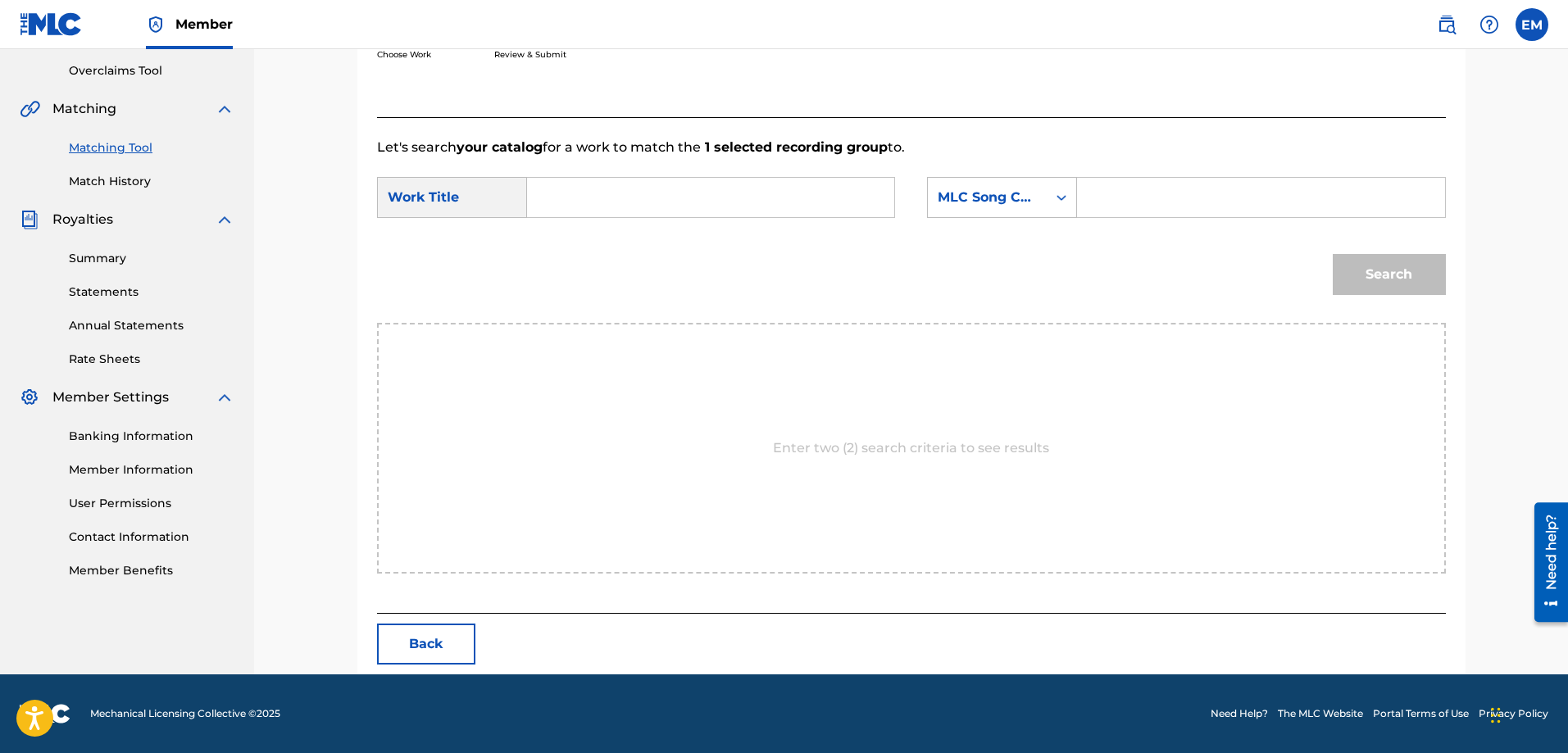
click at [676, 192] on input "Search Form" at bounding box center [710, 197] width 339 height 39
type input "ensoñaciones"
drag, startPoint x: 1163, startPoint y: 209, endPoint x: 1130, endPoint y: 209, distance: 33.0
click at [1163, 209] on input "Search Form" at bounding box center [1260, 197] width 339 height 39
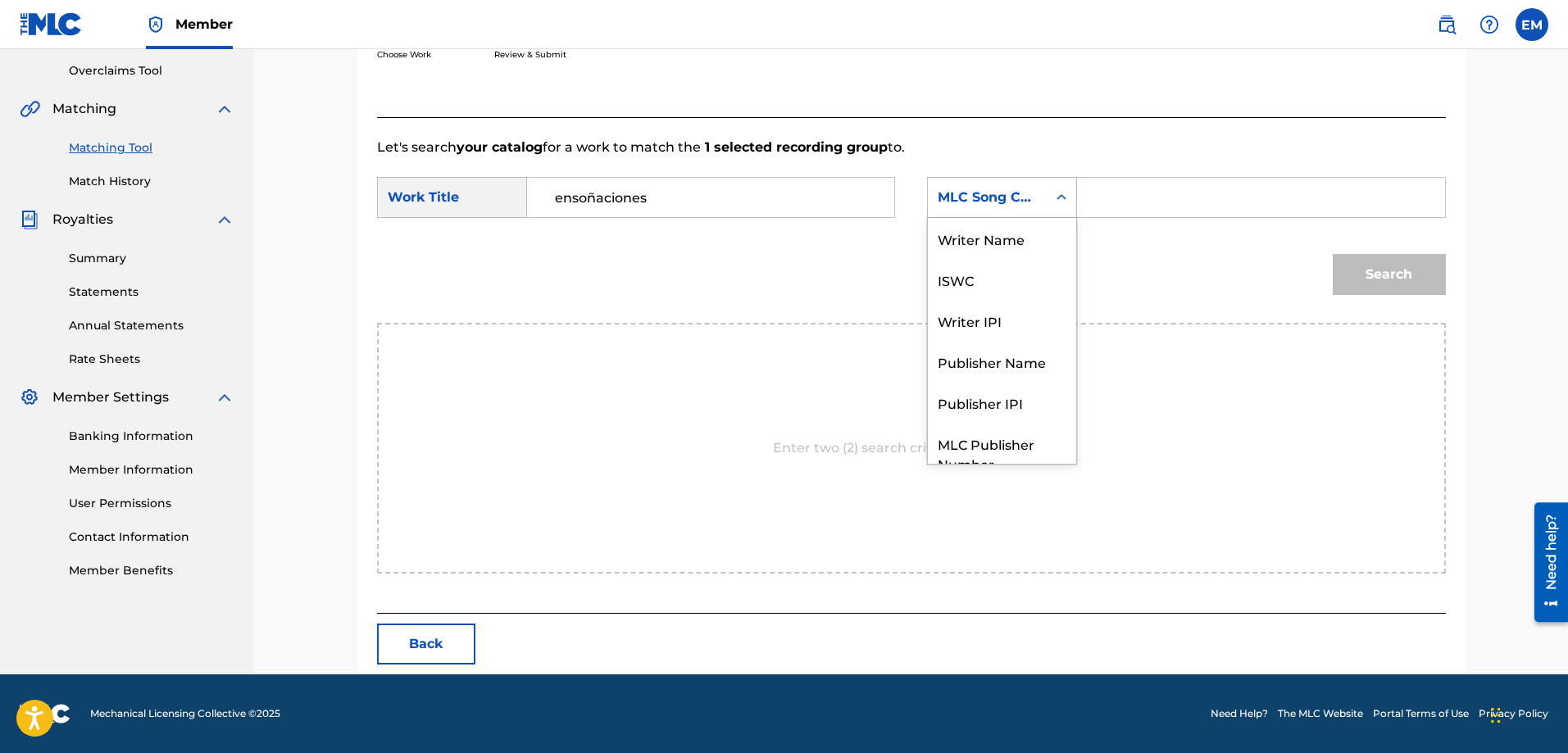
click at [968, 200] on div "MLC Song Code" at bounding box center [988, 197] width 100 height 20
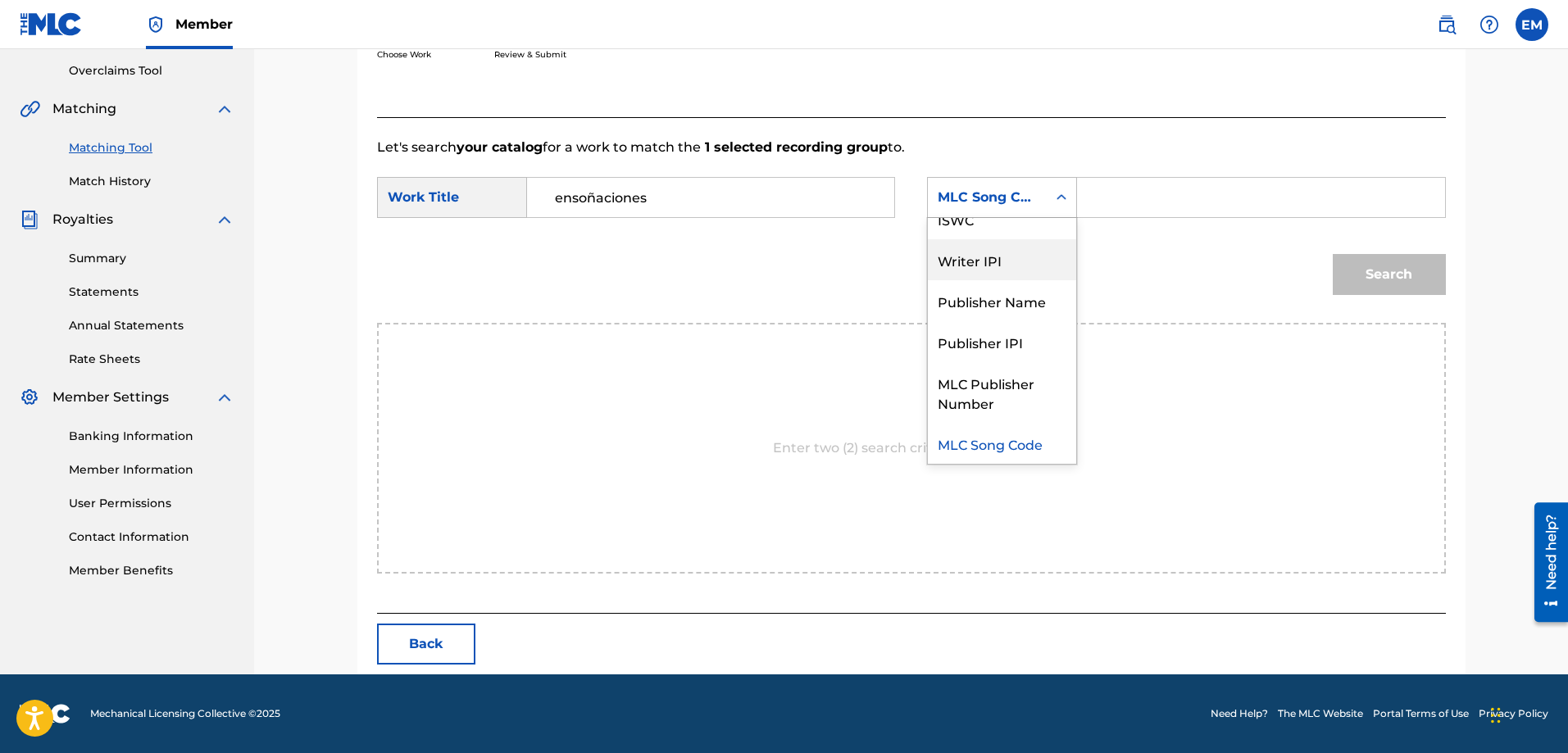
scroll to position [0, 0]
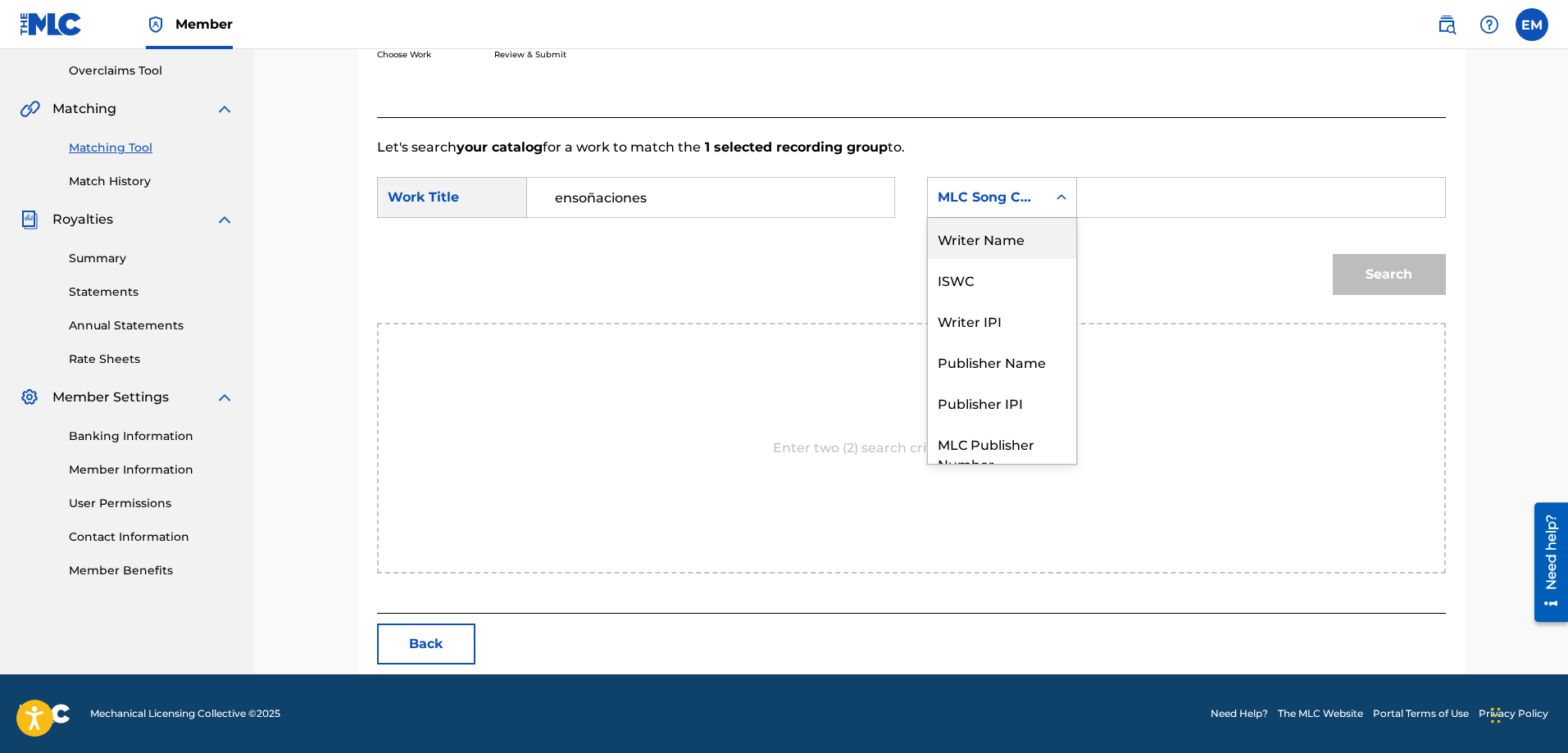
click at [998, 240] on div "Writer Name" at bounding box center [1002, 238] width 148 height 41
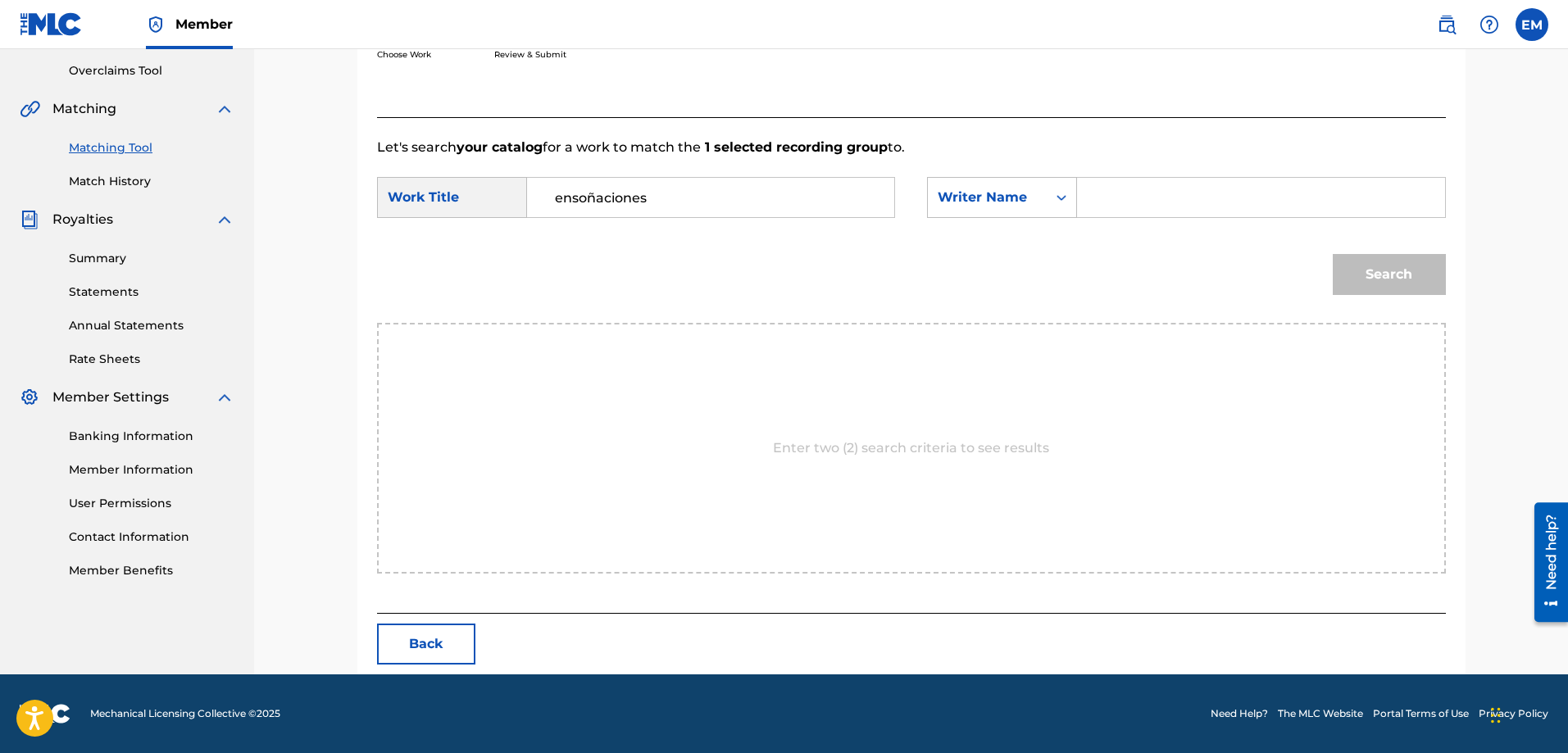
click at [1095, 201] on input "Search Form" at bounding box center [1260, 197] width 339 height 39
paste input "[PERSON_NAME]"
type input "[PERSON_NAME]"
click at [1333, 254] on button "Search" at bounding box center [1389, 274] width 113 height 41
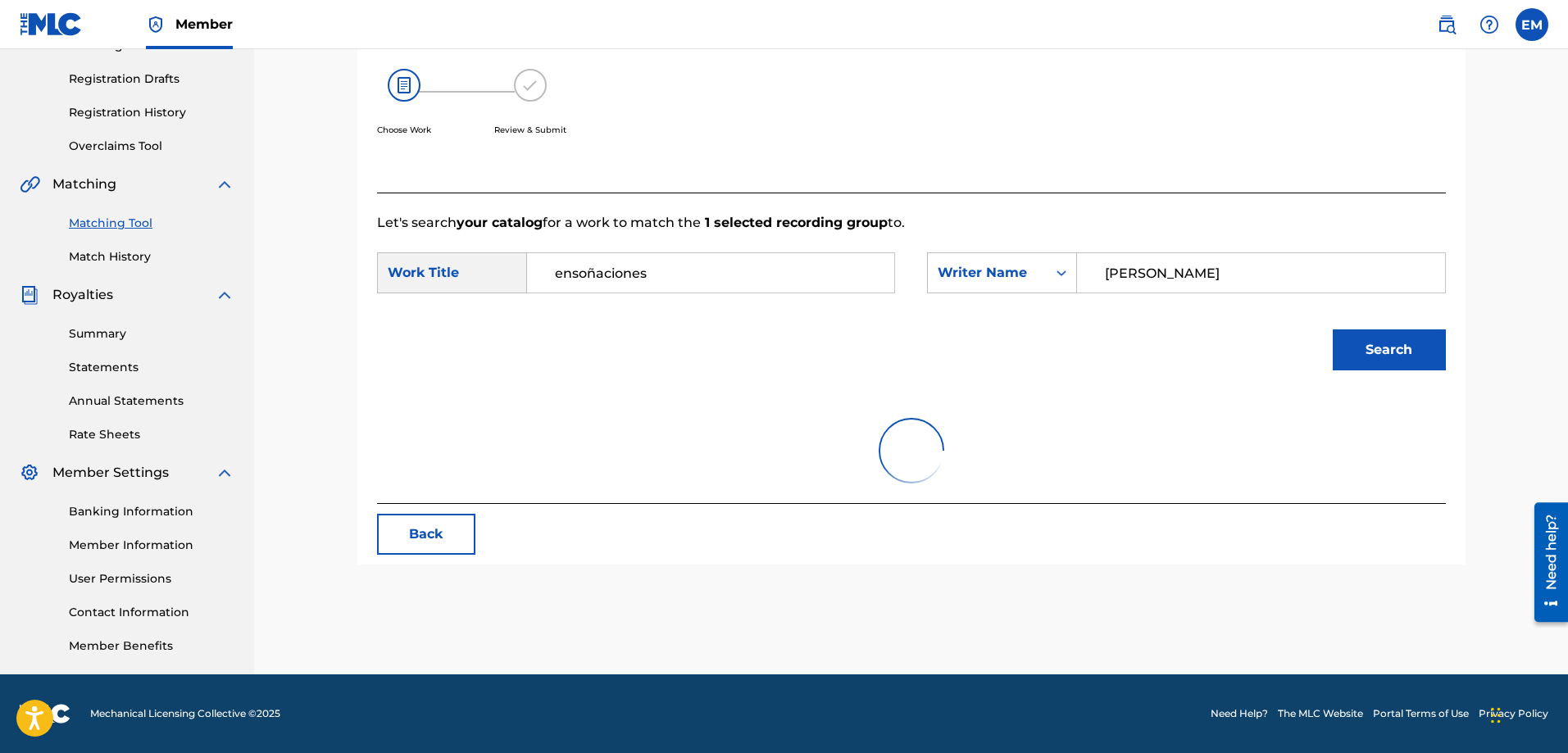
scroll to position [290, 0]
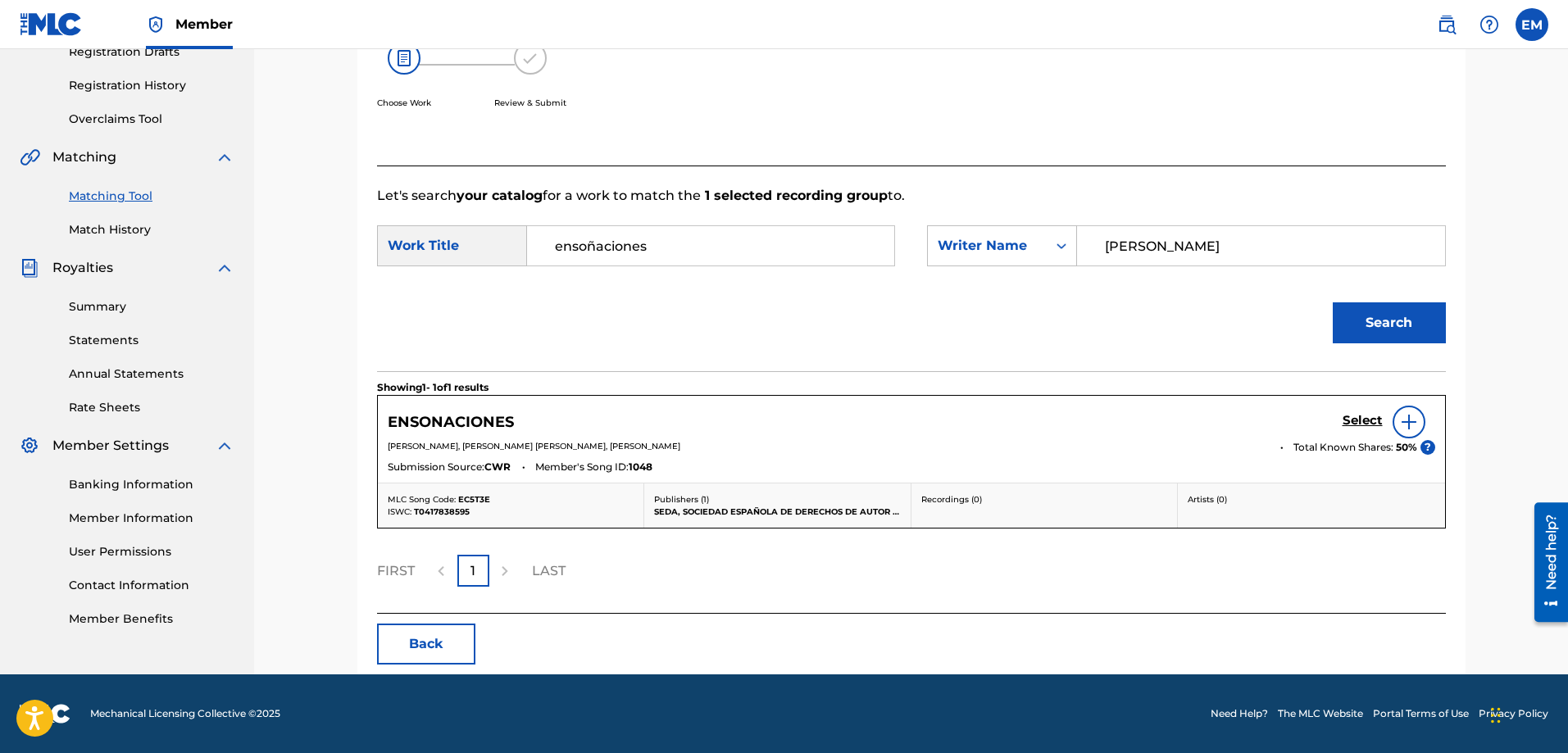
click at [1399, 424] on div at bounding box center [1410, 422] width 33 height 33
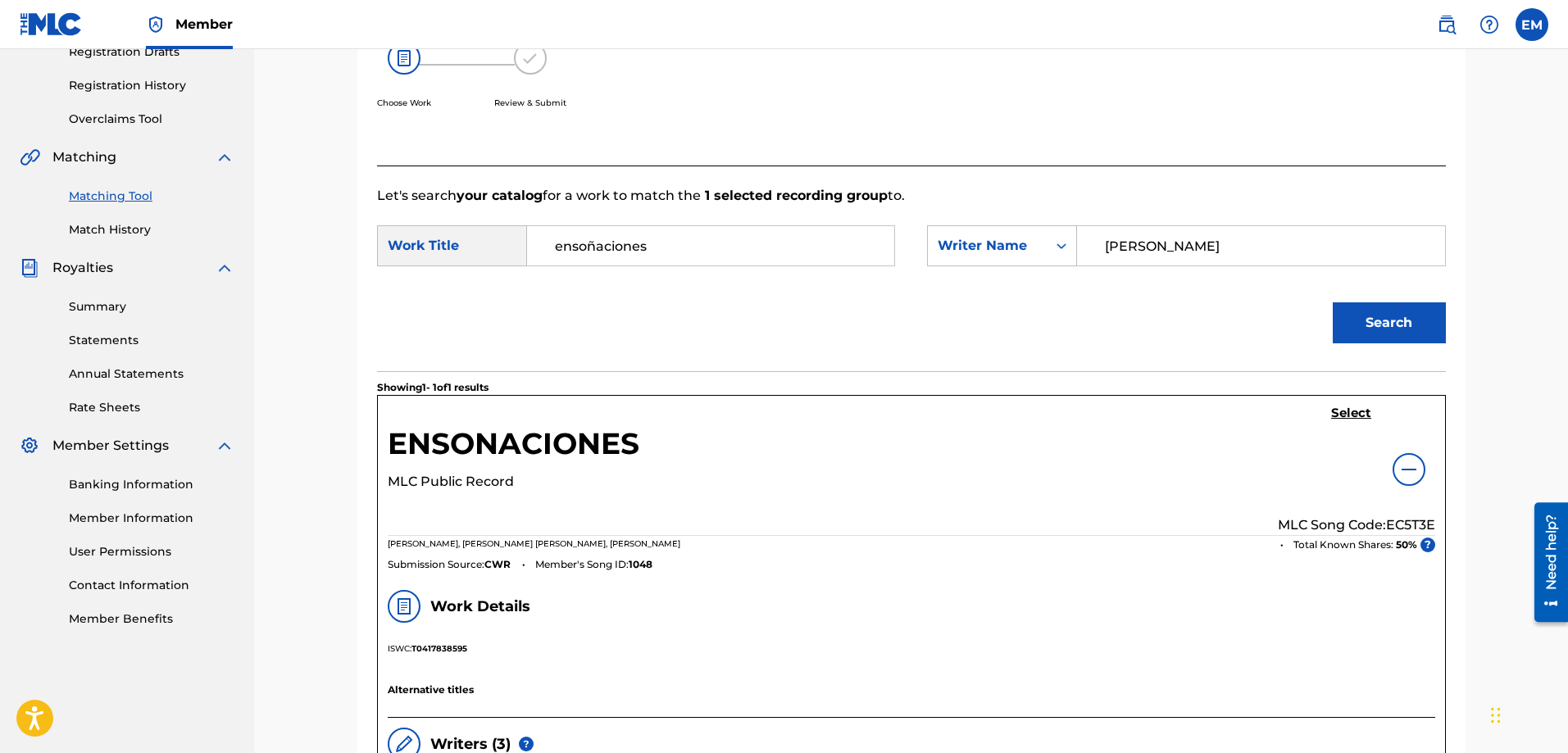
click at [1362, 407] on h5 "Select" at bounding box center [1351, 413] width 40 height 16
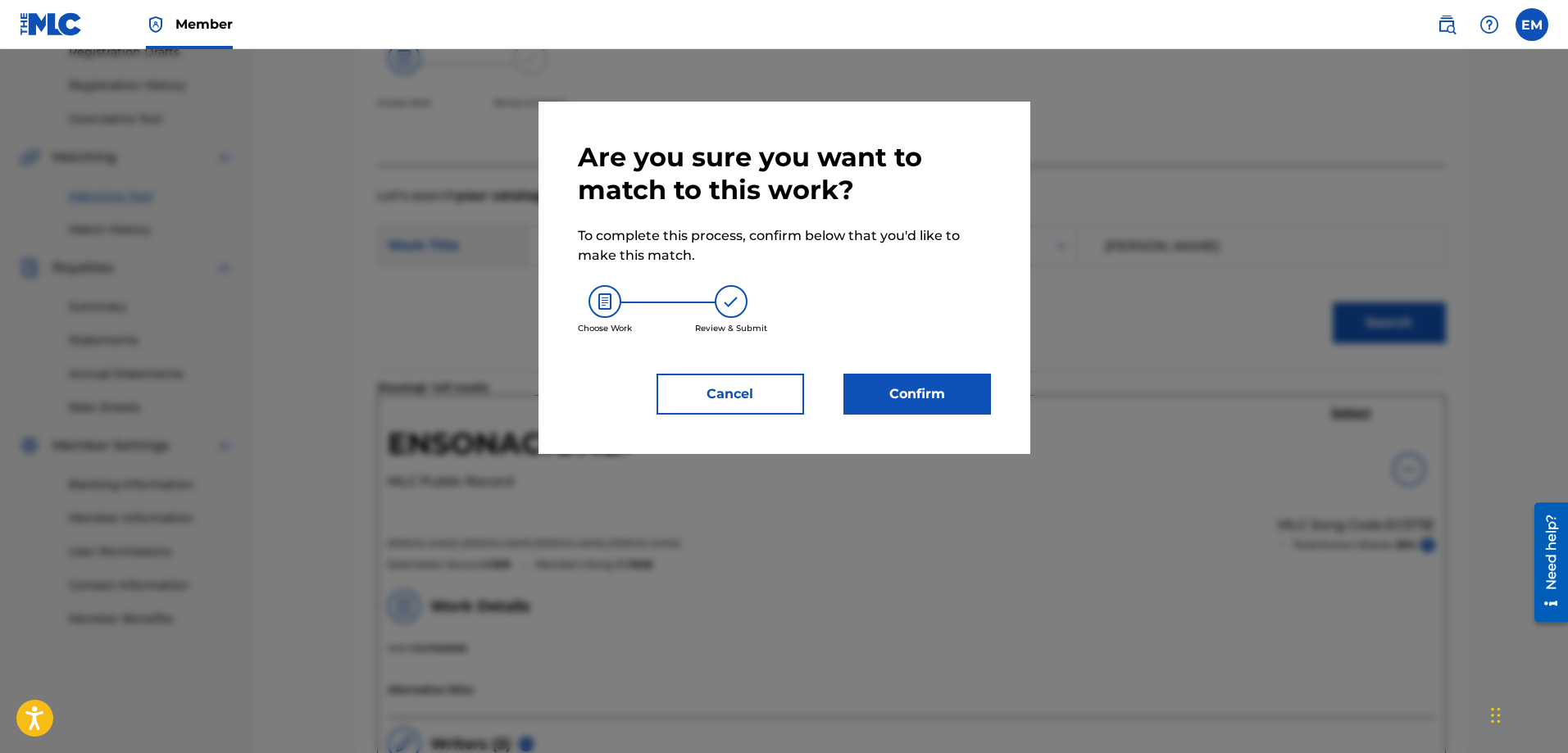
click at [934, 385] on button "Confirm" at bounding box center [917, 395] width 148 height 41
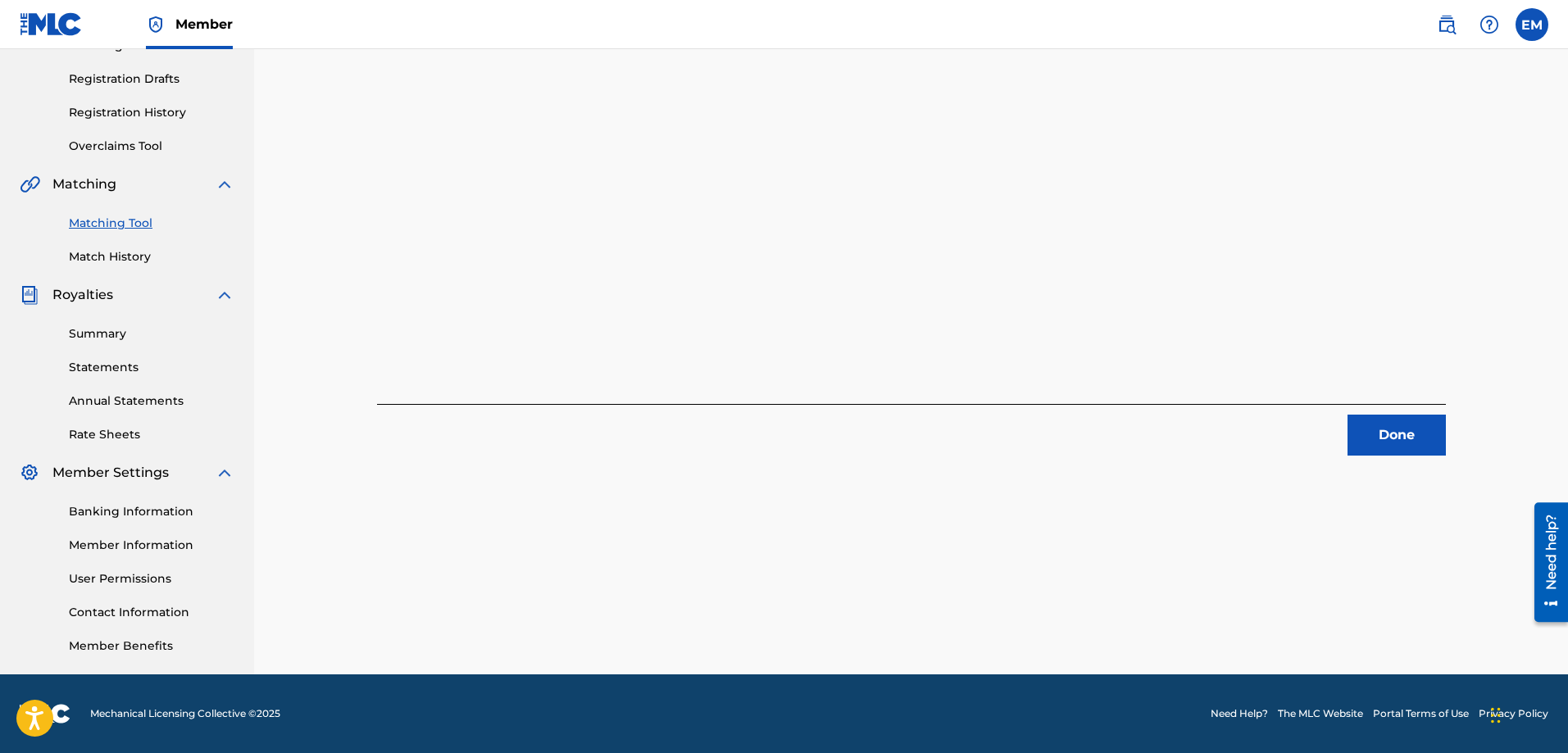
click at [1377, 439] on button "Done" at bounding box center [1397, 436] width 99 height 41
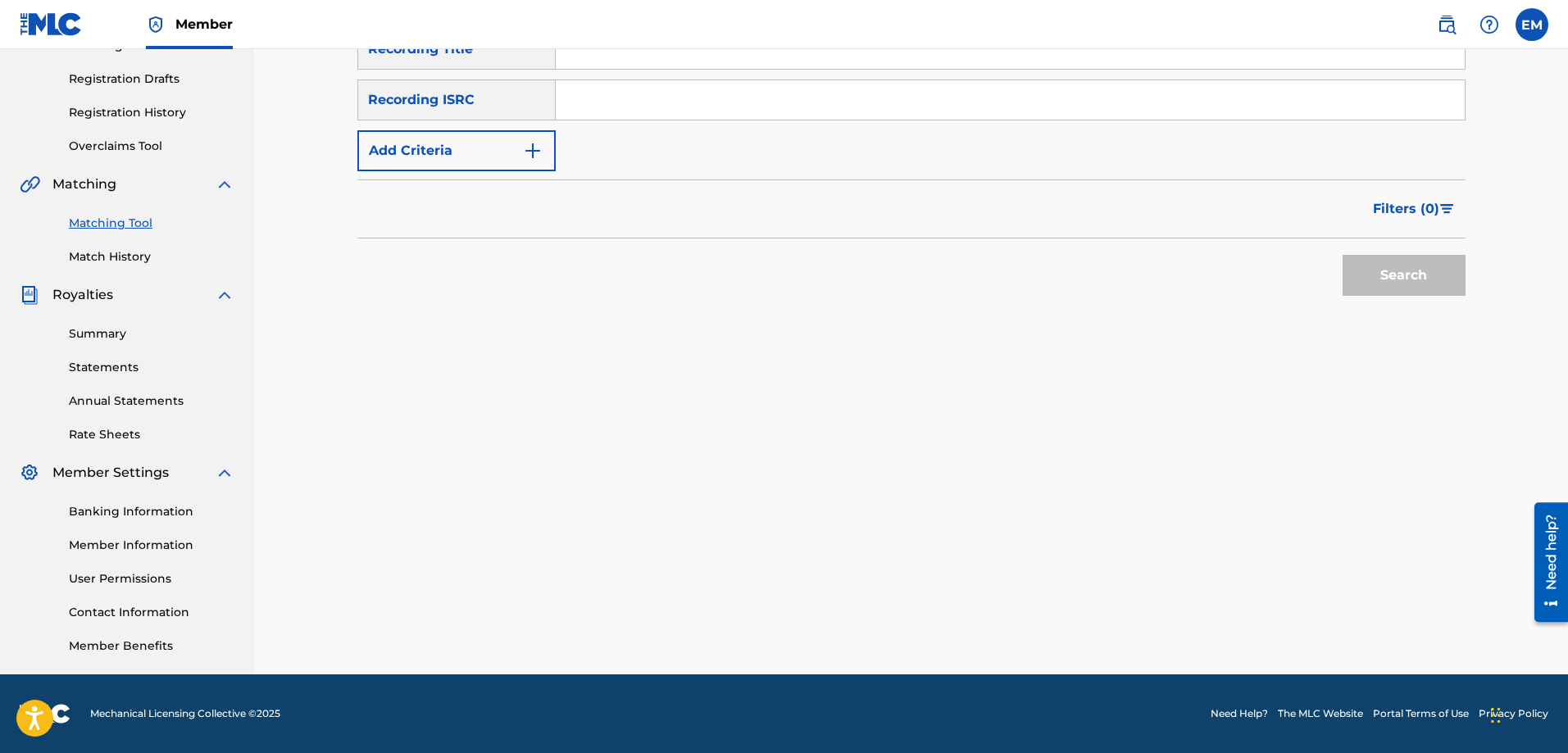
scroll to position [0, 0]
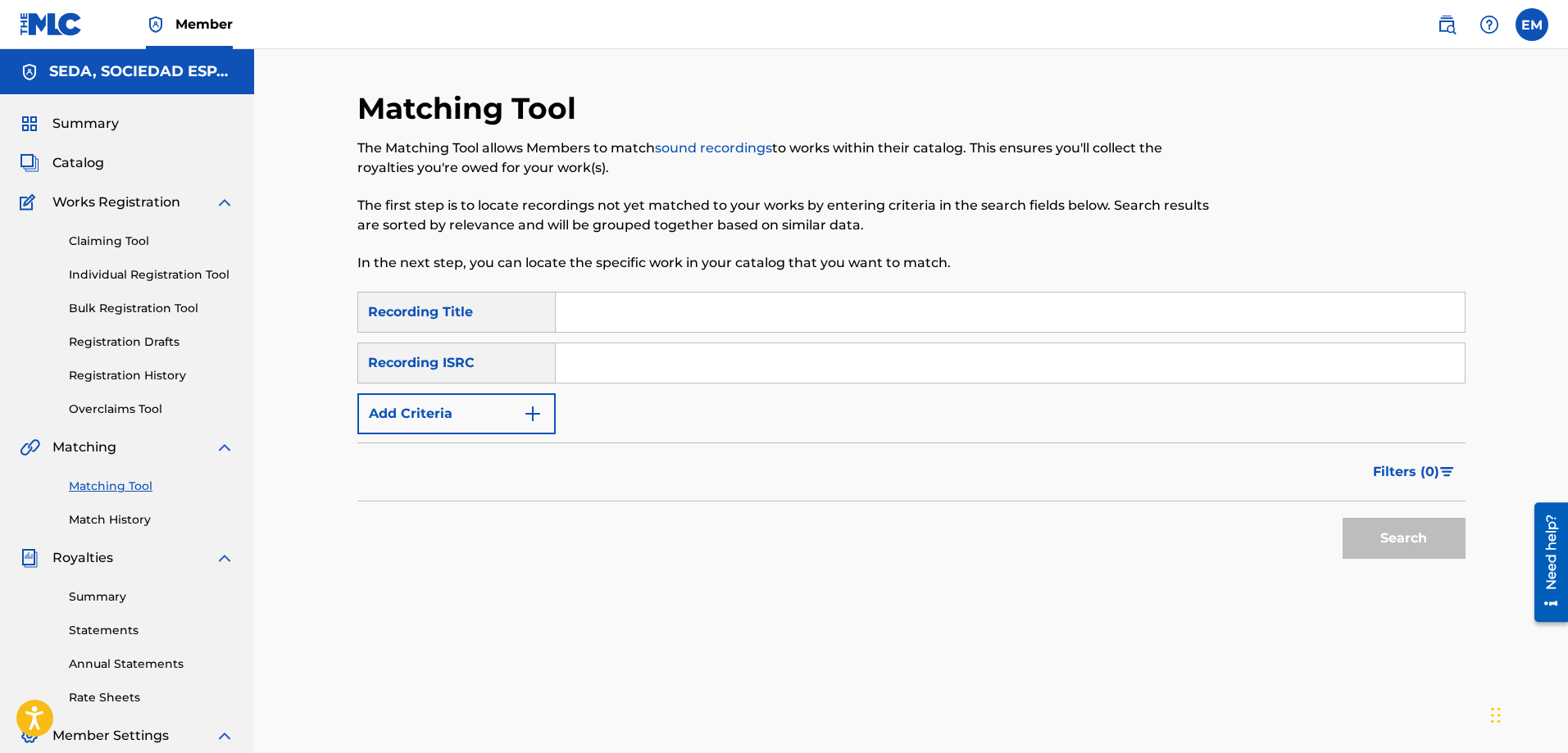
click at [650, 309] on input "Search Form" at bounding box center [1010, 313] width 910 height 39
type input "la chica"
click at [1343, 518] on button "Search" at bounding box center [1405, 538] width 123 height 41
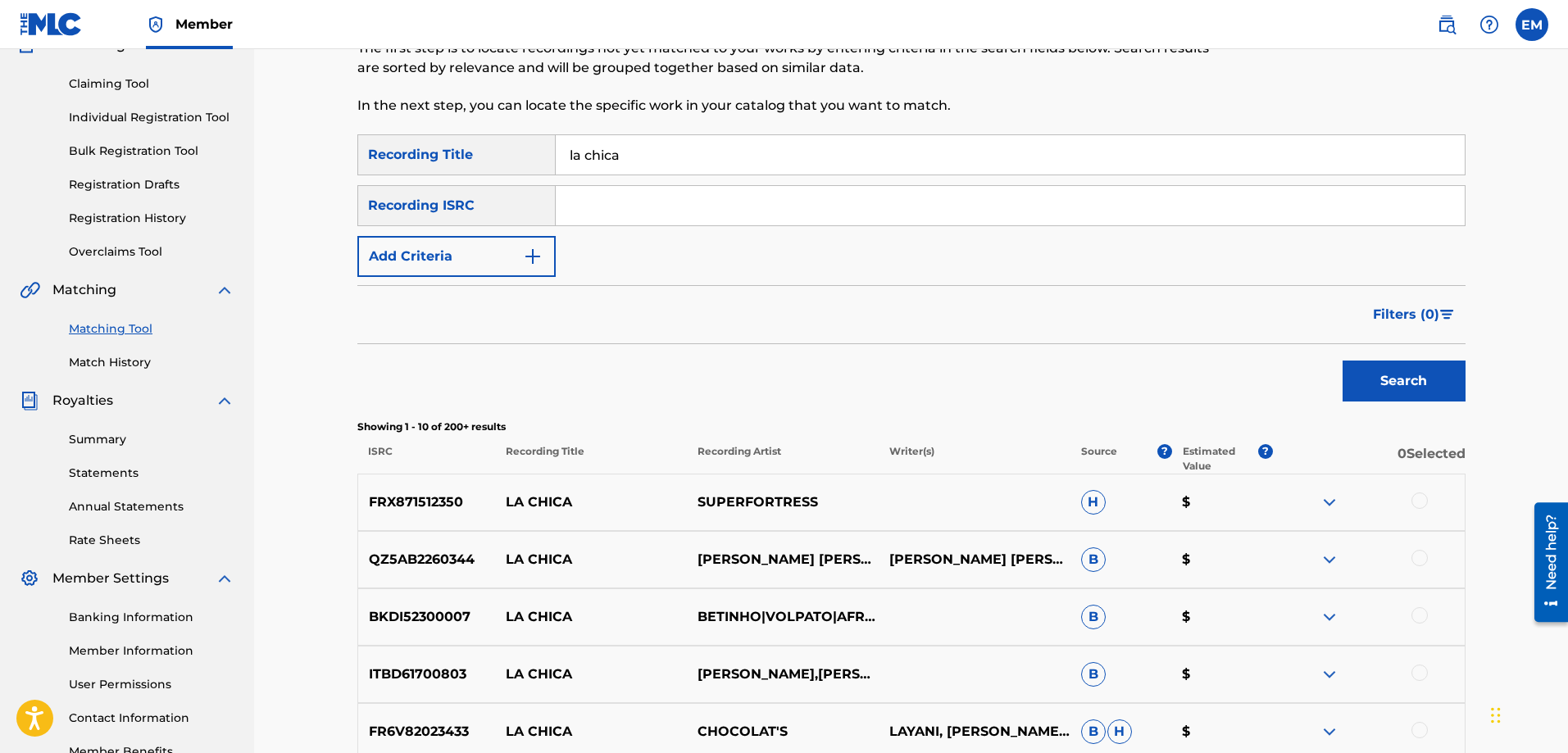
scroll to position [164, 0]
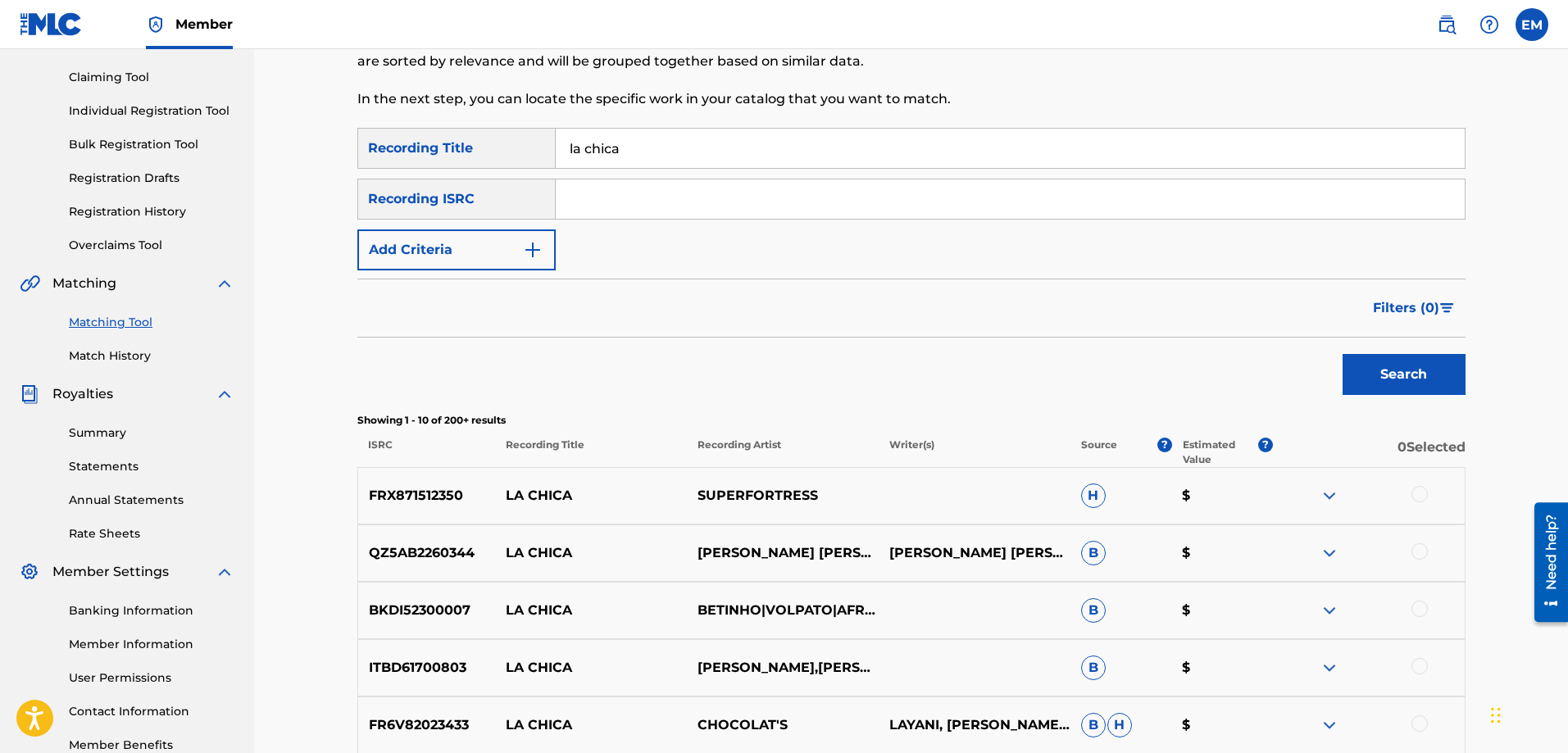
drag, startPoint x: 482, startPoint y: 254, endPoint x: 599, endPoint y: 274, distance: 118.7
click at [482, 253] on button "Add Criteria" at bounding box center [456, 250] width 198 height 41
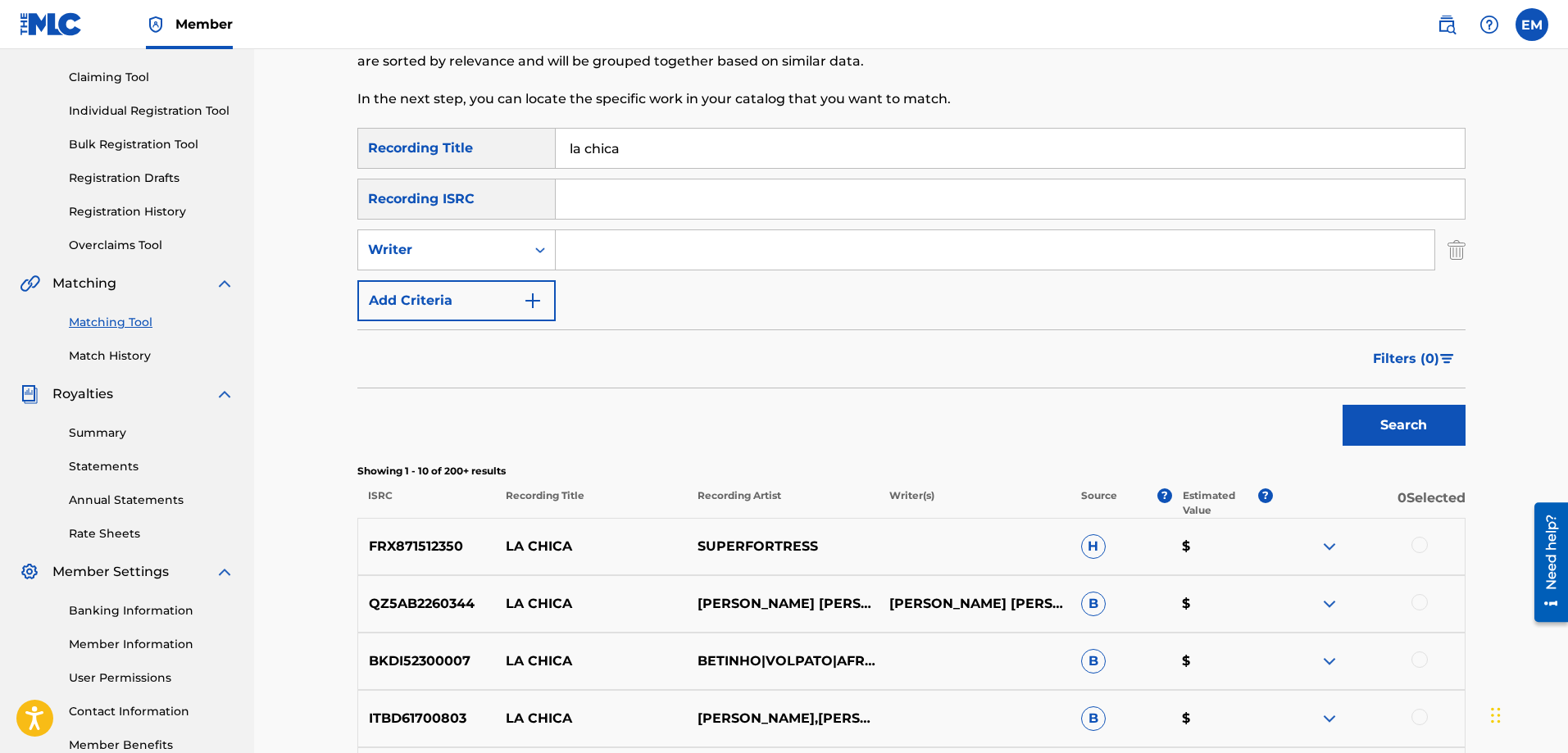
click at [612, 246] on input "Search Form" at bounding box center [996, 250] width 879 height 39
type input "[PERSON_NAME]"
click at [1343, 405] on button "Search" at bounding box center [1405, 426] width 123 height 41
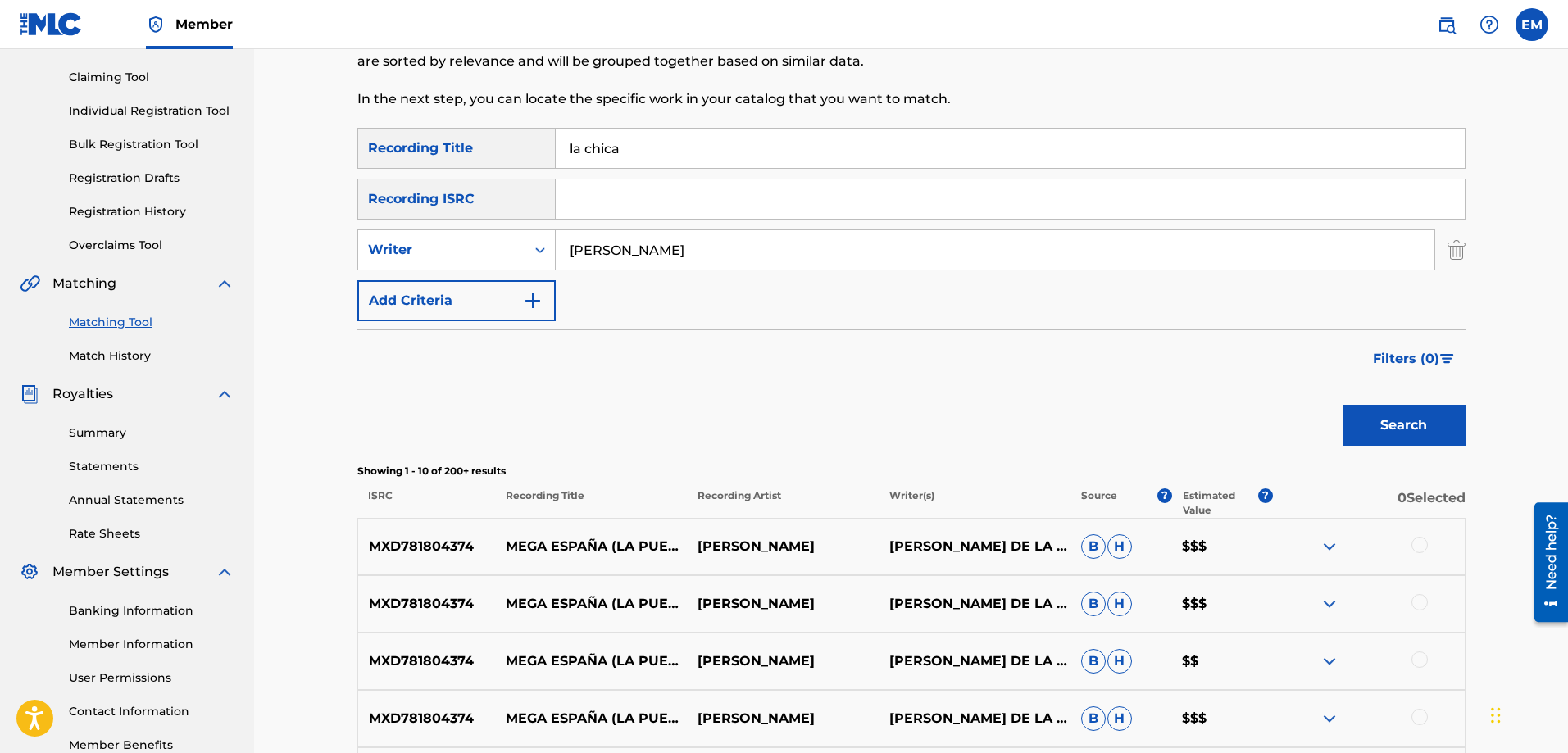
click at [441, 300] on button "Add Criteria" at bounding box center [456, 301] width 198 height 41
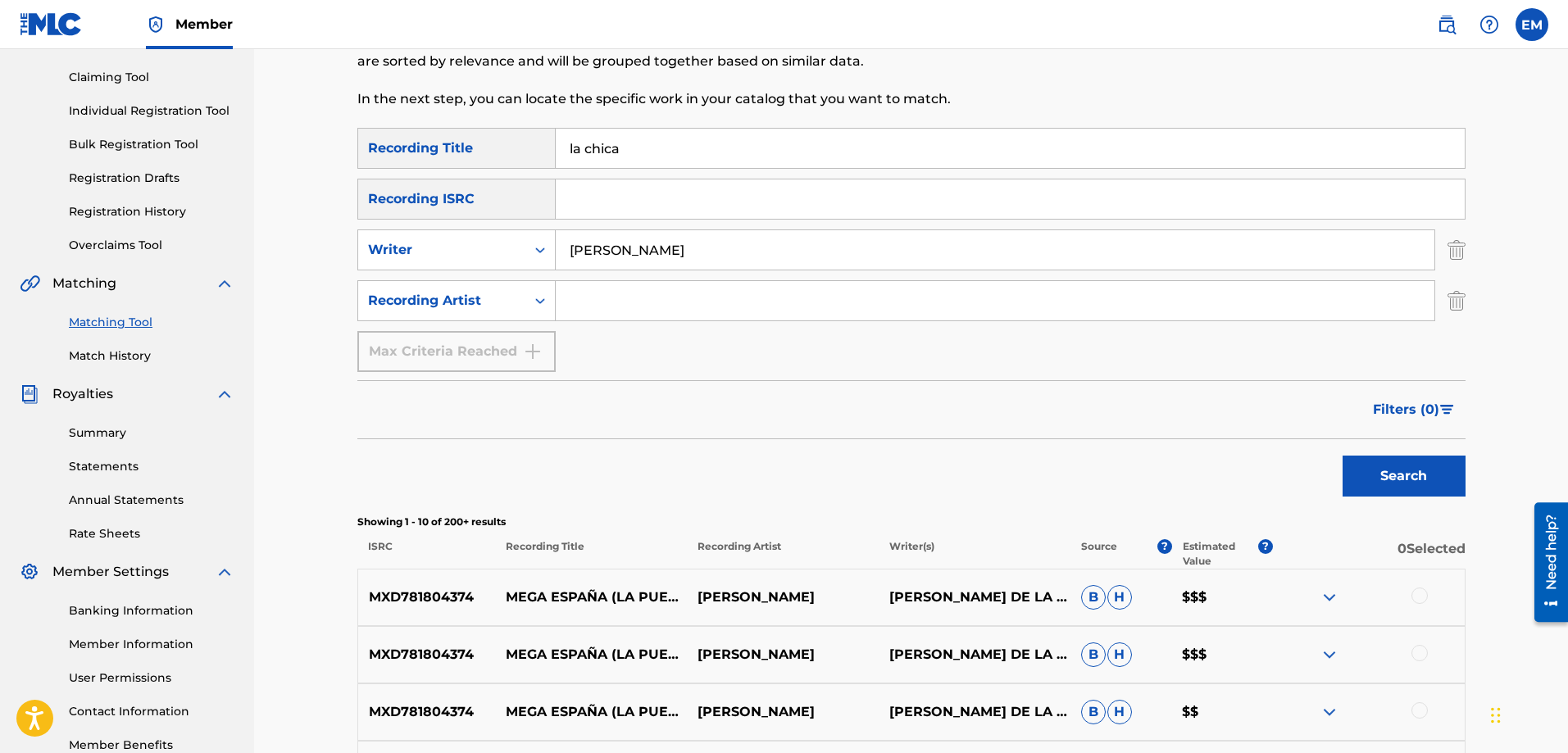
click at [593, 293] on input "Search Form" at bounding box center [996, 301] width 879 height 39
type input "suburbano"
click at [1343, 456] on button "Search" at bounding box center [1405, 477] width 123 height 41
drag, startPoint x: 686, startPoint y: 239, endPoint x: 450, endPoint y: 247, distance: 236.1
click at [452, 247] on div "SearchWithCriteriacffa6d9d-3140-4c86-8c8a-fc80500e07bd Writer [PERSON_NAME]" at bounding box center [911, 250] width 1109 height 41
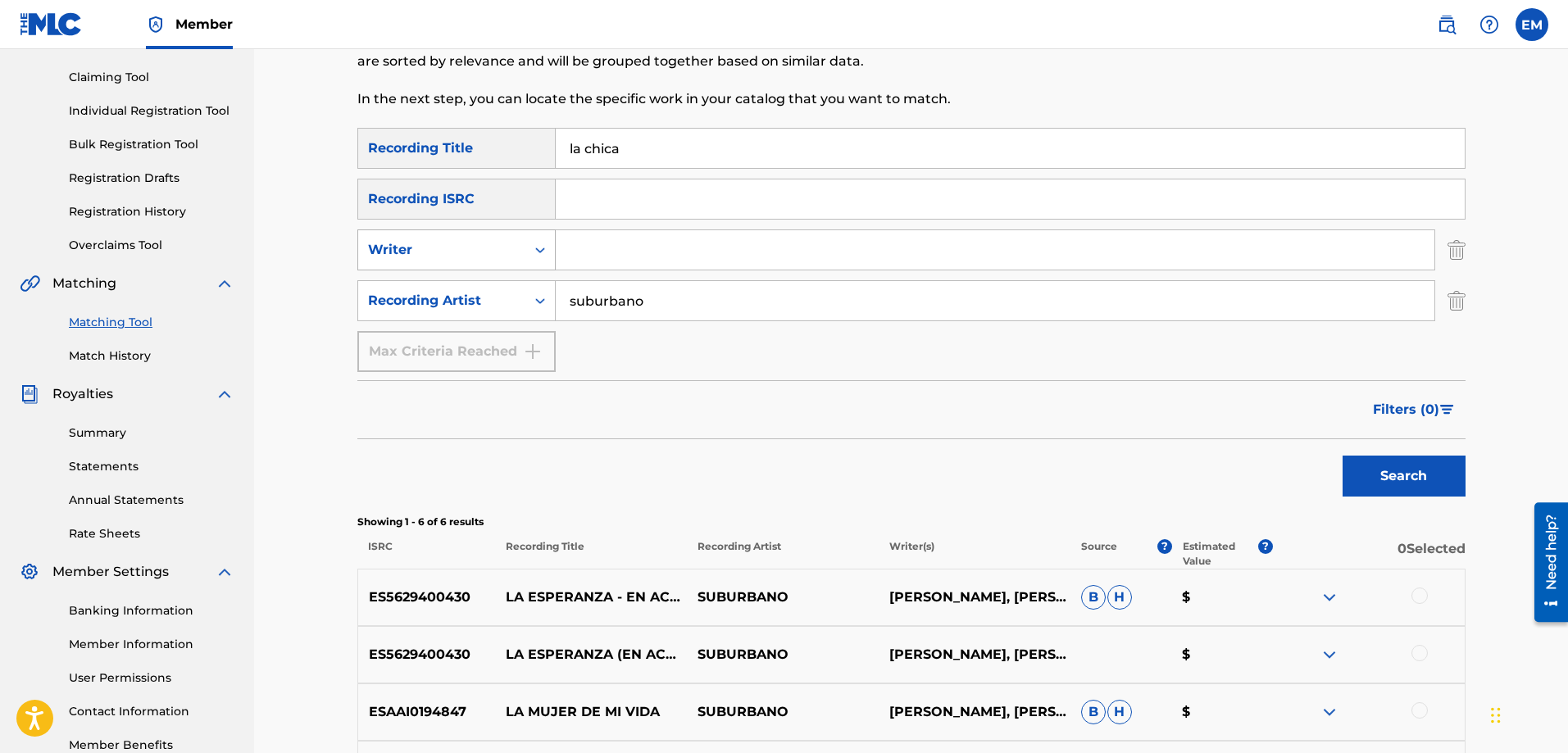
click at [1343, 456] on button "Search" at bounding box center [1405, 477] width 123 height 41
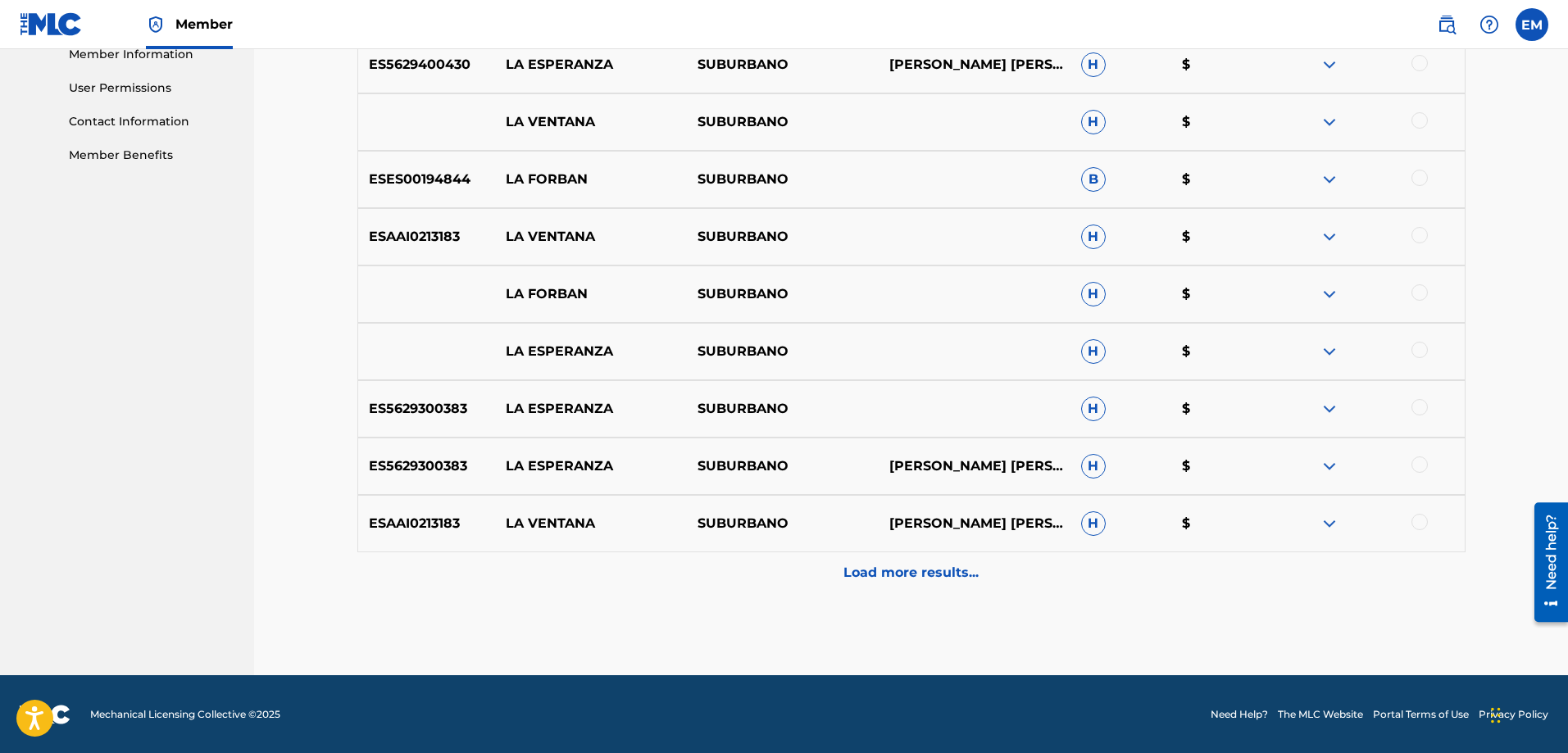
scroll to position [755, 0]
click at [888, 581] on p "Load more results..." at bounding box center [911, 572] width 135 height 20
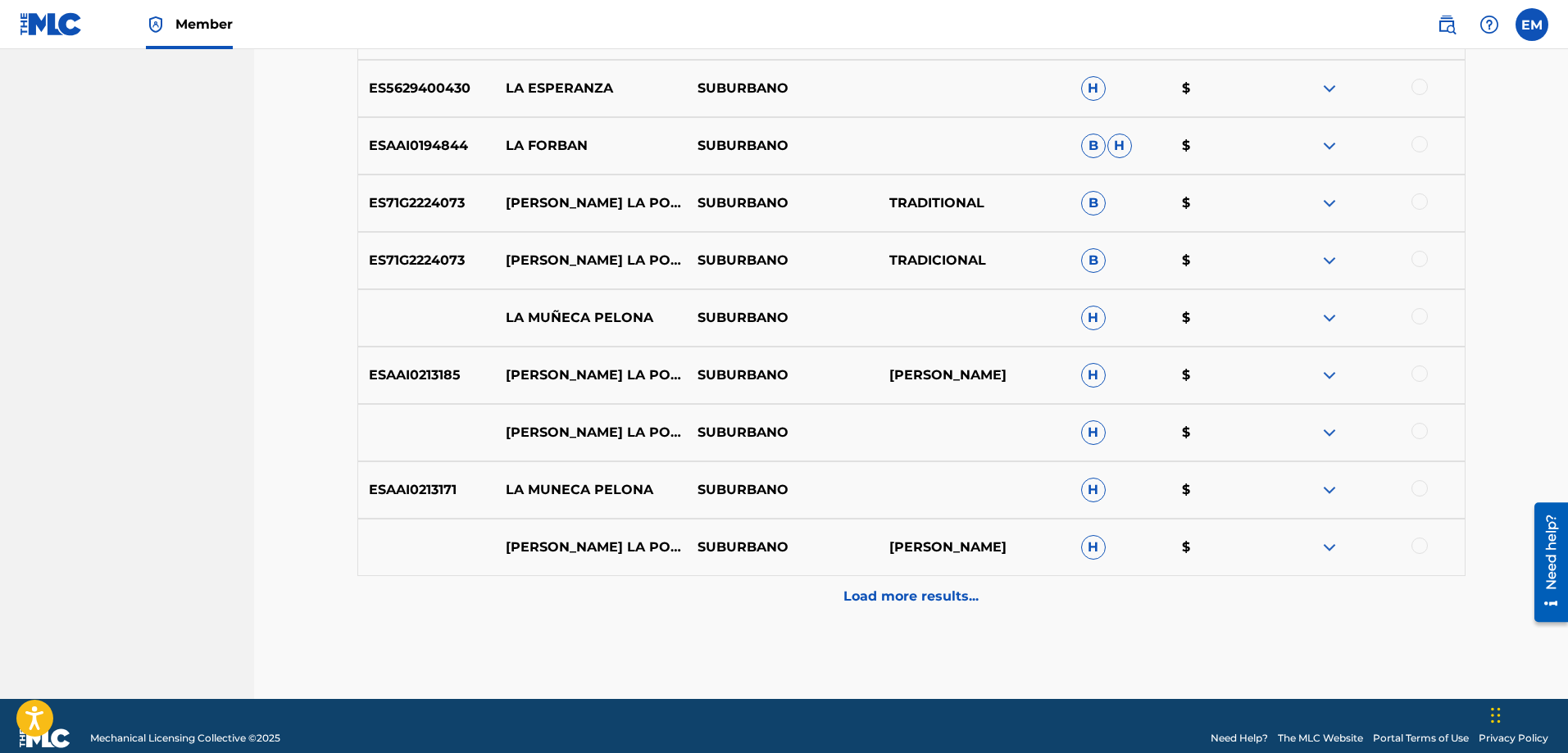
scroll to position [1328, 0]
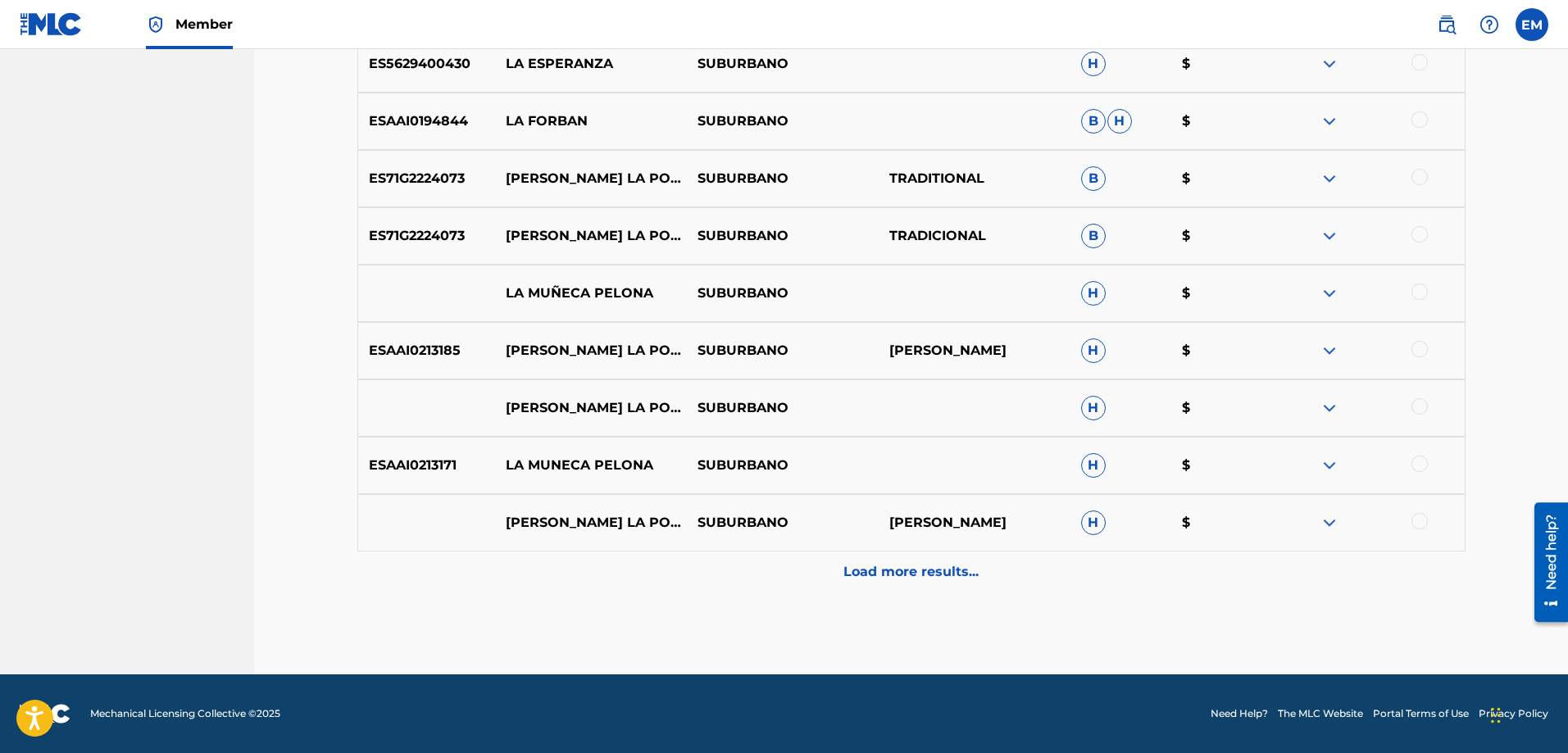
click at [903, 565] on p "Load more results..." at bounding box center [911, 572] width 135 height 20
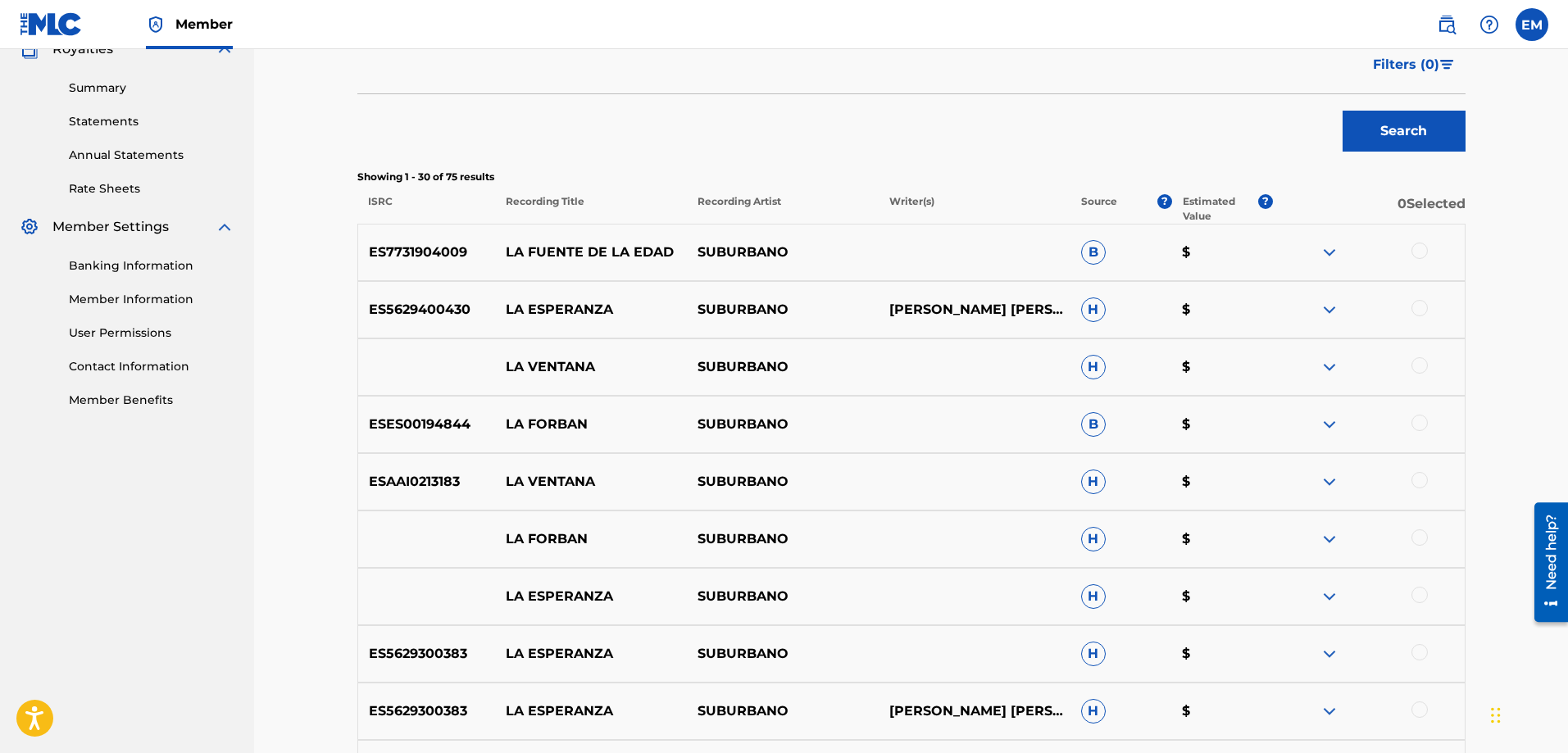
scroll to position [0, 0]
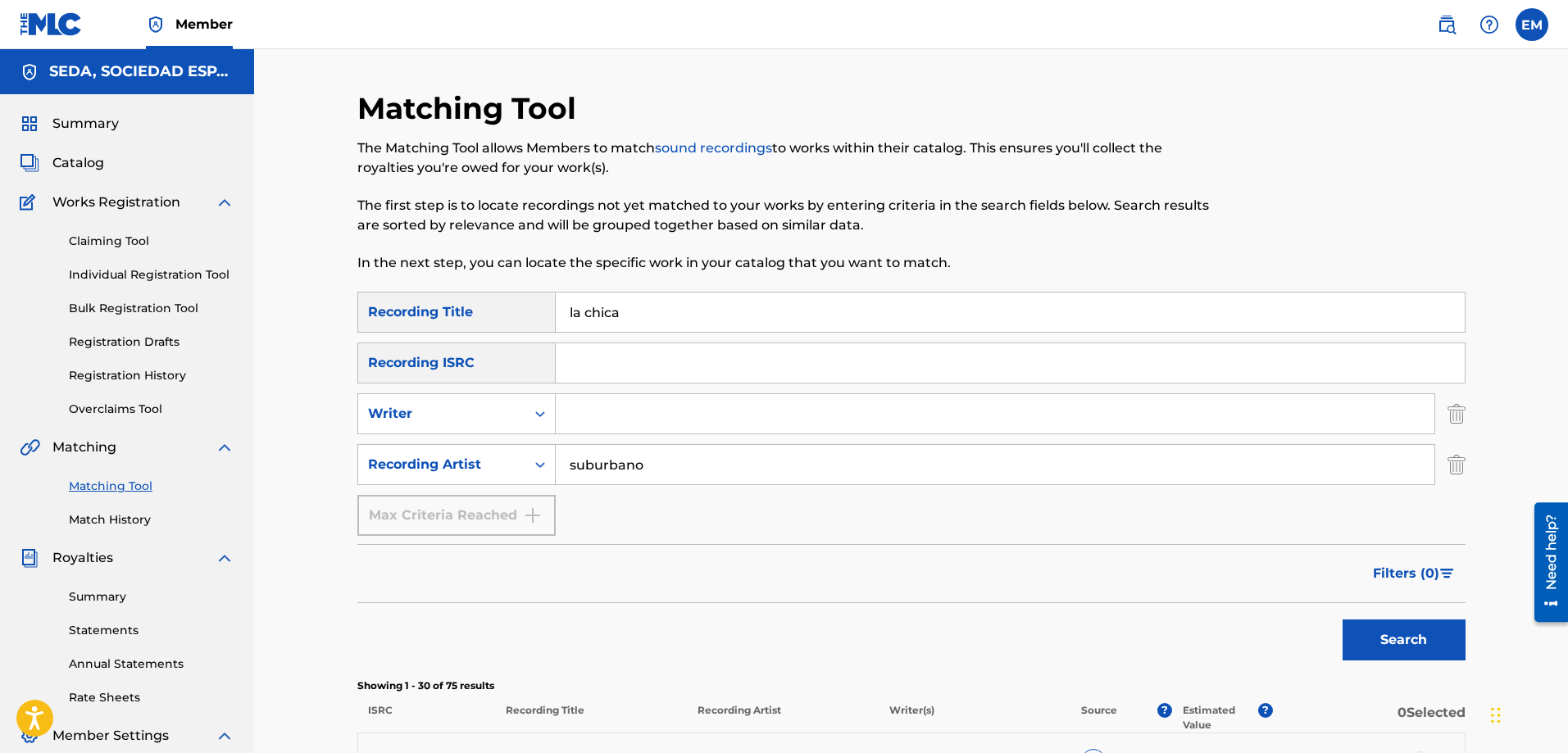
drag, startPoint x: 686, startPoint y: 473, endPoint x: 342, endPoint y: 460, distance: 344.2
click at [1343, 619] on button "Search" at bounding box center [1405, 640] width 123 height 41
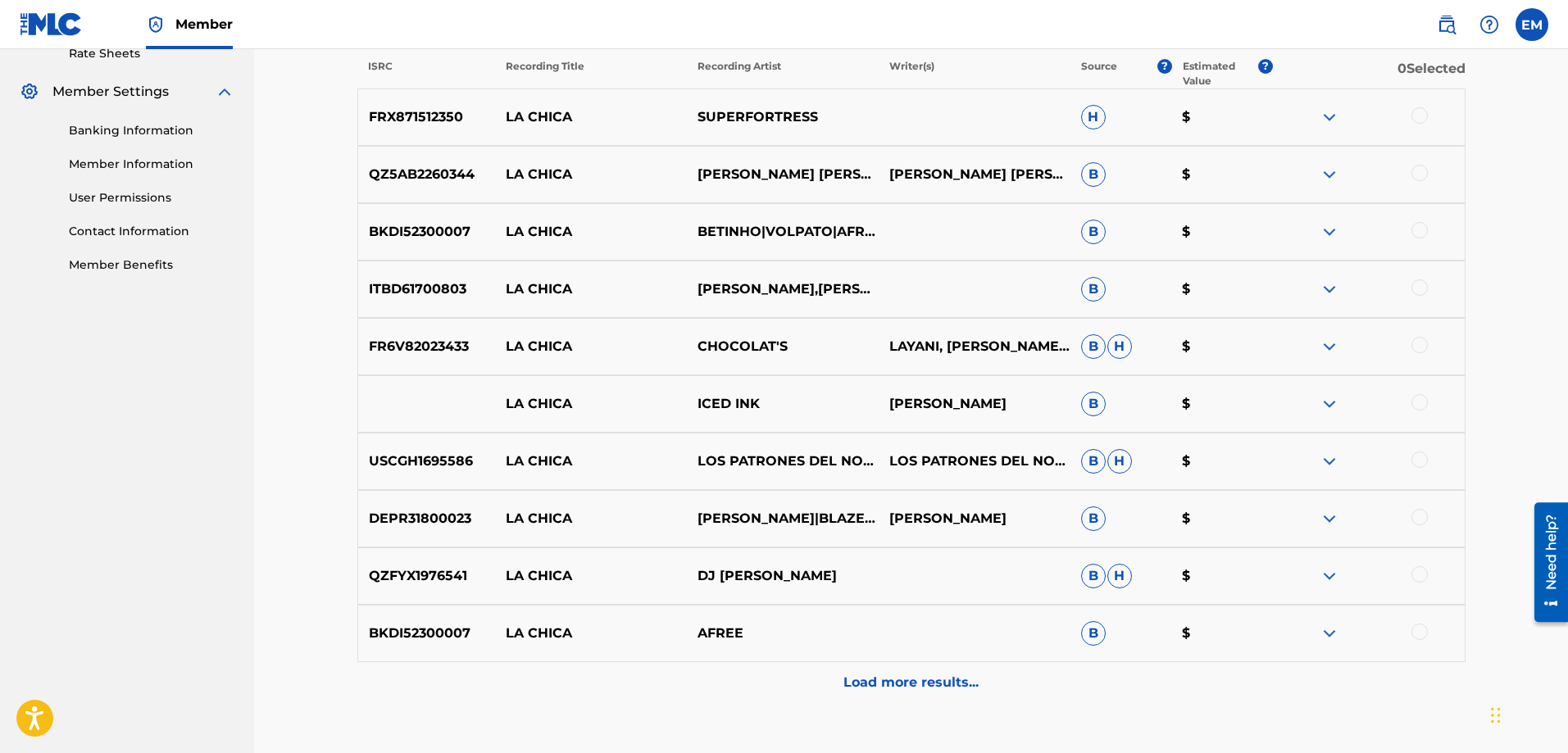
scroll to position [655, 0]
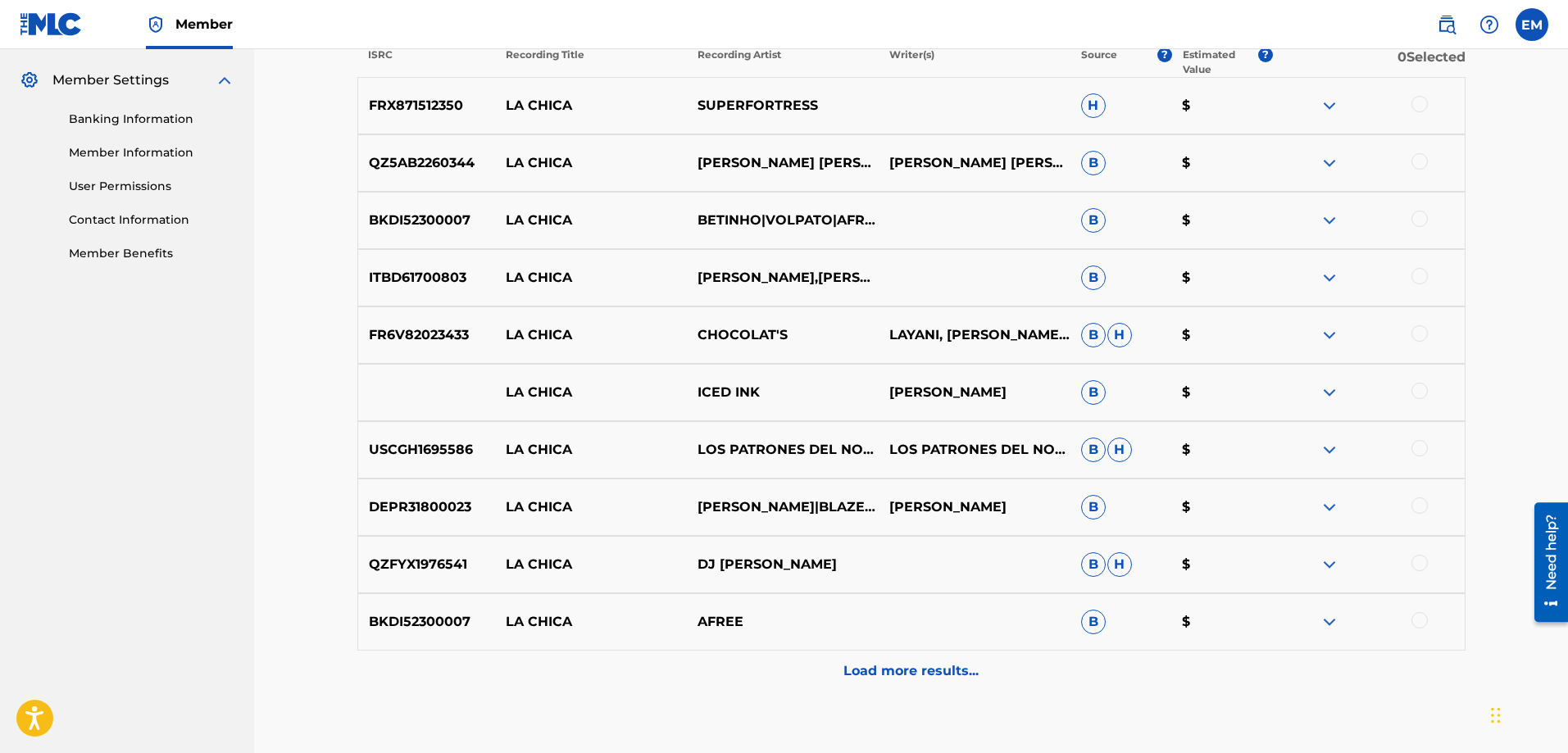
click at [848, 658] on div "Load more results..." at bounding box center [911, 671] width 1109 height 41
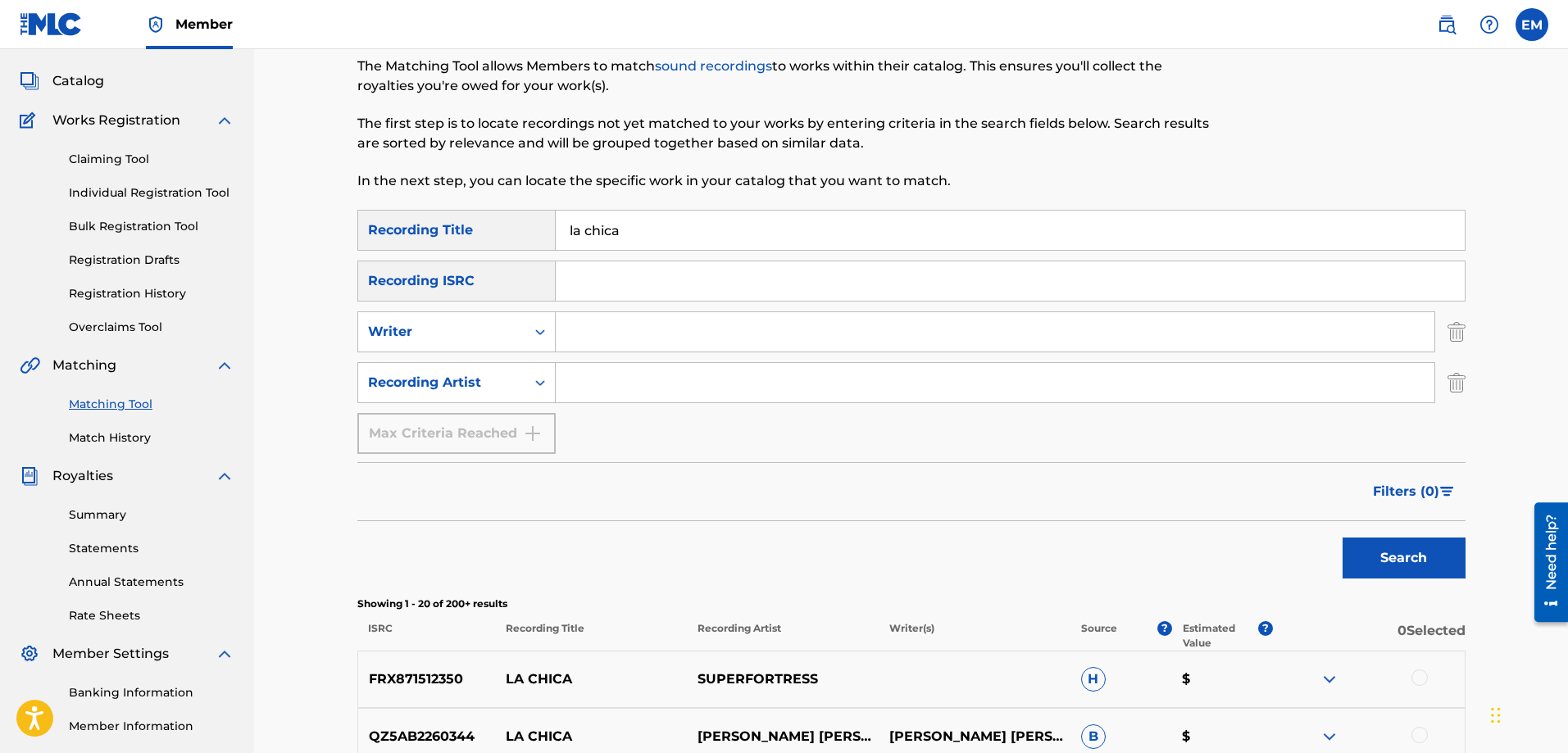
scroll to position [0, 0]
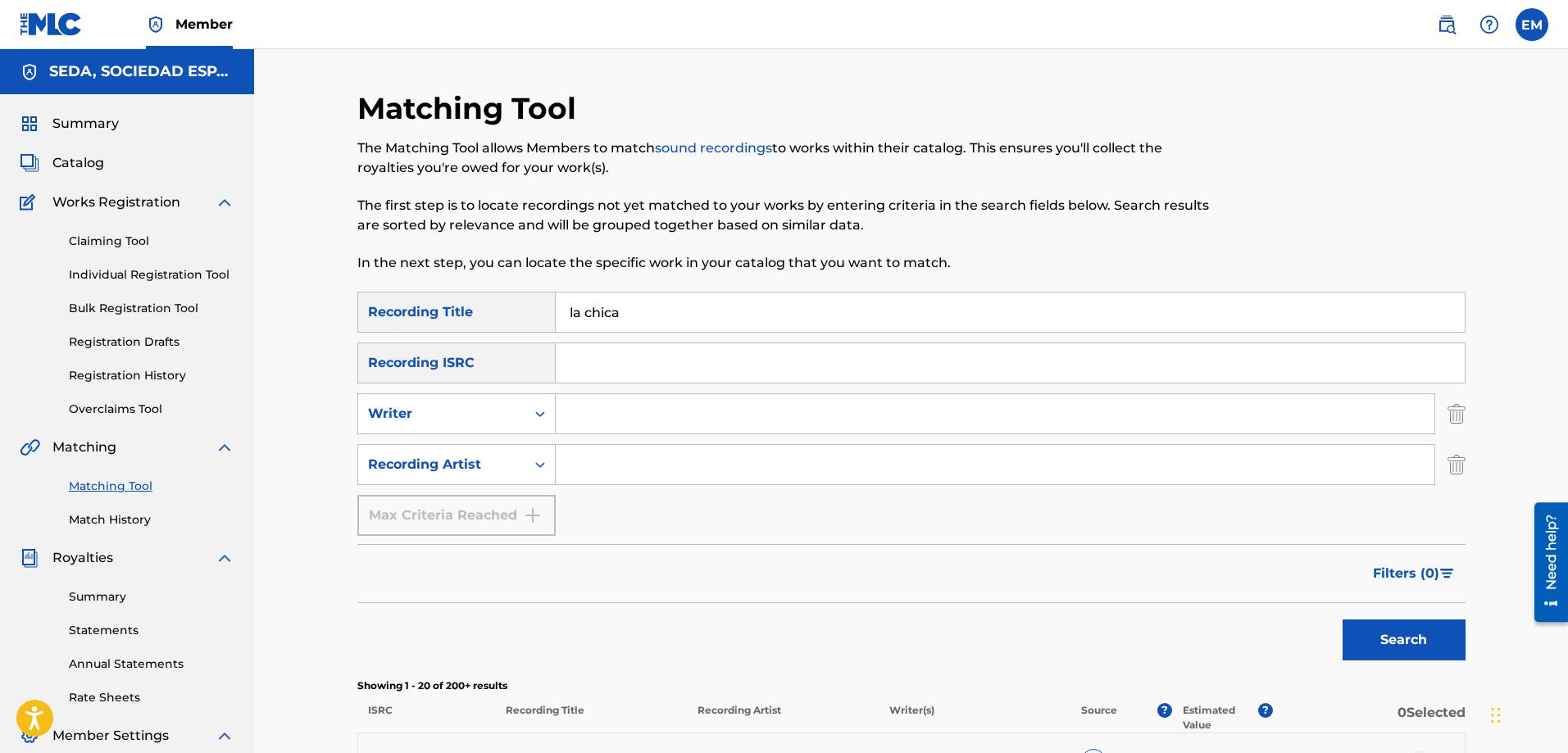
click at [640, 317] on input "la chica" at bounding box center [1010, 313] width 910 height 39
type input "la"
click at [605, 418] on input "Search Form" at bounding box center [996, 414] width 879 height 39
type input "[PERSON_NAME]"
click at [1343, 619] on button "Search" at bounding box center [1405, 640] width 123 height 41
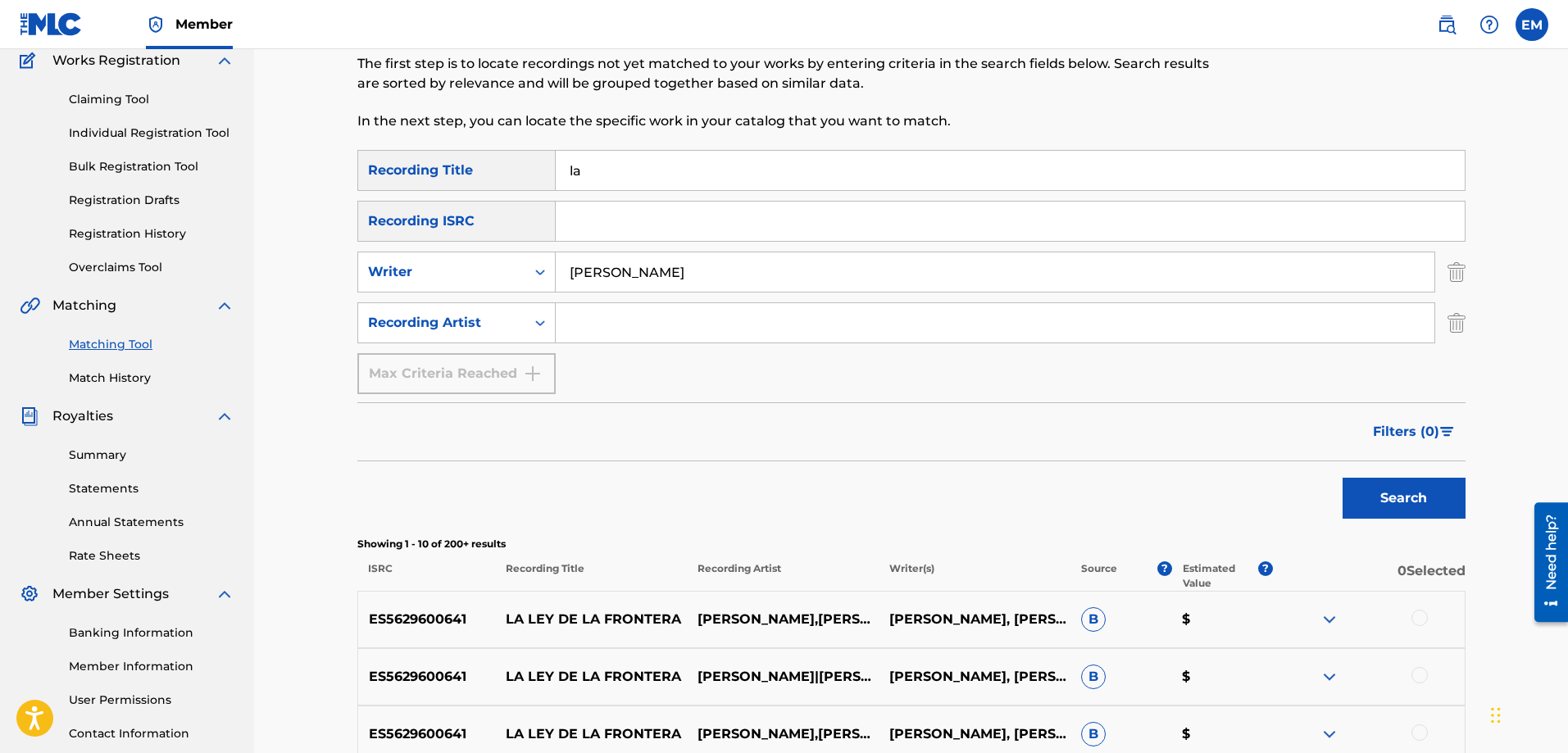
scroll to position [410, 0]
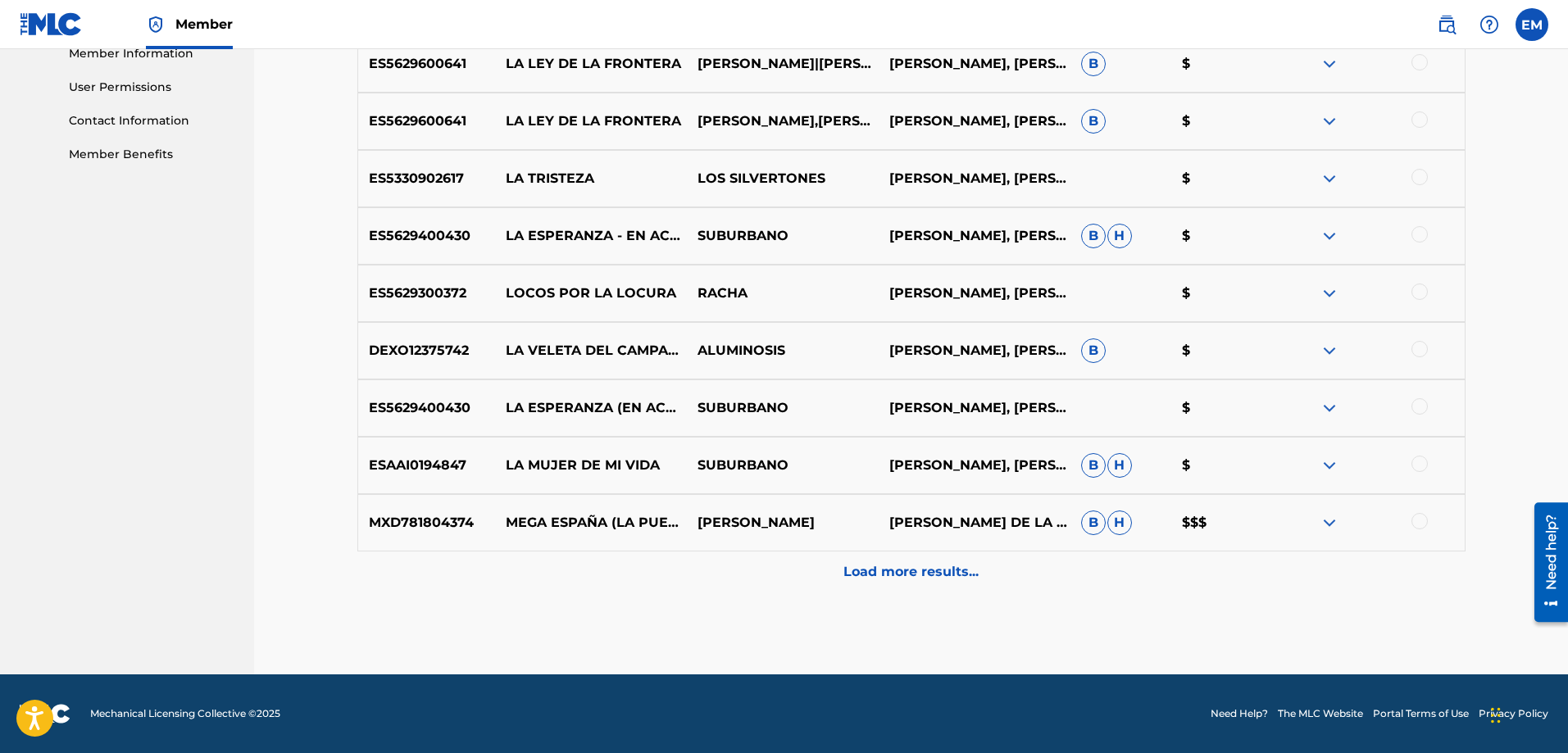
click at [895, 564] on p "Load more results..." at bounding box center [911, 572] width 135 height 20
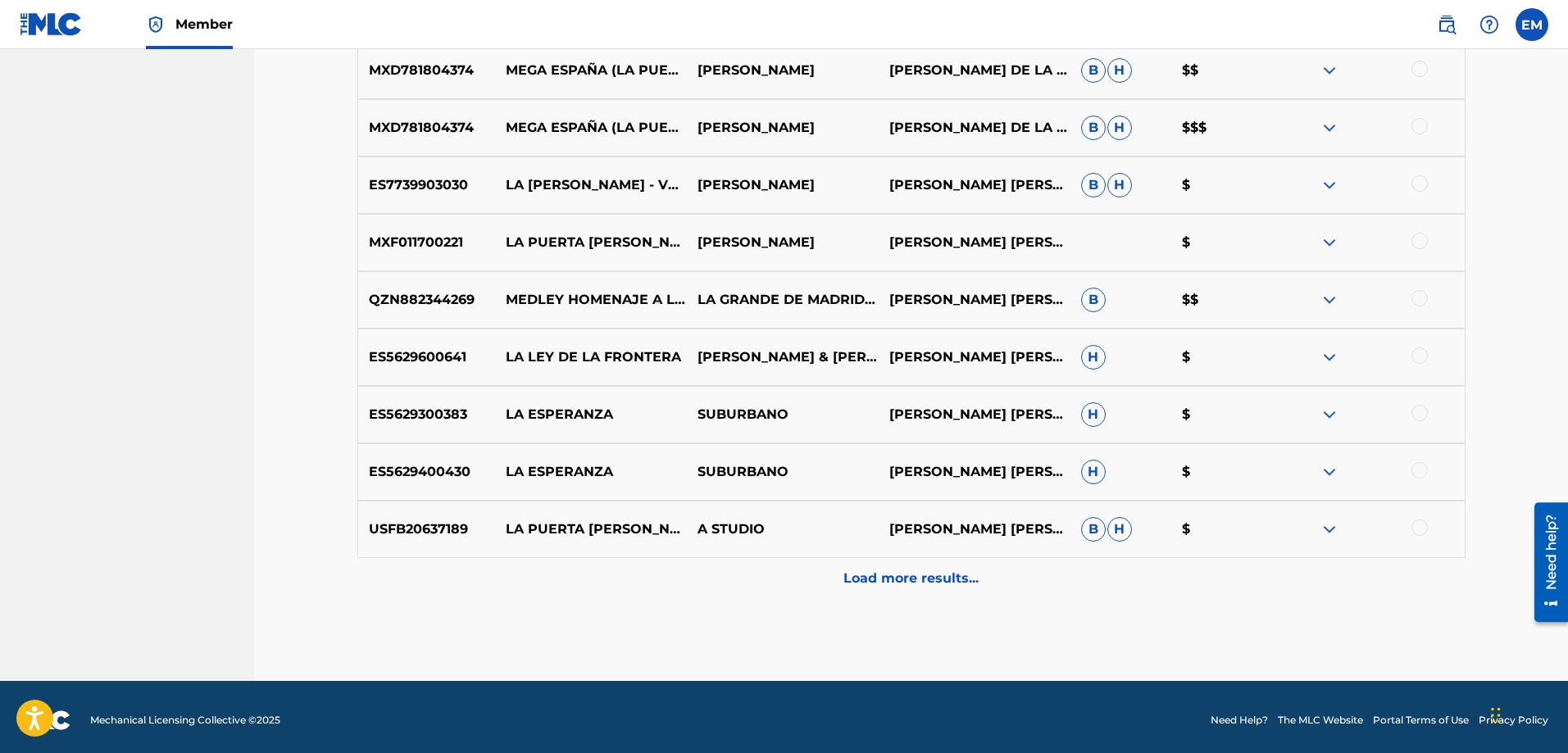
scroll to position [1328, 0]
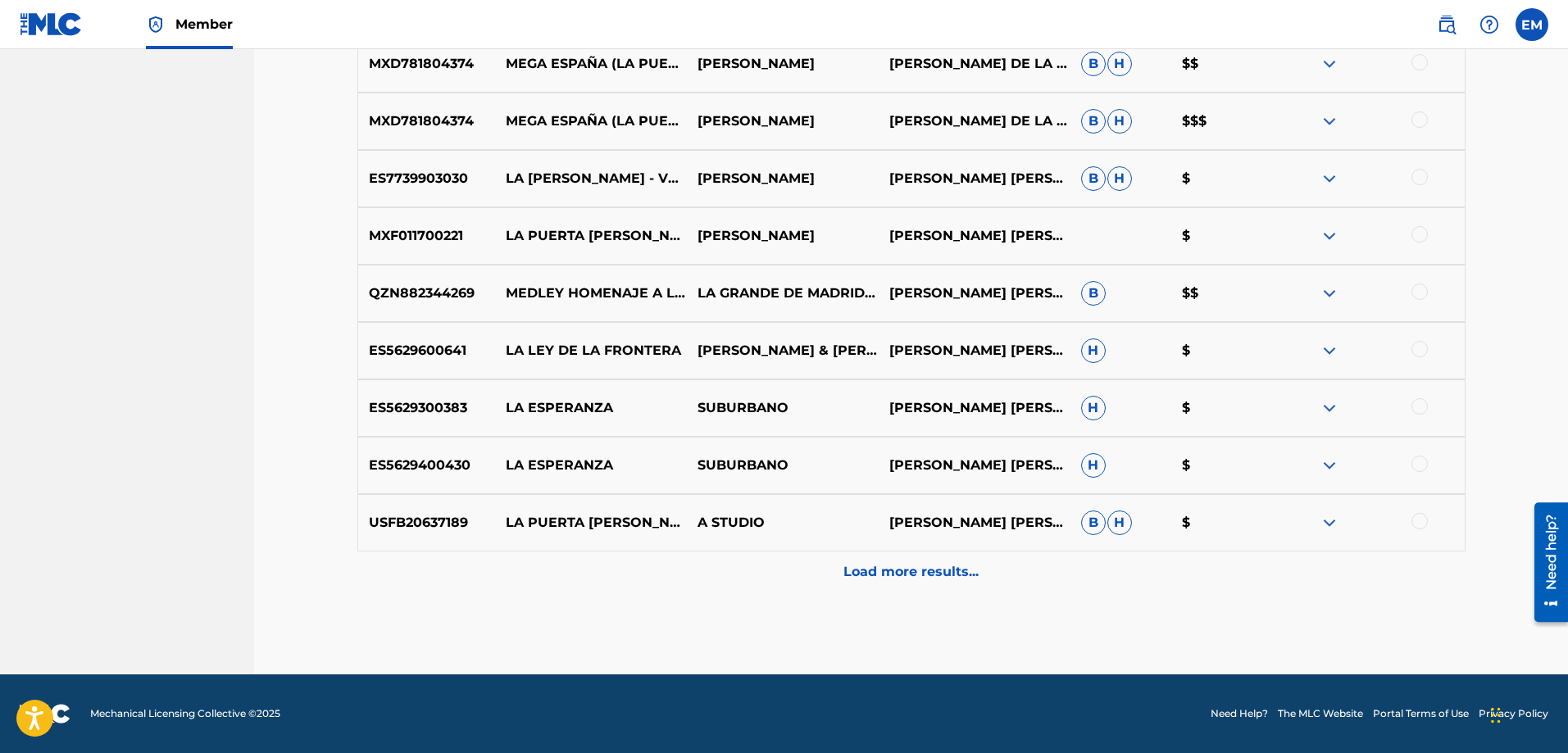
click at [888, 571] on p "Load more results..." at bounding box center [911, 572] width 135 height 20
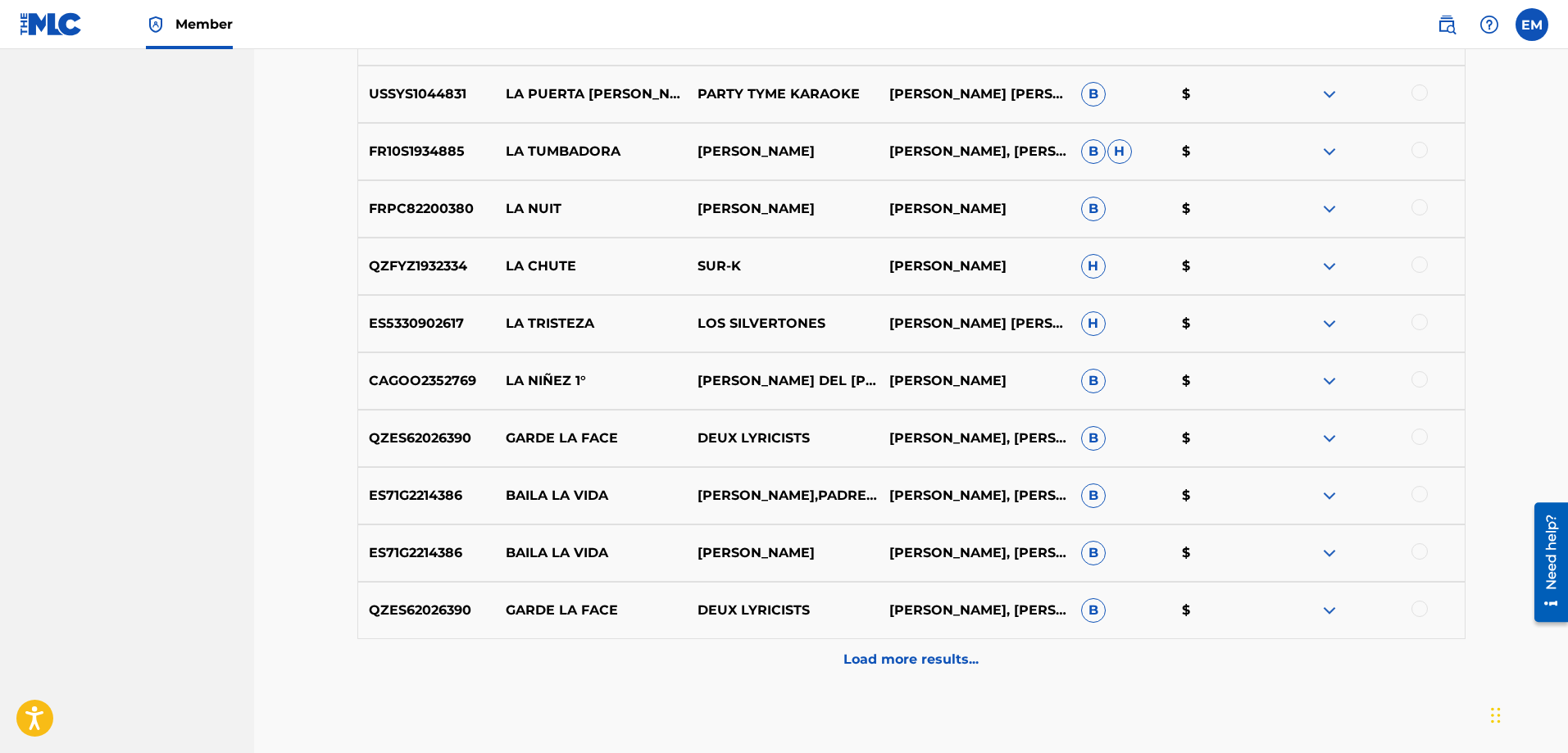
scroll to position [1903, 0]
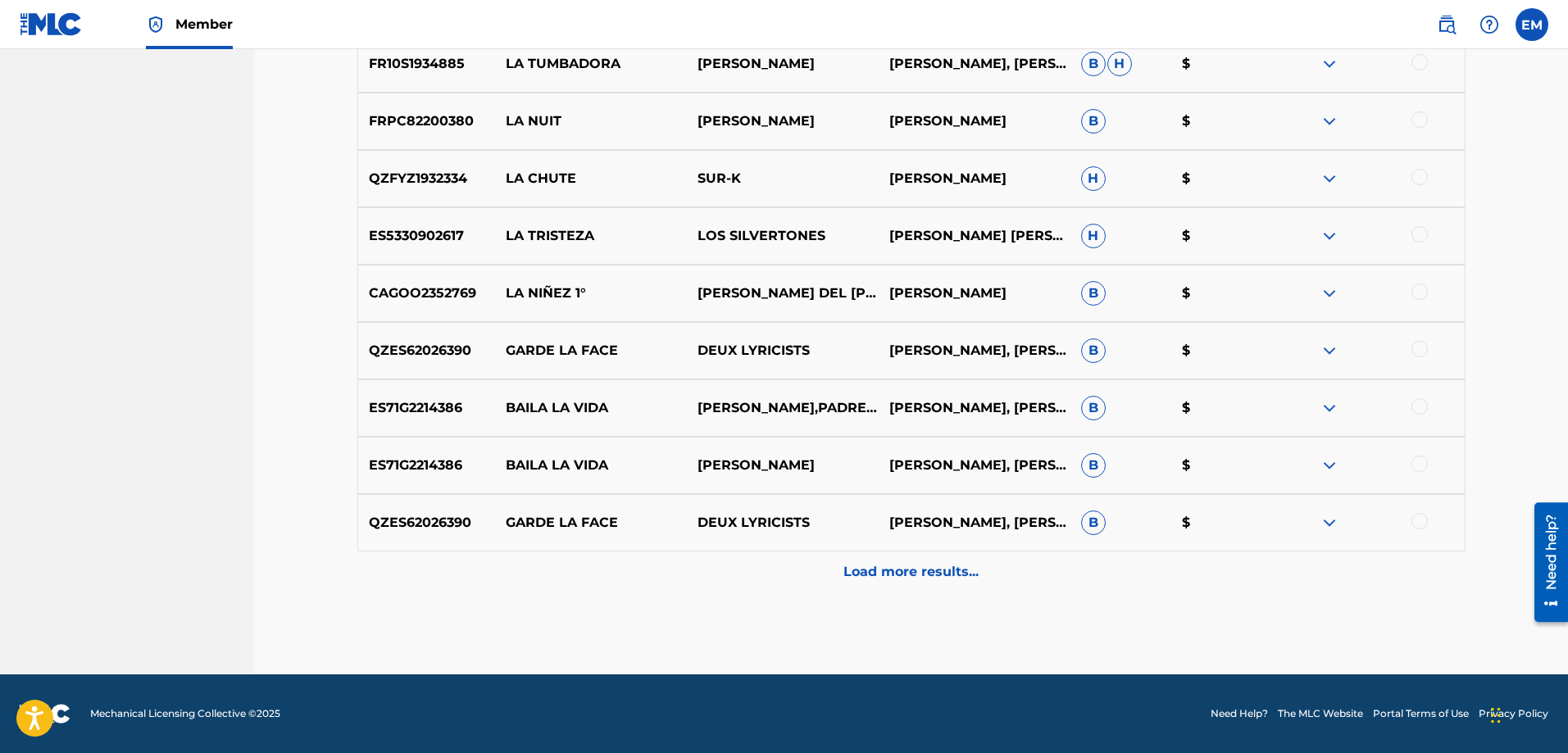
click at [911, 568] on p "Load more results..." at bounding box center [911, 572] width 135 height 20
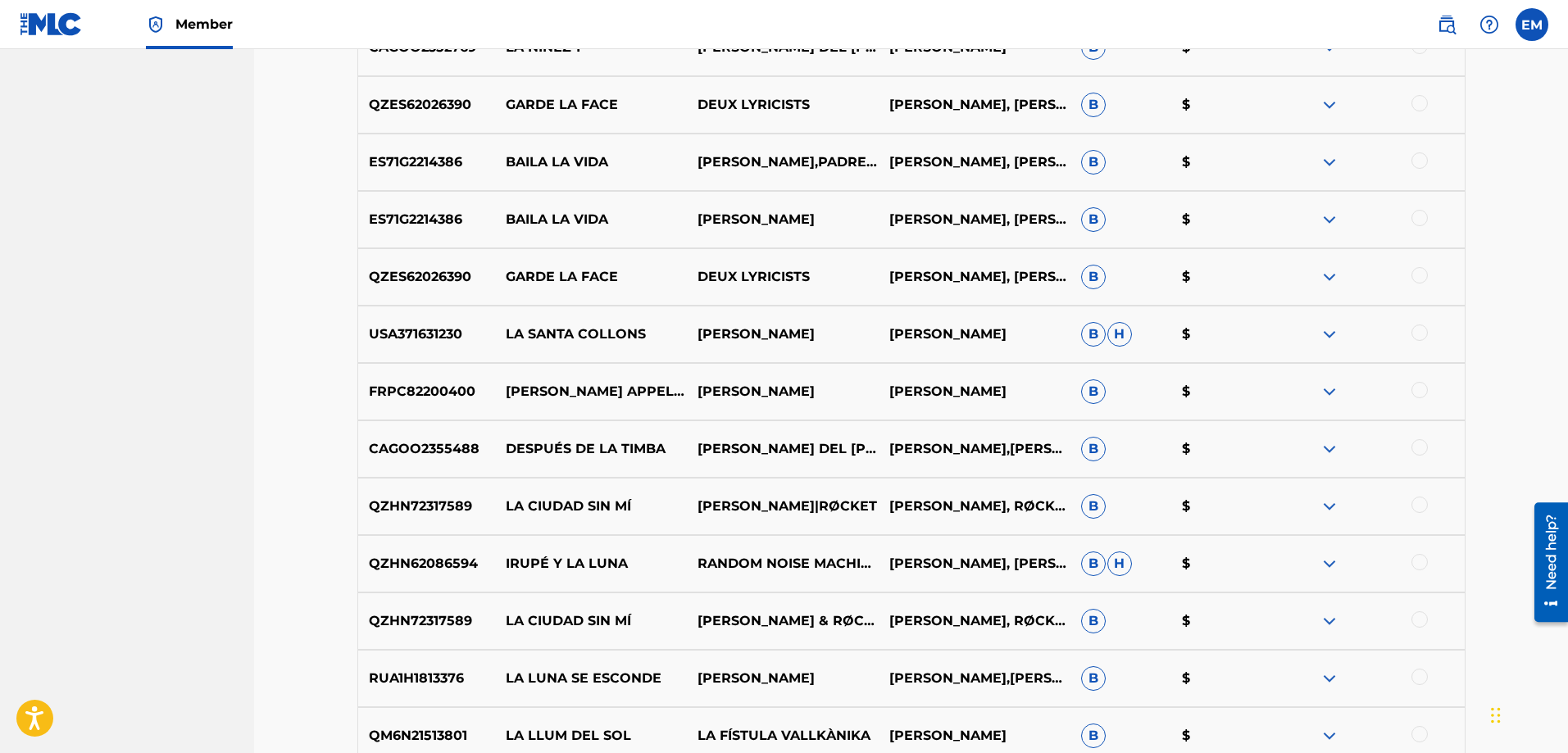
scroll to position [1985, 0]
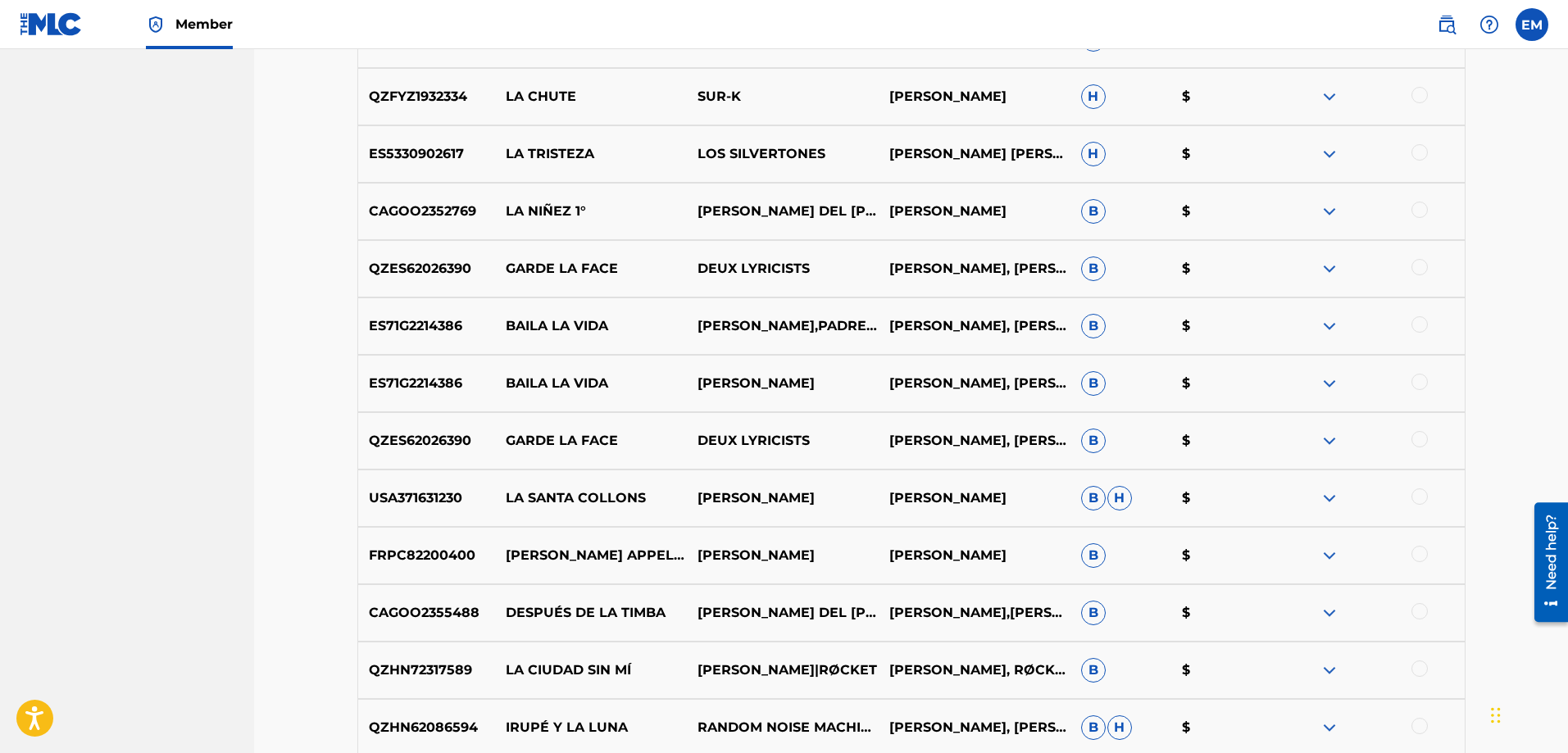
click at [897, 150] on p "[PERSON_NAME] [PERSON_NAME] [PERSON_NAME]" at bounding box center [975, 154] width 191 height 20
click at [1414, 151] on div at bounding box center [1420, 152] width 17 height 17
click at [1116, 614] on button "Match 1 Group" at bounding box center [1152, 619] width 181 height 41
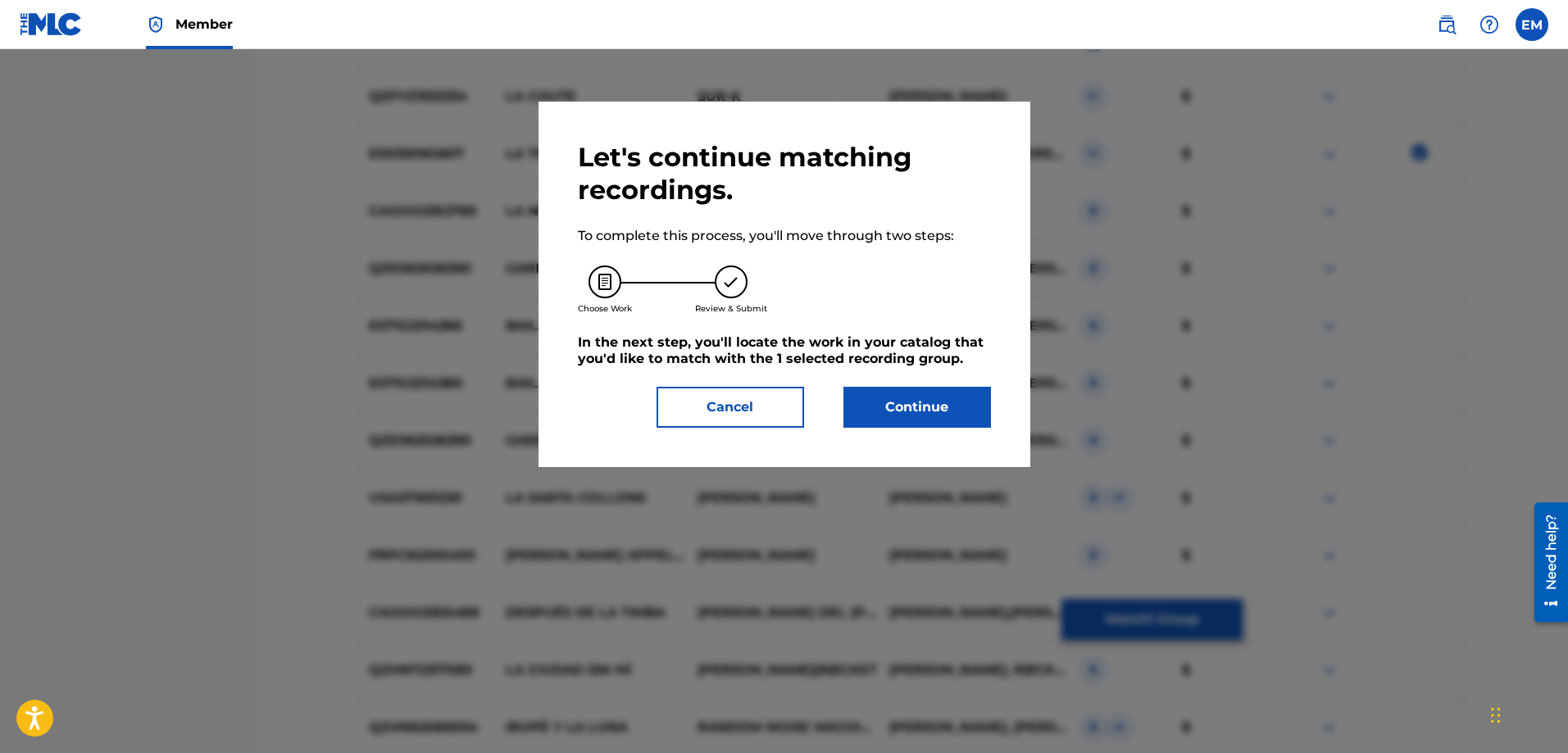
click at [945, 392] on button "Continue" at bounding box center [917, 407] width 148 height 41
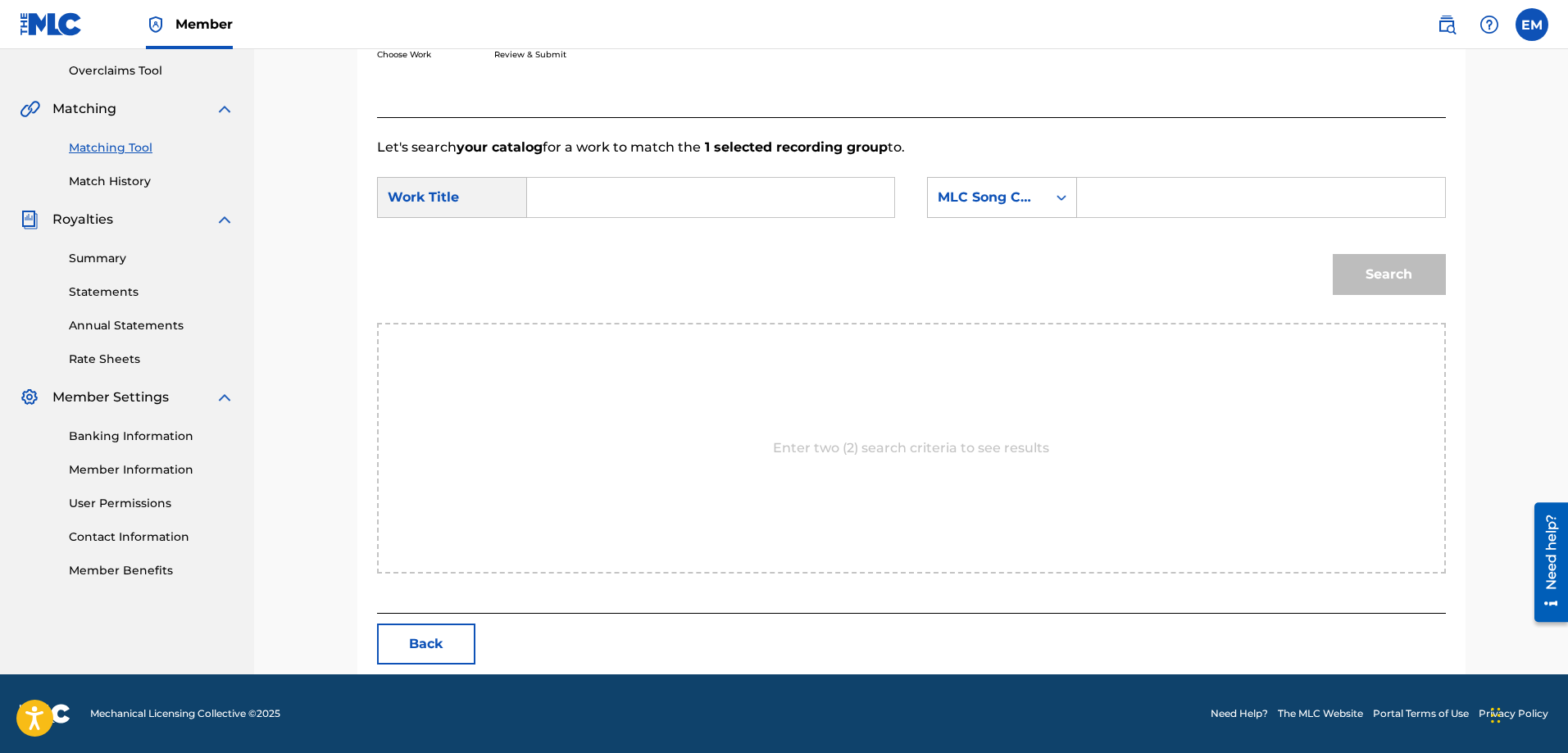
scroll to position [339, 0]
click at [581, 195] on input "Search Form" at bounding box center [710, 197] width 339 height 39
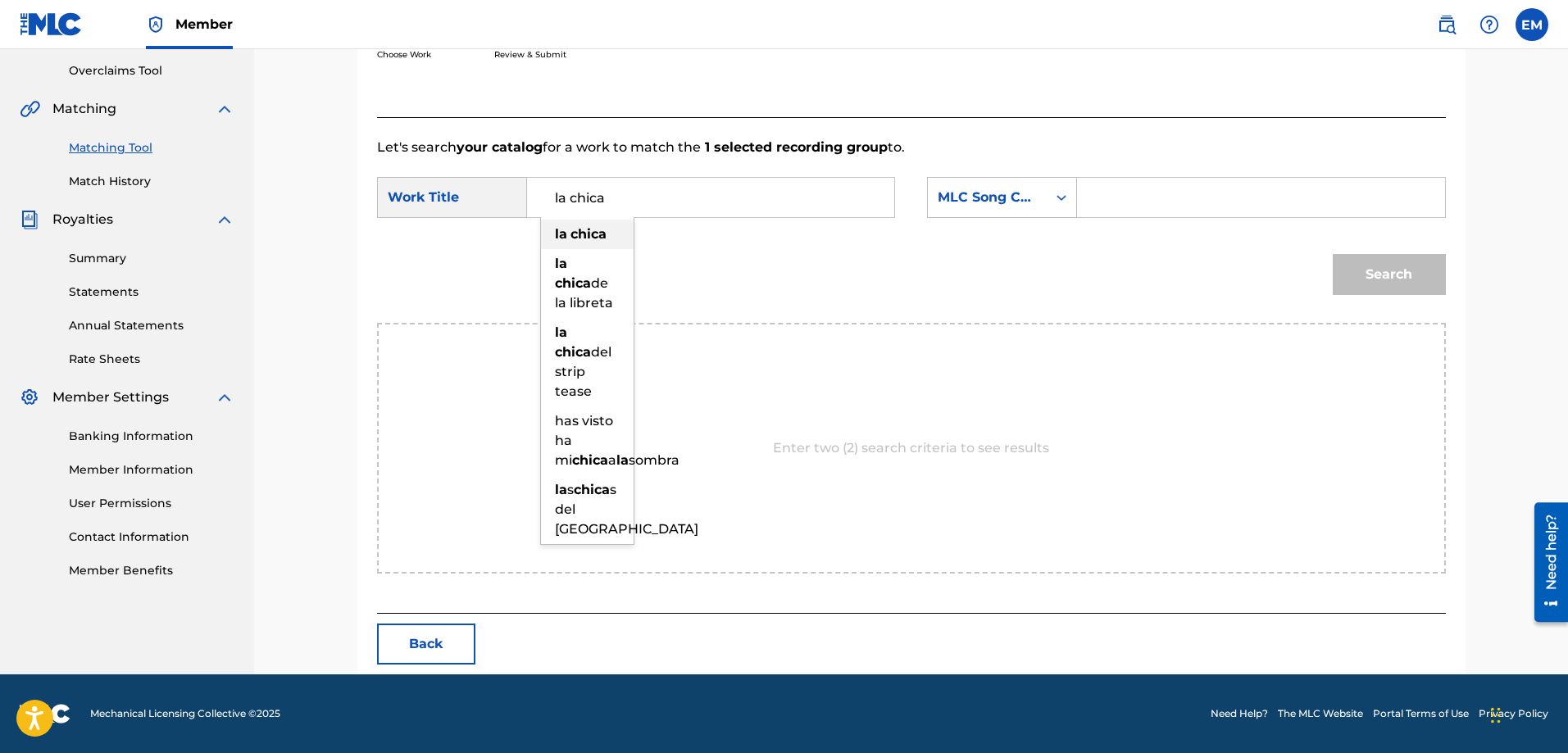
type input "la chica"
click at [607, 229] on div "la chica" at bounding box center [587, 234] width 93 height 29
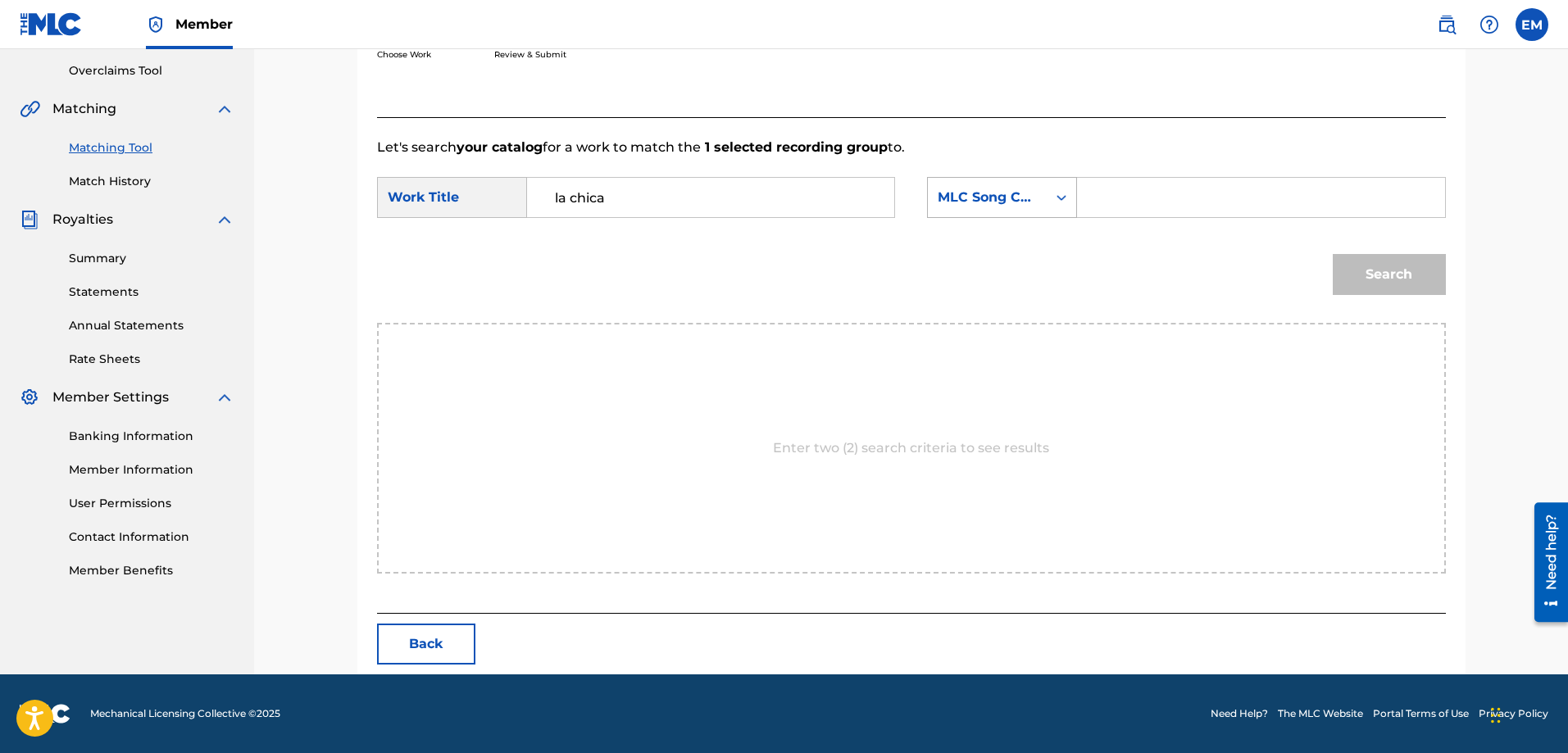
click at [1004, 200] on div "MLC Song Code" at bounding box center [988, 197] width 100 height 20
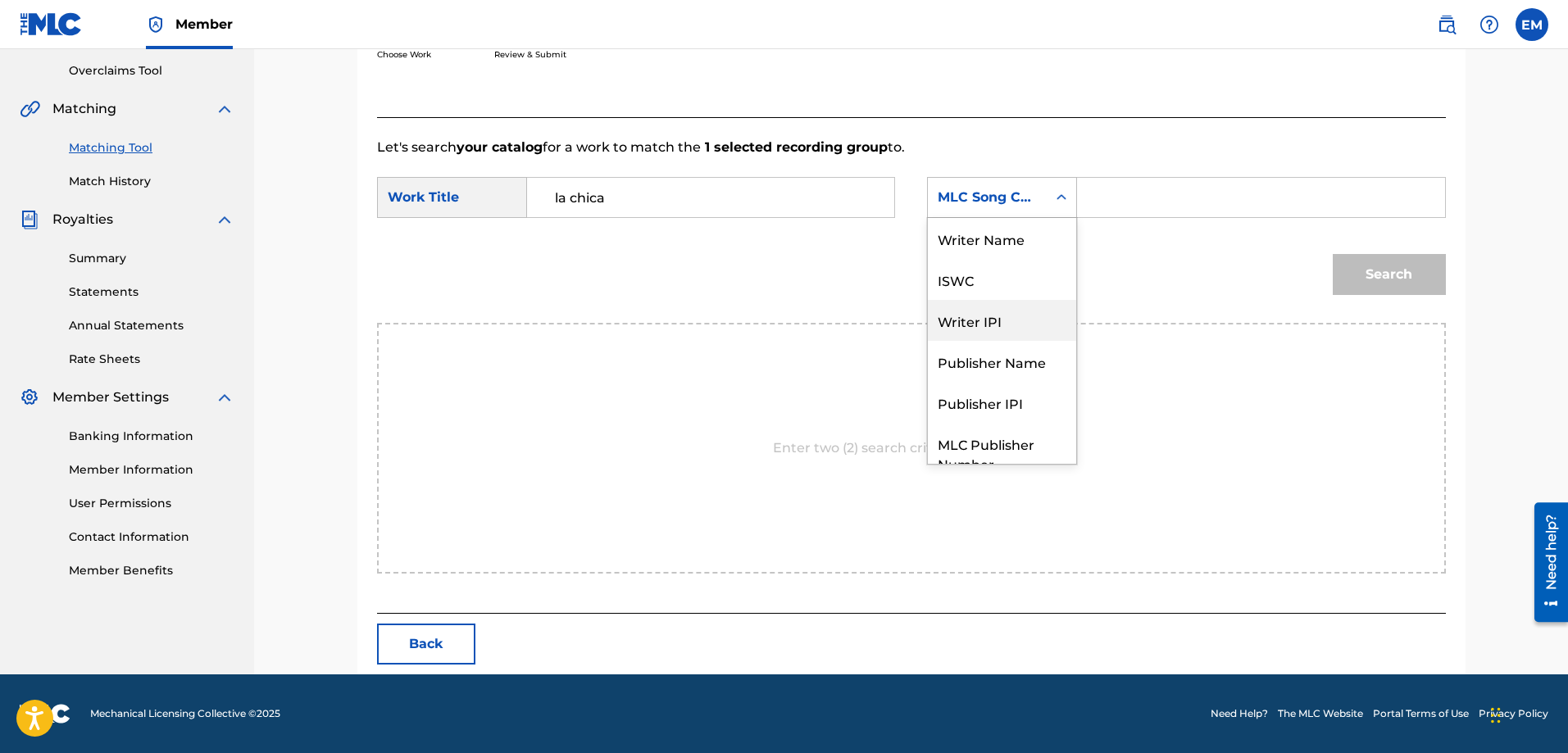
scroll to position [0, 0]
click at [990, 233] on div "Writer Name" at bounding box center [1002, 238] width 148 height 41
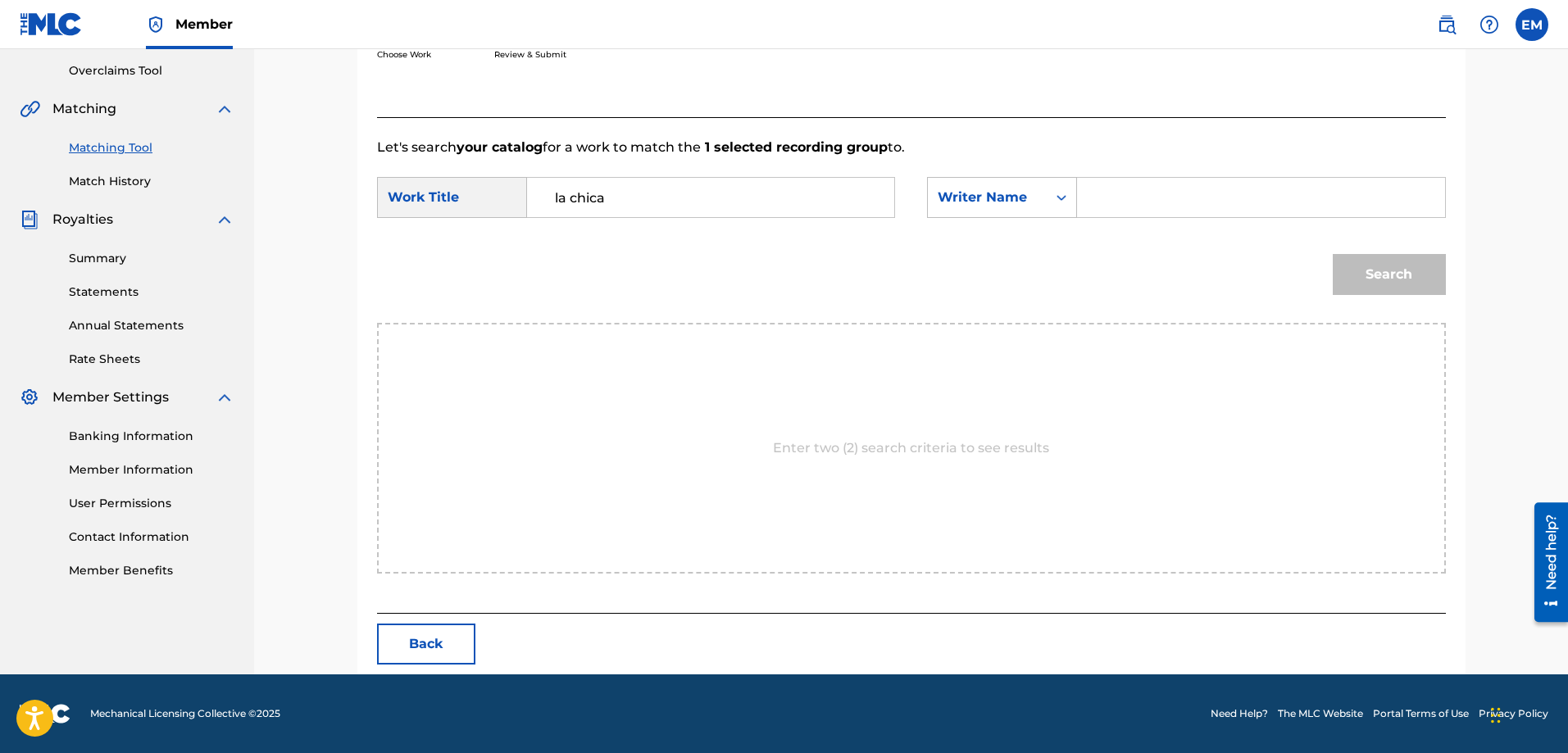
click at [1109, 190] on input "Search Form" at bounding box center [1260, 197] width 339 height 39
paste input "[PERSON_NAME]"
type input "[PERSON_NAME]"
click at [1333, 254] on button "Search" at bounding box center [1389, 274] width 113 height 41
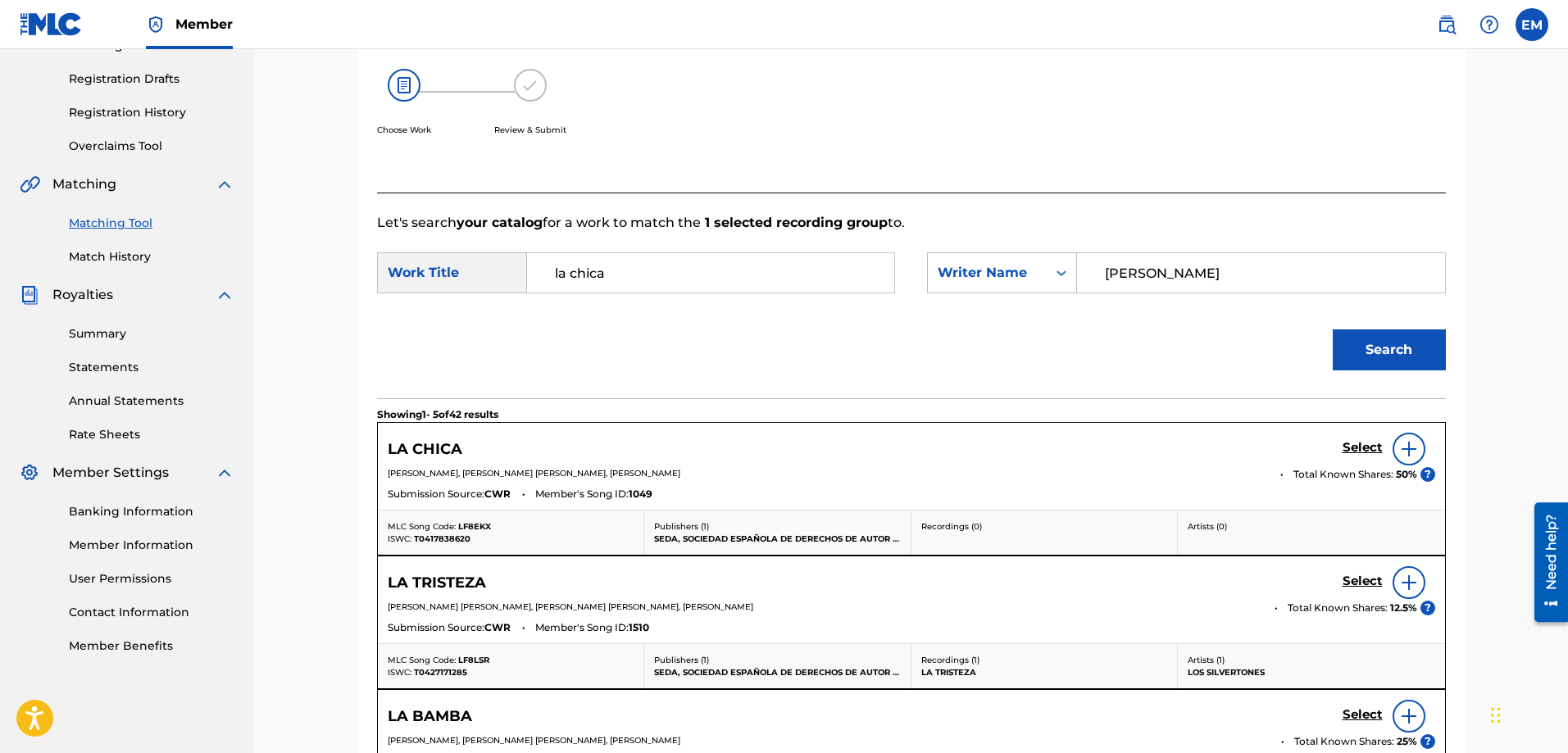
scroll to position [339, 0]
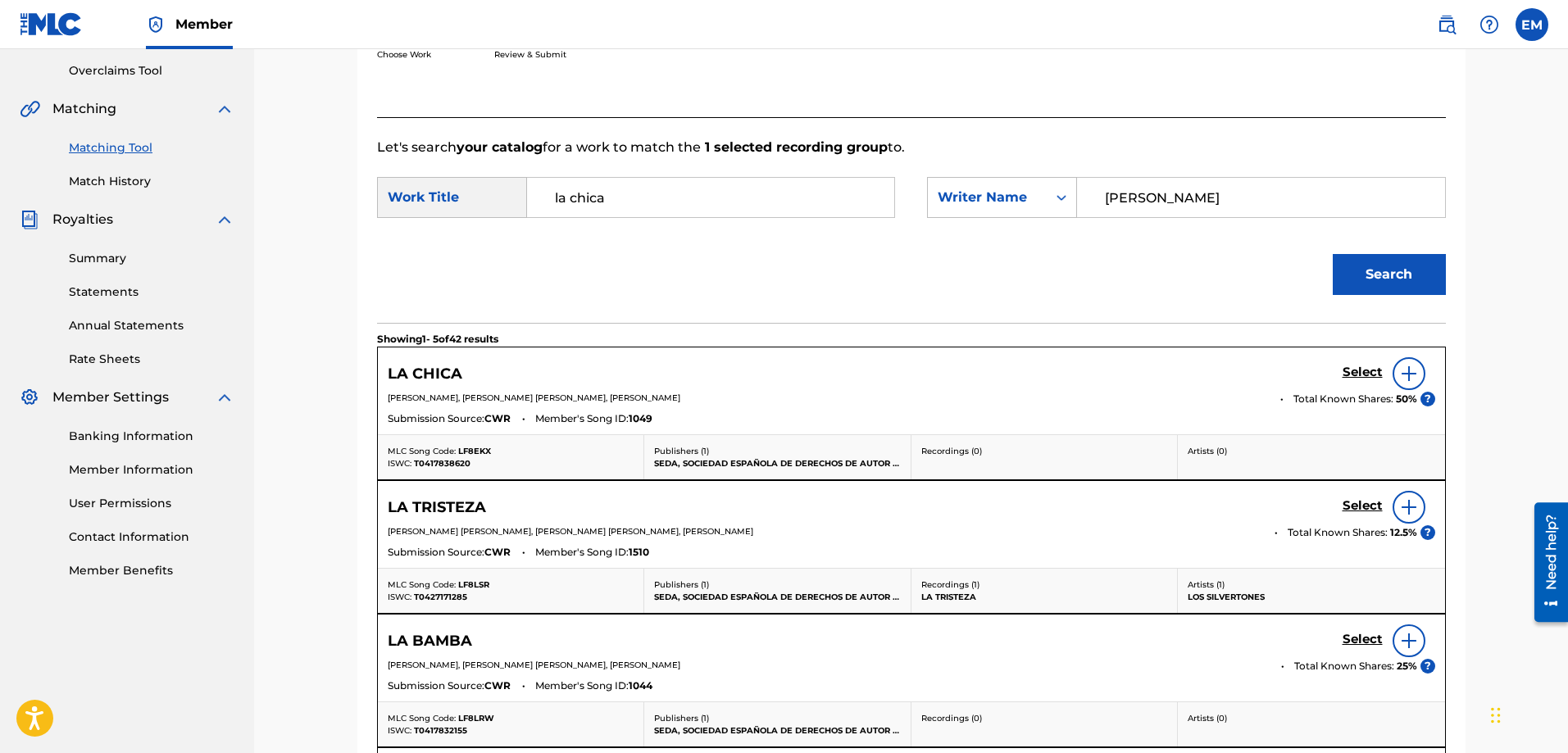
click at [1408, 375] on img at bounding box center [1409, 374] width 20 height 20
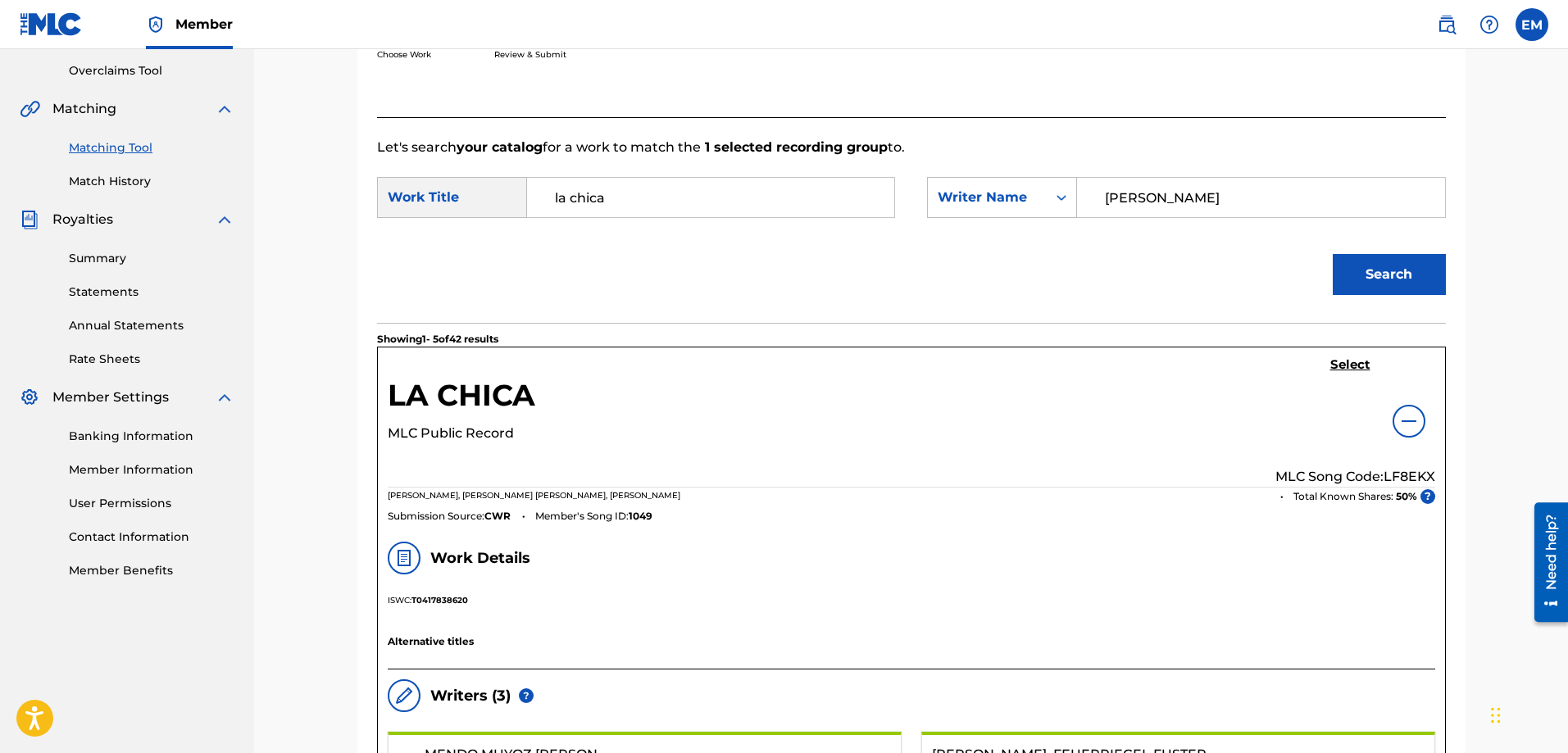
click at [1366, 369] on h5 "Select" at bounding box center [1350, 365] width 40 height 16
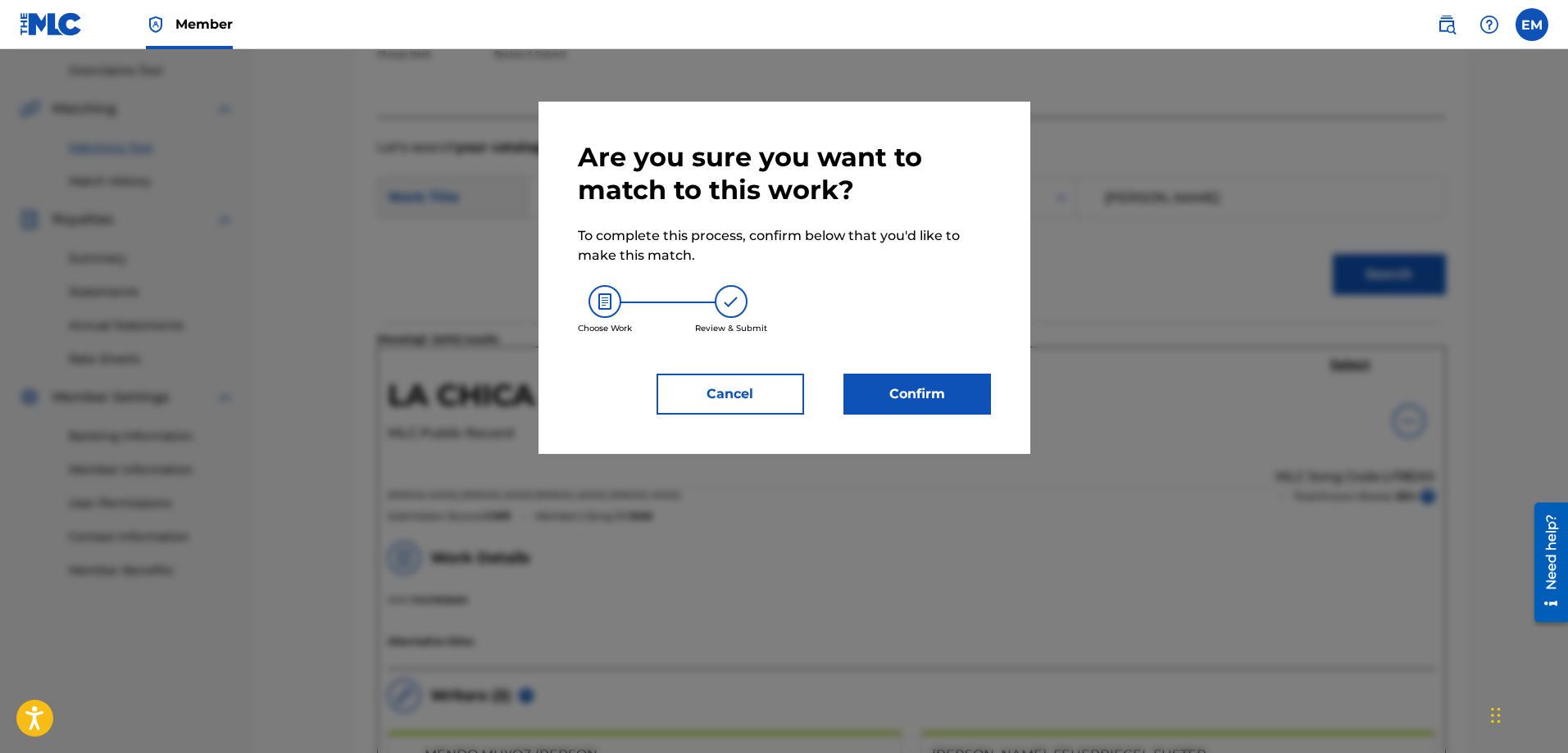
click at [916, 395] on button "Confirm" at bounding box center [917, 395] width 148 height 41
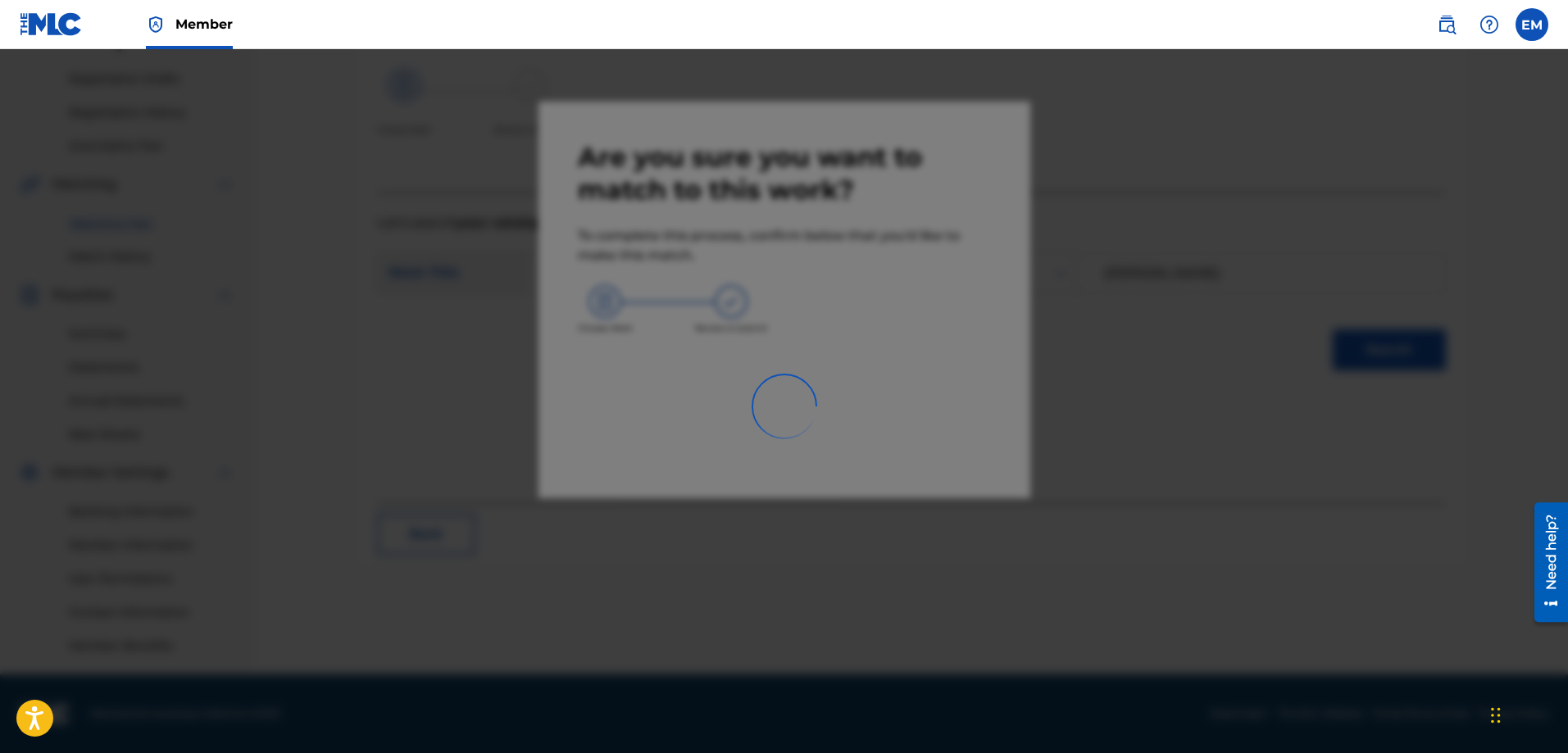
scroll to position [263, 0]
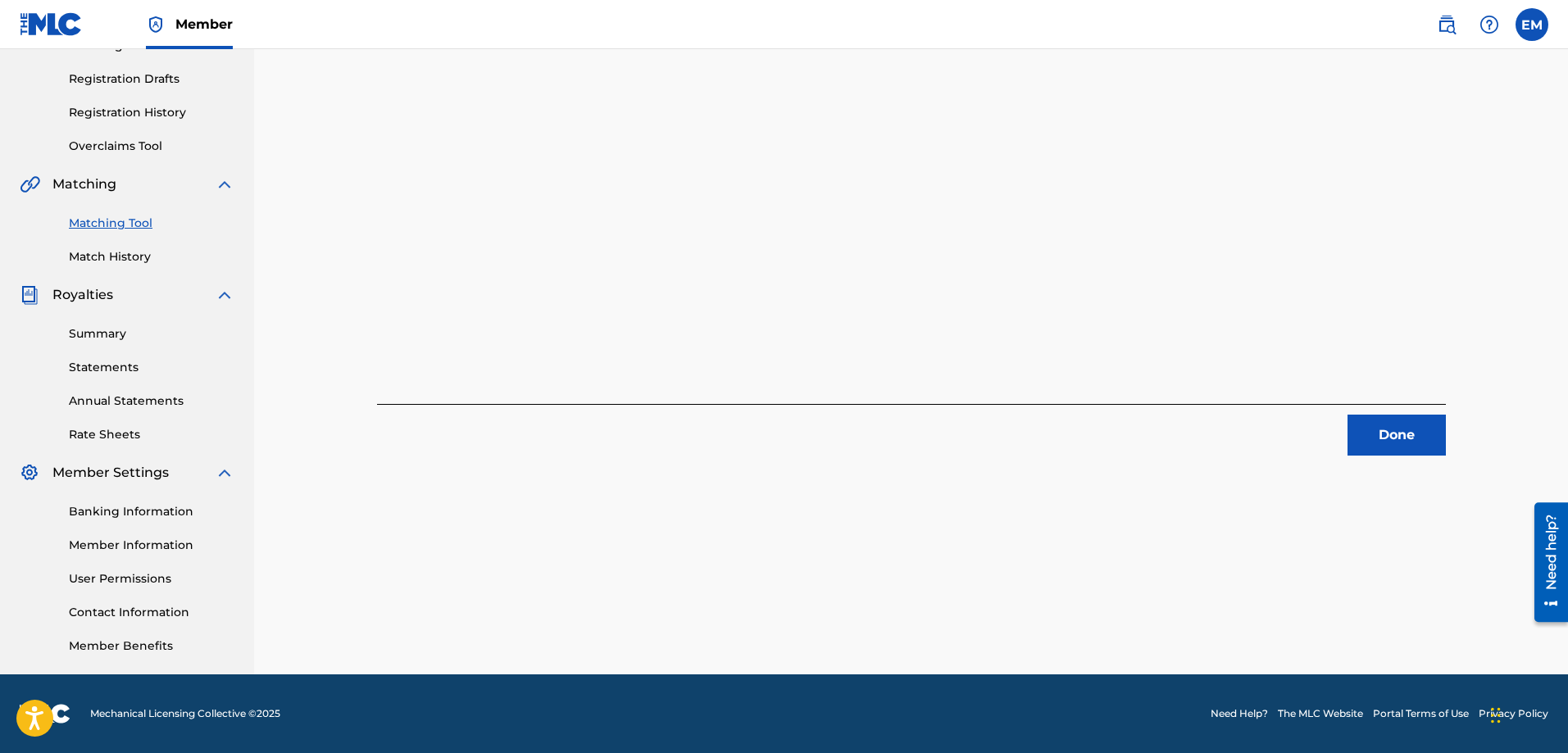
click at [1385, 440] on button "Done" at bounding box center [1397, 436] width 99 height 41
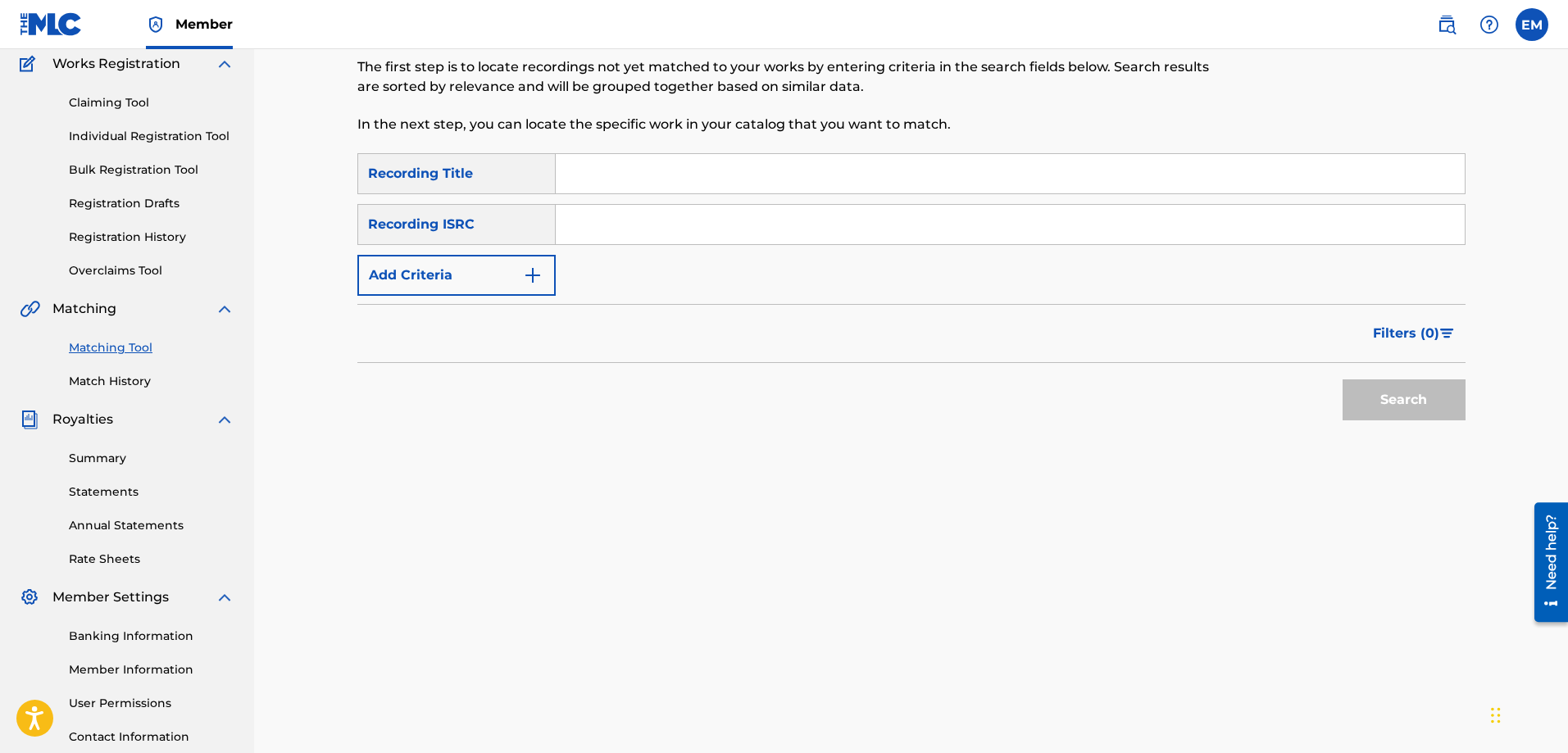
scroll to position [18, 0]
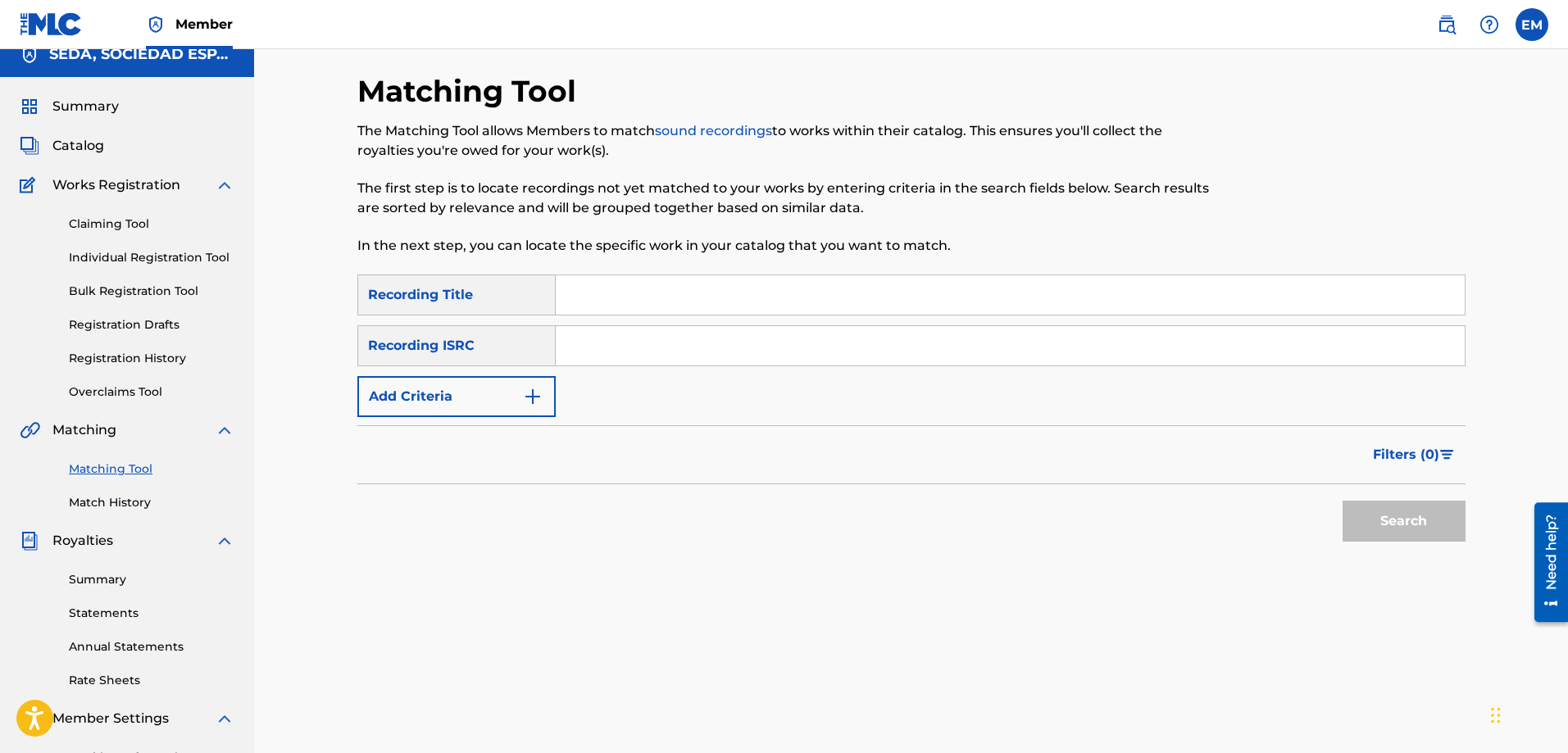
click at [648, 298] on input "Search Form" at bounding box center [1010, 295] width 910 height 39
type input "[PERSON_NAME] jazz"
click at [1343, 501] on button "Search" at bounding box center [1405, 522] width 123 height 41
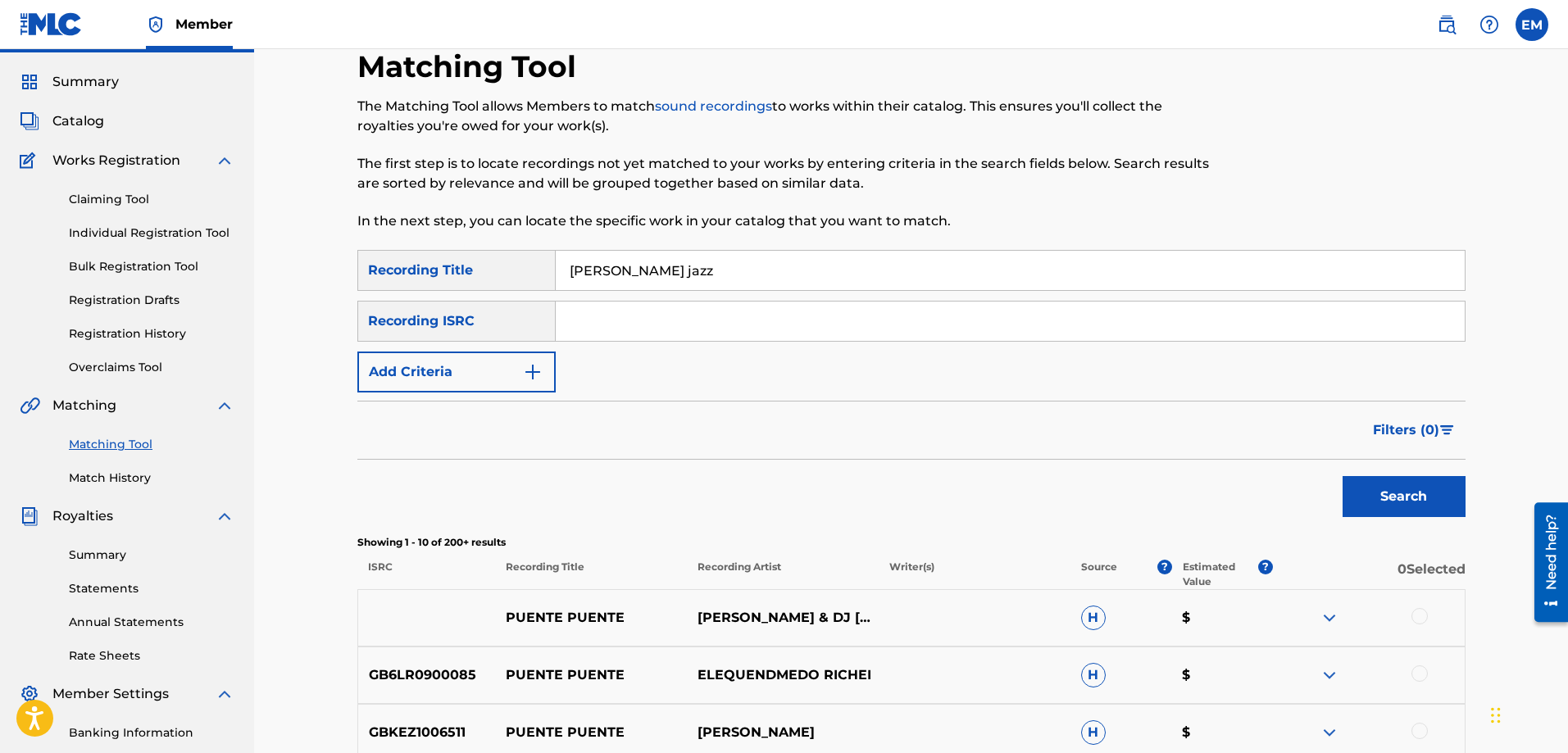
scroll to position [0, 0]
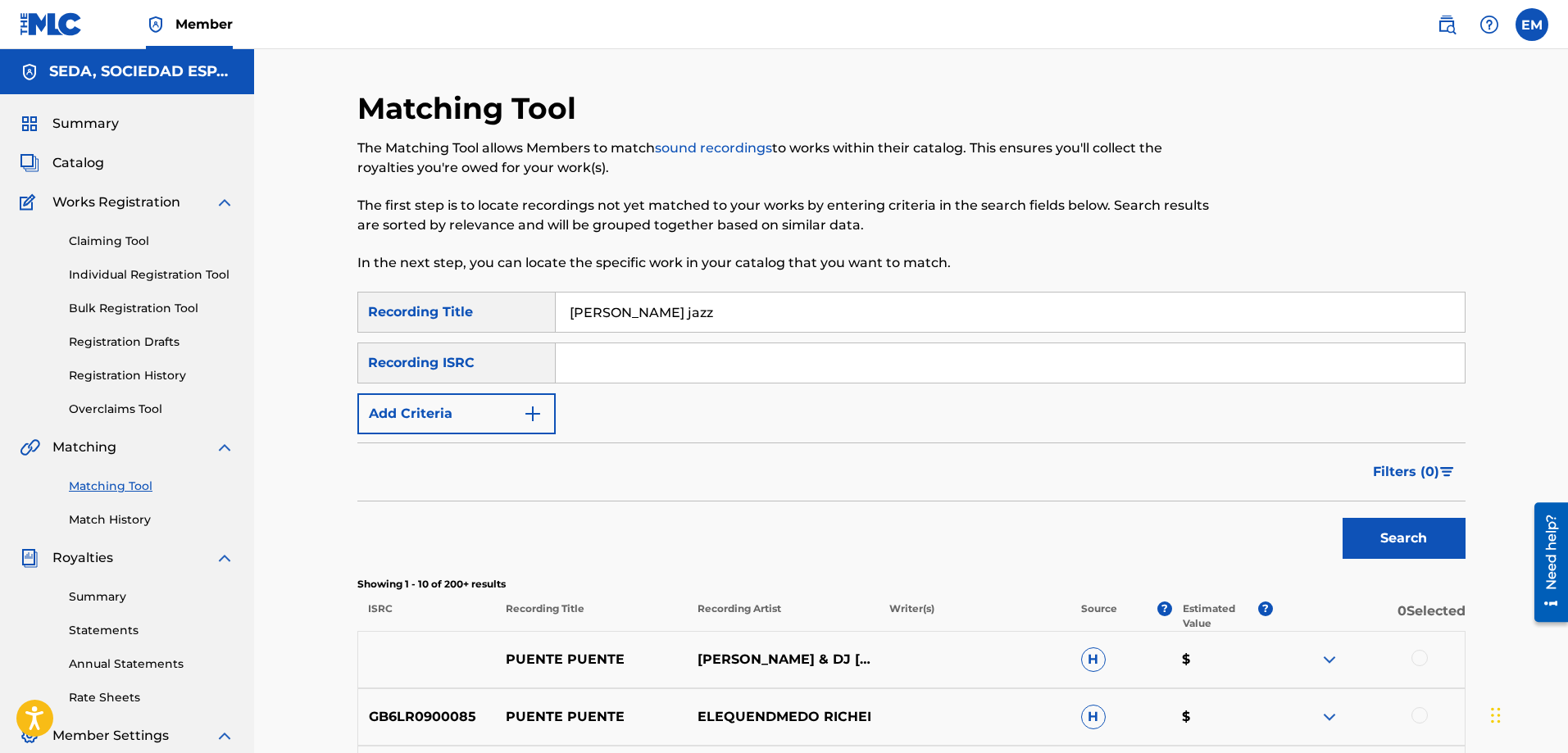
click at [493, 412] on button "Add Criteria" at bounding box center [456, 414] width 198 height 41
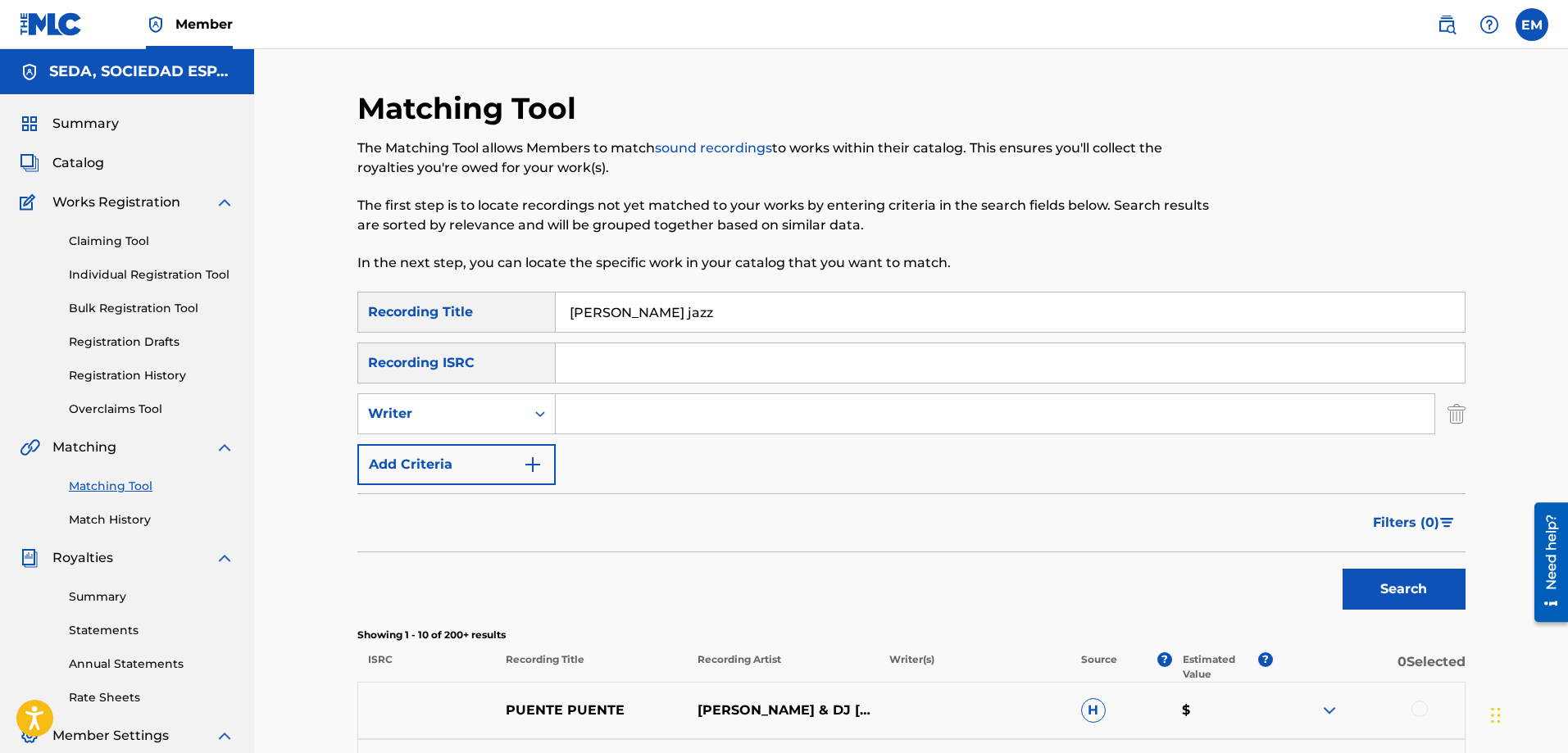
drag, startPoint x: 493, startPoint y: 412, endPoint x: 598, endPoint y: 414, distance: 105.0
click at [598, 414] on input "Search Form" at bounding box center [996, 414] width 879 height 39
type input "[PERSON_NAME]"
click at [1343, 568] on button "Search" at bounding box center [1405, 589] width 123 height 41
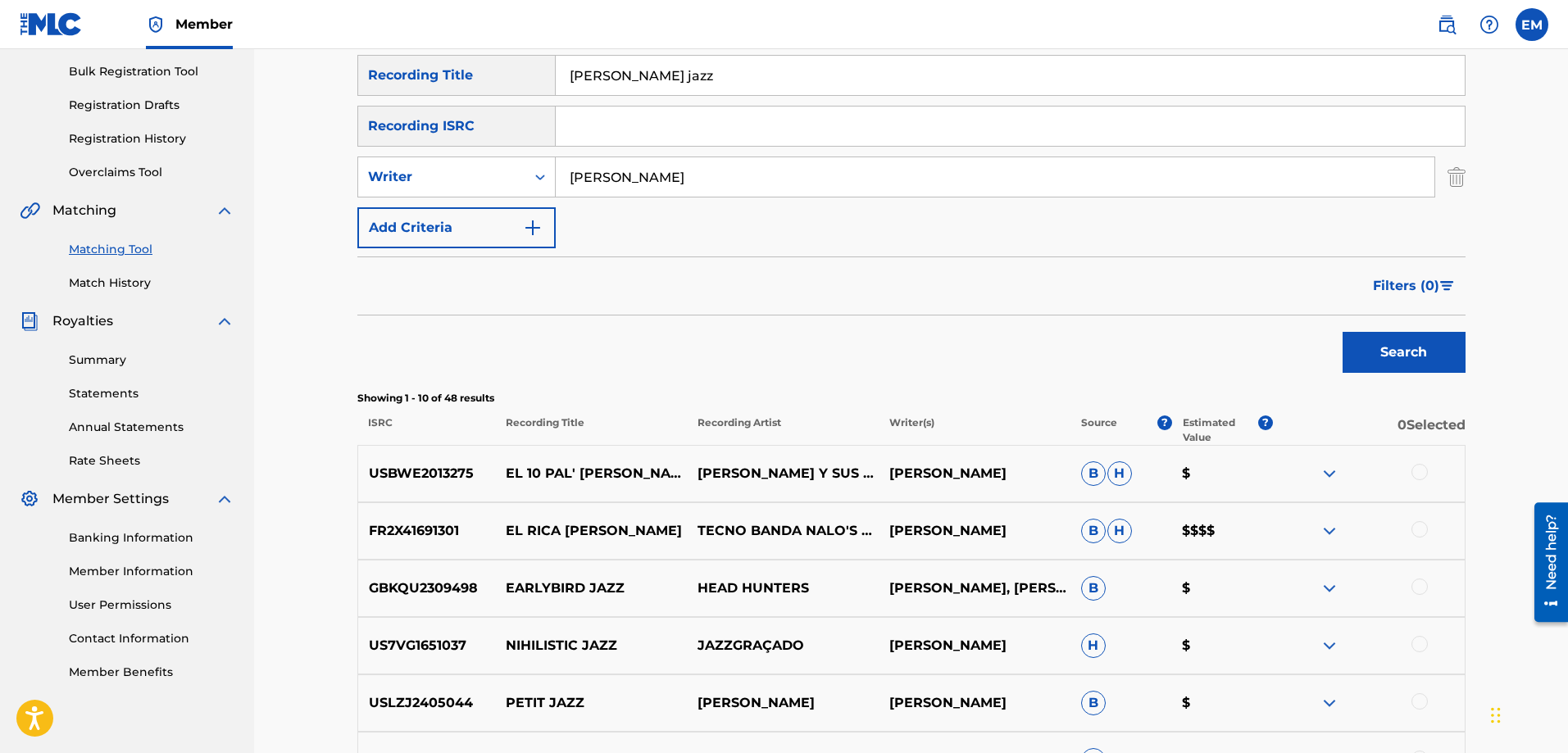
scroll to position [164, 0]
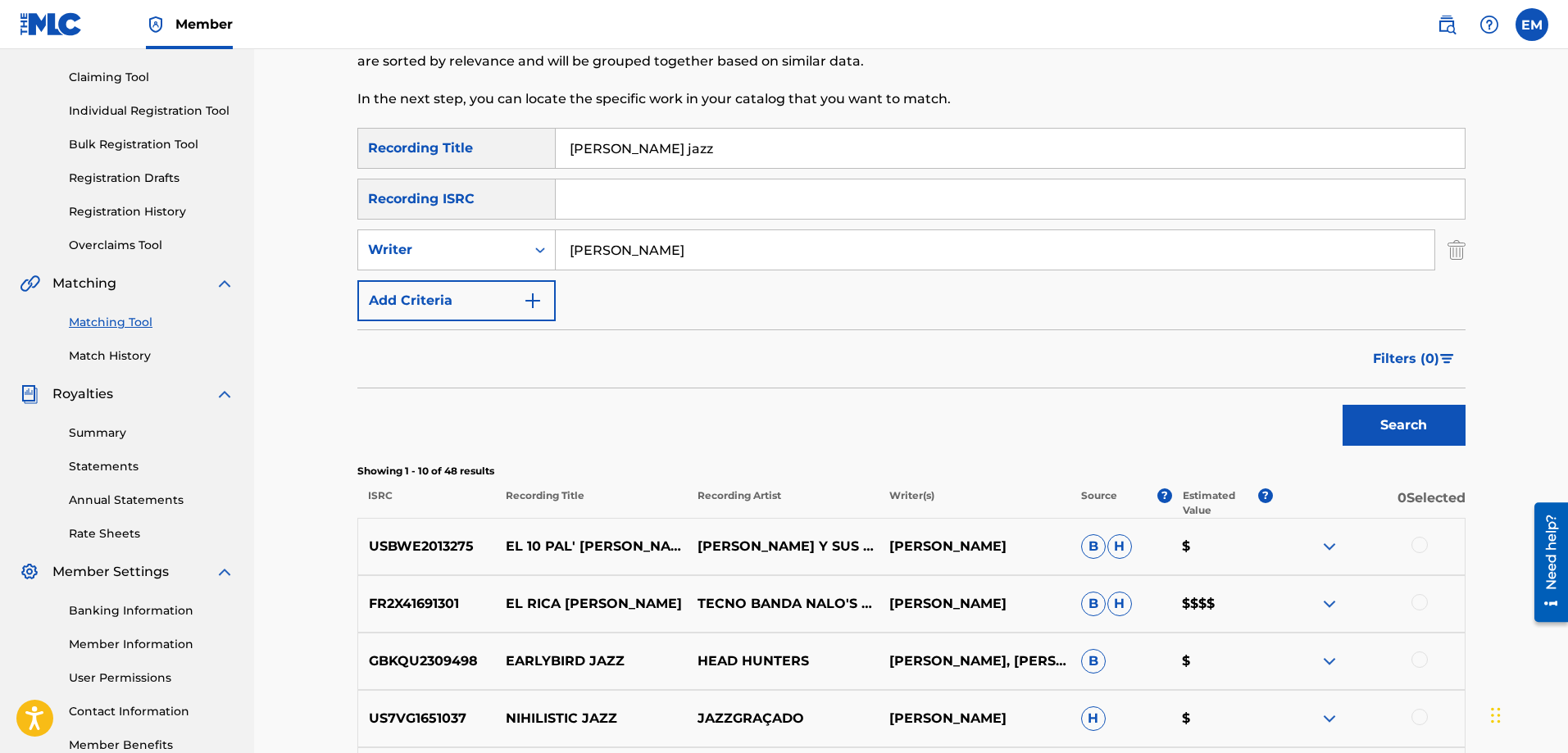
click at [488, 303] on button "Add Criteria" at bounding box center [456, 301] width 198 height 41
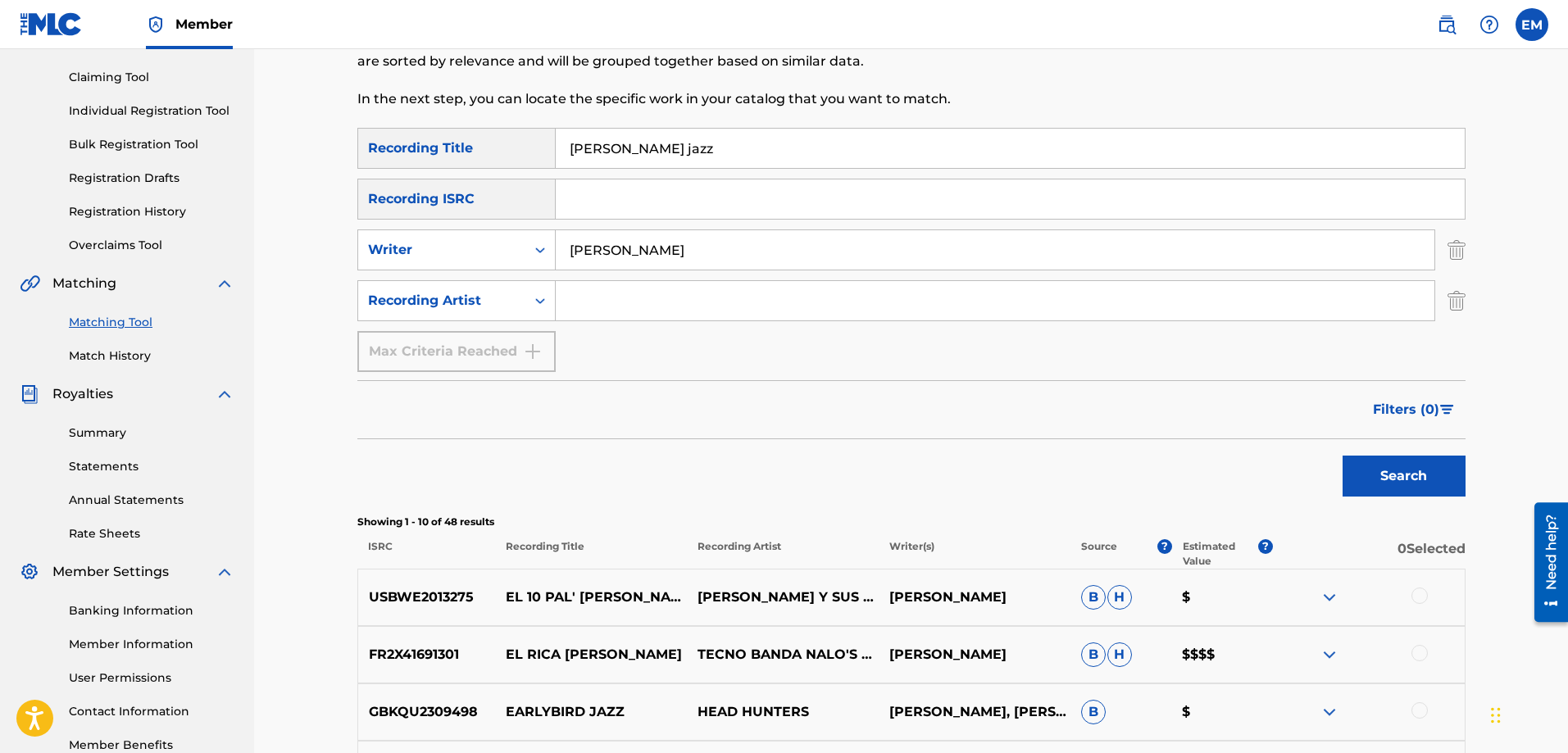
click at [603, 299] on input "Search Form" at bounding box center [996, 301] width 879 height 39
type input "suburbano"
click at [1343, 456] on button "Search" at bounding box center [1405, 477] width 123 height 41
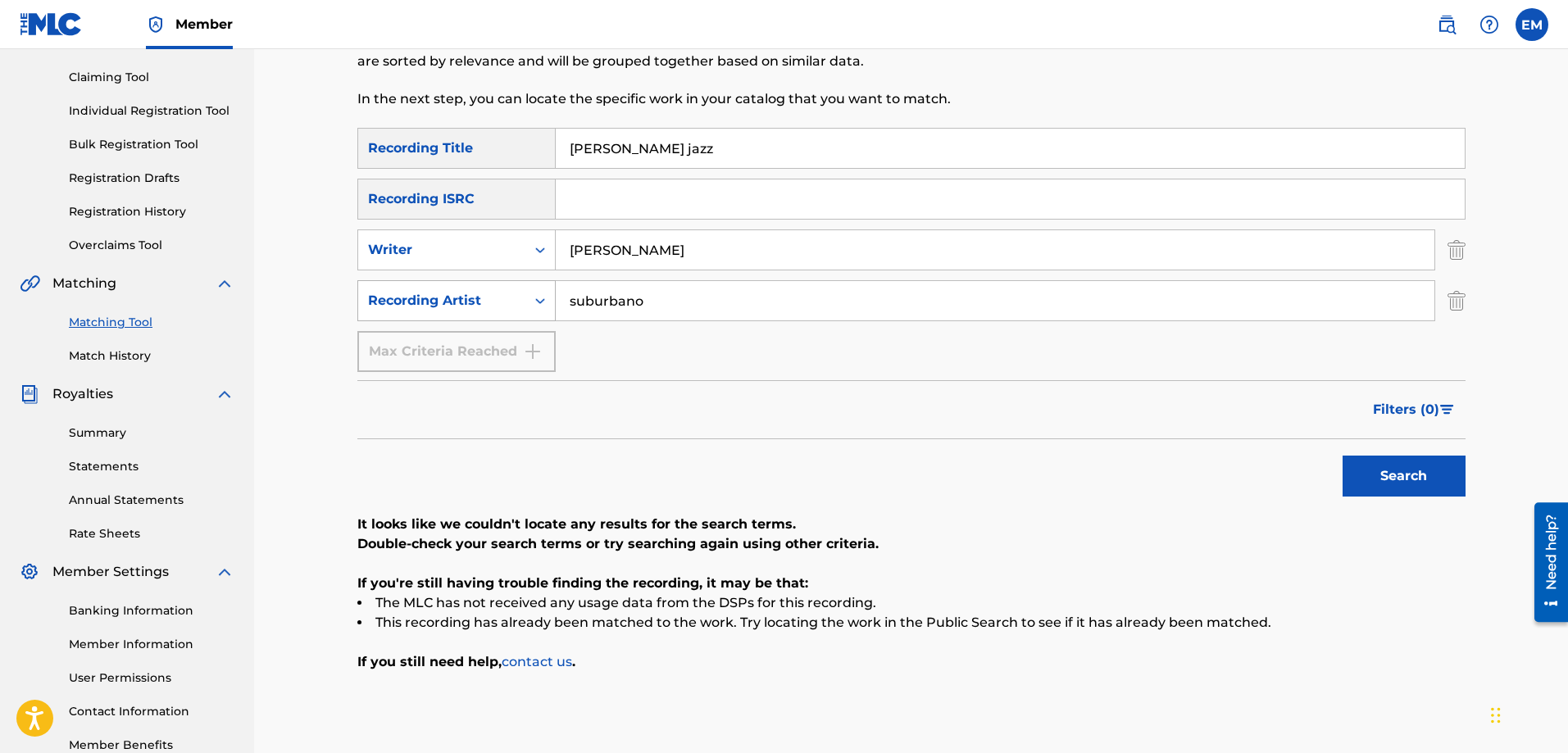
drag, startPoint x: 668, startPoint y: 297, endPoint x: 531, endPoint y: 314, distance: 138.1
click at [539, 310] on div "SearchWithCriteria0b0be2e6-1d43-49c1-8860-d98a9d3ff9da Recording Artist suburba…" at bounding box center [911, 301] width 1109 height 41
paste input "[PERSON_NAME]"
type input "[PERSON_NAME]"
click at [1343, 456] on button "Search" at bounding box center [1405, 477] width 123 height 41
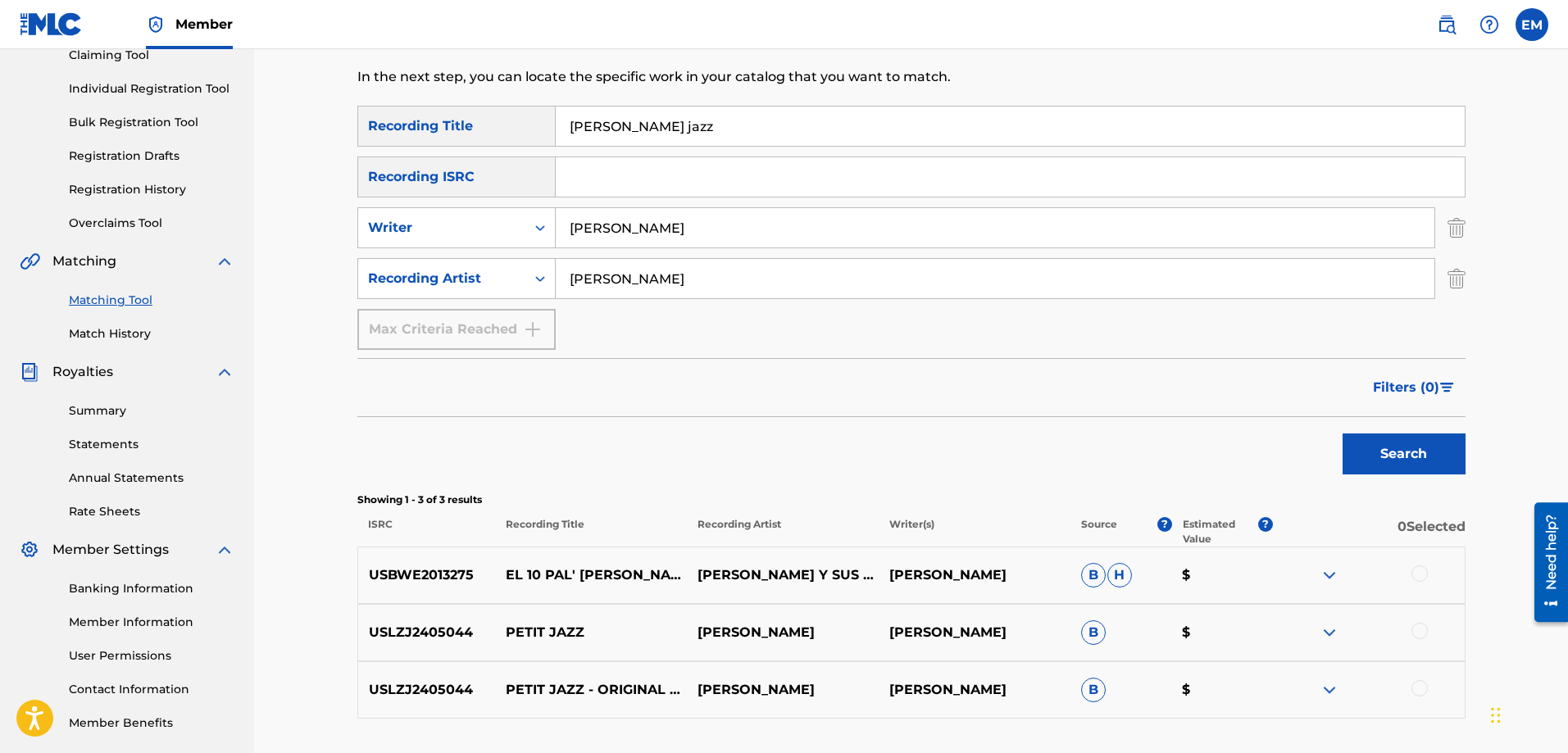
scroll to position [66, 0]
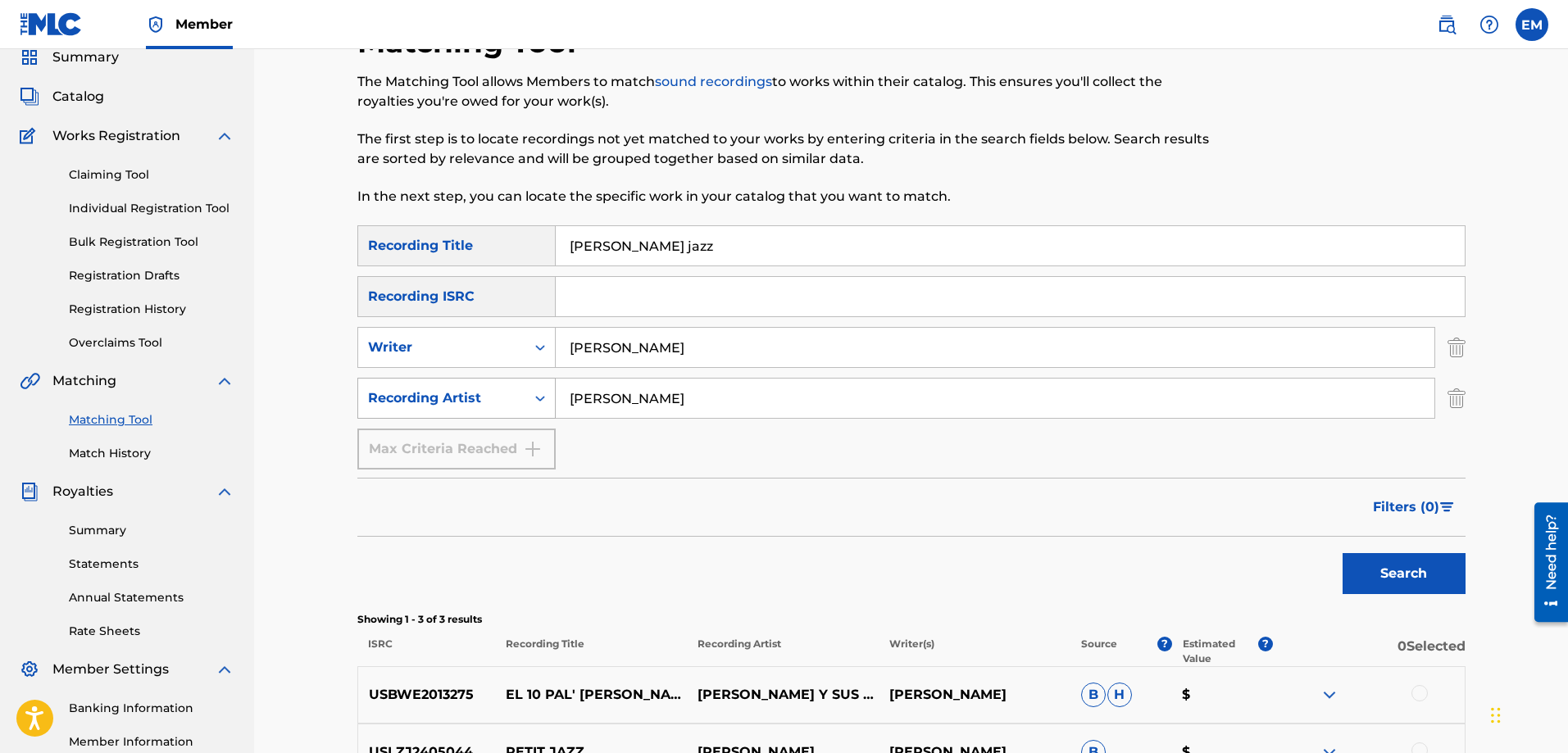
drag, startPoint x: 710, startPoint y: 396, endPoint x: 531, endPoint y: 395, distance: 179.0
click at [535, 397] on div "SearchWithCriteria0b0be2e6-1d43-49c1-8860-d98a9d3ff9da Recording Artist [PERSON…" at bounding box center [911, 398] width 1109 height 41
click at [1343, 553] on button "Search" at bounding box center [1405, 573] width 123 height 41
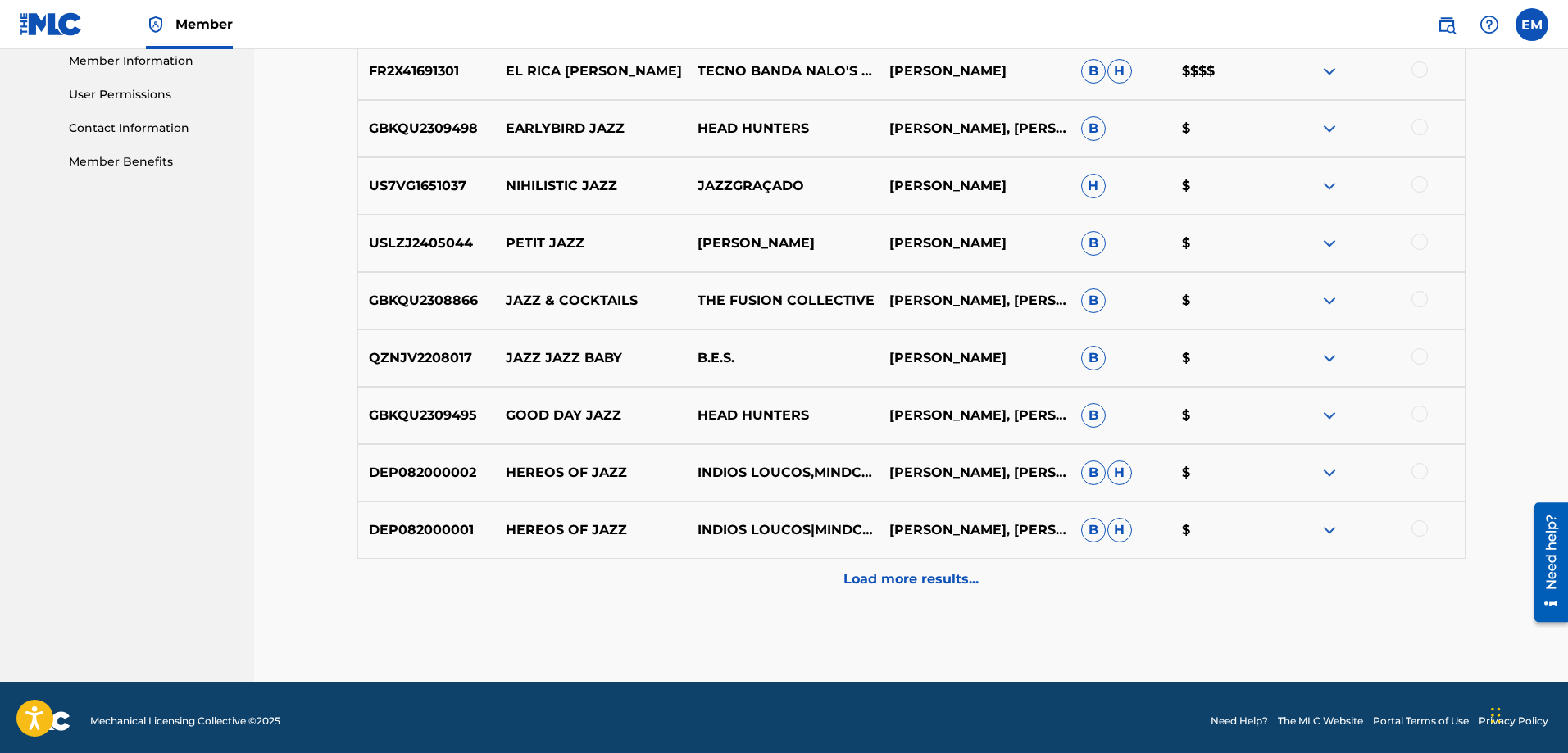
scroll to position [755, 0]
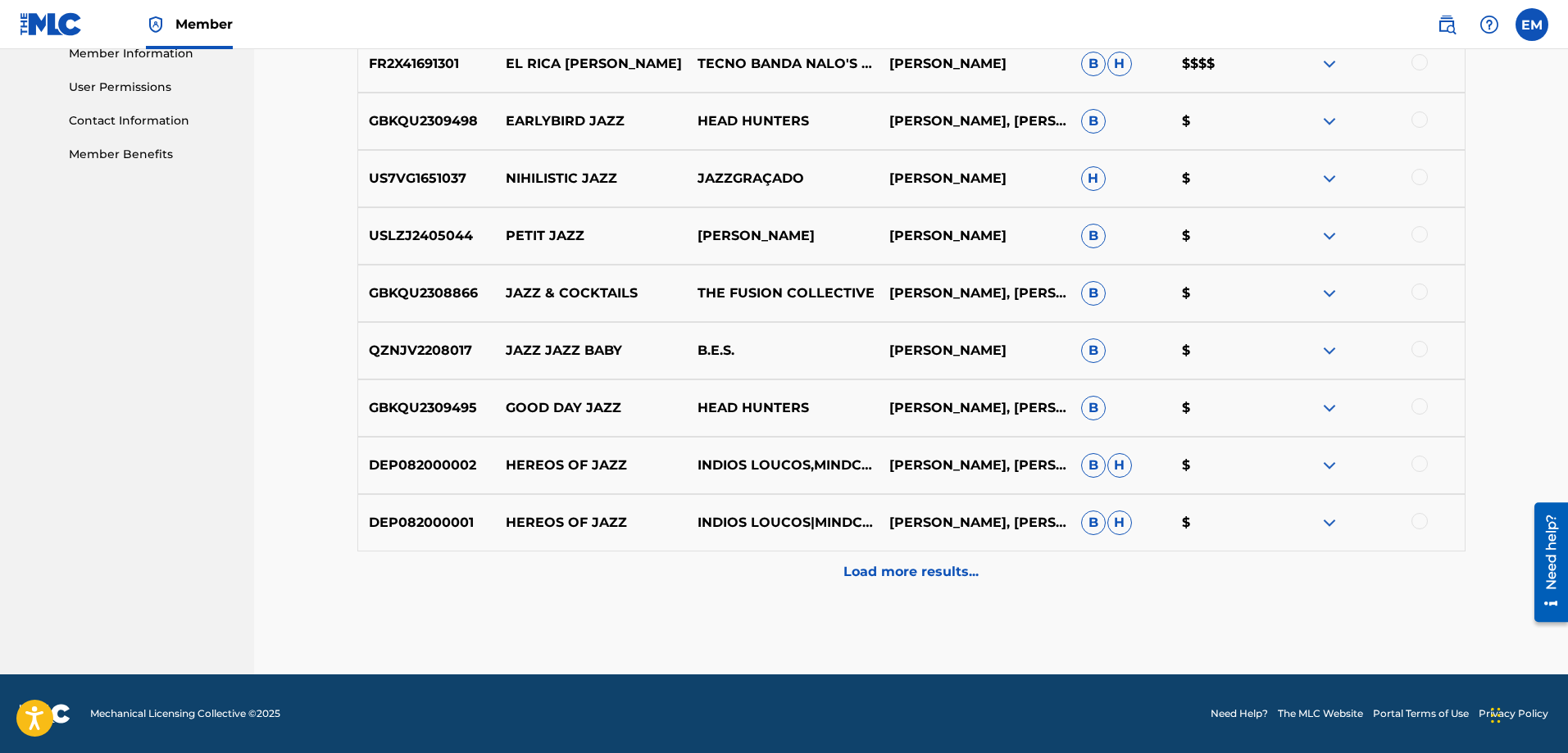
click at [852, 580] on p "Load more results..." at bounding box center [911, 572] width 135 height 20
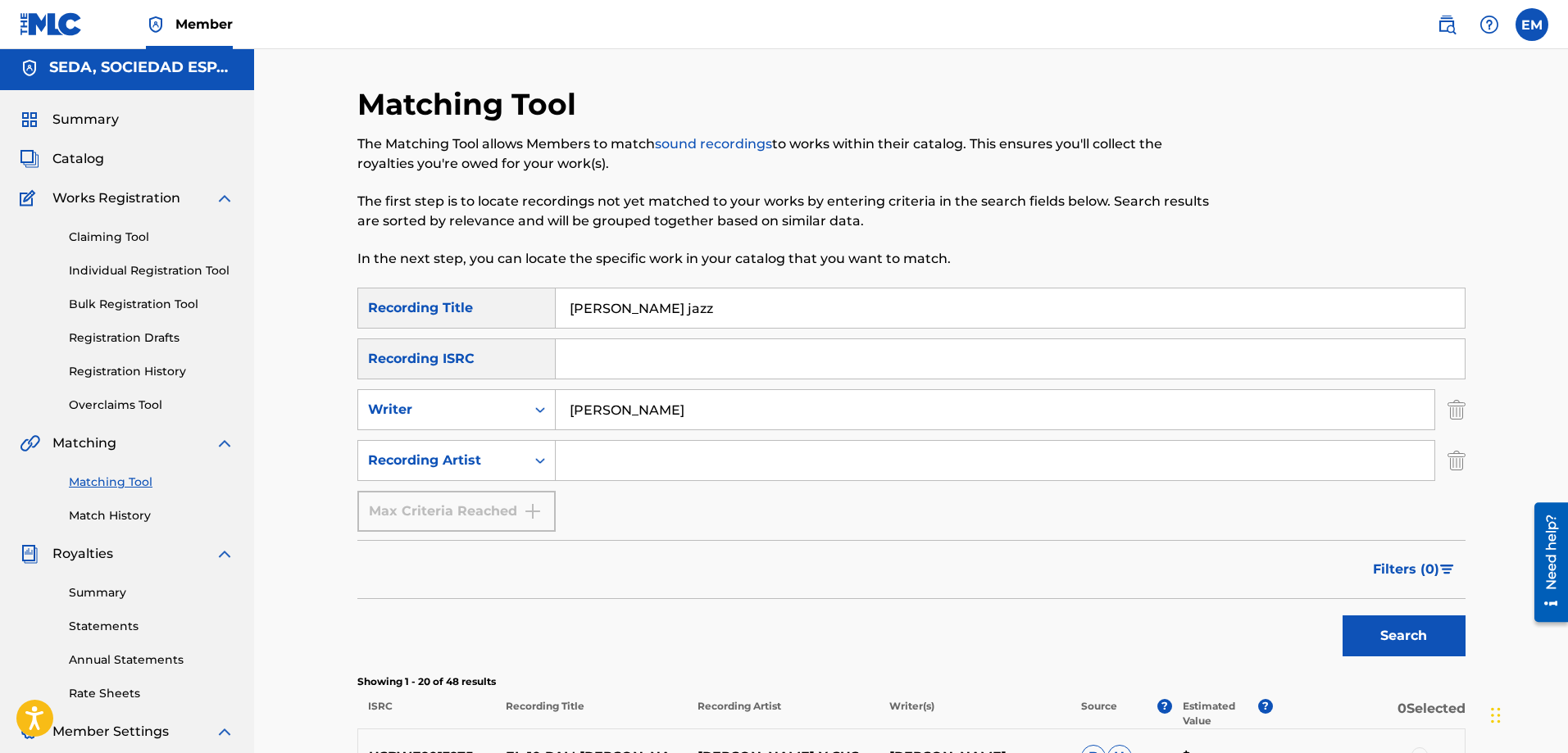
scroll to position [0, 0]
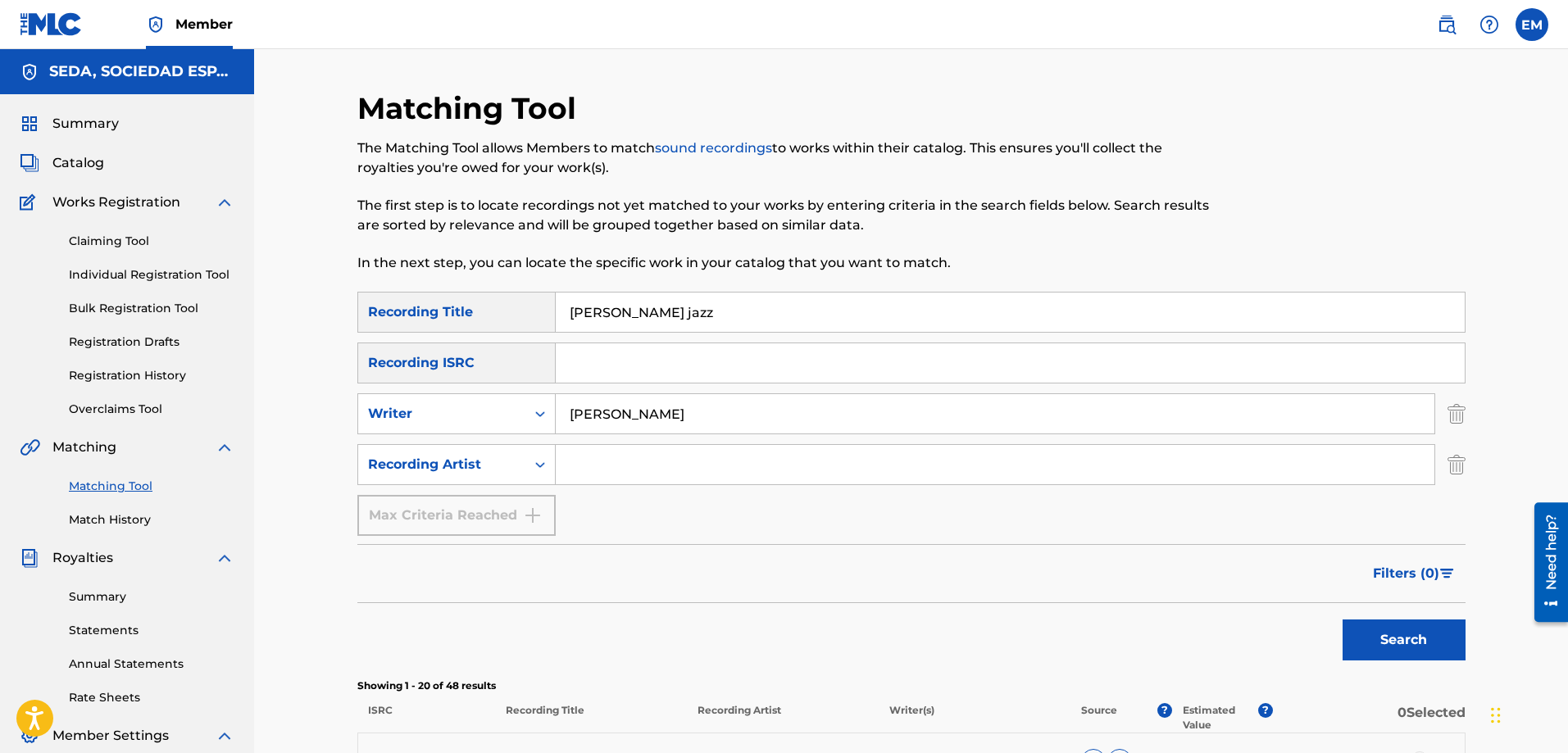
drag, startPoint x: 689, startPoint y: 308, endPoint x: 473, endPoint y: 308, distance: 216.0
click at [473, 308] on div "SearchWithCriteriab1ac4630-cecb-4e2e-83b4-cac262e97a47 Recording Title [PERSON_…" at bounding box center [911, 313] width 1109 height 41
click at [1343, 619] on button "Search" at bounding box center [1405, 640] width 123 height 41
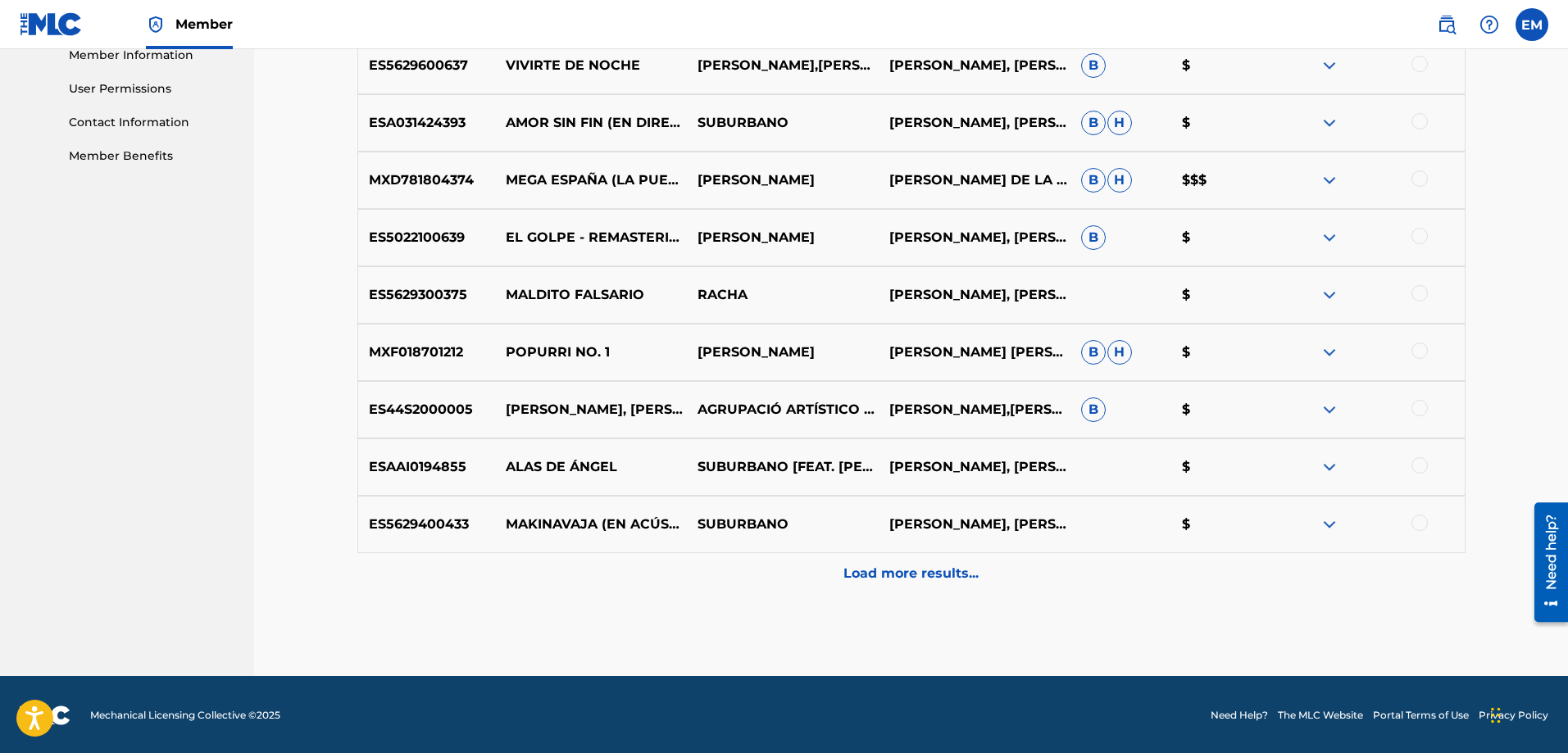
scroll to position [755, 0]
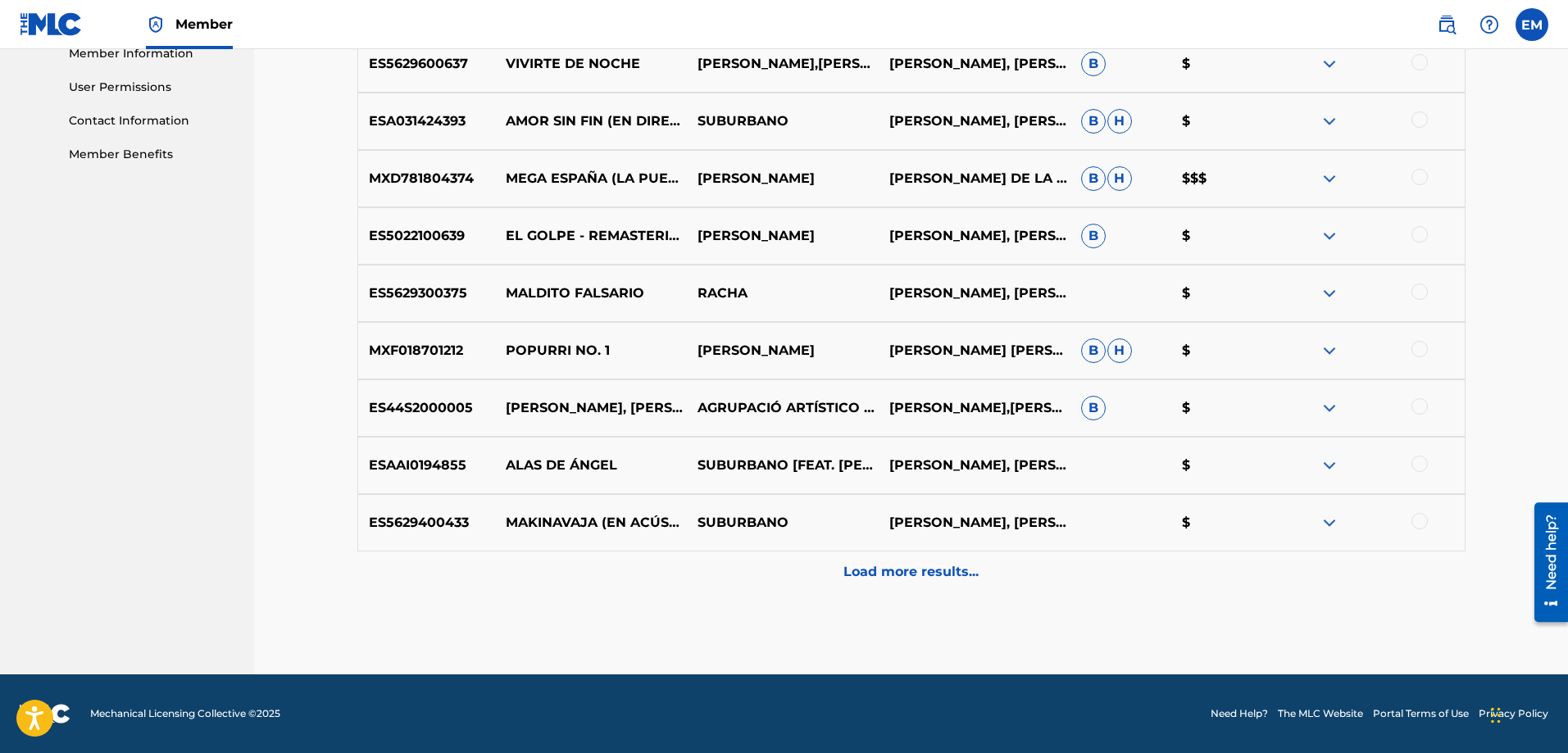
click at [890, 575] on p "Load more results..." at bounding box center [911, 572] width 135 height 20
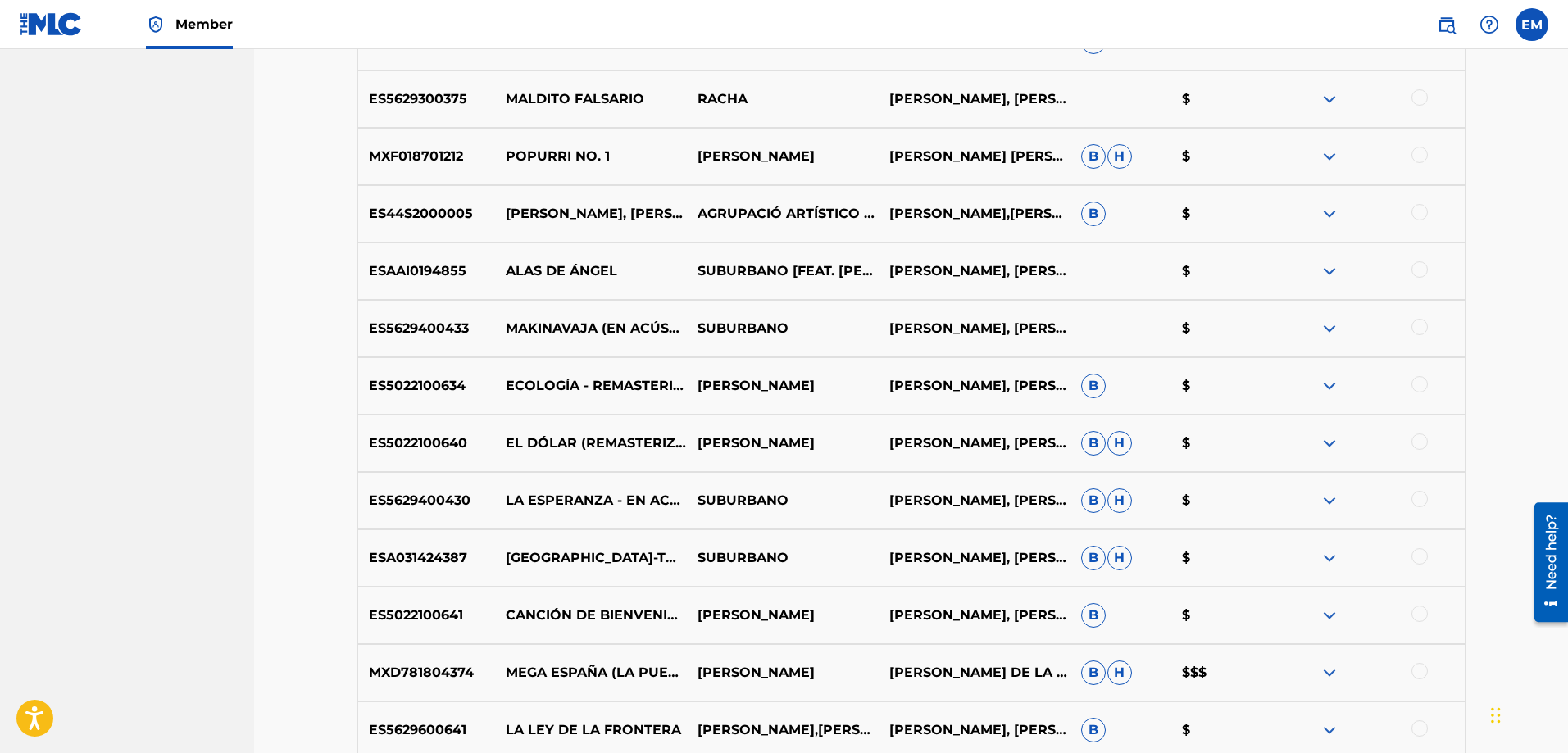
scroll to position [1328, 0]
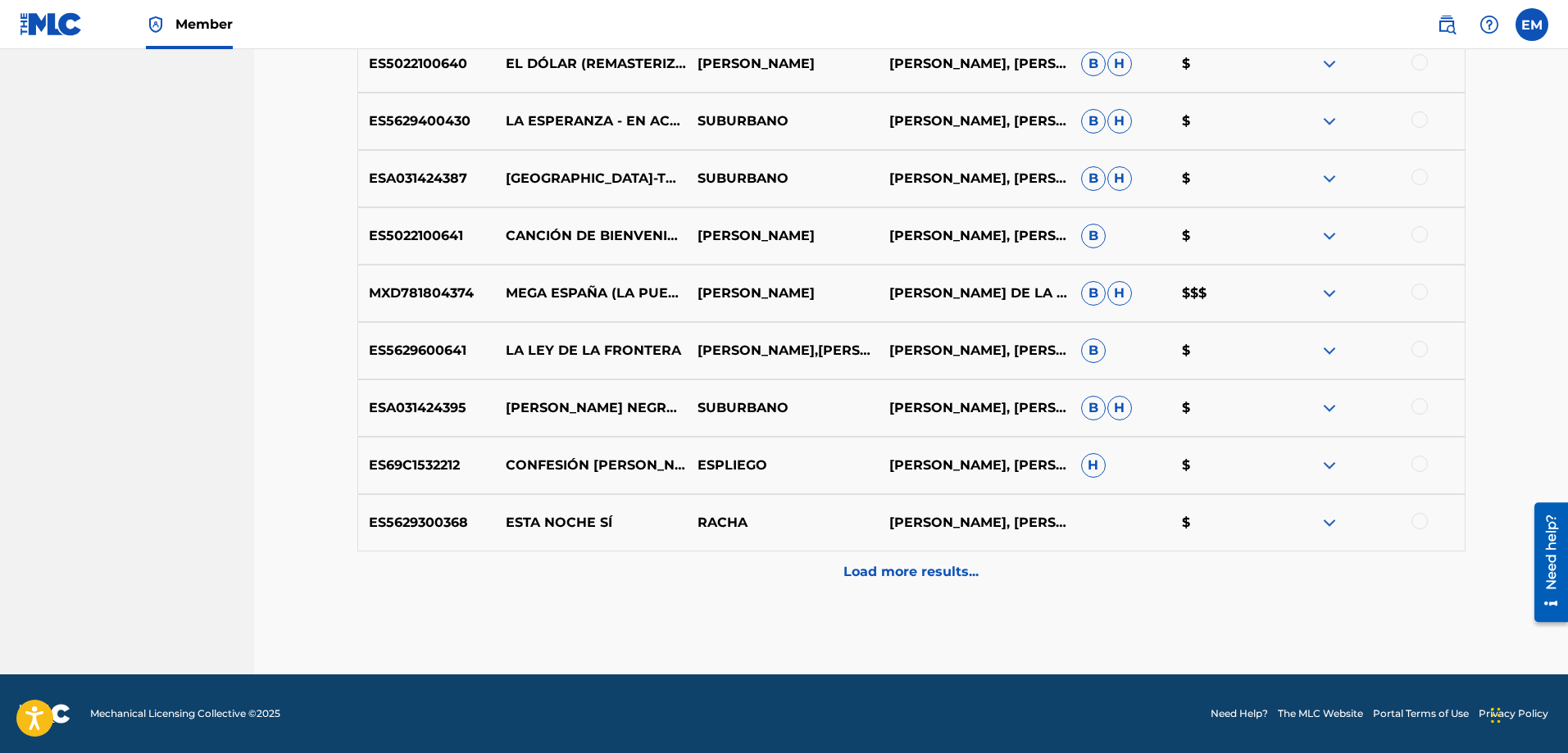
click at [923, 556] on div "Load more results..." at bounding box center [911, 572] width 1109 height 41
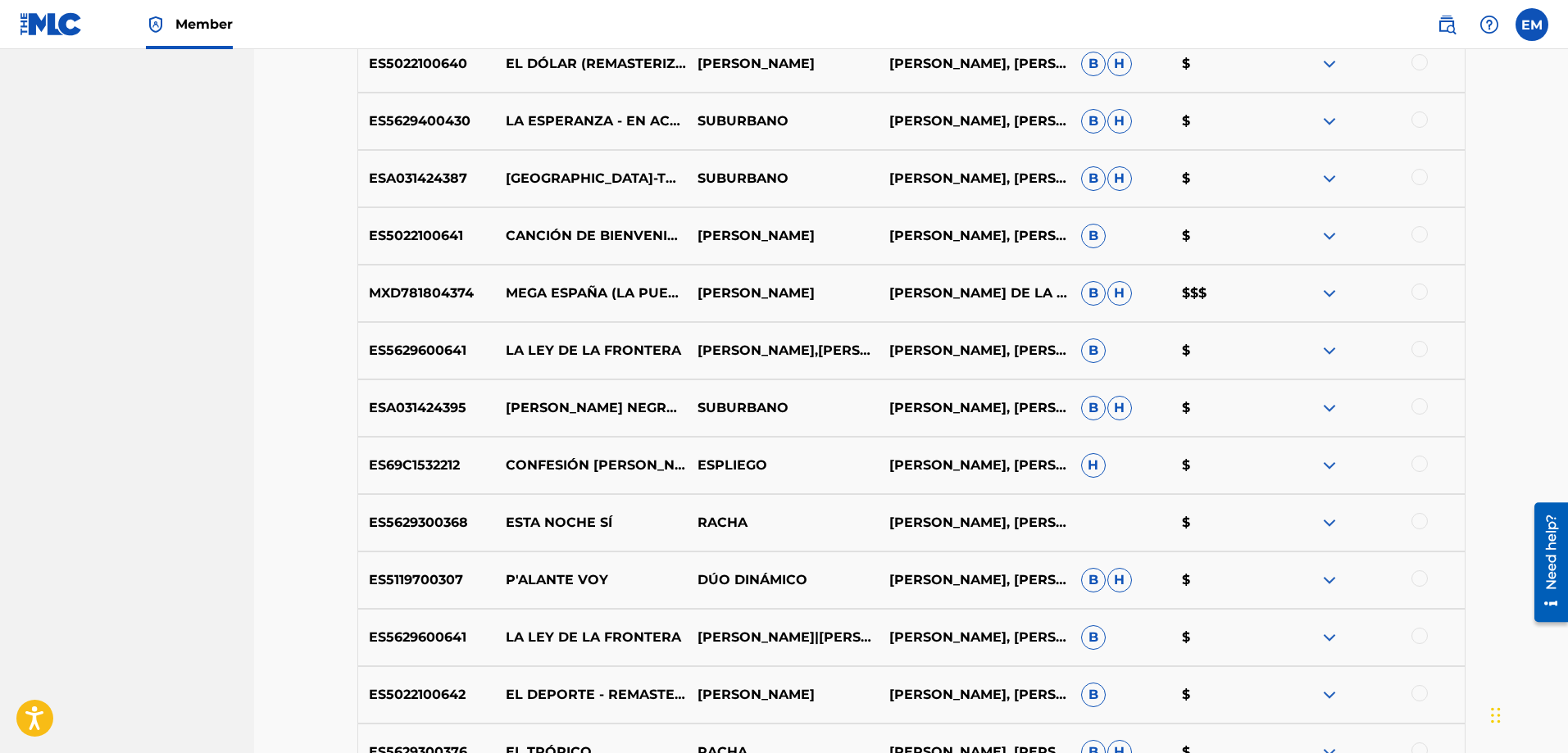
click at [1420, 636] on div at bounding box center [1420, 636] width 17 height 17
click at [1107, 607] on button "Match 1 Group" at bounding box center [1152, 619] width 181 height 41
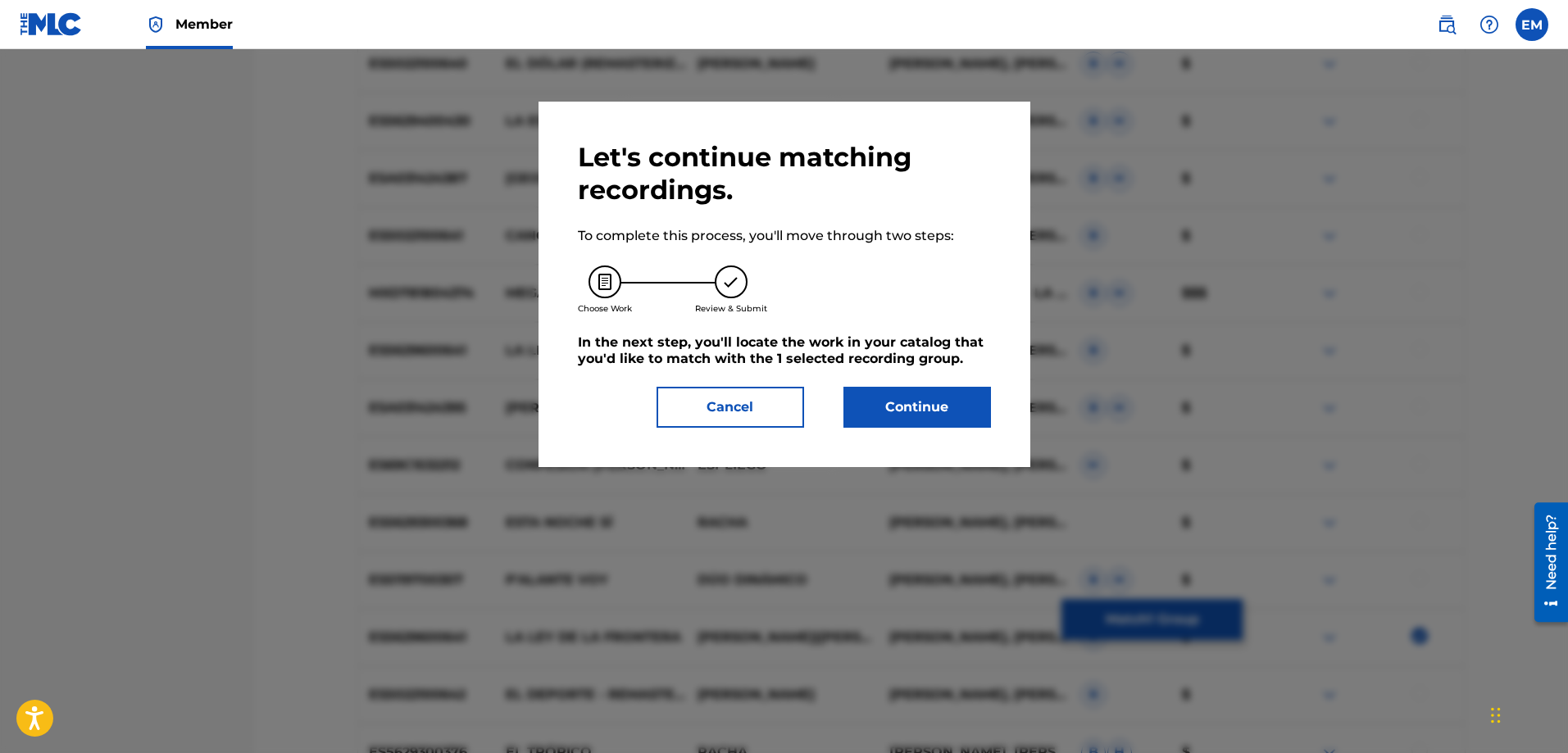
click at [903, 410] on button "Continue" at bounding box center [917, 407] width 148 height 41
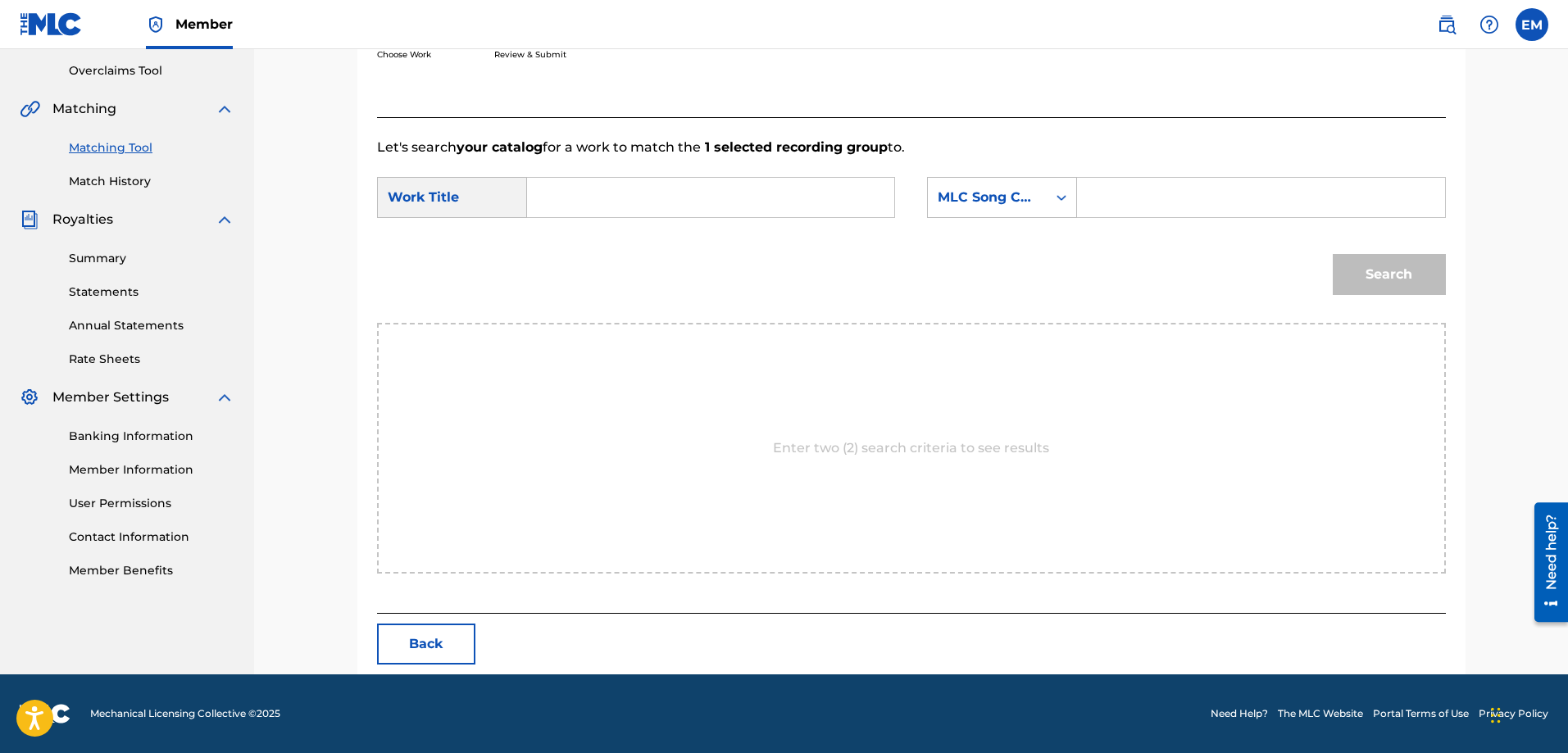
click at [604, 170] on form "SearchWithCriteria247248eb-f006-42fd-962e-f9587fba75a4 Work Title SearchWithCri…" at bounding box center [911, 240] width 1069 height 166
click at [598, 190] on input "Search Form" at bounding box center [710, 197] width 339 height 39
click at [572, 239] on strong "puente" at bounding box center [579, 234] width 49 height 16
type input "[PERSON_NAME] jazz"
click at [942, 202] on div "MLC Song Code" at bounding box center [988, 197] width 100 height 20
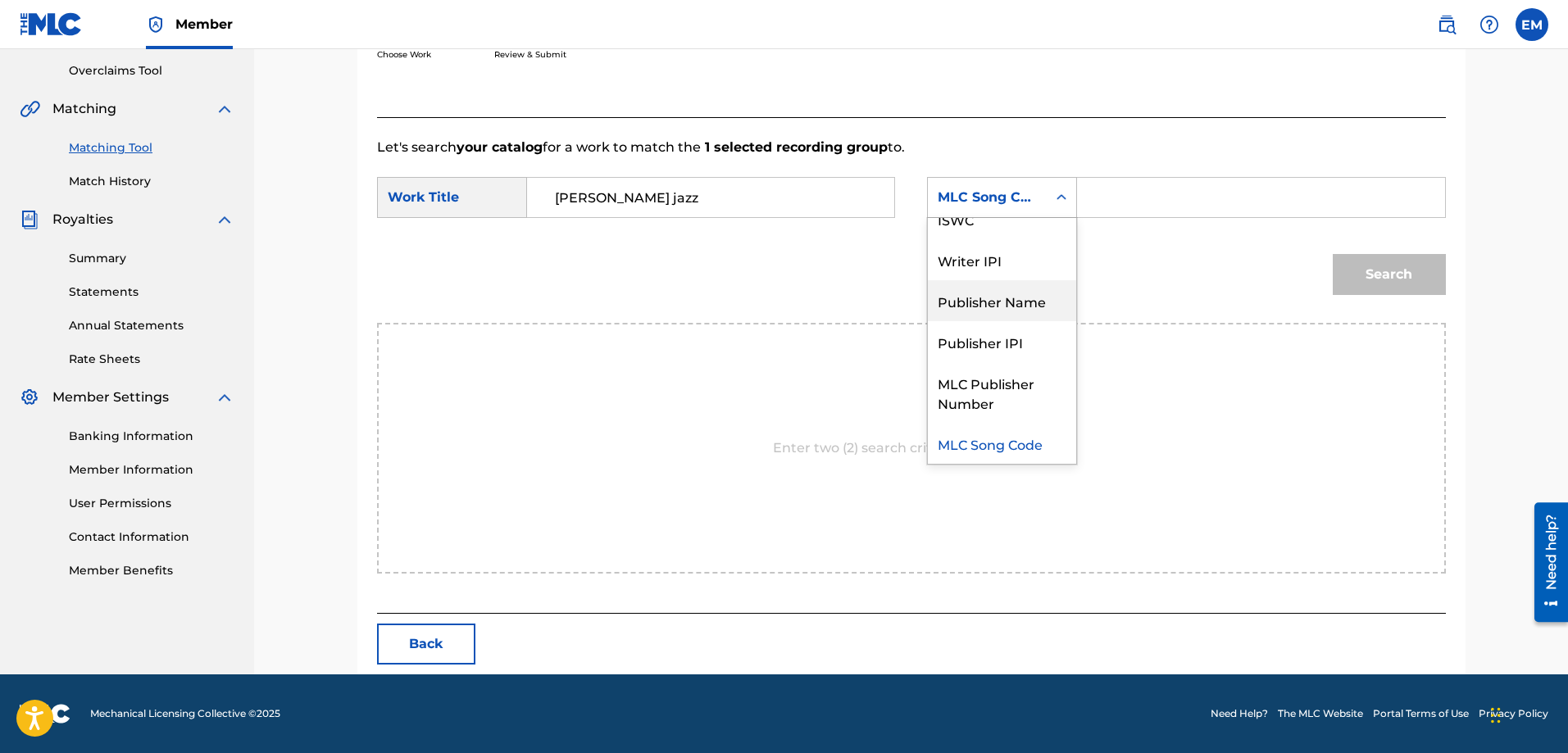
scroll to position [0, 0]
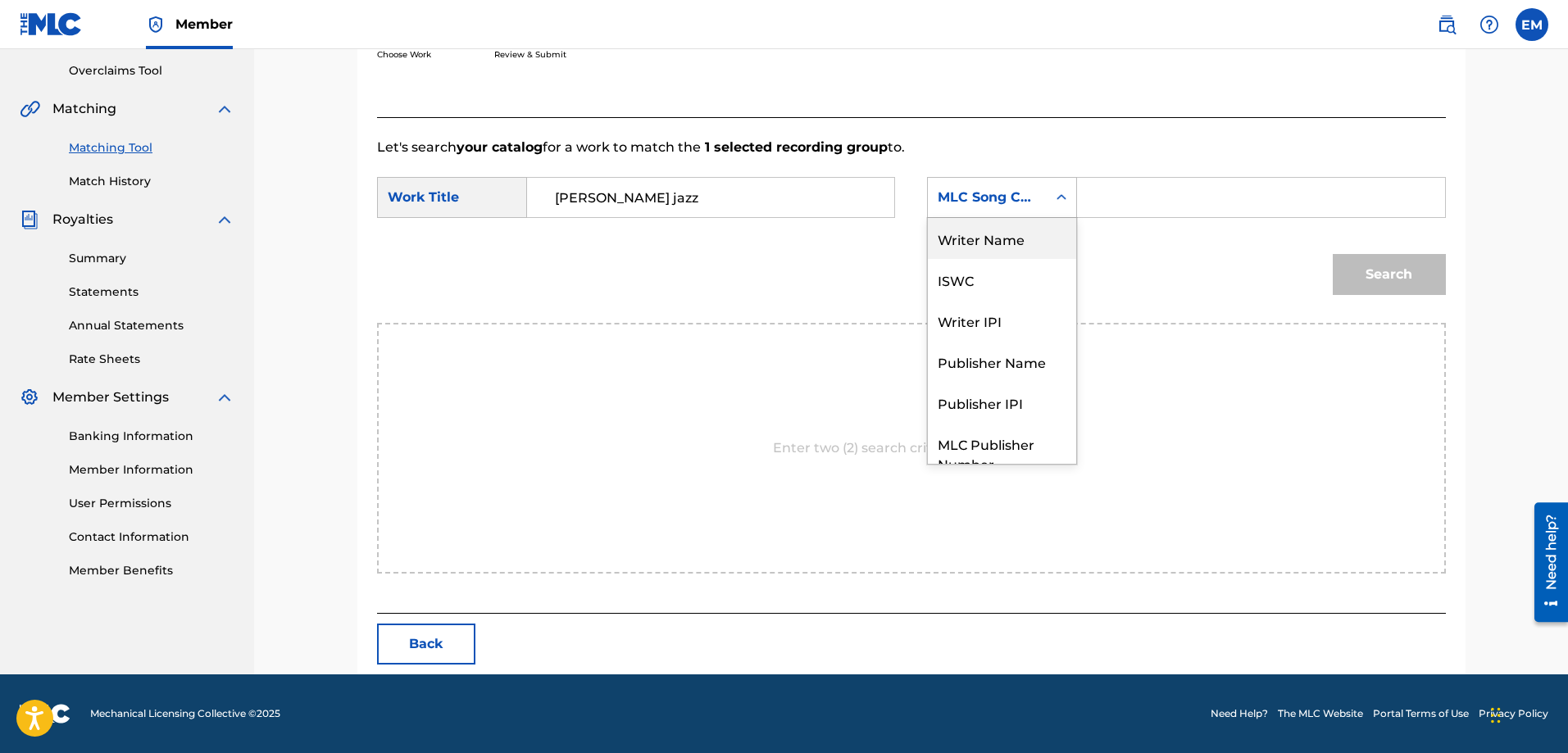
click at [983, 231] on div "Writer Name" at bounding box center [1002, 238] width 148 height 41
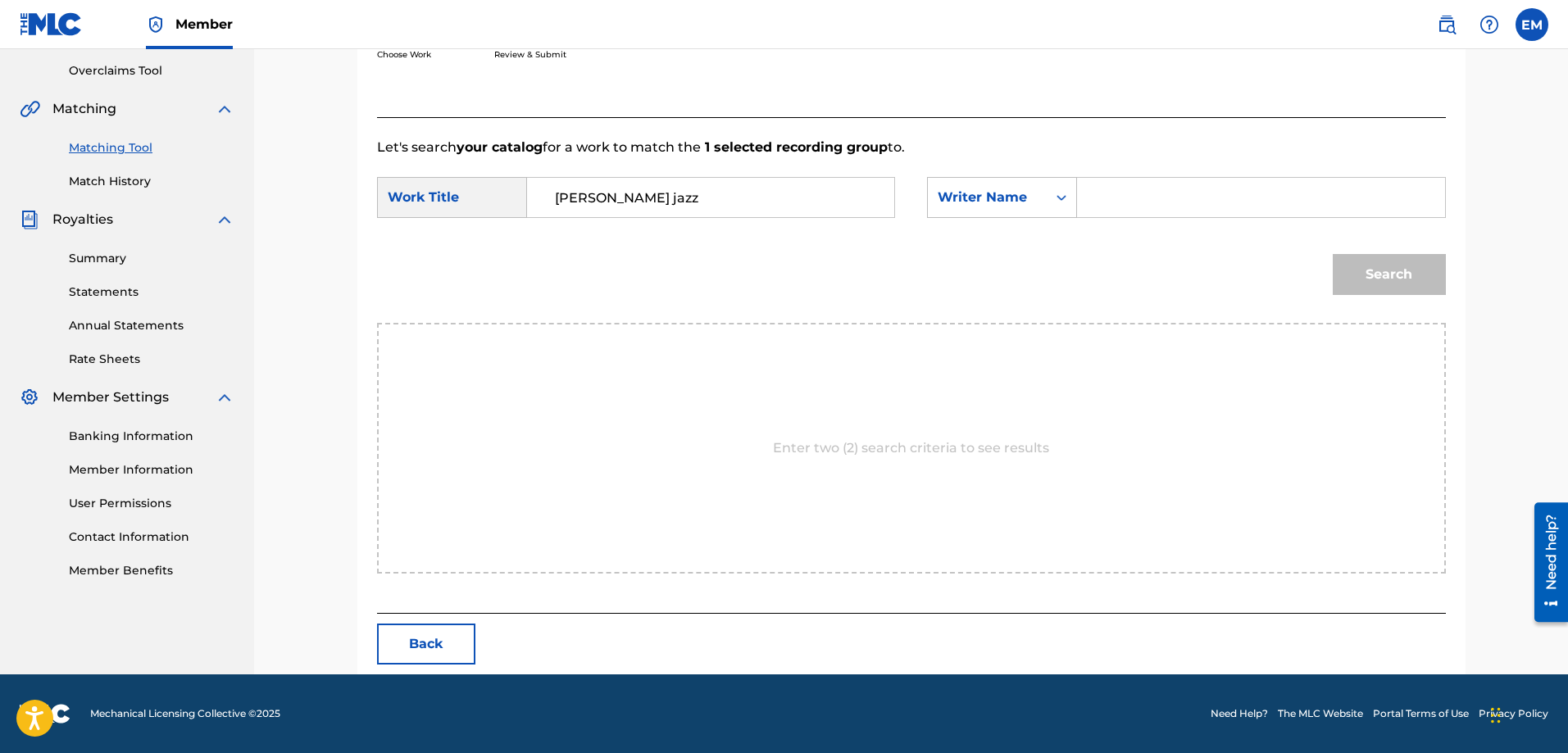
click at [1106, 198] on input "Search Form" at bounding box center [1260, 197] width 339 height 39
paste input "[PERSON_NAME]"
type input "[PERSON_NAME]"
click at [1333, 254] on button "Search" at bounding box center [1389, 274] width 113 height 41
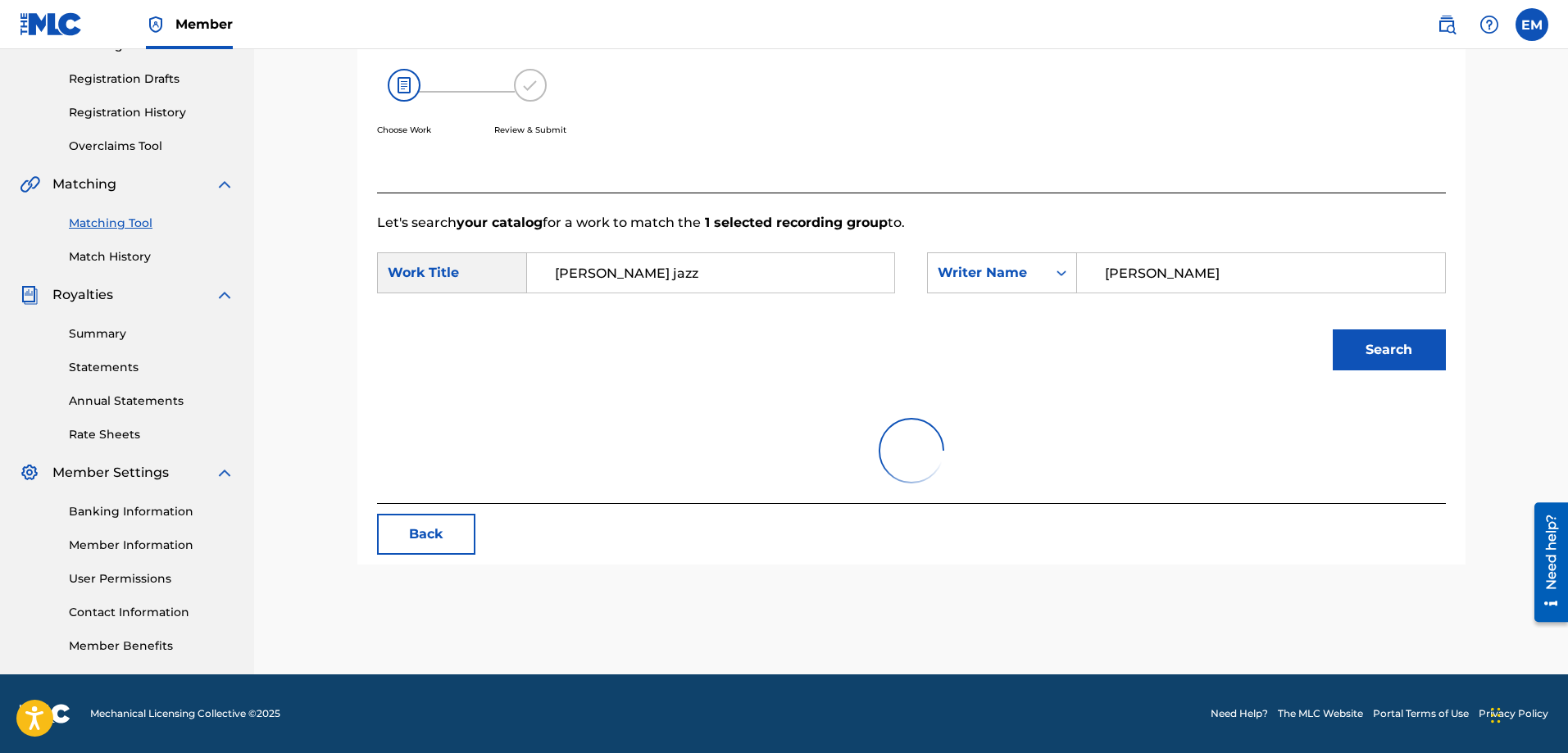
scroll to position [290, 0]
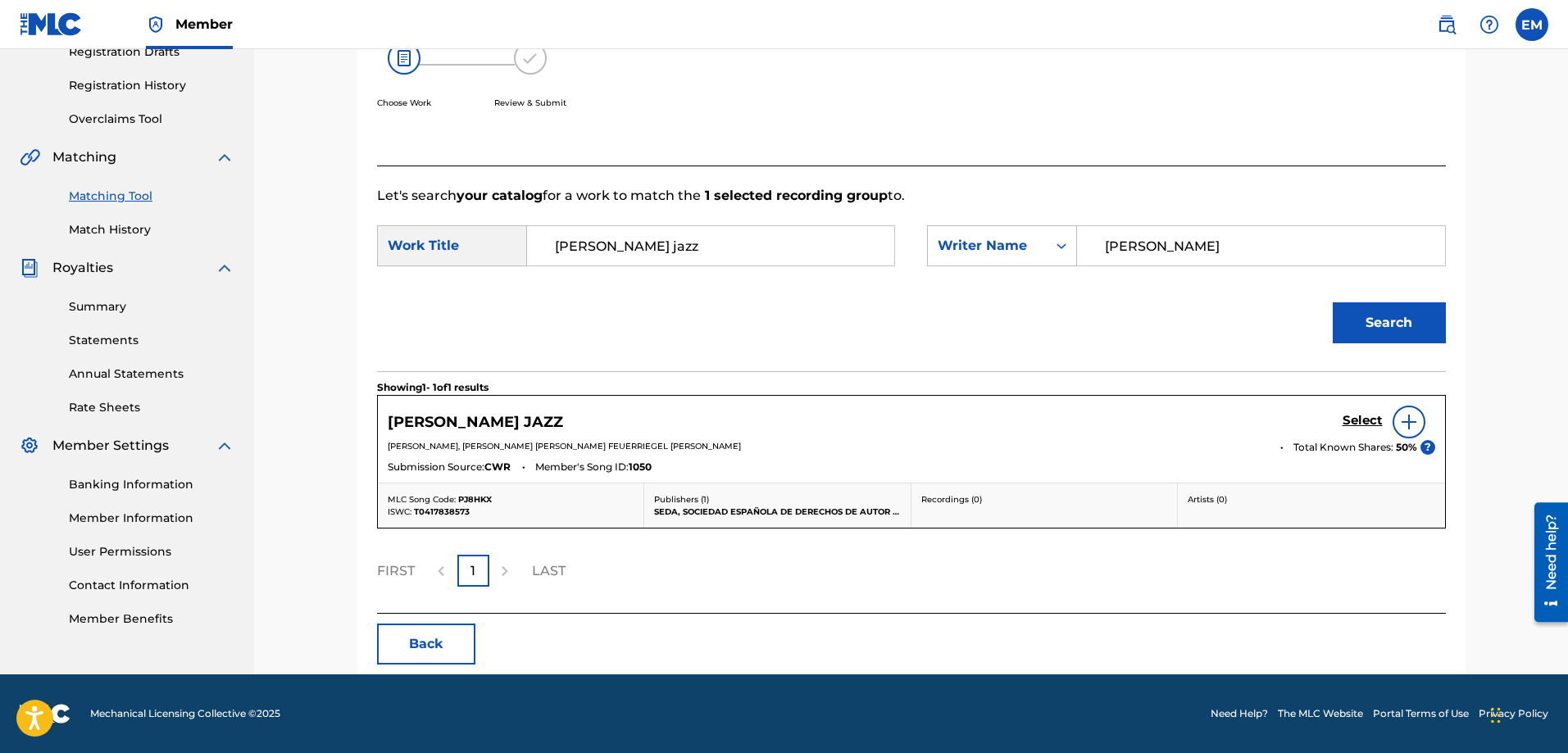
click at [1397, 420] on div at bounding box center [1410, 422] width 33 height 33
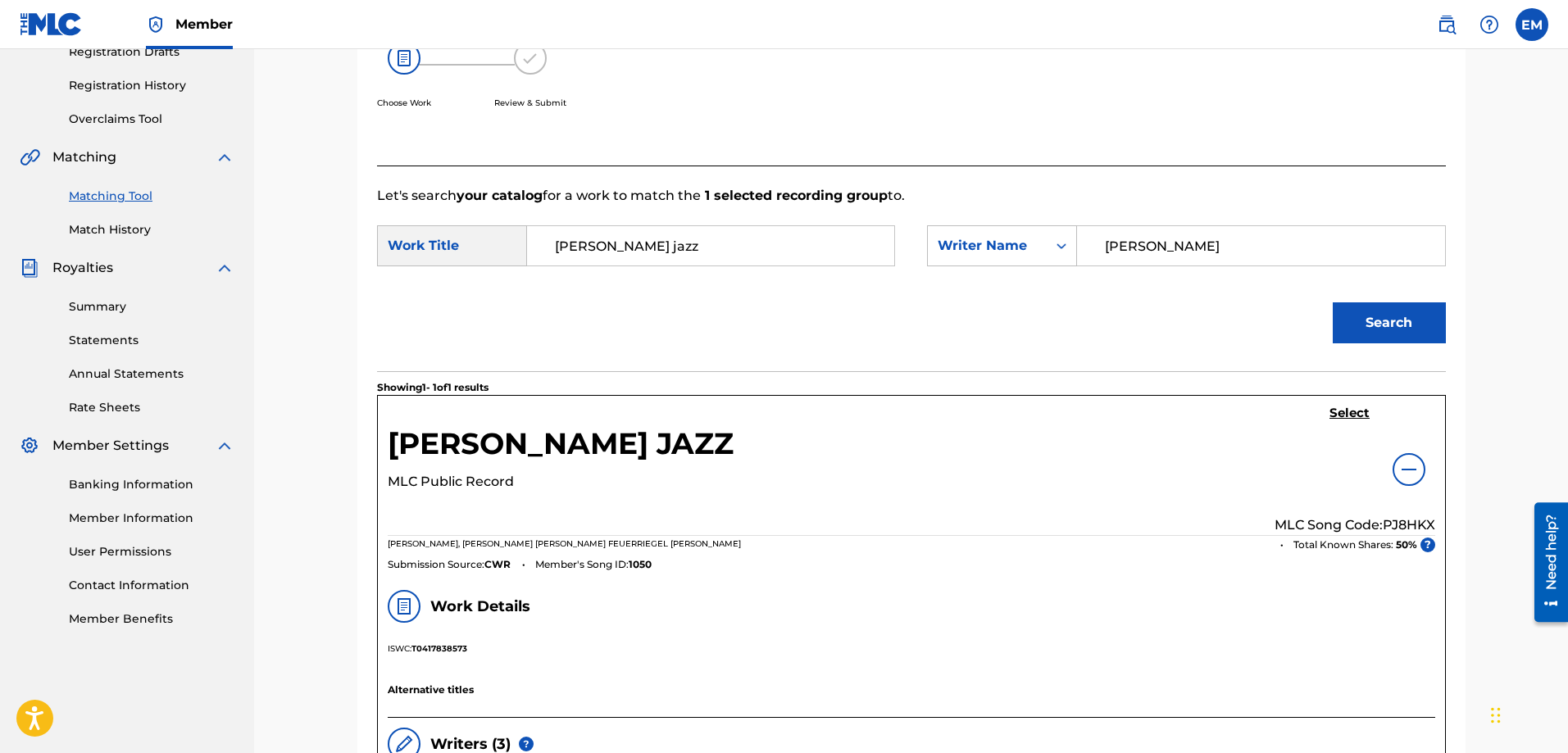
click at [1339, 420] on h5 "Select" at bounding box center [1349, 413] width 40 height 16
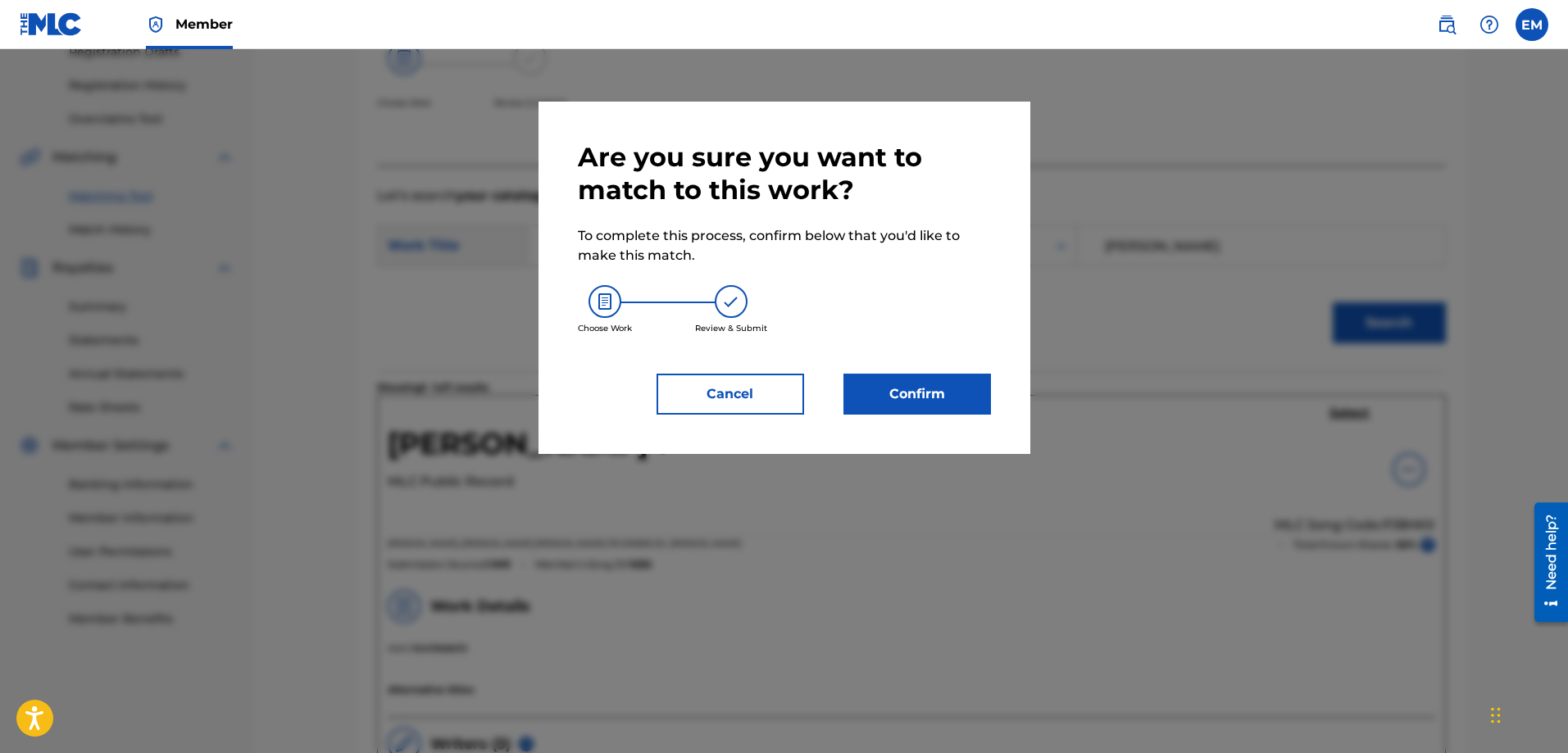
click at [901, 387] on button "Confirm" at bounding box center [917, 395] width 148 height 41
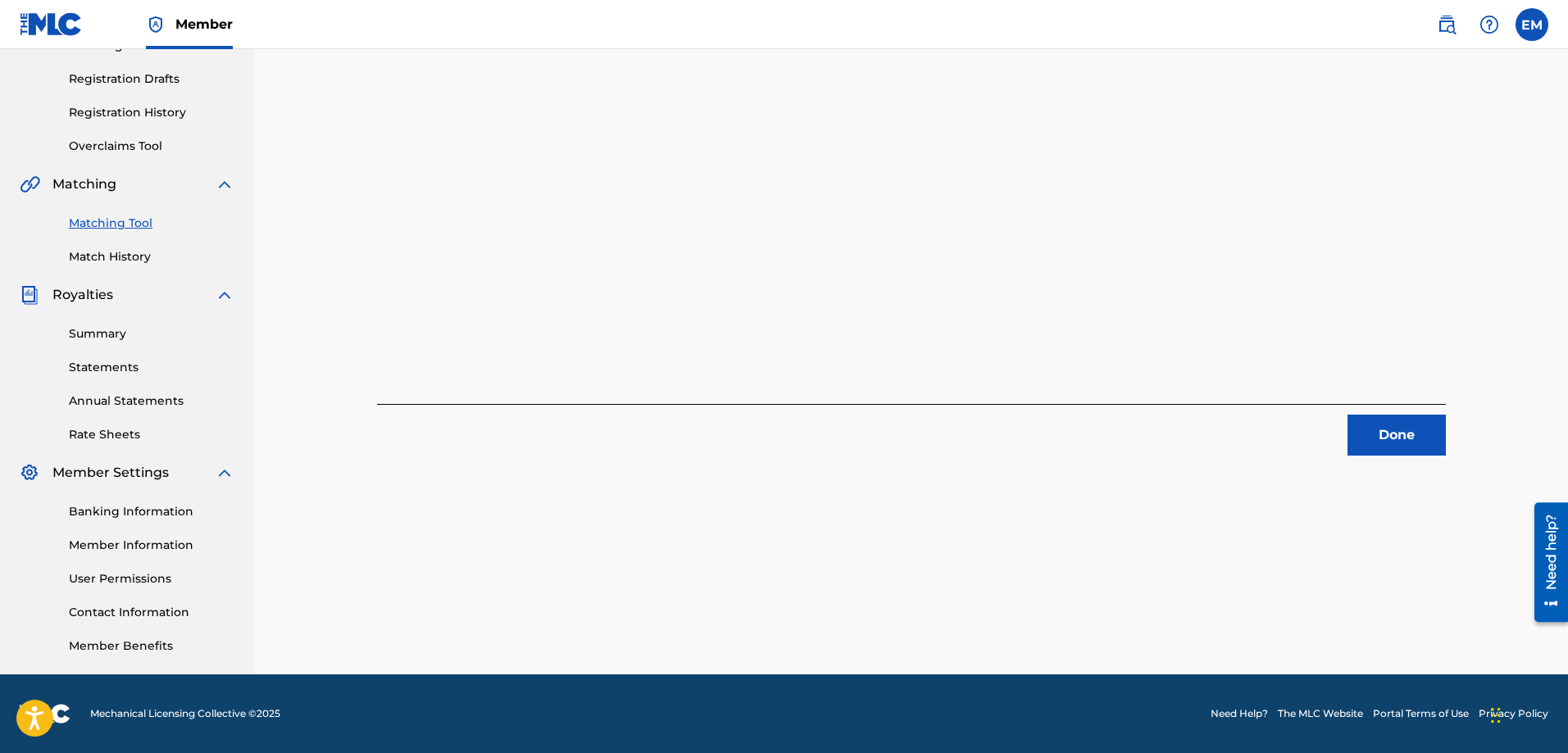
click at [1371, 425] on button "Done" at bounding box center [1397, 436] width 99 height 41
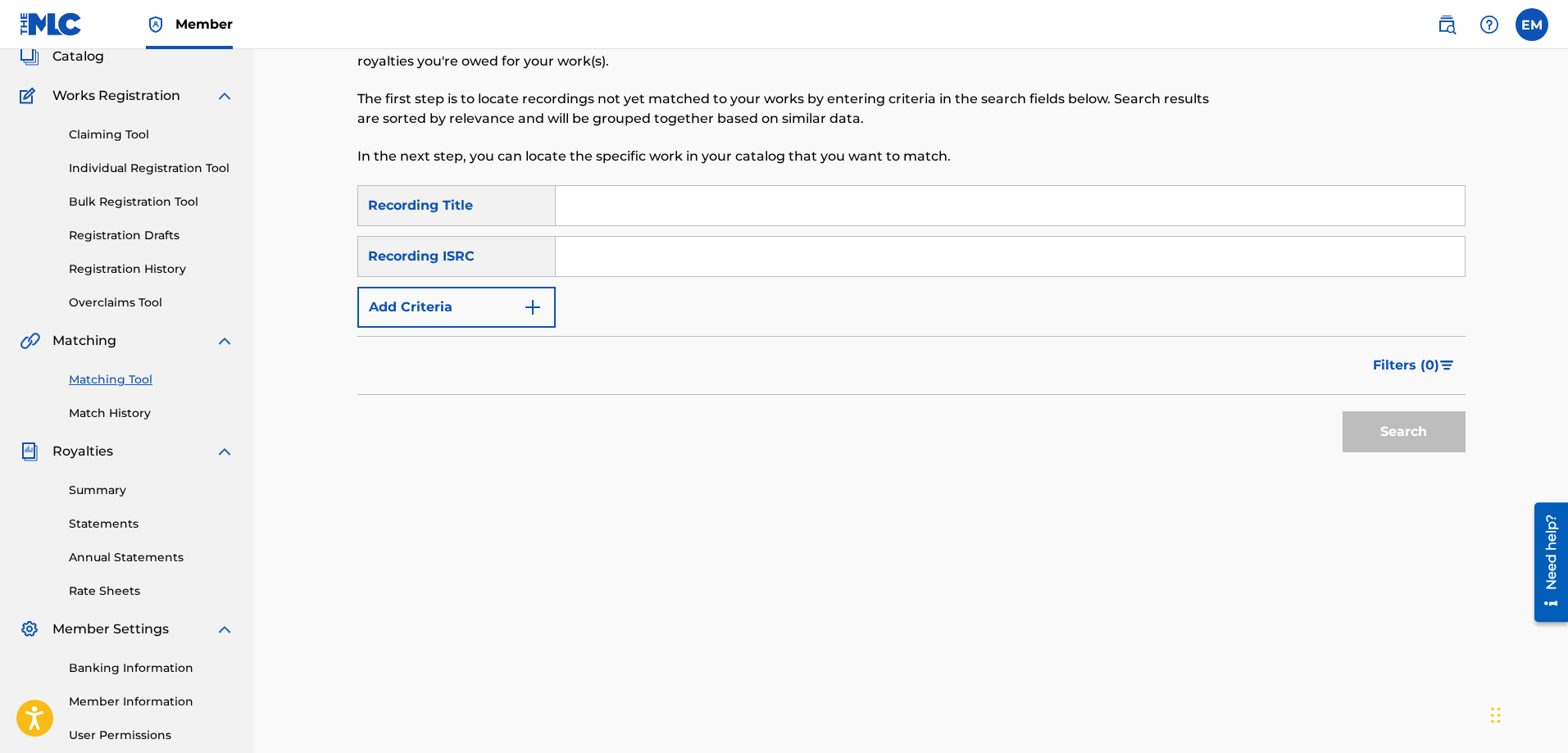
scroll to position [0, 0]
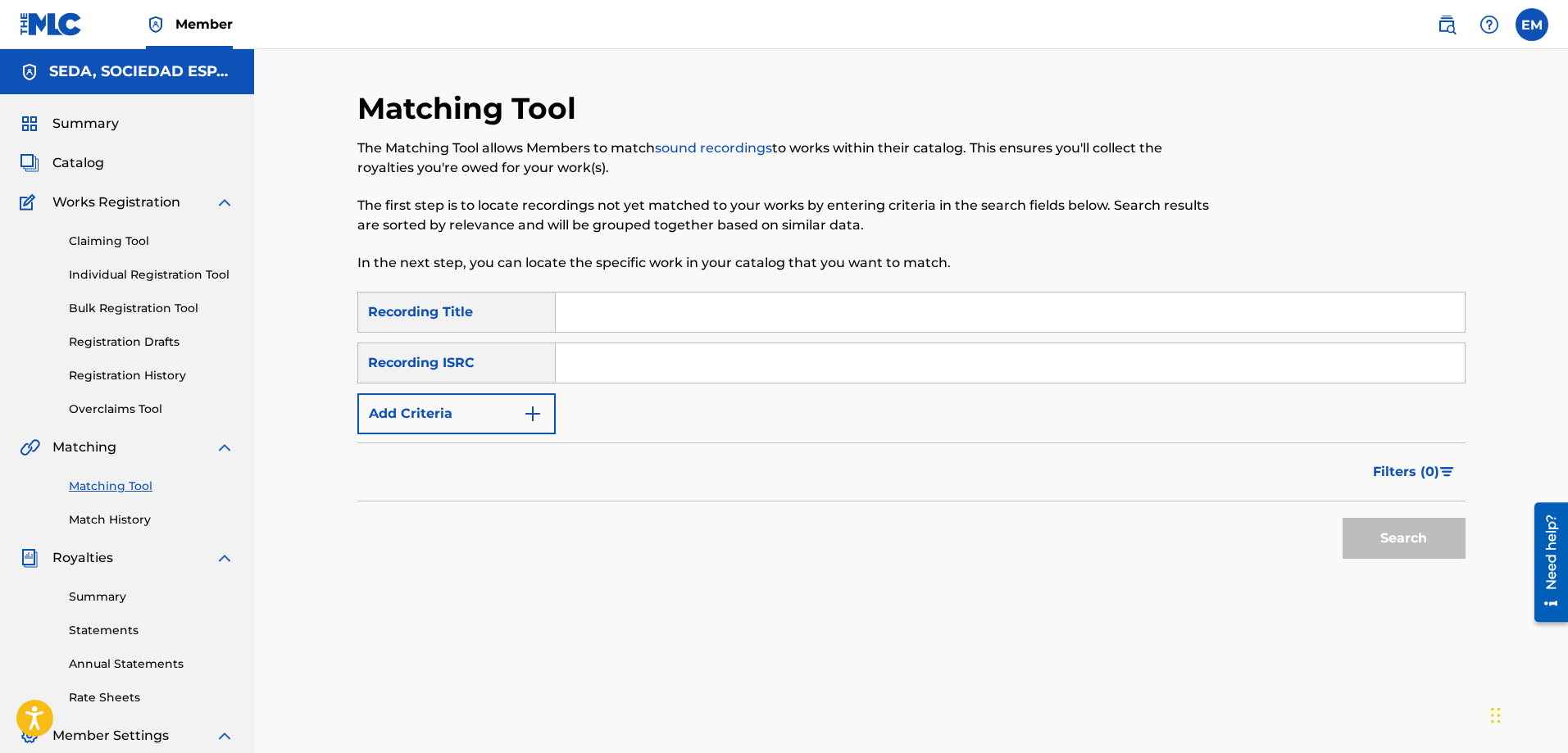
click at [639, 298] on input "Search Form" at bounding box center [1010, 313] width 910 height 39
type input "[PERSON_NAME] largos"
click at [1343, 518] on button "Search" at bounding box center [1405, 538] width 123 height 41
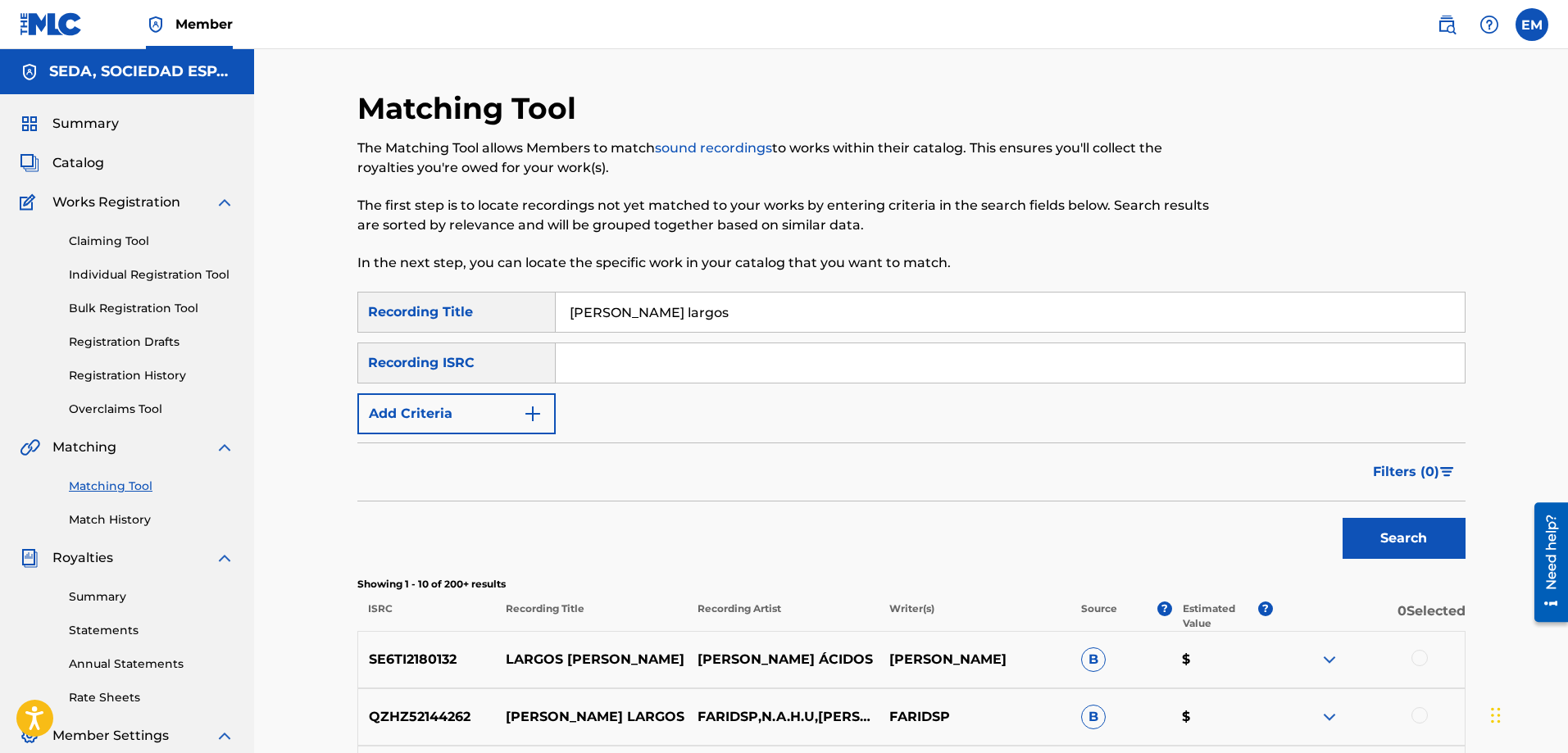
click at [1343, 518] on button "Search" at bounding box center [1405, 538] width 123 height 41
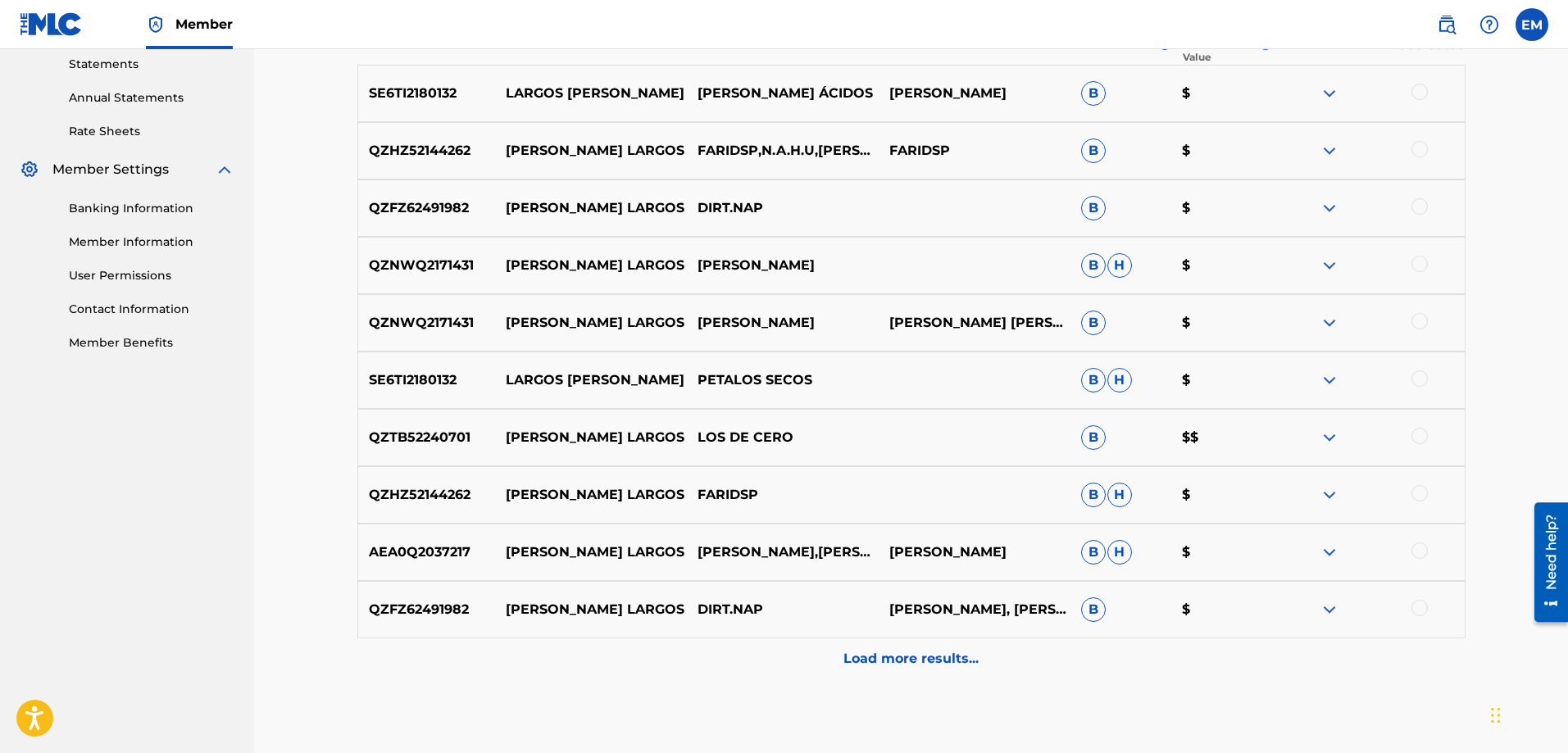
scroll to position [573, 0]
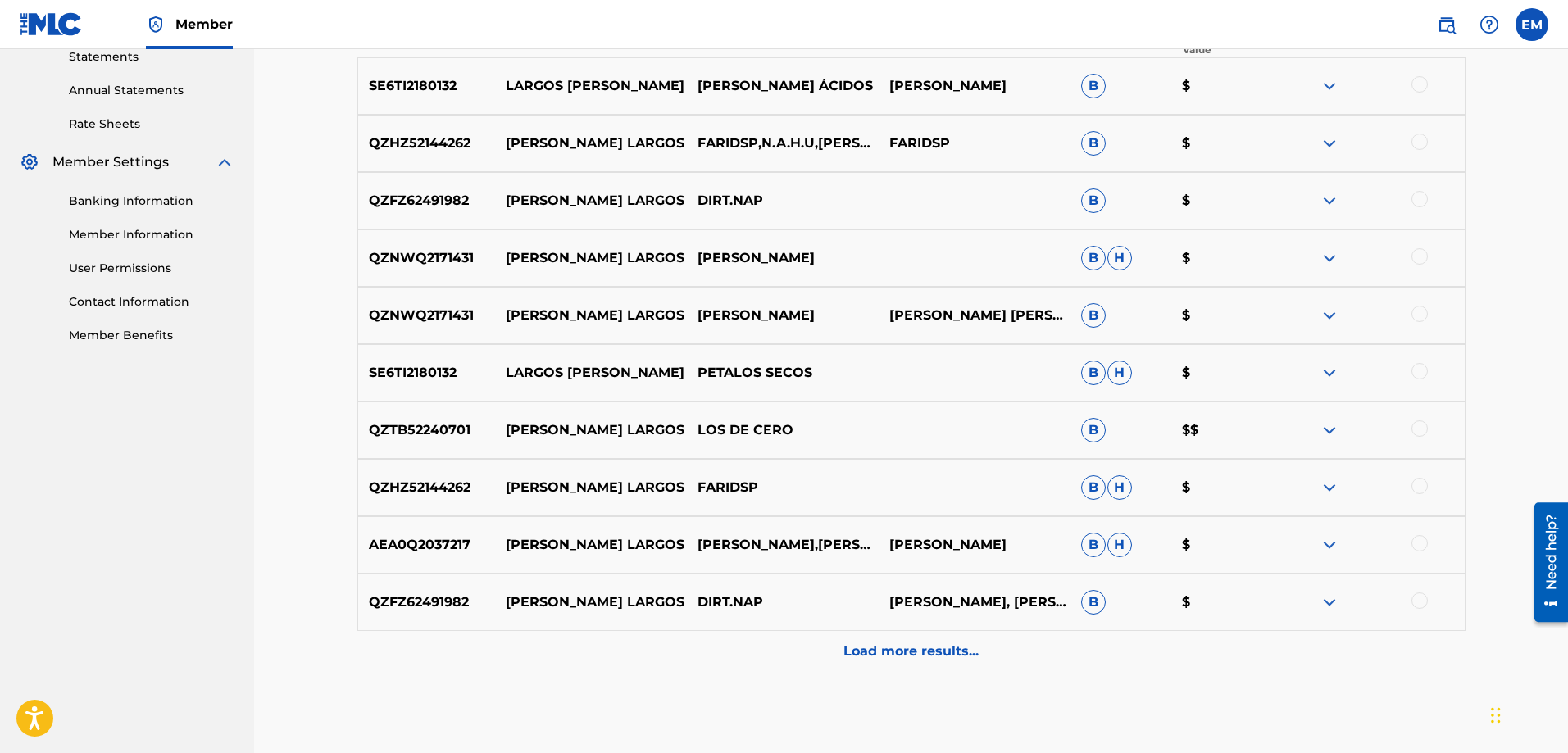
click at [902, 647] on p "Load more results..." at bounding box center [911, 651] width 135 height 20
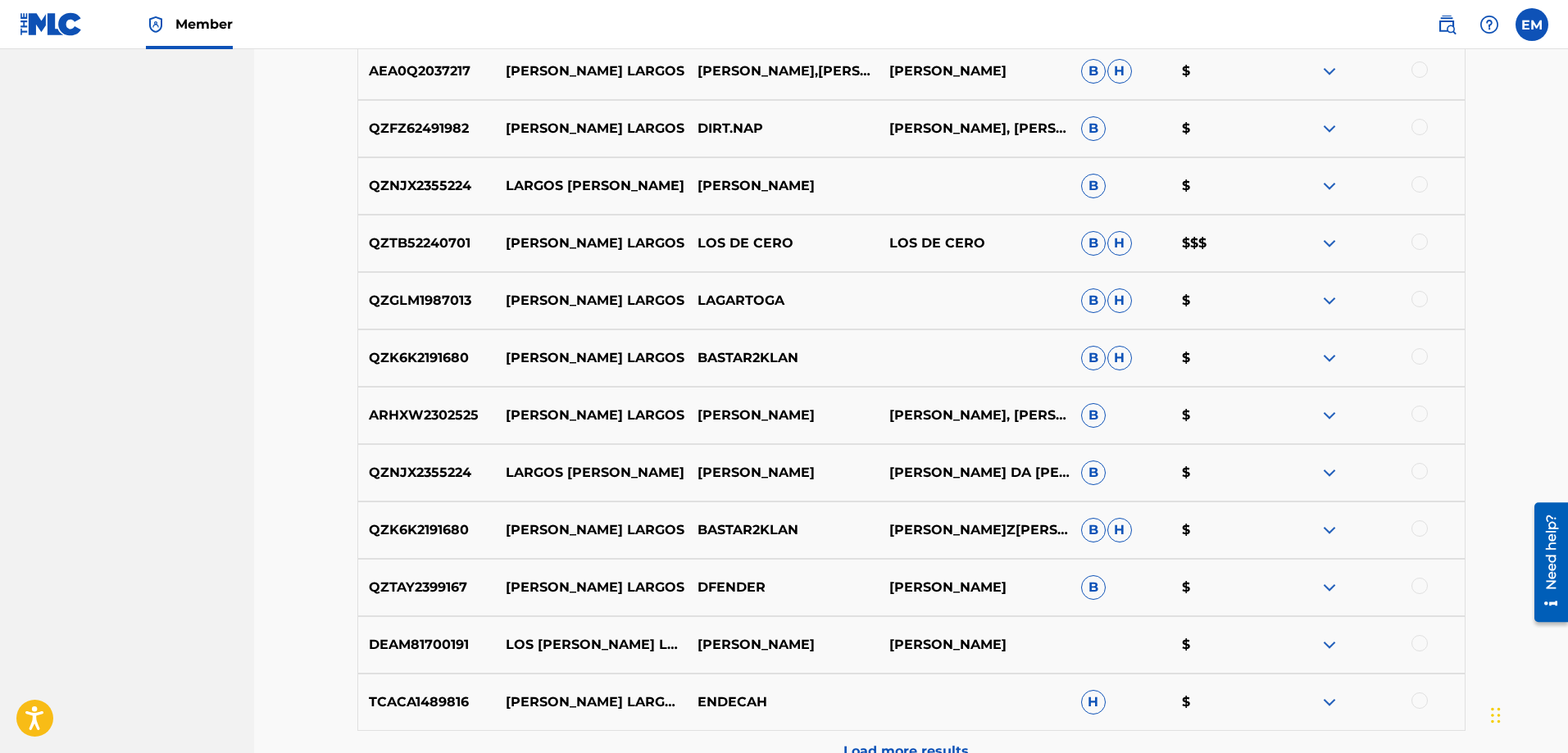
scroll to position [1227, 0]
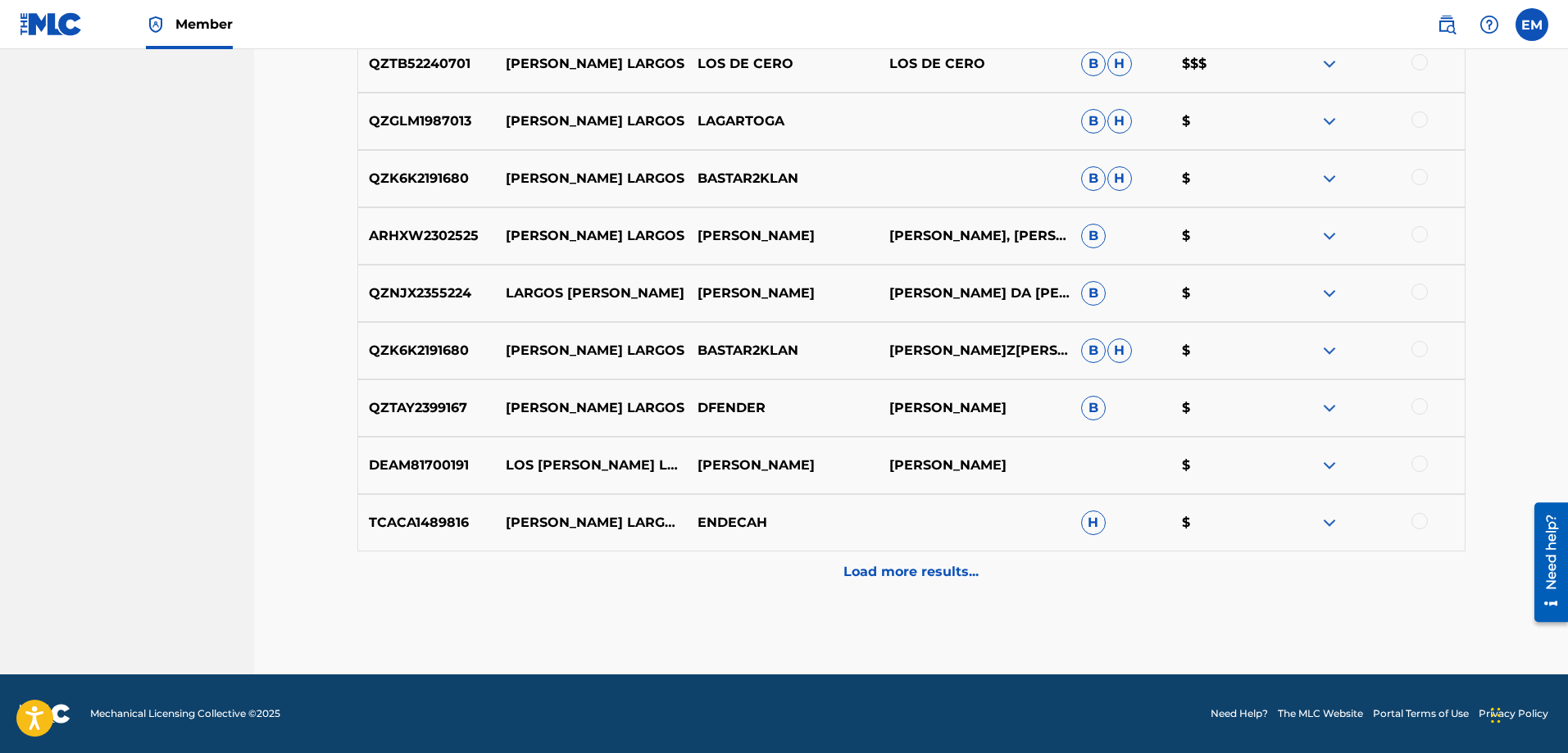
click at [935, 572] on p "Load more results..." at bounding box center [911, 572] width 135 height 20
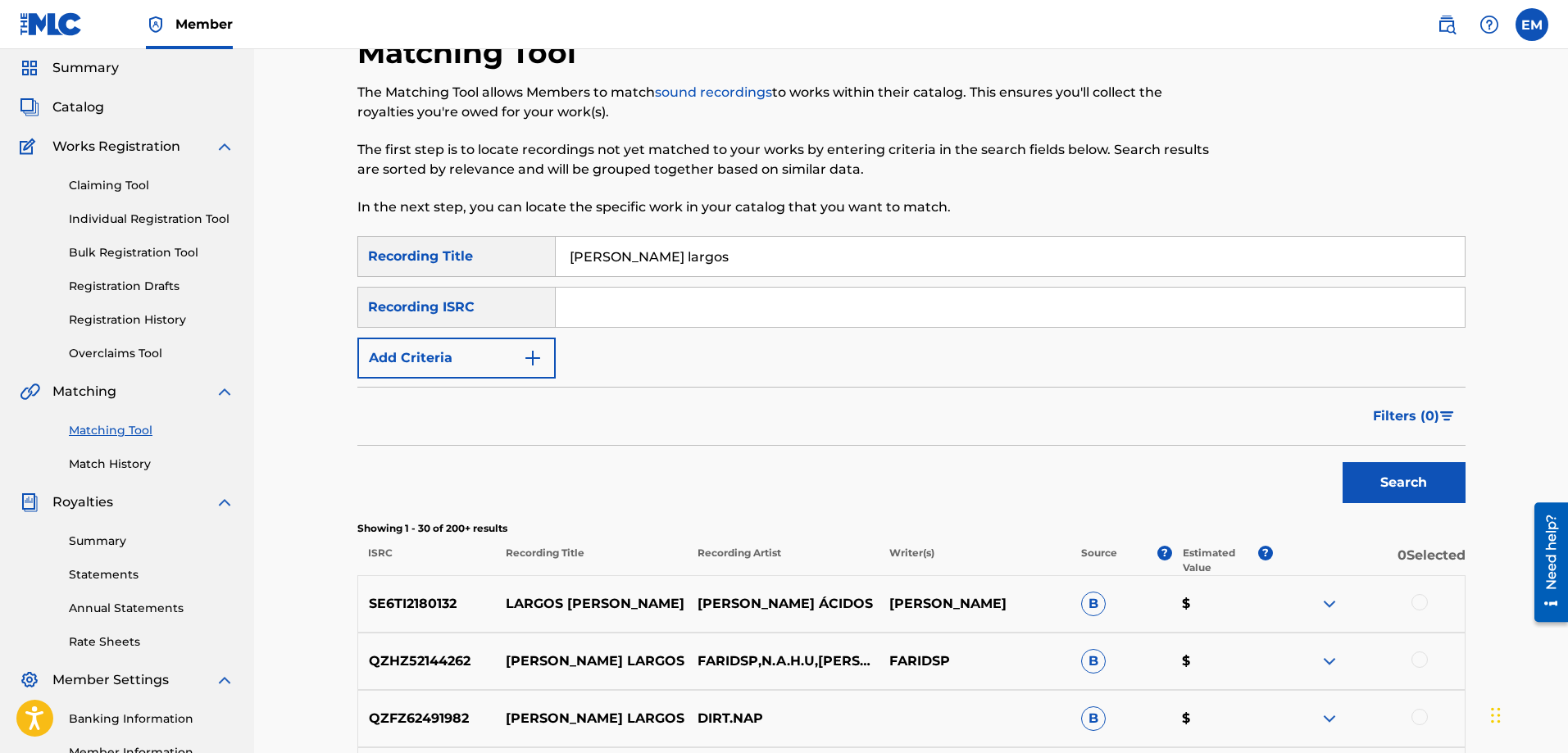
scroll to position [0, 0]
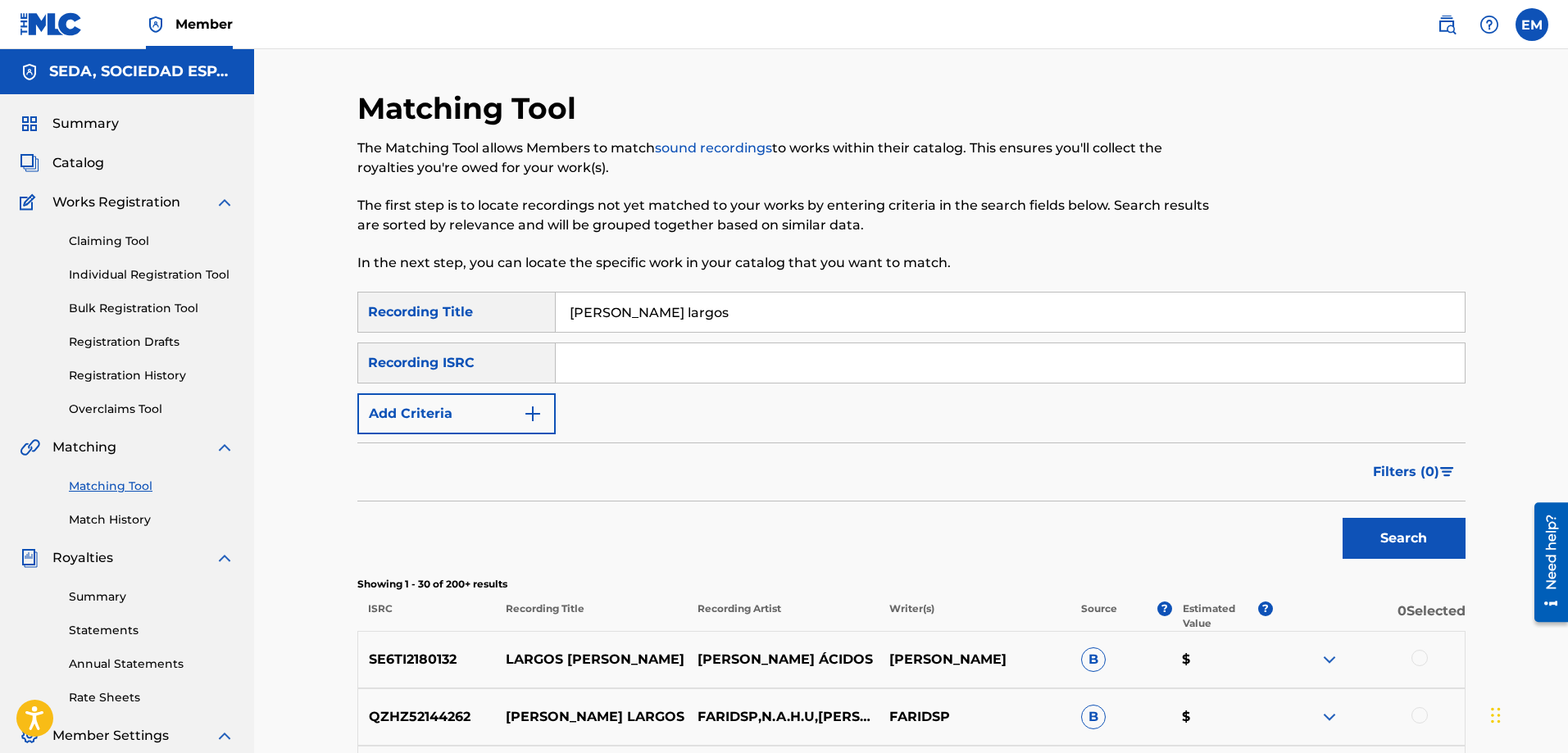
click at [526, 416] on img "Search Form" at bounding box center [532, 414] width 20 height 20
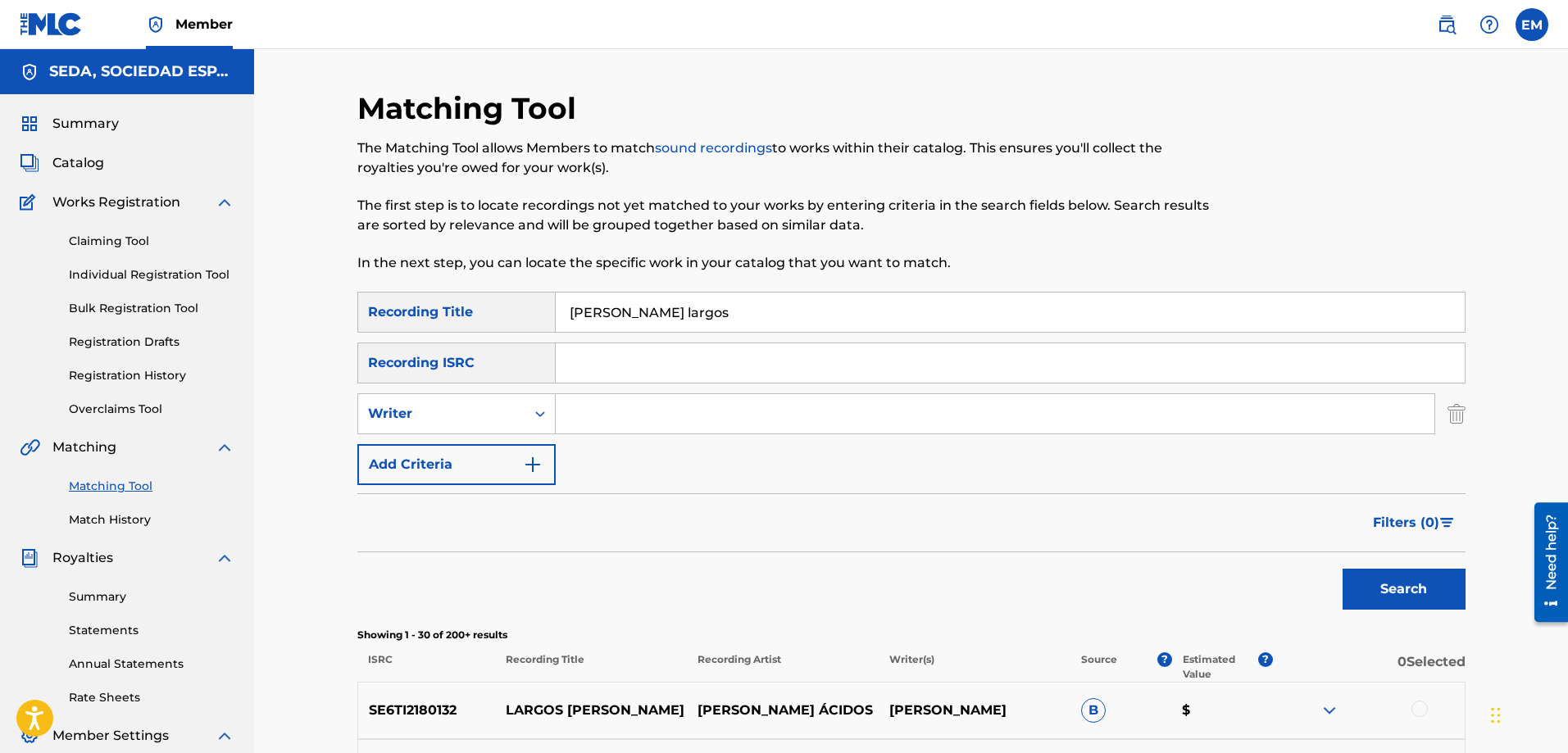
click at [573, 415] on input "Search Form" at bounding box center [996, 414] width 879 height 39
type input "[PERSON_NAME]"
click at [1343, 568] on button "Search" at bounding box center [1405, 589] width 123 height 41
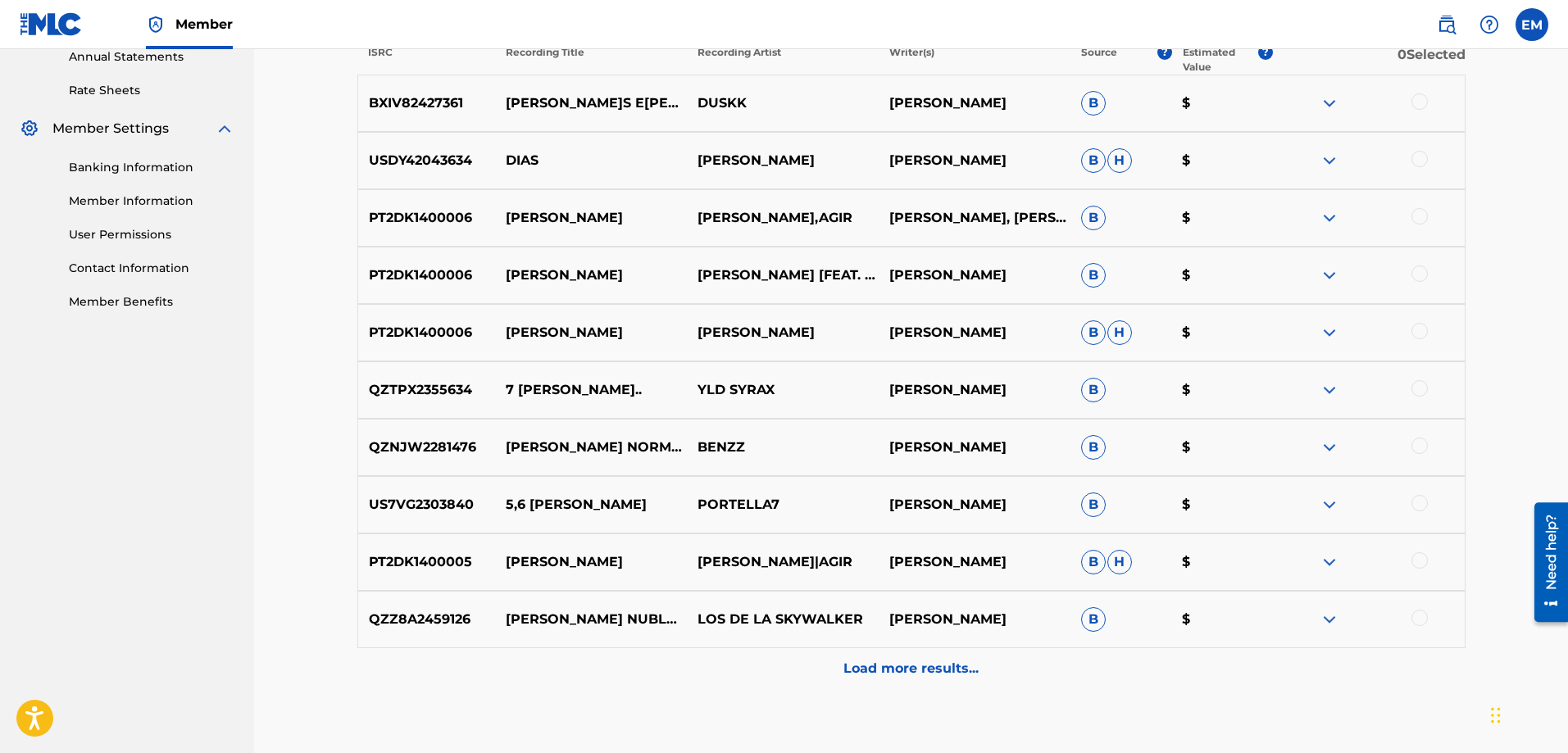
scroll to position [704, 0]
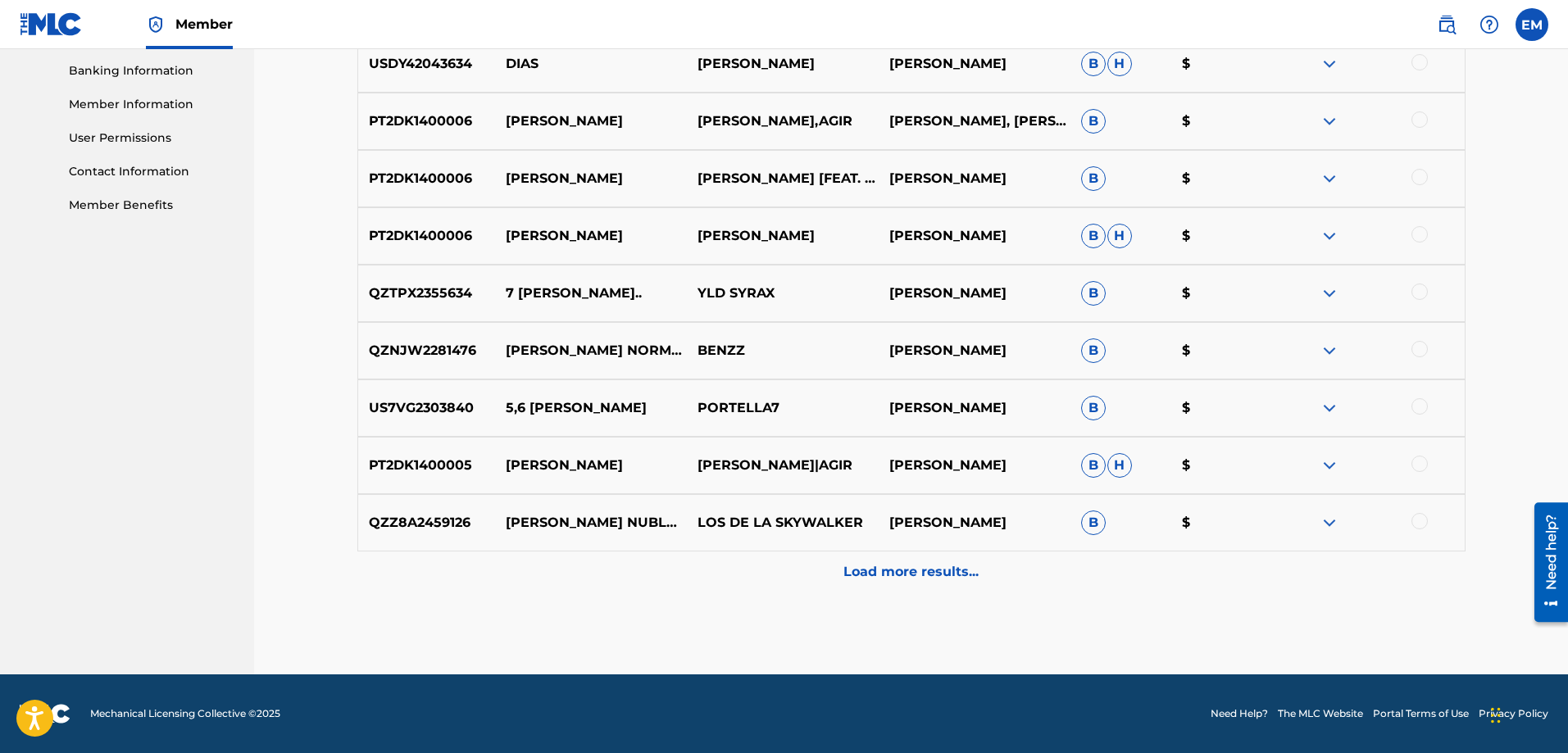
click at [935, 575] on p "Load more results..." at bounding box center [911, 572] width 135 height 20
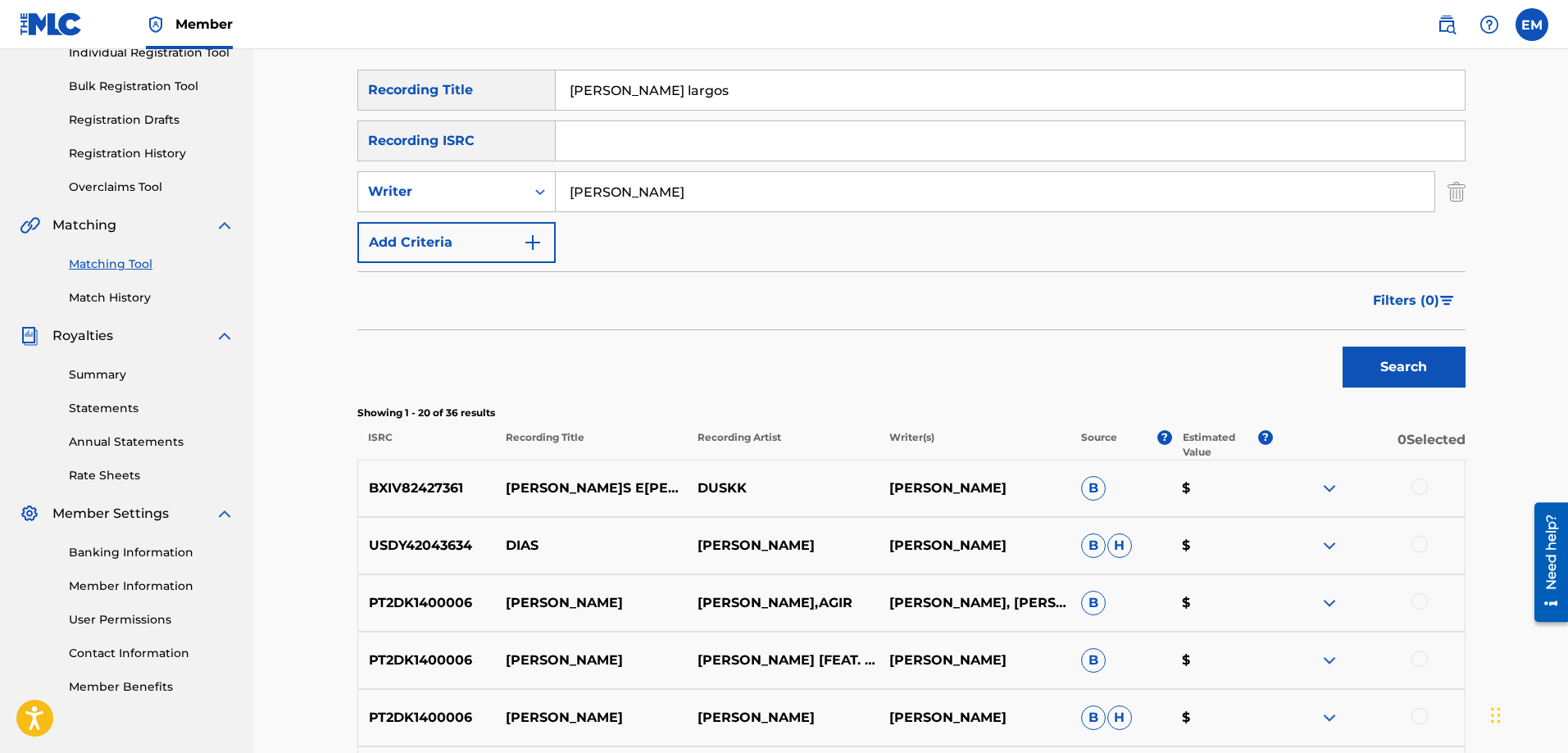
scroll to position [49, 0]
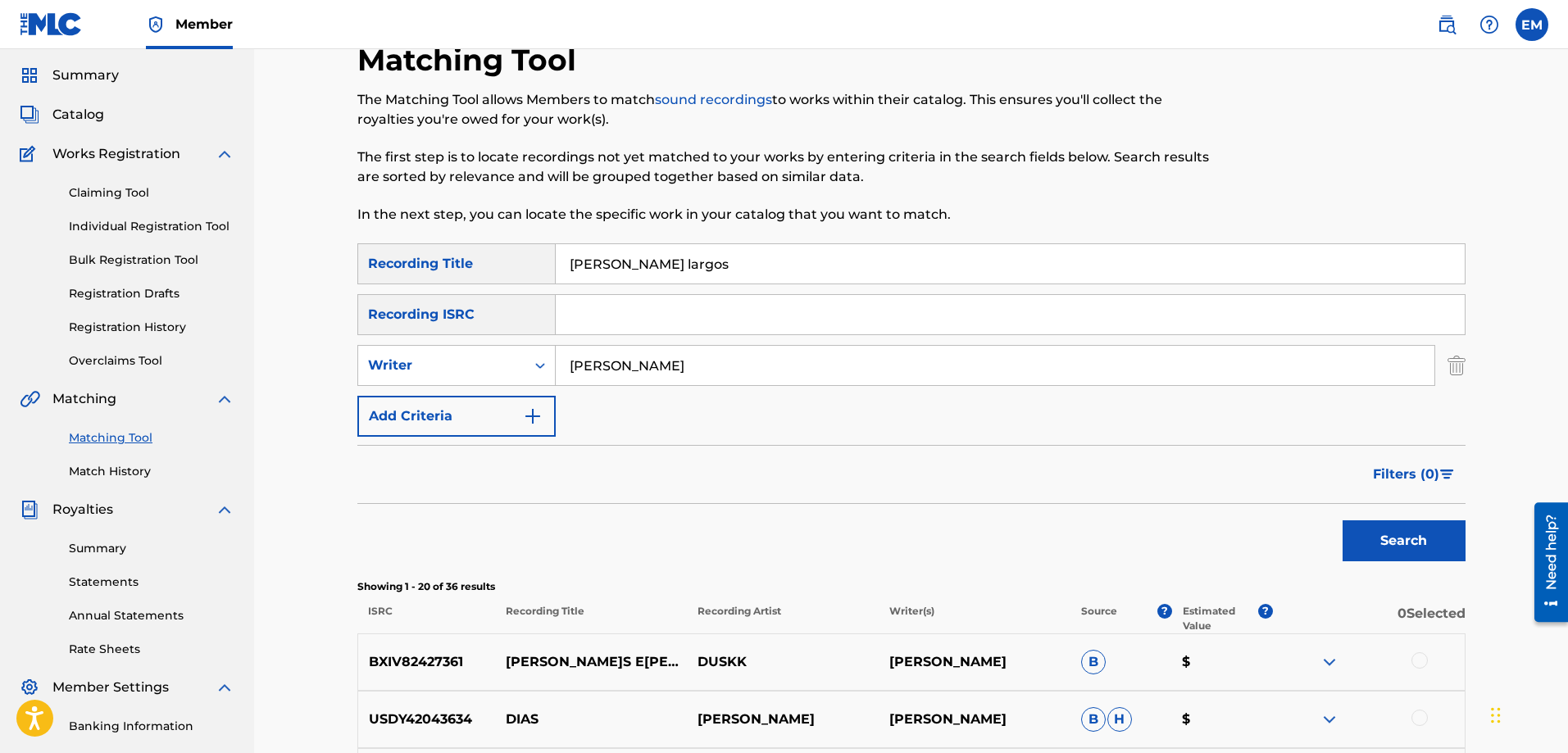
click at [517, 410] on button "Add Criteria" at bounding box center [456, 416] width 198 height 41
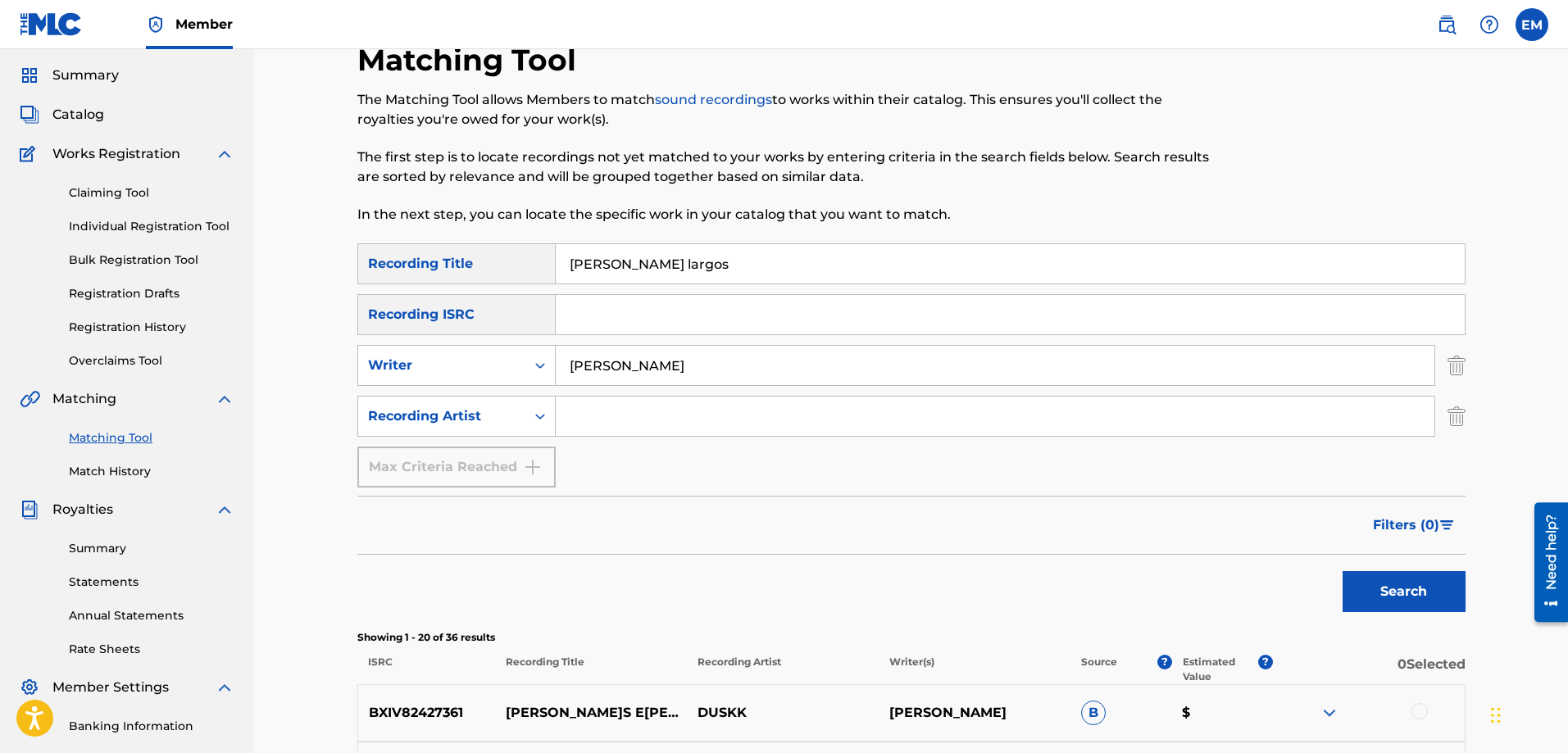
click at [578, 407] on input "Search Form" at bounding box center [996, 416] width 879 height 39
type input "[PERSON_NAME]"
click at [1343, 571] on button "Search" at bounding box center [1405, 592] width 123 height 41
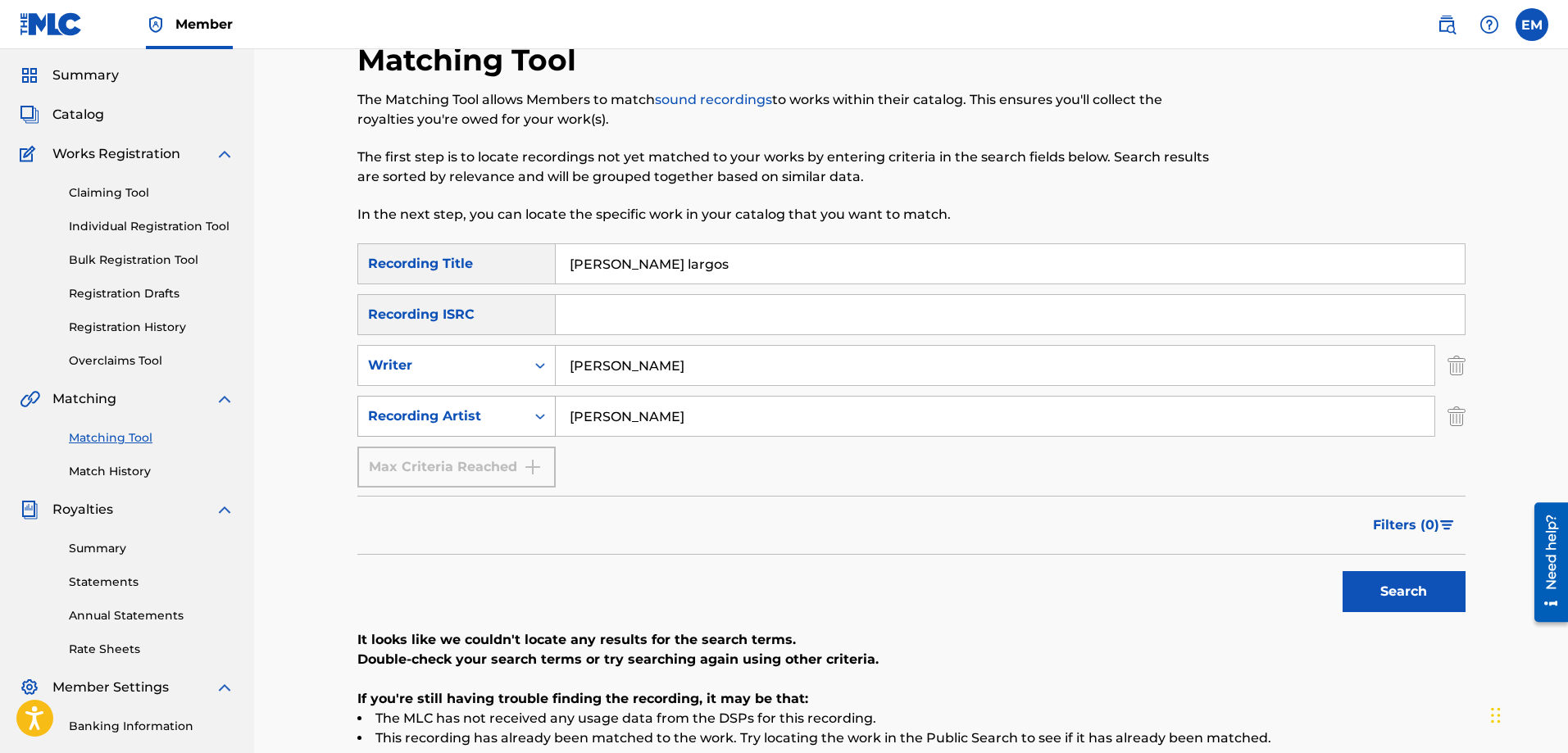
drag, startPoint x: 744, startPoint y: 410, endPoint x: 530, endPoint y: 413, distance: 214.0
click at [533, 410] on div "SearchWithCriteria0b0be2e6-1d43-49c1-8860-d98a9d3ff9da Recording Artist [PERSON…" at bounding box center [911, 416] width 1109 height 41
click at [1343, 571] on button "Search" at bounding box center [1405, 592] width 123 height 41
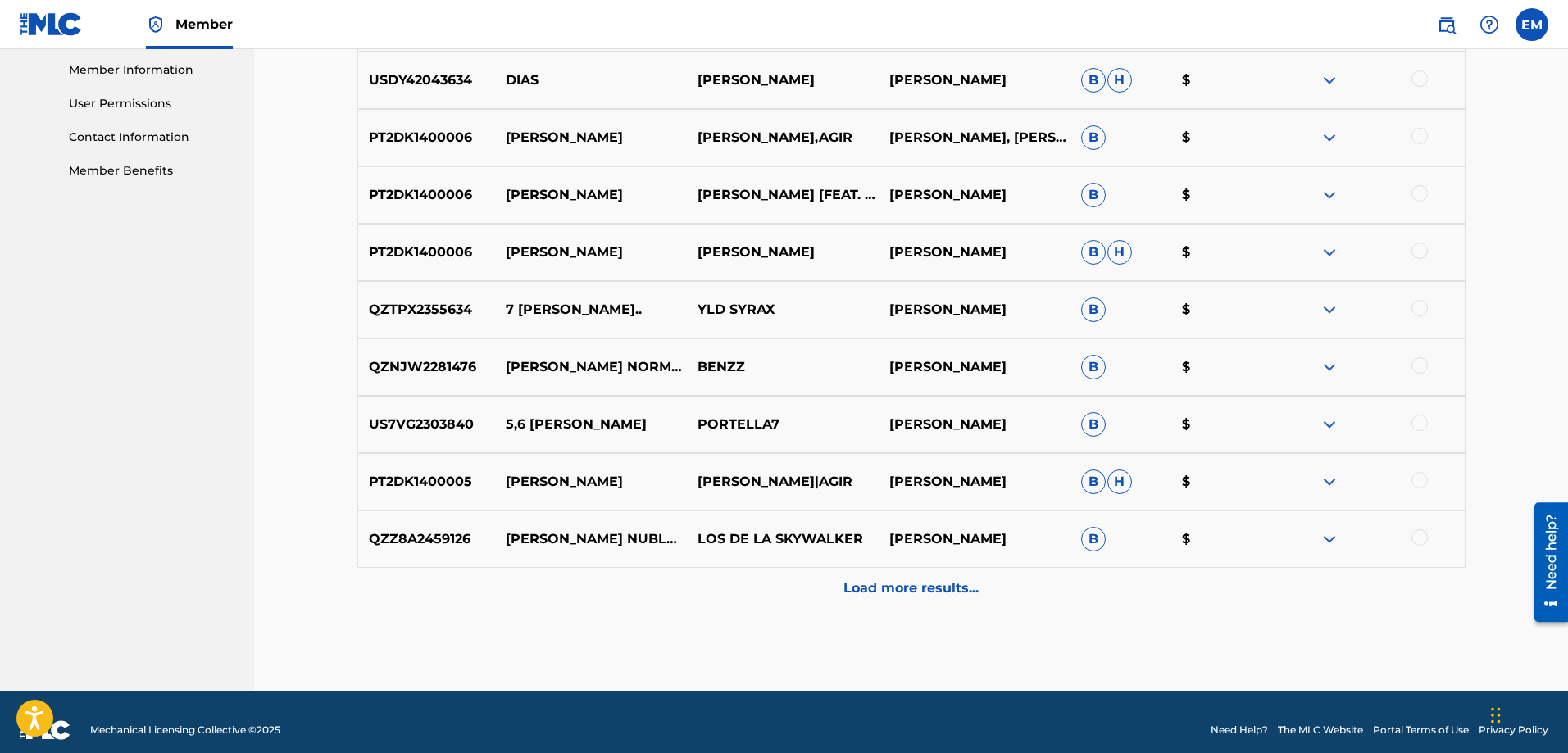
scroll to position [755, 0]
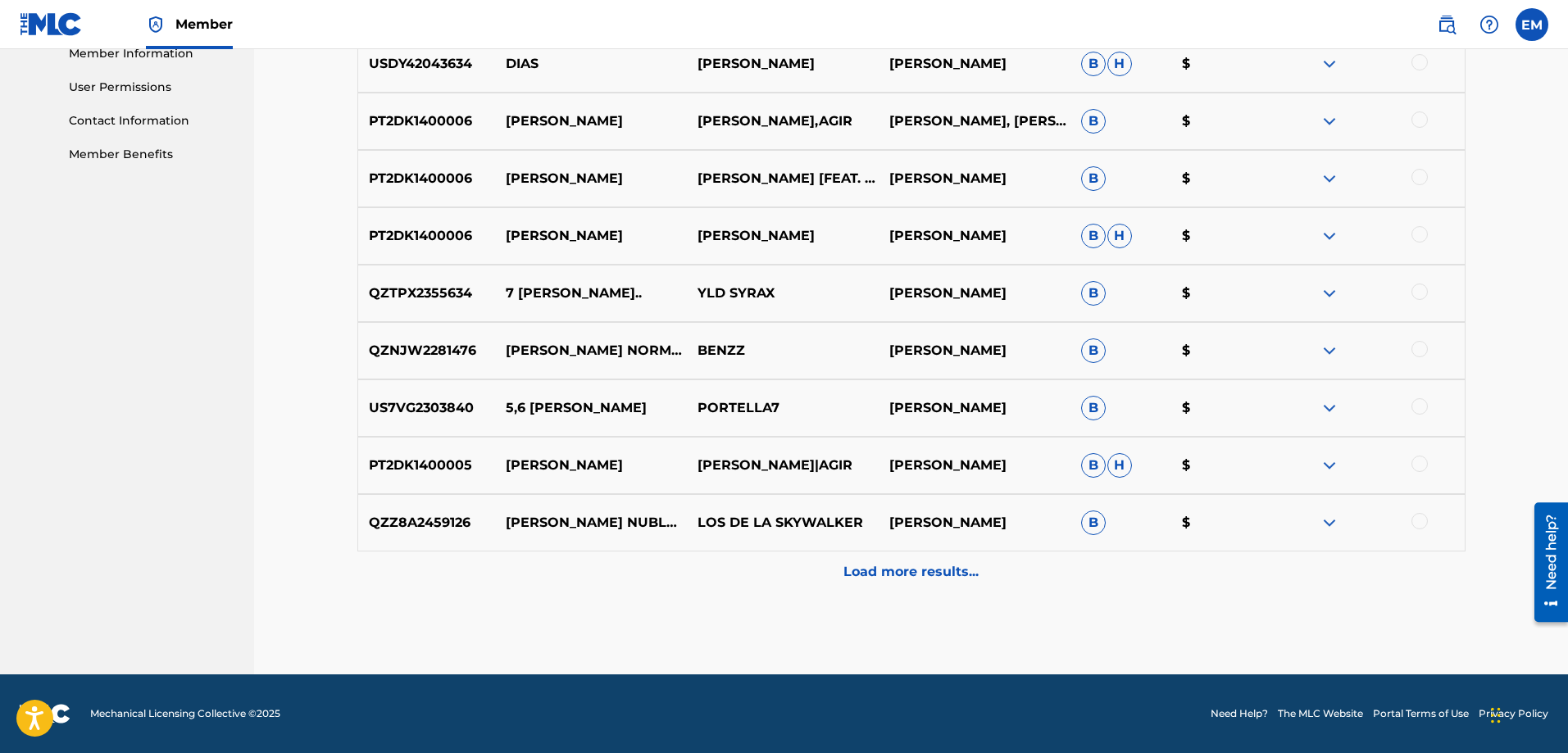
click at [939, 573] on p "Load more results..." at bounding box center [911, 572] width 135 height 20
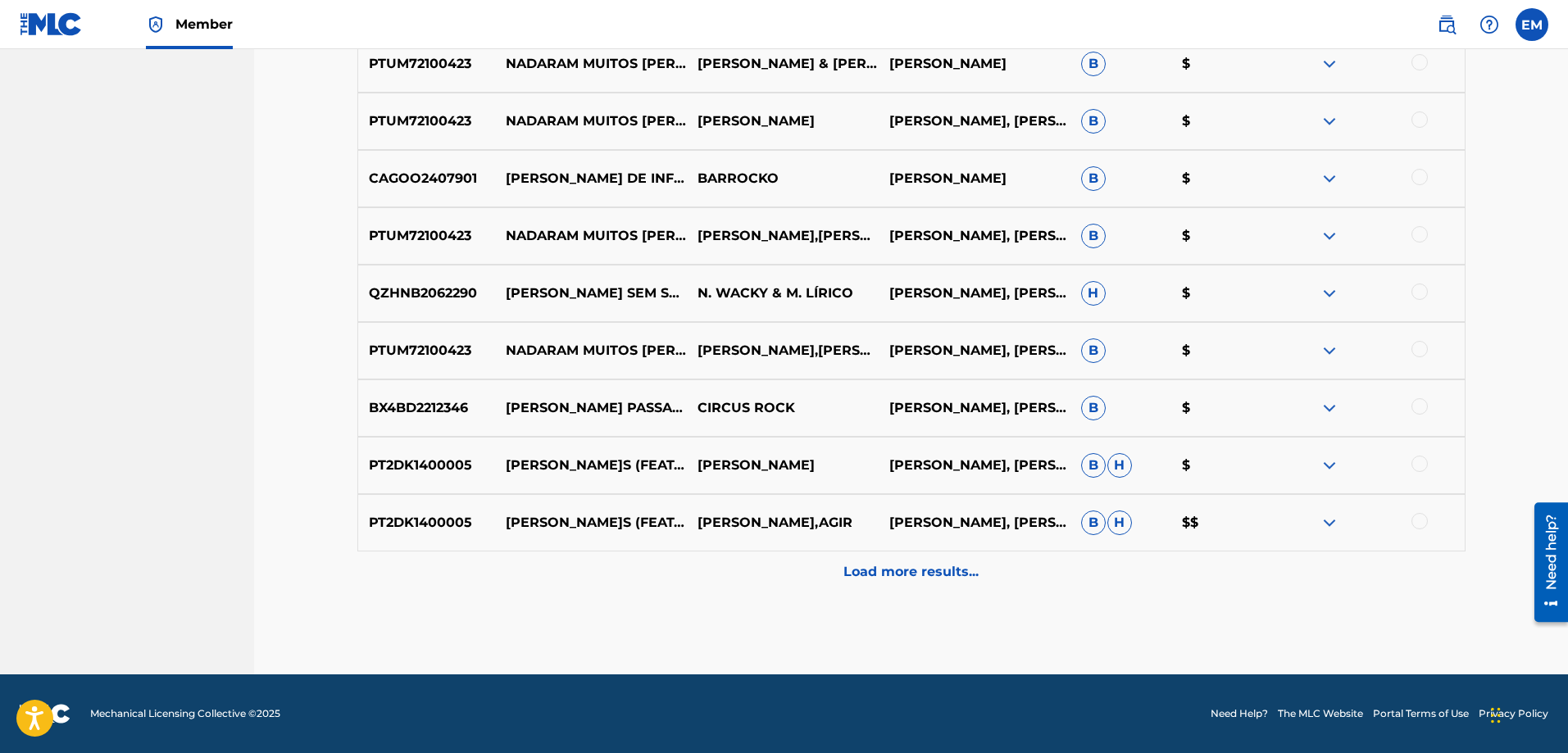
click at [906, 576] on p "Load more results..." at bounding box center [911, 572] width 135 height 20
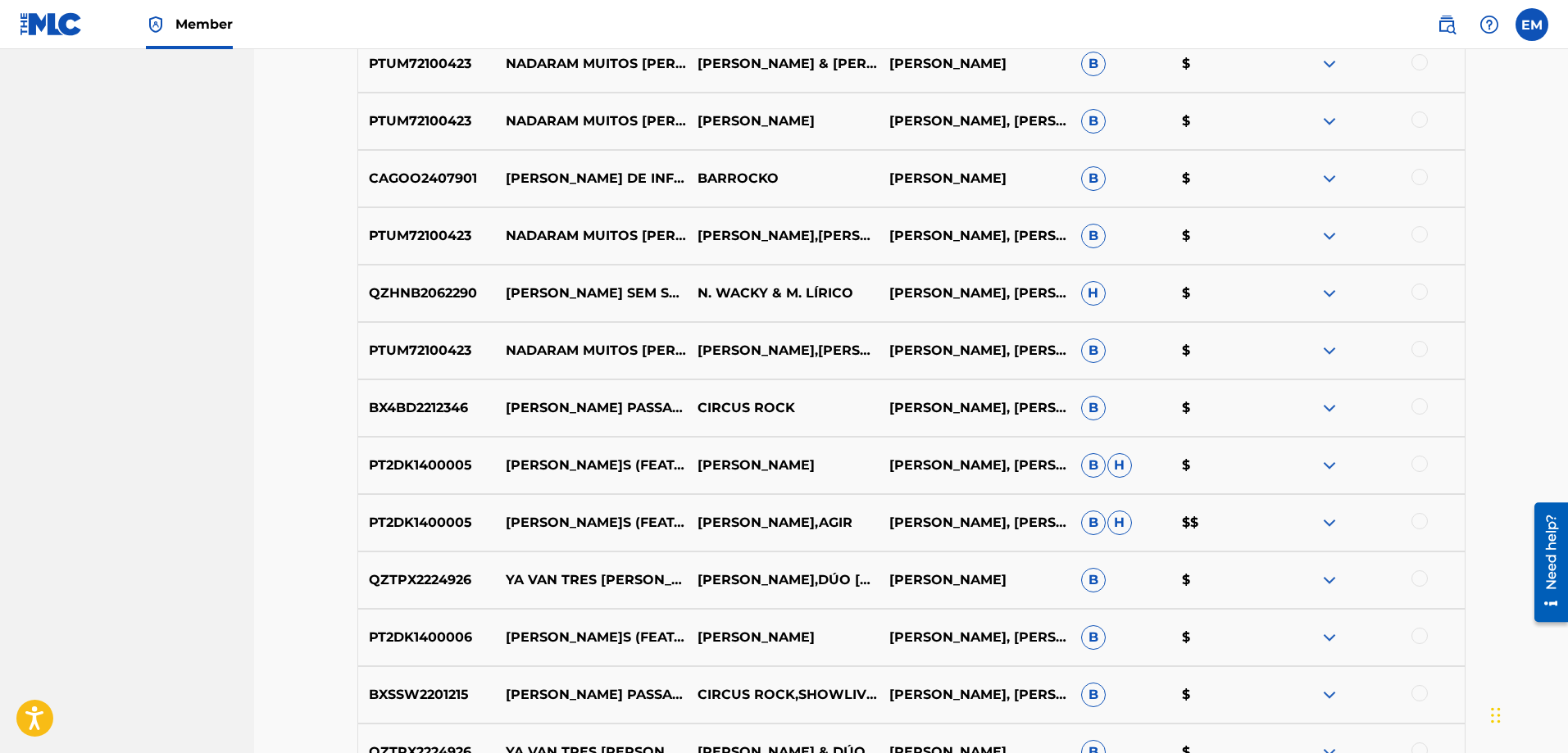
scroll to position [1903, 0]
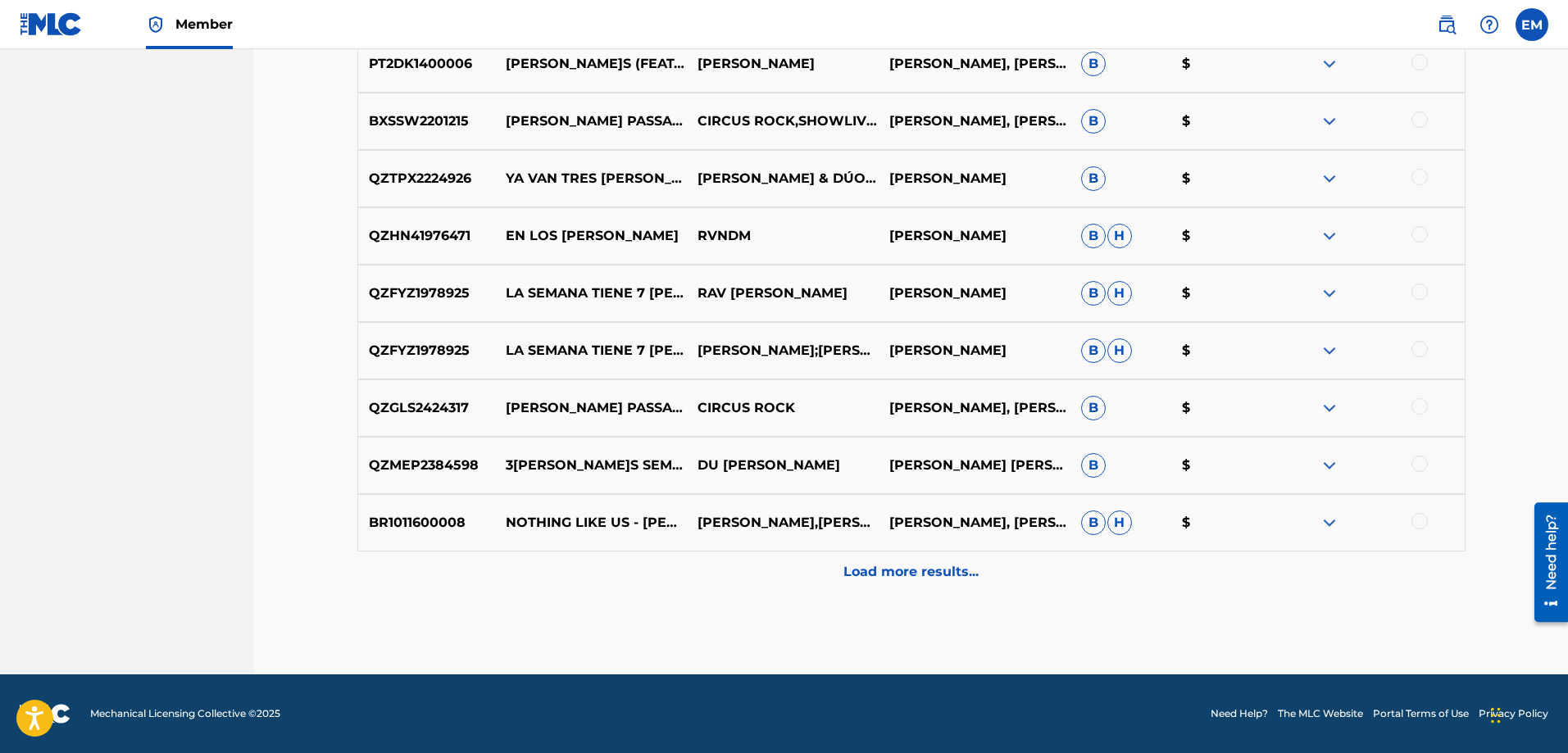
click at [873, 565] on p "Load more results..." at bounding box center [911, 572] width 135 height 20
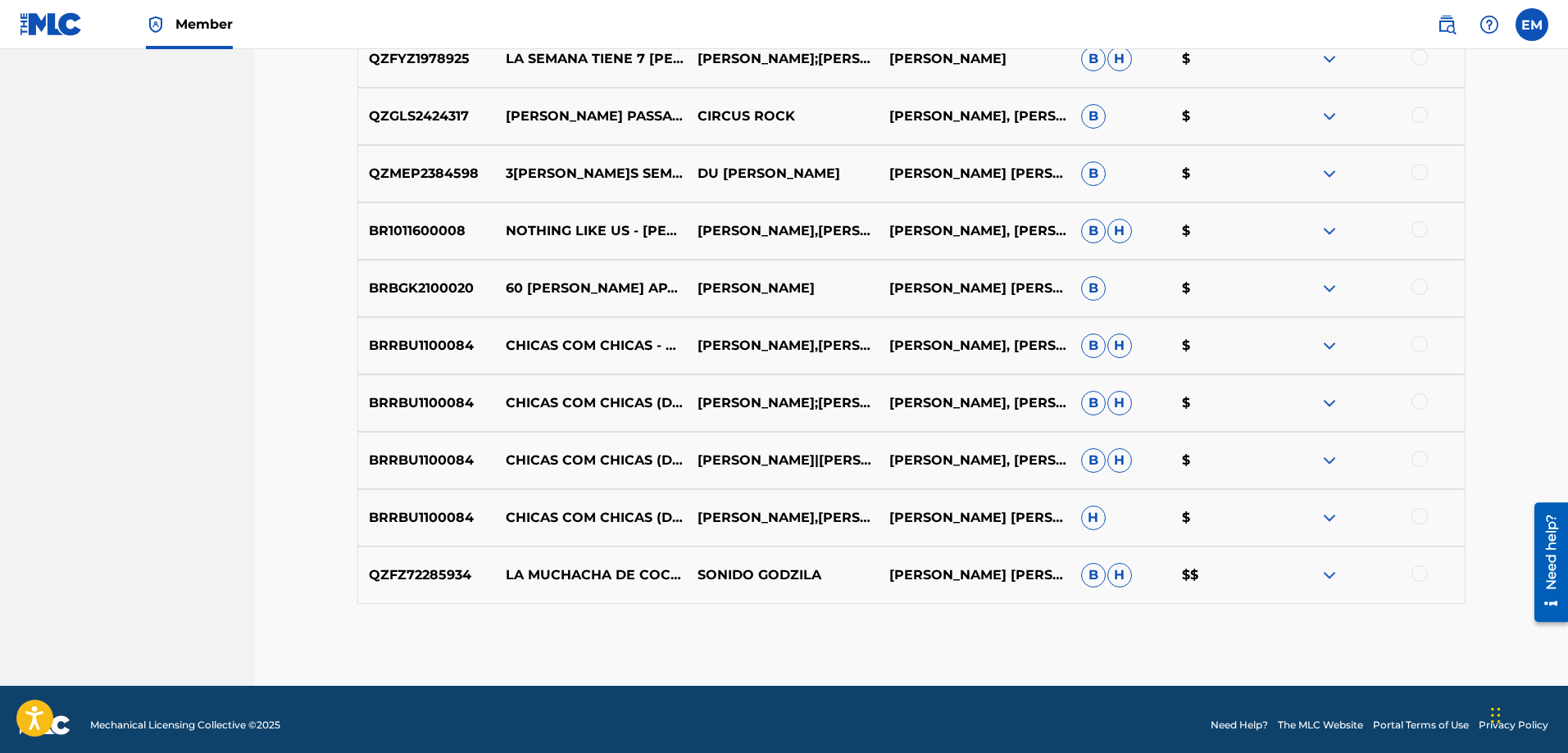
scroll to position [2205, 0]
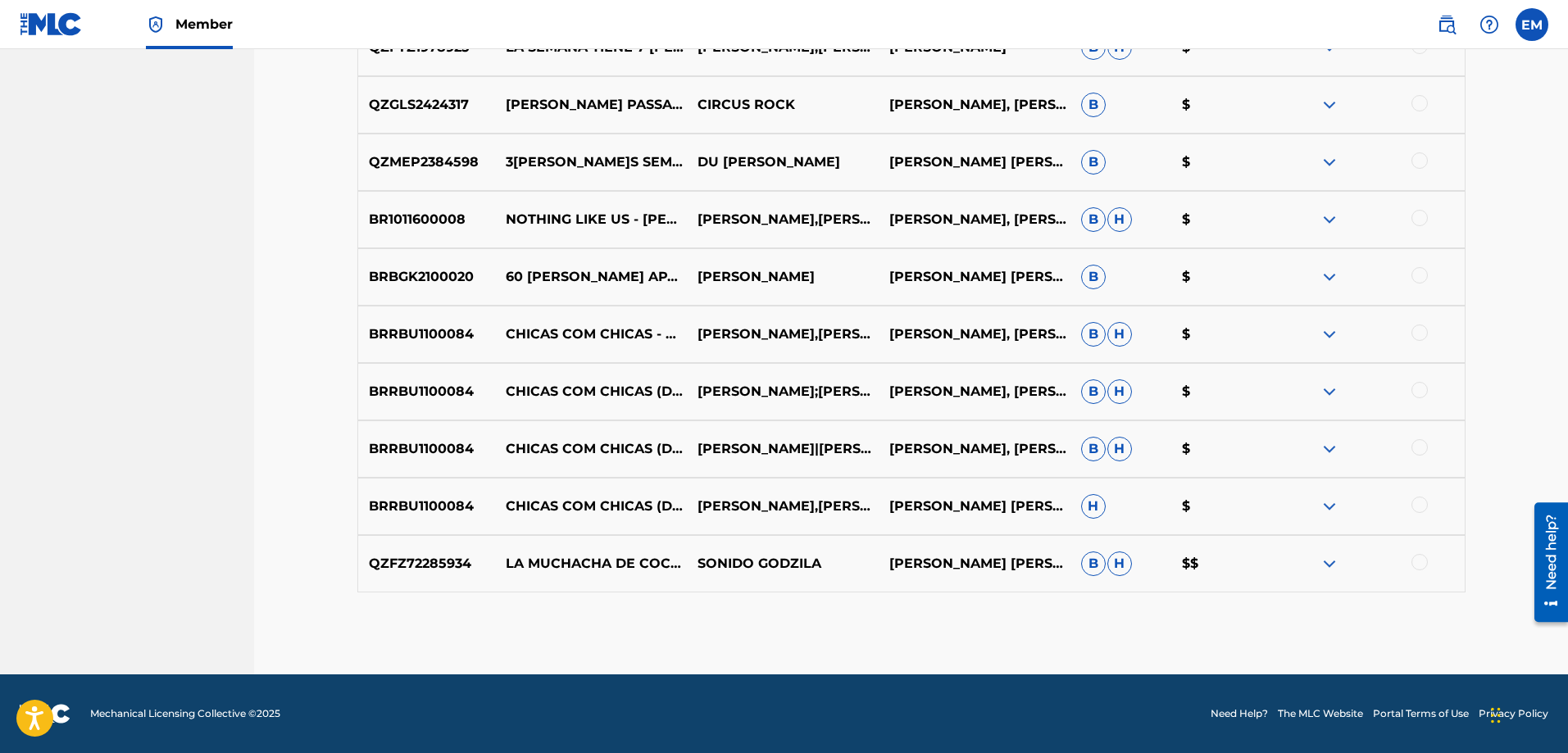
click at [912, 586] on div "QZFZ72285934 LA MUCHACHA DE COCHAPA, LA NIÑA DEL TELEFANO, SUFRO POR TI ,LLEVO …" at bounding box center [911, 564] width 1109 height 58
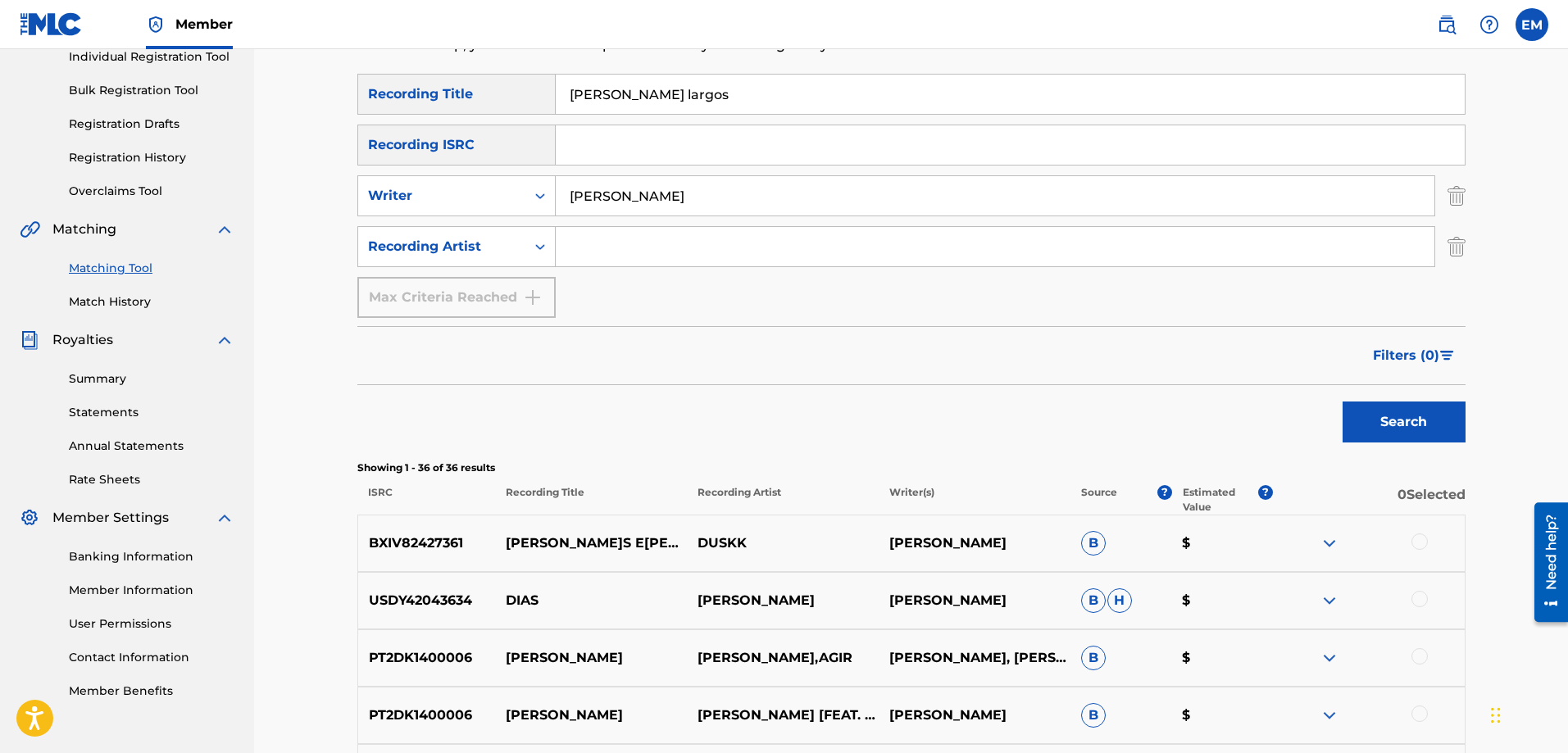
scroll to position [0, 0]
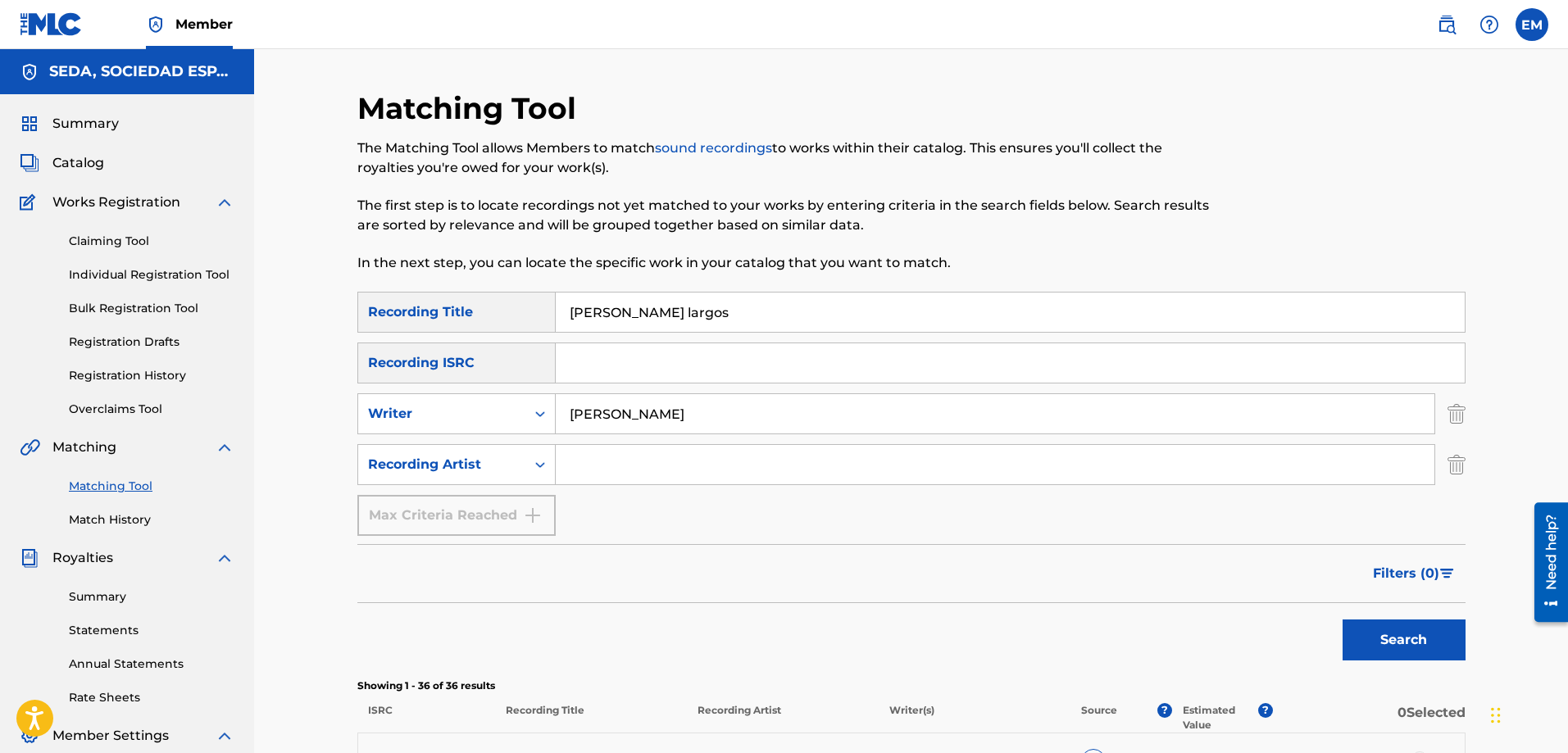
drag, startPoint x: 691, startPoint y: 315, endPoint x: 447, endPoint y: 304, distance: 244.2
click at [449, 304] on div "SearchWithCriteriab1ac4630-cecb-4e2e-83b4-cac262e97a47 Recording Title[PERSON_N…" at bounding box center [911, 313] width 1109 height 41
click at [1343, 619] on button "Search" at bounding box center [1405, 640] width 123 height 41
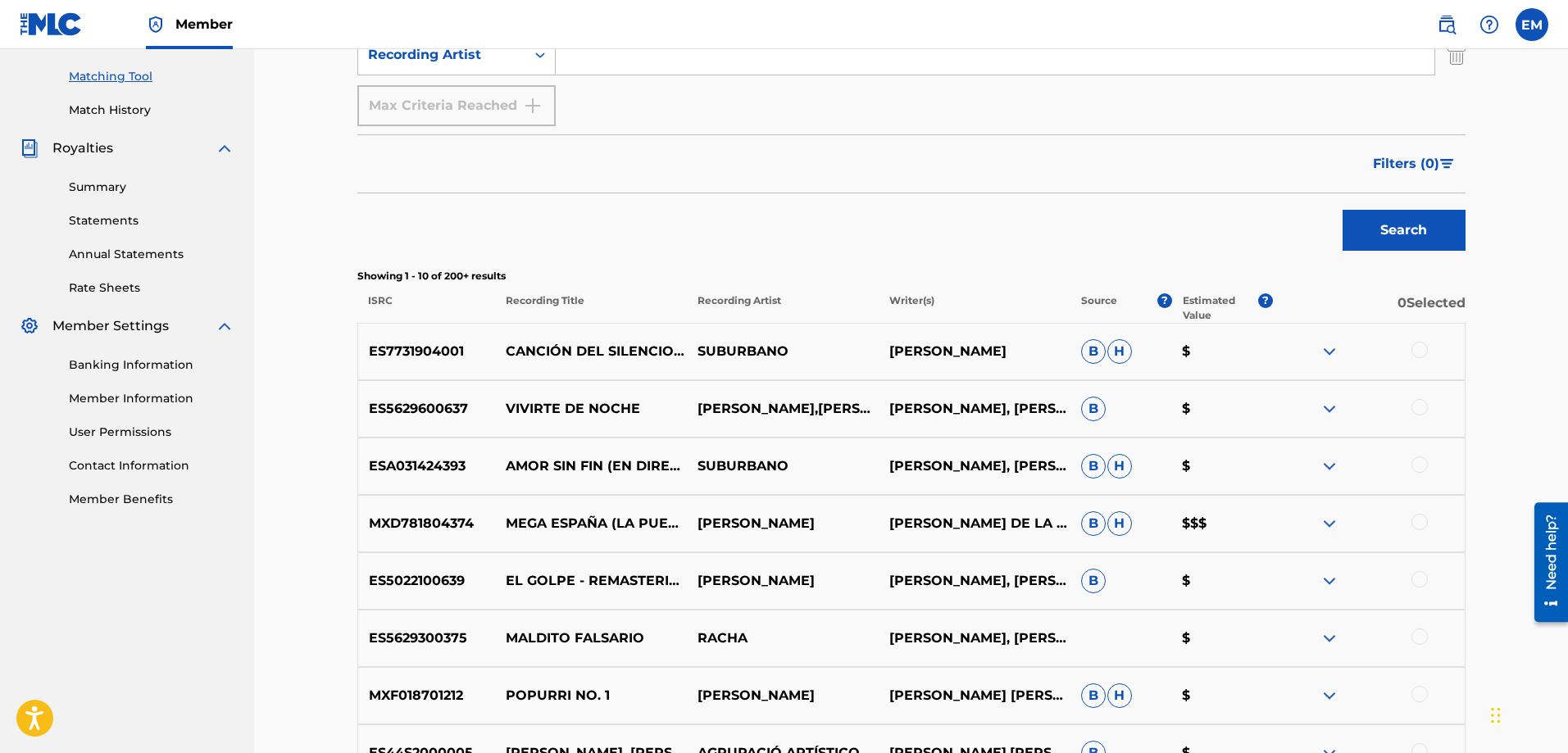
scroll to position [755, 0]
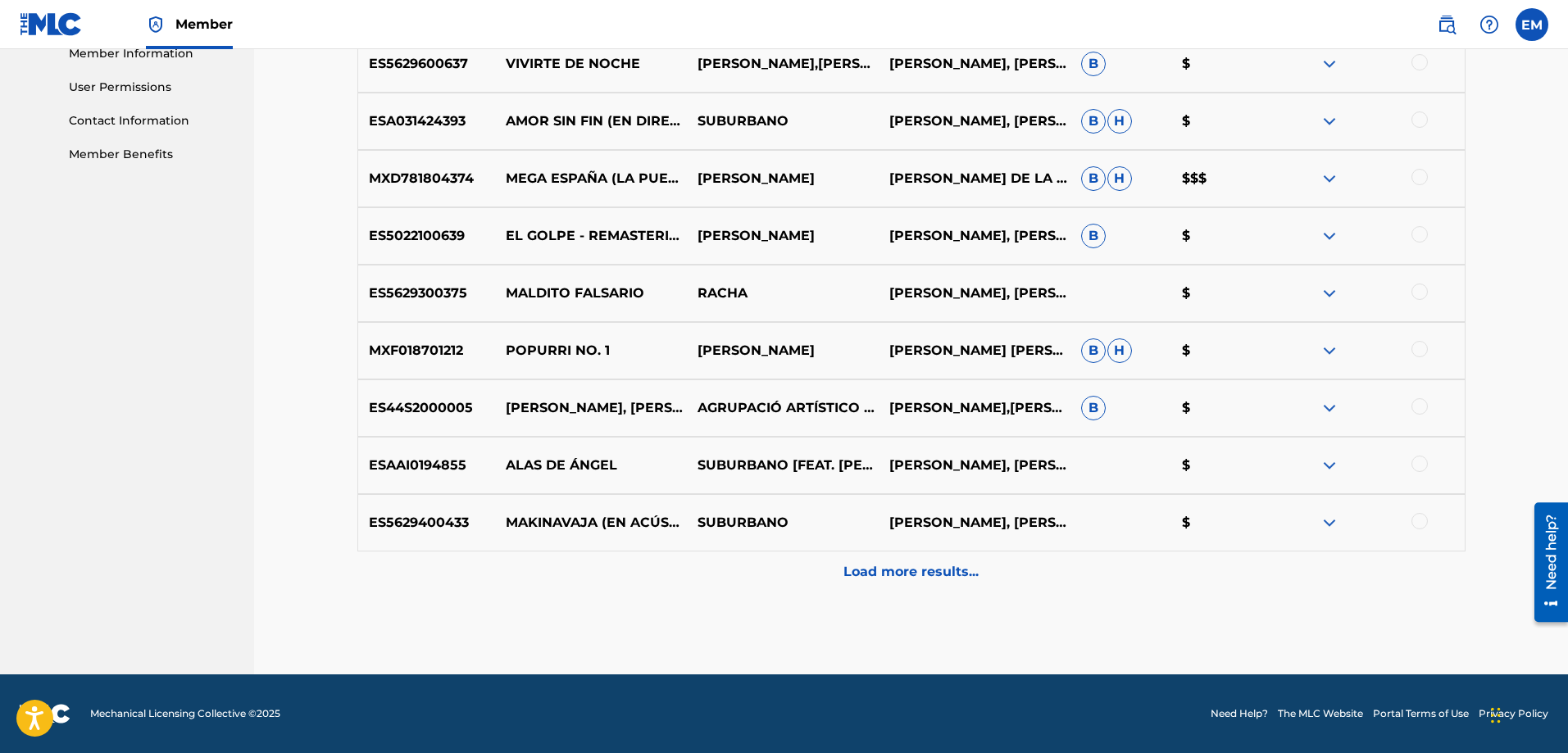
click at [936, 585] on div "Load more results..." at bounding box center [911, 572] width 1109 height 41
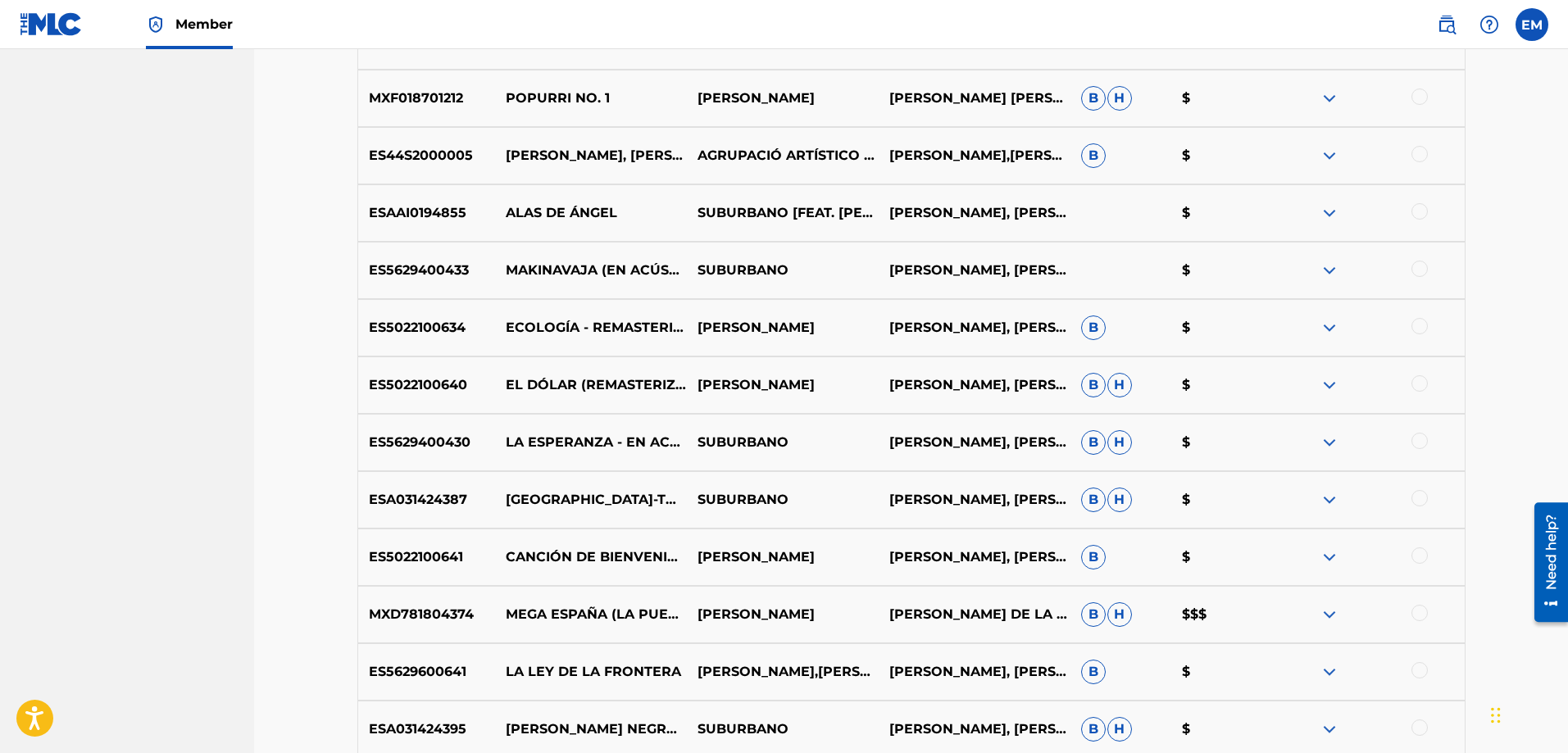
scroll to position [1328, 0]
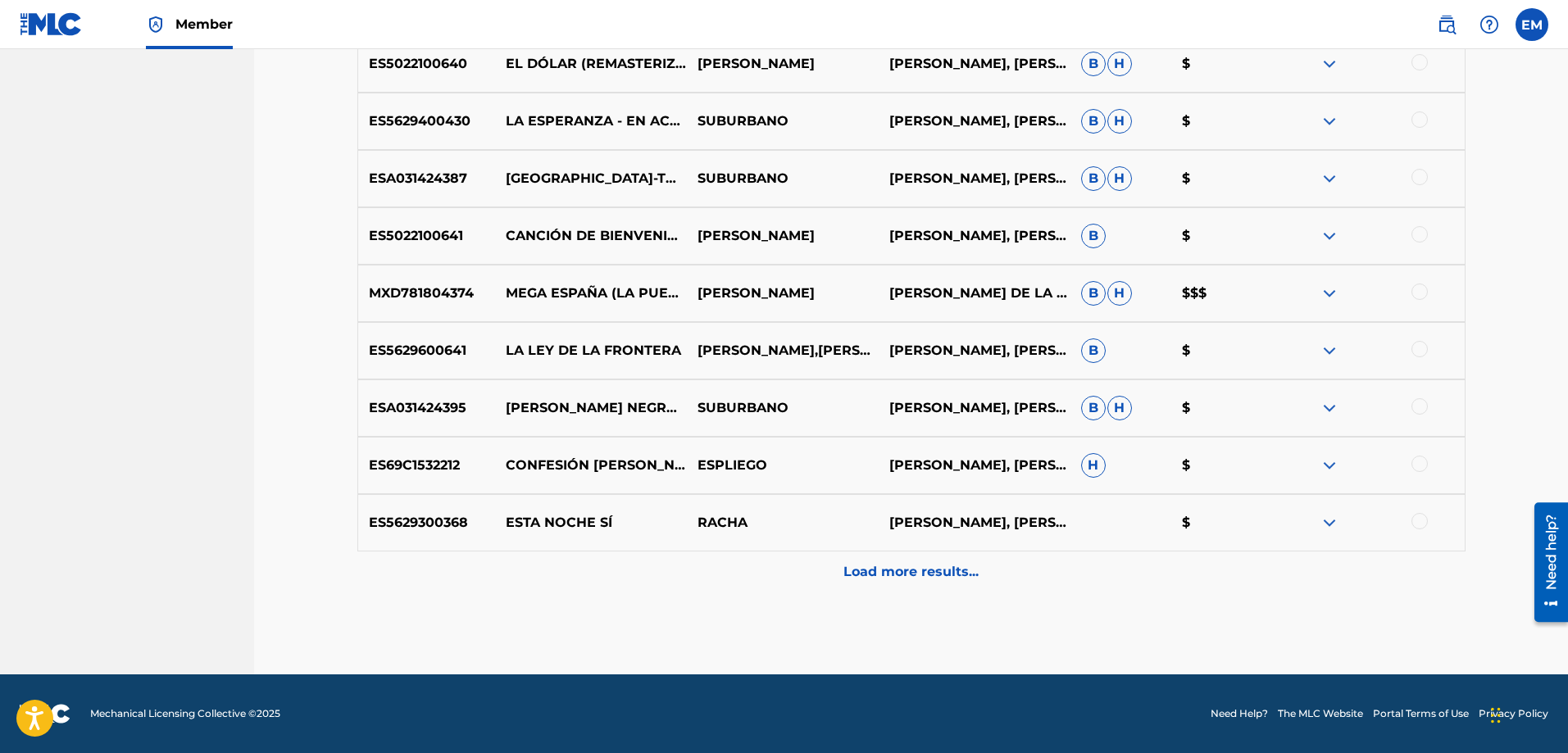
click at [924, 561] on div "Load more results..." at bounding box center [911, 572] width 1109 height 41
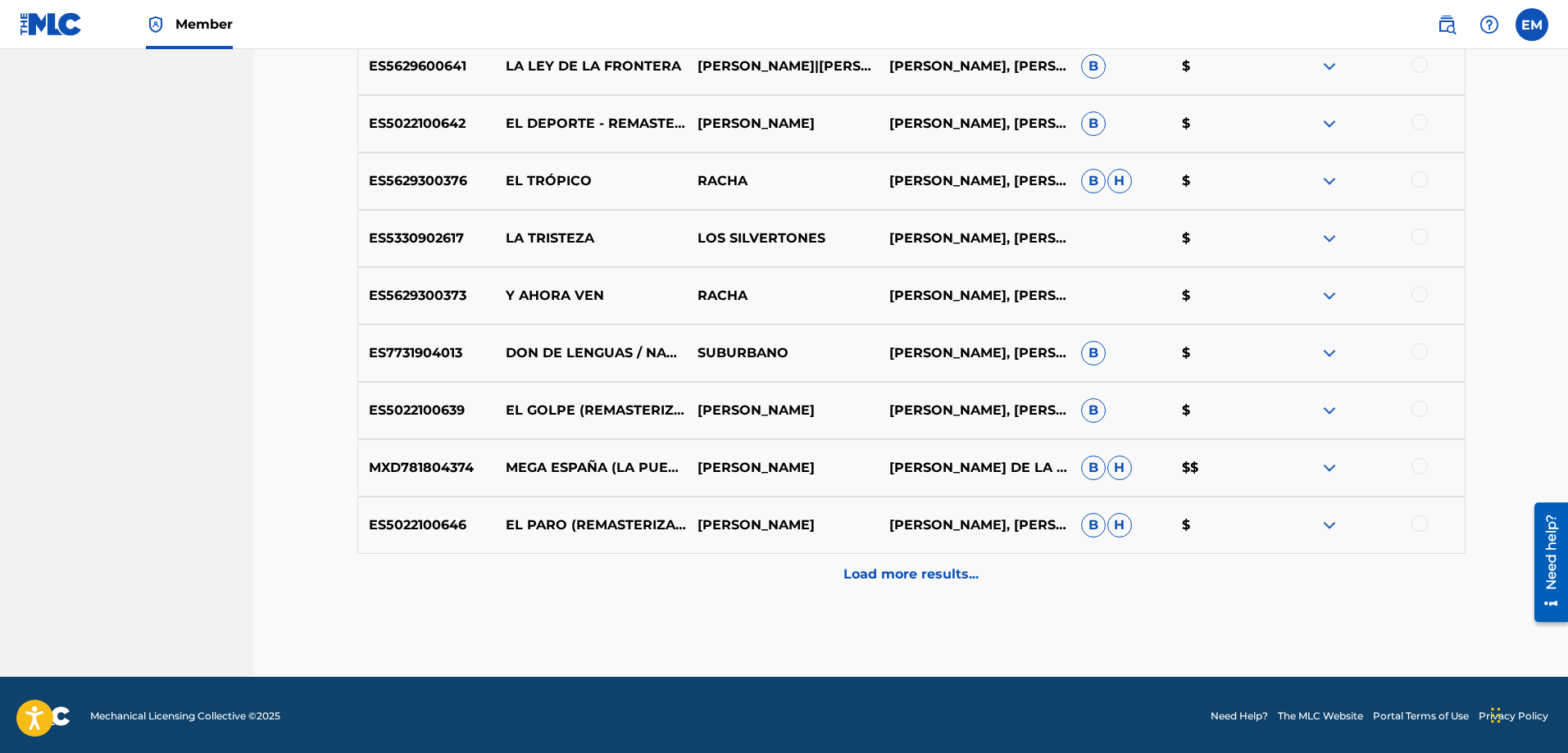
scroll to position [1903, 0]
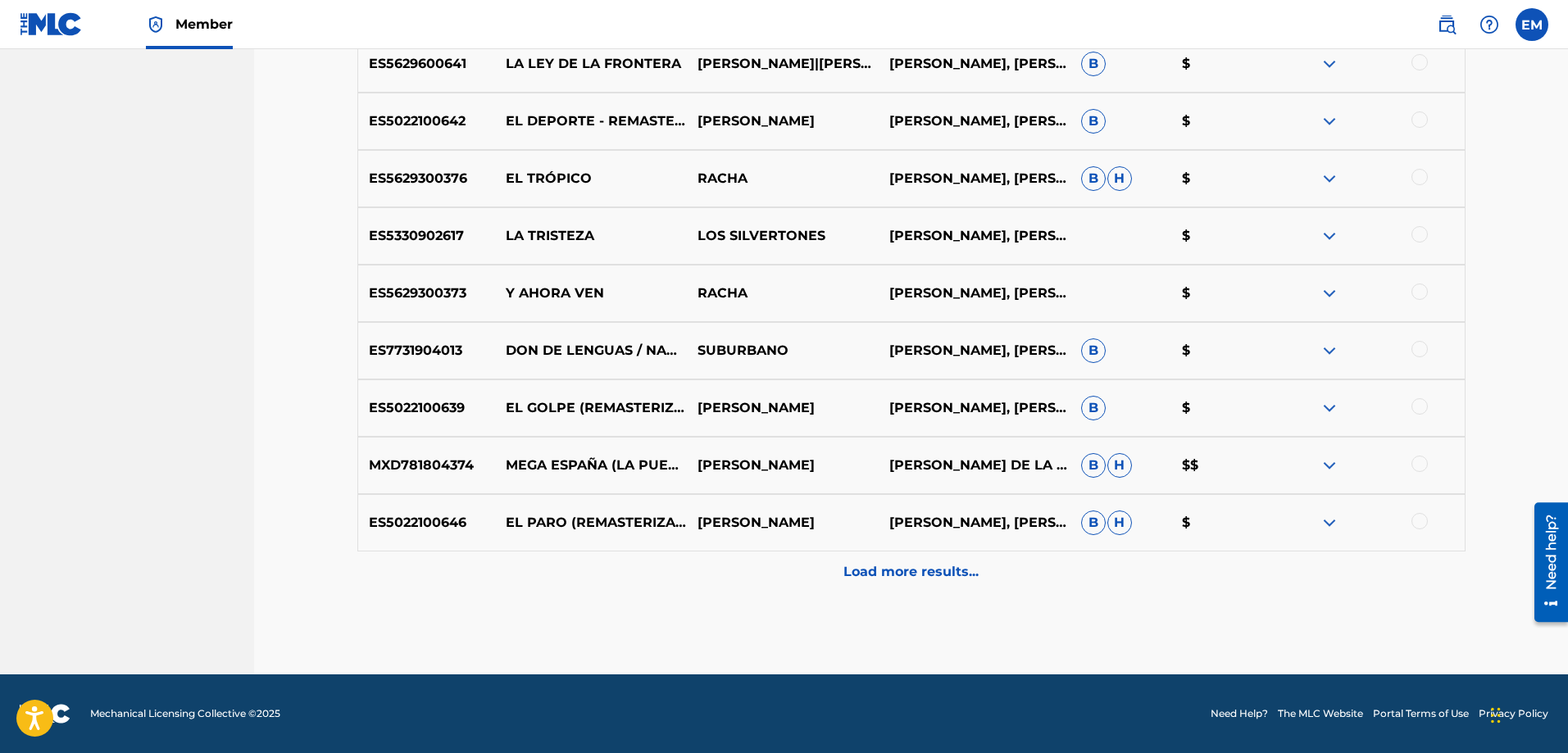
click at [1420, 523] on div at bounding box center [1420, 521] width 17 height 17
click at [1134, 612] on button "Match 1 Group" at bounding box center [1152, 619] width 181 height 41
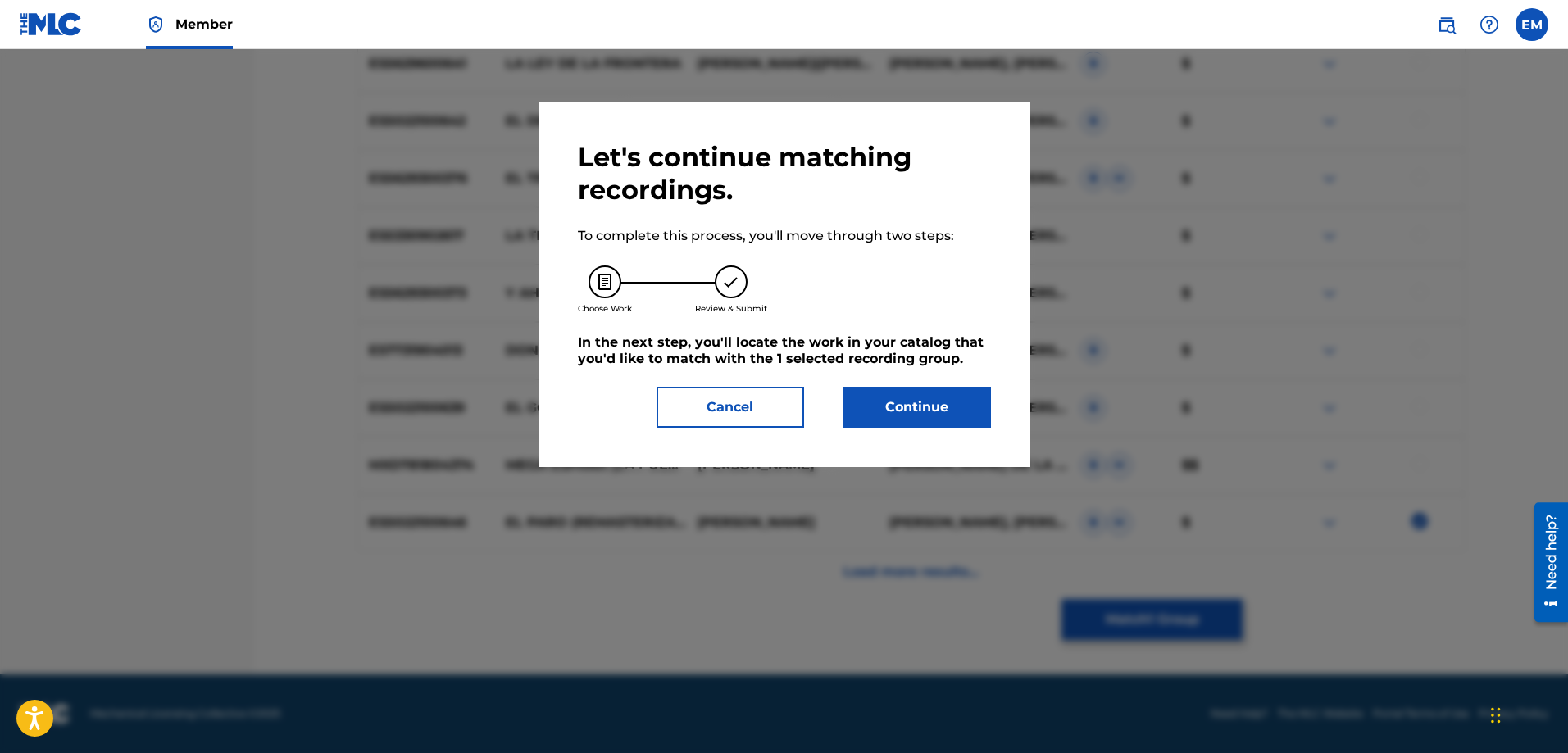
click at [957, 412] on button "Continue" at bounding box center [917, 407] width 148 height 41
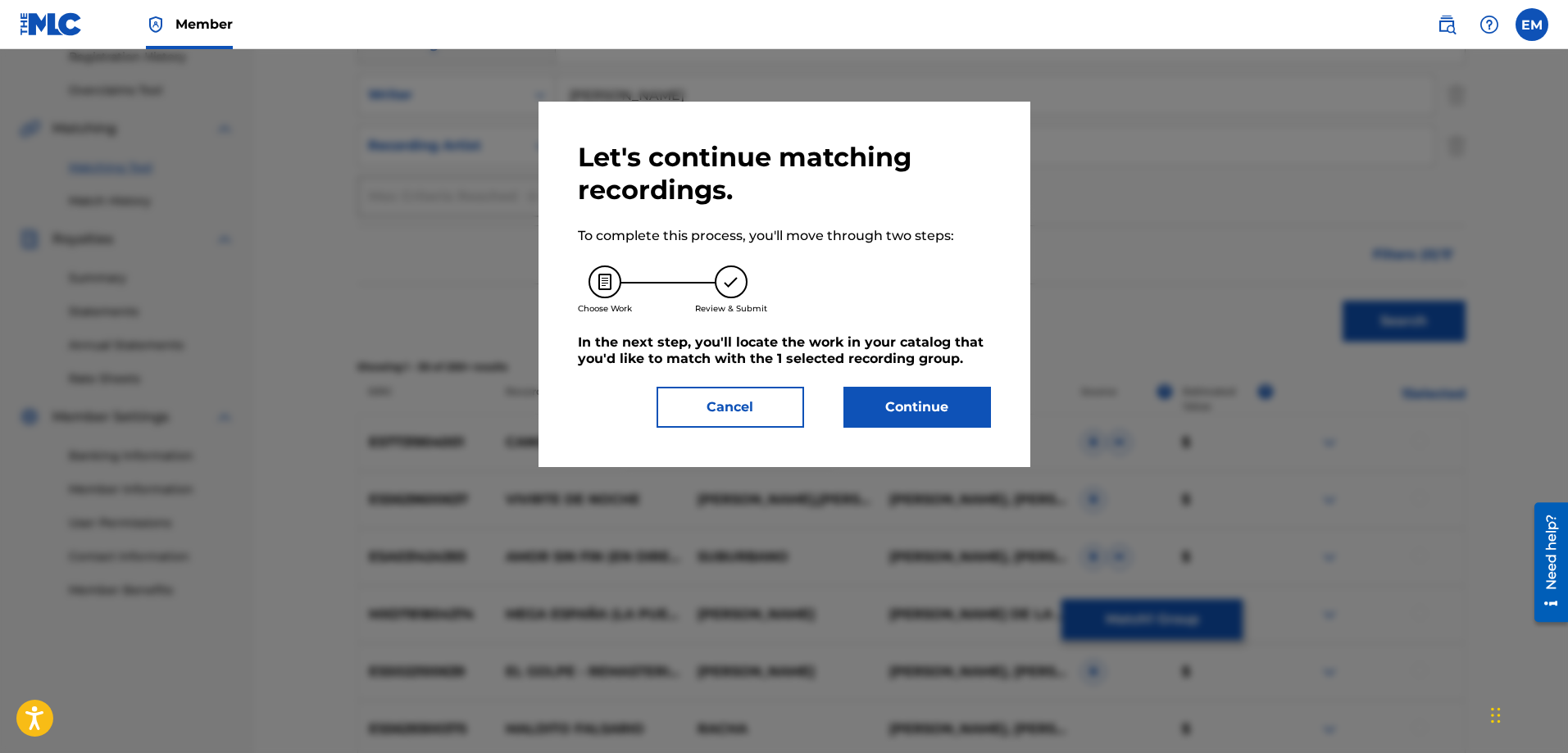
scroll to position [339, 0]
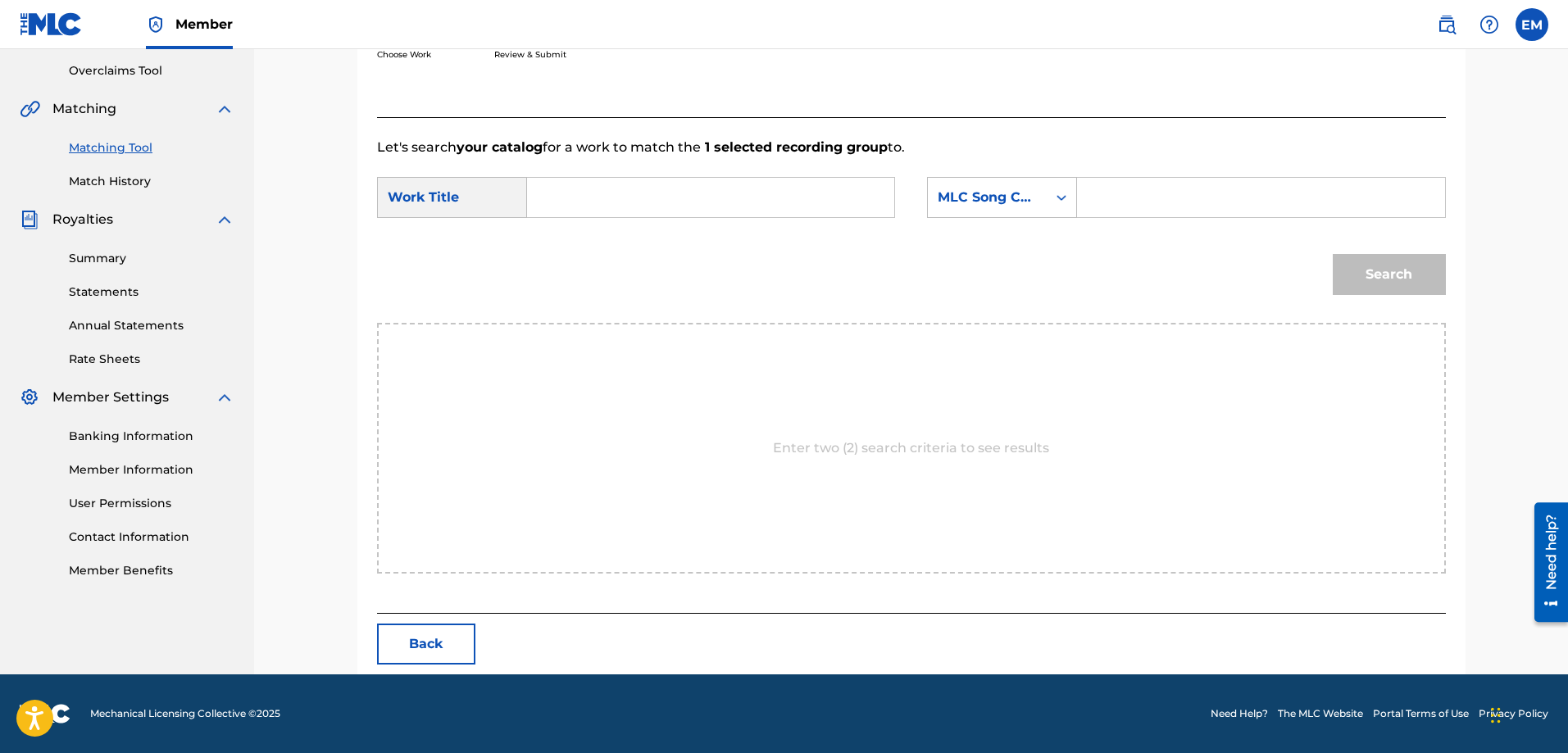
click at [682, 199] on input "Search Form" at bounding box center [710, 197] width 339 height 39
type input "[PERSON_NAME] largos"
click at [939, 192] on div "MLC Song Code" at bounding box center [988, 197] width 100 height 20
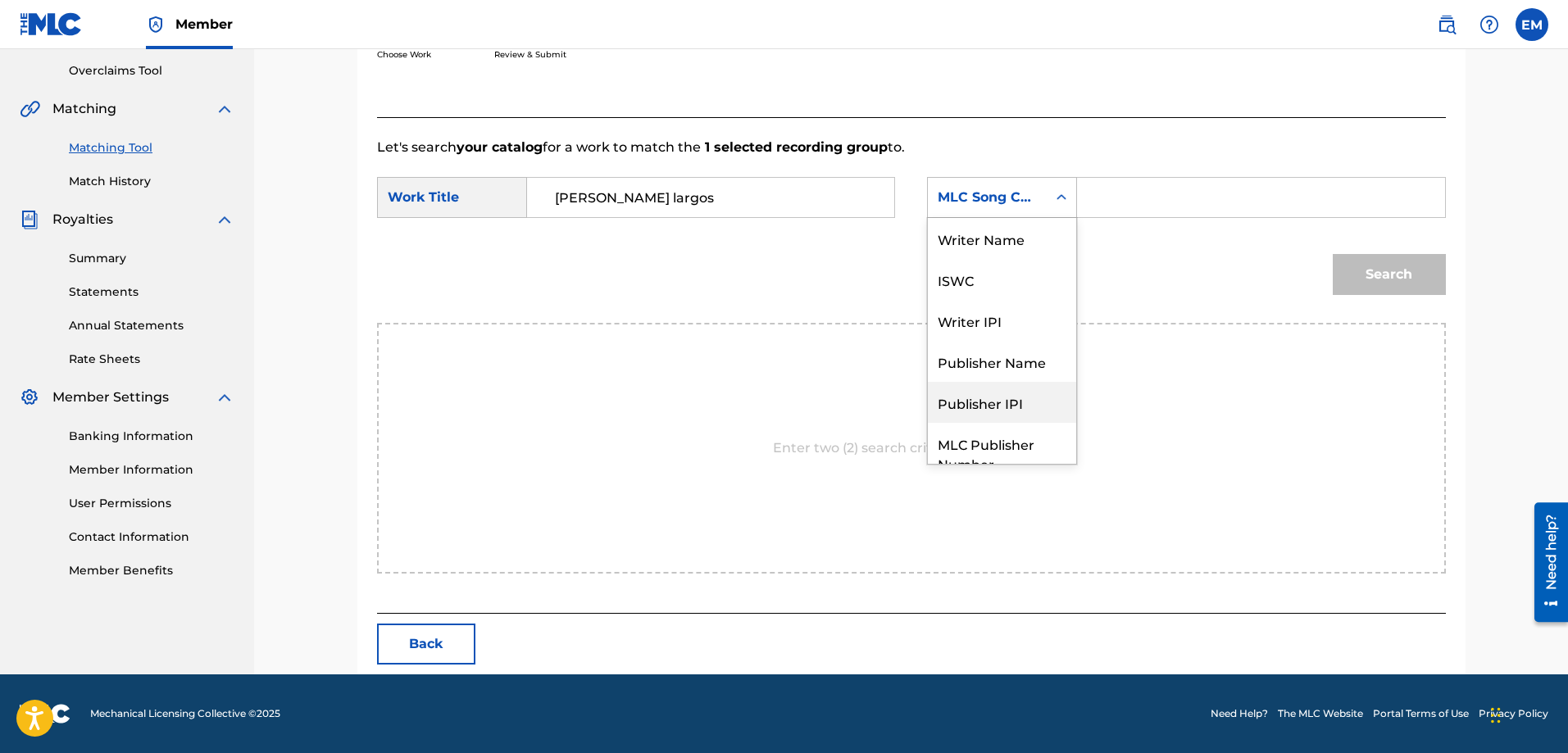
scroll to position [0, 0]
click at [1012, 242] on div "Writer Name" at bounding box center [1002, 238] width 148 height 41
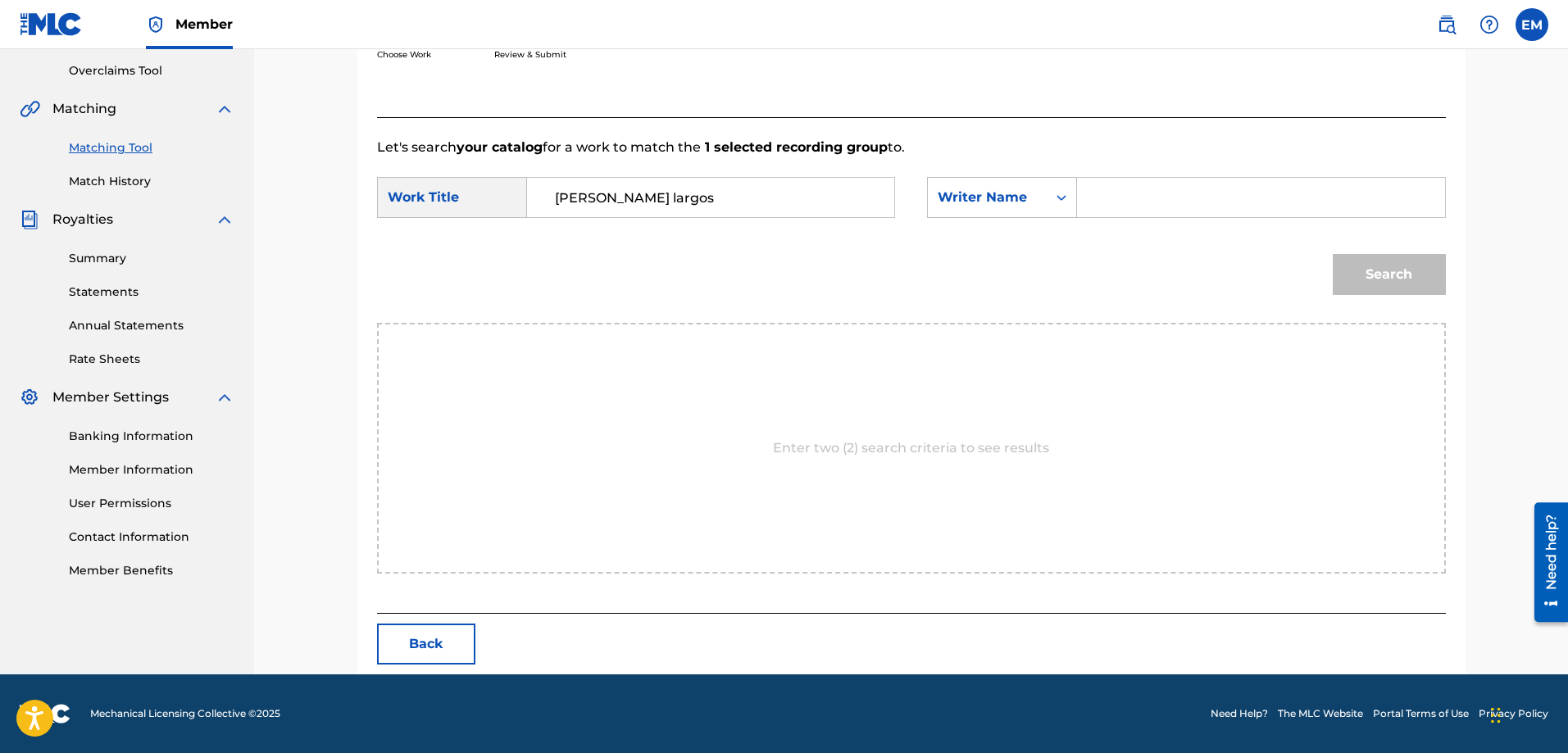
click at [1096, 200] on input "Search Form" at bounding box center [1260, 197] width 339 height 39
paste input "[PERSON_NAME]"
type input "[PERSON_NAME]"
click at [1333, 254] on button "Search" at bounding box center [1389, 274] width 113 height 41
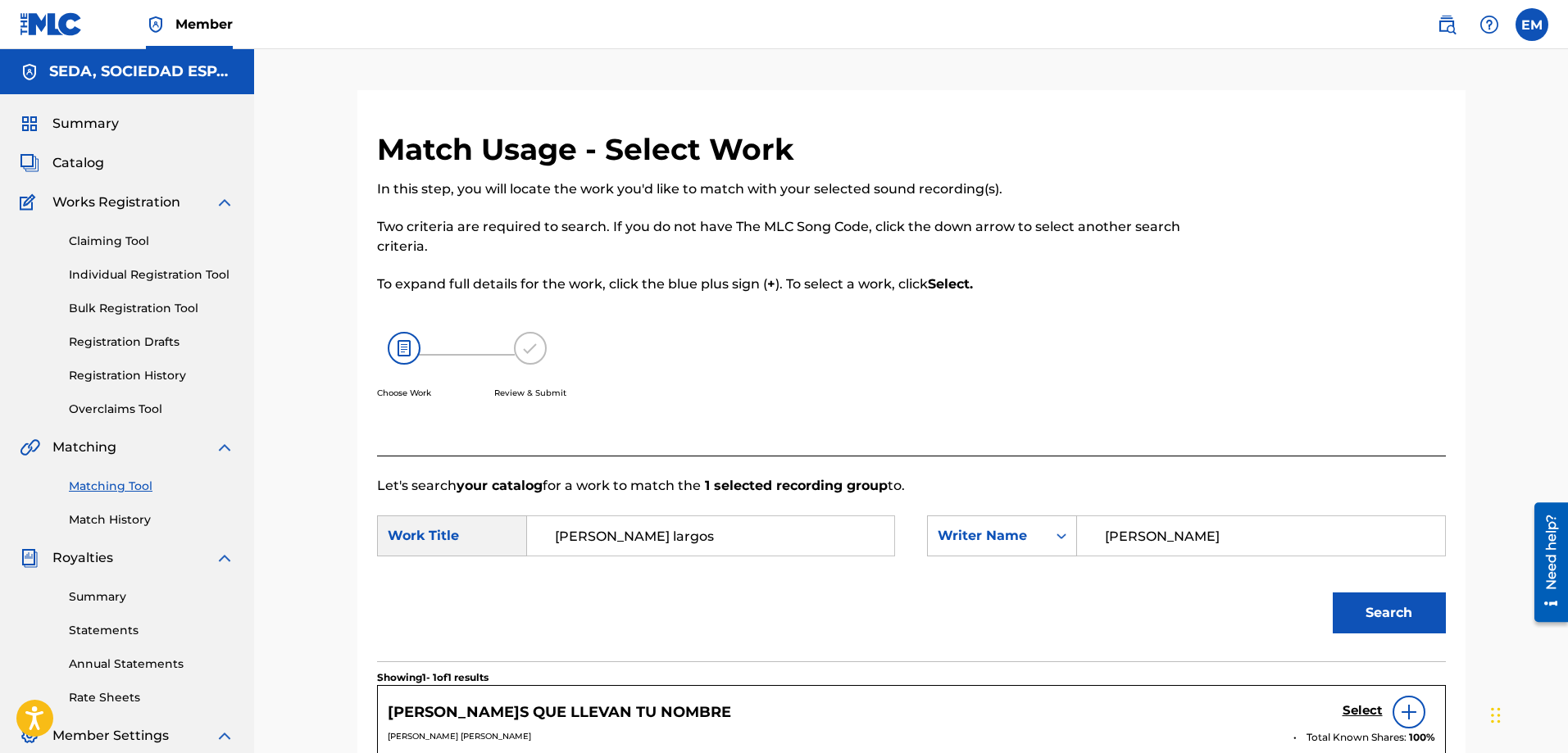
drag, startPoint x: 656, startPoint y: 534, endPoint x: 443, endPoint y: 534, distance: 213.0
click at [443, 534] on div "SearchWithCriteria247248eb-f006-42fd-962e-f9587fba75a4 Work Title [PERSON_NAME]…" at bounding box center [636, 536] width 518 height 41
click at [578, 578] on strong "de" at bounding box center [587, 572] width 18 height 16
type input "[PERSON_NAME]"
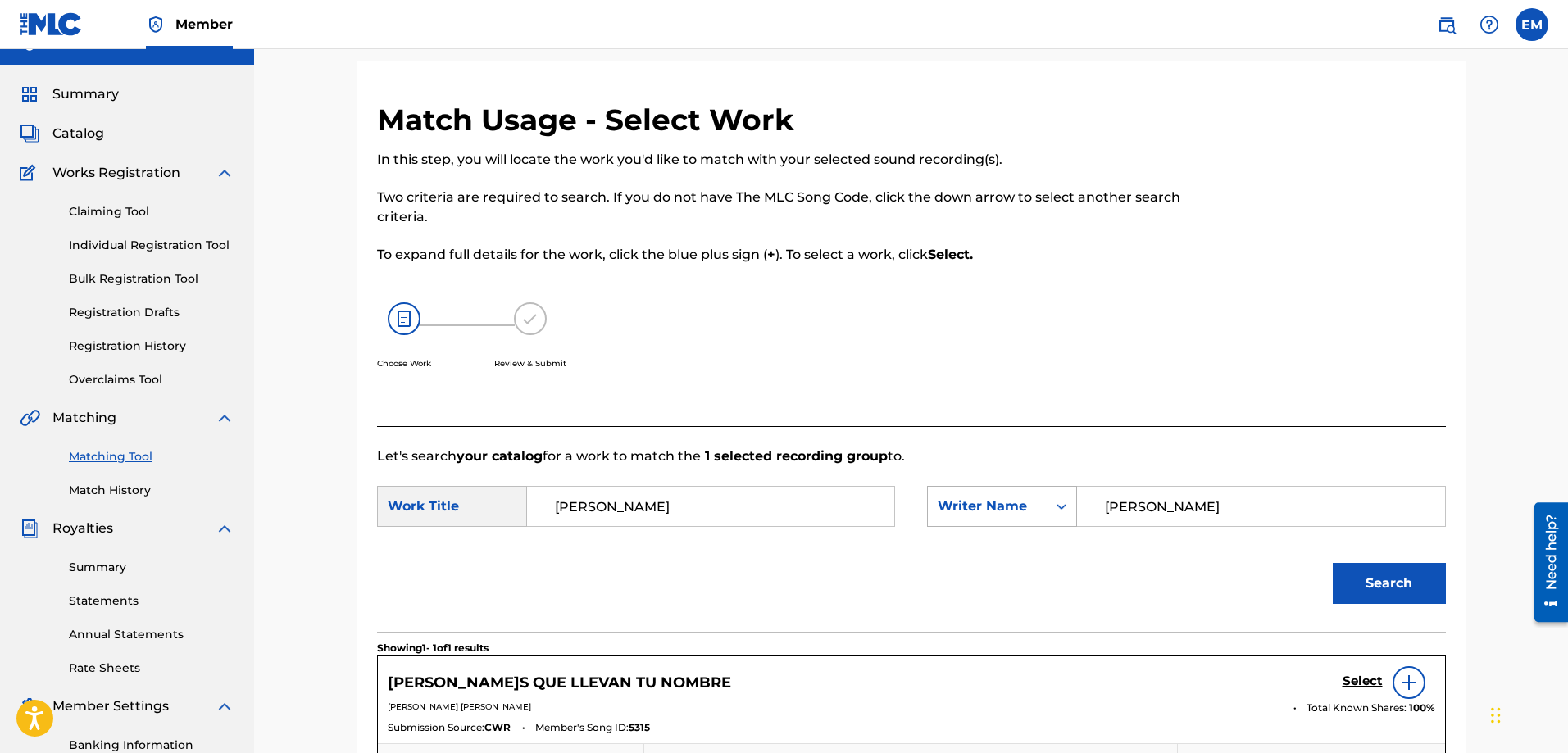
click at [953, 527] on div "Writer Name" at bounding box center [1002, 507] width 150 height 41
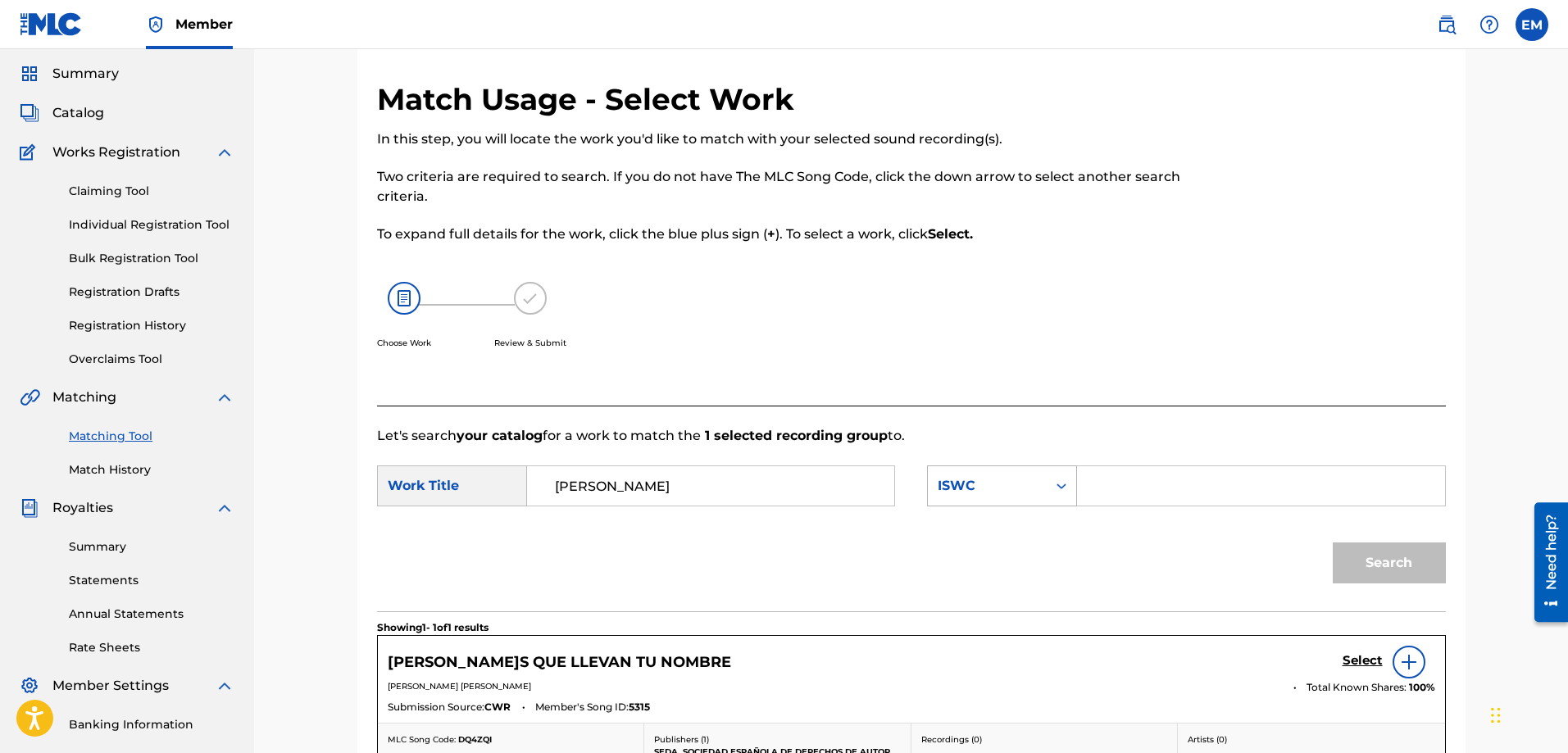
click at [959, 487] on div "ISWC" at bounding box center [988, 486] width 100 height 20
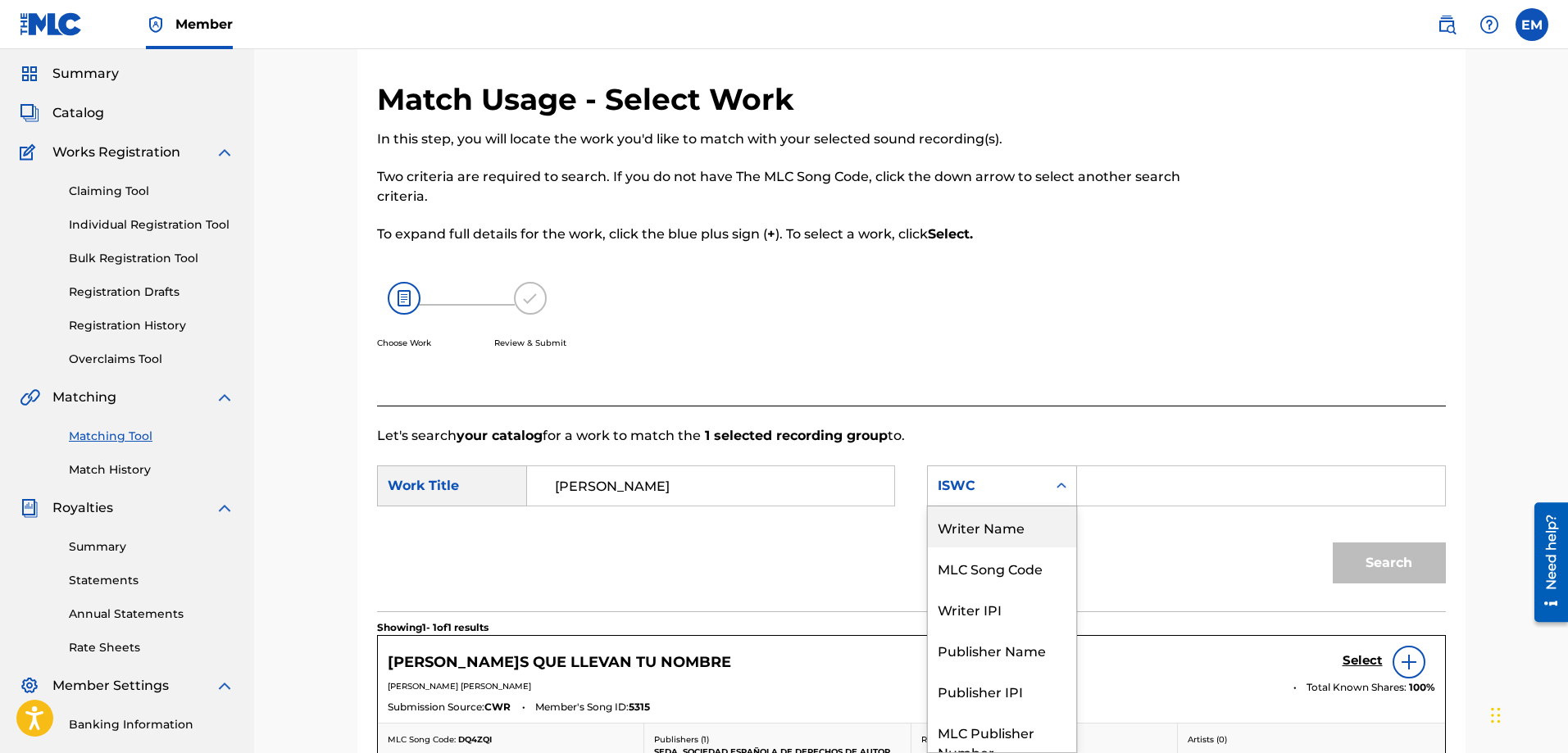
click at [995, 526] on div "Writer Name" at bounding box center [1002, 527] width 148 height 41
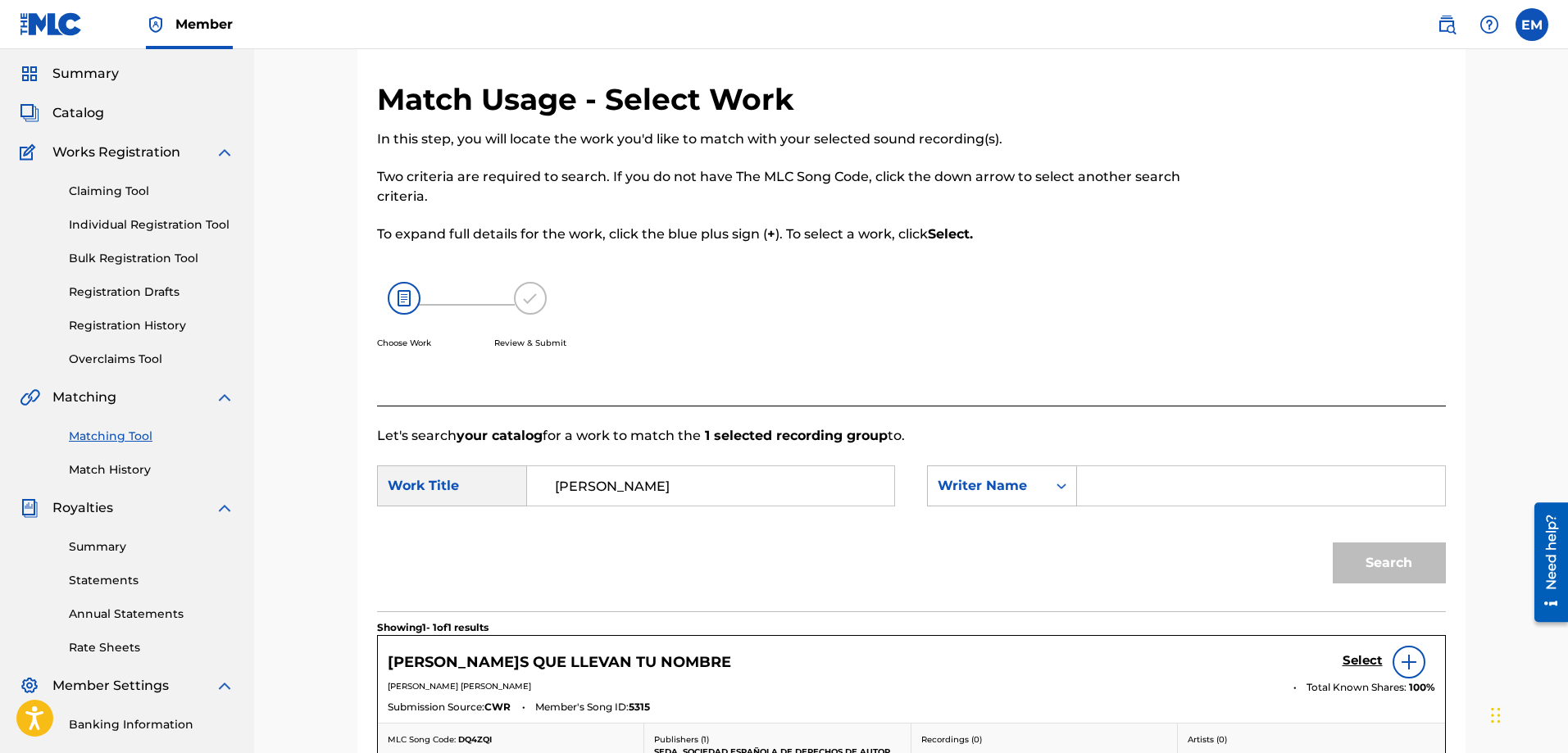
click at [1092, 494] on div "Search Form" at bounding box center [1261, 486] width 368 height 41
click at [1119, 486] on input "Search Form" at bounding box center [1260, 485] width 339 height 39
paste input "[PERSON_NAME]"
type input "[PERSON_NAME]"
click at [1333, 543] on button "Search" at bounding box center [1389, 564] width 113 height 41
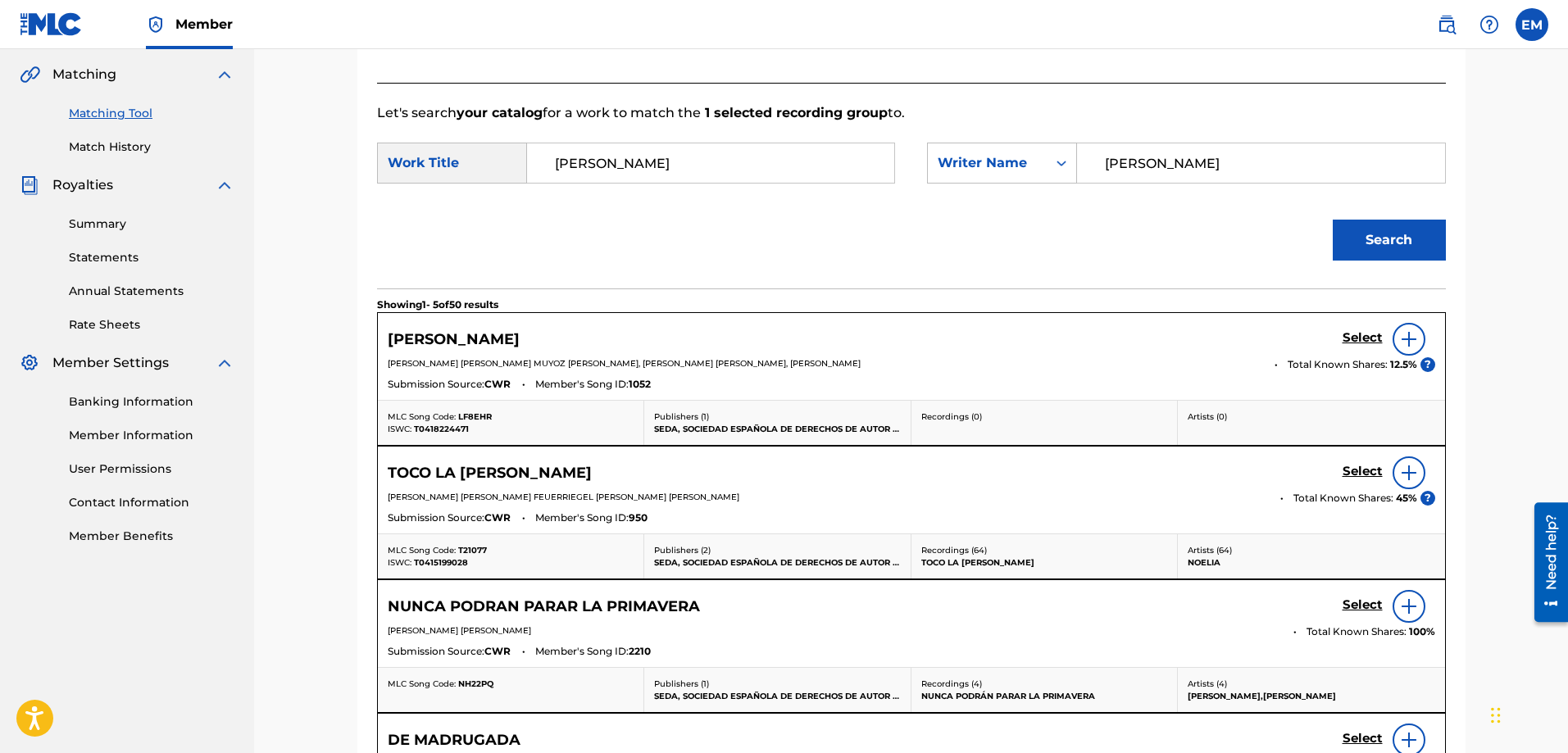
scroll to position [378, 0]
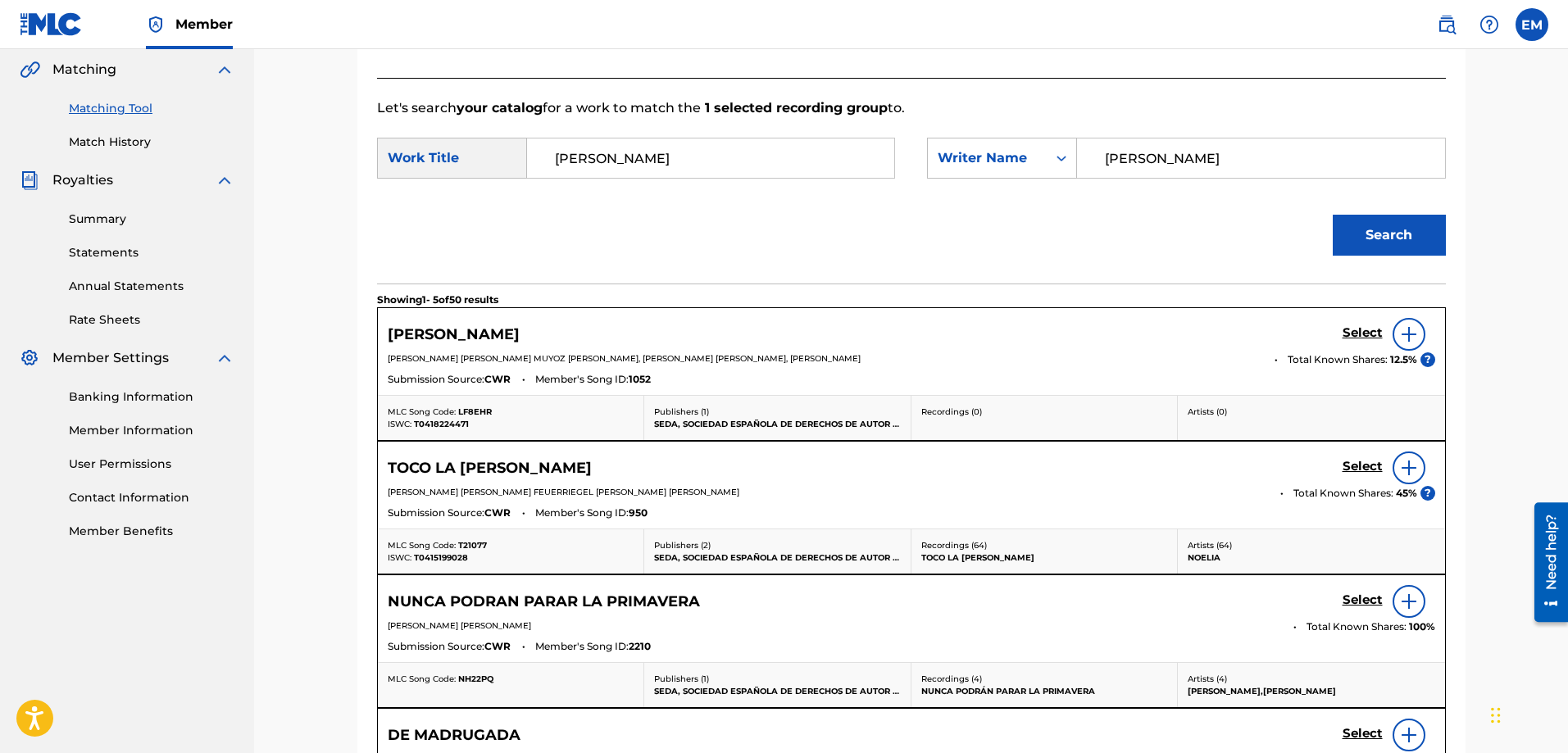
click at [1410, 338] on img at bounding box center [1409, 334] width 20 height 20
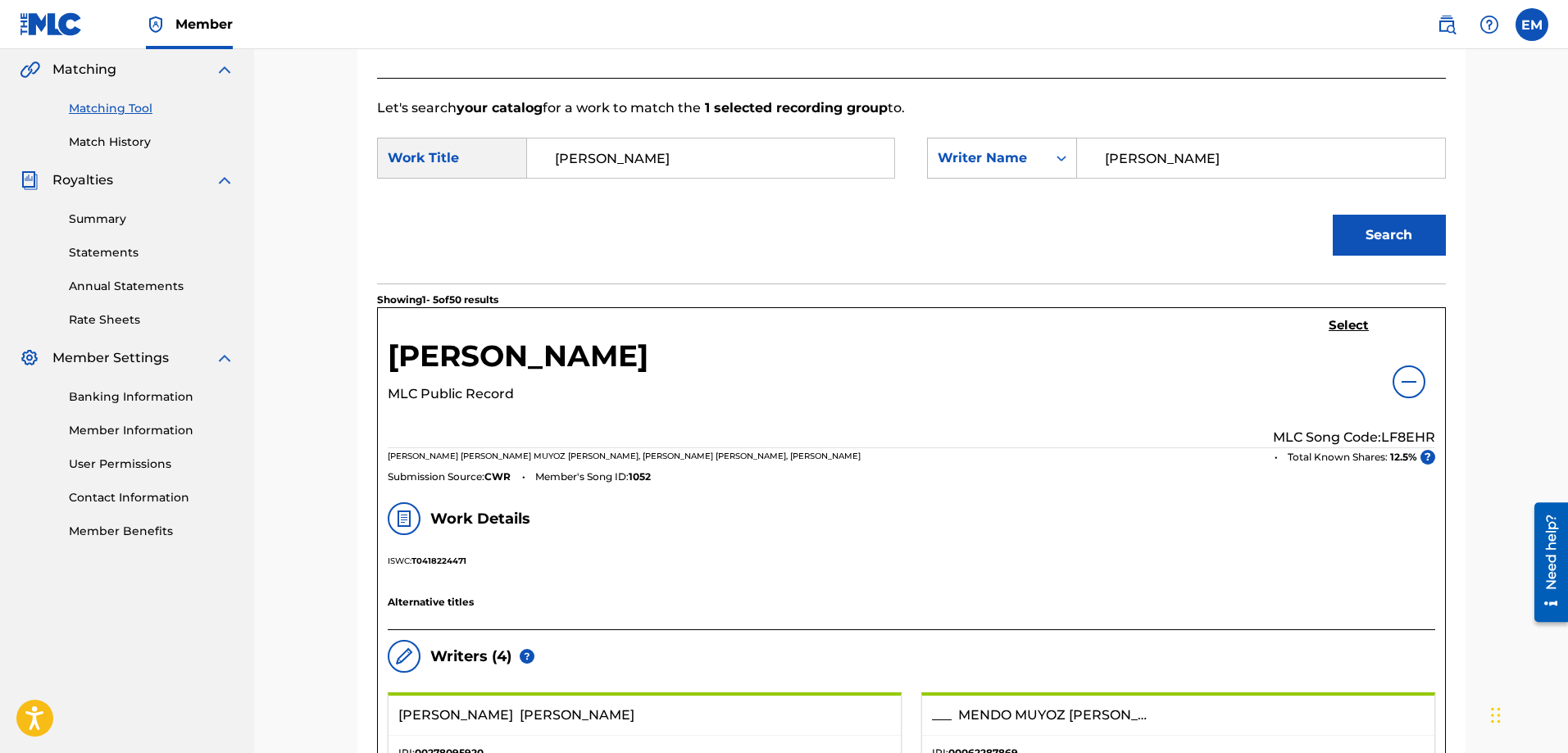
click at [1349, 324] on h5 "Select" at bounding box center [1348, 326] width 40 height 16
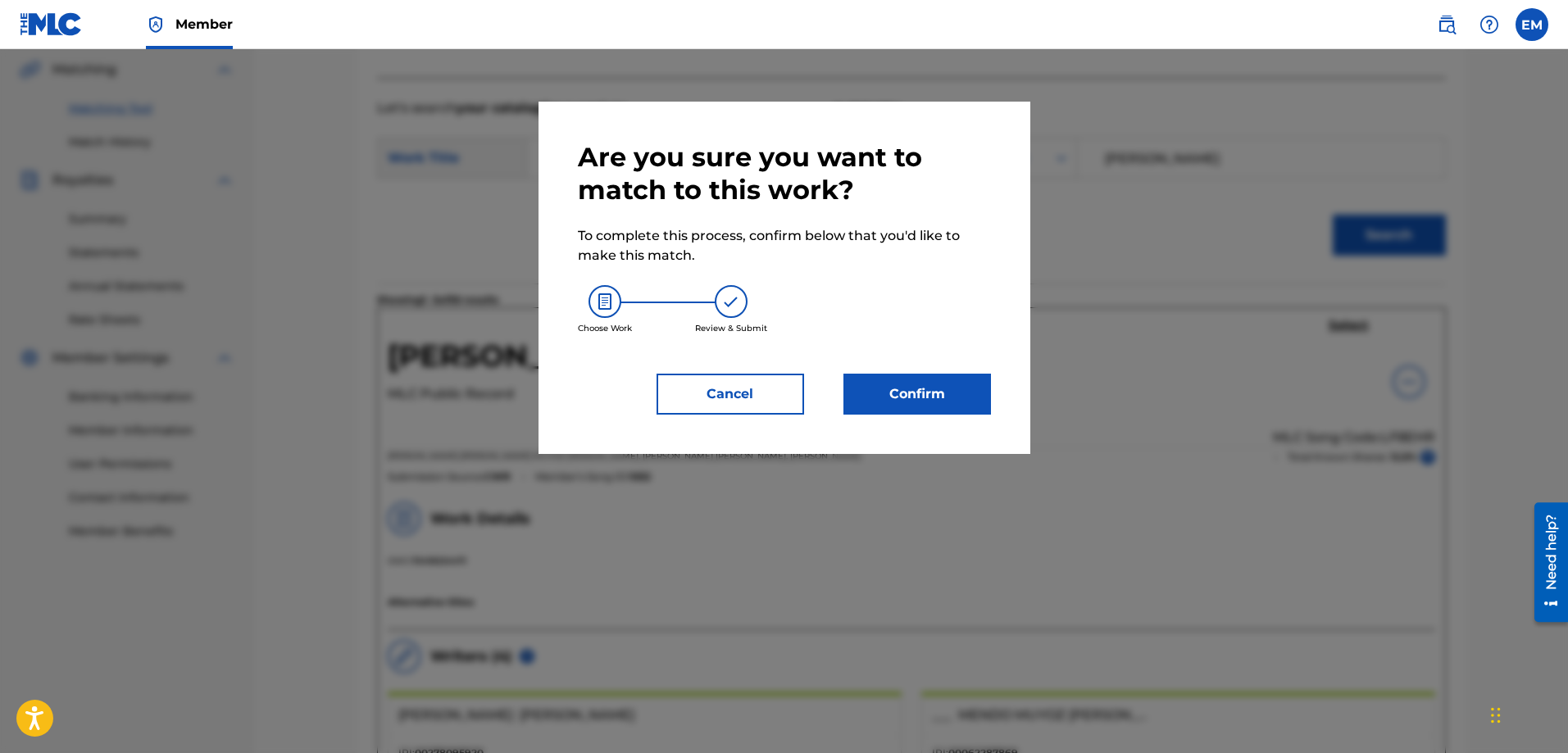
click at [933, 383] on button "Confirm" at bounding box center [917, 395] width 148 height 41
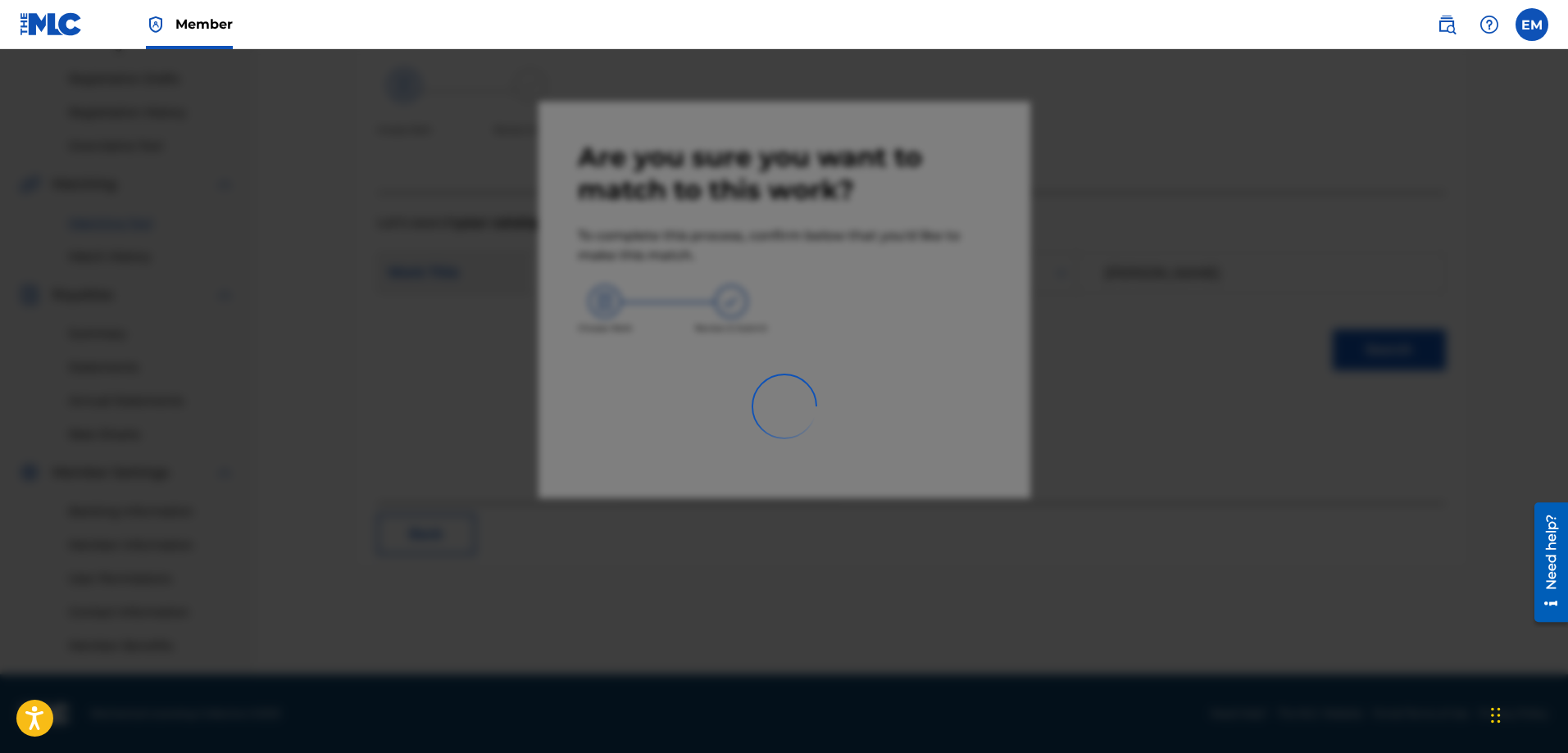
scroll to position [263, 0]
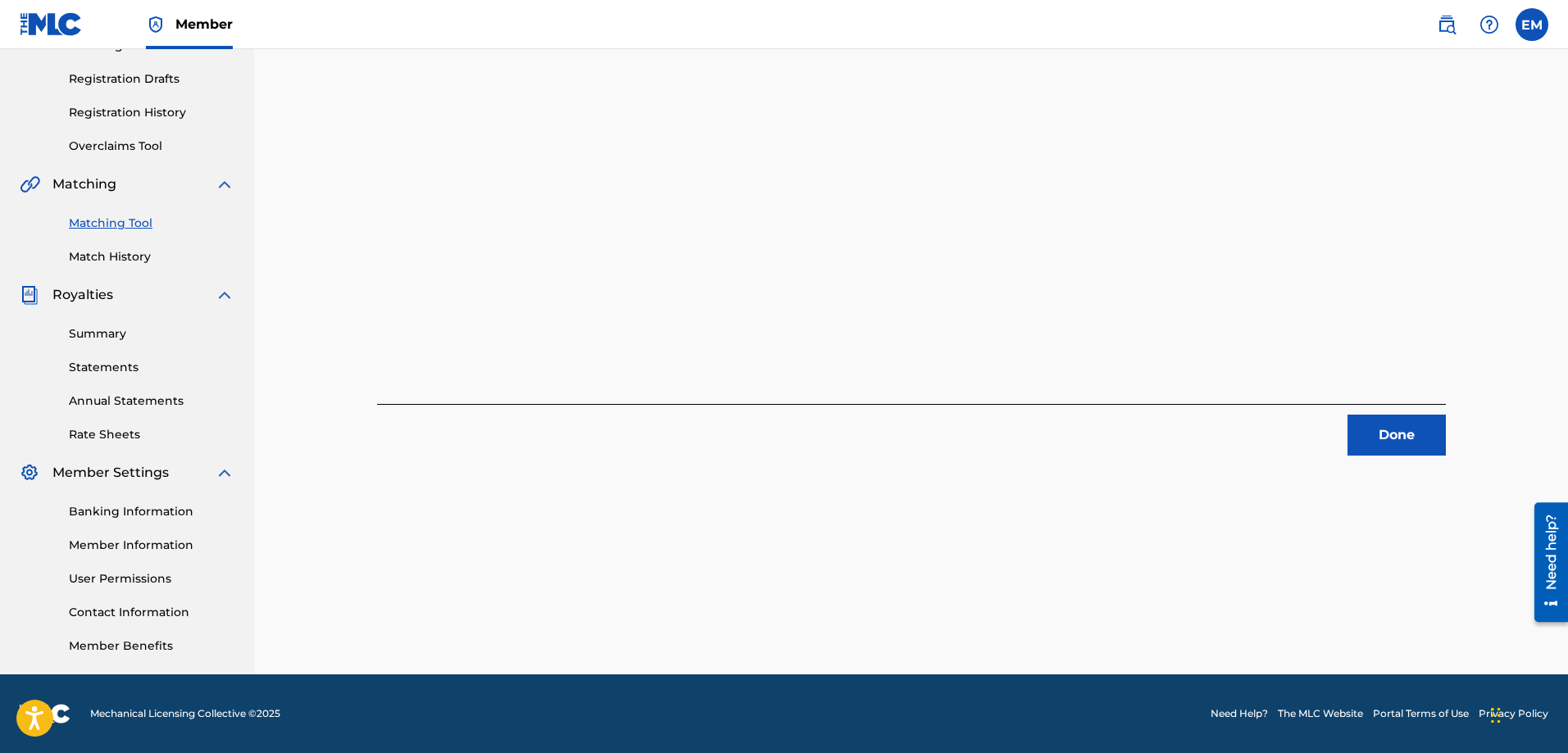
click at [1431, 442] on button "Done" at bounding box center [1397, 436] width 99 height 41
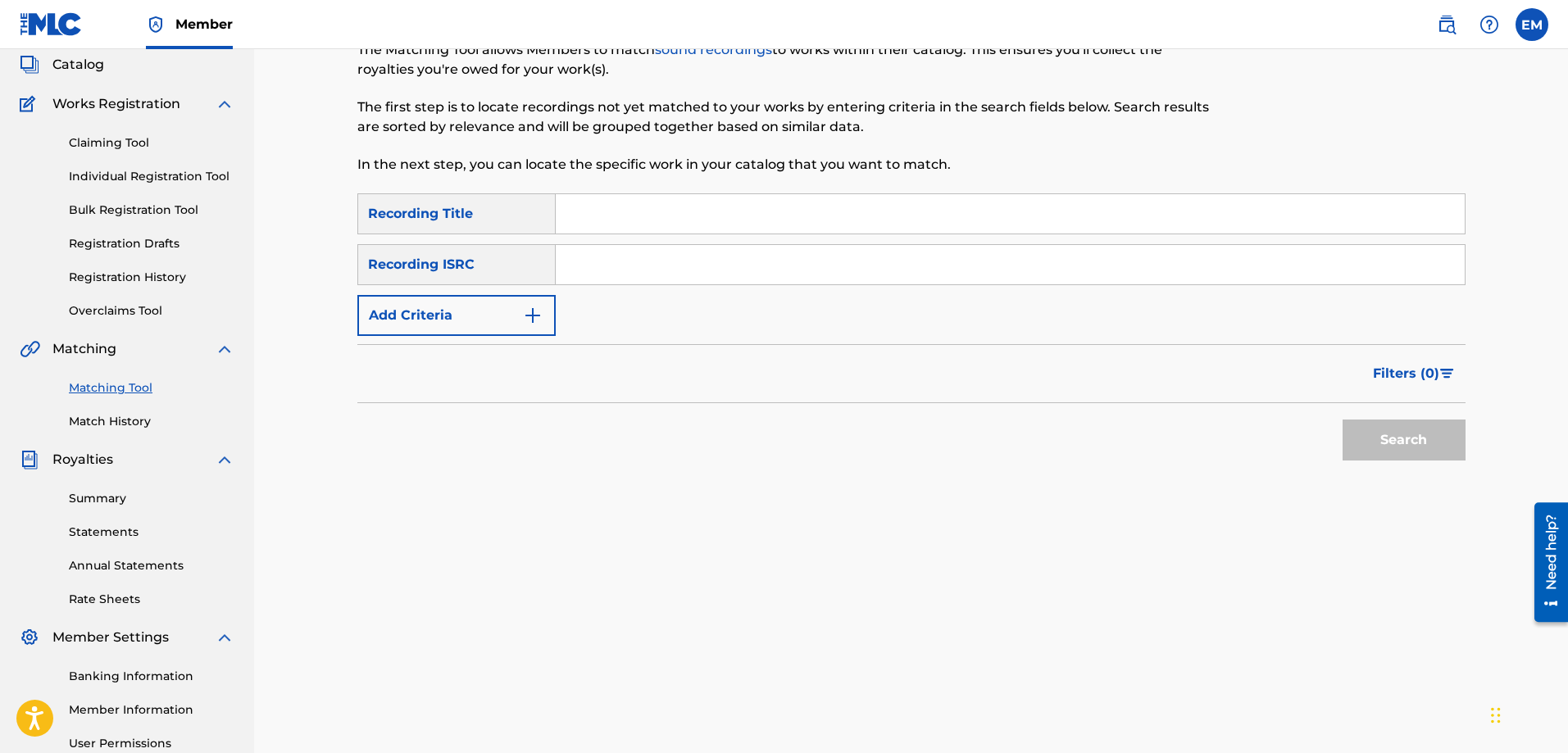
scroll to position [18, 0]
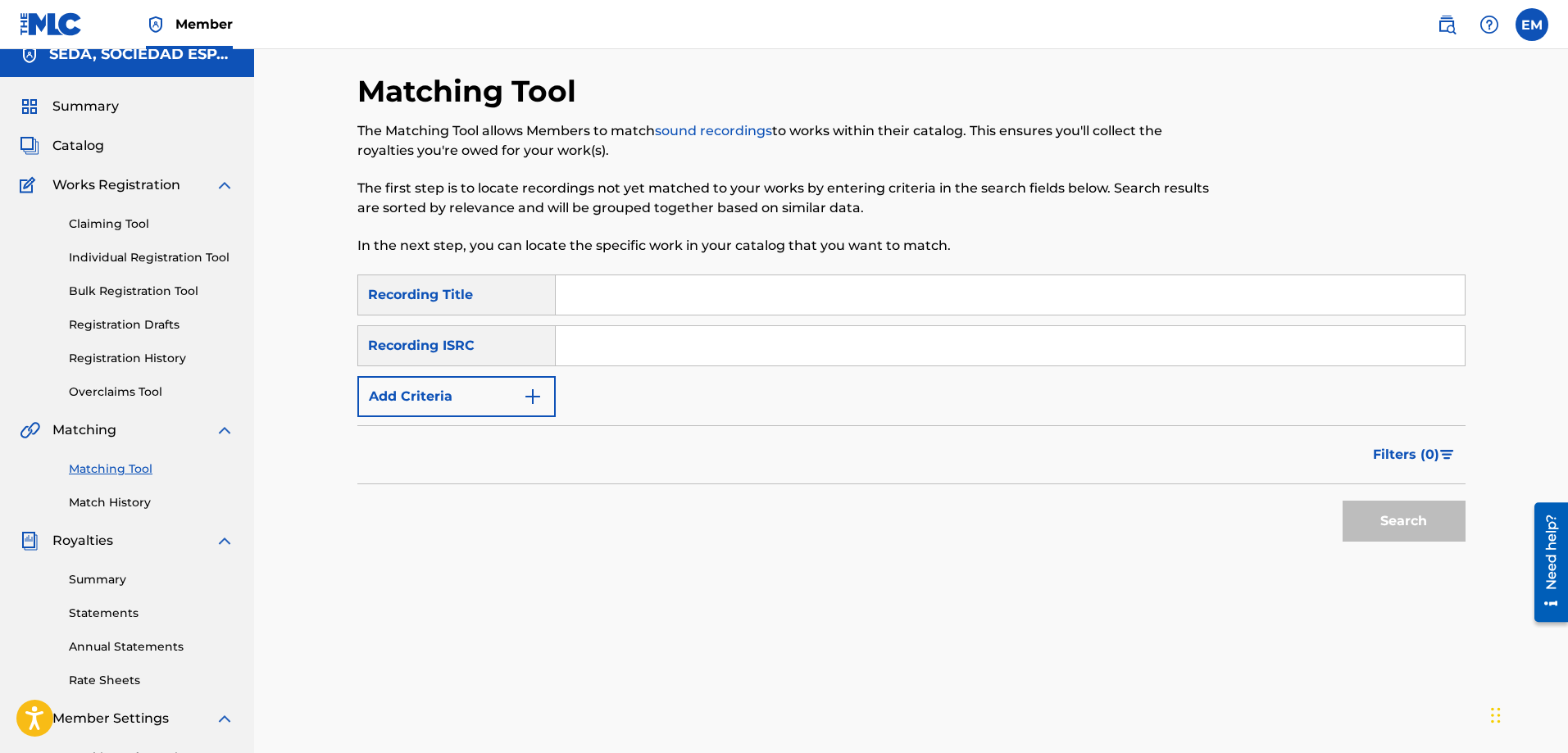
click at [614, 303] on input "Search Form" at bounding box center [1010, 295] width 910 height 39
type input "[PERSON_NAME]"
click at [1343, 501] on button "Search" at bounding box center [1405, 522] width 123 height 41
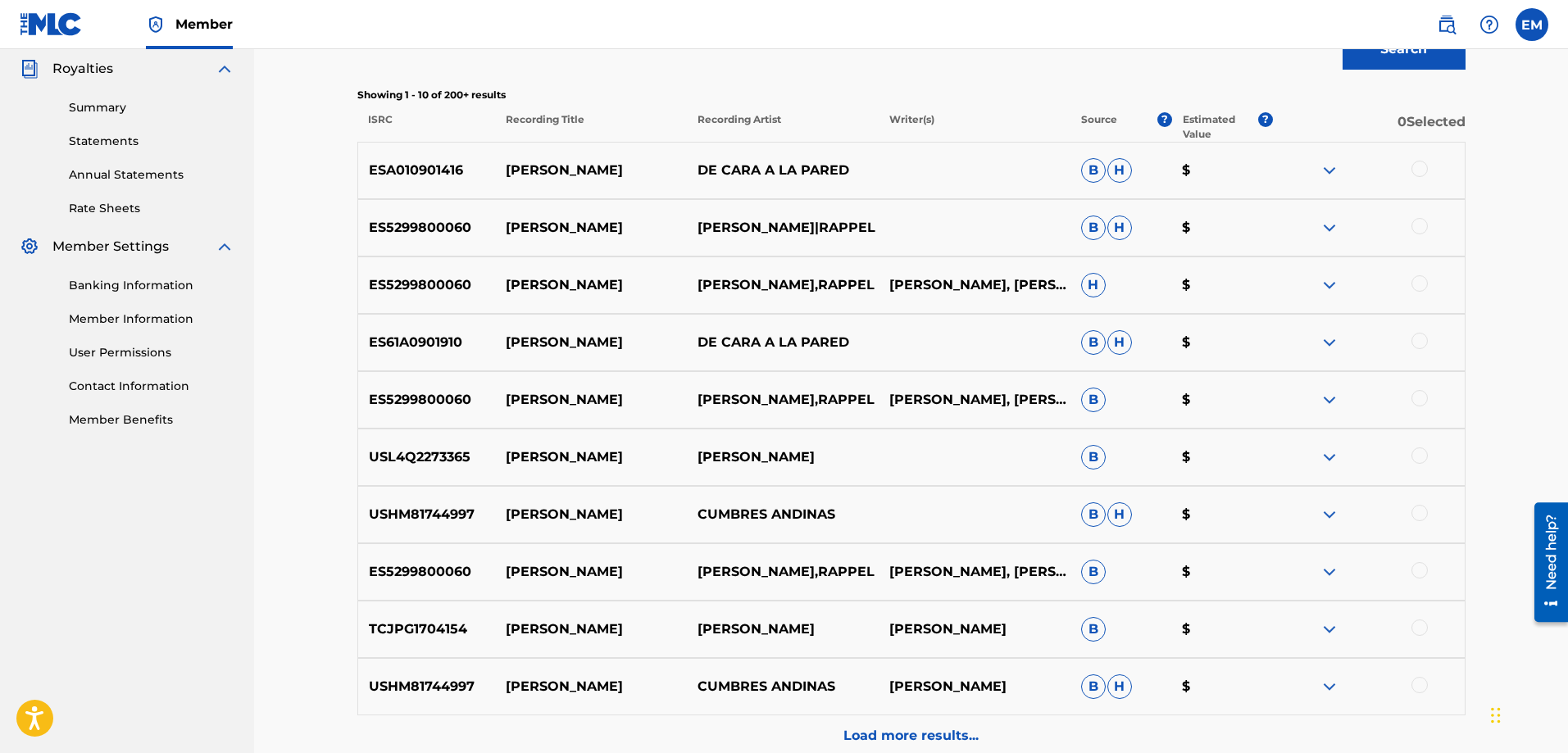
scroll to position [509, 0]
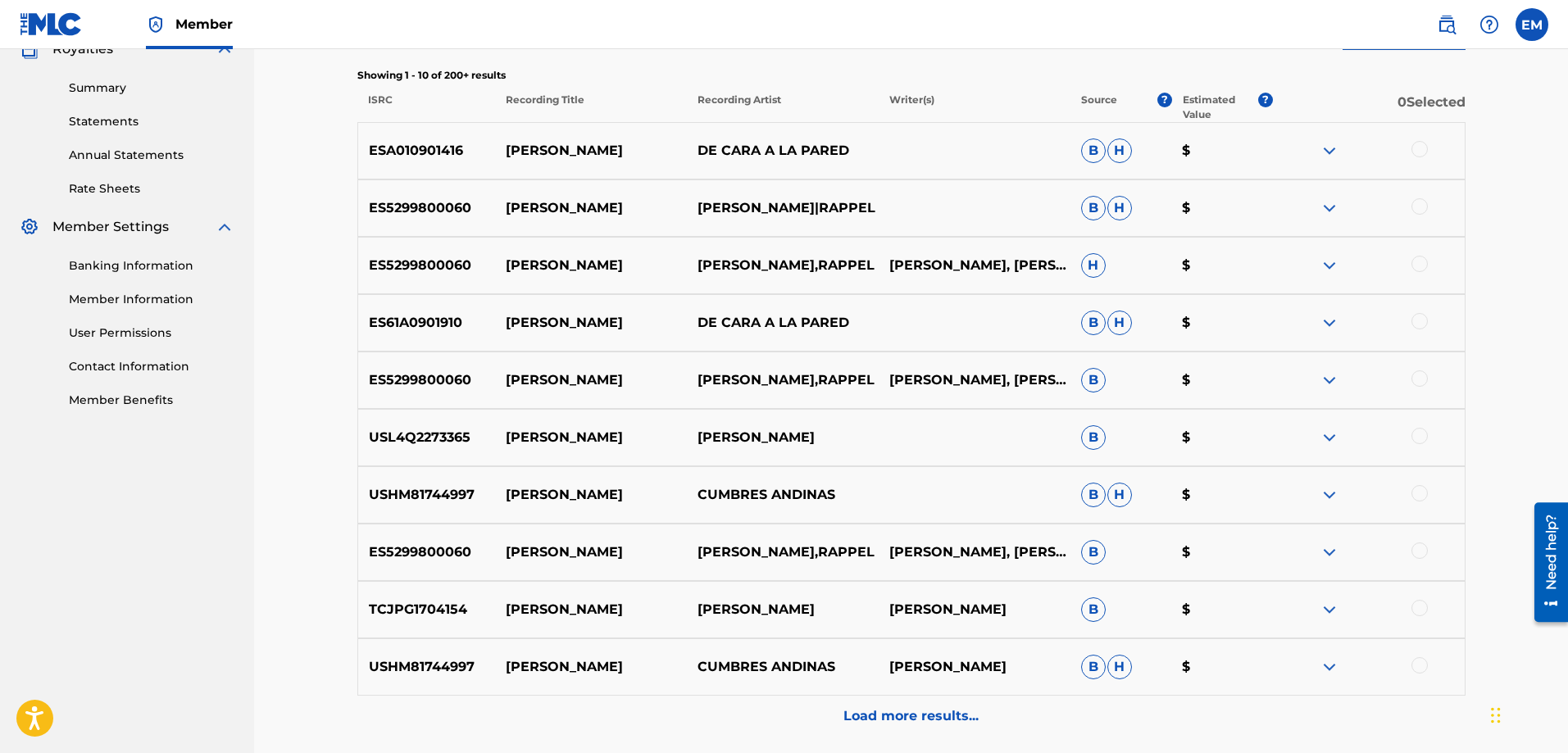
click at [906, 705] on div "Load more results..." at bounding box center [911, 716] width 1109 height 41
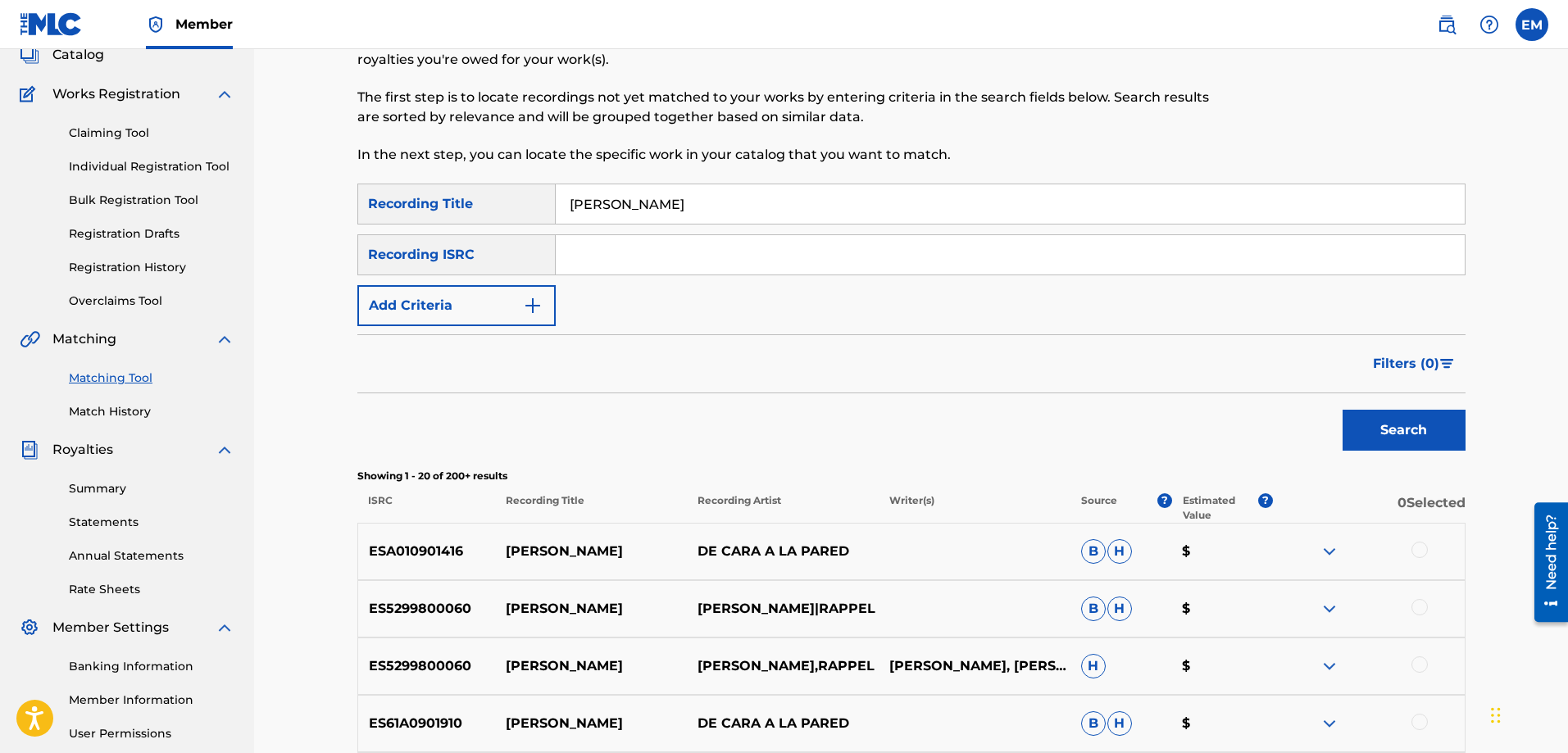
scroll to position [0, 0]
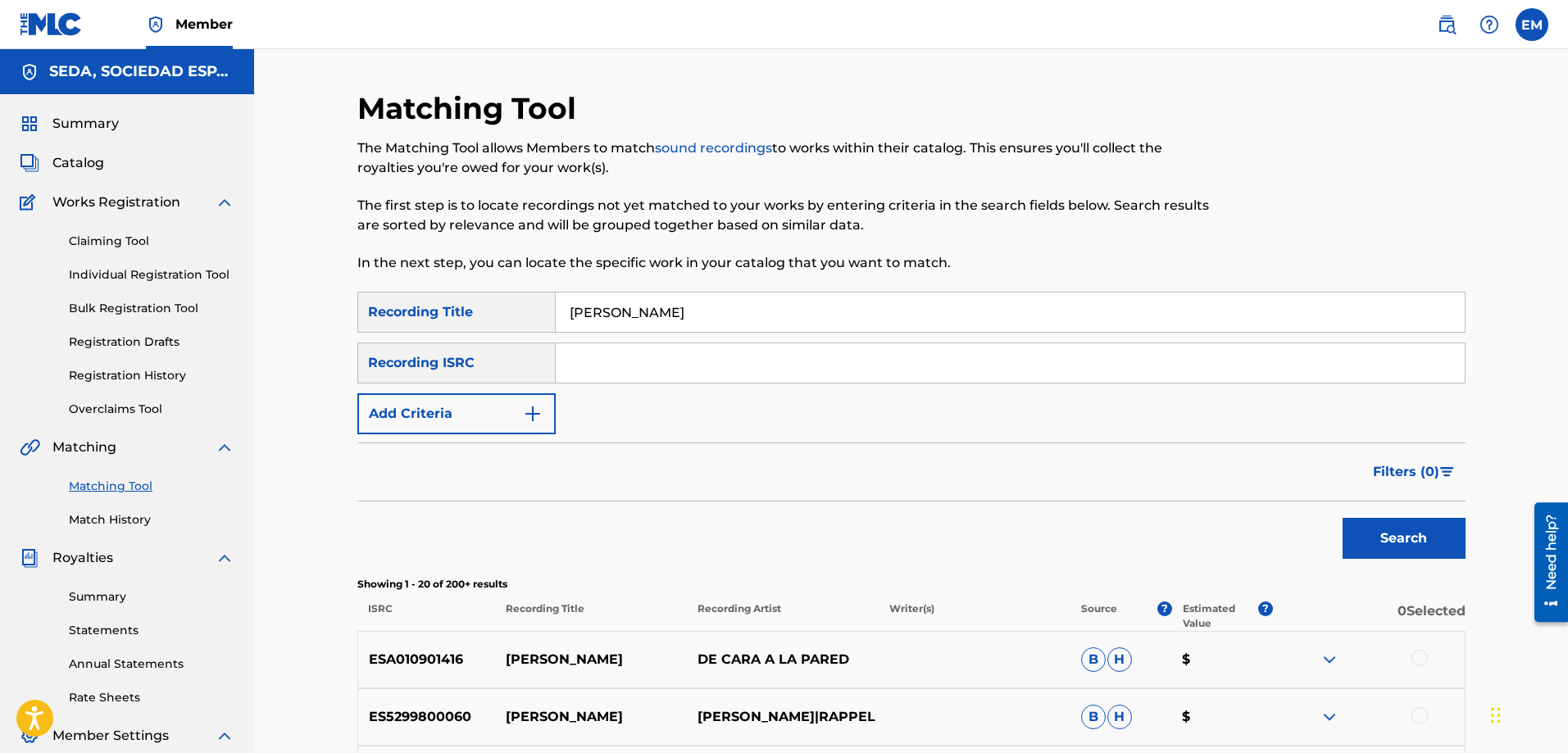
click at [462, 402] on button "Add Criteria" at bounding box center [456, 414] width 198 height 41
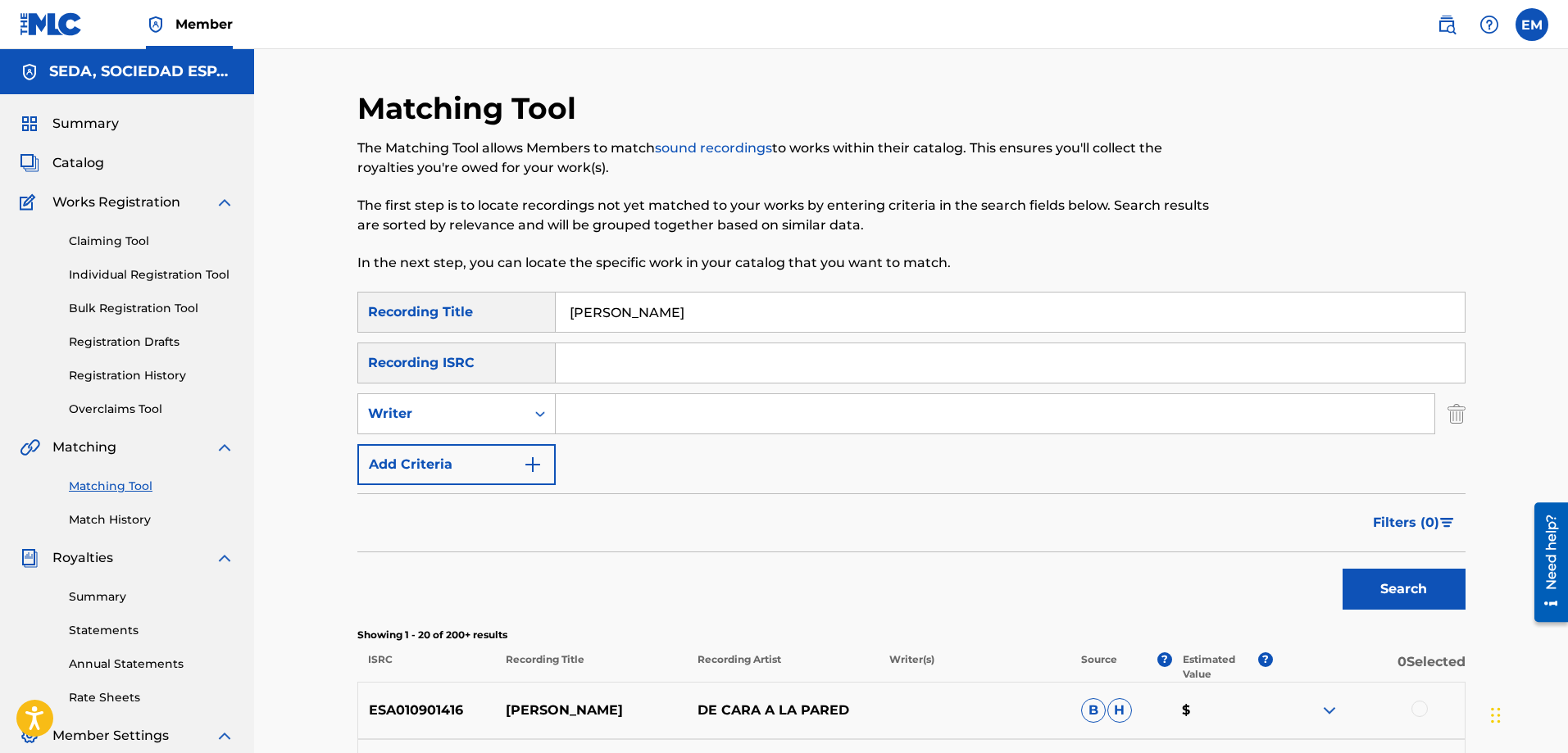
click at [597, 404] on input "Search Form" at bounding box center [996, 414] width 879 height 39
type input "[PERSON_NAME]"
click at [1343, 568] on button "Search" at bounding box center [1405, 589] width 123 height 41
drag, startPoint x: 701, startPoint y: 310, endPoint x: 513, endPoint y: 294, distance: 188.7
click at [514, 294] on div "SearchWithCriteriab1ac4630-cecb-4e2e-83b4-cac262e97a47 Recording Title [PERSON_…" at bounding box center [911, 313] width 1109 height 41
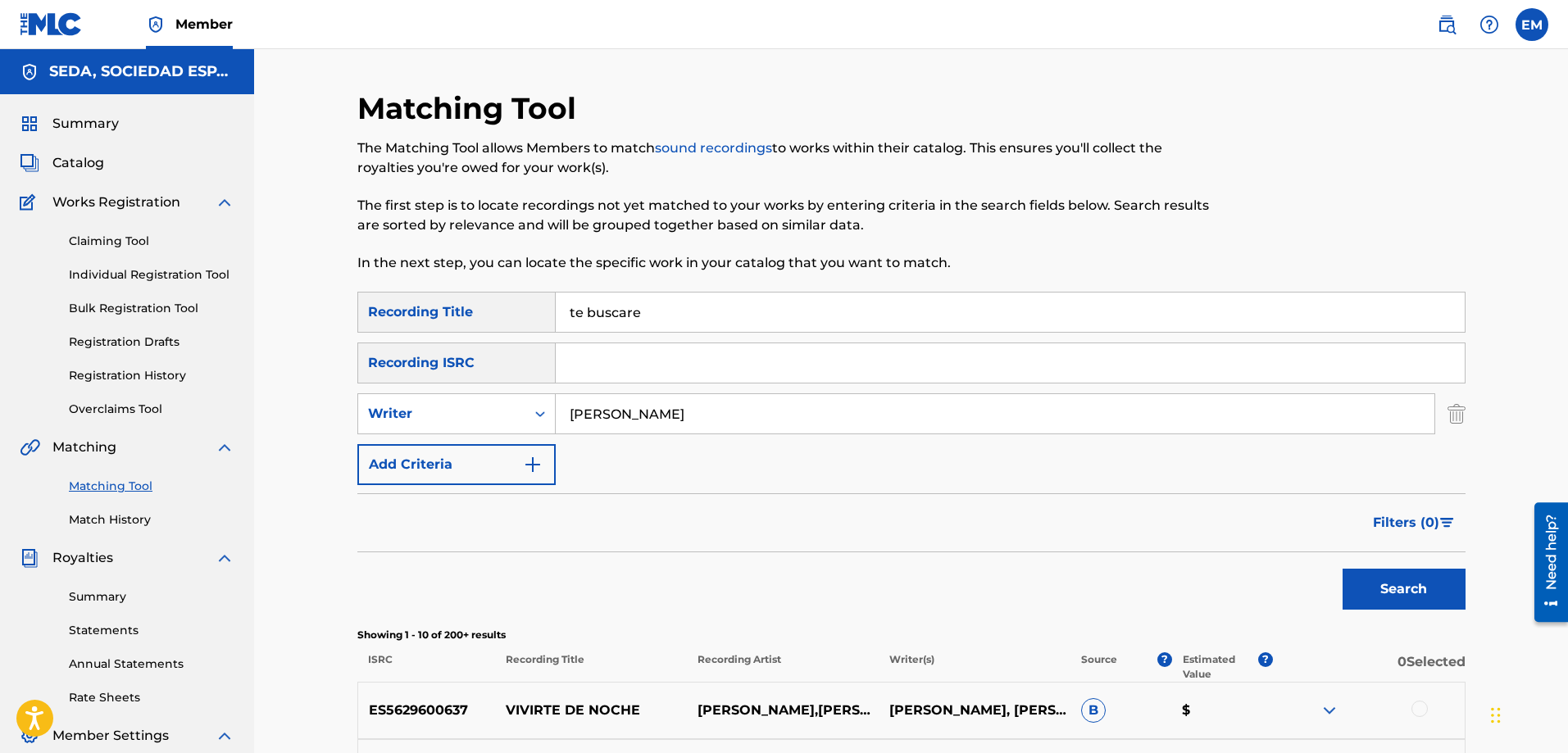
type input "te buscare"
click at [1343, 568] on button "Search" at bounding box center [1405, 589] width 123 height 41
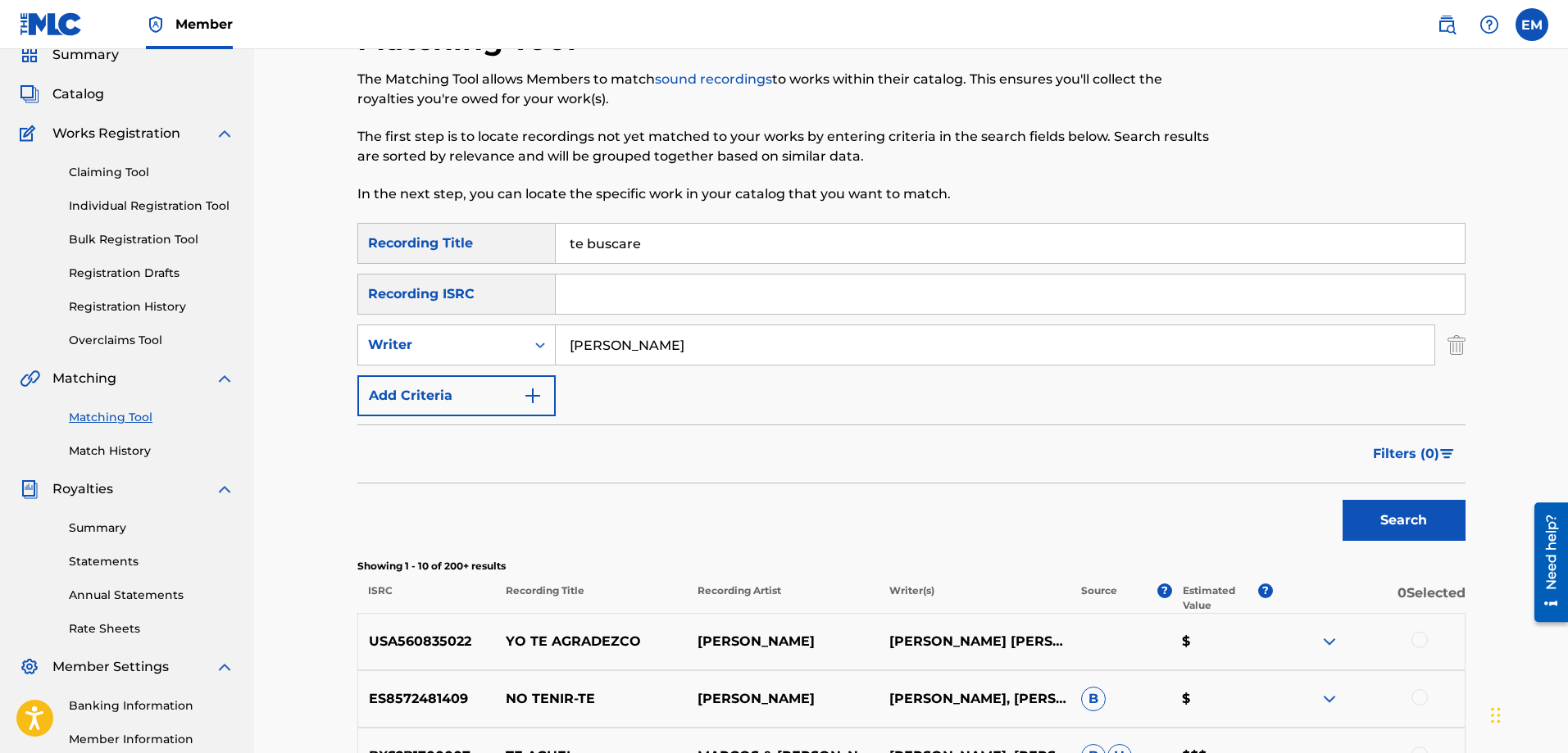
scroll to position [164, 0]
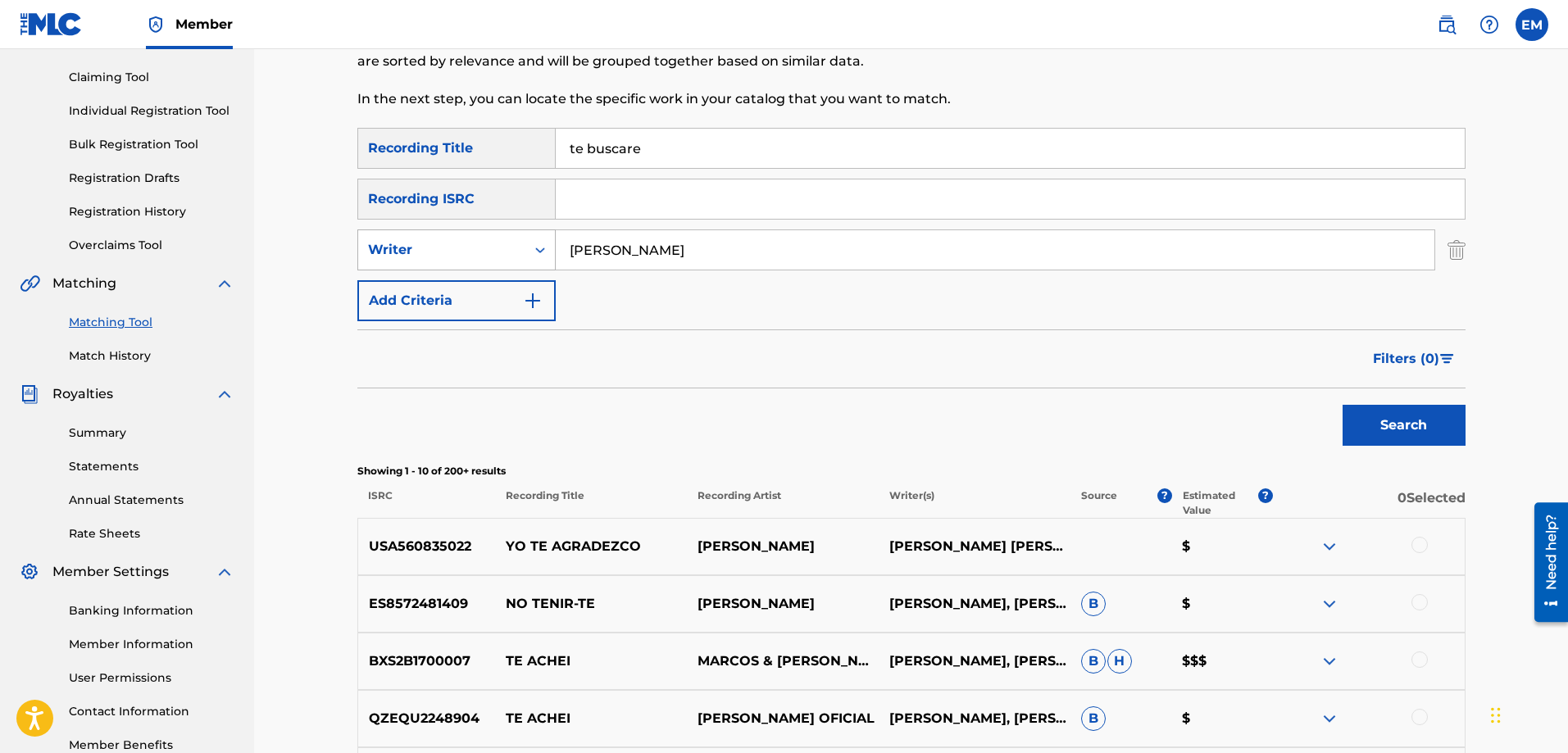
drag, startPoint x: 699, startPoint y: 257, endPoint x: 504, endPoint y: 258, distance: 195.0
click at [508, 258] on div "SearchWithCriteriacffa6d9d-3140-4c86-8c8a-fc80500e07bd Writer [PERSON_NAME]" at bounding box center [911, 250] width 1109 height 41
click at [1343, 405] on button "Search" at bounding box center [1405, 426] width 123 height 41
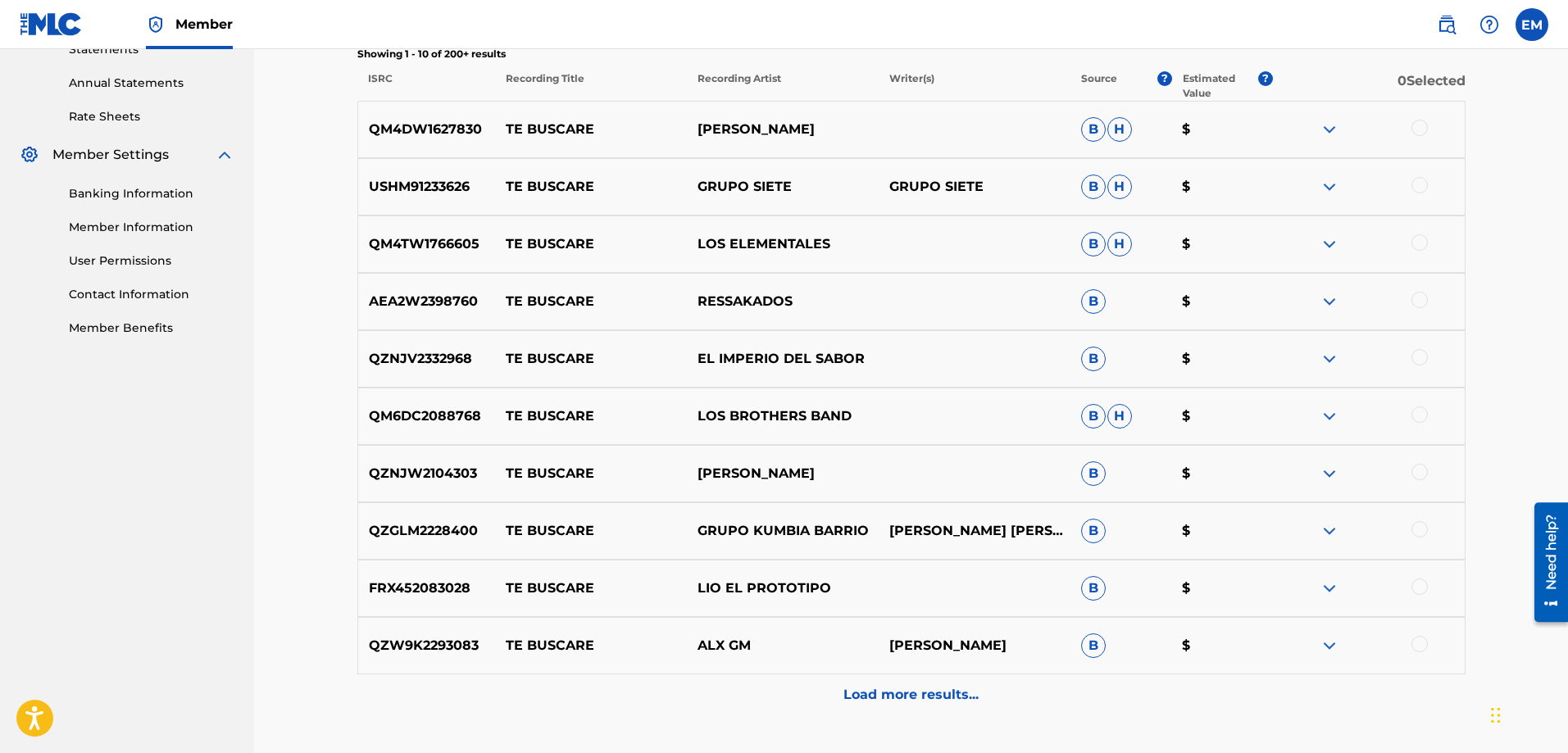
scroll to position [655, 0]
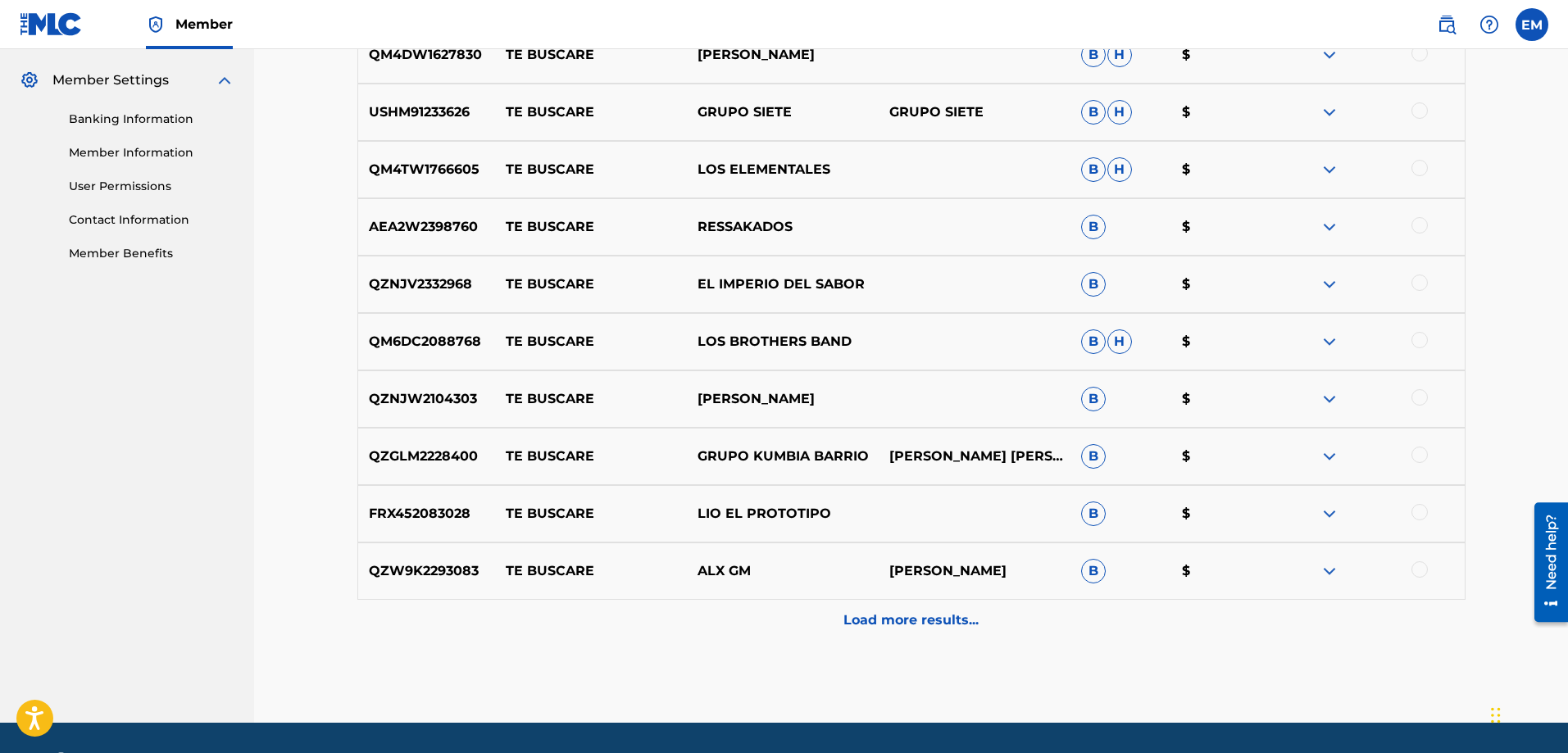
click at [927, 618] on p "Load more results..." at bounding box center [911, 620] width 135 height 20
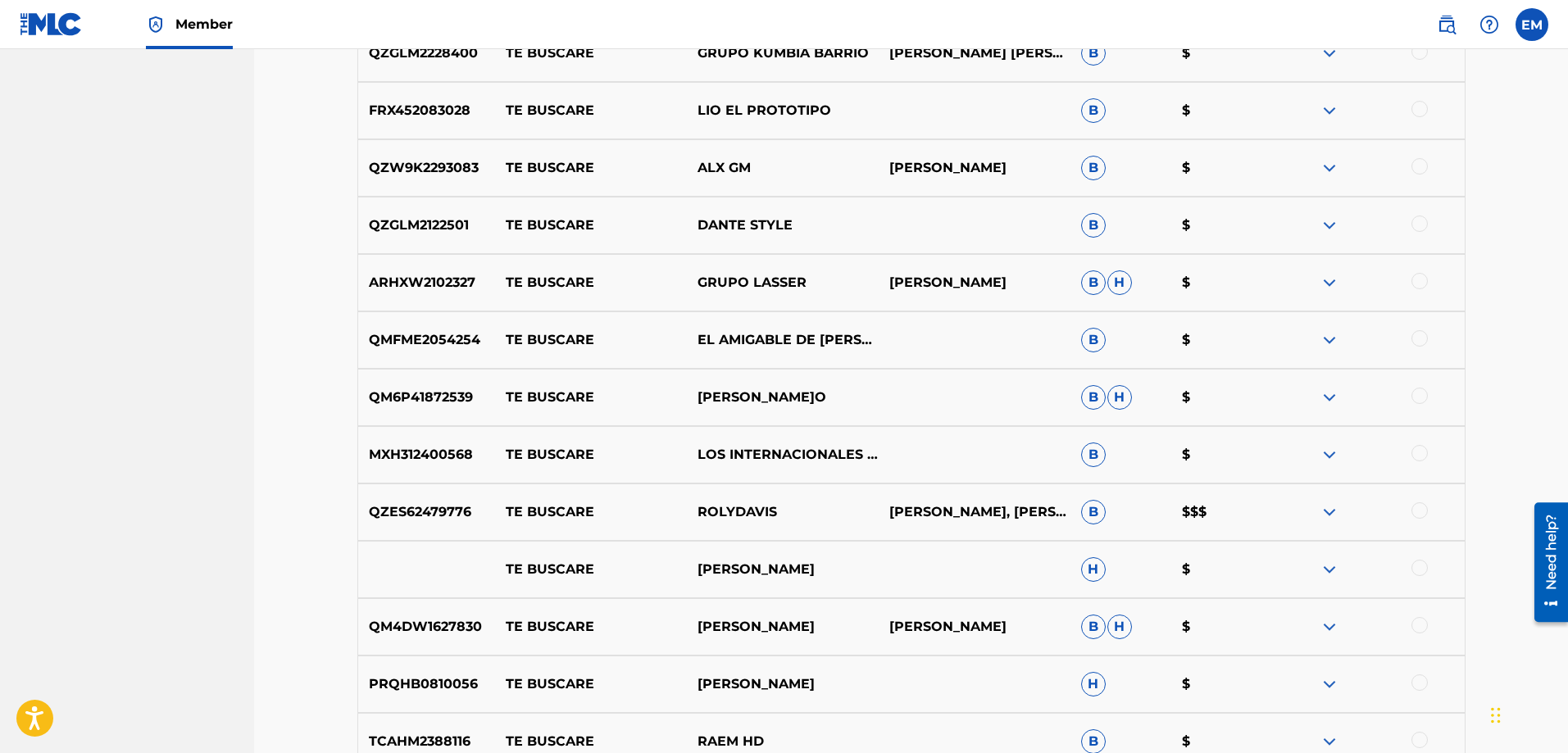
scroll to position [1277, 0]
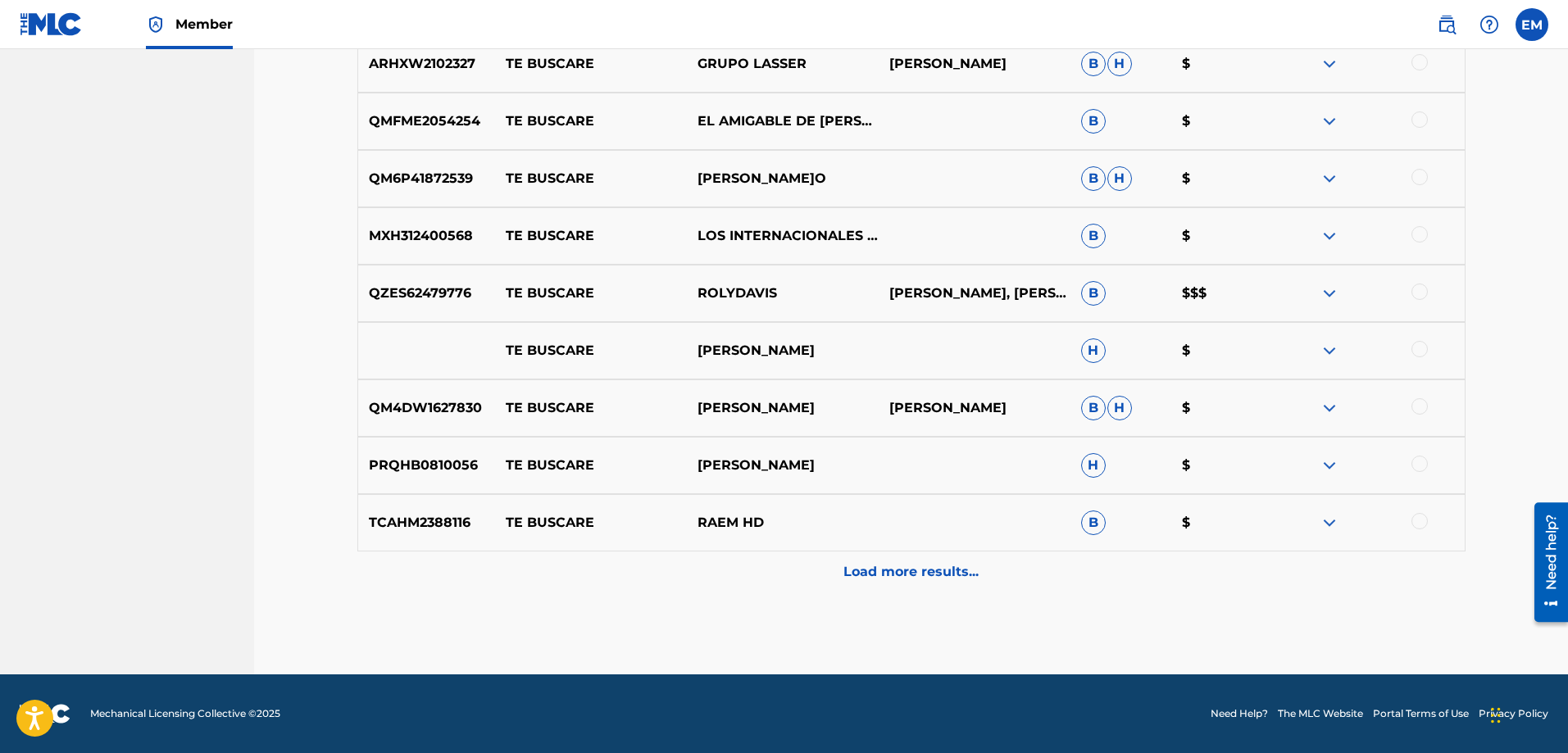
click at [893, 566] on p "Load more results..." at bounding box center [911, 572] width 135 height 20
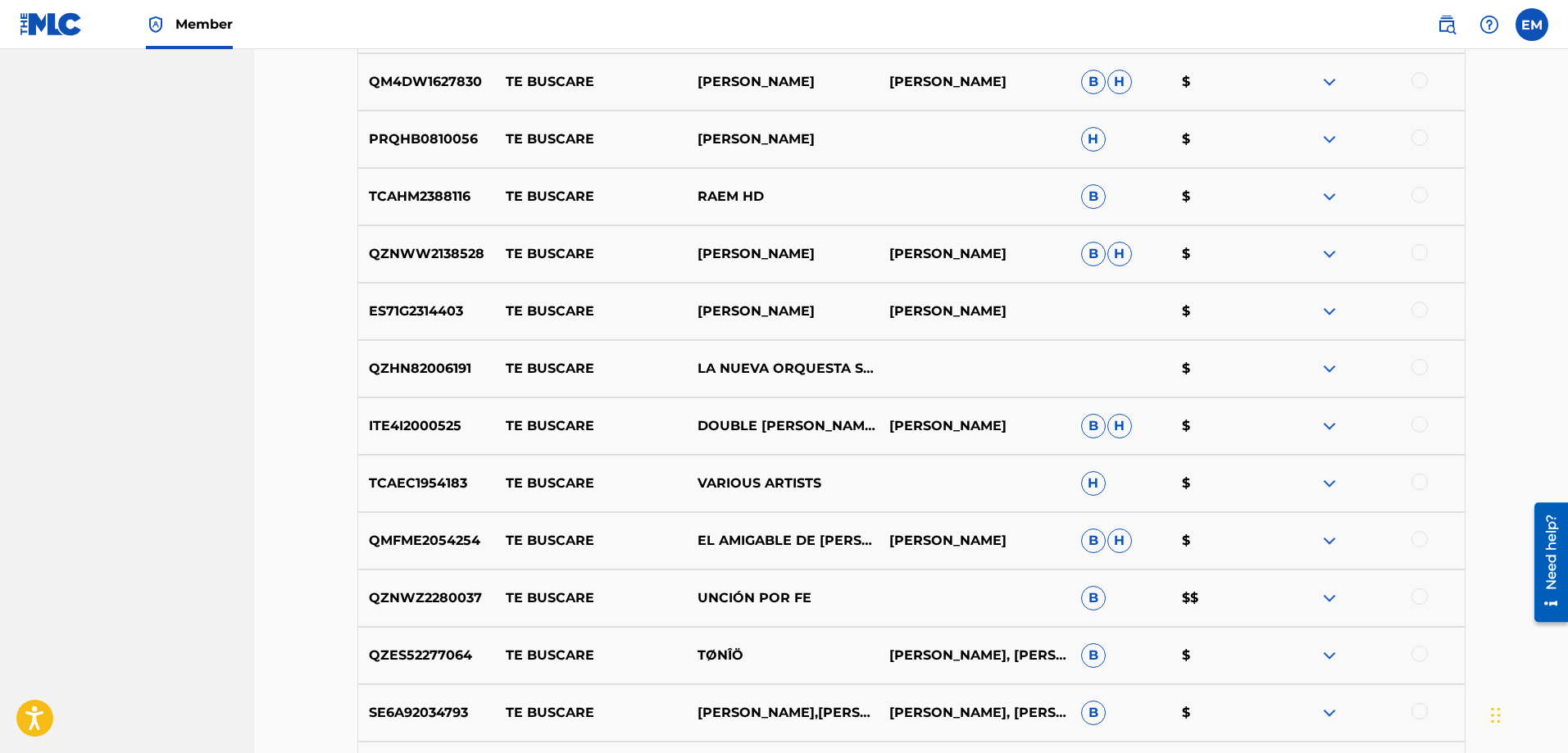
scroll to position [1606, 0]
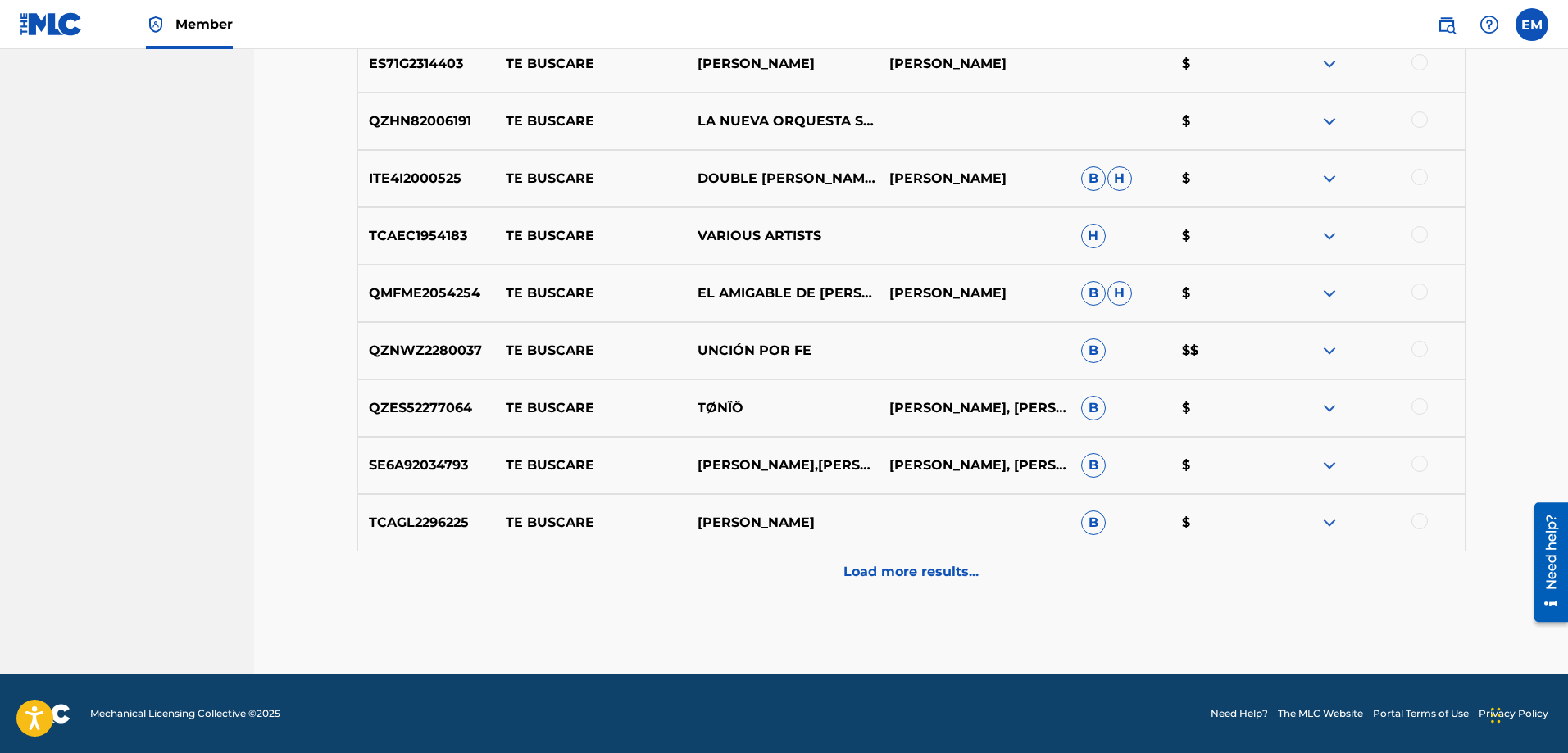
click at [869, 569] on p "Load more results..." at bounding box center [911, 572] width 135 height 20
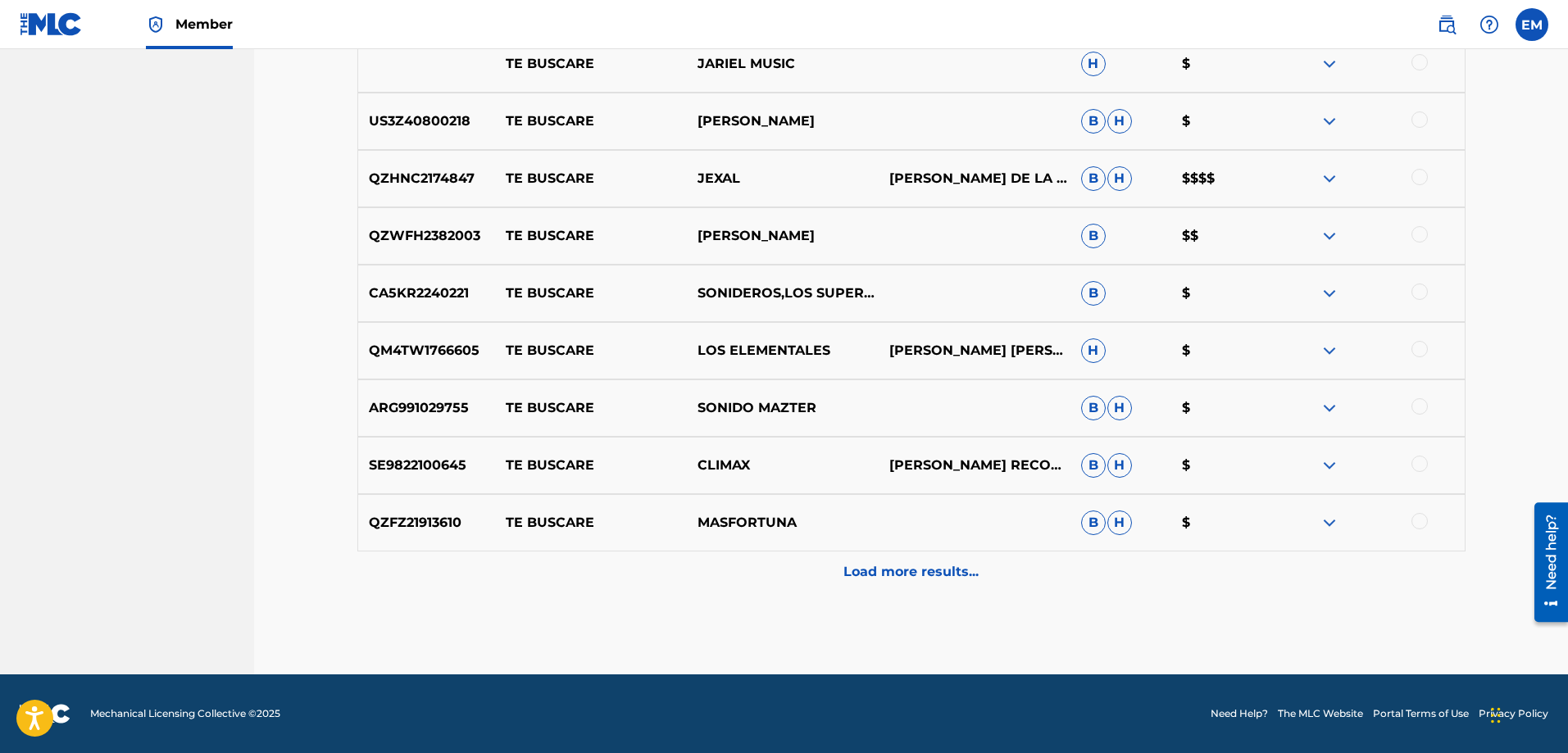
click at [876, 567] on p "Load more results..." at bounding box center [911, 572] width 135 height 20
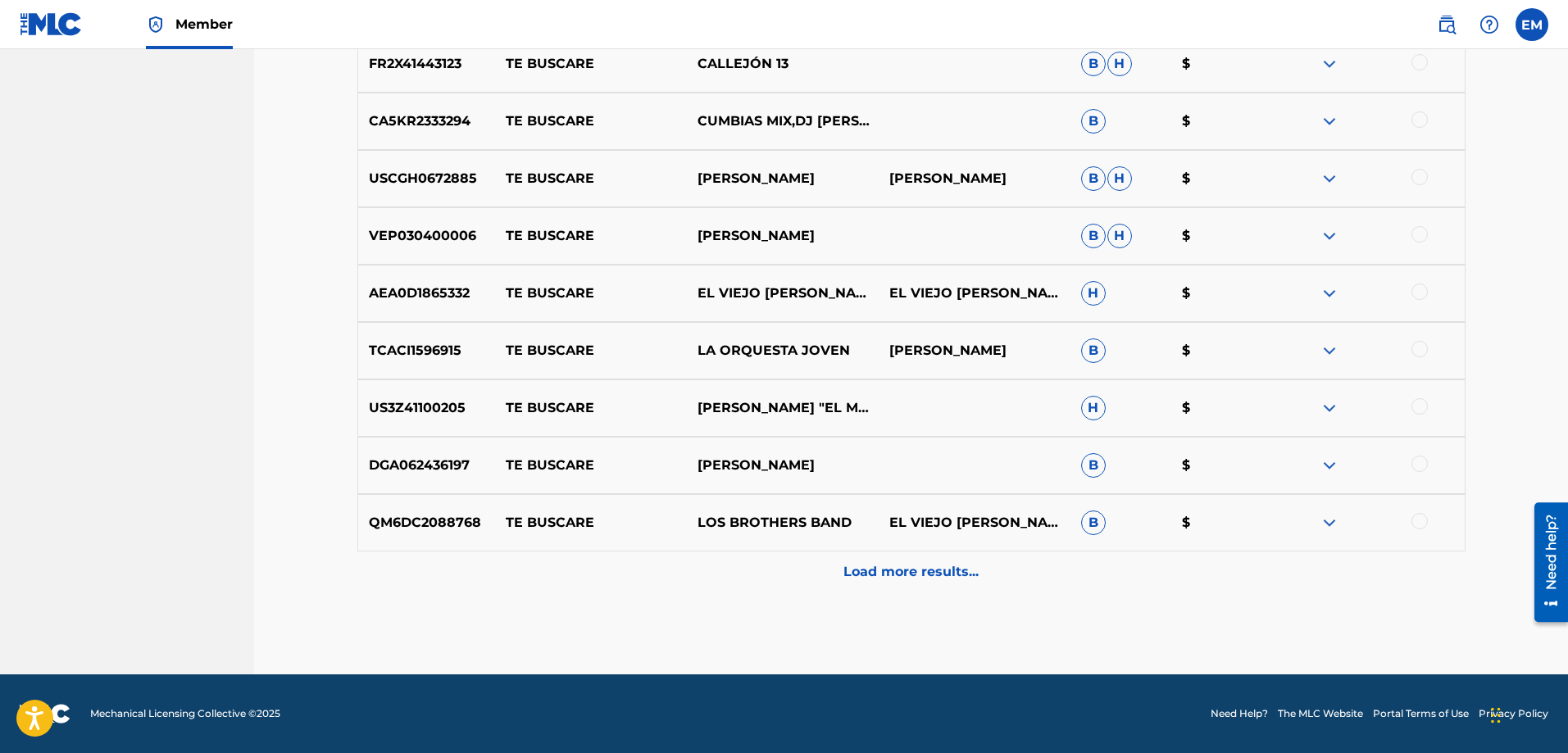
click at [867, 568] on p "Load more results..." at bounding box center [911, 572] width 135 height 20
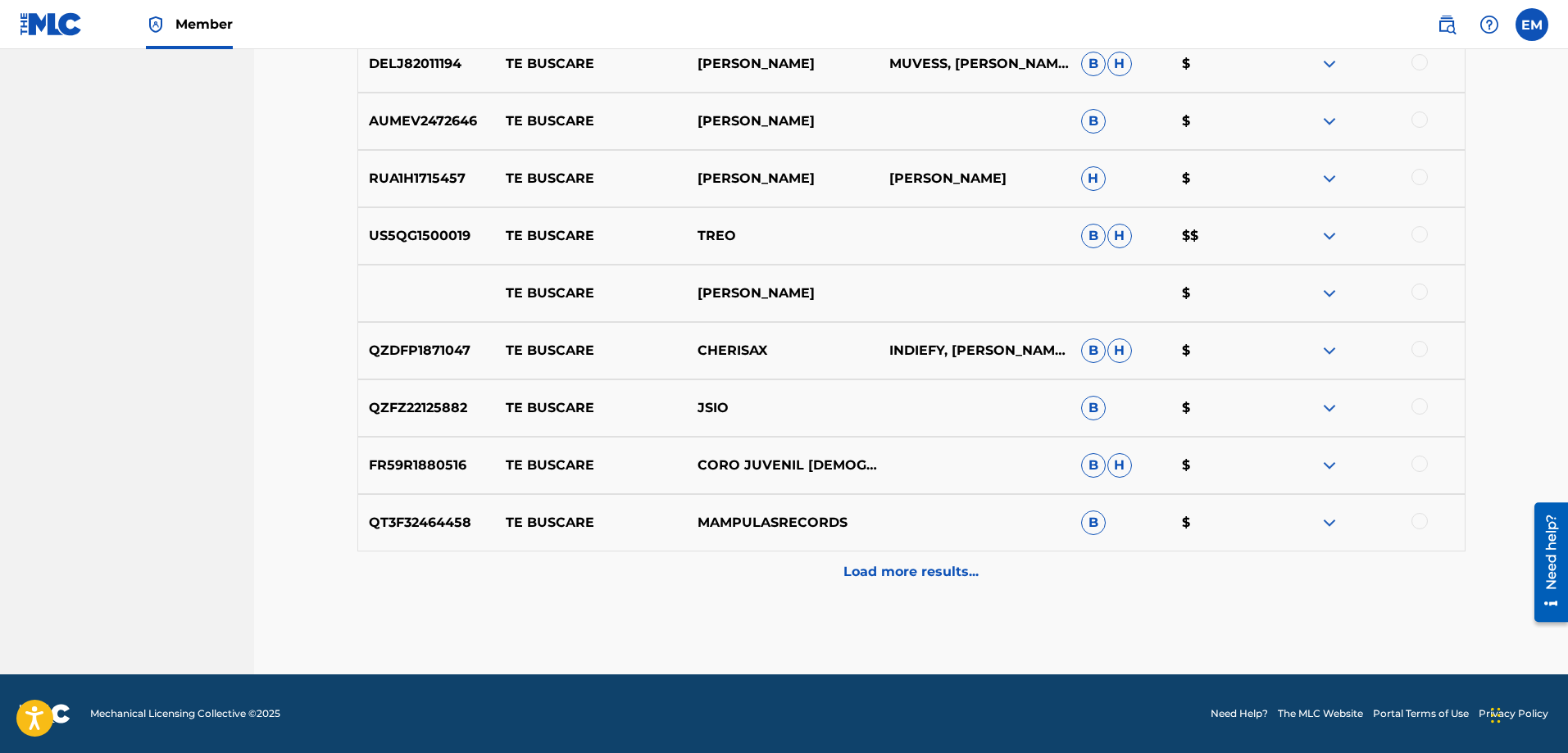
click at [891, 566] on p "Load more results..." at bounding box center [911, 572] width 135 height 20
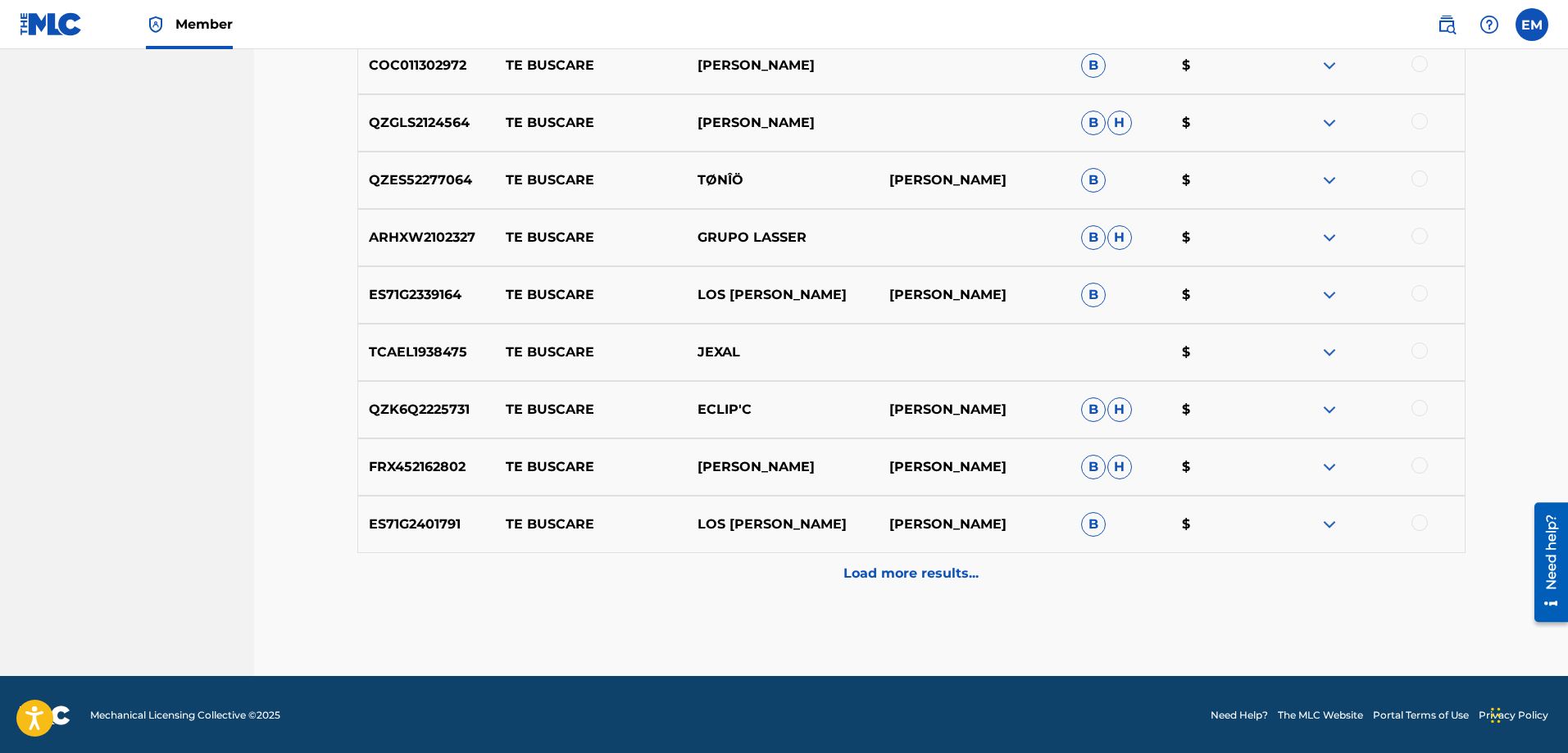
scroll to position [4146, 0]
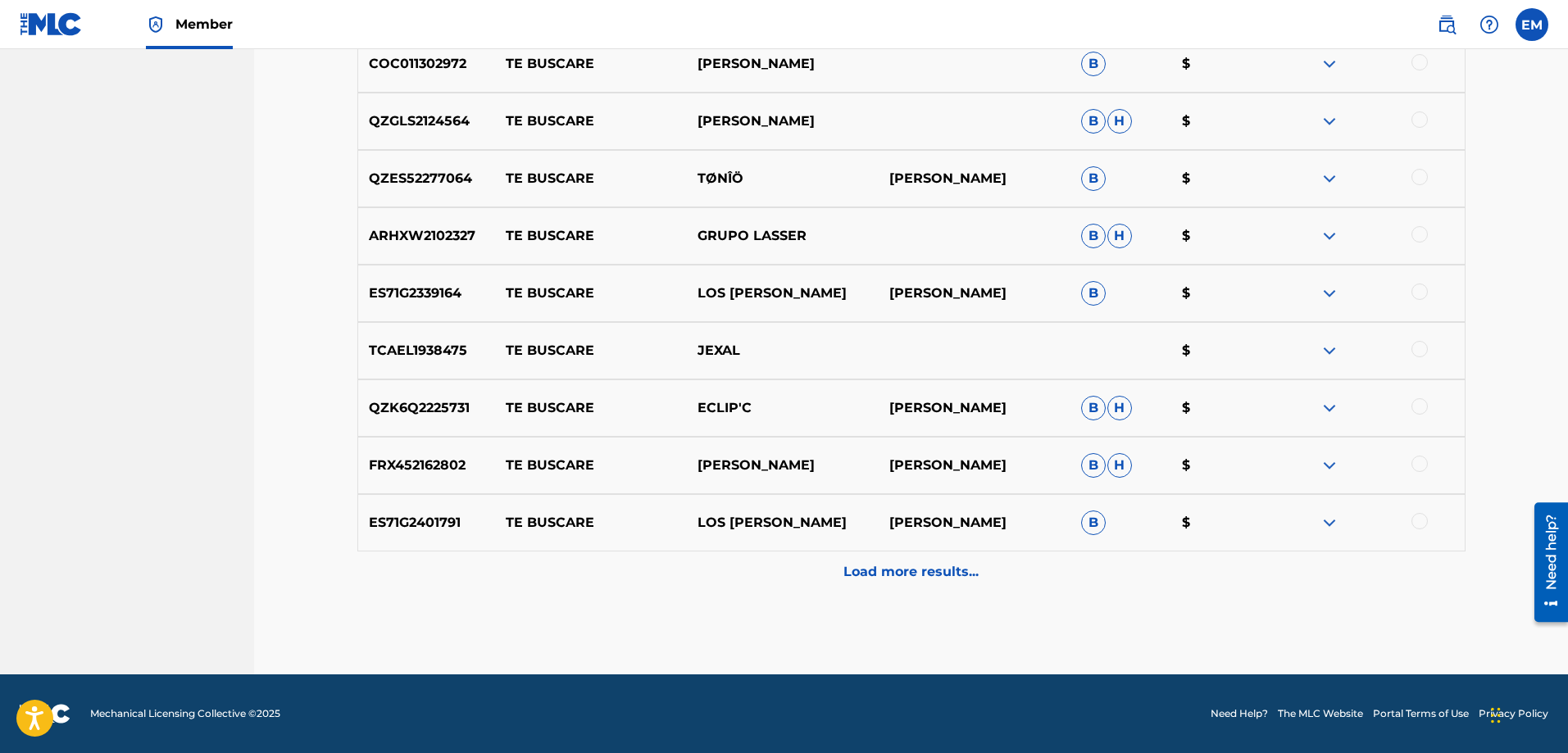
click at [851, 557] on div "Load more results..." at bounding box center [911, 572] width 1109 height 41
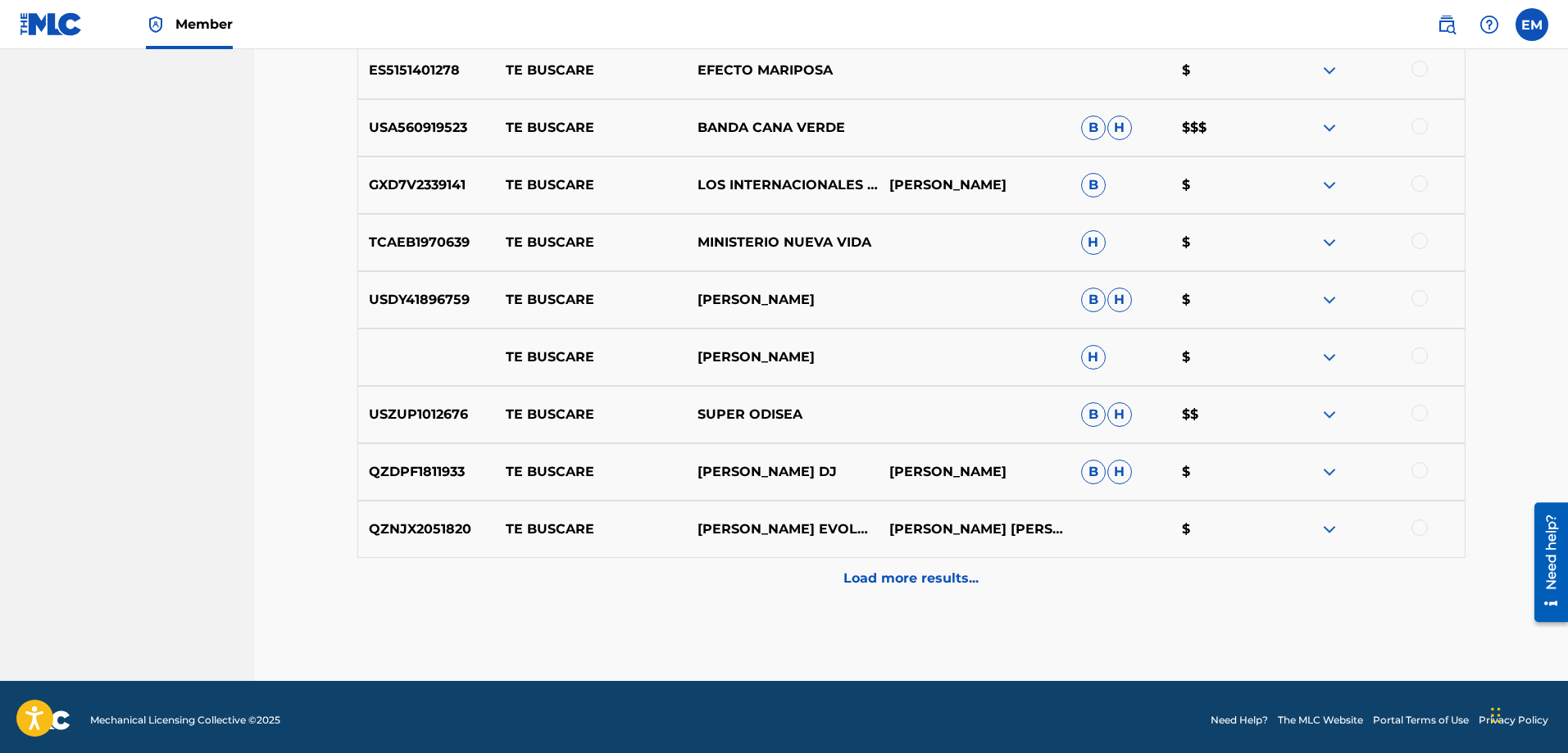
scroll to position [4720, 0]
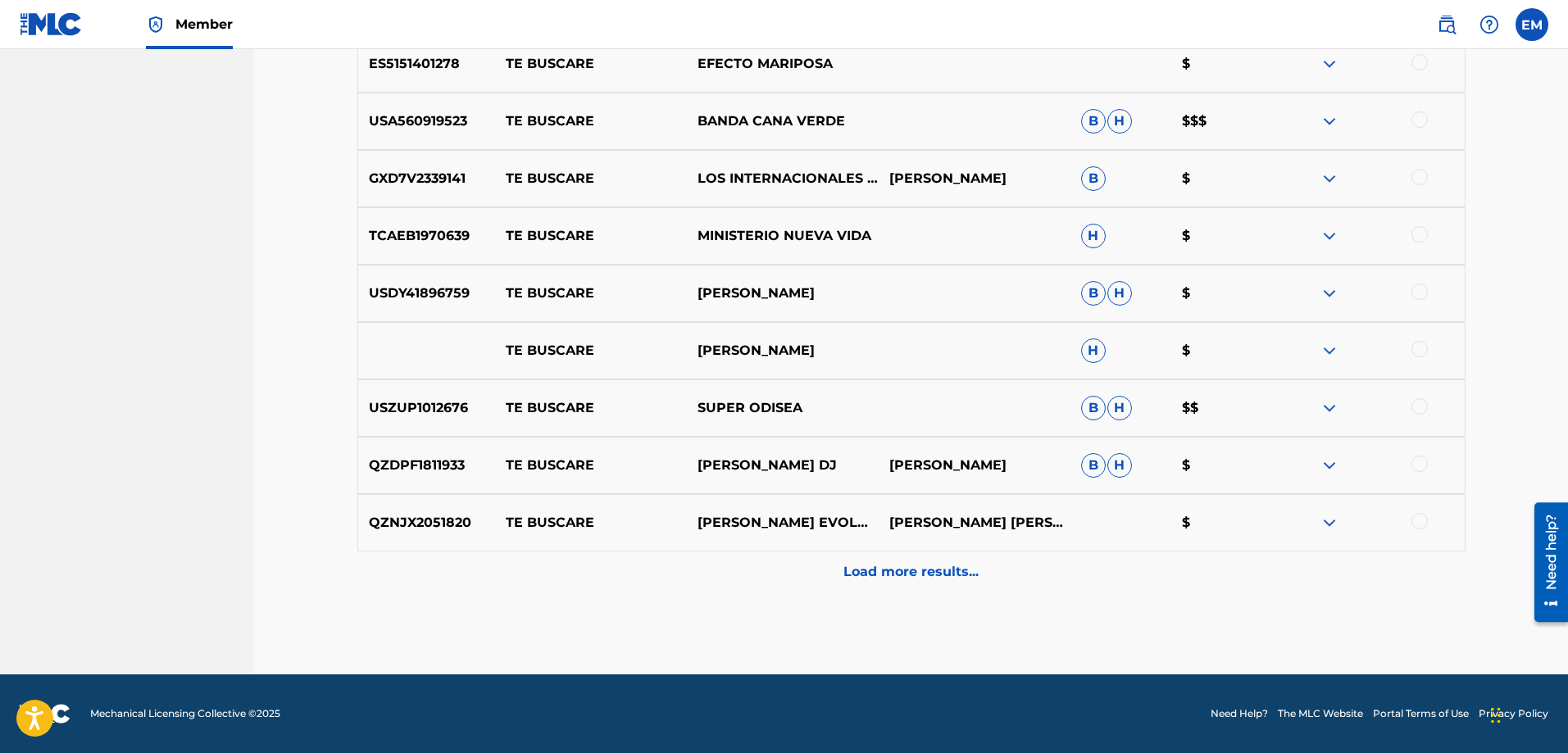
click at [888, 557] on div "Load more results..." at bounding box center [911, 572] width 1109 height 41
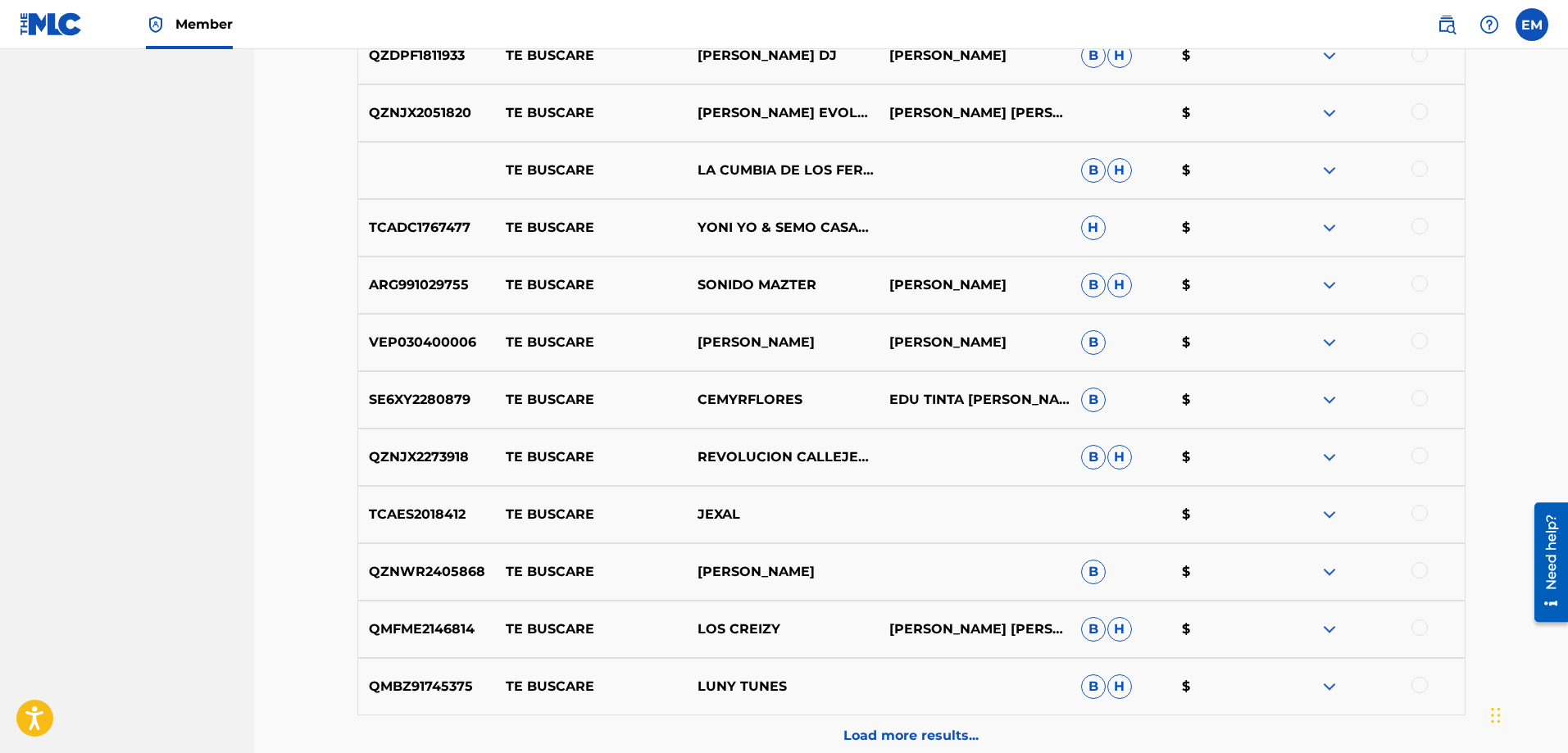
scroll to position [5293, 0]
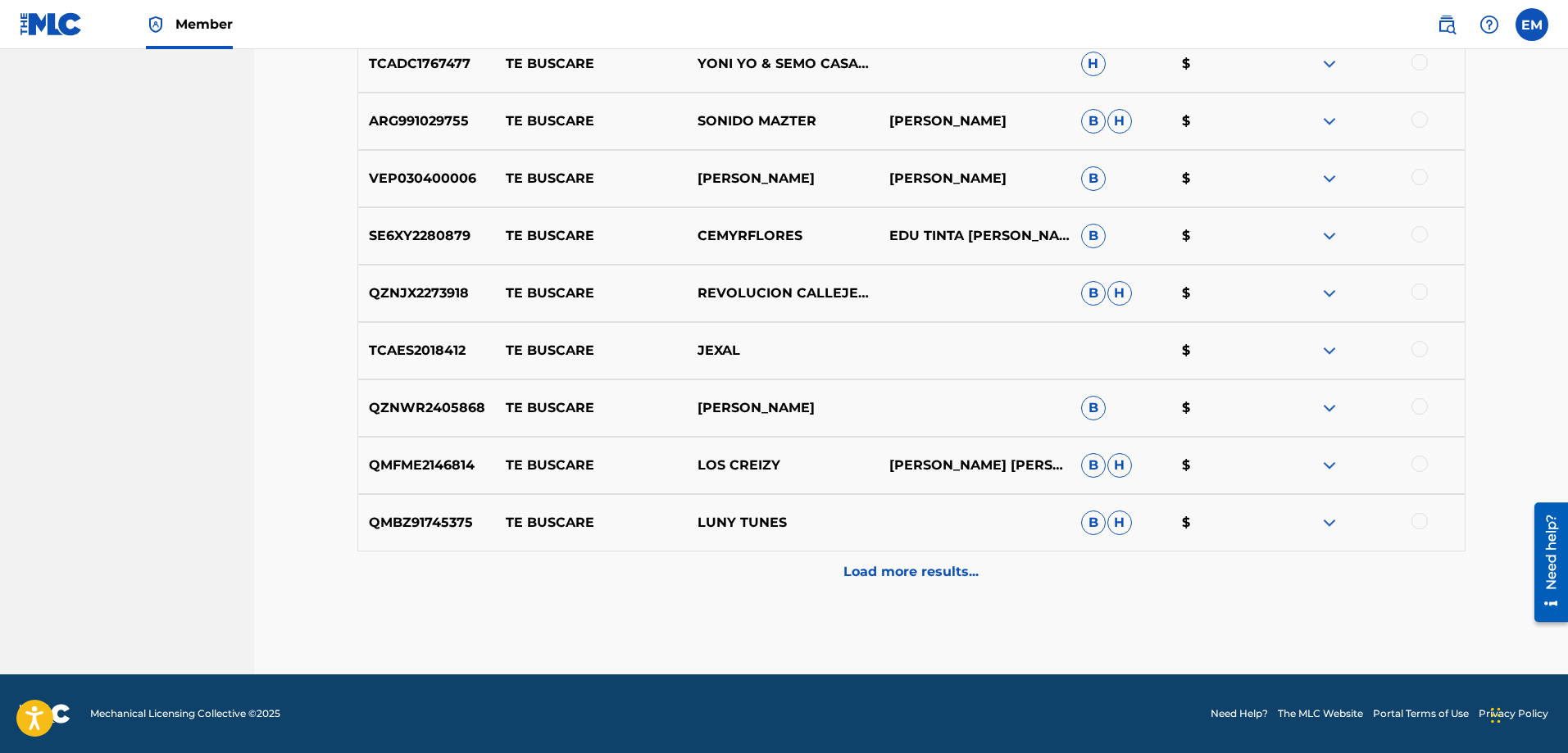
click at [900, 580] on p "Load more results..." at bounding box center [911, 572] width 135 height 20
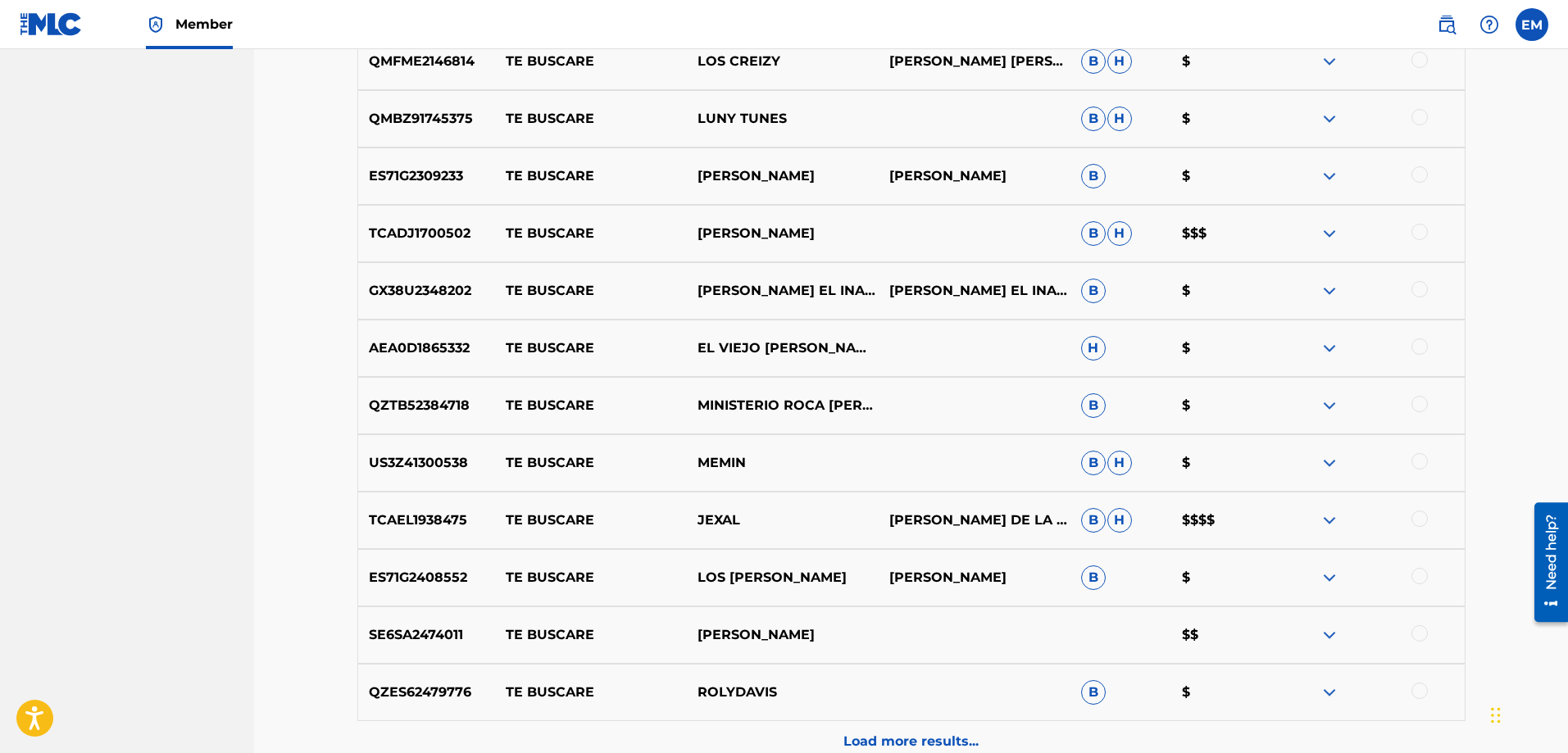
scroll to position [5868, 0]
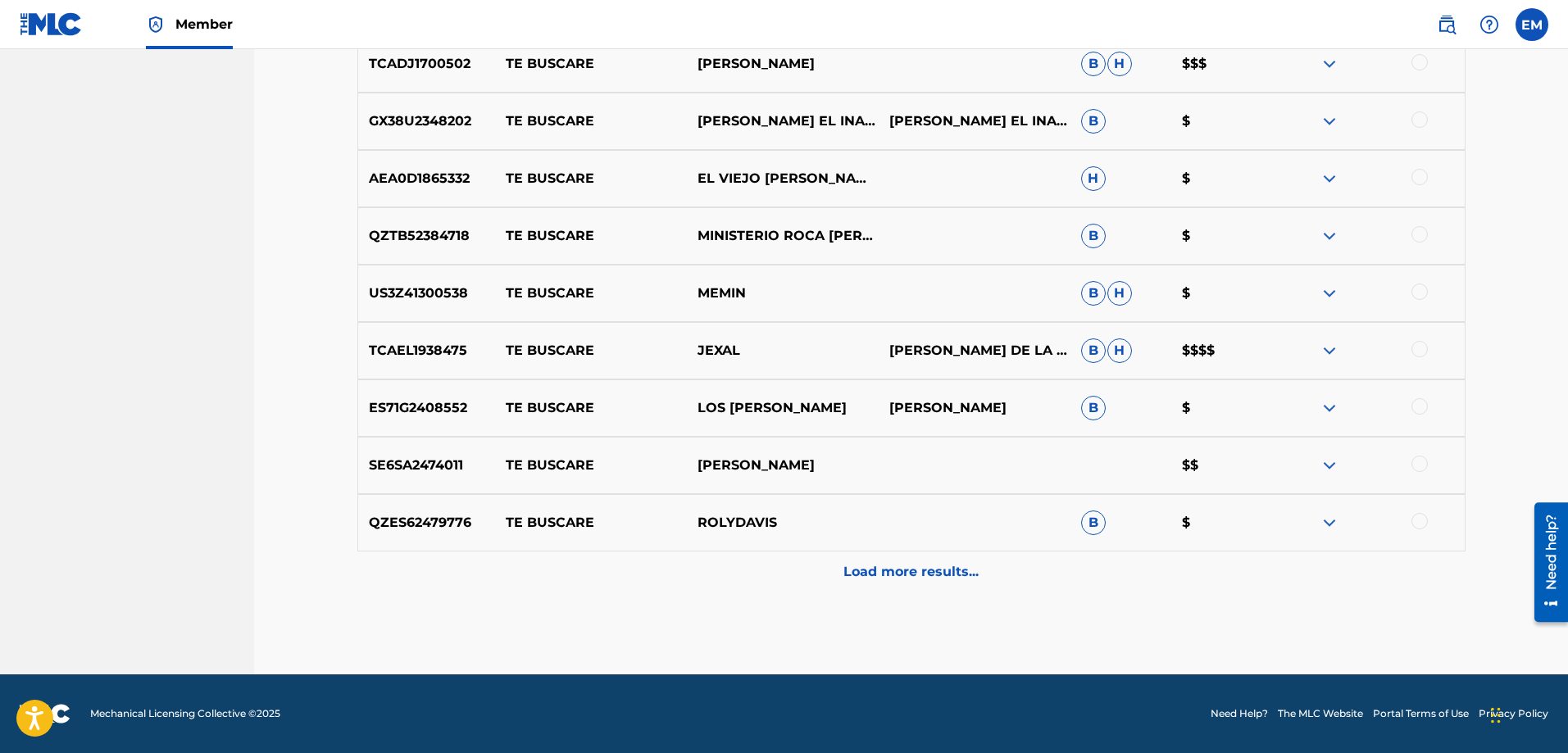
click at [928, 583] on div "Load more results..." at bounding box center [911, 572] width 1109 height 41
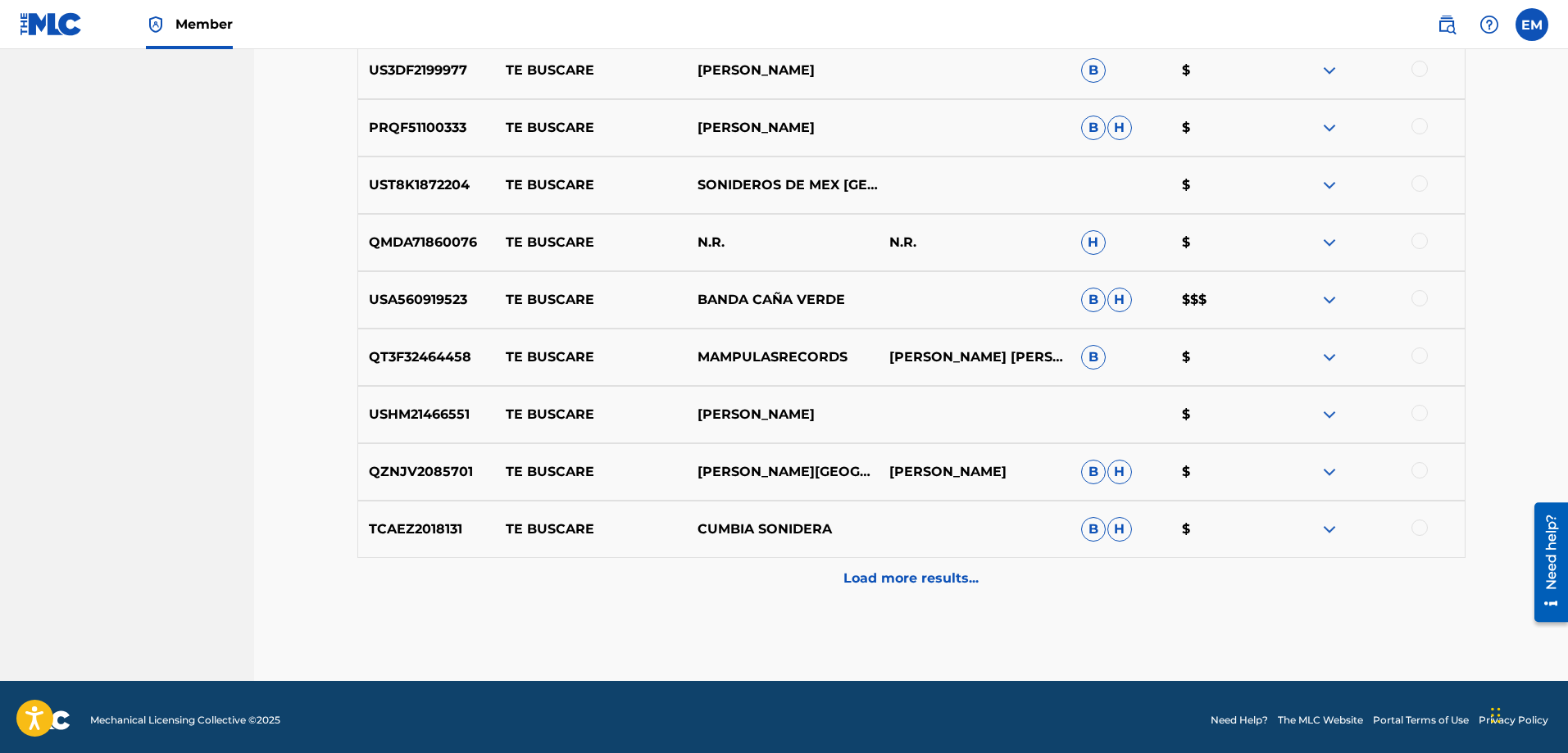
scroll to position [6441, 0]
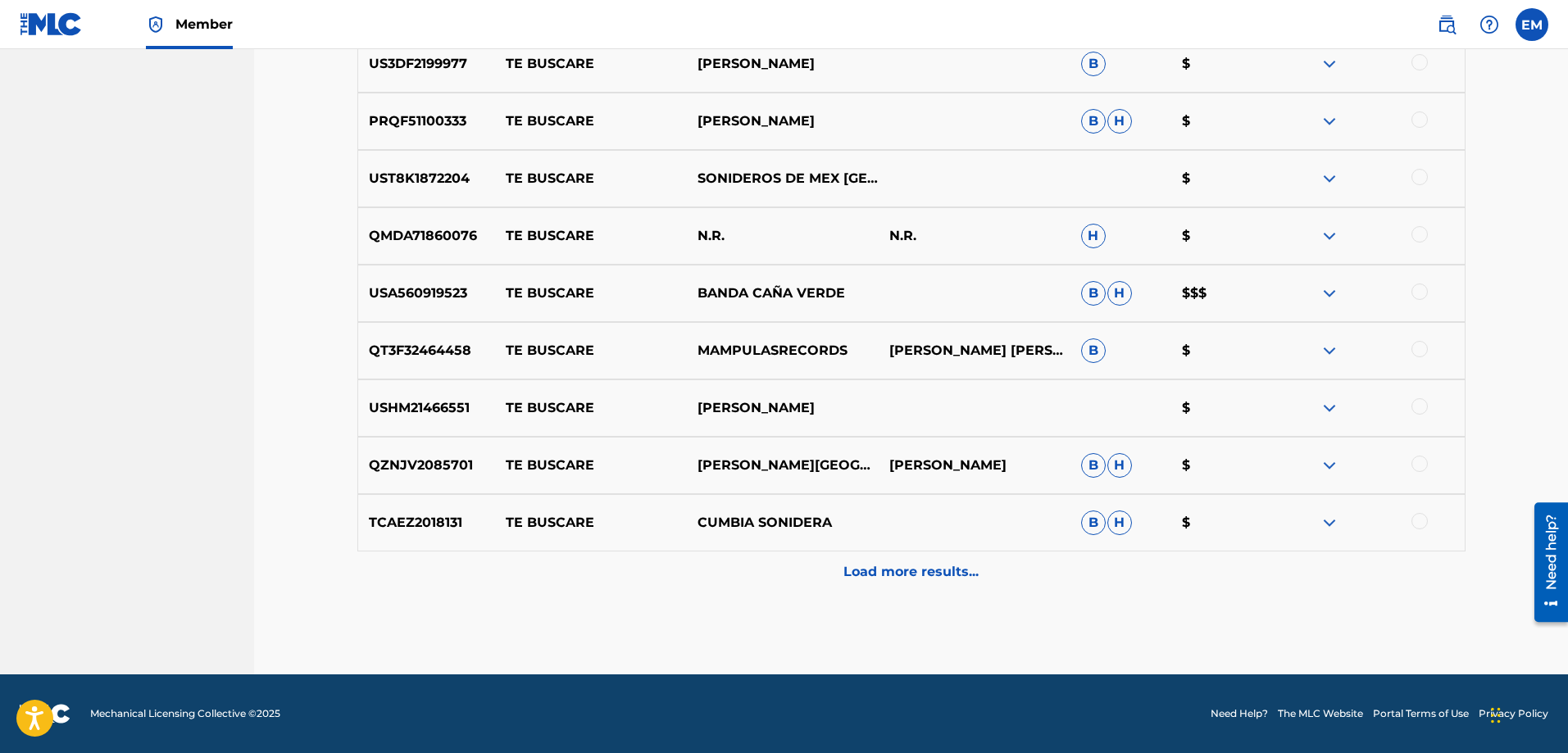
click at [874, 571] on p "Load more results..." at bounding box center [911, 572] width 135 height 20
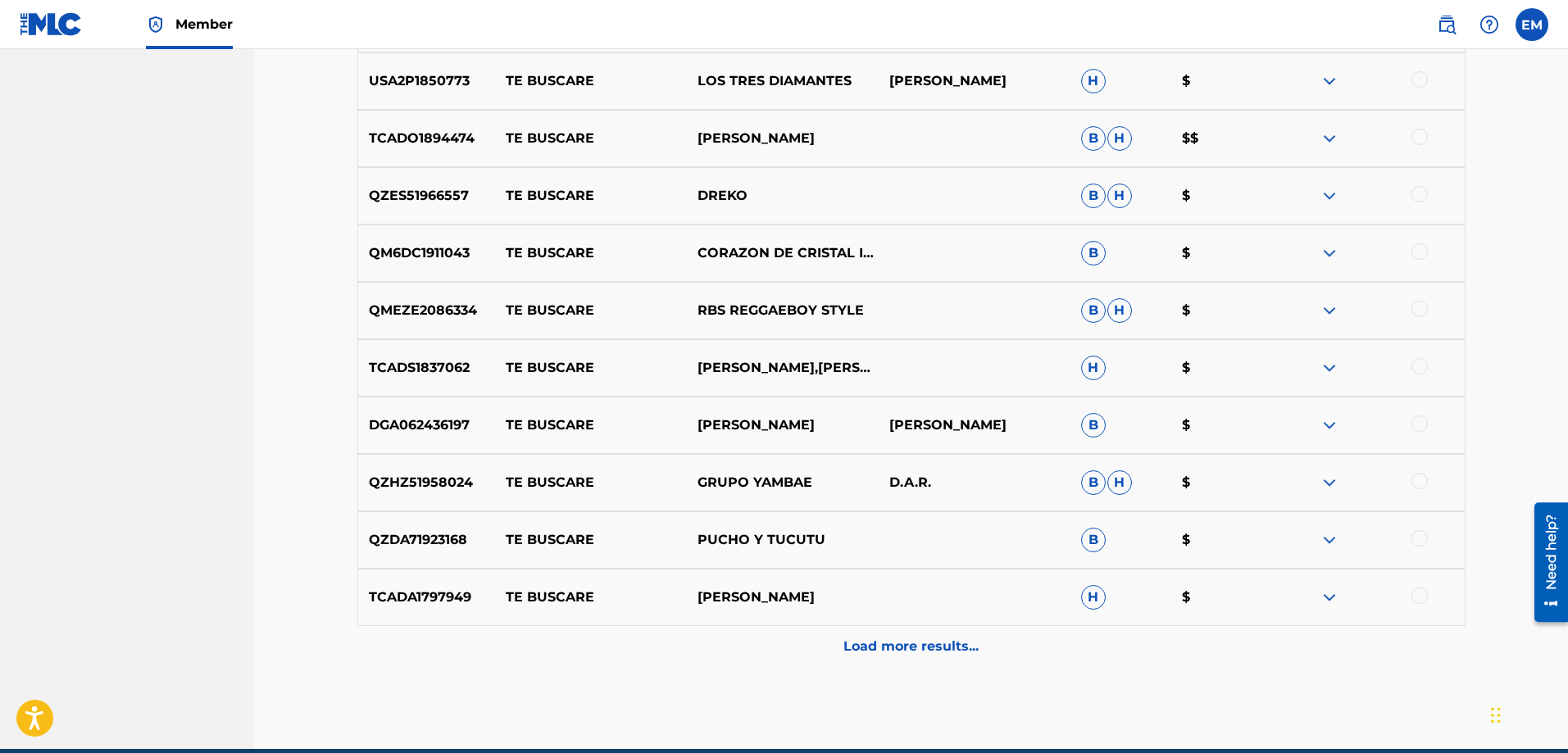
scroll to position [7015, 0]
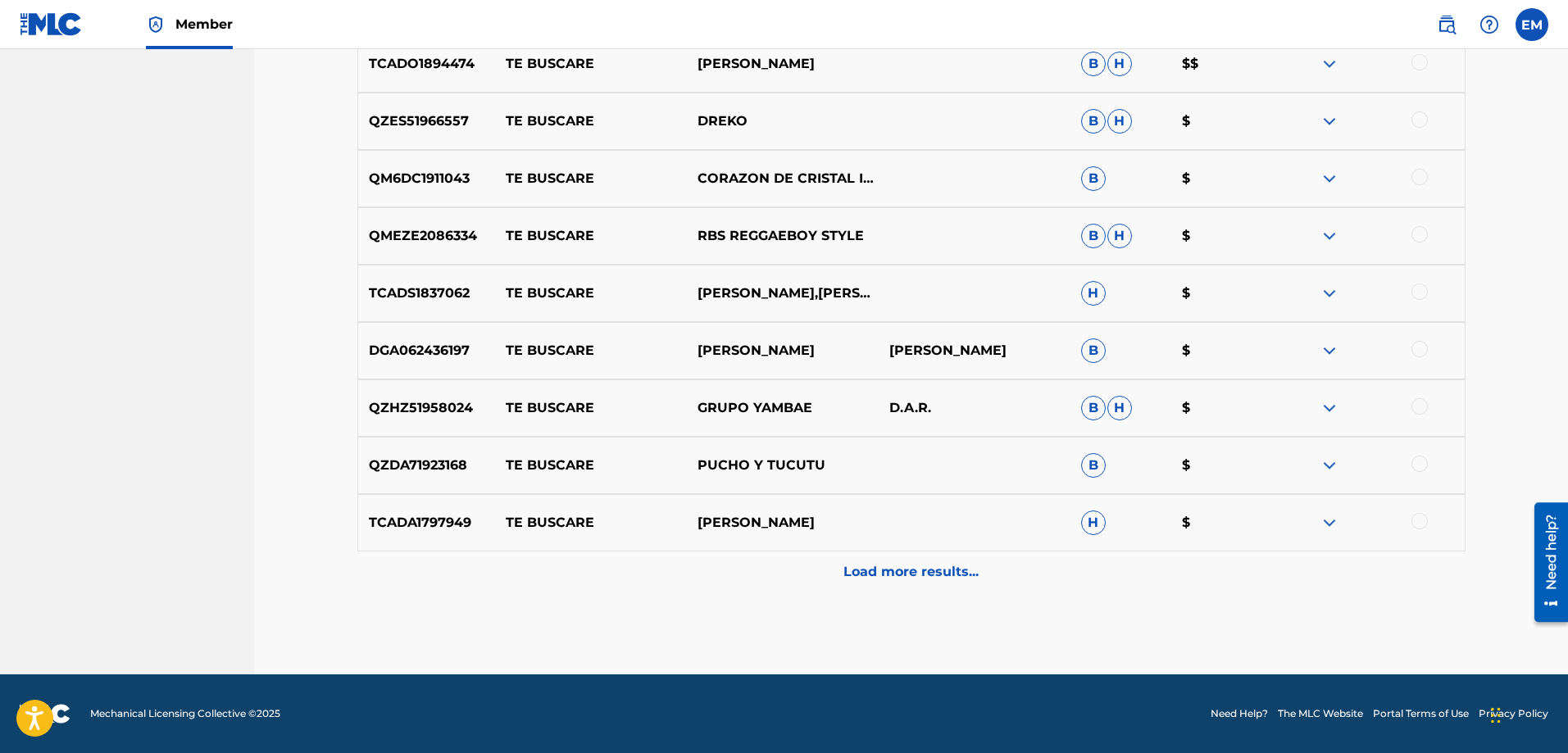
click at [870, 564] on p "Load more results..." at bounding box center [911, 572] width 135 height 20
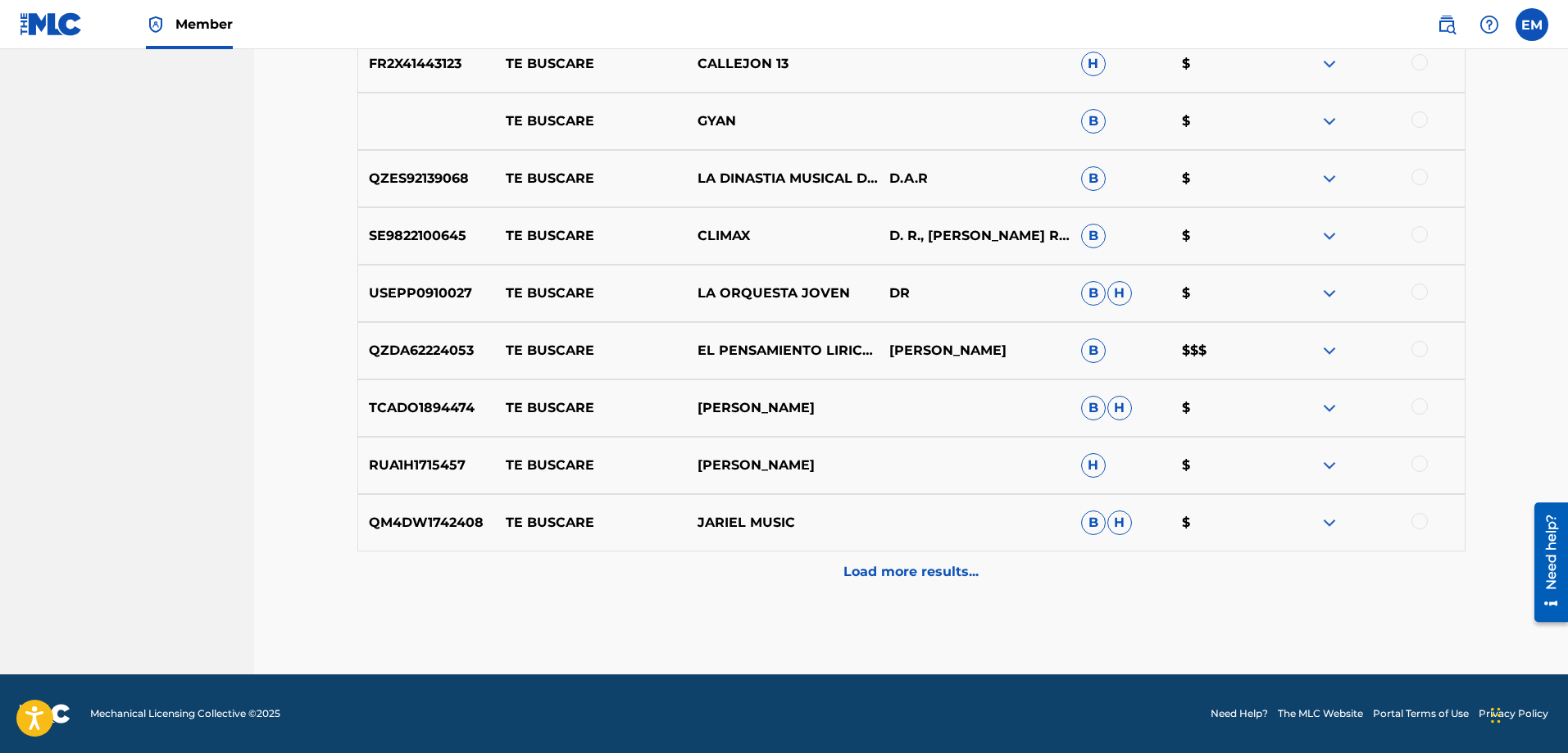
click at [888, 558] on div "Load more results..." at bounding box center [911, 572] width 1109 height 41
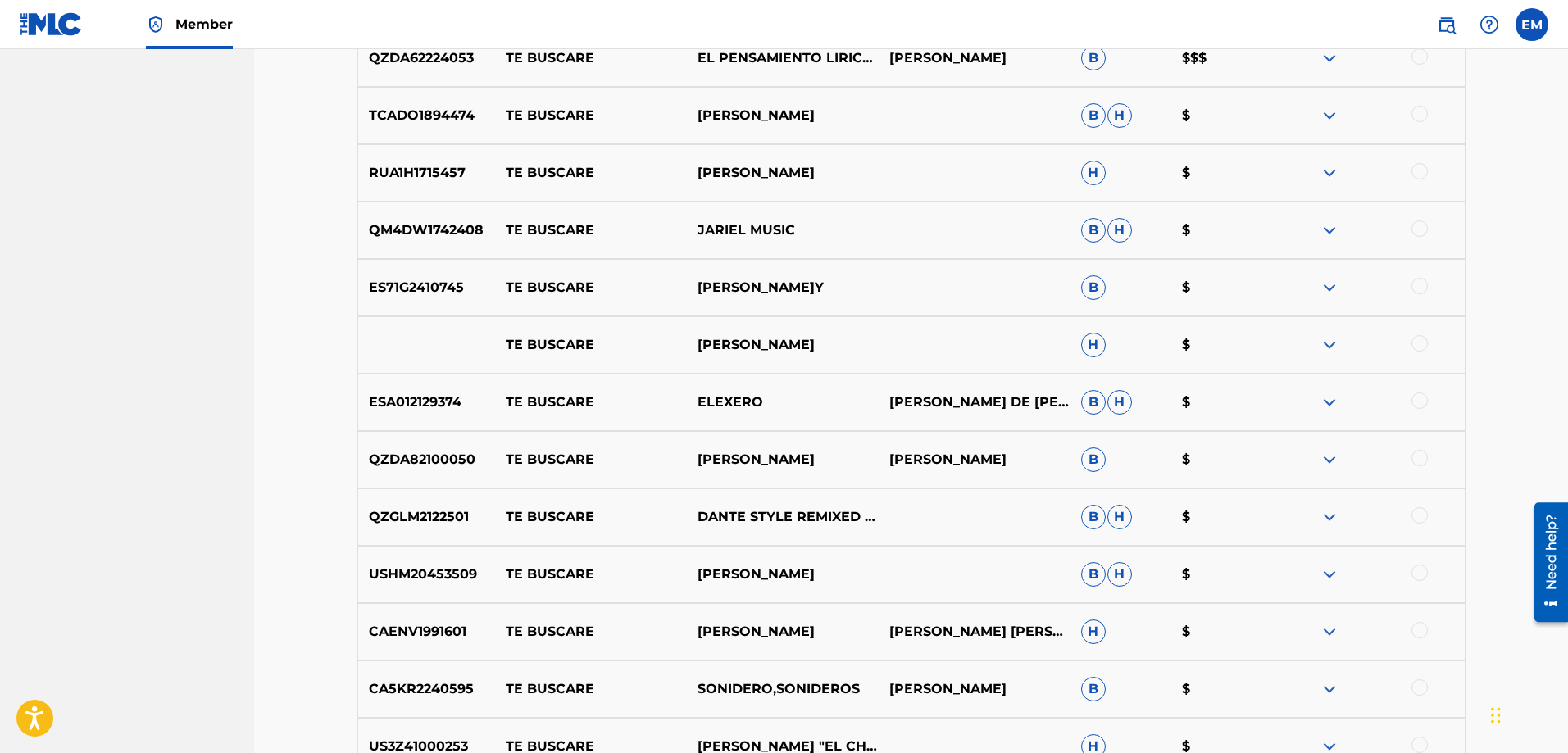
scroll to position [7917, 0]
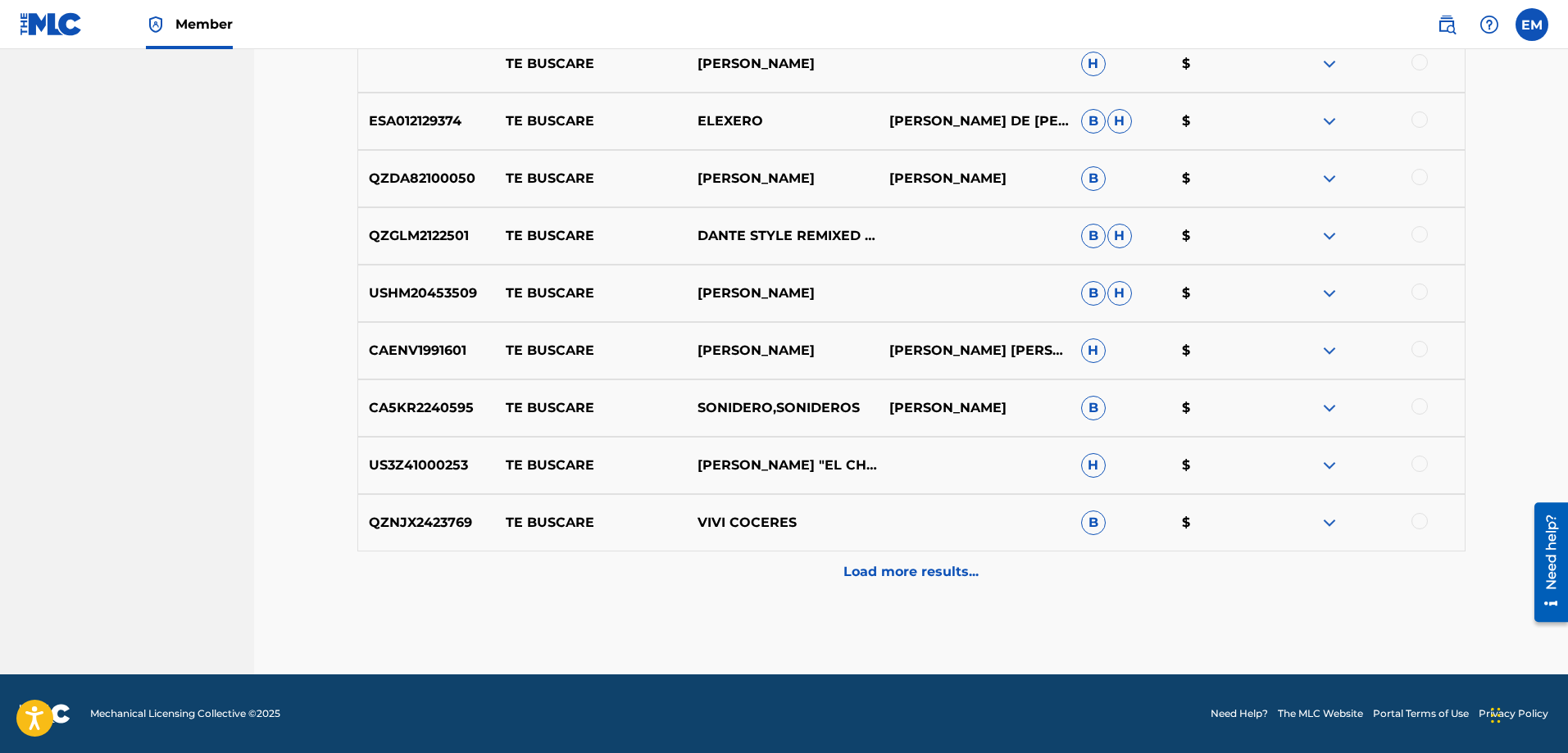
click at [869, 566] on p "Load more results..." at bounding box center [911, 572] width 135 height 20
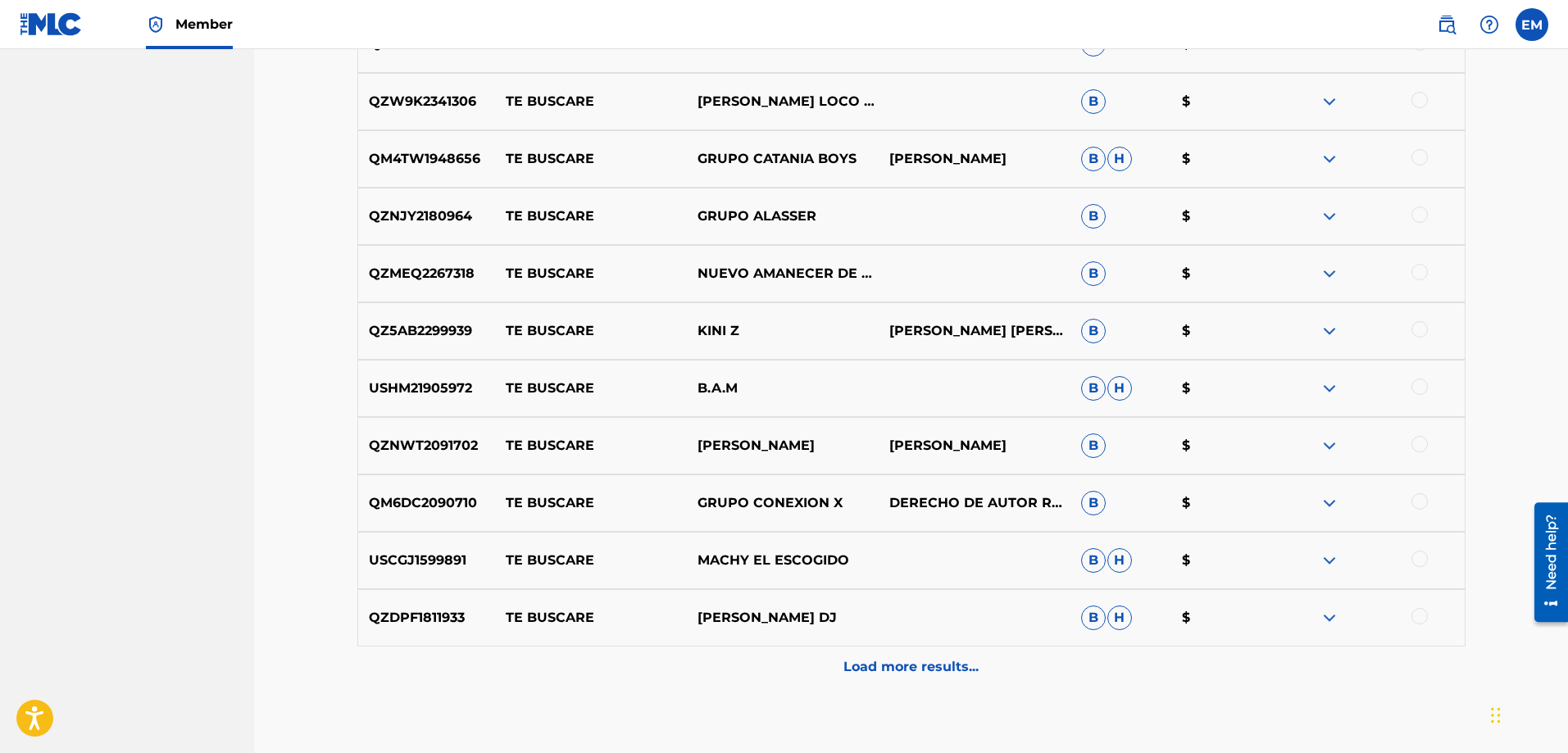
scroll to position [8736, 0]
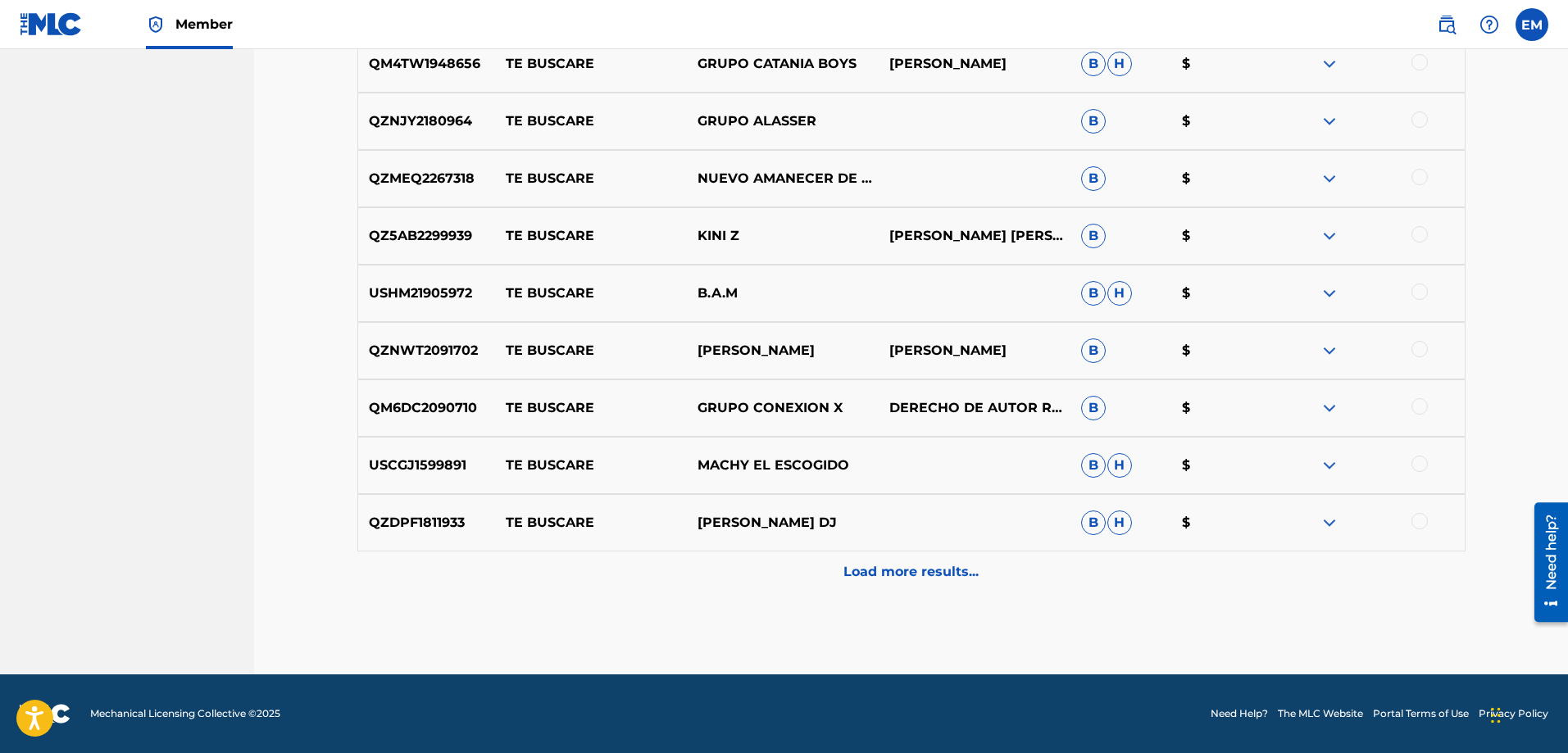
click at [850, 577] on p "Load more results..." at bounding box center [911, 572] width 135 height 20
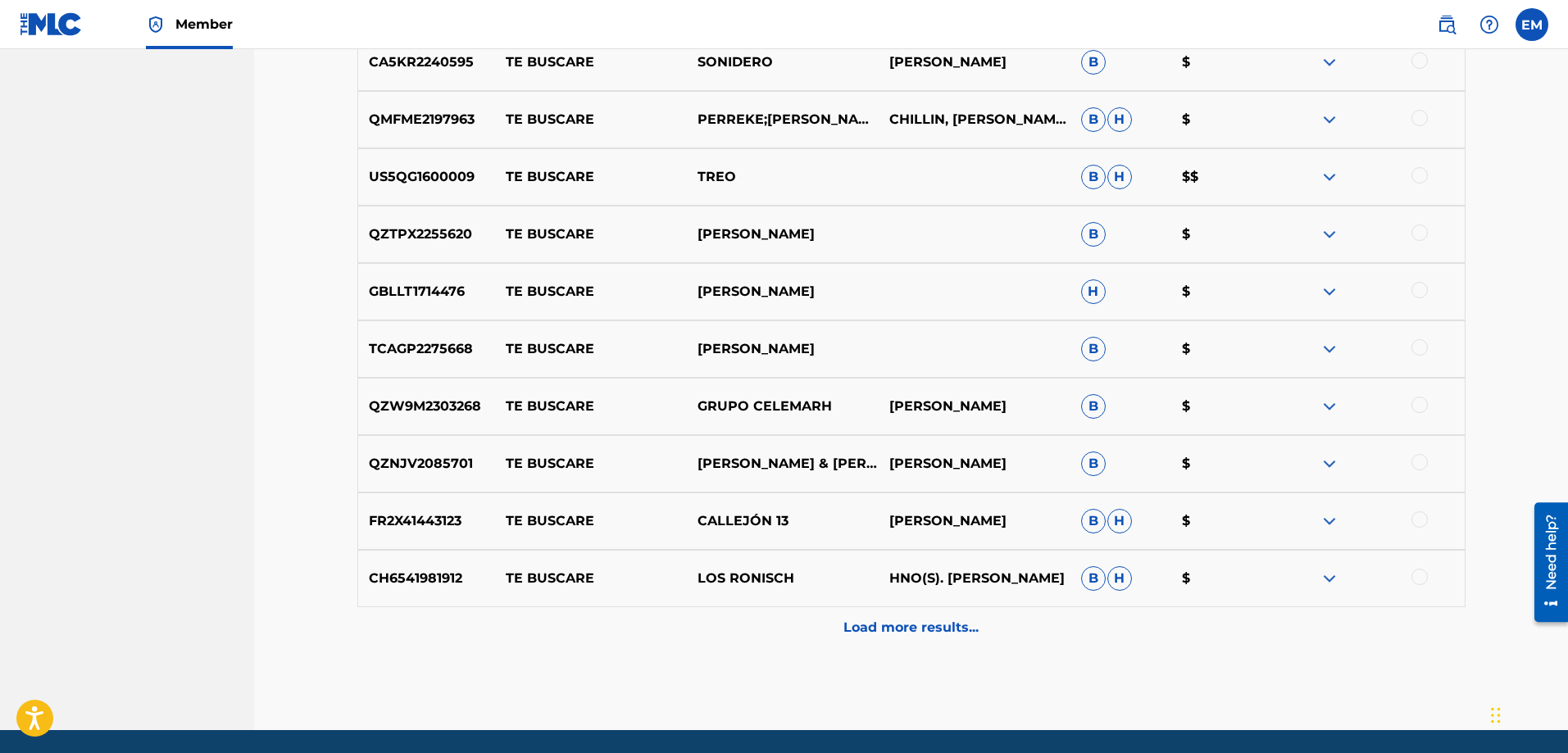
scroll to position [9309, 0]
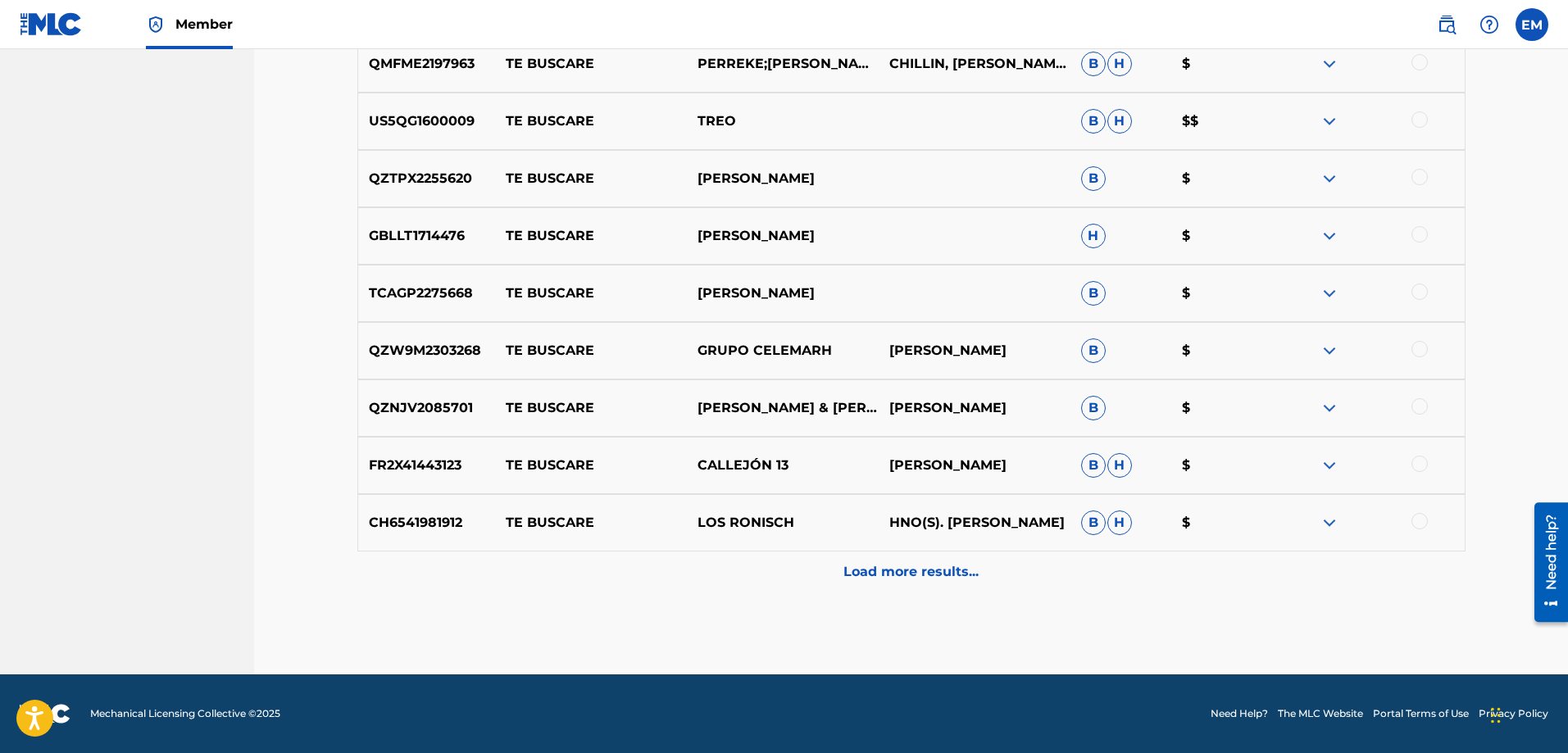
click at [869, 564] on p "Load more results..." at bounding box center [911, 572] width 135 height 20
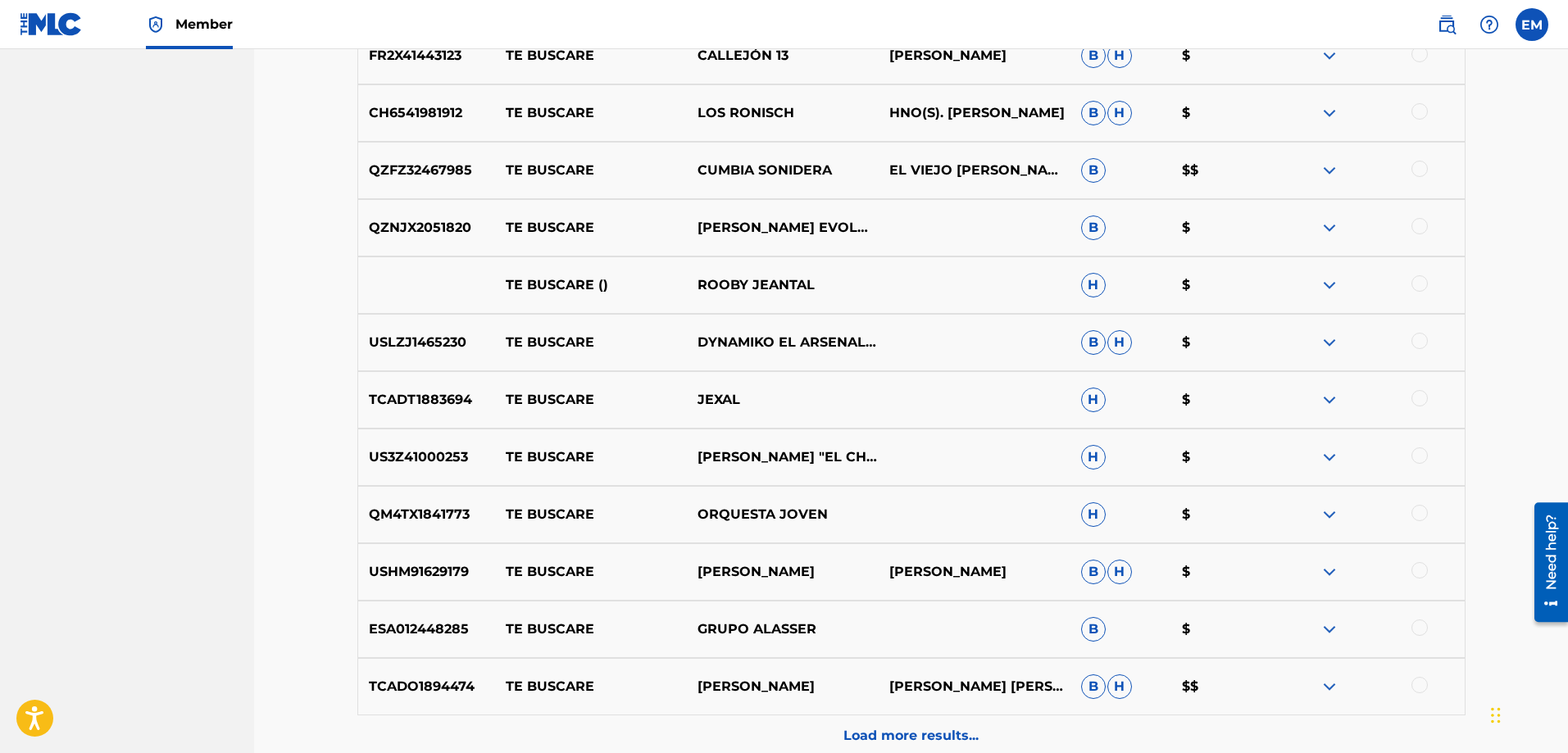
scroll to position [9884, 0]
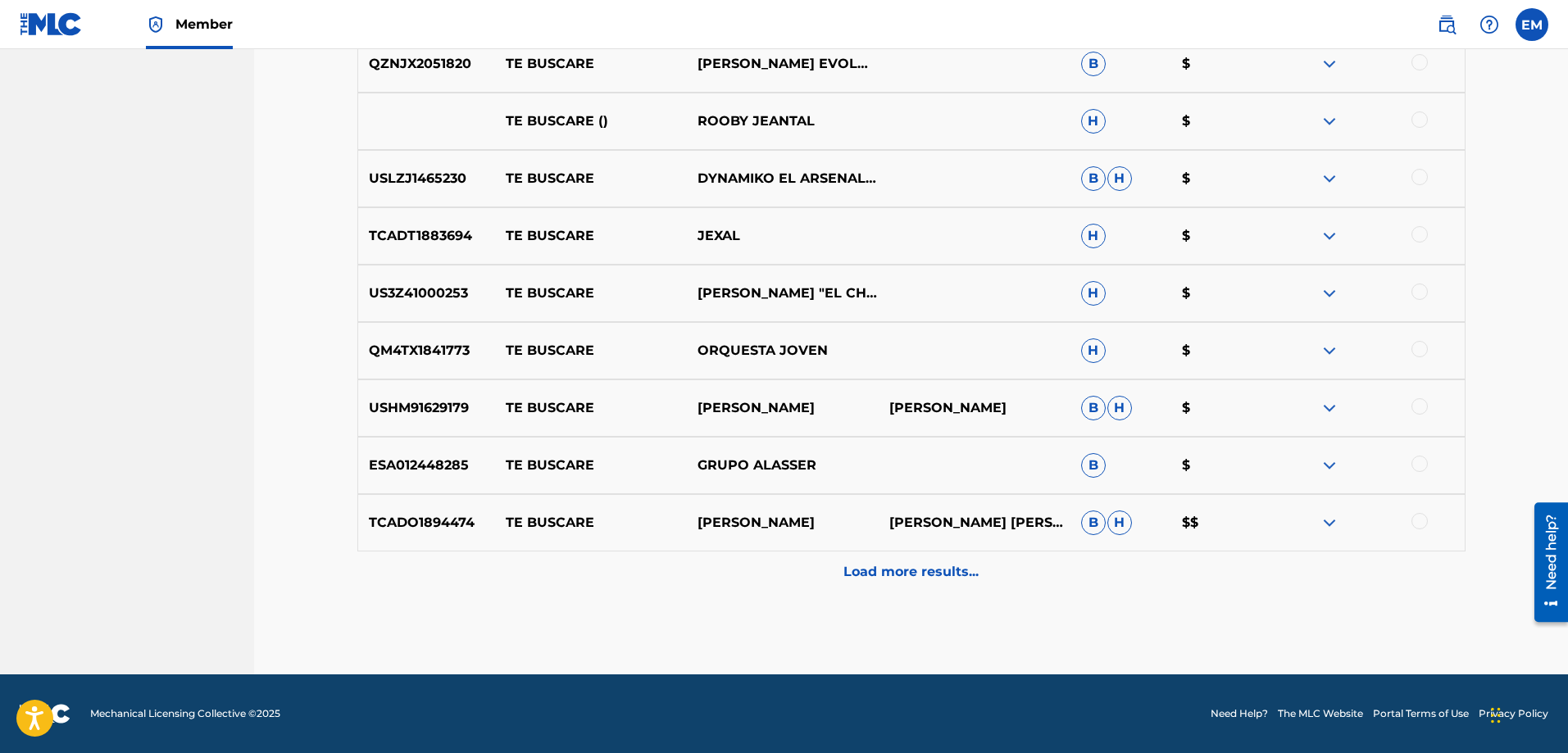
click at [873, 564] on p "Load more results..." at bounding box center [911, 572] width 135 height 20
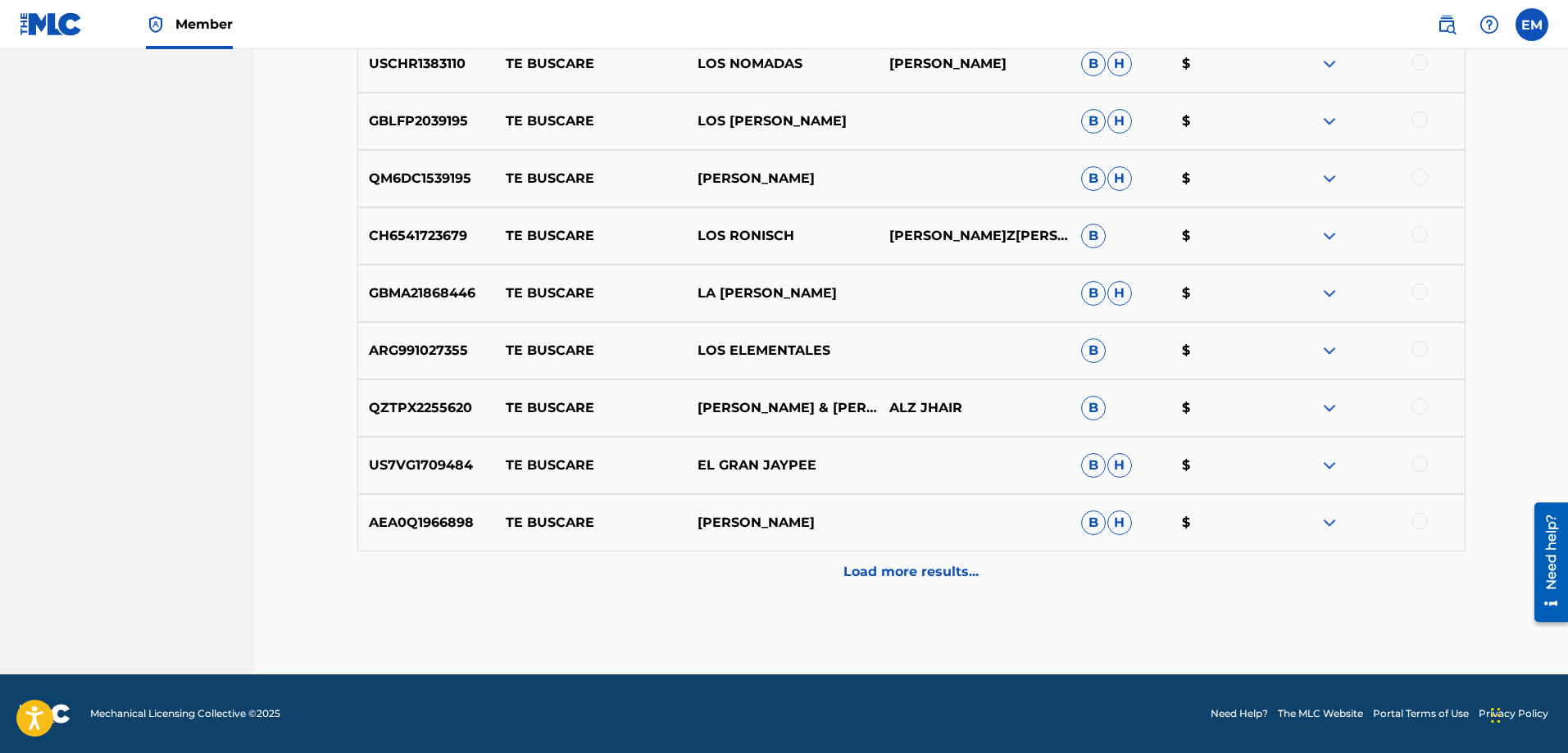
click at [862, 565] on p "Load more results..." at bounding box center [911, 572] width 135 height 20
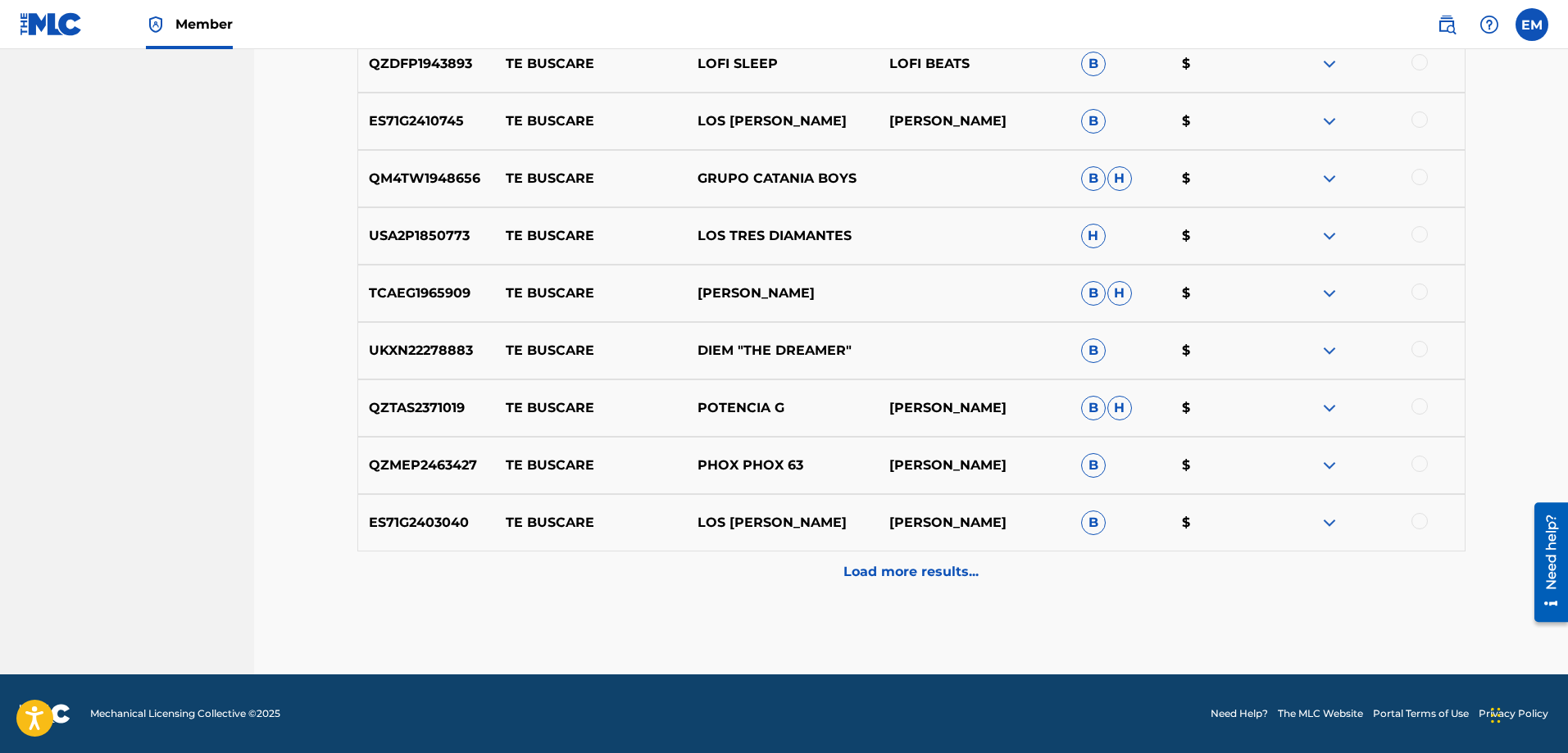
click at [877, 575] on p "Load more results..." at bounding box center [911, 572] width 135 height 20
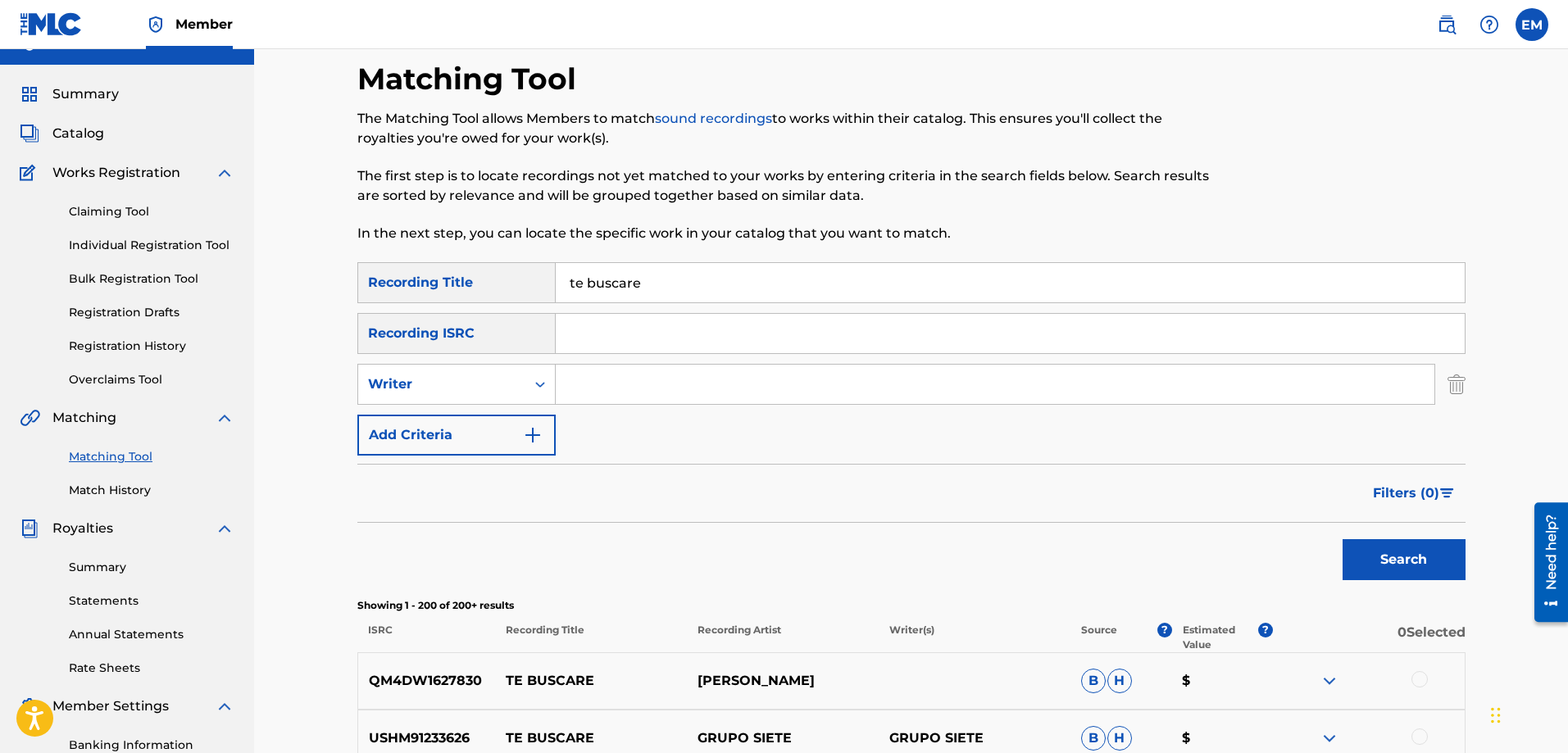
scroll to position [0, 0]
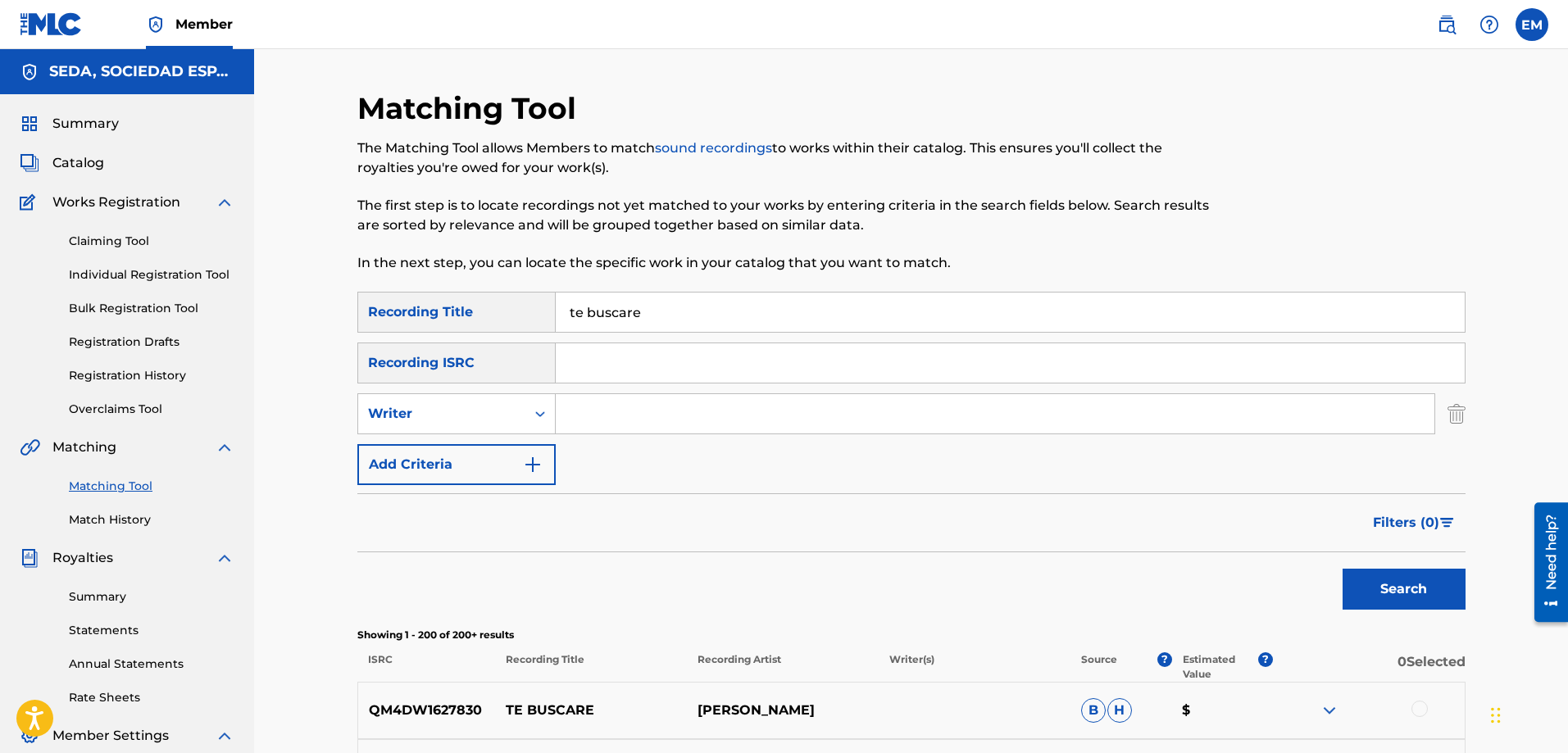
click at [595, 428] on input "Search Form" at bounding box center [996, 414] width 879 height 39
click at [1343, 568] on button "Search" at bounding box center [1405, 589] width 123 height 41
click at [494, 397] on div "SearchWithCriteriacffa6d9d-3140-4c86-8c8a-fc80500e07bd Writer [PERSON_NAME]" at bounding box center [911, 414] width 1109 height 41
type input "[PERSON_NAME]"
click at [1343, 568] on button "Search" at bounding box center [1405, 589] width 123 height 41
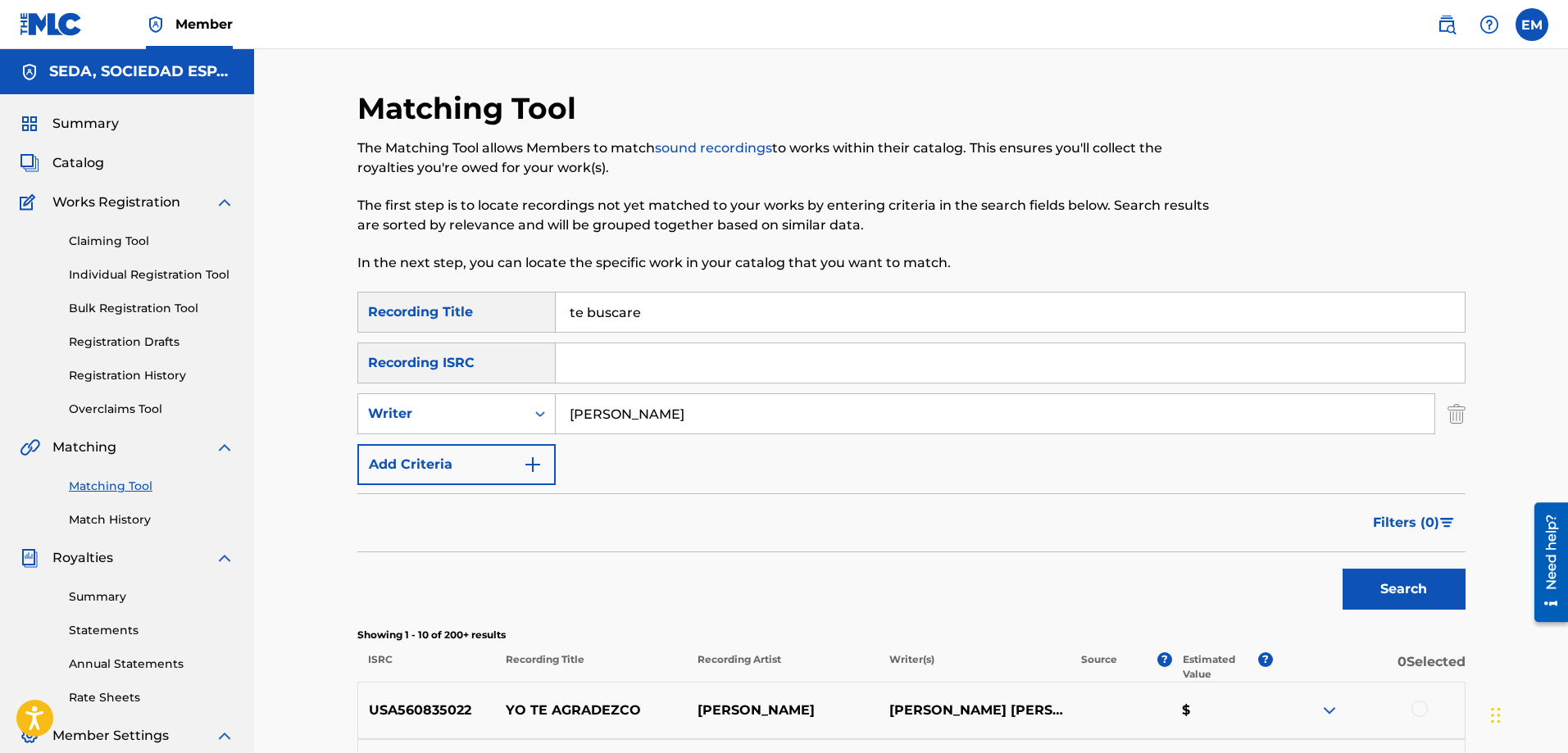
drag, startPoint x: 665, startPoint y: 323, endPoint x: 347, endPoint y: 327, distance: 318.0
click at [348, 327] on div "Matching Tool The Matching Tool allows Members to match sound recordings to wor…" at bounding box center [911, 733] width 1148 height 1288
click at [1343, 568] on button "Search" at bounding box center [1405, 589] width 123 height 41
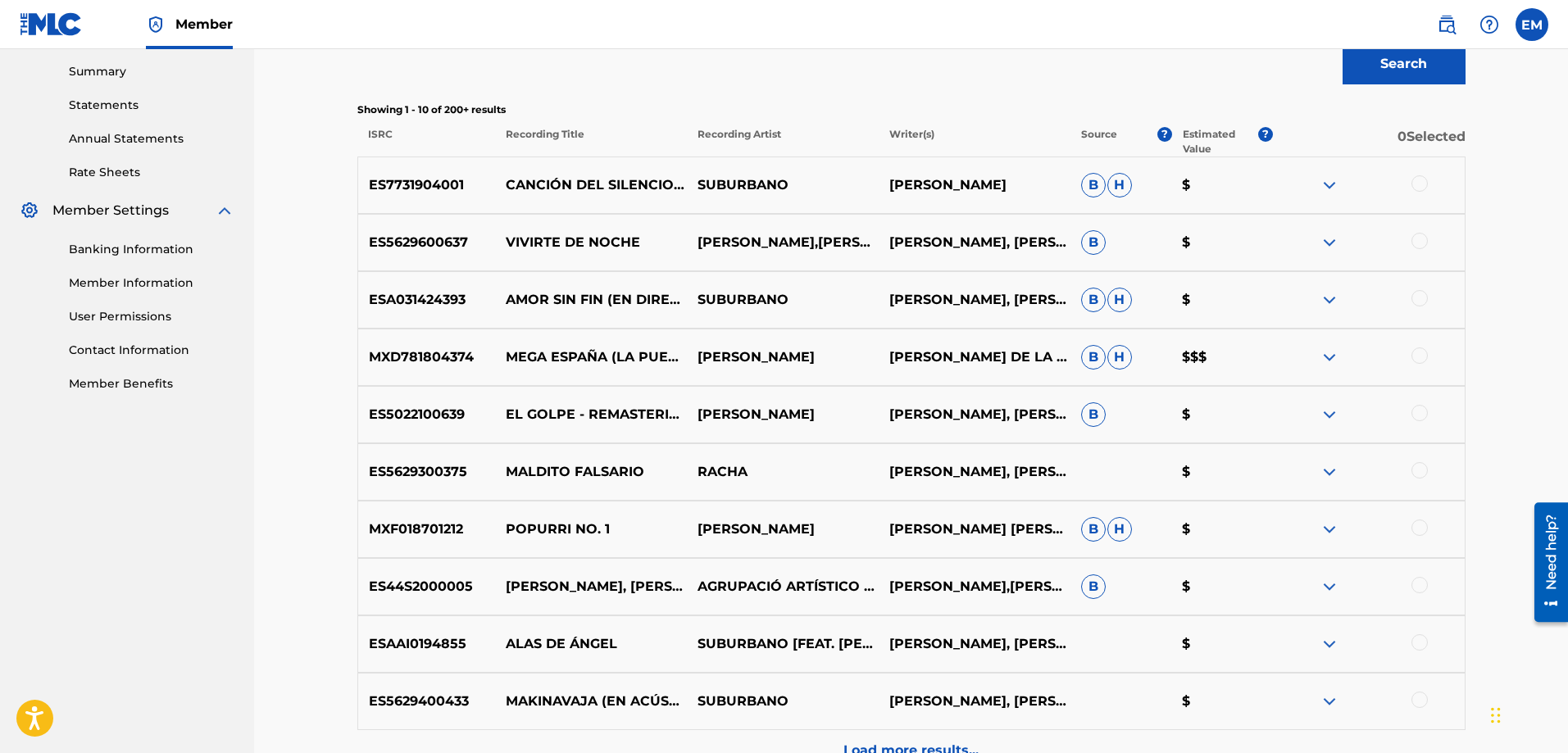
scroll to position [704, 0]
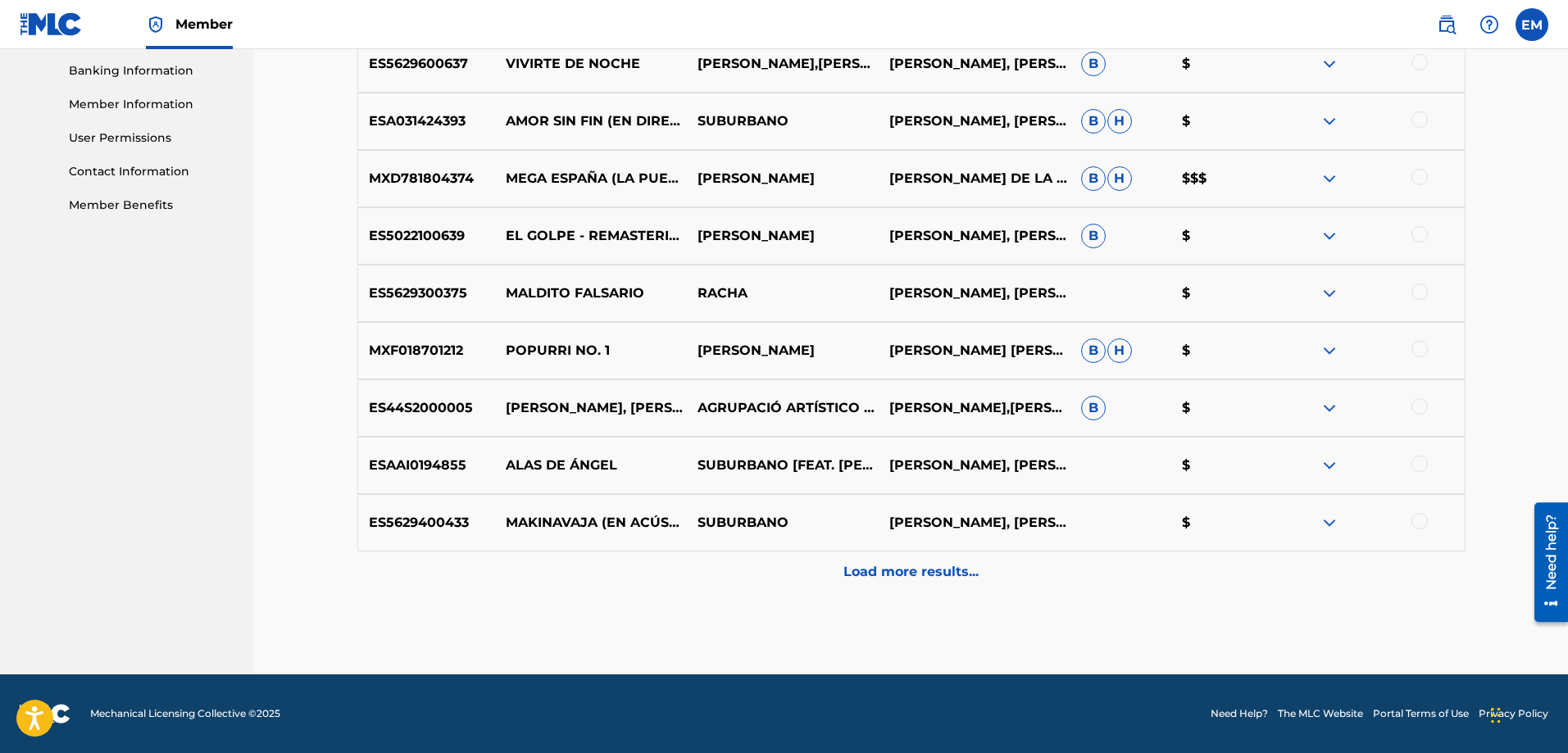
click at [898, 573] on p "Load more results..." at bounding box center [911, 572] width 135 height 20
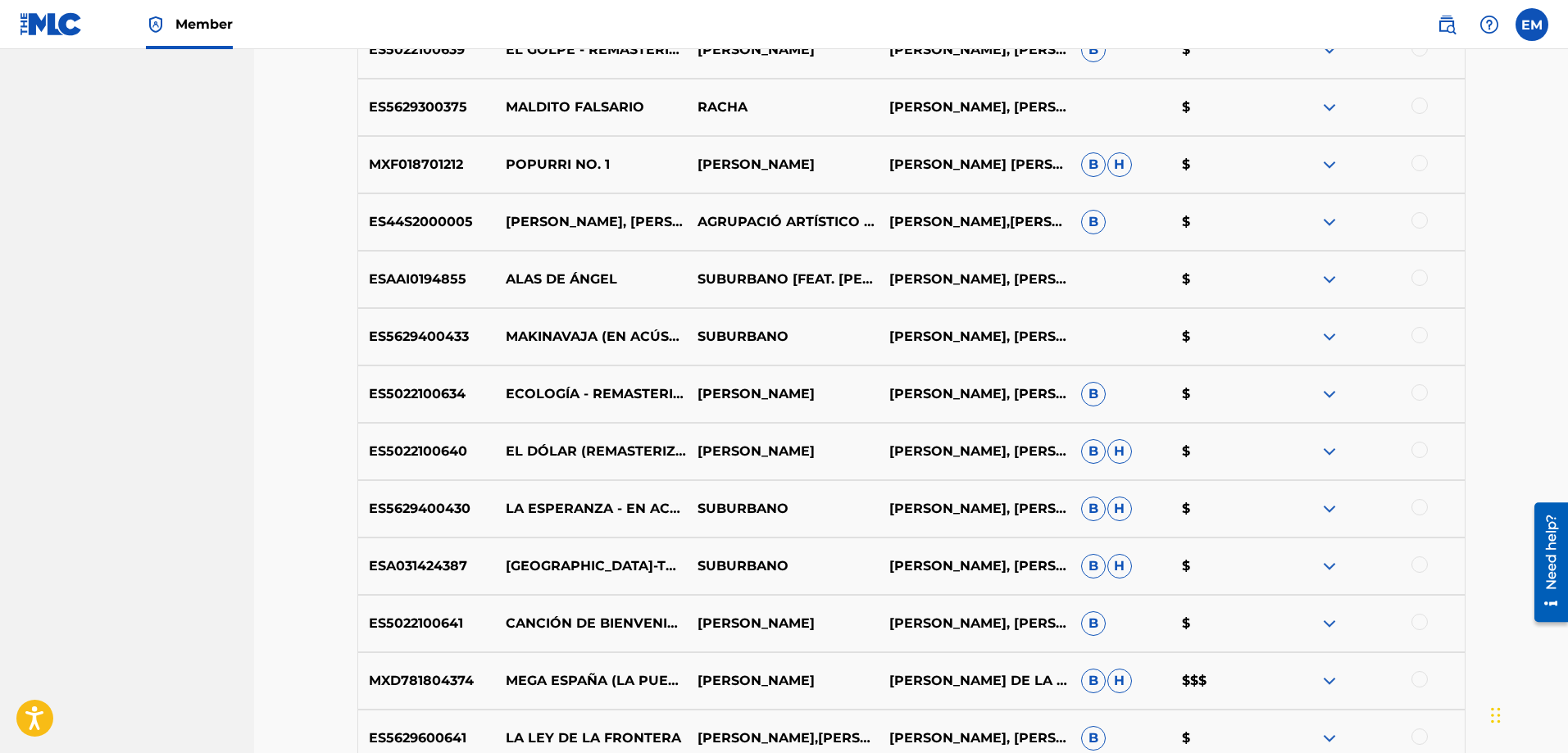
scroll to position [1195, 0]
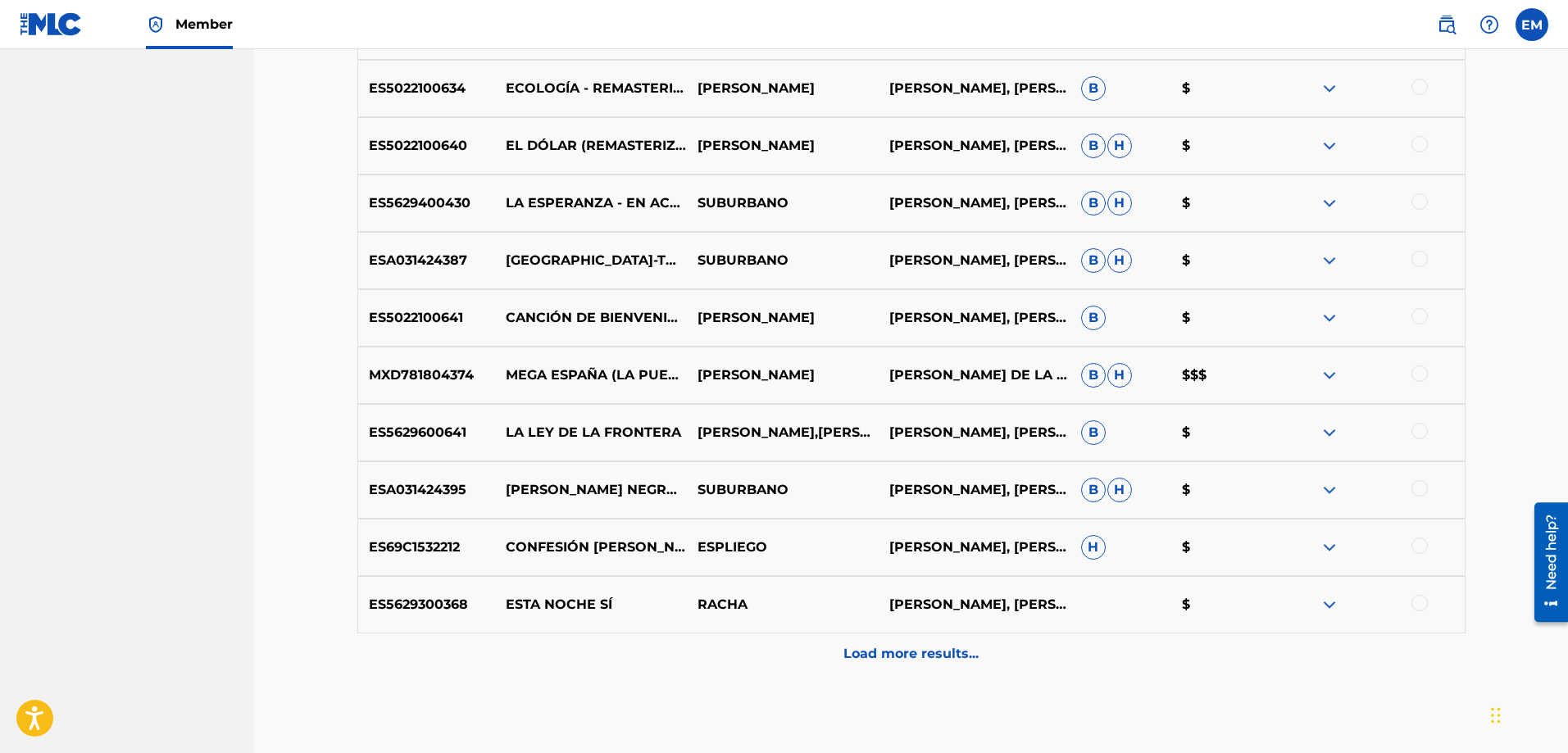
click at [1419, 543] on div at bounding box center [1420, 545] width 17 height 17
click at [1109, 606] on button "Match 1 Group" at bounding box center [1152, 619] width 181 height 41
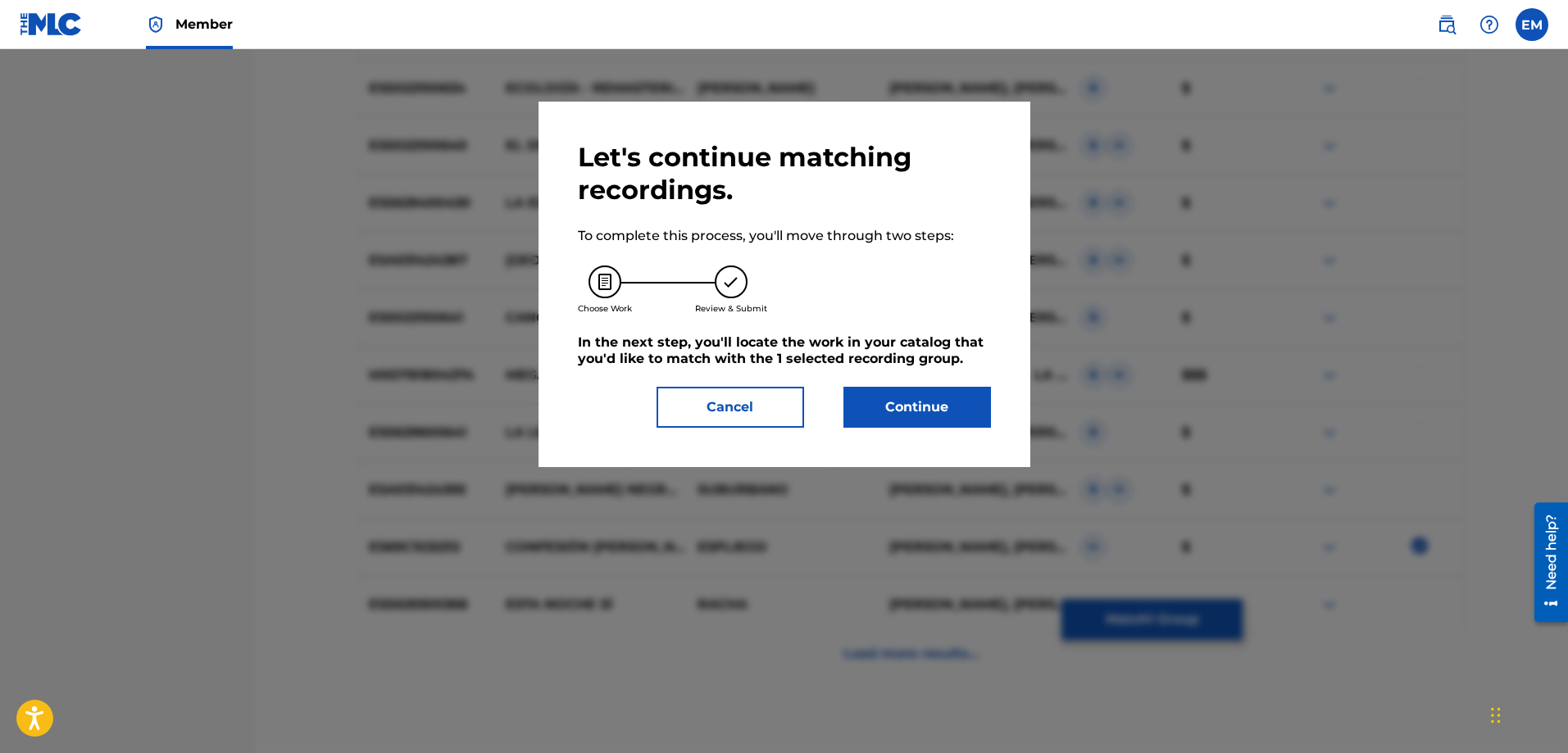
click at [935, 426] on button "Continue" at bounding box center [917, 407] width 148 height 41
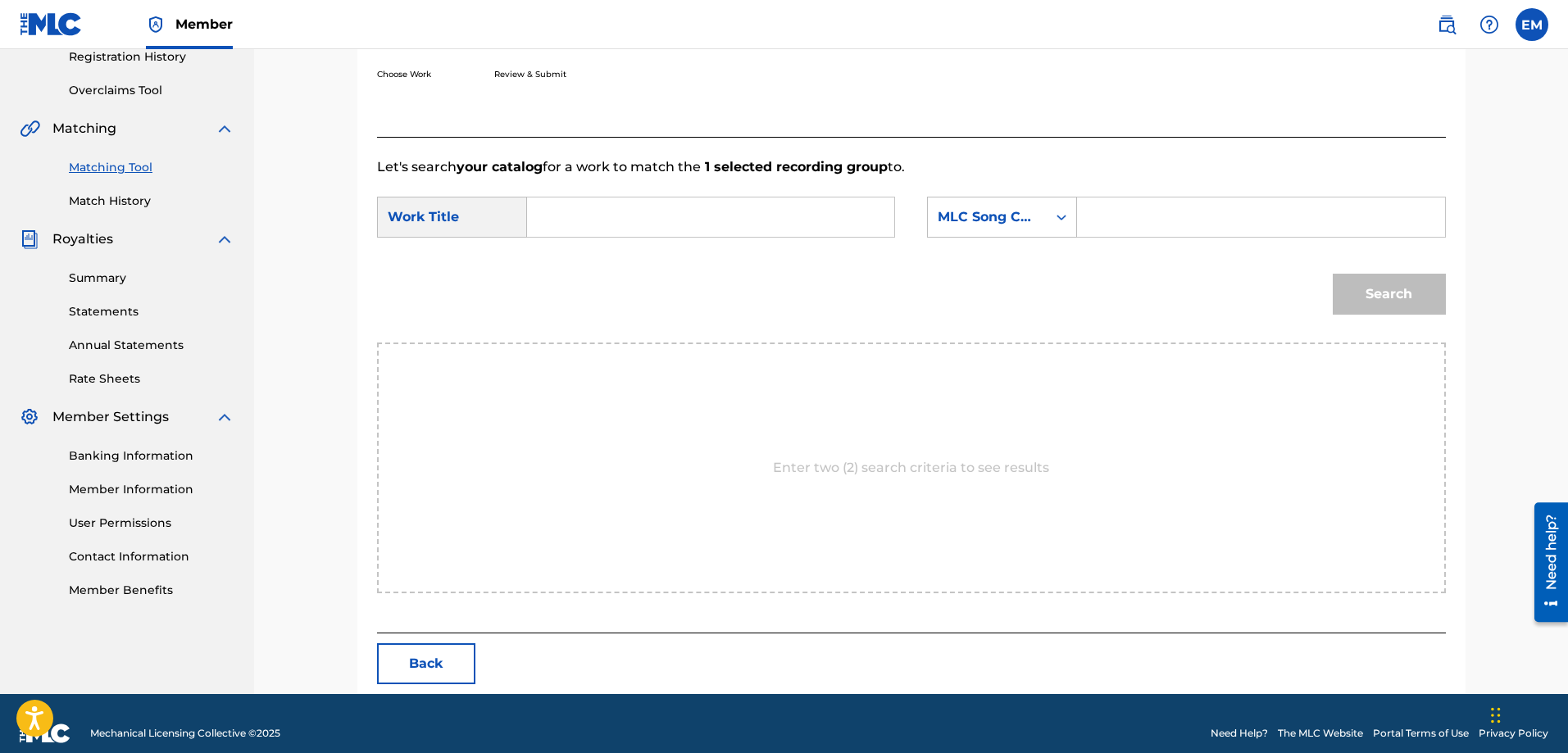
scroll to position [339, 0]
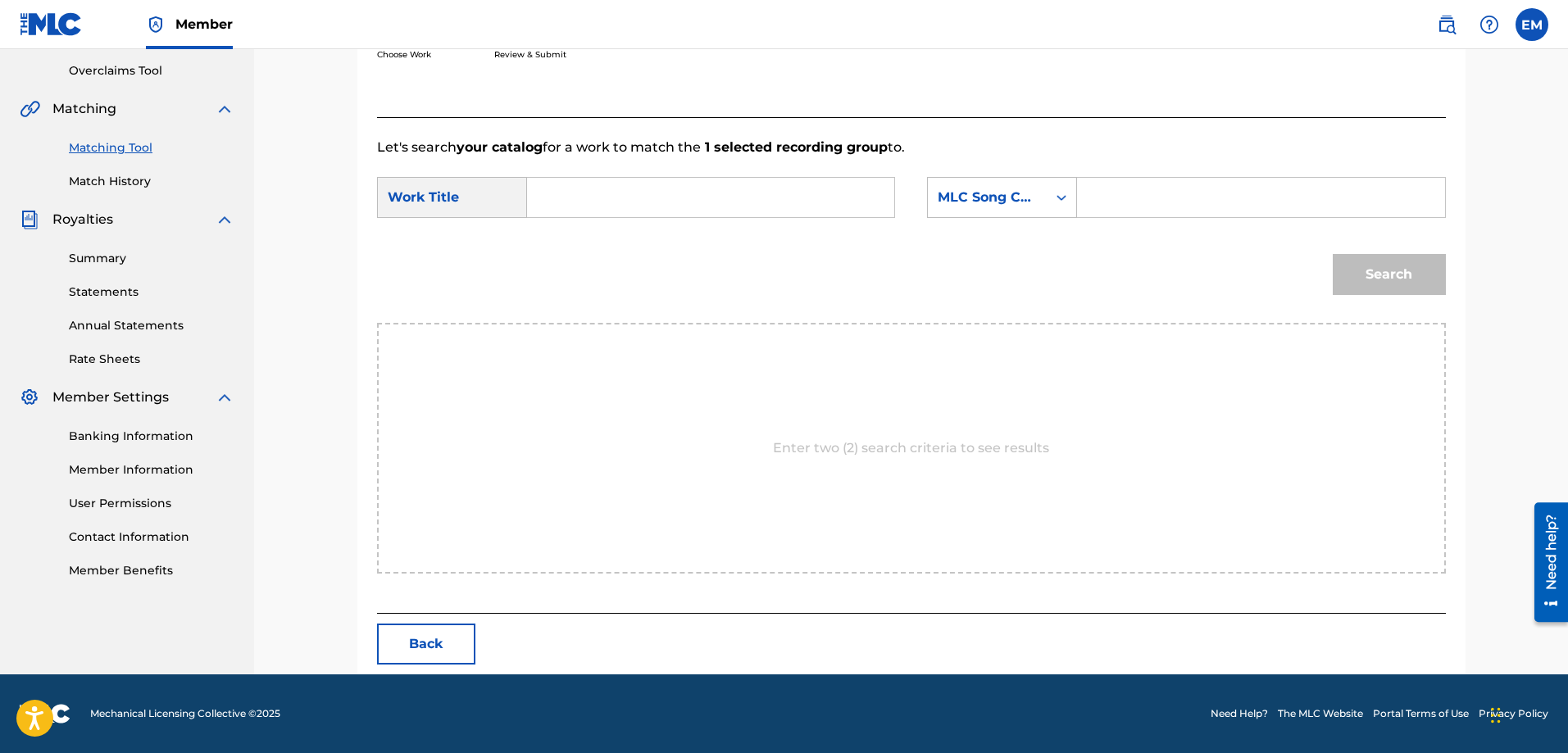
click at [640, 195] on input "Search Form" at bounding box center [710, 197] width 339 height 39
type input "r"
drag, startPoint x: 604, startPoint y: 261, endPoint x: 609, endPoint y: 252, distance: 10.3
click at [603, 259] on span "re" at bounding box center [603, 254] width 14 height 16
type input "te buscare"
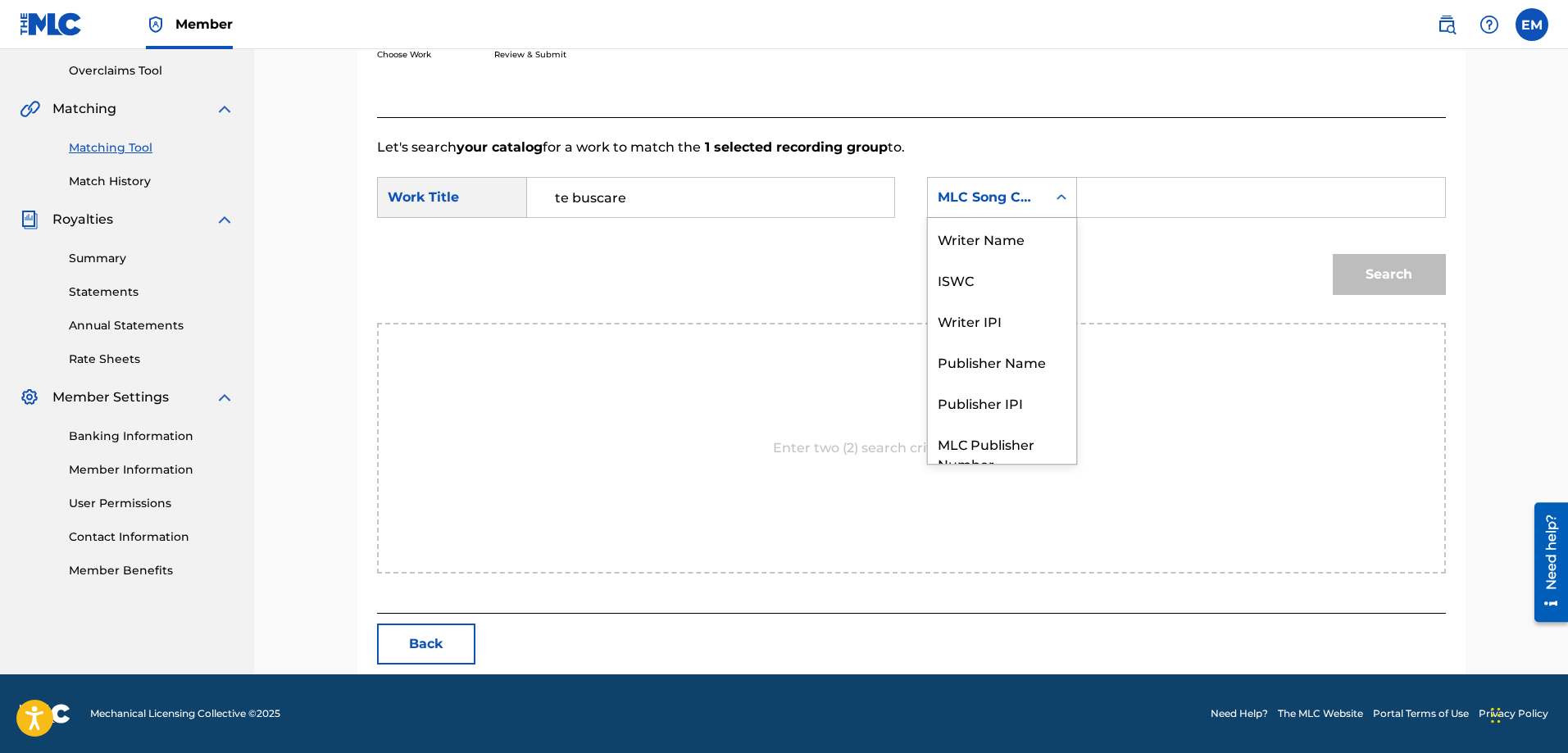
click at [977, 185] on div "MLC Song Code" at bounding box center [988, 197] width 119 height 31
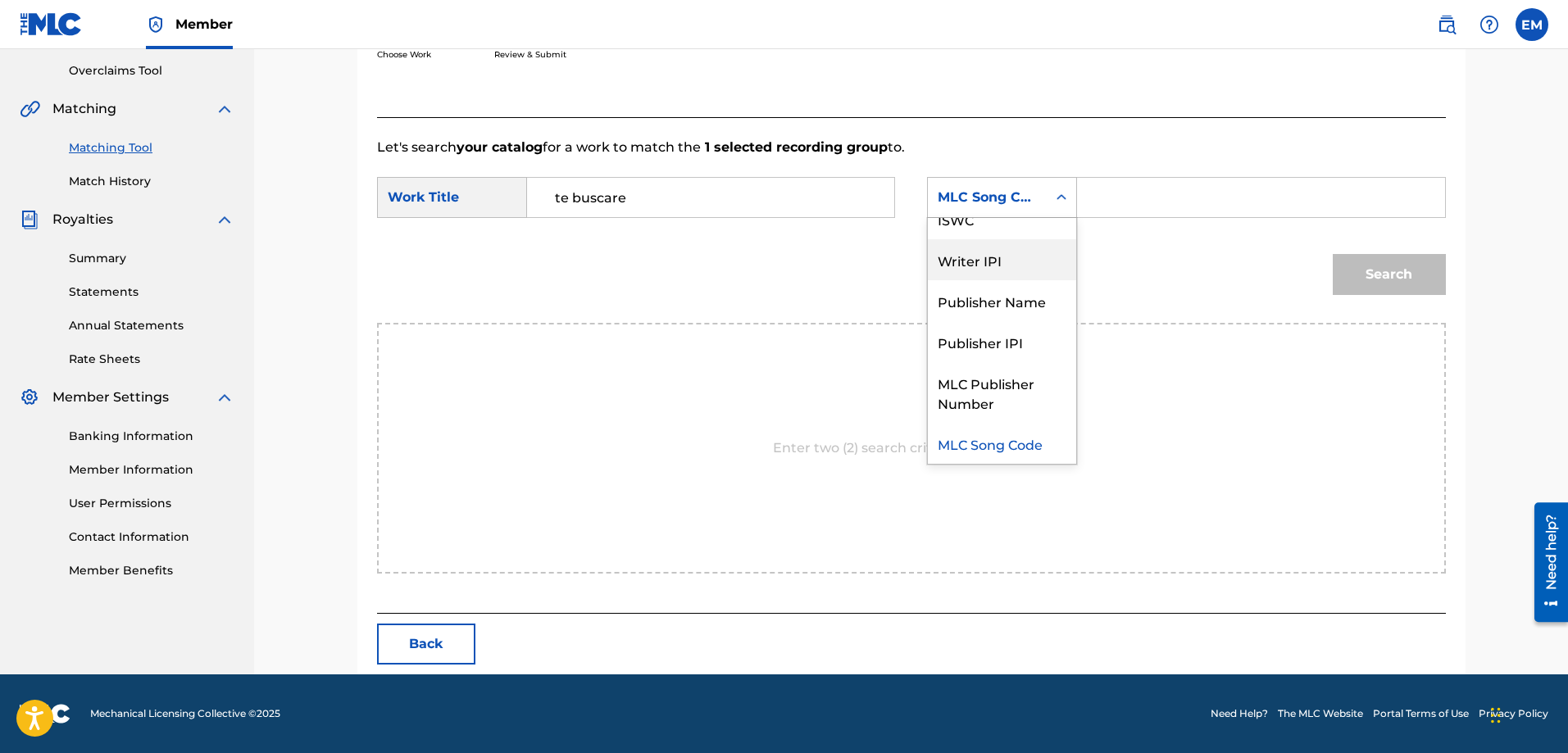
scroll to position [0, 0]
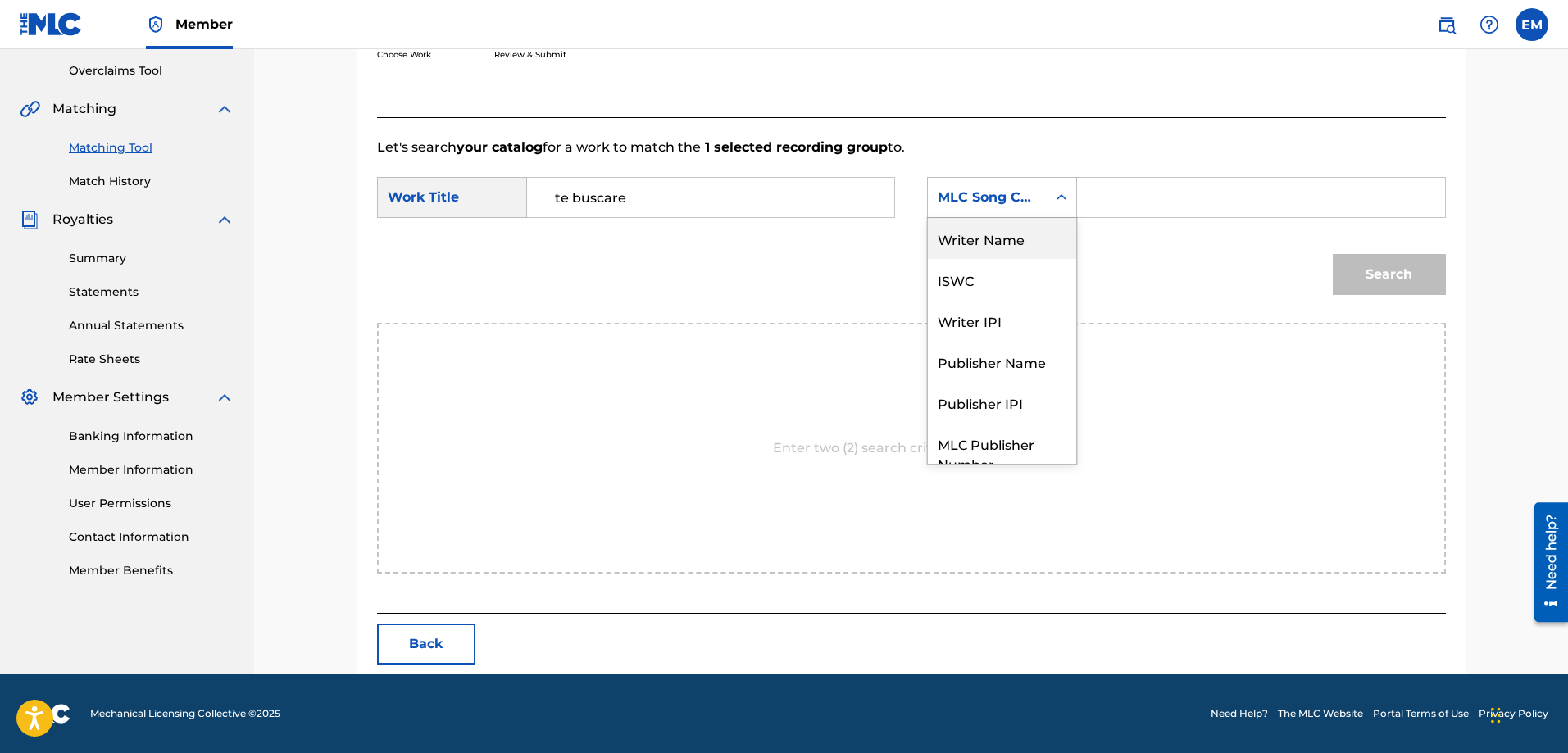
drag, startPoint x: 961, startPoint y: 242, endPoint x: 1086, endPoint y: 219, distance: 127.1
click at [961, 239] on div "Writer Name" at bounding box center [1002, 238] width 148 height 41
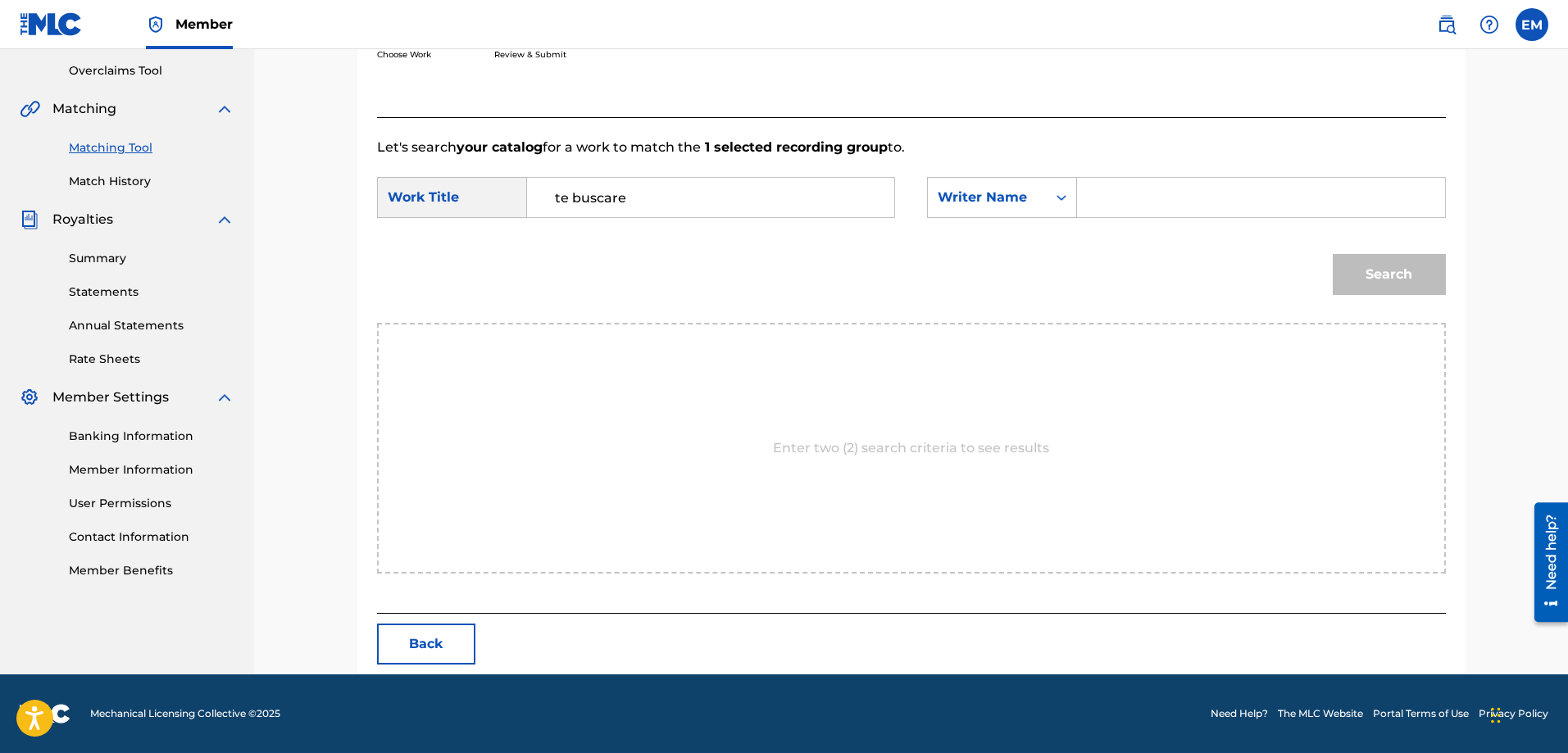
click at [1108, 201] on input "Search Form" at bounding box center [1260, 197] width 339 height 39
paste input "[PERSON_NAME]"
type input "[PERSON_NAME]"
click at [1333, 254] on button "Search" at bounding box center [1389, 274] width 113 height 41
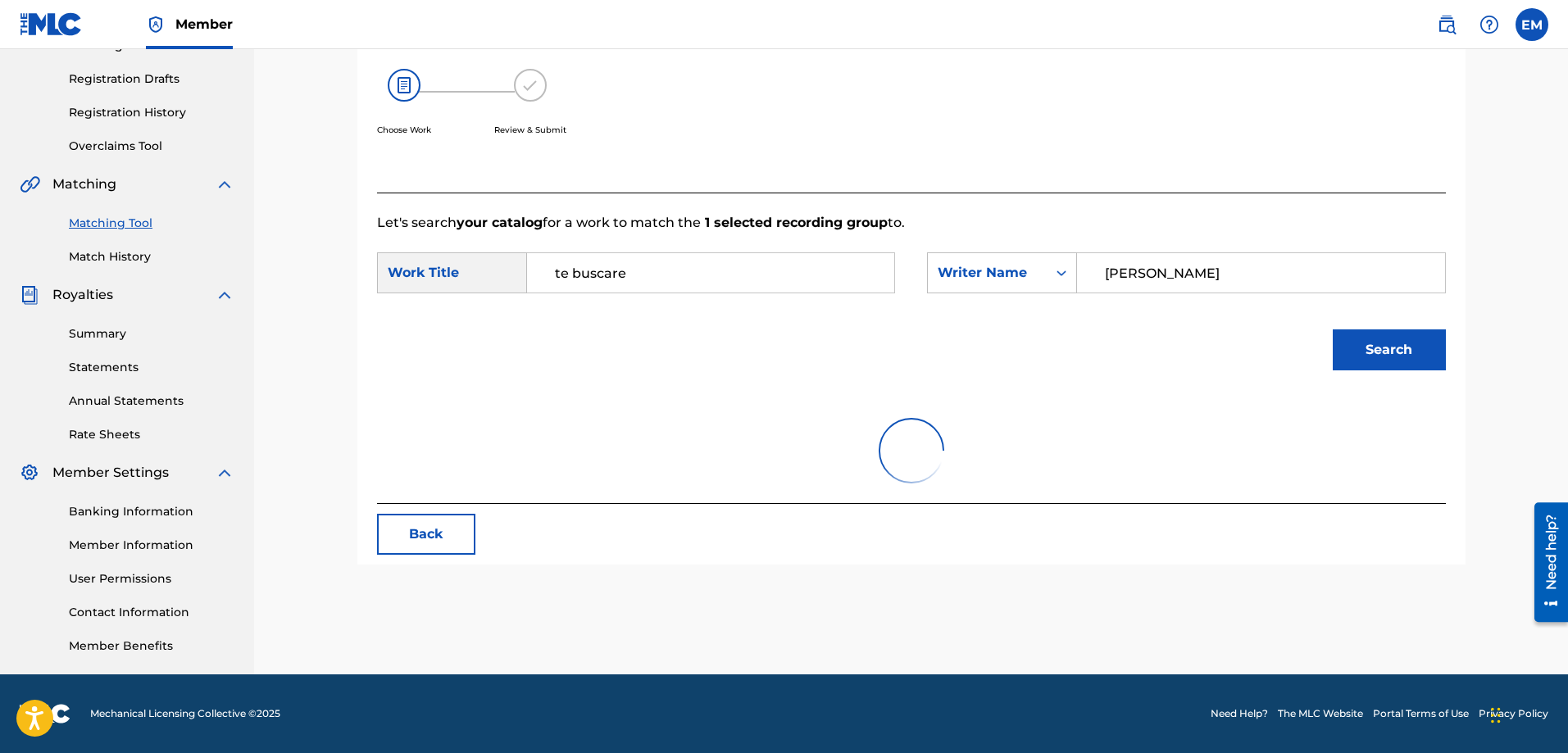
scroll to position [339, 0]
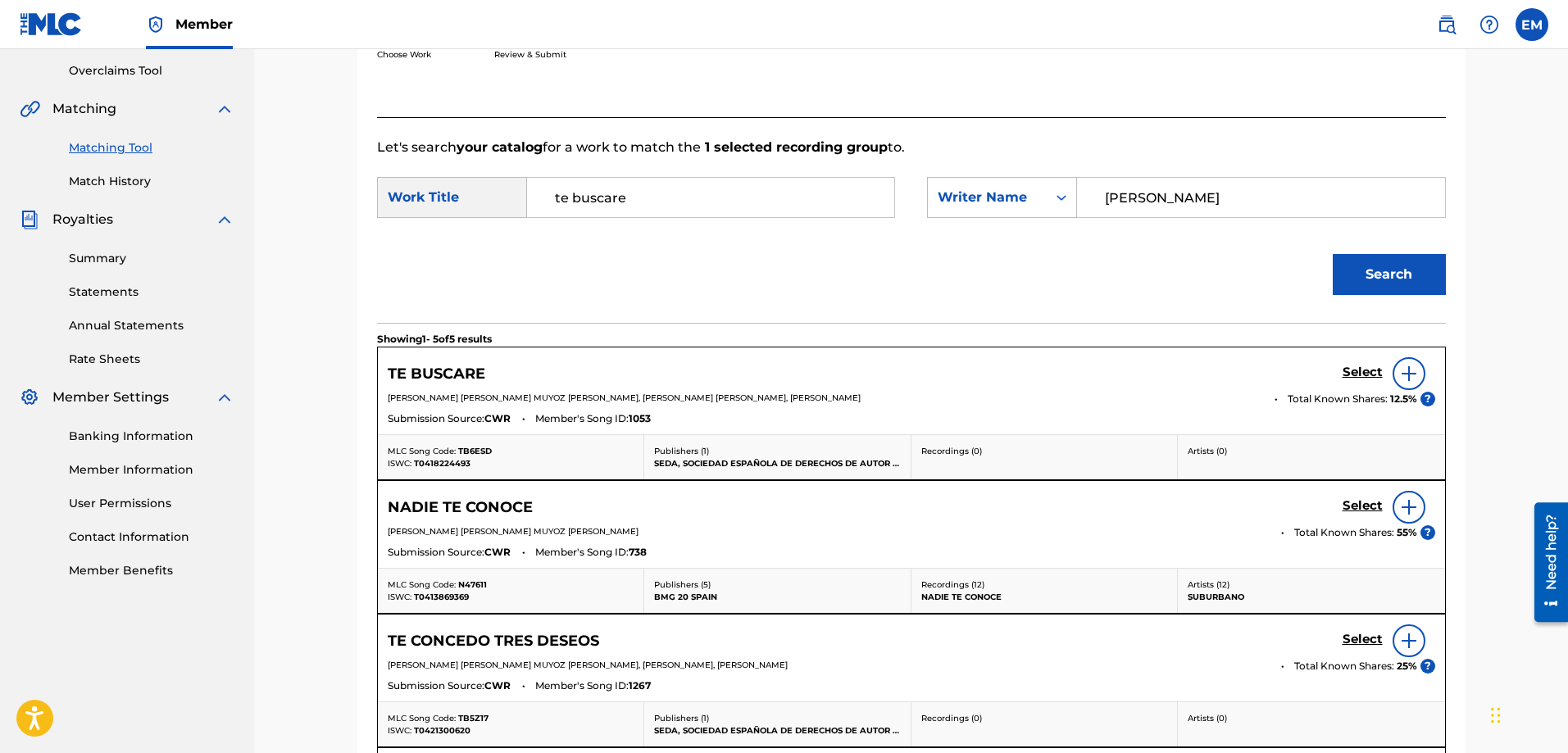
click at [1406, 377] on img at bounding box center [1409, 374] width 20 height 20
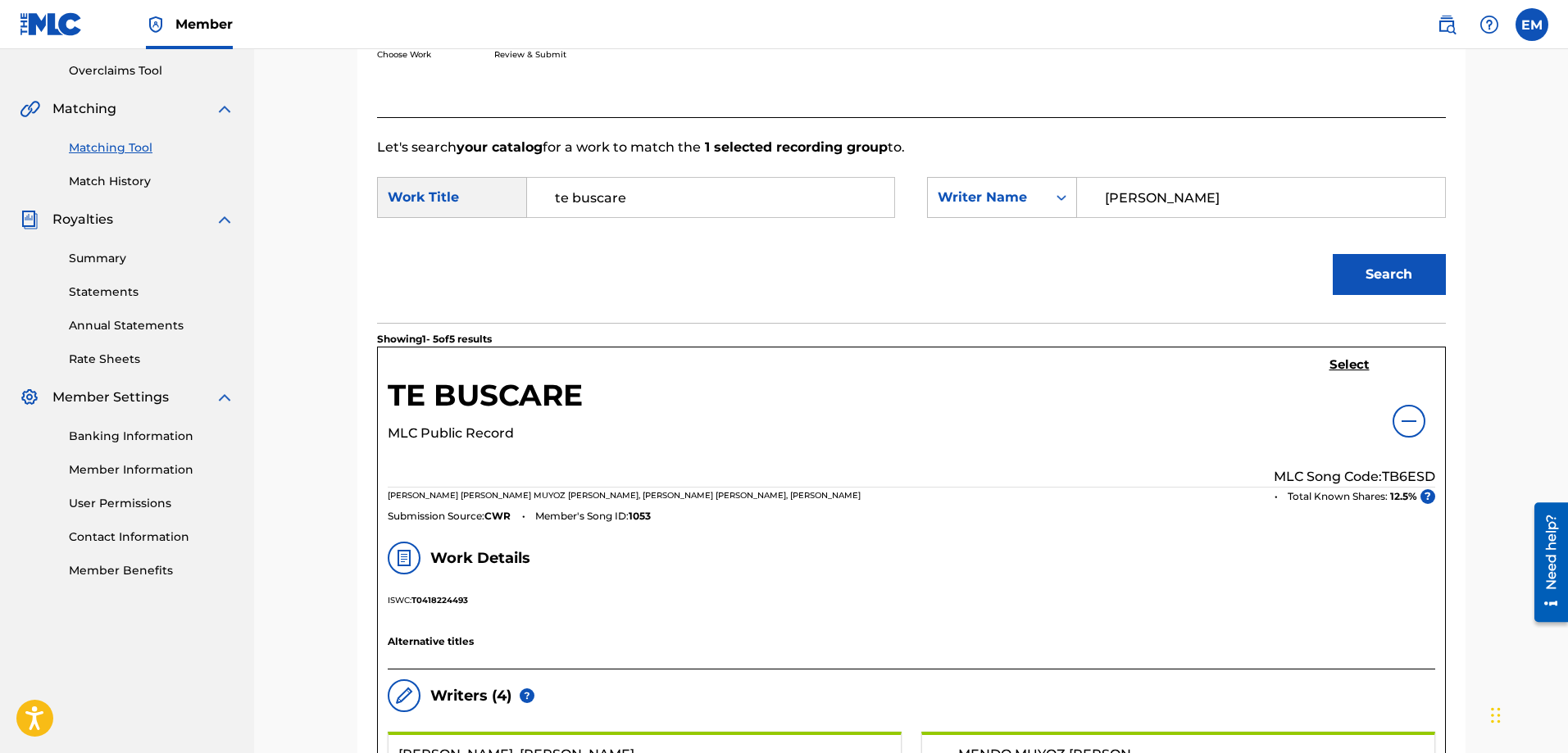
click at [1349, 356] on div "TE BUSCARE MLC Public Record Select MLC Song Code: TB6ESD [PERSON_NAME] [PERSON…" at bounding box center [911, 439] width 1068 height 185
click at [1349, 361] on h5 "Select" at bounding box center [1349, 365] width 40 height 16
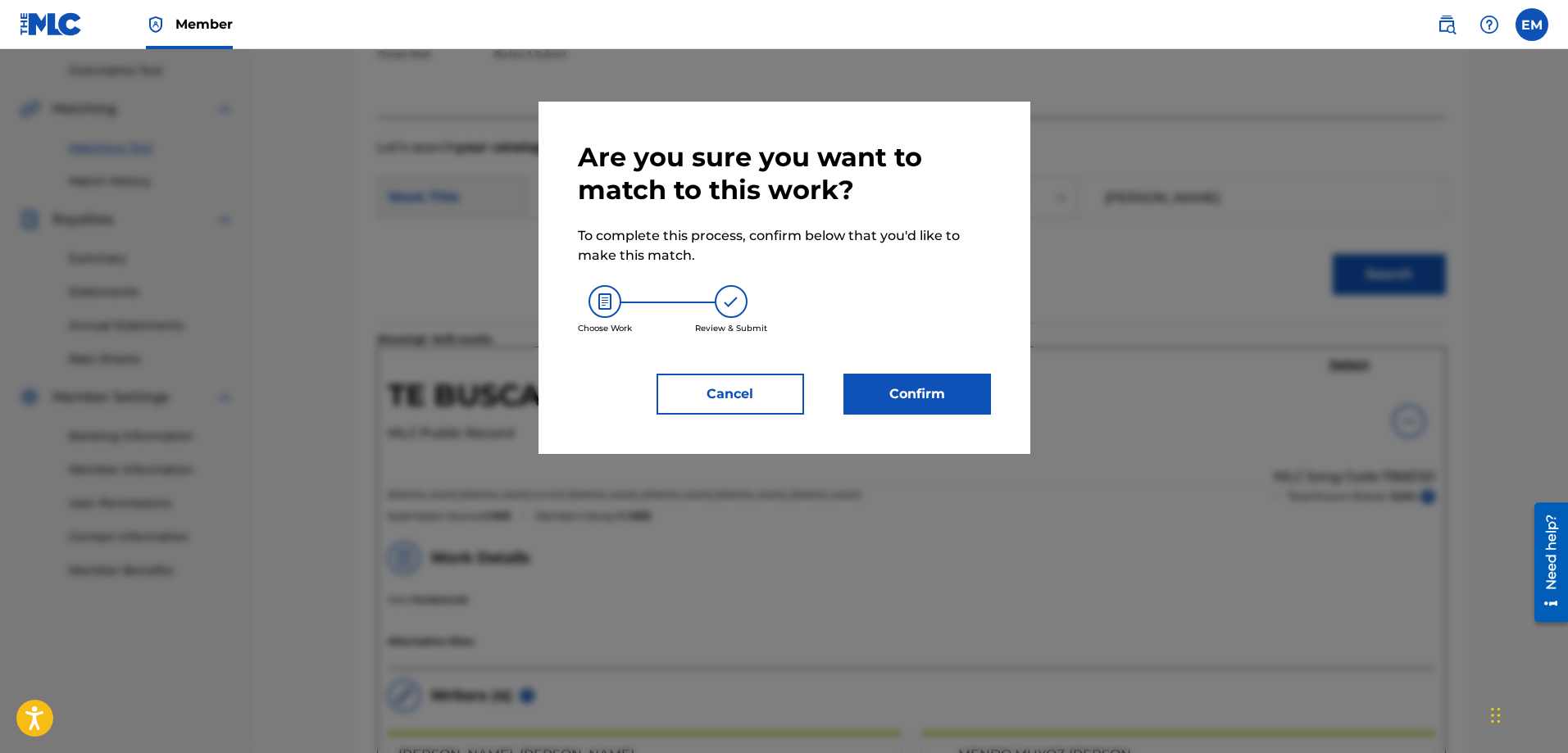
click at [915, 385] on button "Confirm" at bounding box center [917, 395] width 148 height 41
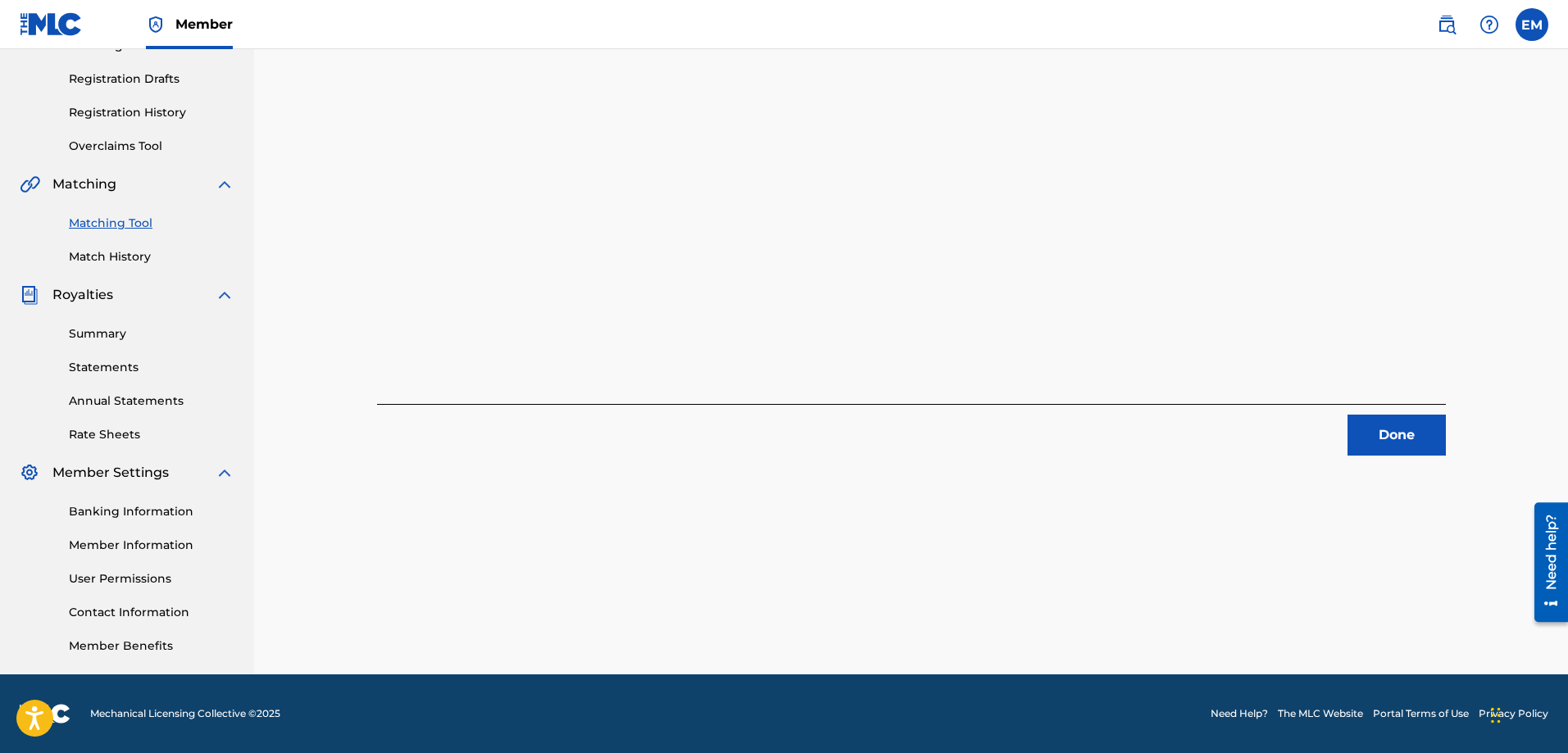
click at [1400, 431] on button "Done" at bounding box center [1397, 436] width 99 height 41
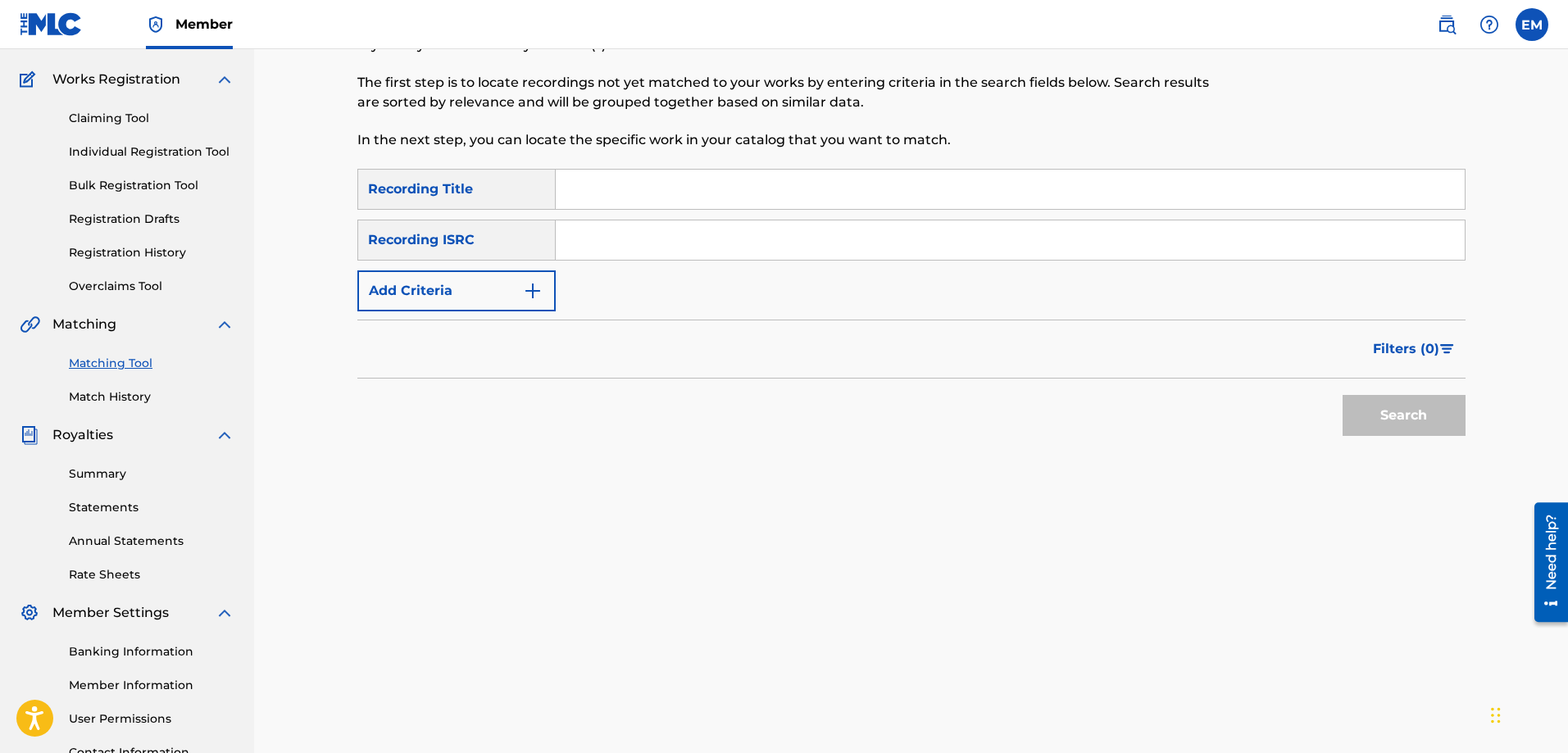
scroll to position [0, 0]
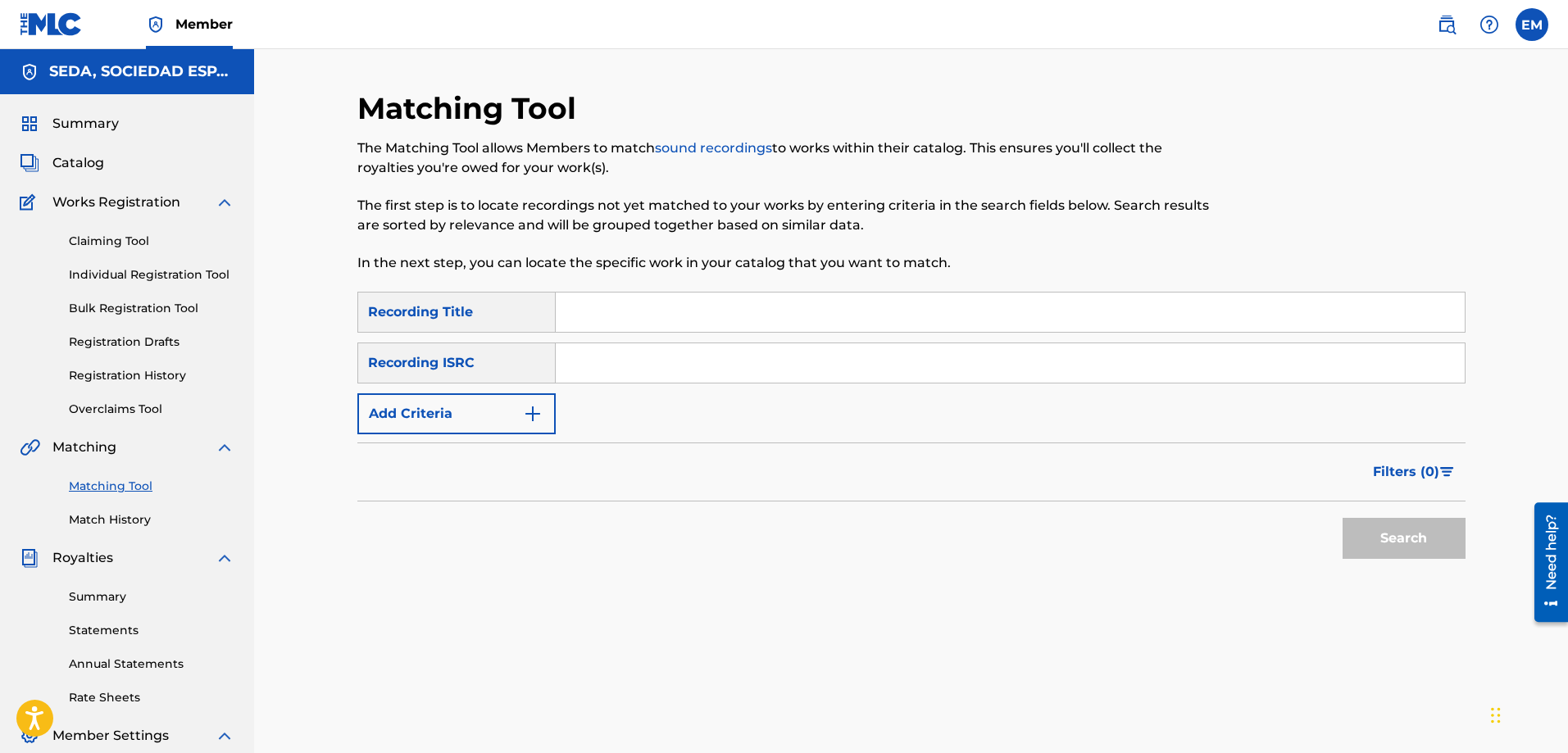
click at [660, 323] on input "Search Form" at bounding box center [1010, 313] width 910 height 39
type input "una [PERSON_NAME] azul"
click at [1343, 518] on button "Search" at bounding box center [1405, 538] width 123 height 41
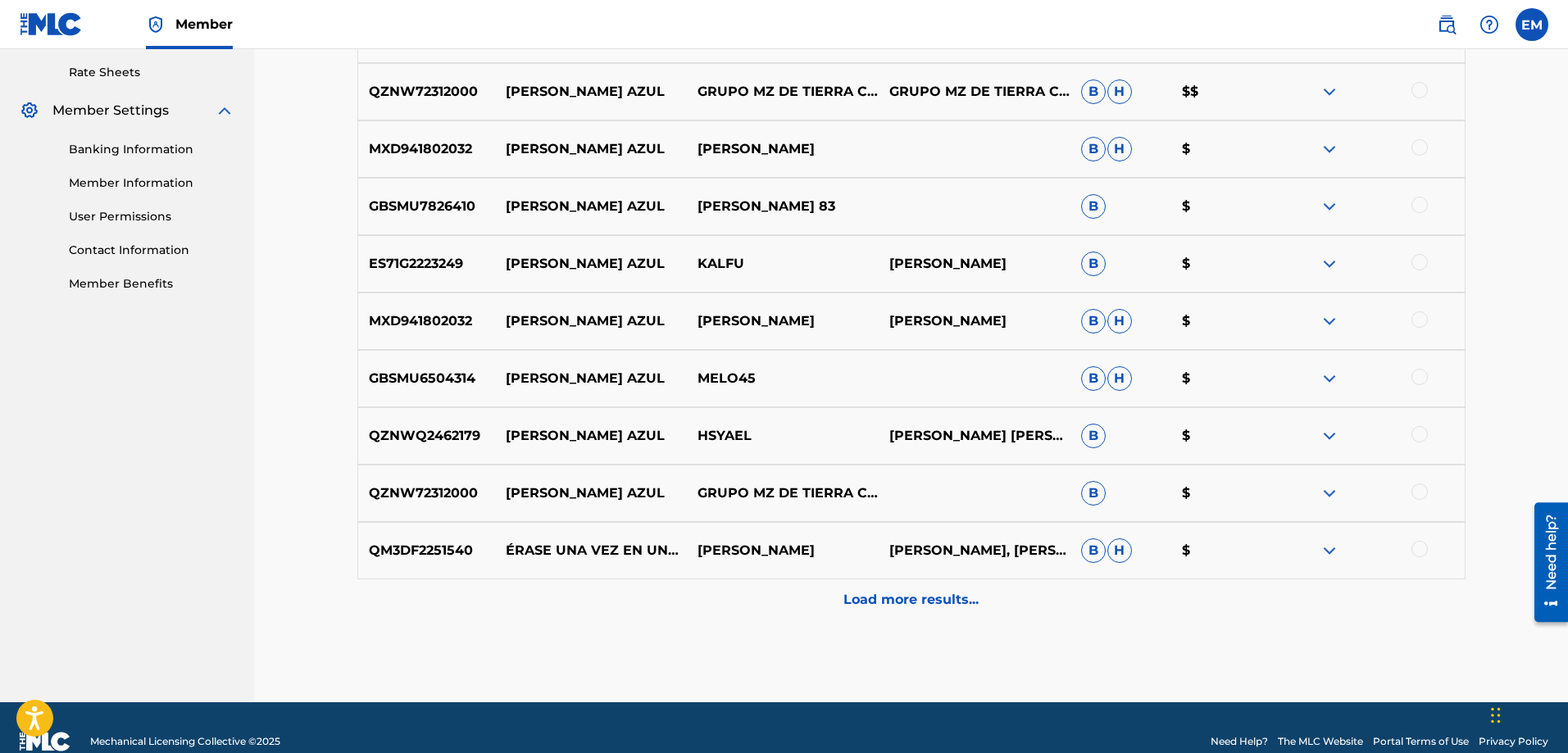
scroll to position [653, 0]
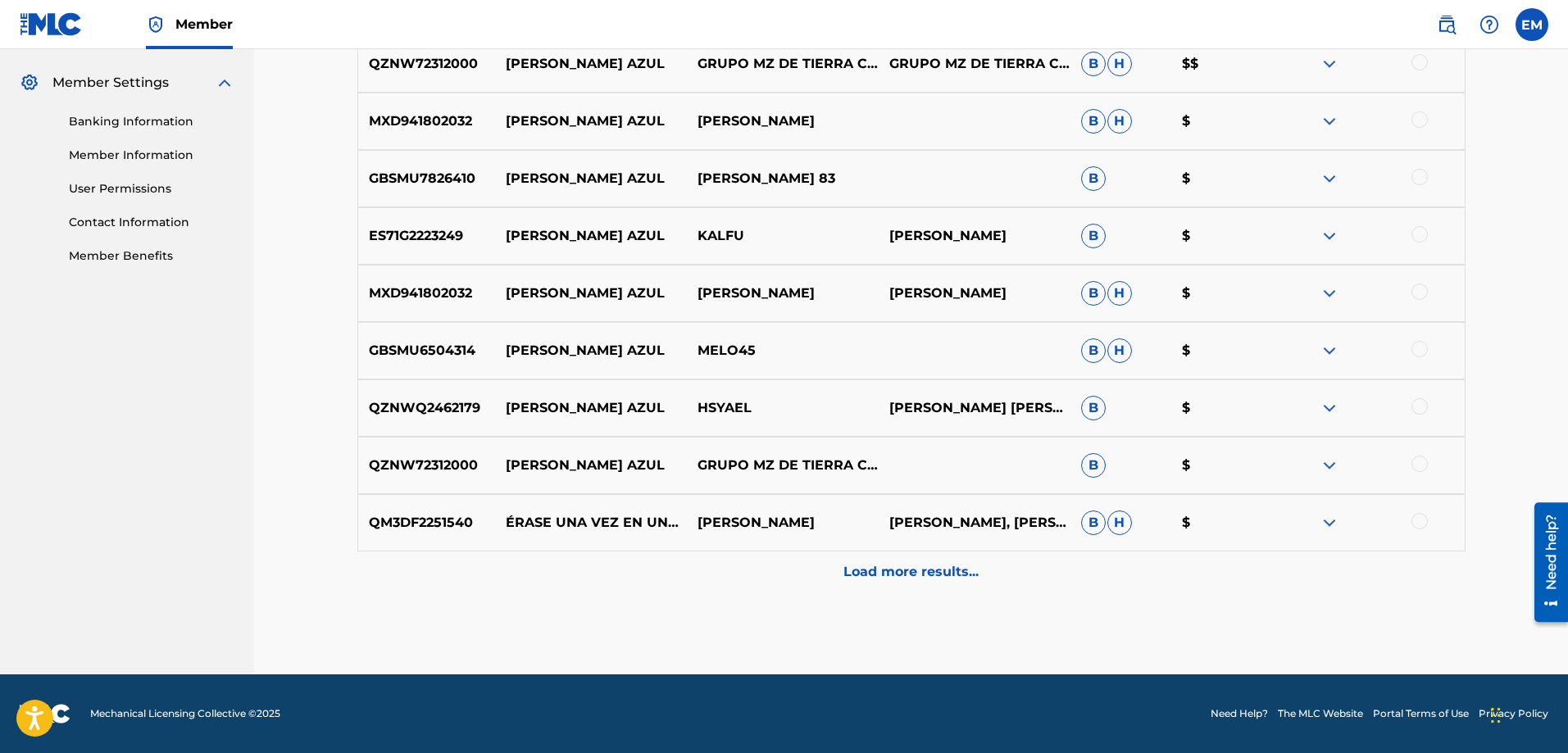
click at [874, 575] on p "Load more results..." at bounding box center [911, 572] width 135 height 20
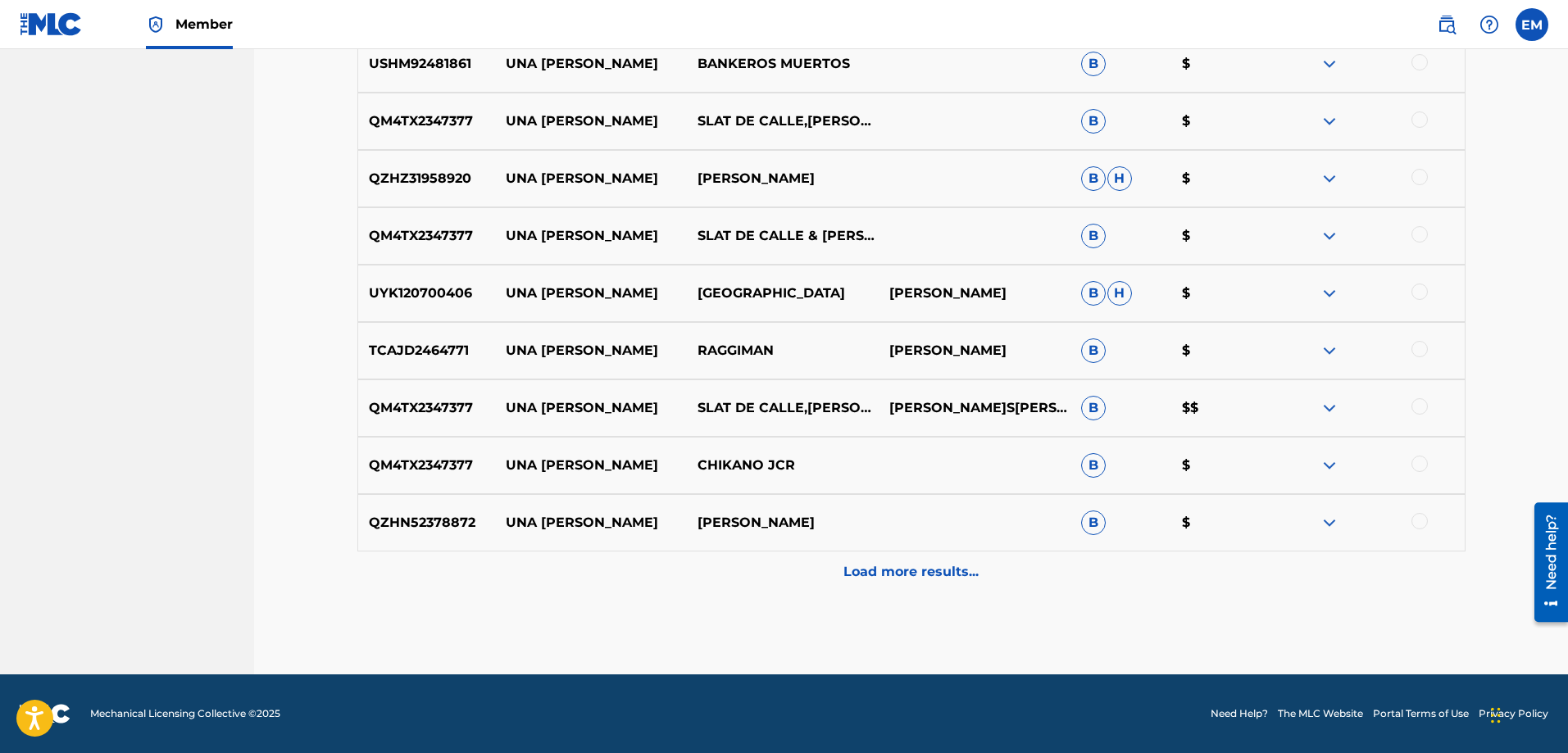
click at [876, 577] on p "Load more results..." at bounding box center [911, 572] width 135 height 20
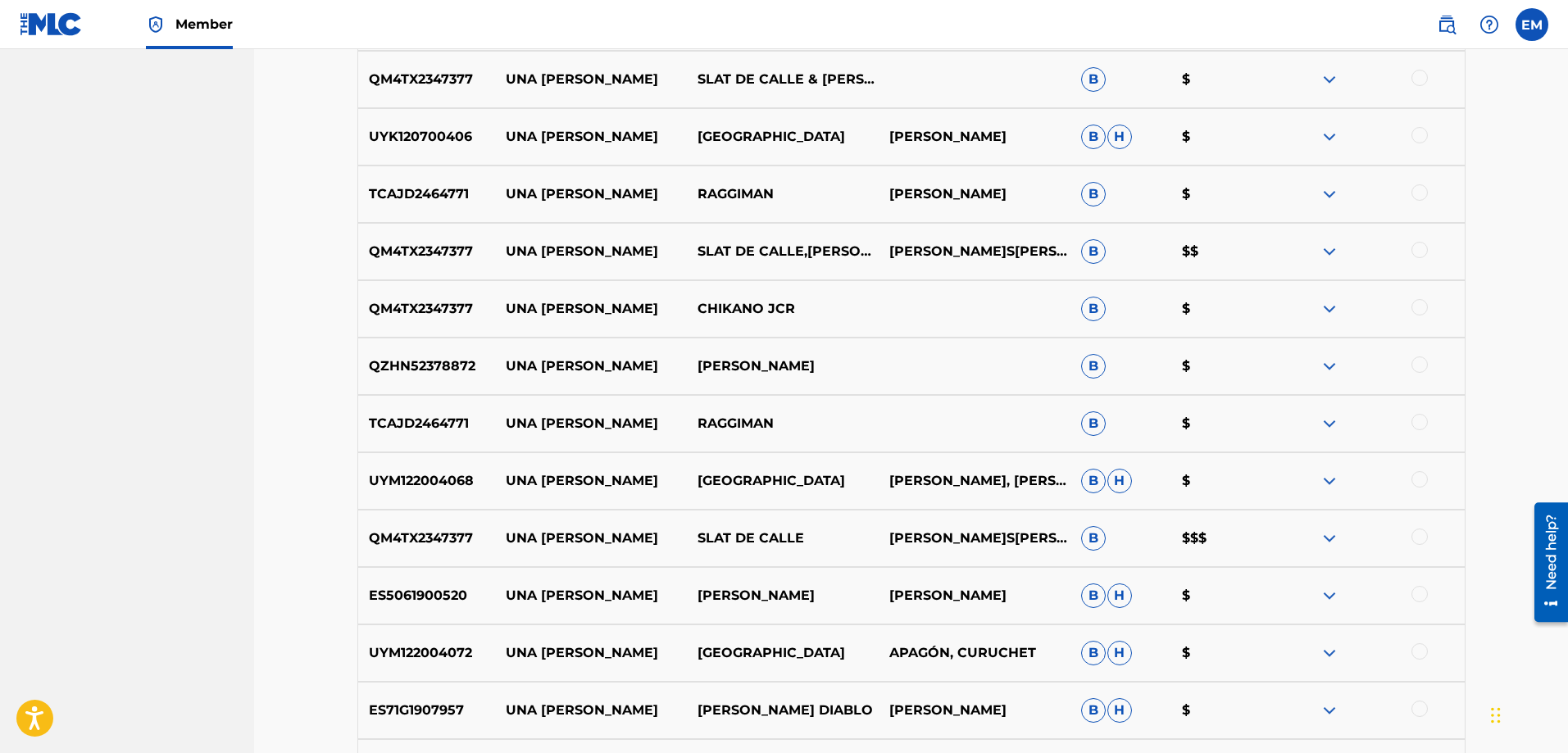
scroll to position [1801, 0]
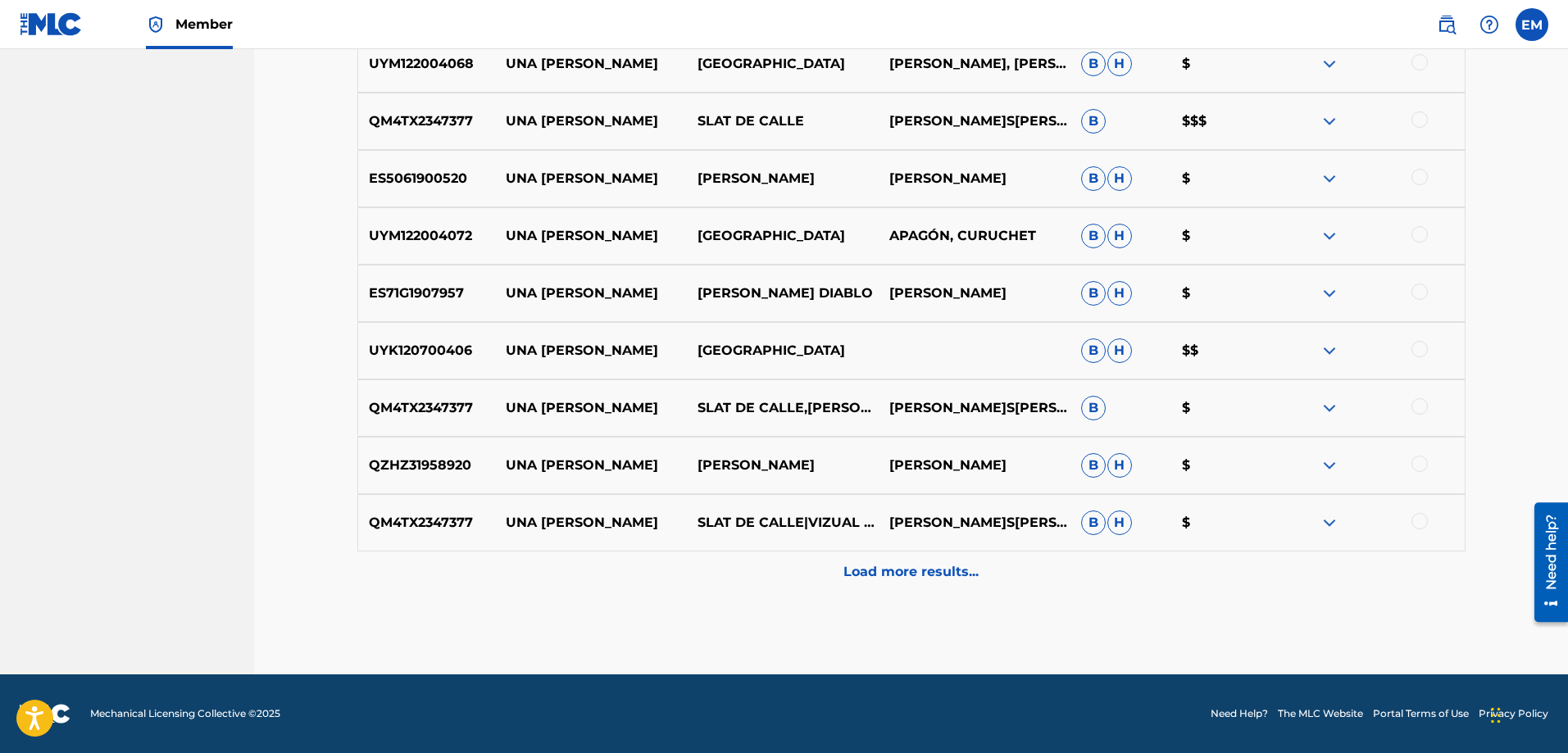
click at [940, 578] on p "Load more results..." at bounding box center [911, 572] width 135 height 20
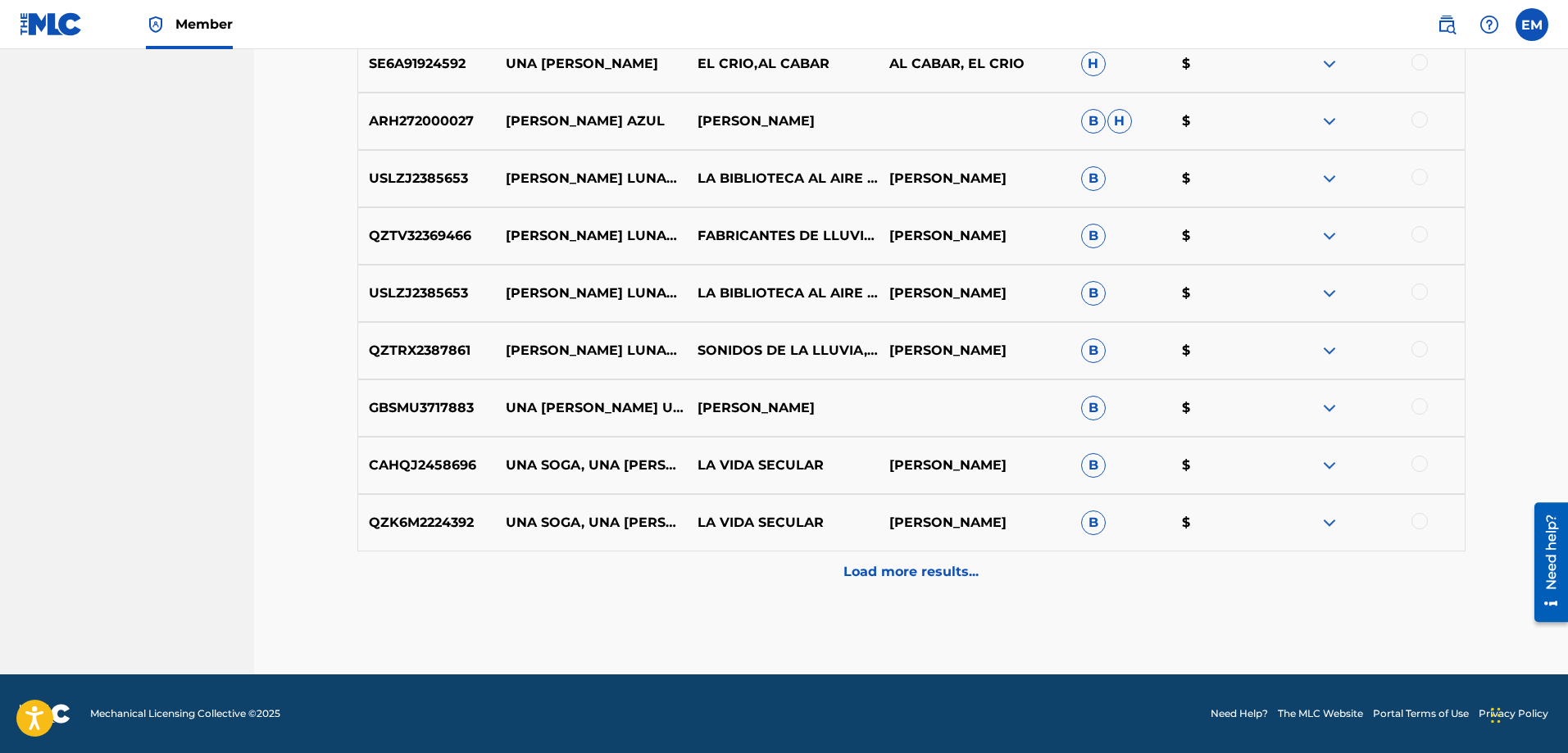
scroll to position [2210, 0]
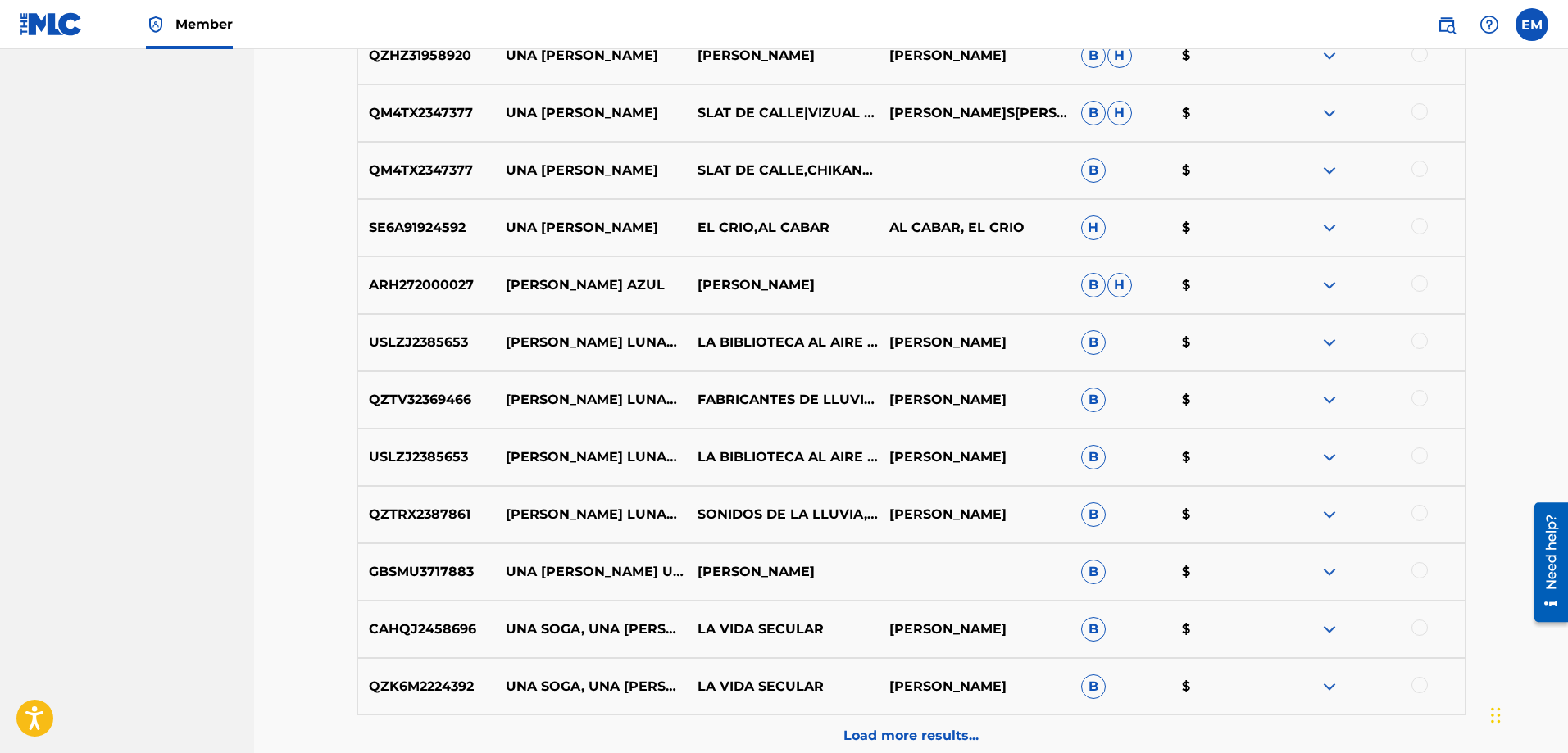
click at [916, 717] on div "Load more results..." at bounding box center [911, 736] width 1109 height 41
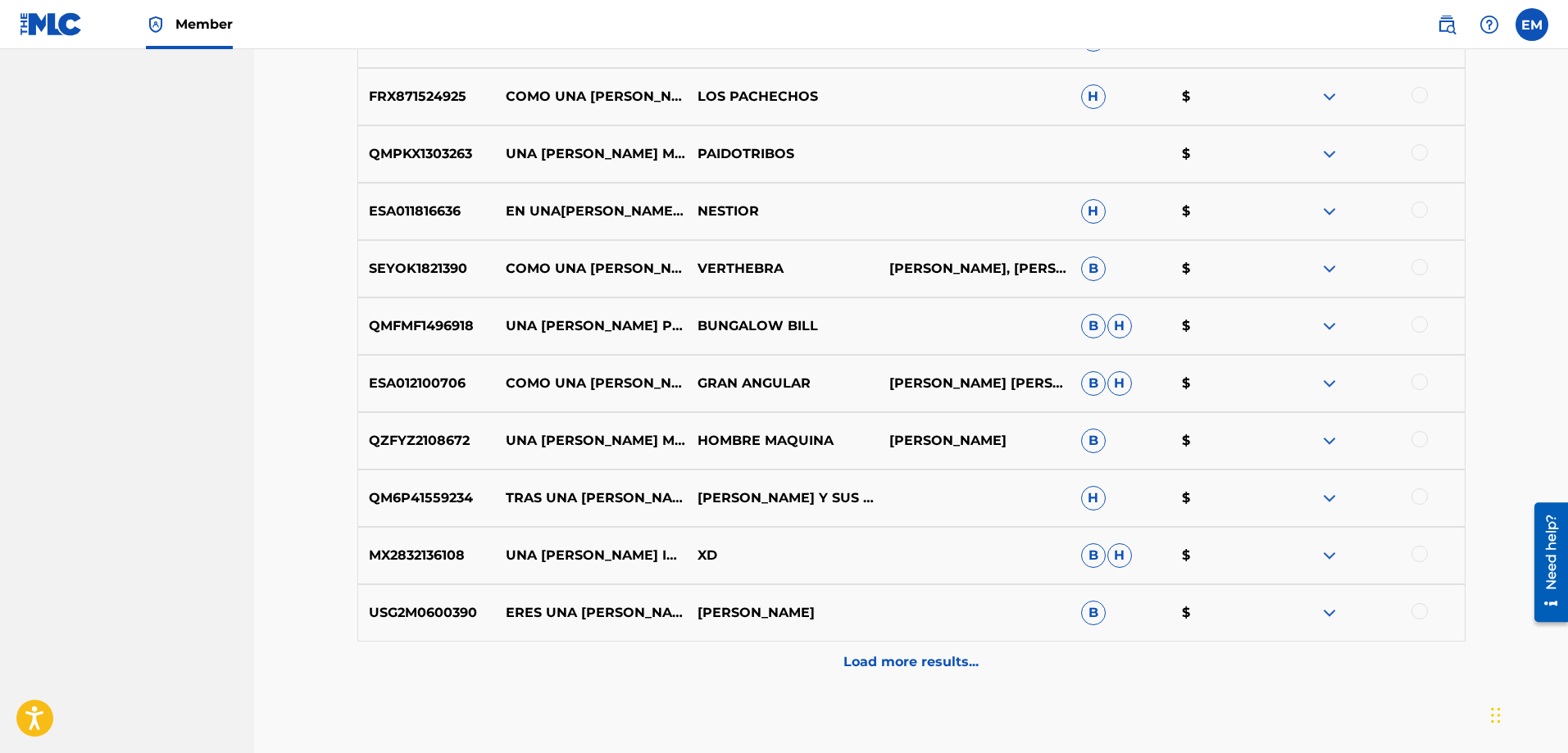
scroll to position [2866, 0]
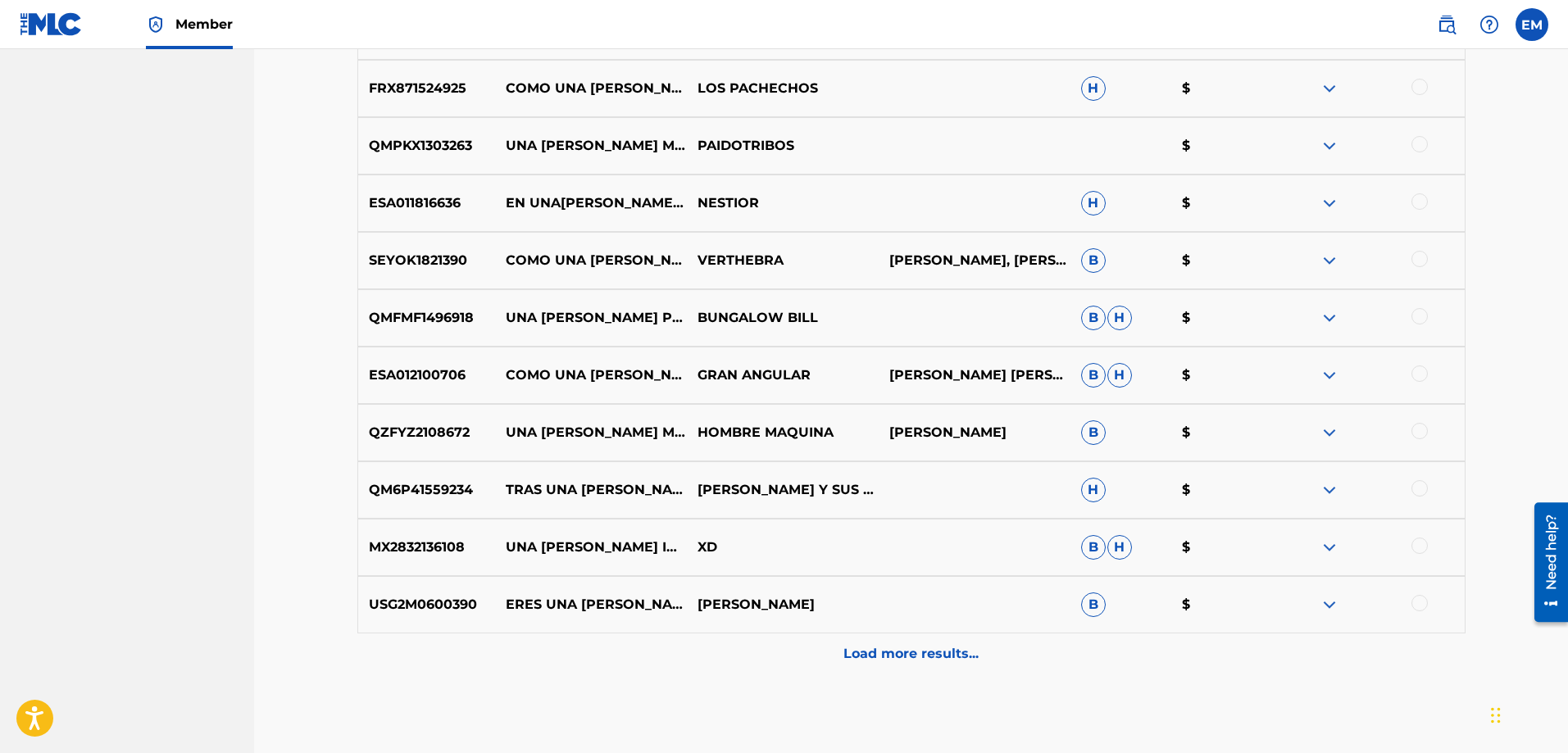
click at [951, 648] on p "Load more results..." at bounding box center [911, 654] width 135 height 20
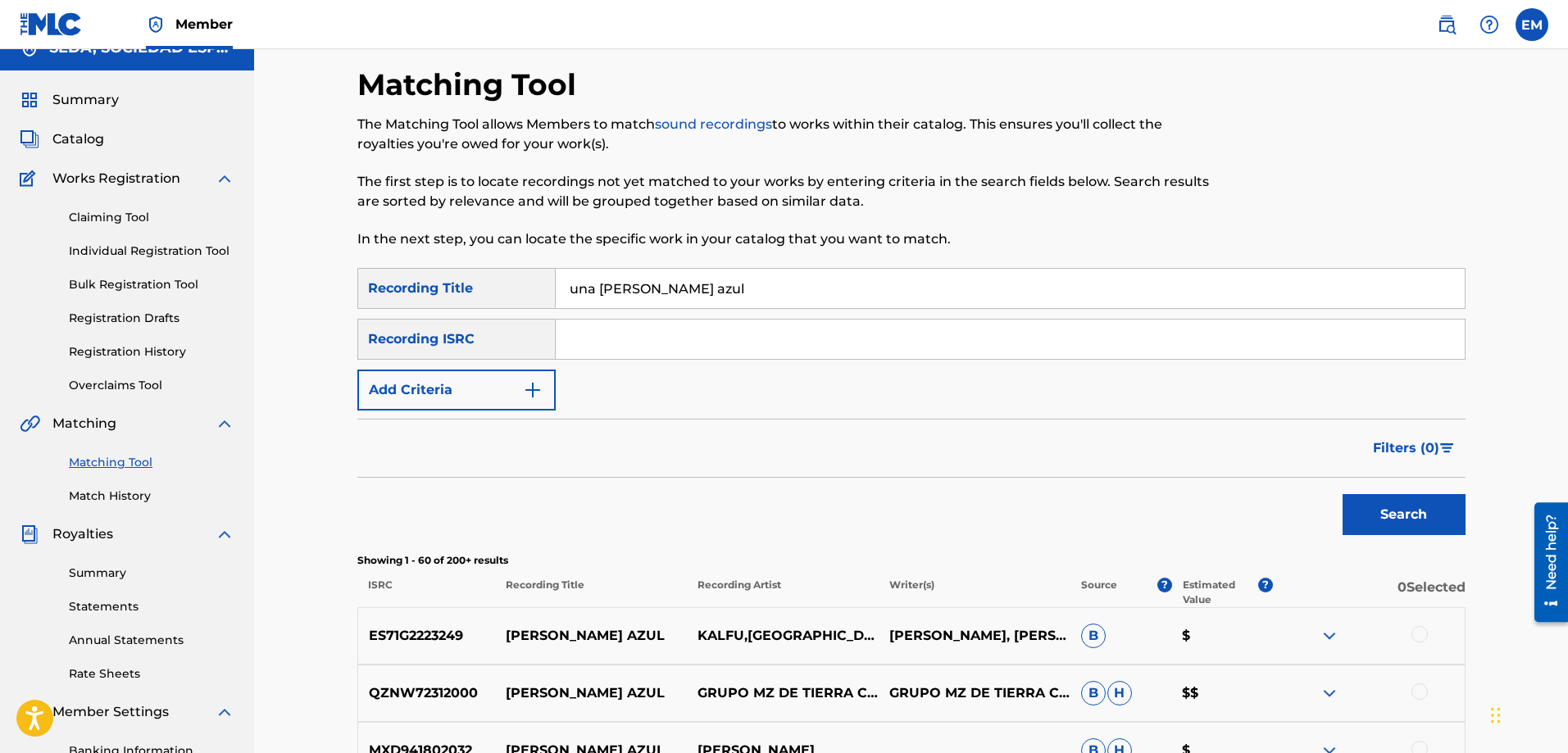
scroll to position [0, 0]
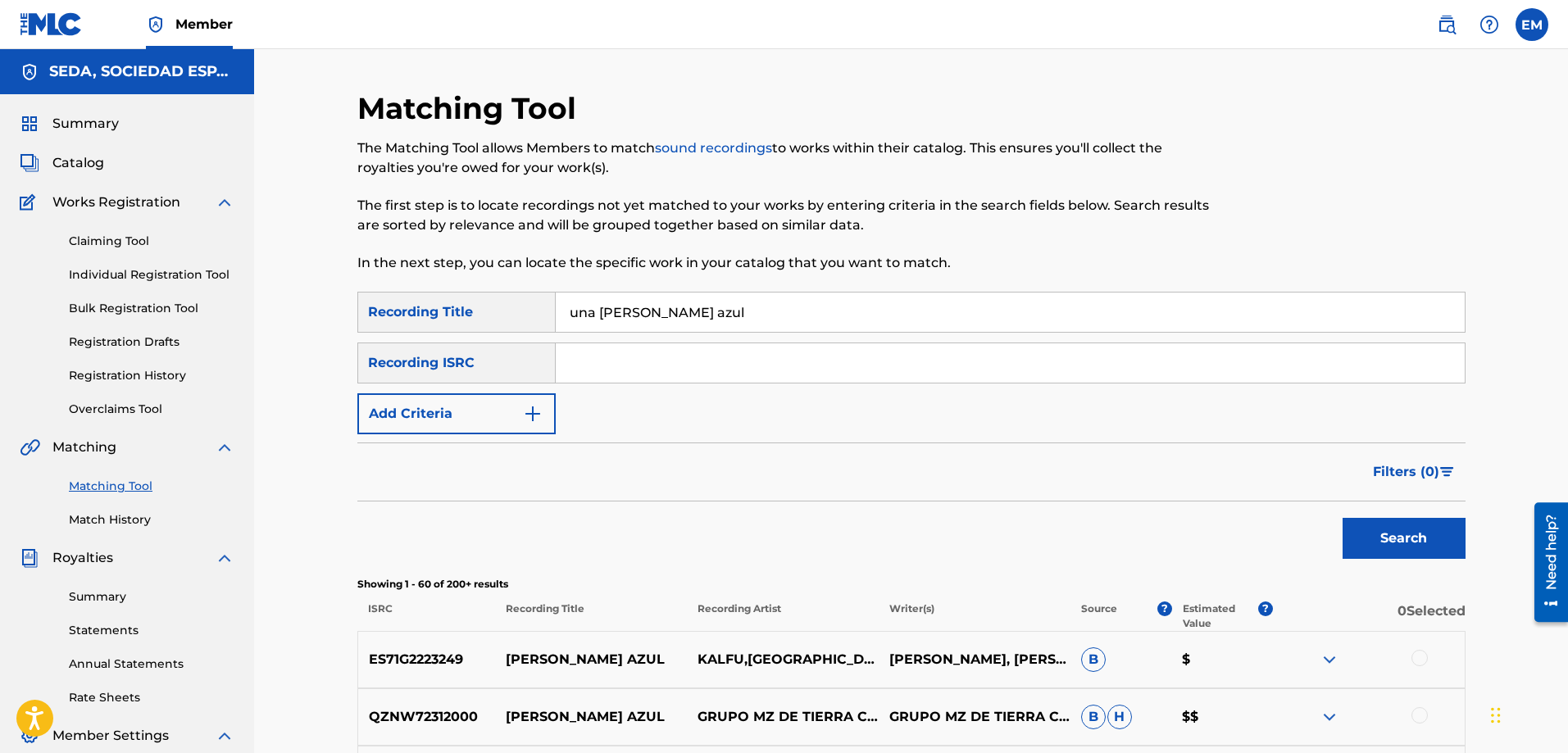
click at [467, 408] on button "Add Criteria" at bounding box center [456, 414] width 198 height 41
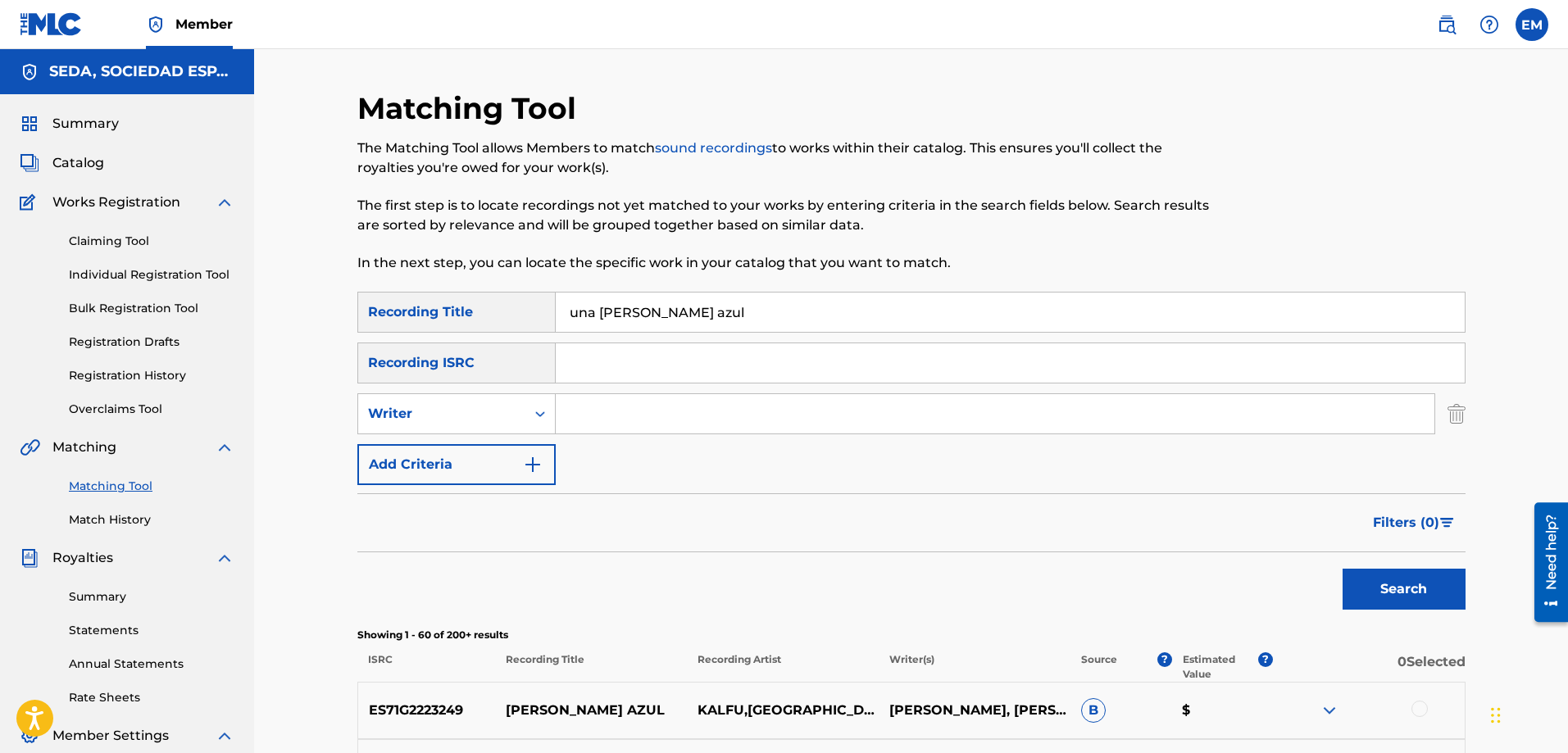
drag, startPoint x: 578, startPoint y: 420, endPoint x: 596, endPoint y: 426, distance: 19.0
click at [578, 420] on input "Search Form" at bounding box center [996, 414] width 879 height 39
type input "[PERSON_NAME]"
click at [1343, 568] on button "Search" at bounding box center [1405, 589] width 123 height 41
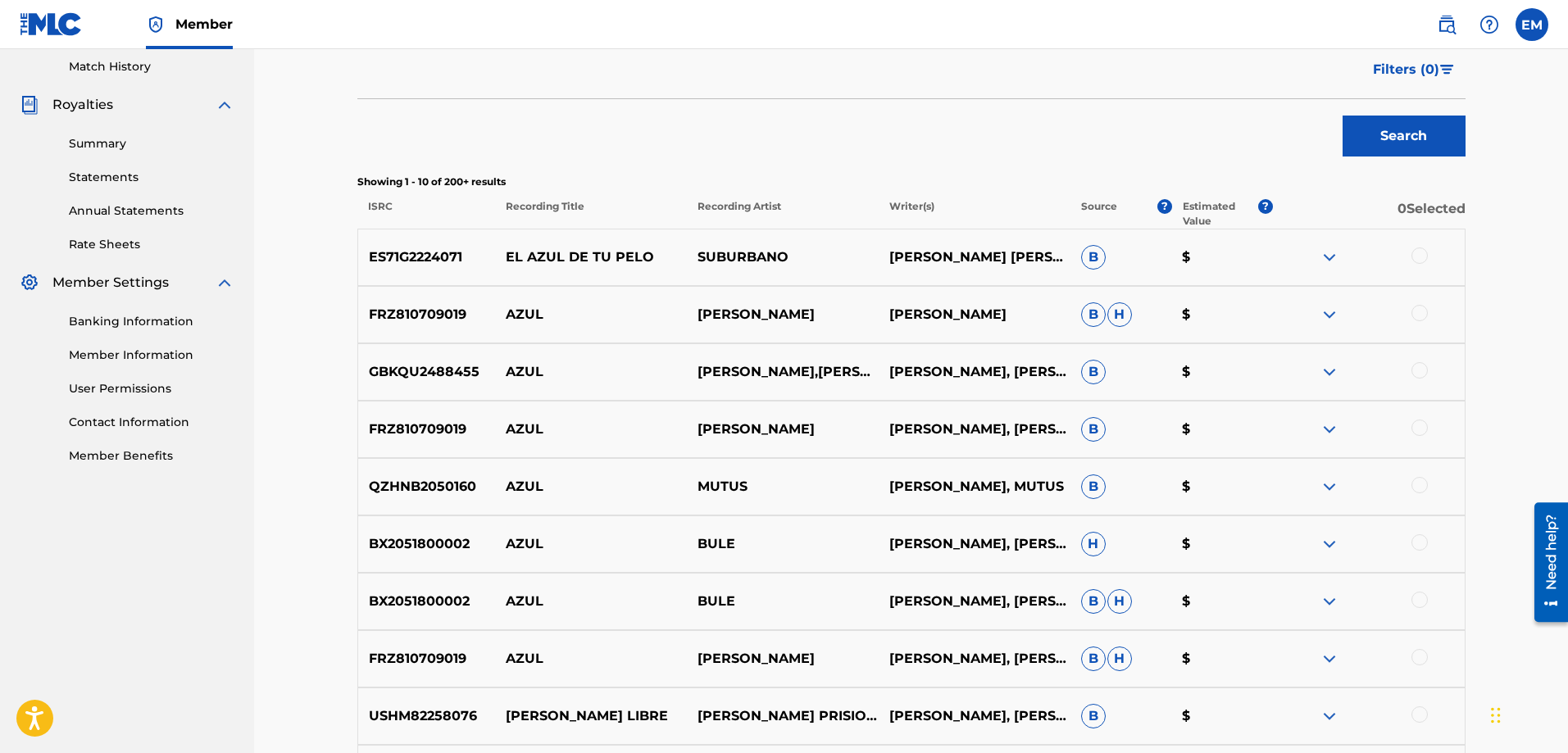
scroll to position [573, 0]
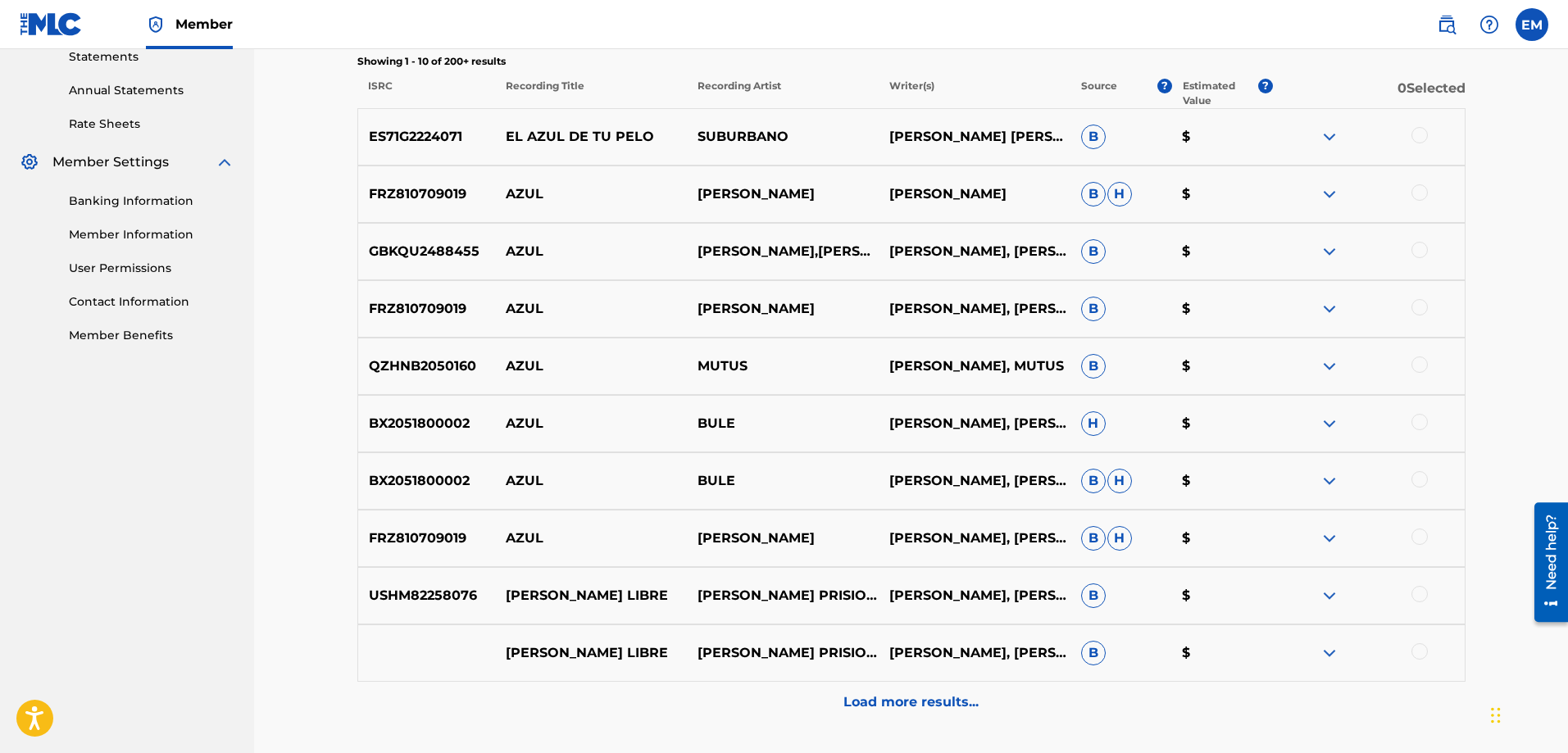
click at [884, 687] on div "Load more results..." at bounding box center [911, 702] width 1109 height 41
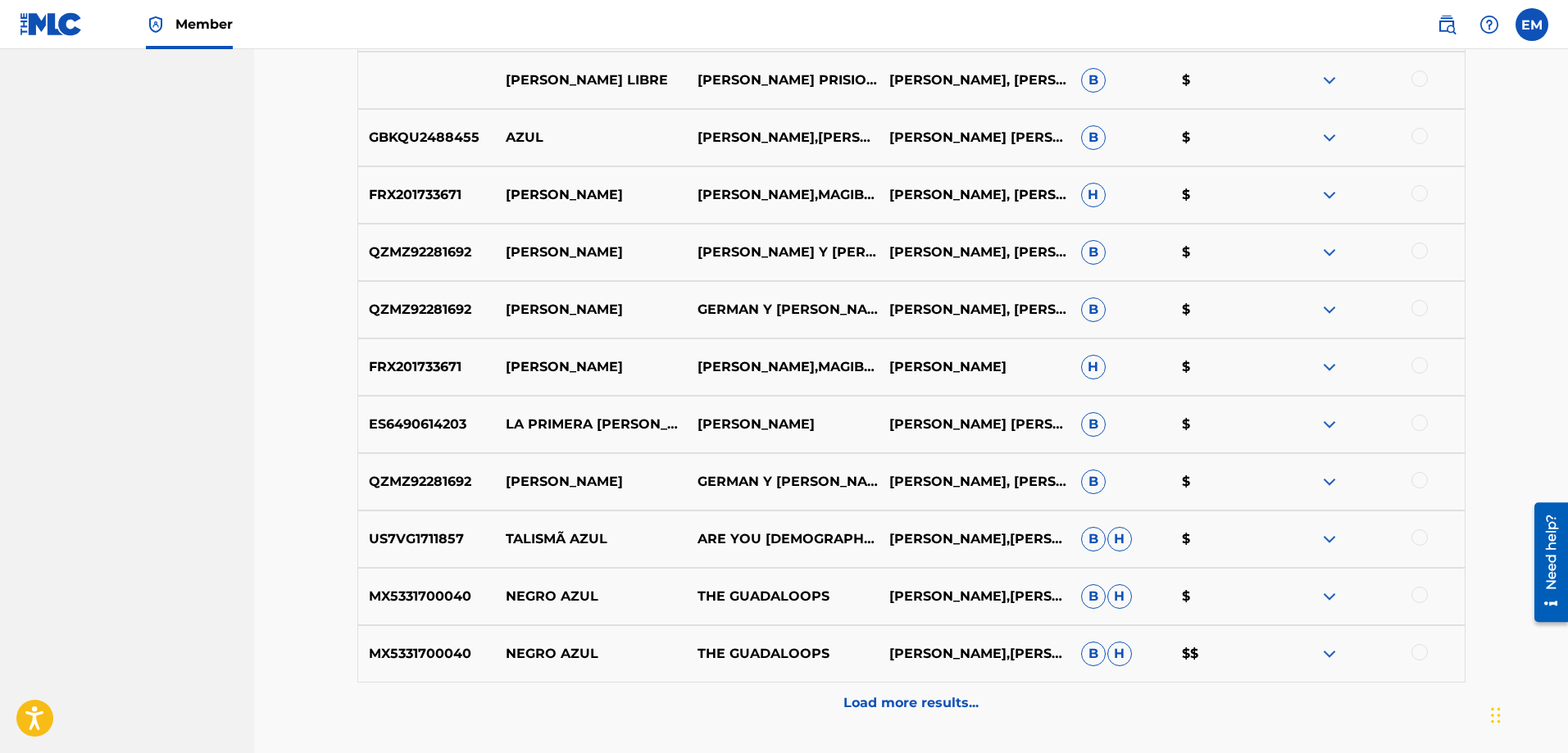
scroll to position [1277, 0]
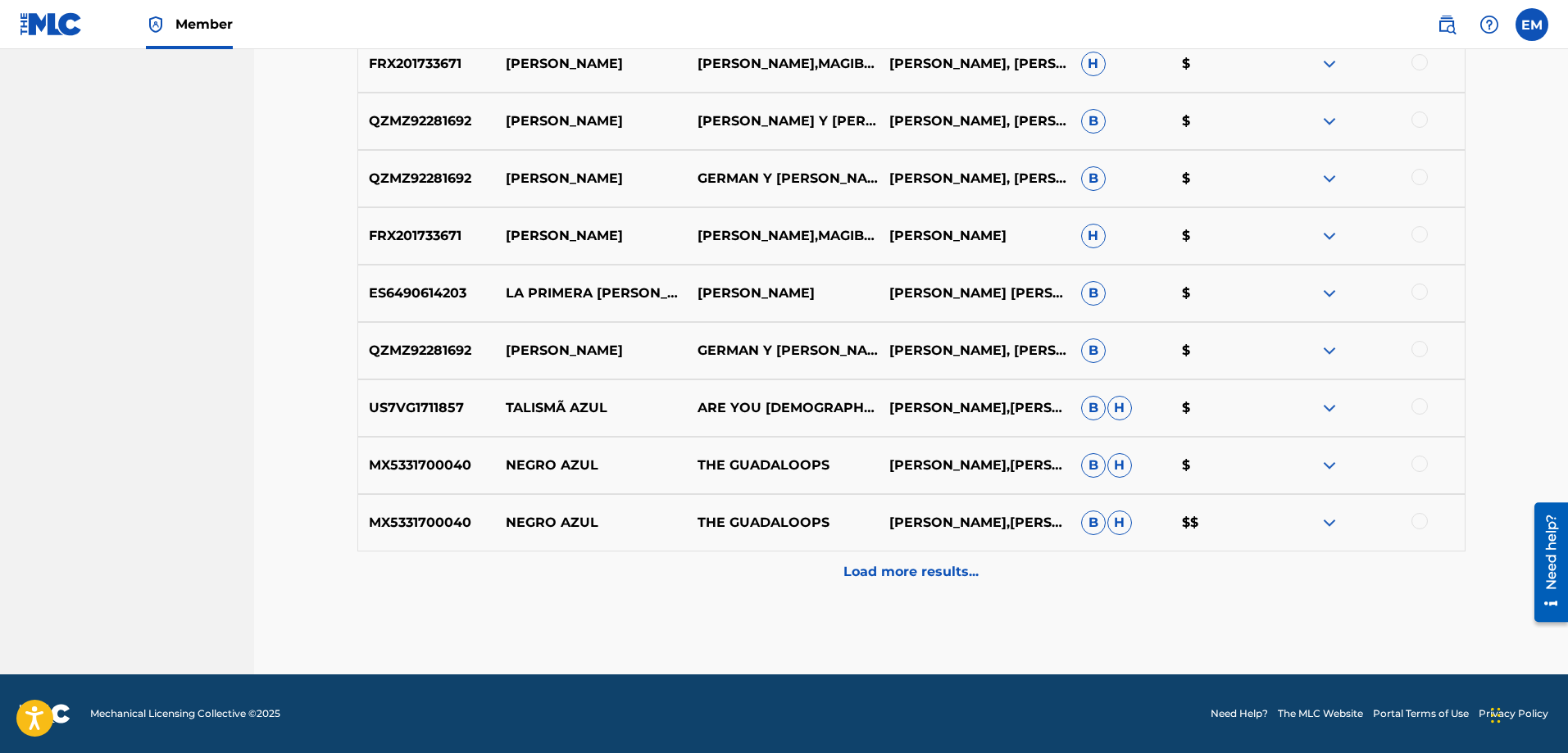
click at [859, 577] on p "Load more results..." at bounding box center [911, 572] width 135 height 20
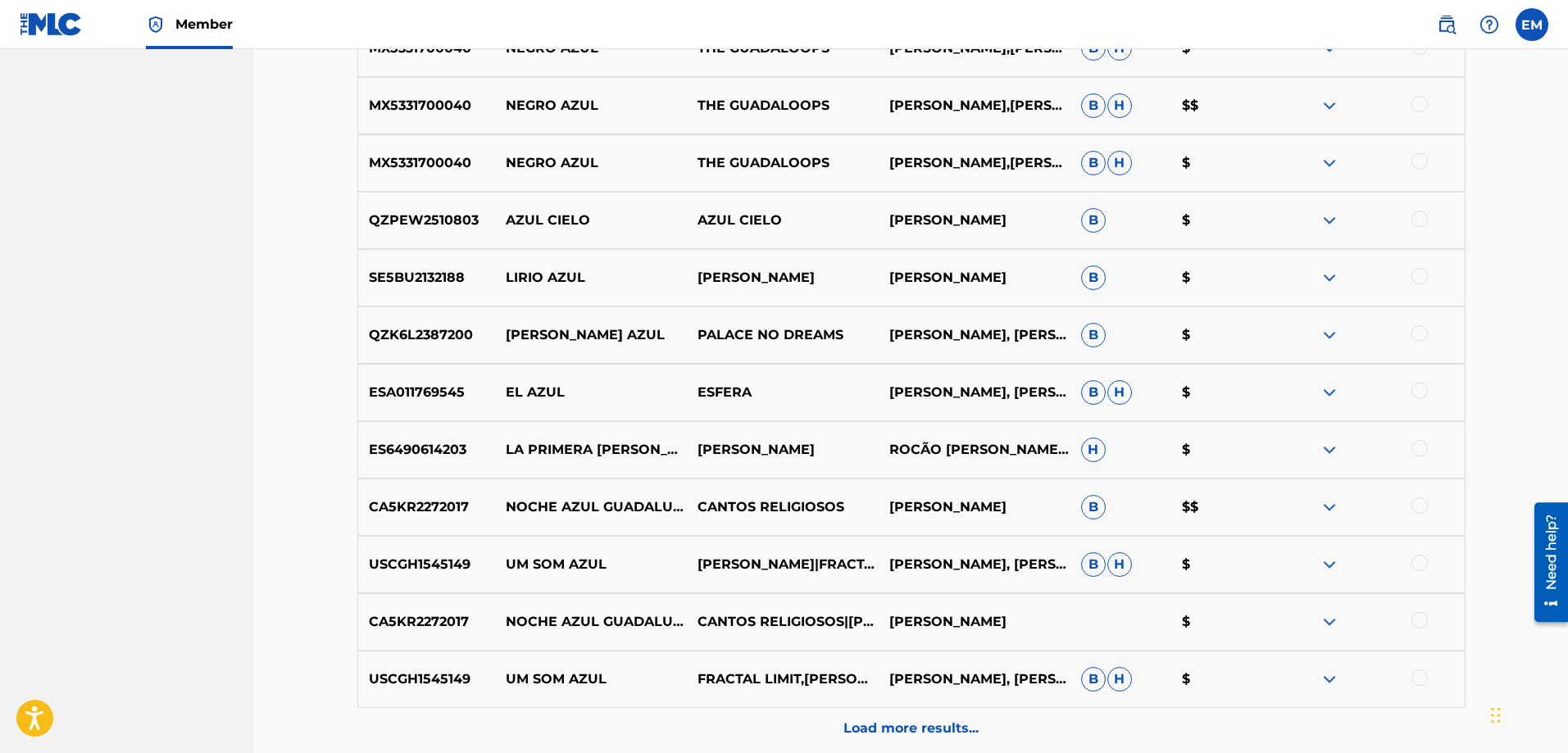
scroll to position [1852, 0]
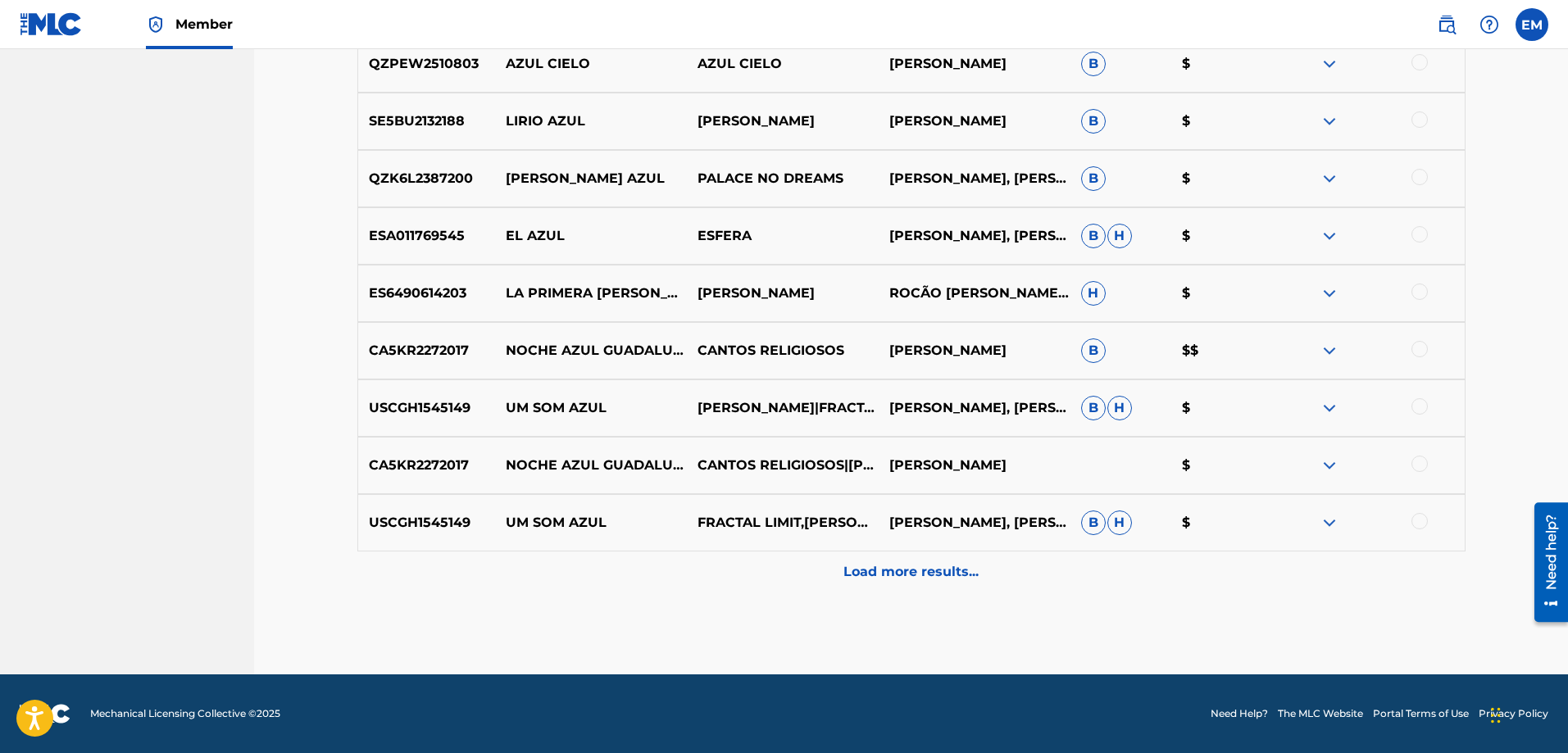
click at [859, 577] on p "Load more results..." at bounding box center [911, 572] width 135 height 20
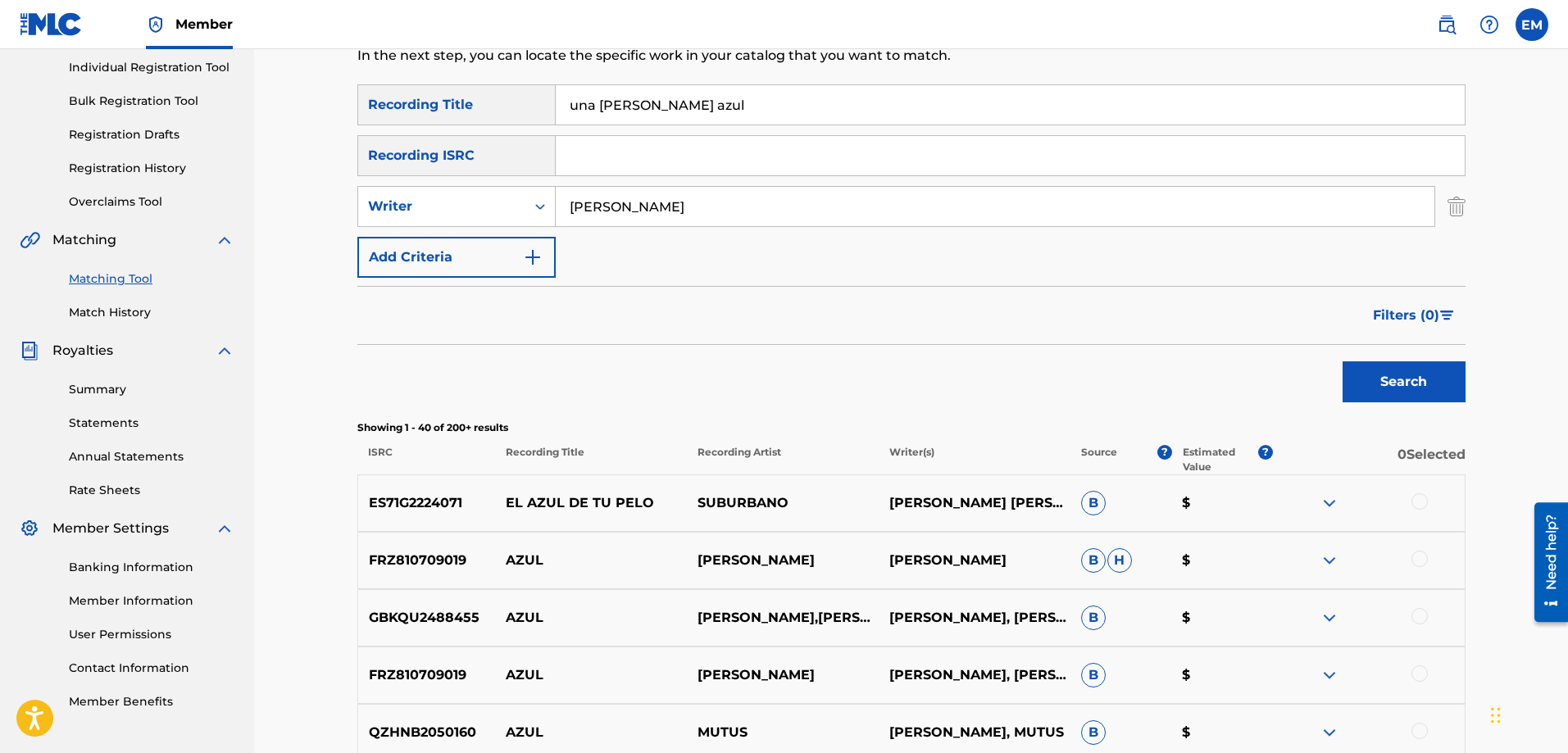
scroll to position [0, 0]
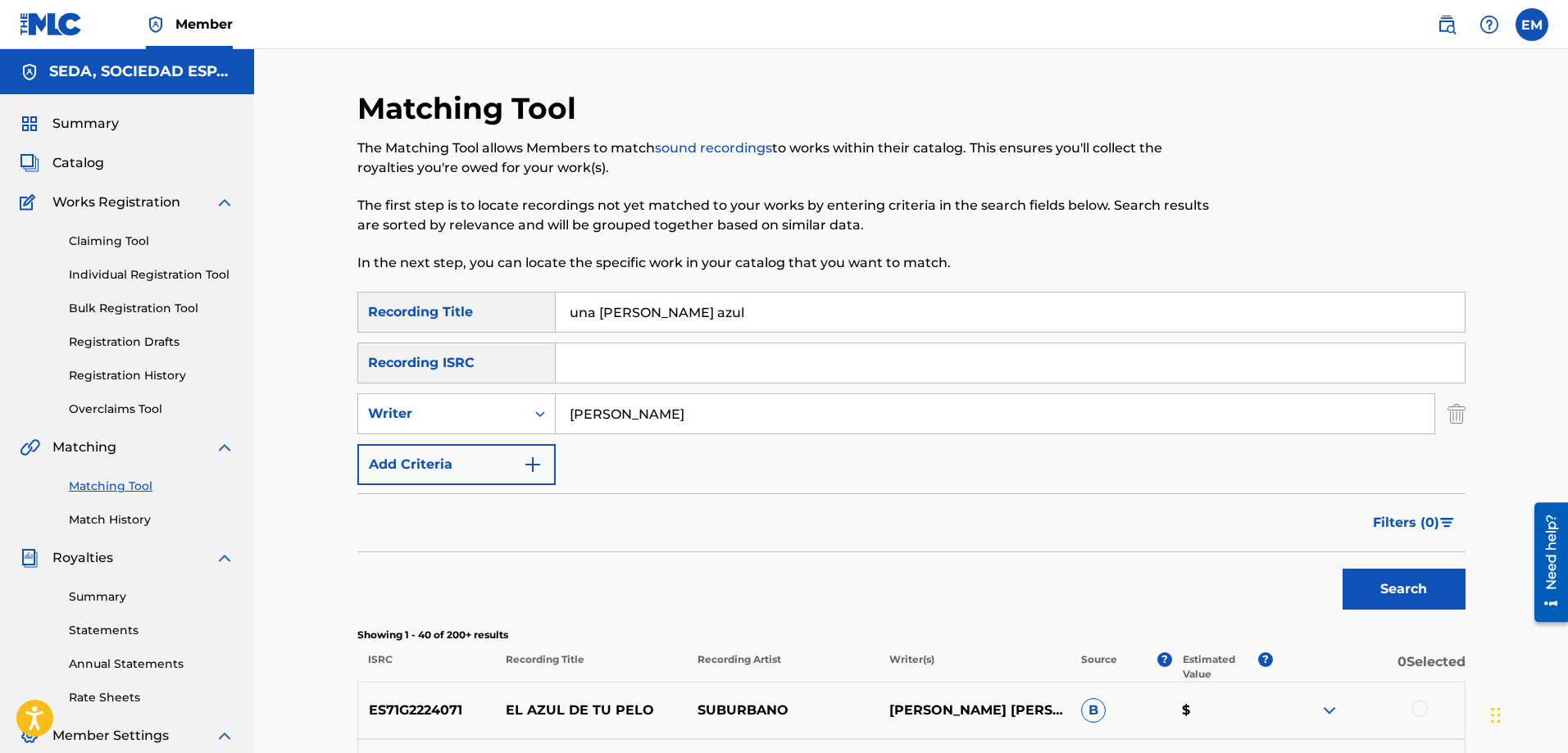
drag, startPoint x: 669, startPoint y: 290, endPoint x: 492, endPoint y: 263, distance: 179.0
click at [1343, 568] on button "Search" at bounding box center [1405, 589] width 123 height 41
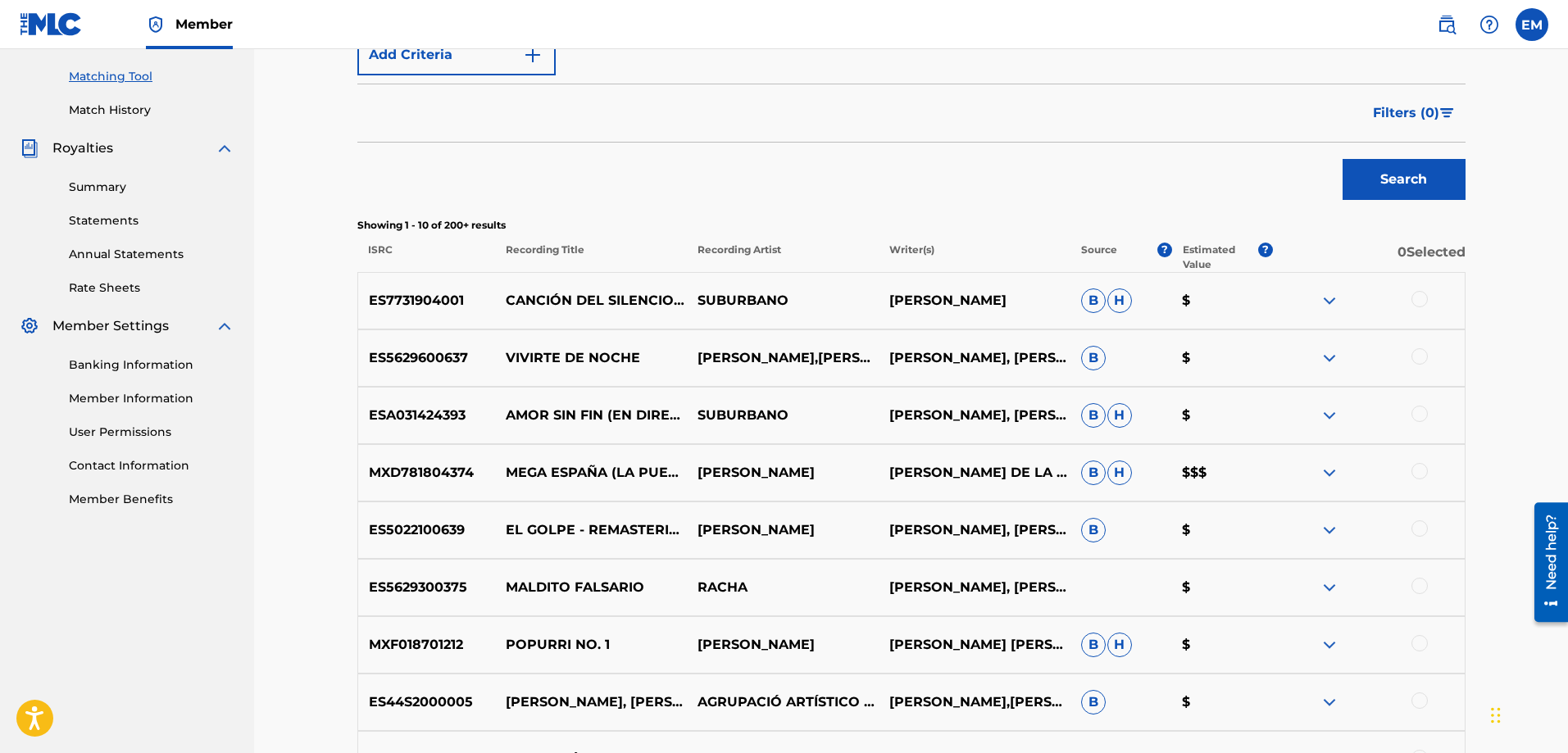
scroll to position [704, 0]
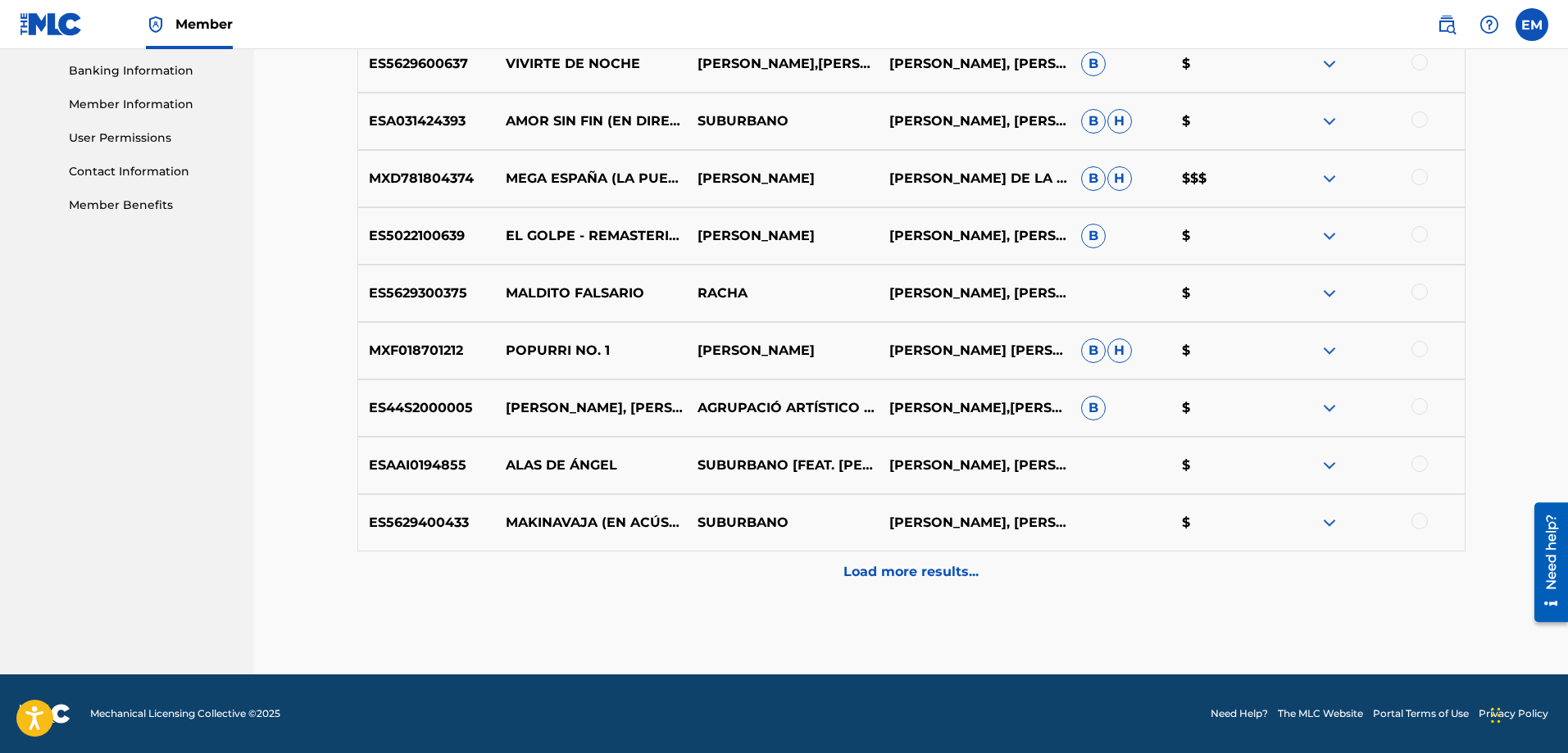
click at [1417, 121] on div at bounding box center [1420, 119] width 17 height 17
click at [1155, 621] on button "Match 1 Group" at bounding box center [1152, 619] width 181 height 41
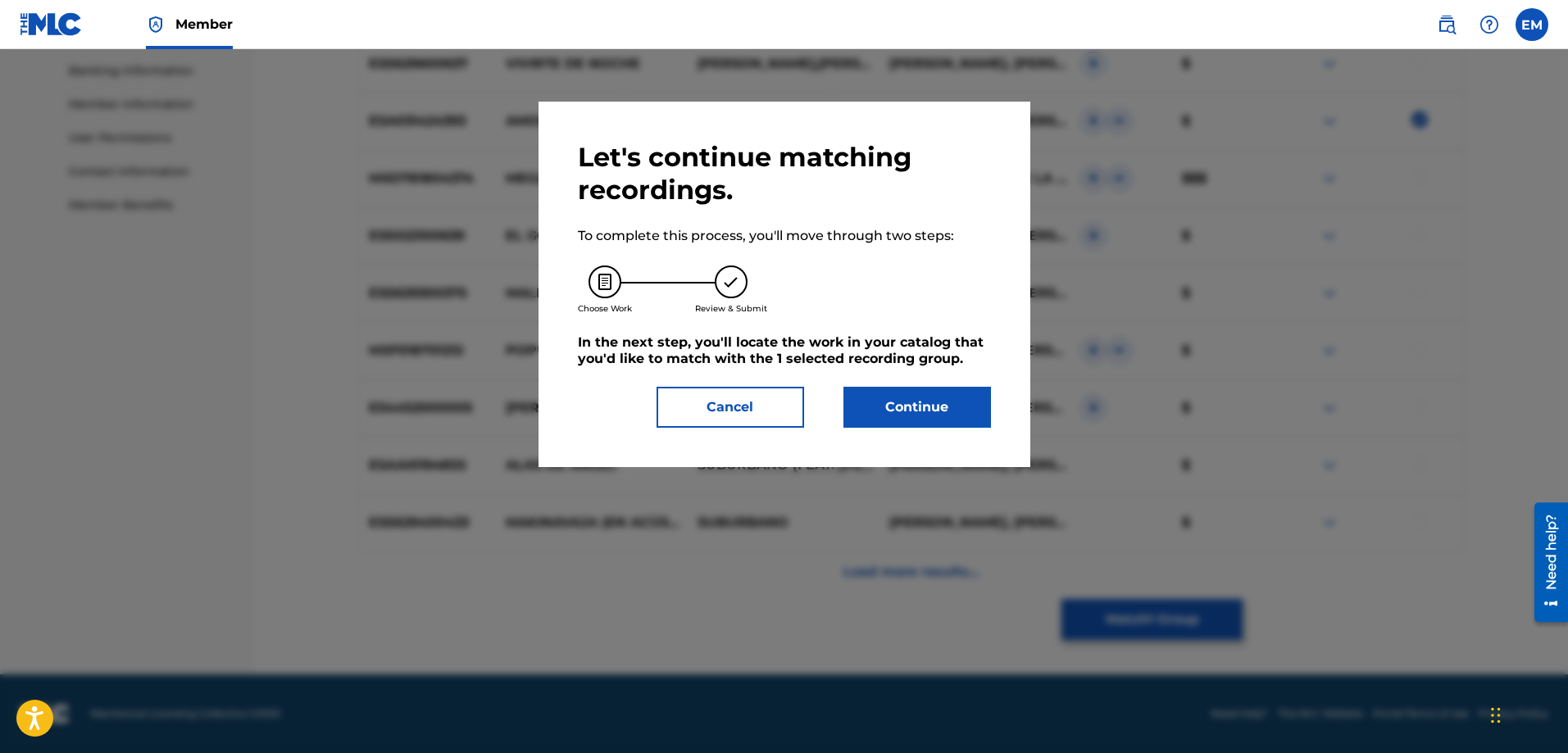
click at [898, 414] on button "Continue" at bounding box center [917, 407] width 148 height 41
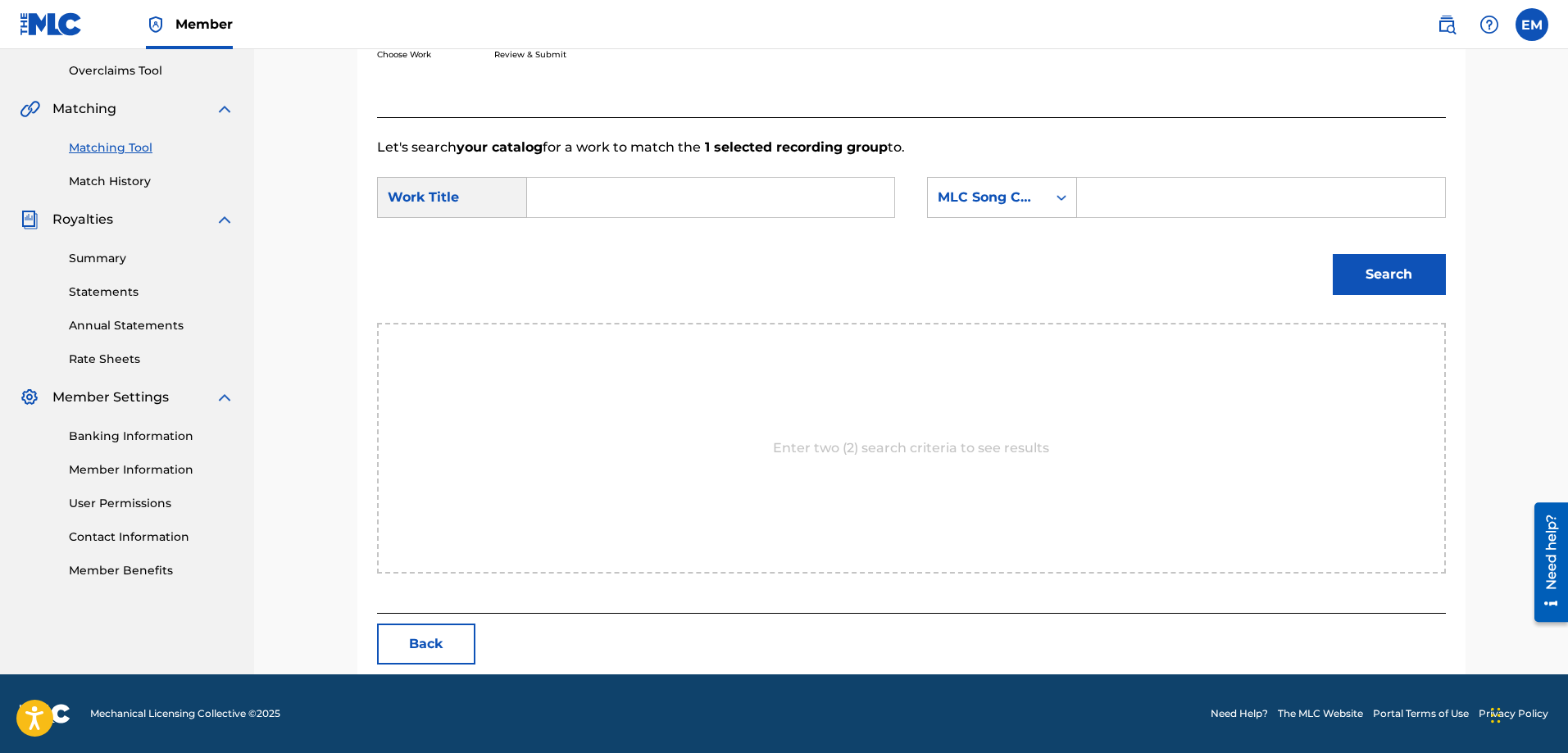
scroll to position [339, 0]
click at [571, 196] on input "Search Form" at bounding box center [710, 197] width 339 height 39
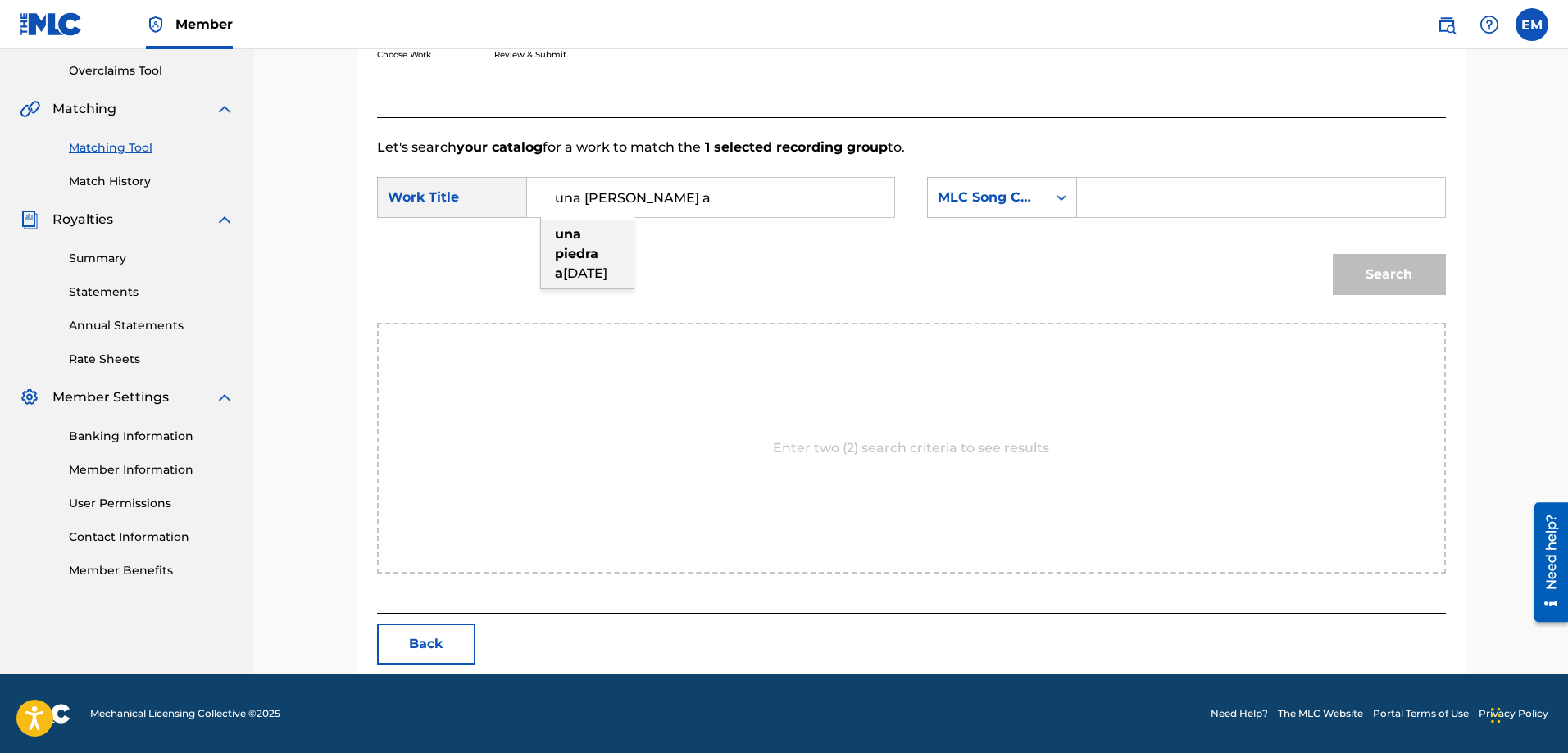
drag, startPoint x: 588, startPoint y: 272, endPoint x: 794, endPoint y: 238, distance: 208.8
click at [588, 264] on div "una [PERSON_NAME] a [DATE]" at bounding box center [587, 254] width 93 height 68
type input "una [PERSON_NAME] azul"
click at [952, 208] on div "MLC Song Code" at bounding box center [988, 197] width 119 height 31
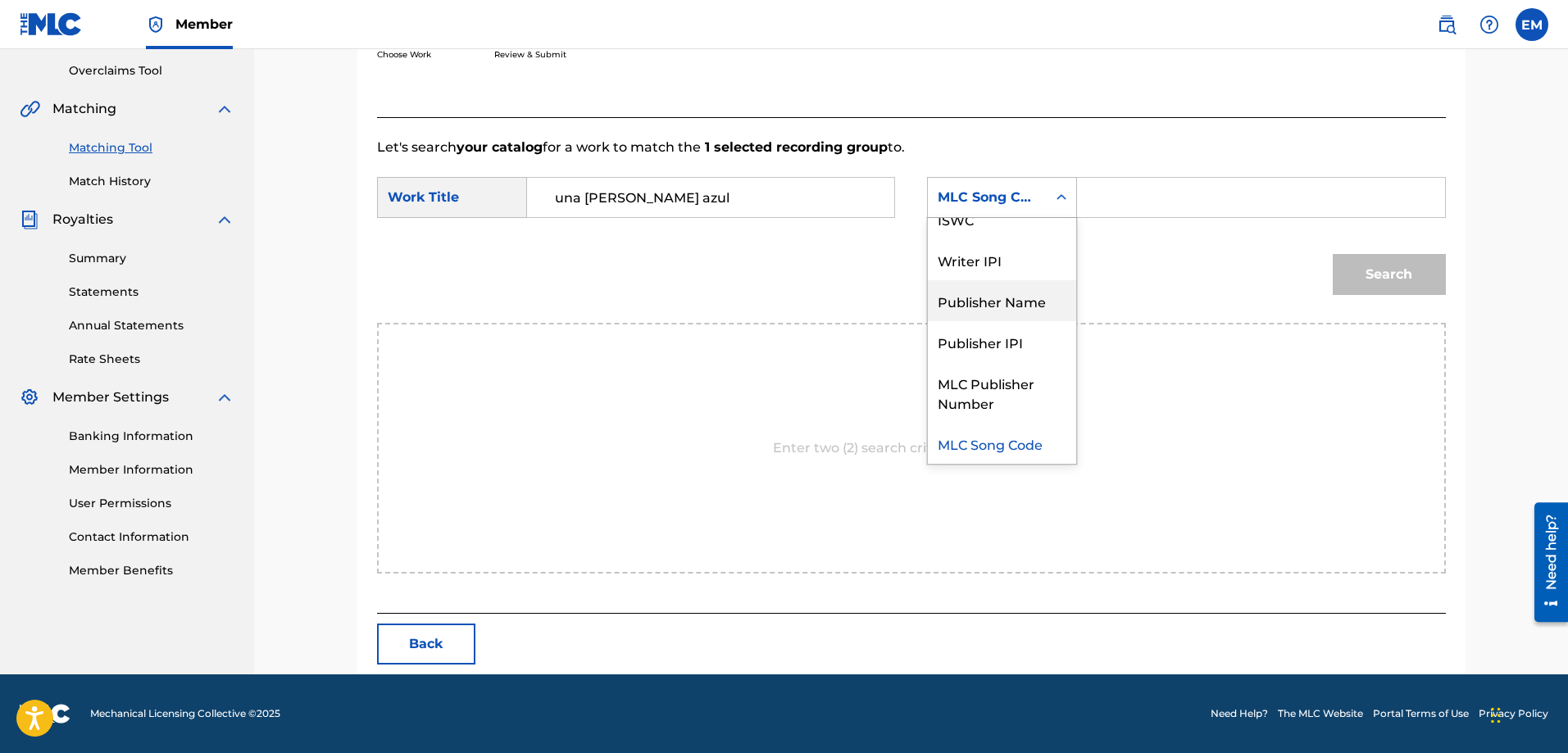
scroll to position [0, 0]
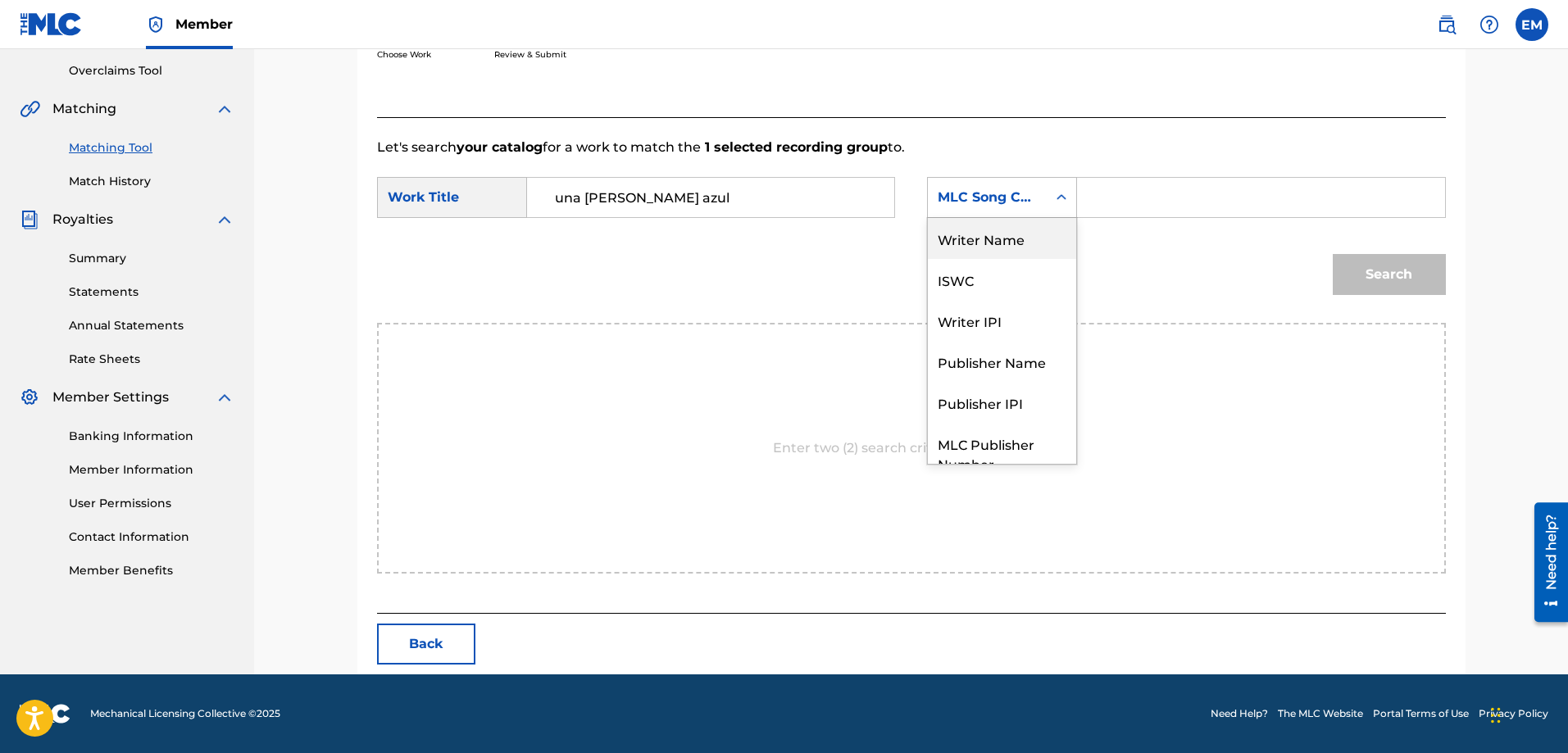
drag, startPoint x: 992, startPoint y: 237, endPoint x: 1011, endPoint y: 230, distance: 20.2
click at [992, 236] on div "Writer Name" at bounding box center [1002, 238] width 148 height 41
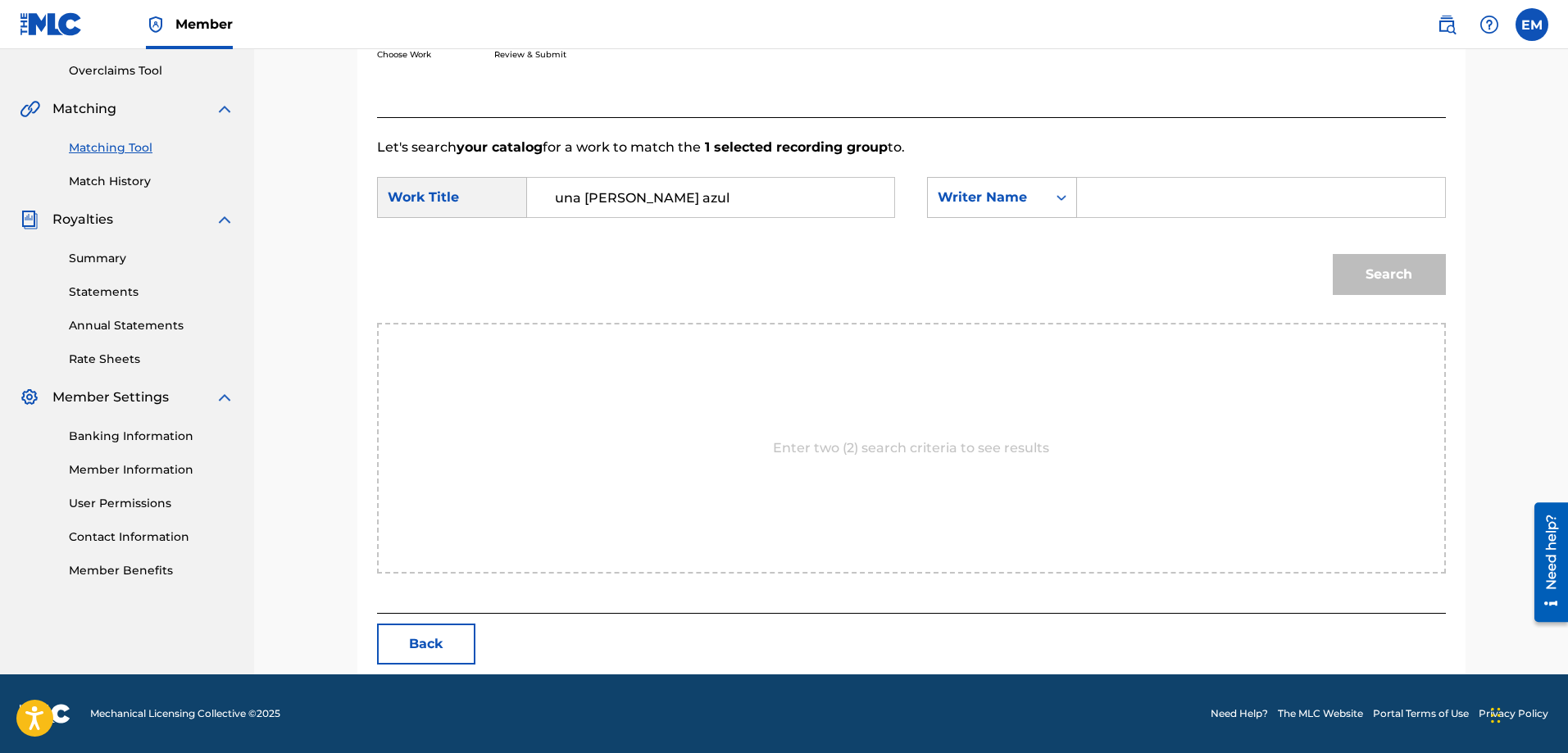
click at [1114, 196] on input "Search Form" at bounding box center [1260, 197] width 339 height 39
paste input "[PERSON_NAME]"
type input "[PERSON_NAME]"
click at [1333, 254] on button "Search" at bounding box center [1389, 274] width 113 height 41
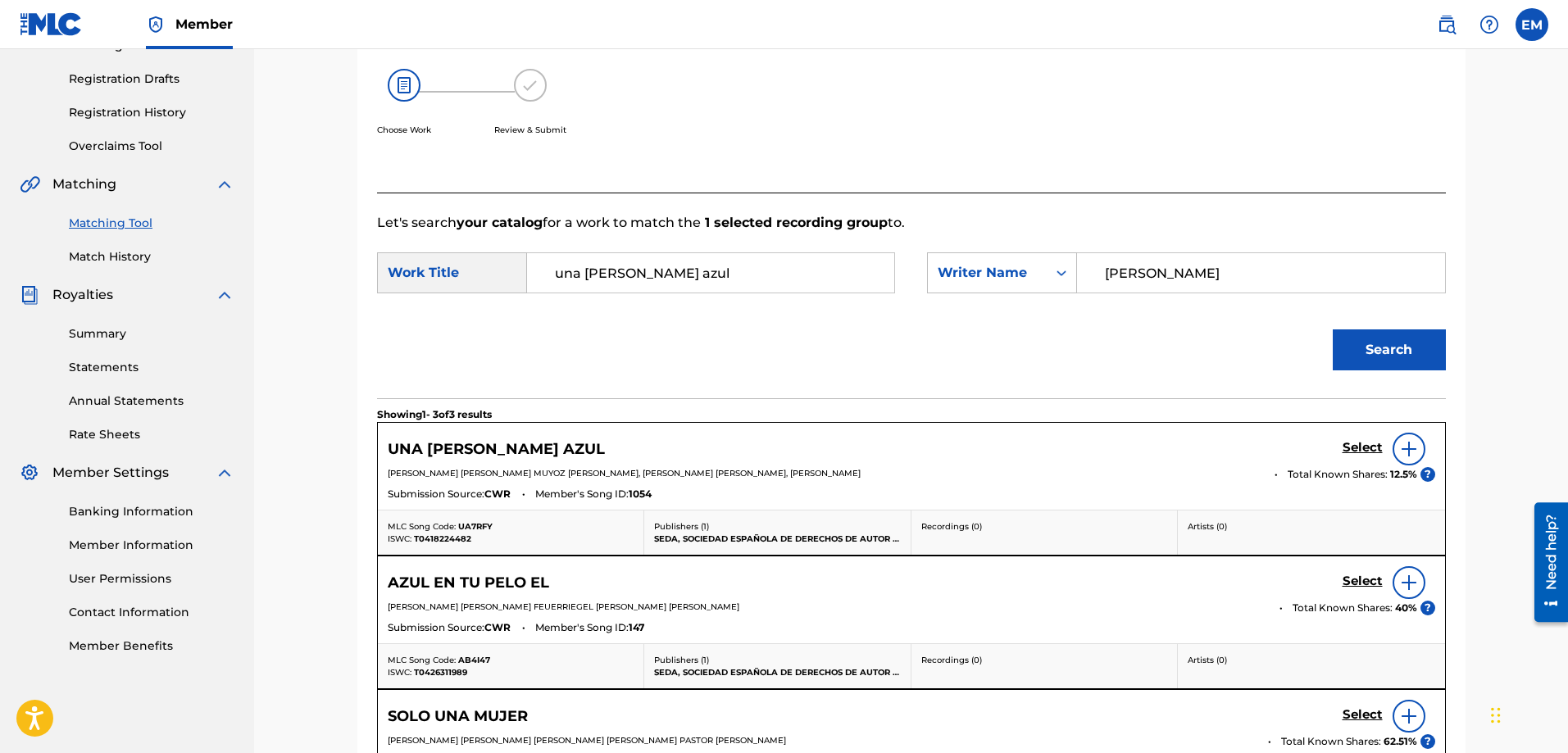
scroll to position [339, 0]
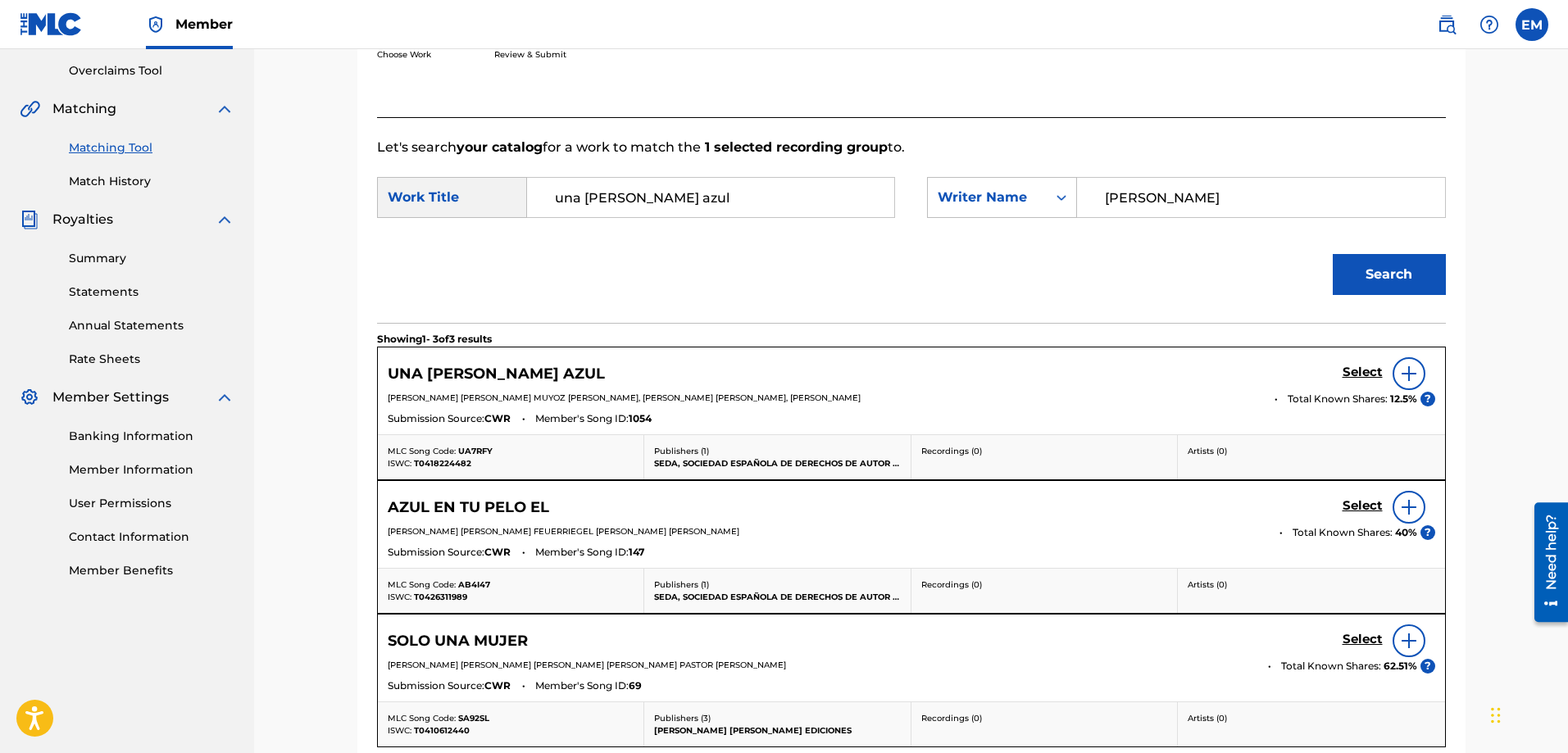
click at [1406, 375] on img at bounding box center [1409, 374] width 20 height 20
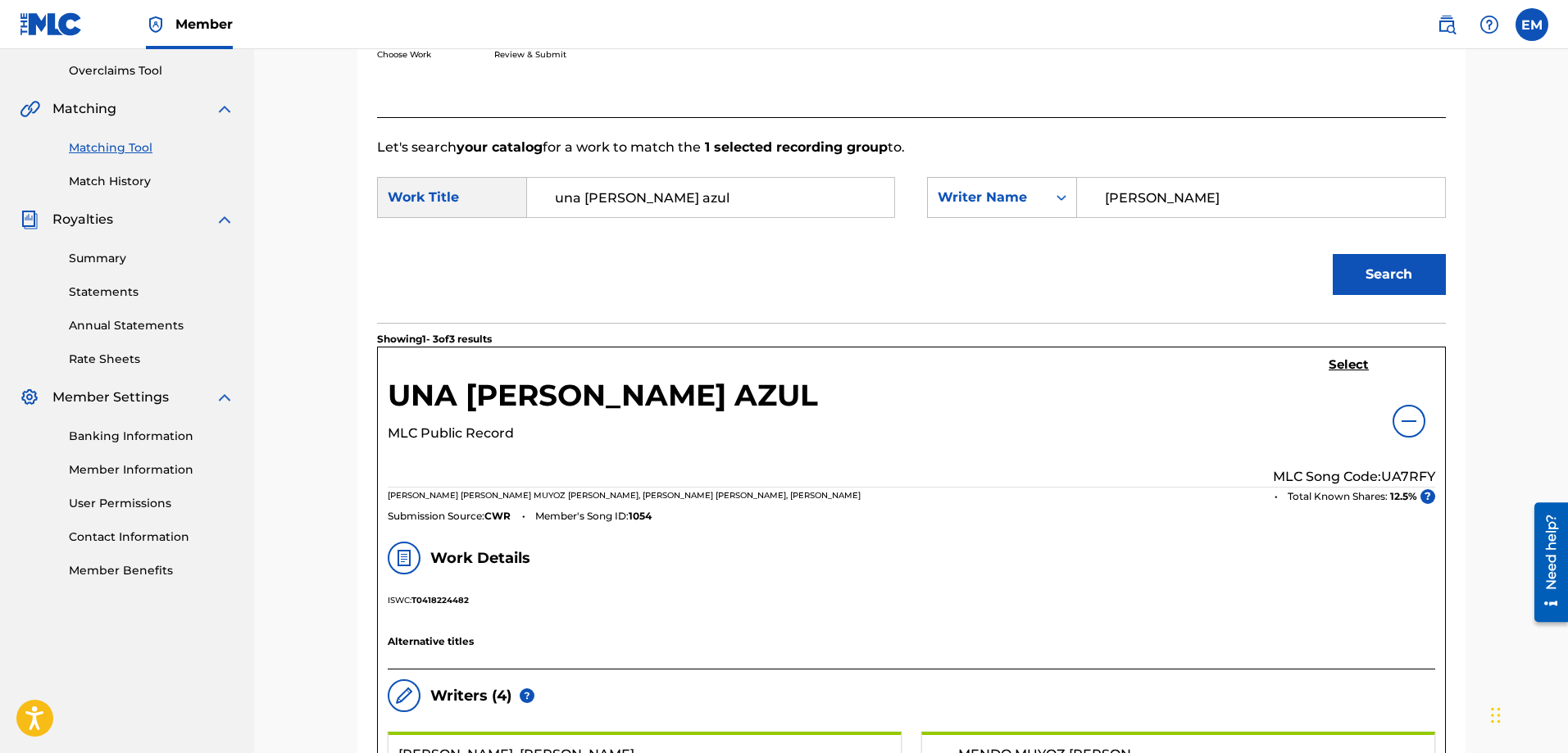
click at [1353, 369] on h5 "Select" at bounding box center [1348, 365] width 40 height 16
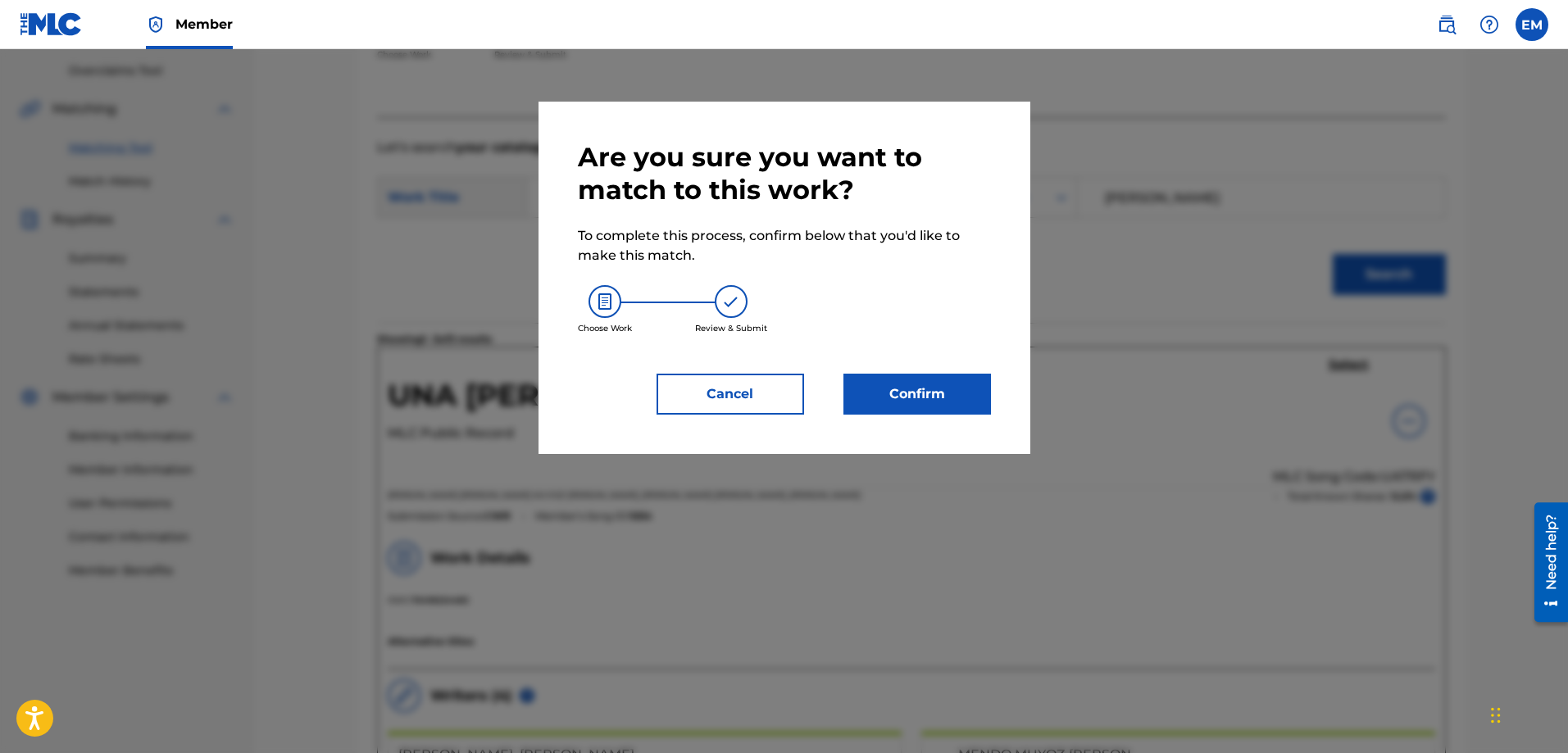
click at [927, 386] on button "Confirm" at bounding box center [917, 395] width 148 height 41
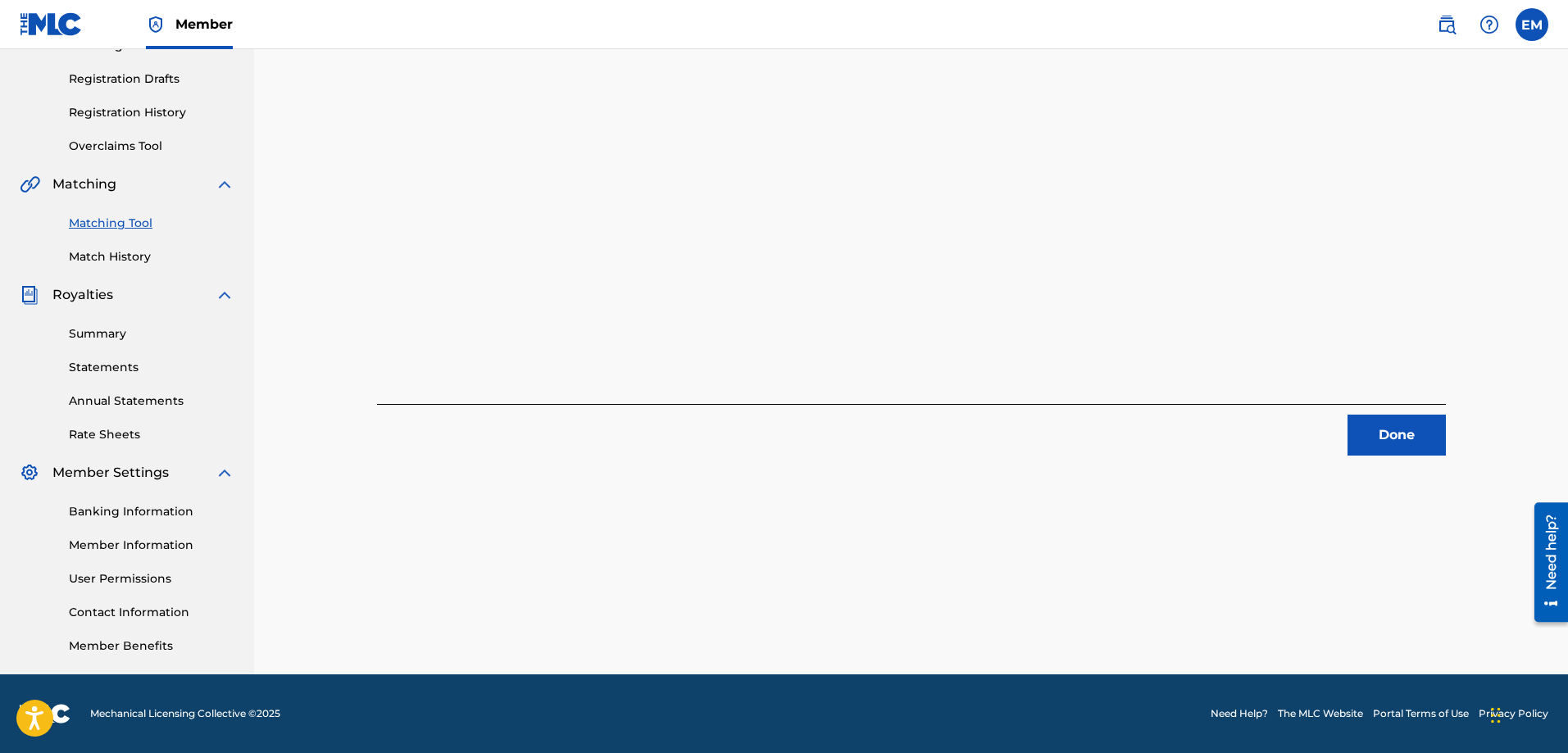
click at [1376, 436] on button "Done" at bounding box center [1397, 436] width 99 height 41
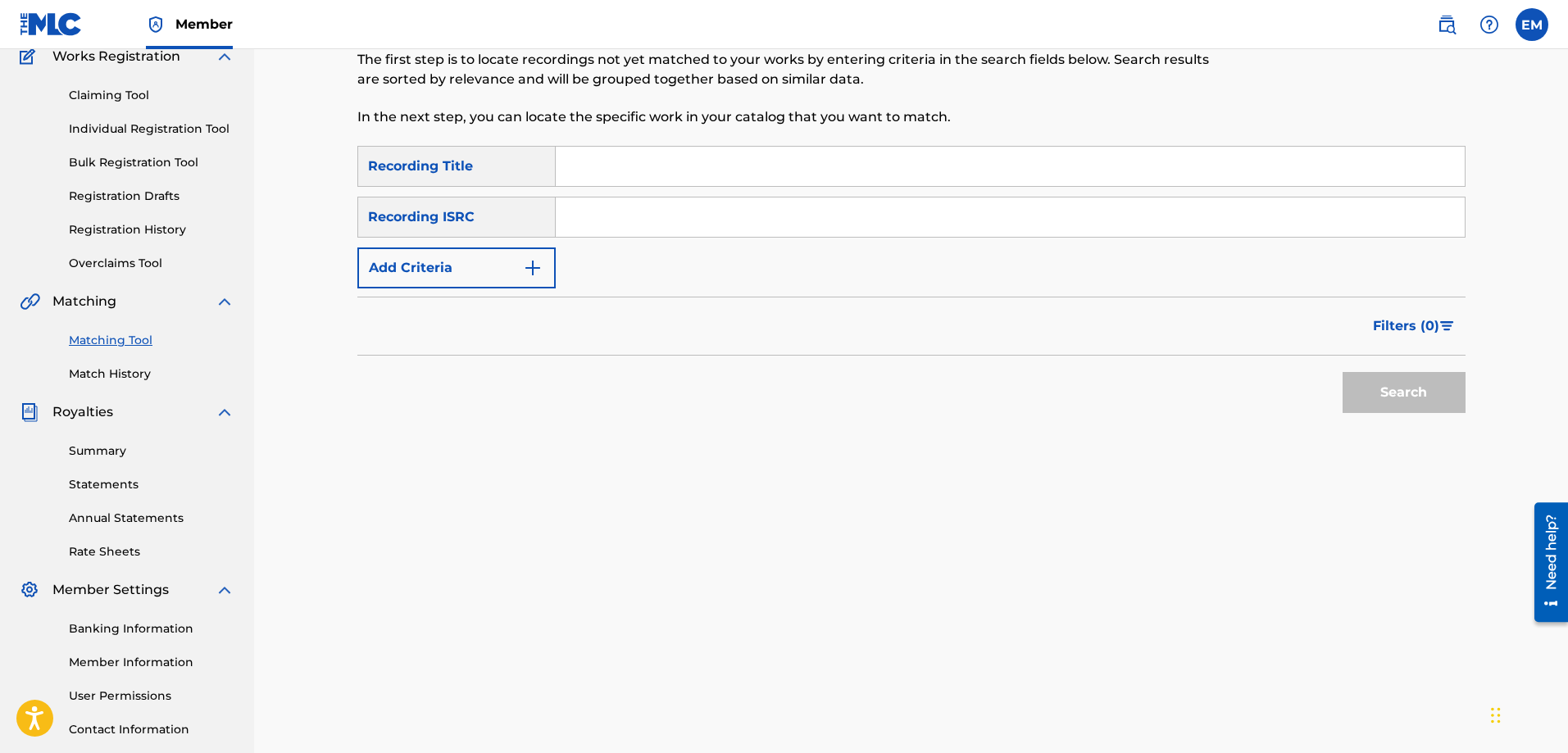
scroll to position [0, 0]
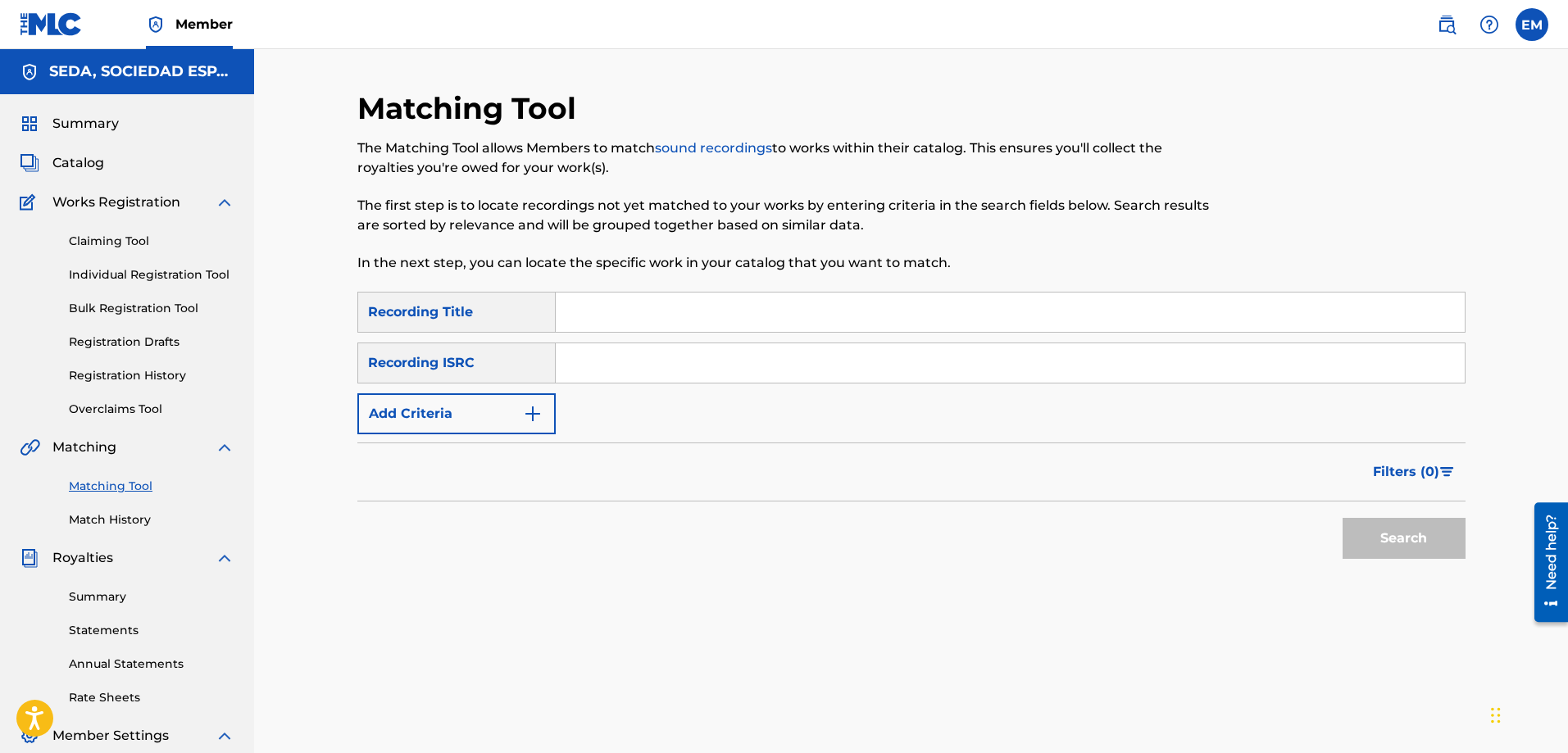
click at [608, 295] on input "Search Form" at bounding box center [1010, 313] width 910 height 39
type input "desire"
click at [1343, 518] on button "Search" at bounding box center [1405, 538] width 123 height 41
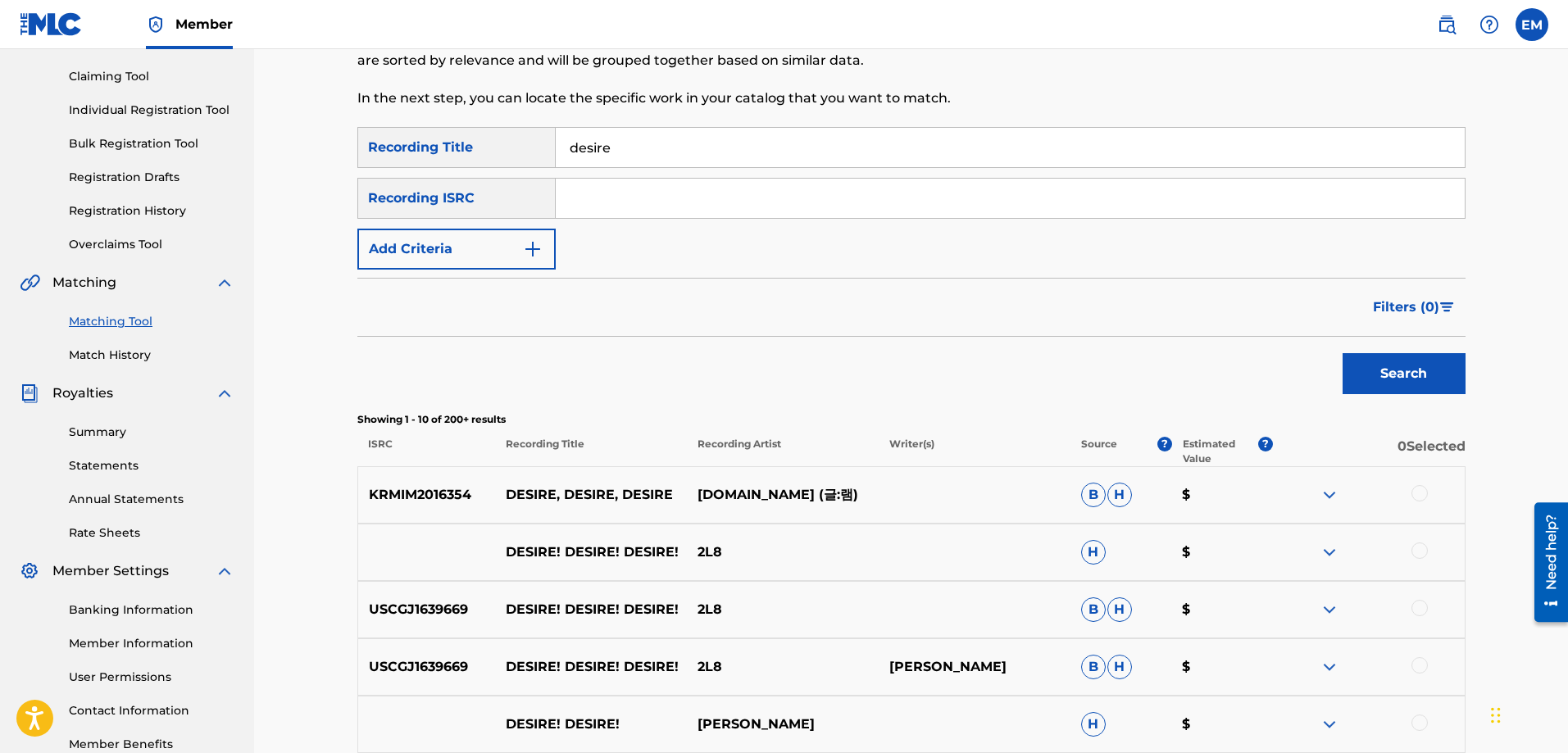
scroll to position [164, 0]
click at [469, 248] on button "Add Criteria" at bounding box center [456, 250] width 198 height 41
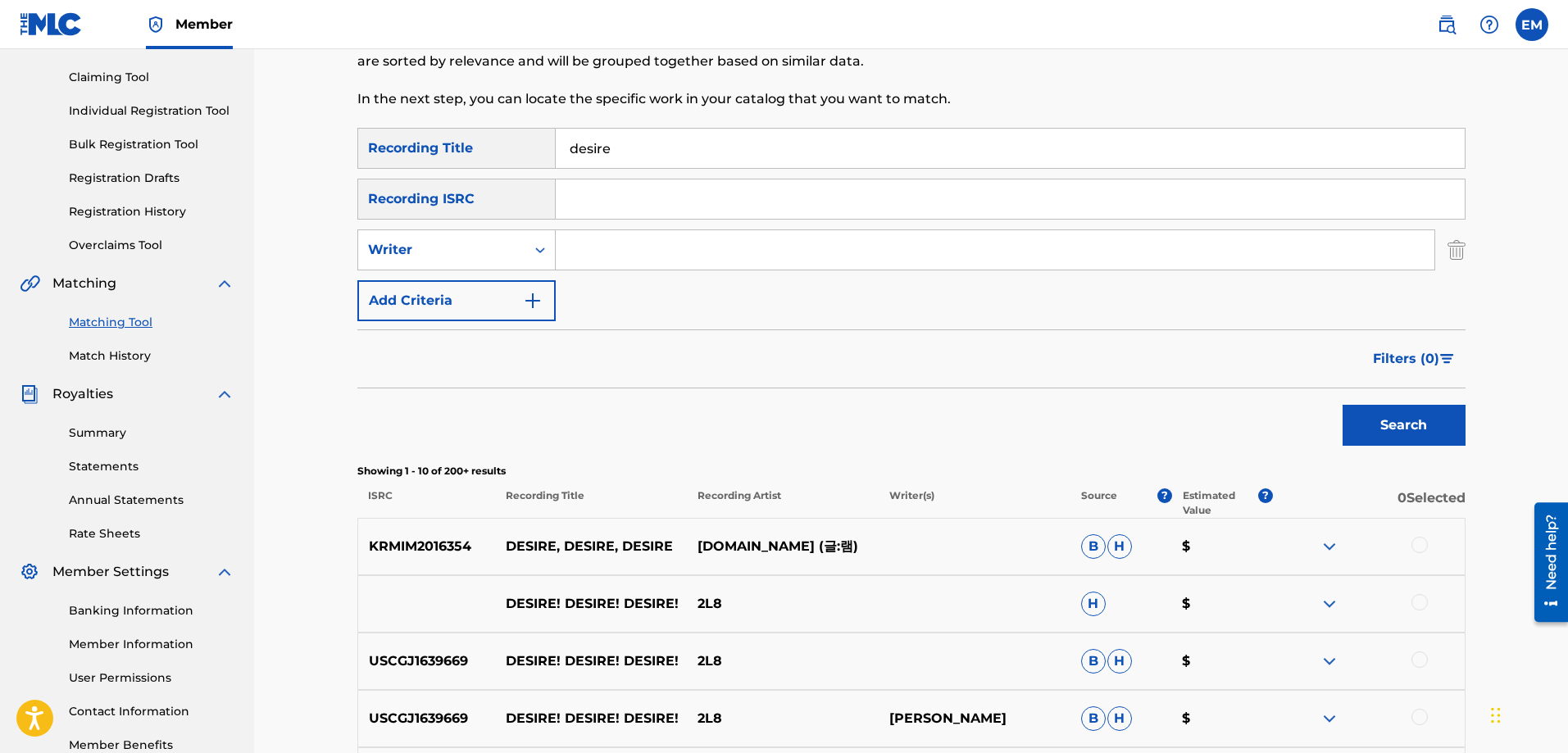
click at [614, 252] on input "Search Form" at bounding box center [996, 250] width 879 height 39
type input "[PERSON_NAME]"
click at [1343, 405] on button "Search" at bounding box center [1405, 426] width 123 height 41
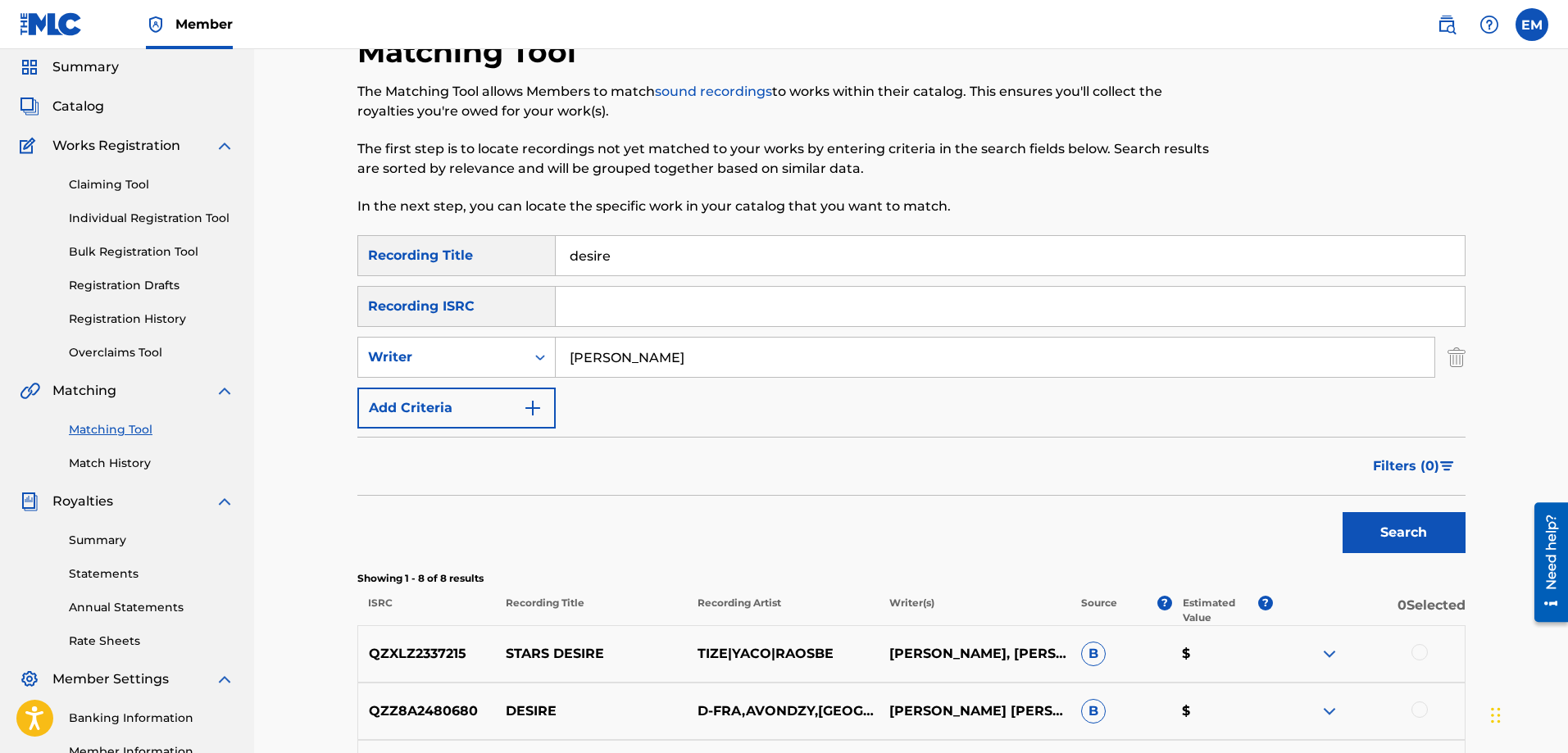
scroll to position [0, 0]
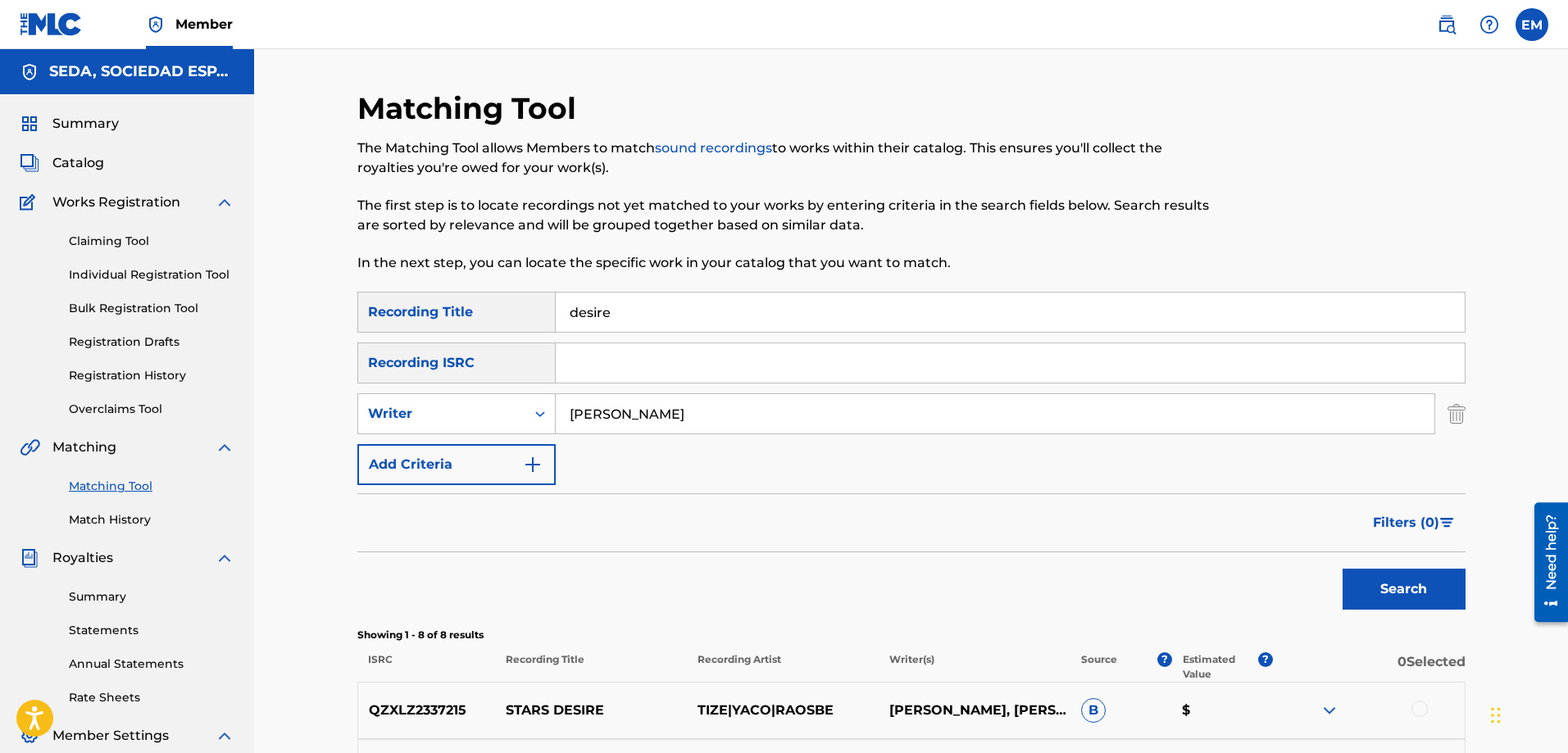
drag, startPoint x: 639, startPoint y: 314, endPoint x: 497, endPoint y: 313, distance: 142.0
click at [497, 313] on div "SearchWithCriteriab1ac4630-cecb-4e2e-83b4-cac262e97a47 Recording Title desire" at bounding box center [911, 313] width 1109 height 41
click at [1343, 568] on button "Search" at bounding box center [1405, 589] width 123 height 41
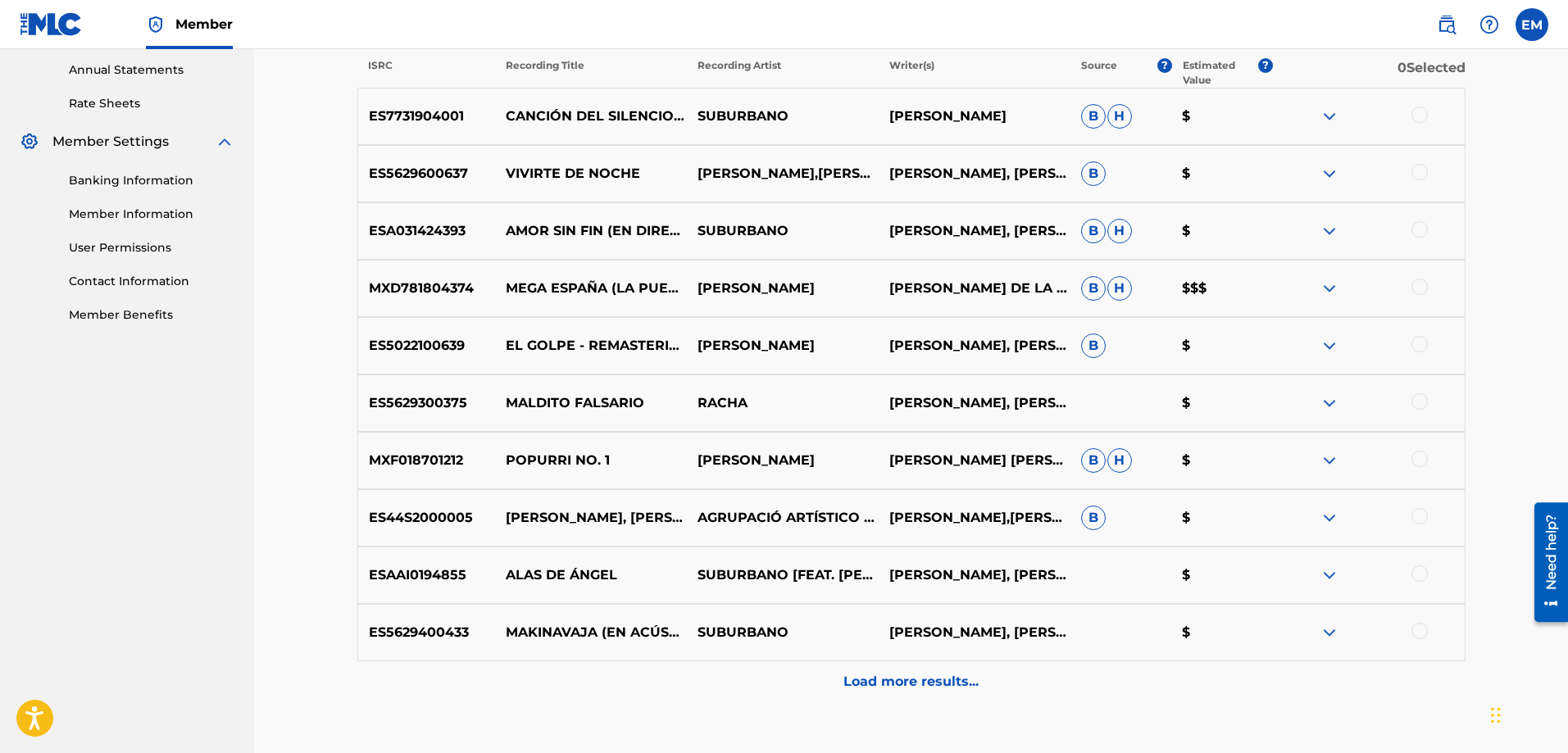
scroll to position [704, 0]
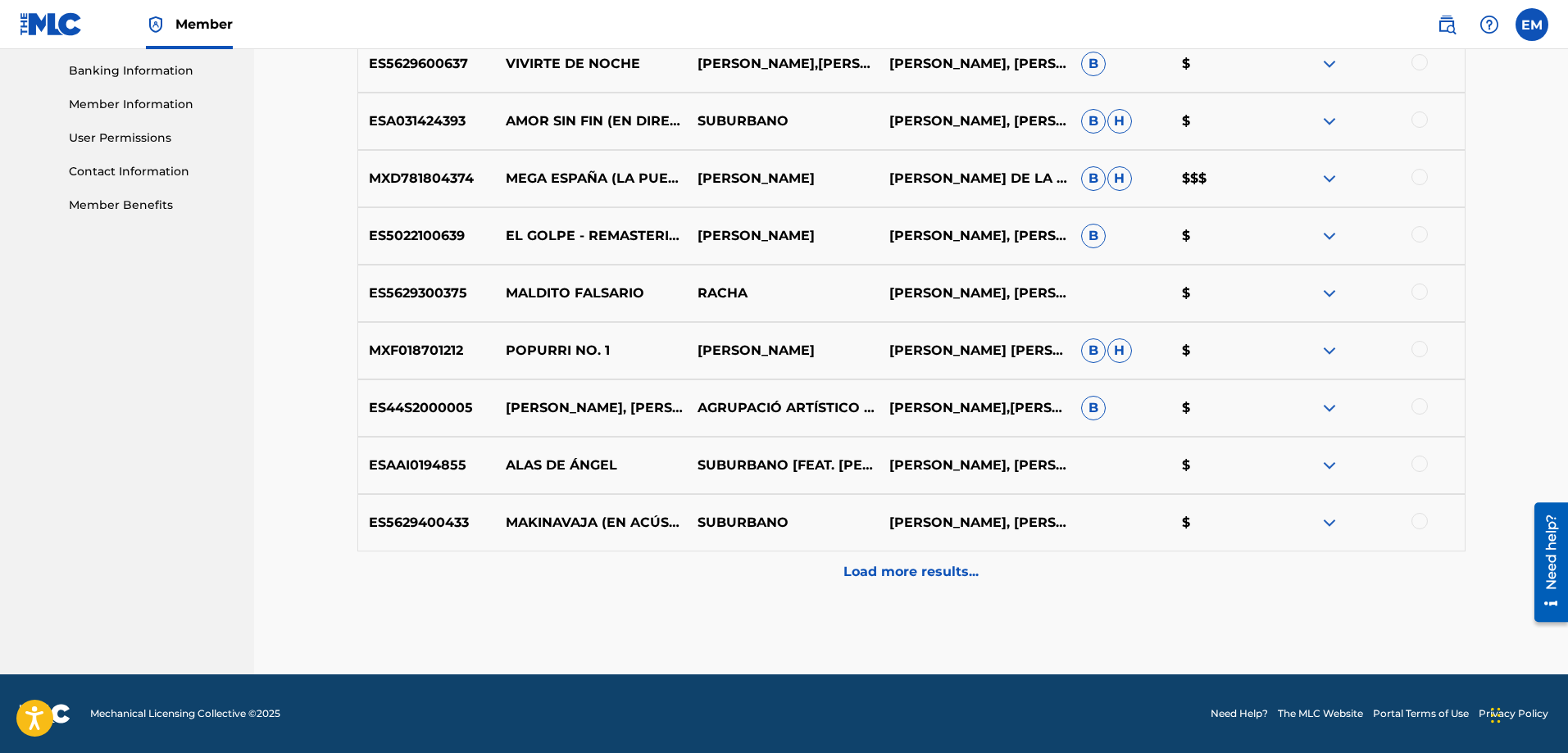
click at [1421, 301] on div at bounding box center [1369, 293] width 191 height 20
click at [1415, 296] on div at bounding box center [1420, 291] width 17 height 17
click at [1132, 626] on button "Match 1 Group" at bounding box center [1152, 619] width 181 height 41
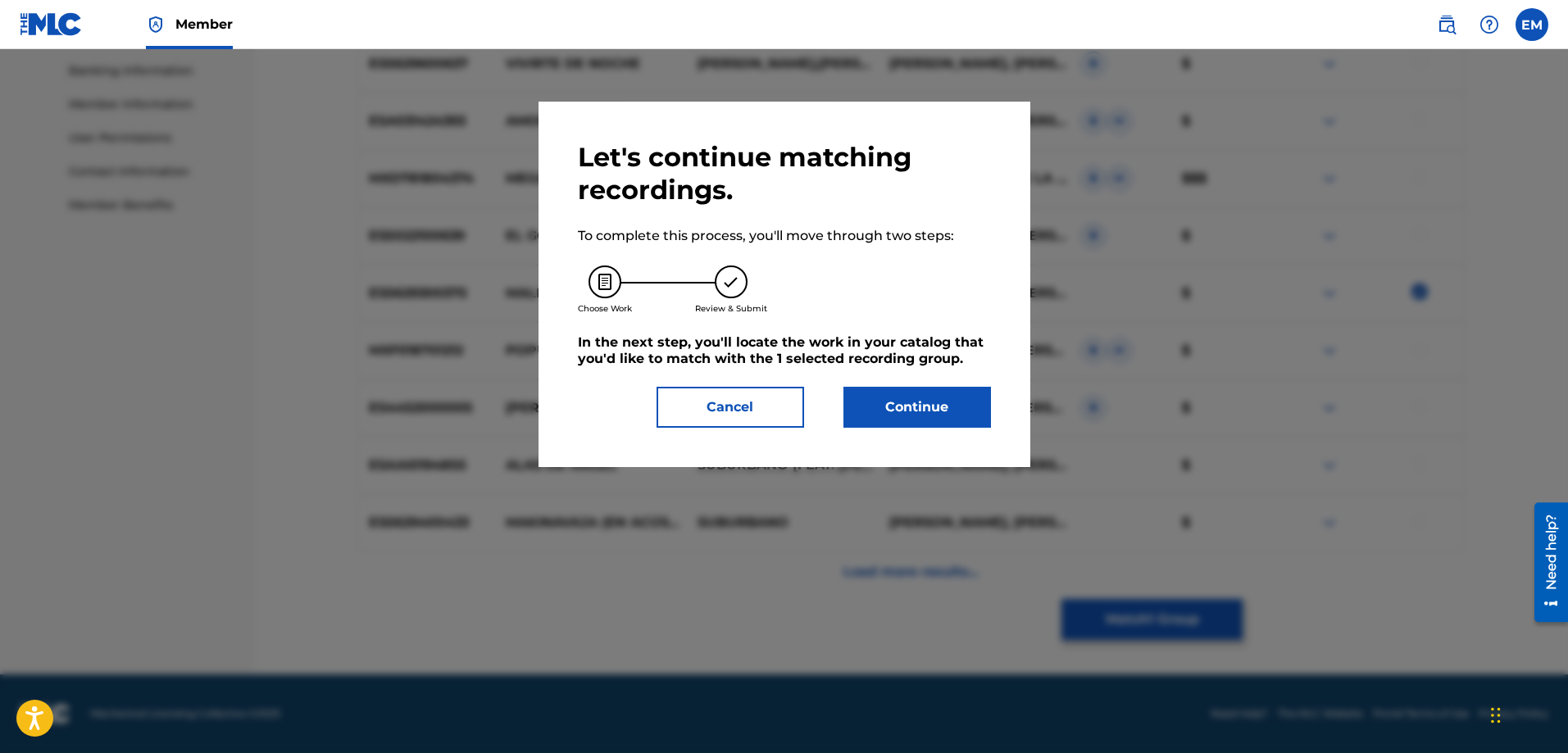
click at [935, 419] on button "Continue" at bounding box center [917, 407] width 148 height 41
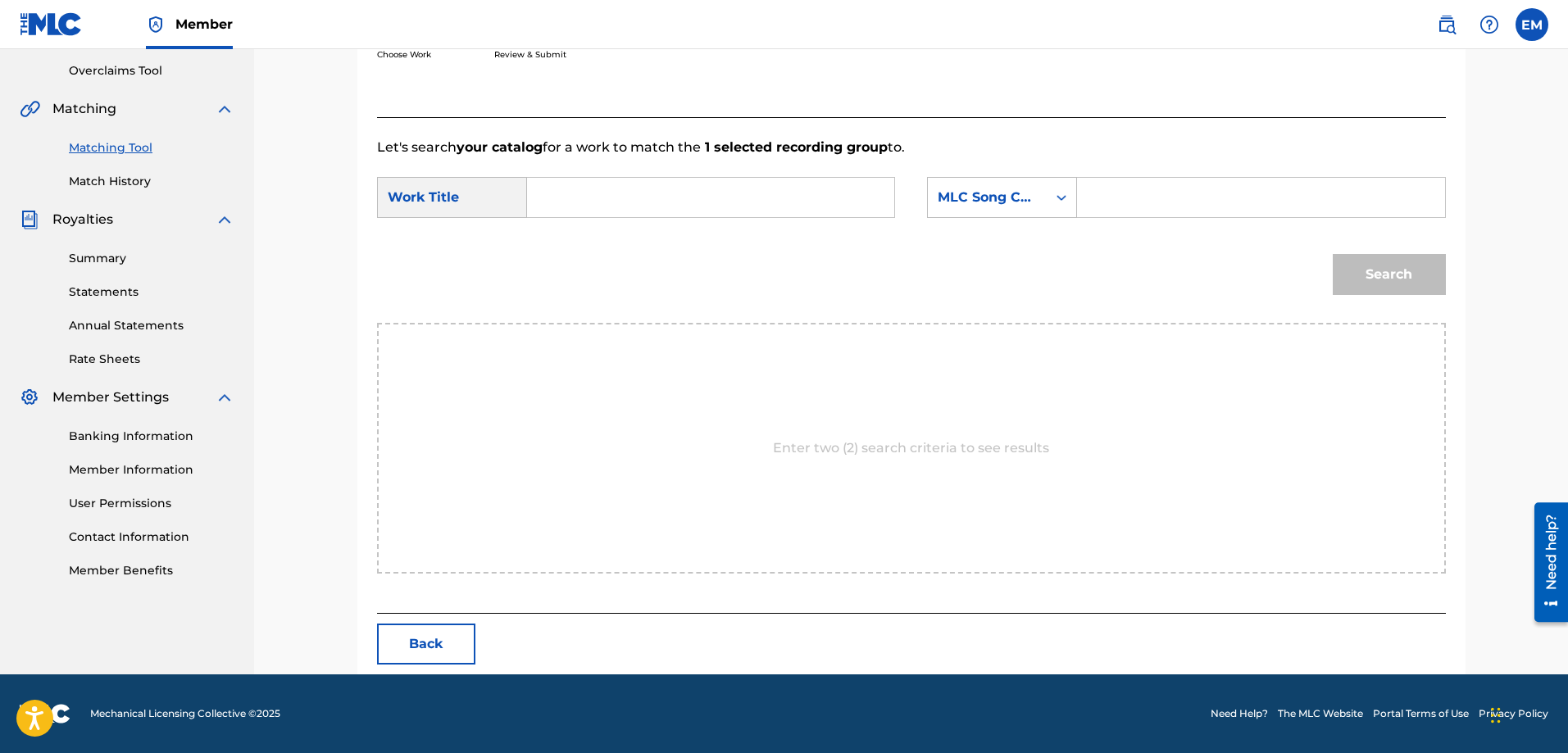
click at [562, 199] on input "Search Form" at bounding box center [710, 197] width 339 height 39
type input "desire"
drag, startPoint x: 574, startPoint y: 239, endPoint x: 707, endPoint y: 210, distance: 136.1
click at [576, 239] on strong "desire" at bounding box center [576, 234] width 43 height 16
click at [955, 214] on div "MLC Song Code" at bounding box center [1002, 197] width 150 height 41
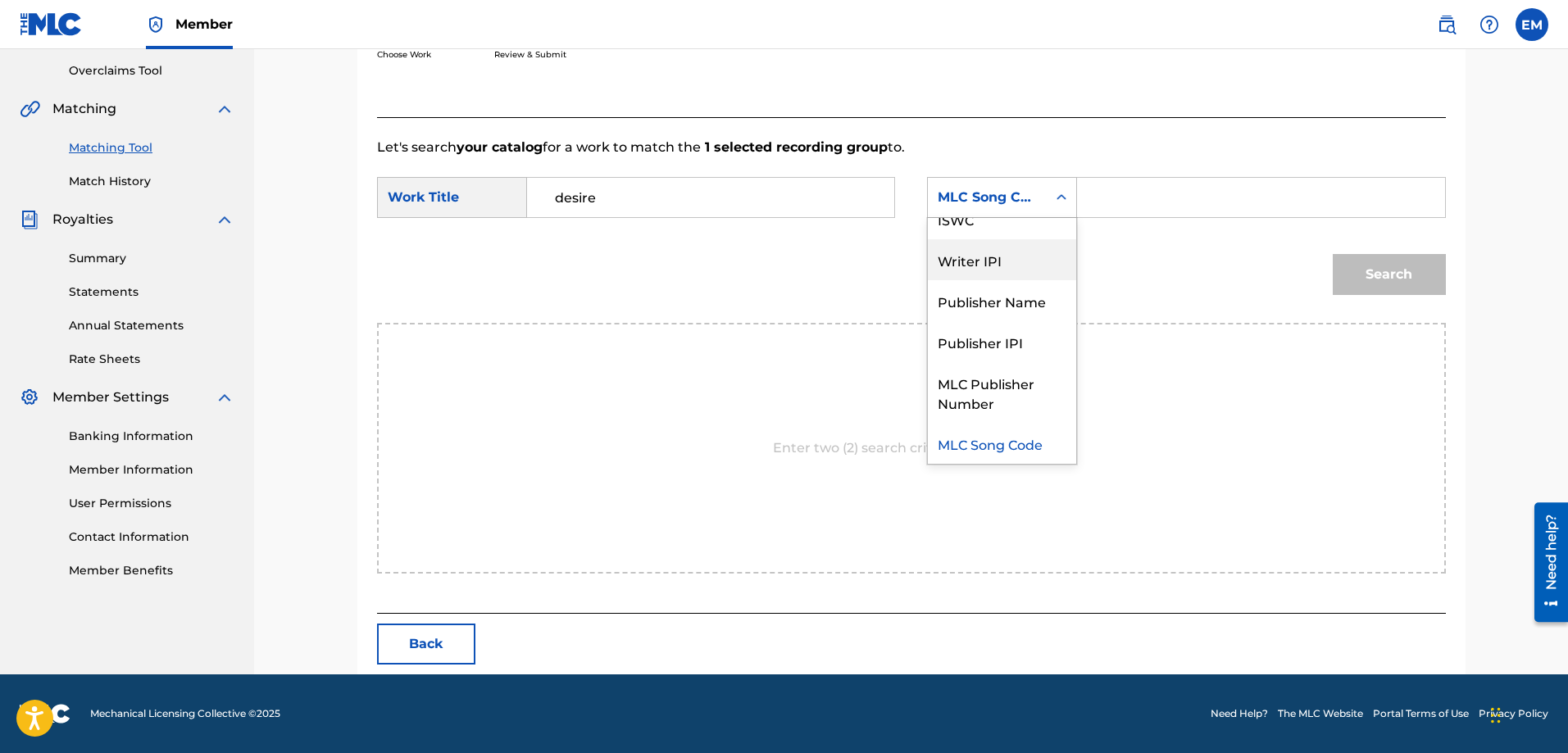
scroll to position [0, 0]
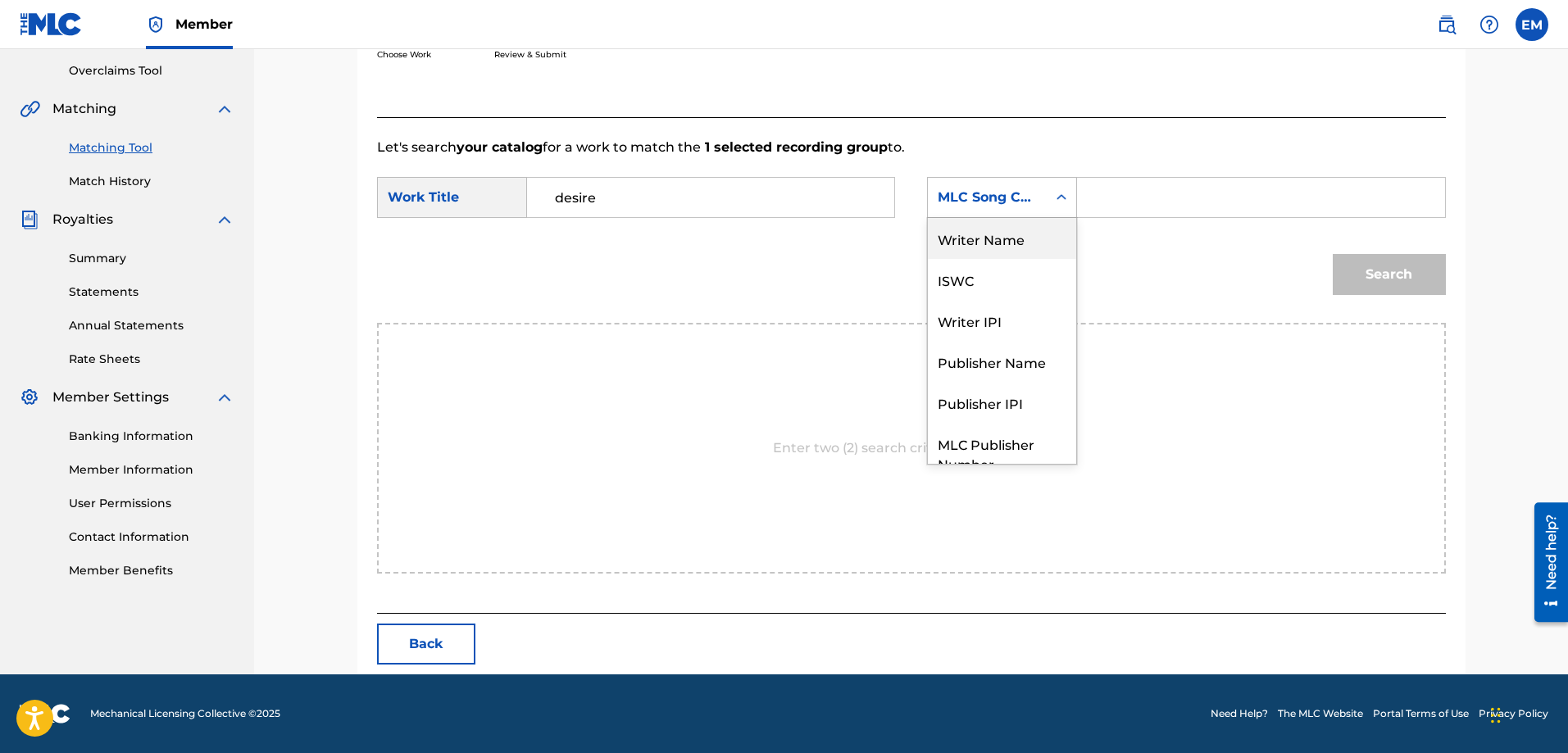
click at [966, 234] on div "Writer Name" at bounding box center [1002, 238] width 148 height 41
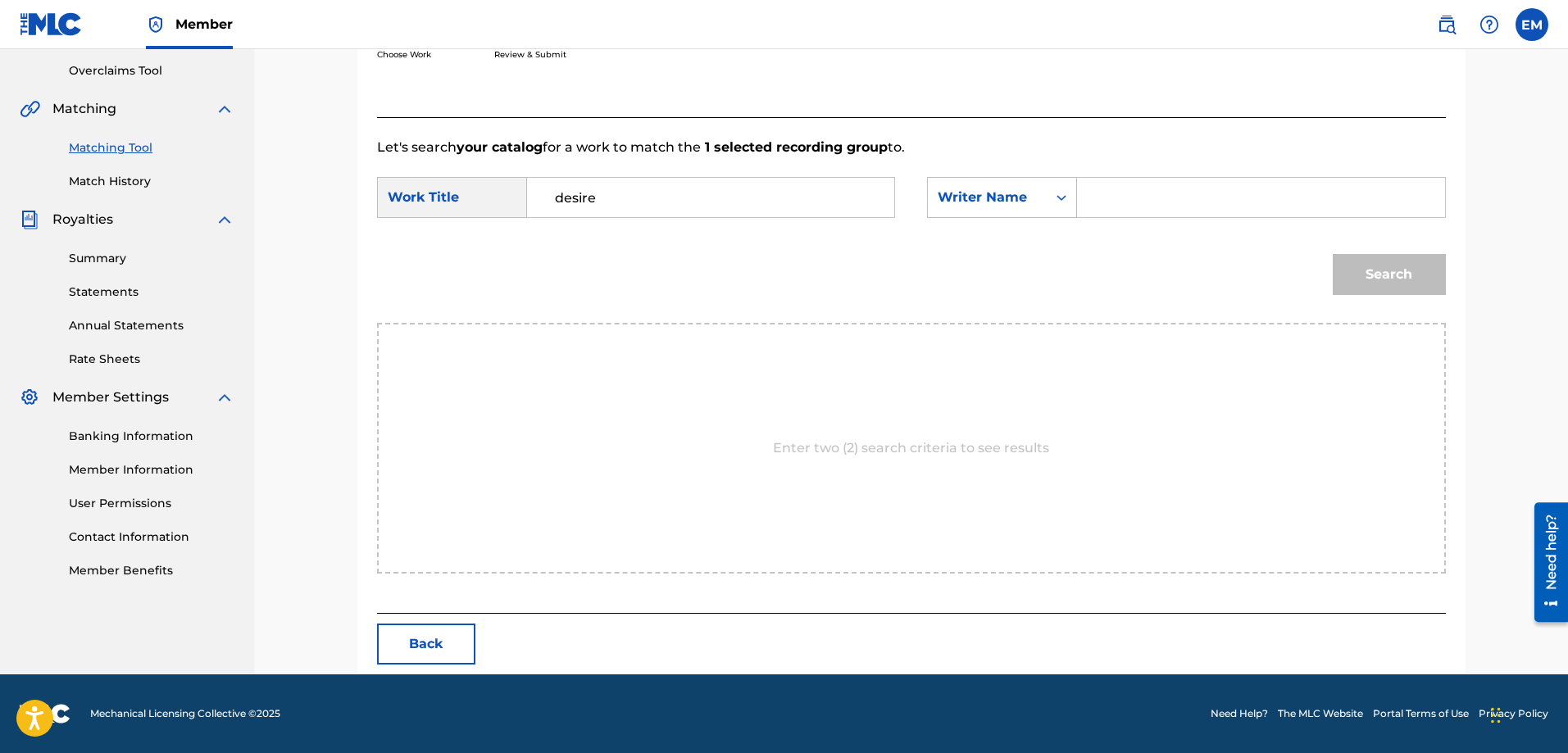
click at [1207, 186] on input "Search Form" at bounding box center [1260, 197] width 339 height 39
paste input "[PERSON_NAME]"
type input "[PERSON_NAME]"
click at [1333, 254] on button "Search" at bounding box center [1389, 274] width 113 height 41
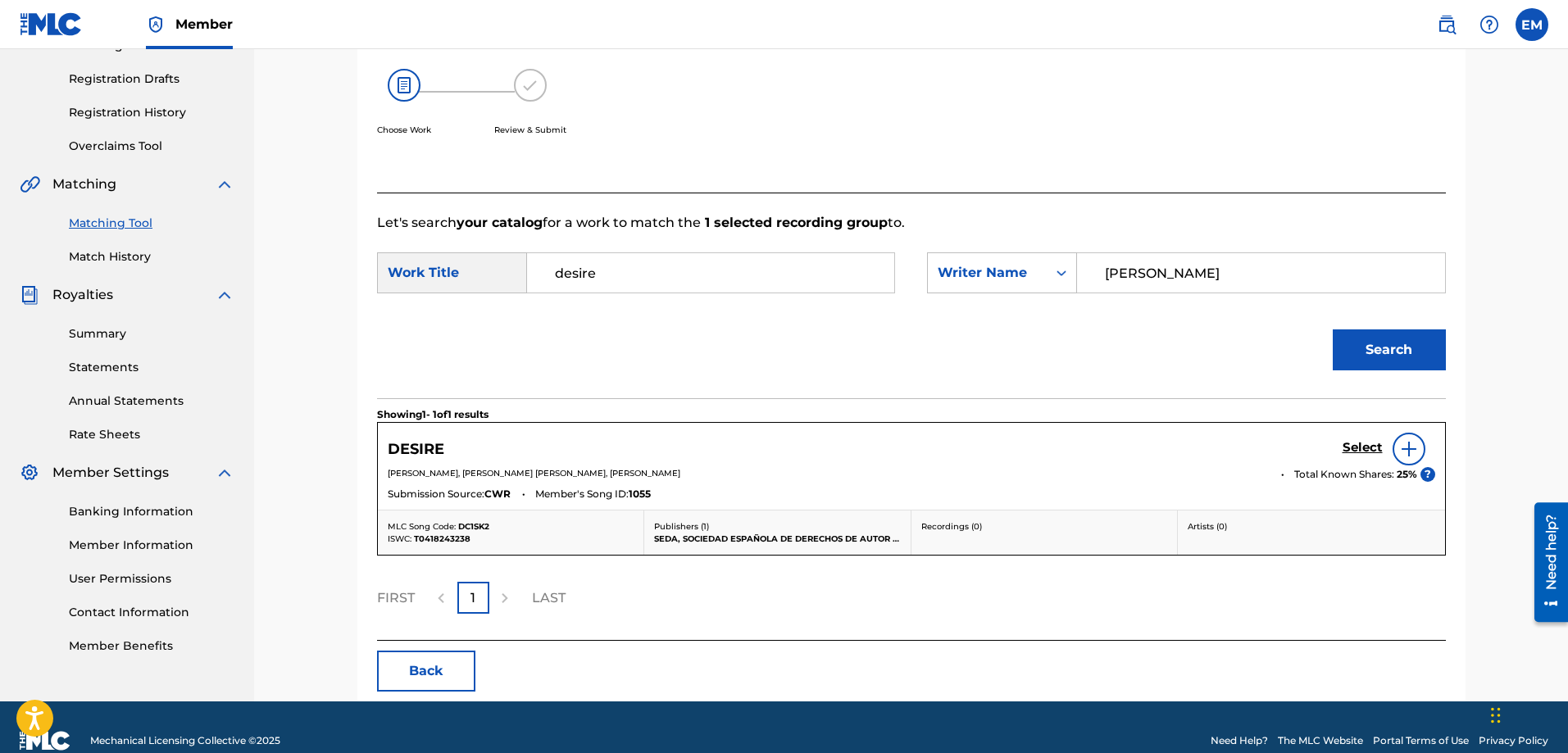
scroll to position [290, 0]
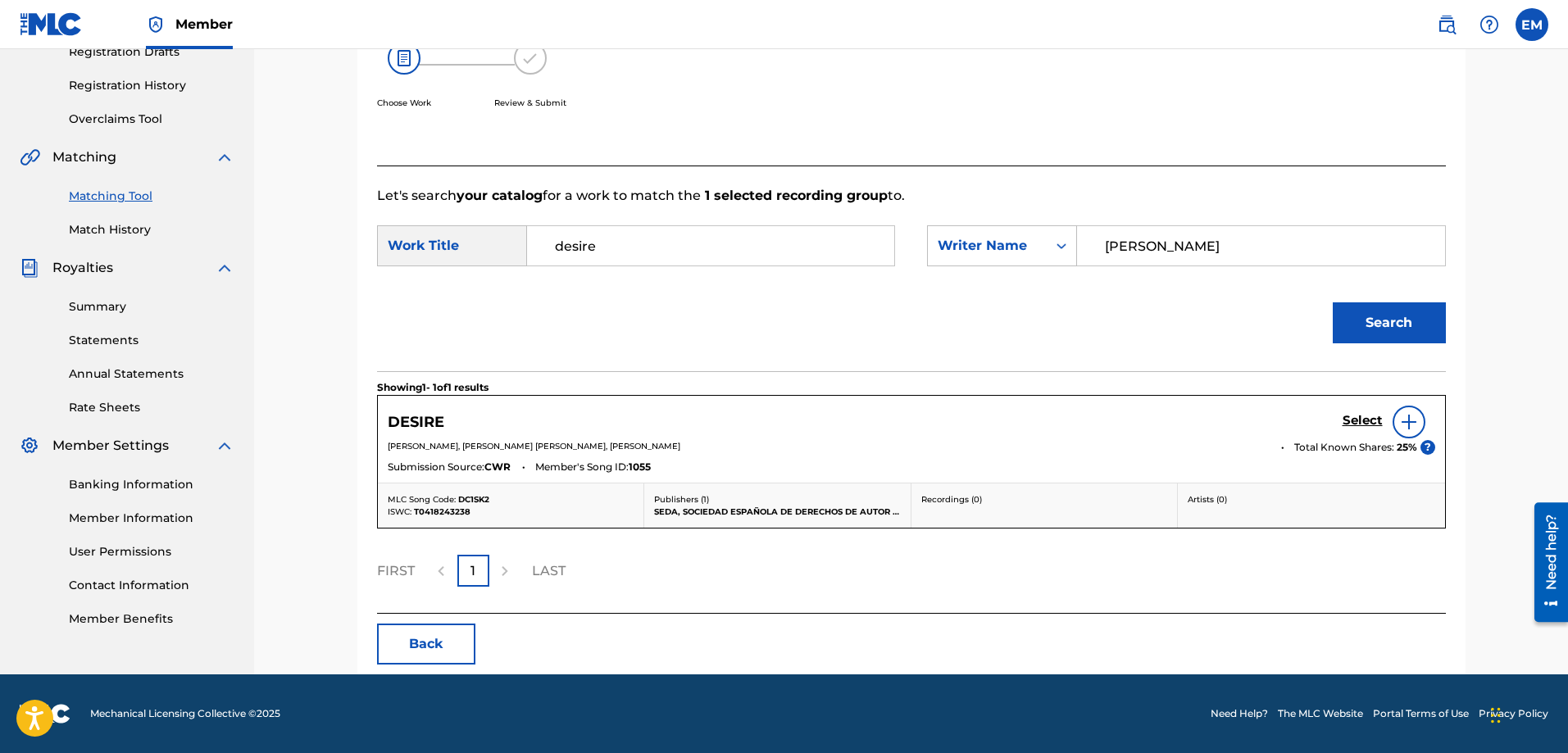
click at [1414, 421] on img at bounding box center [1409, 422] width 20 height 20
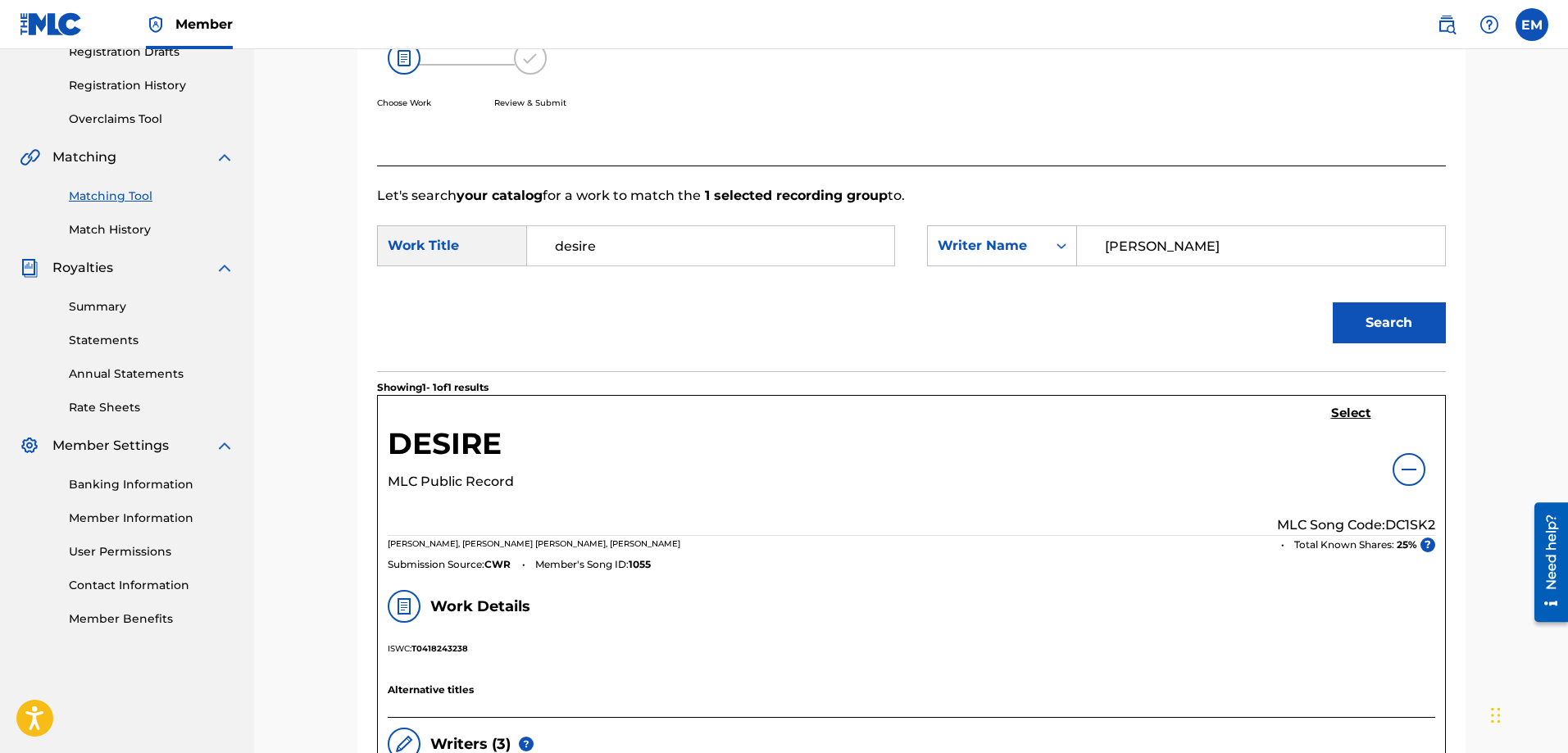
click at [1352, 404] on div "DESIRE MLC Public Record Select MLC Song Code: DC1SK2 [PERSON_NAME], [PERSON_NA…" at bounding box center [911, 487] width 1068 height 185
click at [1351, 410] on h5 "Select" at bounding box center [1351, 413] width 40 height 16
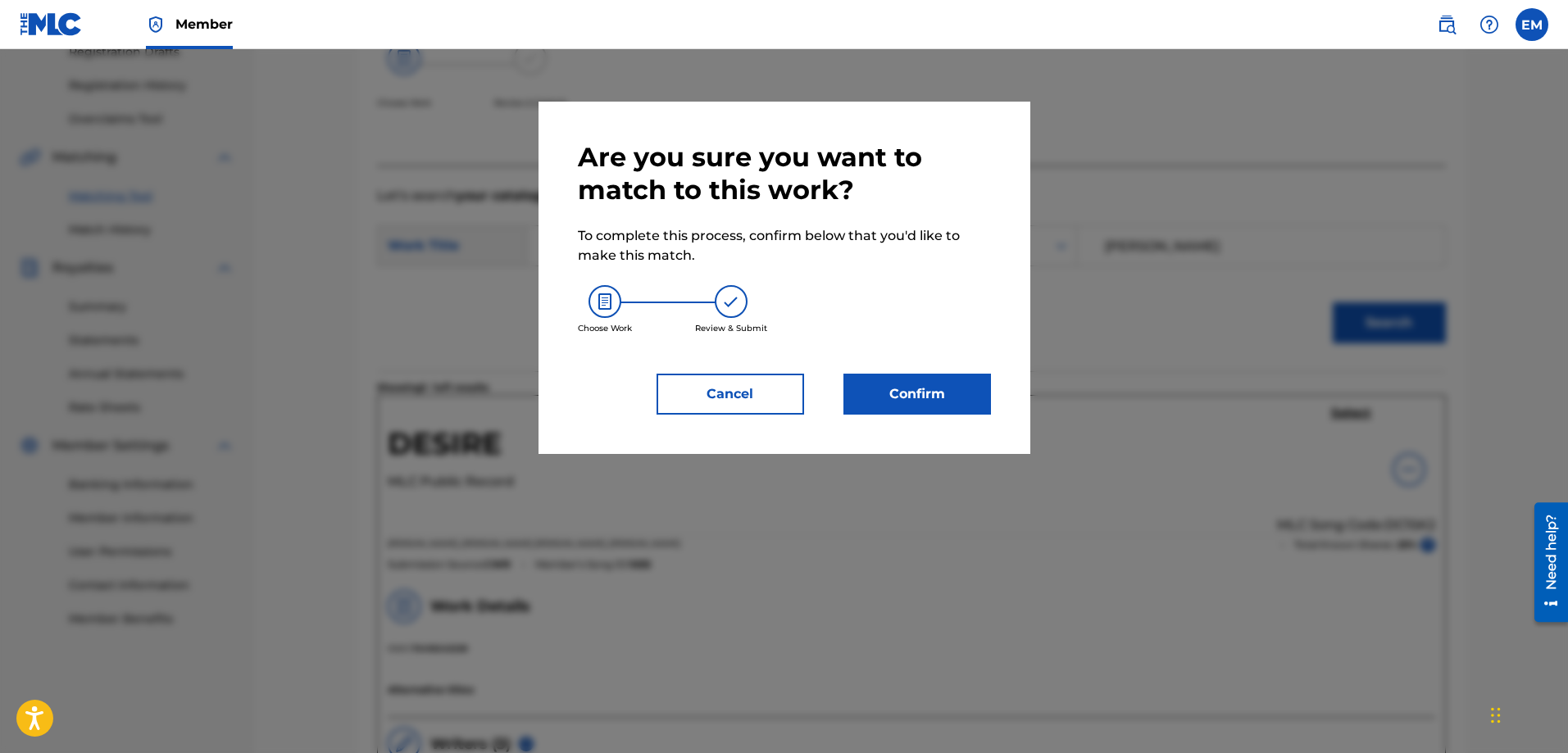
click at [918, 395] on button "Confirm" at bounding box center [917, 395] width 148 height 41
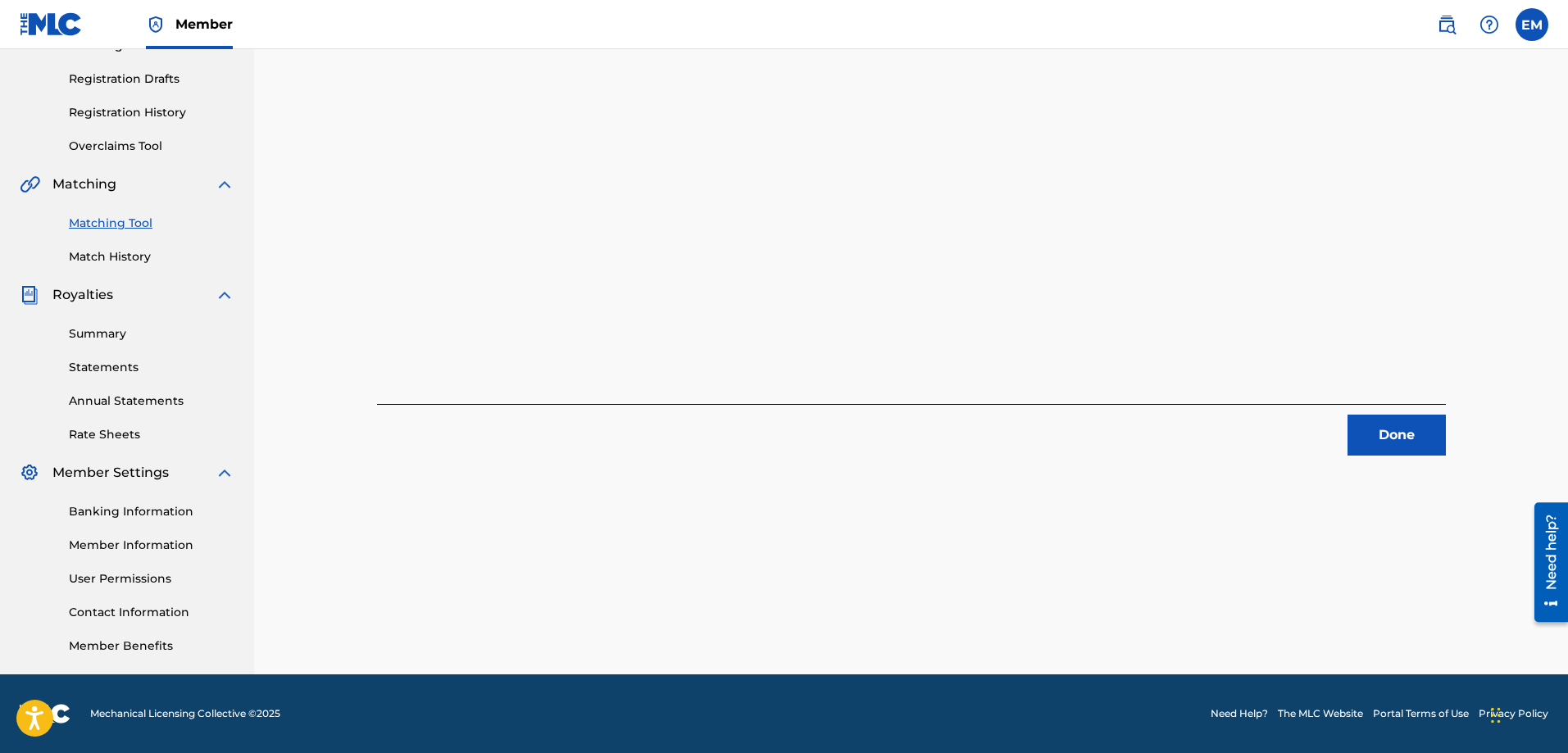
click at [1380, 443] on button "Done" at bounding box center [1397, 436] width 99 height 41
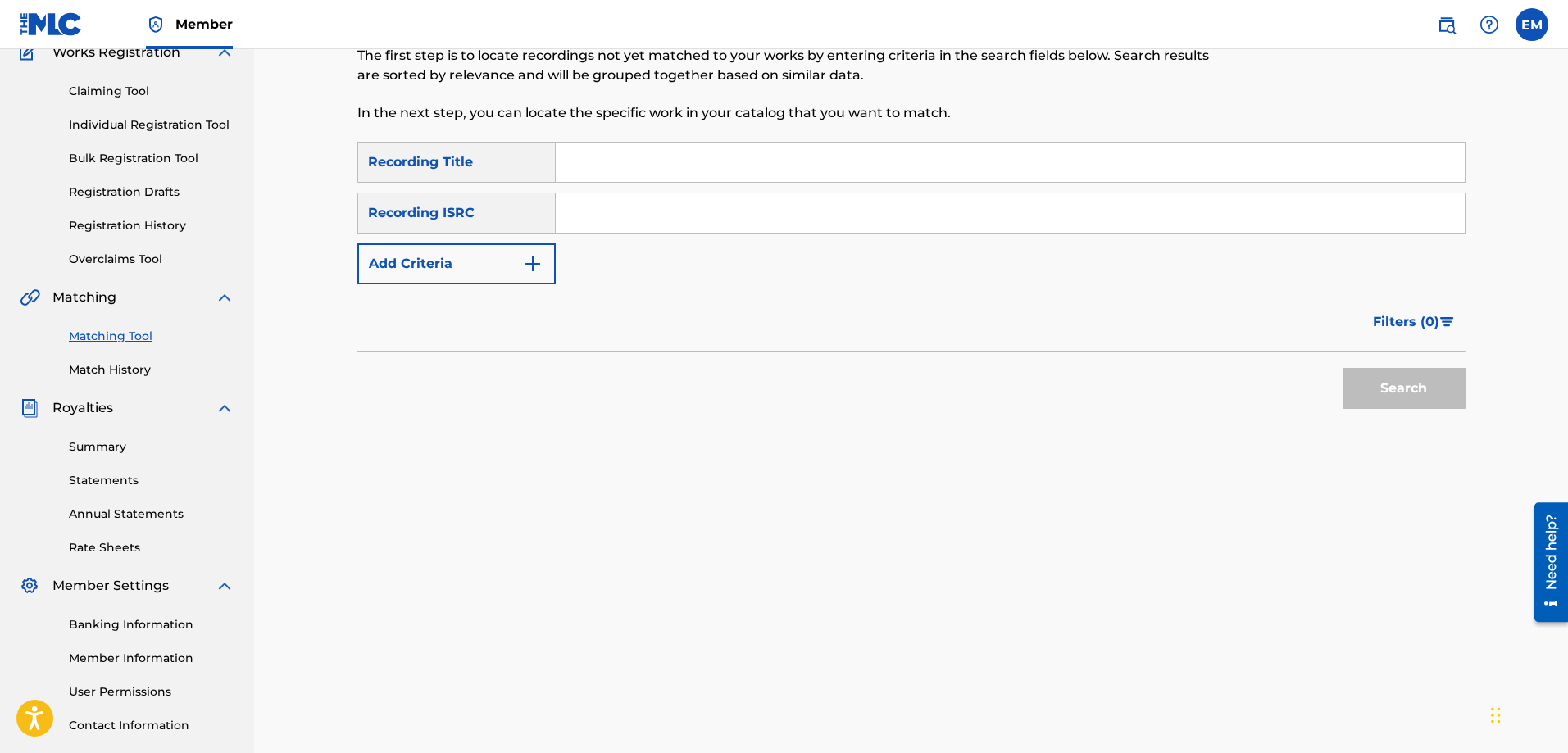
scroll to position [0, 0]
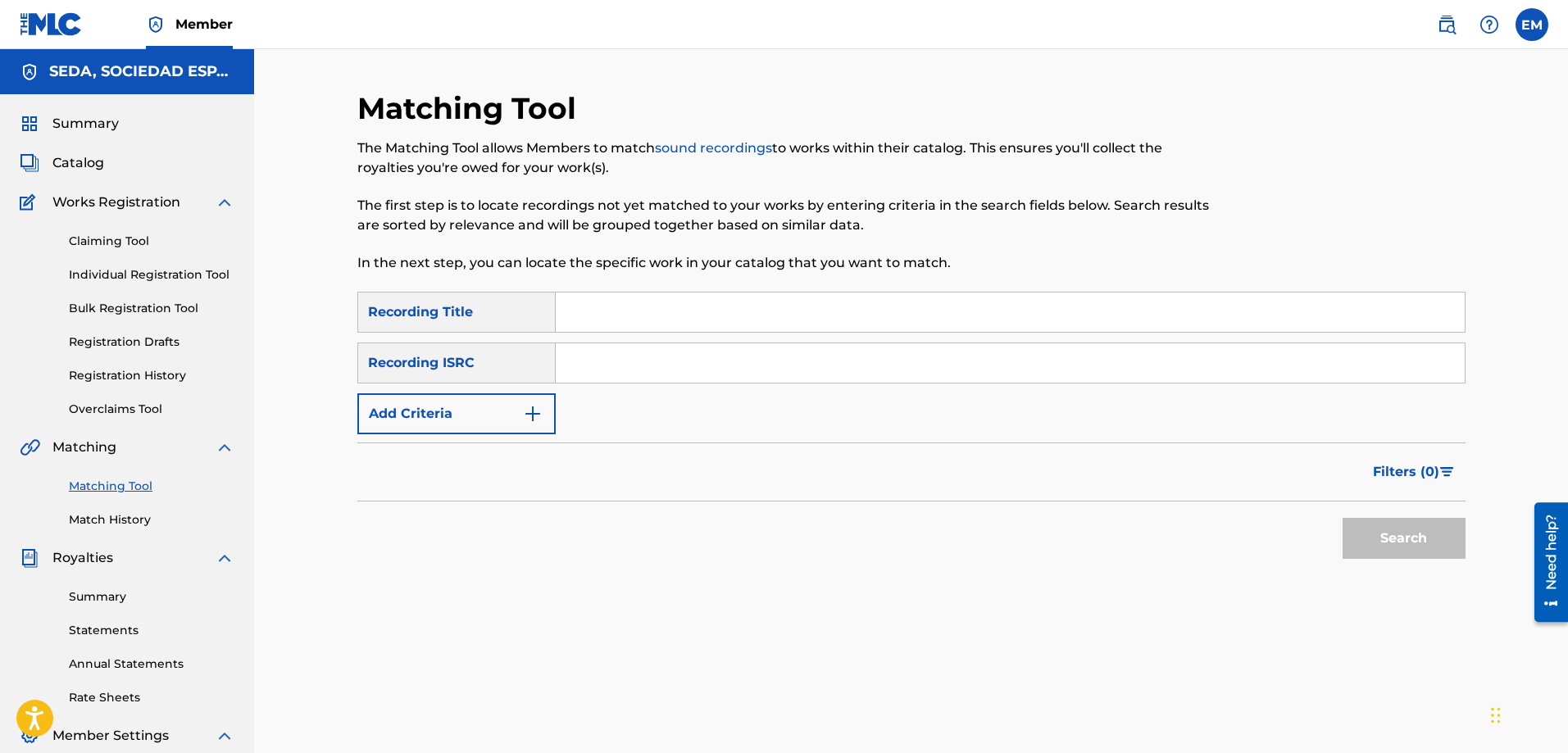
click at [627, 313] on input "Search Form" at bounding box center [1010, 313] width 910 height 39
click at [1343, 518] on button "Search" at bounding box center [1405, 538] width 123 height 41
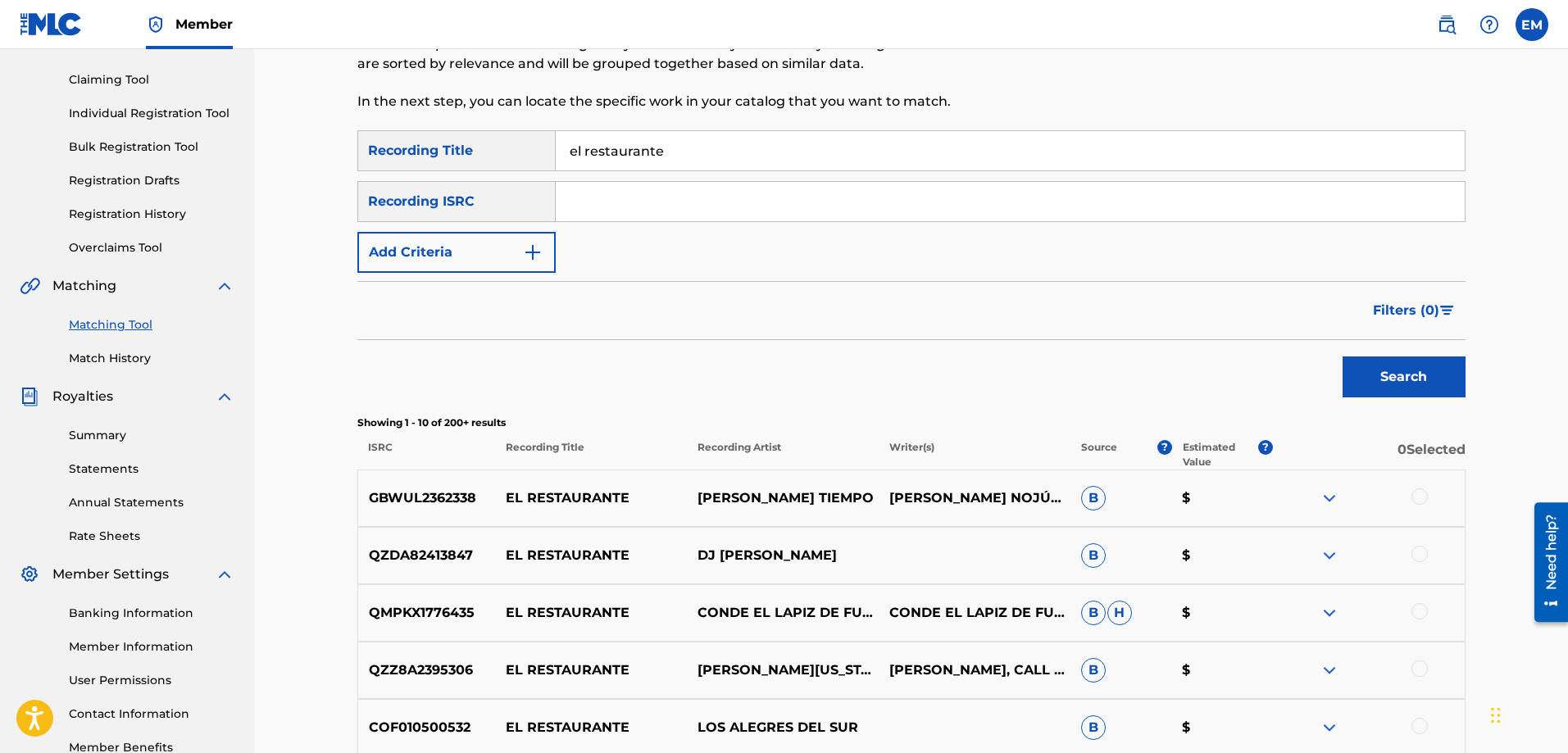
scroll to position [82, 0]
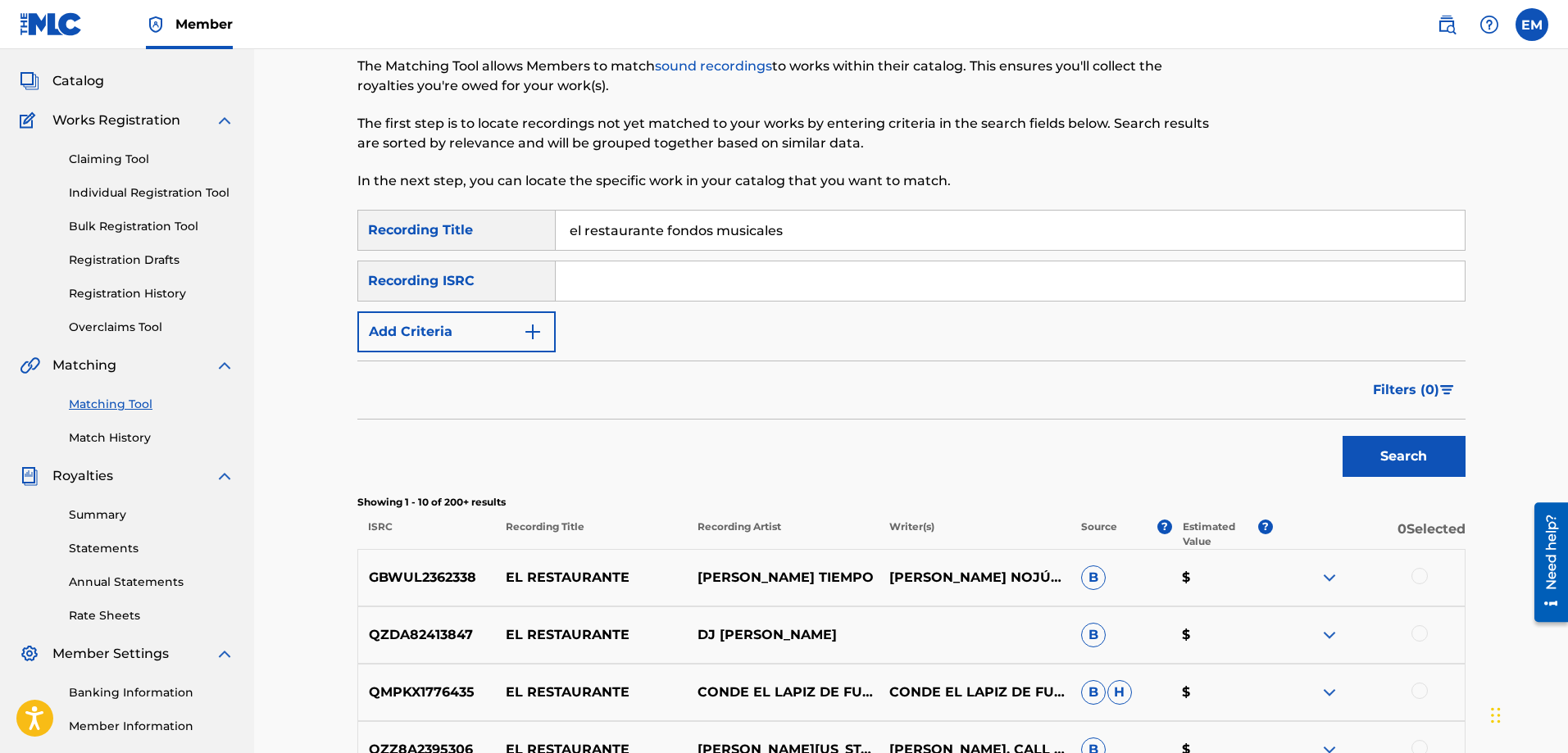
type input "el restaurante fondos musicales"
click at [1343, 436] on button "Search" at bounding box center [1405, 456] width 123 height 41
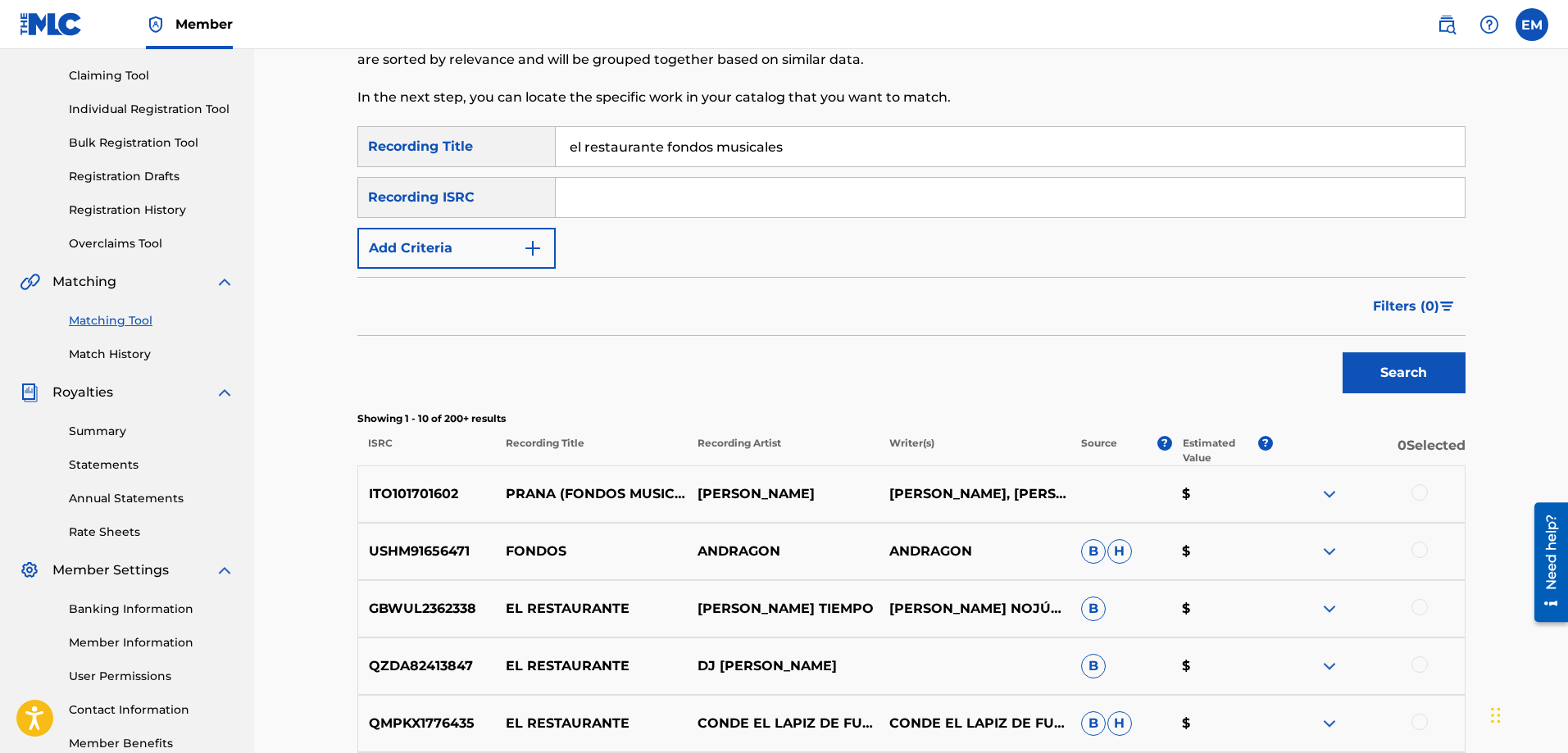
scroll to position [161, 0]
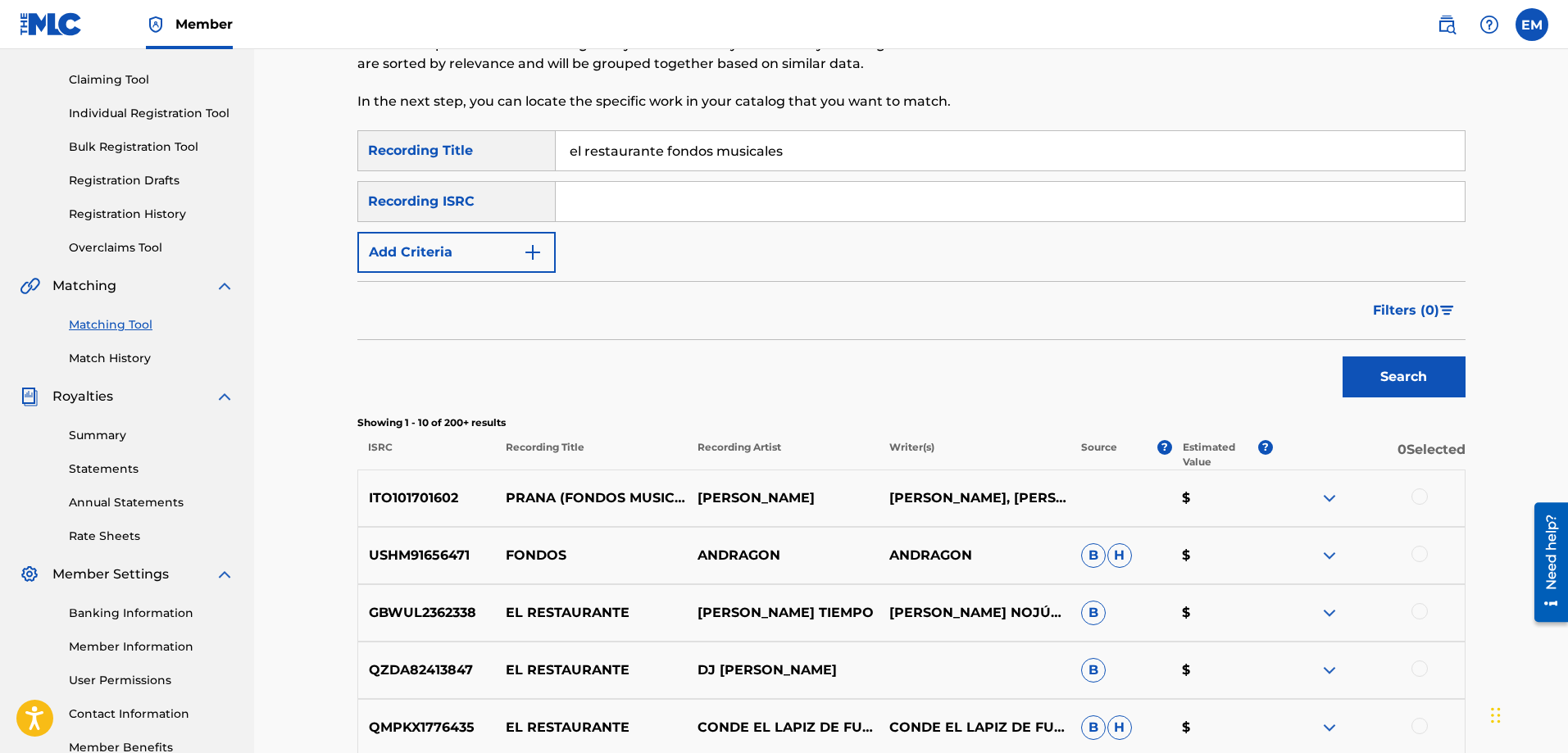
click at [461, 257] on button "Add Criteria" at bounding box center [456, 252] width 198 height 41
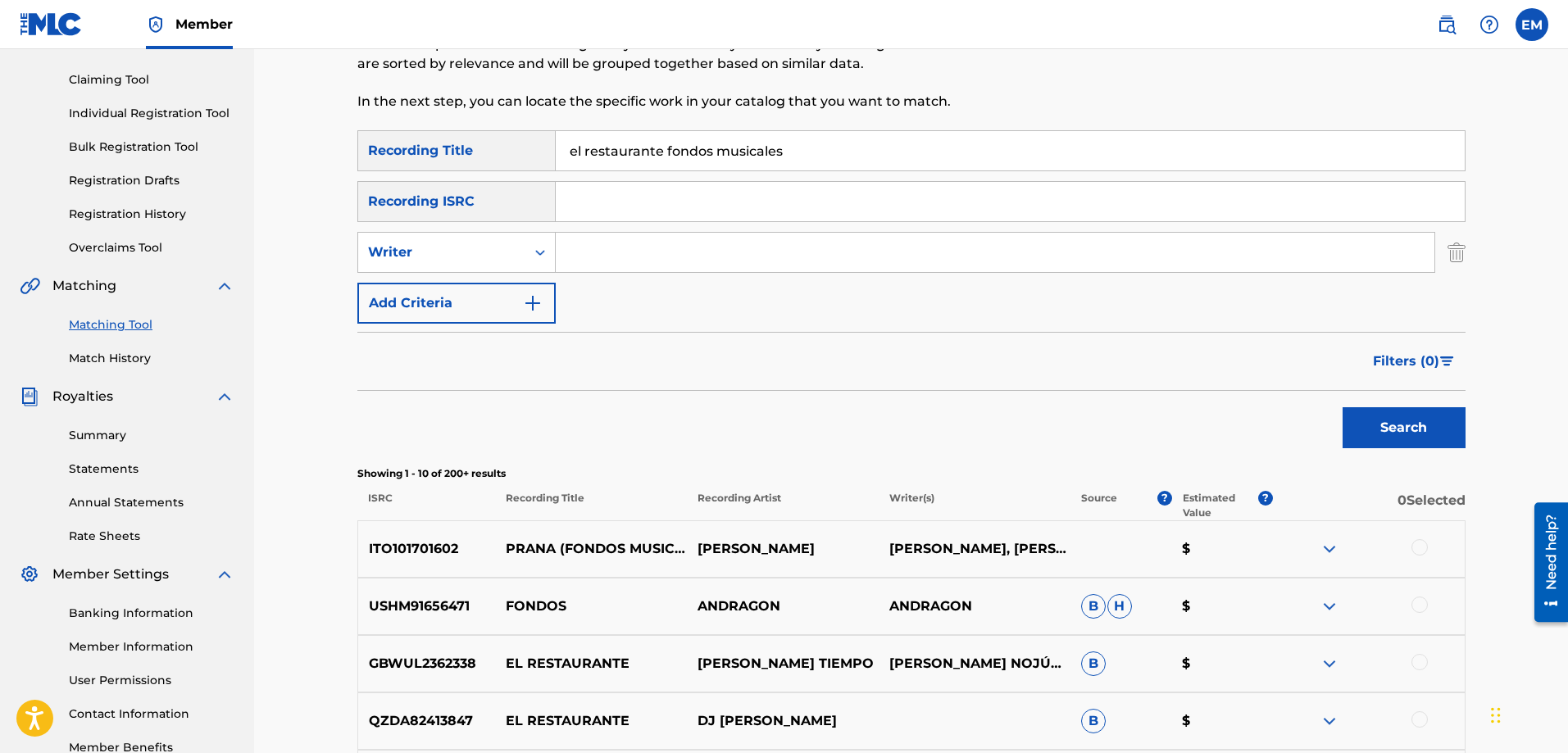
click at [624, 268] on input "Search Form" at bounding box center [996, 252] width 879 height 39
type input "[PERSON_NAME]"
click at [1343, 407] on button "Search" at bounding box center [1405, 428] width 123 height 41
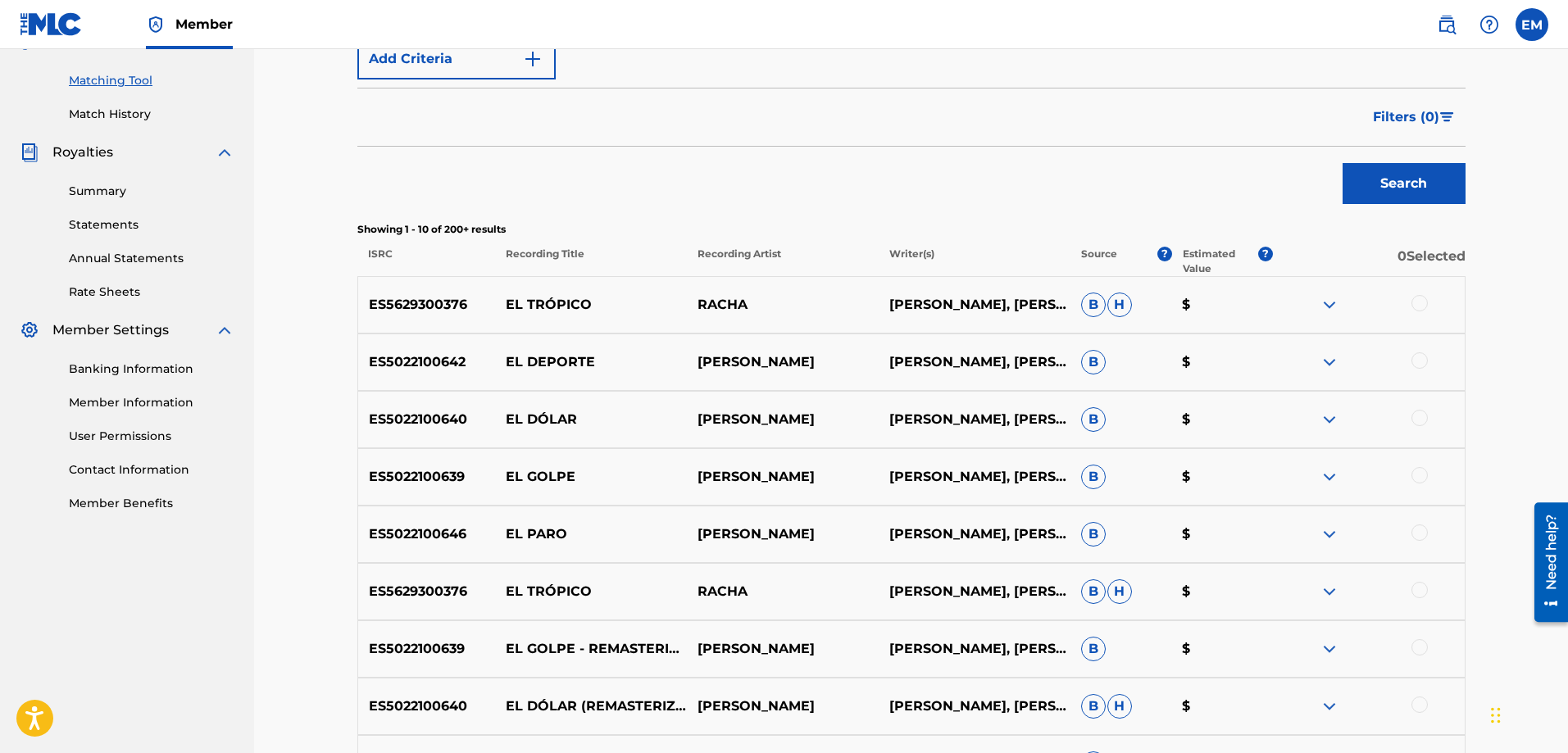
scroll to position [407, 0]
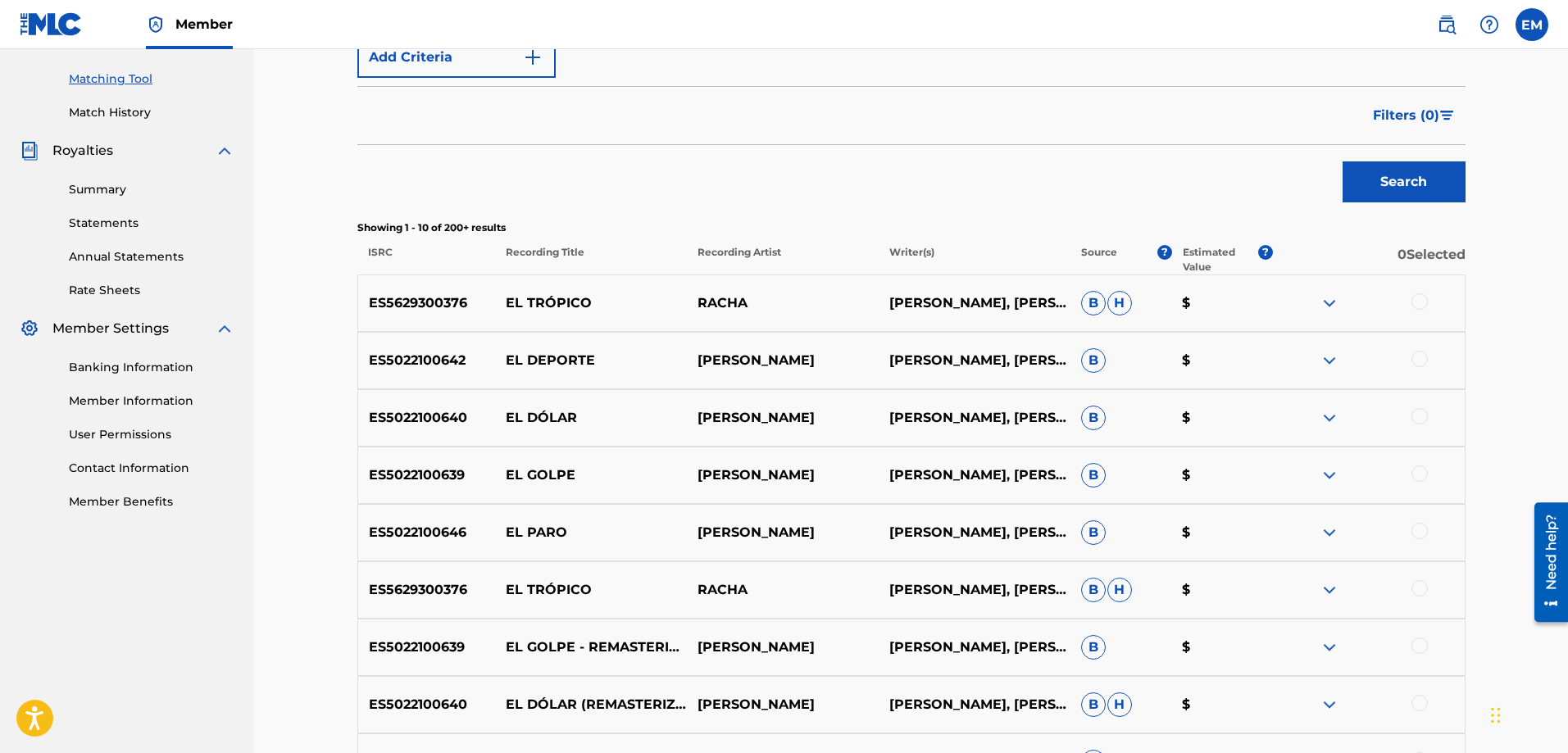
click at [1414, 593] on div at bounding box center [1420, 588] width 17 height 17
click at [1153, 612] on button "Match 1 Group" at bounding box center [1152, 619] width 181 height 41
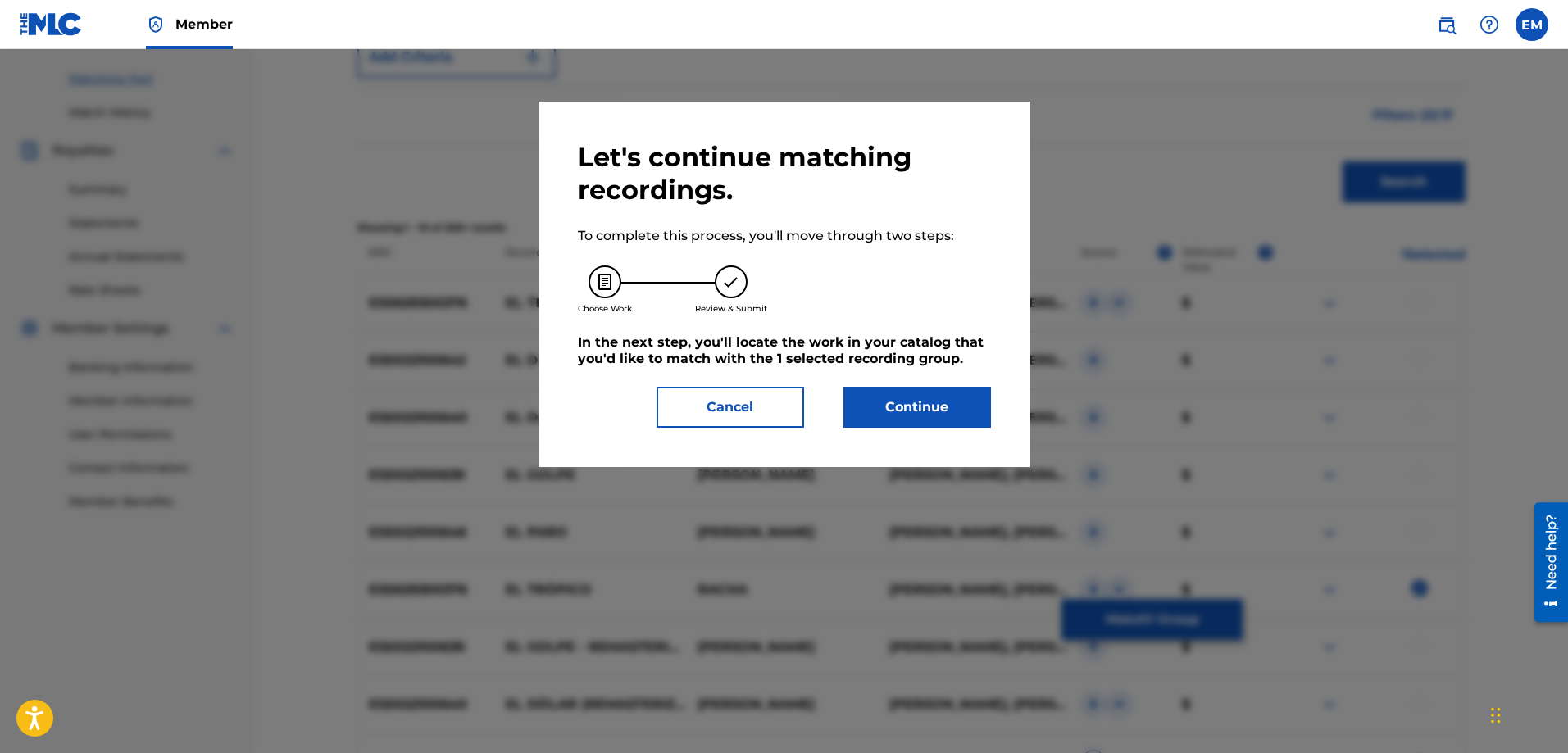
click at [942, 400] on button "Continue" at bounding box center [917, 407] width 148 height 41
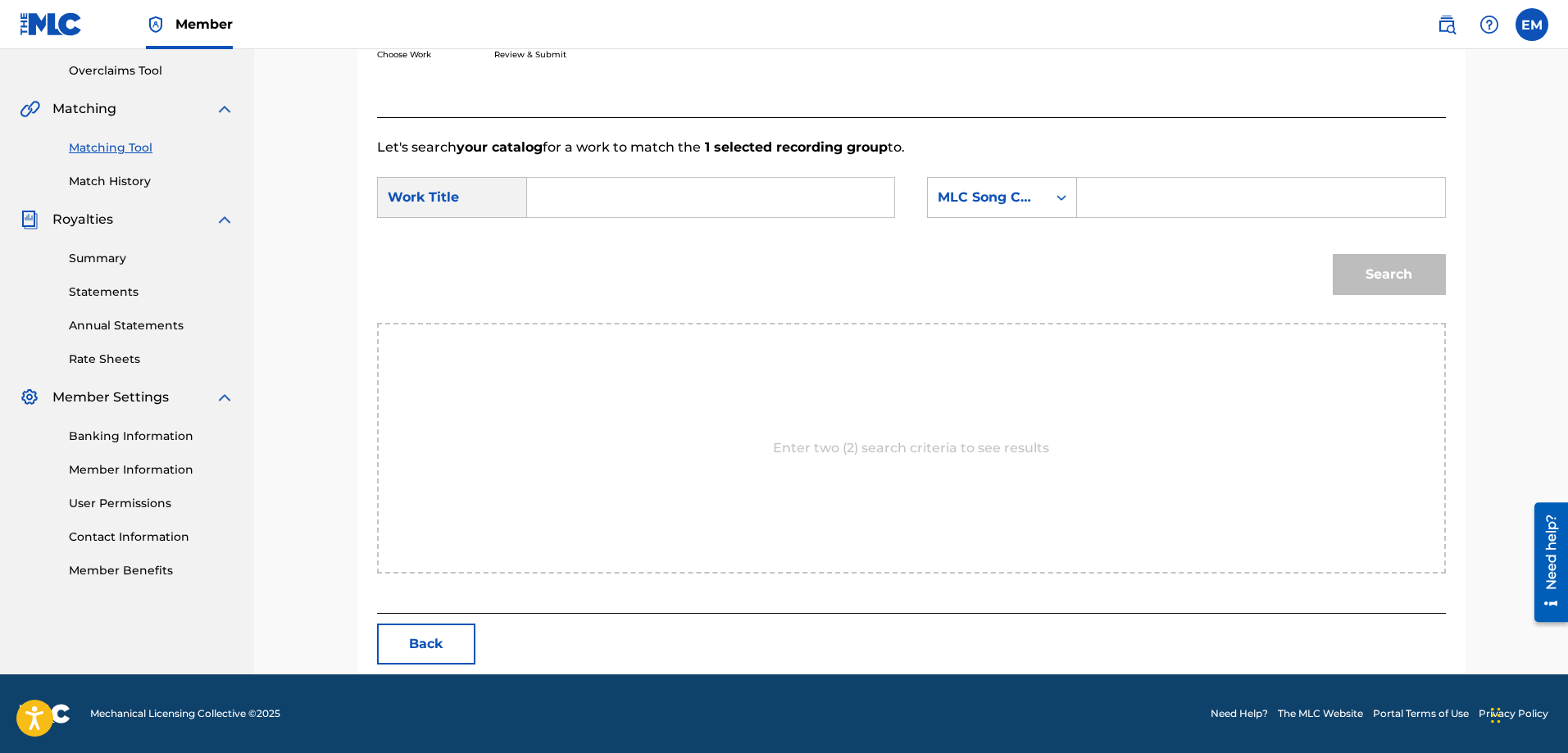
scroll to position [339, 0]
click at [687, 212] on input "Search Form" at bounding box center [710, 197] width 339 height 39
drag, startPoint x: 576, startPoint y: 252, endPoint x: 930, endPoint y: 219, distance: 355.5
click at [582, 248] on span "taurante" at bounding box center [606, 254] width 59 height 16
type input "el restaurante"
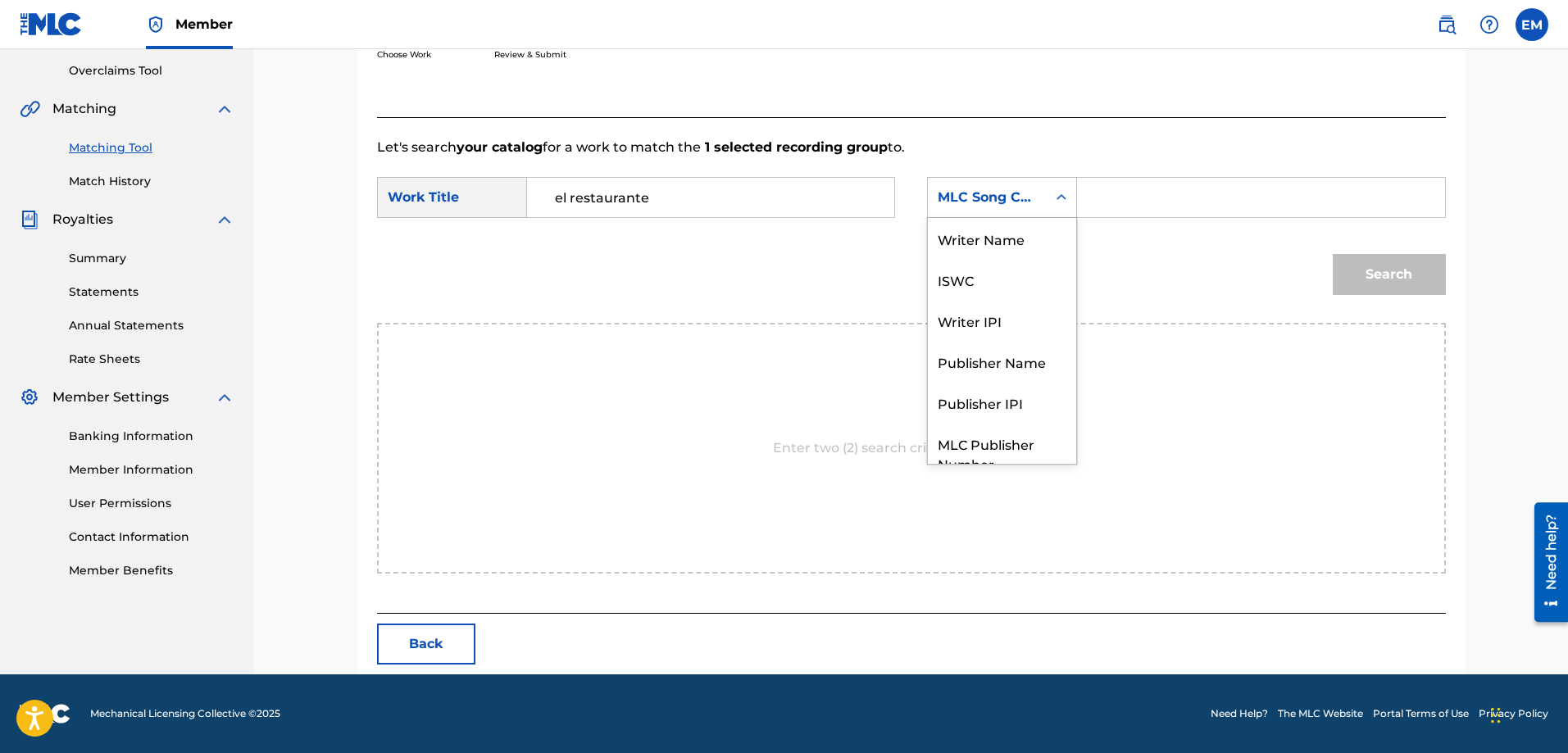
click at [965, 213] on div "MLC Song Code" at bounding box center [1002, 197] width 150 height 41
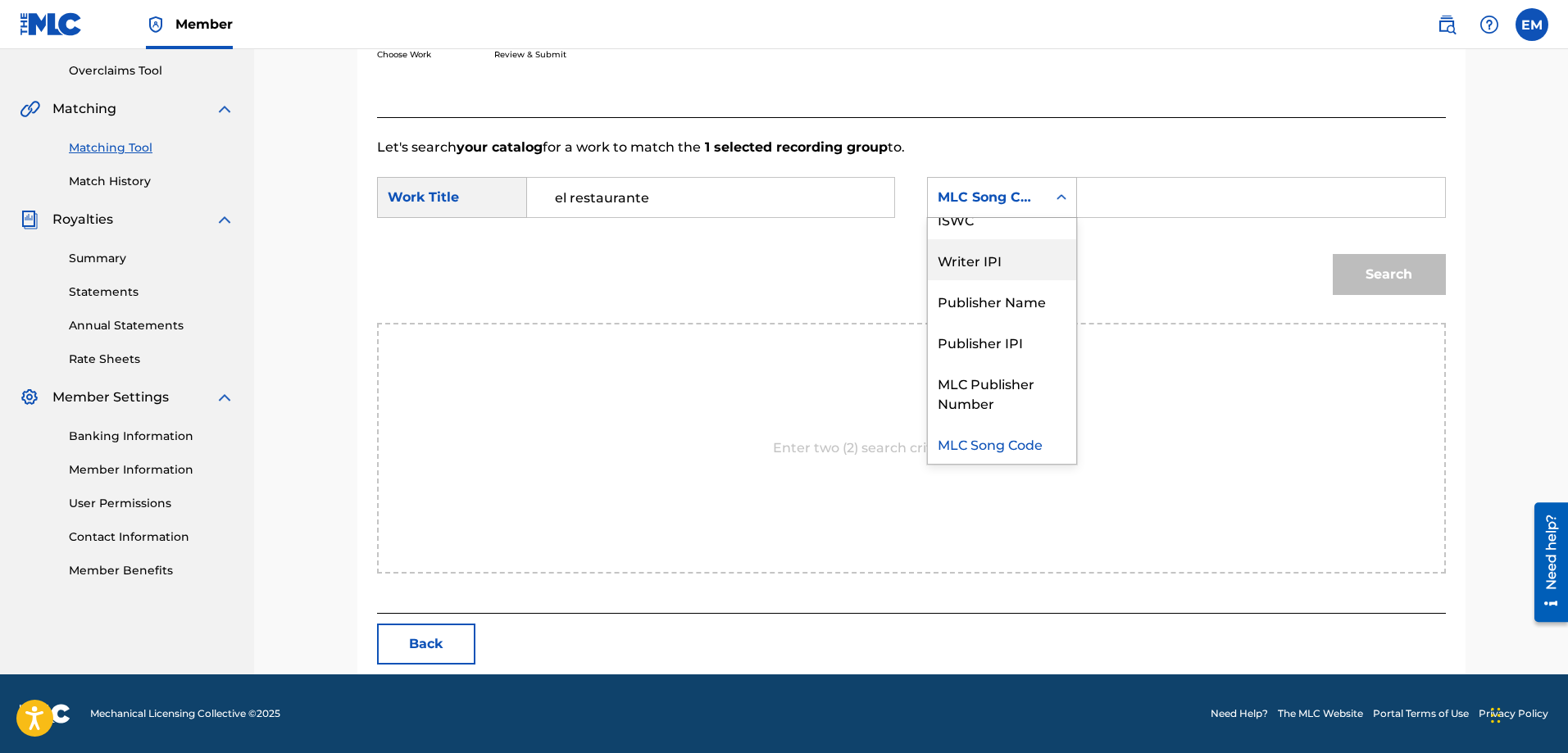
scroll to position [0, 0]
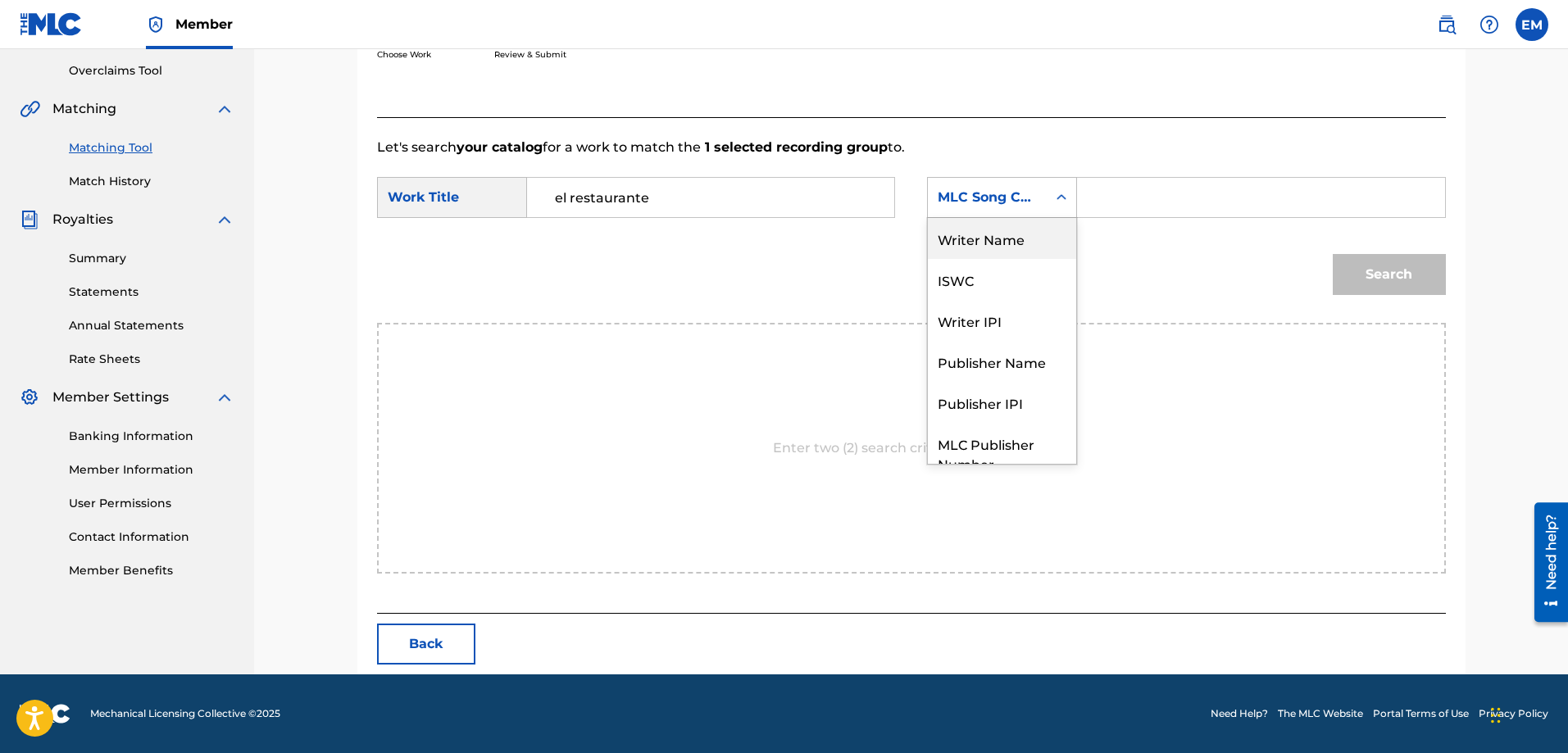
drag, startPoint x: 985, startPoint y: 232, endPoint x: 1039, endPoint y: 219, distance: 55.5
click at [985, 231] on div "Writer Name" at bounding box center [1002, 238] width 148 height 41
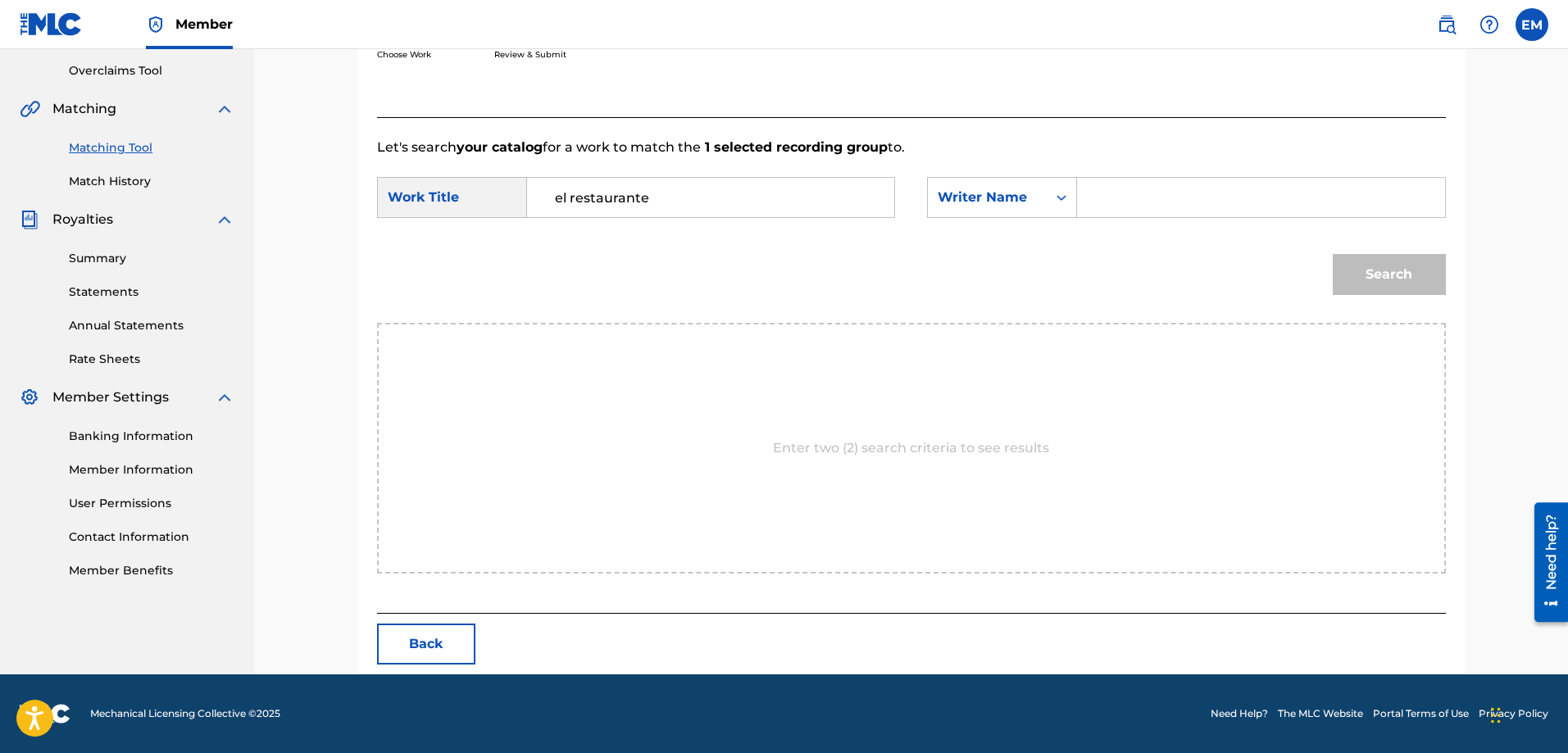
click at [1097, 198] on input "Search Form" at bounding box center [1260, 197] width 339 height 39
paste input "[PERSON_NAME]"
type input "[PERSON_NAME]"
click at [1333, 254] on button "Search" at bounding box center [1389, 274] width 113 height 41
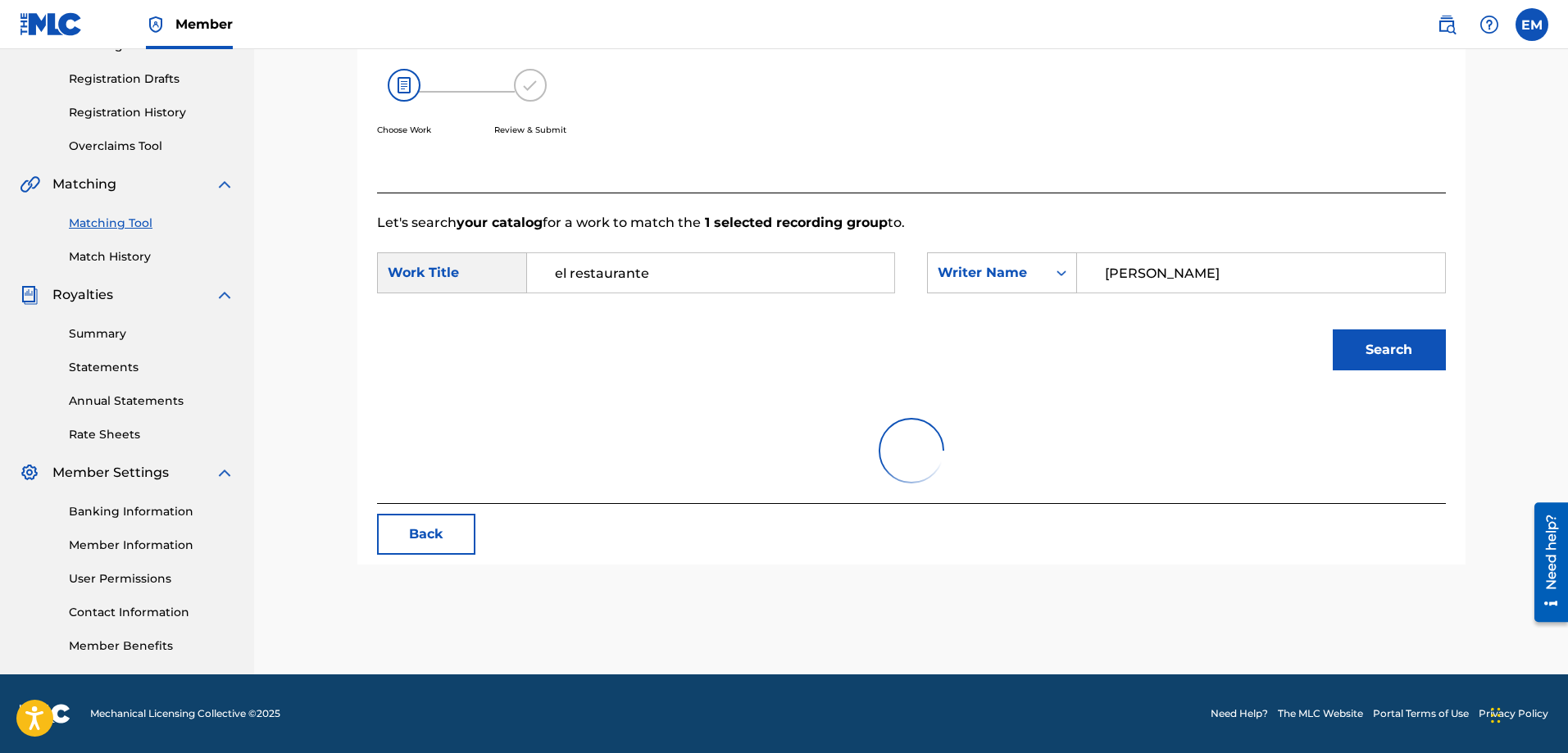
scroll to position [339, 0]
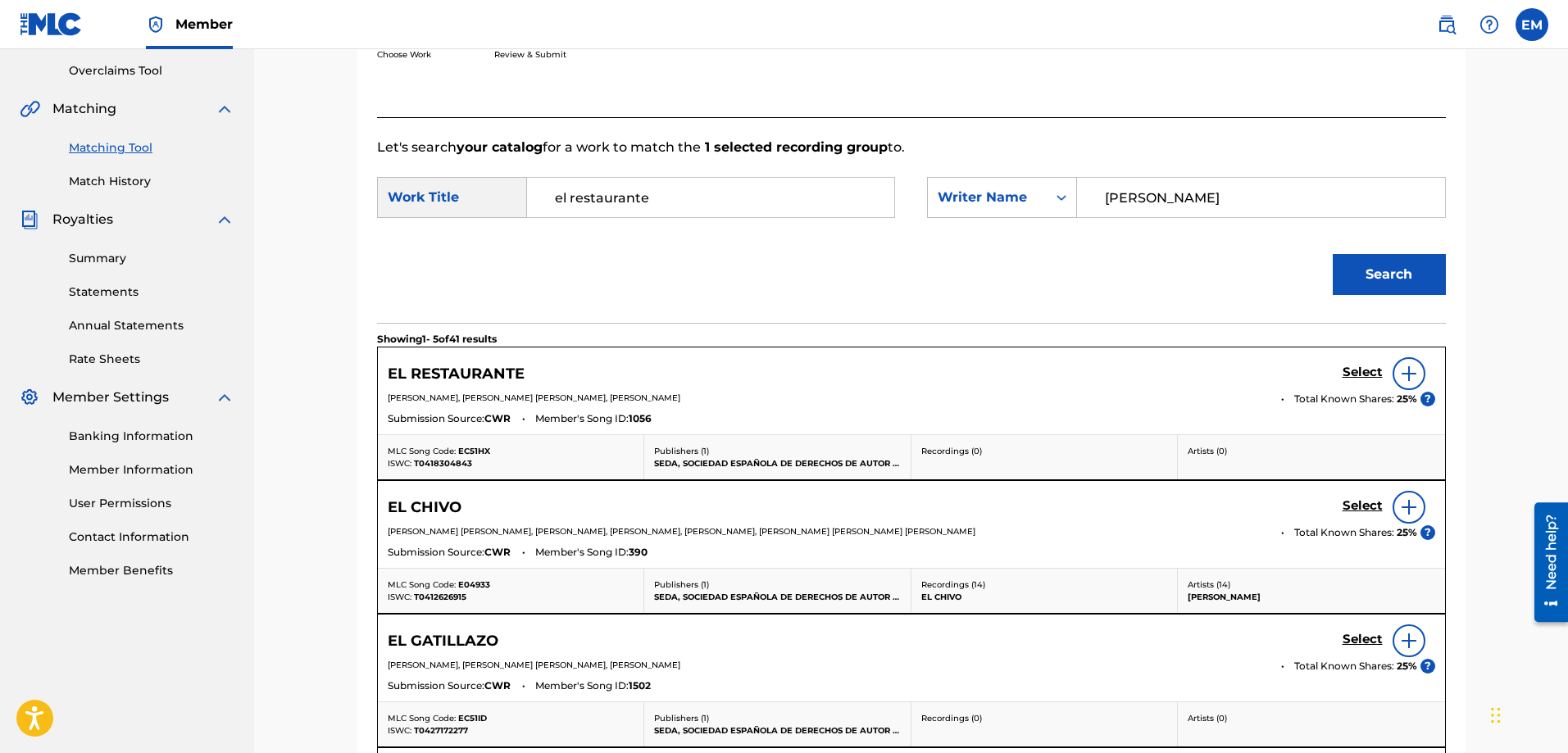
click at [1410, 376] on img at bounding box center [1409, 374] width 20 height 20
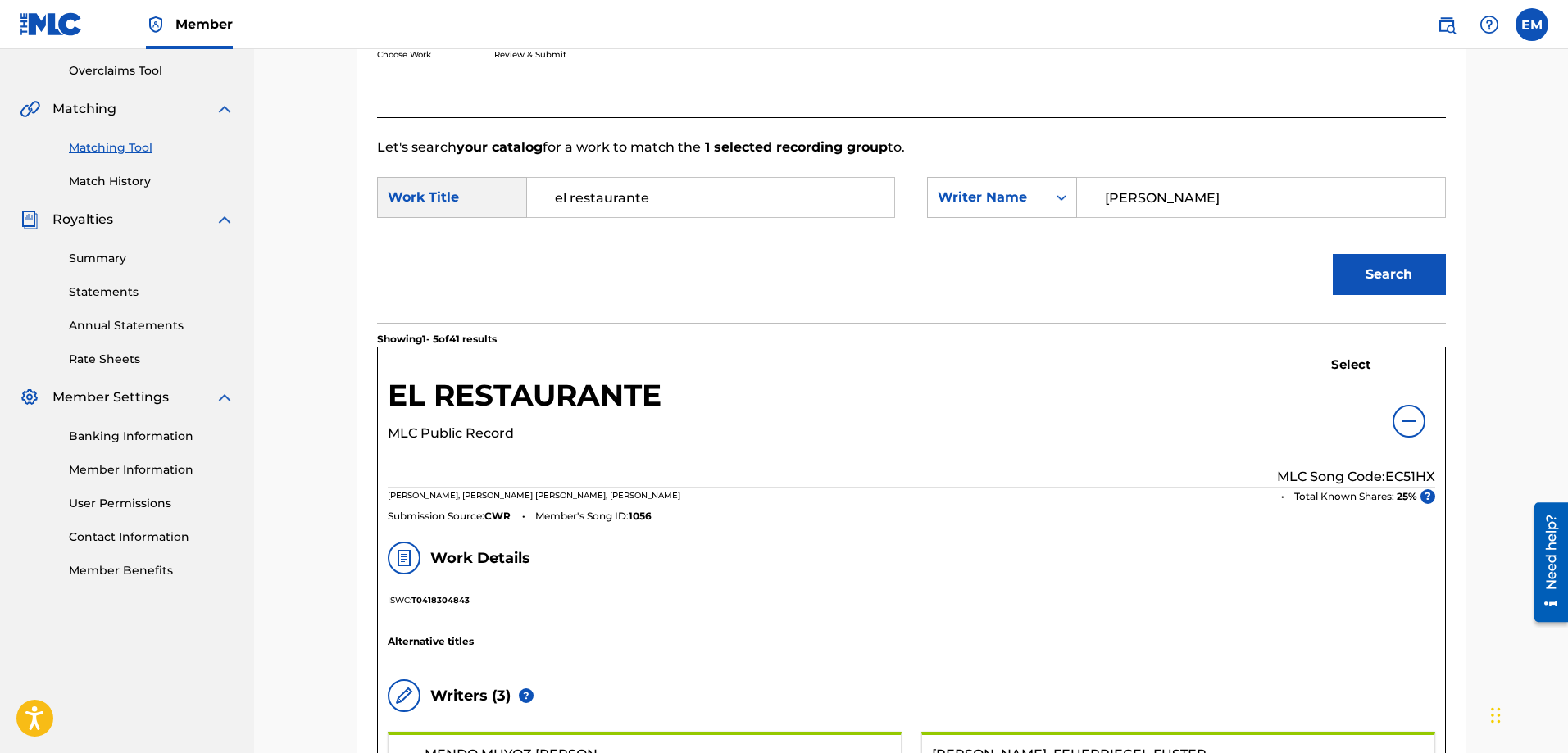
click at [1365, 362] on h5 "Select" at bounding box center [1351, 365] width 40 height 16
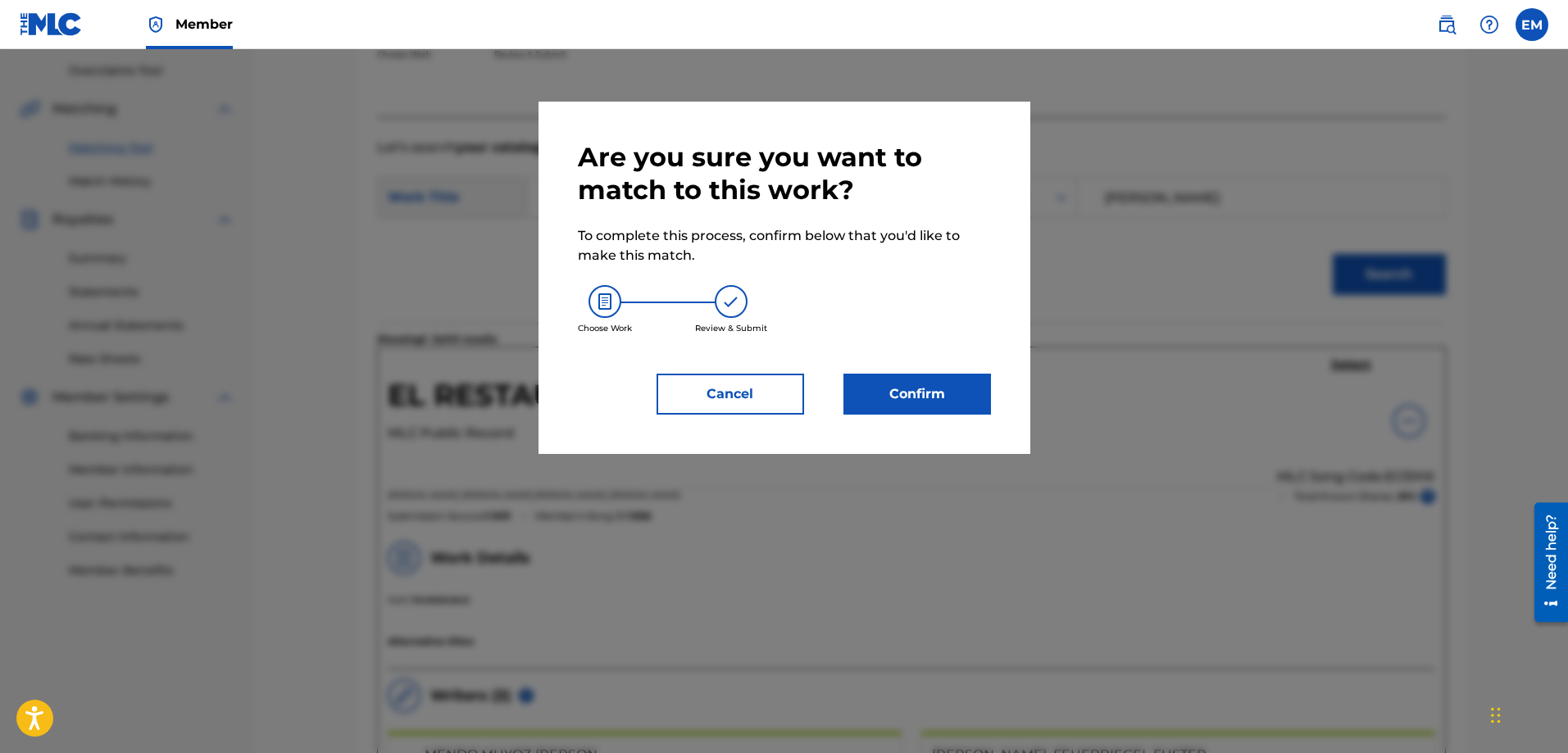
click at [959, 384] on button "Confirm" at bounding box center [917, 395] width 148 height 41
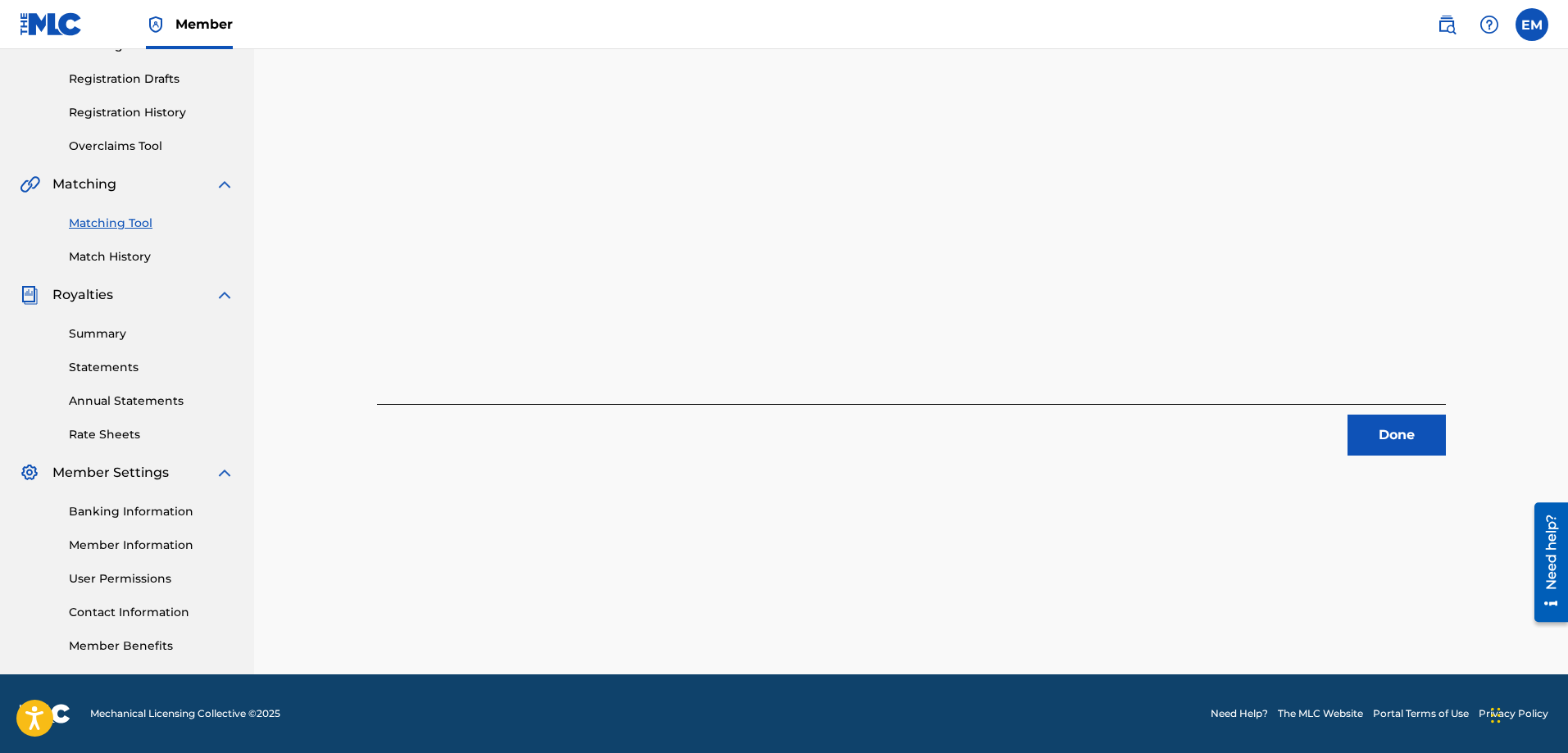
click at [1397, 432] on button "Done" at bounding box center [1397, 436] width 99 height 41
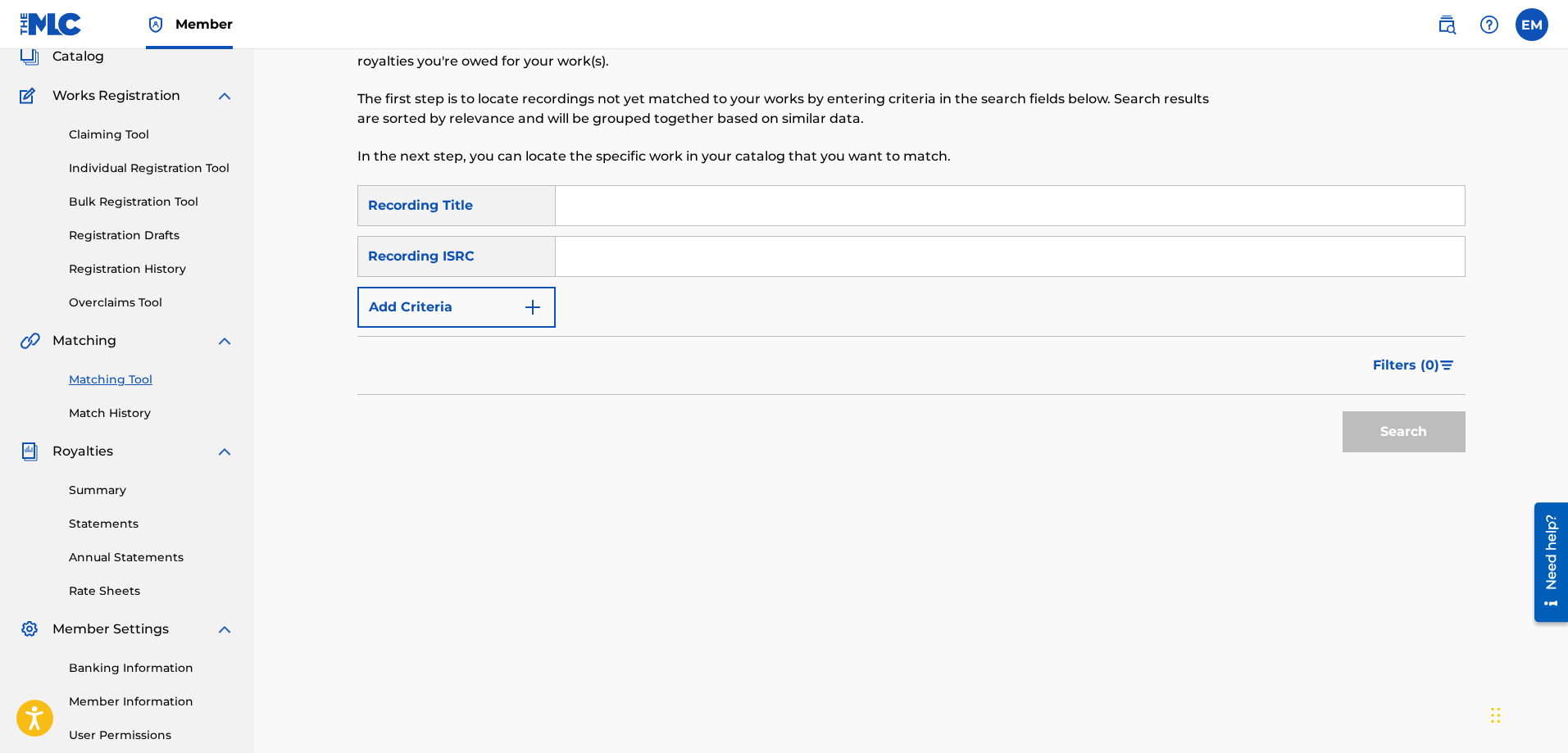
scroll to position [0, 0]
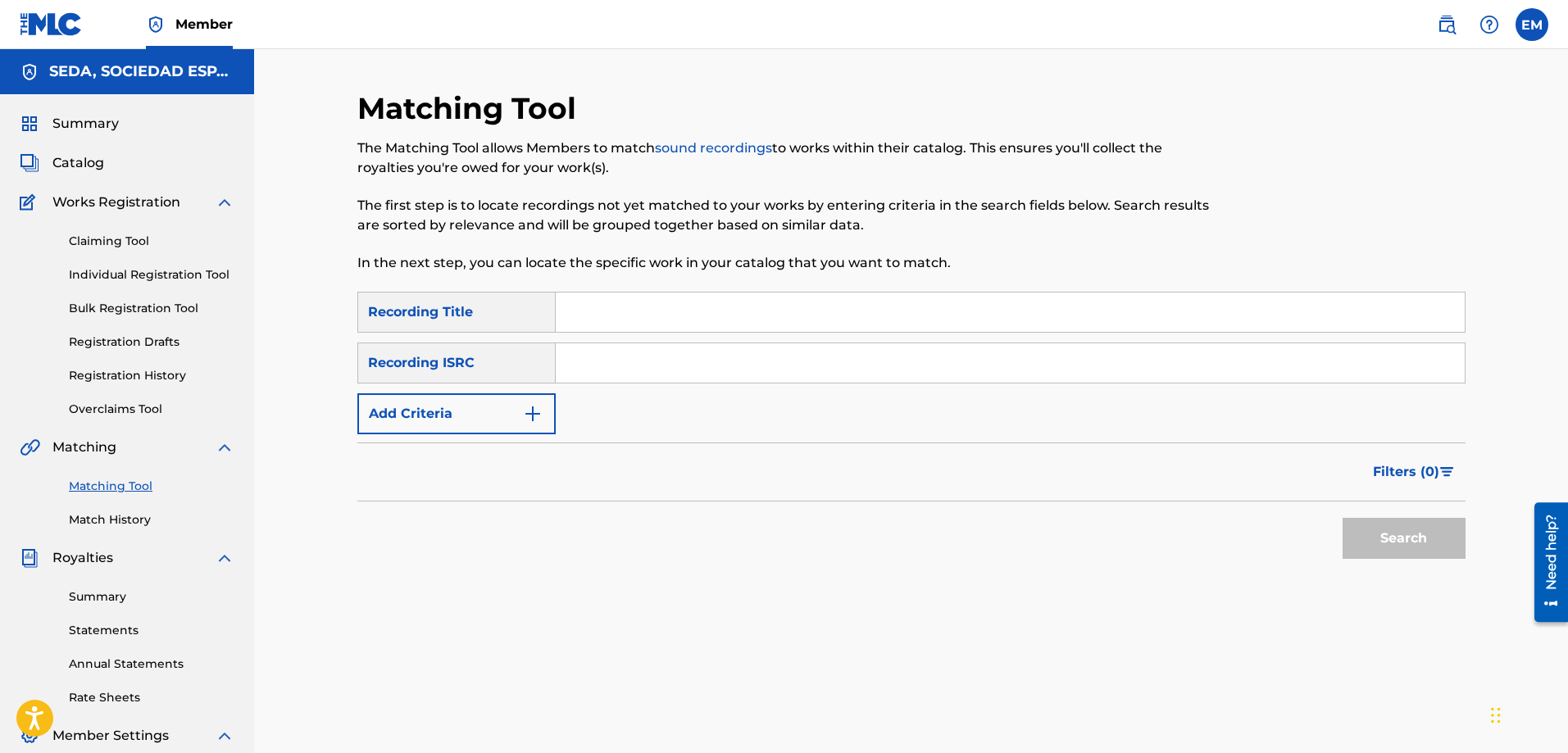
click at [629, 318] on input "Search Form" at bounding box center [1010, 313] width 910 height 39
type input "fondo grunge"
click at [1343, 518] on button "Search" at bounding box center [1405, 538] width 123 height 41
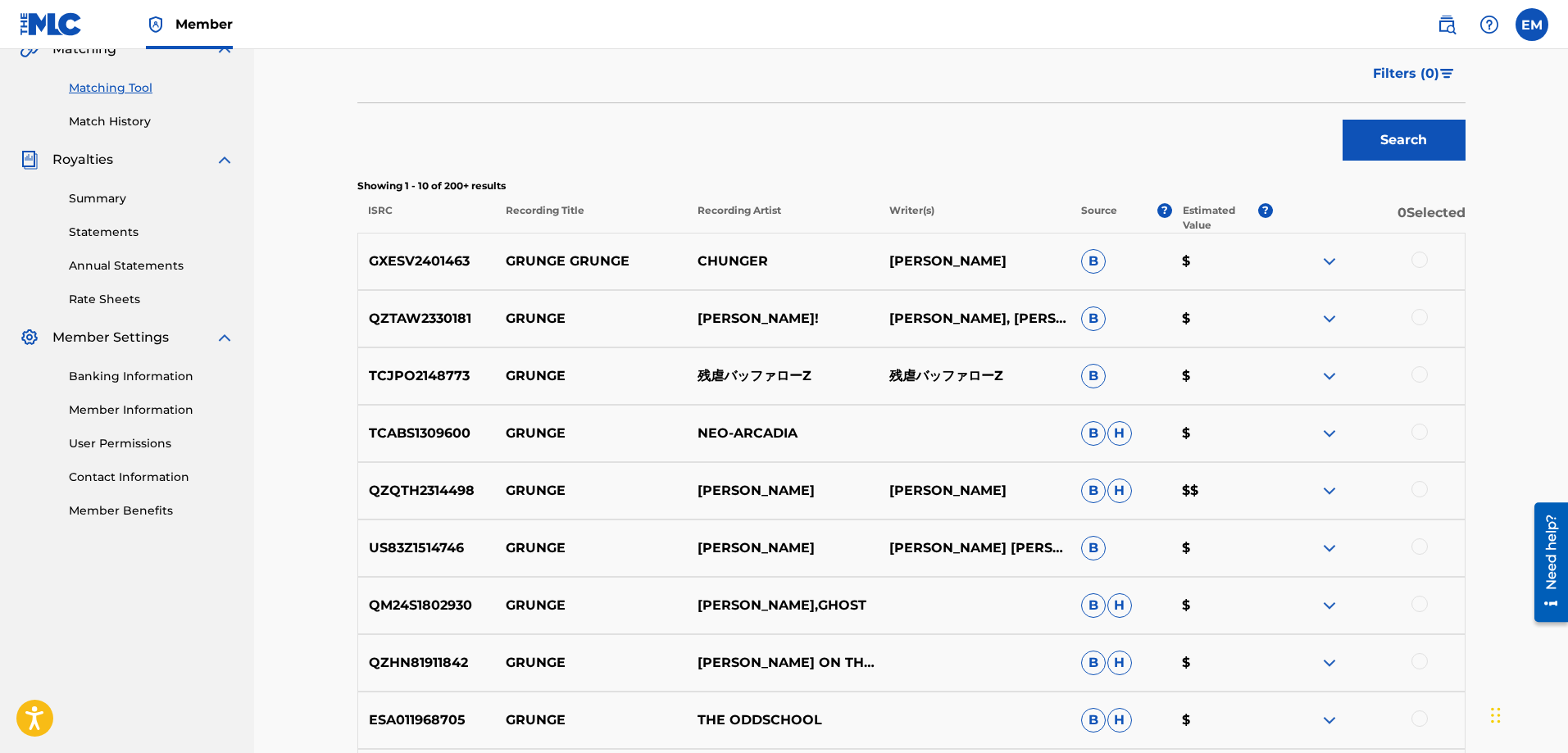
scroll to position [79, 0]
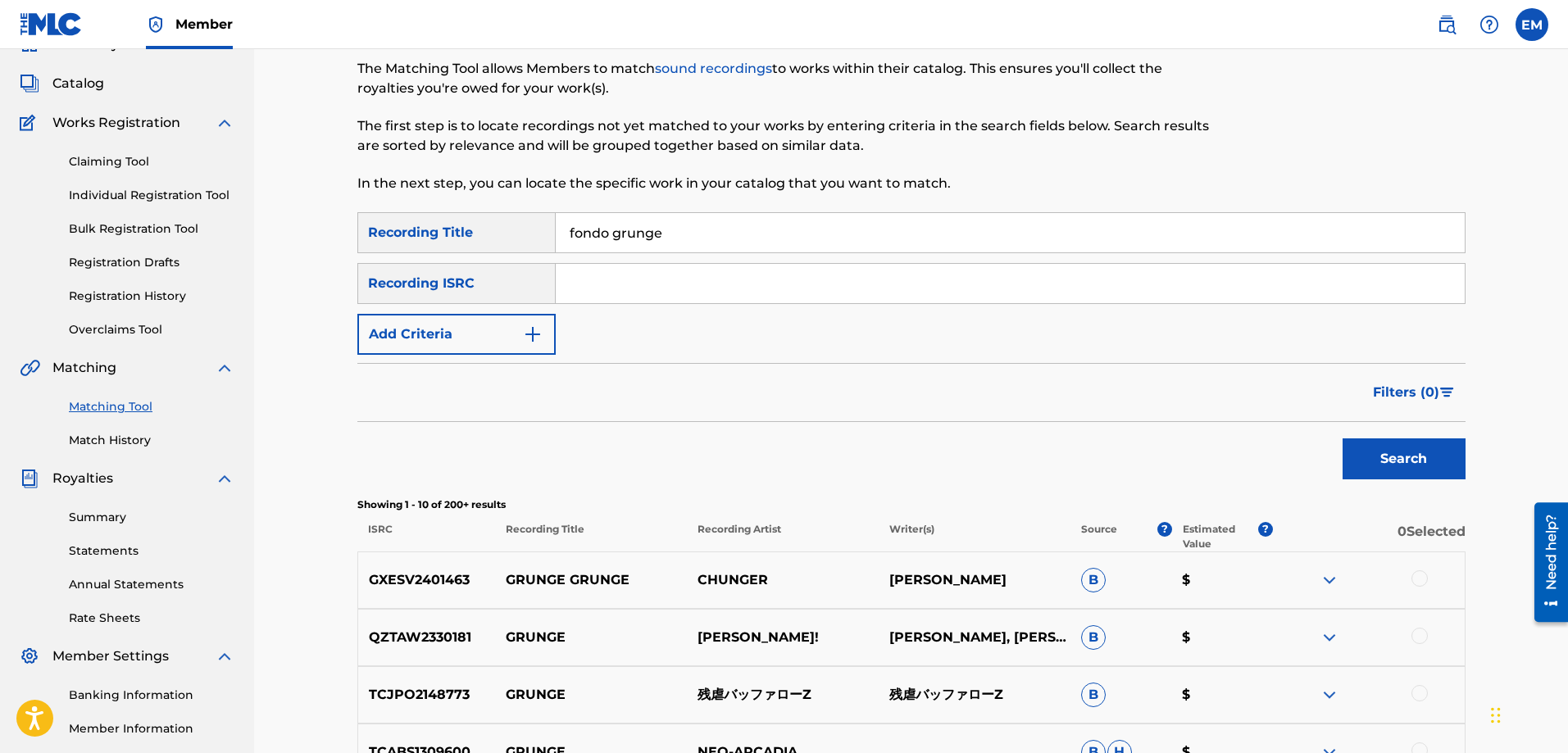
click at [440, 342] on button "Add Criteria" at bounding box center [456, 334] width 198 height 41
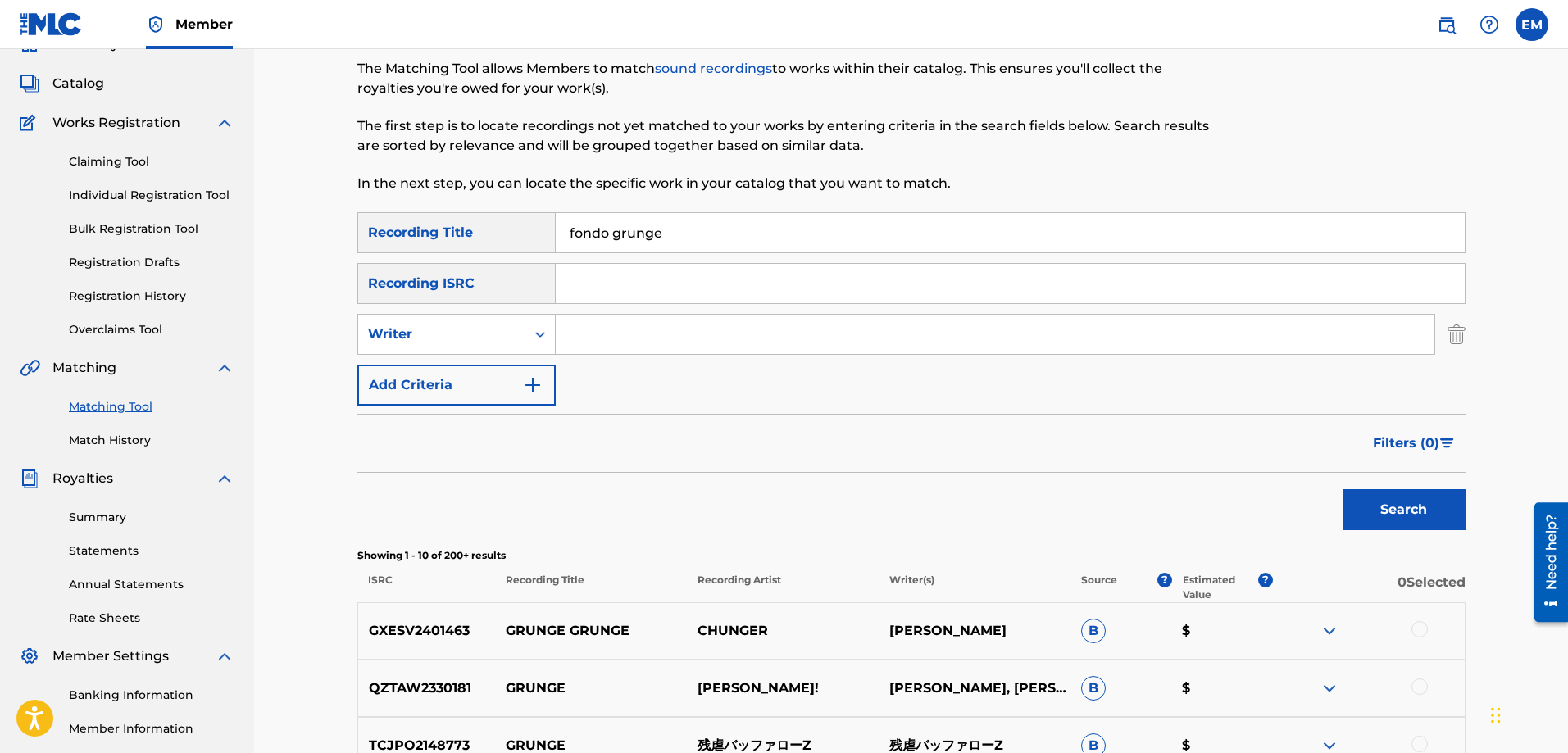
click at [605, 329] on input "Search Form" at bounding box center [996, 334] width 879 height 39
type input "[PERSON_NAME]"
click at [1343, 489] on button "Search" at bounding box center [1405, 510] width 123 height 41
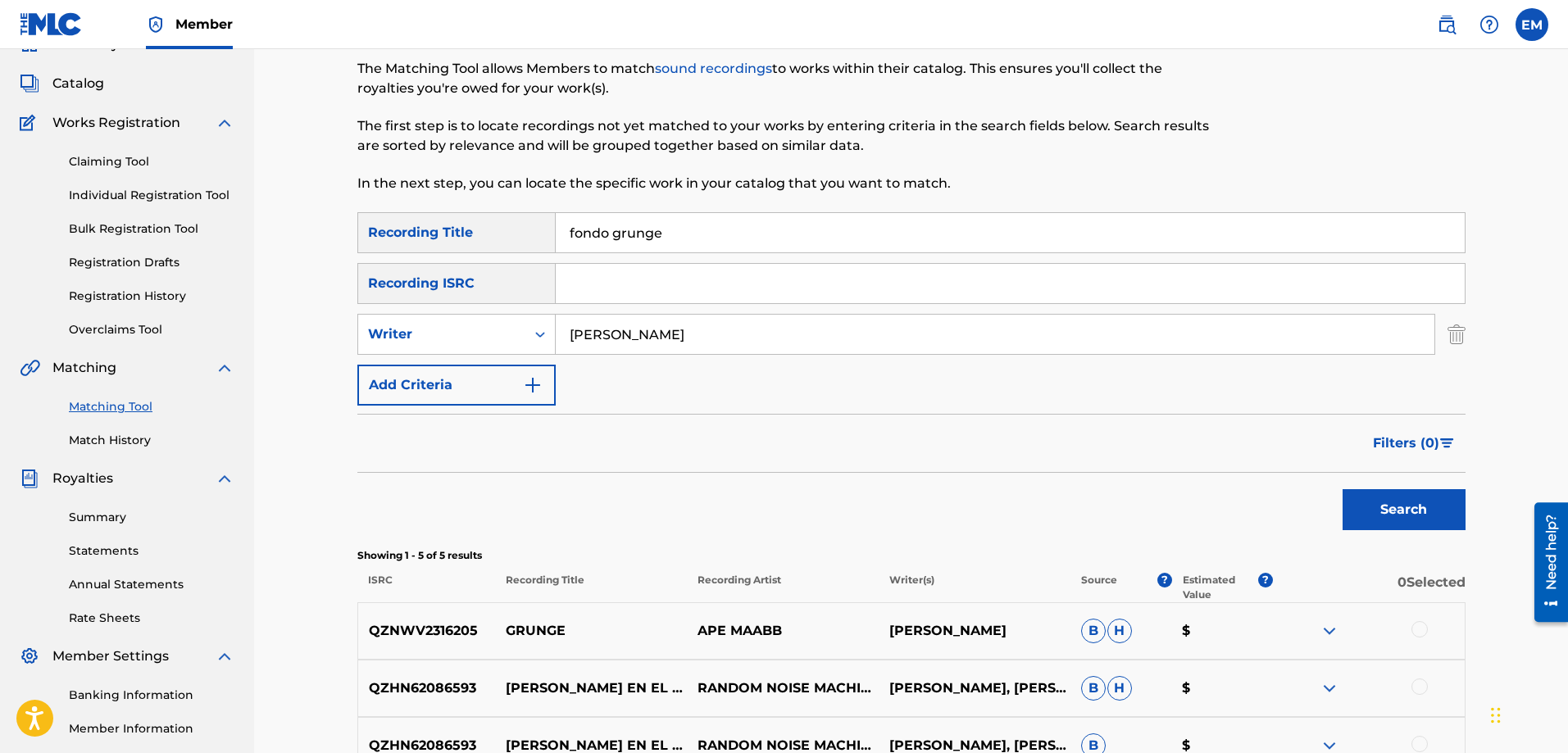
drag, startPoint x: 683, startPoint y: 222, endPoint x: 494, endPoint y: 233, distance: 189.3
click at [494, 233] on div "SearchWithCriteriab1ac4630-cecb-4e2e-83b4-cac262e97a47 Recording Title fondo gr…" at bounding box center [911, 232] width 1109 height 41
click at [1343, 489] on button "Search" at bounding box center [1405, 510] width 123 height 41
type input "fondo grunge"
click at [1343, 489] on button "Search" at bounding box center [1405, 510] width 123 height 41
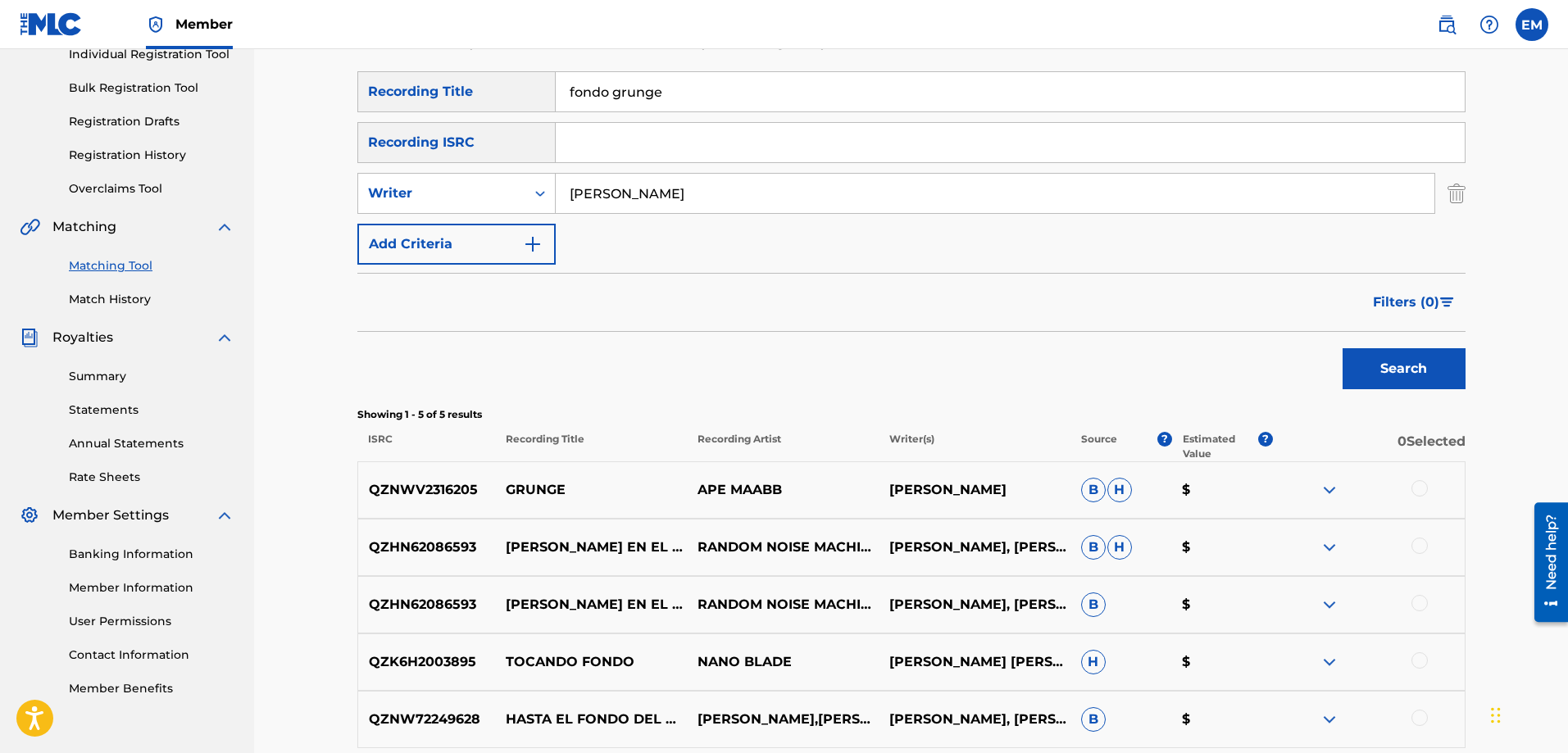
scroll to position [49, 0]
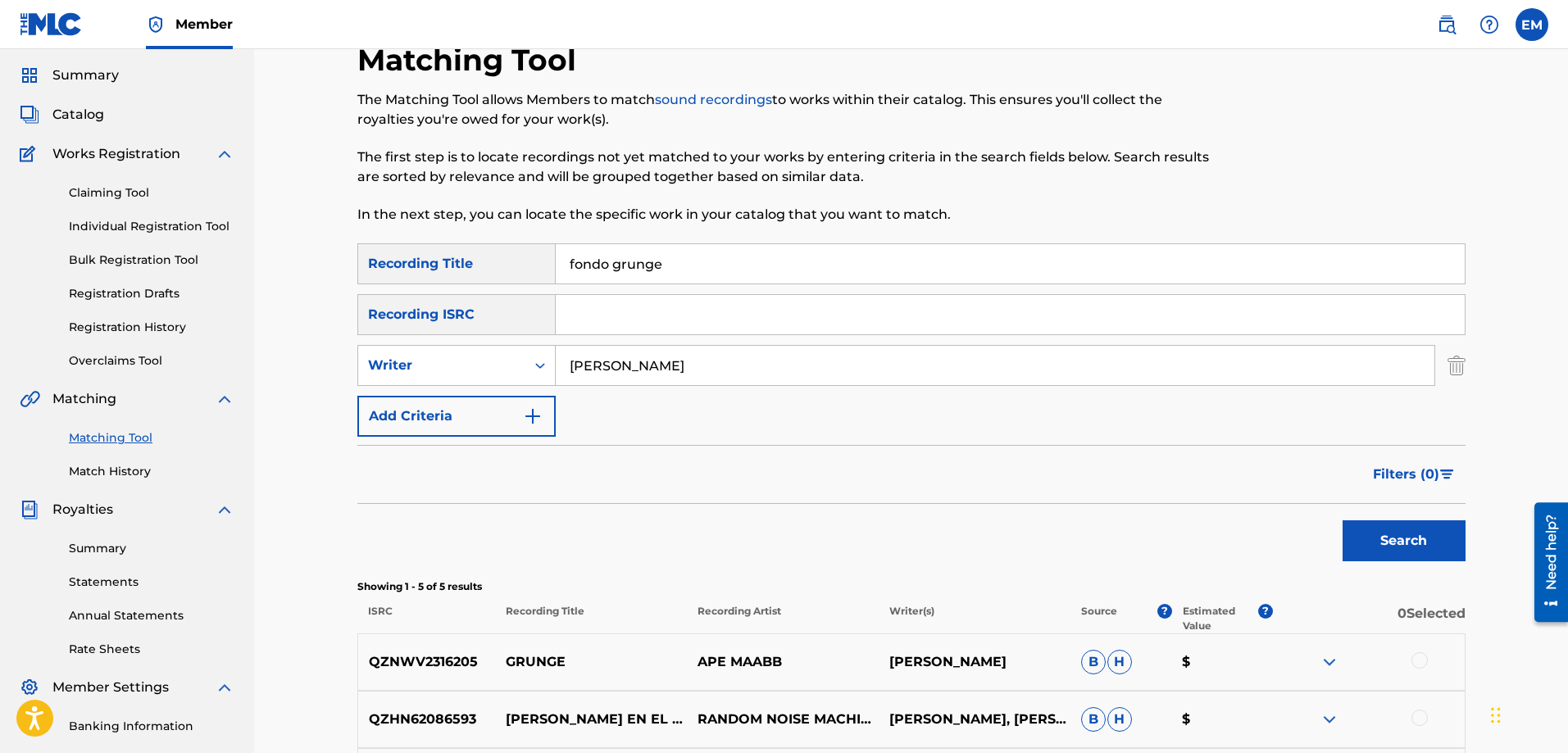
drag, startPoint x: 675, startPoint y: 268, endPoint x: 532, endPoint y: 272, distance: 143.1
click at [537, 271] on div "SearchWithCriteriab1ac4630-cecb-4e2e-83b4-cac262e97a47 Recording Title fondo gr…" at bounding box center [911, 264] width 1109 height 41
click at [1343, 521] on button "Search" at bounding box center [1405, 541] width 123 height 41
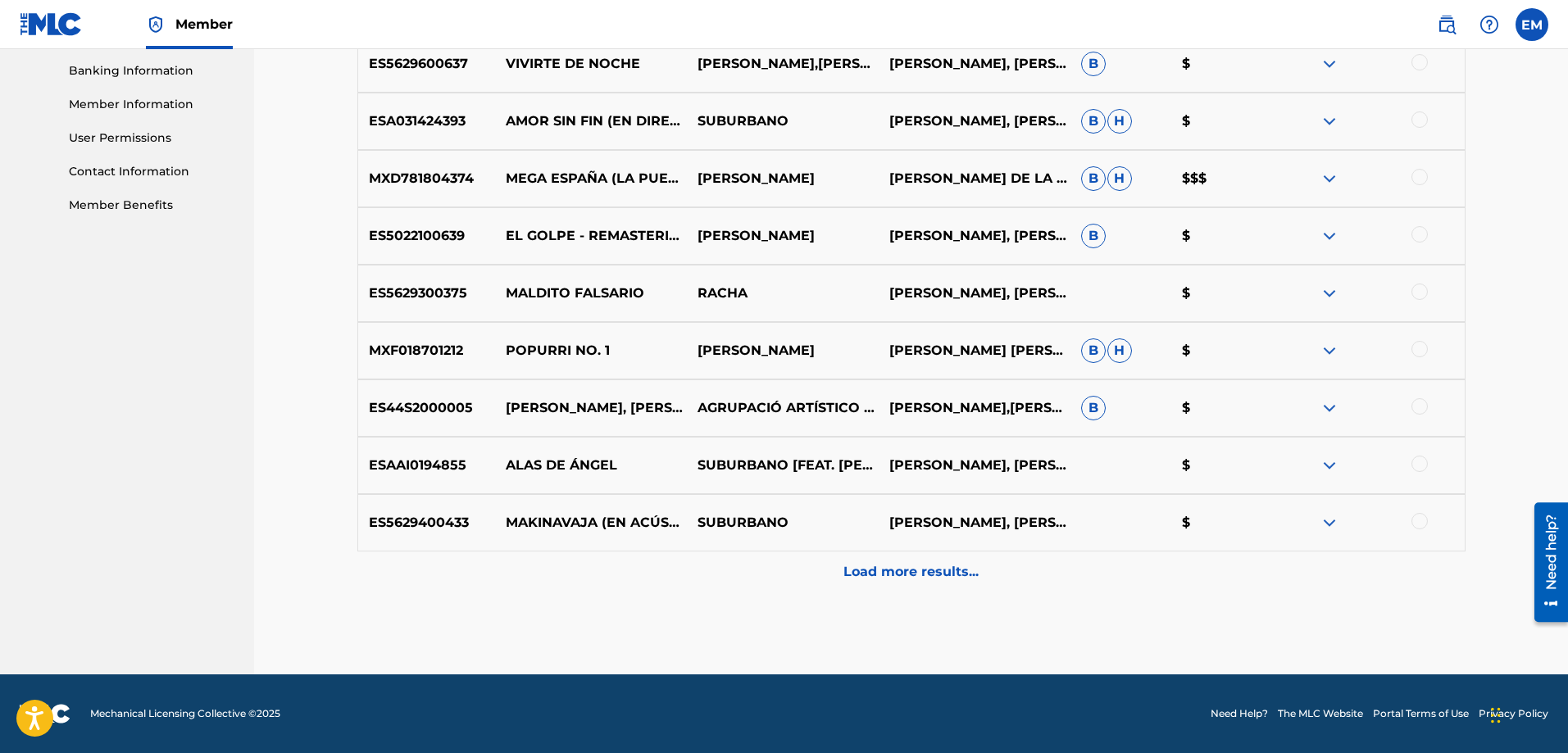
click at [949, 572] on p "Load more results..." at bounding box center [911, 572] width 135 height 20
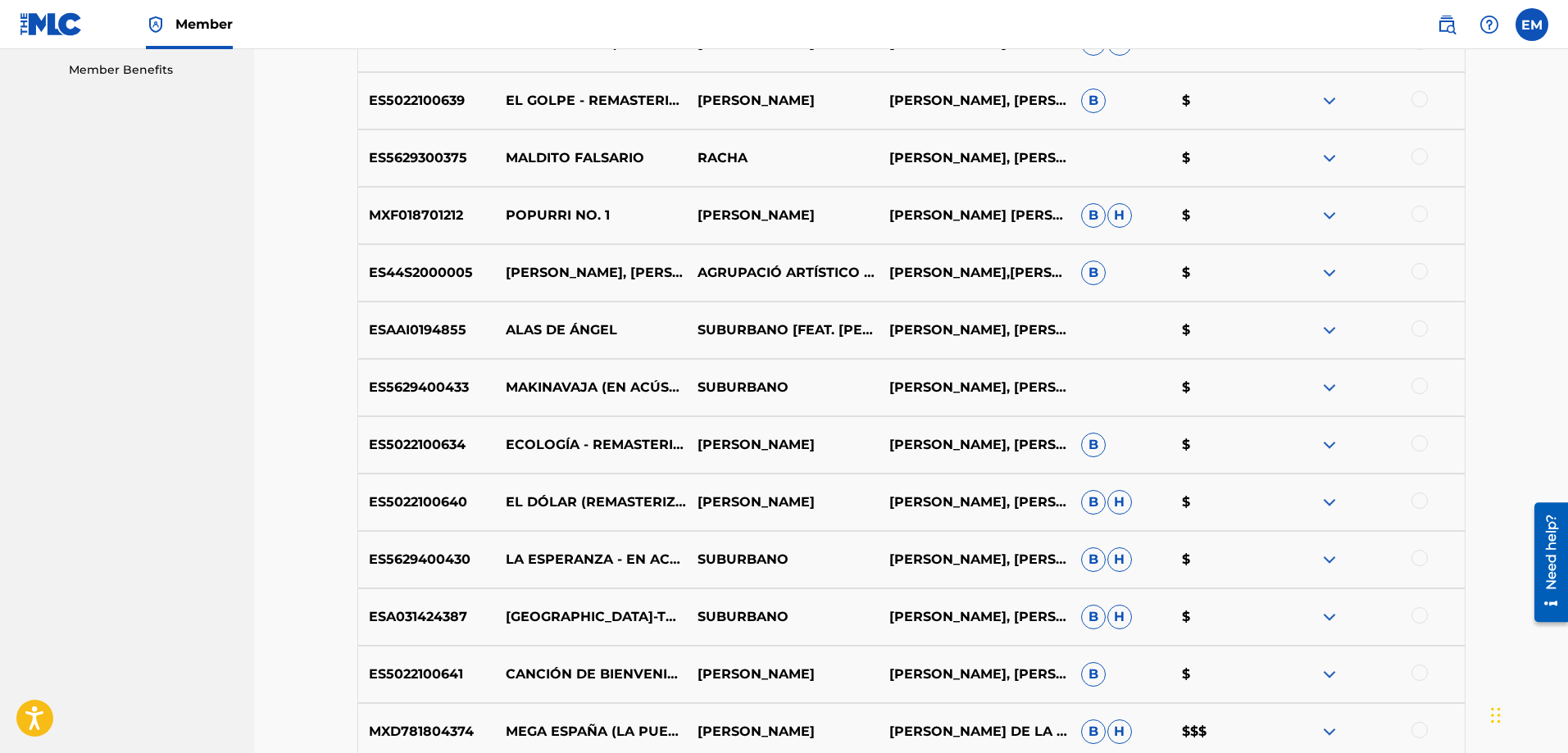
scroll to position [1277, 0]
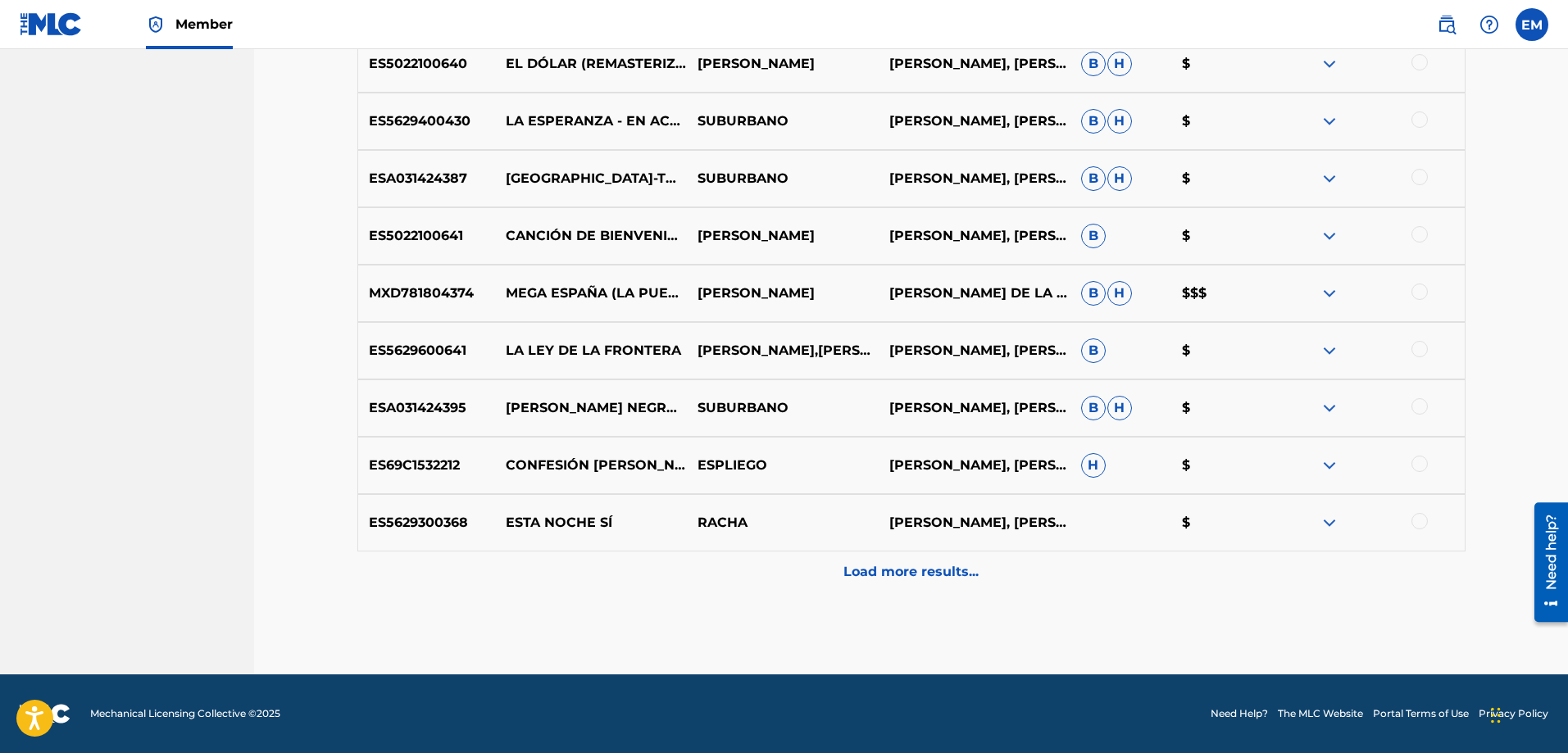
click at [889, 570] on p "Load more results..." at bounding box center [911, 572] width 135 height 20
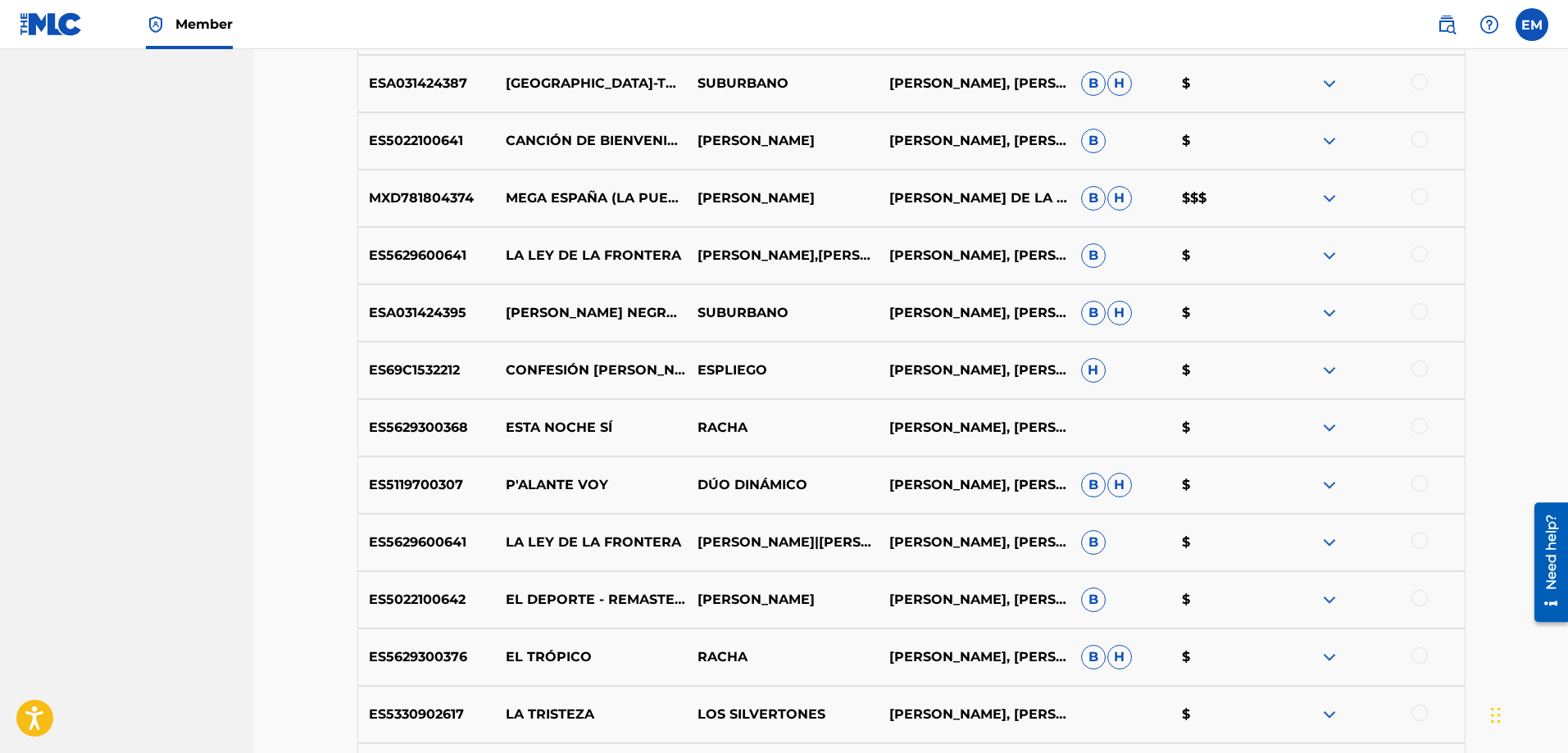
scroll to position [1524, 0]
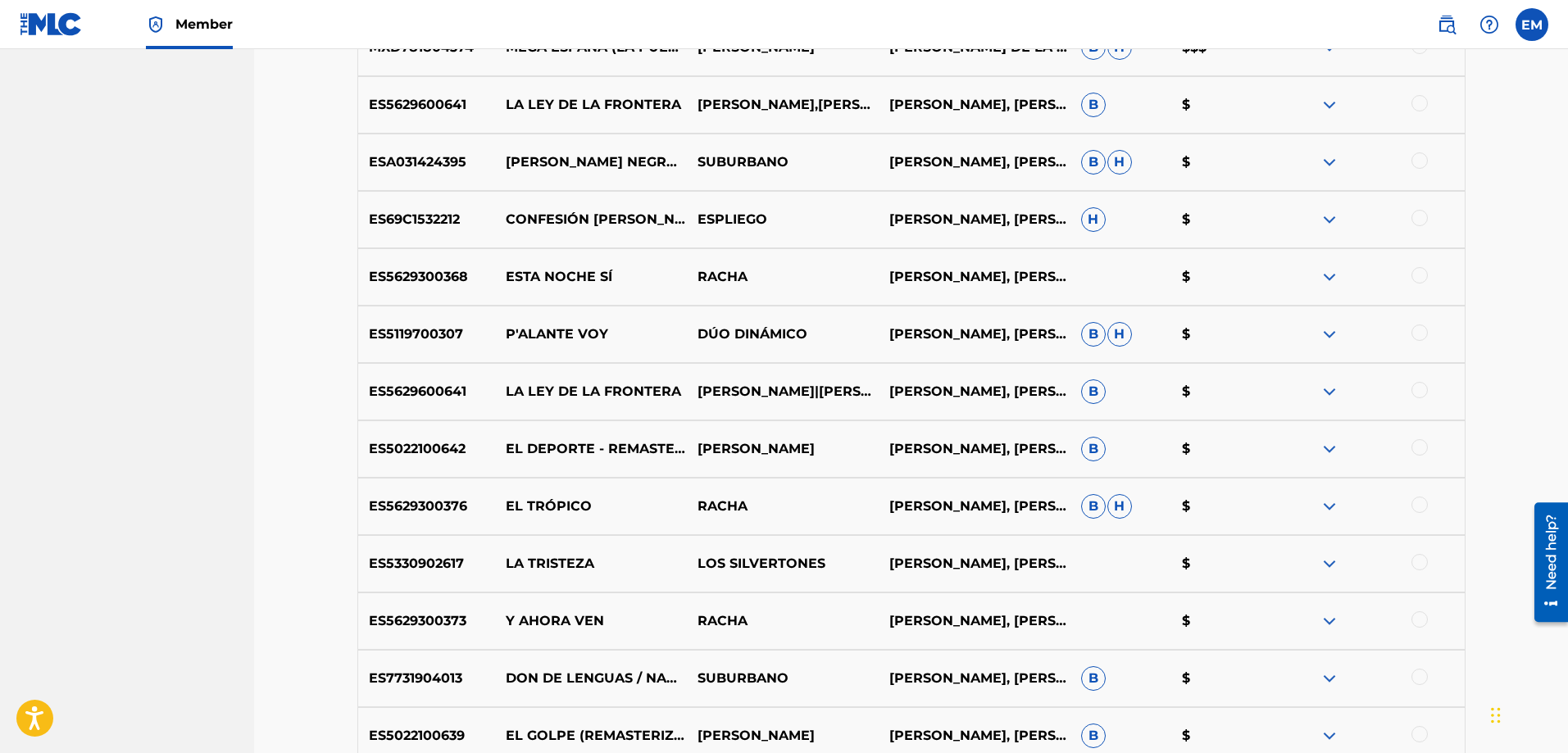
click at [1419, 393] on div at bounding box center [1420, 390] width 17 height 17
click at [1123, 629] on button "Match 1 Group" at bounding box center [1152, 619] width 181 height 41
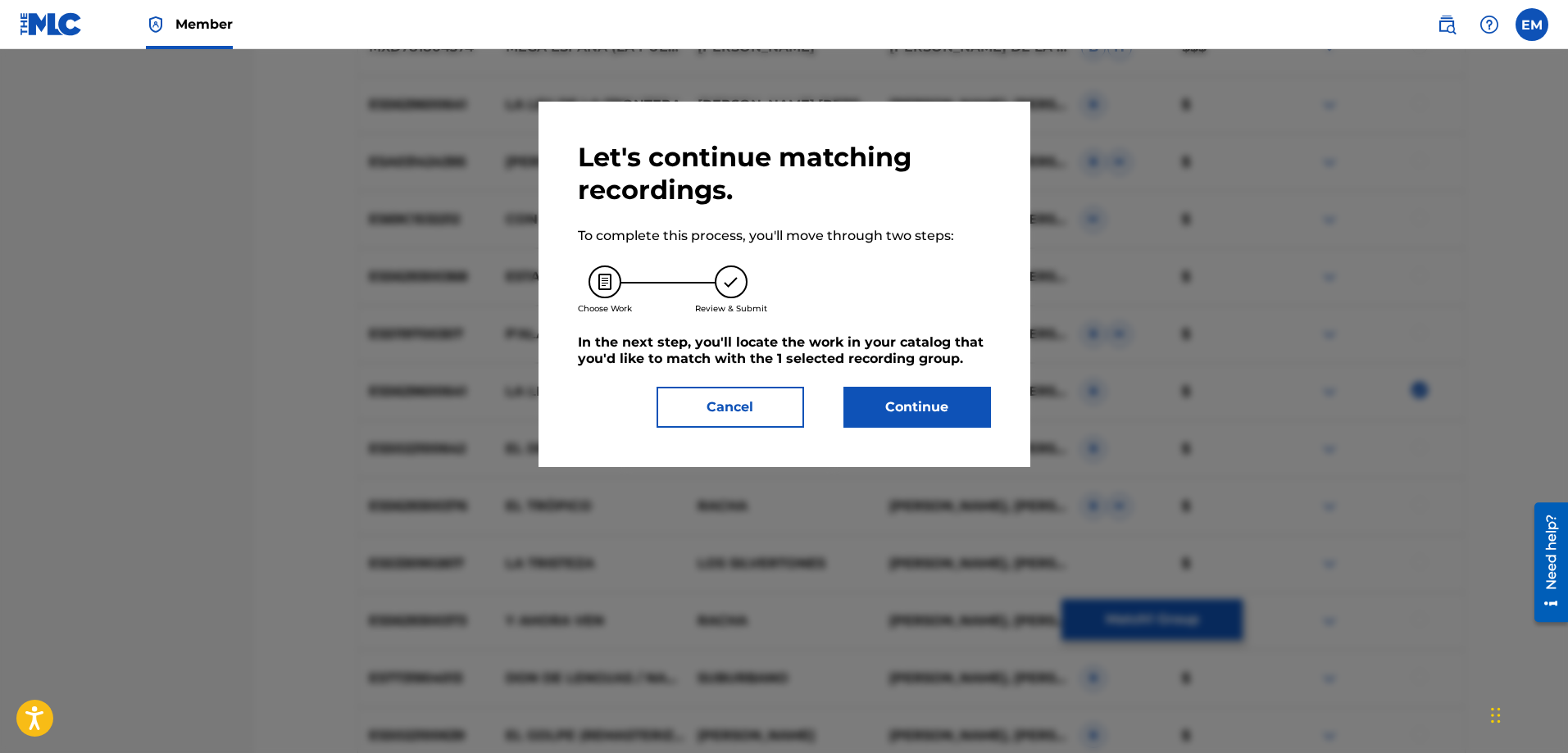
click at [881, 411] on button "Continue" at bounding box center [917, 407] width 148 height 41
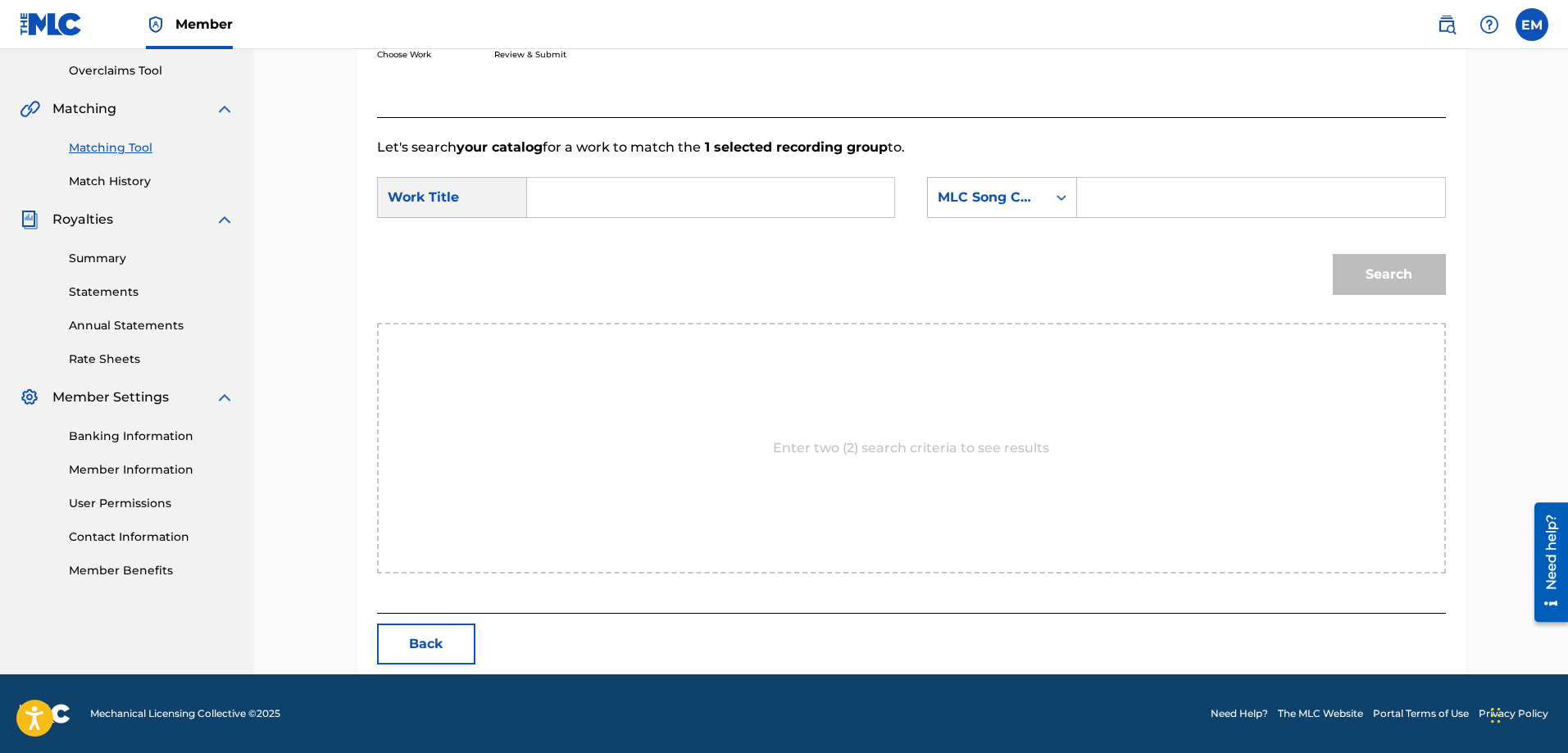
click at [646, 199] on input "Search Form" at bounding box center [710, 197] width 339 height 39
type input "fondo gruge"
click at [1032, 206] on div "MLC Song Code" at bounding box center [988, 197] width 119 height 31
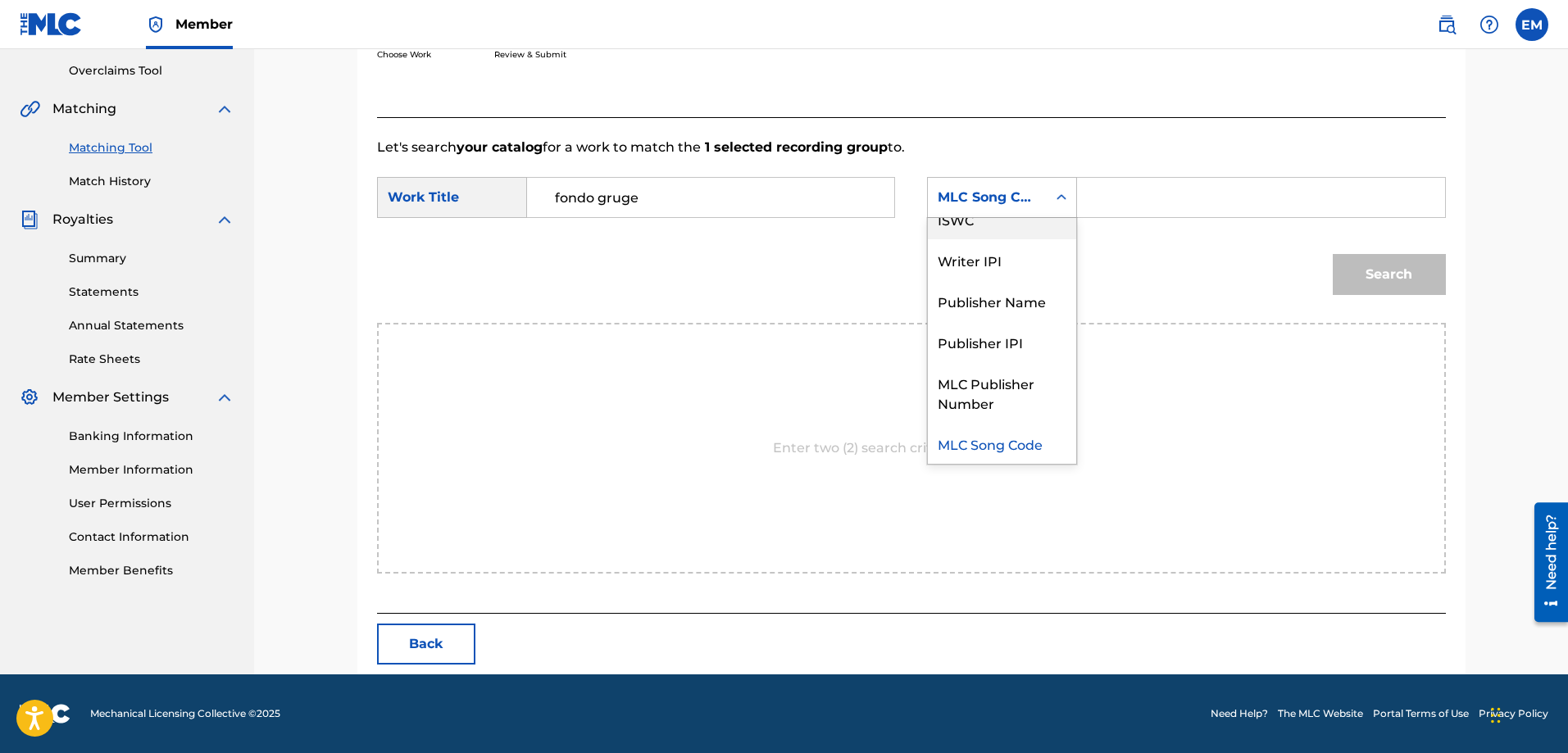
scroll to position [0, 0]
click at [977, 241] on div "Writer Name" at bounding box center [1002, 238] width 148 height 41
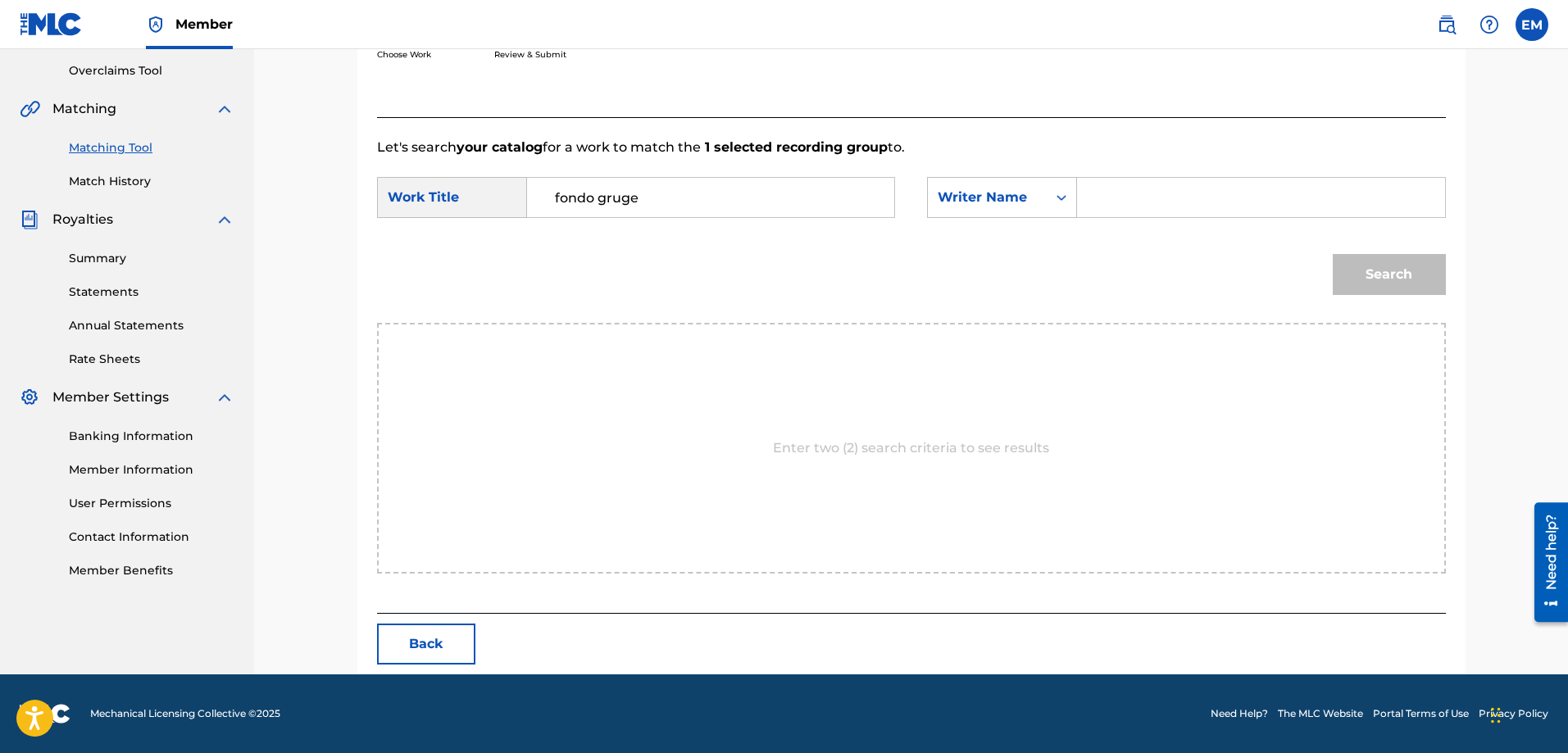
click at [1098, 194] on input "Search Form" at bounding box center [1260, 197] width 339 height 39
paste input "[PERSON_NAME]"
type input "[PERSON_NAME]"
click at [1333, 254] on button "Search" at bounding box center [1389, 274] width 113 height 41
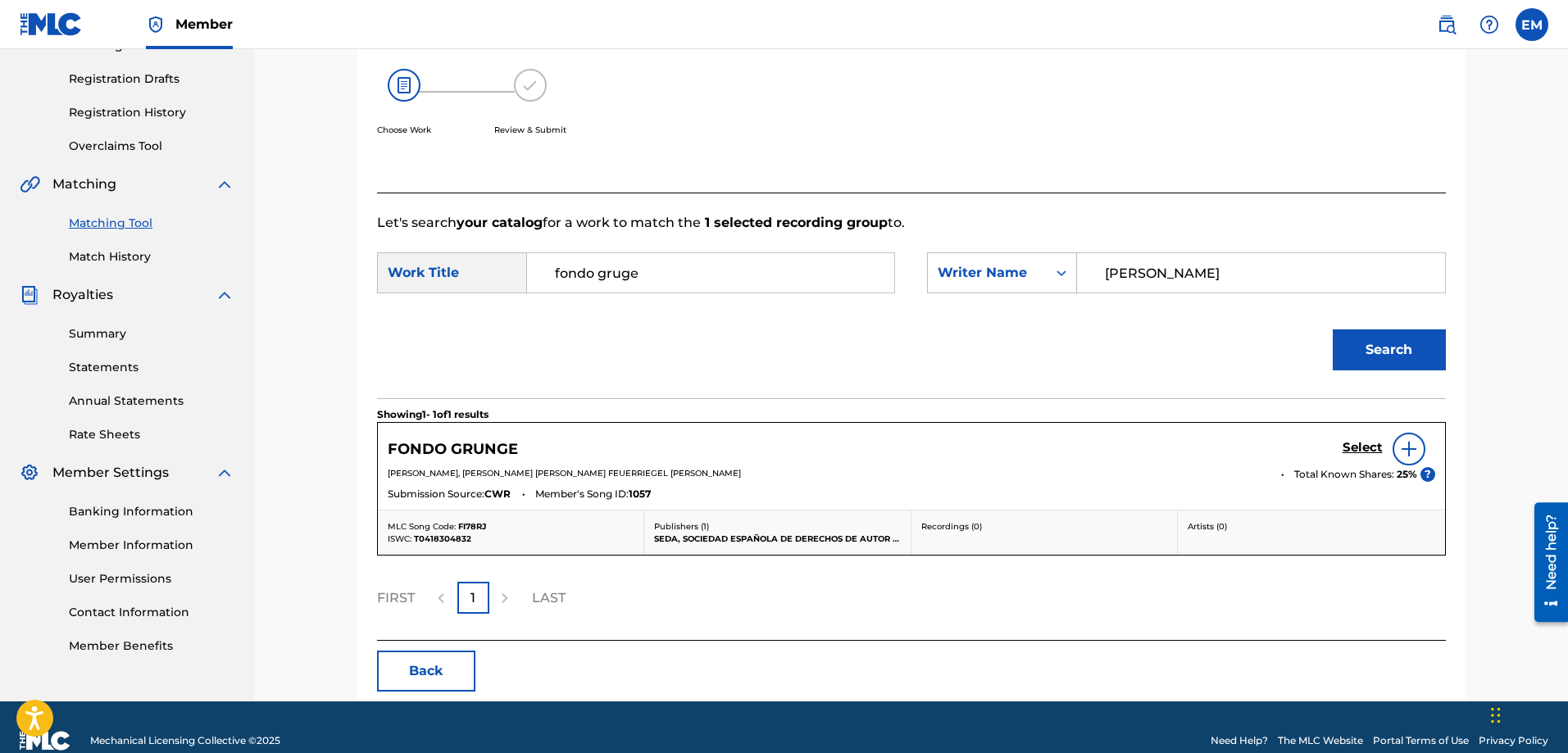
scroll to position [290, 0]
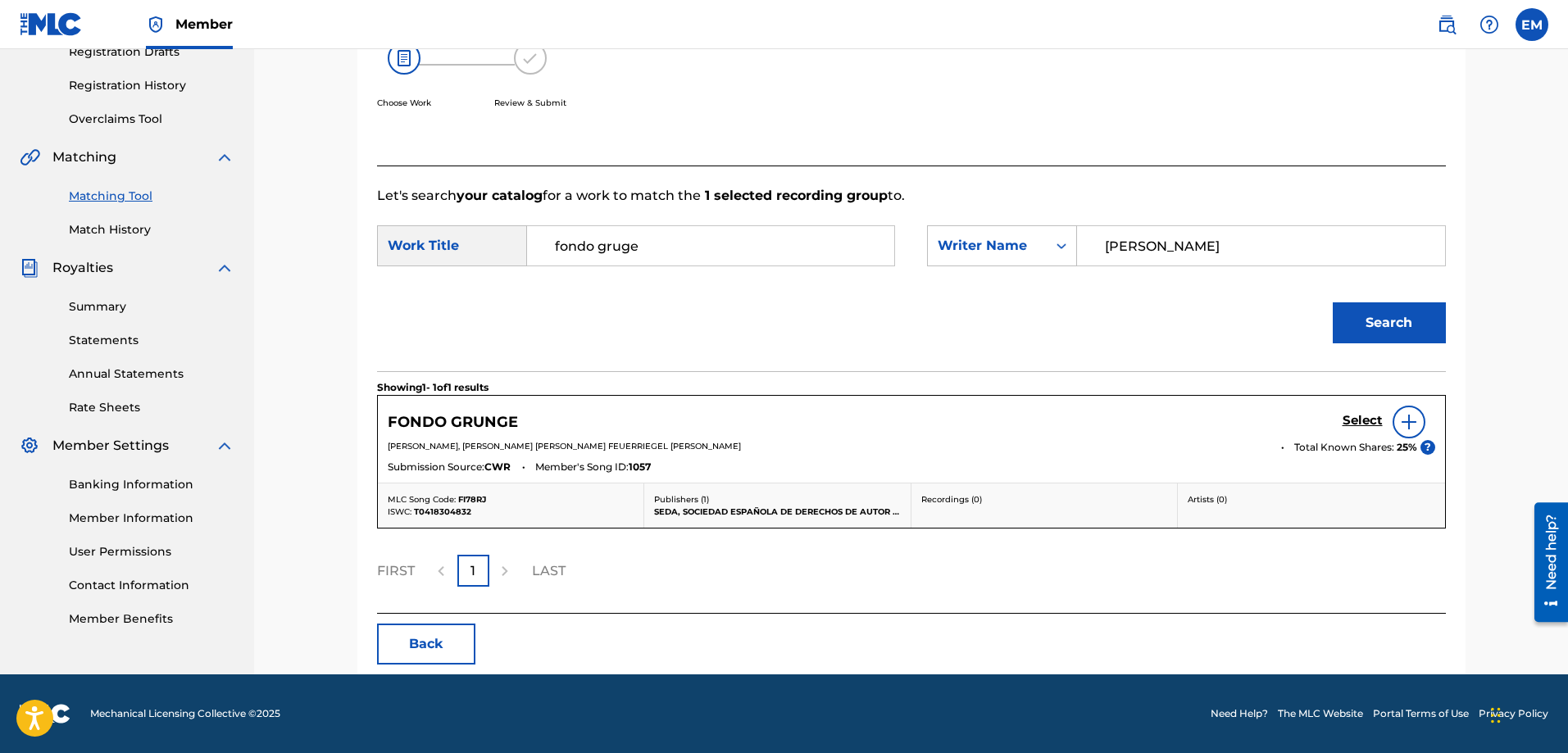
click at [1405, 422] on img at bounding box center [1409, 422] width 20 height 20
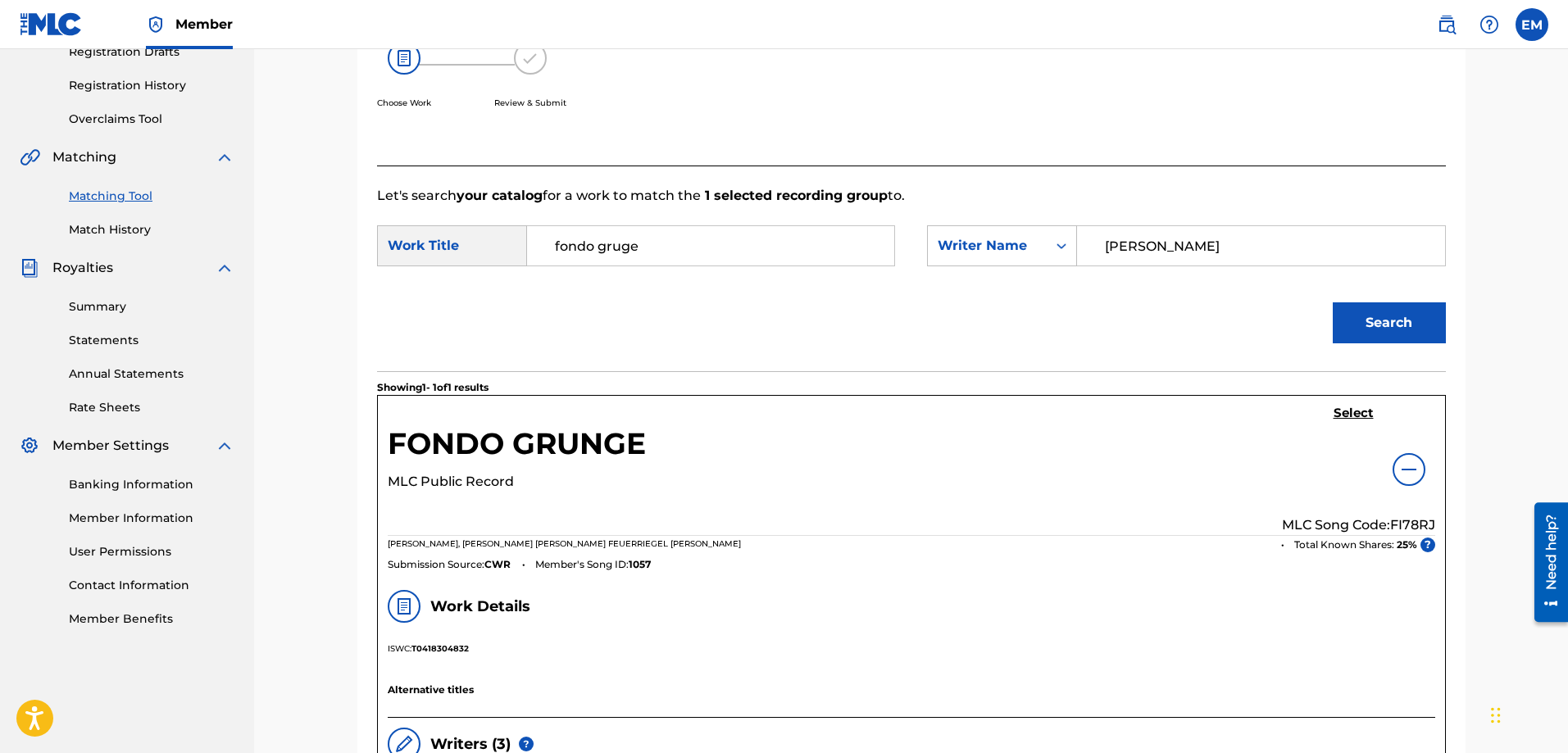
click at [1357, 415] on h5 "Select" at bounding box center [1353, 413] width 40 height 16
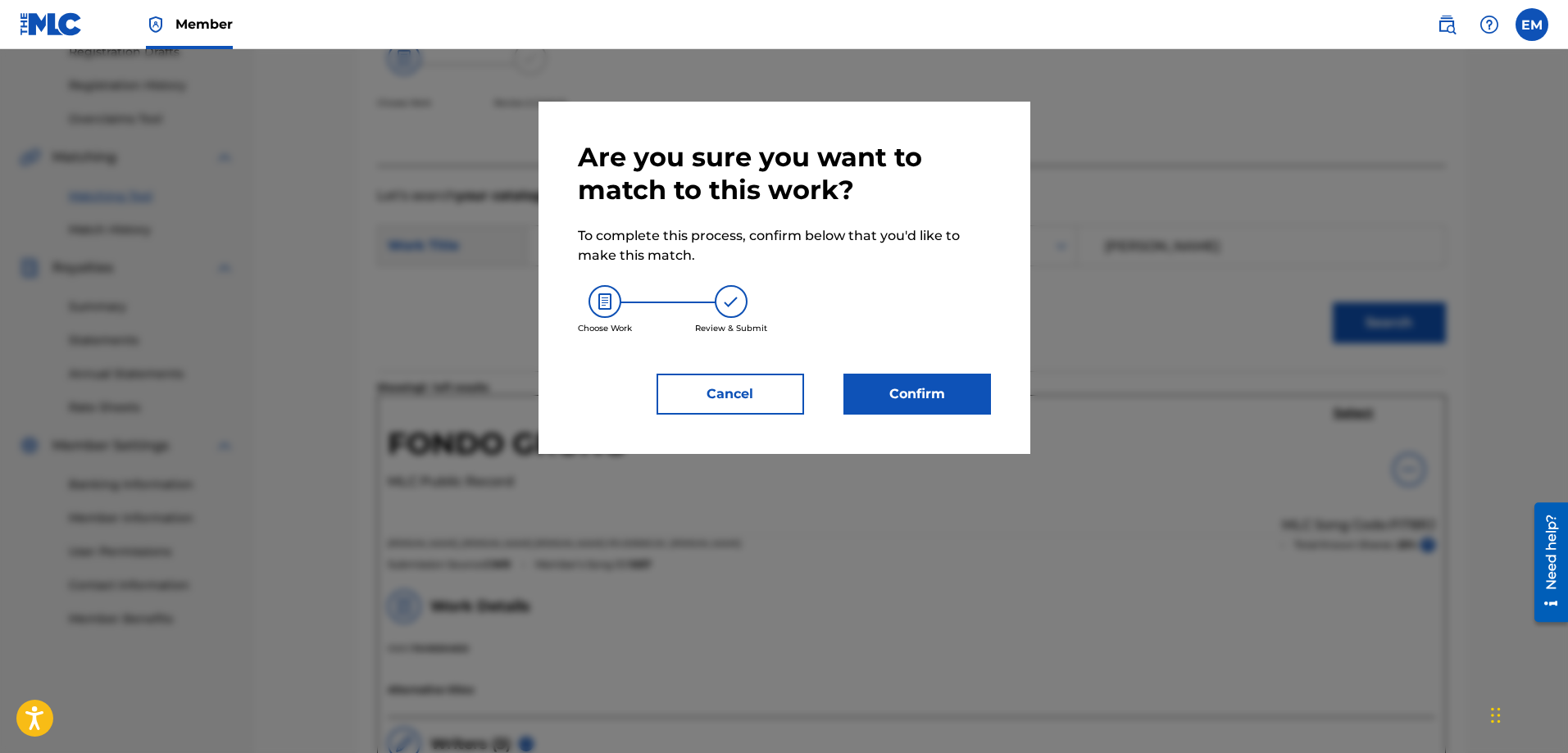
click at [946, 395] on button "Confirm" at bounding box center [917, 395] width 148 height 41
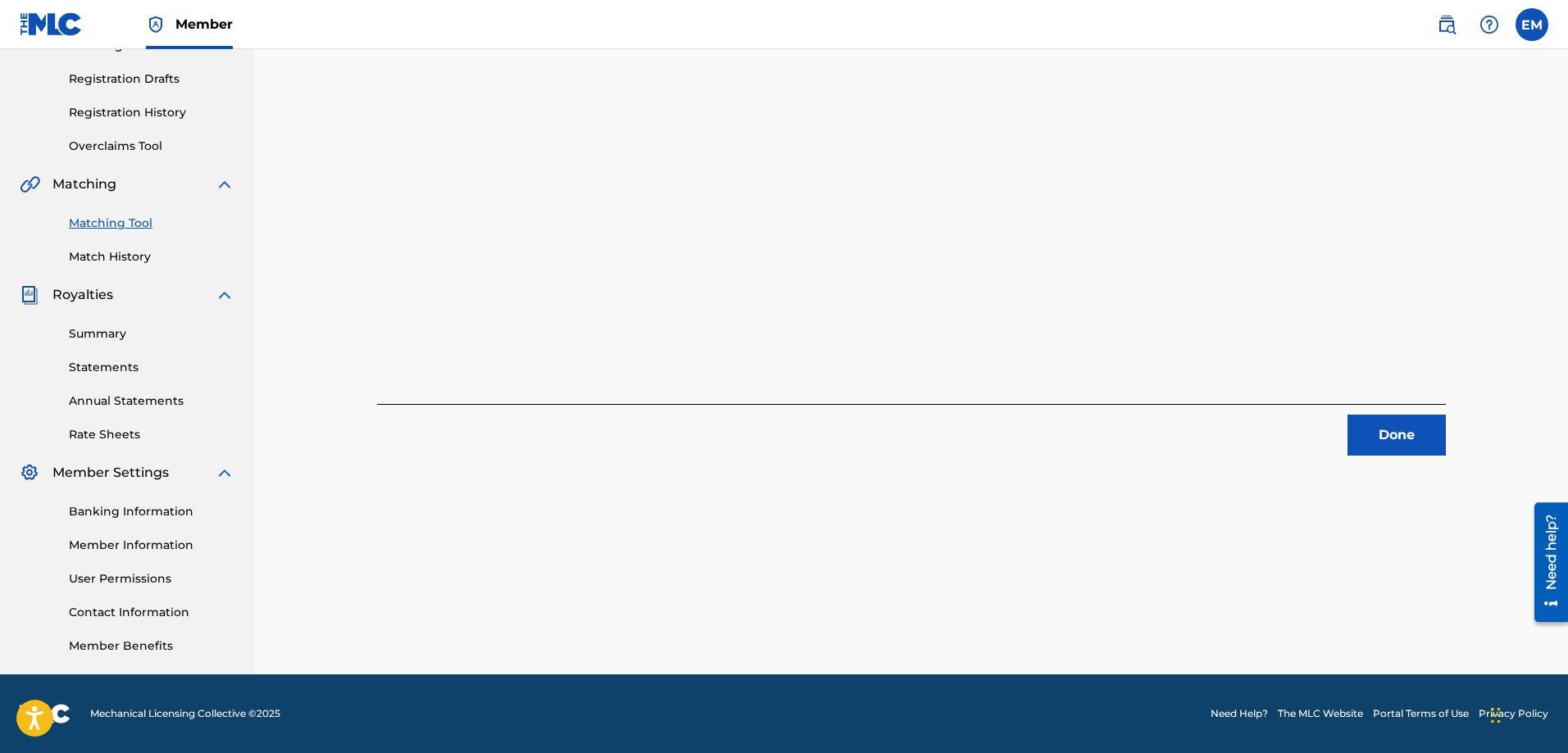
click at [1380, 435] on button "Done" at bounding box center [1397, 436] width 99 height 41
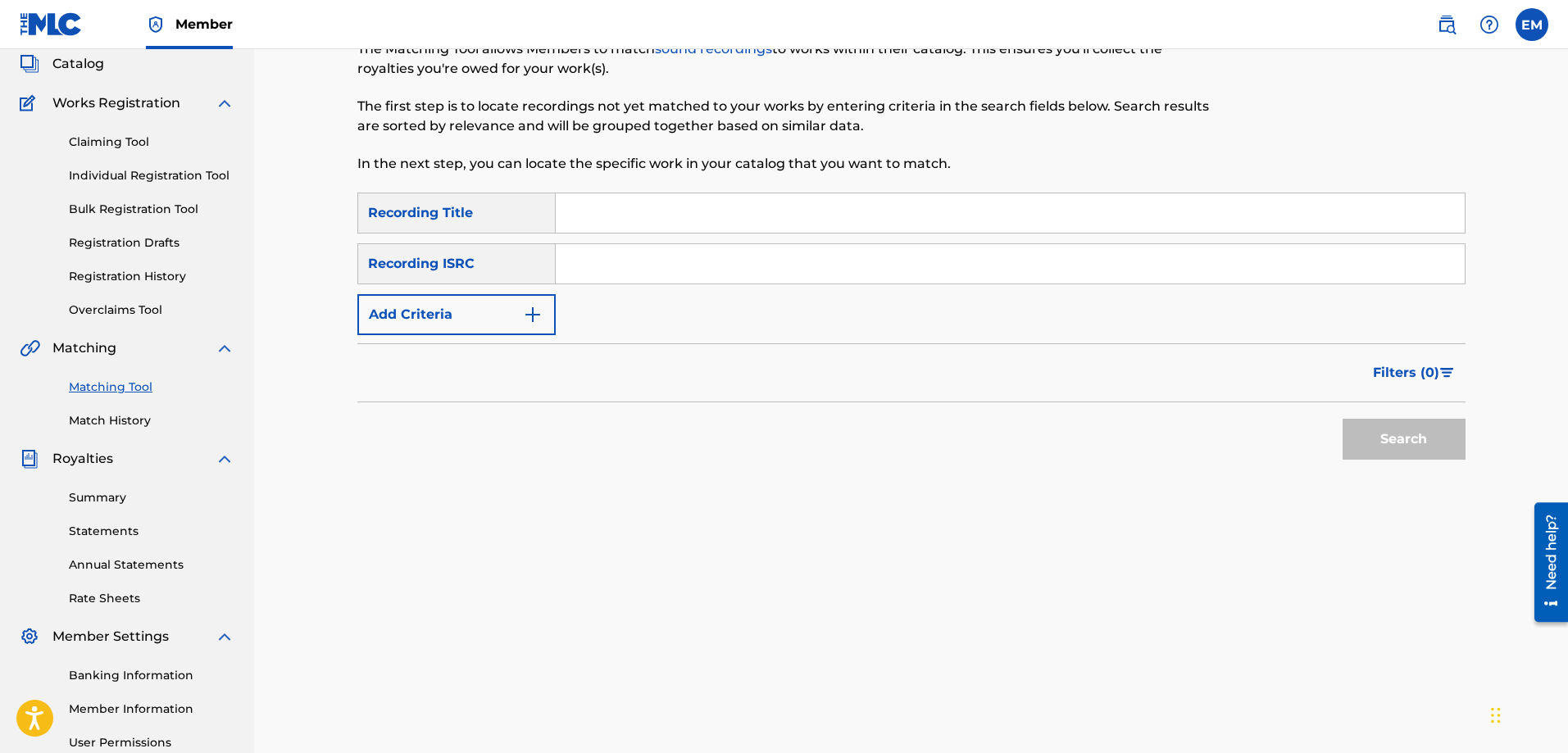
scroll to position [18, 0]
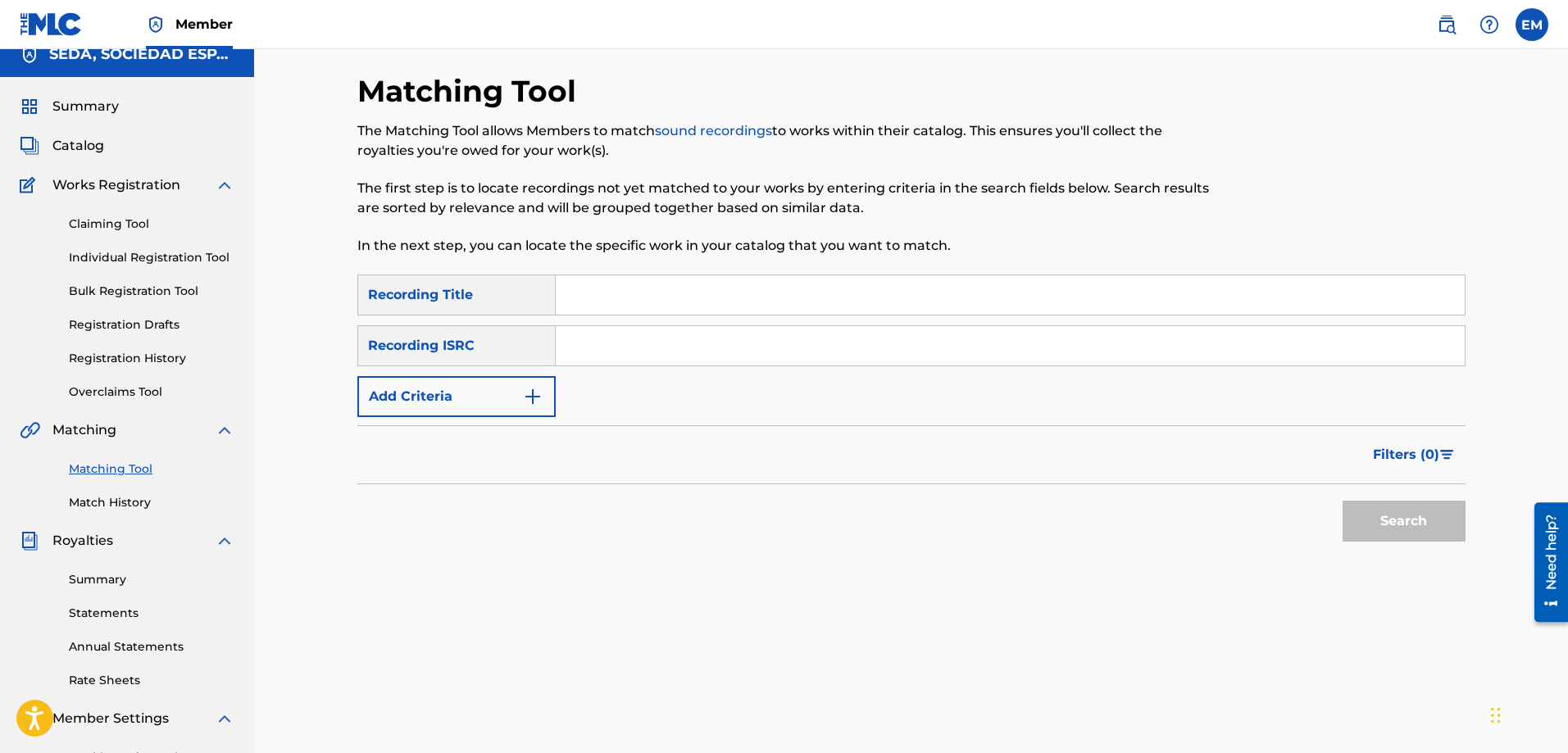
click at [626, 283] on input "Search Form" at bounding box center [1010, 295] width 910 height 39
type input "mexicano"
click at [1343, 501] on button "Search" at bounding box center [1405, 522] width 123 height 41
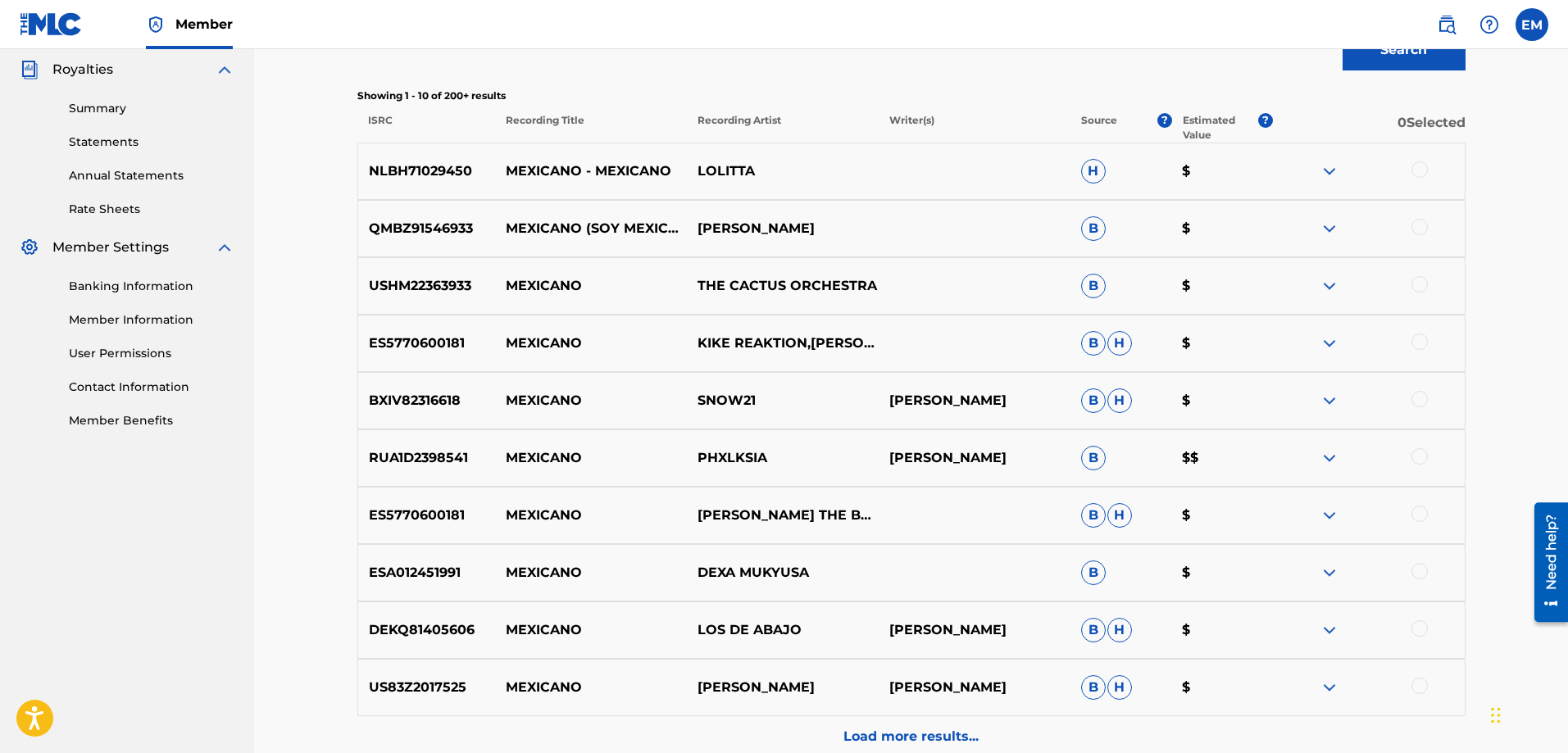
scroll to position [243, 0]
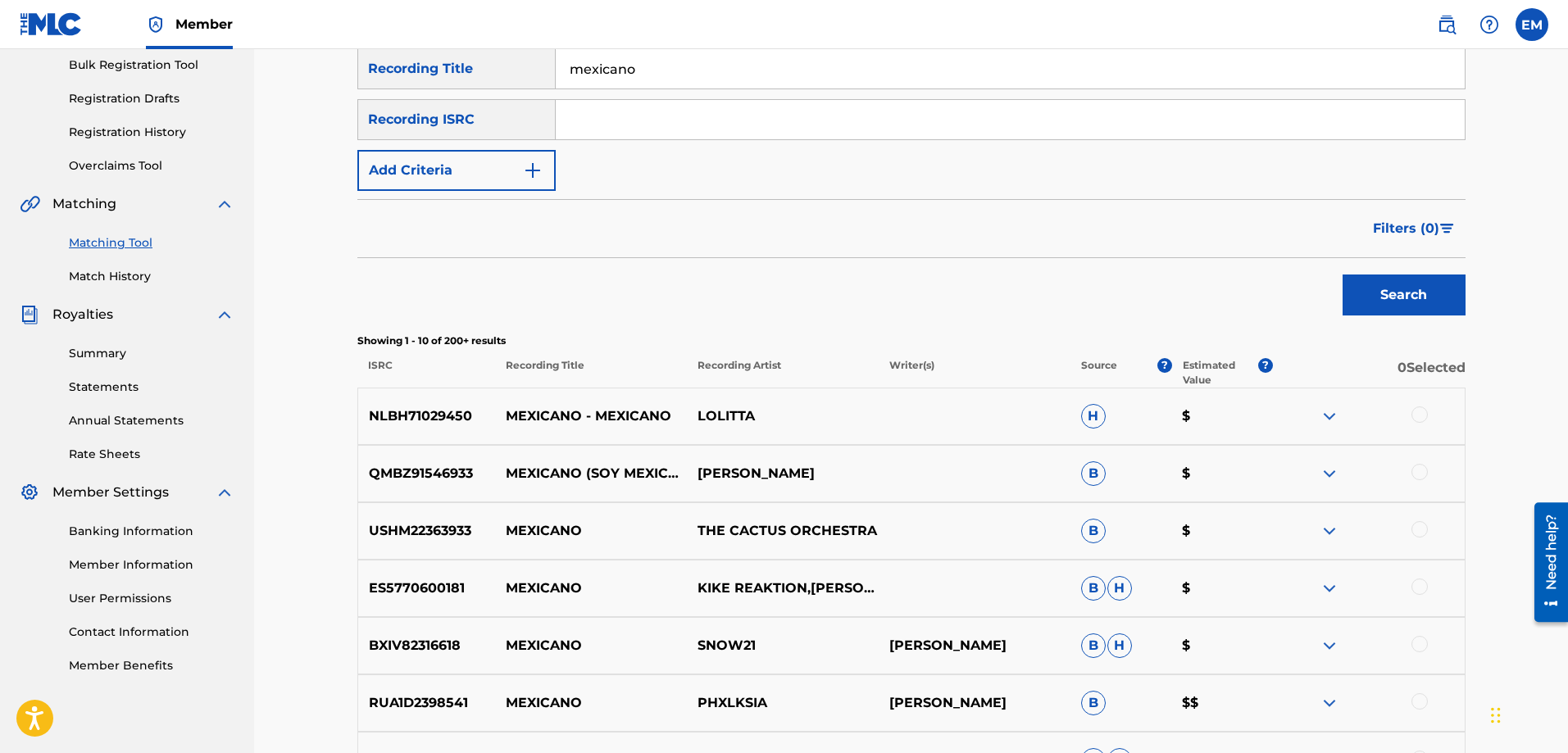
click at [451, 160] on button "Add Criteria" at bounding box center [456, 171] width 198 height 41
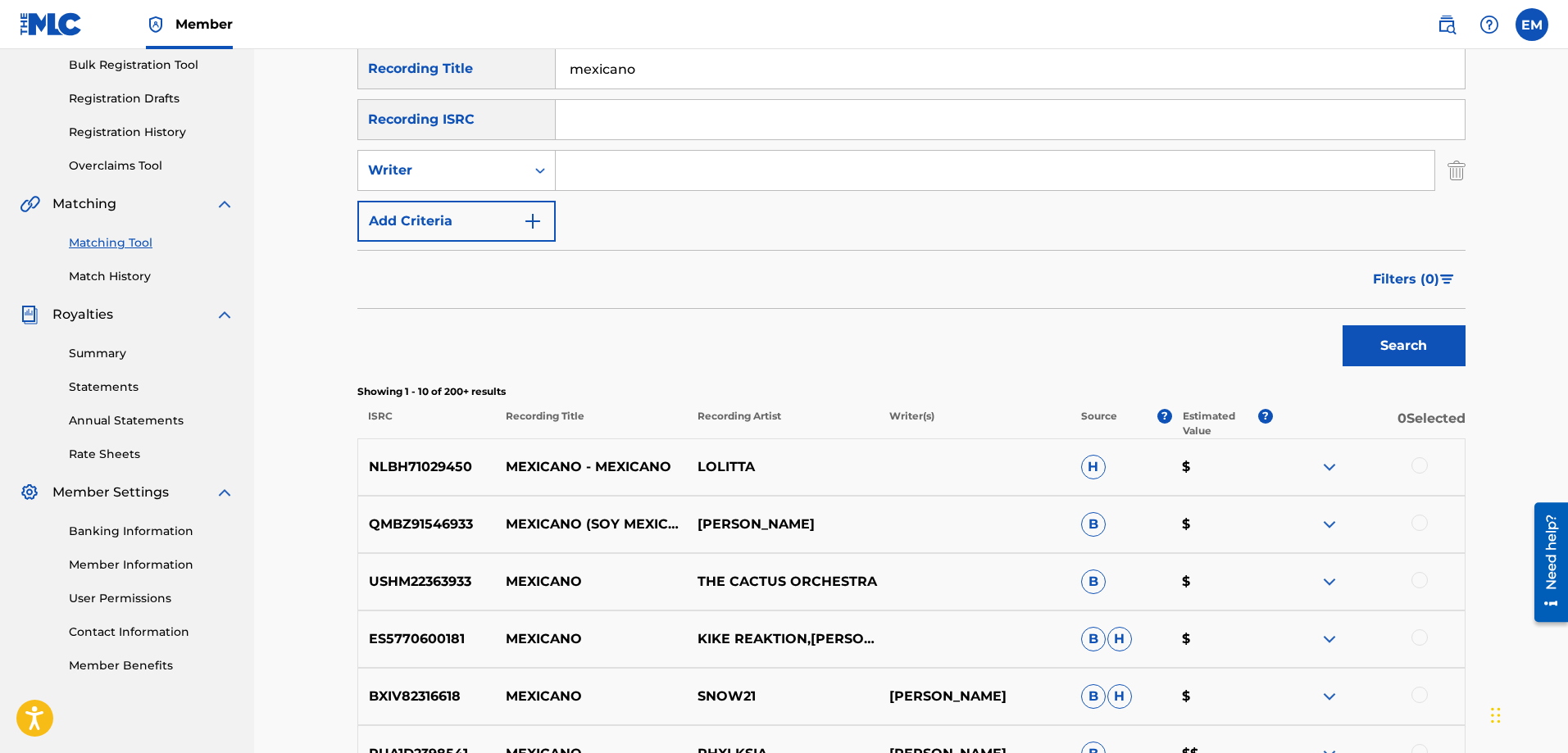
click at [622, 172] on input "Search Form" at bounding box center [996, 170] width 879 height 39
type input "[PERSON_NAME]"
click at [1343, 325] on button "Search" at bounding box center [1405, 346] width 123 height 41
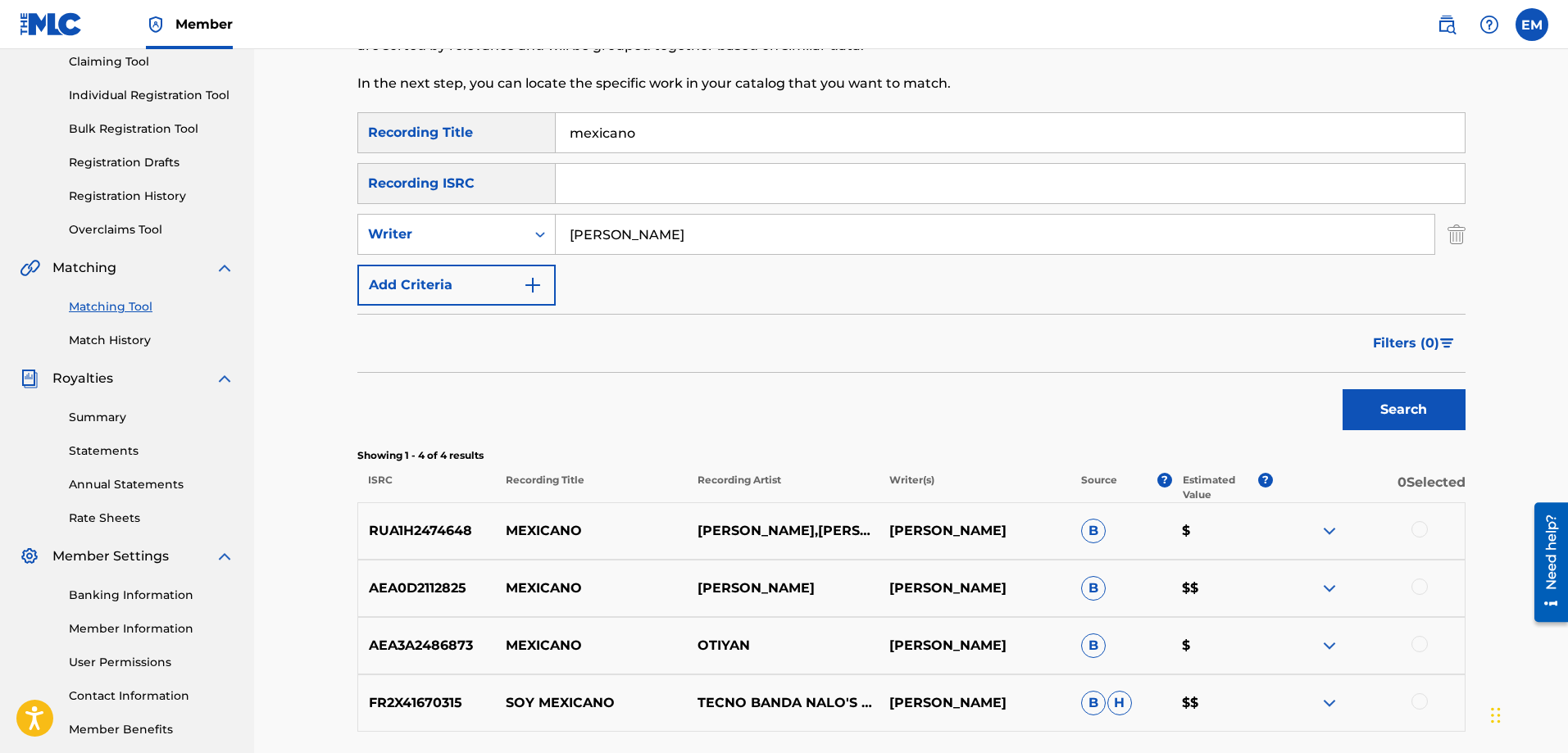
scroll to position [161, 0]
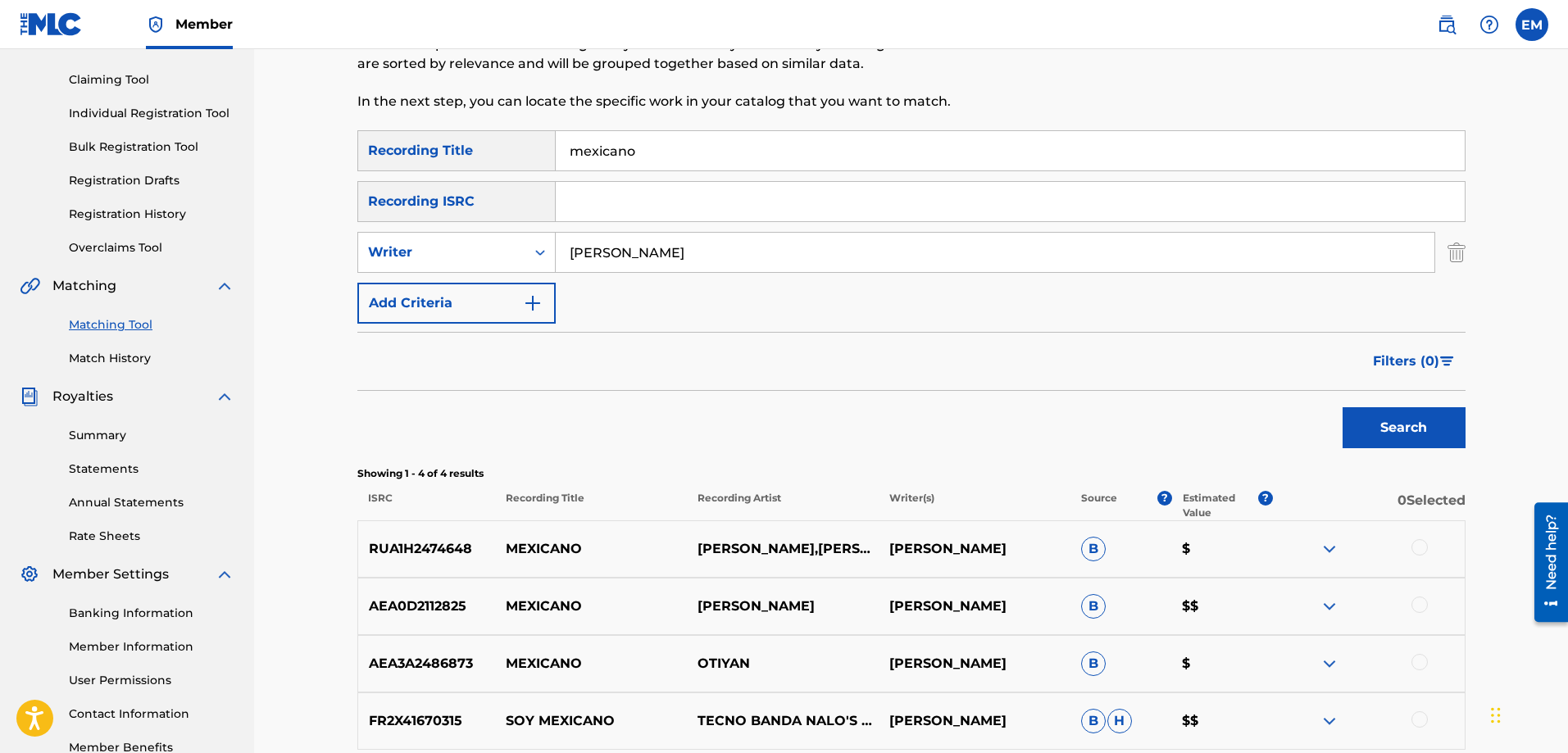
click at [459, 308] on button "Add Criteria" at bounding box center [456, 304] width 198 height 41
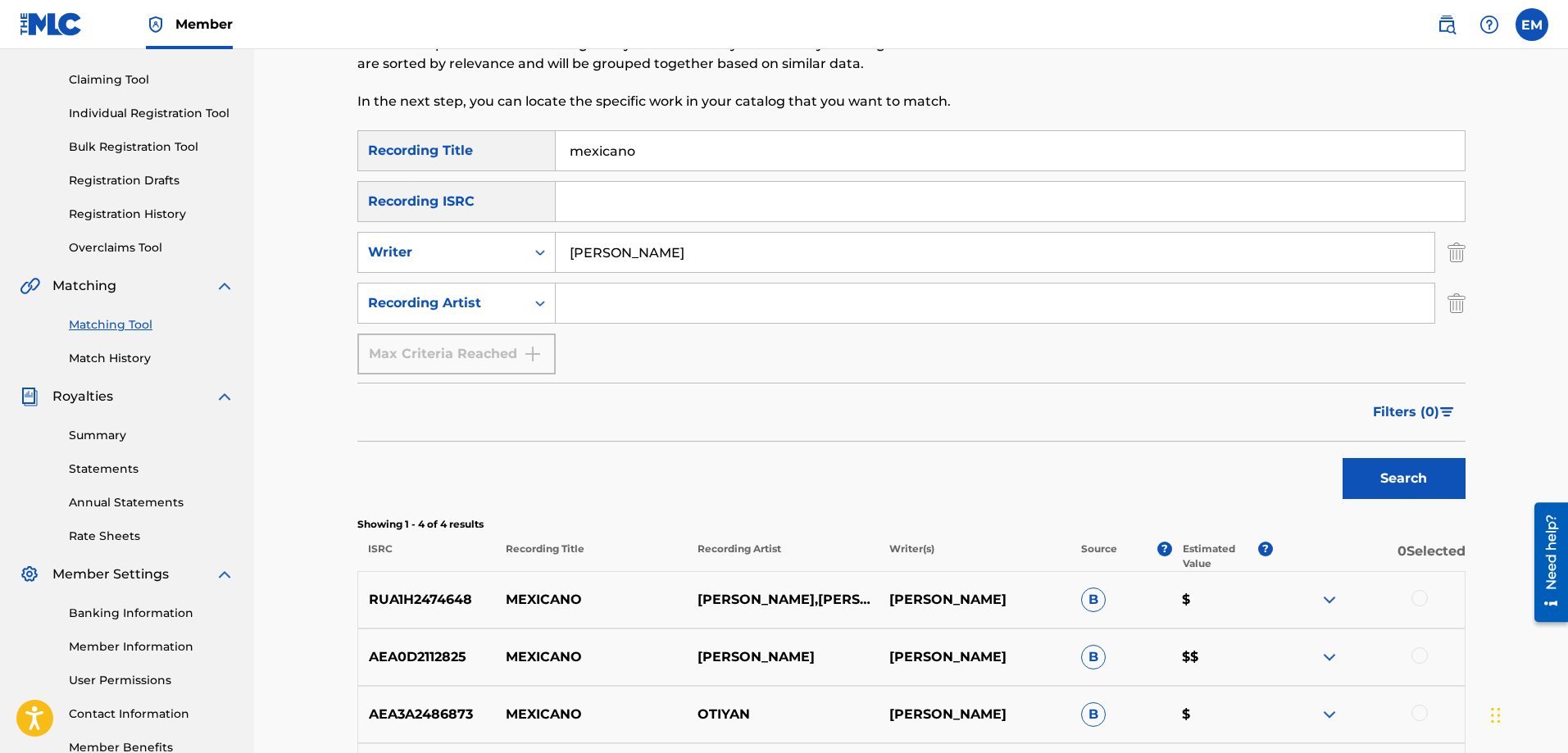
click at [594, 308] on input "Search Form" at bounding box center [996, 303] width 879 height 39
type input "suburbano"
click at [1343, 458] on button "Search" at bounding box center [1405, 479] width 123 height 41
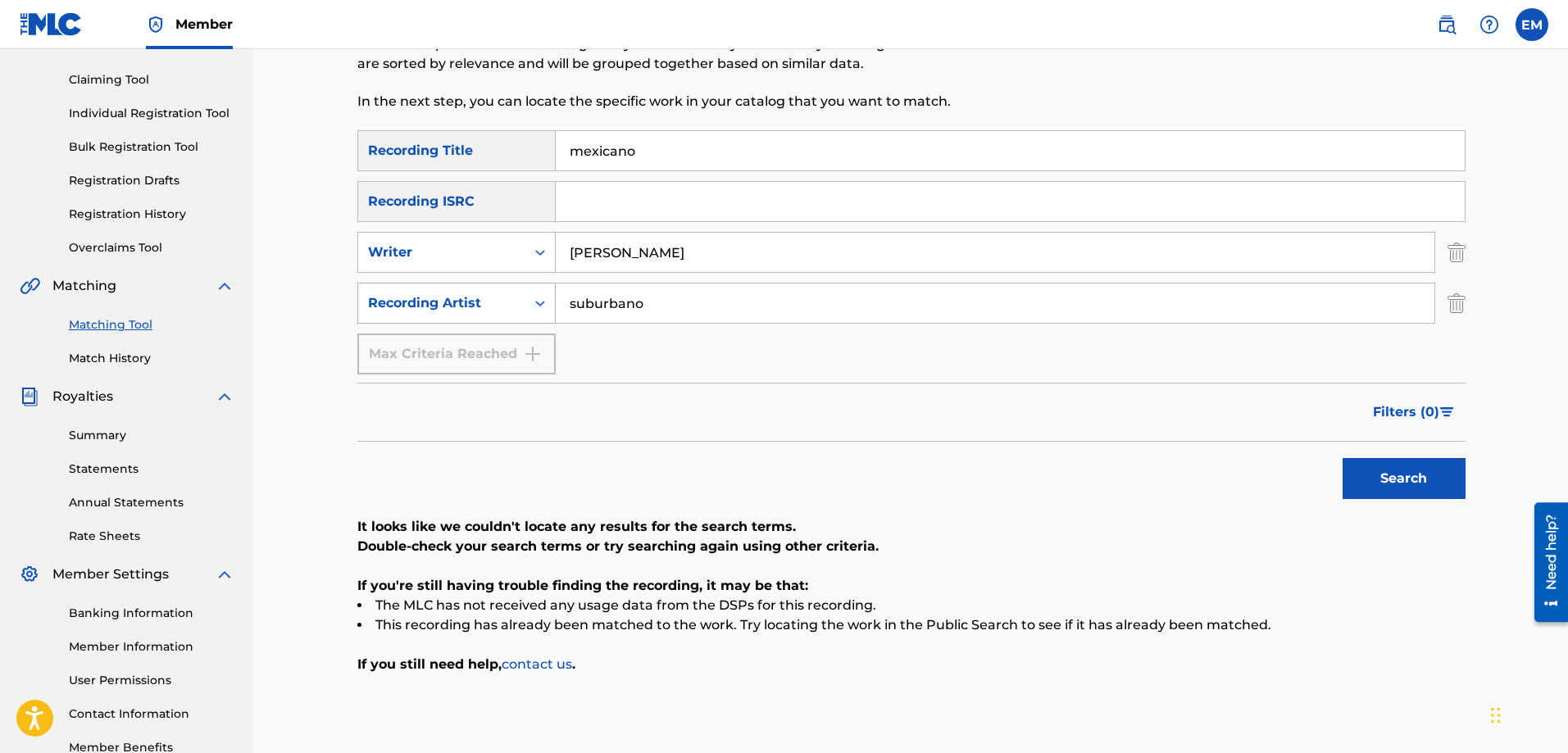
drag, startPoint x: 670, startPoint y: 297, endPoint x: 441, endPoint y: 318, distance: 230.0
click at [444, 316] on div "SearchWithCriteria0b0be2e6-1d43-49c1-8860-d98a9d3ff9da Recording Artist suburba…" at bounding box center [911, 304] width 1109 height 41
paste input "[PERSON_NAME]"
click at [1343, 458] on button "Search" at bounding box center [1405, 479] width 123 height 41
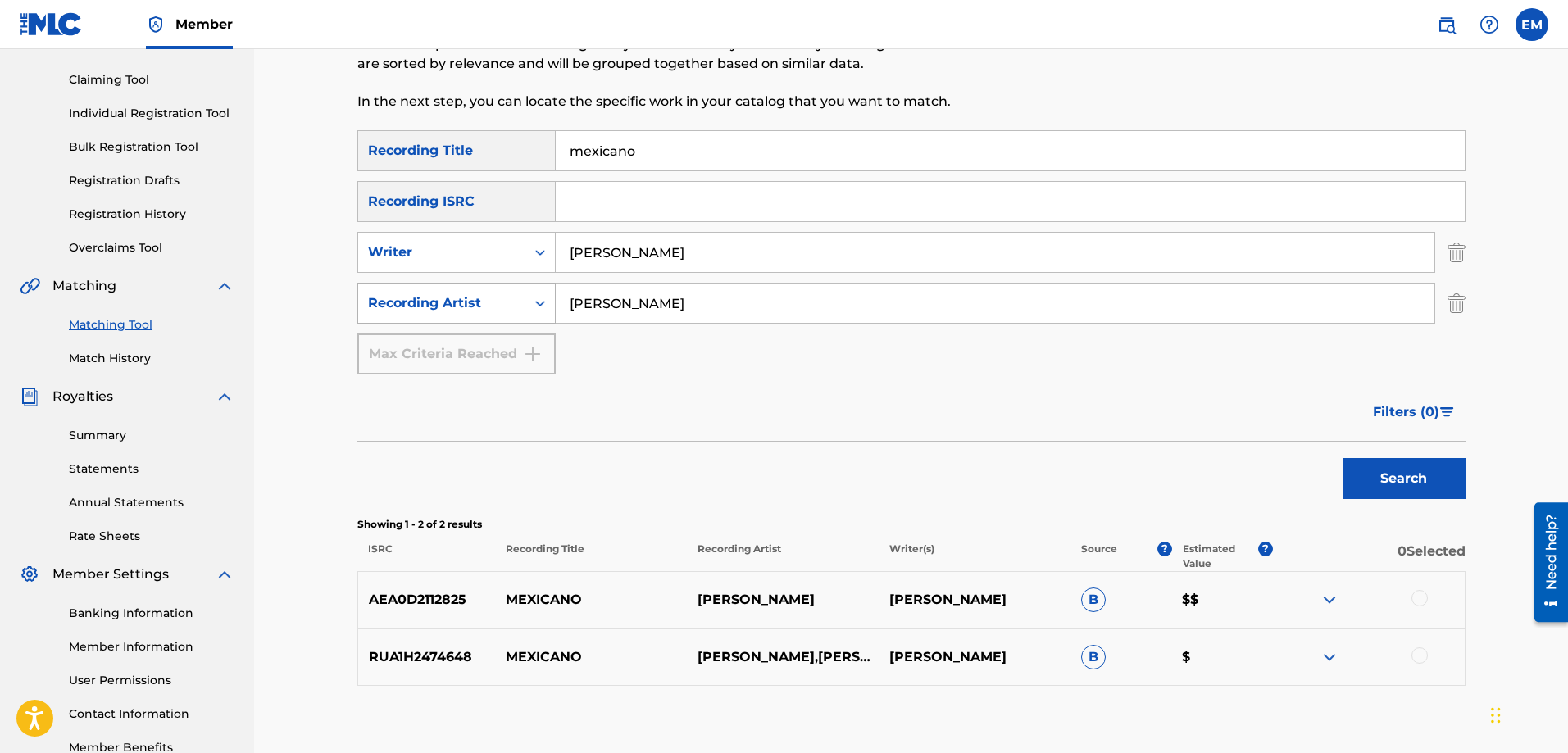
drag, startPoint x: 691, startPoint y: 299, endPoint x: 487, endPoint y: 304, distance: 204.1
click at [490, 304] on div "SearchWithCriteria0b0be2e6-1d43-49c1-8860-d98a9d3ff9da Recording Artist [PERSON…" at bounding box center [911, 304] width 1109 height 41
type input "[PERSON_NAME]"
click at [1343, 458] on button "Search" at bounding box center [1405, 479] width 123 height 41
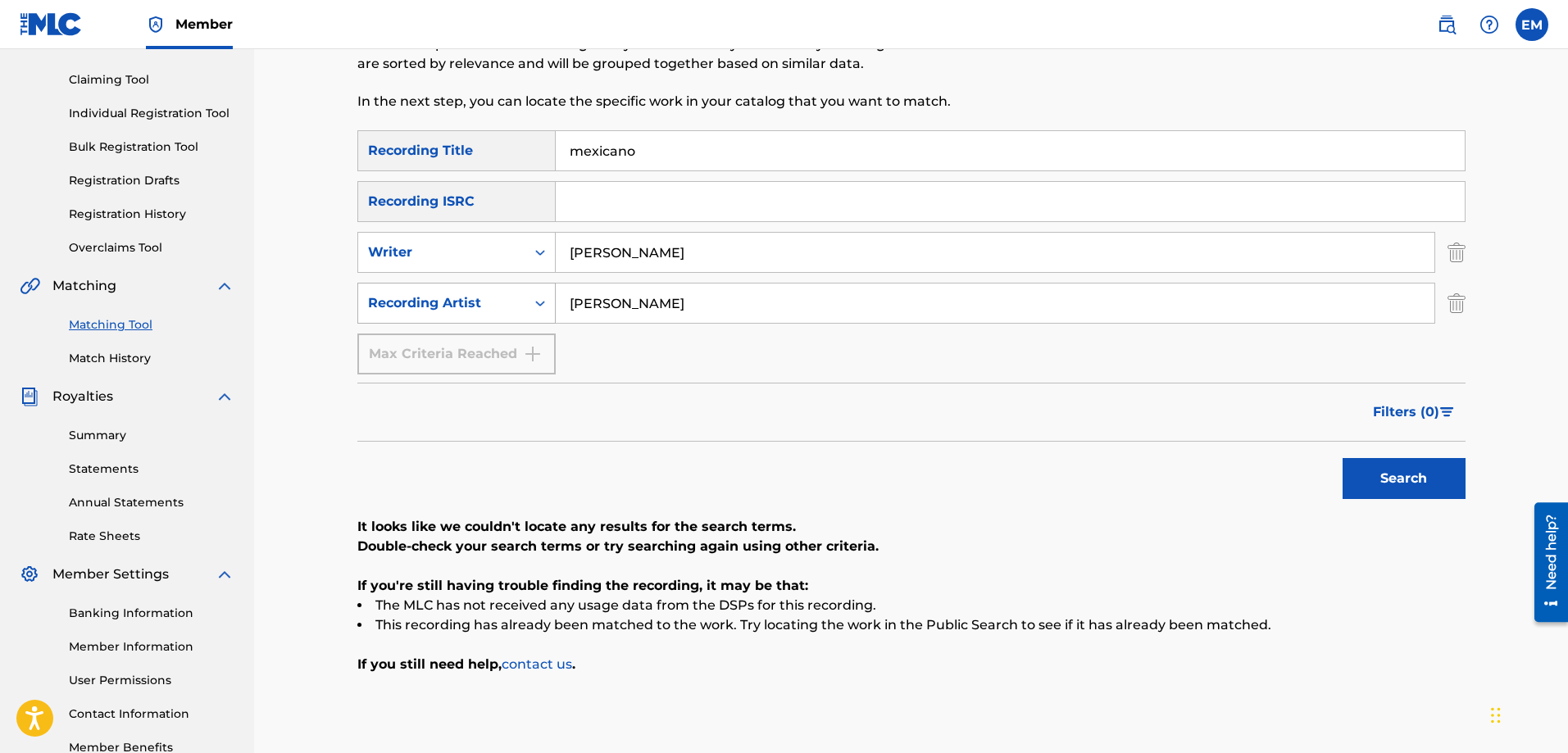
drag, startPoint x: 543, startPoint y: 303, endPoint x: 478, endPoint y: 314, distance: 65.9
click at [491, 311] on div "SearchWithCriteria0b0be2e6-1d43-49c1-8860-d98a9d3ff9da Recording Artist[PERSON_…" at bounding box center [911, 304] width 1109 height 41
drag, startPoint x: 671, startPoint y: 146, endPoint x: 410, endPoint y: 143, distance: 261.0
click at [418, 143] on div "SearchWithCriteriab1ac4630-cecb-4e2e-83b4-cac262e97a47 Recording Title mexicano" at bounding box center [911, 150] width 1109 height 41
click at [1343, 458] on button "Search" at bounding box center [1405, 479] width 123 height 41
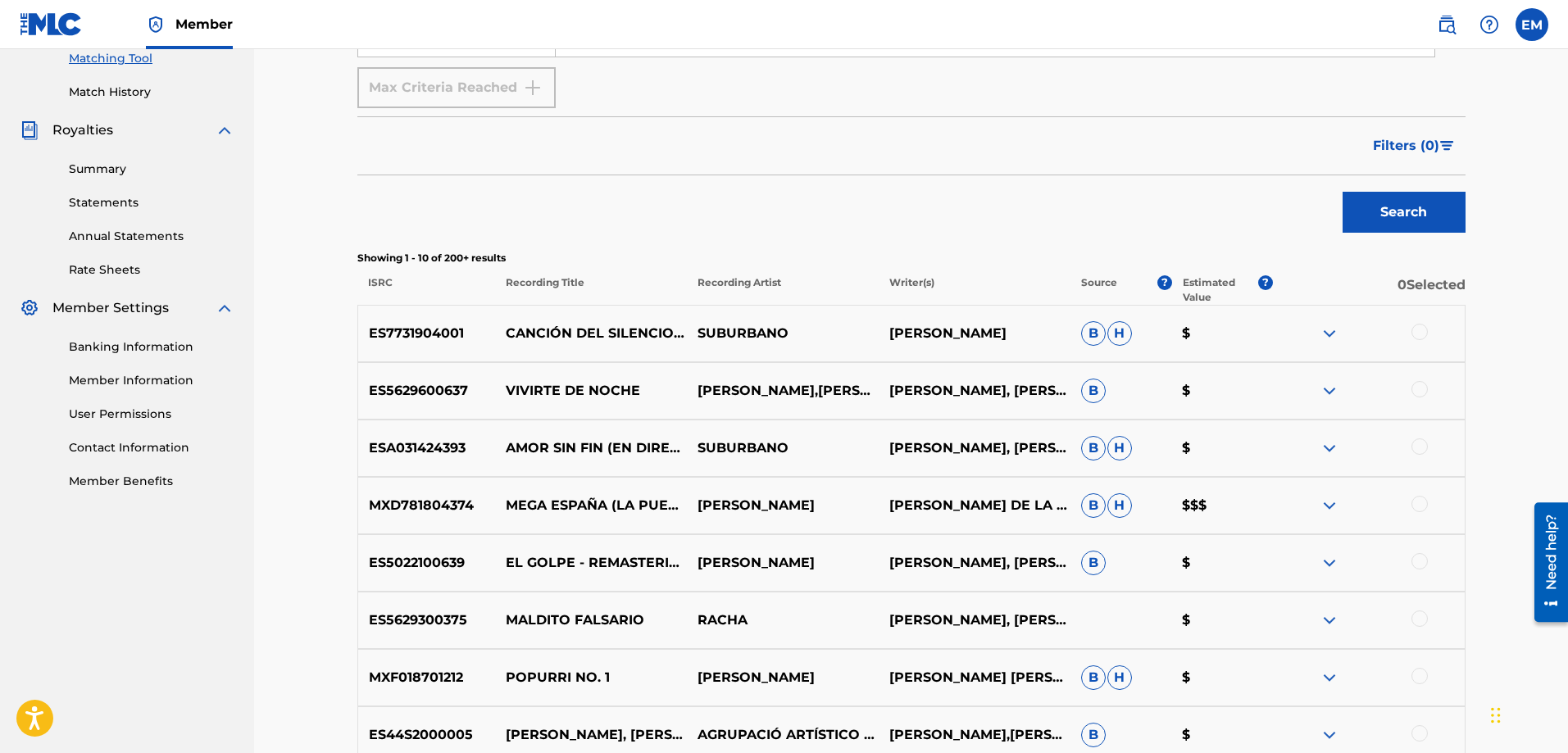
scroll to position [325, 0]
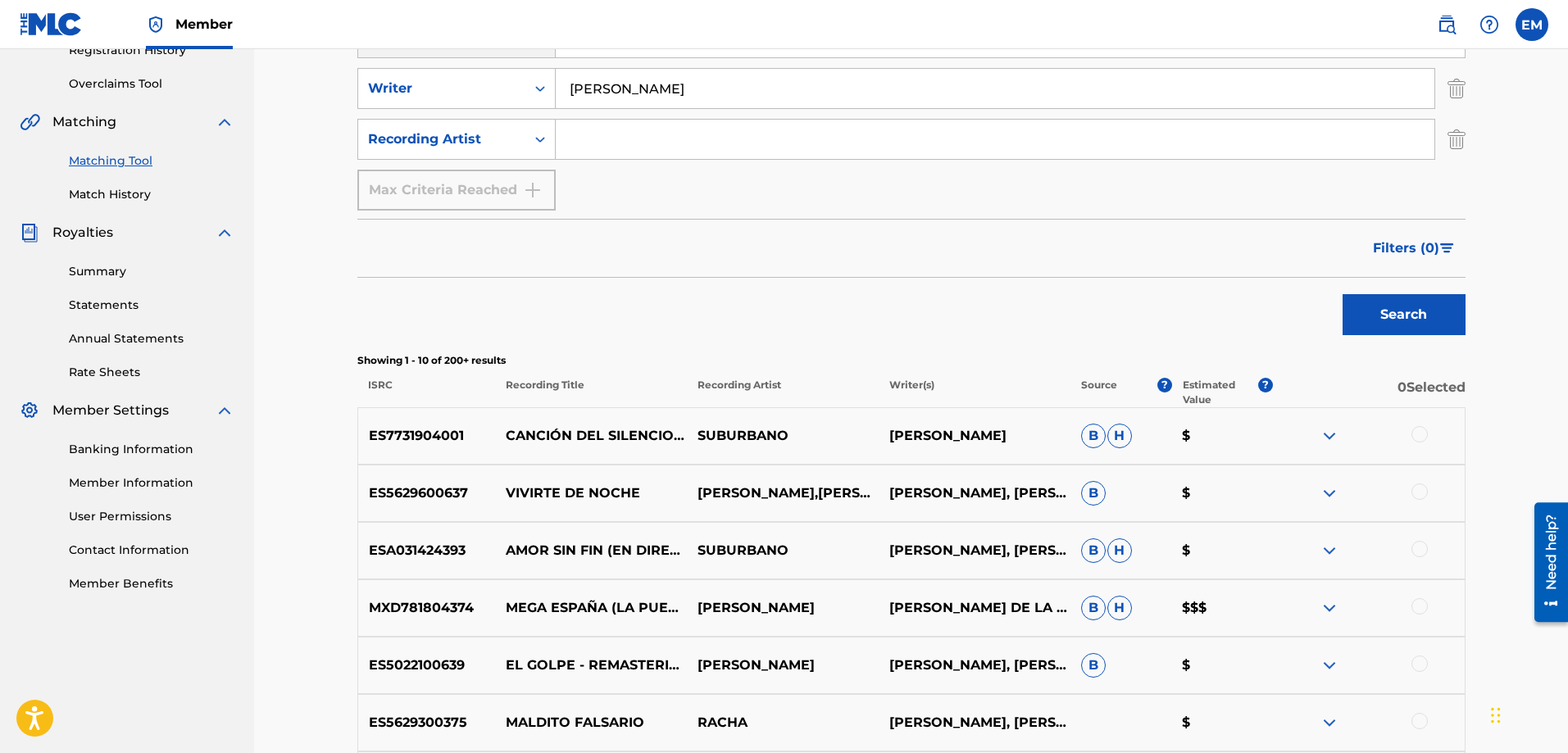
click at [1420, 434] on div at bounding box center [1420, 434] width 17 height 17
click at [1114, 600] on button "Match 1 Group" at bounding box center [1152, 619] width 181 height 41
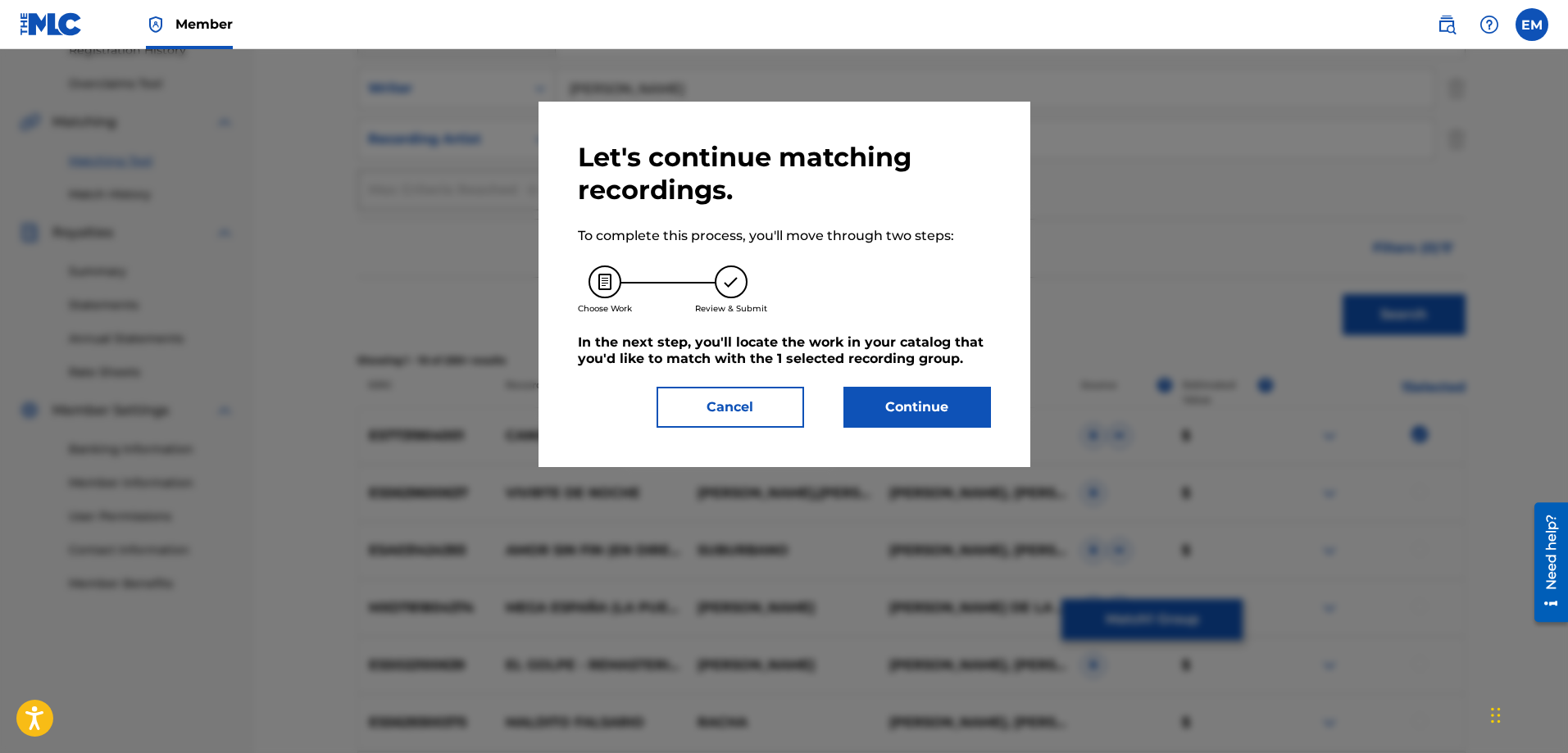
click at [958, 420] on button "Continue" at bounding box center [917, 407] width 148 height 41
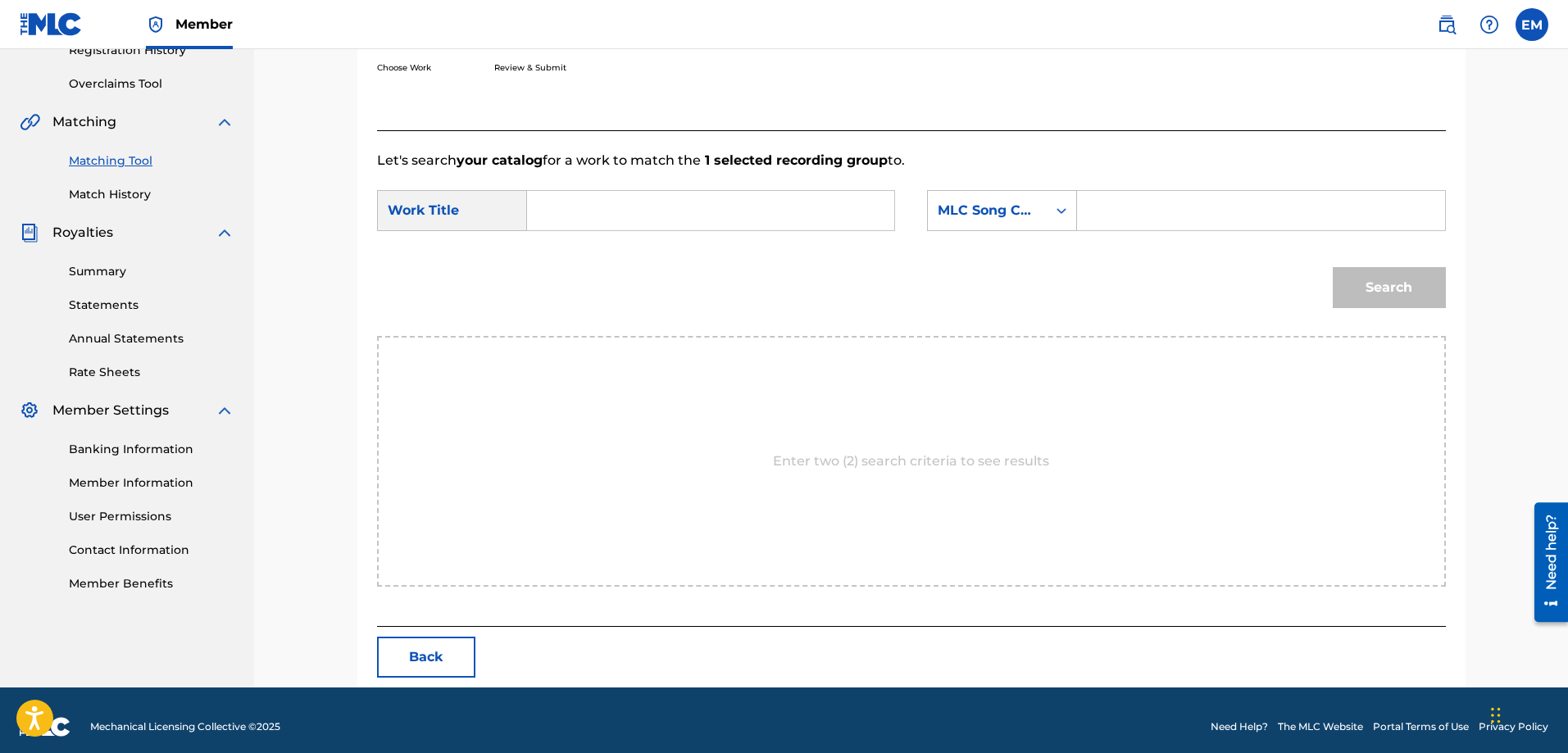
click at [800, 214] on input "Search Form" at bounding box center [710, 211] width 339 height 39
type input "mexicano"
click at [1042, 206] on div "MLC Song Code" at bounding box center [988, 211] width 119 height 31
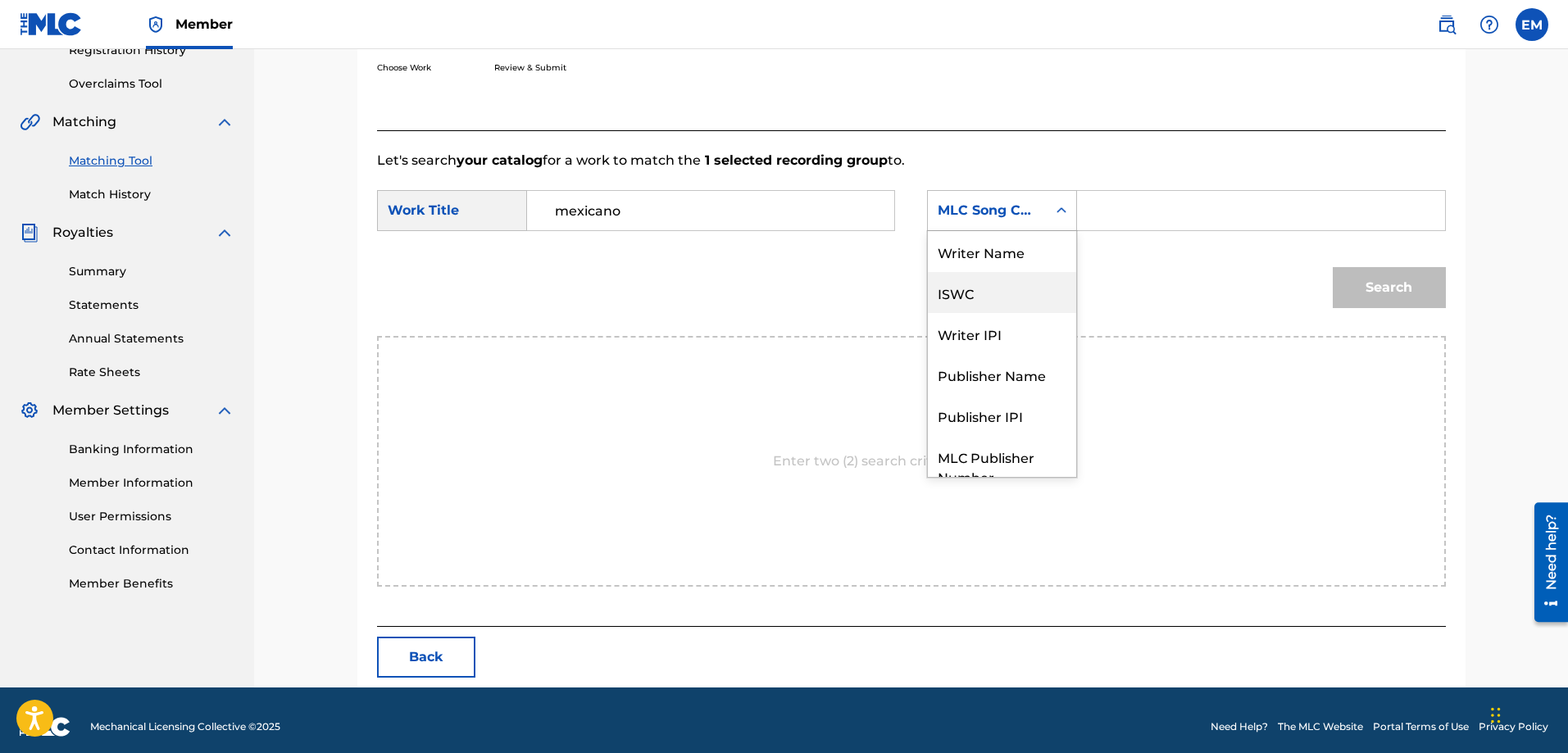
scroll to position [0, 0]
drag, startPoint x: 982, startPoint y: 247, endPoint x: 1021, endPoint y: 231, distance: 42.2
click at [985, 245] on div "Writer Name" at bounding box center [1002, 252] width 148 height 41
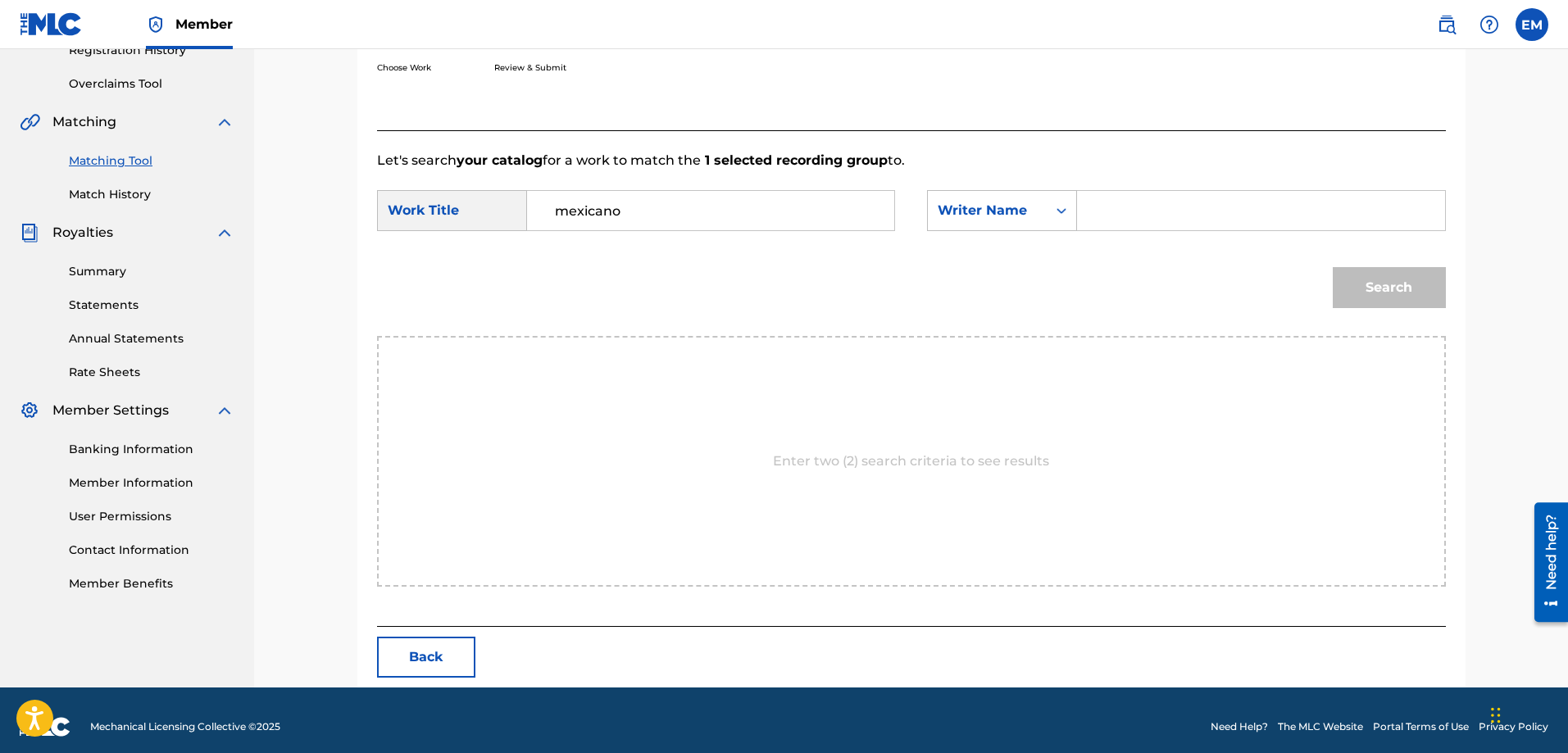
click at [1096, 201] on input "Search Form" at bounding box center [1260, 211] width 339 height 39
paste input "[PERSON_NAME]"
type input "[PERSON_NAME]"
click at [1333, 268] on button "Search" at bounding box center [1389, 288] width 113 height 41
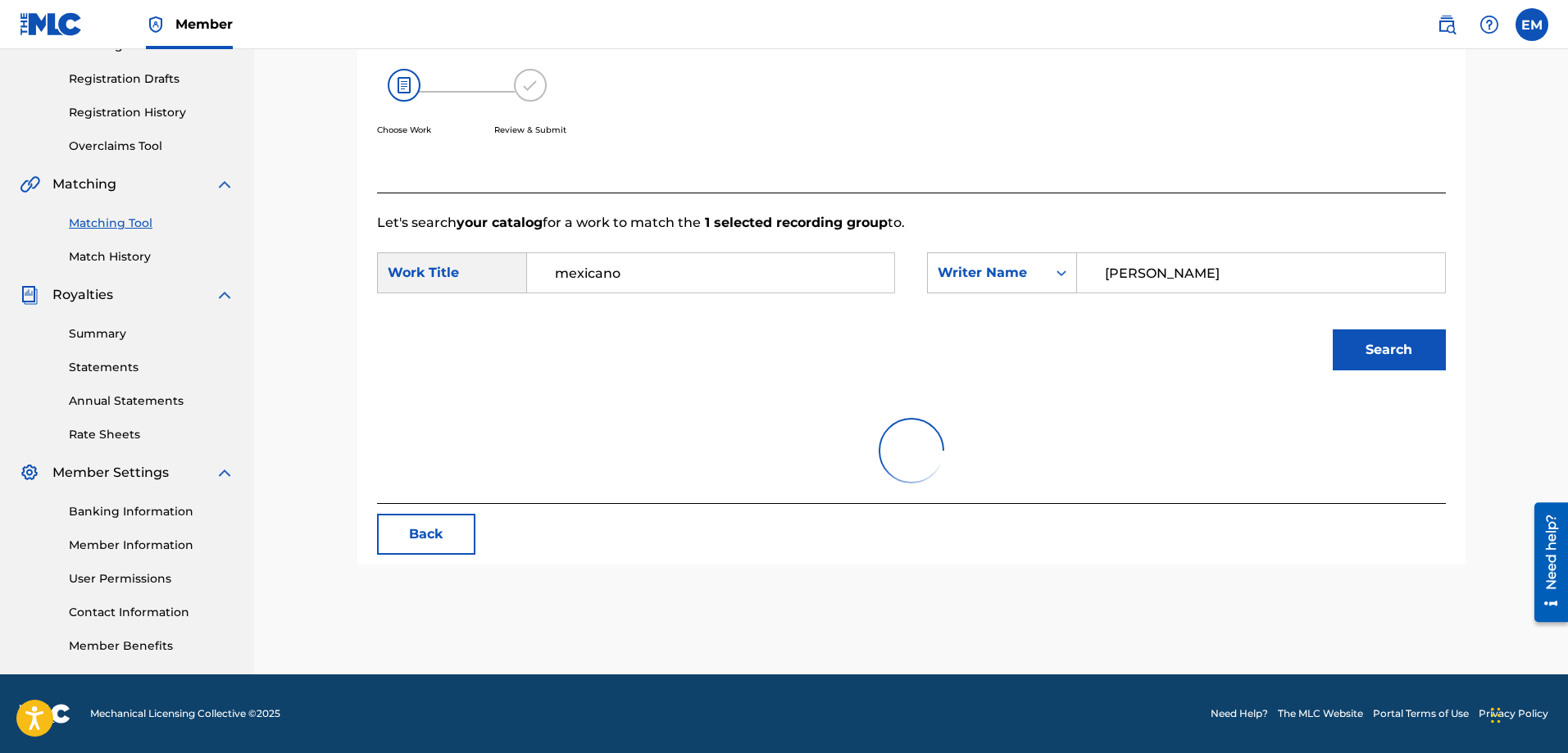
scroll to position [290, 0]
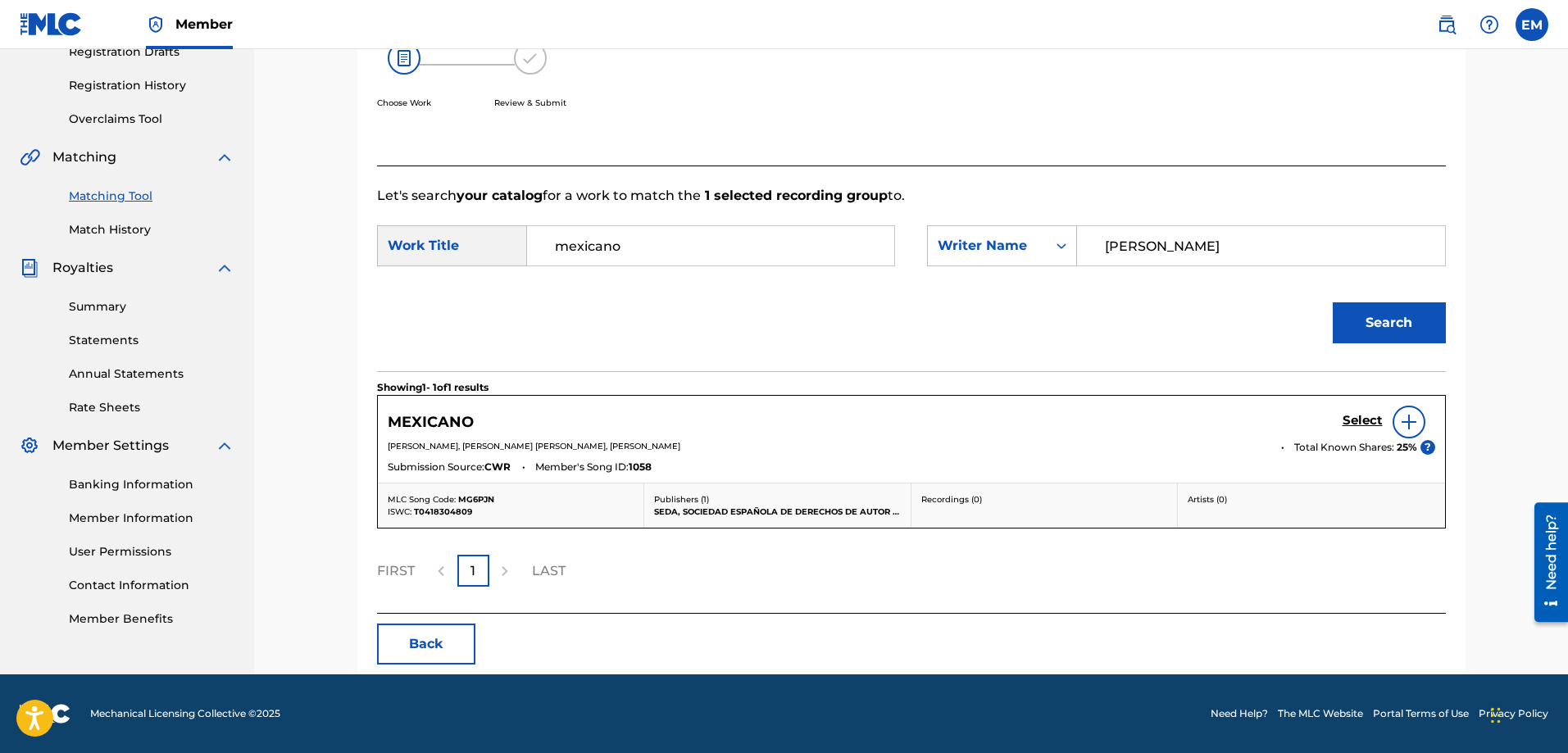
click at [1404, 417] on img at bounding box center [1409, 422] width 20 height 20
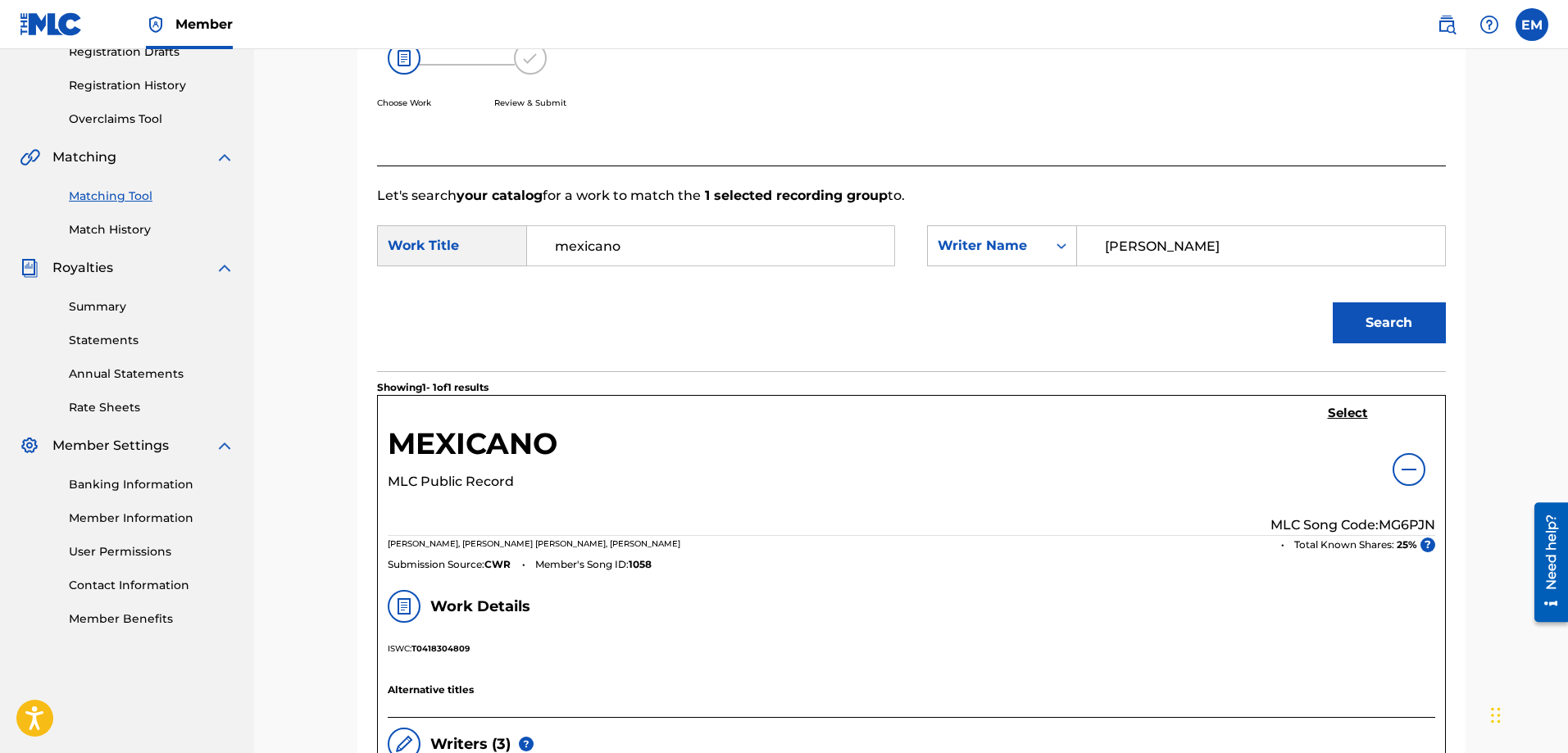
click at [1357, 413] on h5 "Select" at bounding box center [1347, 413] width 40 height 16
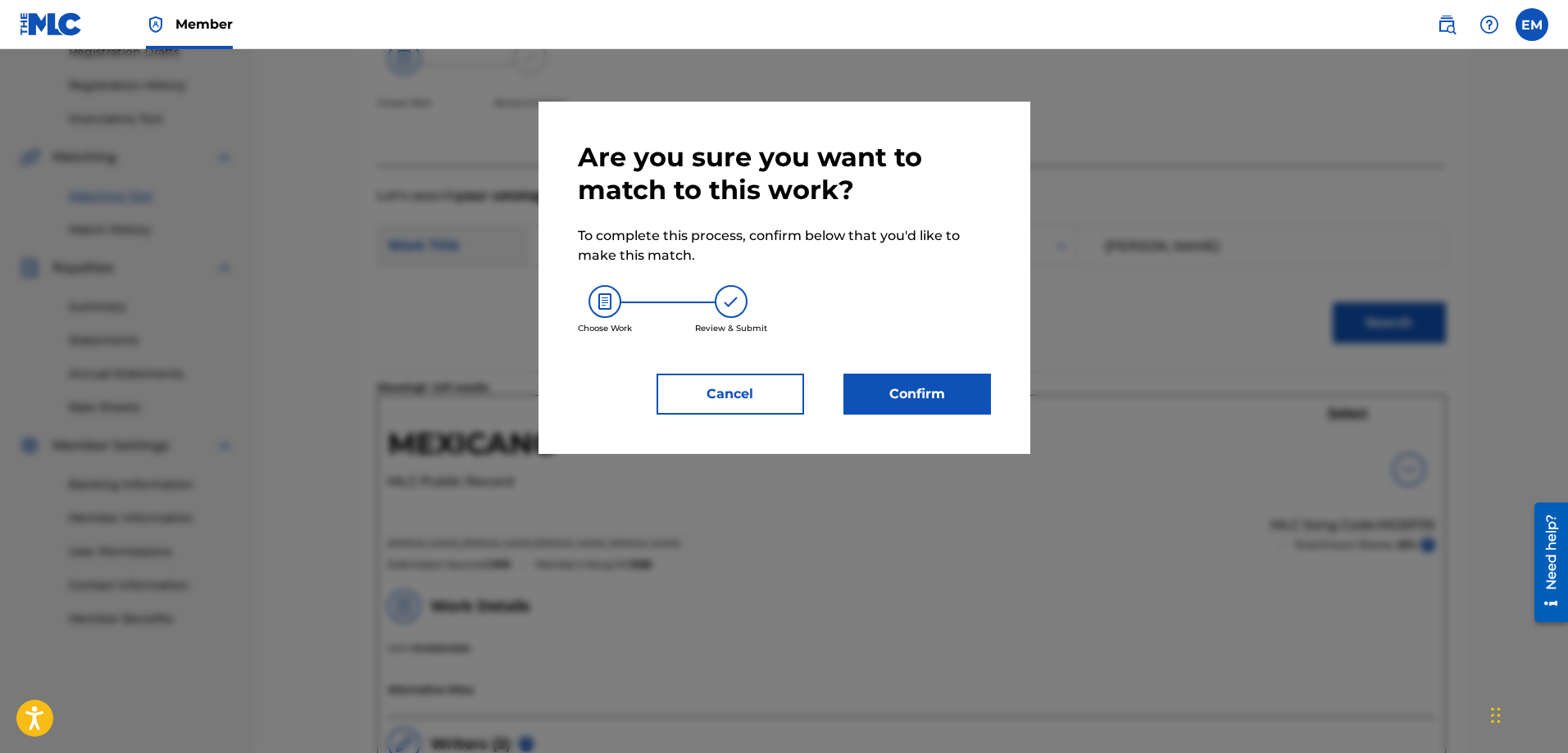
click at [941, 384] on button "Confirm" at bounding box center [917, 395] width 148 height 41
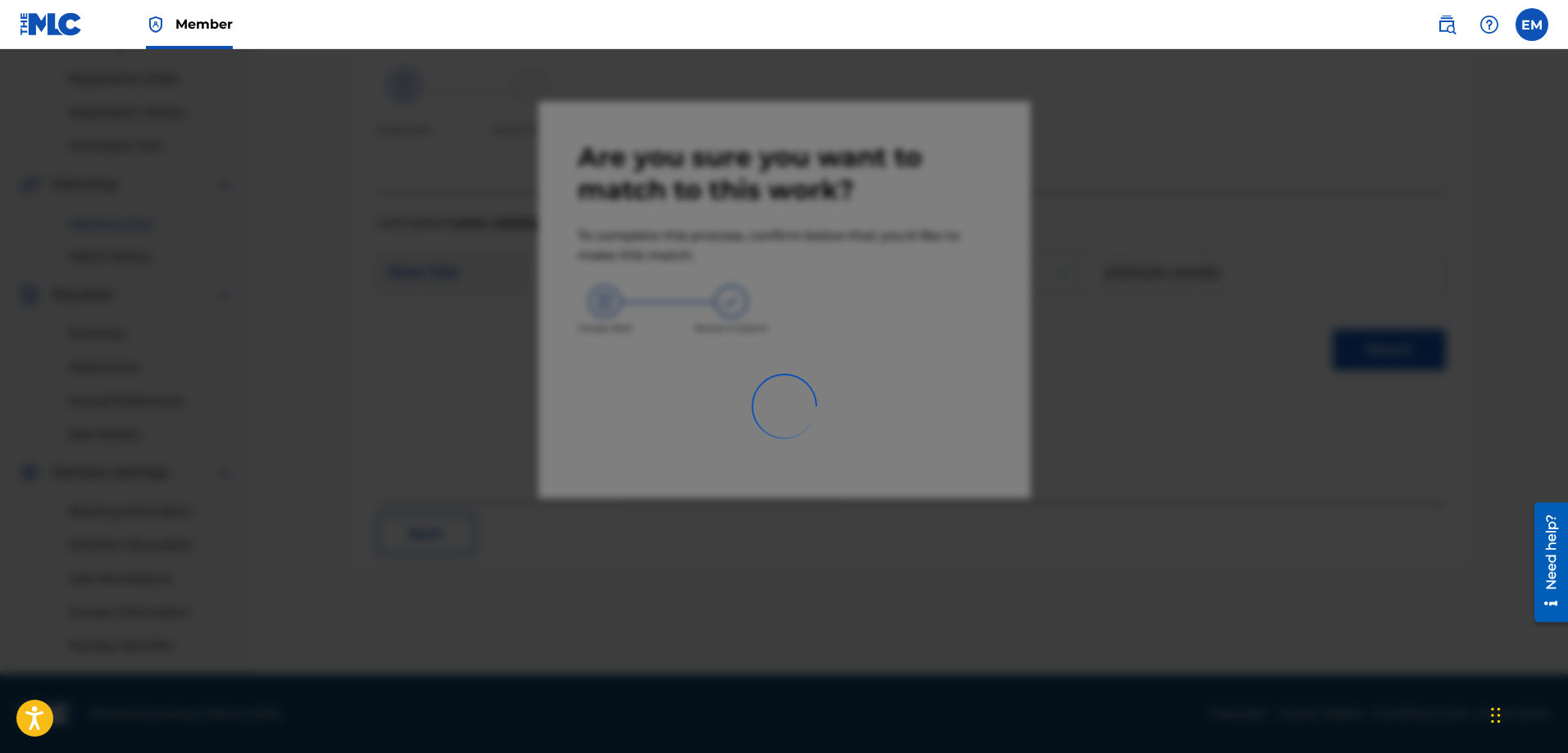
scroll to position [263, 0]
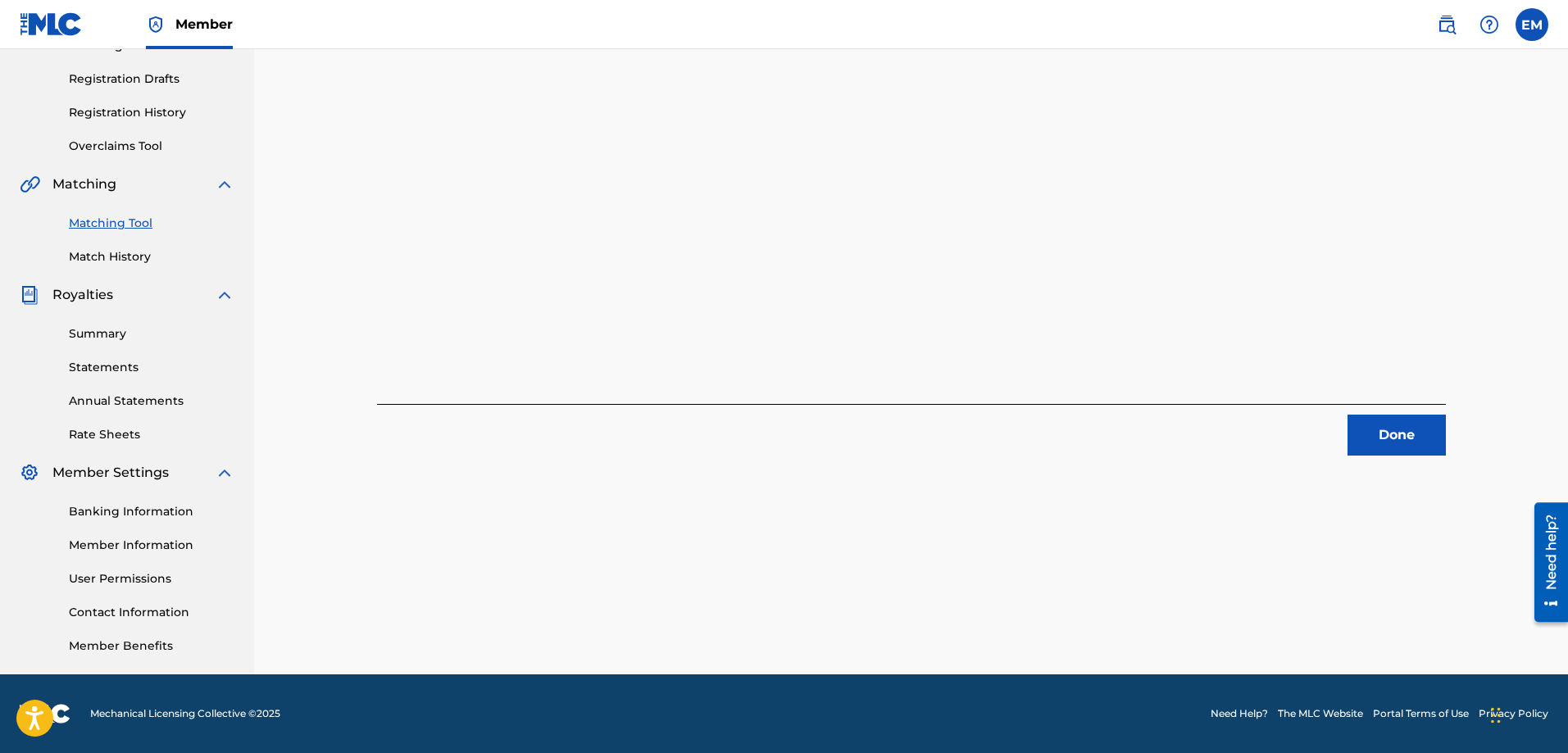
click at [1365, 436] on button "Done" at bounding box center [1397, 436] width 99 height 41
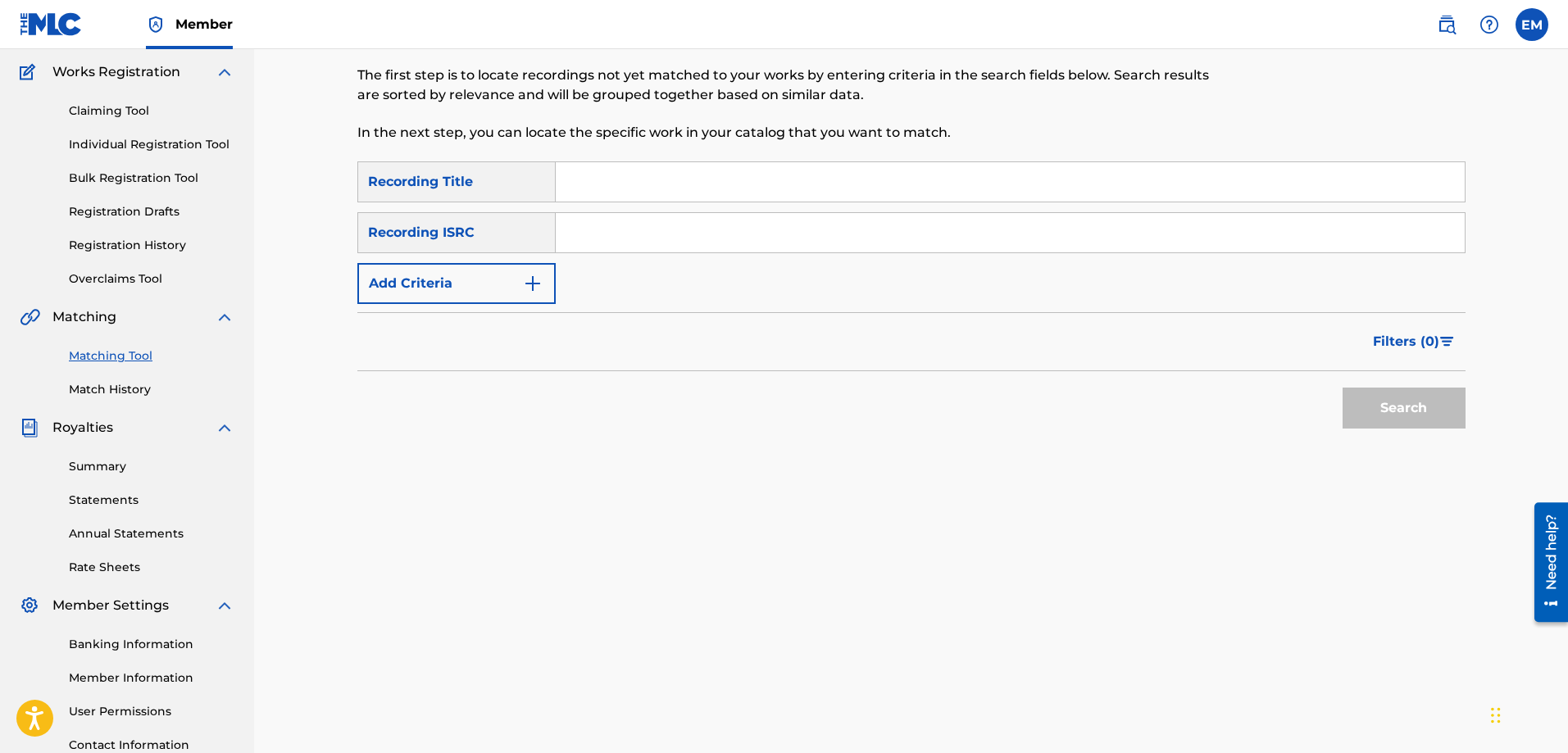
scroll to position [18, 0]
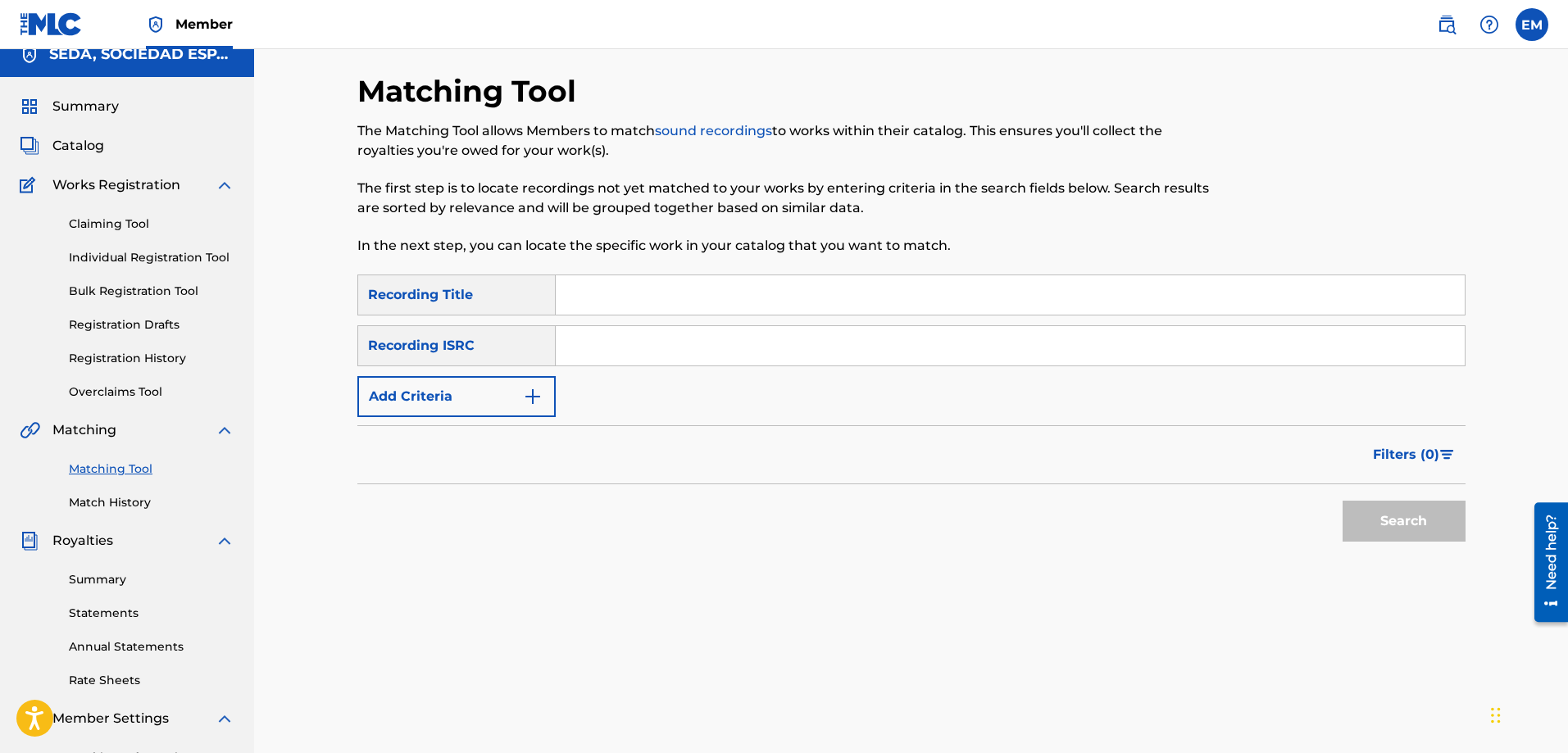
click at [586, 295] on input "Search Form" at bounding box center [1010, 295] width 910 height 39
type input "mexicano"
click at [535, 388] on img "Search Form" at bounding box center [532, 397] width 20 height 20
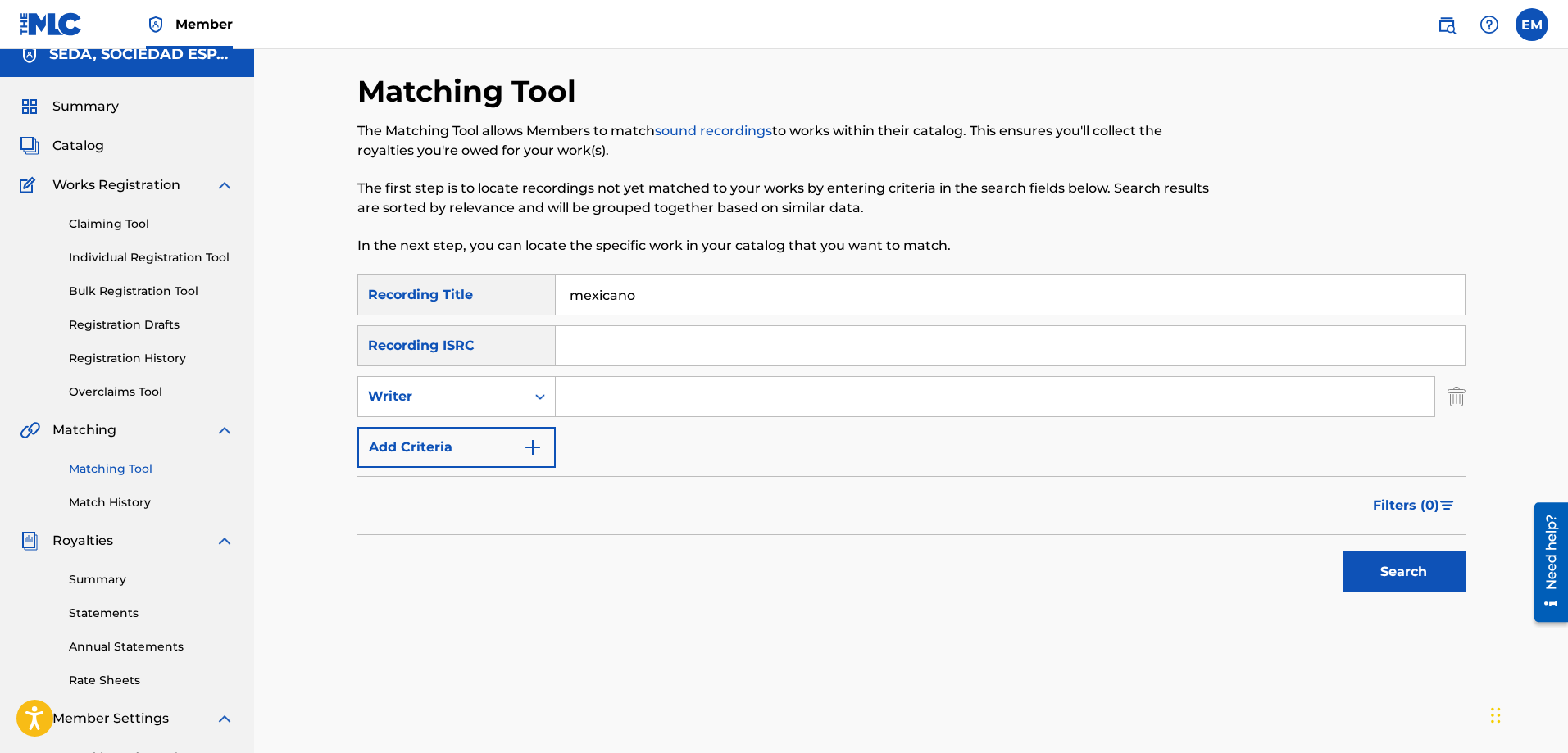
click at [613, 389] on input "Search Form" at bounding box center [996, 397] width 879 height 39
type input "[PERSON_NAME]"
click at [1343, 552] on button "Search" at bounding box center [1405, 572] width 123 height 41
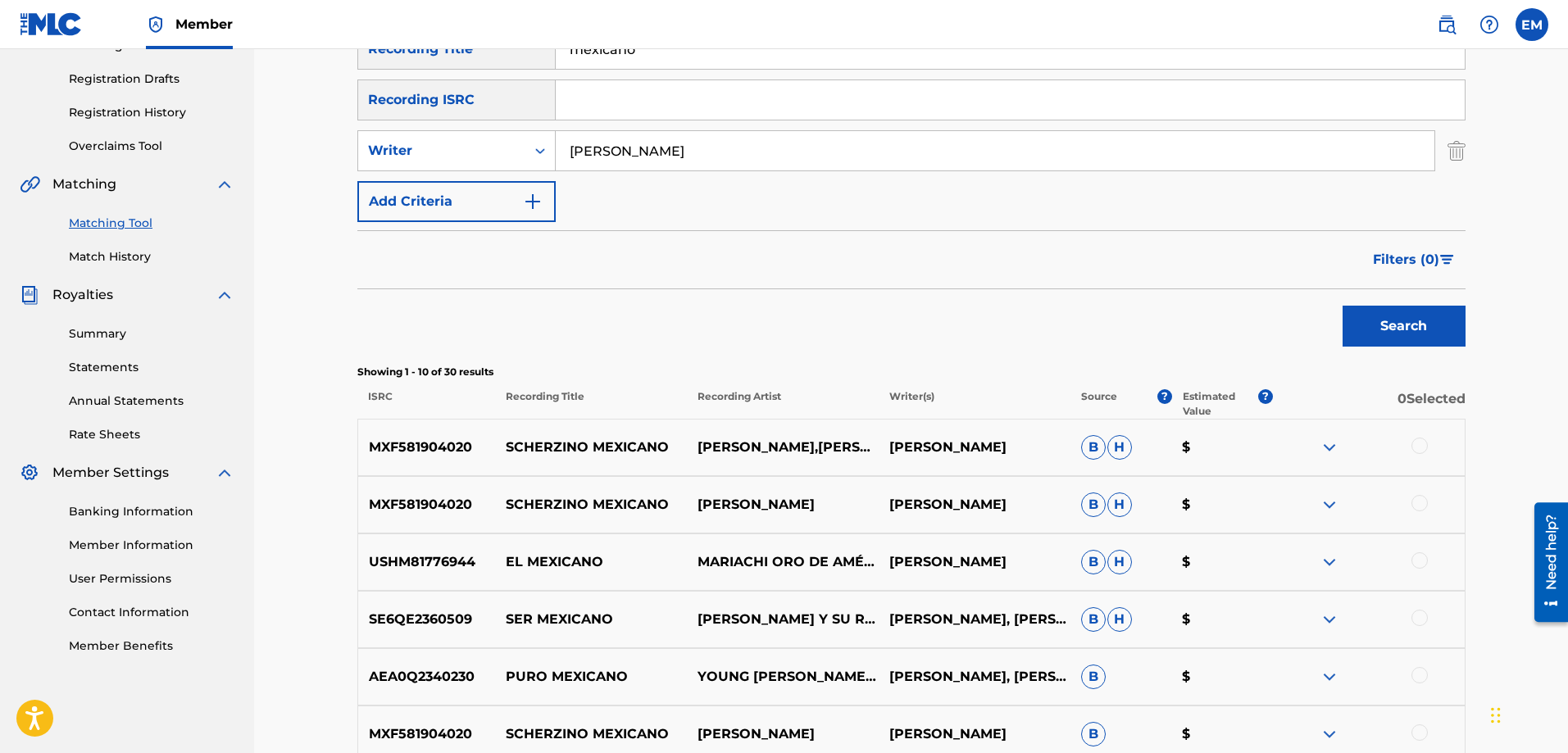
scroll to position [0, 0]
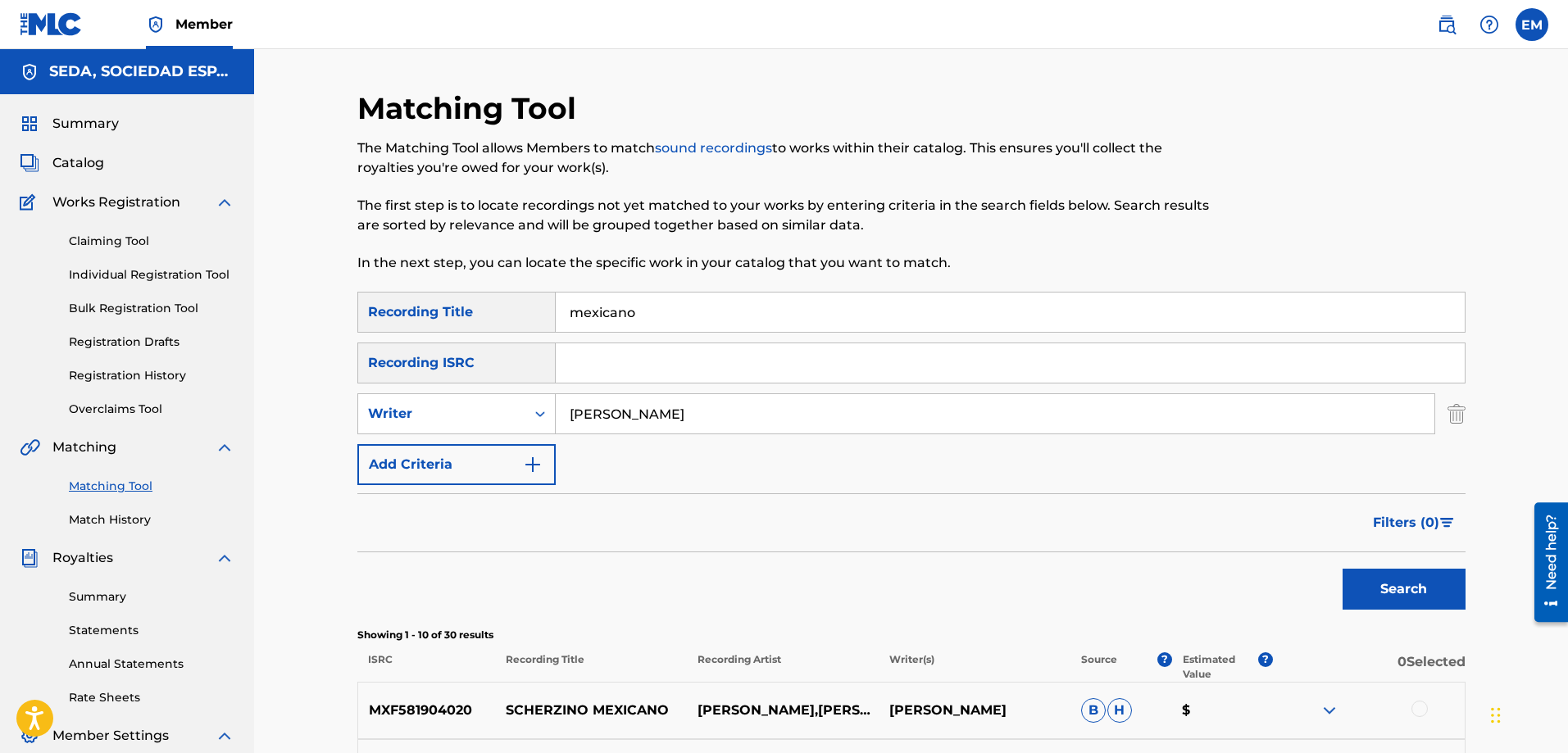
drag, startPoint x: 646, startPoint y: 309, endPoint x: 431, endPoint y: 303, distance: 215.1
click at [431, 303] on div "SearchWithCriteriab1ac4630-cecb-4e2e-83b4-cac262e97a47 Recording Title mexicano" at bounding box center [911, 313] width 1109 height 41
type input "[PERSON_NAME] y [PERSON_NAME]"
click at [1343, 568] on button "Search" at bounding box center [1405, 589] width 123 height 41
drag, startPoint x: 630, startPoint y: 405, endPoint x: 494, endPoint y: 412, distance: 136.2
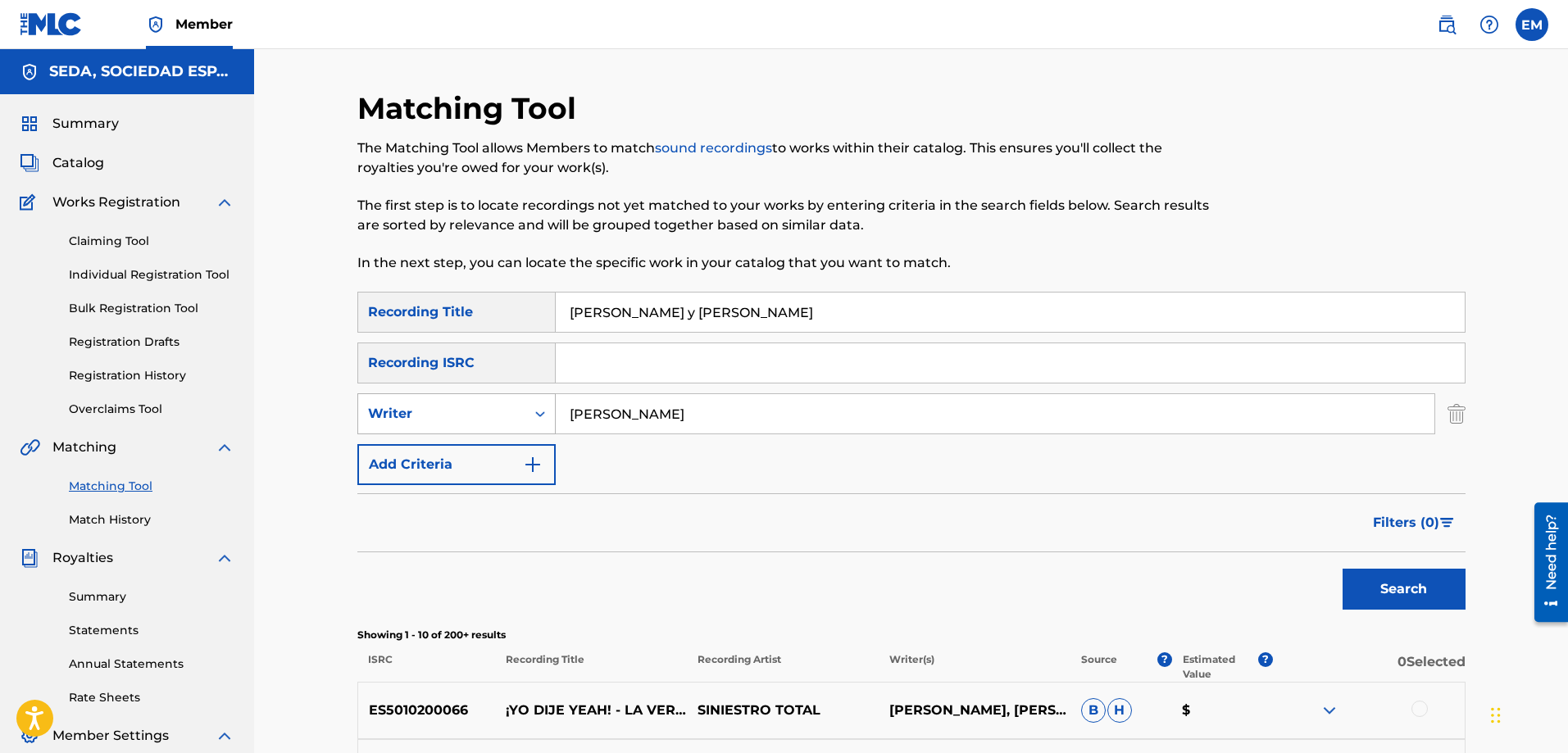
click at [498, 410] on div "SearchWithCriteriacffa6d9d-3140-4c86-8c8a-fc80500e07bd Writer [PERSON_NAME]" at bounding box center [911, 414] width 1109 height 41
click at [1343, 568] on button "Search" at bounding box center [1405, 589] width 123 height 41
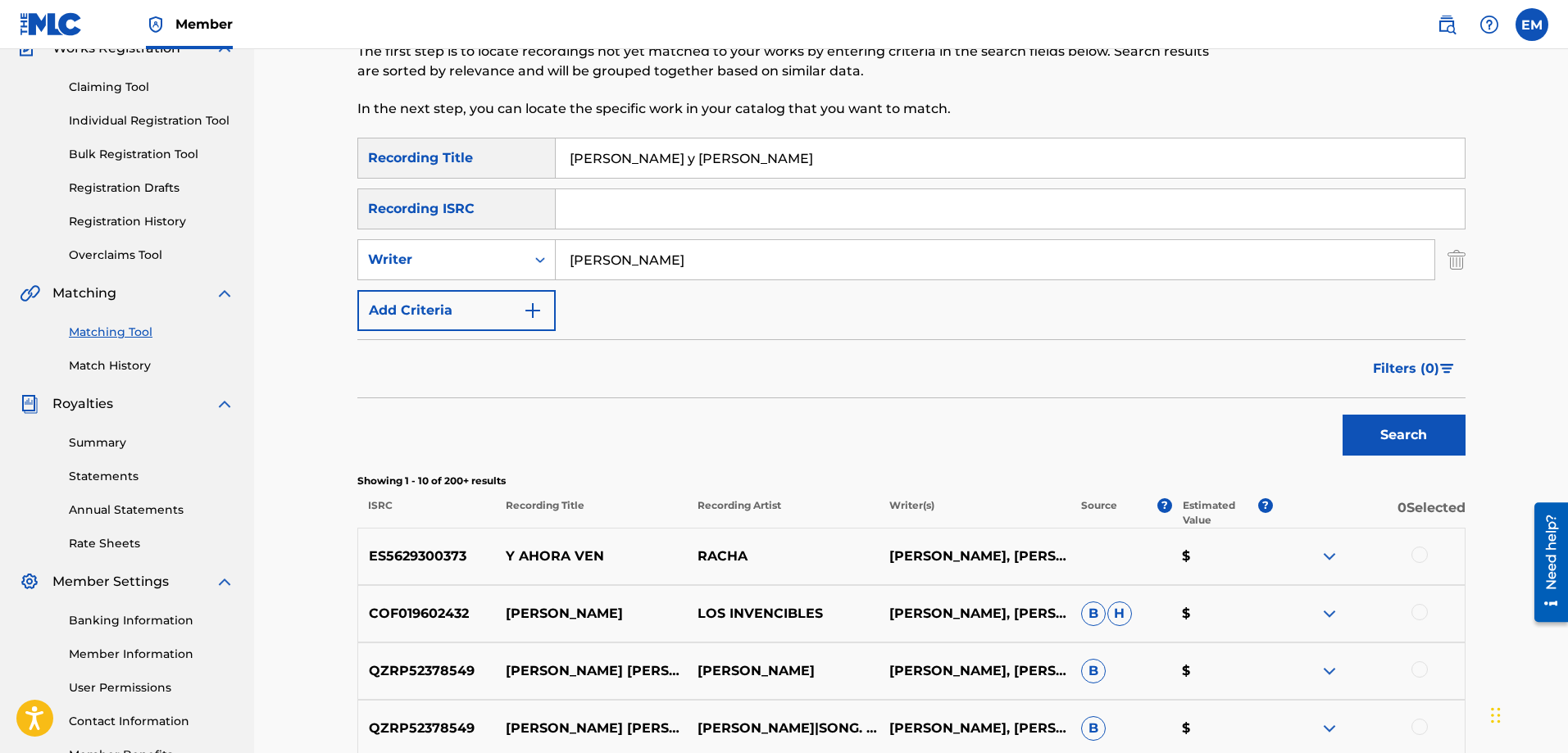
scroll to position [164, 0]
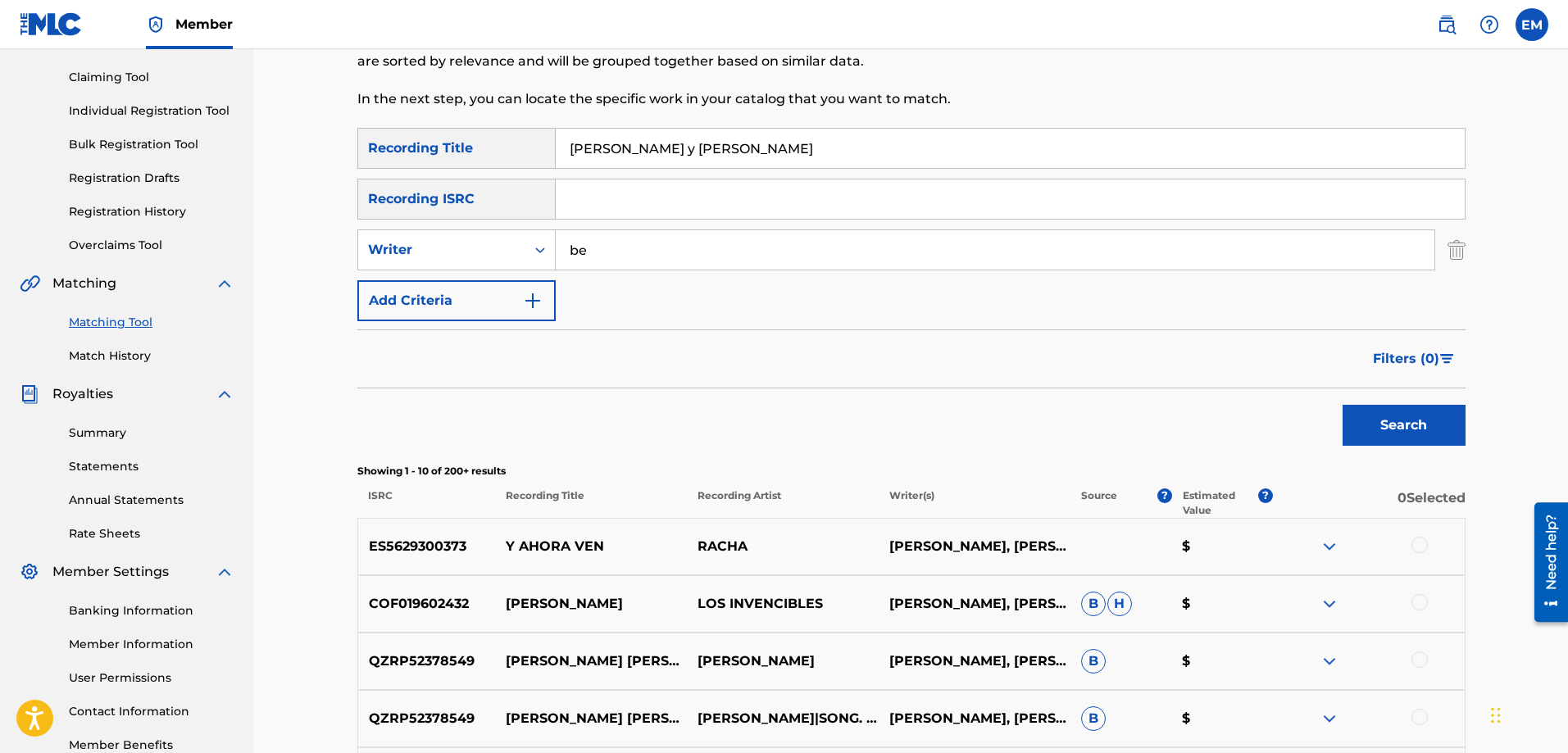
type input "b"
click at [1343, 405] on button "Search" at bounding box center [1405, 426] width 123 height 41
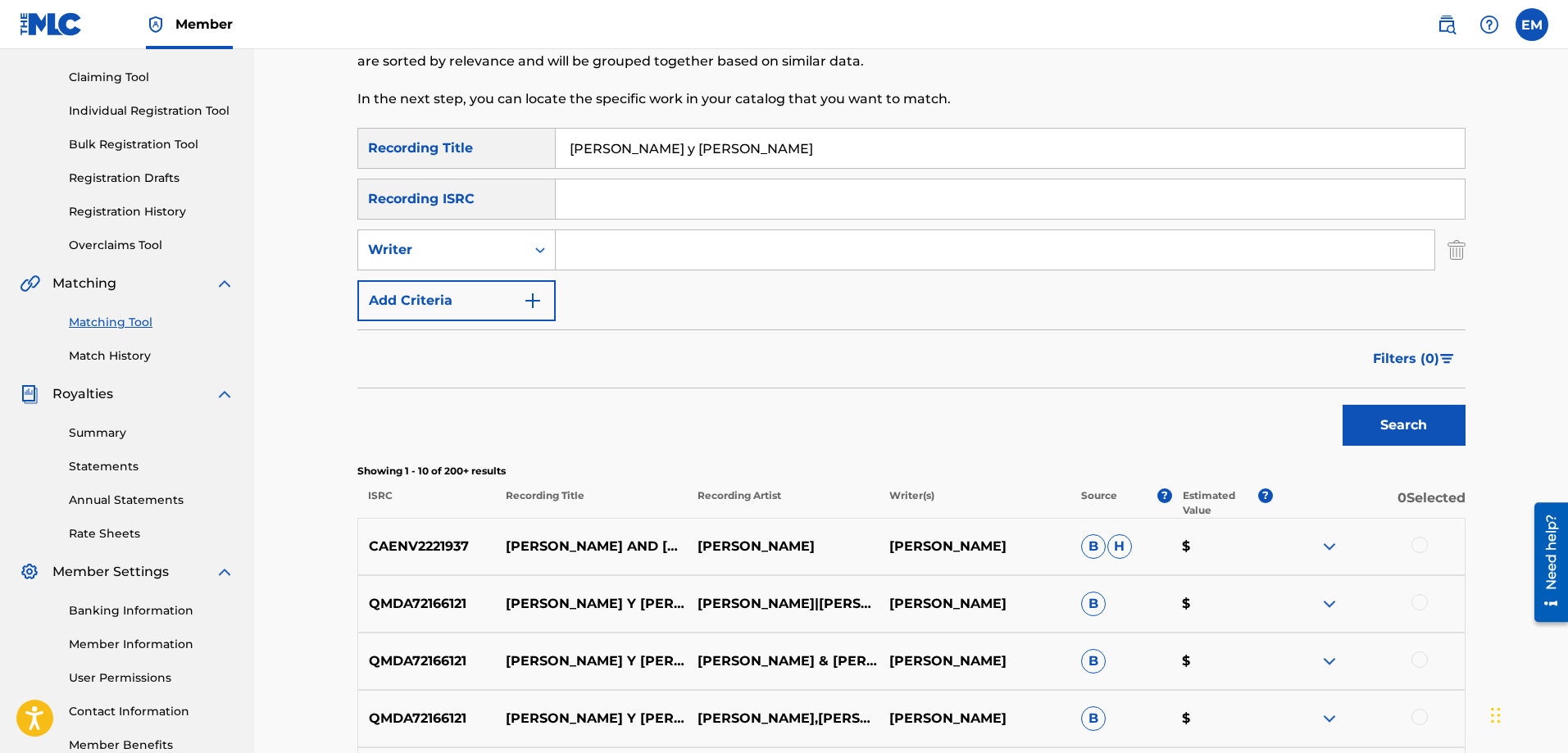
click at [716, 140] on input "[PERSON_NAME] y [PERSON_NAME]" at bounding box center [1010, 148] width 910 height 39
click at [1343, 405] on button "Search" at bounding box center [1405, 426] width 123 height 41
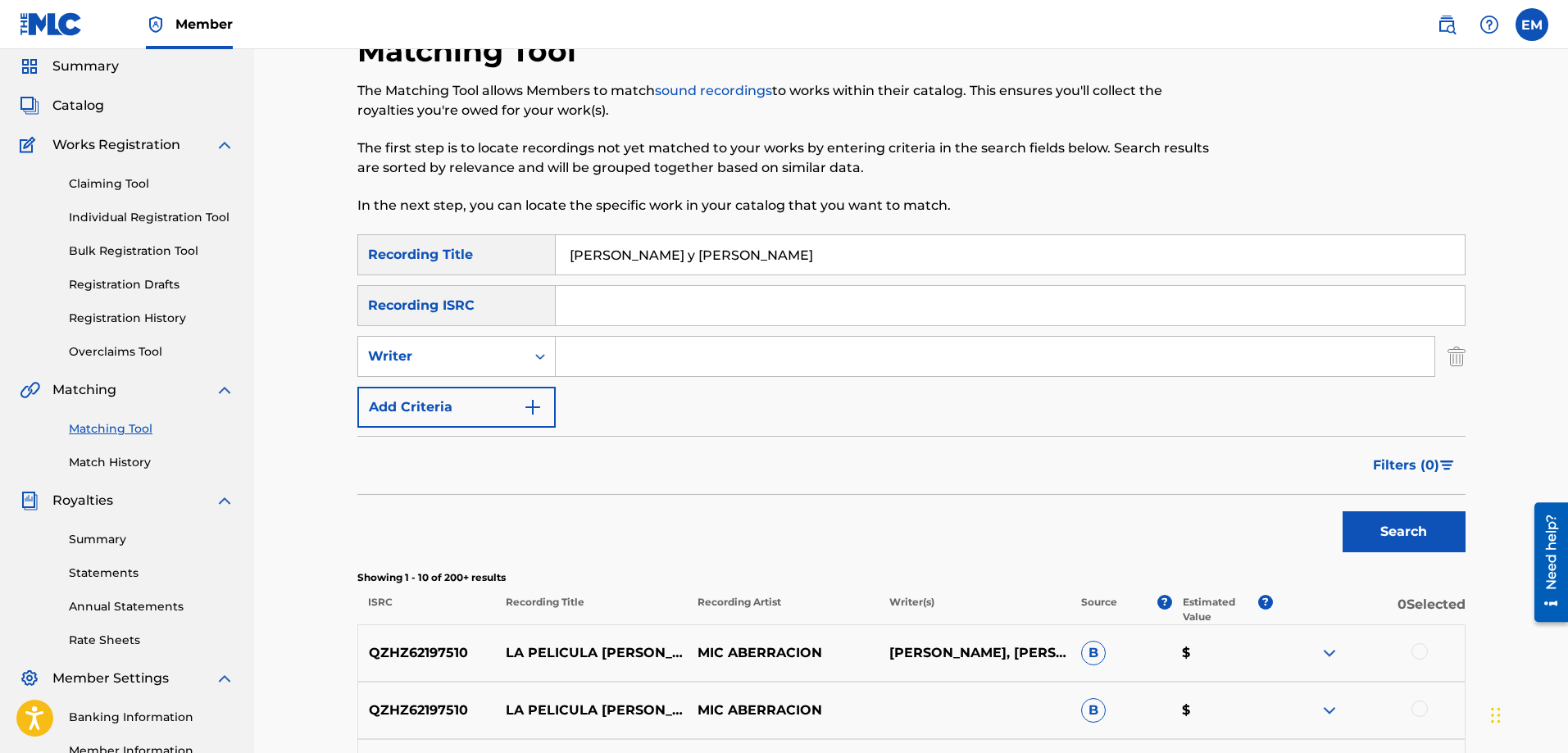
scroll to position [0, 0]
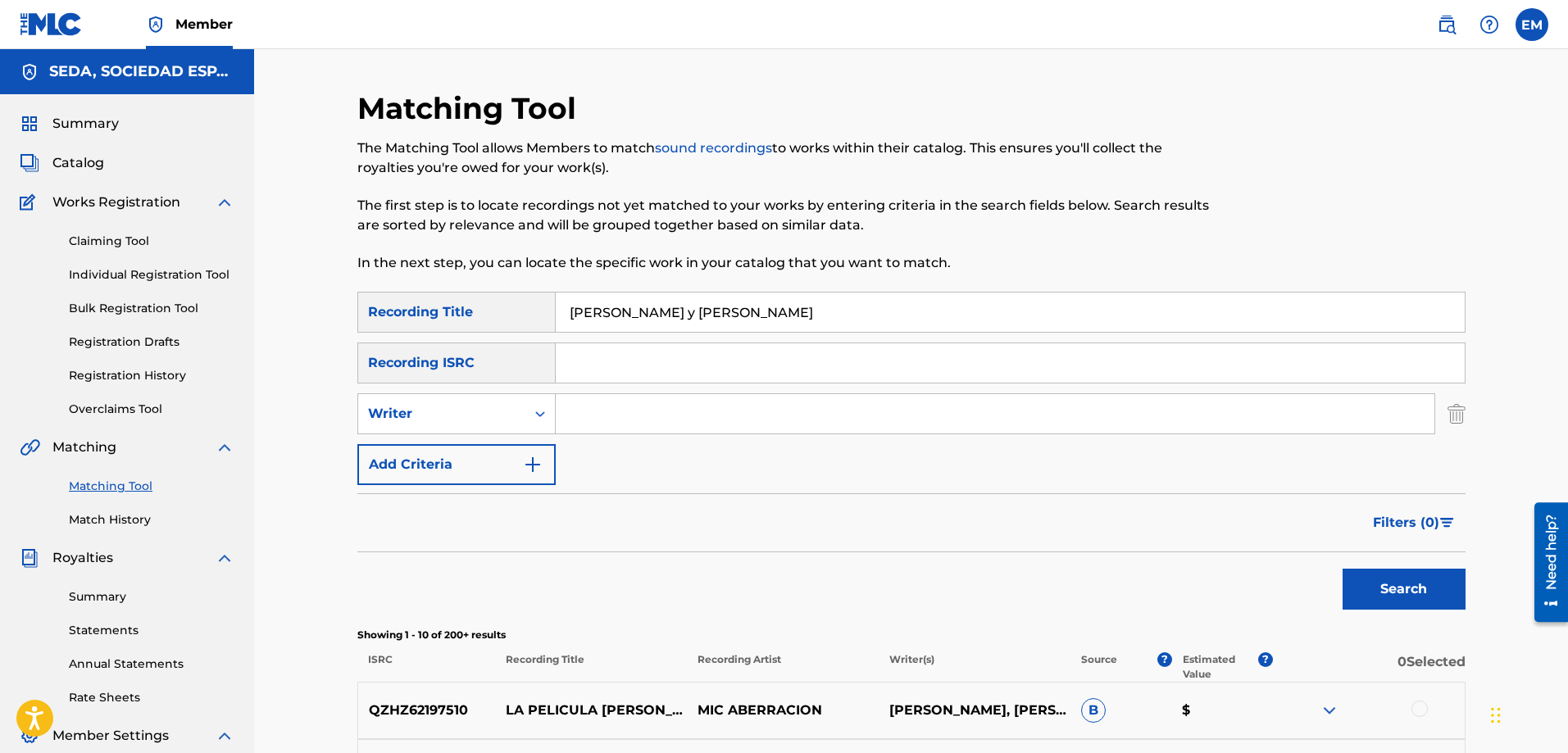
drag, startPoint x: 716, startPoint y: 314, endPoint x: 656, endPoint y: 315, distance: 60.0
click at [656, 315] on input "[PERSON_NAME] y [PERSON_NAME]" at bounding box center [1010, 313] width 910 height 39
type input "[PERSON_NAME] y [PERSON_NAME] tema central de la pelicula"
click at [1343, 568] on button "Search" at bounding box center [1405, 589] width 123 height 41
drag, startPoint x: 840, startPoint y: 314, endPoint x: 492, endPoint y: 318, distance: 348.0
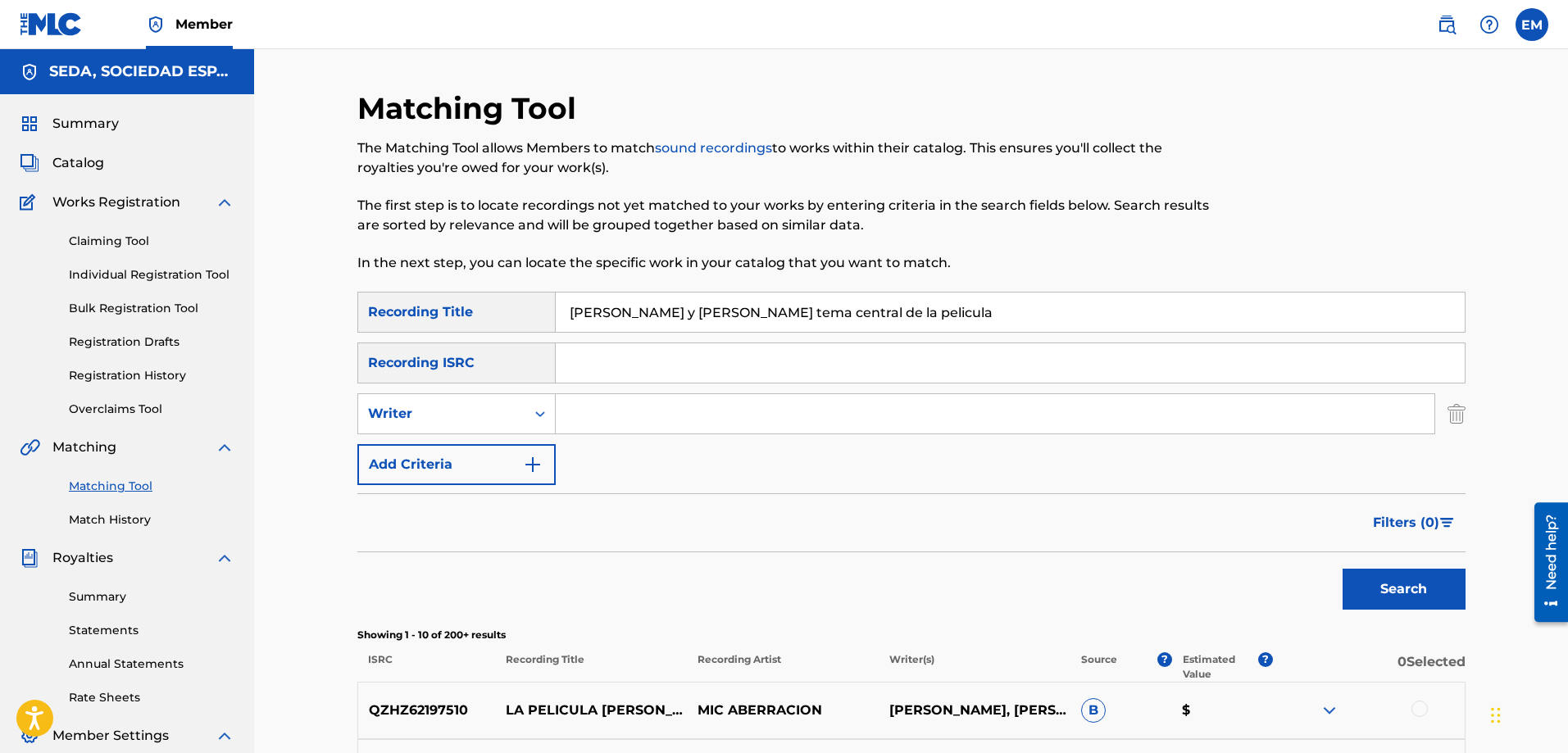
click at [492, 318] on div "SearchWithCriteriab1ac4630-cecb-4e2e-83b4-cac262e97a47 Recording Title [PERSON_…" at bounding box center [911, 313] width 1109 height 41
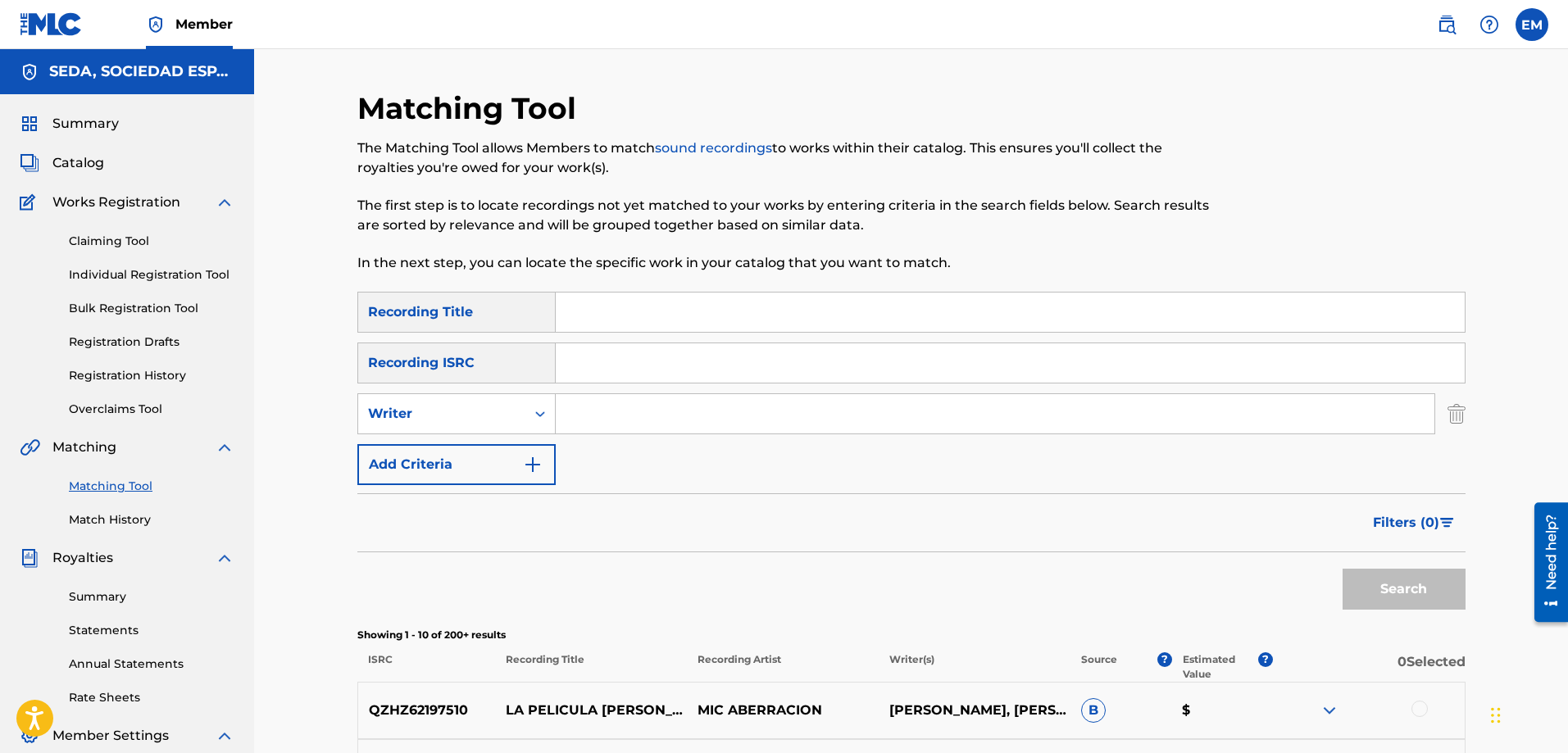
click at [605, 404] on input "Search Form" at bounding box center [996, 414] width 879 height 39
type input "[PERSON_NAME]"
click at [1343, 568] on button "Search" at bounding box center [1405, 589] width 123 height 41
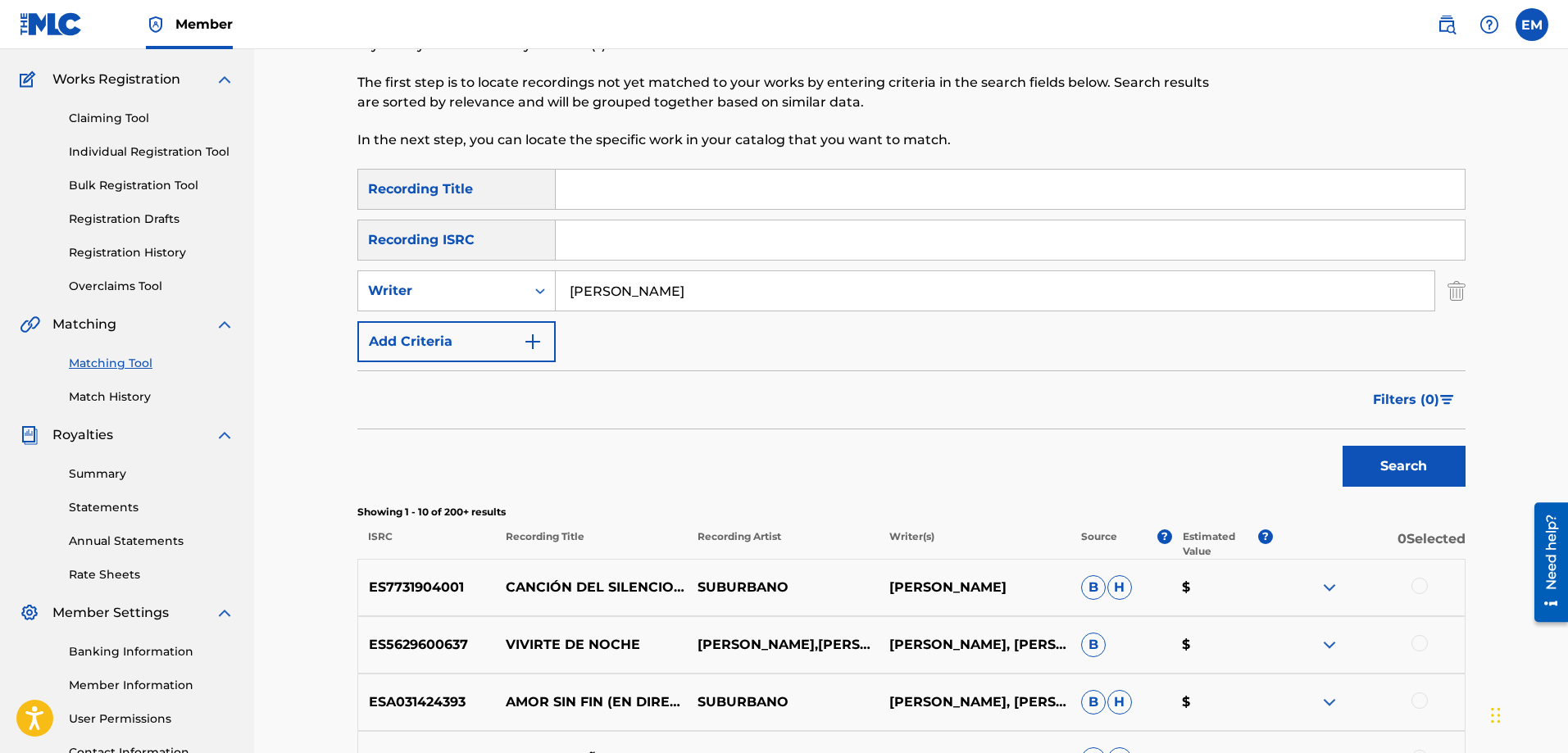
scroll to position [410, 0]
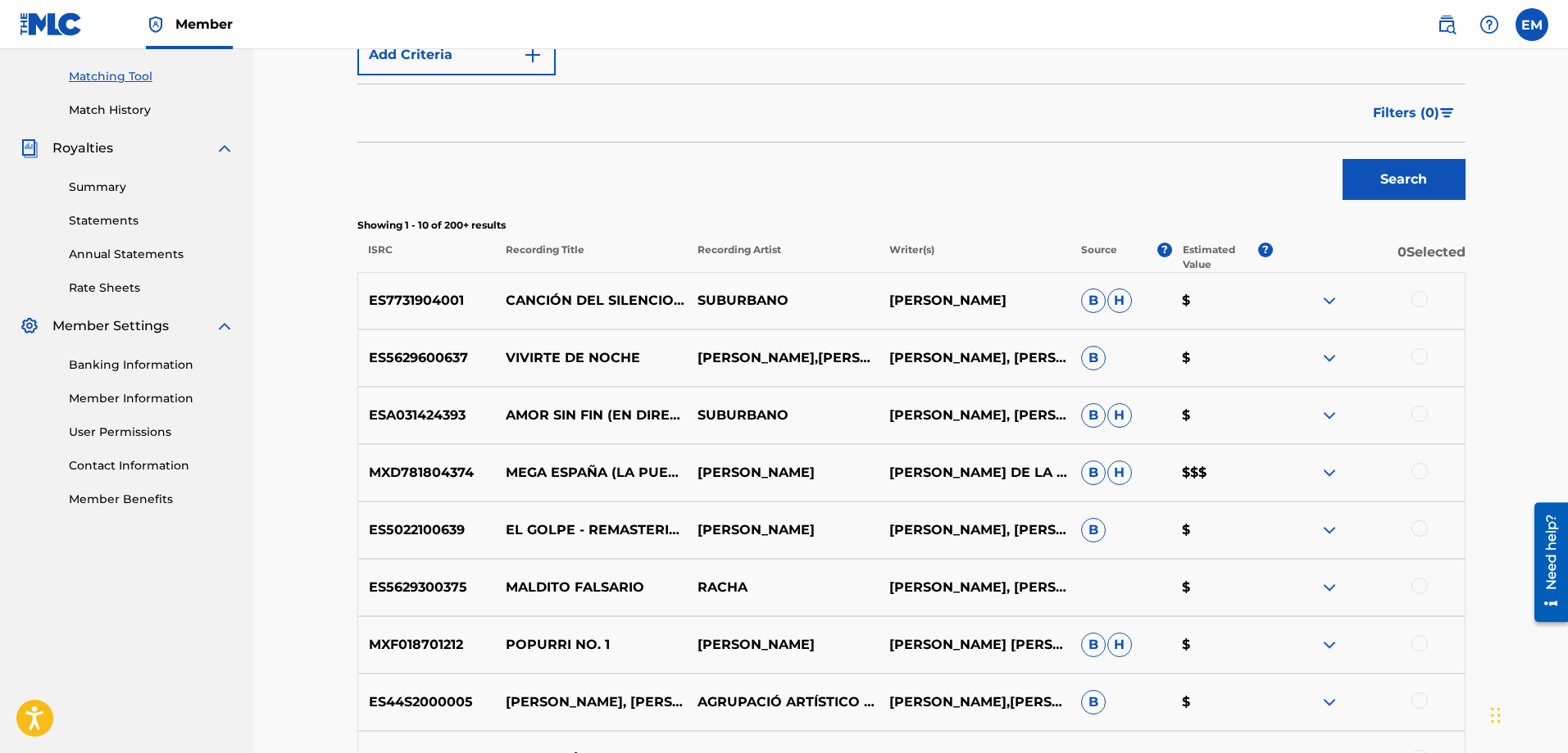
click at [1419, 415] on div at bounding box center [1420, 413] width 17 height 17
click at [1117, 606] on button "Match 1 Group" at bounding box center [1152, 619] width 181 height 41
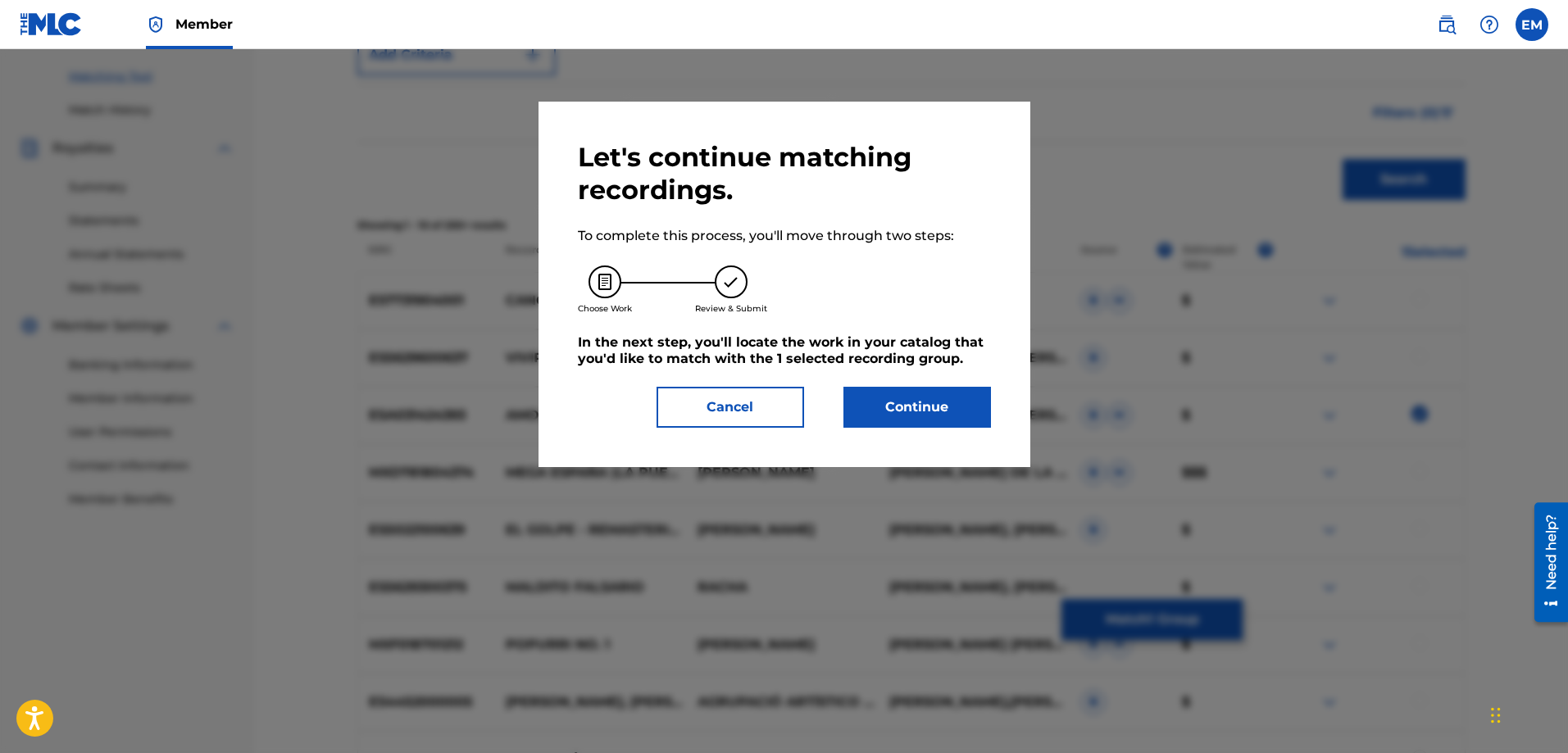
click at [906, 410] on button "Continue" at bounding box center [917, 407] width 148 height 41
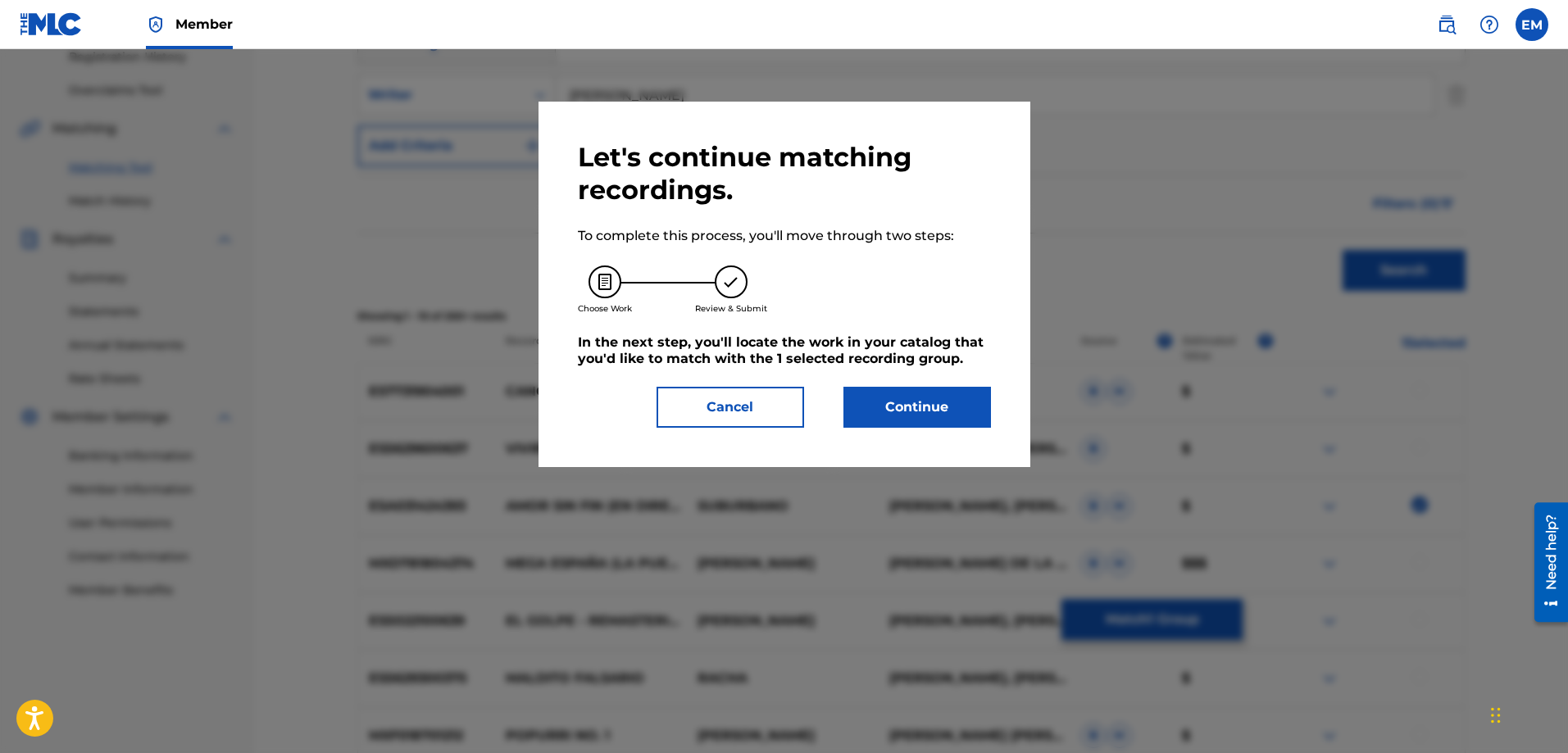
scroll to position [339, 0]
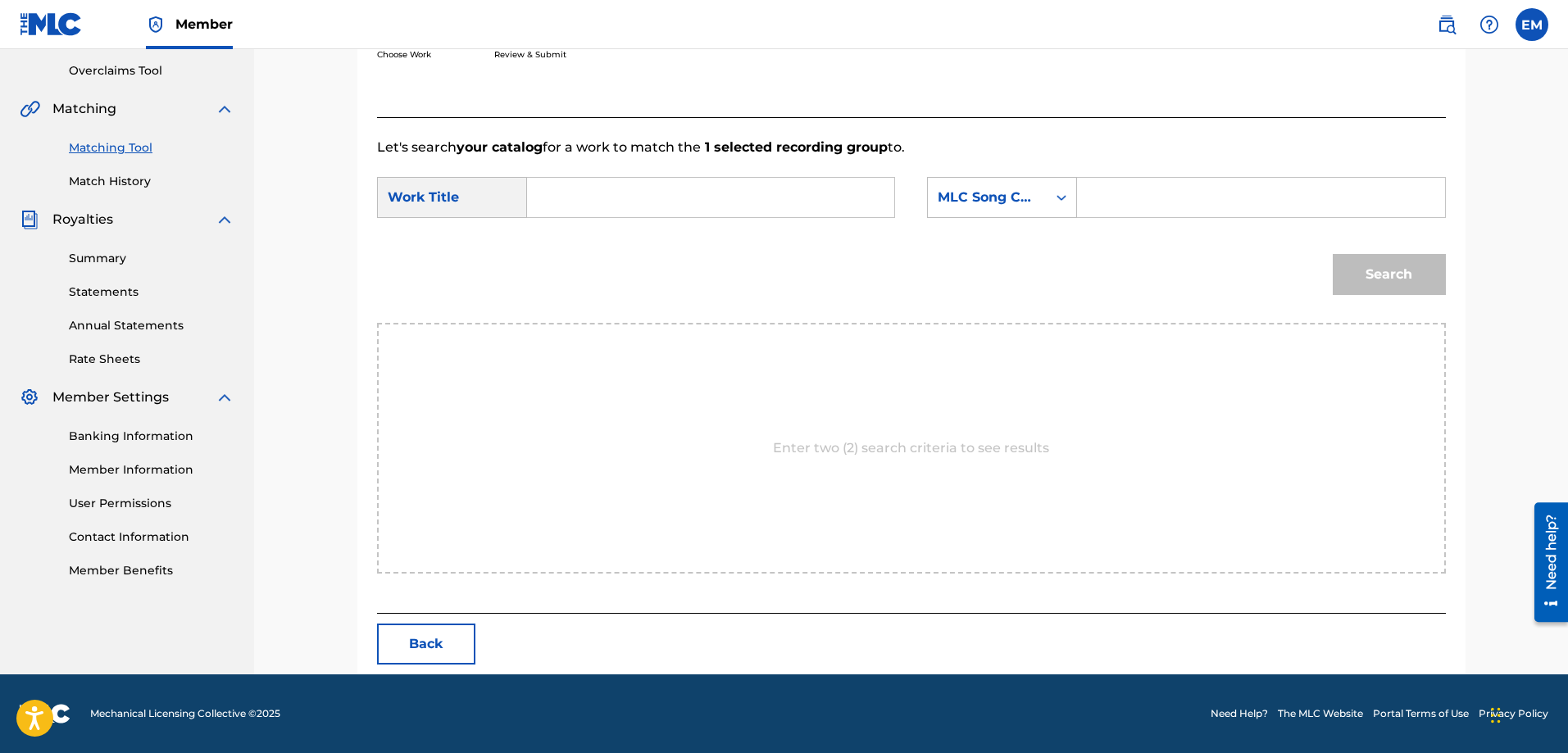
click at [624, 186] on input "Search Form" at bounding box center [710, 197] width 339 height 39
type input "[PERSON_NAME] y [PERSON_NAME]"
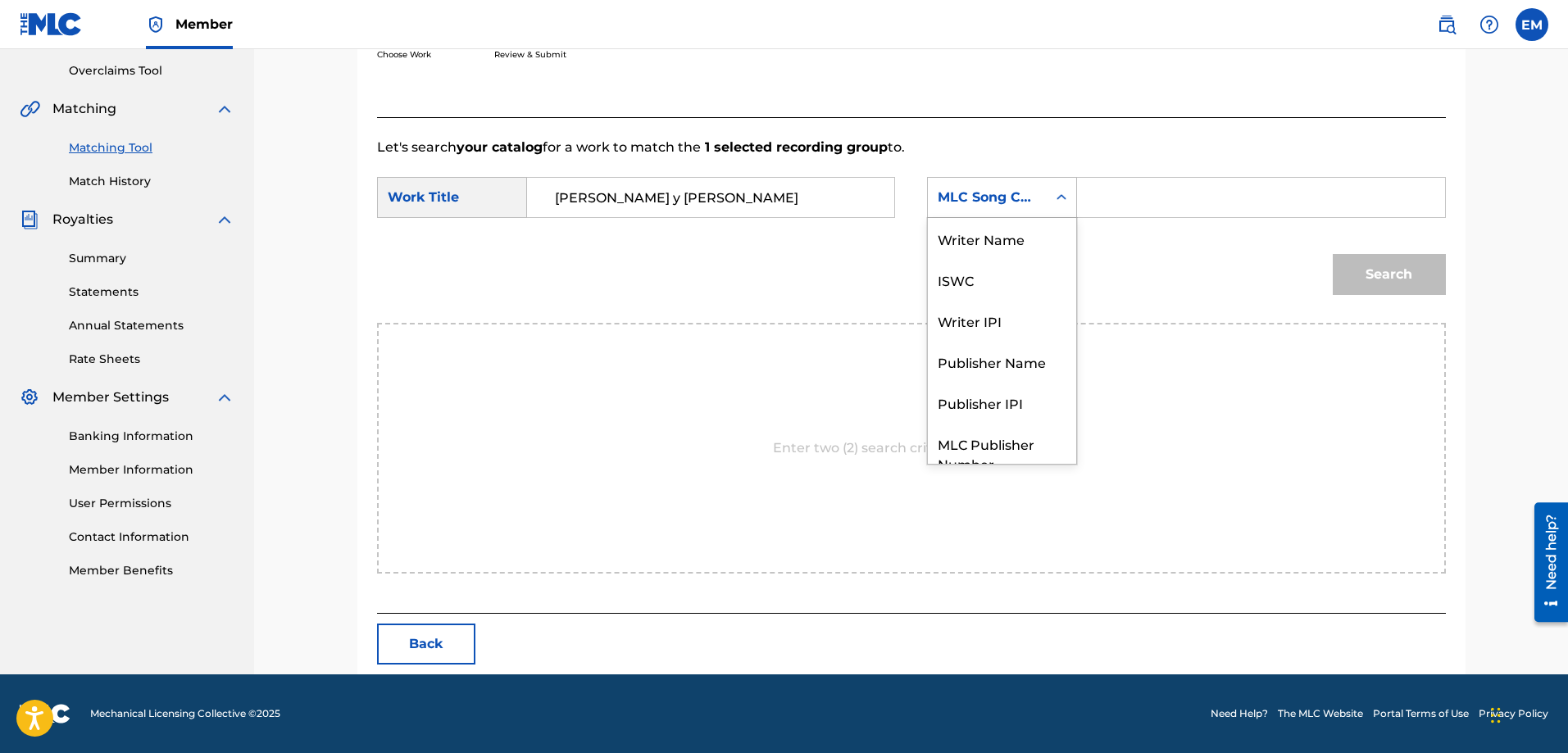
click at [1012, 206] on div "MLC Song Code" at bounding box center [988, 197] width 100 height 20
click at [967, 239] on div "Writer Name" at bounding box center [1002, 238] width 148 height 41
click at [1109, 191] on input "Search Form" at bounding box center [1260, 197] width 339 height 39
paste input "[PERSON_NAME]"
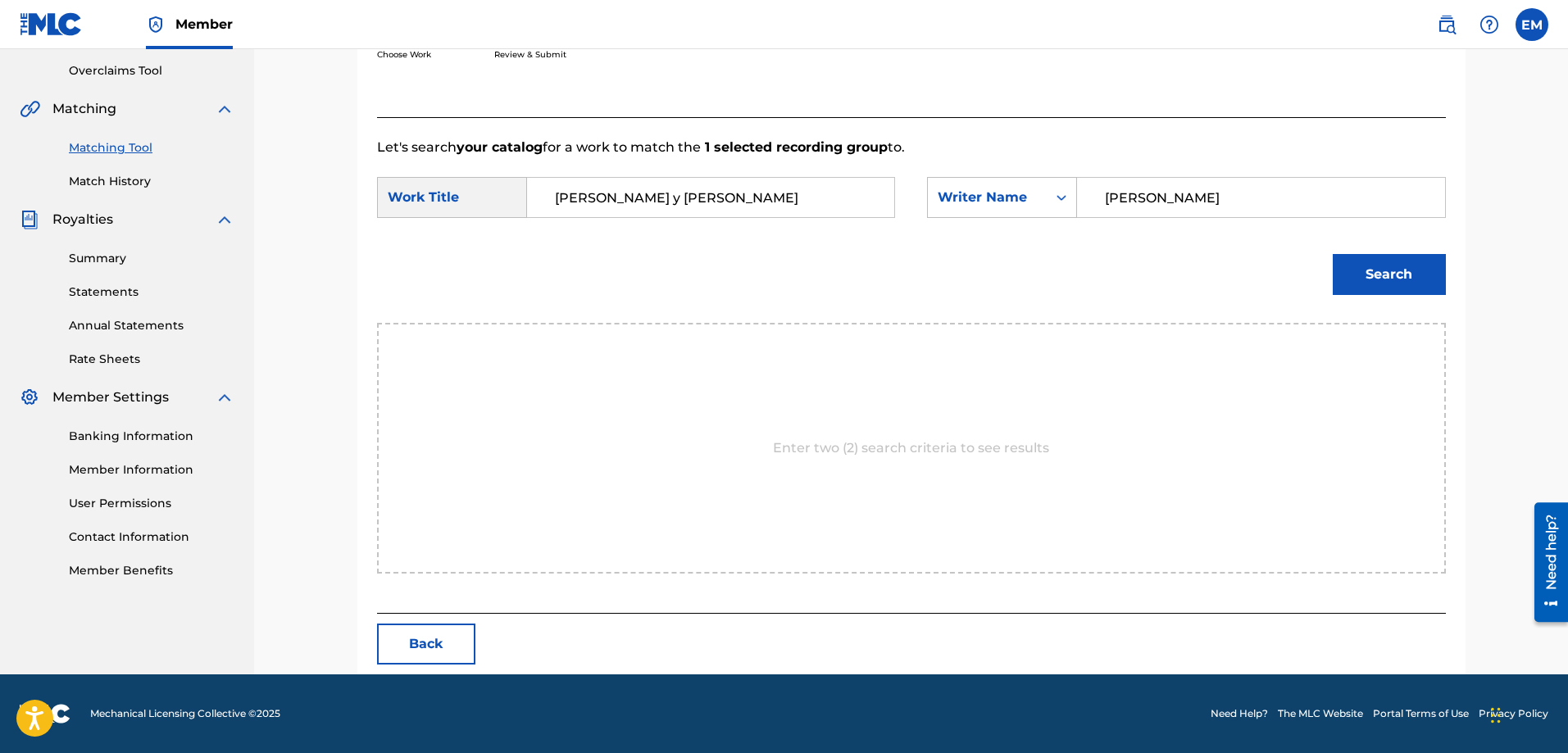
type input "[PERSON_NAME]"
click at [1333, 254] on button "Search" at bounding box center [1389, 274] width 113 height 41
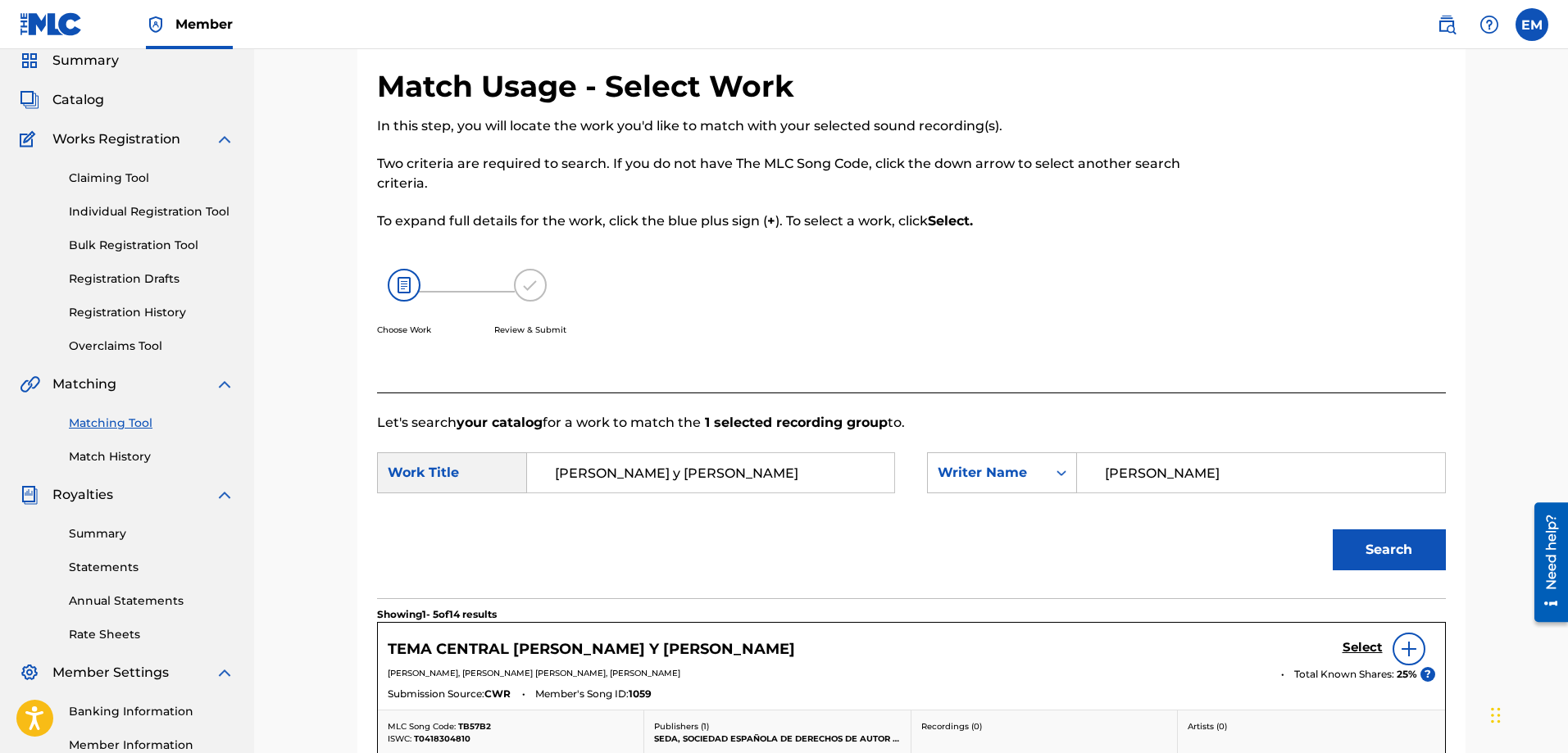
scroll to position [11, 0]
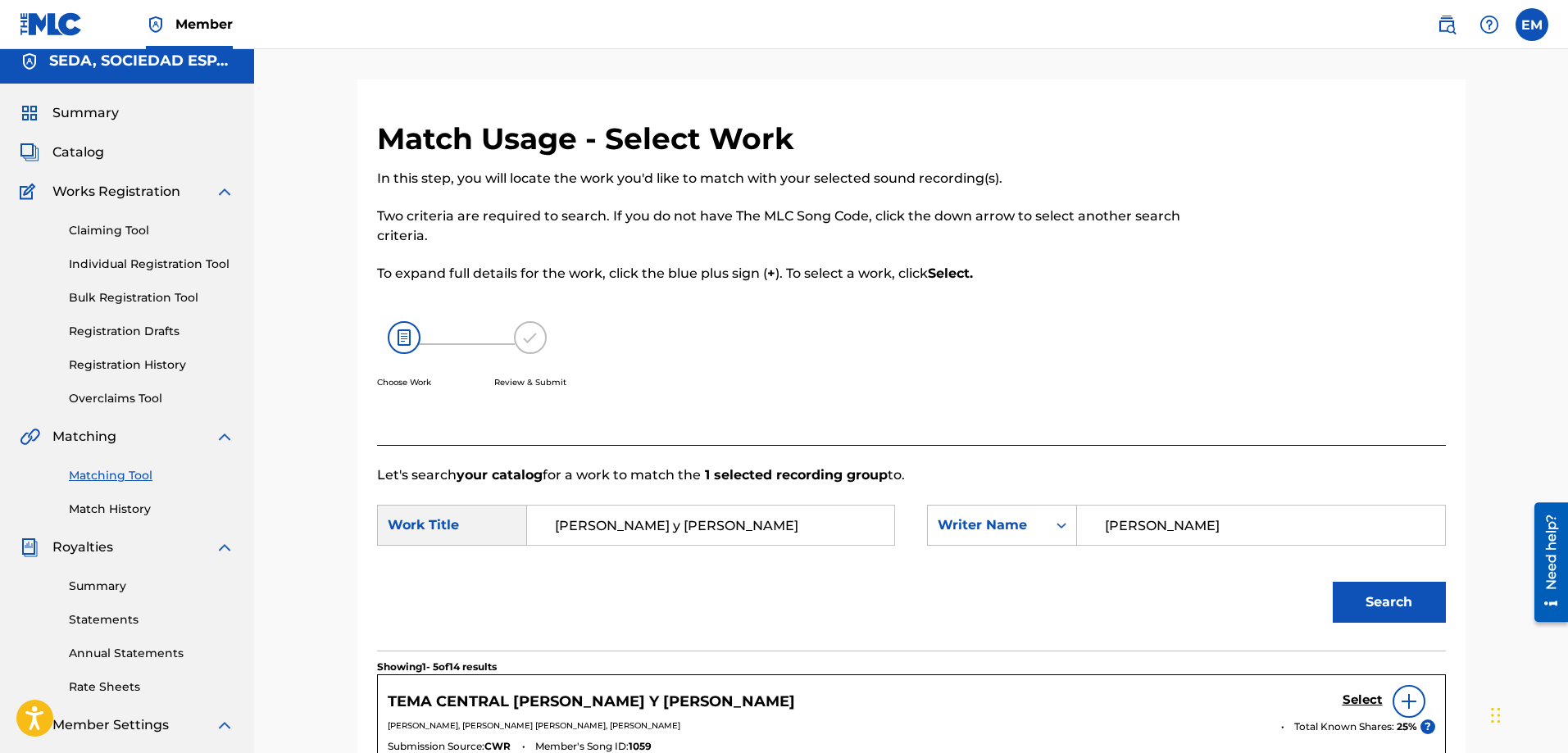
click at [101, 510] on link "Match History" at bounding box center [151, 510] width 166 height 18
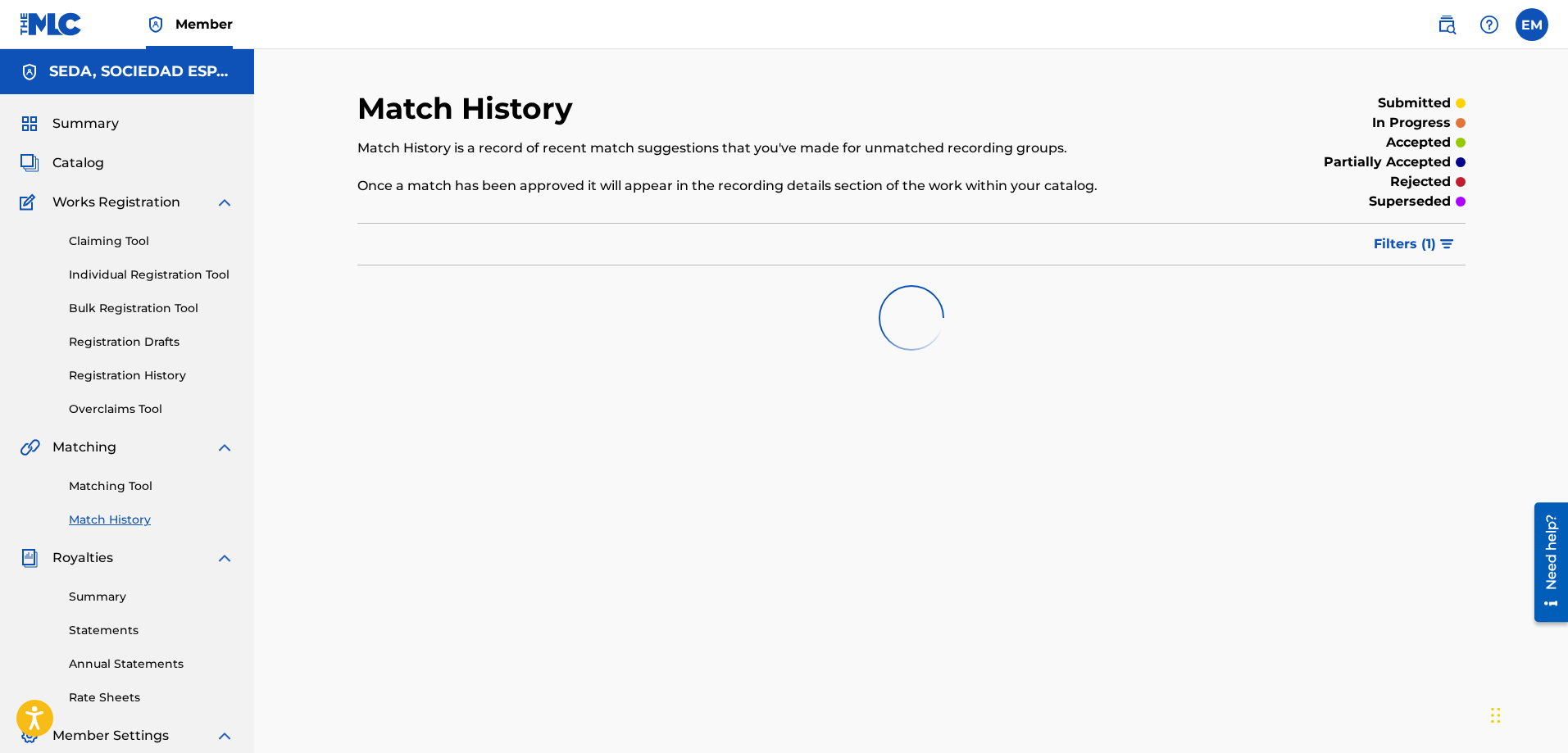
click at [103, 485] on link "Matching Tool" at bounding box center [151, 486] width 166 height 18
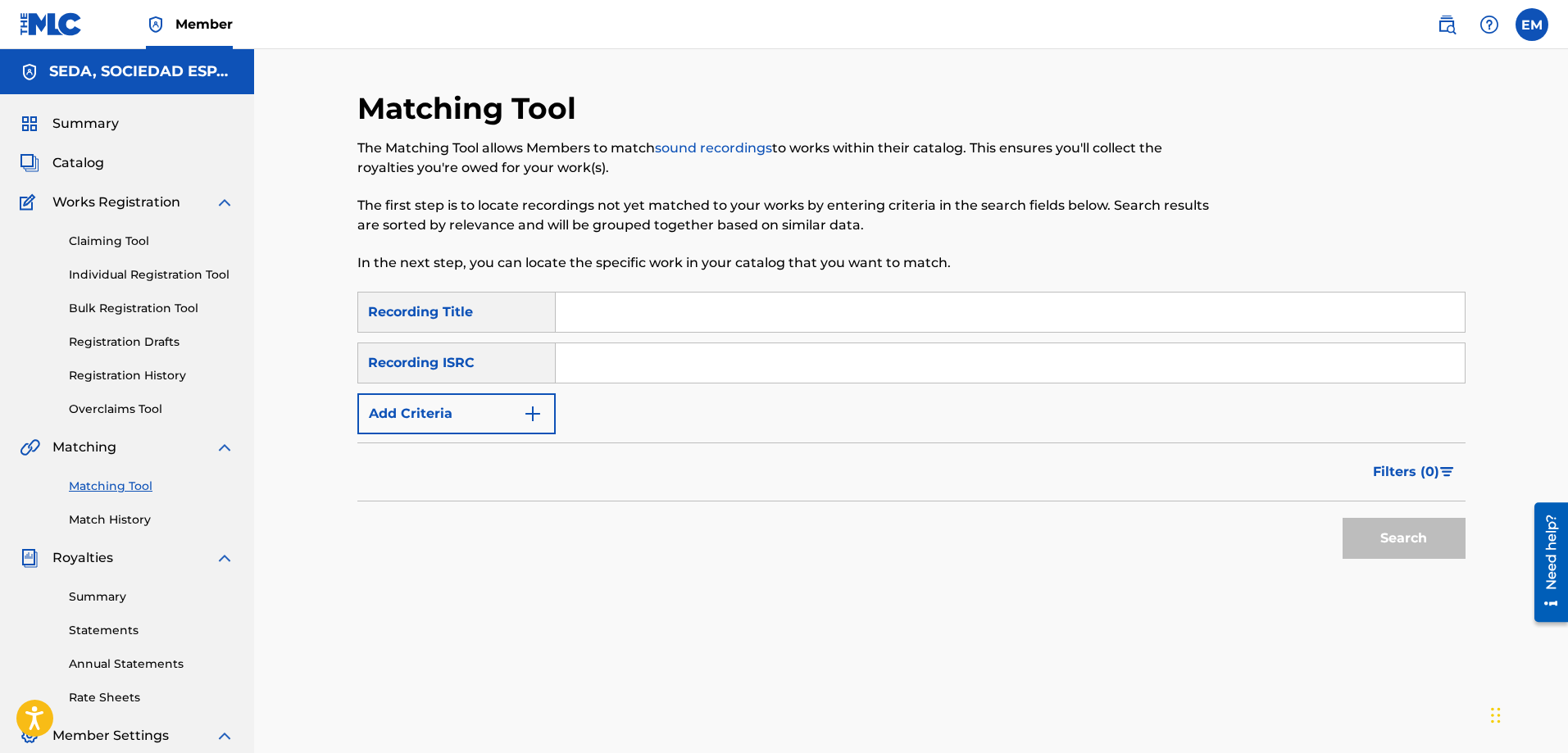
click at [595, 304] on input "Search Form" at bounding box center [1010, 313] width 910 height 39
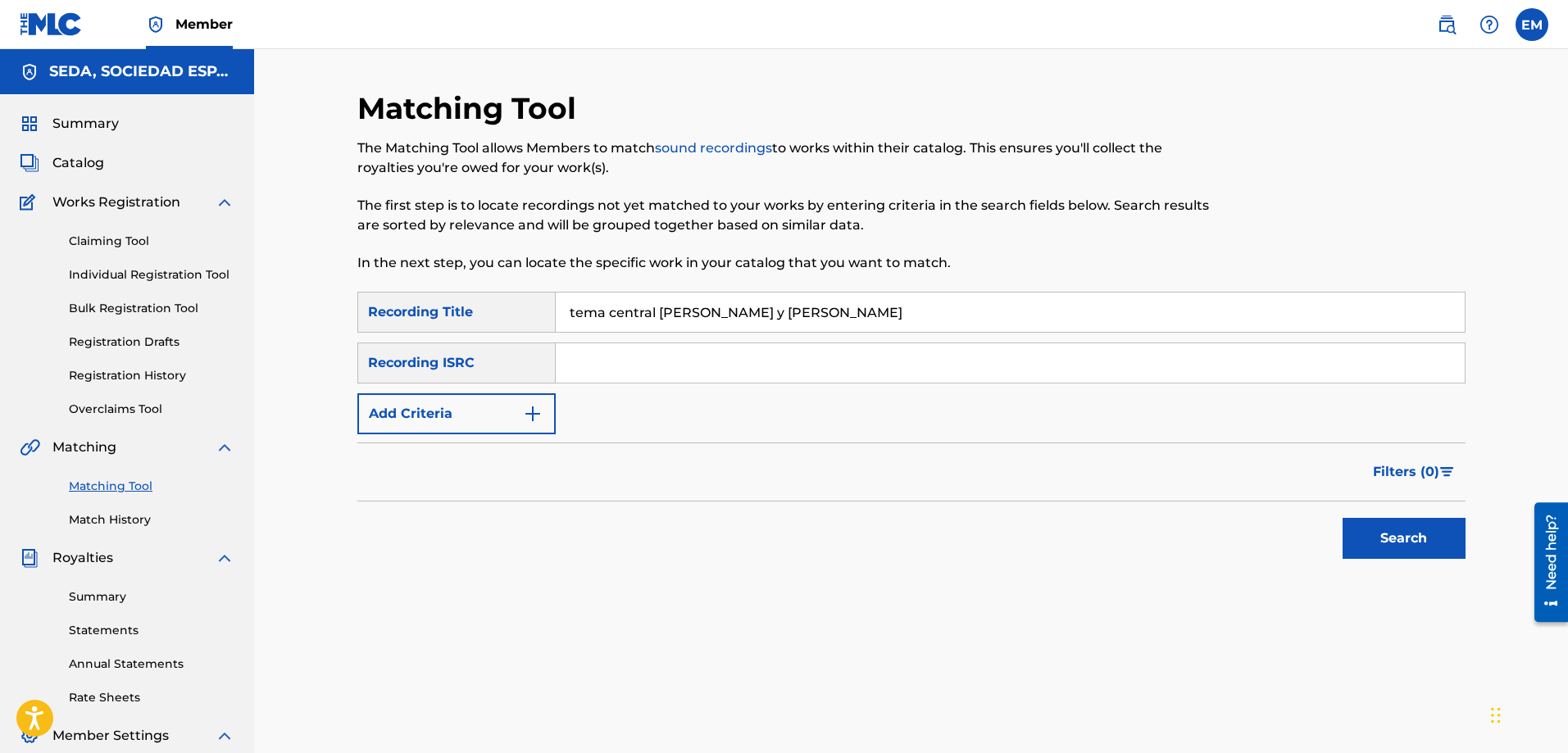
type input "tema central [PERSON_NAME] y [PERSON_NAME]"
click at [1343, 518] on button "Search" at bounding box center [1405, 538] width 123 height 41
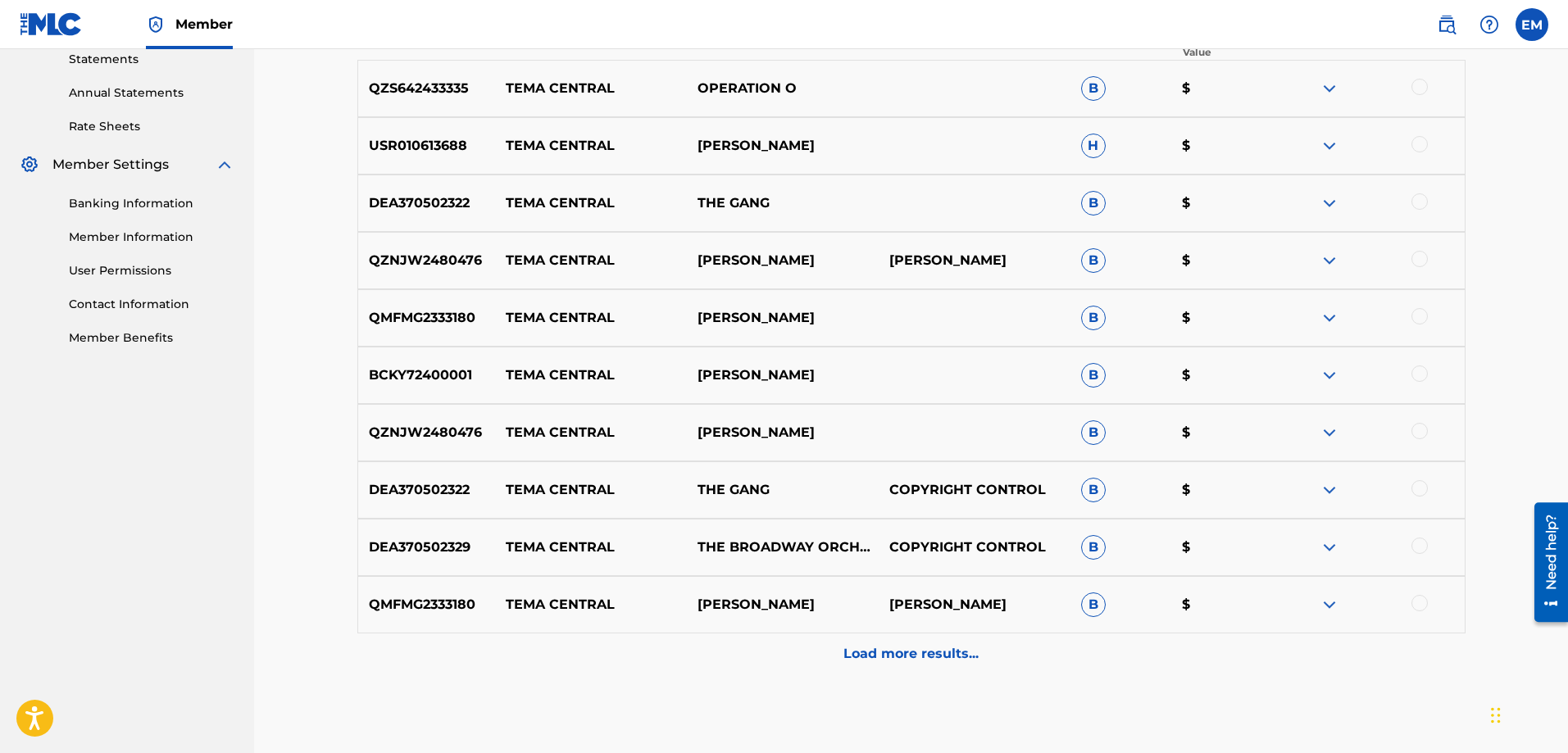
scroll to position [573, 0]
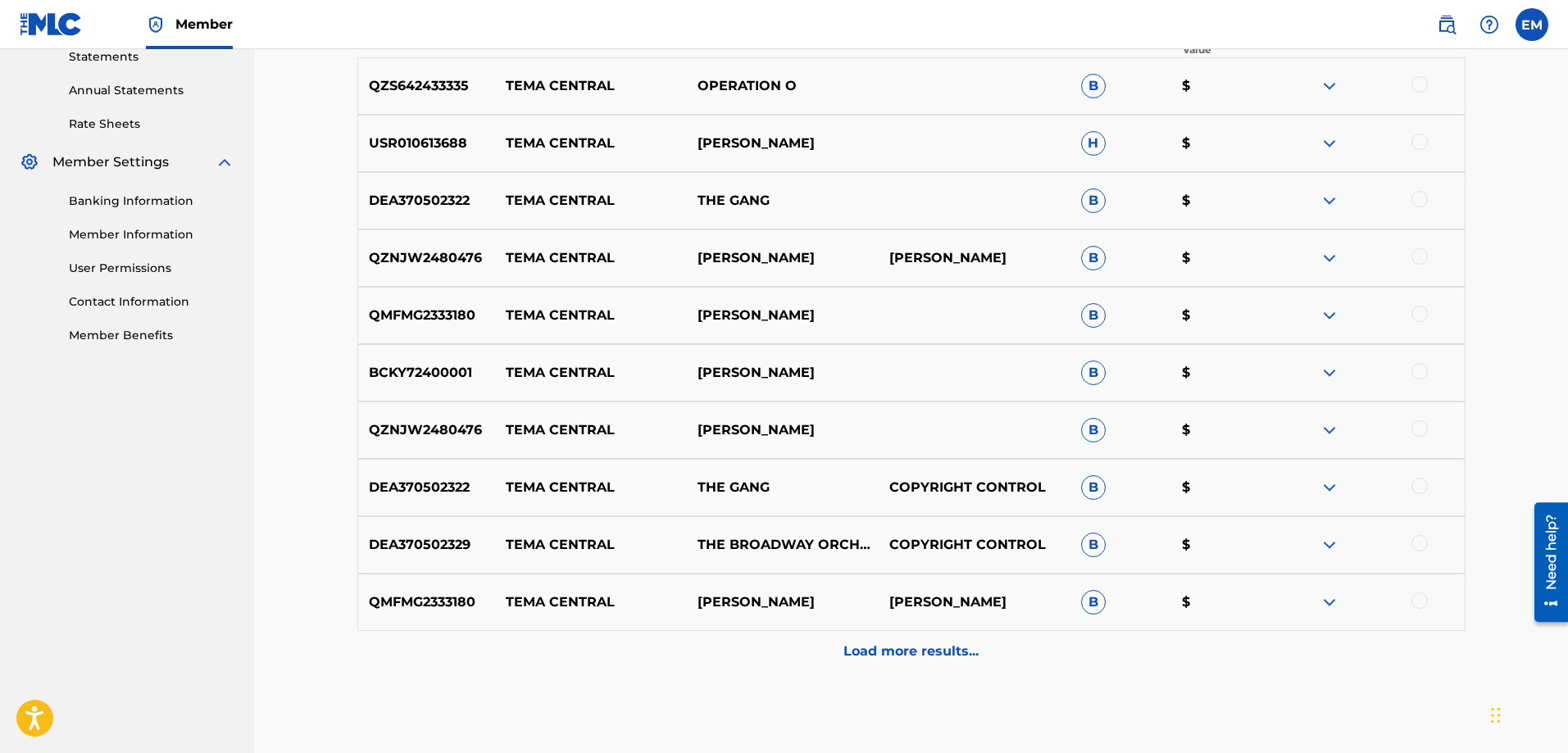
click at [884, 650] on p "Load more results..." at bounding box center [911, 651] width 135 height 20
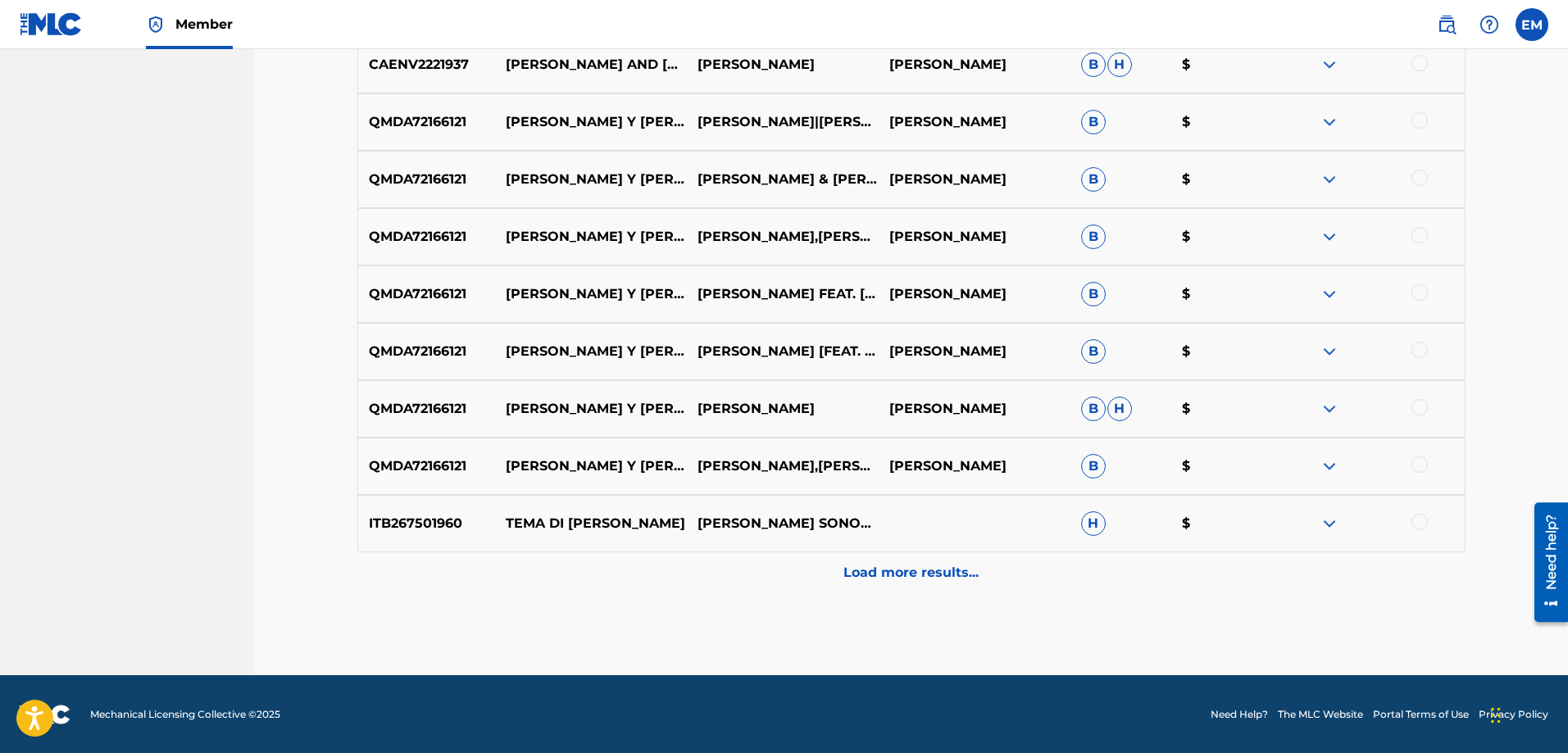
scroll to position [1227, 0]
click at [829, 572] on div "Load more results..." at bounding box center [911, 572] width 1109 height 41
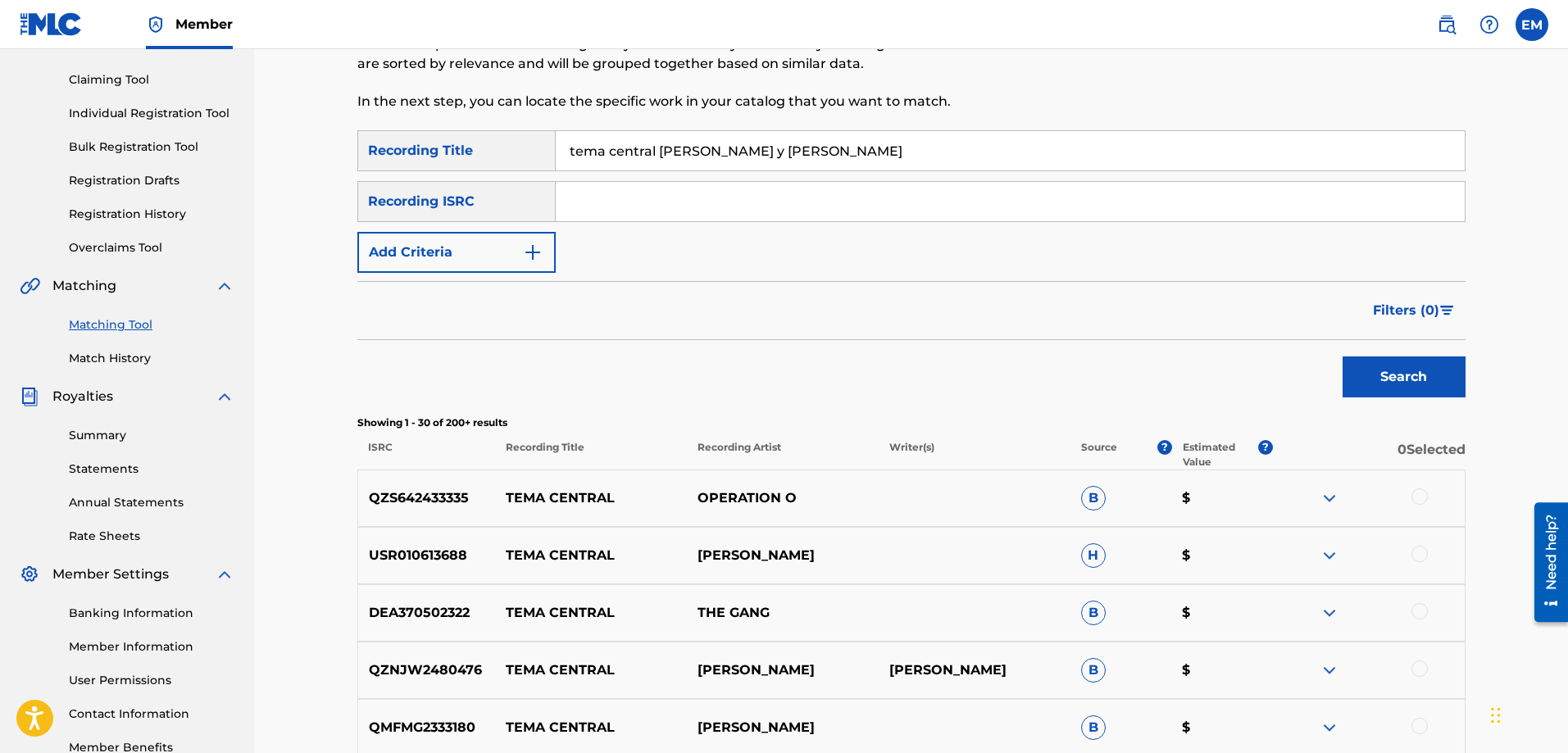
scroll to position [0, 0]
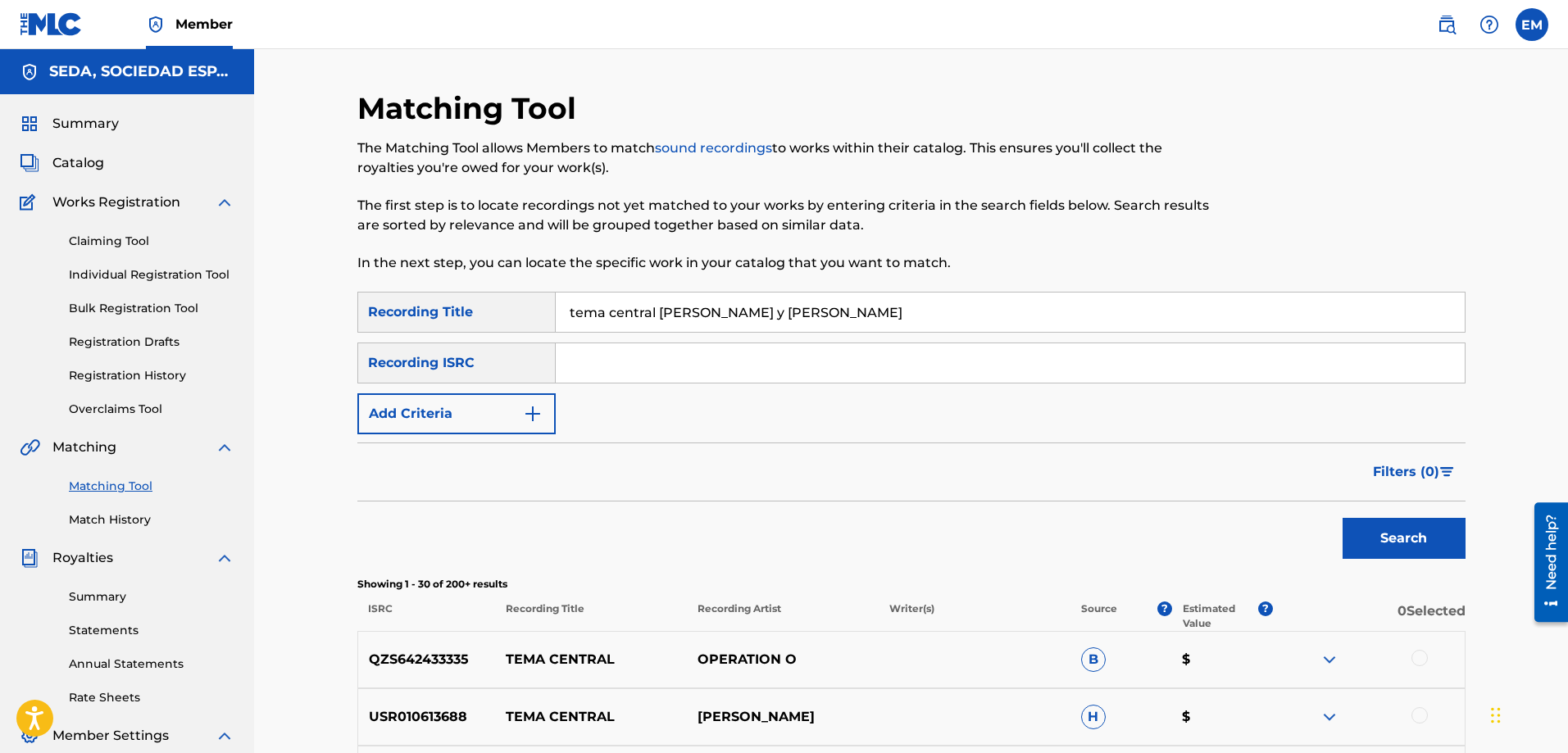
click at [446, 404] on button "Add Criteria" at bounding box center [456, 414] width 198 height 41
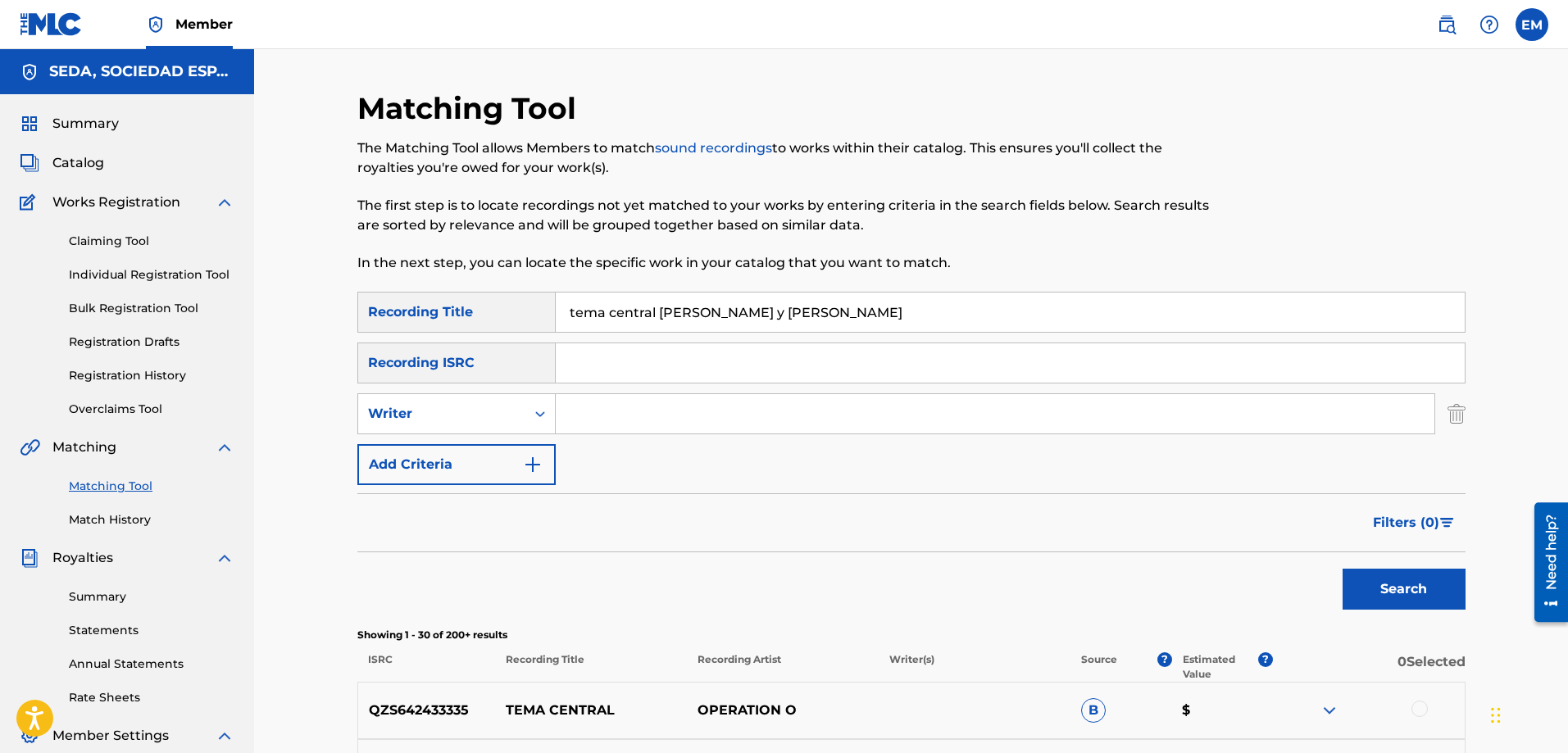
click at [577, 405] on input "Search Form" at bounding box center [996, 414] width 879 height 39
type input "[PERSON_NAME]"
click at [1343, 568] on button "Search" at bounding box center [1405, 589] width 123 height 41
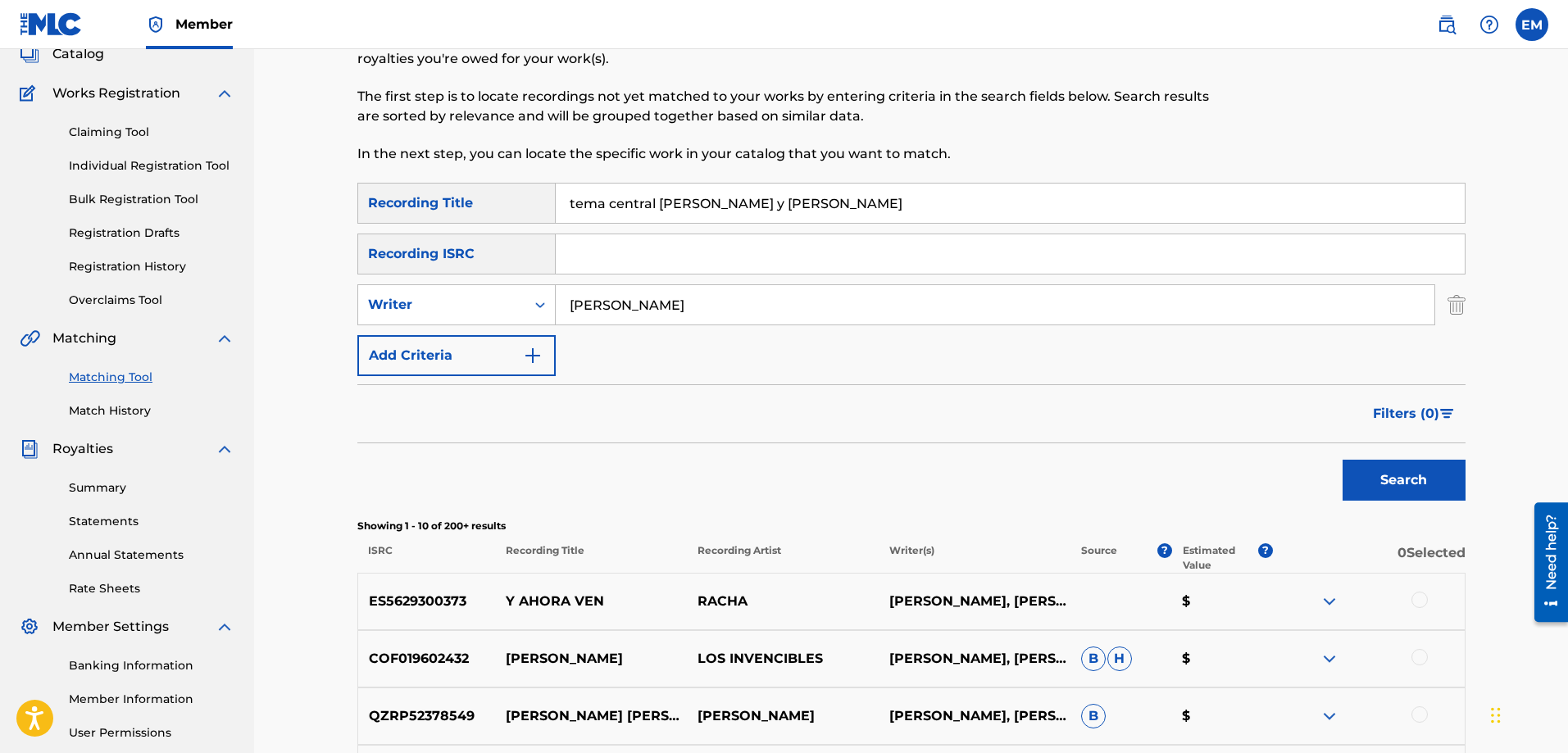
scroll to position [328, 0]
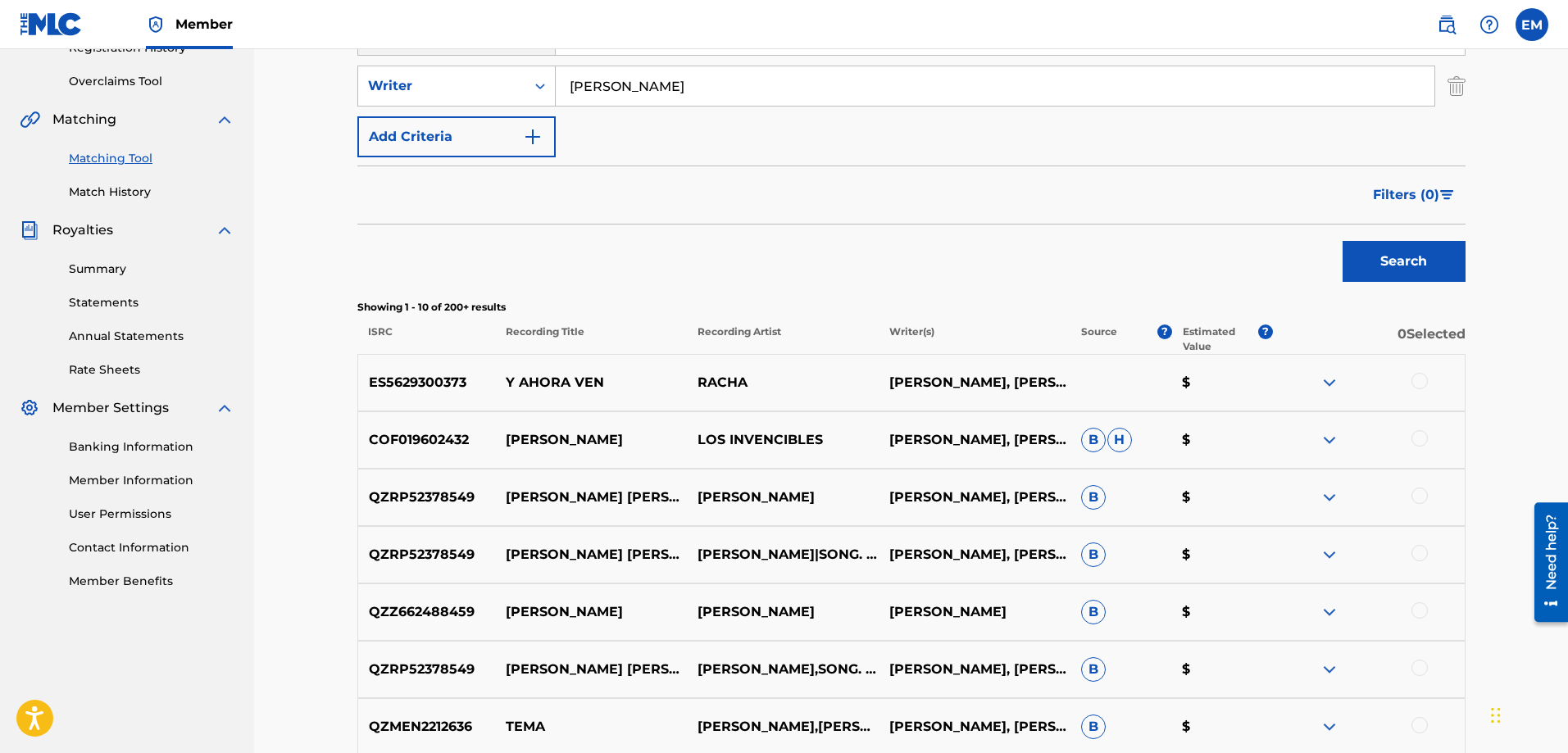
click at [1415, 380] on div at bounding box center [1420, 381] width 17 height 17
click at [1098, 604] on button "Match 1 Group" at bounding box center [1152, 619] width 181 height 41
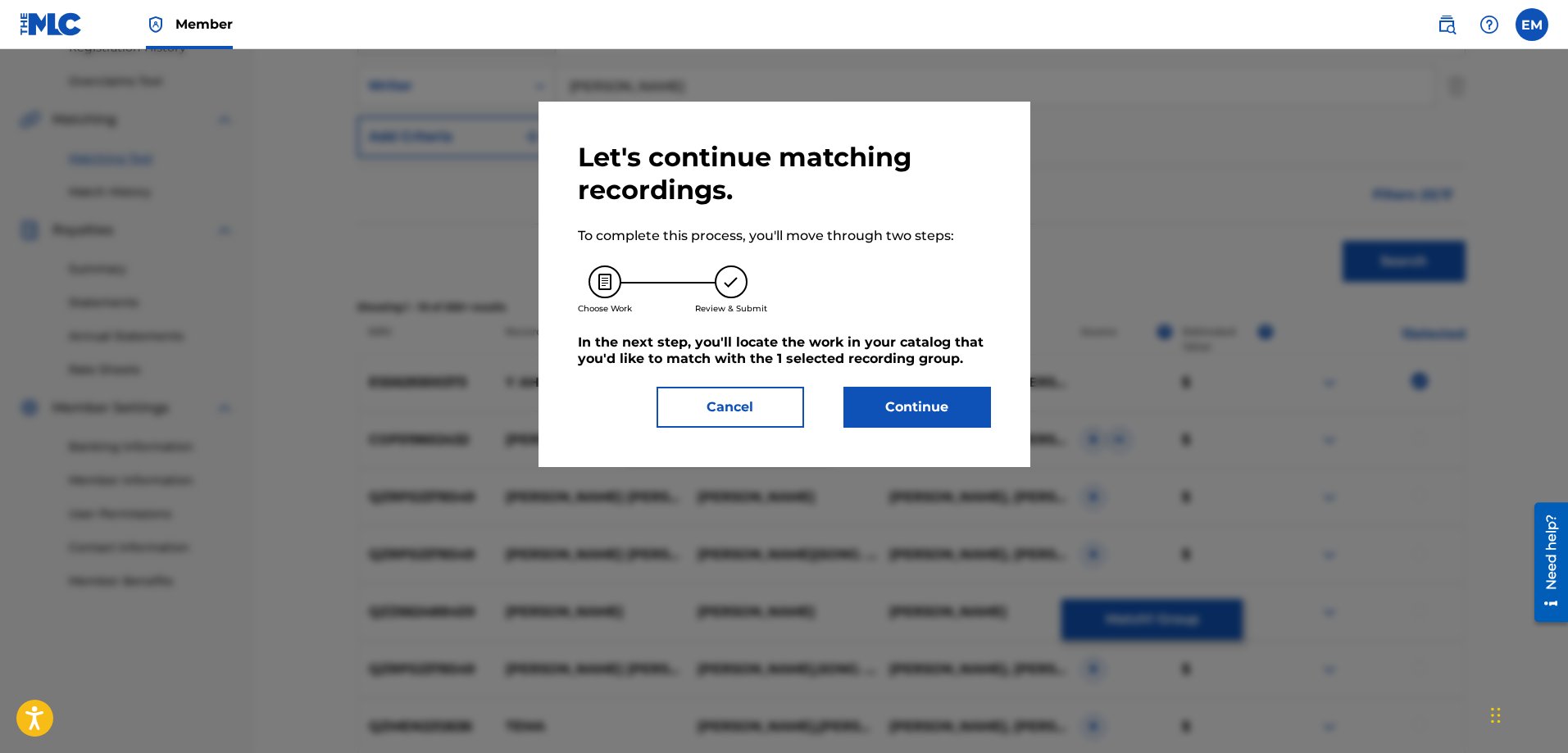
click at [937, 407] on button "Continue" at bounding box center [917, 407] width 148 height 41
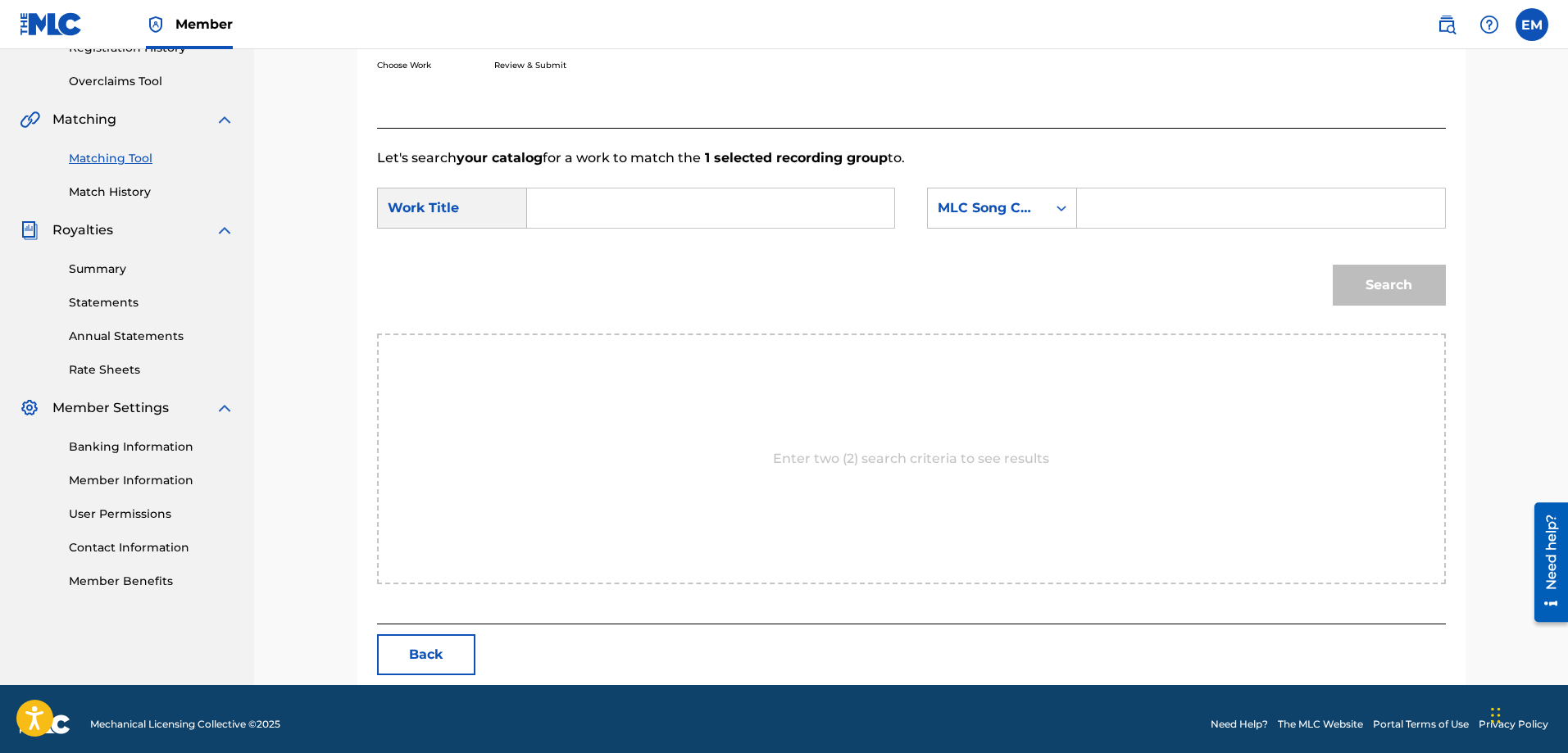
click at [668, 204] on input "Search Form" at bounding box center [710, 208] width 339 height 39
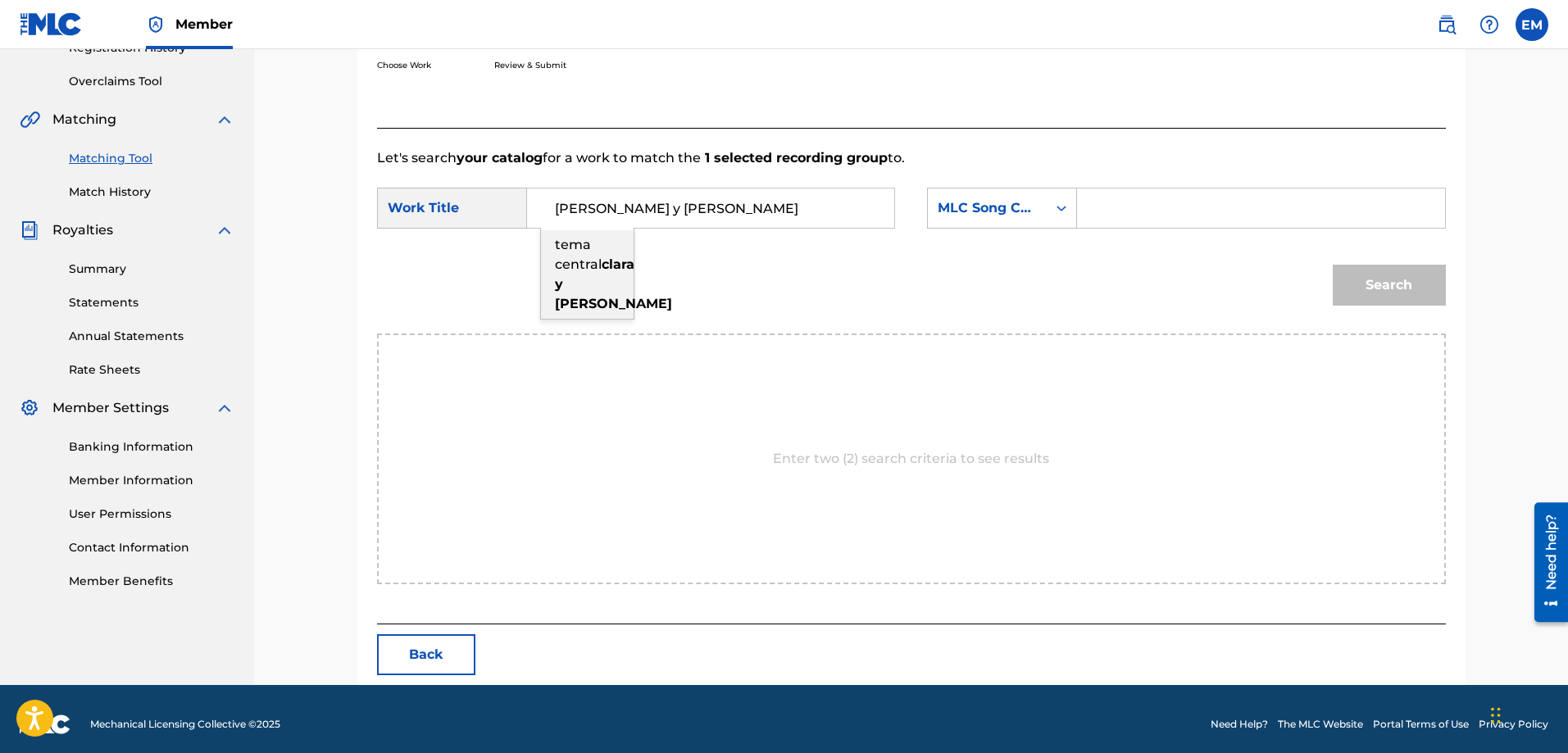
click at [604, 264] on div "tema central [PERSON_NAME] y [PERSON_NAME]" at bounding box center [587, 274] width 93 height 89
type input "tema central [PERSON_NAME] y [PERSON_NAME]"
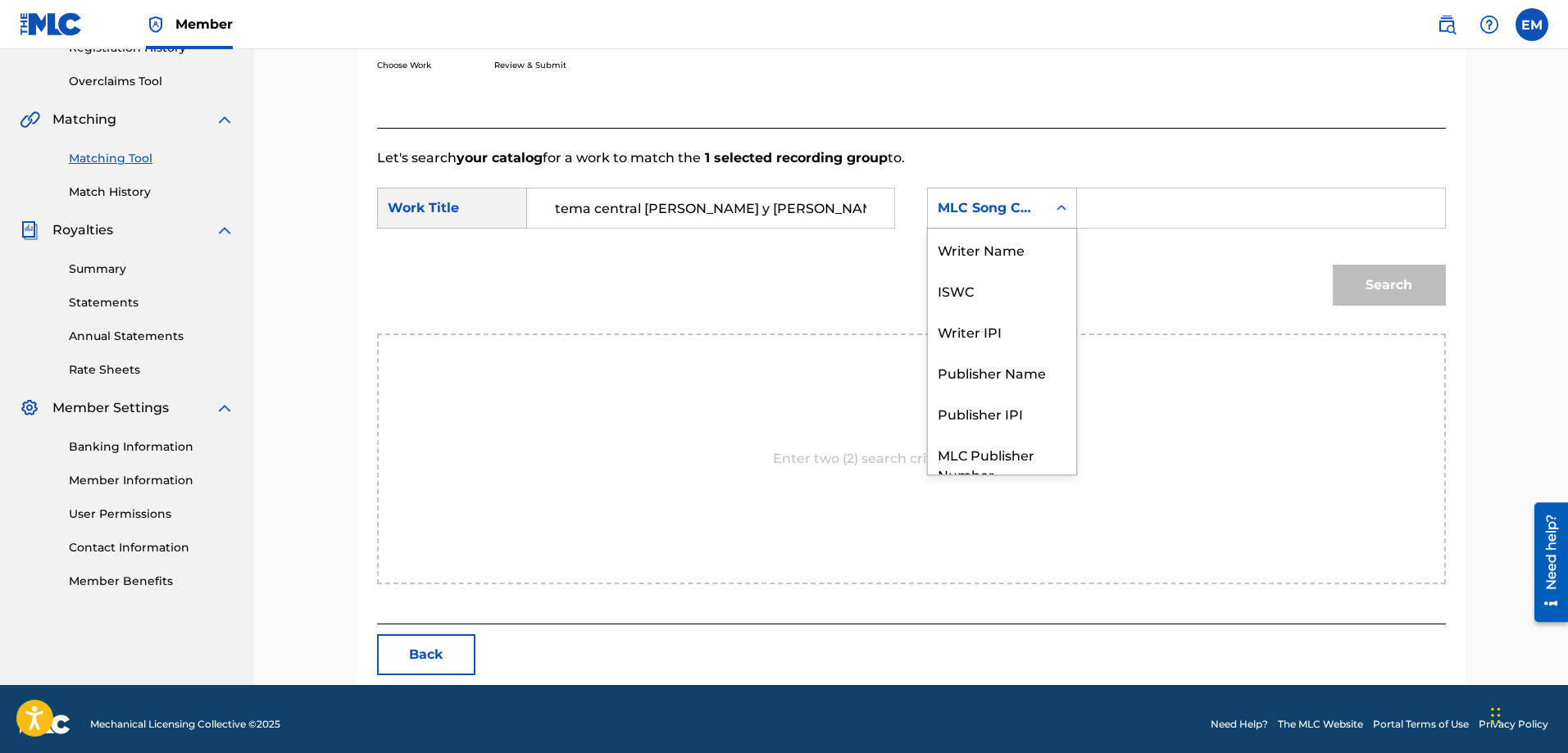
click at [956, 221] on div "MLC Song Code" at bounding box center [988, 208] width 119 height 31
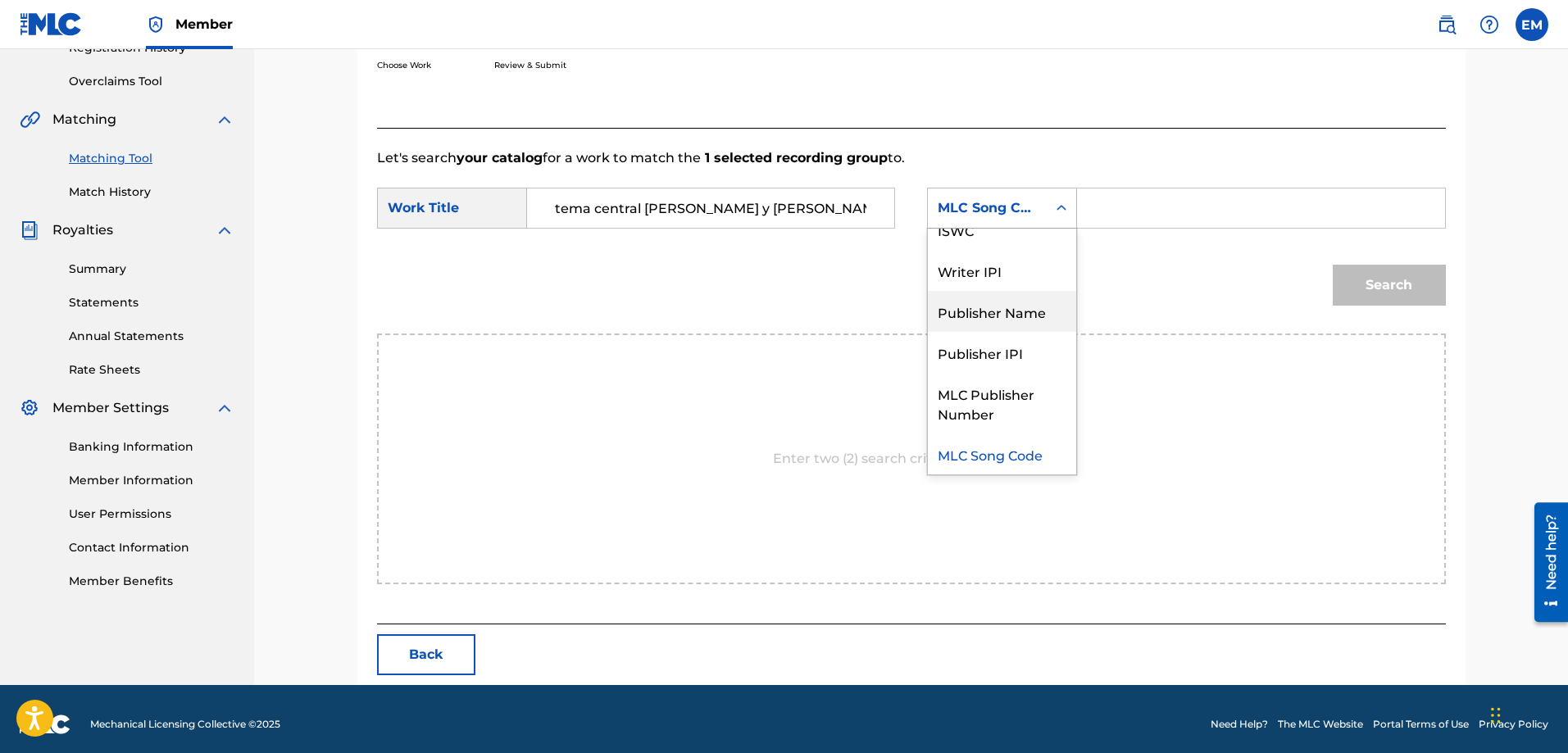
scroll to position [0, 0]
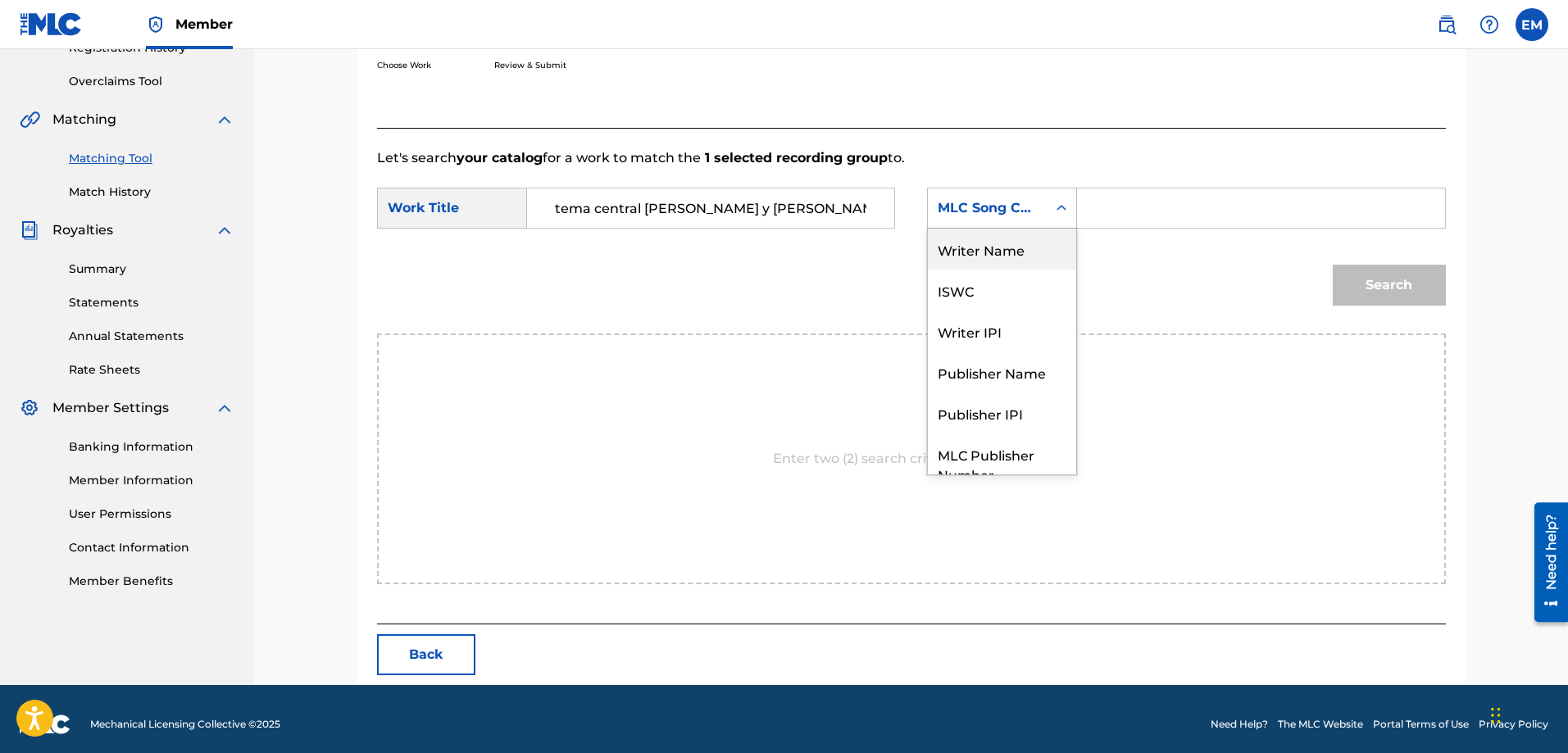
drag, startPoint x: 973, startPoint y: 249, endPoint x: 1012, endPoint y: 231, distance: 43.0
click at [973, 247] on div "Writer Name" at bounding box center [1002, 249] width 148 height 41
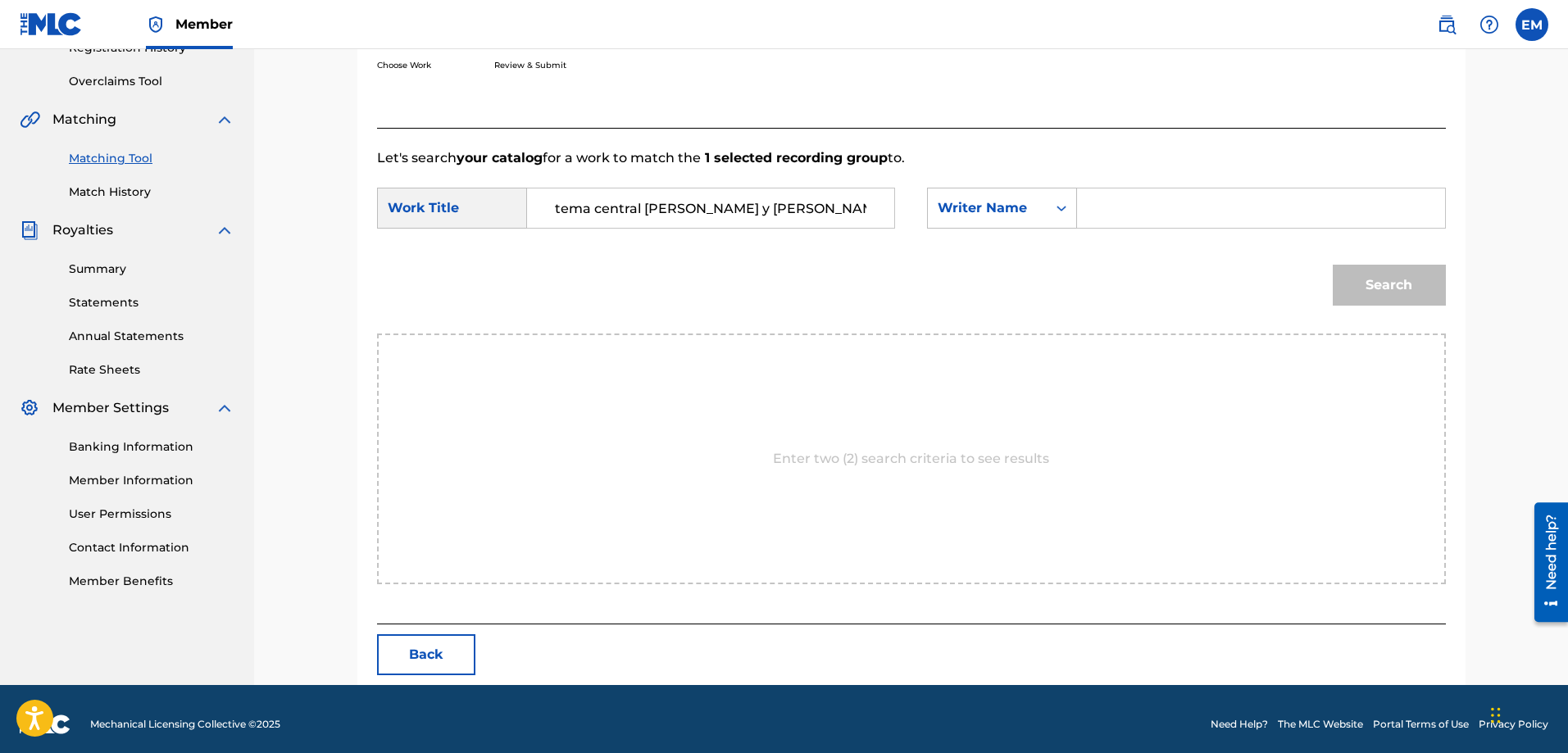
click at [1101, 206] on input "Search Form" at bounding box center [1260, 208] width 339 height 39
paste input "[PERSON_NAME]"
type input "[PERSON_NAME]"
click at [1333, 265] on button "Search" at bounding box center [1389, 285] width 113 height 41
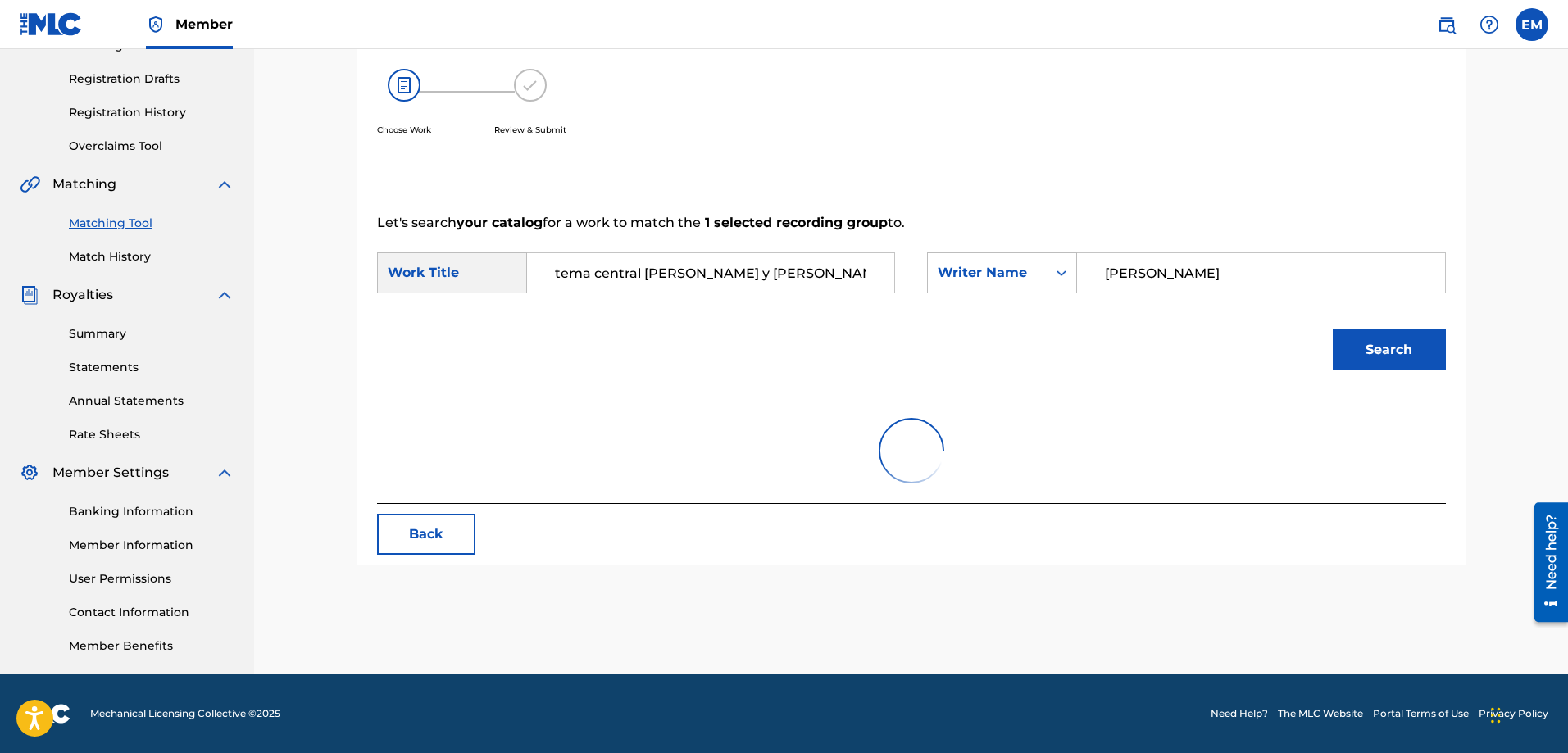
scroll to position [328, 0]
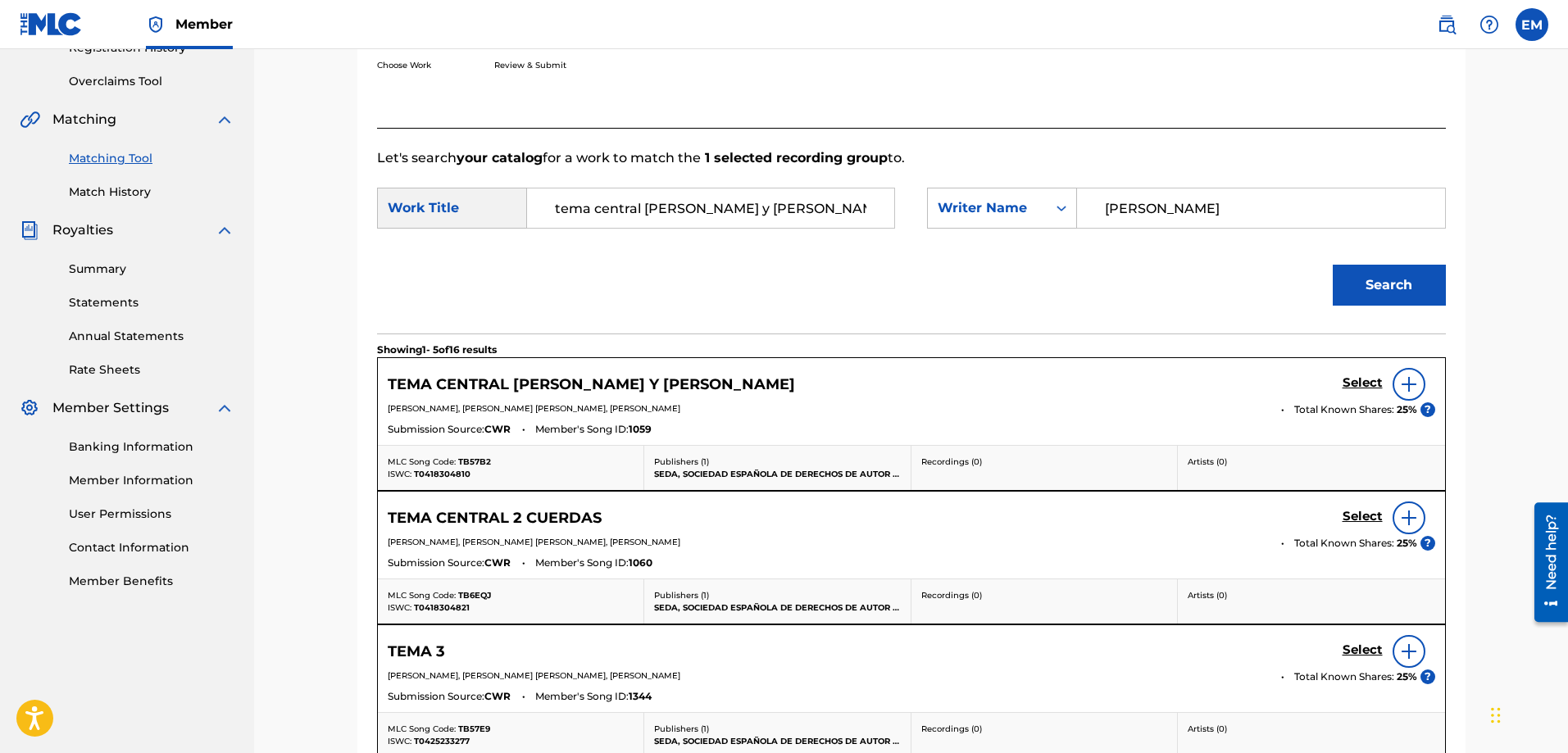
click at [1403, 395] on div at bounding box center [1410, 385] width 33 height 33
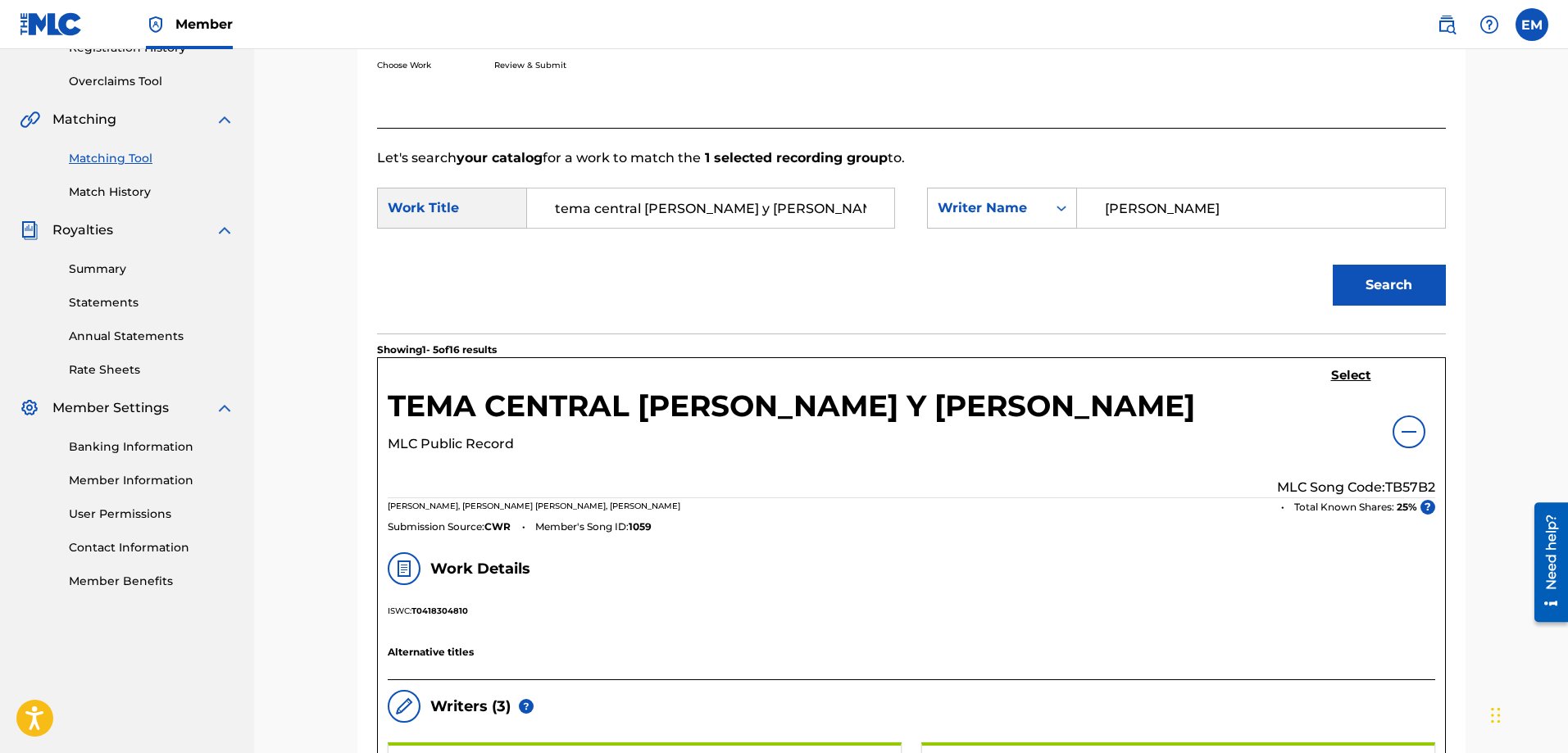
click at [1336, 376] on h5 "Select" at bounding box center [1351, 376] width 40 height 16
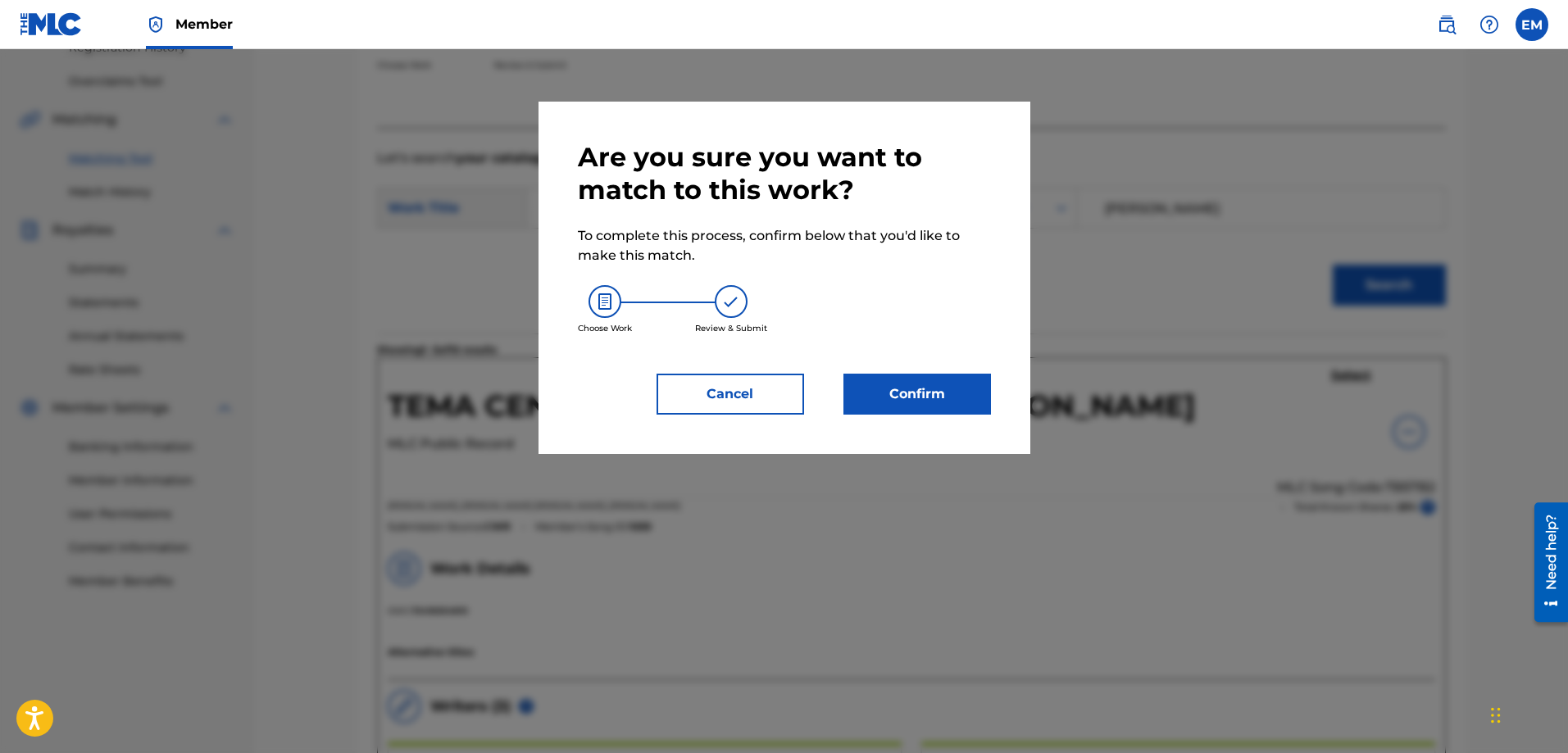
click at [891, 389] on button "Confirm" at bounding box center [917, 395] width 148 height 41
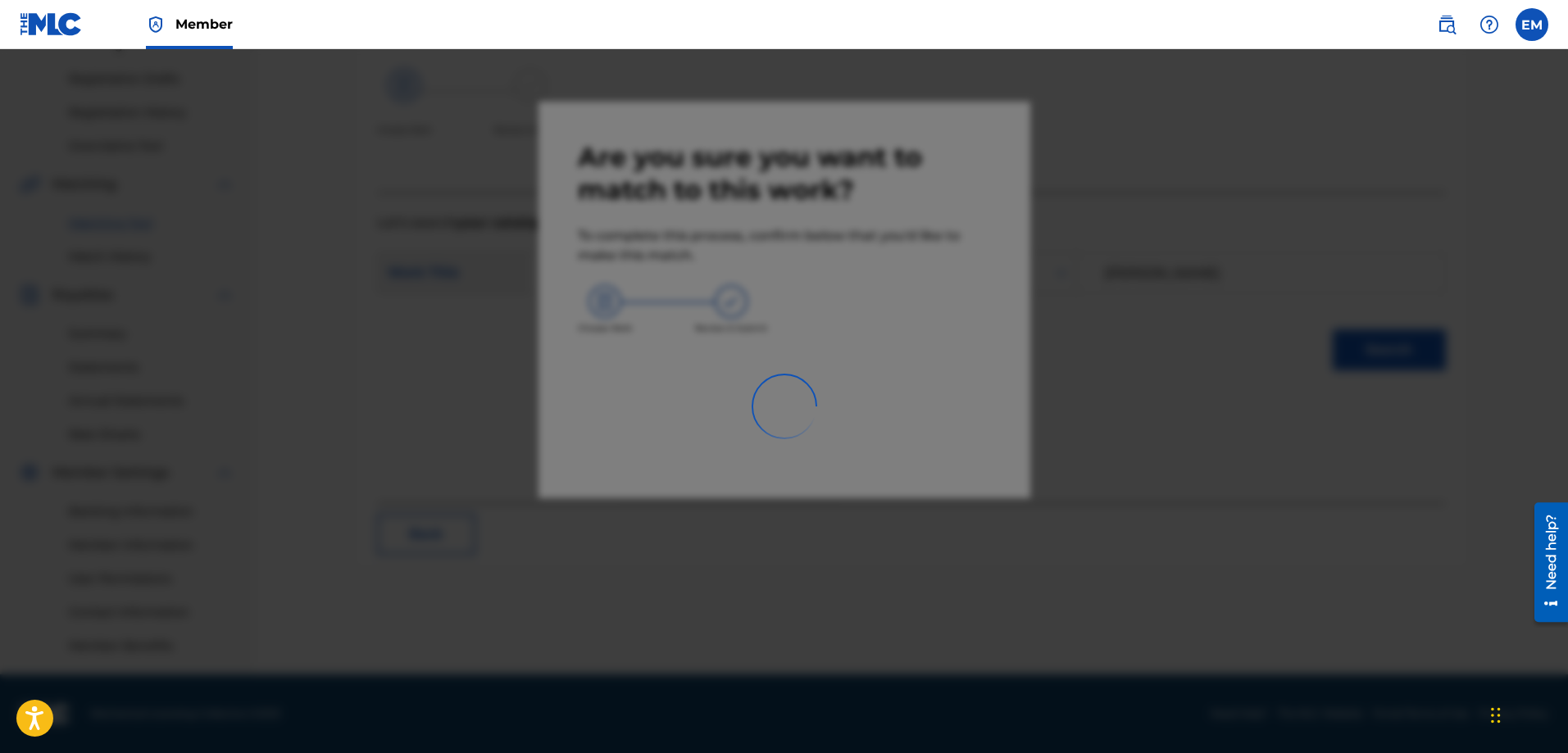
scroll to position [263, 0]
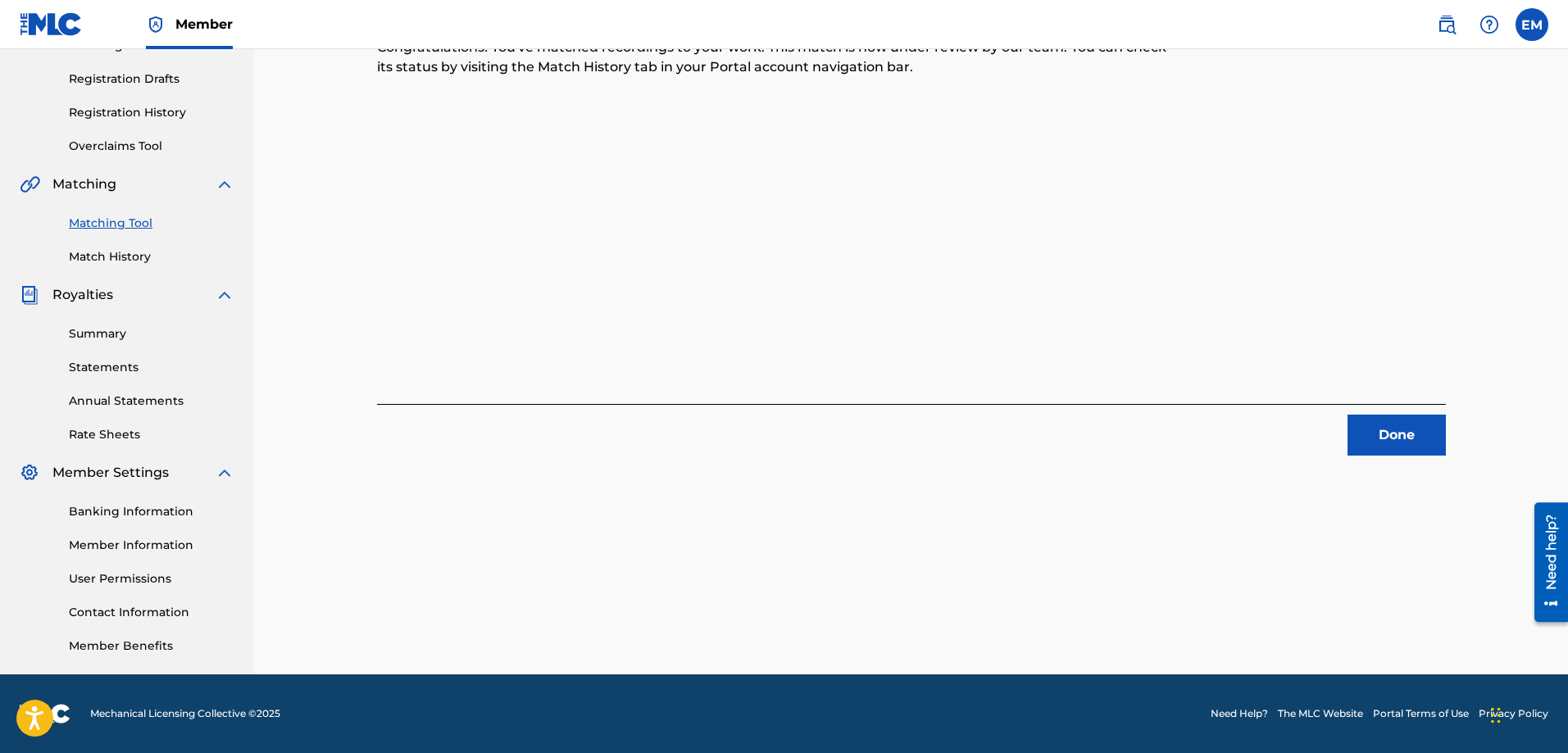
click at [1387, 443] on button "Done" at bounding box center [1397, 436] width 99 height 41
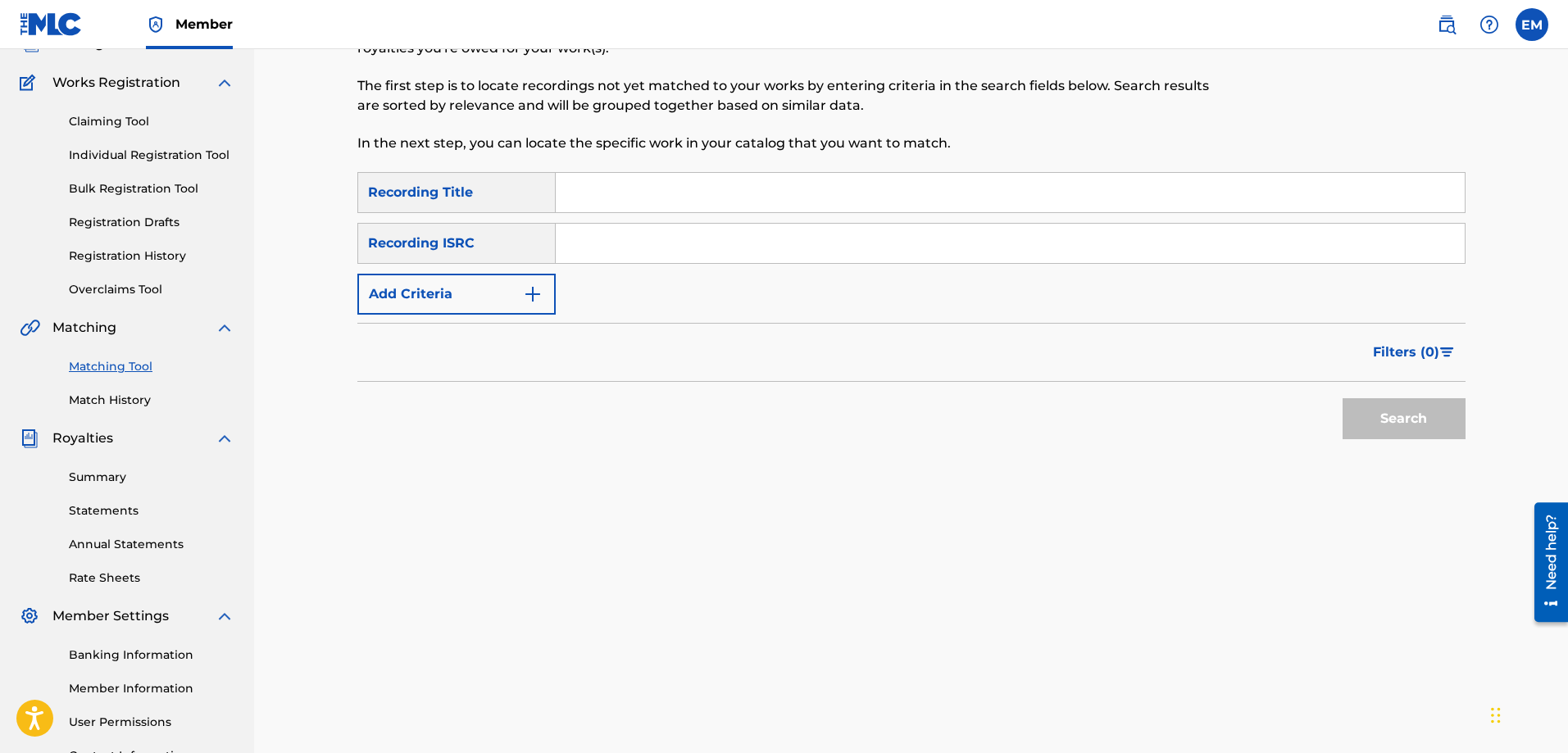
scroll to position [0, 0]
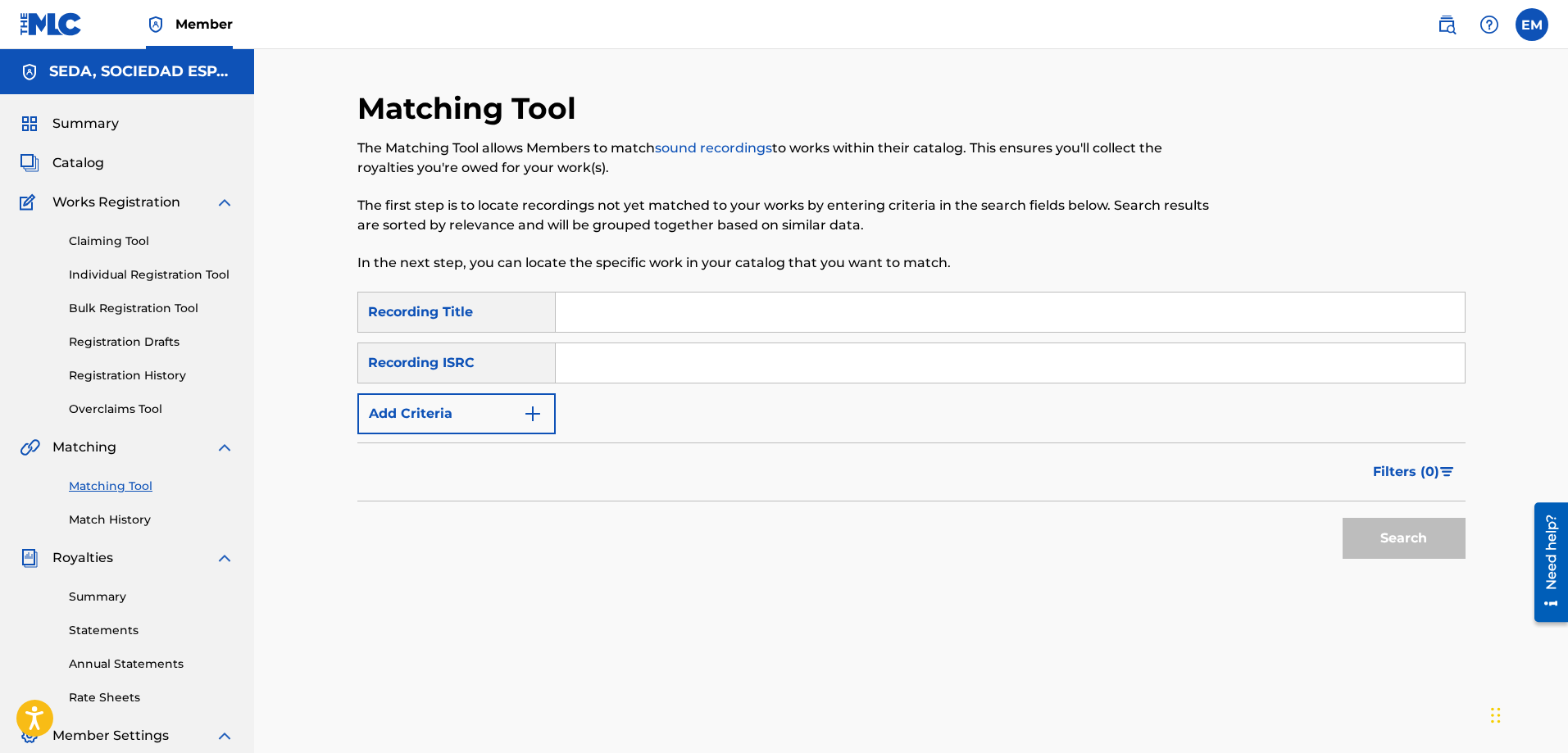
click at [639, 306] on input "Search Form" at bounding box center [1010, 313] width 910 height 39
type input "central dos [PERSON_NAME]"
click at [1343, 518] on button "Search" at bounding box center [1405, 538] width 123 height 41
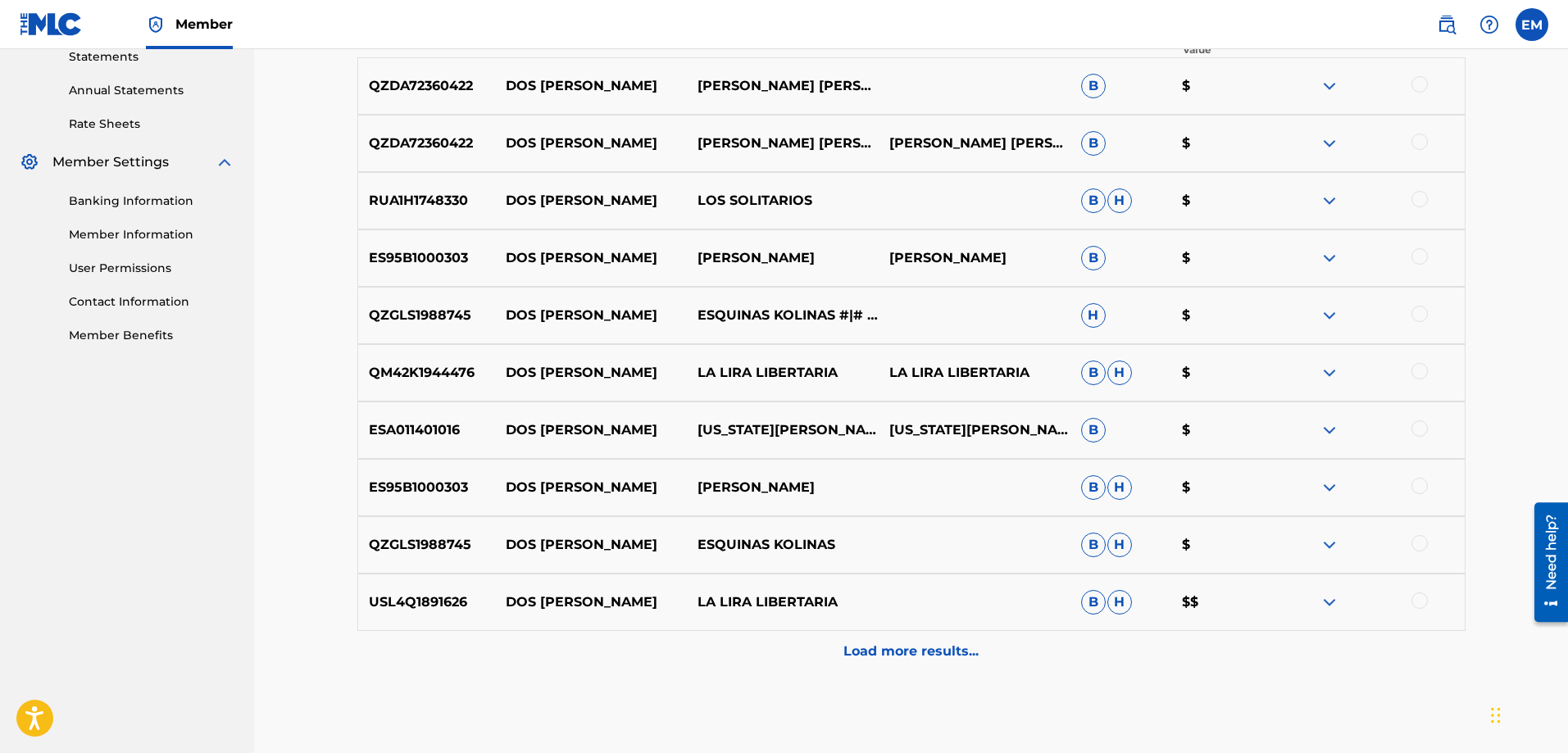
scroll to position [653, 0]
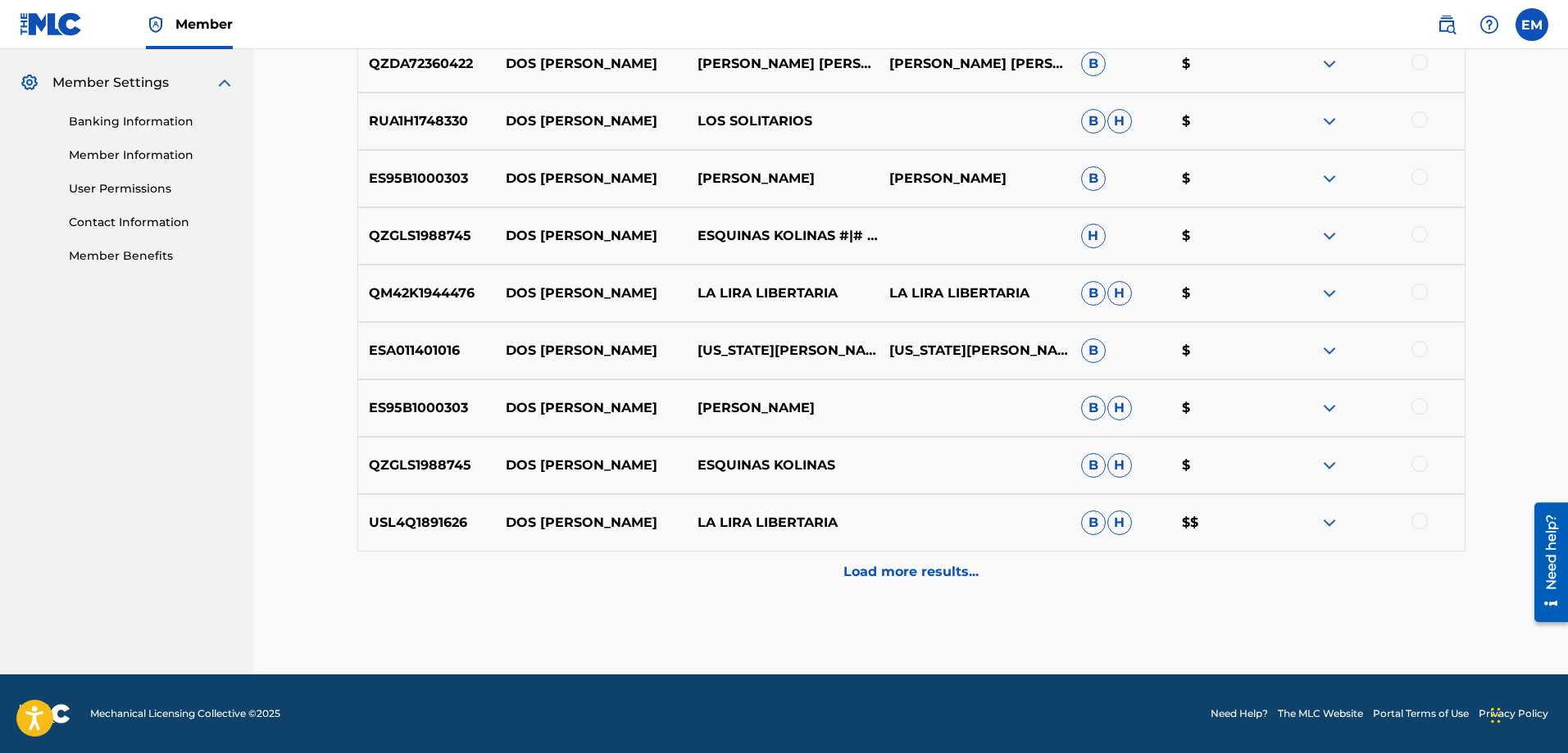
click at [892, 568] on p "Load more results..." at bounding box center [911, 572] width 135 height 20
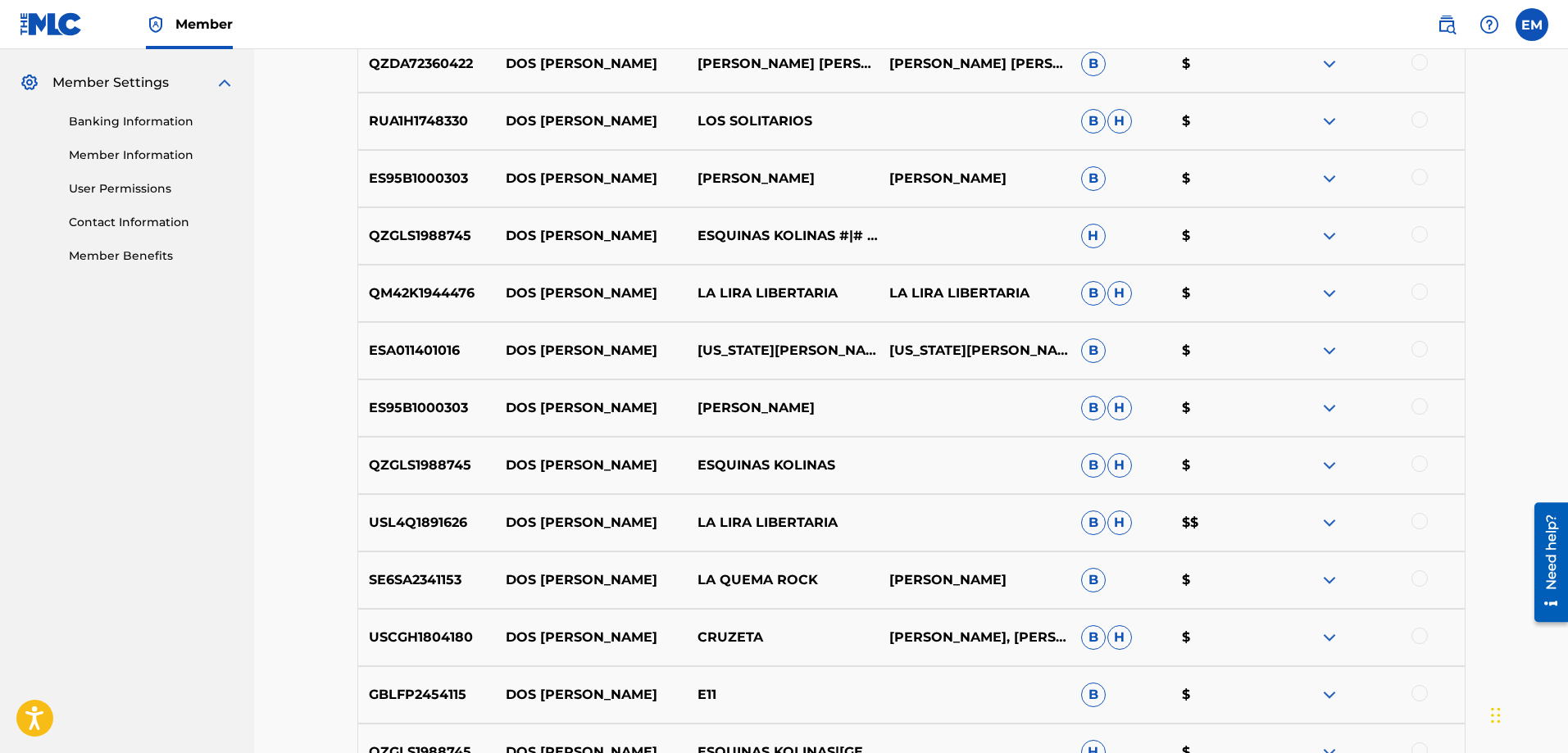
scroll to position [1227, 0]
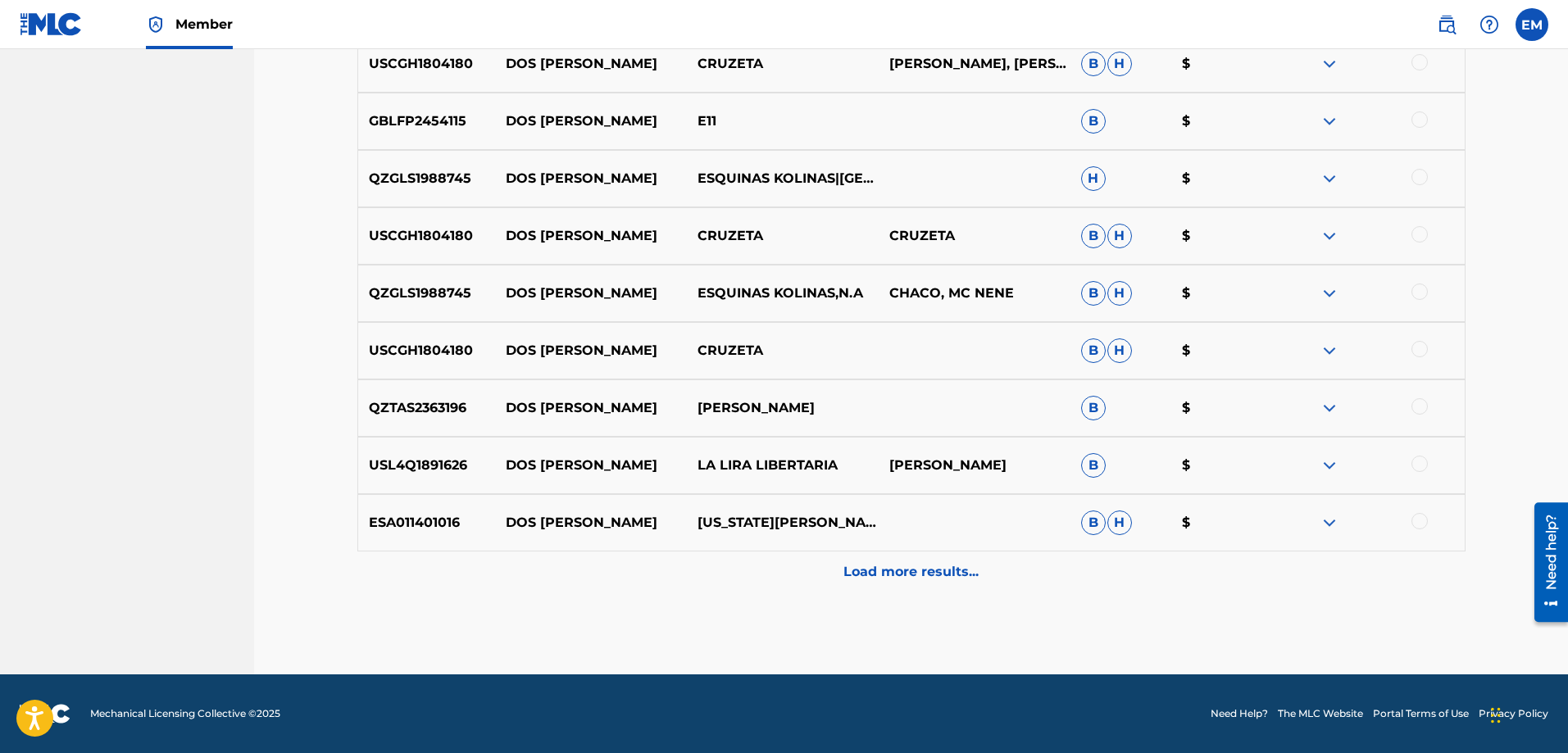
click at [878, 571] on p "Load more results..." at bounding box center [911, 572] width 135 height 20
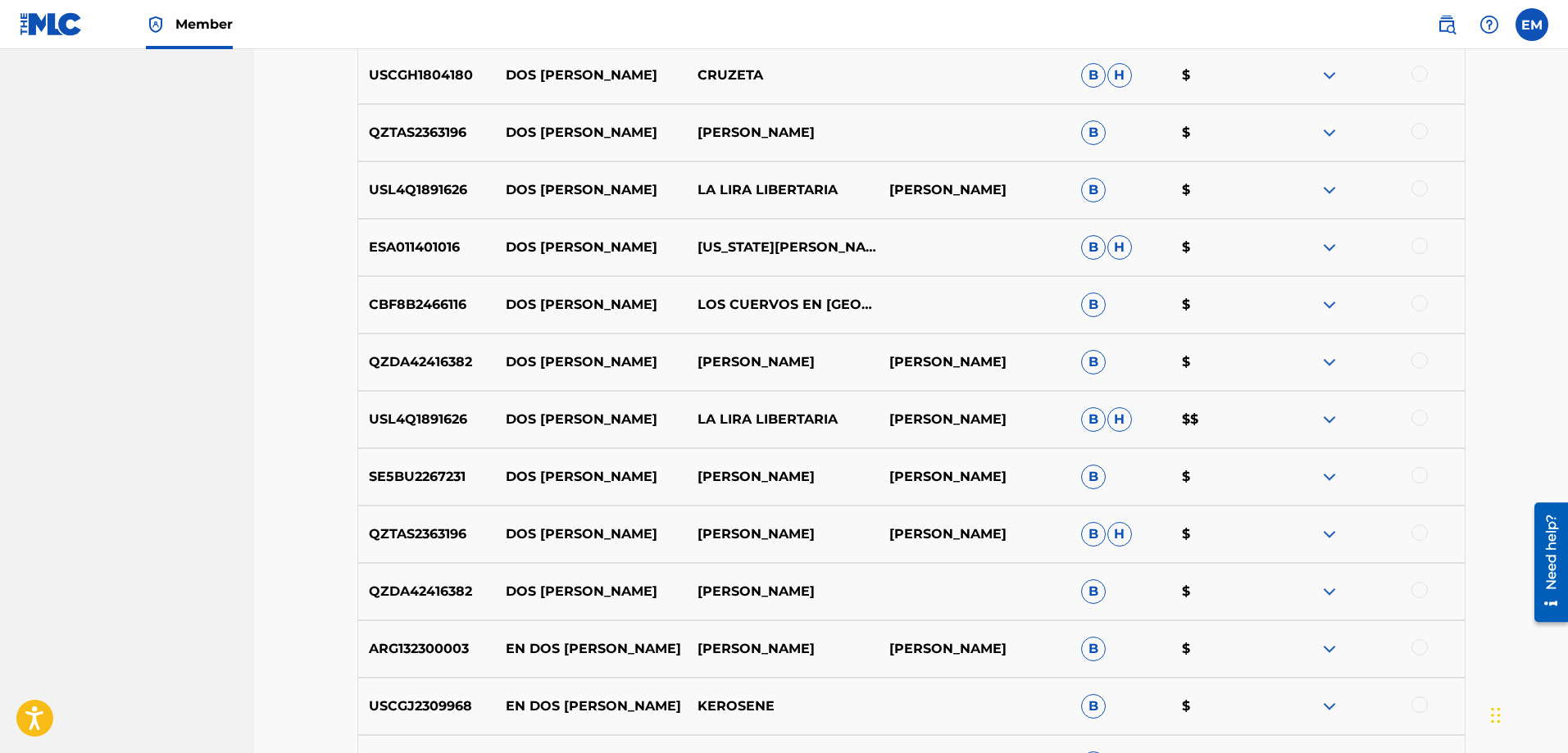
scroll to position [1801, 0]
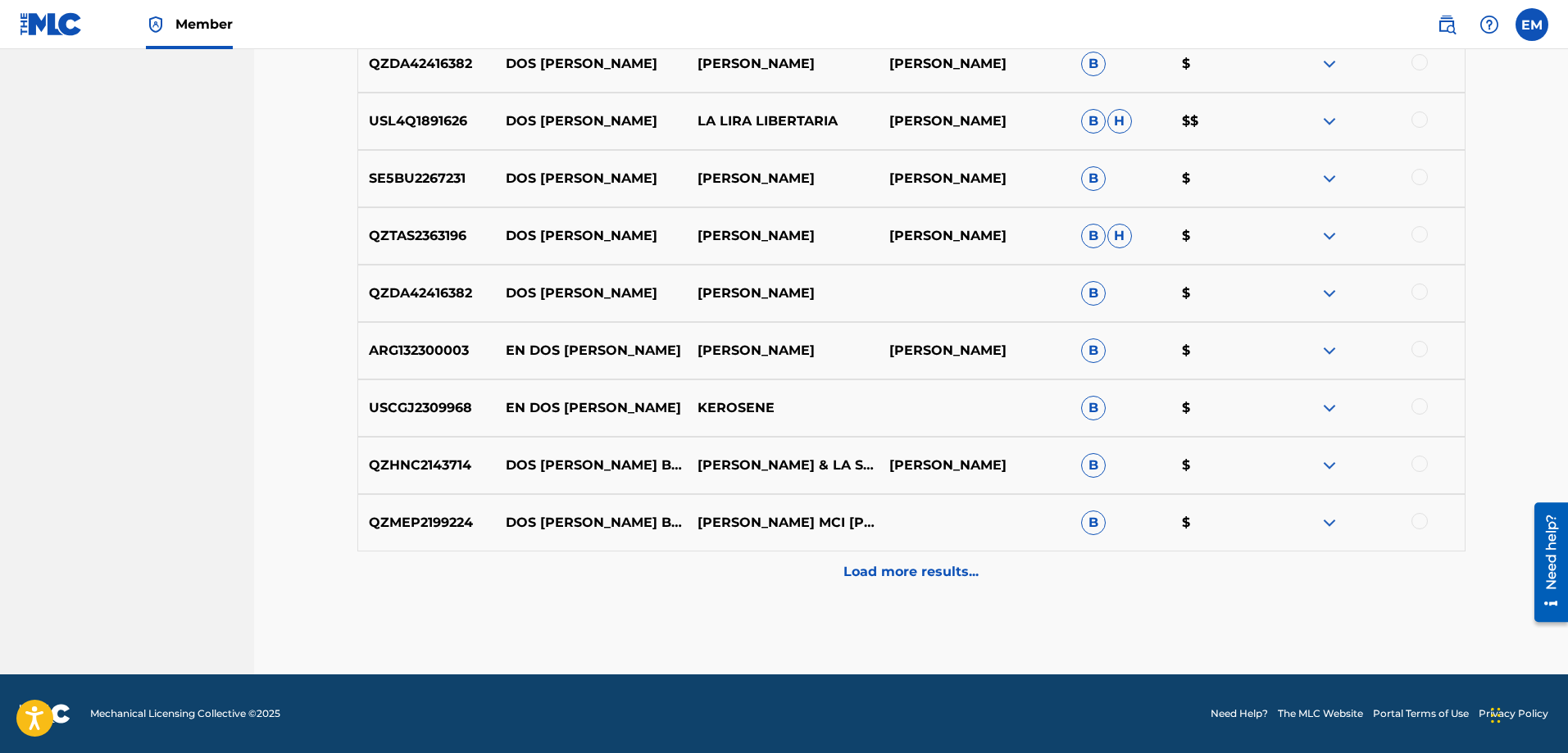
click at [925, 579] on p "Load more results..." at bounding box center [911, 572] width 135 height 20
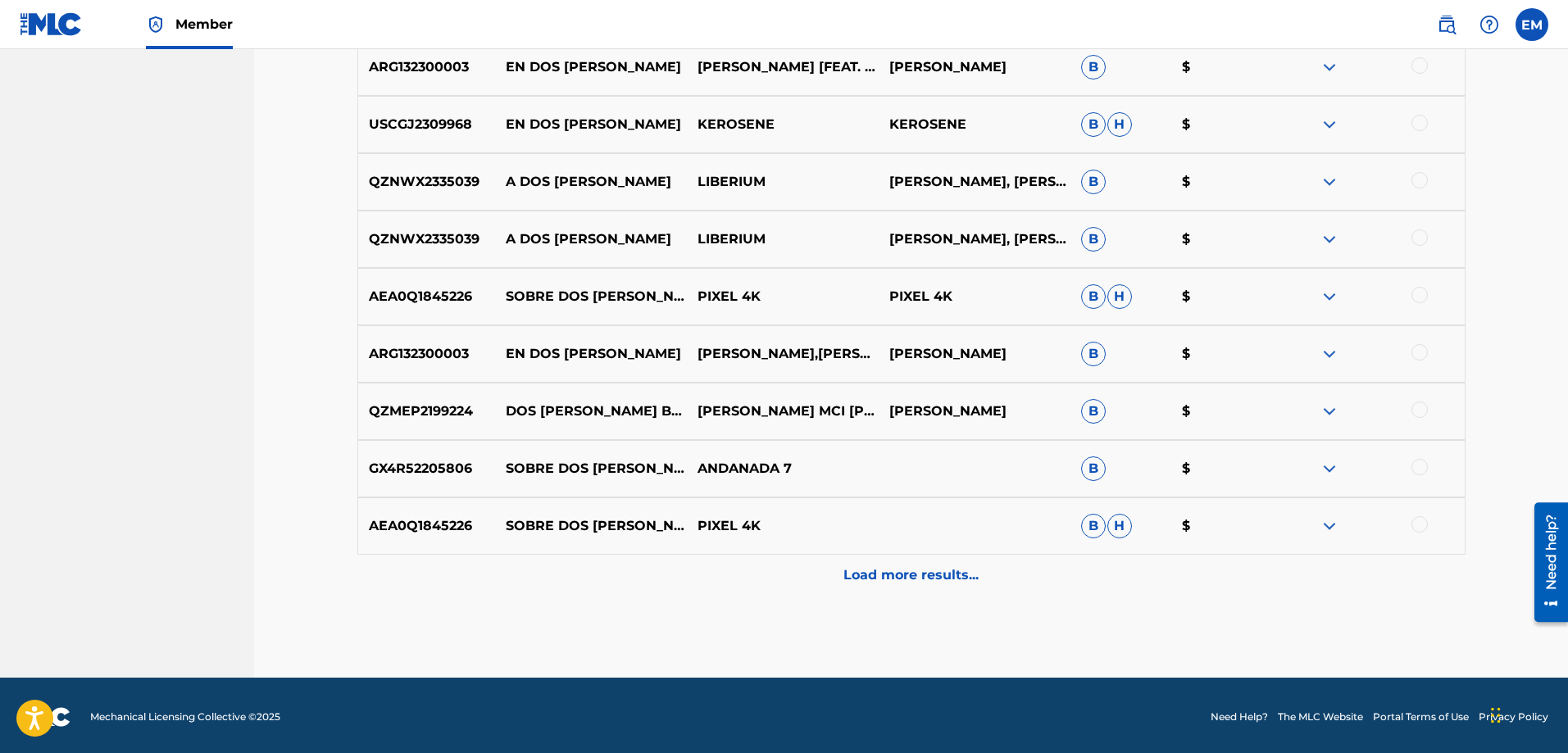
scroll to position [2374, 0]
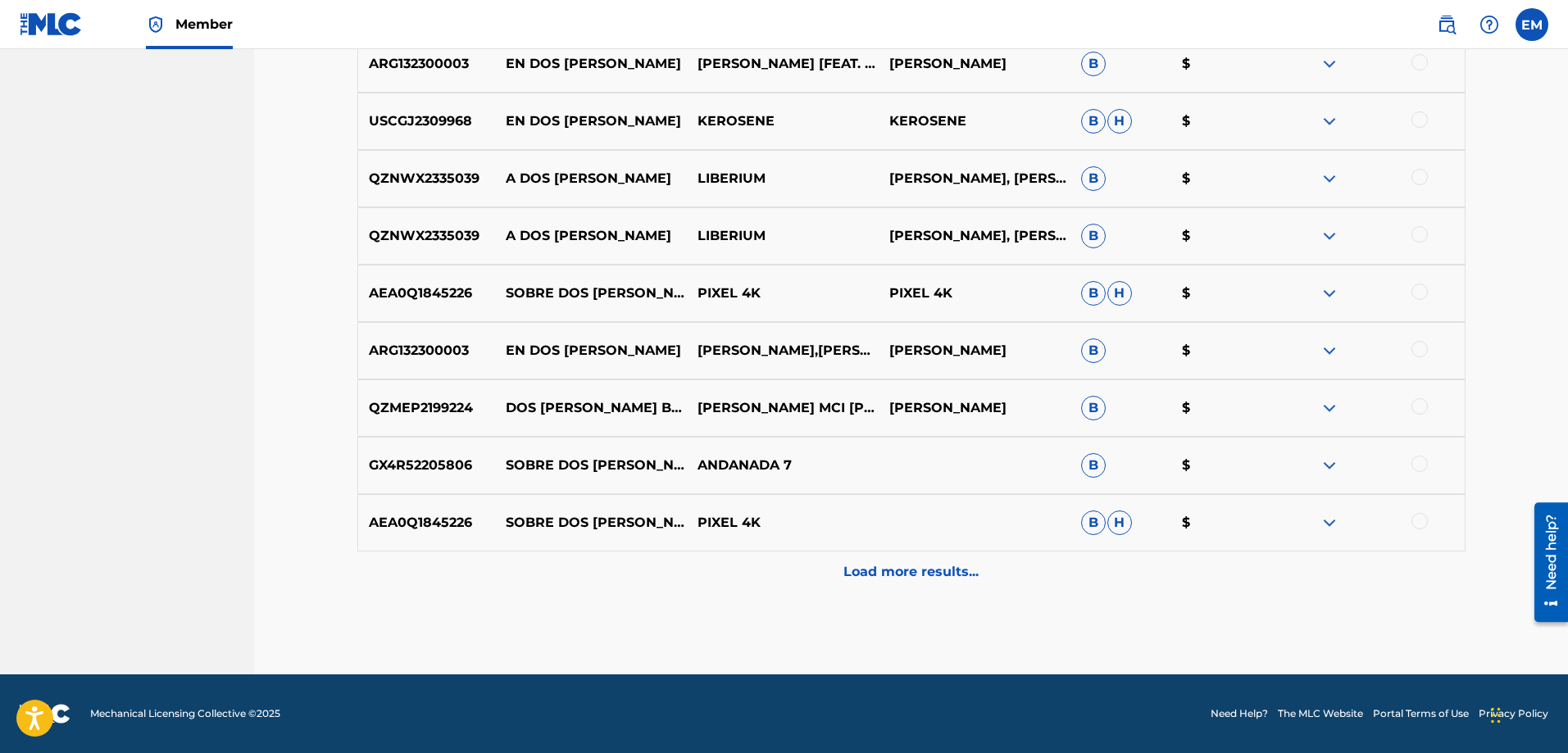
click at [865, 569] on p "Load more results..." at bounding box center [911, 572] width 135 height 20
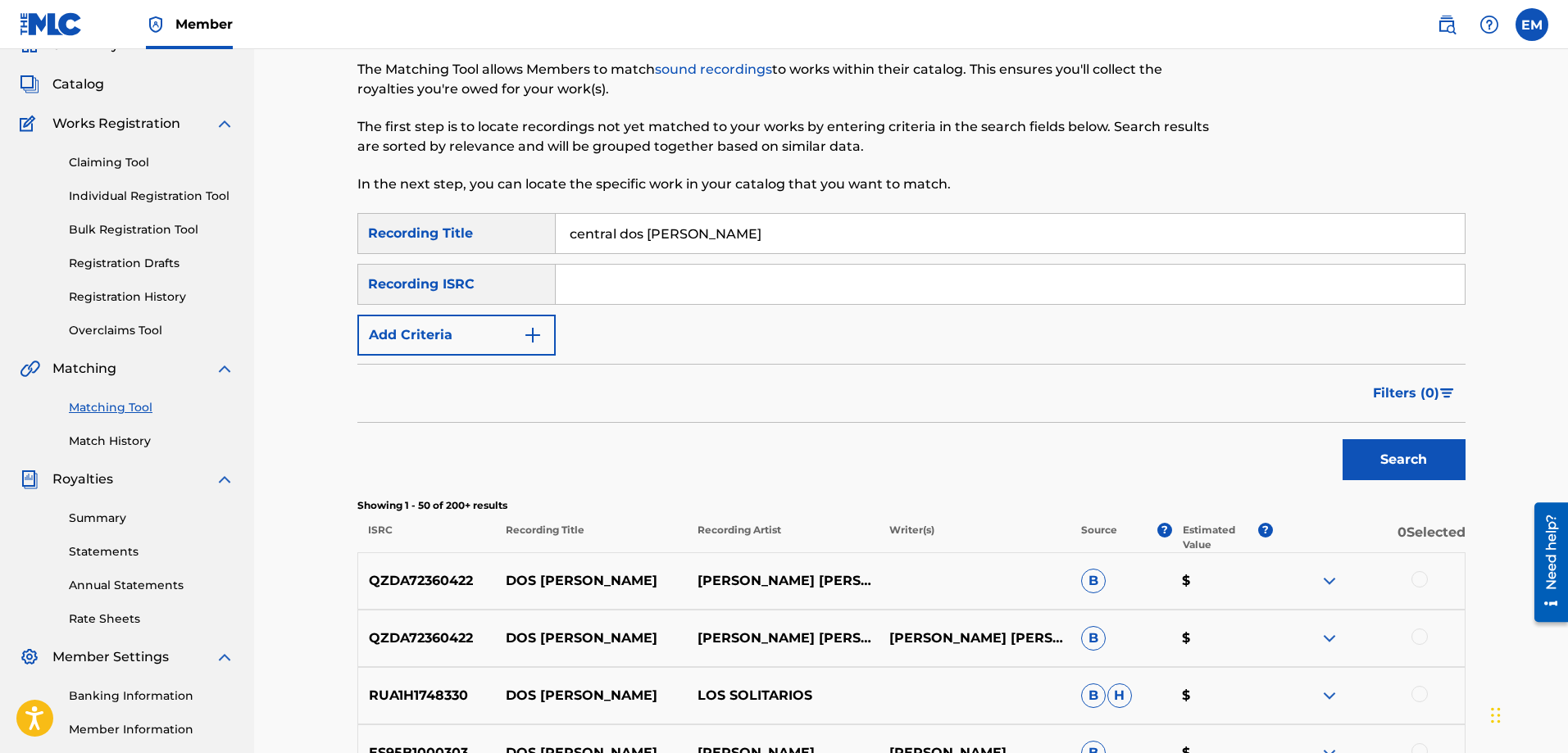
scroll to position [0, 0]
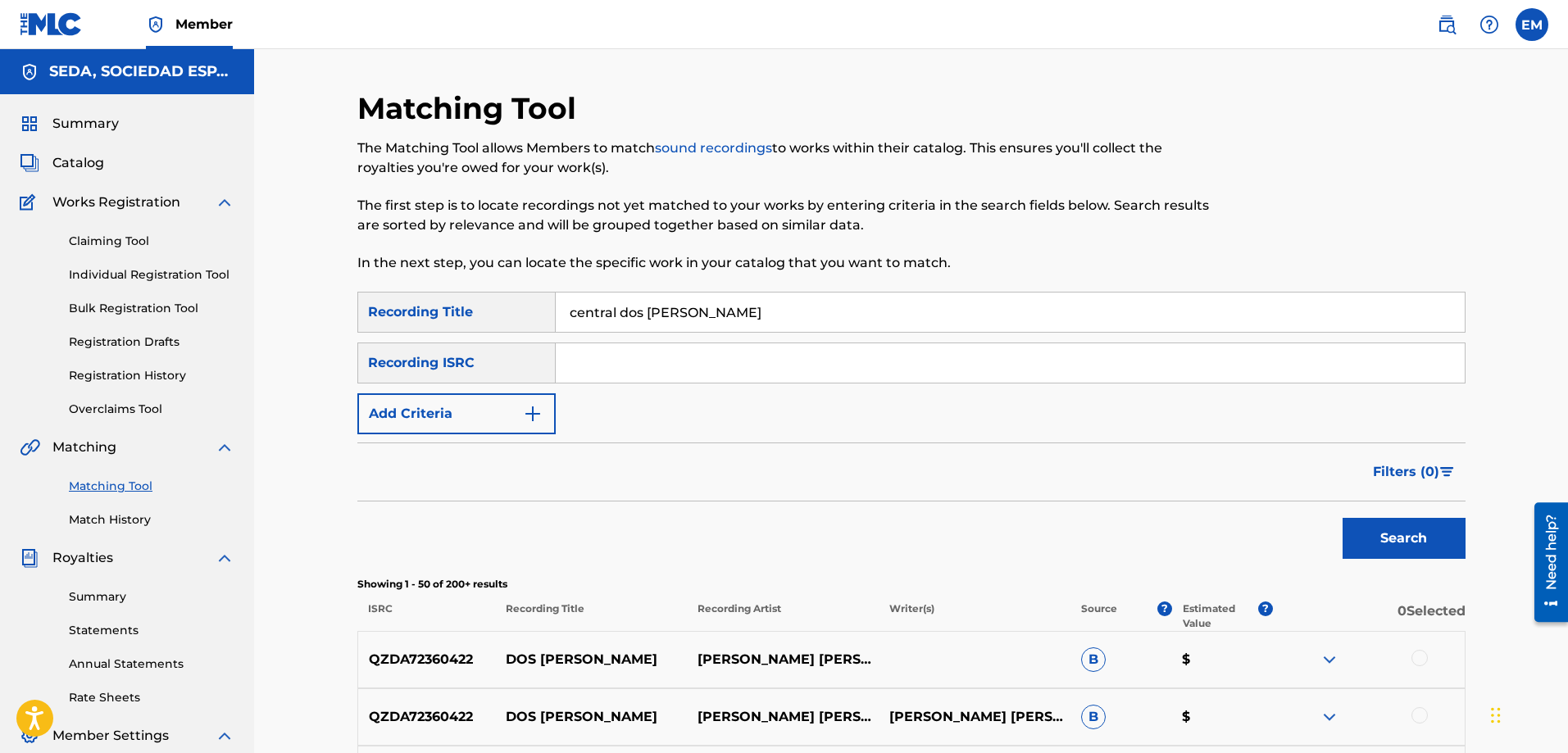
click at [450, 419] on button "Add Criteria" at bounding box center [456, 414] width 198 height 41
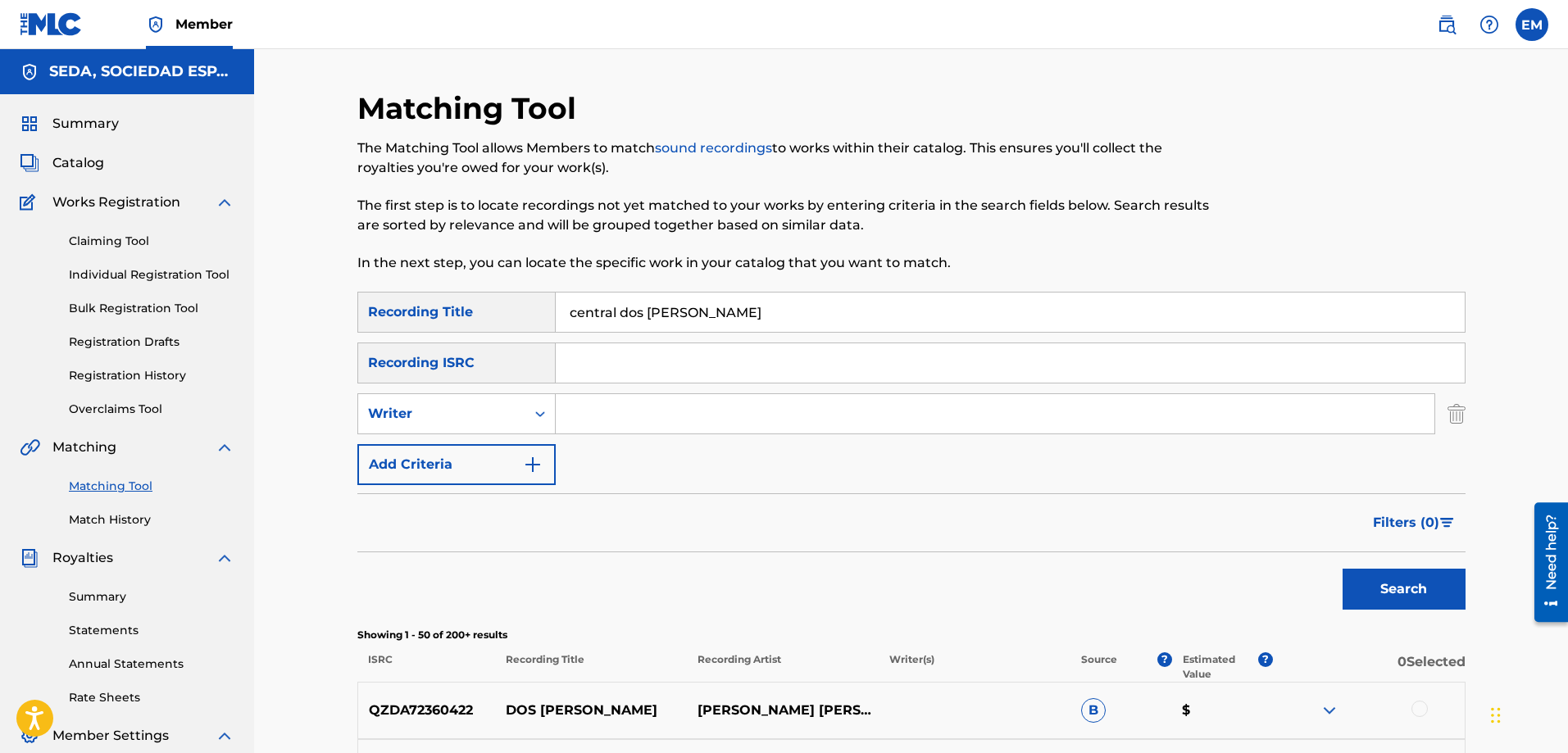
click at [589, 417] on input "Search Form" at bounding box center [996, 414] width 879 height 39
click at [1343, 568] on button "Search" at bounding box center [1405, 589] width 123 height 41
drag, startPoint x: 706, startPoint y: 410, endPoint x: 554, endPoint y: 409, distance: 152.0
click at [554, 409] on div "SearchWithCriteriacffa6d9d-3140-4c86-8c8a-fc80500e07bd Writer [PERSON_NAME]" at bounding box center [911, 414] width 1109 height 41
click at [1343, 568] on button "Search" at bounding box center [1405, 589] width 123 height 41
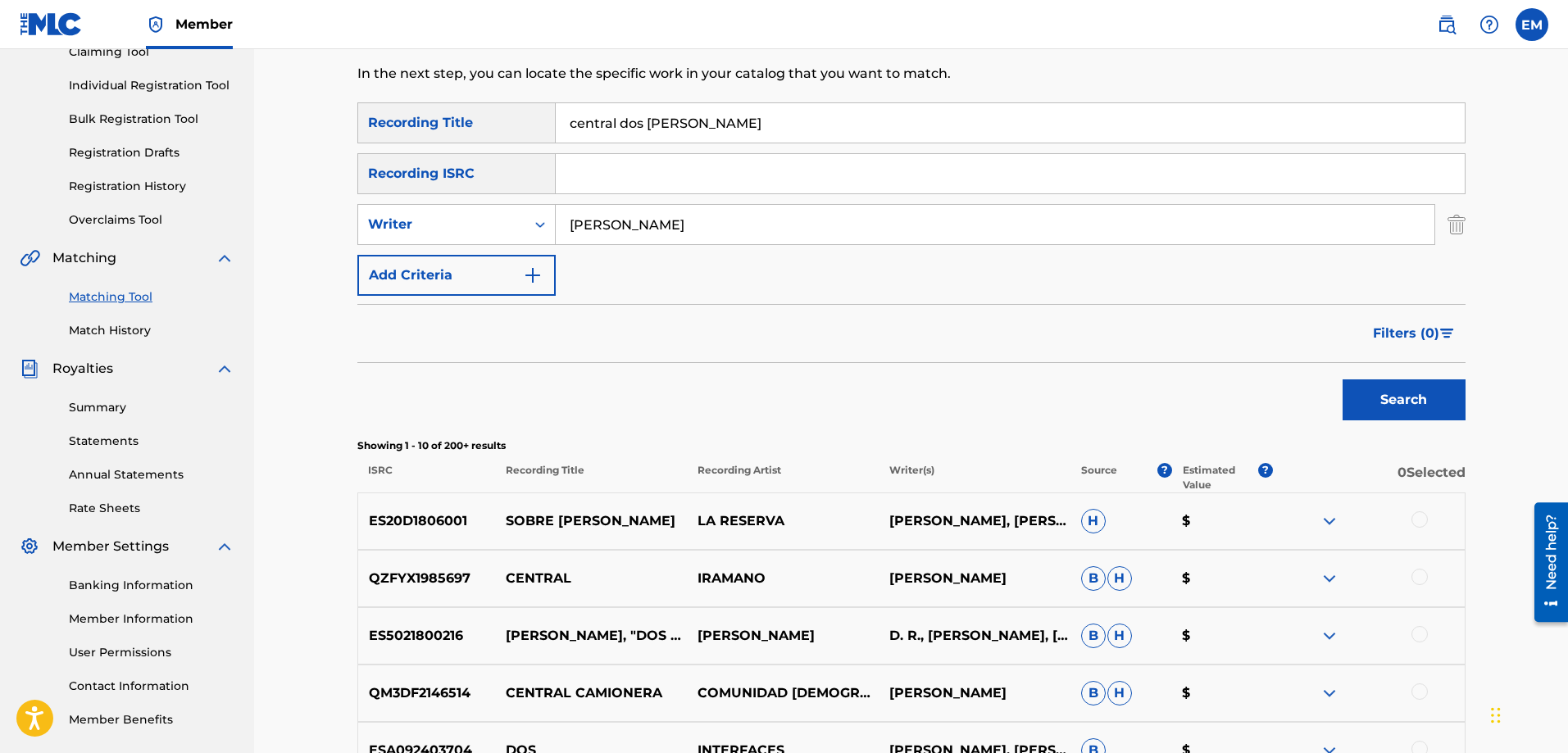
scroll to position [164, 0]
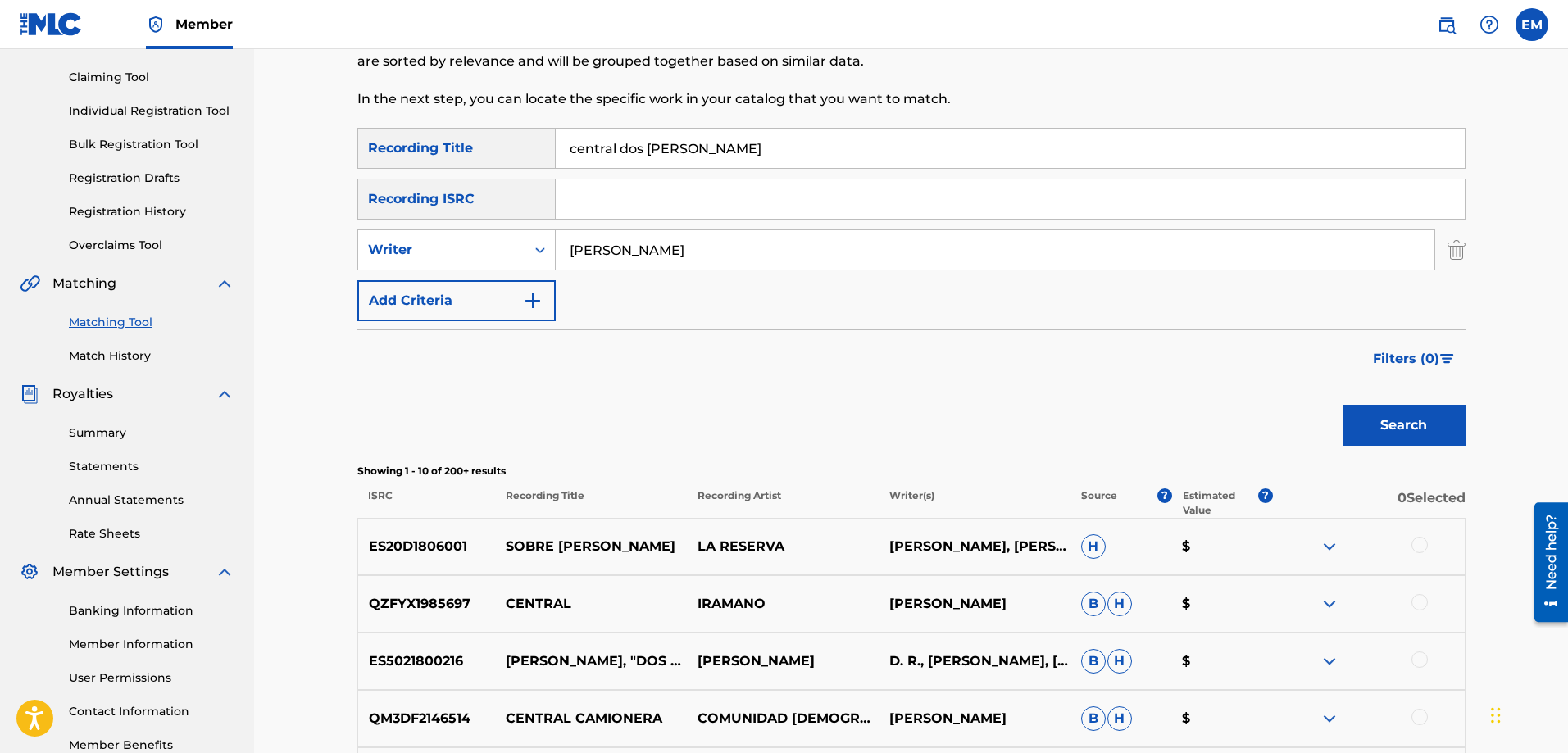
drag, startPoint x: 517, startPoint y: 231, endPoint x: 487, endPoint y: 228, distance: 30.1
click at [487, 228] on div "SearchWithCriteriab1ac4630-cecb-4e2e-83b4-cac262e97a47 Recording Title central …" at bounding box center [911, 225] width 1109 height 193
type input "[PERSON_NAME]"
click at [1343, 405] on button "Search" at bounding box center [1405, 426] width 123 height 41
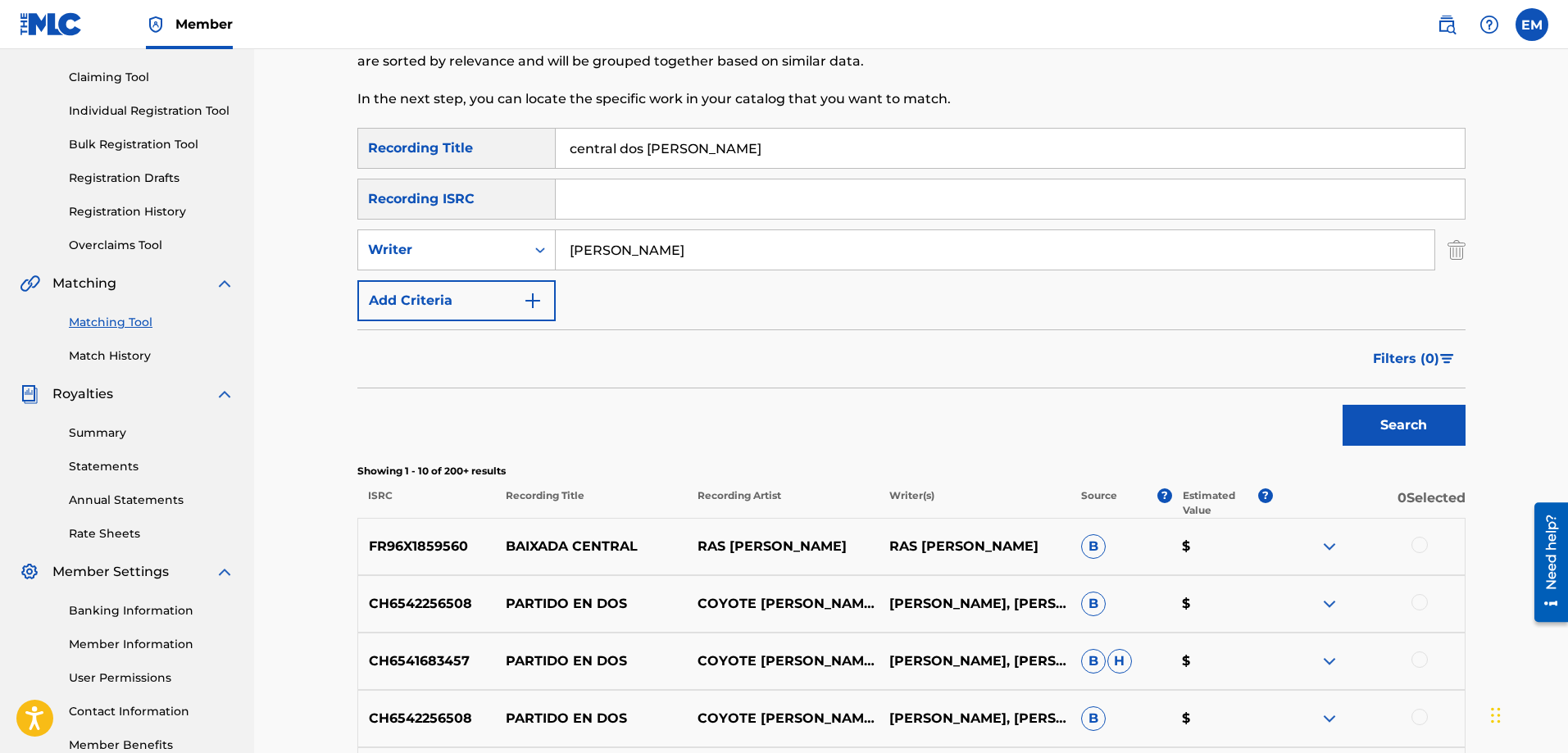
drag, startPoint x: 747, startPoint y: 161, endPoint x: 523, endPoint y: 144, distance: 224.6
click at [532, 140] on div "SearchWithCriteriab1ac4630-cecb-4e2e-83b4-cac262e97a47 Recording Title central …" at bounding box center [911, 148] width 1109 height 41
click at [1343, 405] on button "Search" at bounding box center [1405, 426] width 123 height 41
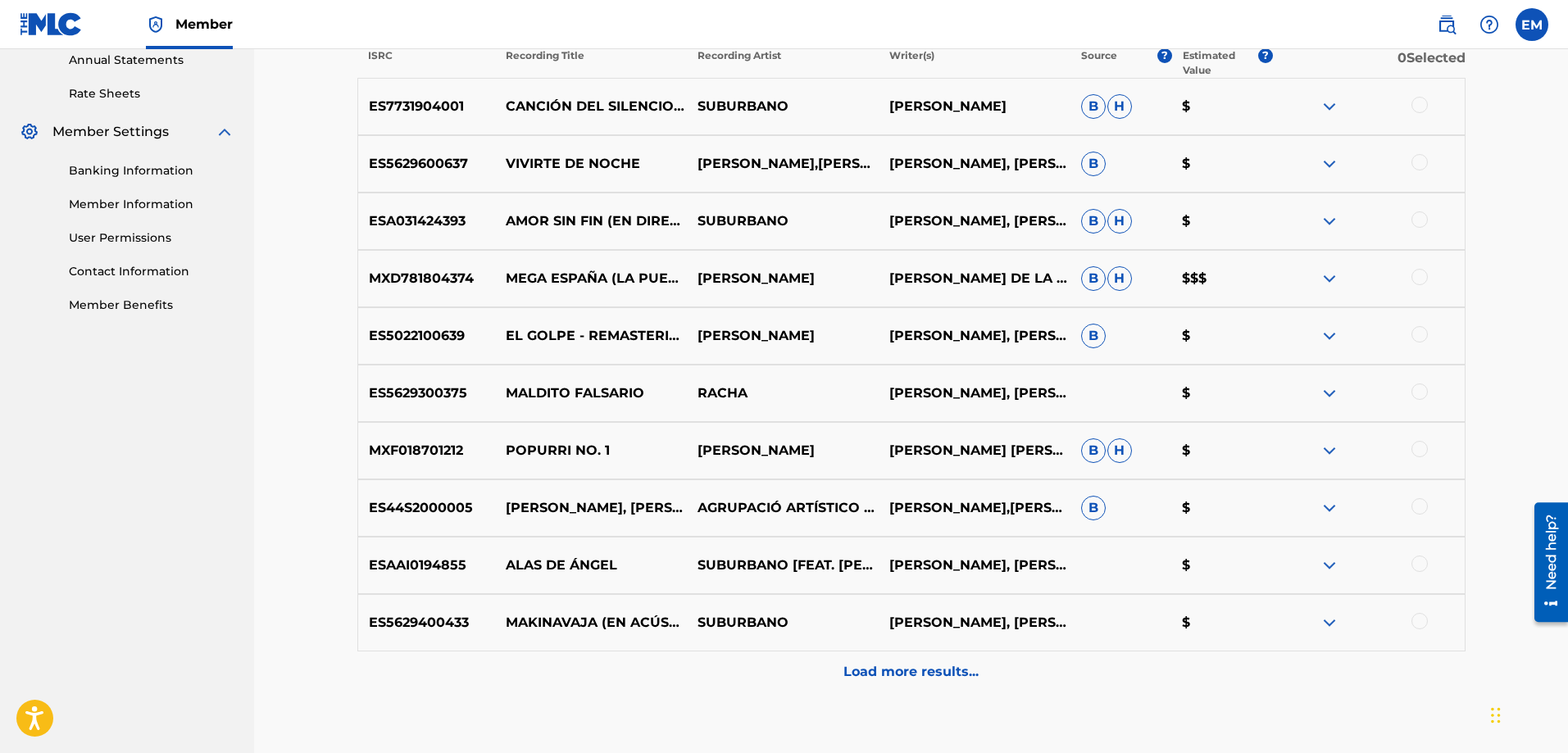
scroll to position [704, 0]
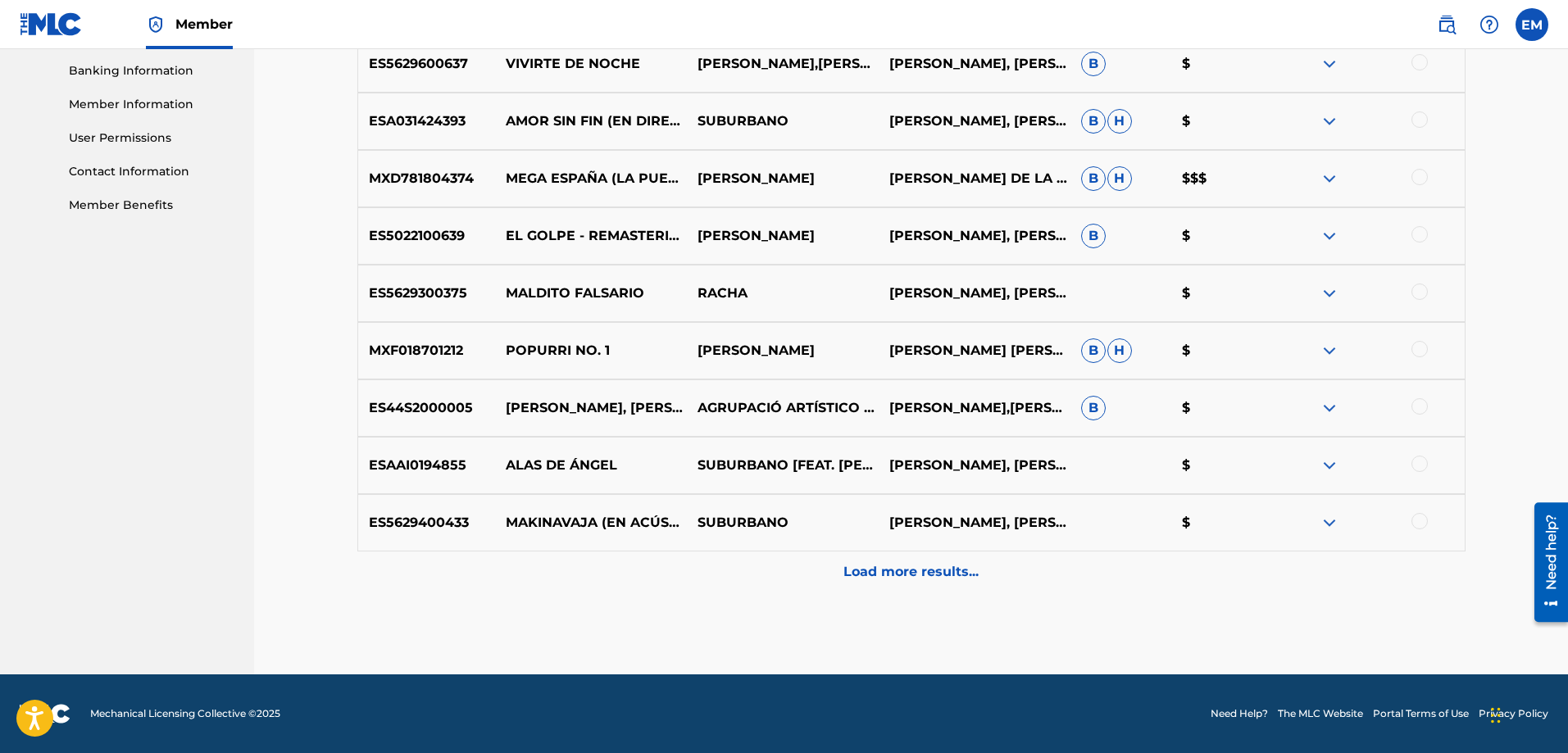
click at [1420, 464] on div at bounding box center [1420, 464] width 17 height 17
click at [1072, 618] on button "Match 1 Group" at bounding box center [1152, 619] width 181 height 41
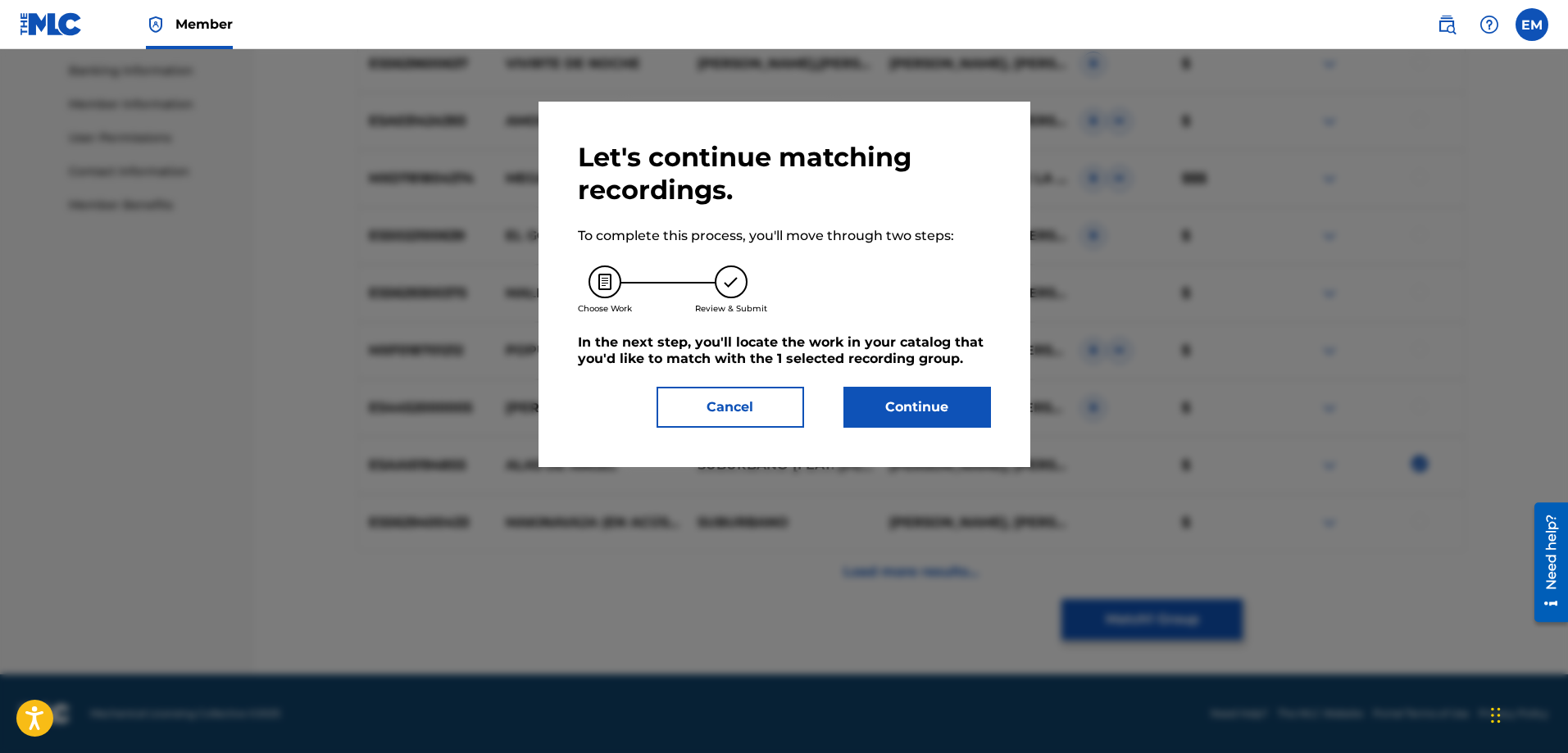
click at [862, 399] on button "Continue" at bounding box center [917, 407] width 148 height 41
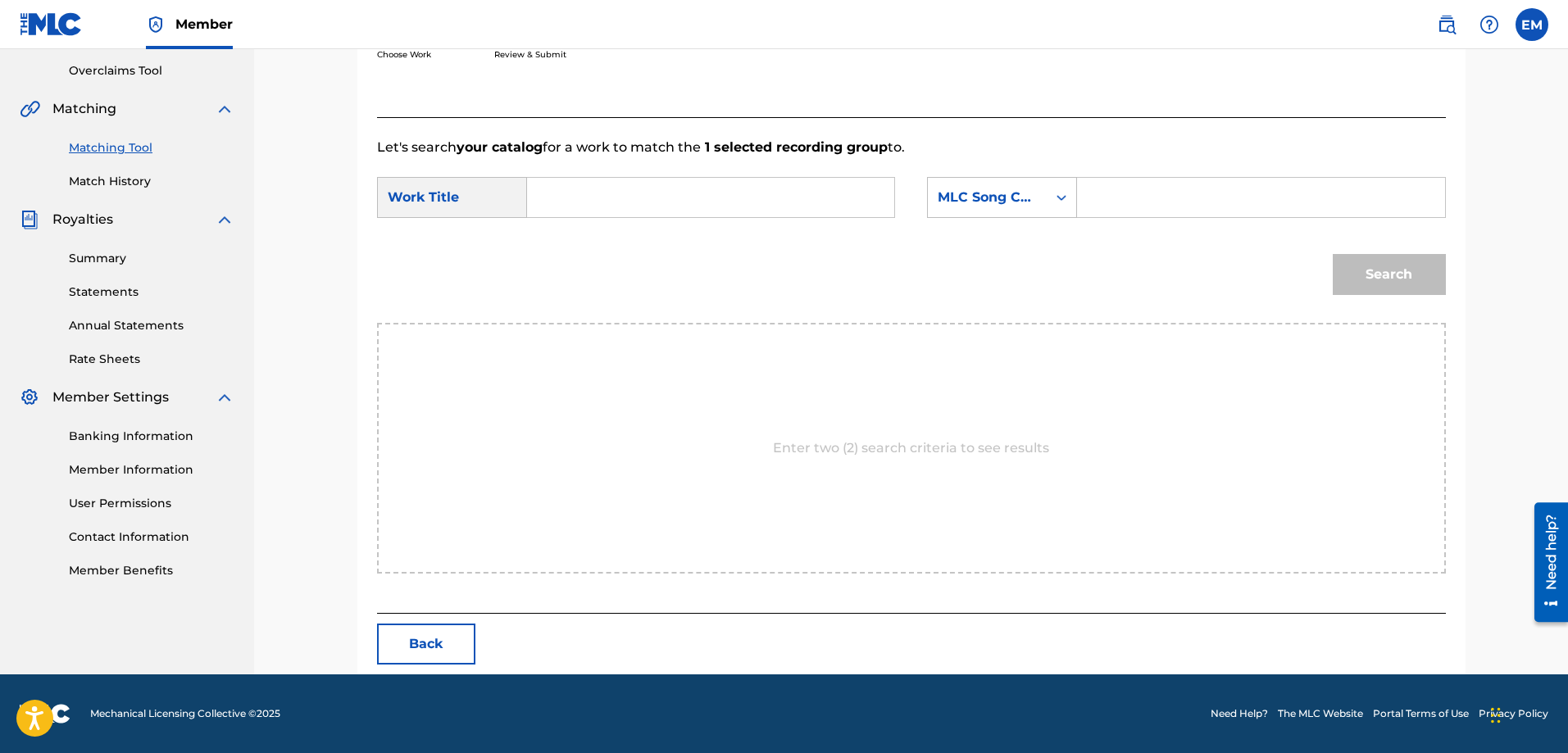
click at [589, 195] on input "Search Form" at bounding box center [710, 197] width 339 height 39
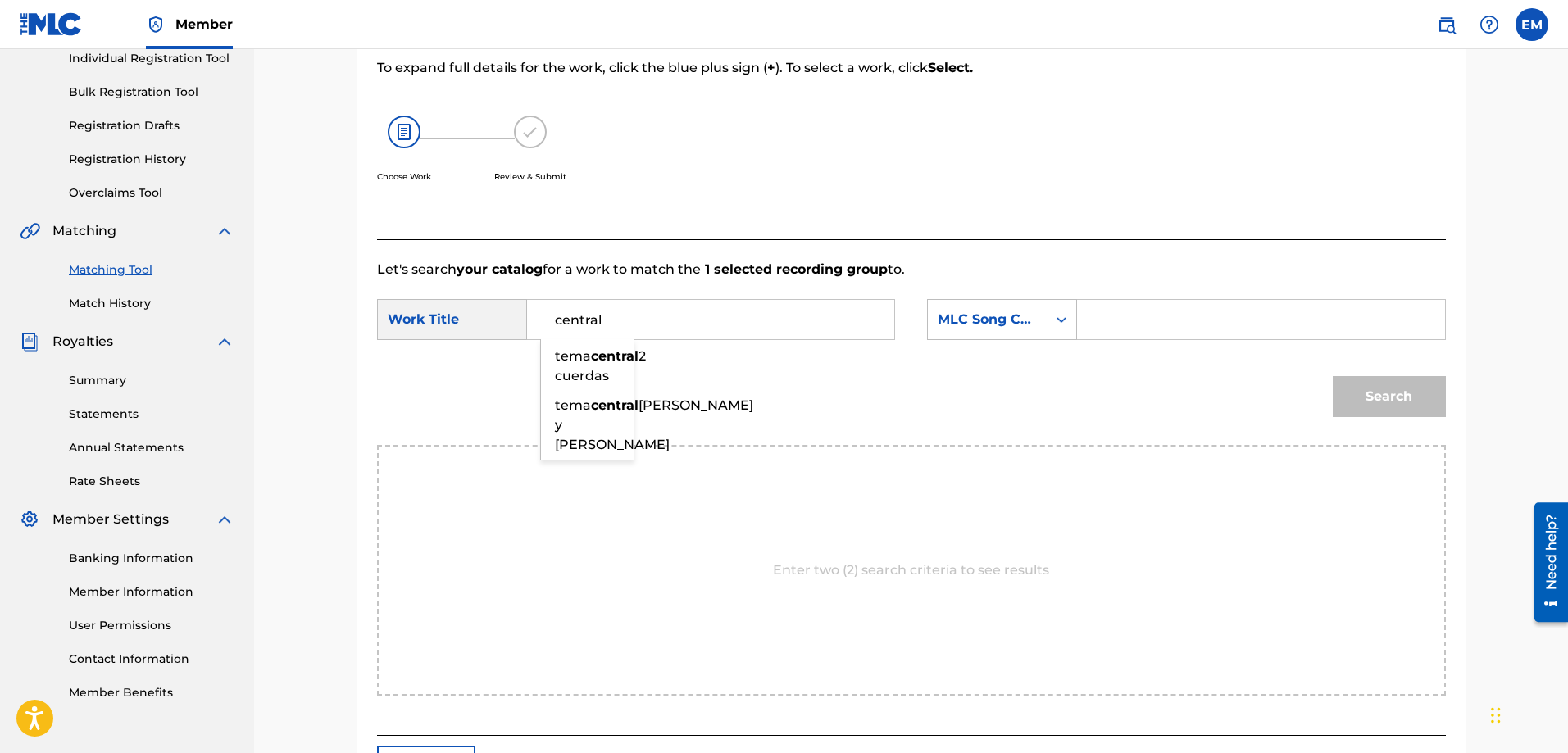
scroll to position [93, 0]
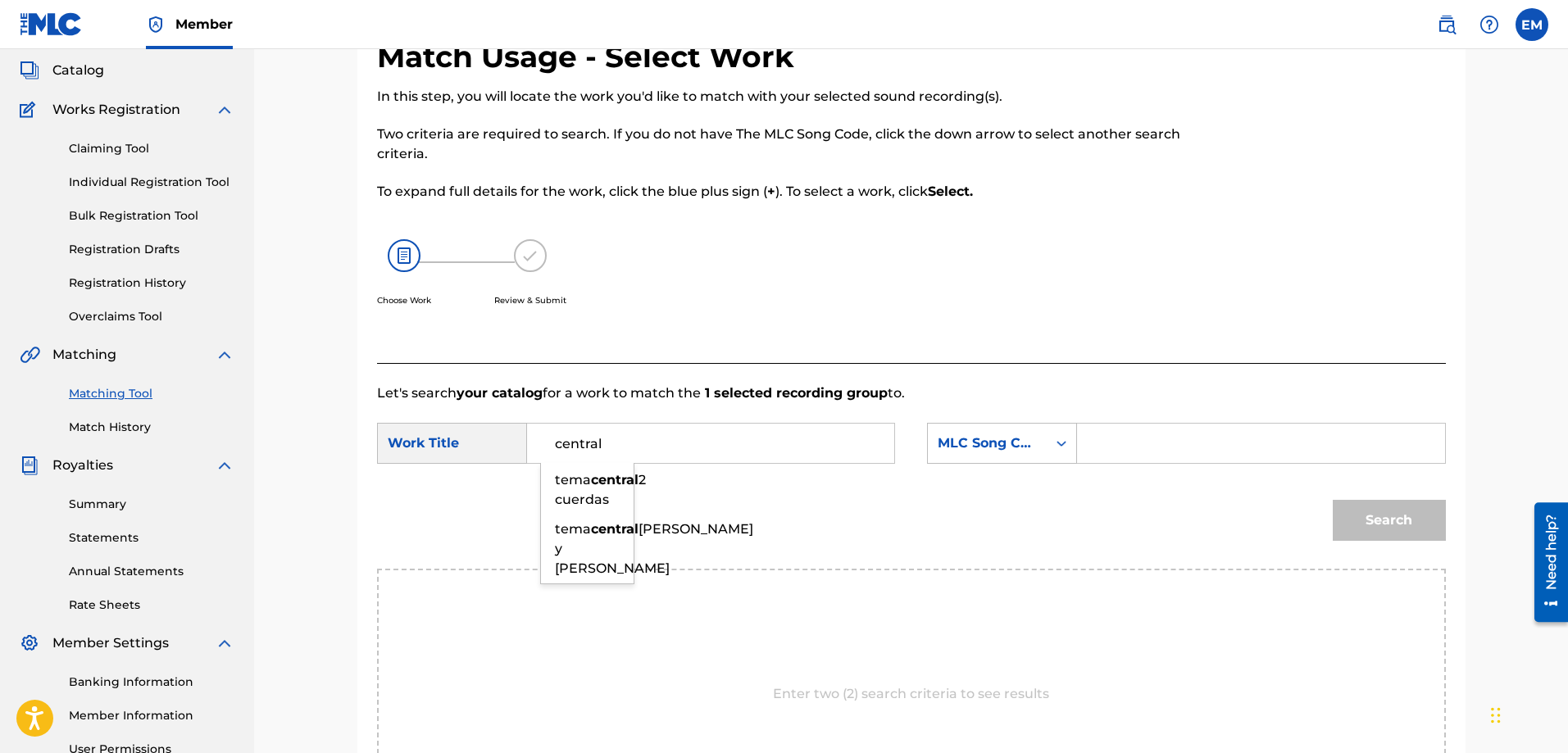
type input "central"
click at [121, 424] on link "Match History" at bounding box center [151, 428] width 166 height 18
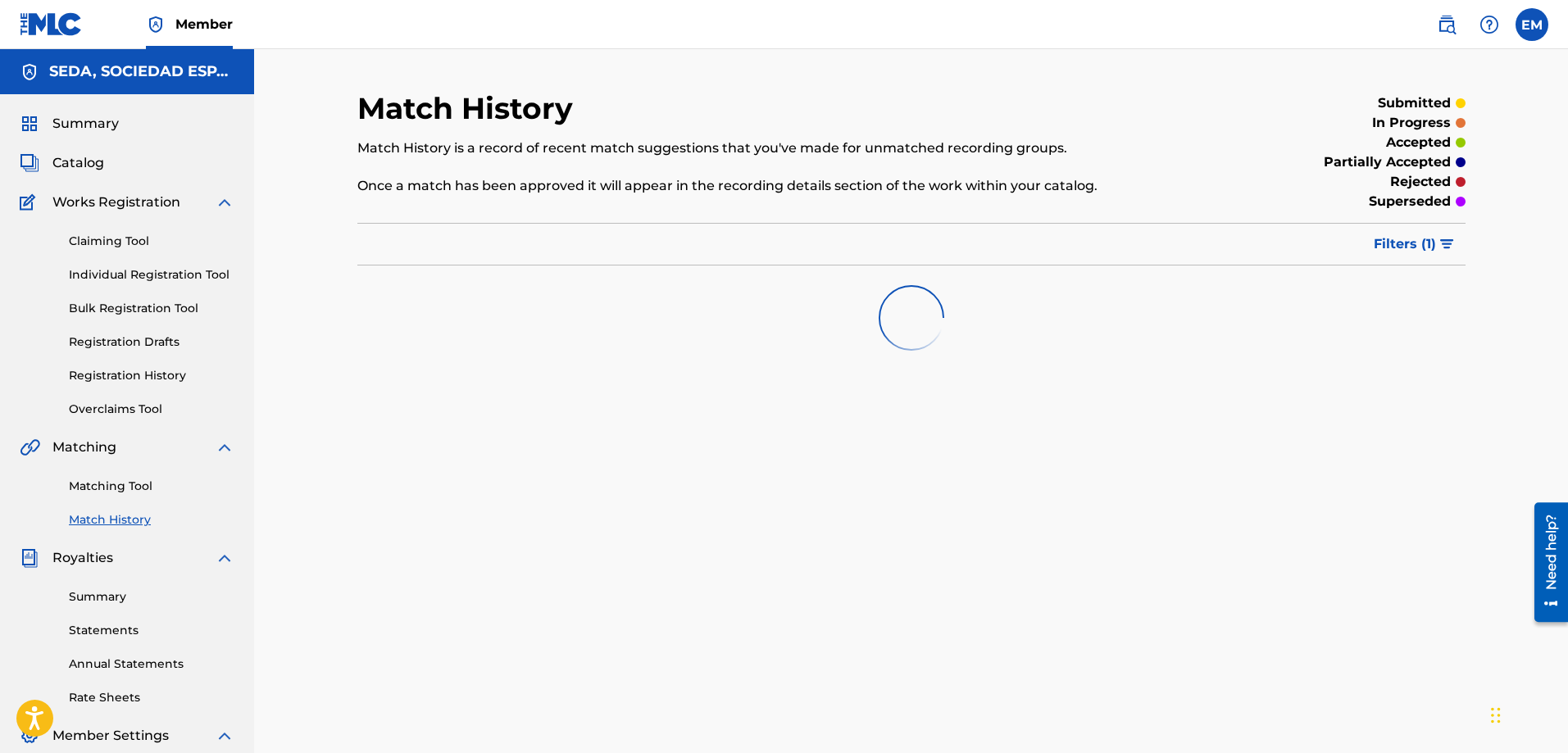
click at [119, 485] on link "Matching Tool" at bounding box center [151, 486] width 166 height 18
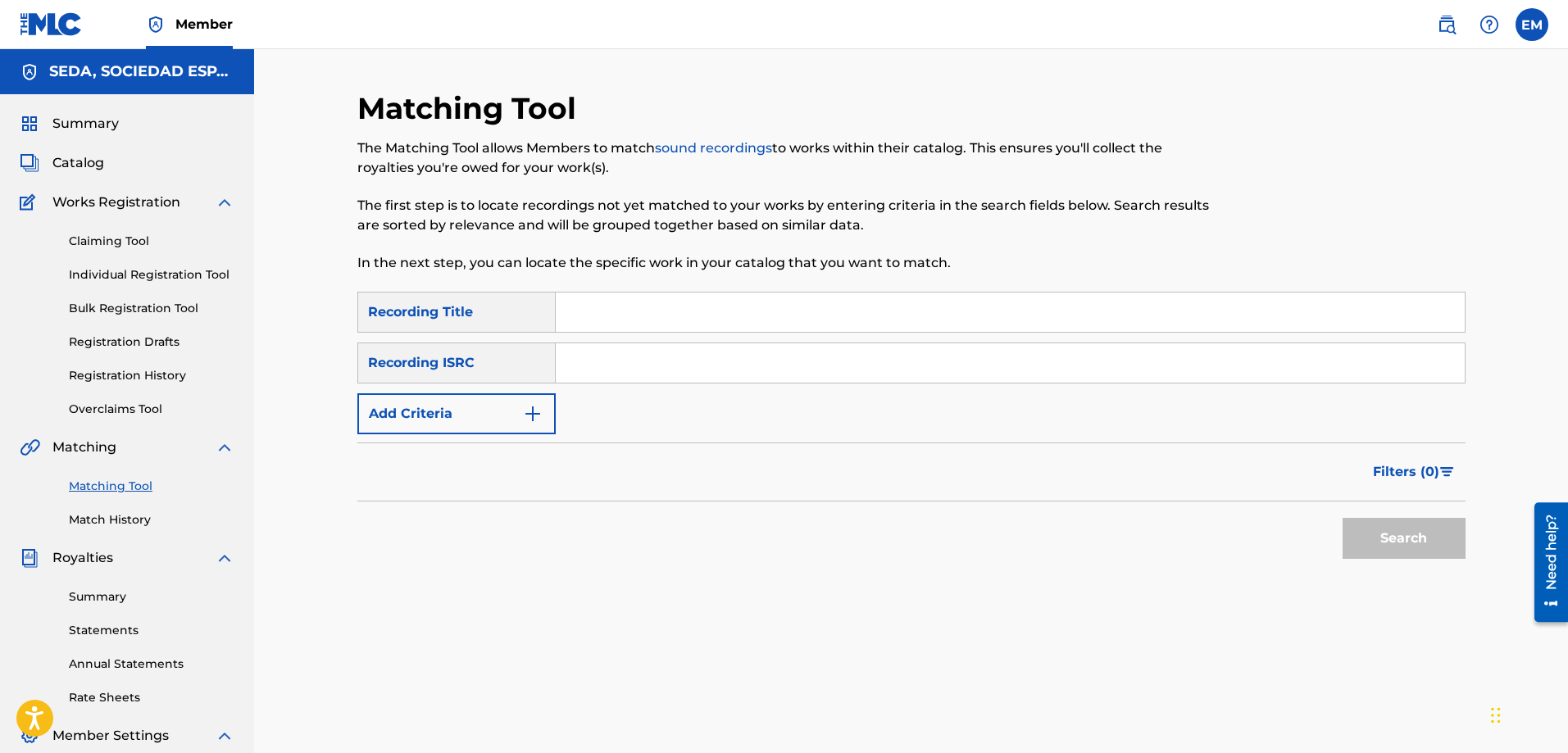
click at [671, 310] on input "Search Form" at bounding box center [1010, 313] width 910 height 39
type input "central 2[PERSON_NAME]s"
click at [1343, 518] on button "Search" at bounding box center [1405, 538] width 123 height 41
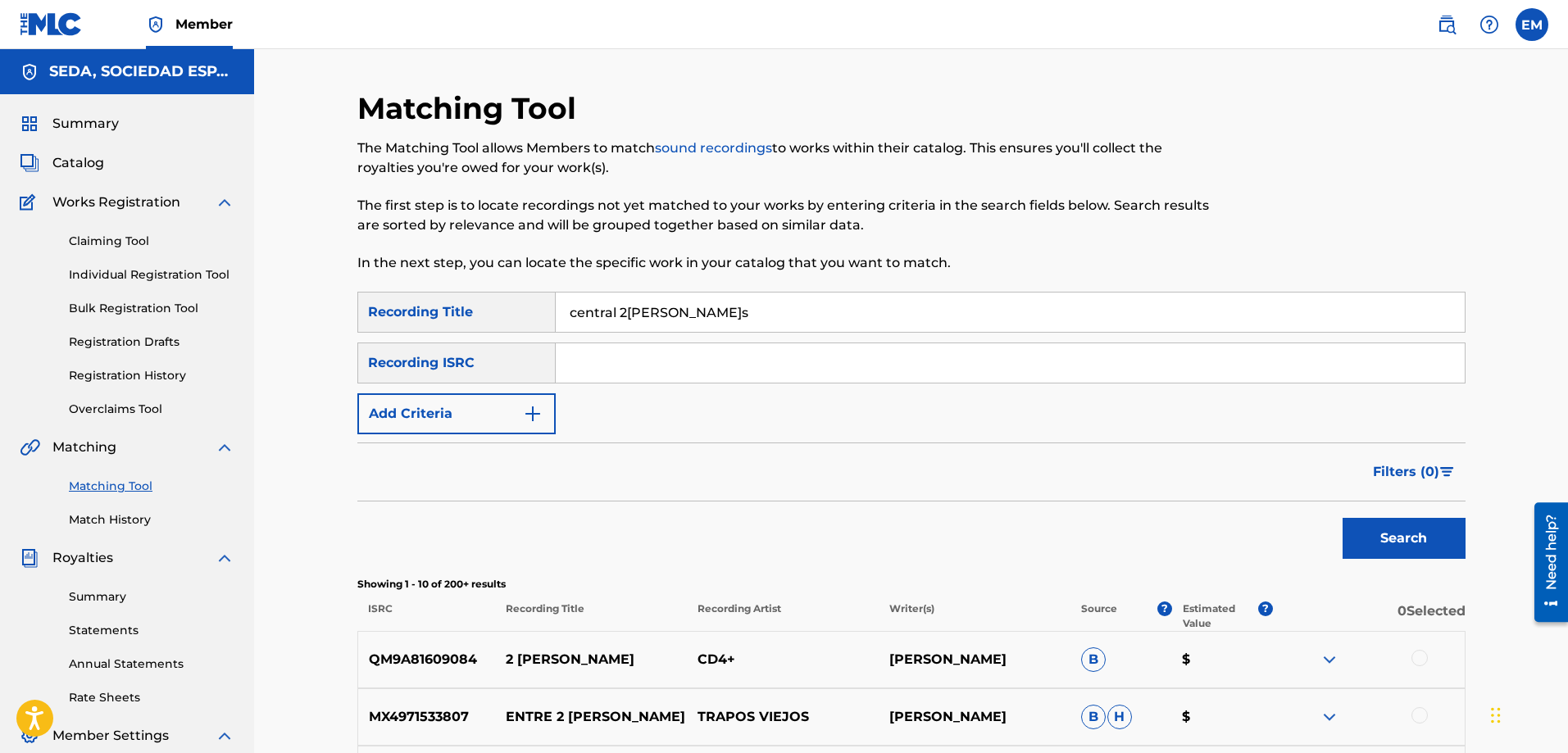
click at [493, 410] on button "Add Criteria" at bounding box center [456, 414] width 198 height 41
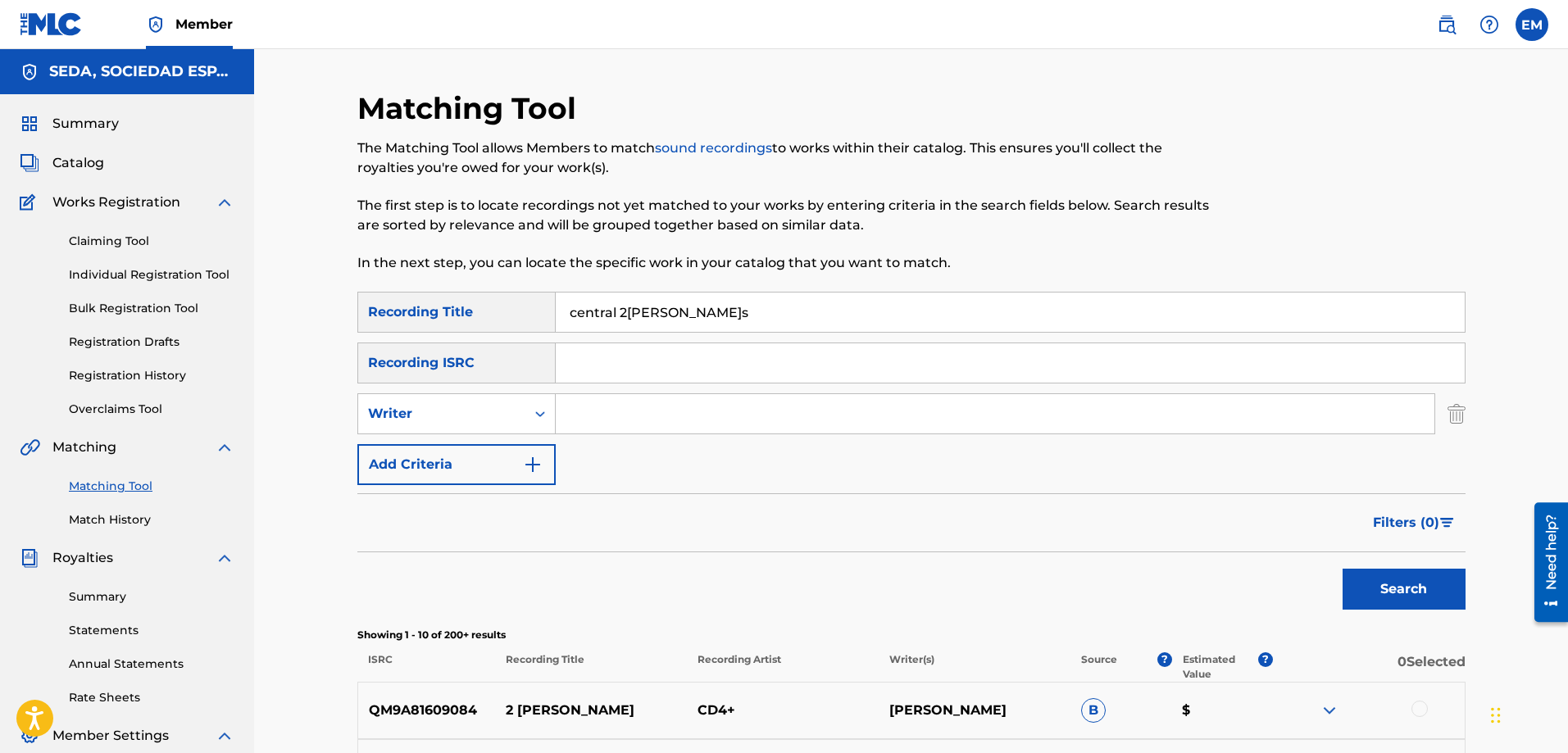
click at [598, 402] on input "Search Form" at bounding box center [996, 414] width 879 height 39
type input "[PERSON_NAME]"
click at [1343, 568] on button "Search" at bounding box center [1405, 589] width 123 height 41
drag, startPoint x: 696, startPoint y: 301, endPoint x: 528, endPoint y: 314, distance: 168.5
click at [530, 314] on div "SearchWithCriteriab1ac4630-cecb-4e2e-83b4-cac262e97a47 Recording Title central …" at bounding box center [911, 313] width 1109 height 41
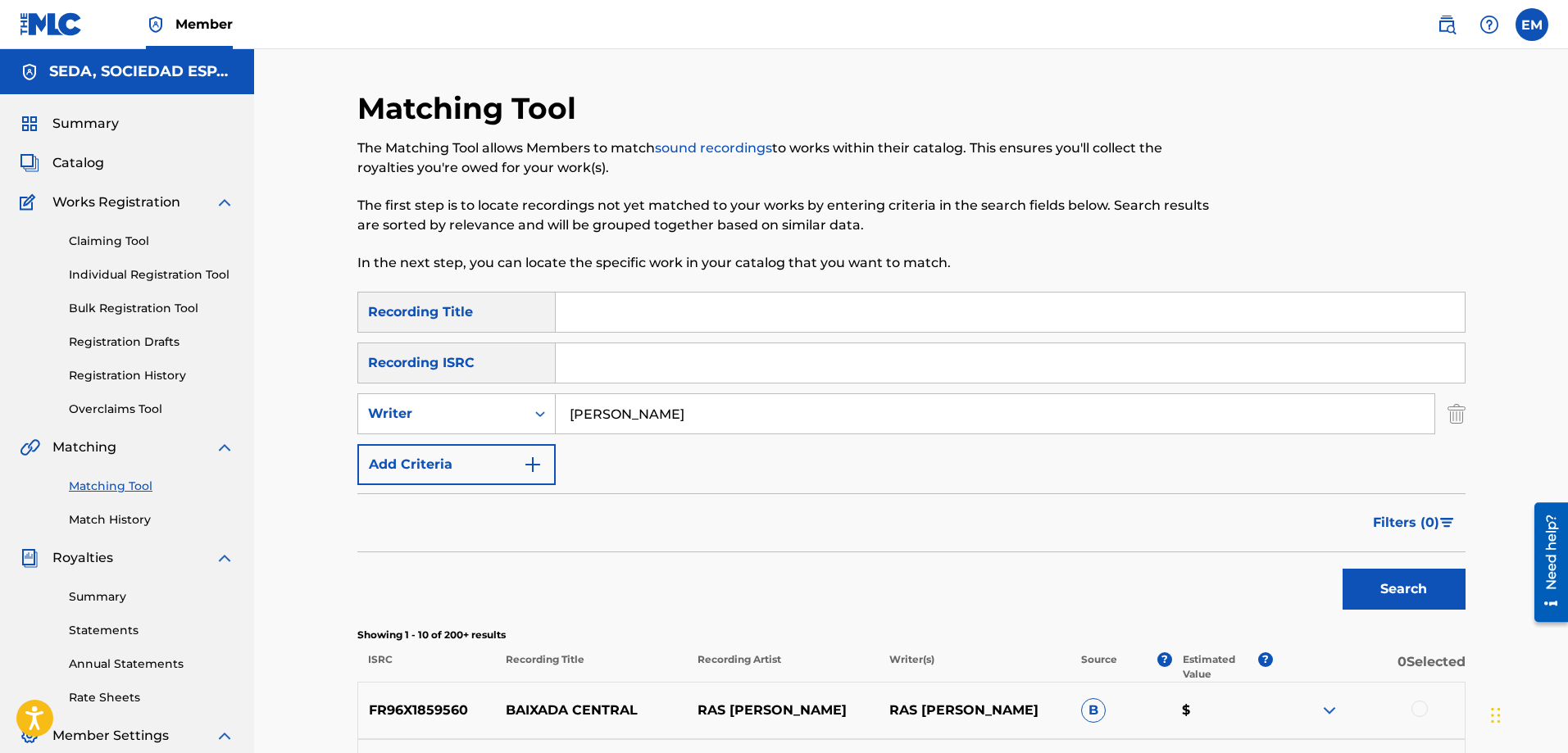
click at [1343, 568] on button "Search" at bounding box center [1405, 589] width 123 height 41
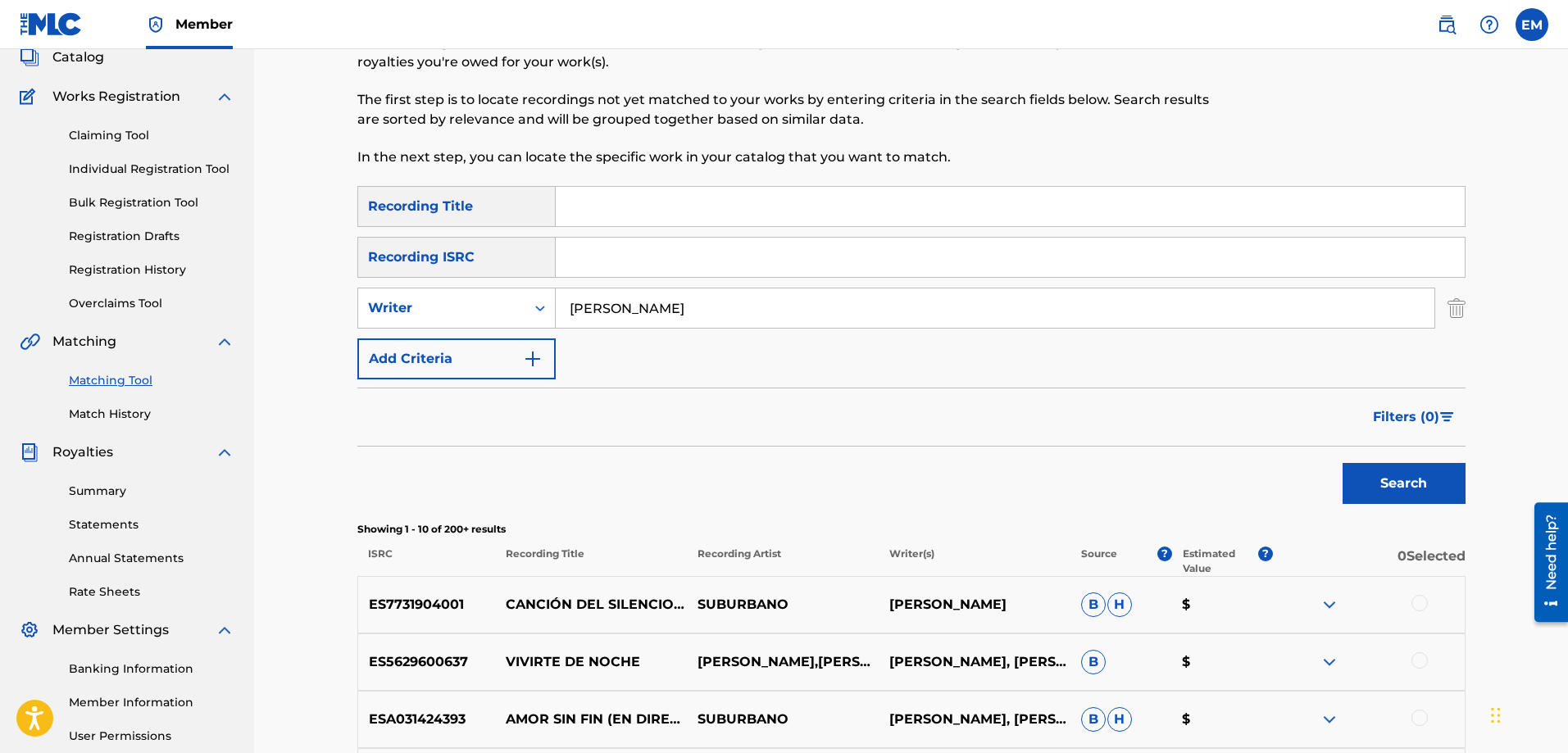
scroll to position [246, 0]
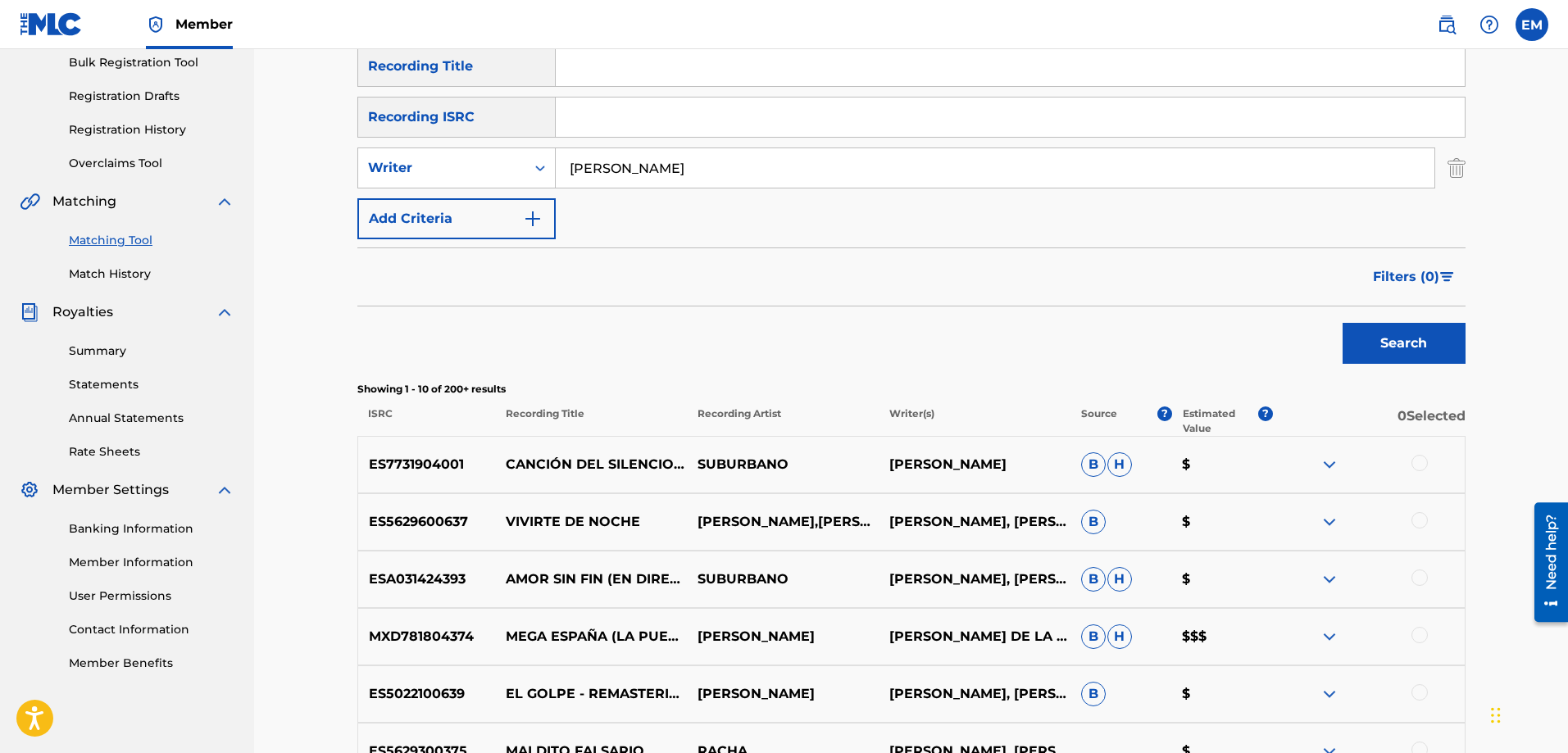
click at [1425, 522] on div at bounding box center [1420, 520] width 17 height 17
click at [1142, 632] on button "Match 1 Group" at bounding box center [1152, 619] width 181 height 41
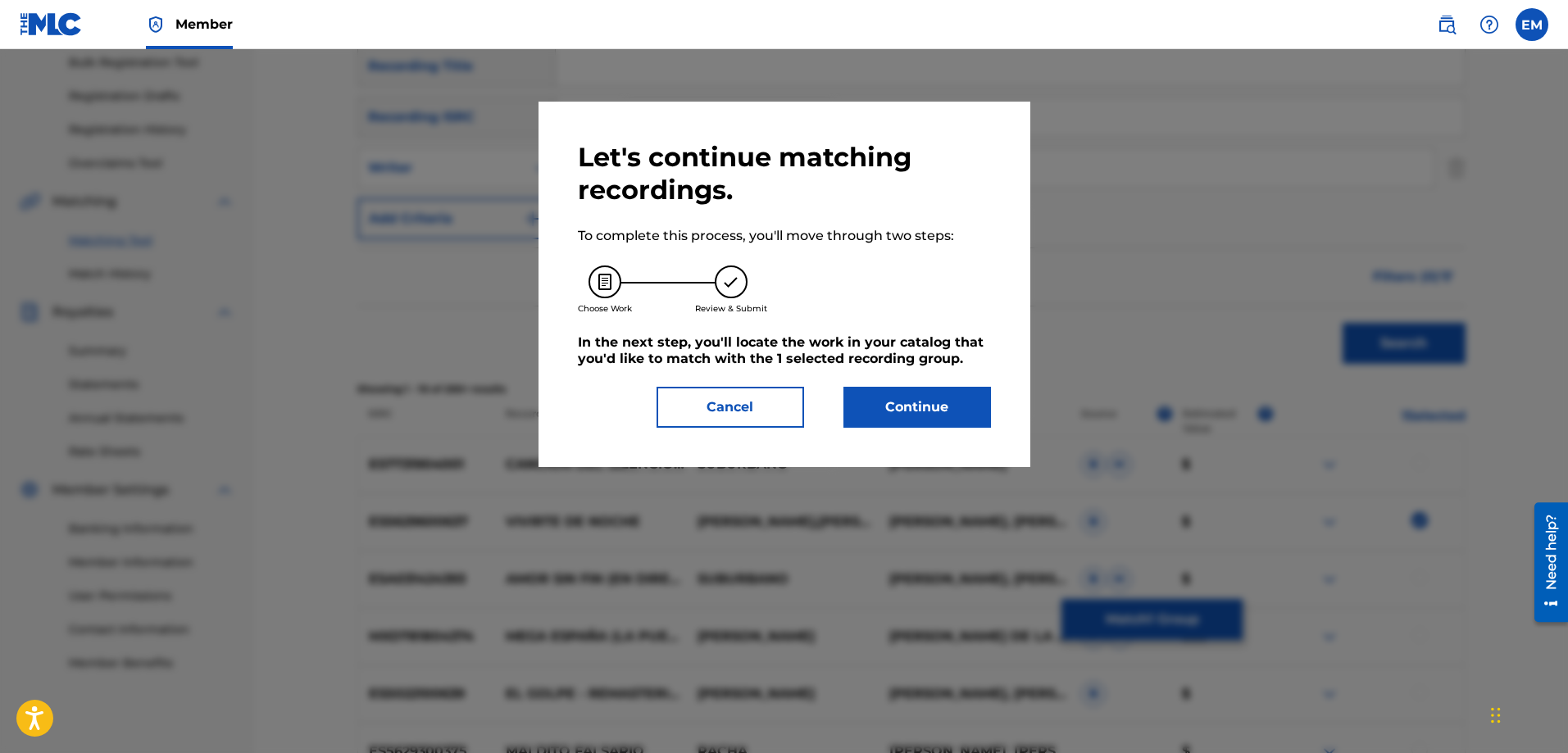
click at [897, 400] on button "Continue" at bounding box center [917, 407] width 148 height 41
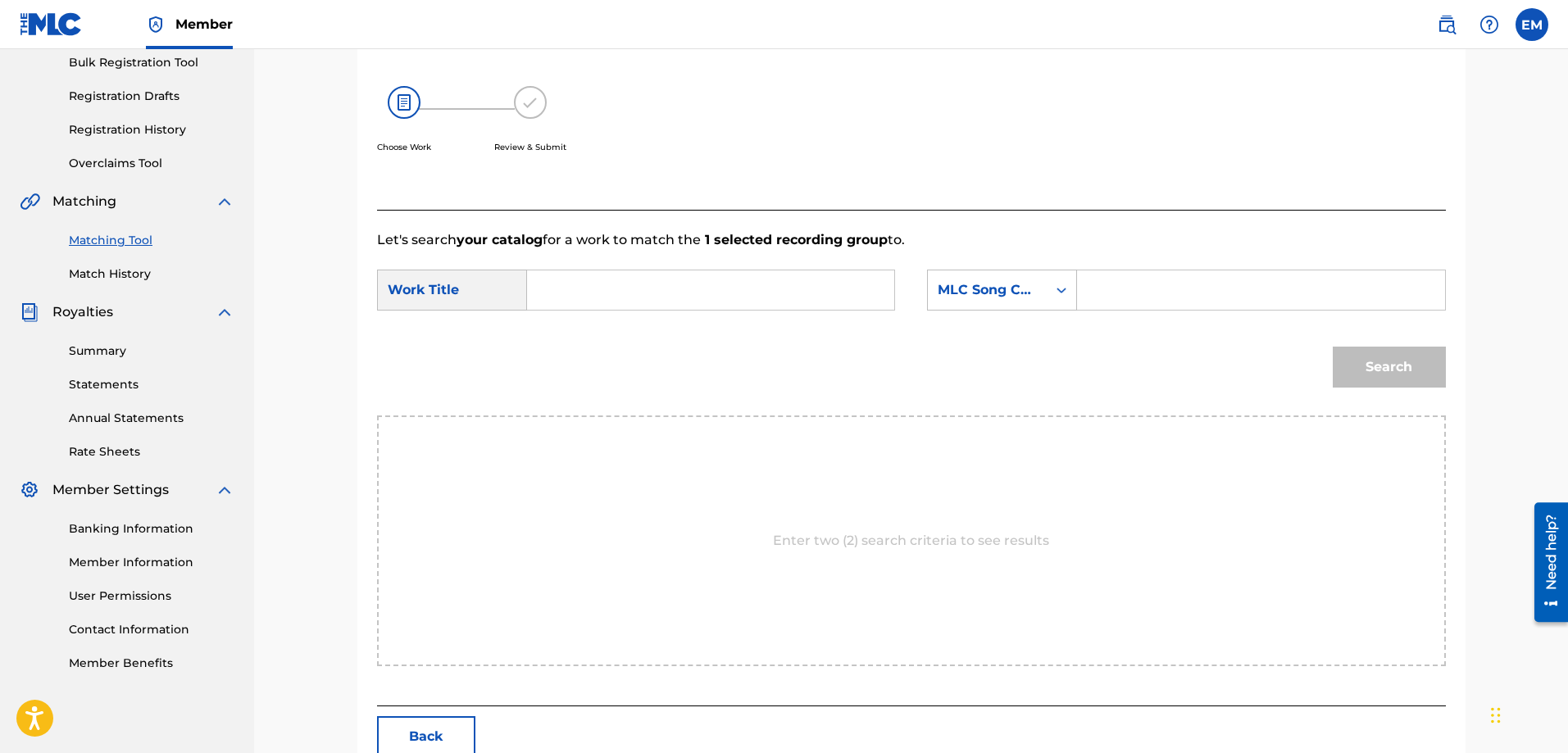
click at [646, 303] on input "Search Form" at bounding box center [710, 290] width 339 height 39
click at [589, 338] on div "tema central 2 cuerdas" at bounding box center [587, 337] width 93 height 49
type input "tema central 2 cuerdas"
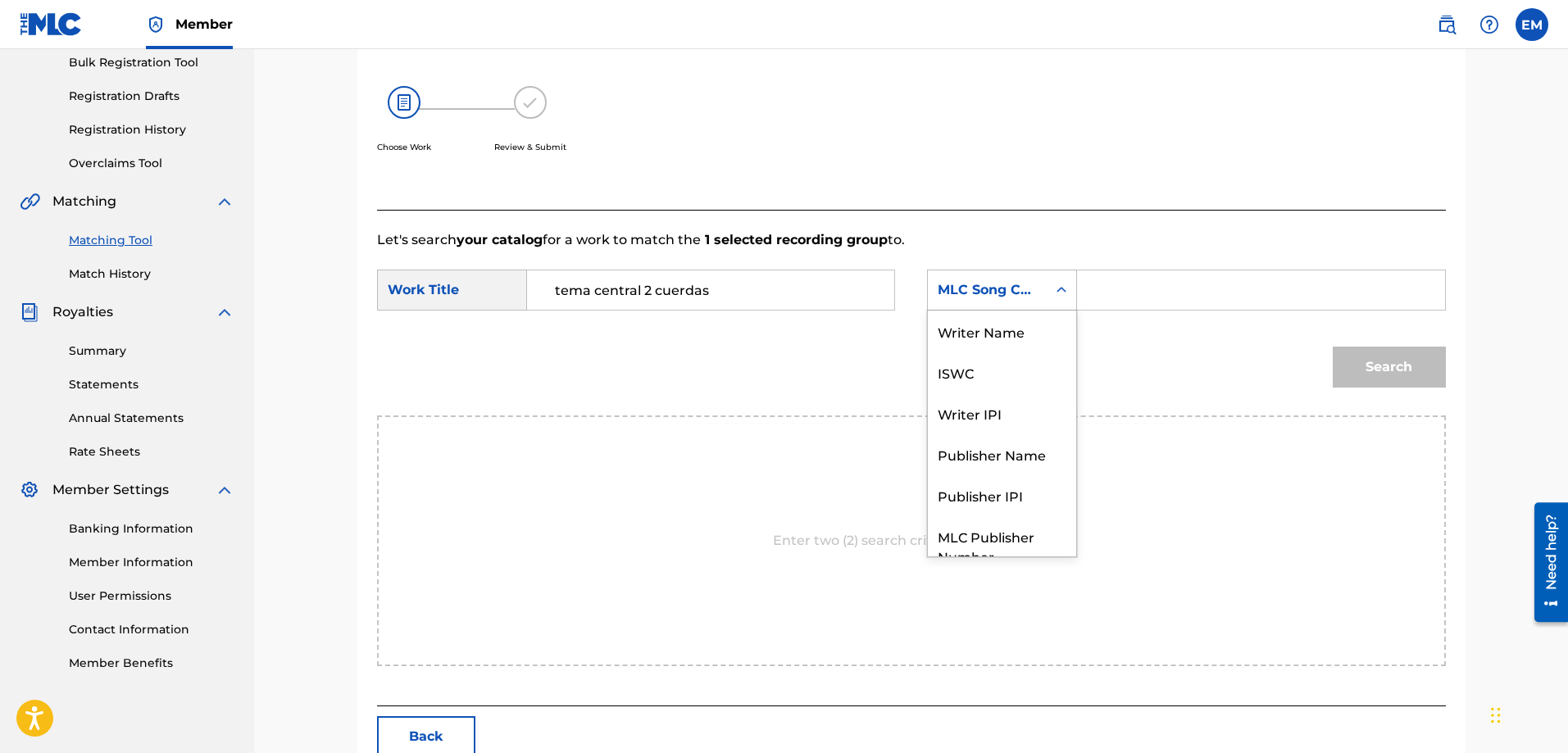
click at [955, 298] on div "MLC Song Code" at bounding box center [988, 290] width 100 height 20
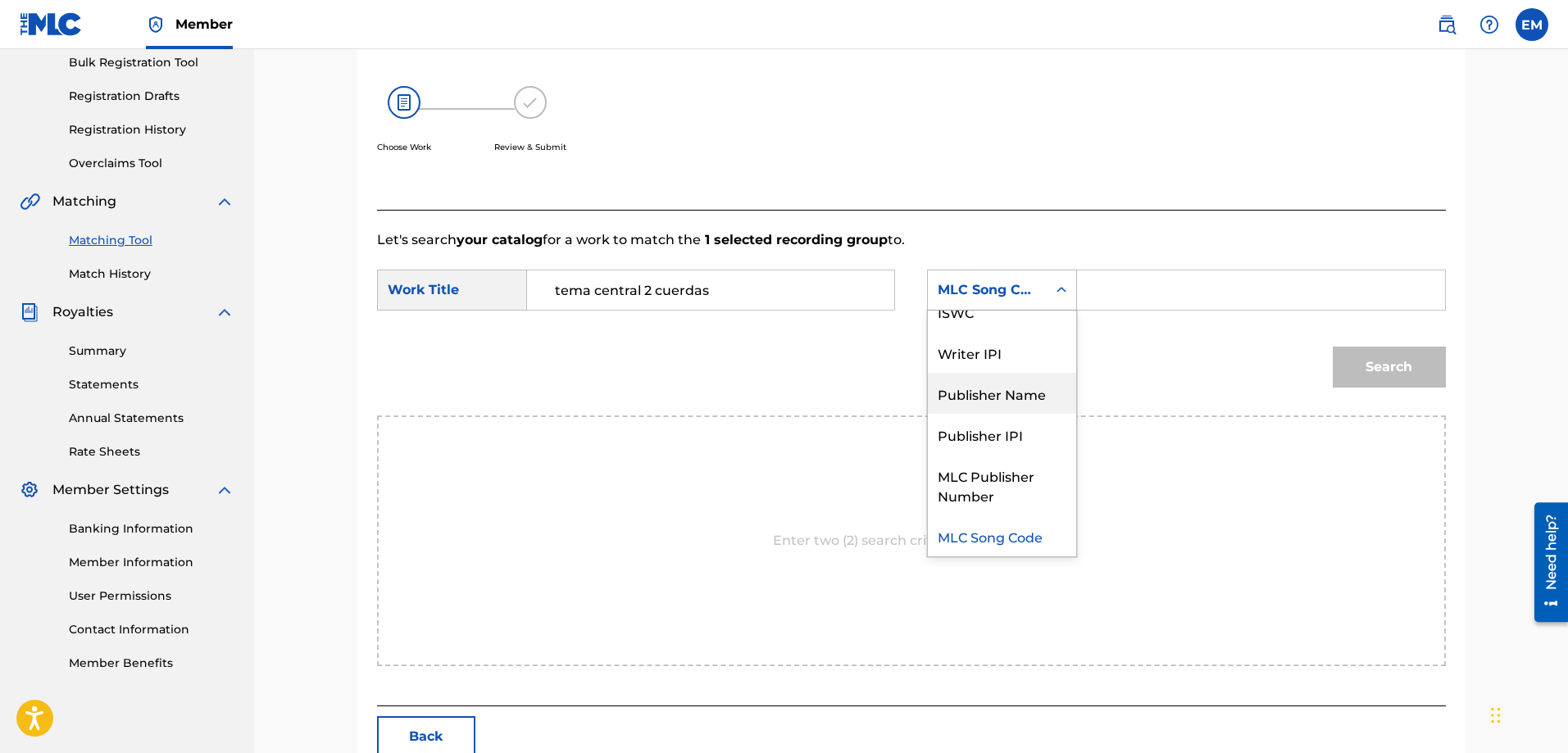
scroll to position [0, 0]
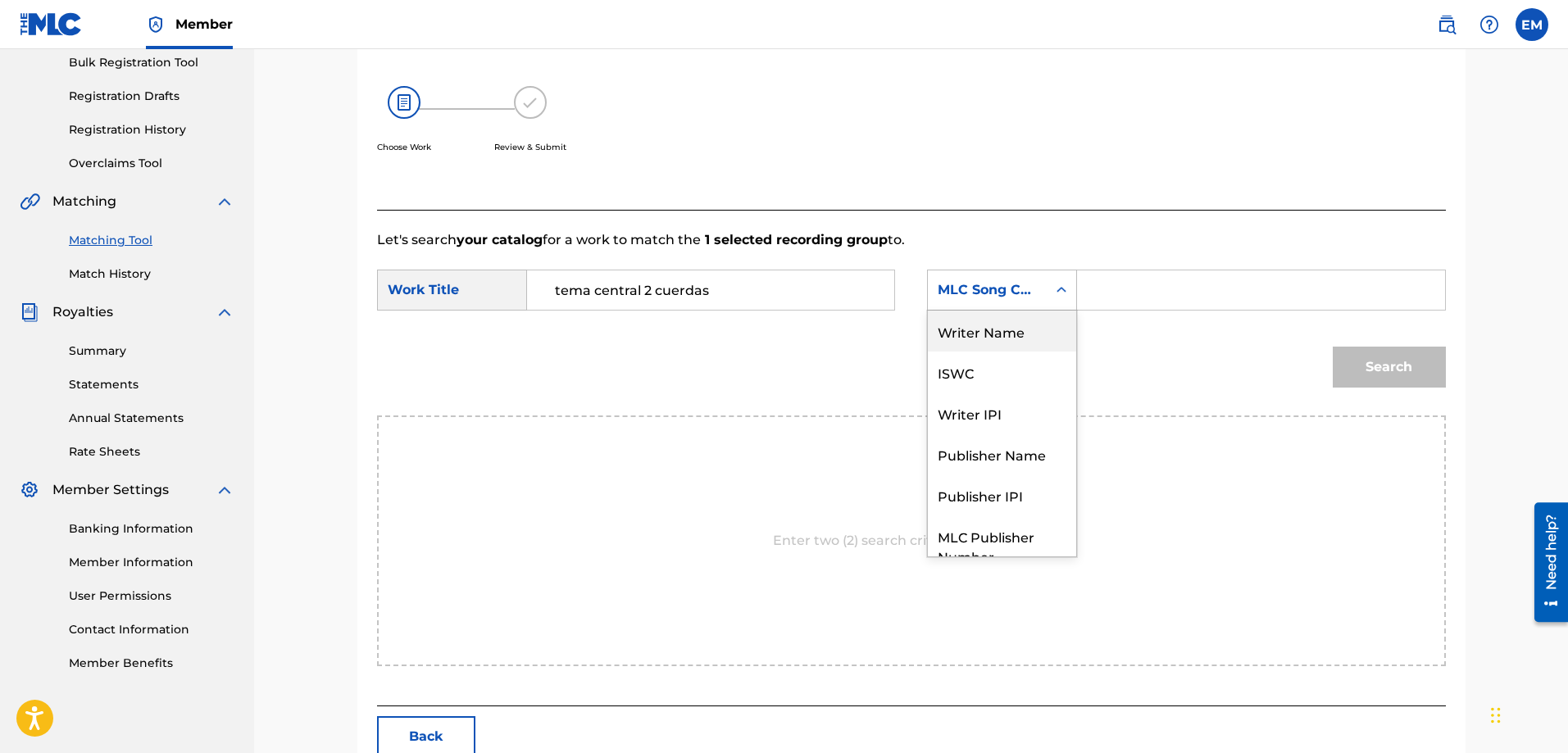
drag, startPoint x: 961, startPoint y: 336, endPoint x: 1018, endPoint y: 314, distance: 61.1
click at [961, 333] on div "Writer Name" at bounding box center [1002, 331] width 148 height 41
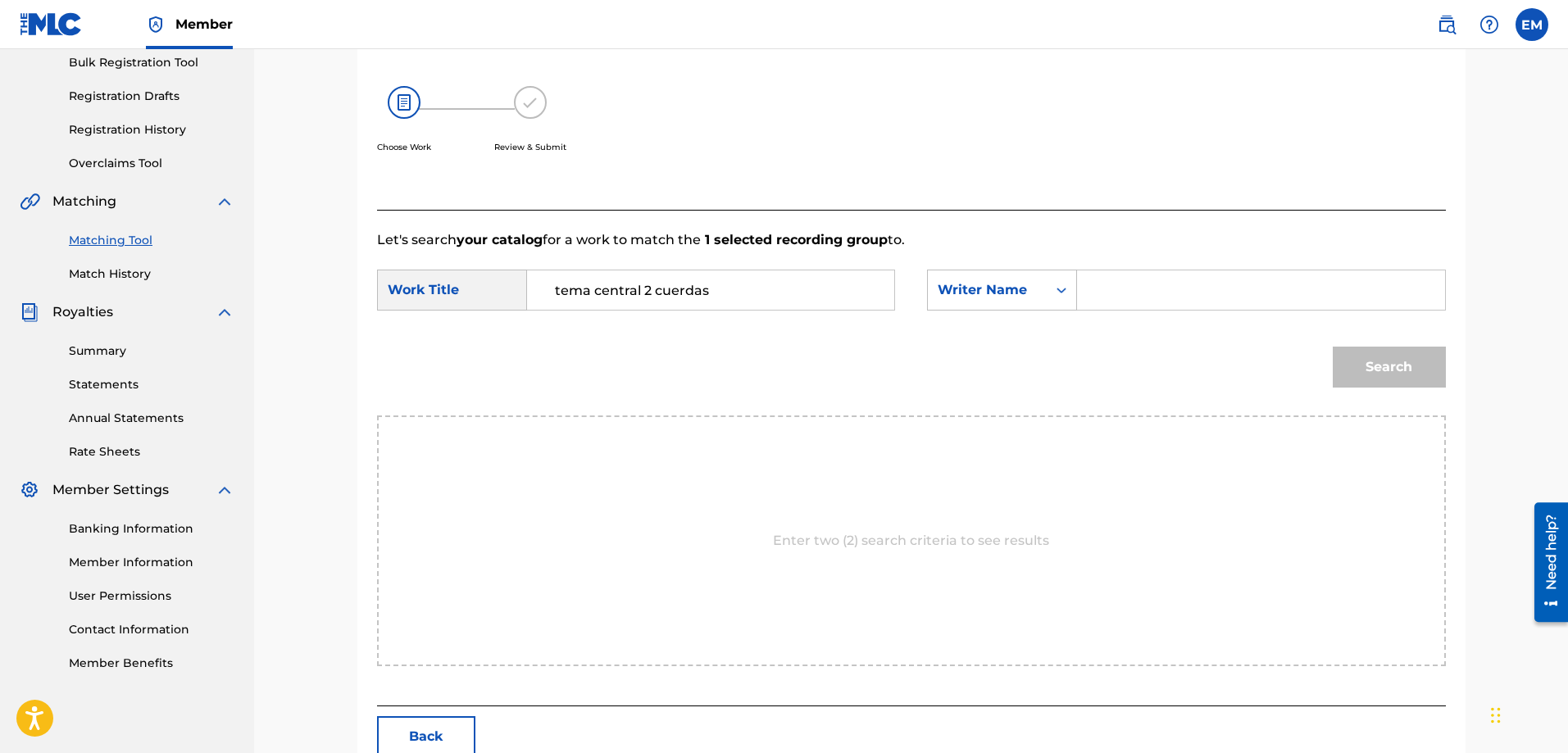
click at [1109, 283] on input "Search Form" at bounding box center [1260, 290] width 339 height 39
paste input "[PERSON_NAME]"
type input "[PERSON_NAME]"
click at [1333, 347] on button "Search" at bounding box center [1389, 367] width 113 height 41
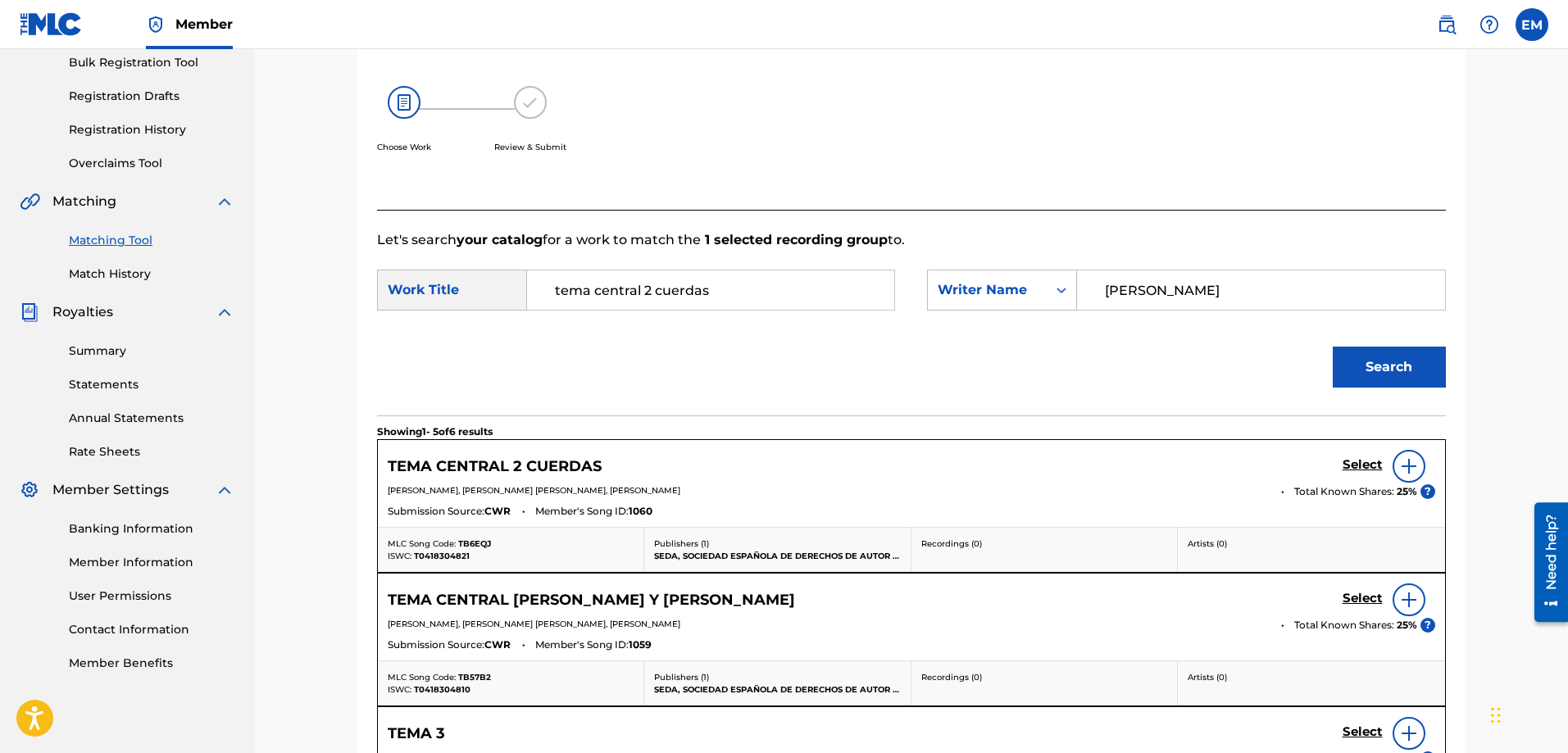
click at [1410, 467] on img at bounding box center [1409, 466] width 20 height 20
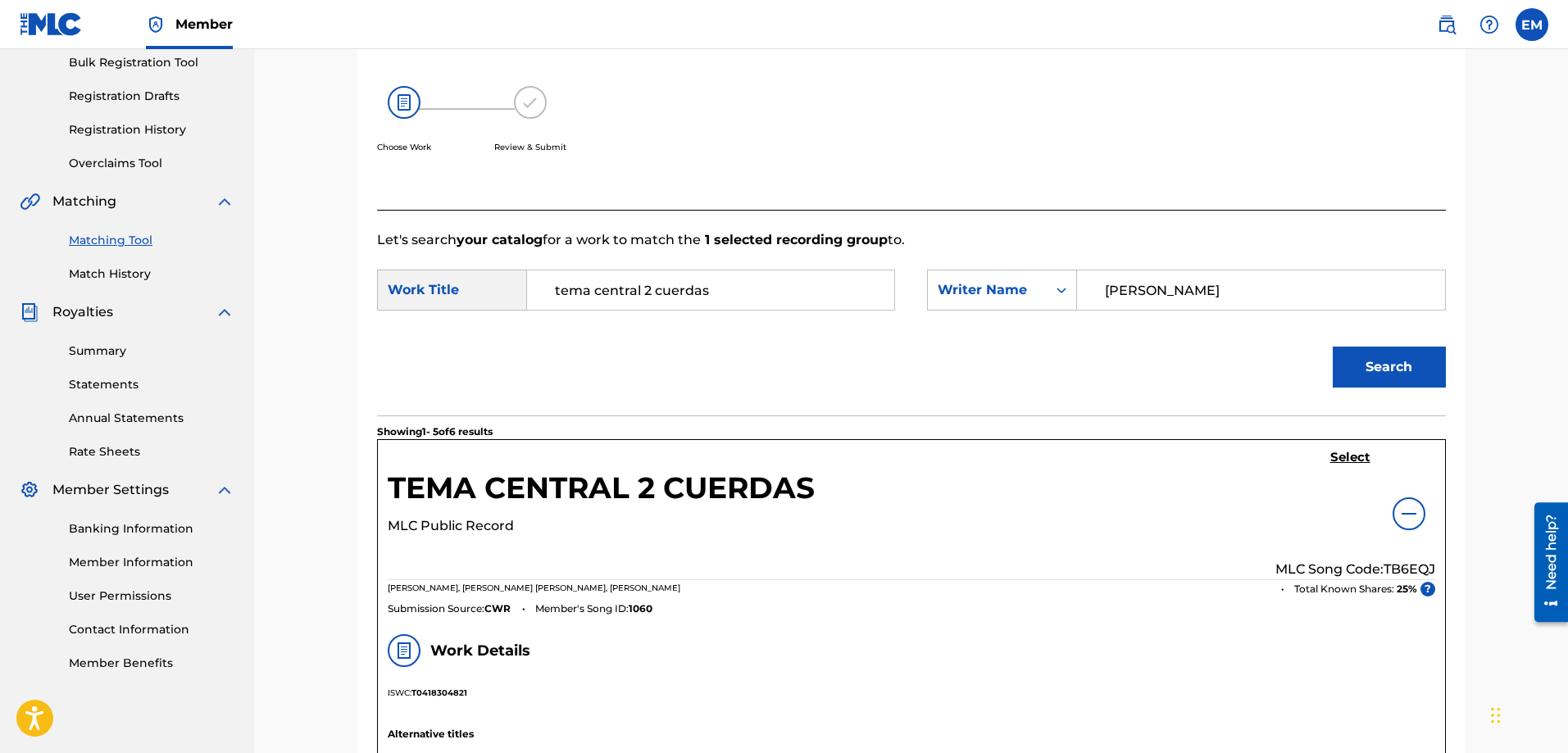
click at [1350, 455] on h5 "Select" at bounding box center [1350, 458] width 40 height 16
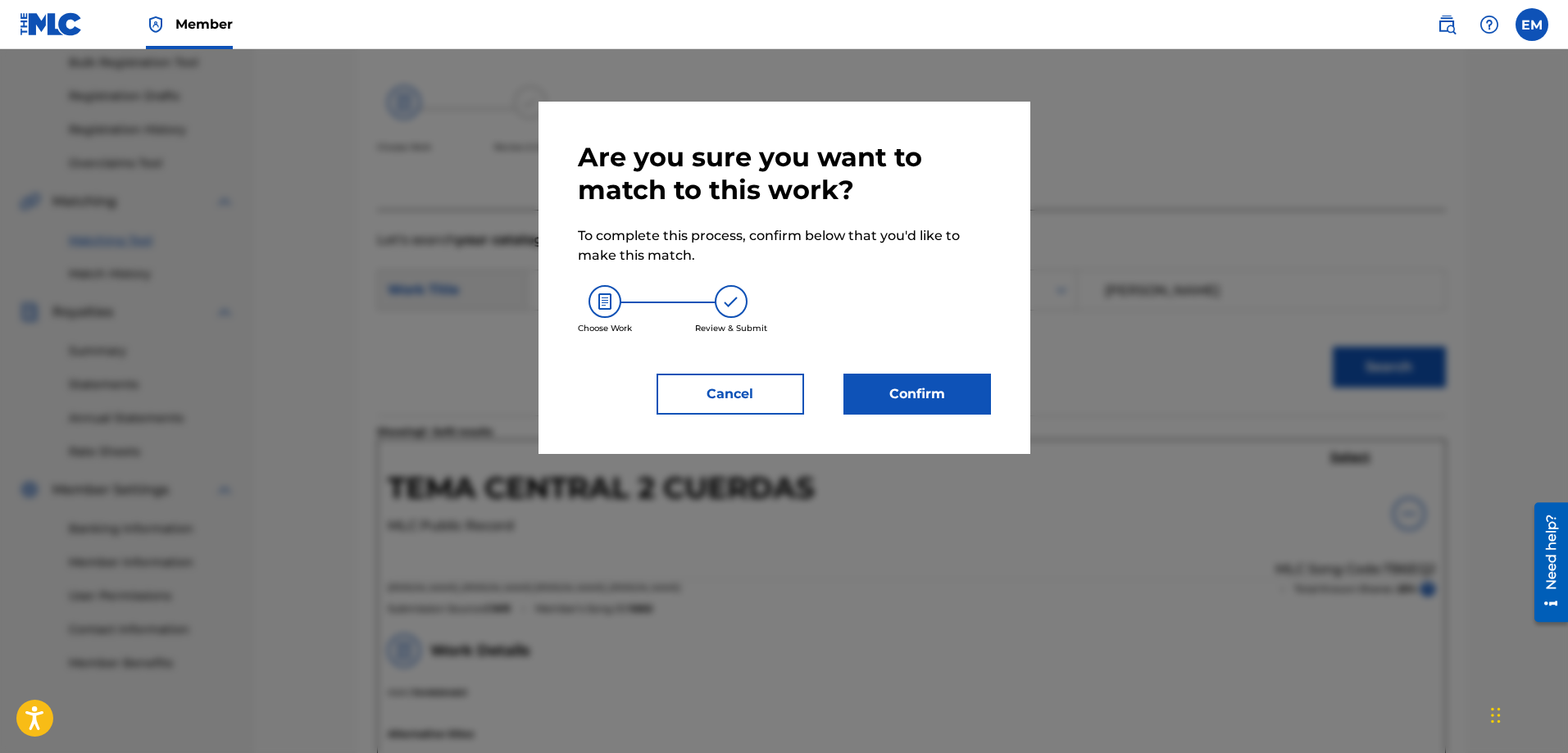
click at [914, 397] on button "Confirm" at bounding box center [917, 395] width 148 height 41
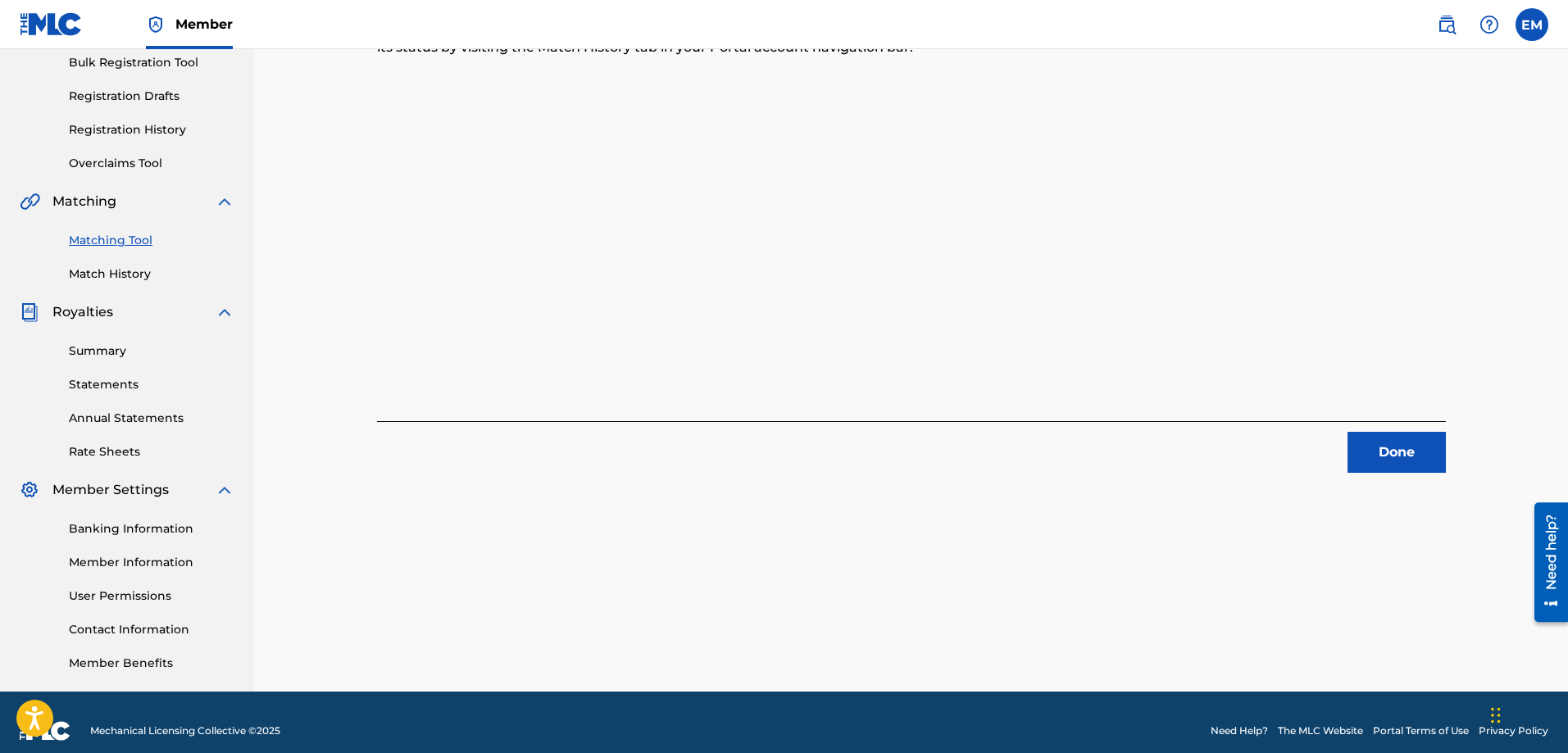
click at [1374, 452] on button "Done" at bounding box center [1397, 452] width 99 height 41
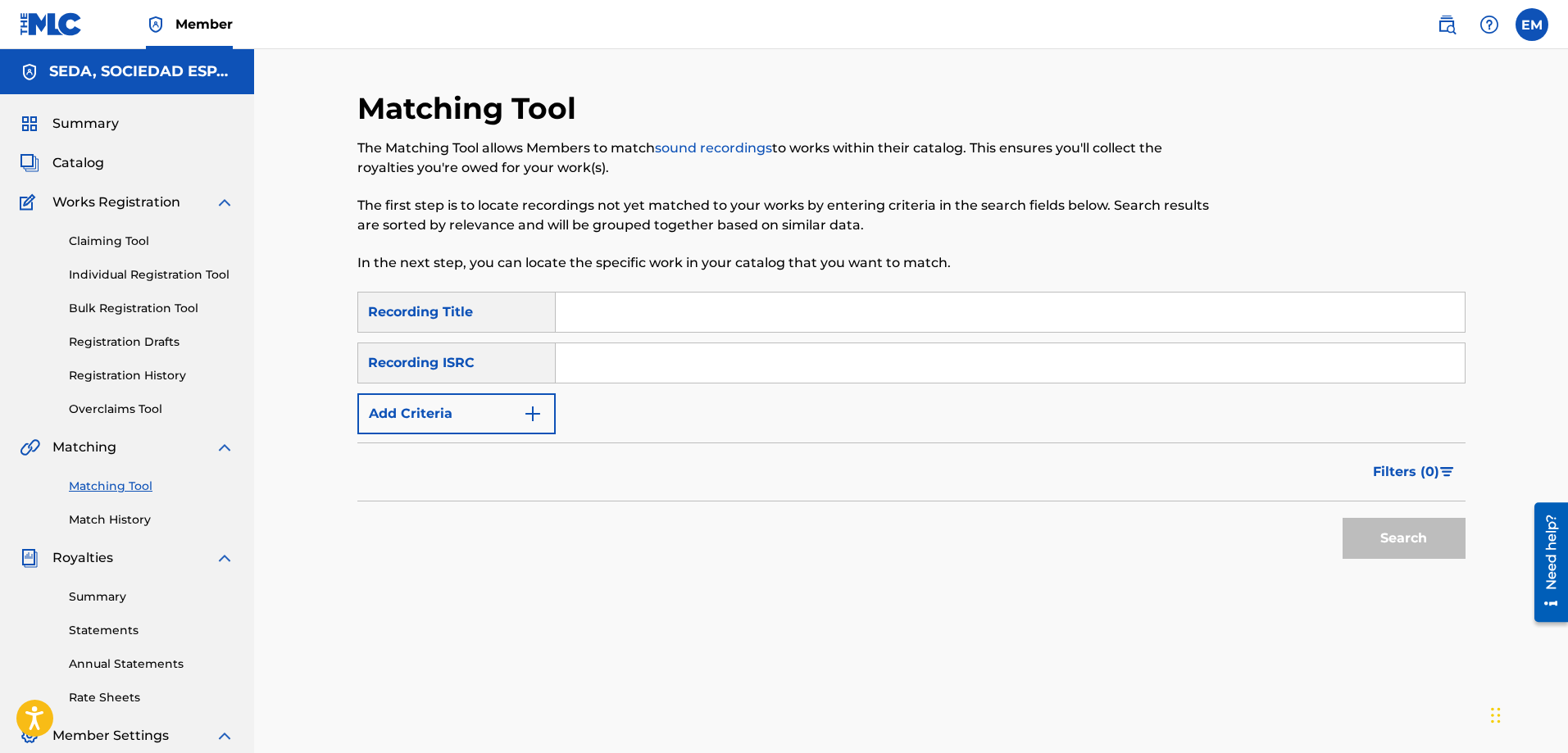
click at [675, 315] on input "Search Form" at bounding box center [1010, 313] width 910 height 39
type input "sobre las olas"
click at [1343, 518] on button "Search" at bounding box center [1405, 538] width 123 height 41
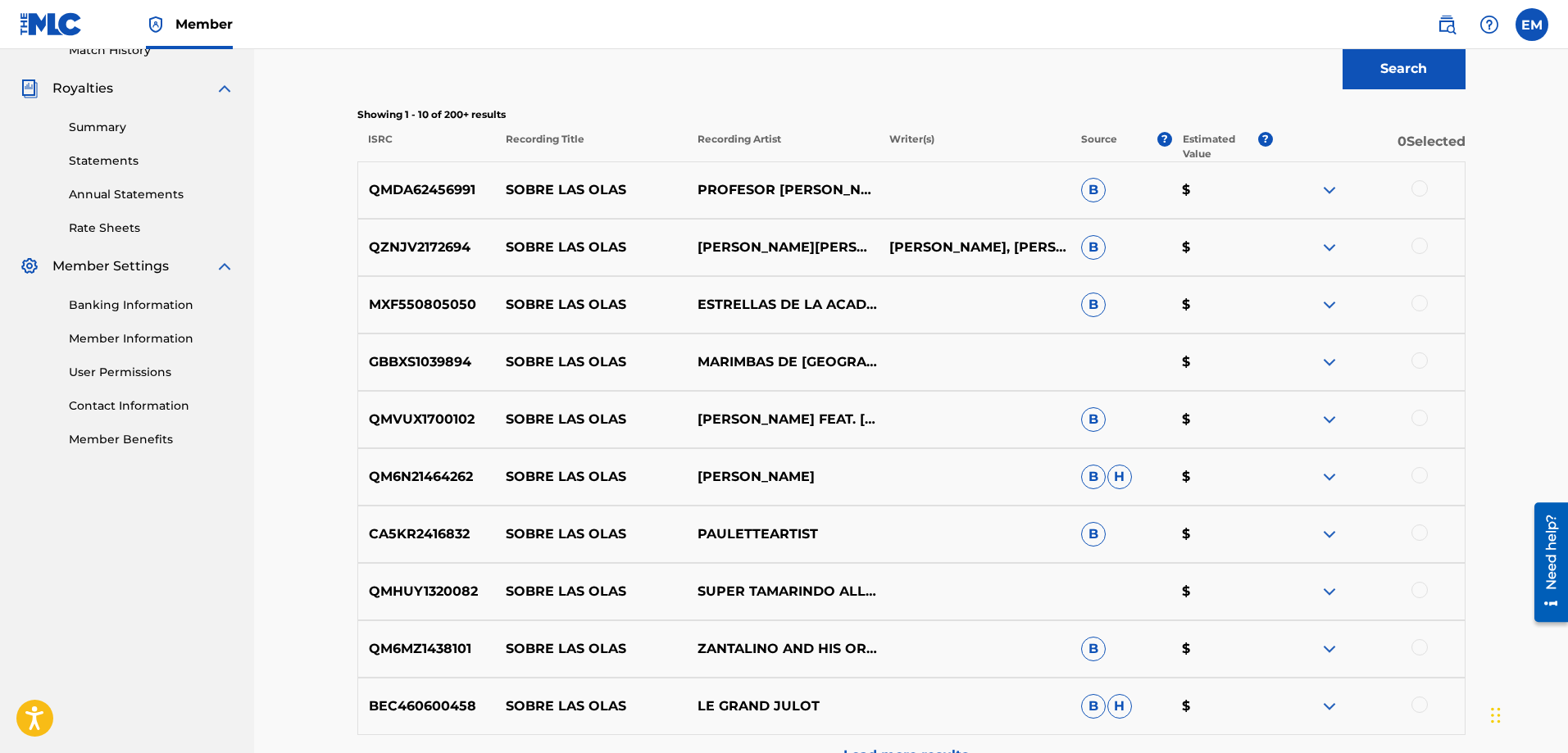
scroll to position [573, 0]
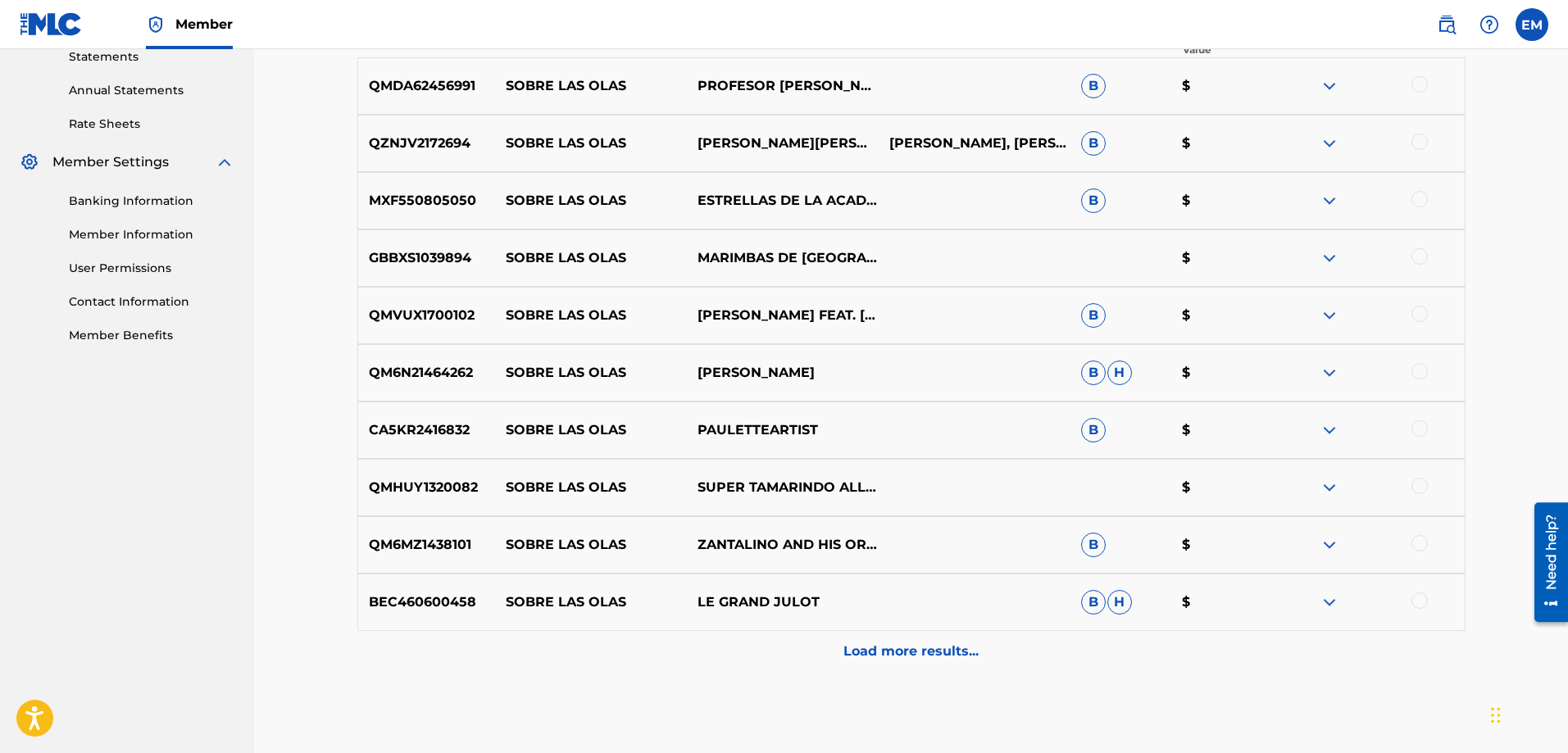
click at [902, 651] on p "Load more results..." at bounding box center [911, 651] width 135 height 20
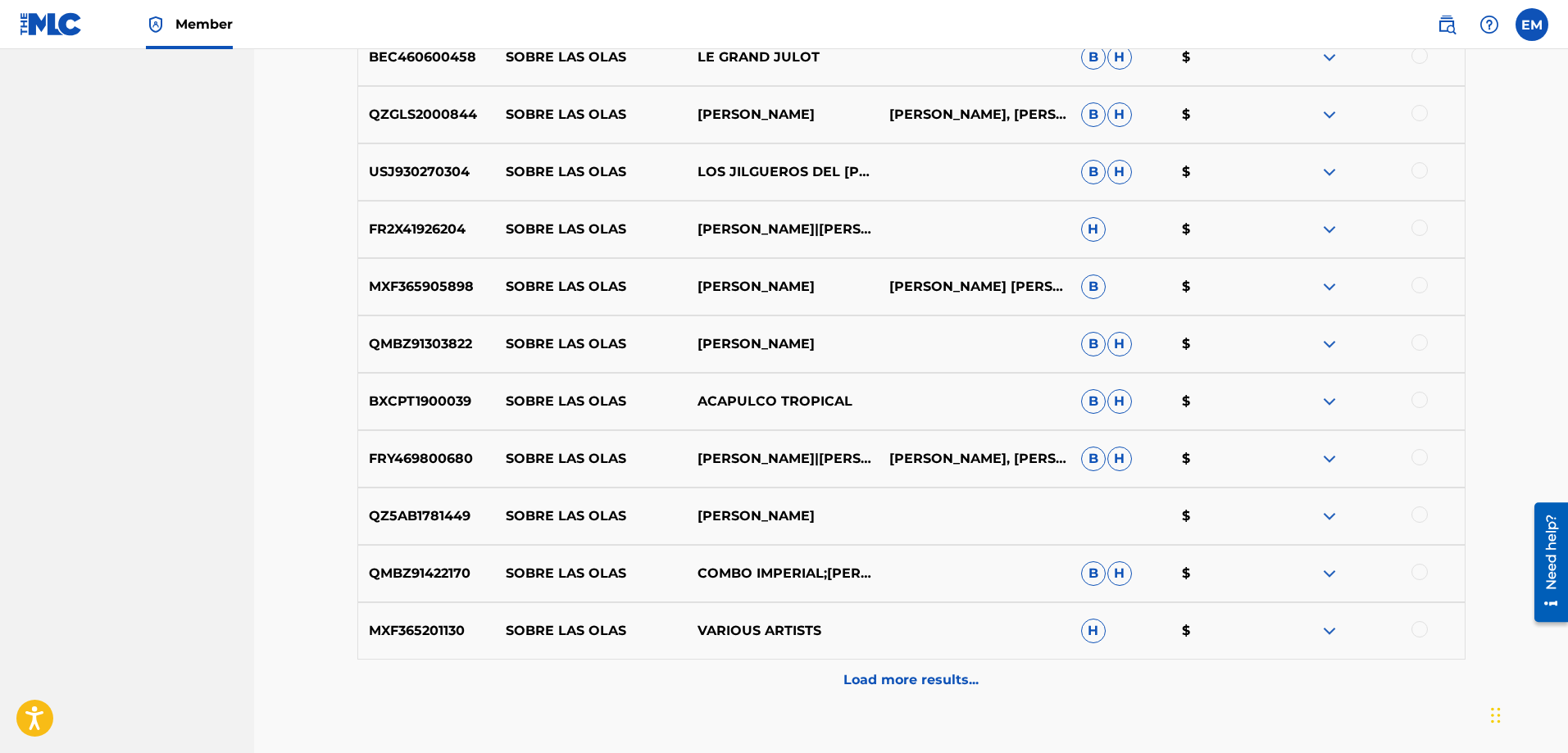
scroll to position [1148, 0]
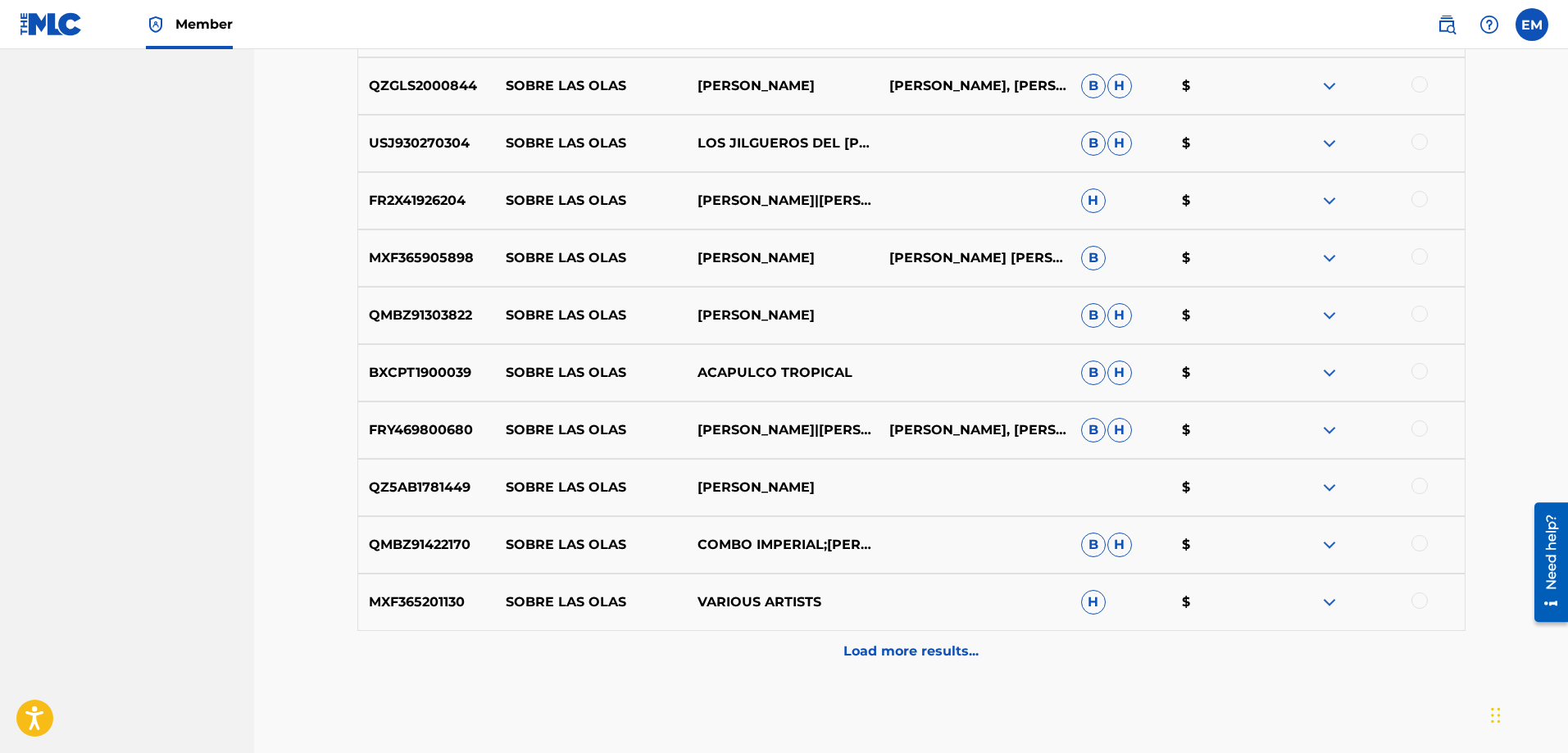
click at [929, 643] on p "Load more results..." at bounding box center [911, 651] width 135 height 20
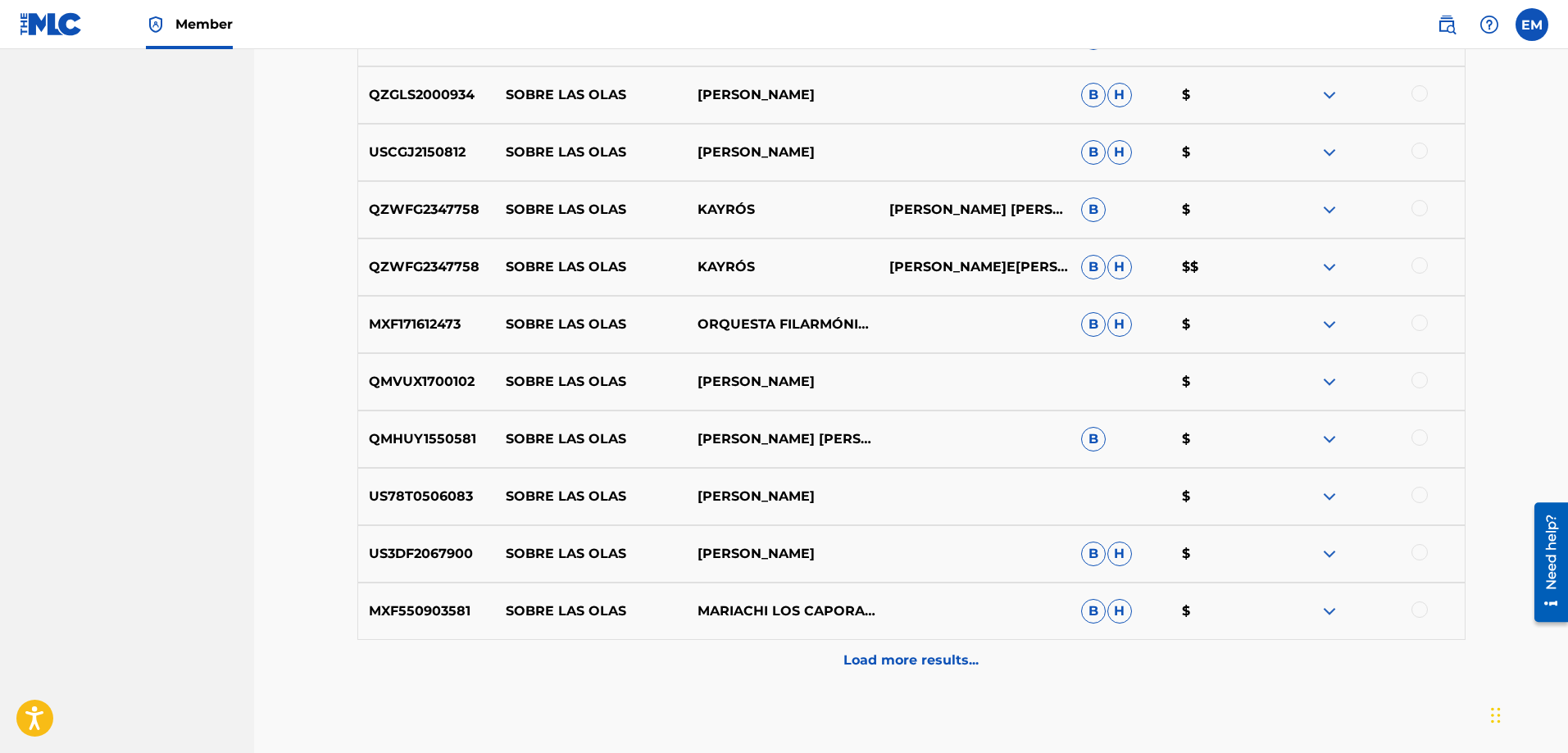
scroll to position [1801, 0]
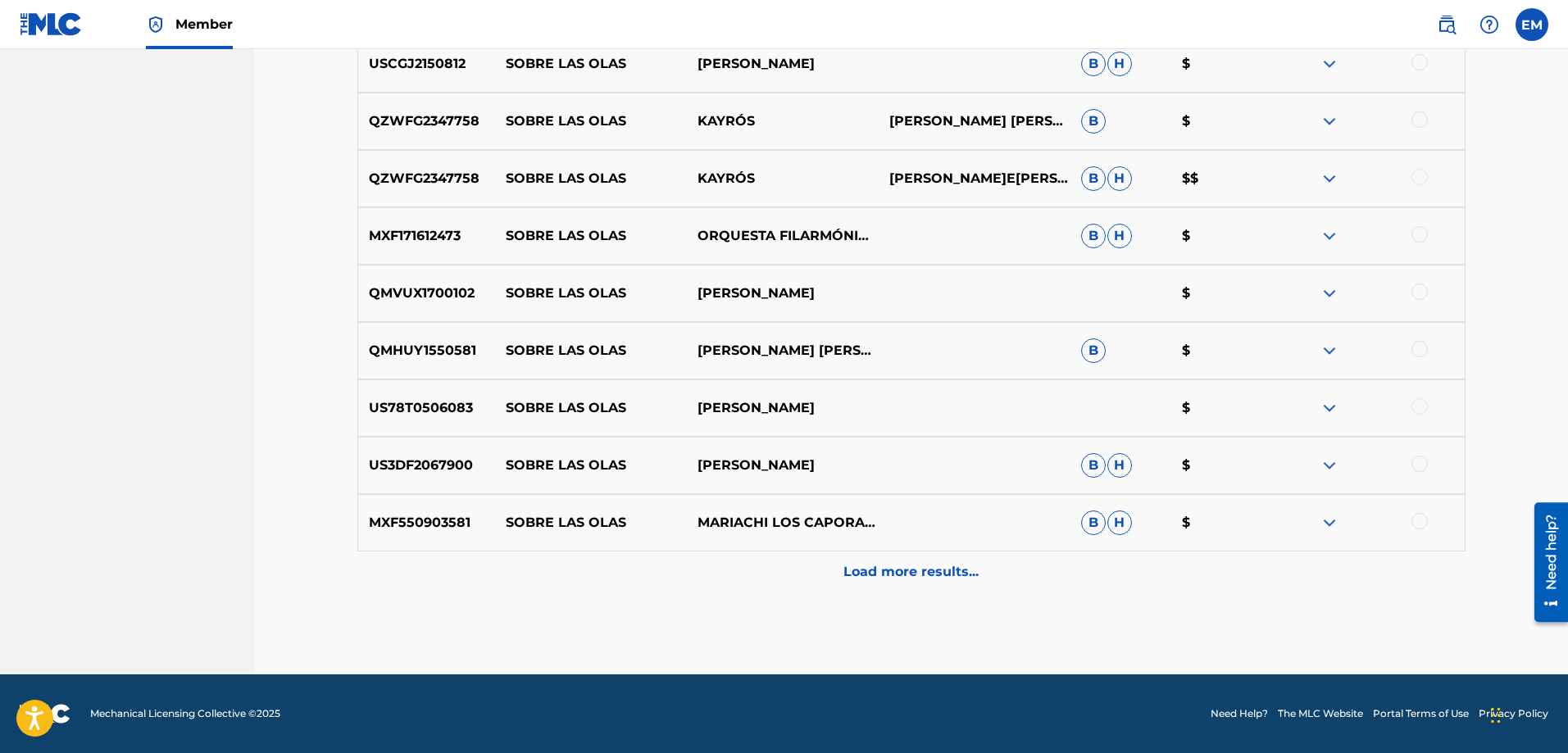
click at [913, 564] on p "Load more results..." at bounding box center [911, 572] width 135 height 20
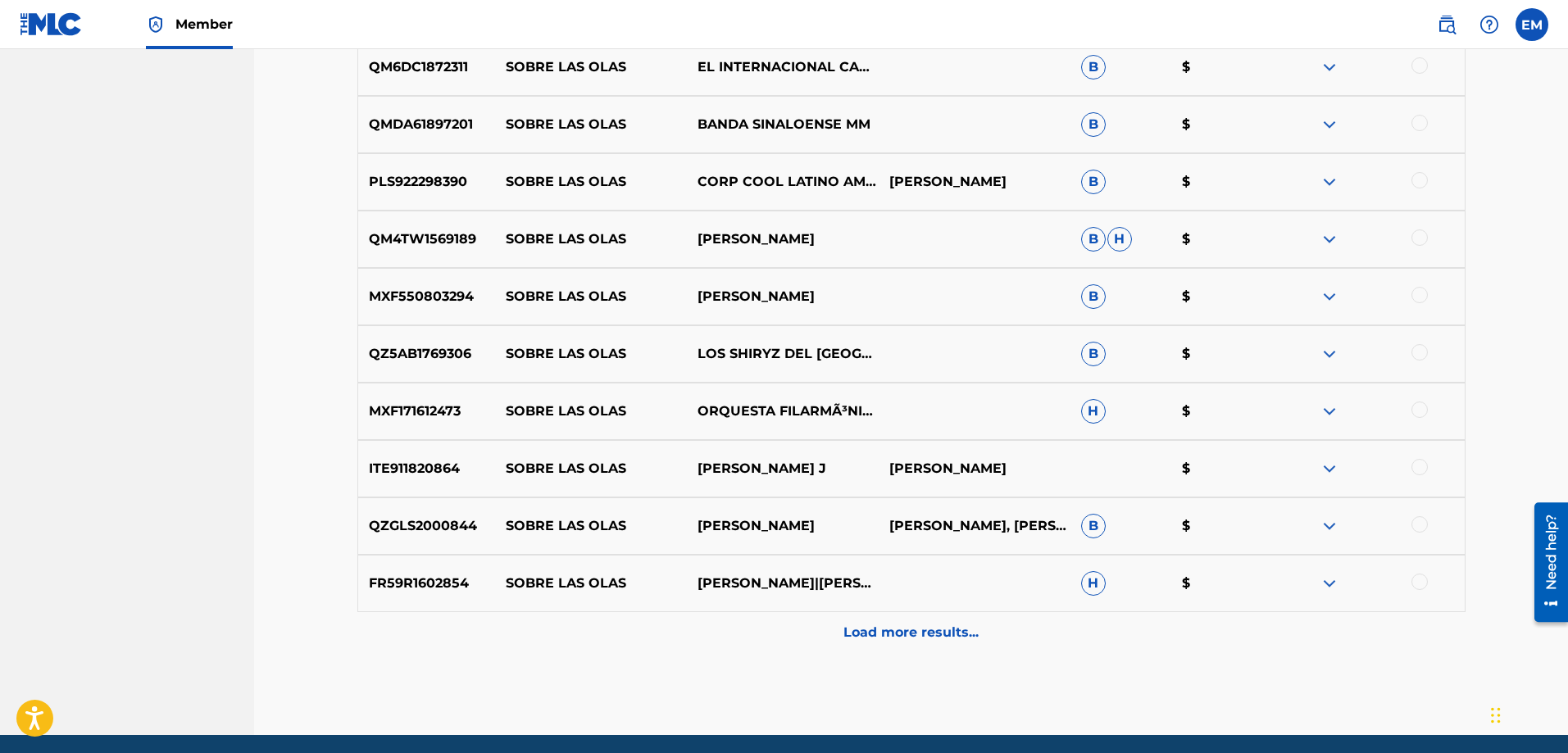
scroll to position [2374, 0]
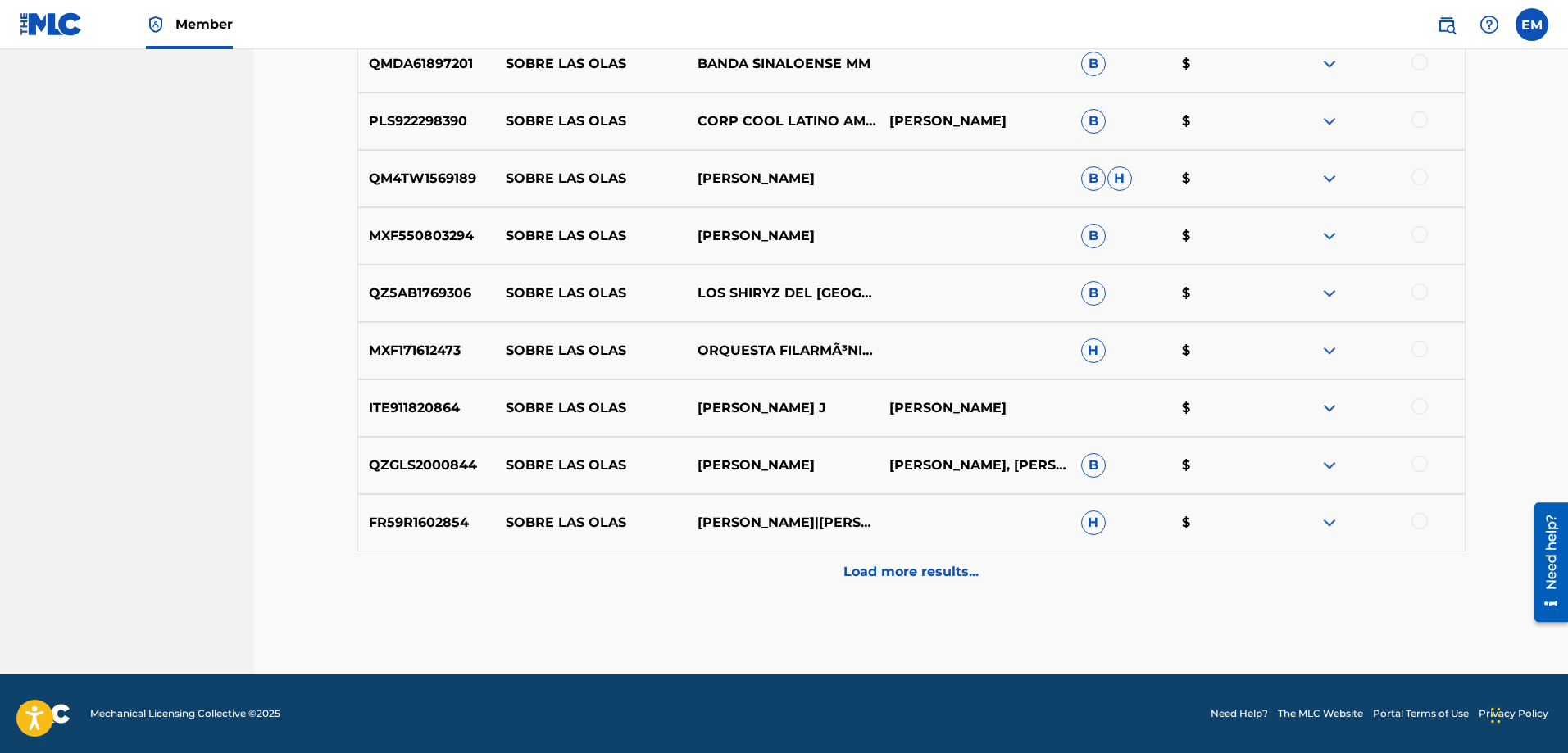
click at [894, 564] on p "Load more results..." at bounding box center [911, 572] width 135 height 20
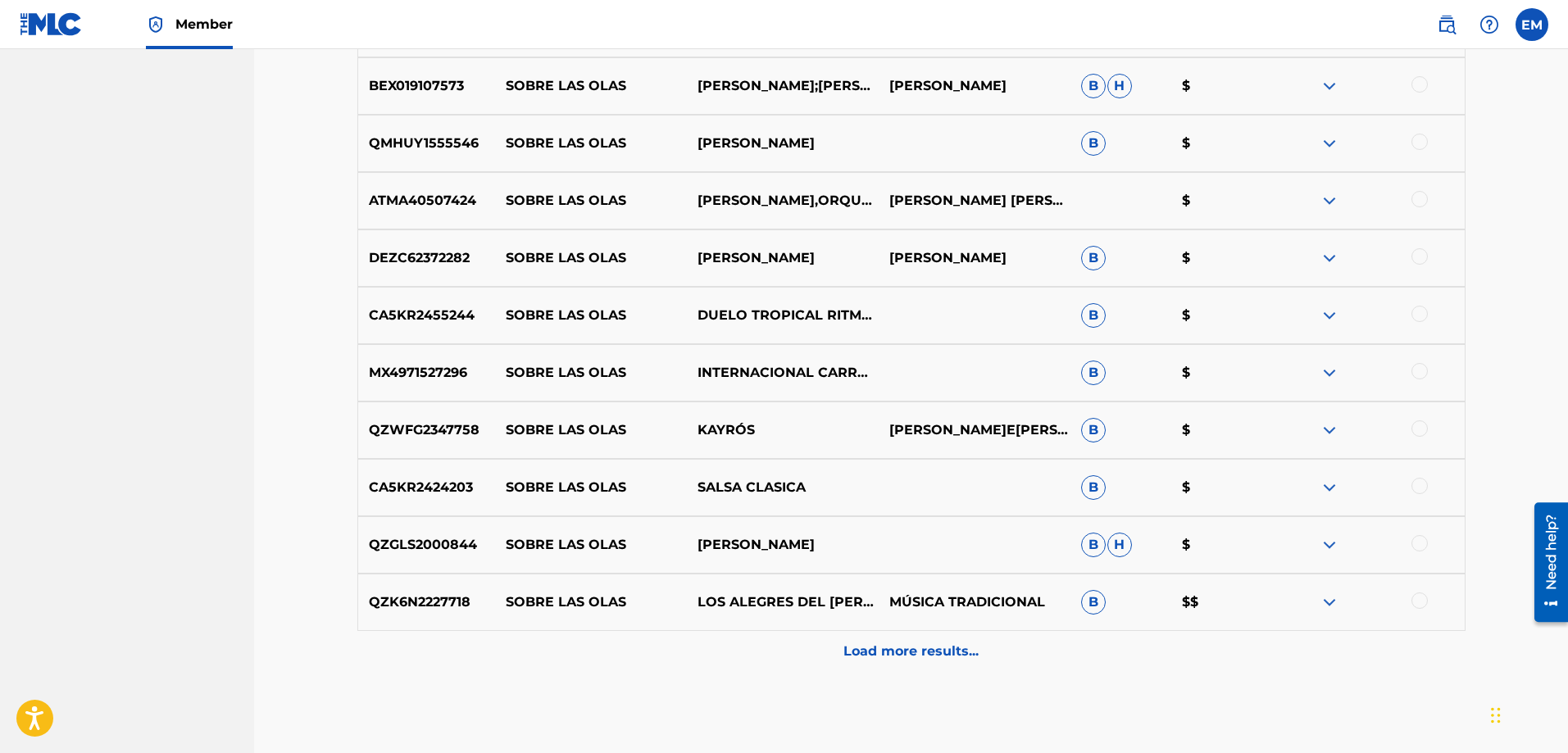
scroll to position [2949, 0]
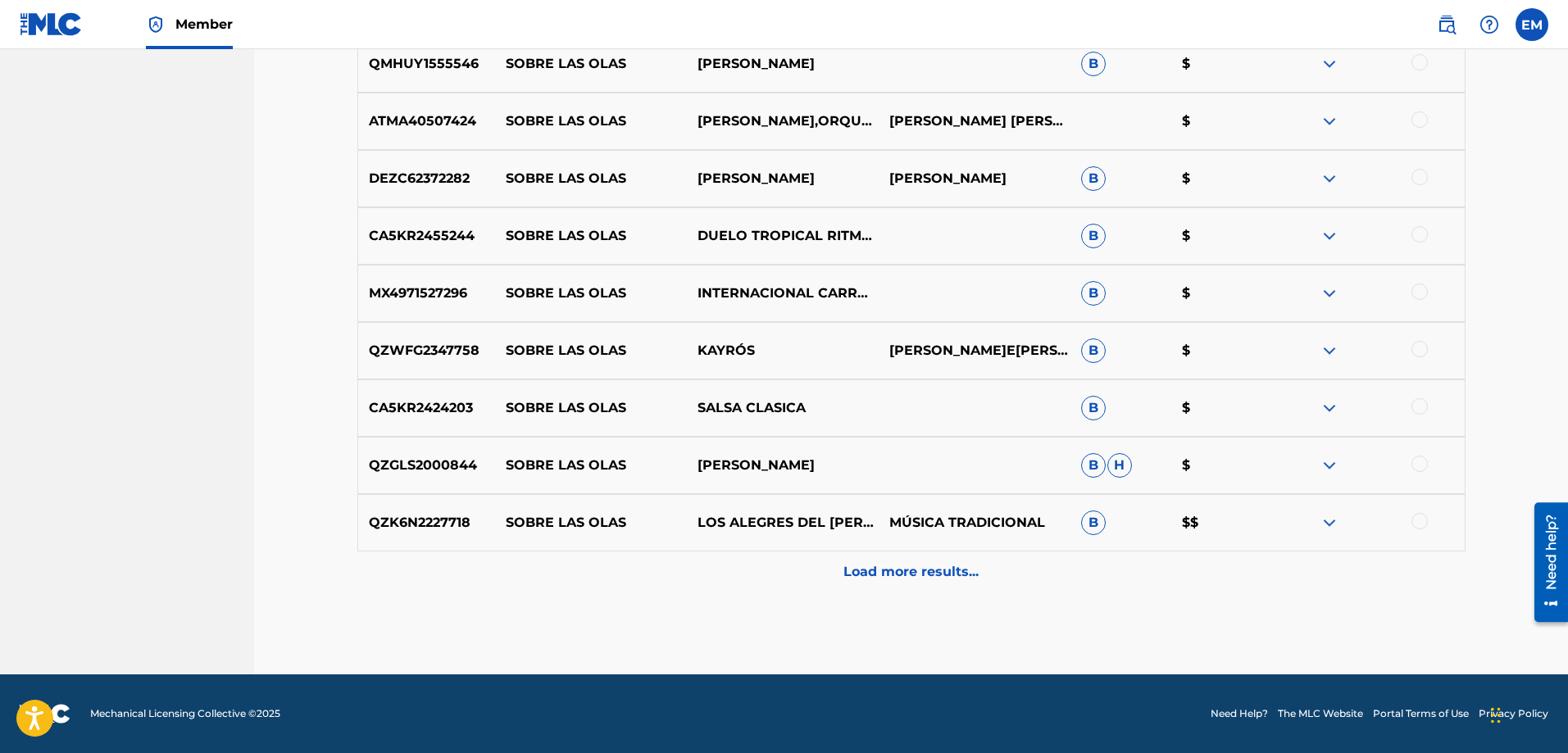
click at [894, 564] on p "Load more results..." at bounding box center [911, 572] width 135 height 20
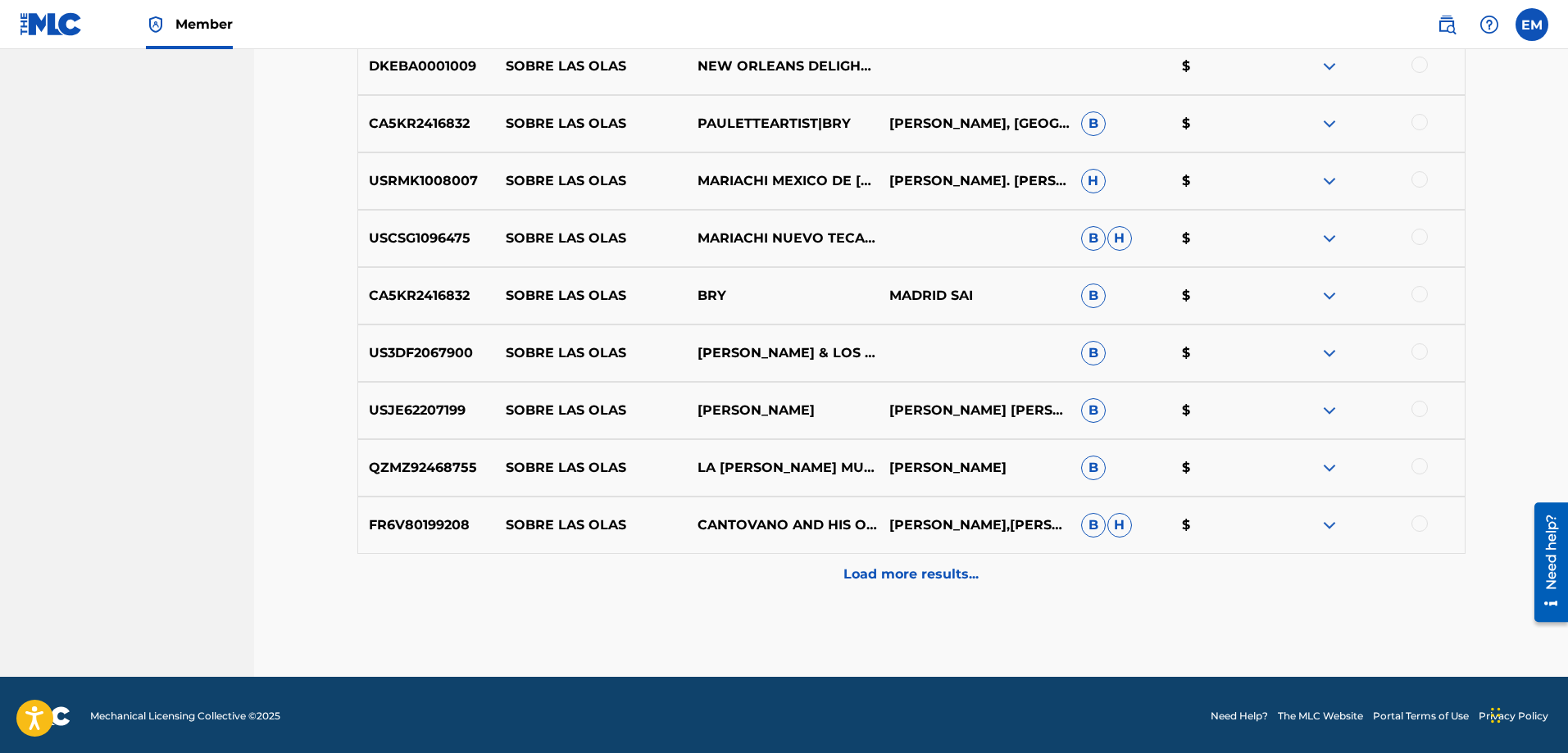
scroll to position [3522, 0]
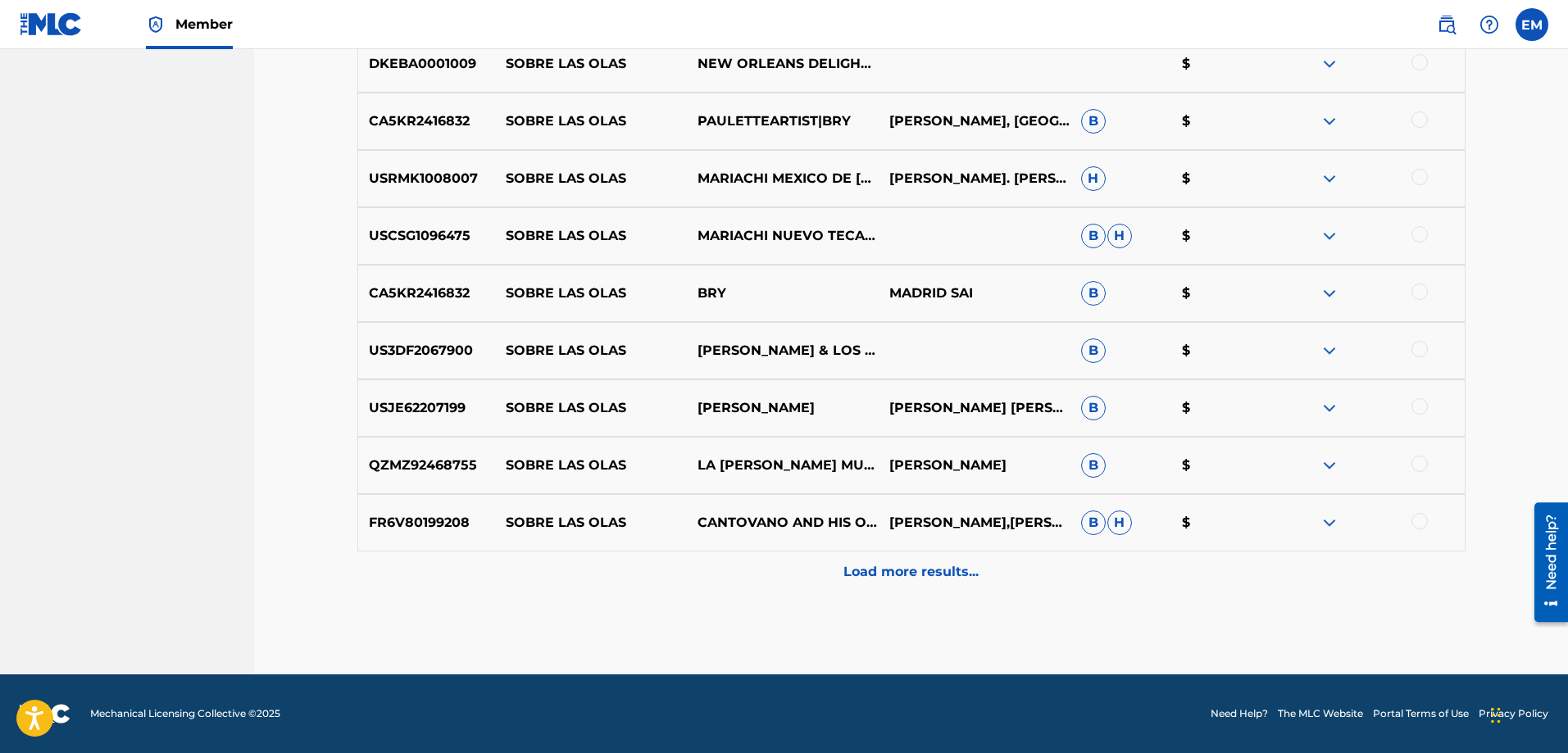
click at [894, 565] on p "Load more results..." at bounding box center [911, 572] width 135 height 20
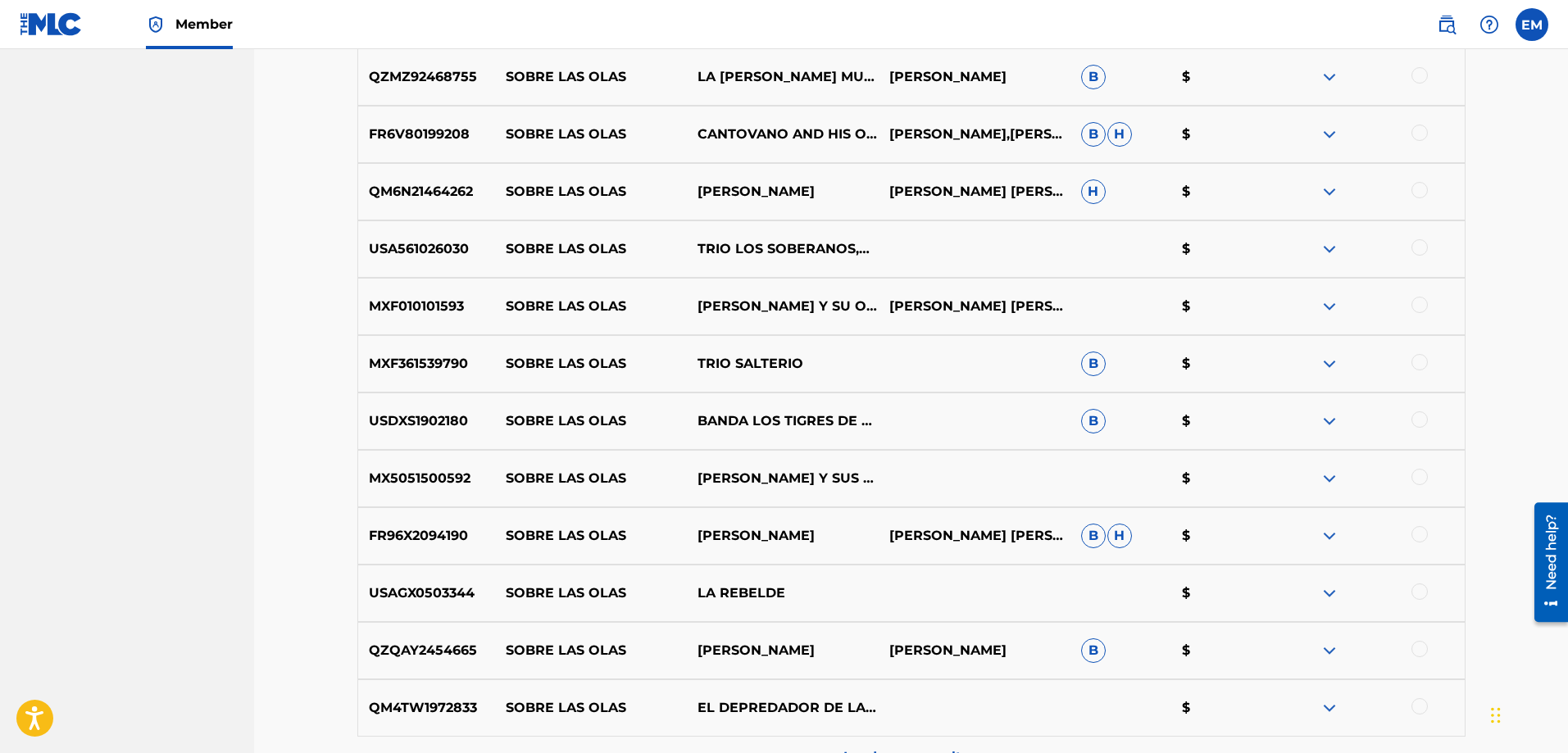
scroll to position [4095, 0]
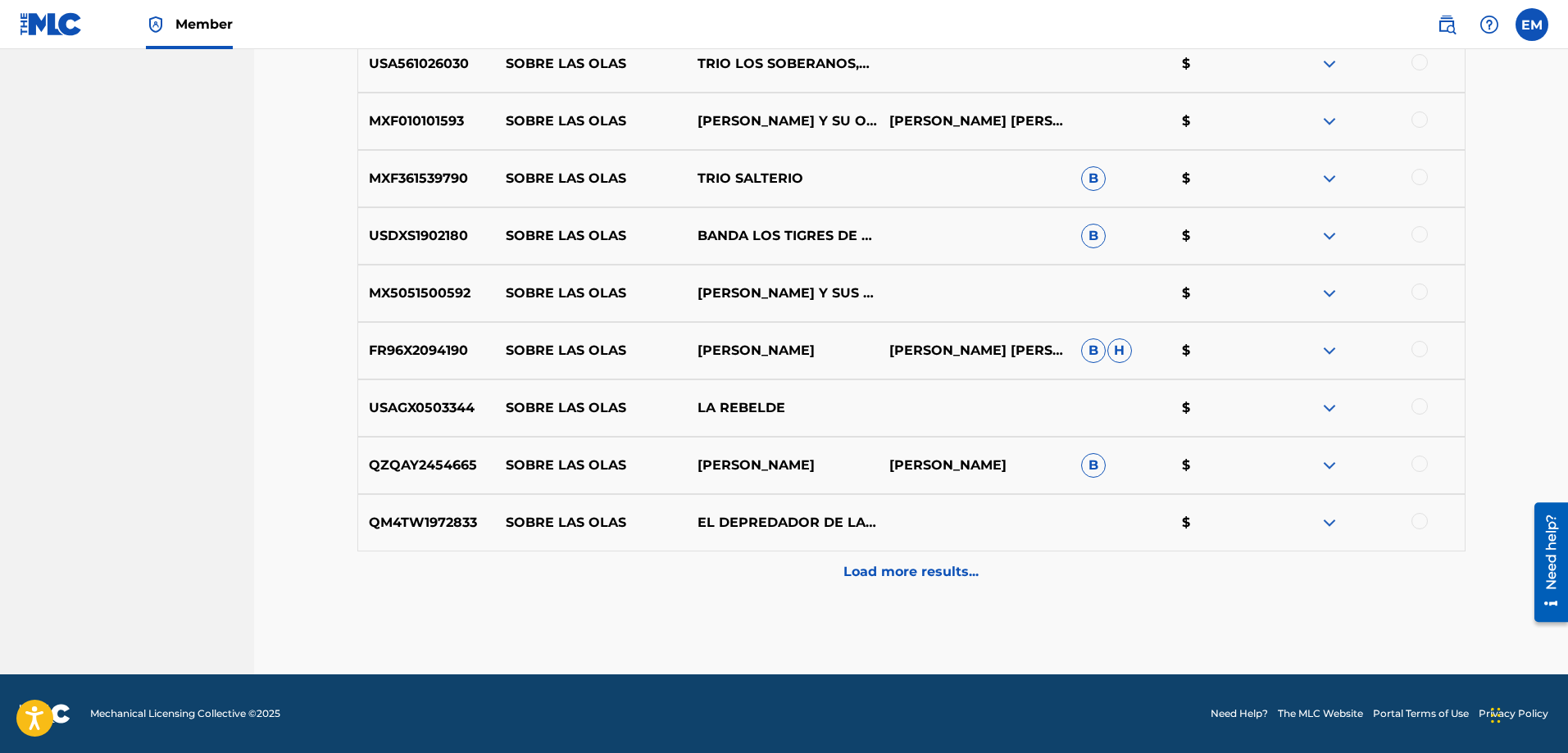
click at [893, 567] on p "Load more results..." at bounding box center [911, 572] width 135 height 20
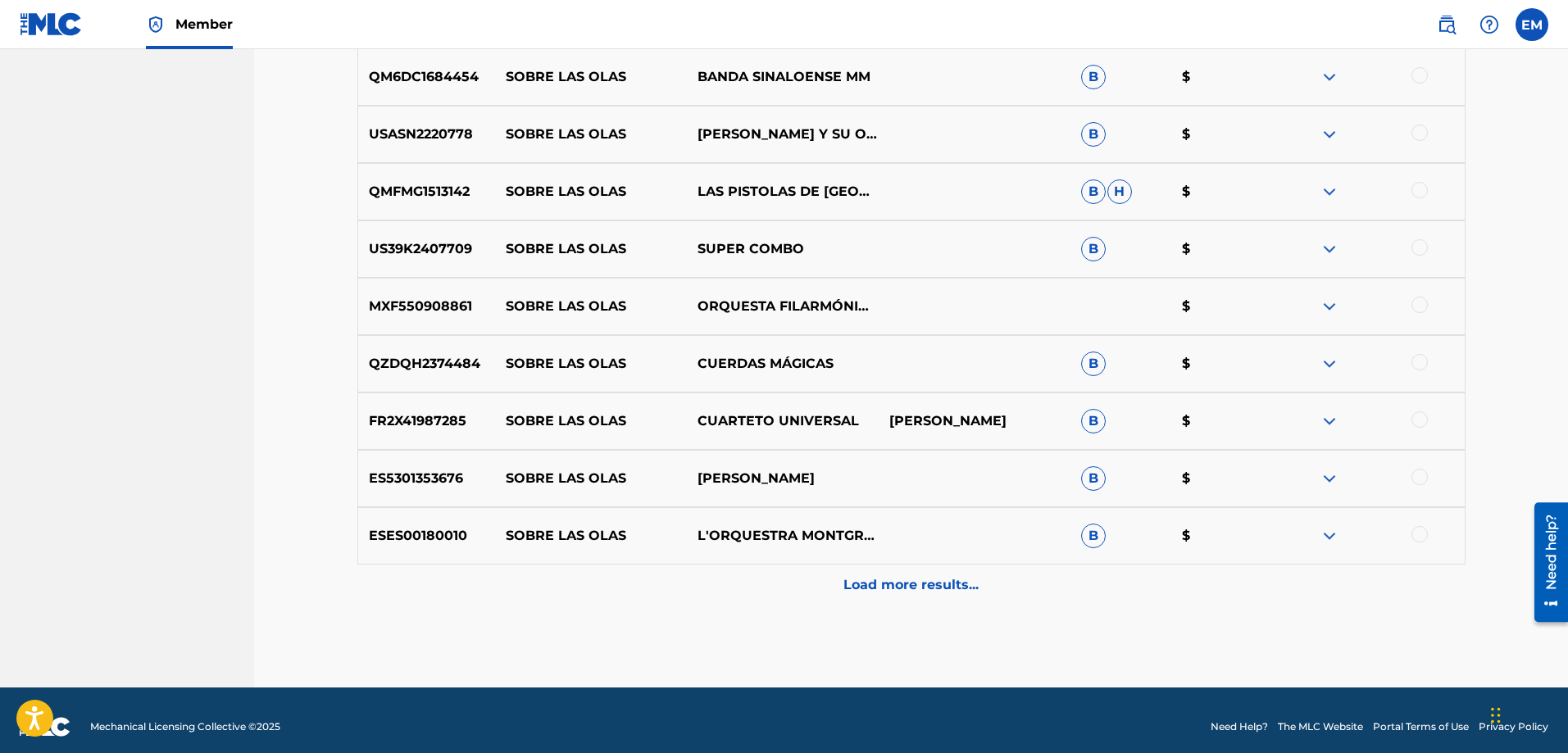
scroll to position [4669, 0]
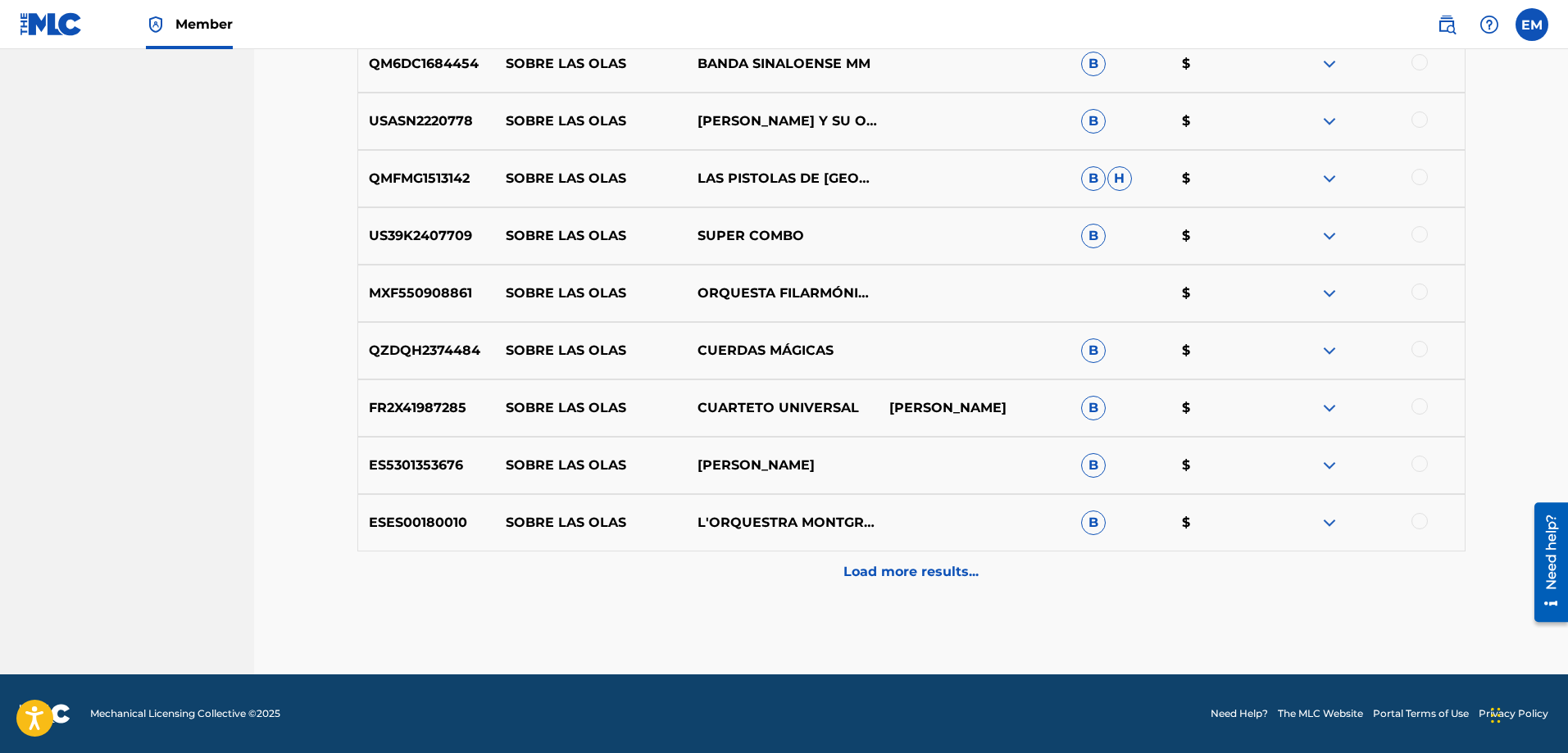
click at [893, 567] on p "Load more results..." at bounding box center [911, 572] width 135 height 20
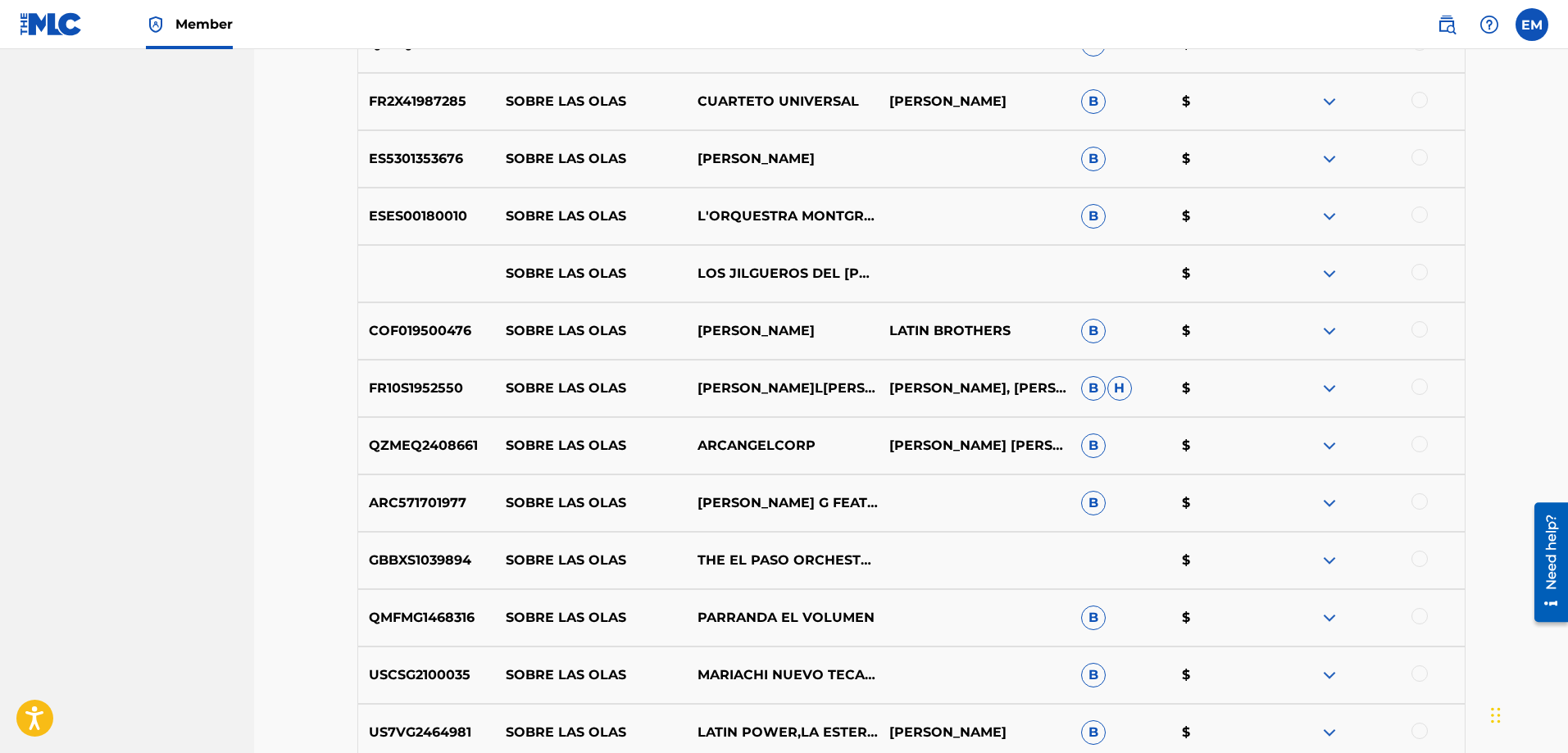
scroll to position [4997, 0]
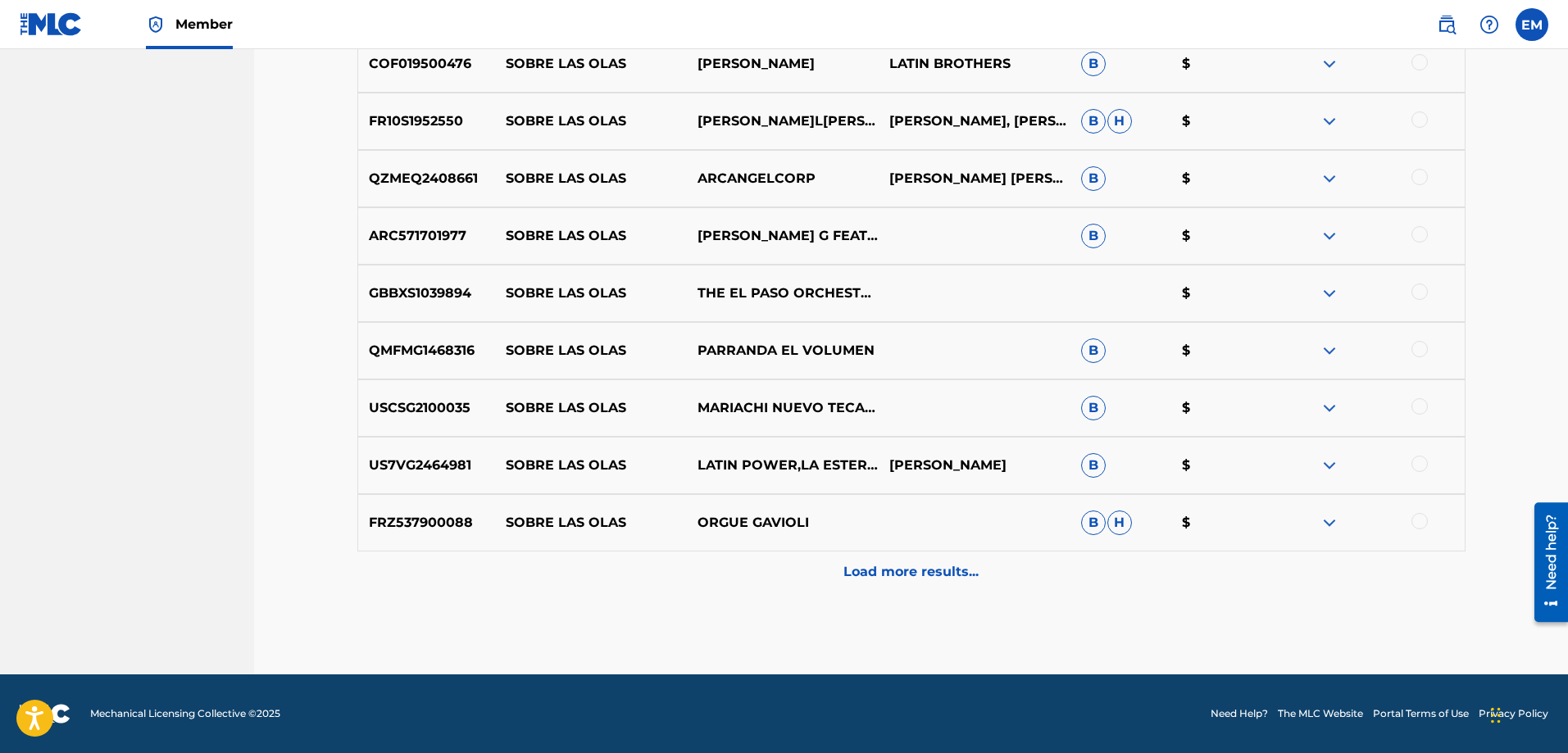
click at [893, 567] on p "Load more results..." at bounding box center [911, 572] width 135 height 20
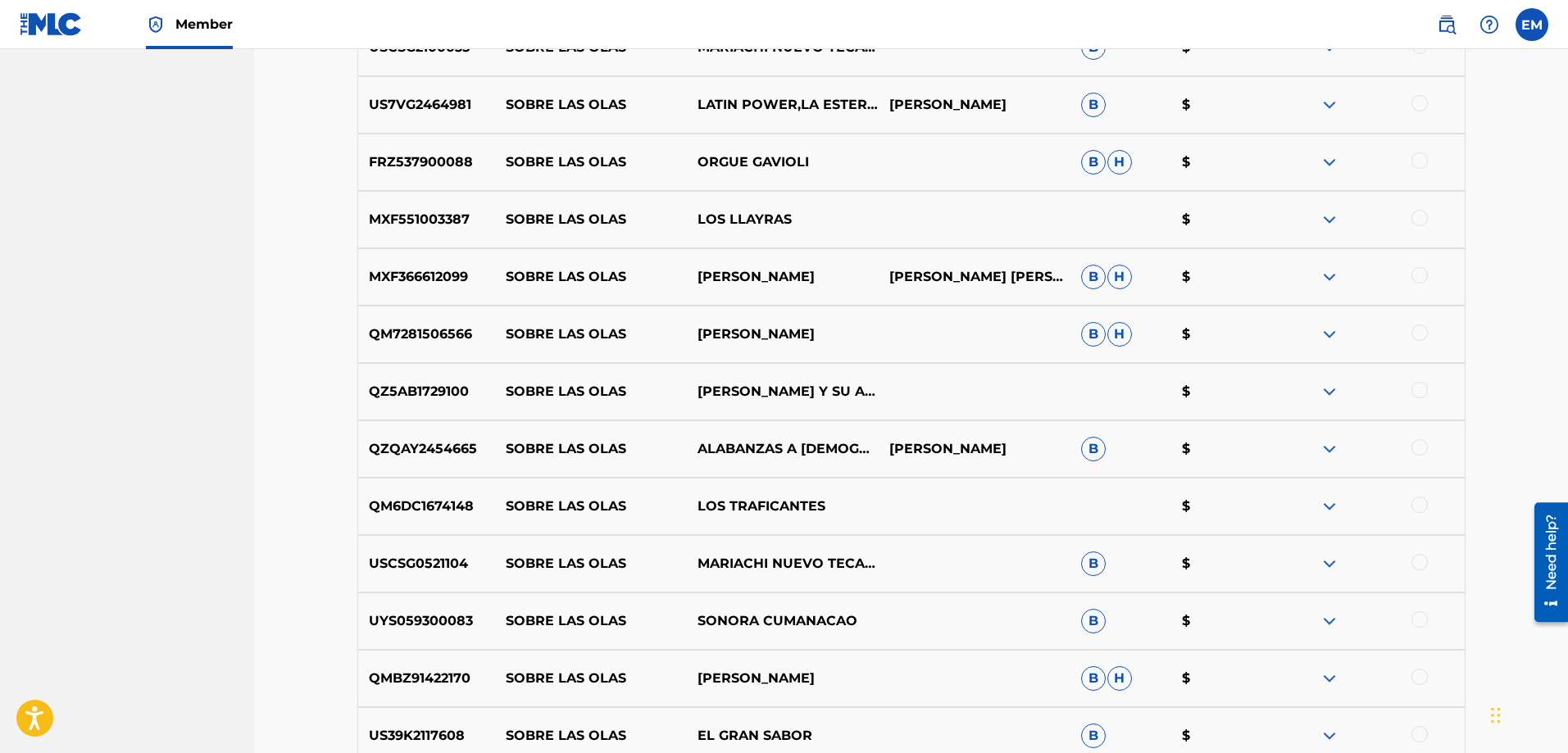
scroll to position [5653, 0]
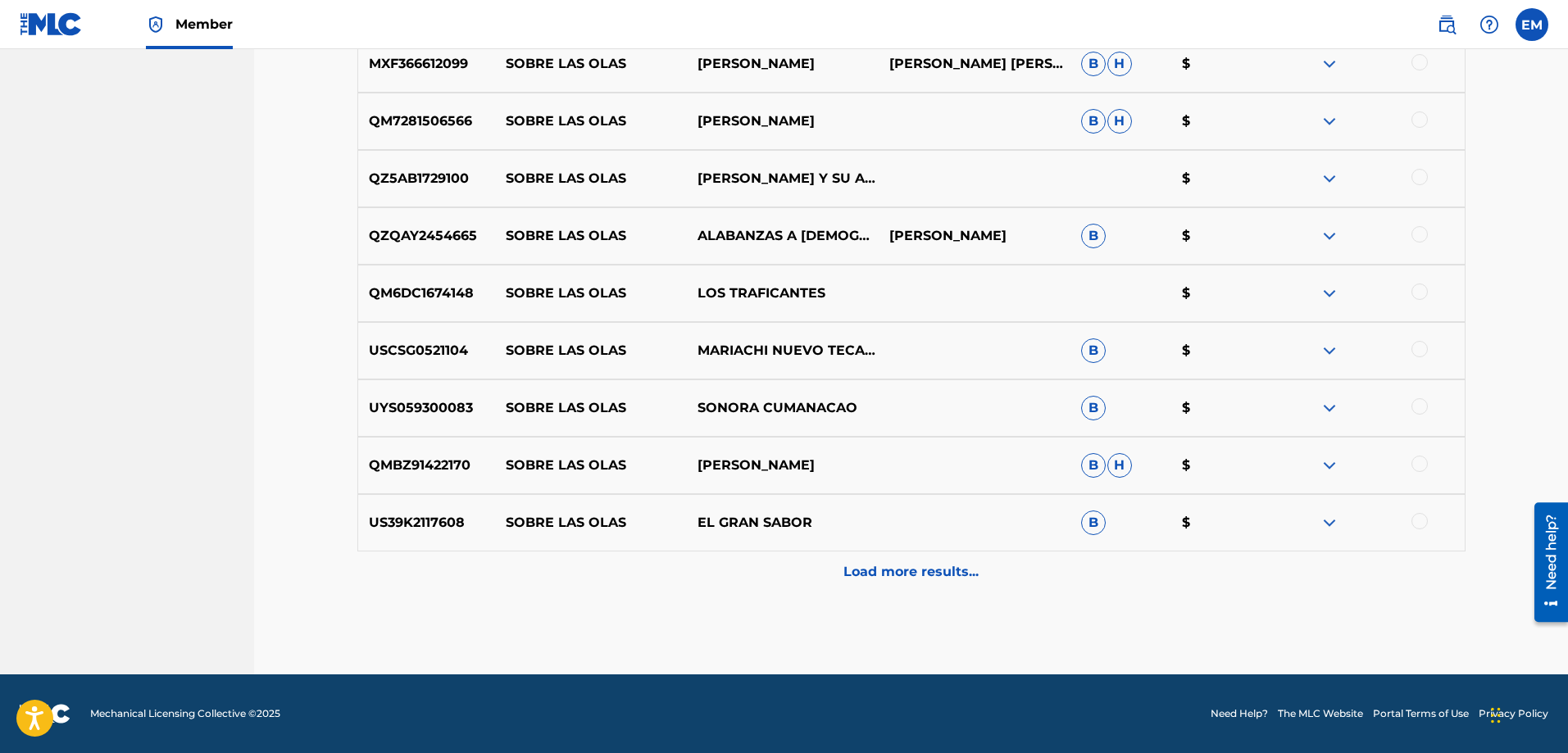
click at [893, 567] on p "Load more results..." at bounding box center [911, 572] width 135 height 20
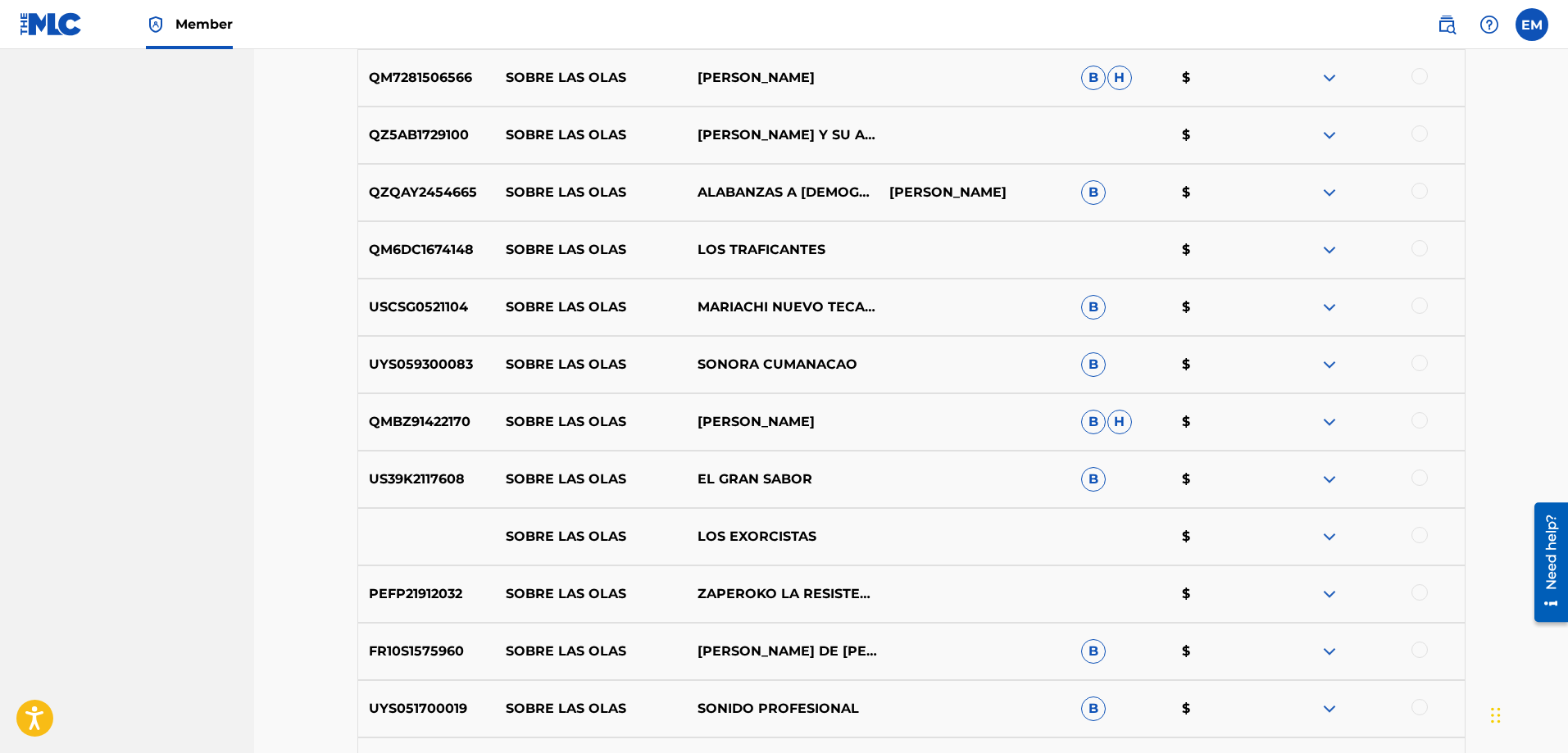
scroll to position [6144, 0]
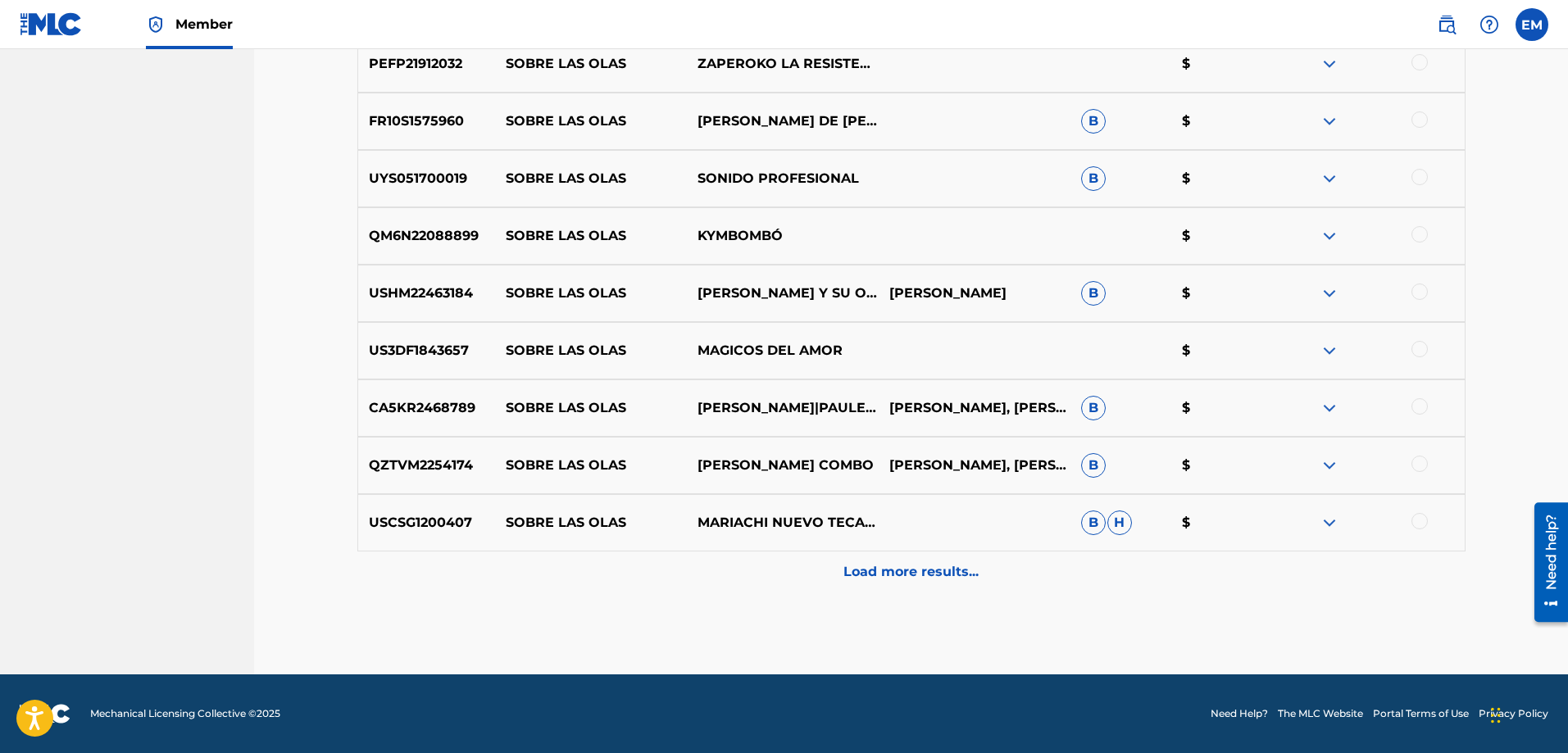
click at [893, 568] on p "Load more results..." at bounding box center [911, 572] width 135 height 20
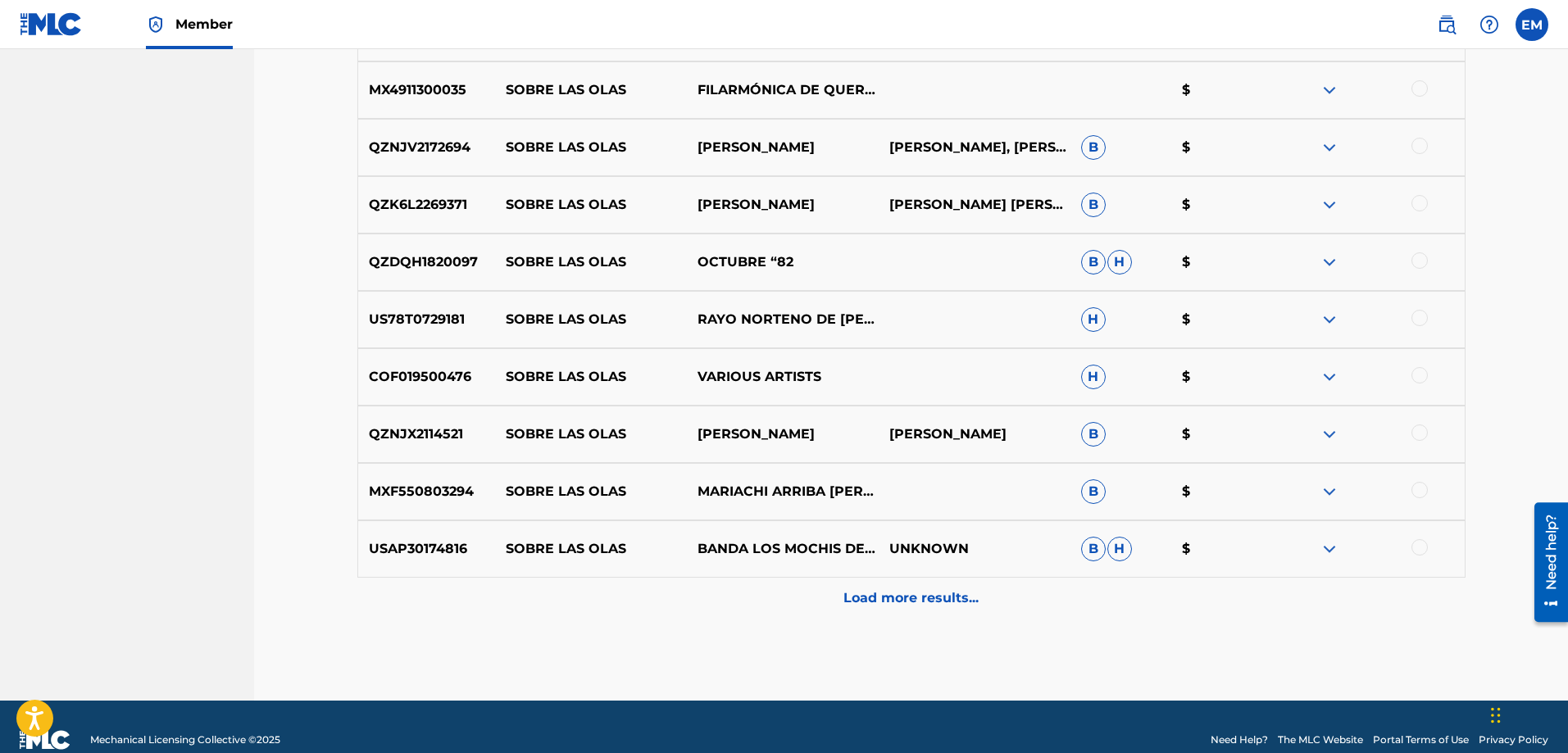
scroll to position [6964, 0]
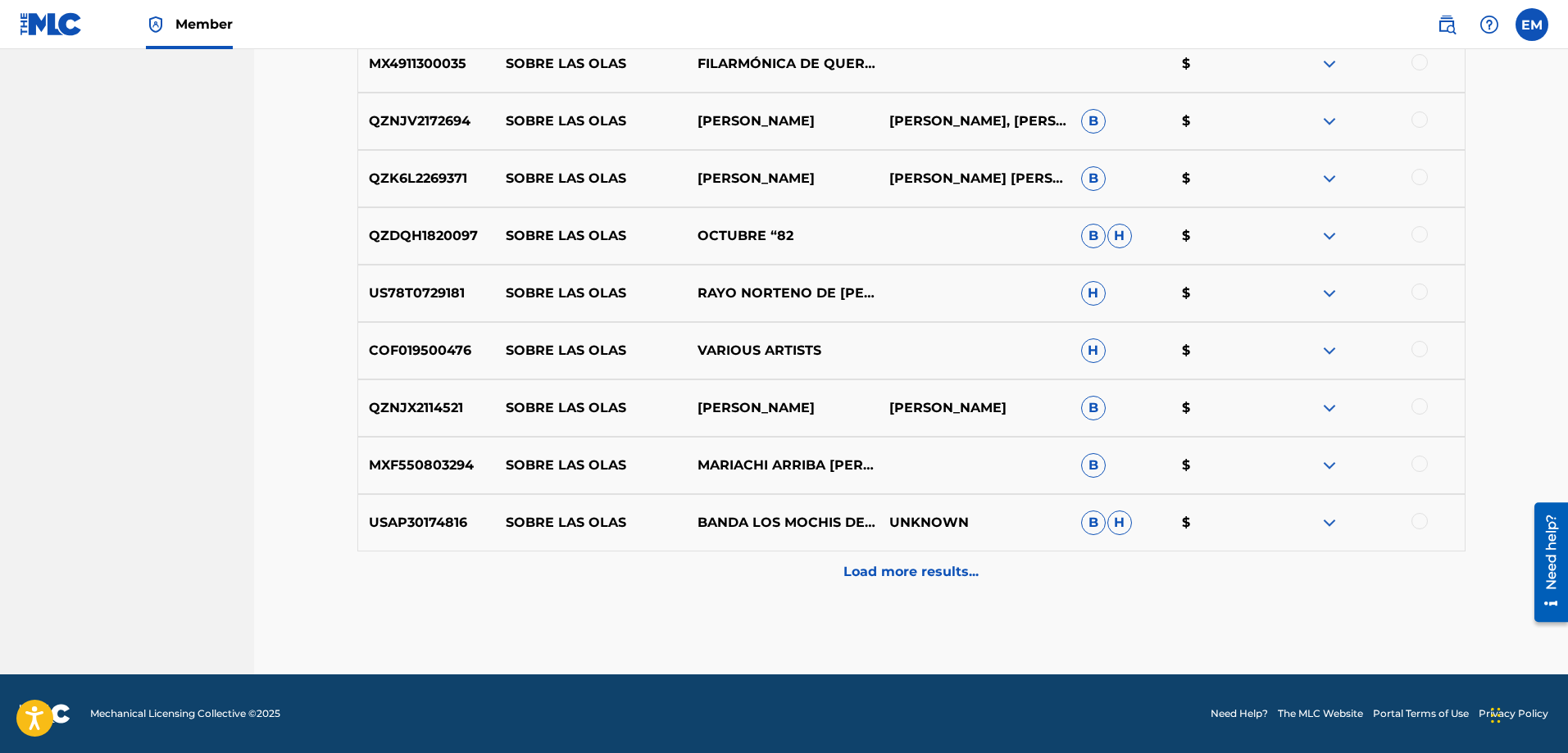
click at [893, 568] on p "Load more results..." at bounding box center [911, 572] width 135 height 20
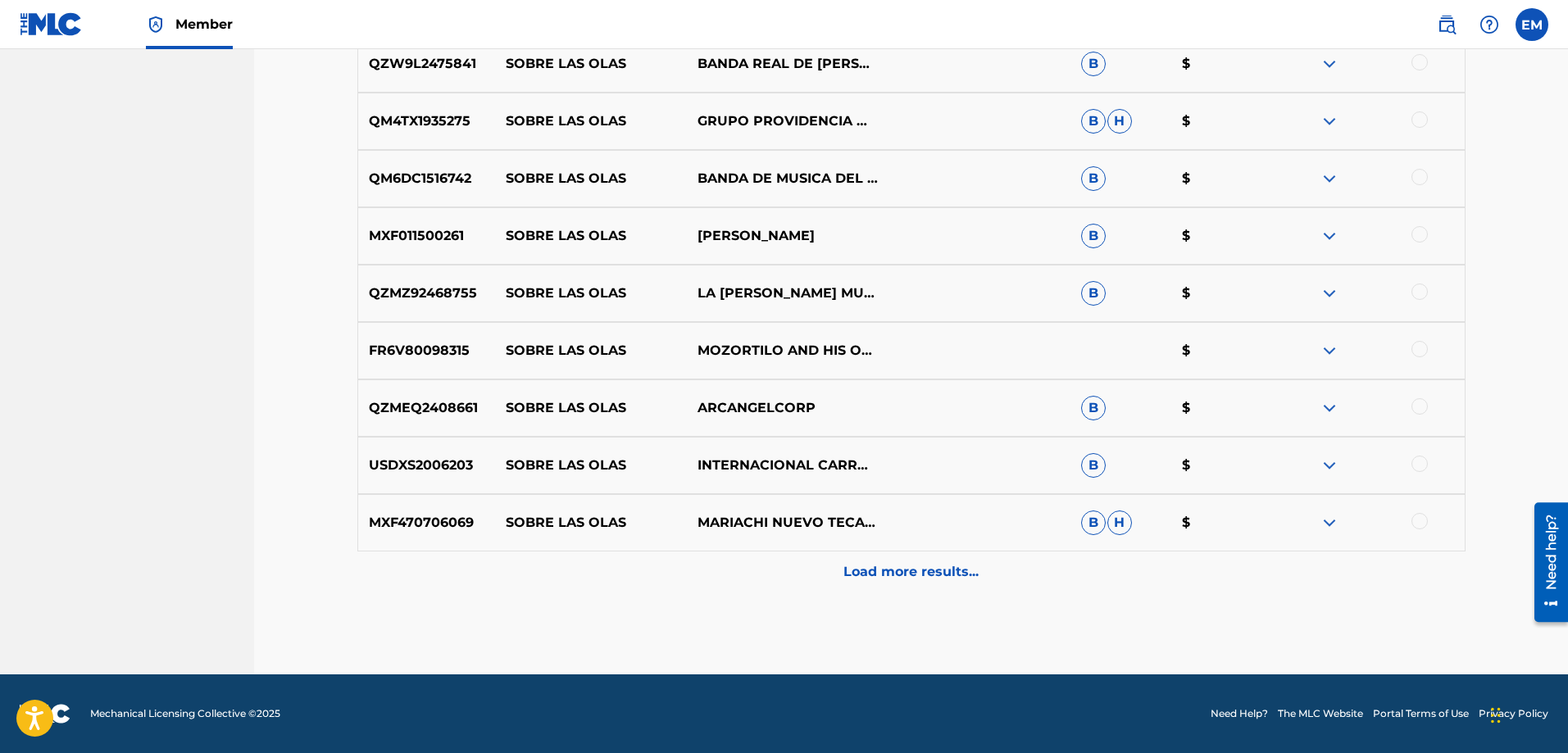
click at [893, 568] on p "Load more results..." at bounding box center [911, 572] width 135 height 20
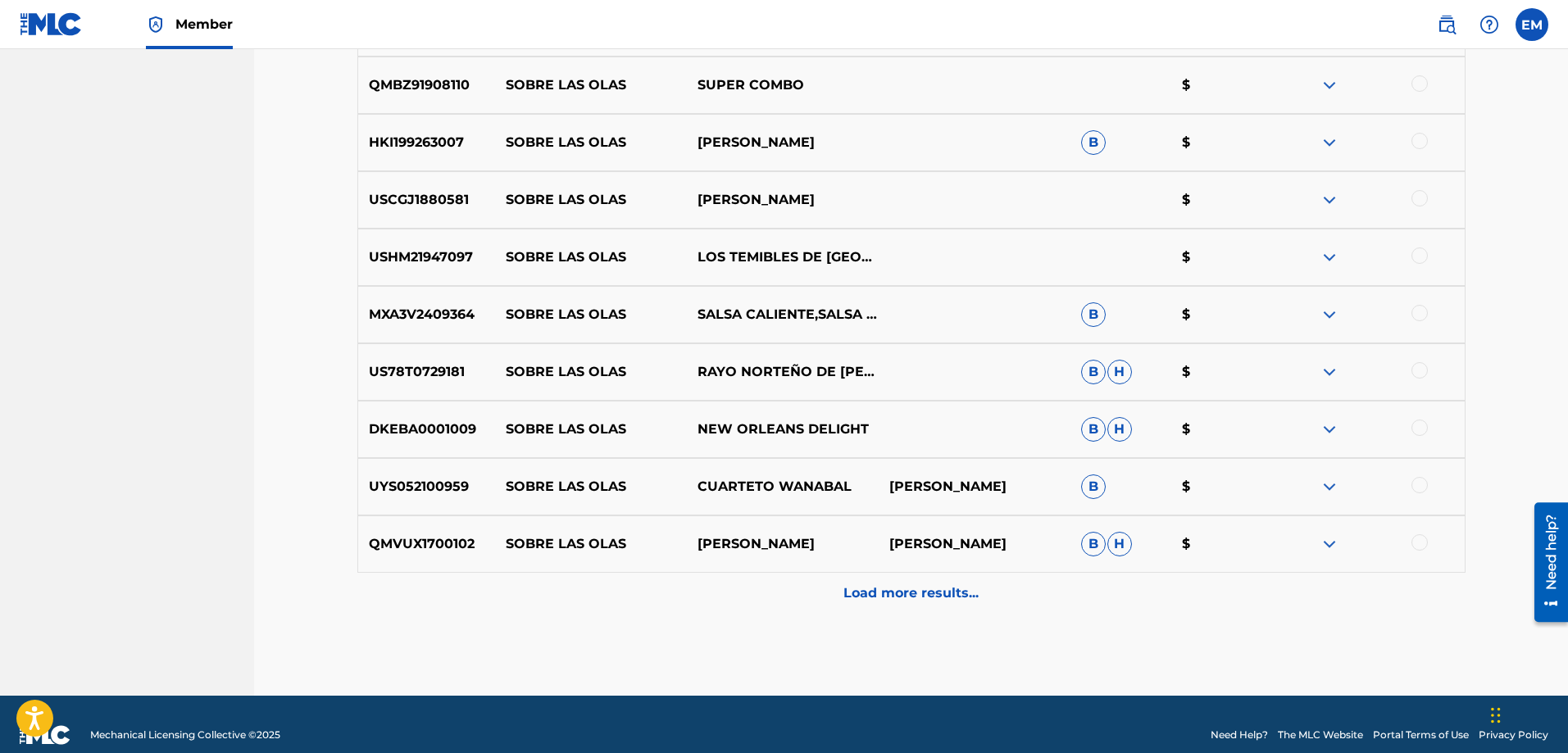
scroll to position [8111, 0]
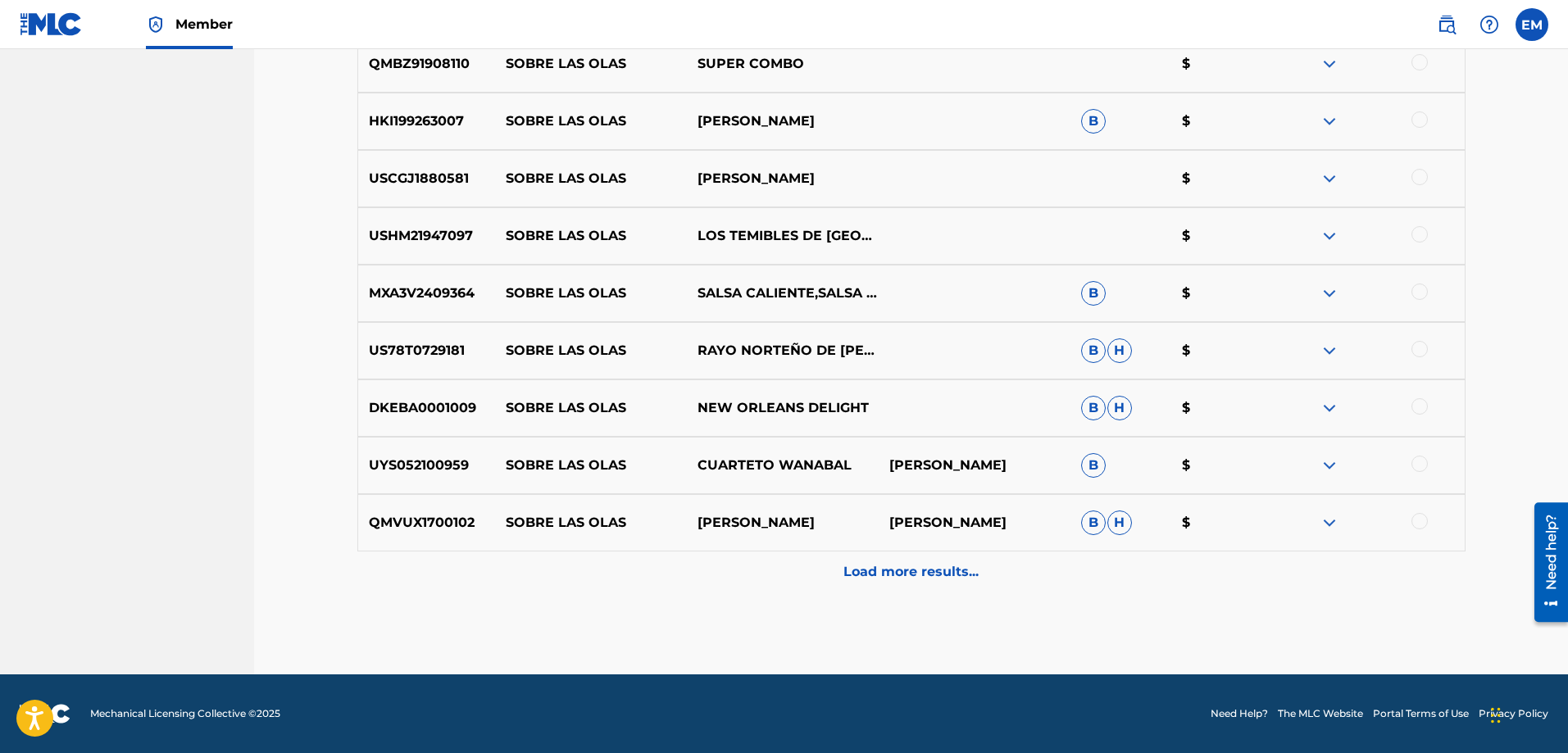
click at [893, 568] on p "Load more results..." at bounding box center [911, 572] width 135 height 20
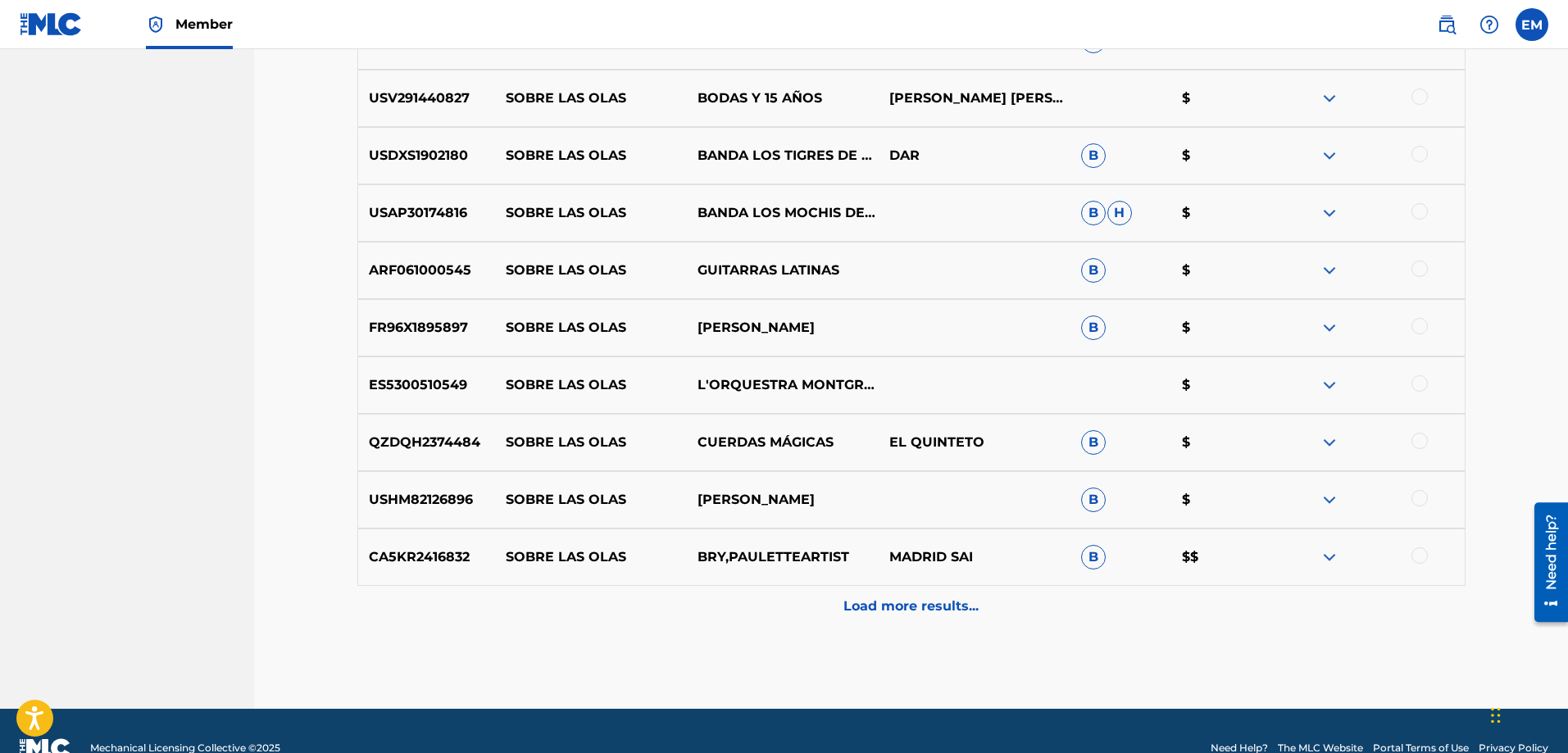
scroll to position [8685, 0]
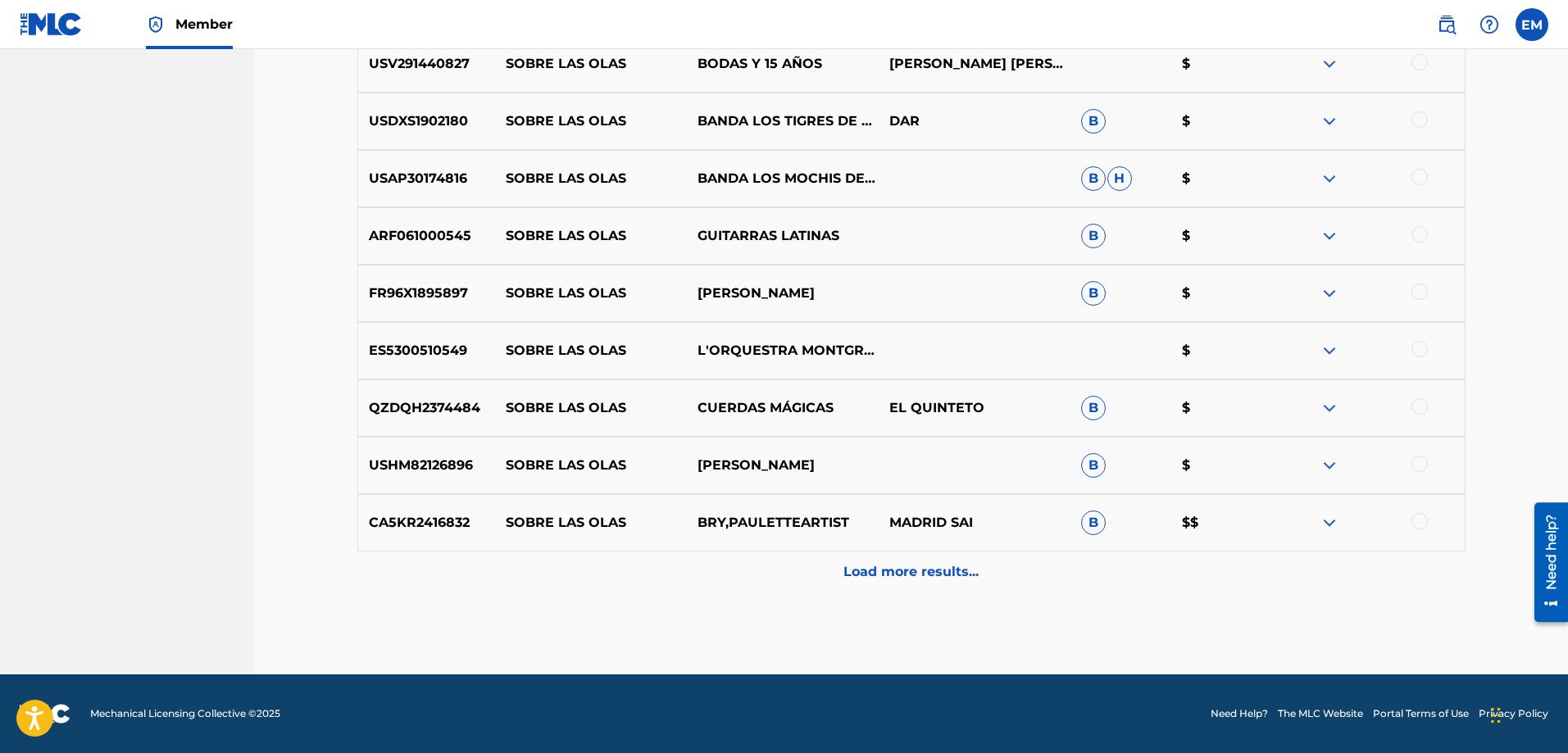
click at [893, 568] on p "Load more results..." at bounding box center [911, 572] width 135 height 20
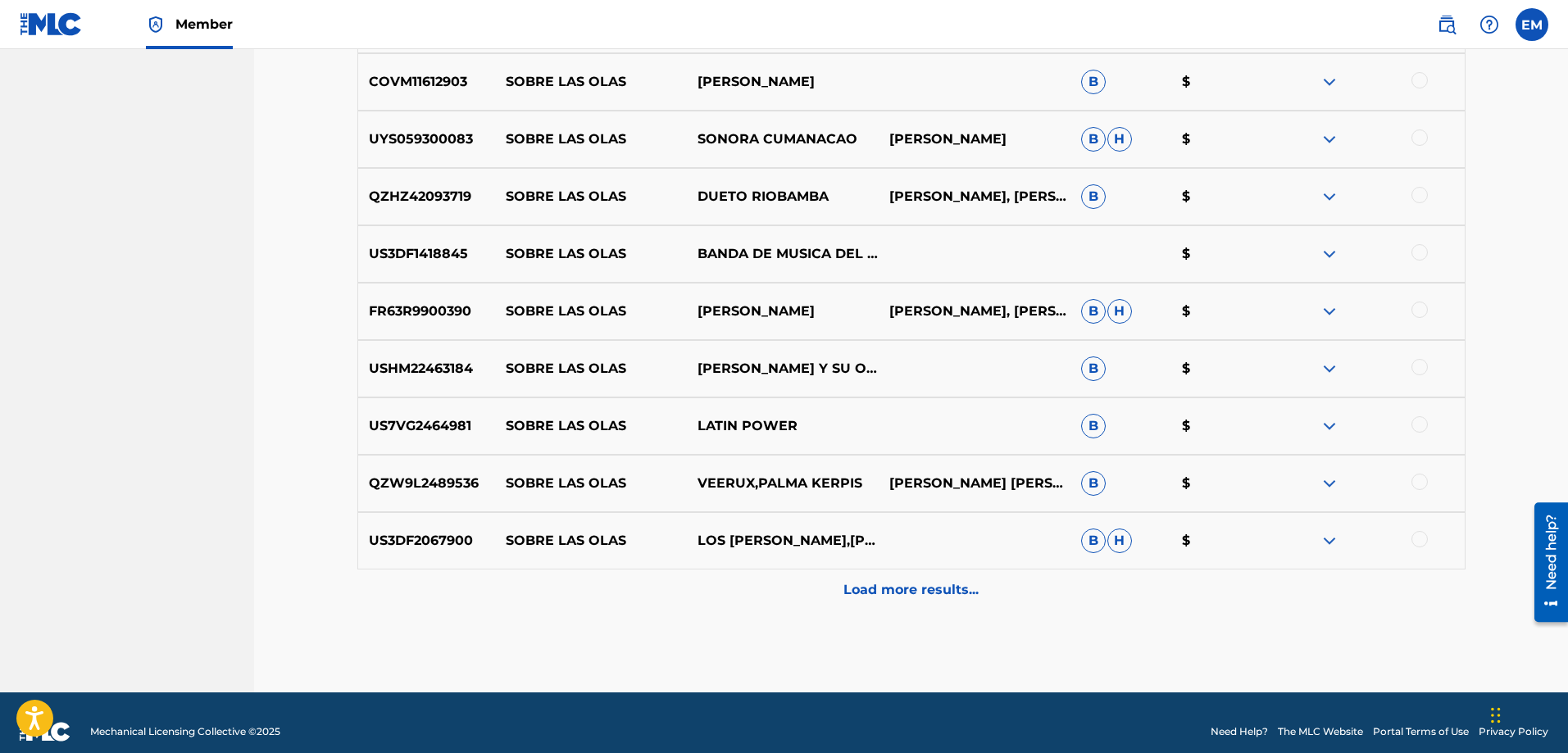
scroll to position [9259, 0]
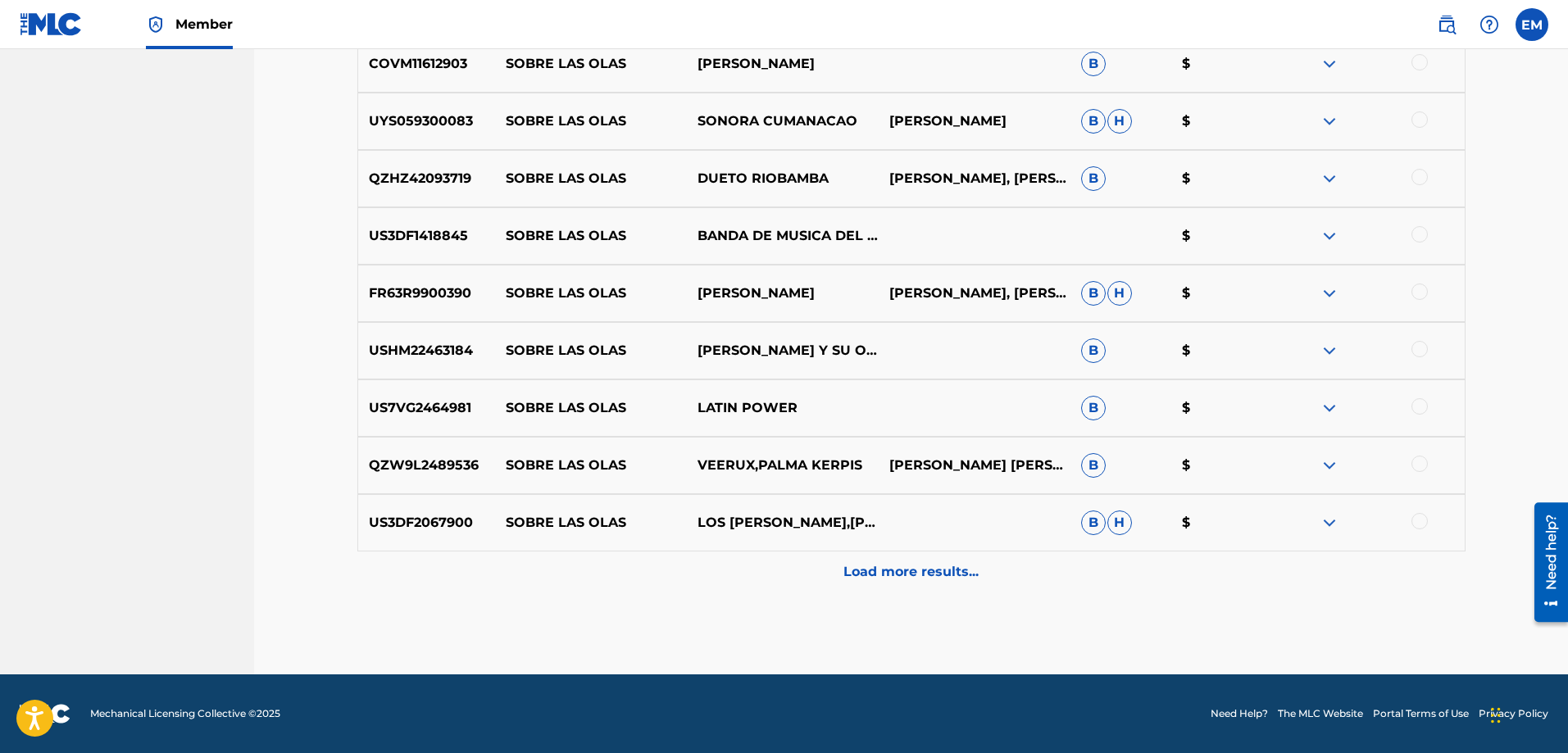
click at [873, 567] on p "Load more results..." at bounding box center [911, 572] width 135 height 20
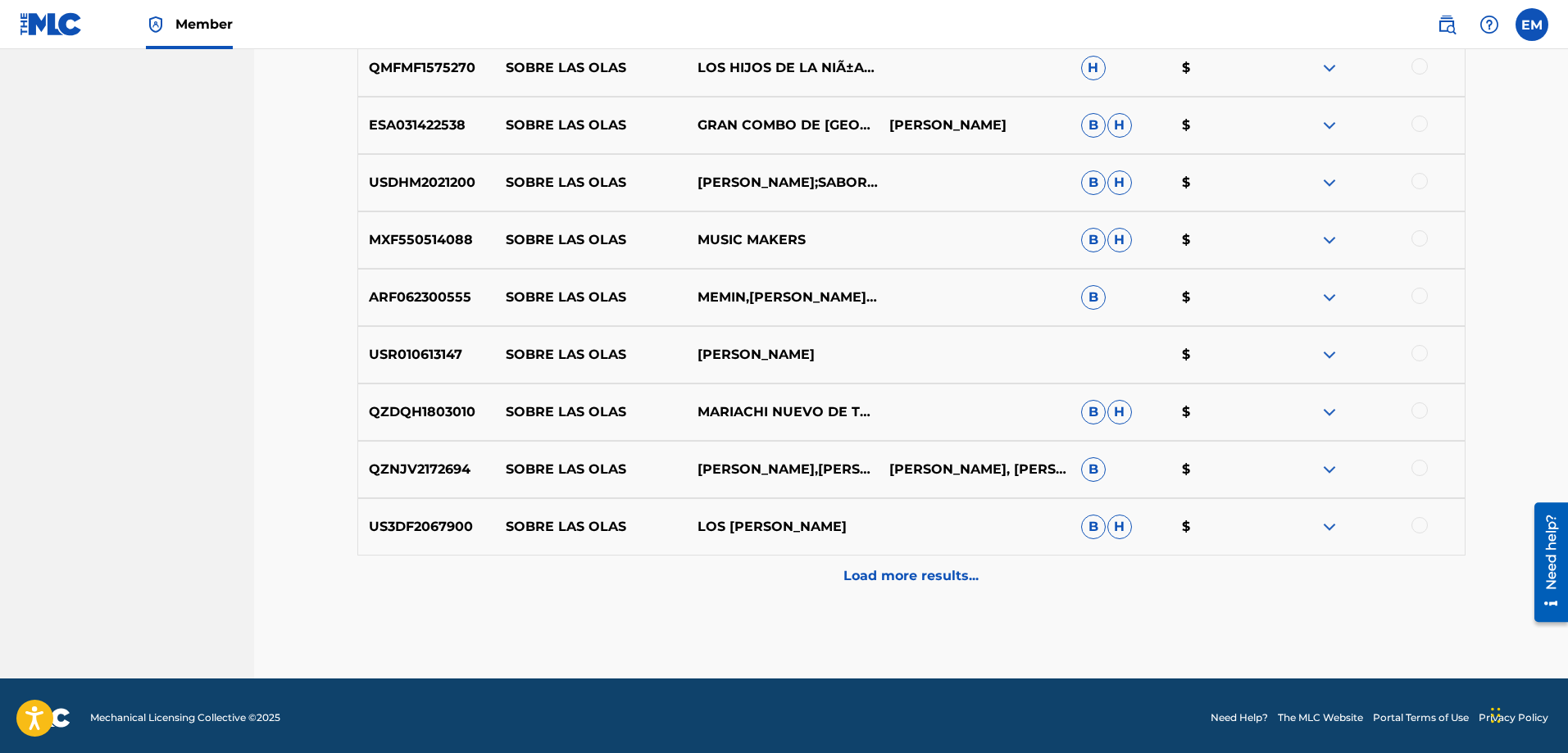
scroll to position [9833, 0]
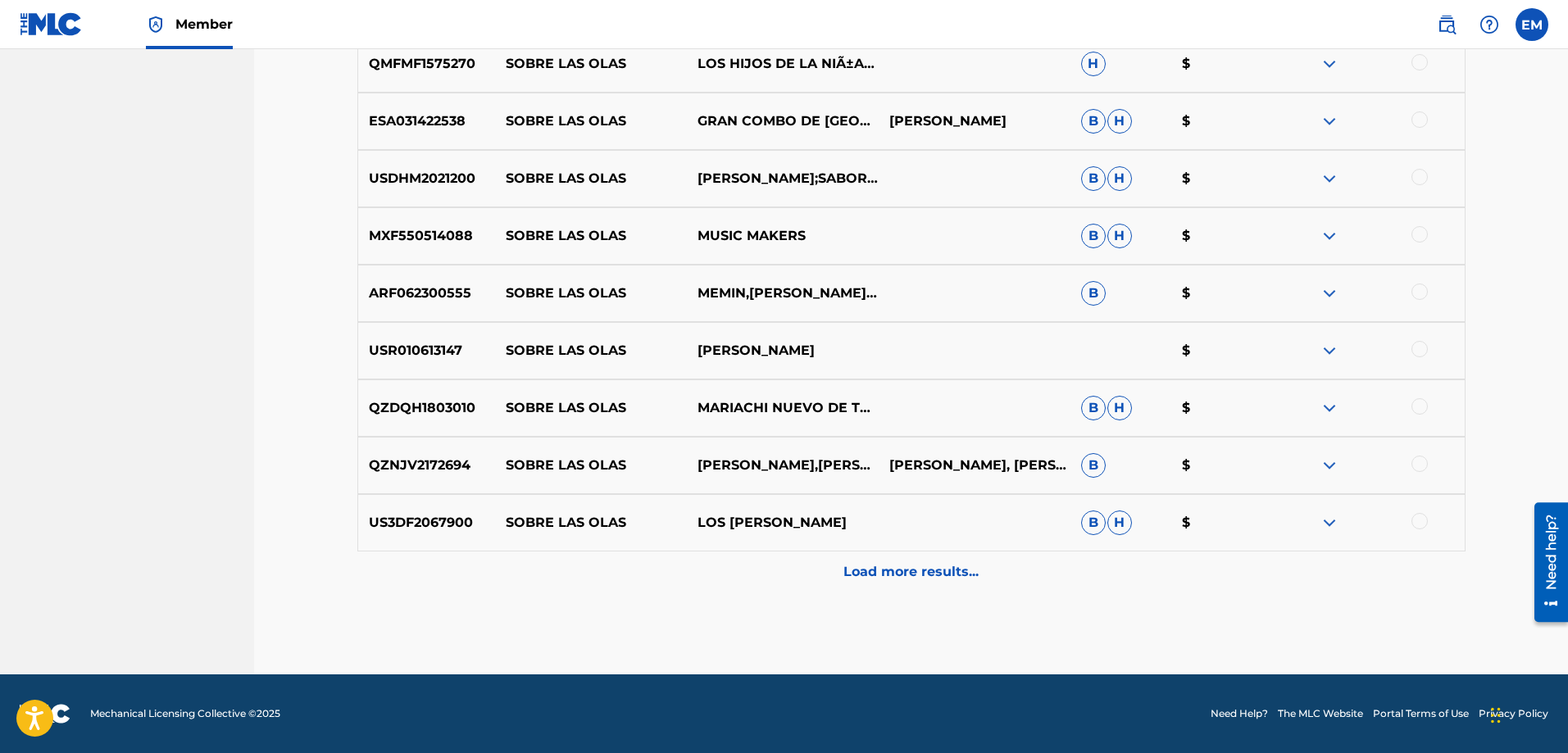
click at [917, 563] on p "Load more results..." at bounding box center [911, 572] width 135 height 20
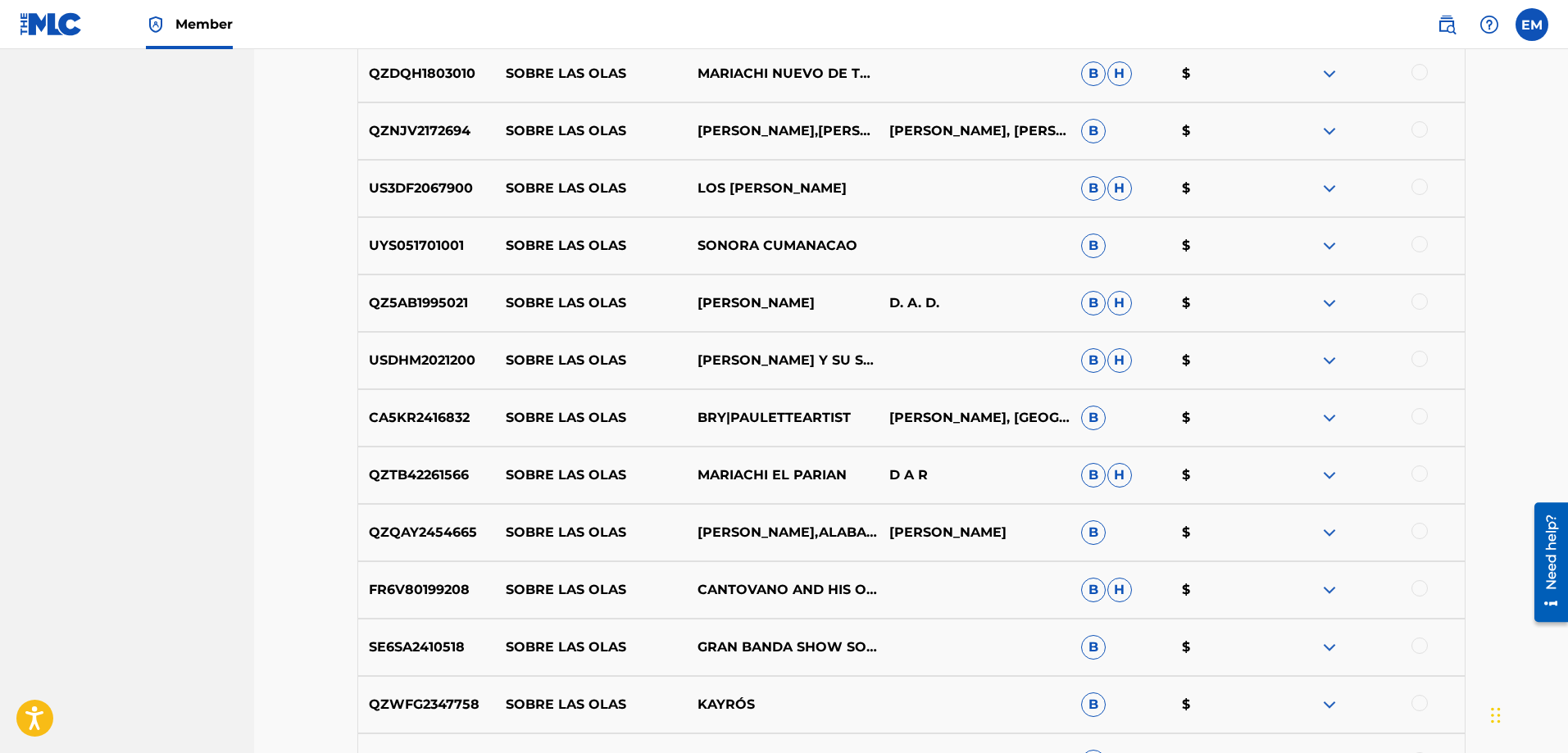
scroll to position [10406, 0]
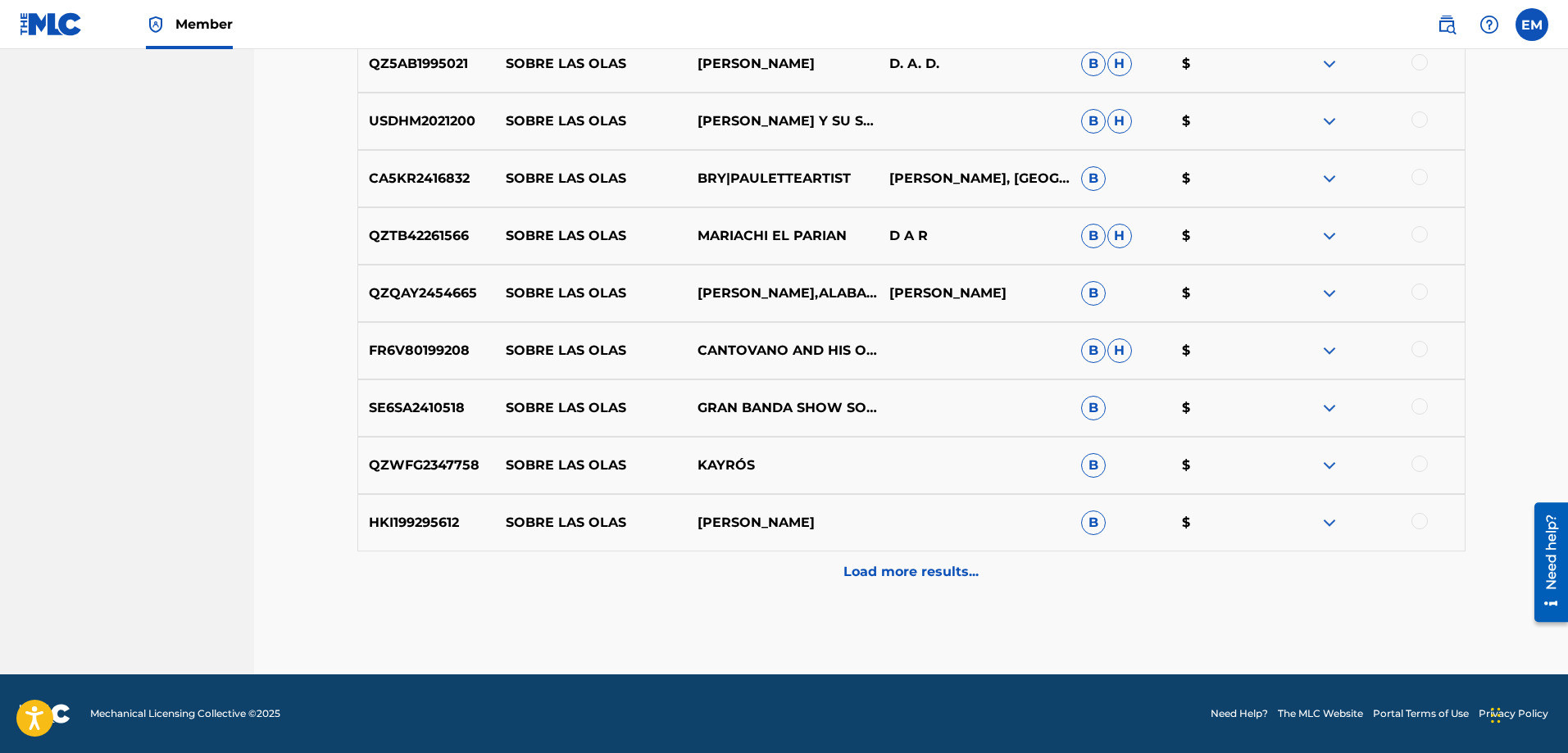
click at [917, 565] on p "Load more results..." at bounding box center [911, 572] width 135 height 20
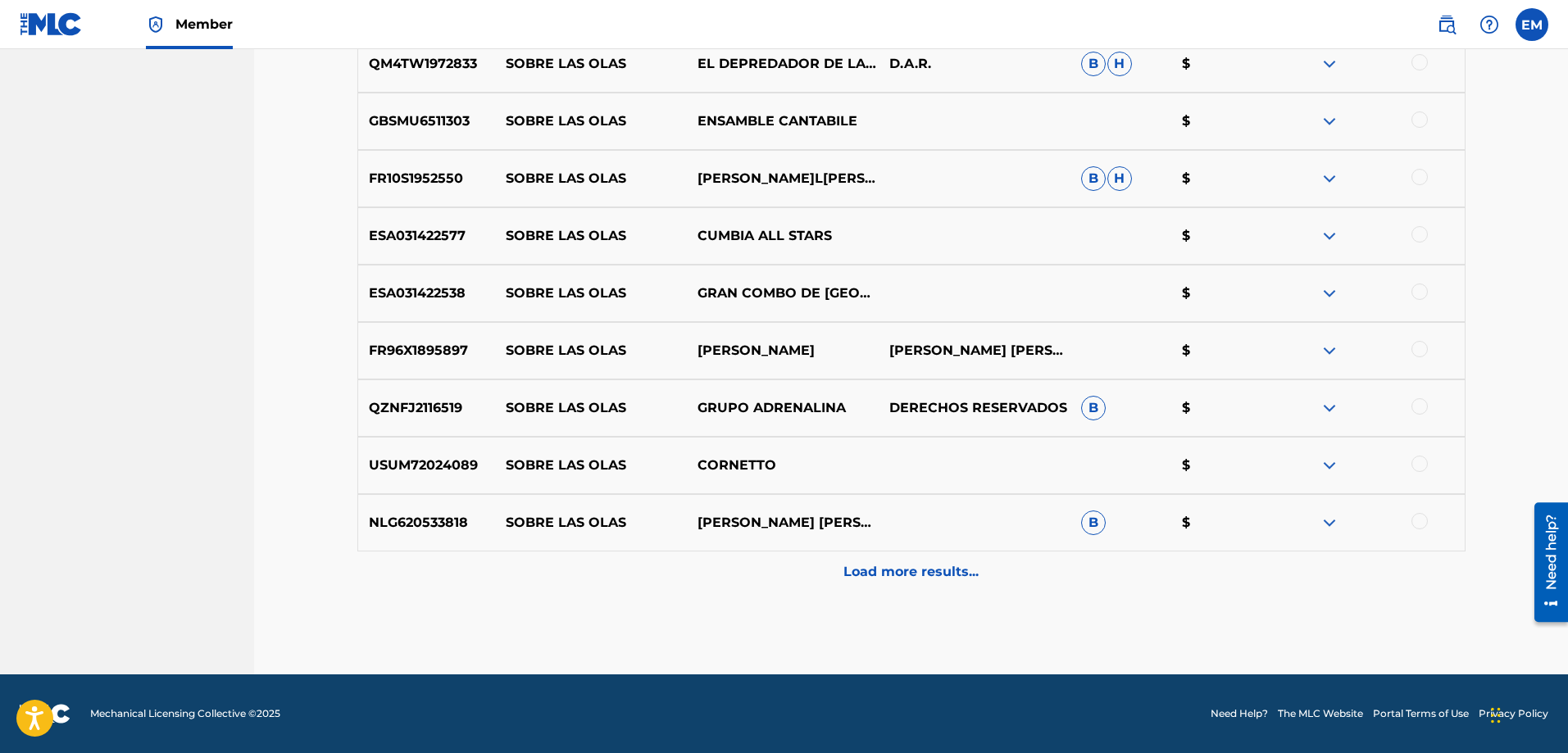
click at [910, 552] on div "Load more results..." at bounding box center [911, 572] width 1109 height 41
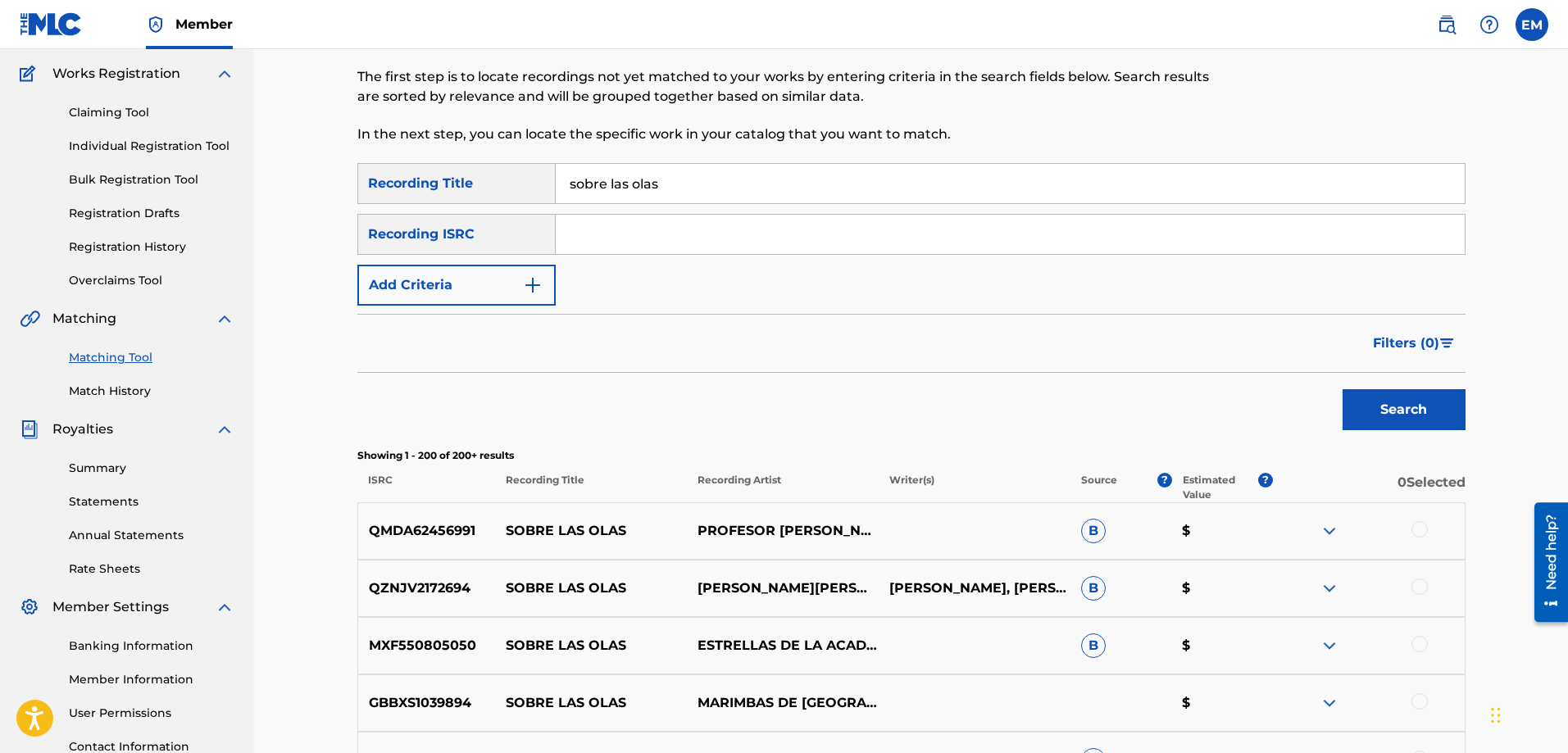
scroll to position [38, 0]
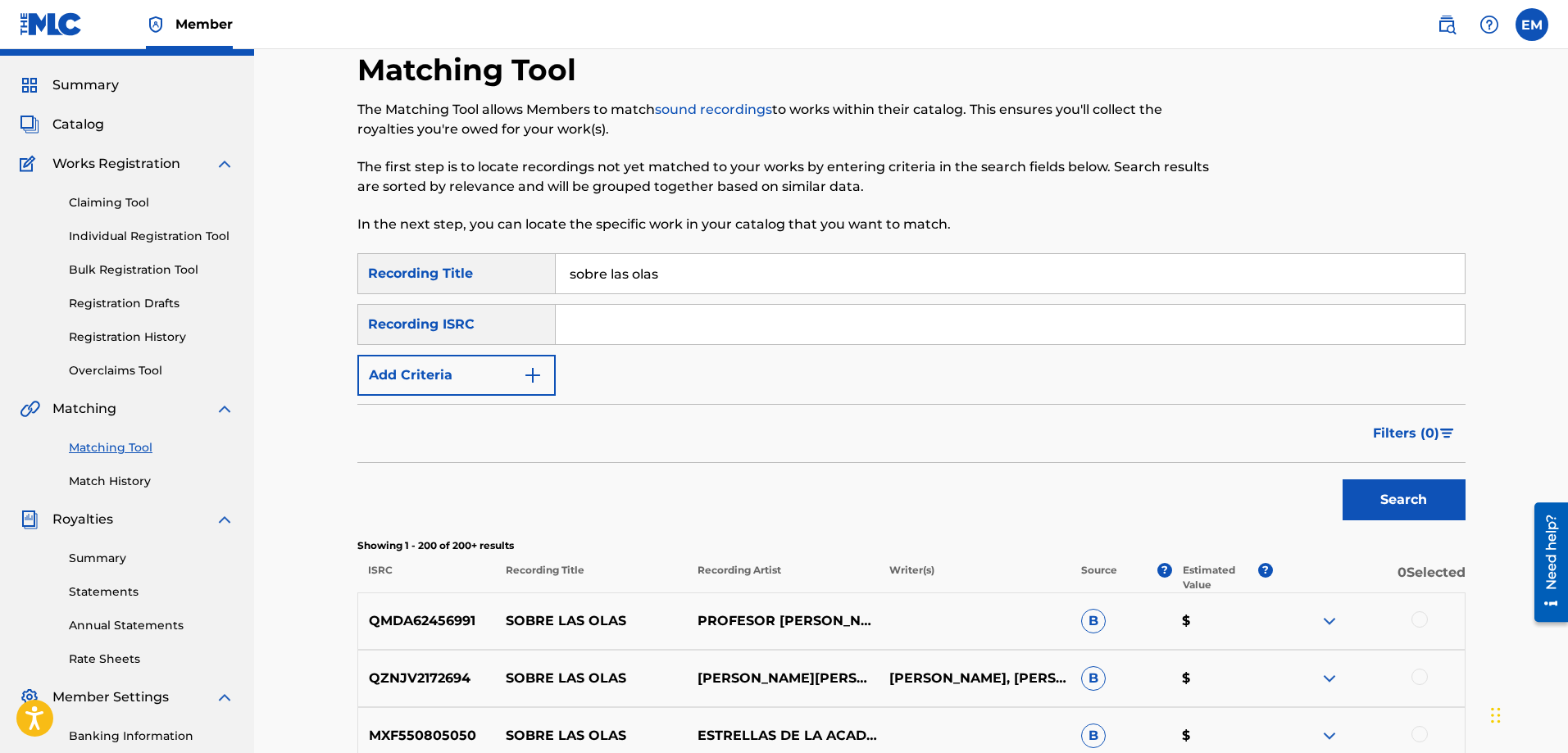
click at [505, 385] on button "Add Criteria" at bounding box center [456, 375] width 198 height 41
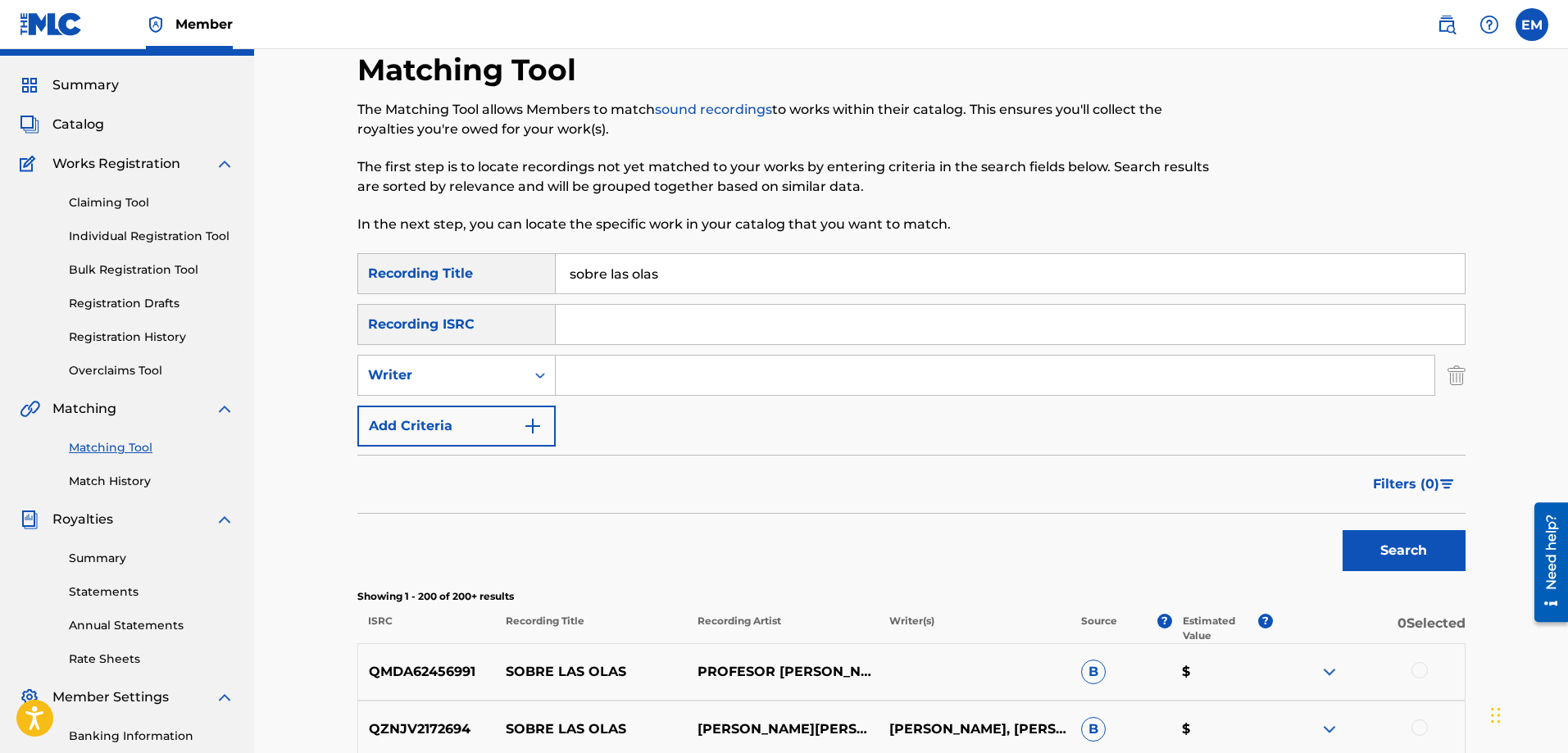
drag, startPoint x: 511, startPoint y: 385, endPoint x: 632, endPoint y: 377, distance: 121.3
click at [632, 377] on input "Search Form" at bounding box center [996, 375] width 879 height 39
type input "[PERSON_NAME]"
click at [1343, 530] on button "Search" at bounding box center [1405, 551] width 123 height 41
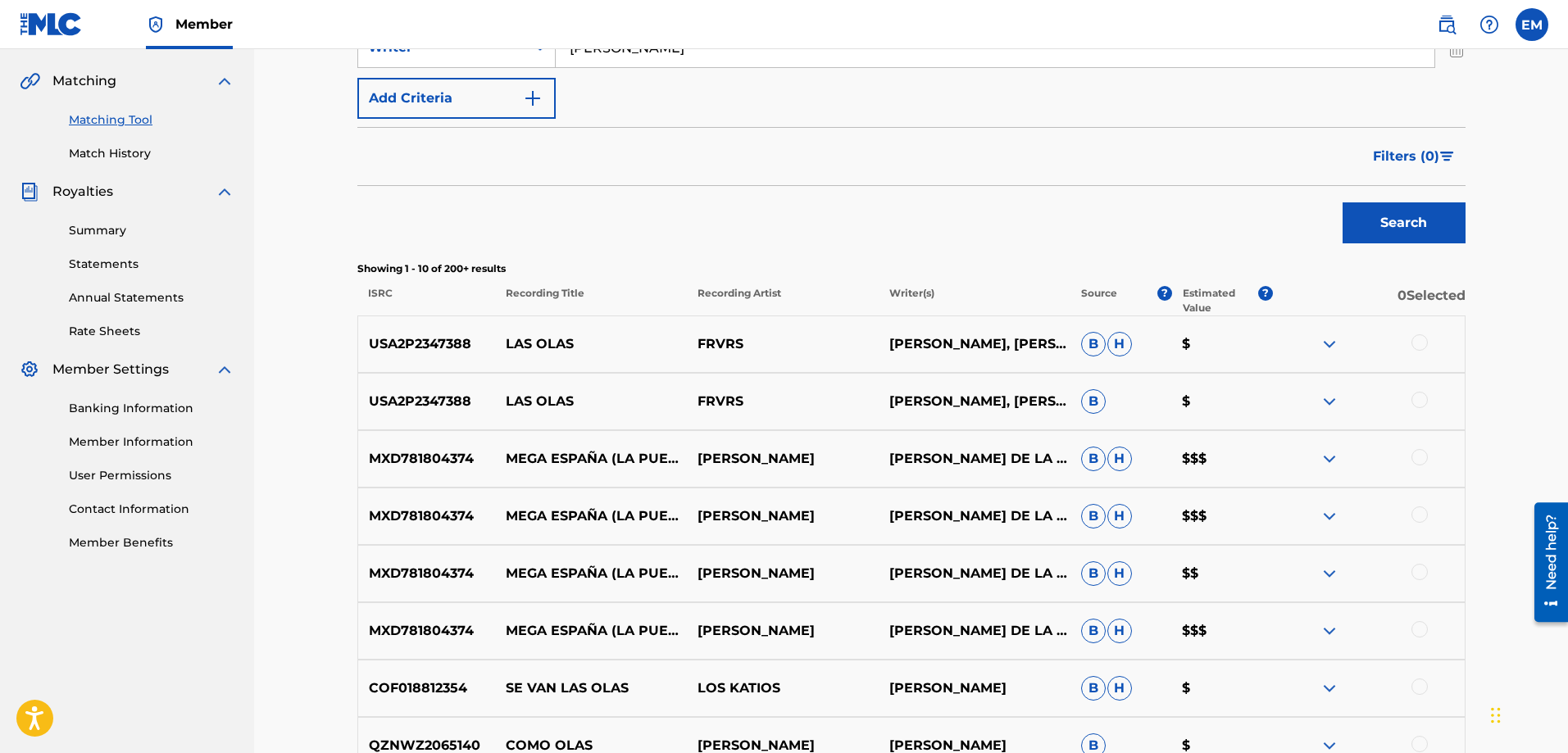
scroll to position [0, 0]
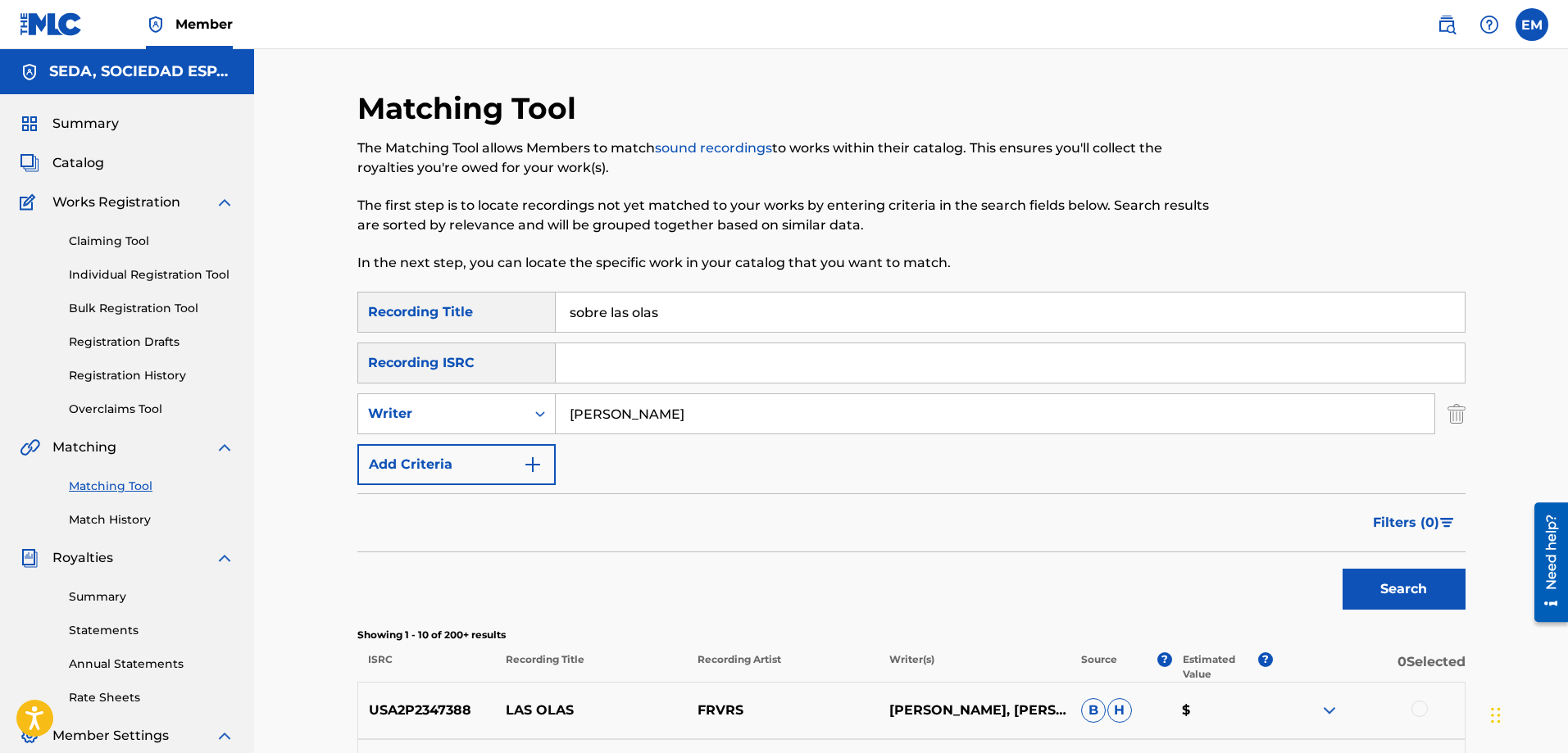
click at [446, 470] on button "Add Criteria" at bounding box center [456, 465] width 198 height 41
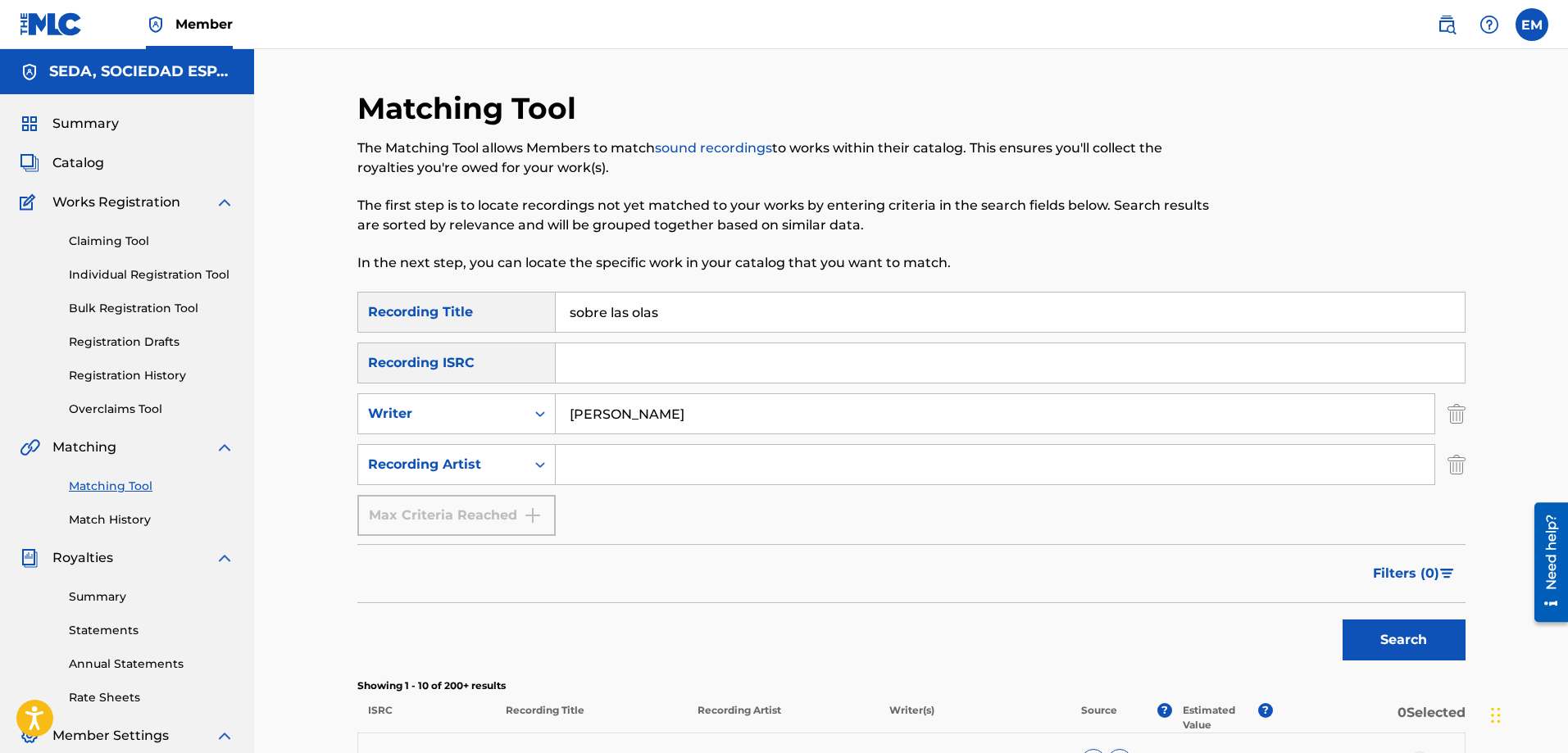
click at [656, 454] on input "Search Form" at bounding box center [996, 465] width 879 height 39
type input "suburbano"
click at [1343, 619] on button "Search" at bounding box center [1405, 640] width 123 height 41
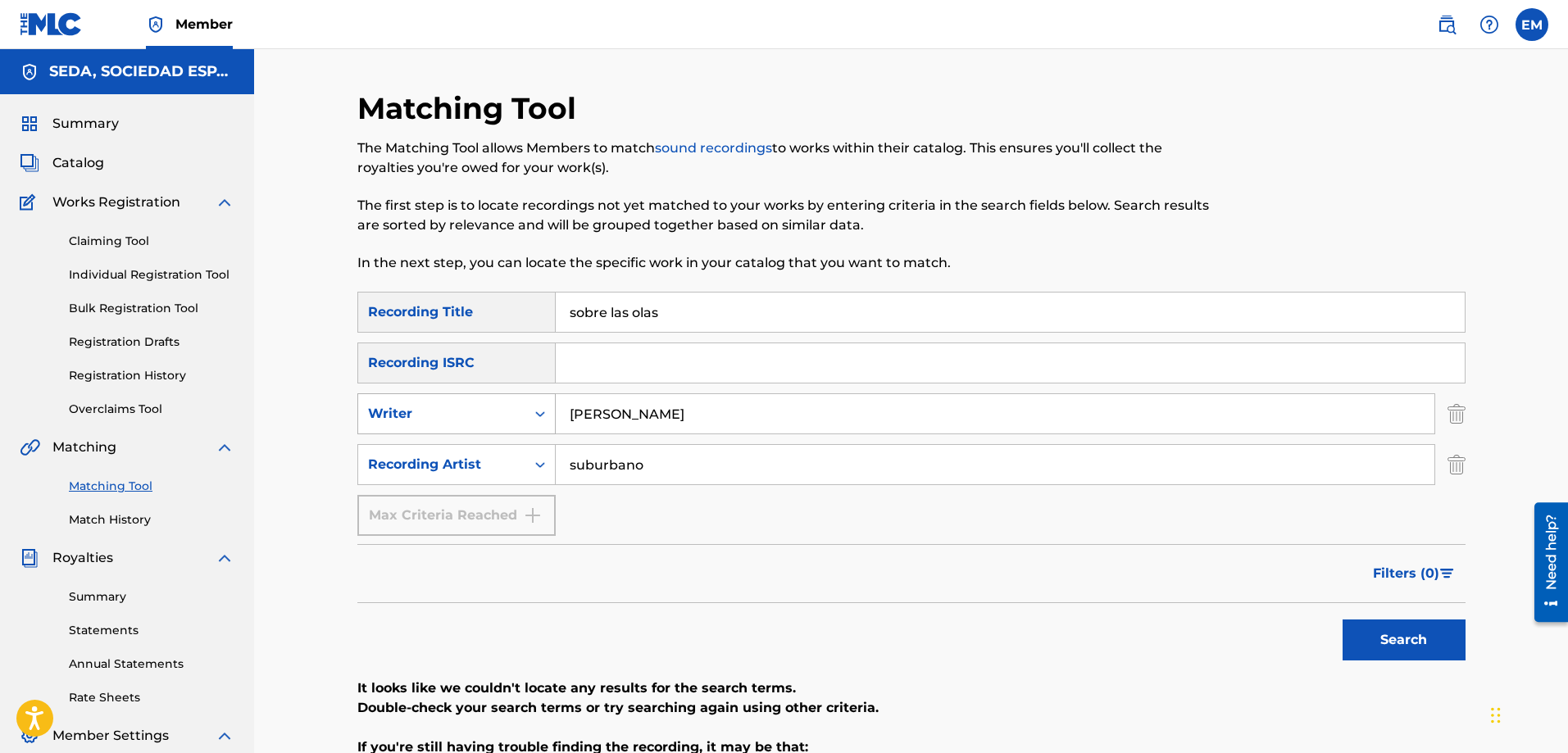
drag, startPoint x: 558, startPoint y: 400, endPoint x: 393, endPoint y: 403, distance: 165.0
click at [451, 400] on div "SearchWithCriteriacffa6d9d-3140-4c86-8c8a-fc80500e07bd Writer [PERSON_NAME]" at bounding box center [911, 414] width 1109 height 41
click at [1343, 619] on button "Search" at bounding box center [1405, 640] width 123 height 41
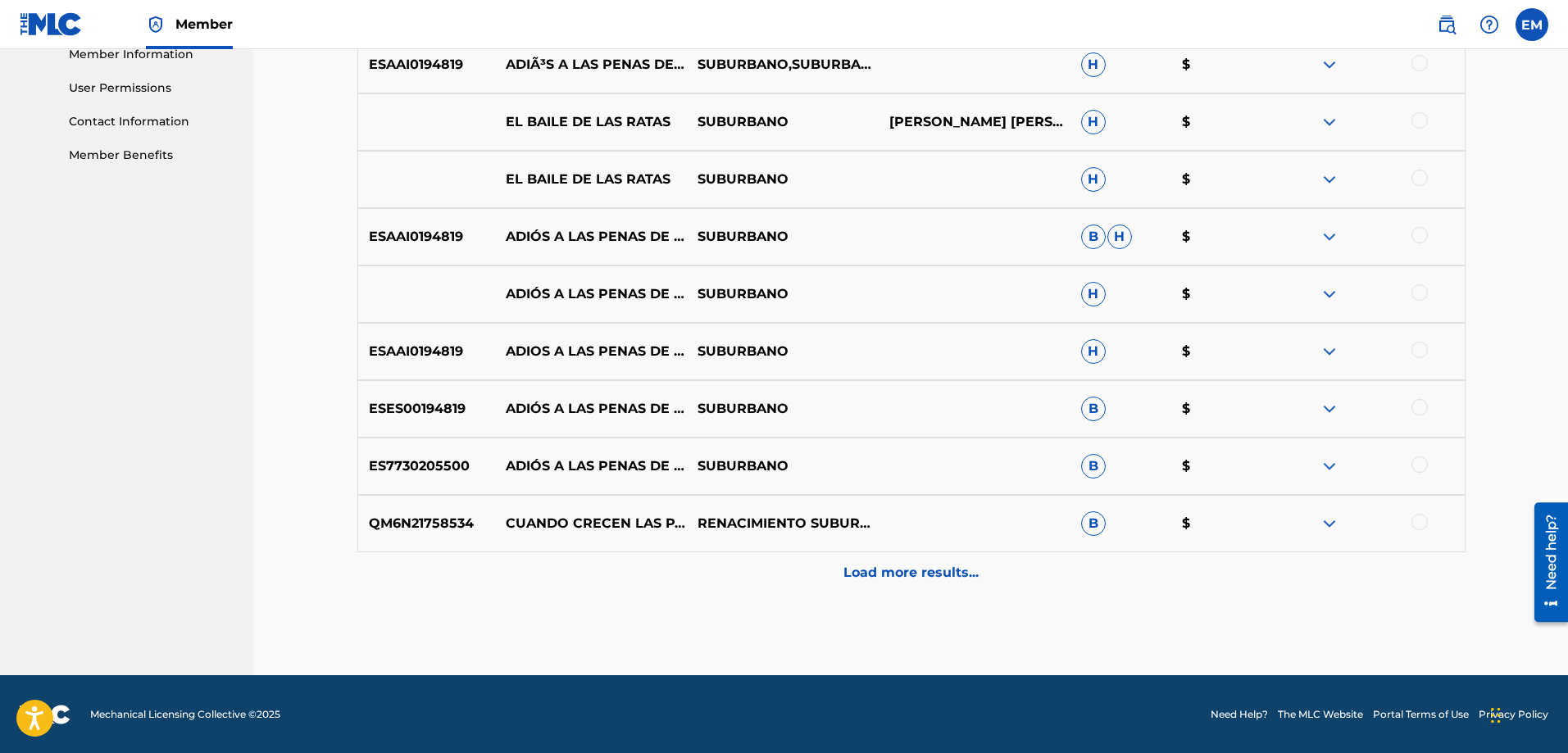
scroll to position [755, 0]
click at [879, 581] on p "Load more results..." at bounding box center [911, 572] width 135 height 20
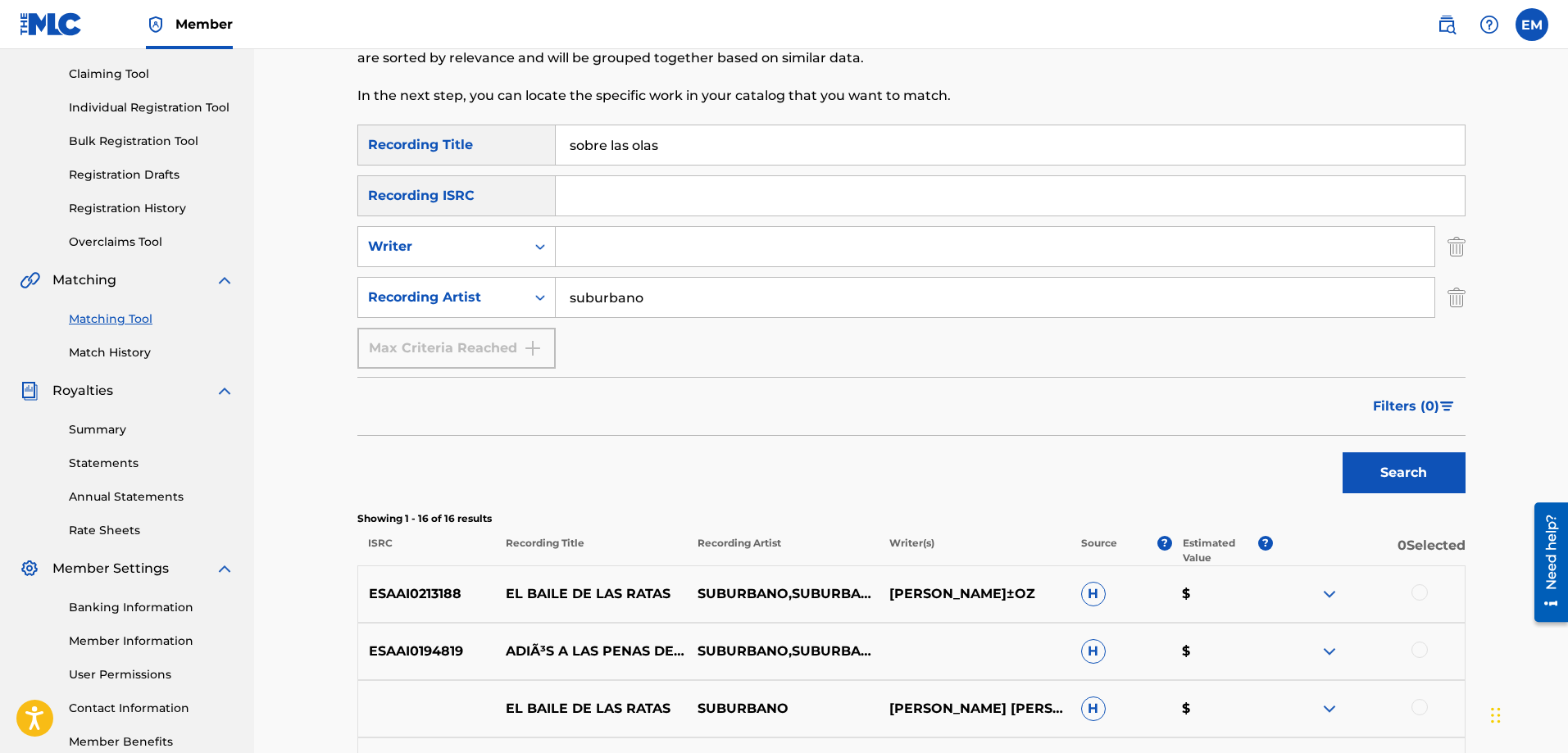
scroll to position [0, 0]
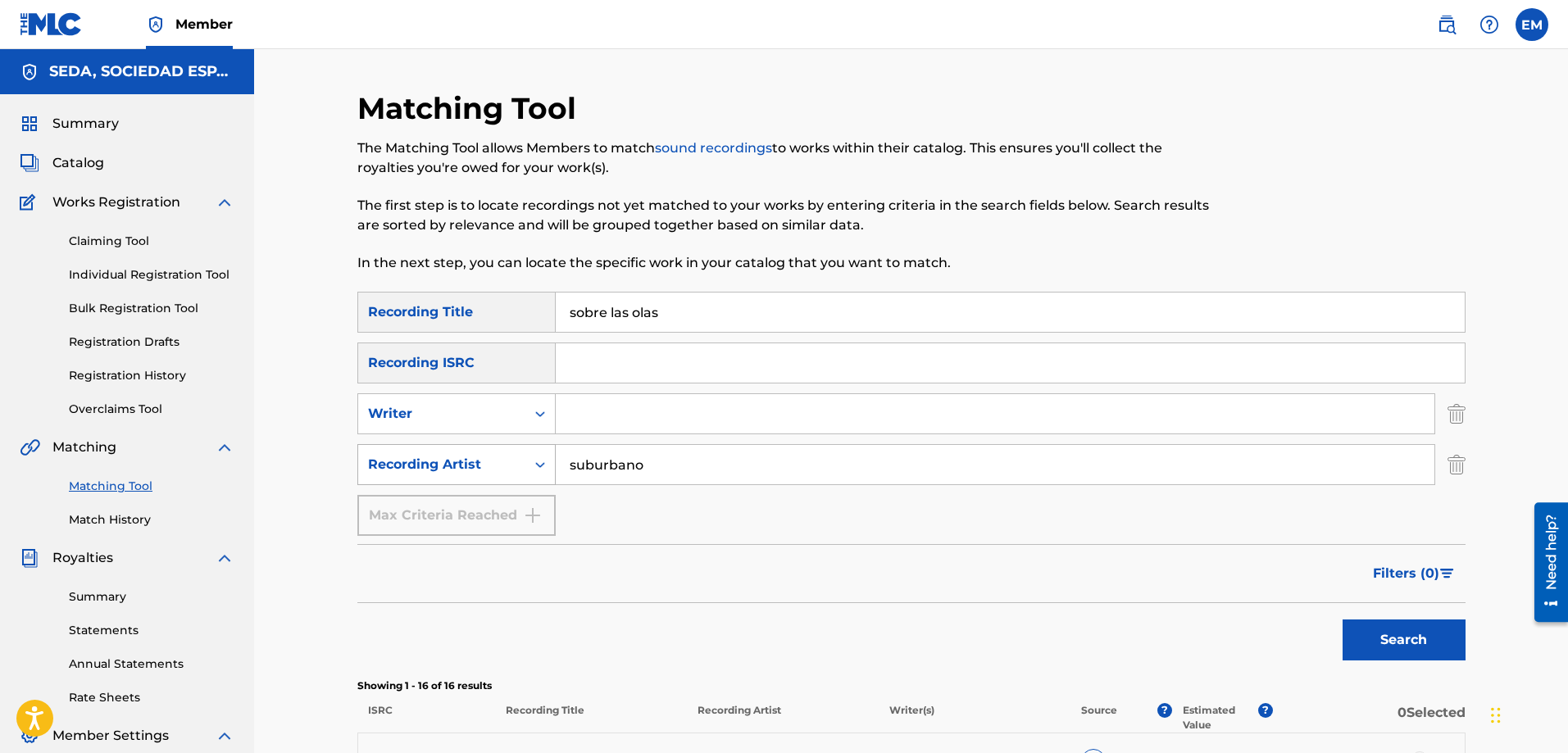
drag, startPoint x: 623, startPoint y: 461, endPoint x: 487, endPoint y: 469, distance: 136.2
click at [488, 468] on div "SearchWithCriteria0b0be2e6-1d43-49c1-8860-d98a9d3ff9da Recording Artist suburba…" at bounding box center [911, 465] width 1109 height 41
click at [599, 401] on input "Search Form" at bounding box center [996, 414] width 879 height 39
type input "[PERSON_NAME]"
click at [1343, 619] on button "Search" at bounding box center [1405, 640] width 123 height 41
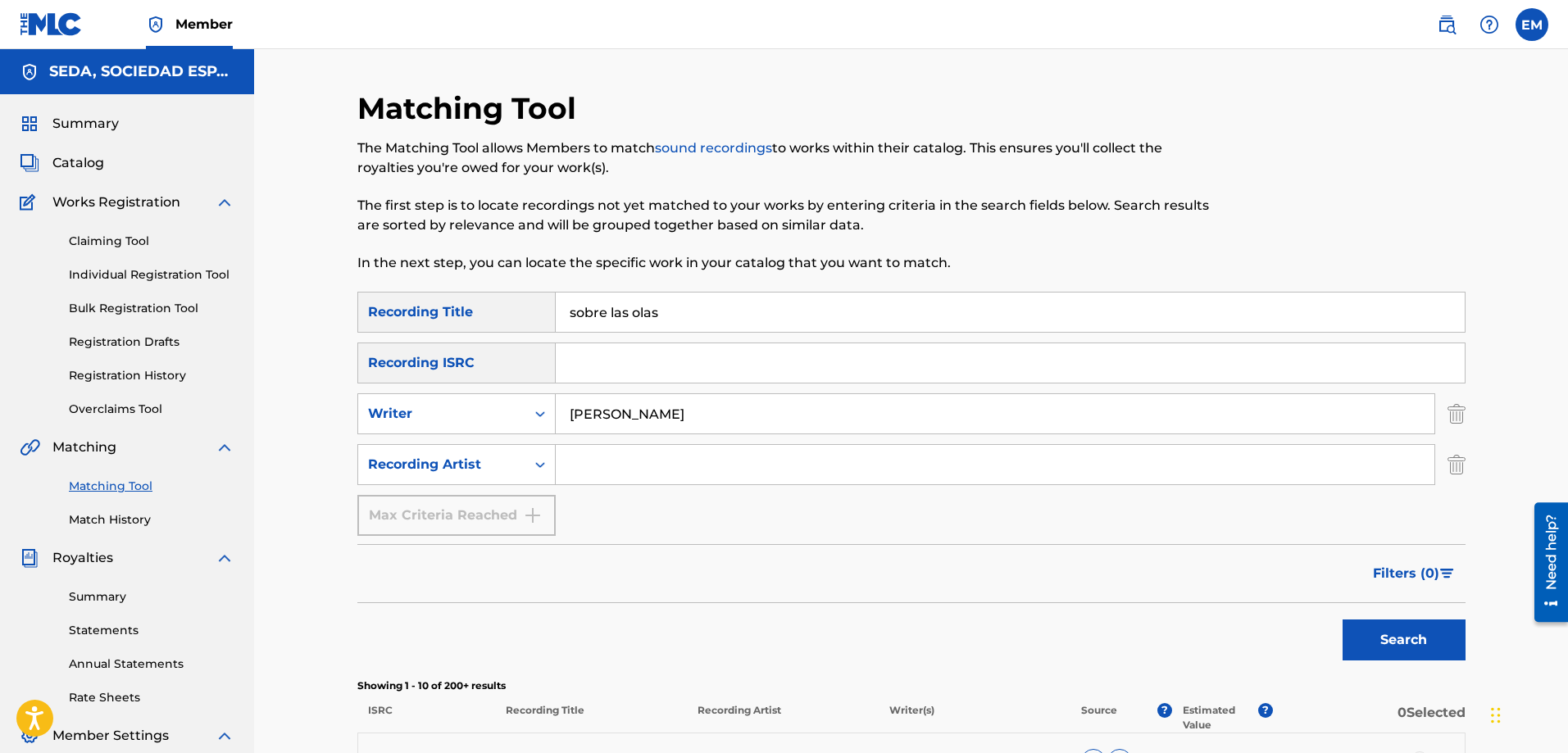
drag, startPoint x: 686, startPoint y: 311, endPoint x: 492, endPoint y: 308, distance: 194.0
click at [493, 308] on div "SearchWithCriteriab1ac4630-cecb-4e2e-83b4-cac262e97a47 Recording Title sobre la…" at bounding box center [911, 313] width 1109 height 41
click at [1343, 619] on button "Search" at bounding box center [1405, 640] width 123 height 41
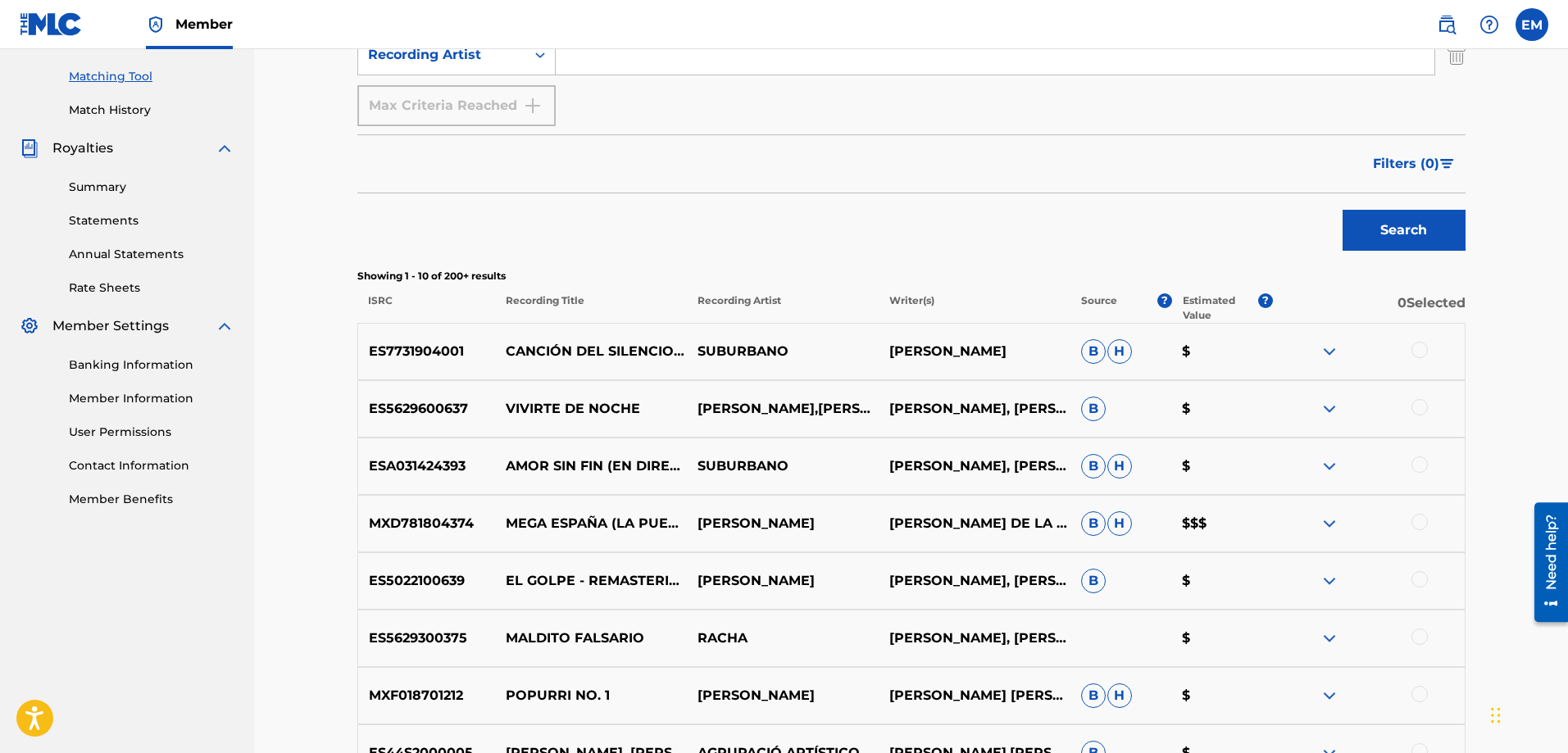
scroll to position [755, 0]
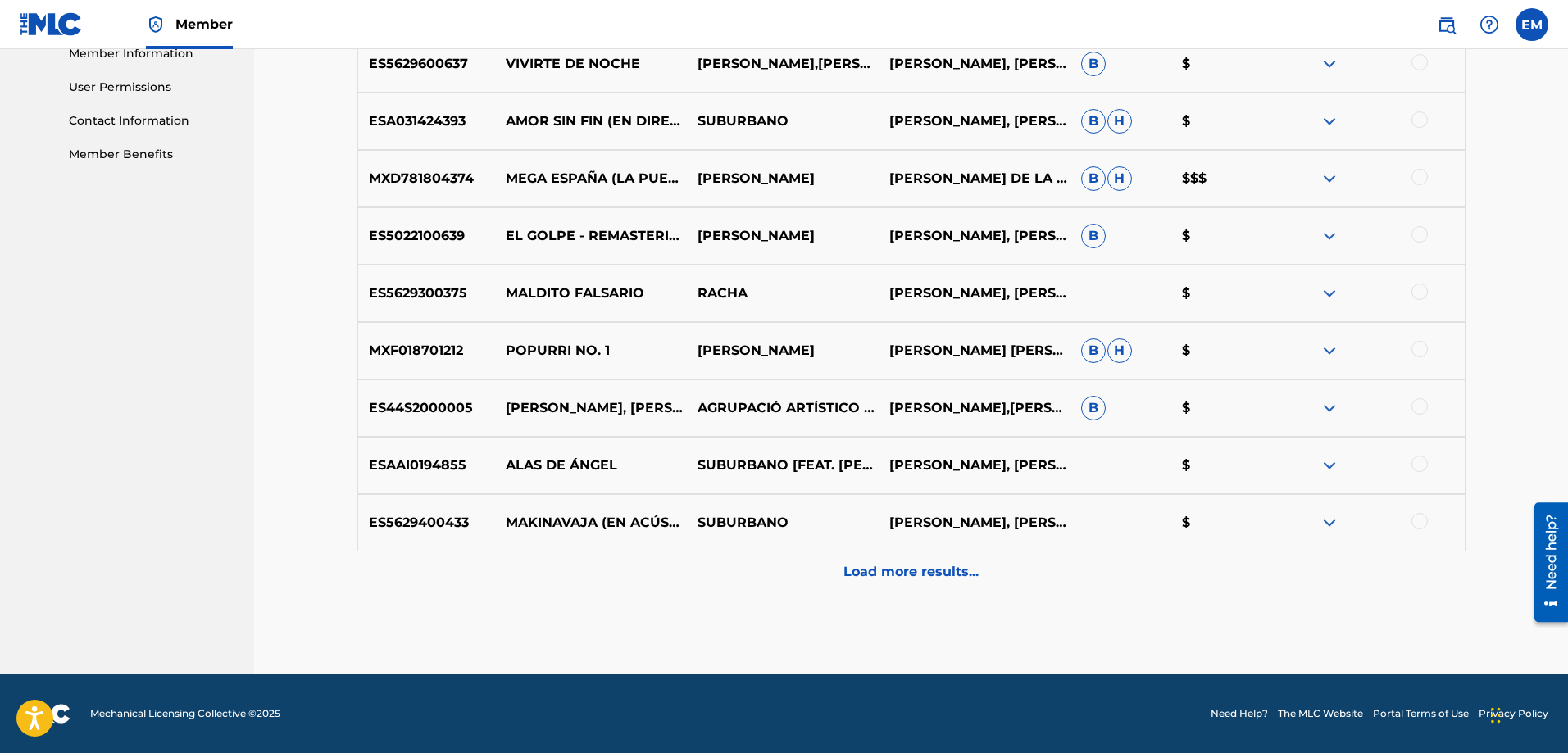
click at [875, 571] on p "Load more results..." at bounding box center [911, 572] width 135 height 20
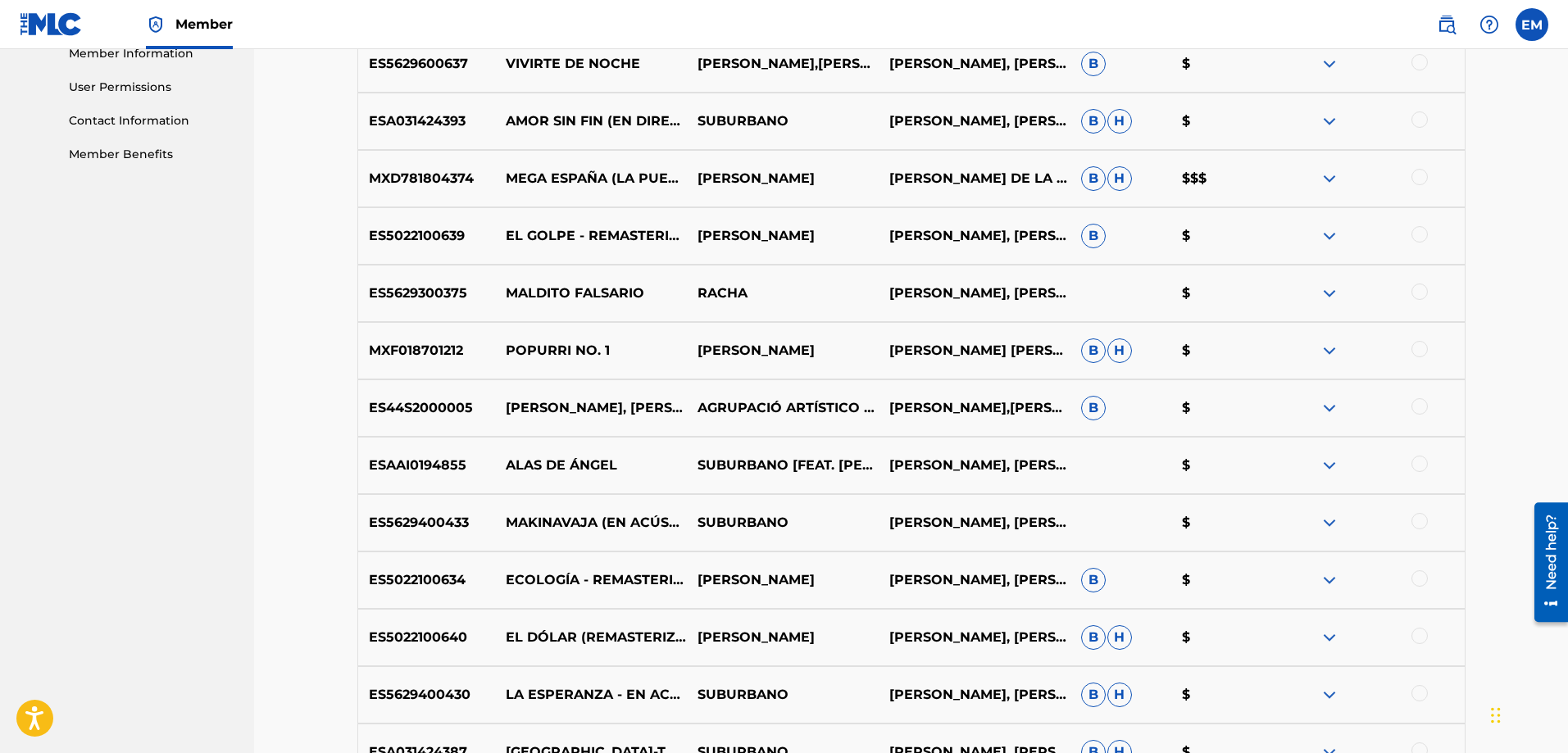
scroll to position [1328, 0]
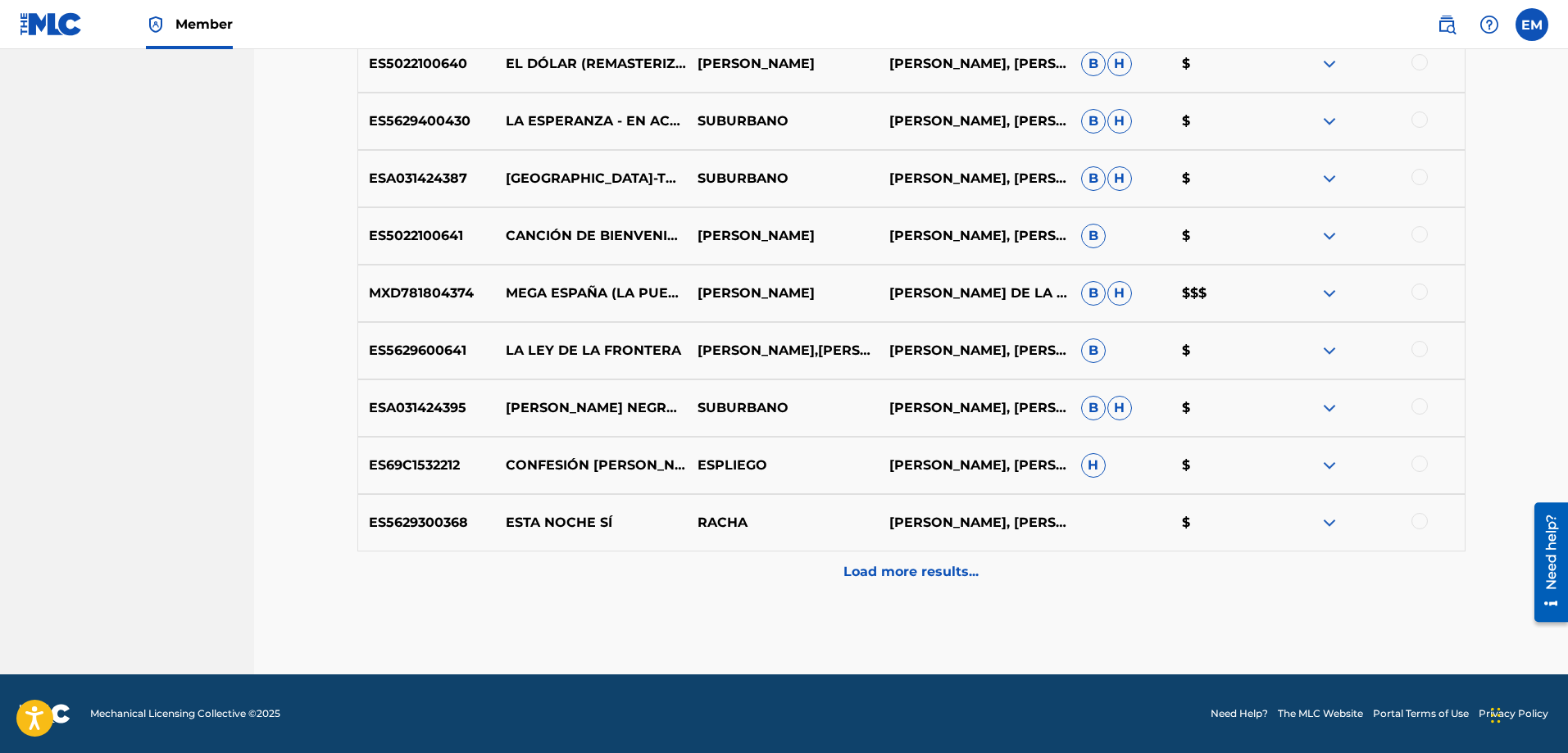
click at [904, 568] on p "Load more results..." at bounding box center [911, 572] width 135 height 20
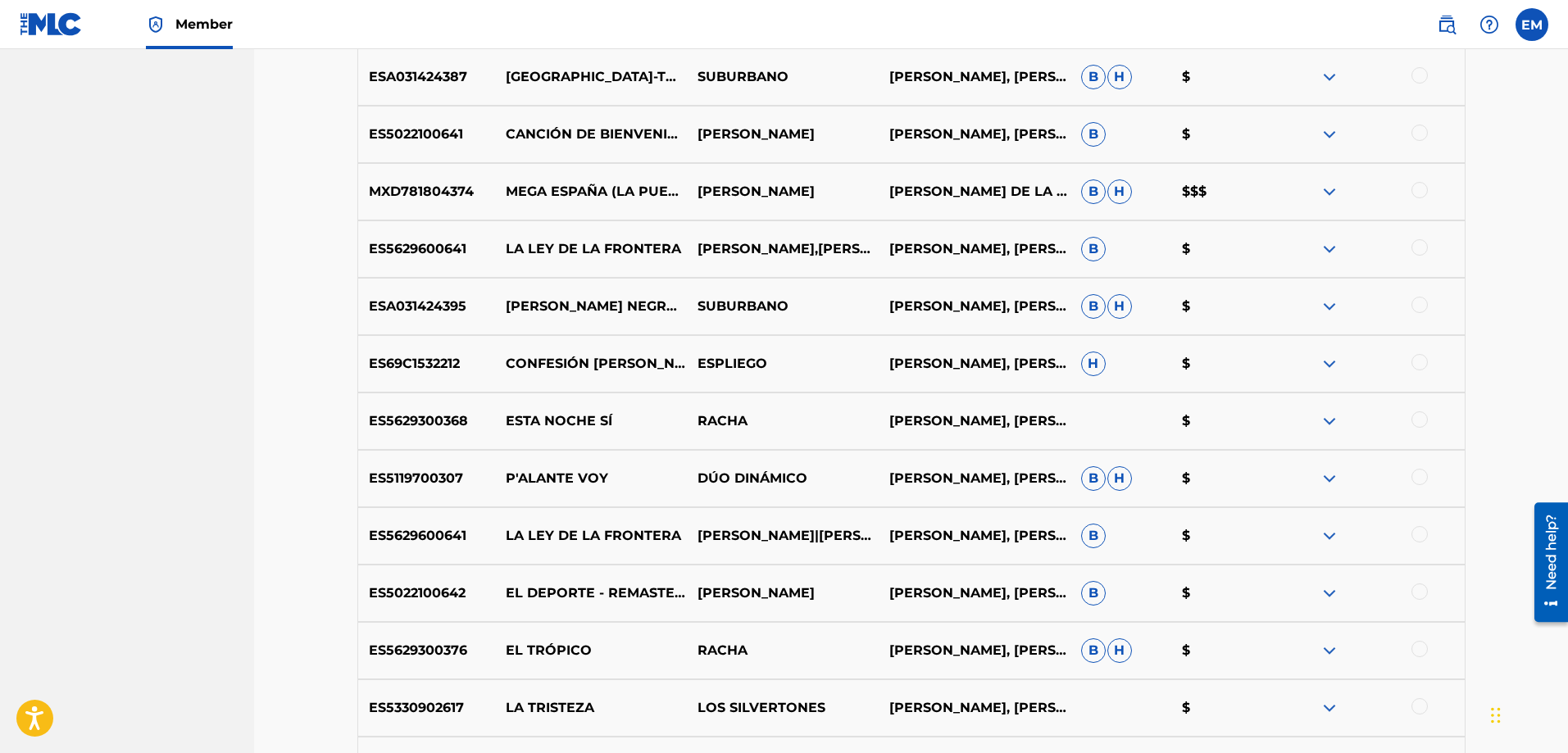
scroll to position [1903, 0]
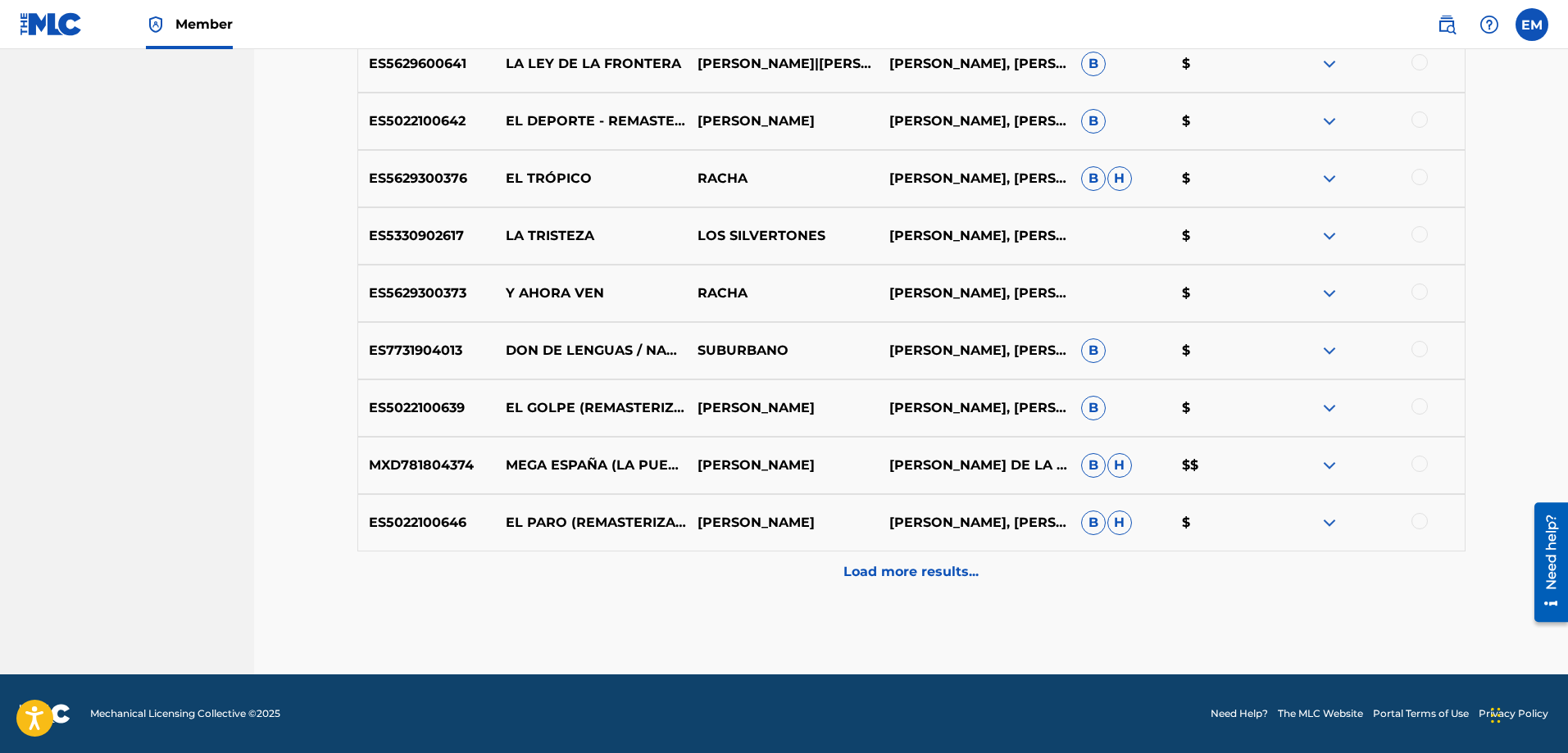
click at [1420, 405] on div at bounding box center [1420, 406] width 17 height 17
click at [1152, 609] on button "Match 1 Group" at bounding box center [1152, 619] width 181 height 41
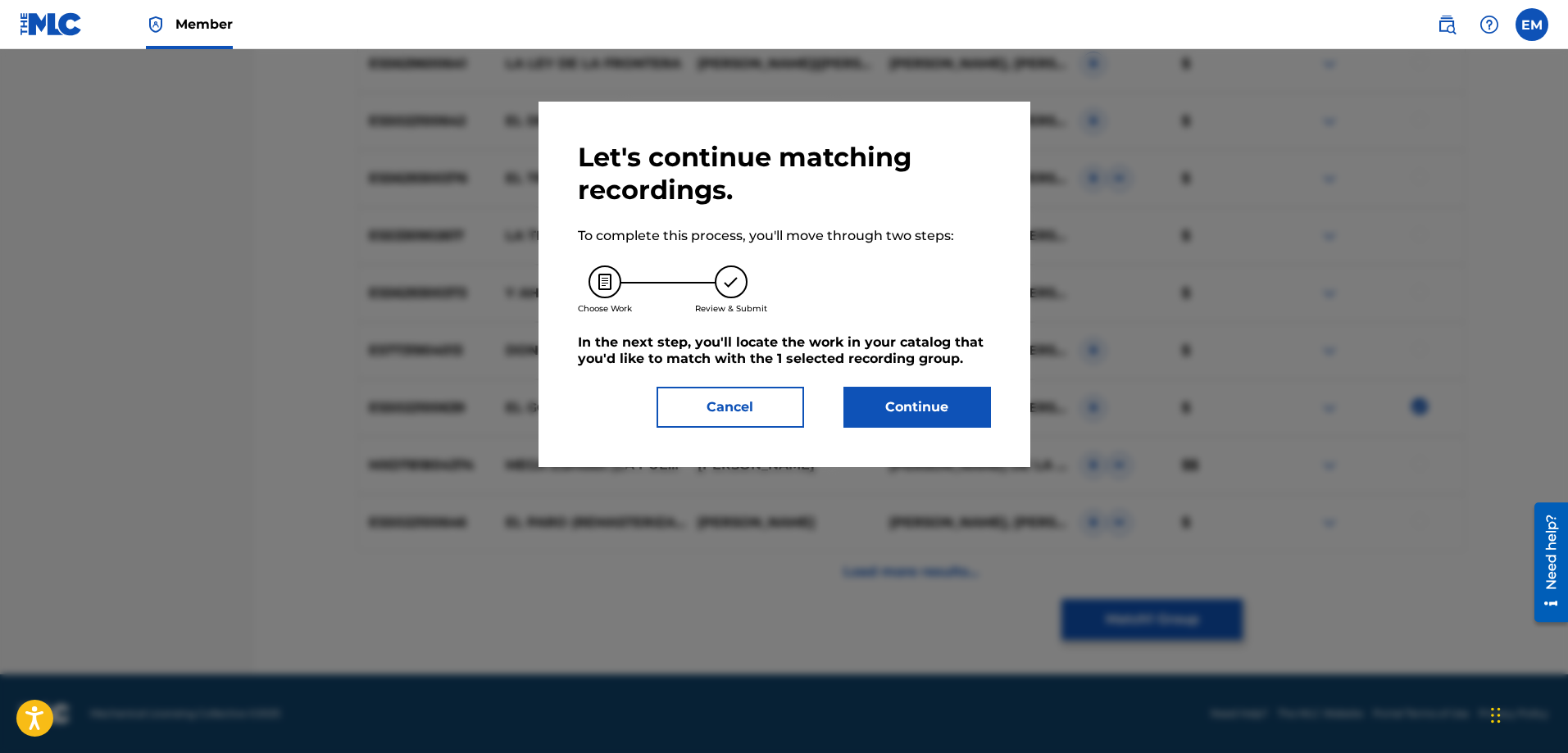
click at [886, 415] on button "Continue" at bounding box center [917, 407] width 148 height 41
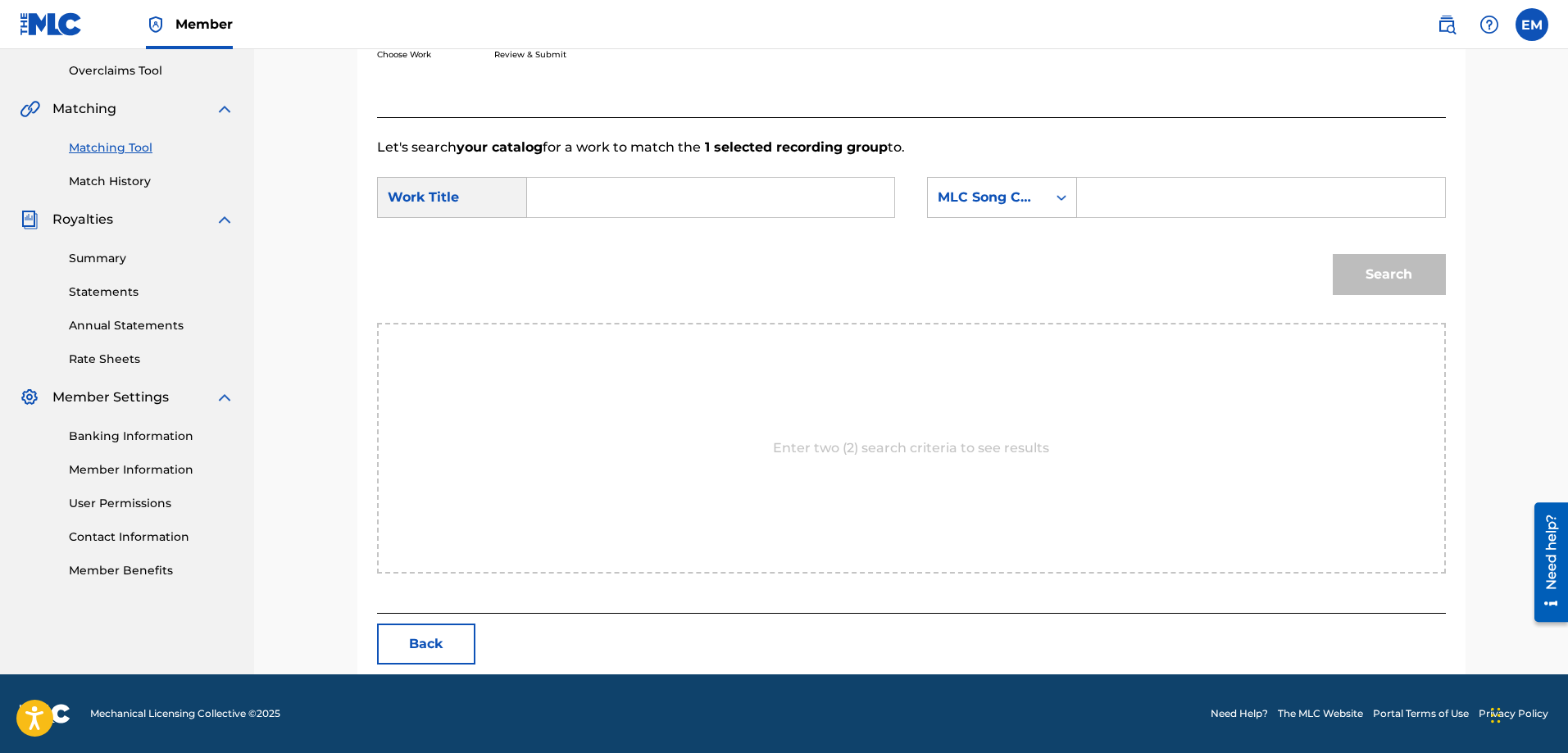
click at [682, 191] on input "Search Form" at bounding box center [710, 197] width 339 height 39
click at [595, 243] on div "sobre las olas" at bounding box center [587, 244] width 93 height 49
type input "sobre las olas"
click at [980, 203] on div "MLC Song Code" at bounding box center [988, 197] width 100 height 20
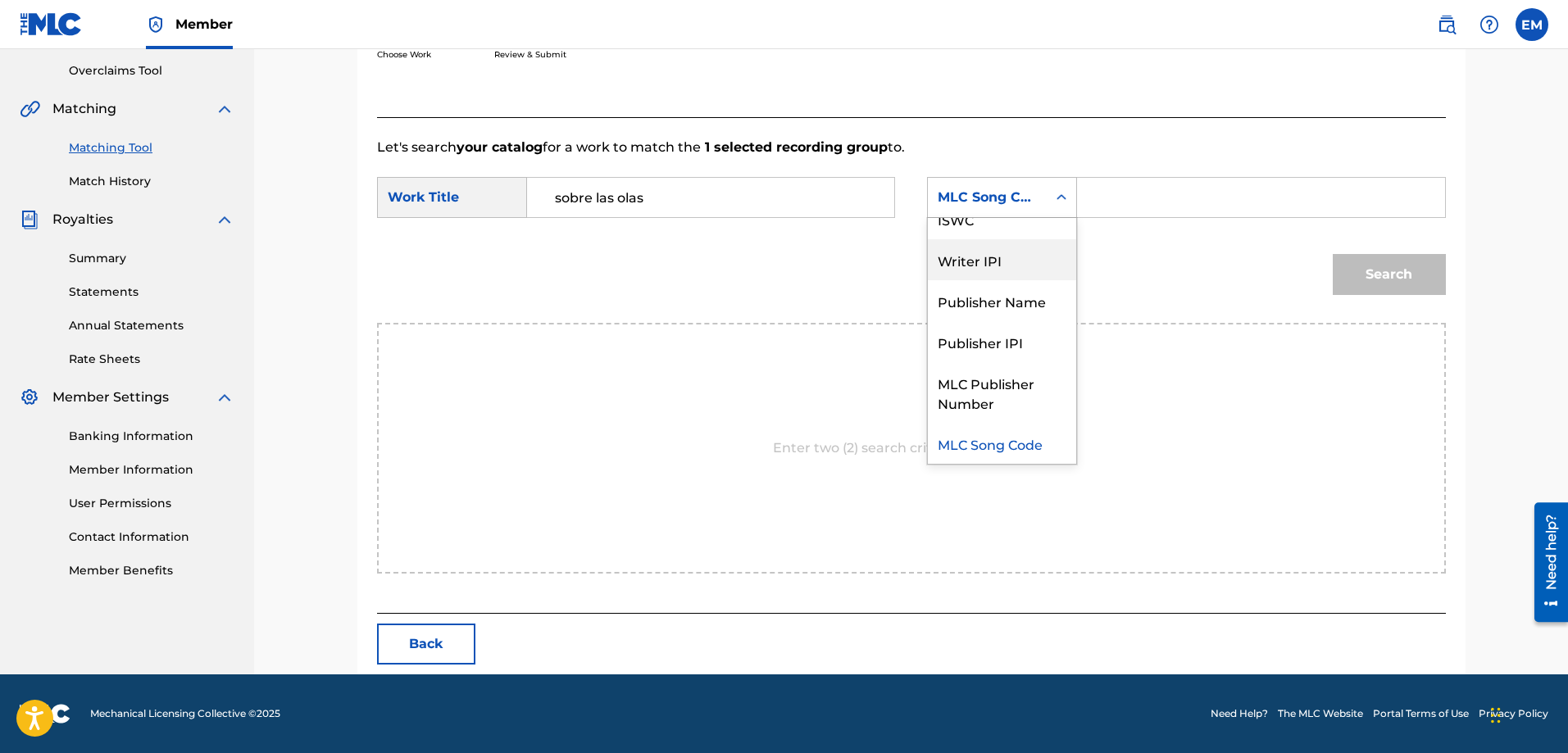
scroll to position [0, 0]
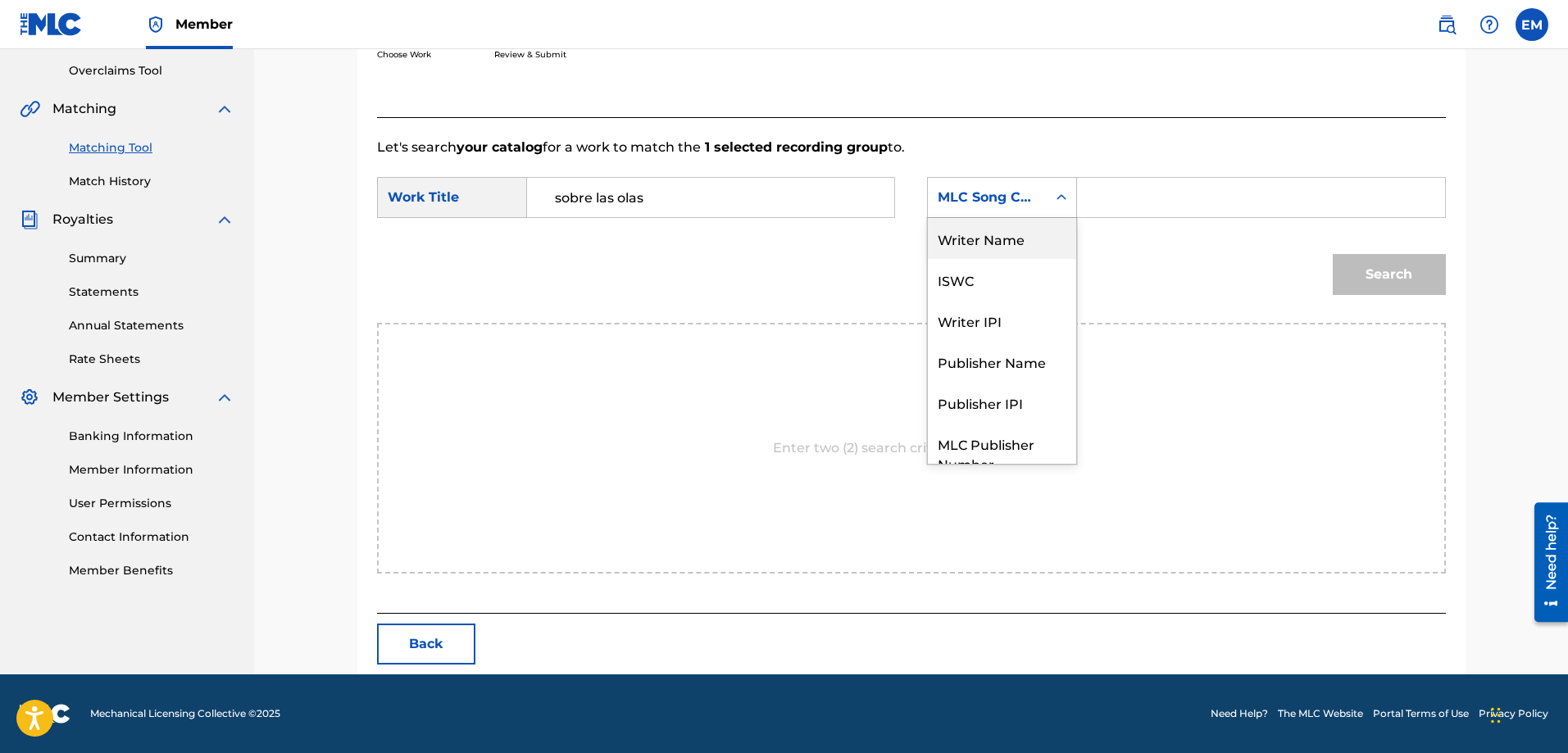
drag, startPoint x: 979, startPoint y: 242, endPoint x: 1020, endPoint y: 219, distance: 47.0
click at [979, 237] on div "Writer Name" at bounding box center [1002, 238] width 148 height 41
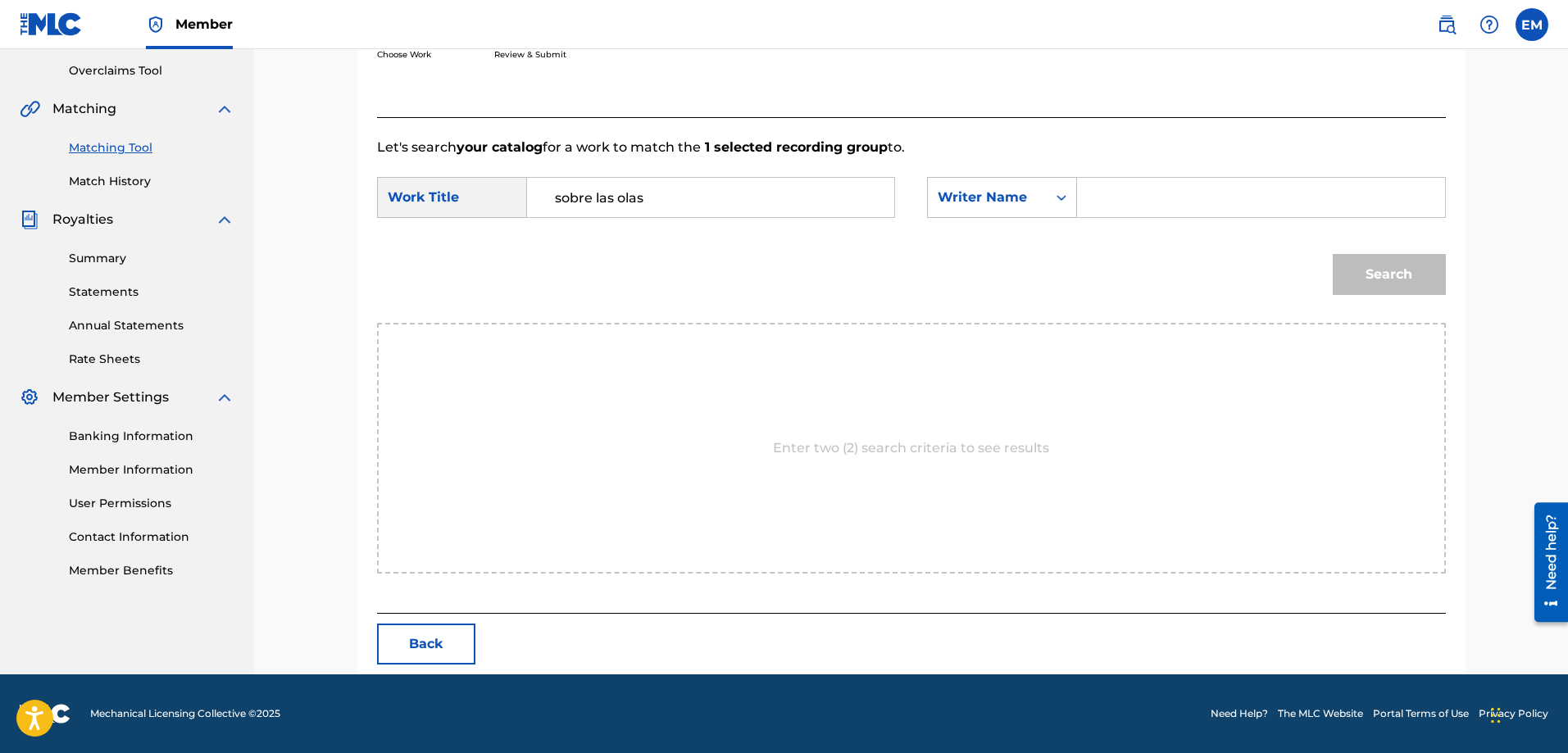
click at [1098, 198] on input "Search Form" at bounding box center [1260, 197] width 339 height 39
paste input "[PERSON_NAME]"
type input "[PERSON_NAME]"
click at [1333, 254] on button "Search" at bounding box center [1389, 274] width 113 height 41
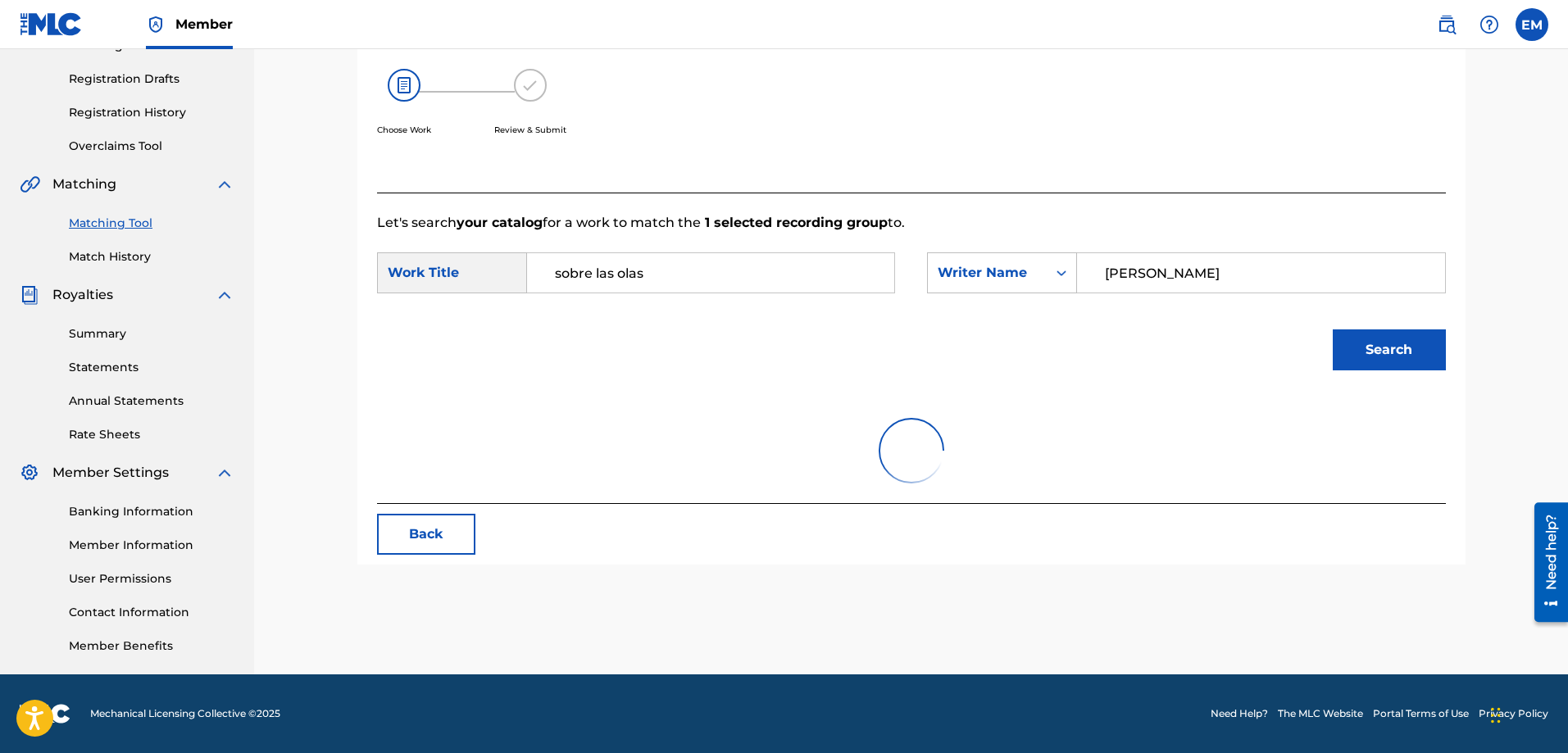
scroll to position [339, 0]
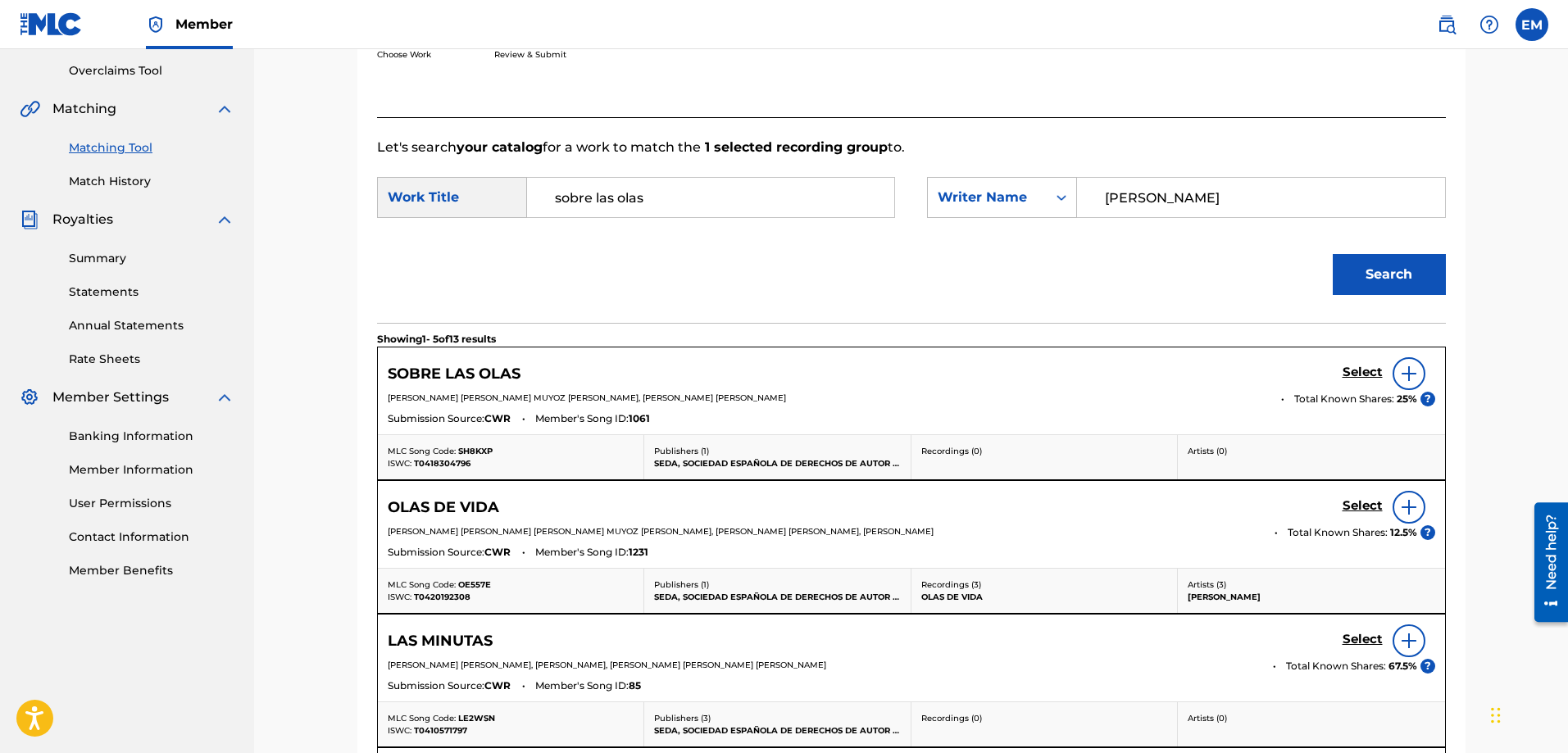
click at [1420, 374] on div at bounding box center [1410, 374] width 33 height 33
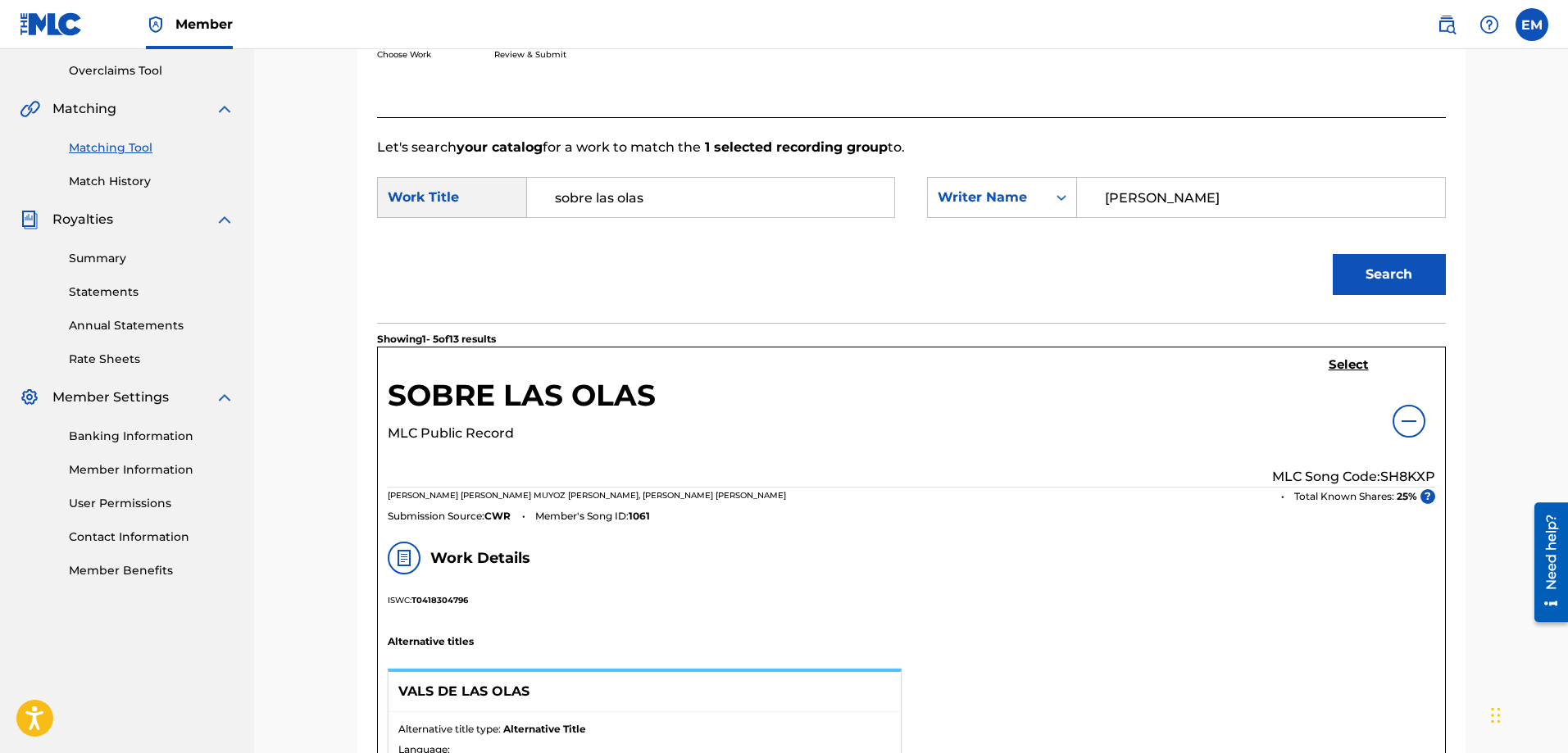
click at [1354, 364] on h5 "Select" at bounding box center [1348, 365] width 40 height 16
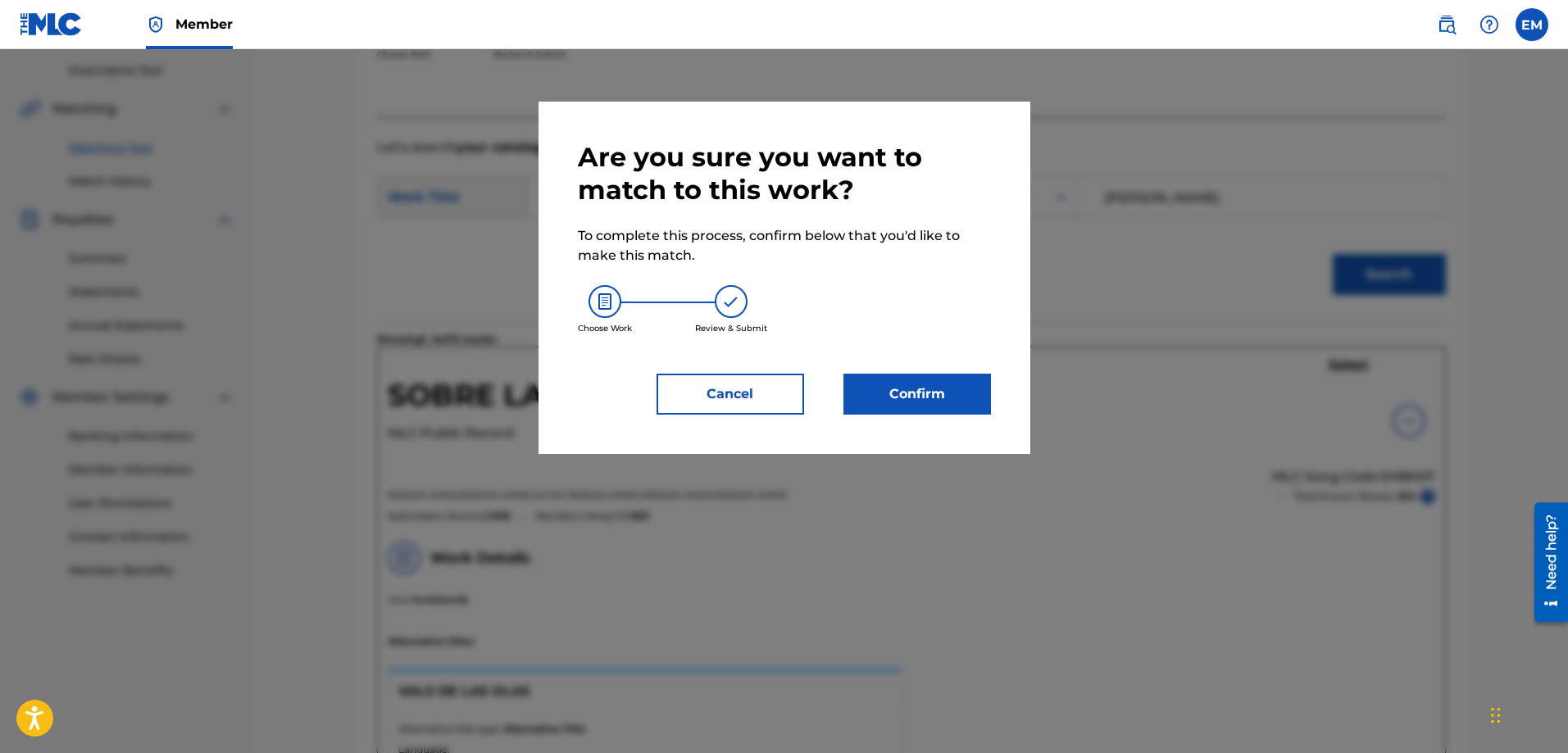
click at [930, 390] on button "Confirm" at bounding box center [917, 395] width 148 height 41
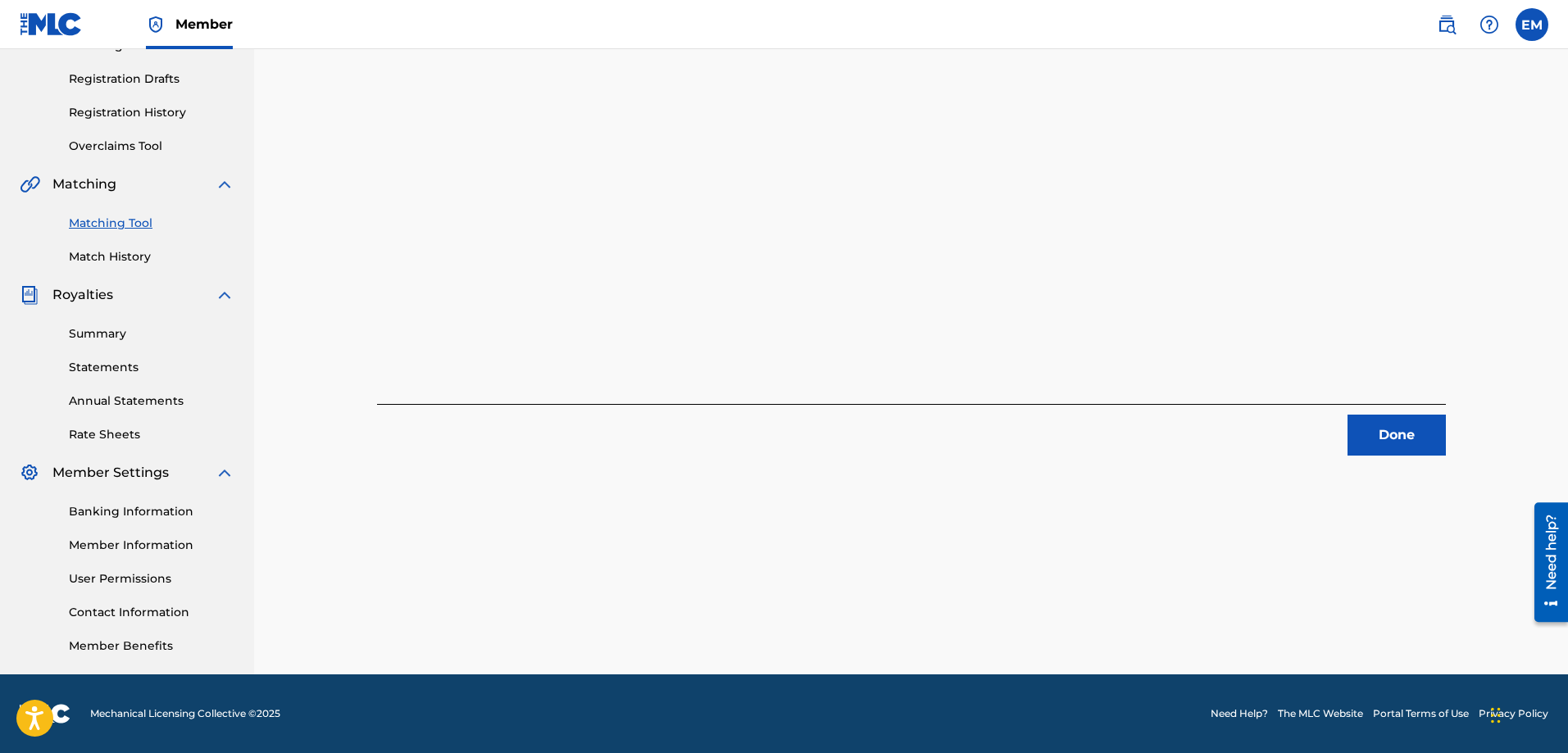
click at [1359, 432] on button "Done" at bounding box center [1397, 436] width 99 height 41
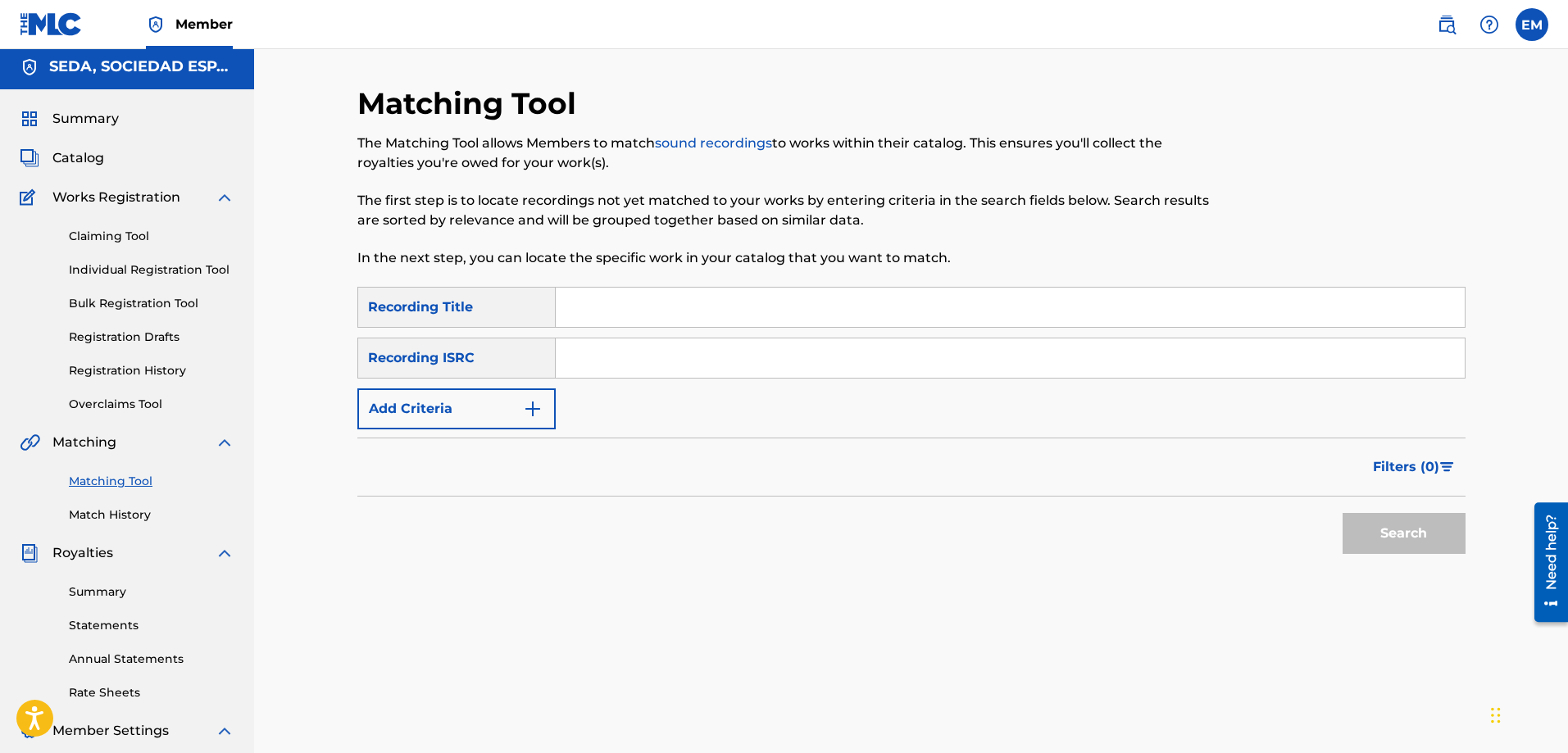
scroll to position [0, 0]
